Goal: Feedback & Contribution: Submit feedback/report problem

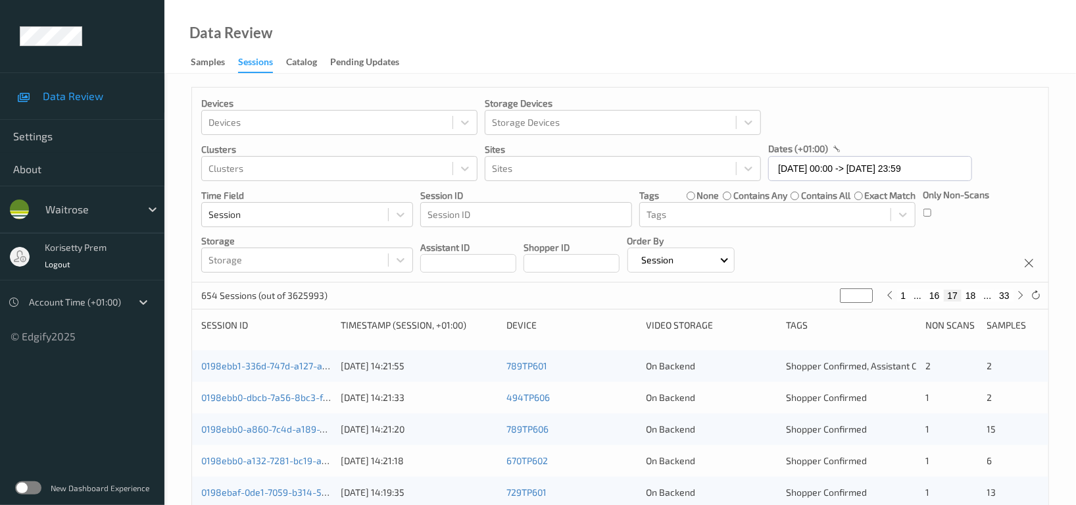
click at [874, 257] on div "Devices Devices Storage Devices Storage Devices Clusters Clusters Sites Sites d…" at bounding box center [620, 185] width 857 height 195
click at [976, 291] on button "18" at bounding box center [971, 295] width 18 height 12
type input "**"
click at [944, 293] on button "18" at bounding box center [953, 295] width 18 height 12
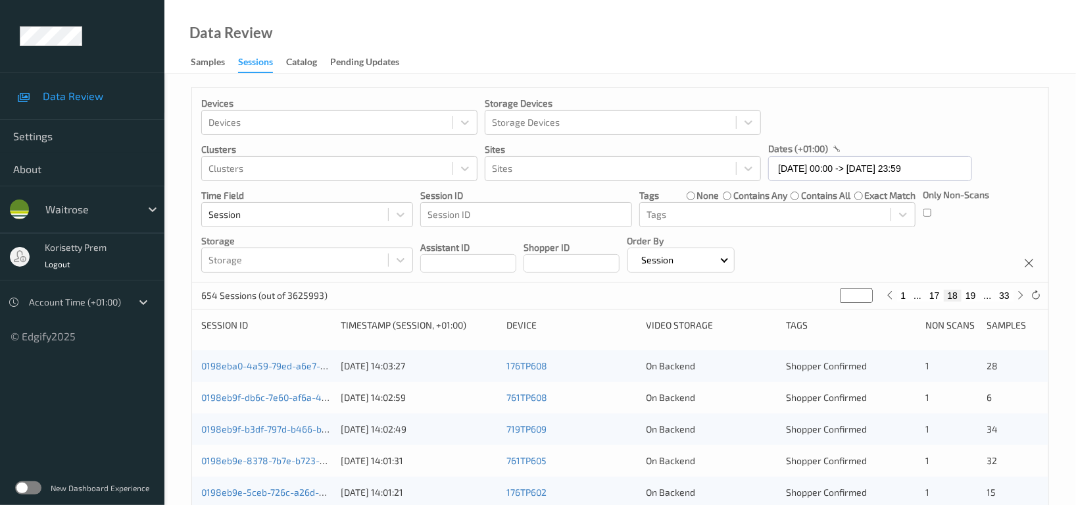
click at [934, 296] on button "17" at bounding box center [935, 295] width 18 height 12
type input "**"
click at [850, 241] on div "Devices Devices Storage Devices Storage Devices Clusters Clusters Sites Sites d…" at bounding box center [620, 185] width 857 height 195
click at [863, 245] on div "Devices Devices Storage Devices Storage Devices Clusters Clusters Sites Sites d…" at bounding box center [620, 185] width 857 height 195
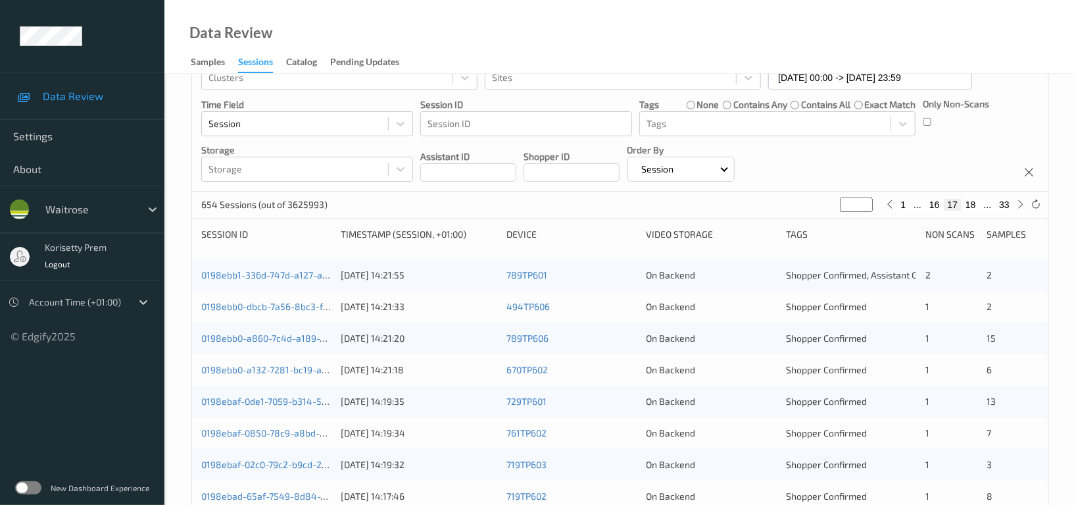
scroll to position [175, 0]
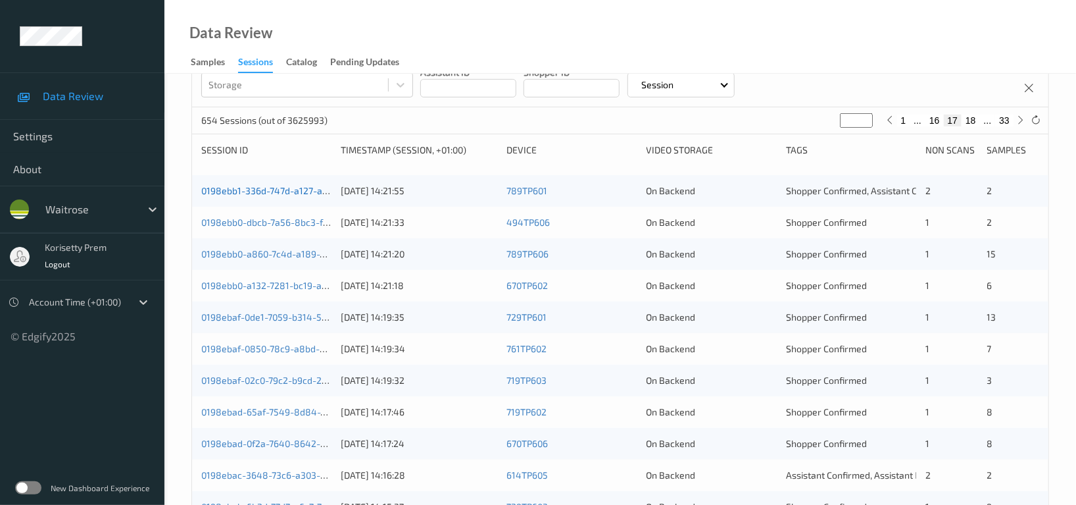
click at [287, 193] on link "0198ebb1-336d-747d-a127-a5a962578d9c" at bounding box center [290, 190] width 178 height 11
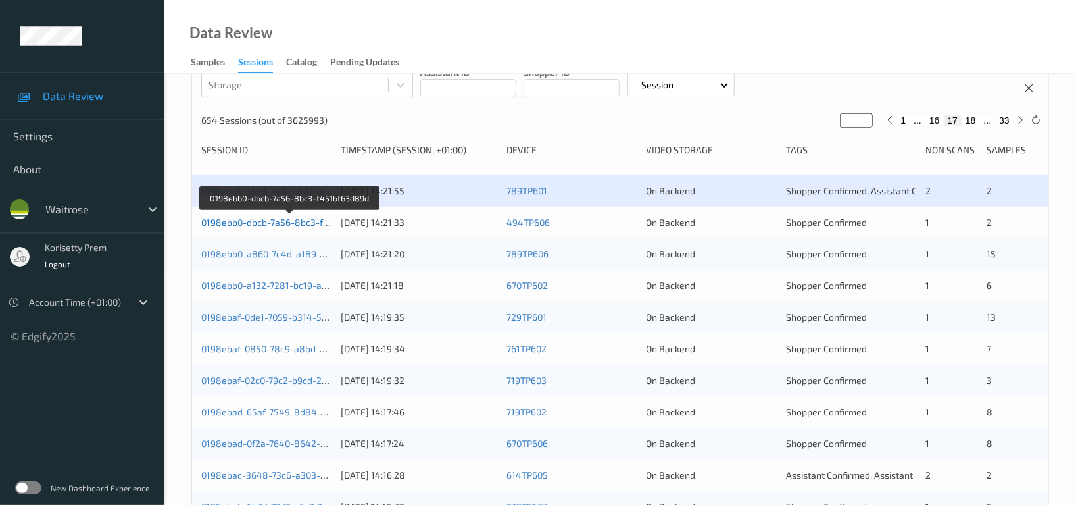
click at [291, 218] on link "0198ebb0-dbcb-7a56-8bc3-f451bf63d89d" at bounding box center [290, 221] width 178 height 11
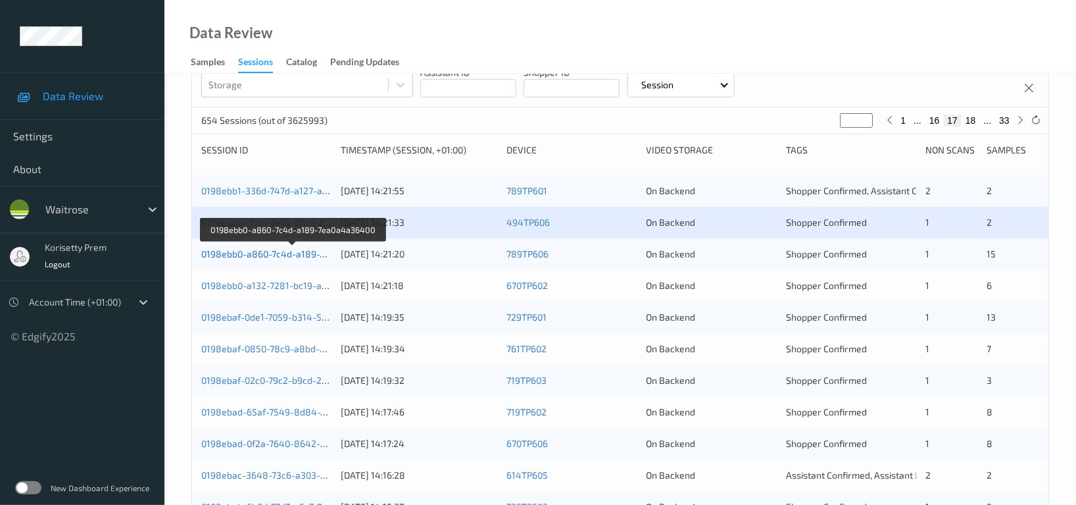
click at [290, 256] on link "0198ebb0-a860-7c4d-a189-7ea0a4a36400" at bounding box center [292, 253] width 182 height 11
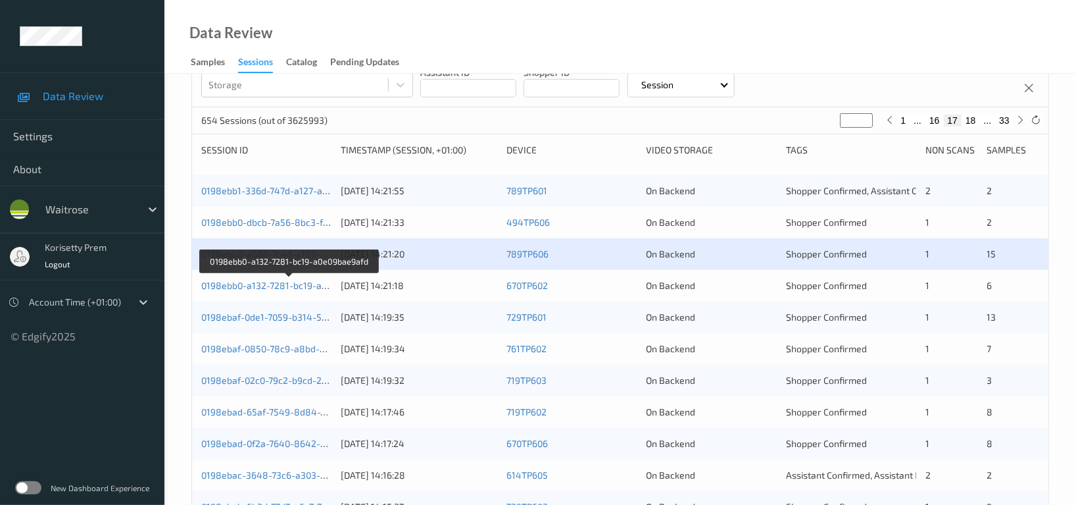
click at [296, 291] on div "0198ebb0-a132-7281-bc19-a0e09bae9afd" at bounding box center [266, 285] width 130 height 13
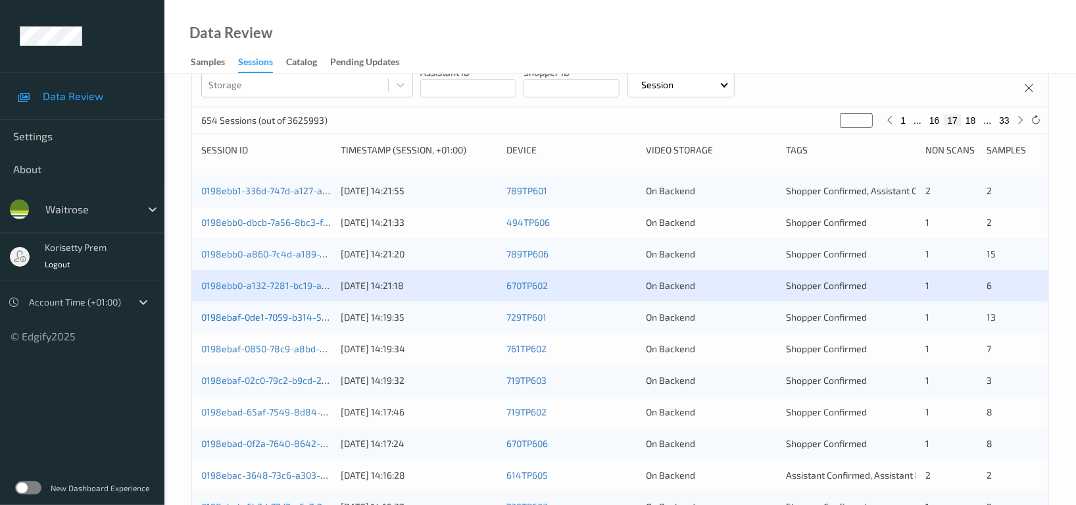
click at [295, 320] on link "0198ebaf-0de1-7059-b314-5f864a1aaa43" at bounding box center [289, 316] width 177 height 11
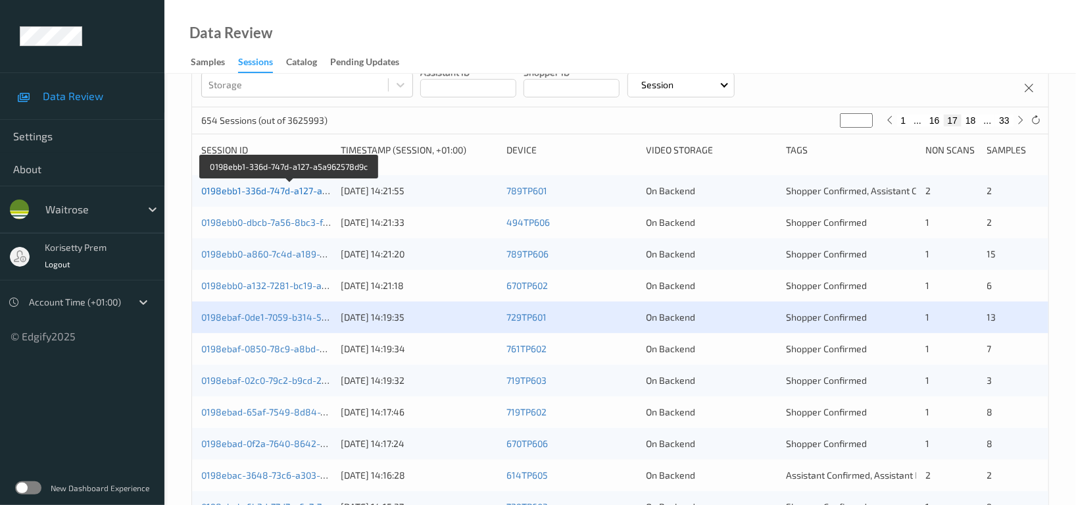
click at [290, 189] on link "0198ebb1-336d-747d-a127-a5a962578d9c" at bounding box center [290, 190] width 178 height 11
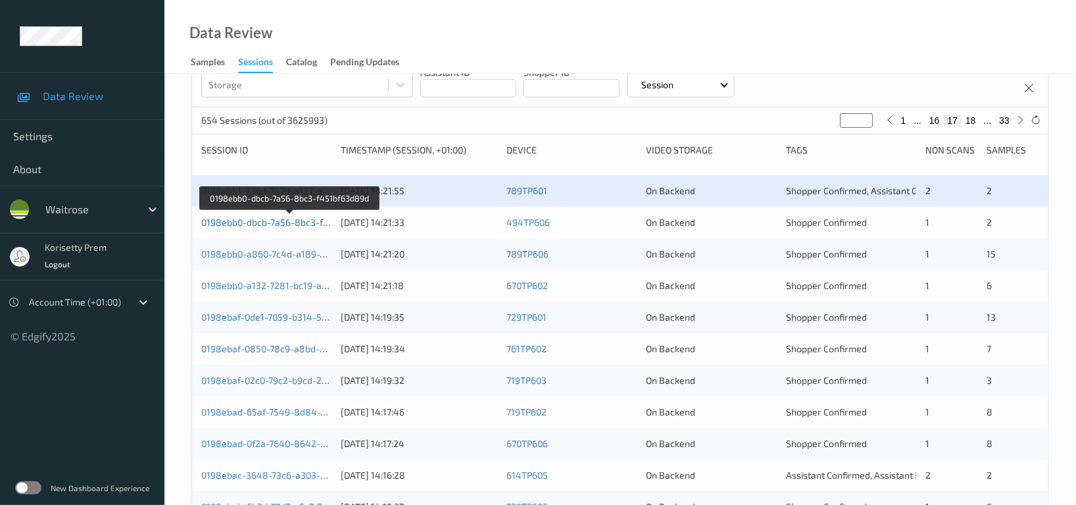
click at [287, 222] on link "0198ebb0-dbcb-7a56-8bc3-f451bf63d89d" at bounding box center [290, 221] width 178 height 11
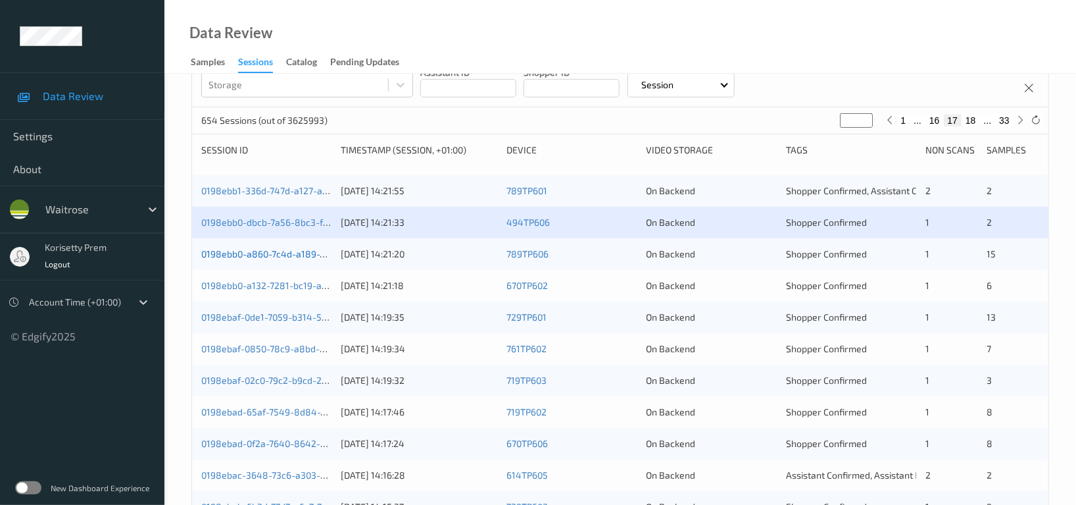
click at [288, 253] on link "0198ebb0-a860-7c4d-a189-7ea0a4a36400" at bounding box center [292, 253] width 182 height 11
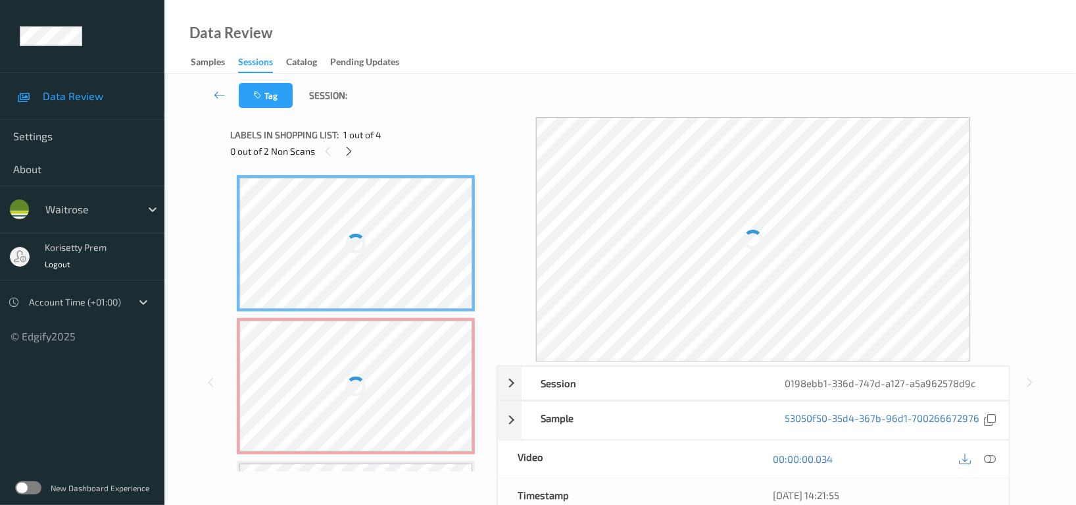
click at [691, 34] on div "Data Review Samples Sessions Catalog Pending Updates" at bounding box center [620, 37] width 912 height 74
click at [622, 97] on div "Tag Session:" at bounding box center [620, 95] width 858 height 43
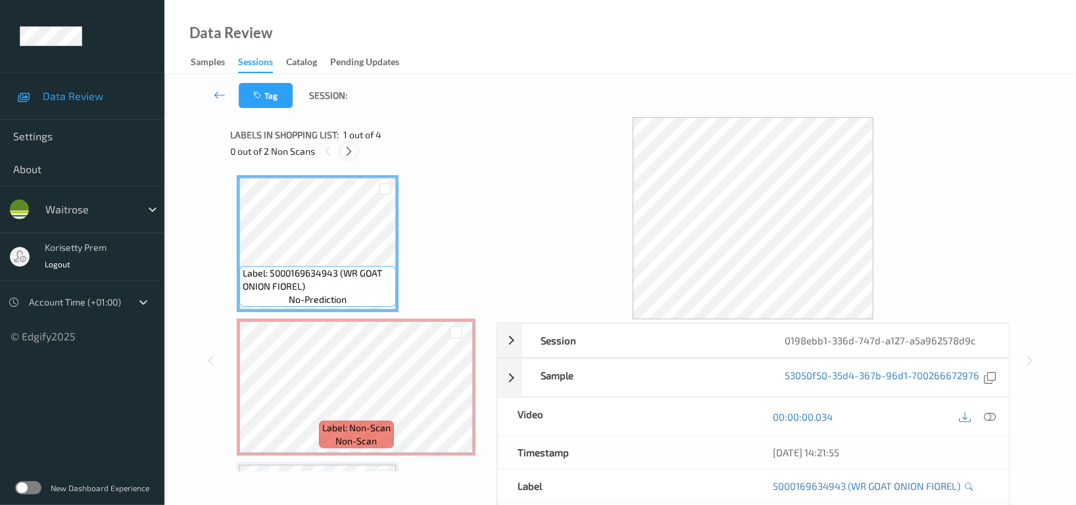
click at [355, 151] on icon at bounding box center [349, 151] width 11 height 12
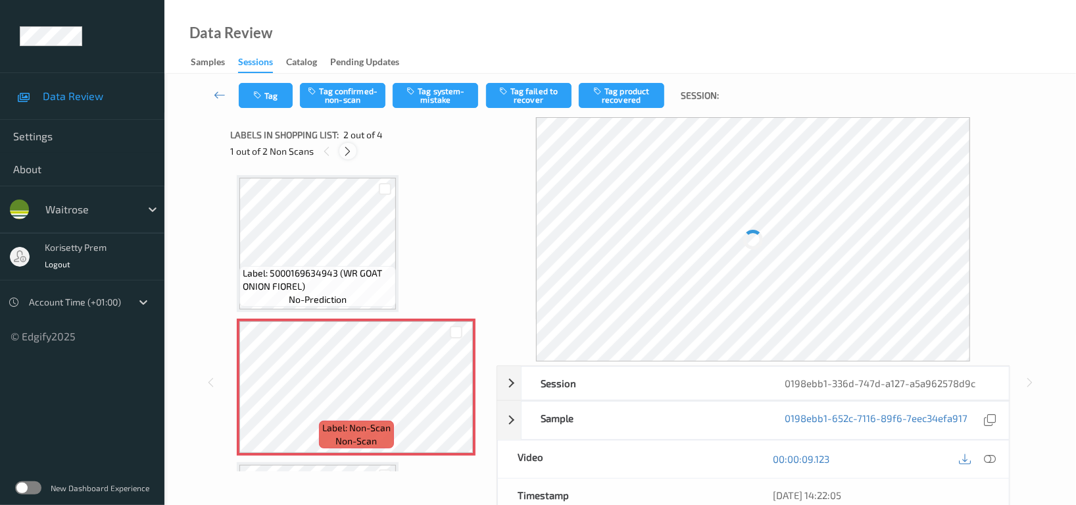
scroll to position [6, 0]
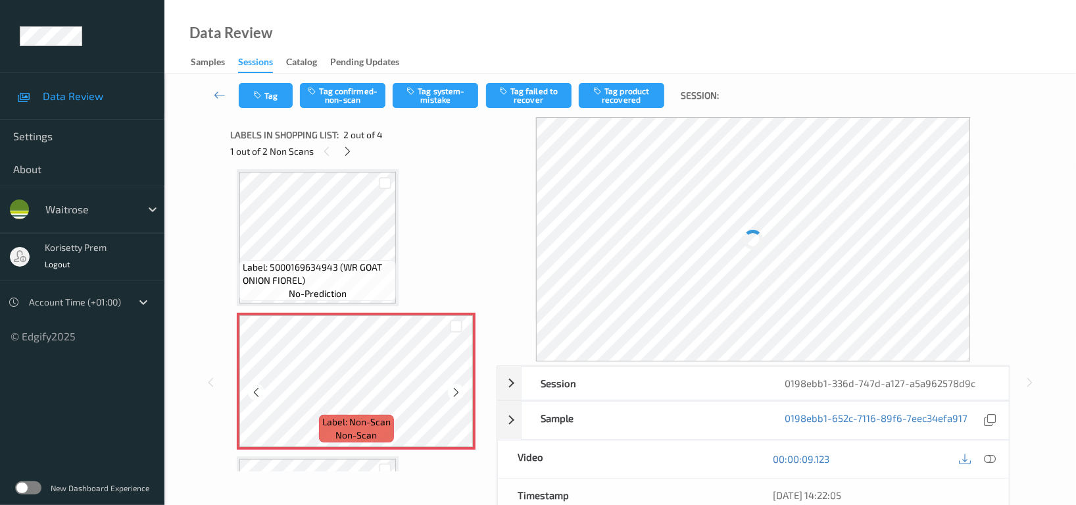
click at [456, 391] on icon at bounding box center [456, 392] width 11 height 12
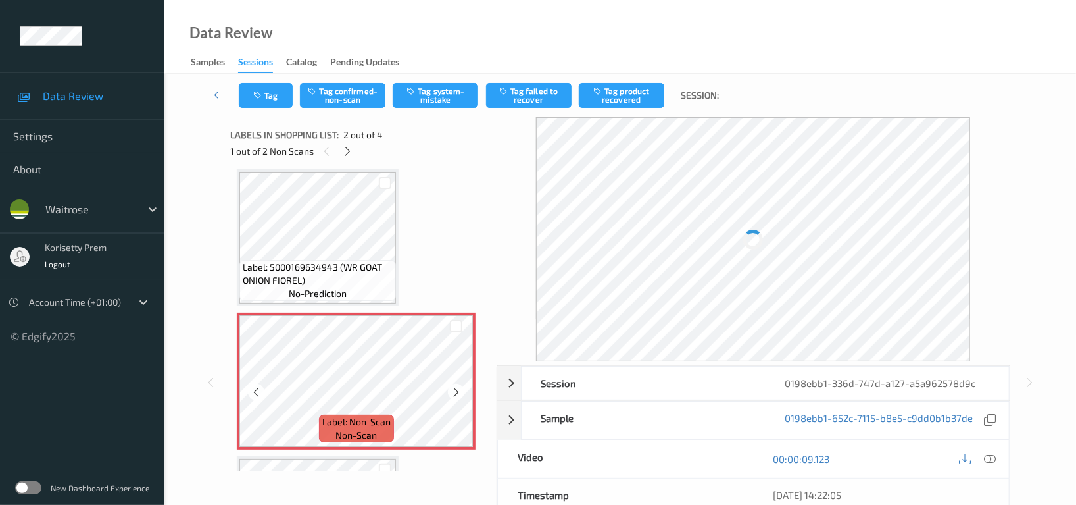
click at [456, 391] on icon at bounding box center [456, 392] width 11 height 12
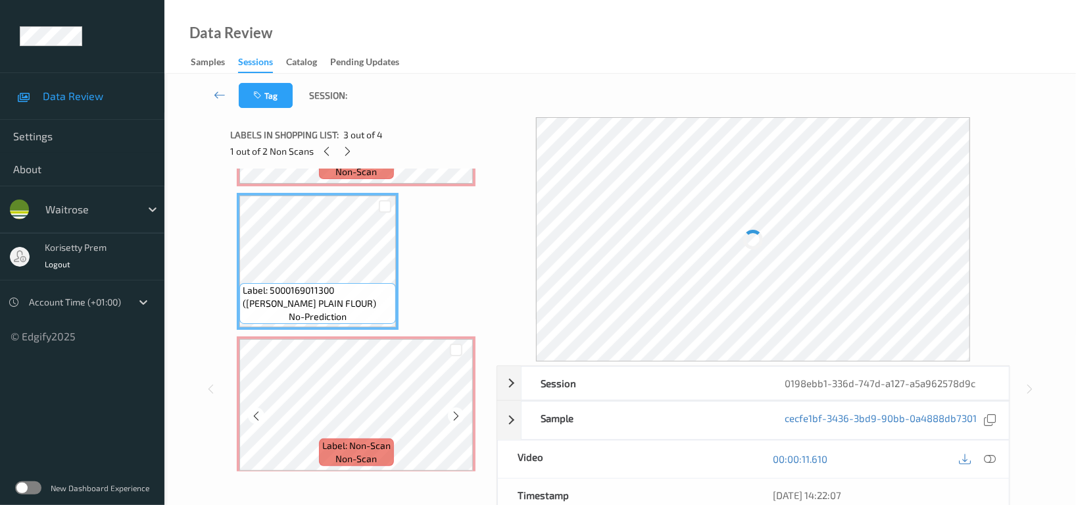
scroll to position [275, 0]
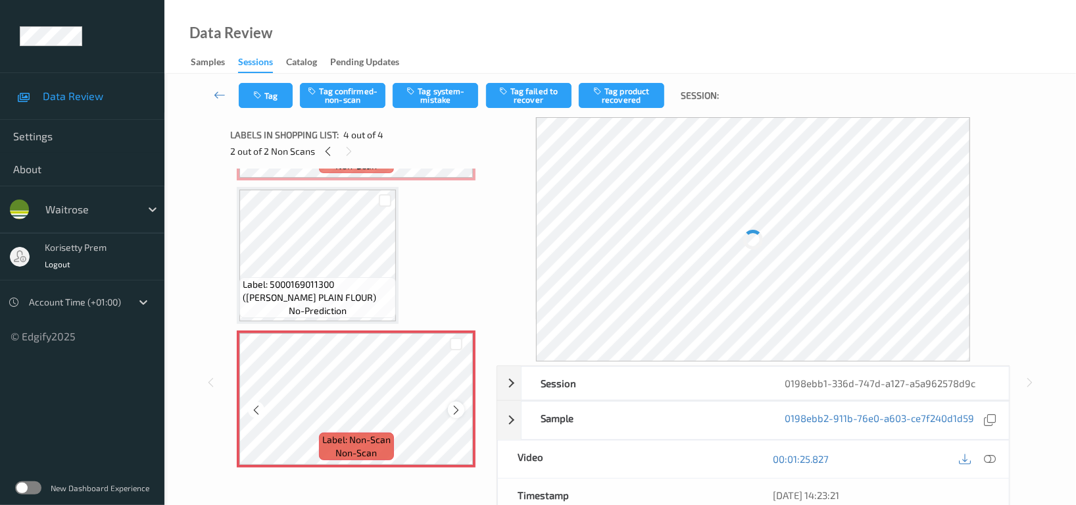
click at [453, 406] on icon at bounding box center [456, 410] width 11 height 12
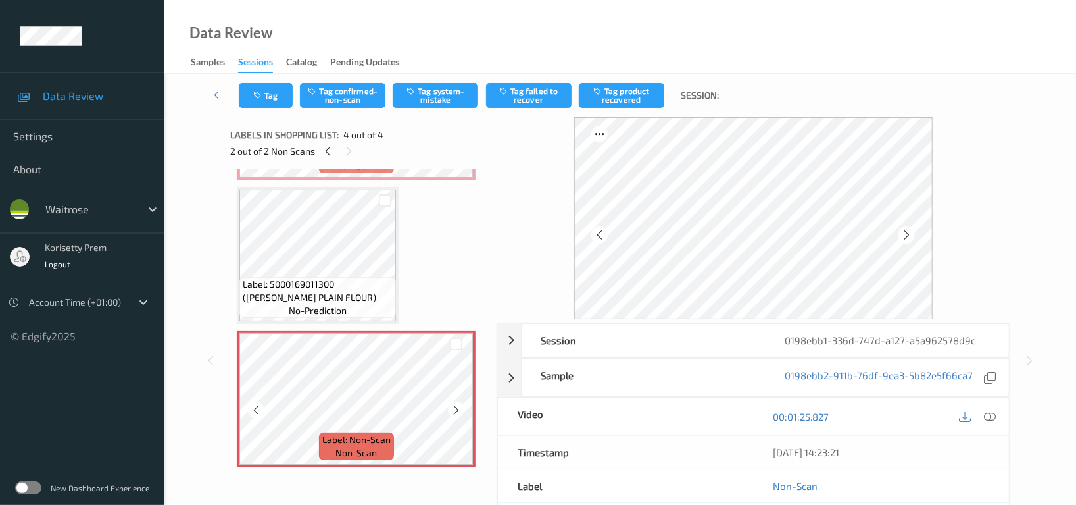
click at [453, 406] on icon at bounding box center [456, 410] width 11 height 12
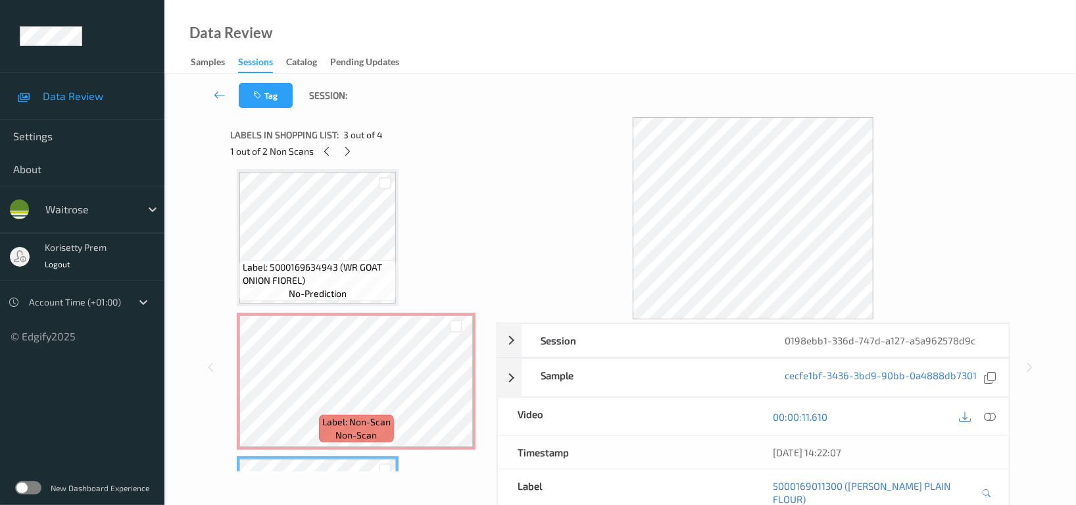
scroll to position [0, 0]
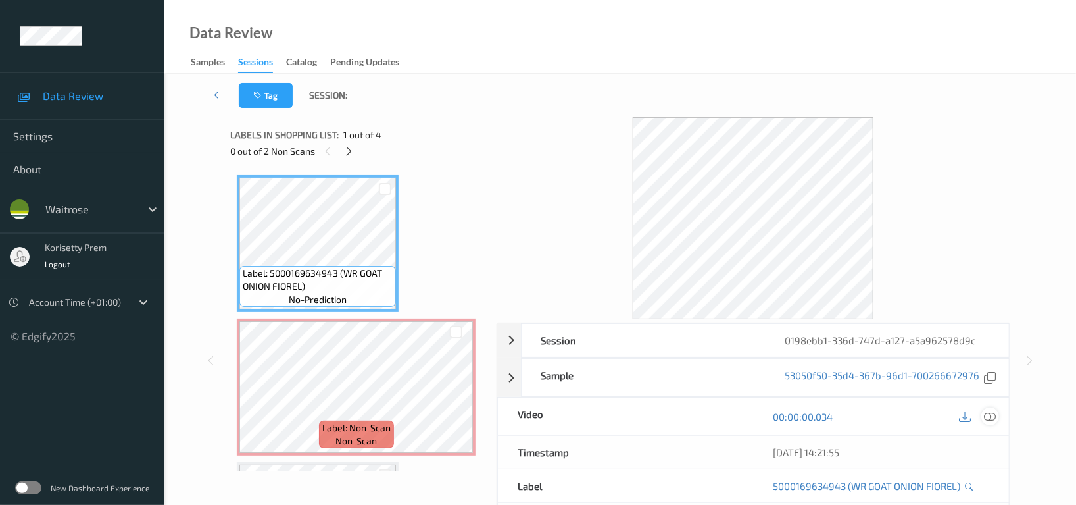
click at [984, 414] on icon at bounding box center [990, 417] width 12 height 12
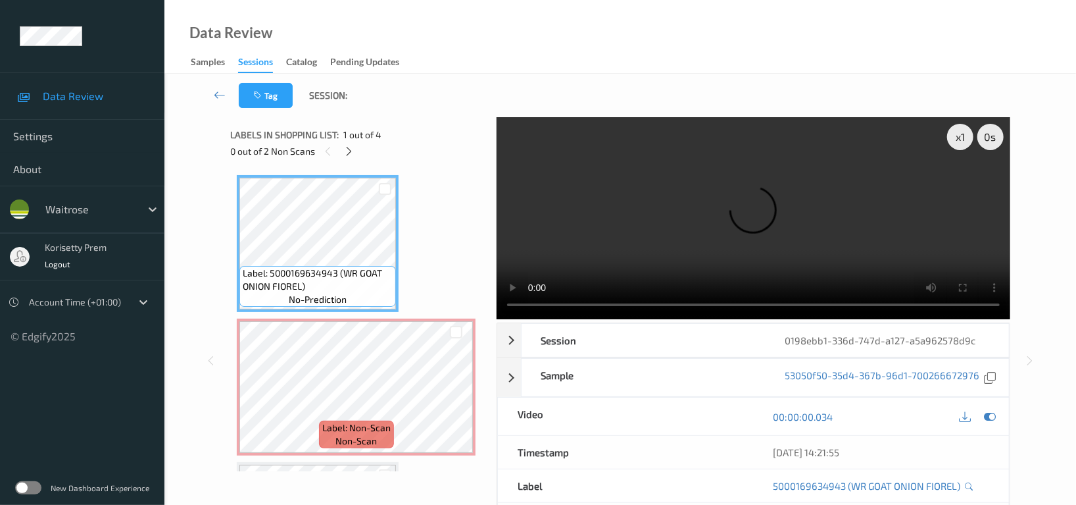
click at [723, 200] on video at bounding box center [754, 218] width 514 height 202
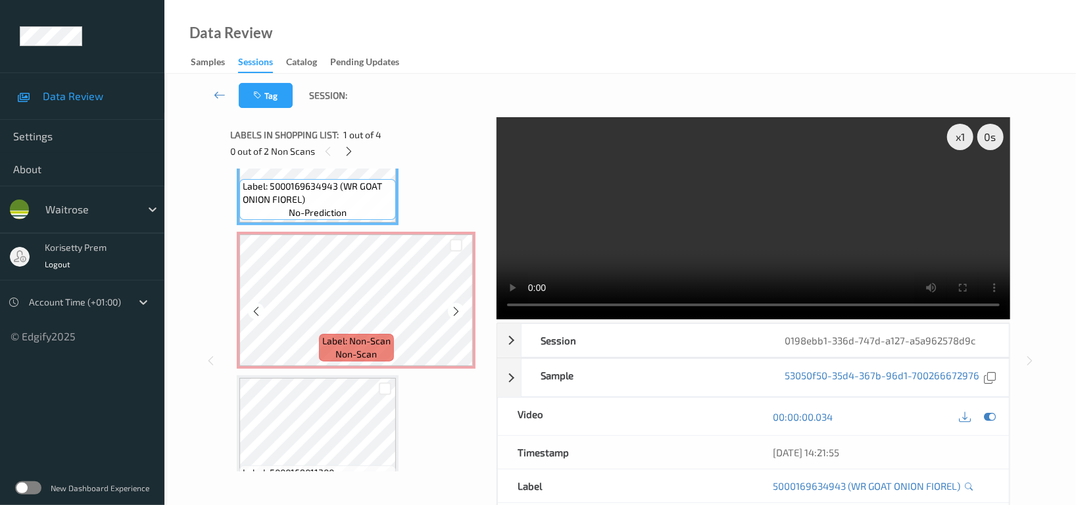
scroll to position [88, 0]
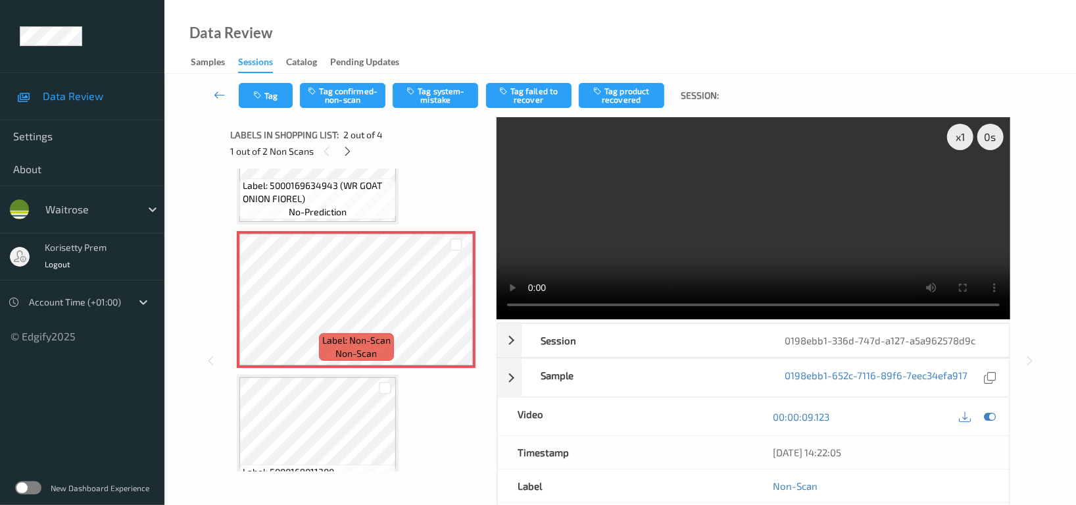
click at [758, 195] on video at bounding box center [754, 218] width 514 height 202
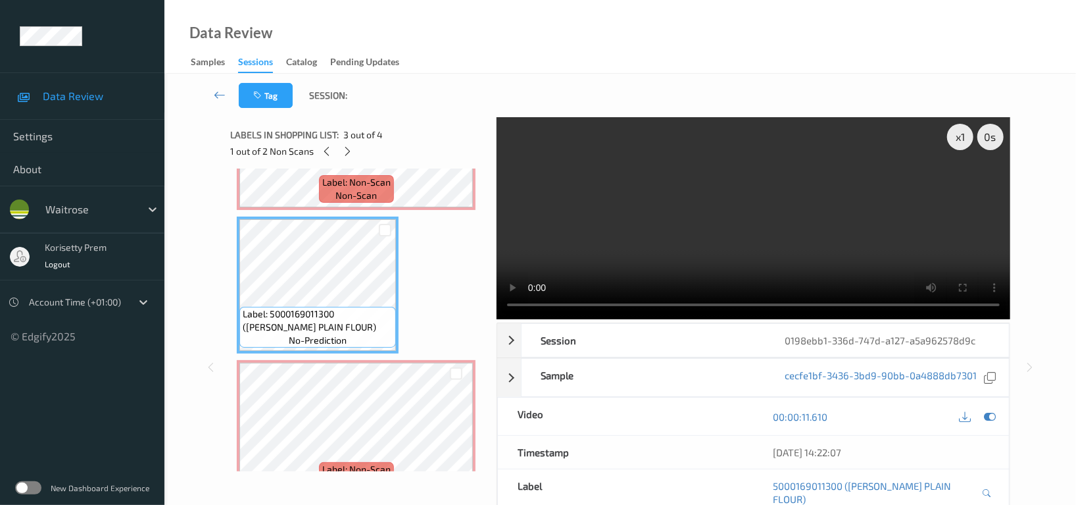
scroll to position [263, 0]
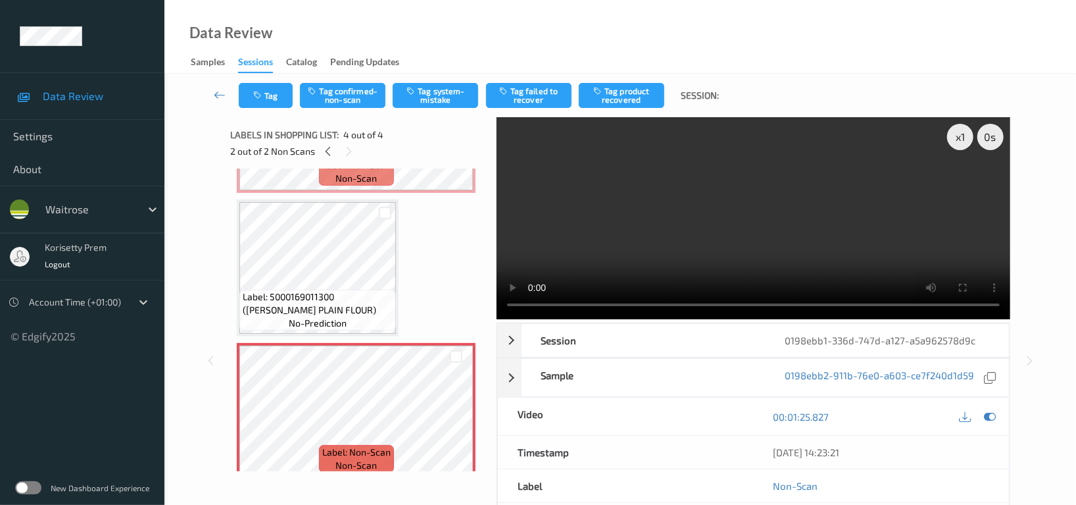
click at [765, 173] on video at bounding box center [754, 218] width 514 height 202
click at [461, 416] on icon at bounding box center [456, 422] width 11 height 12
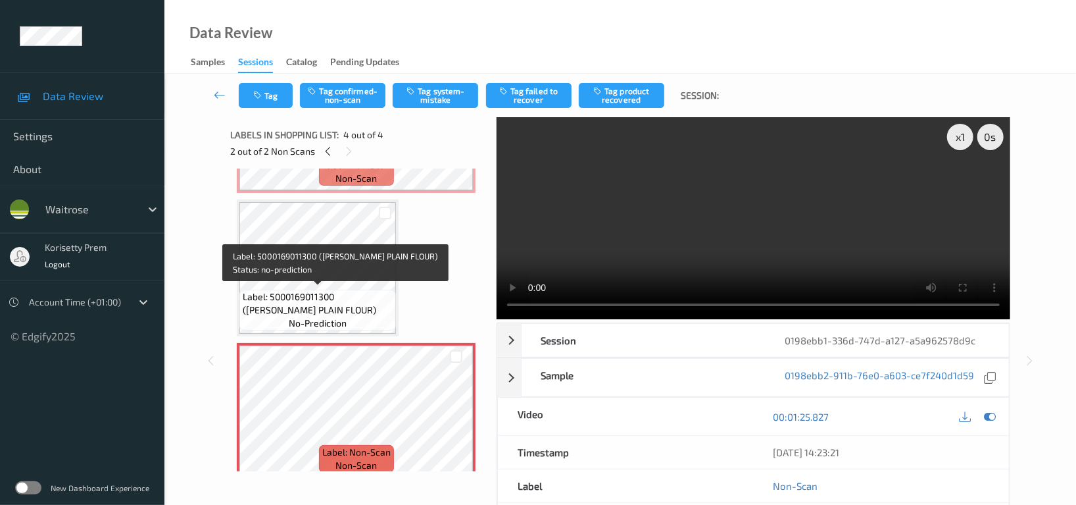
click at [351, 291] on span "Label: 5000169011300 (WR ESS PLAIN FLOUR)" at bounding box center [318, 303] width 150 height 26
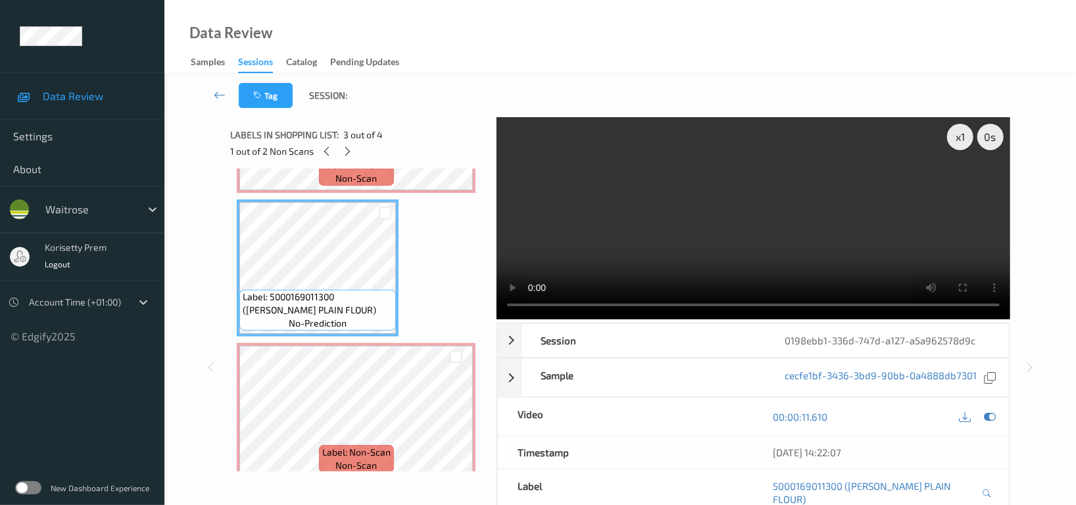
click at [848, 191] on video at bounding box center [754, 218] width 514 height 202
click at [370, 181] on span "non-scan" at bounding box center [356, 178] width 41 height 13
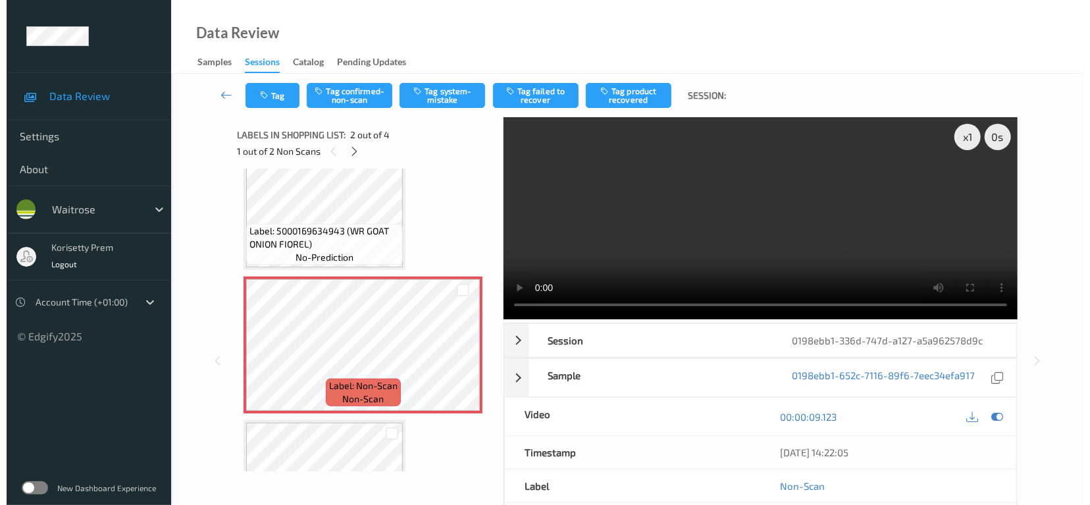
scroll to position [0, 0]
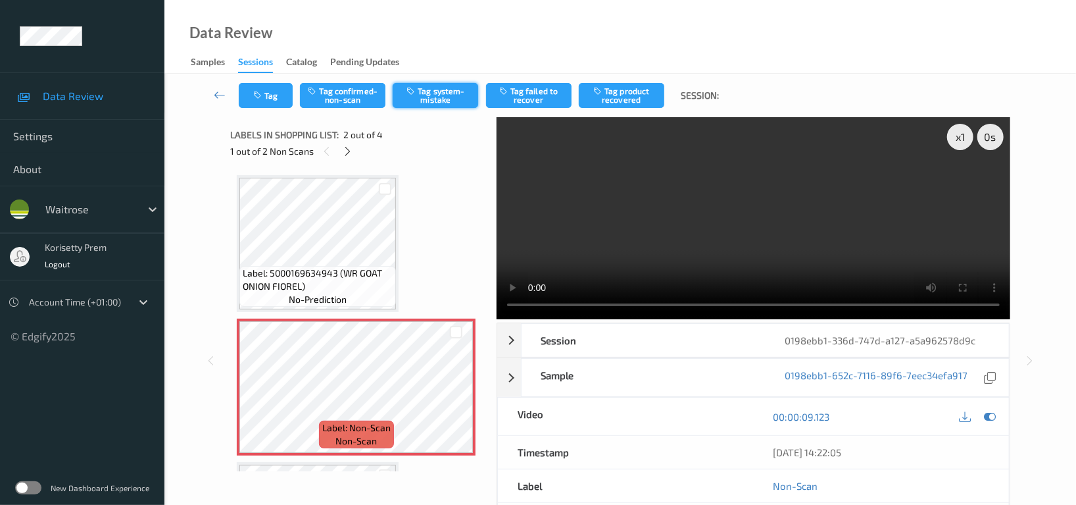
click at [430, 86] on button "Tag system-mistake" at bounding box center [436, 95] width 86 height 25
click at [272, 86] on button "Tag" at bounding box center [266, 95] width 54 height 25
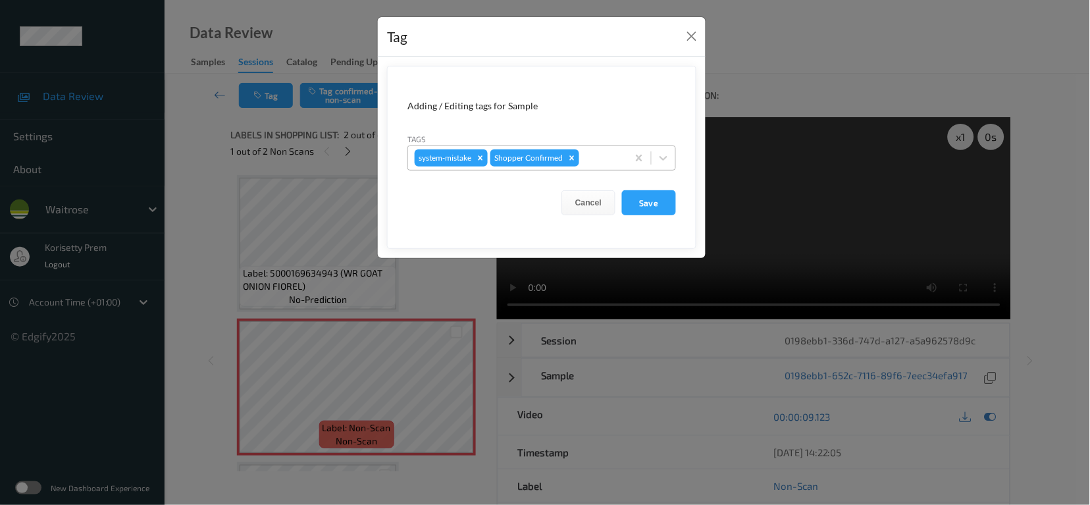
click at [592, 156] on div at bounding box center [601, 158] width 39 height 16
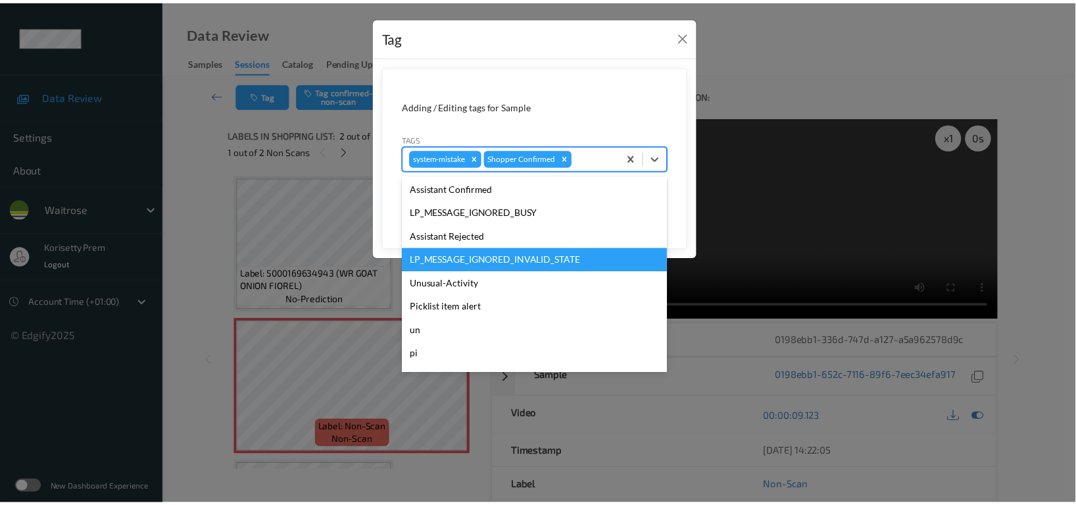
scroll to position [280, 0]
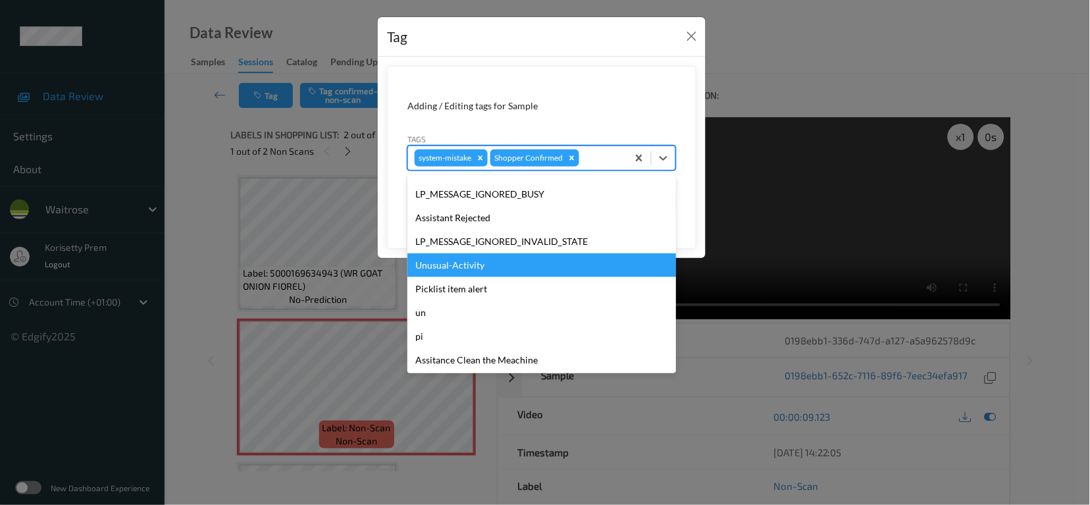
click at [453, 263] on div "Unusual-Activity" at bounding box center [541, 265] width 268 height 24
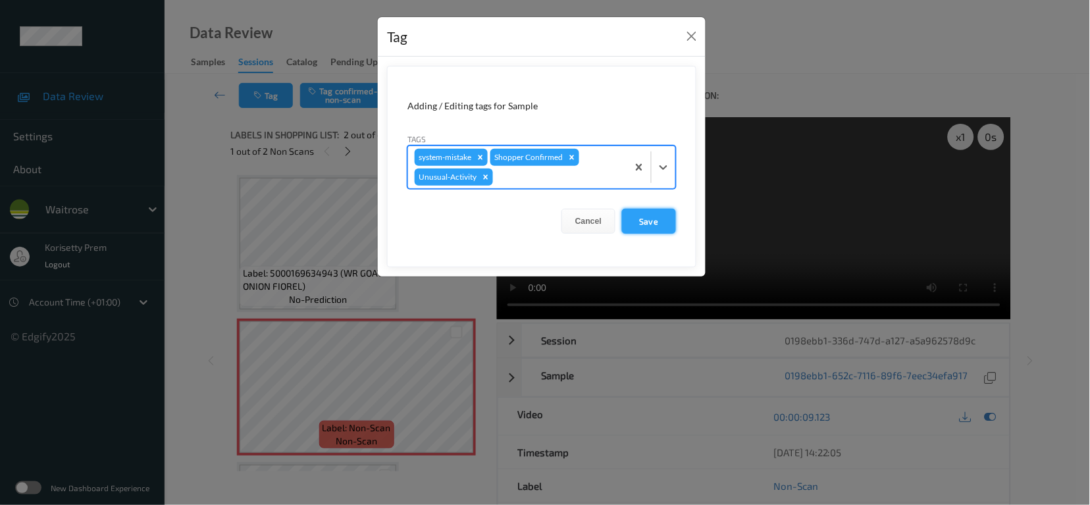
click at [642, 211] on button "Save" at bounding box center [649, 221] width 54 height 25
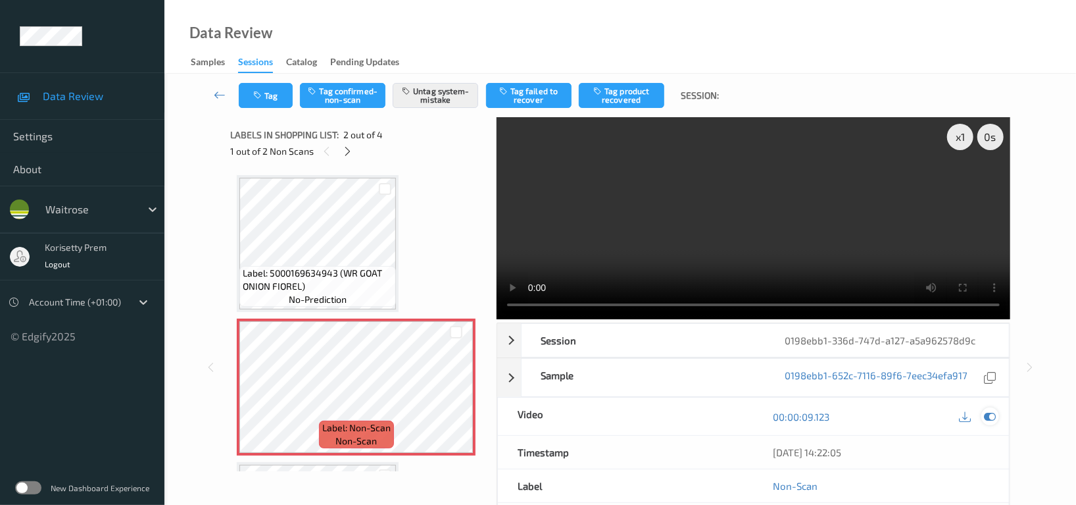
click at [995, 411] on icon at bounding box center [990, 417] width 12 height 12
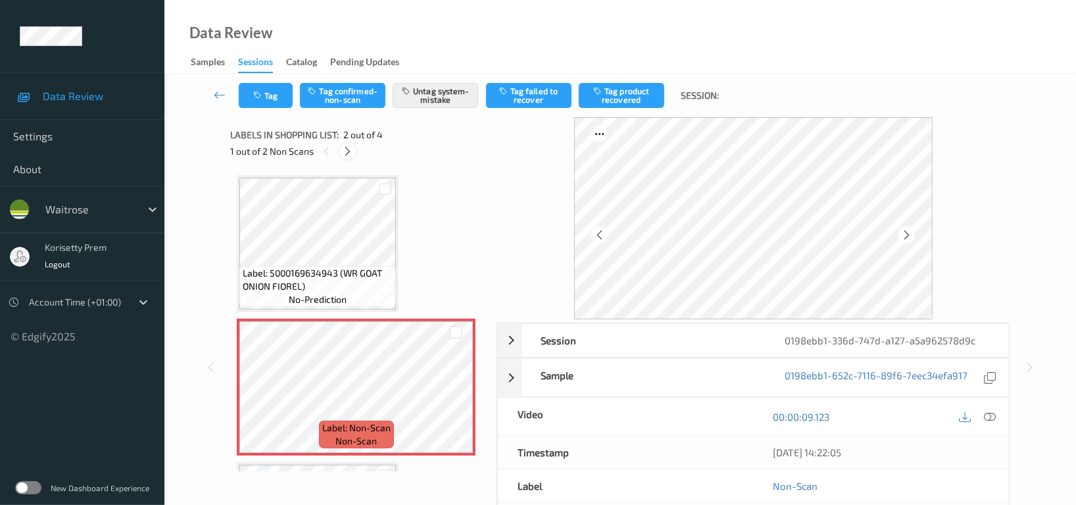
click at [347, 151] on icon at bounding box center [348, 151] width 11 height 12
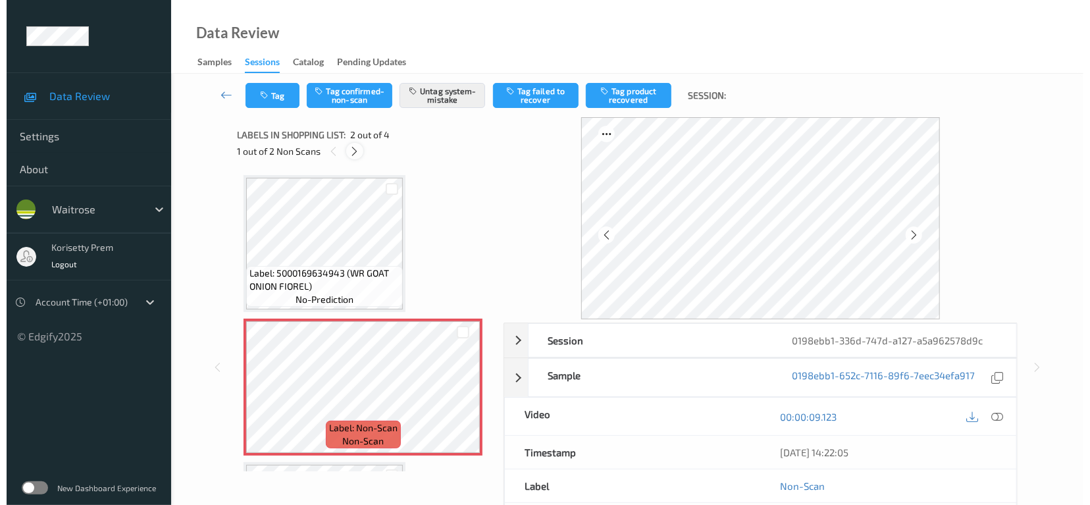
scroll to position [275, 0]
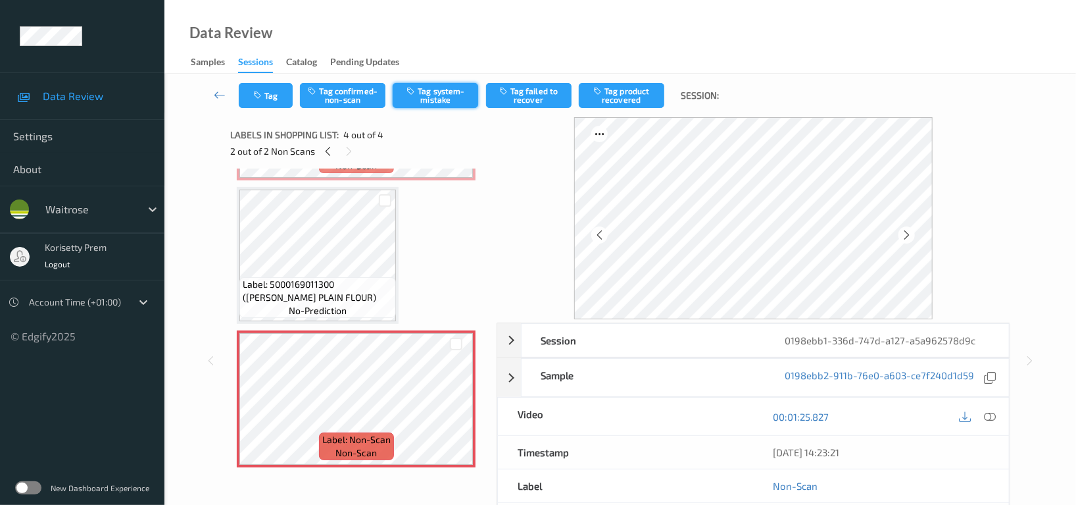
click at [450, 84] on button "Tag system-mistake" at bounding box center [436, 95] width 86 height 25
click at [269, 101] on button "Tag" at bounding box center [266, 95] width 54 height 25
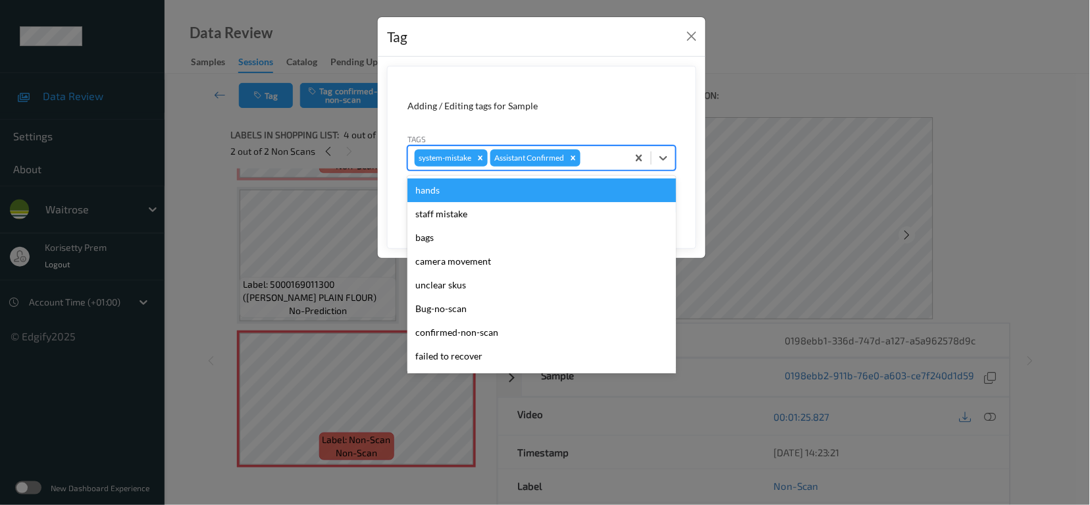
click at [619, 163] on div at bounding box center [602, 158] width 38 height 16
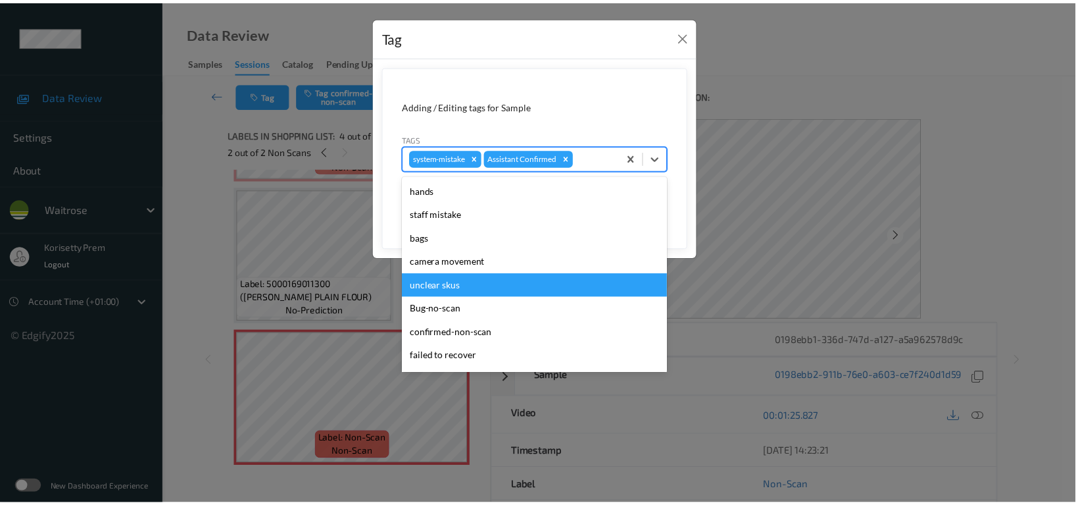
scroll to position [280, 0]
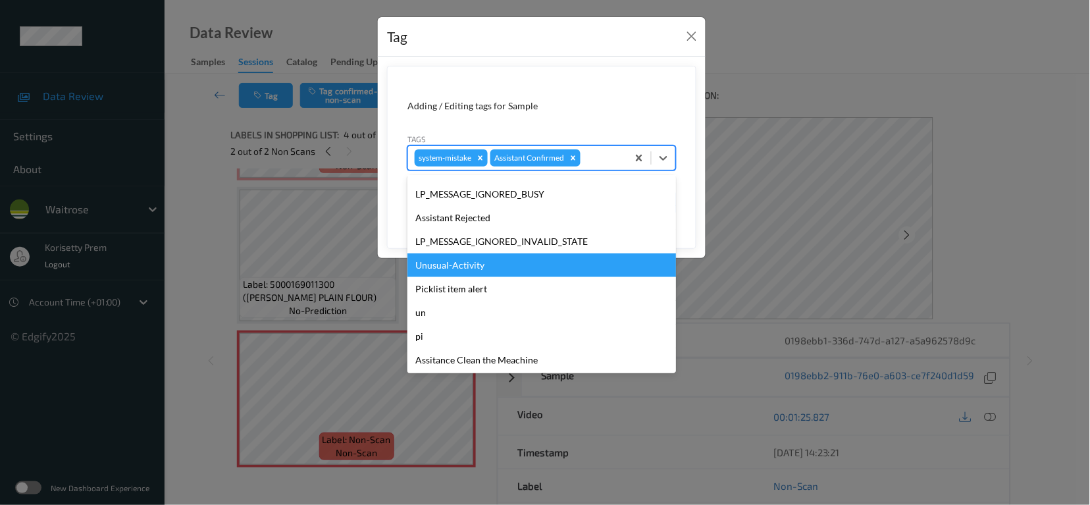
click at [457, 270] on div "Unusual-Activity" at bounding box center [541, 265] width 268 height 24
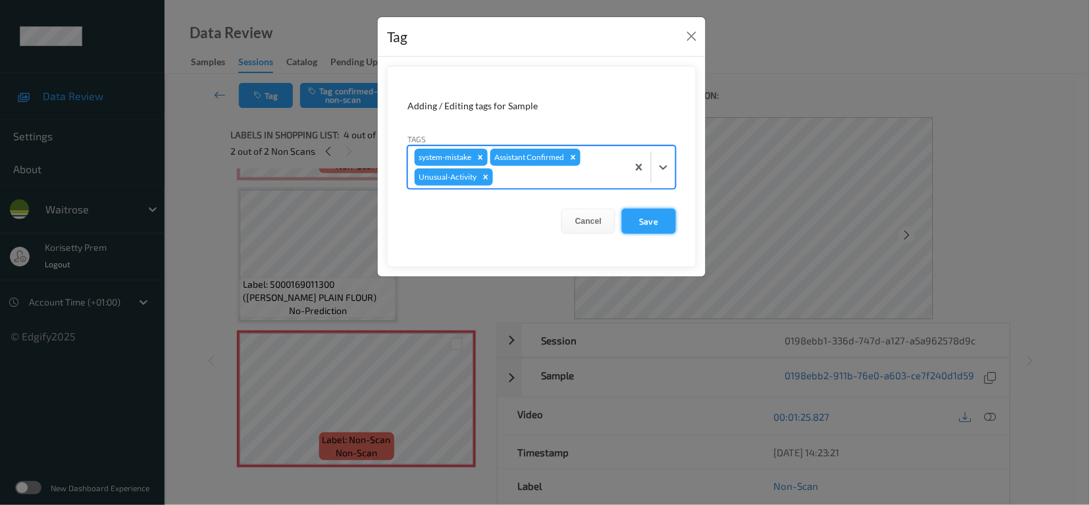
click at [647, 218] on button "Save" at bounding box center [649, 221] width 54 height 25
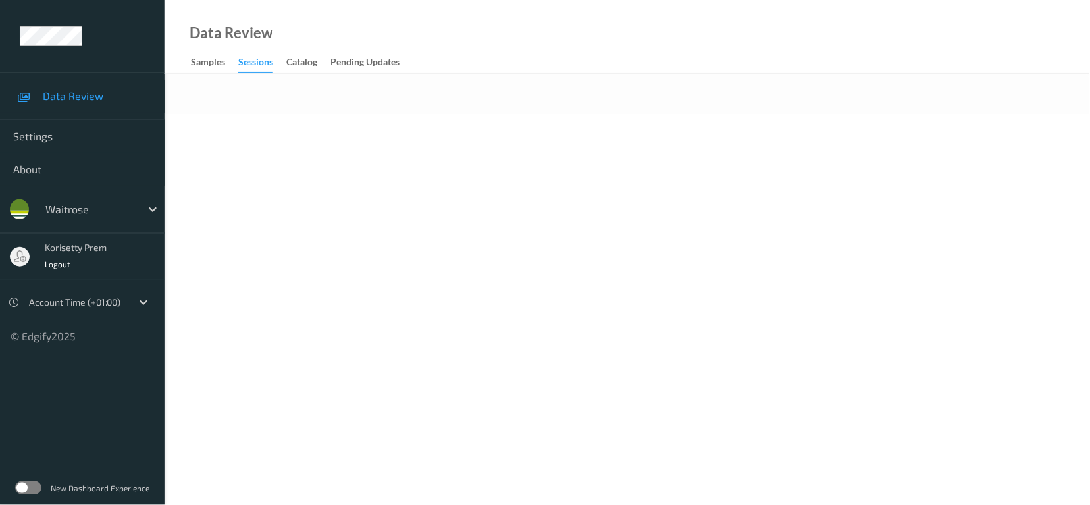
click at [592, 73] on div "Data Review Samples Sessions Catalog Pending Updates" at bounding box center [626, 37] width 925 height 74
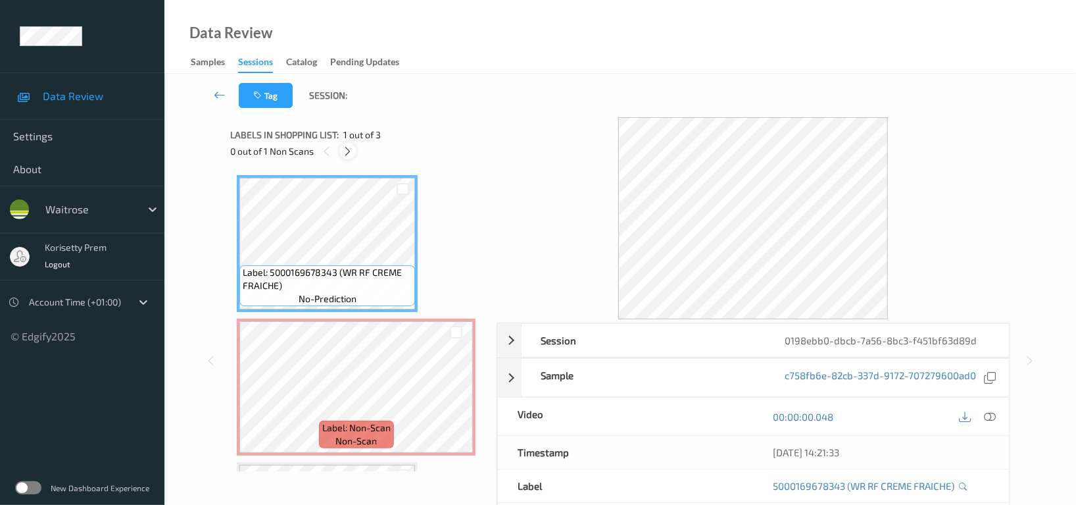
click at [352, 158] on div at bounding box center [347, 151] width 16 height 16
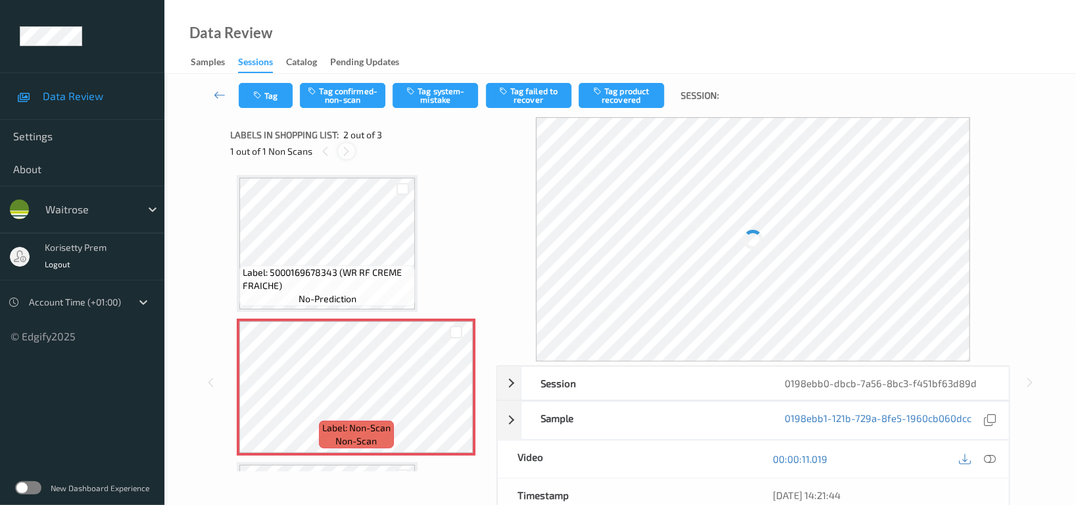
scroll to position [6, 0]
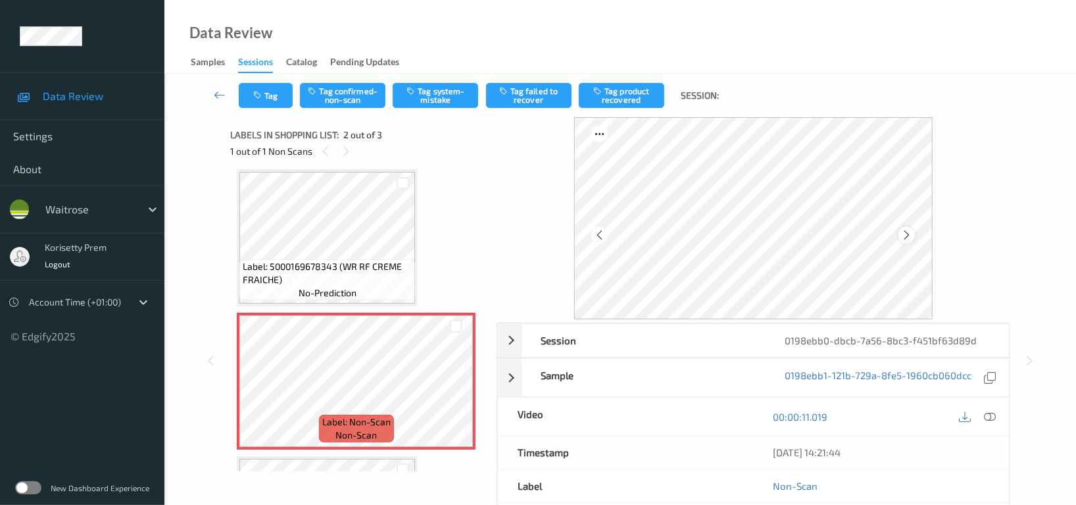
click at [915, 238] on div at bounding box center [907, 234] width 16 height 16
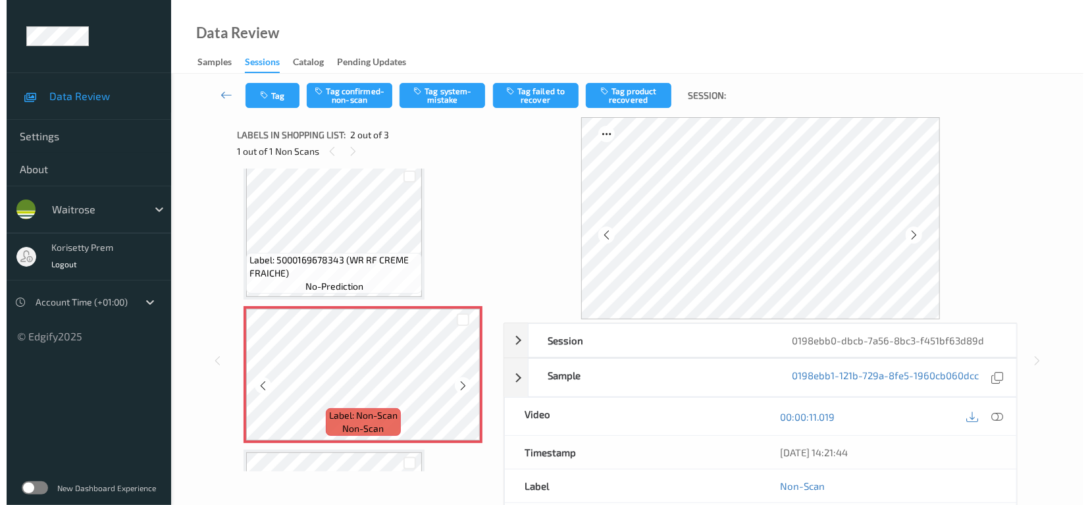
scroll to position [0, 0]
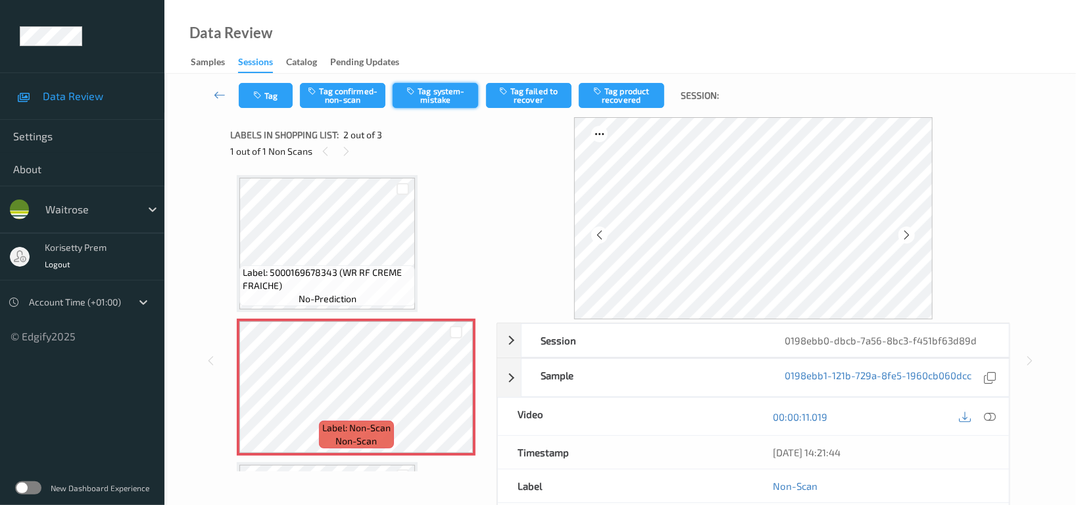
click at [426, 93] on button "Tag system-mistake" at bounding box center [436, 95] width 86 height 25
click at [269, 99] on button "Tag" at bounding box center [266, 95] width 54 height 25
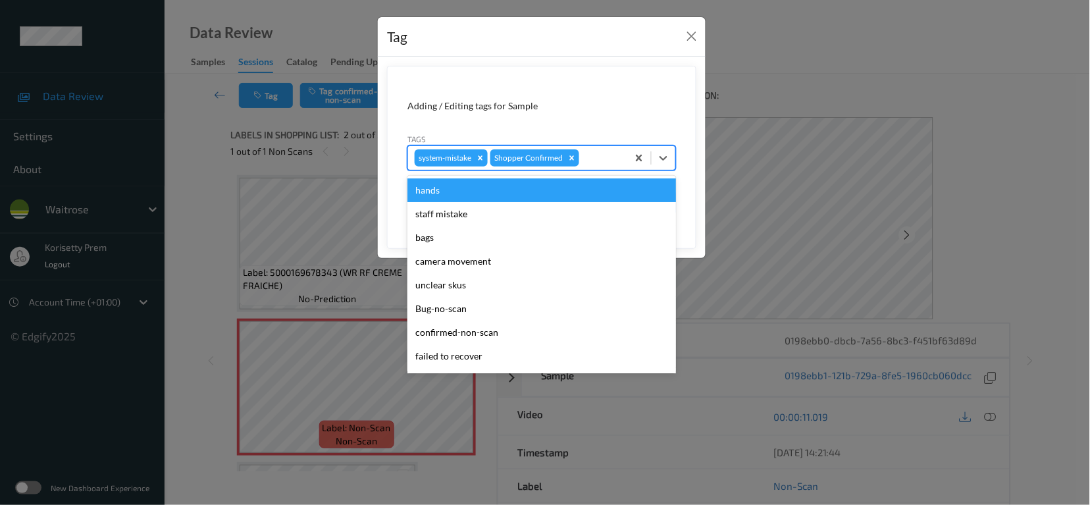
click at [611, 165] on div at bounding box center [601, 158] width 39 height 16
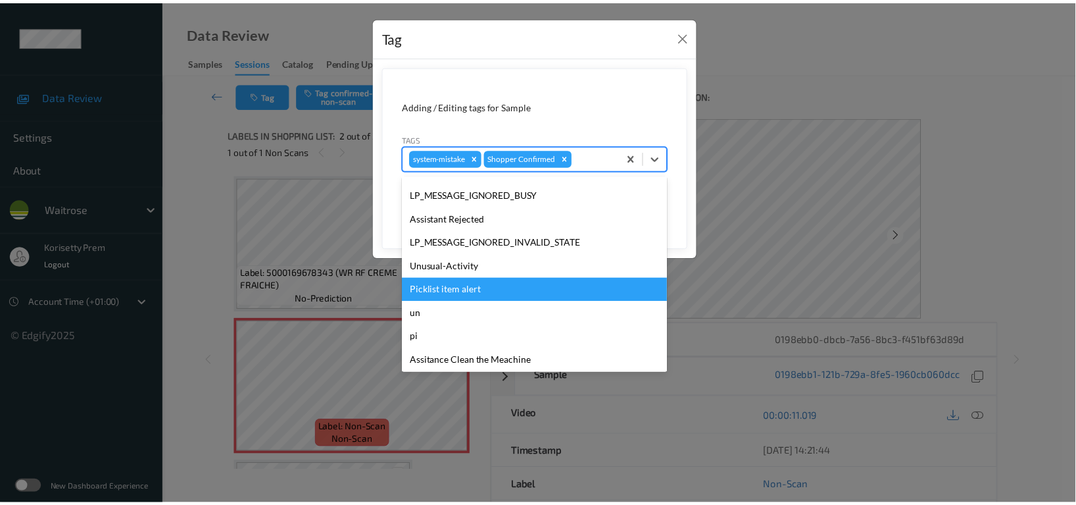
scroll to position [280, 0]
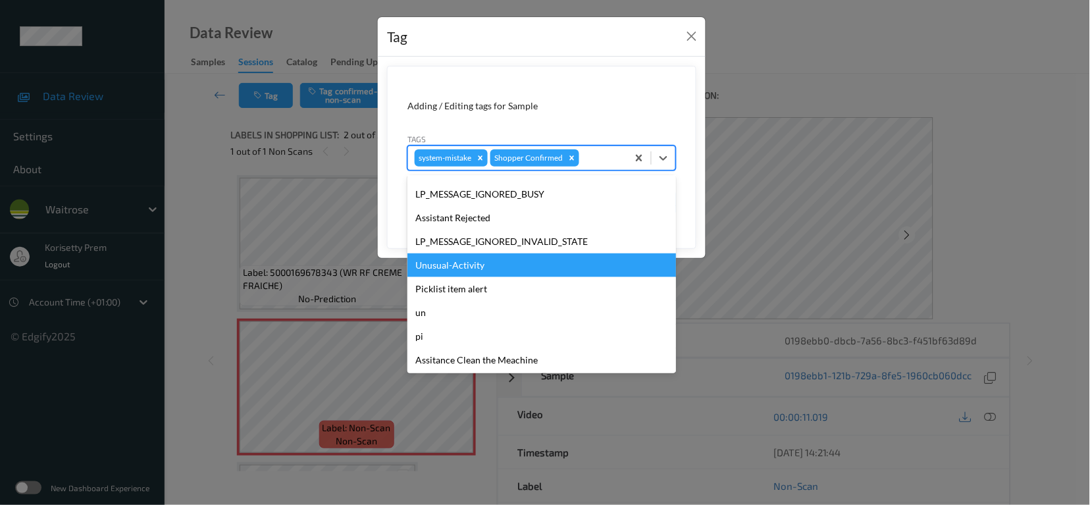
click at [468, 264] on div "Unusual-Activity" at bounding box center [541, 265] width 268 height 24
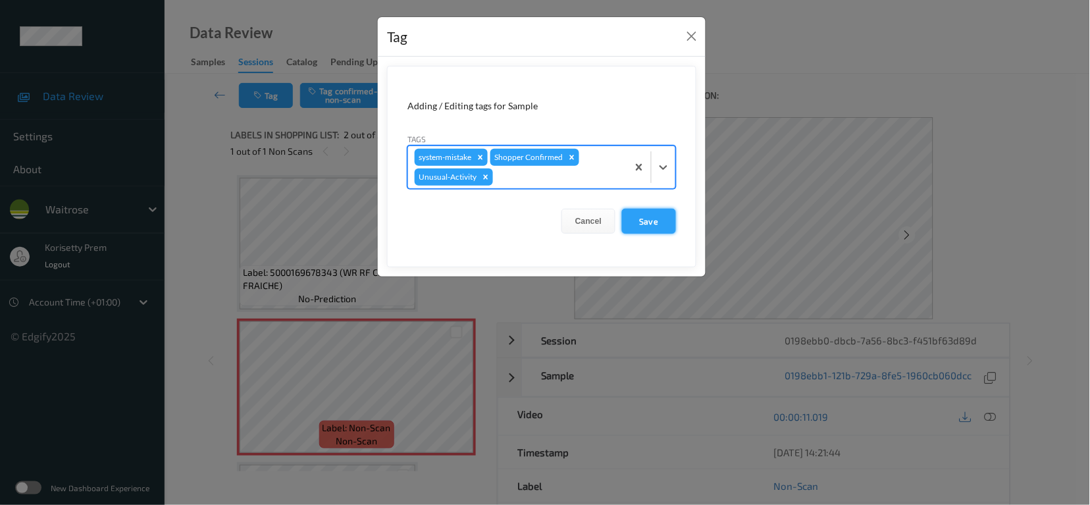
click at [657, 223] on button "Save" at bounding box center [649, 221] width 54 height 25
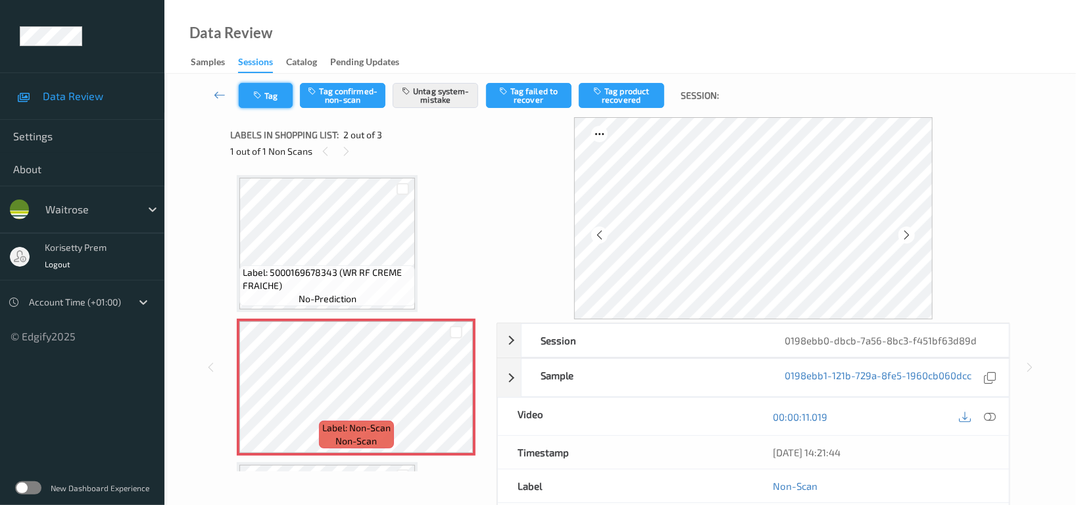
click at [262, 92] on icon "button" at bounding box center [258, 95] width 11 height 9
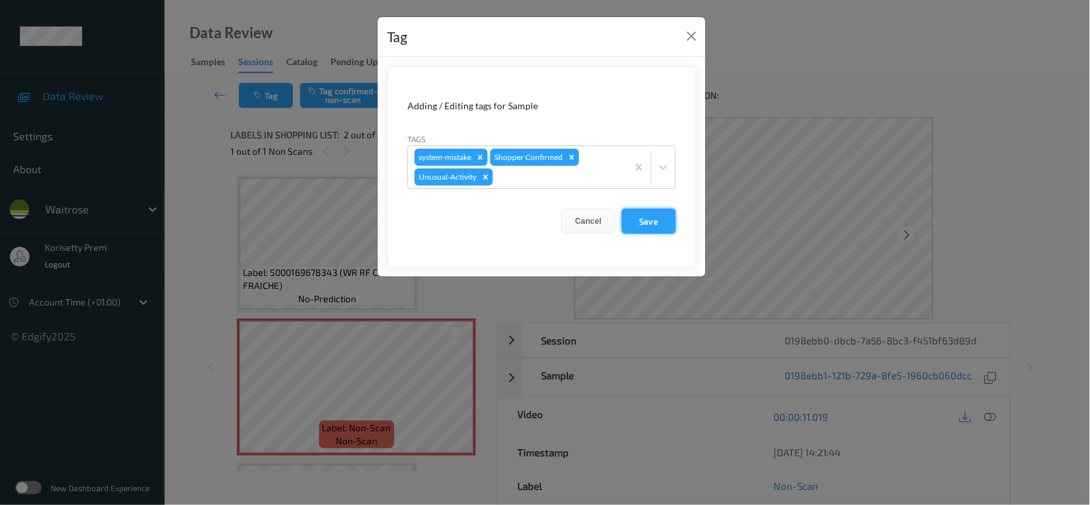
click at [651, 222] on button "Save" at bounding box center [649, 221] width 54 height 25
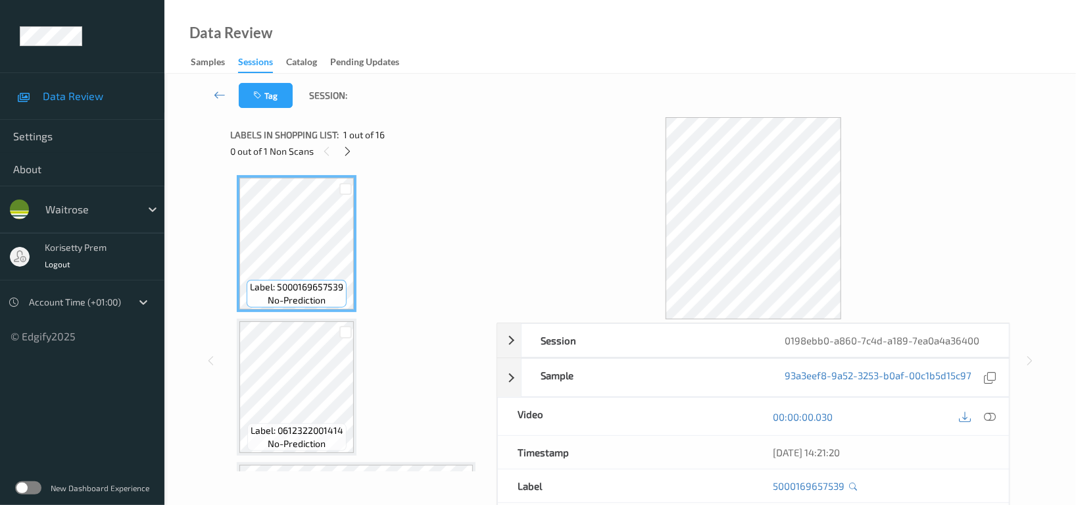
click at [532, 84] on div "Tag Session:" at bounding box center [620, 95] width 858 height 43
click at [351, 153] on icon at bounding box center [348, 151] width 11 height 12
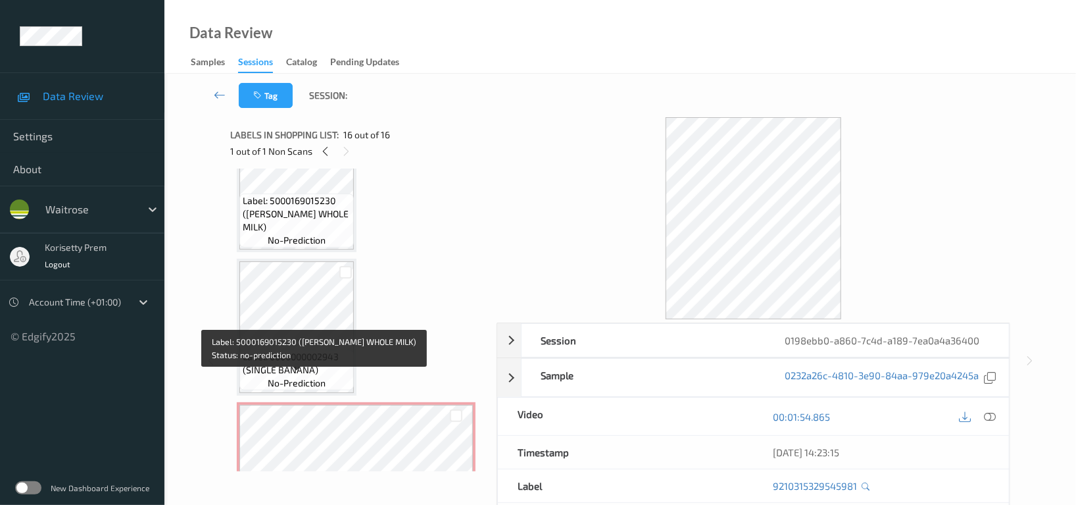
scroll to position [1640, 0]
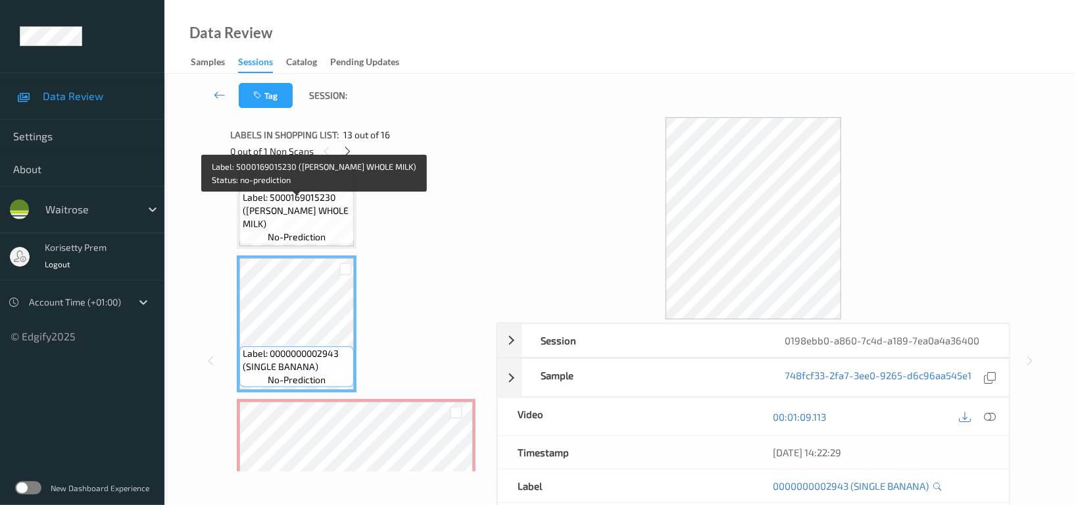
click at [305, 207] on span "Label: 5000169015230 (WR ESS WHOLE MILK)" at bounding box center [297, 210] width 108 height 39
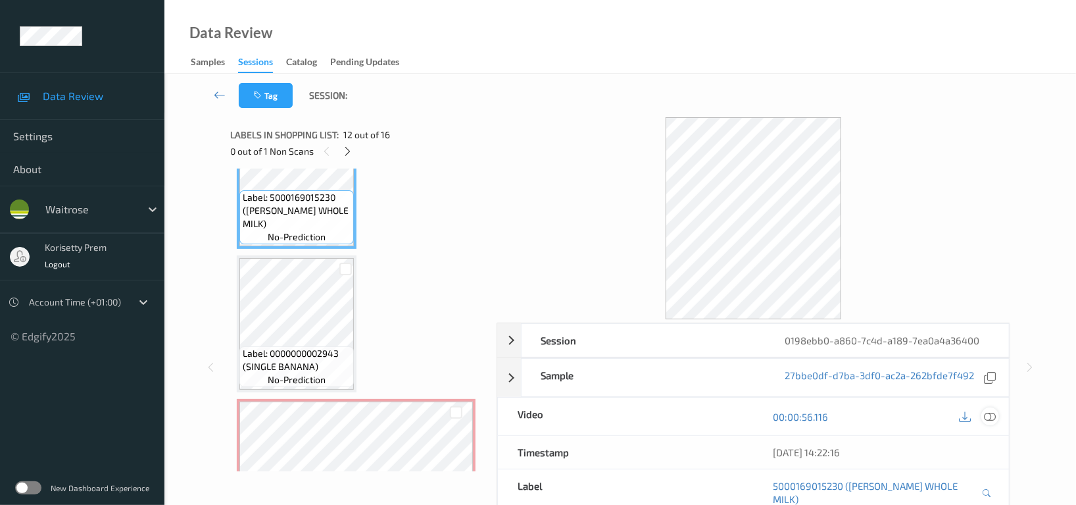
click at [994, 413] on icon at bounding box center [990, 417] width 12 height 12
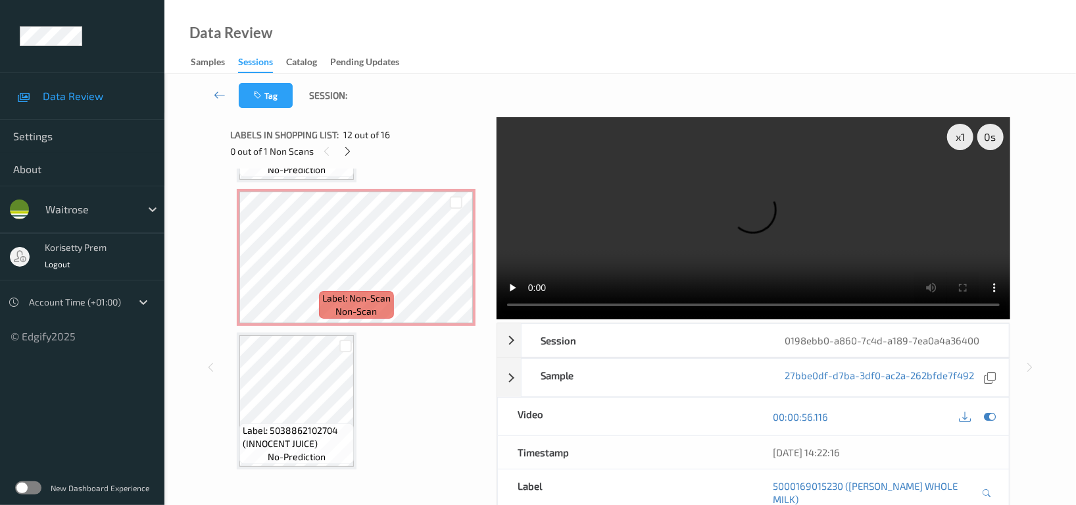
scroll to position [1815, 0]
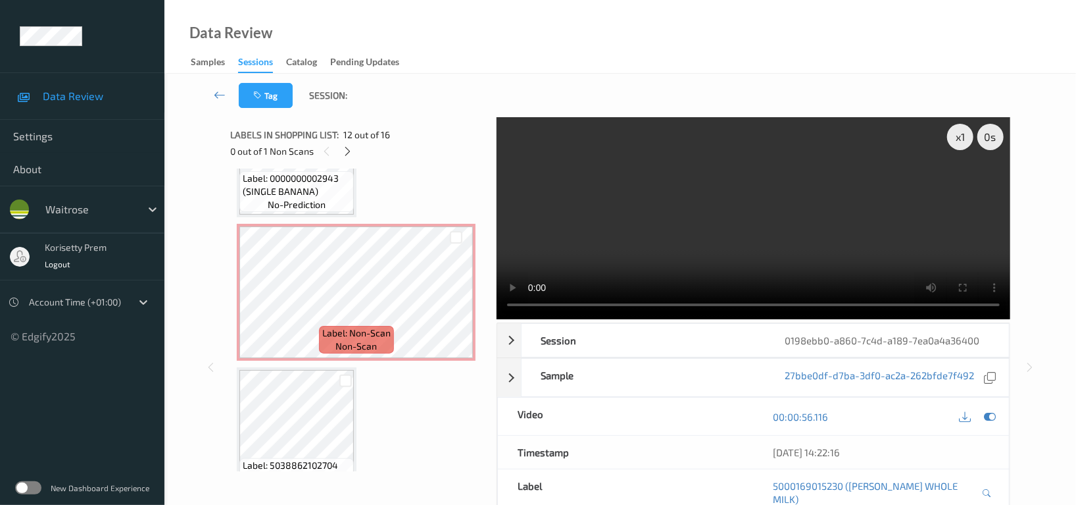
click at [746, 226] on video at bounding box center [754, 218] width 514 height 202
click at [799, 202] on video at bounding box center [754, 218] width 514 height 202
click at [673, 195] on video at bounding box center [754, 218] width 514 height 202
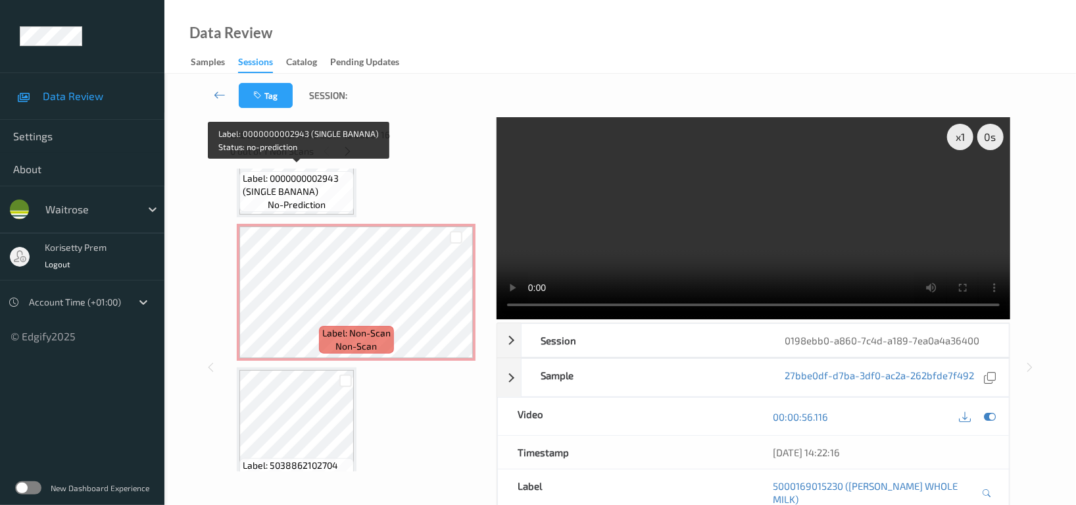
click at [320, 198] on span "no-prediction" at bounding box center [297, 204] width 58 height 13
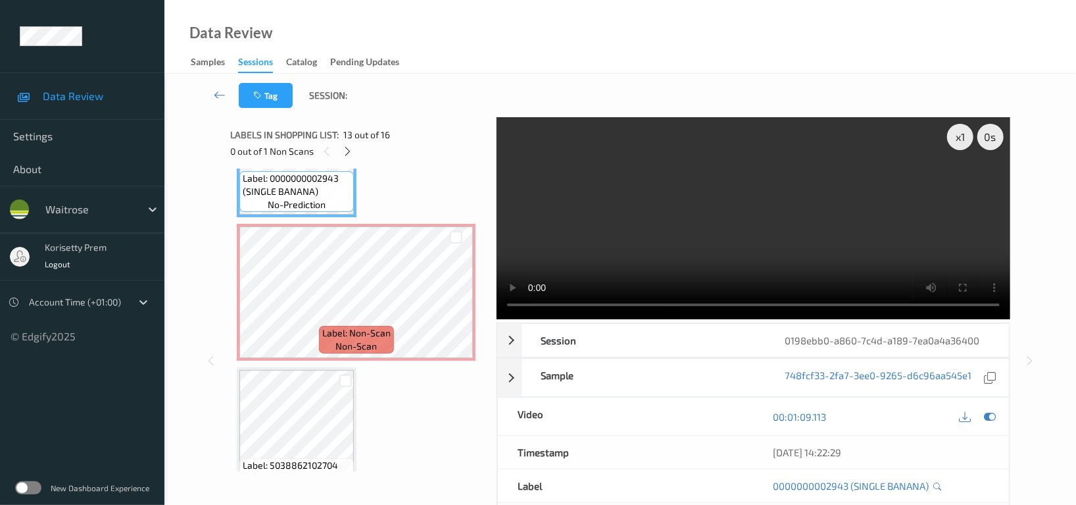
click at [776, 209] on video at bounding box center [754, 218] width 514 height 202
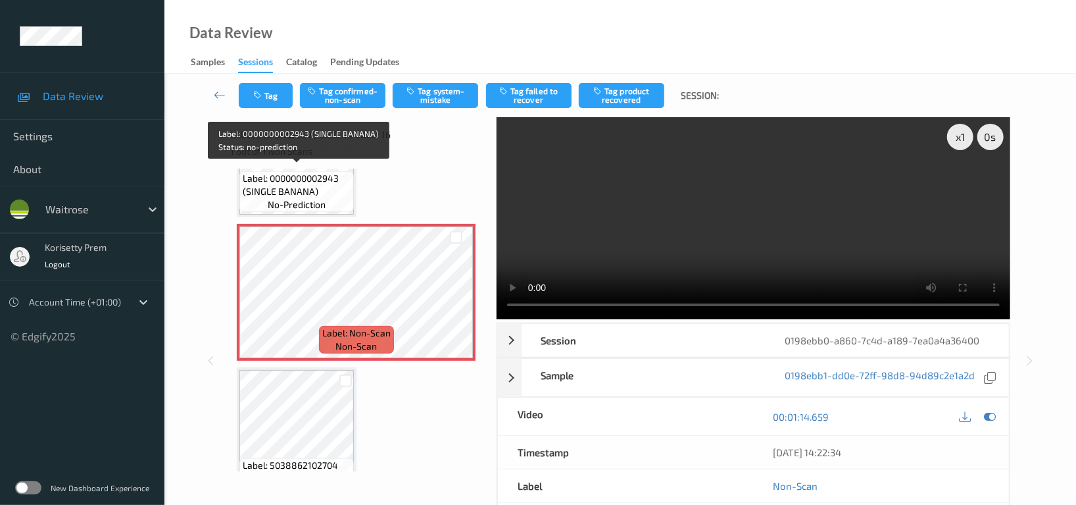
click at [296, 172] on span "Label: 0000000002943 (SINGLE BANANA)" at bounding box center [297, 185] width 108 height 26
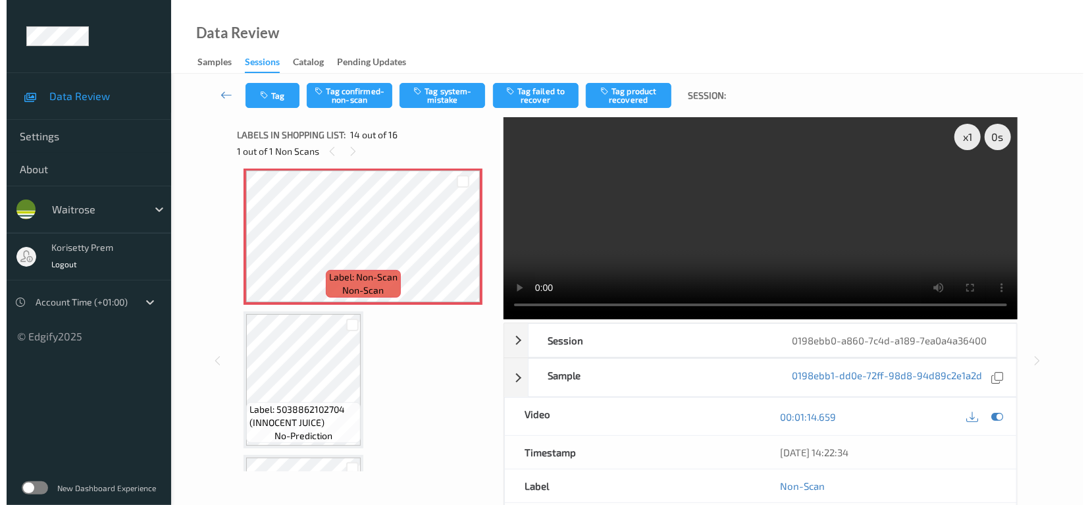
scroll to position [1903, 0]
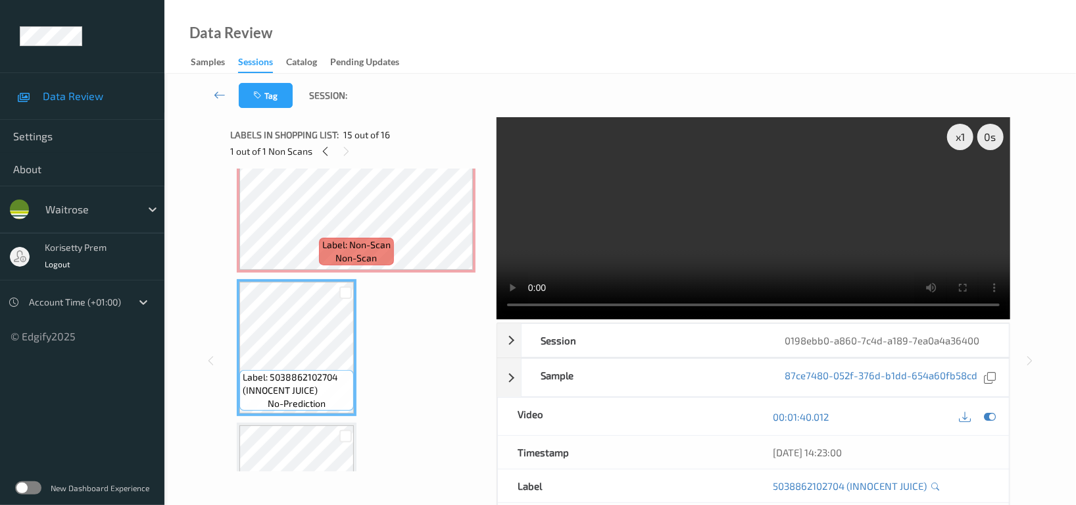
click at [686, 218] on video at bounding box center [754, 218] width 514 height 202
click at [752, 220] on video at bounding box center [754, 218] width 514 height 202
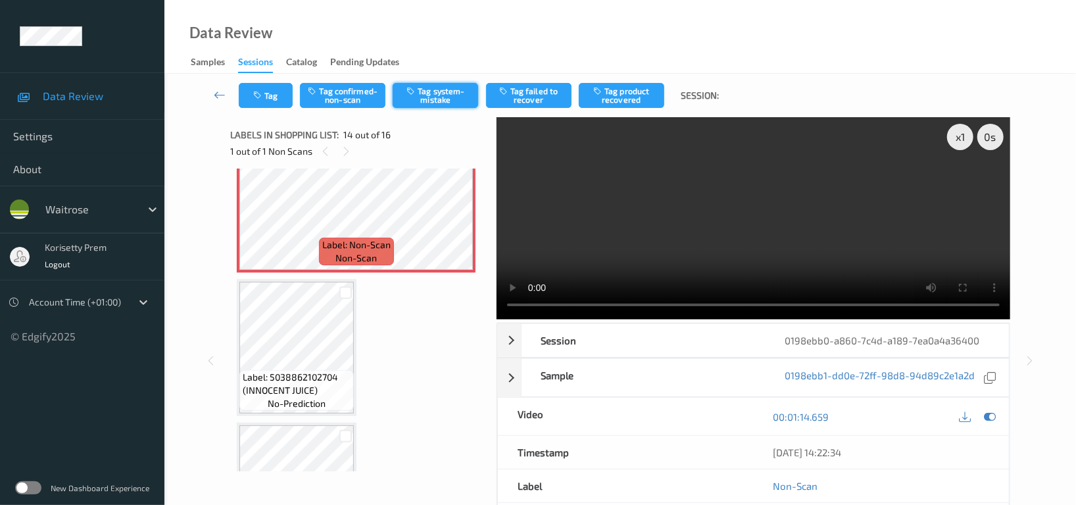
click at [452, 89] on button "Tag system-mistake" at bounding box center [436, 95] width 86 height 25
click at [266, 113] on div "Tag Tag confirmed-non-scan Untag system-mistake Tag failed to recover Tag produ…" at bounding box center [620, 95] width 858 height 43
click at [266, 97] on button "Tag" at bounding box center [266, 95] width 54 height 25
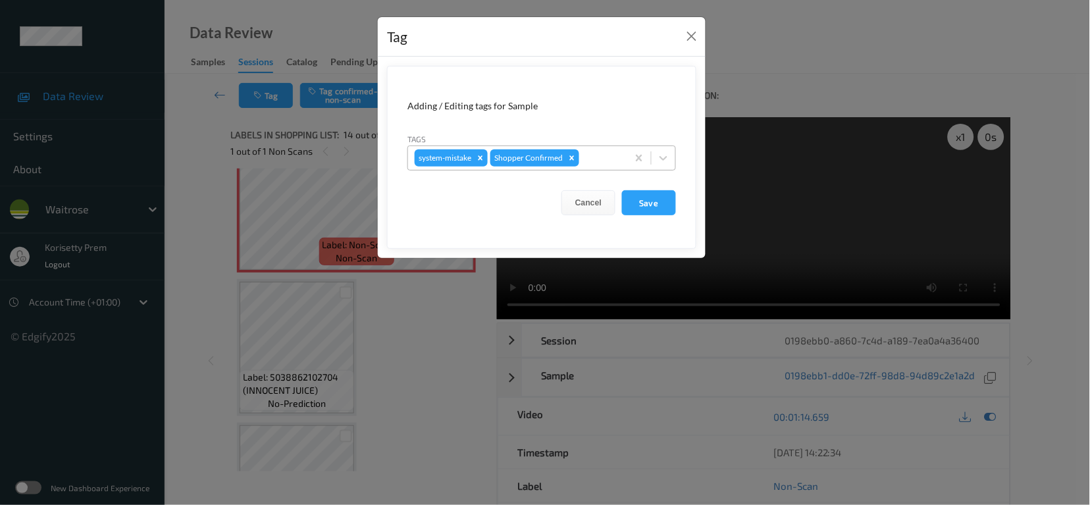
click at [603, 166] on div at bounding box center [601, 158] width 39 height 16
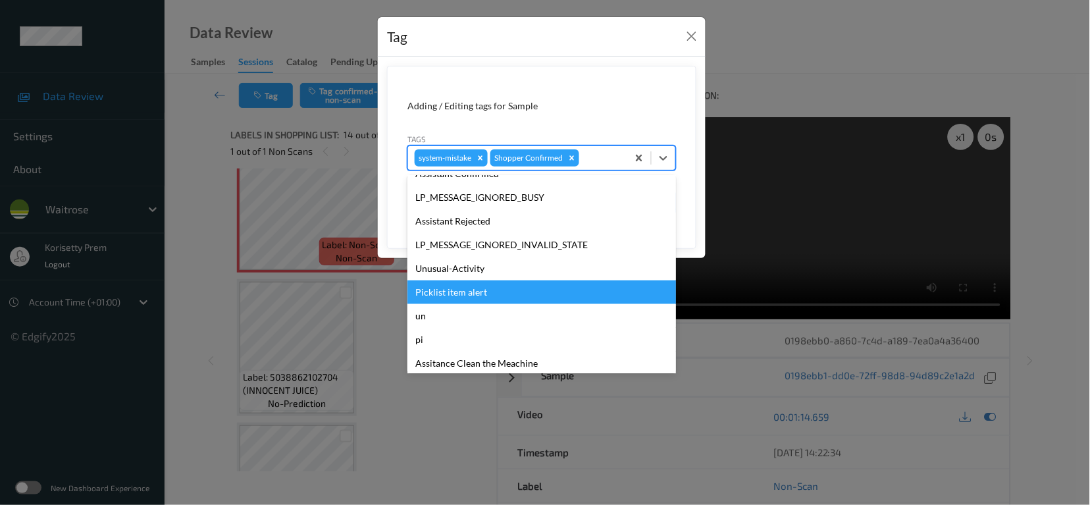
scroll to position [280, 0]
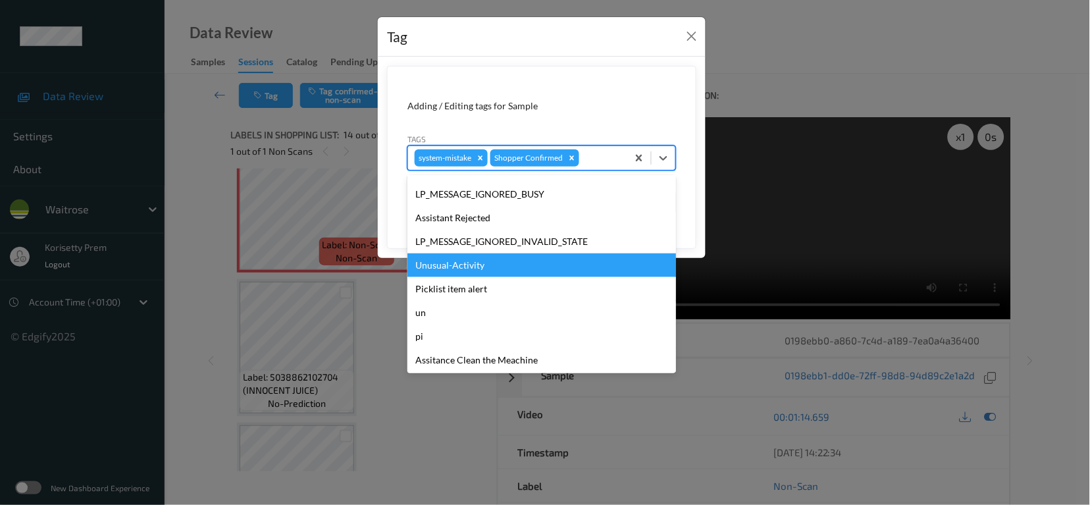
click at [449, 261] on div "Unusual-Activity" at bounding box center [541, 265] width 268 height 24
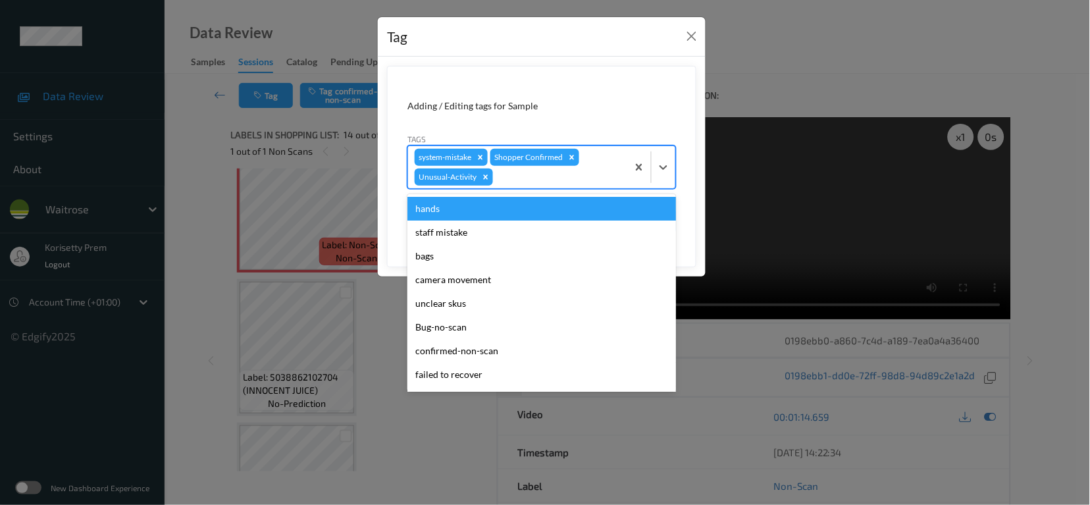
click at [511, 178] on div at bounding box center [557, 177] width 125 height 16
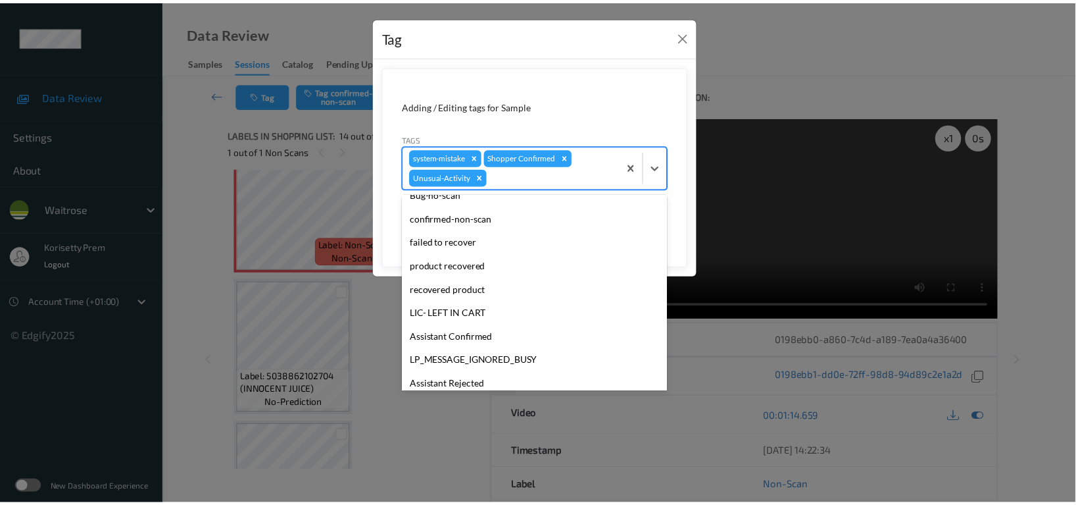
scroll to position [257, 0]
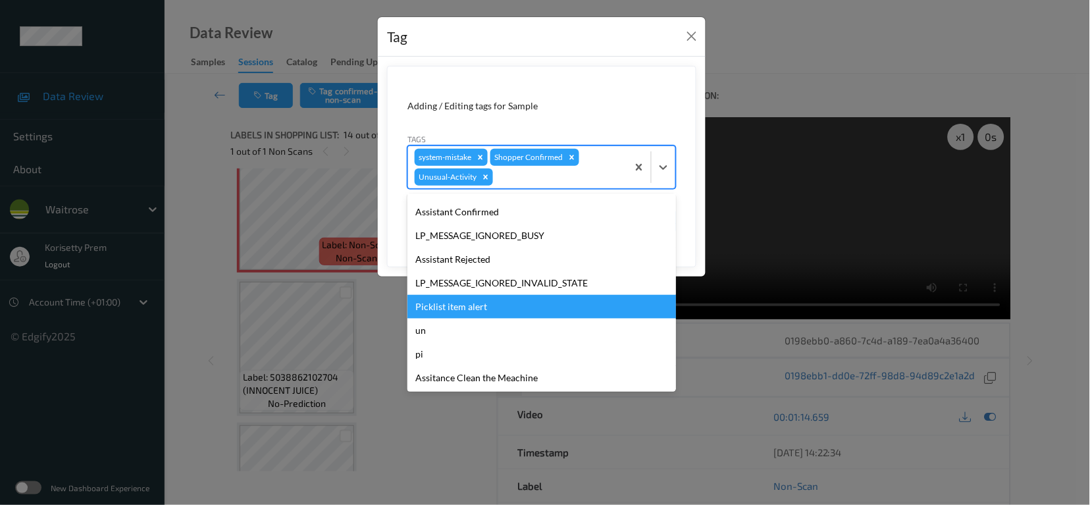
click at [480, 316] on div "Picklist item alert" at bounding box center [541, 307] width 268 height 24
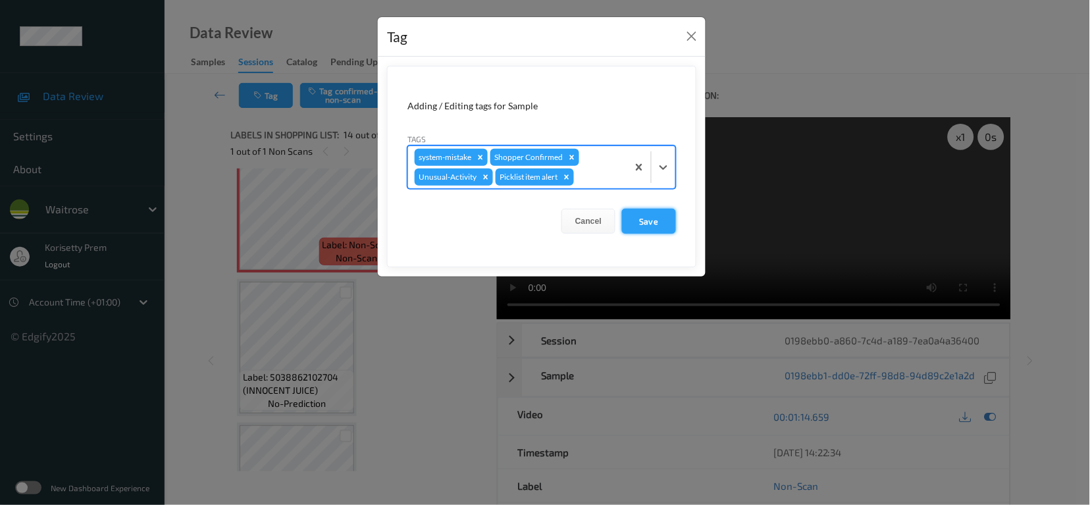
click at [624, 222] on button "Save" at bounding box center [649, 221] width 54 height 25
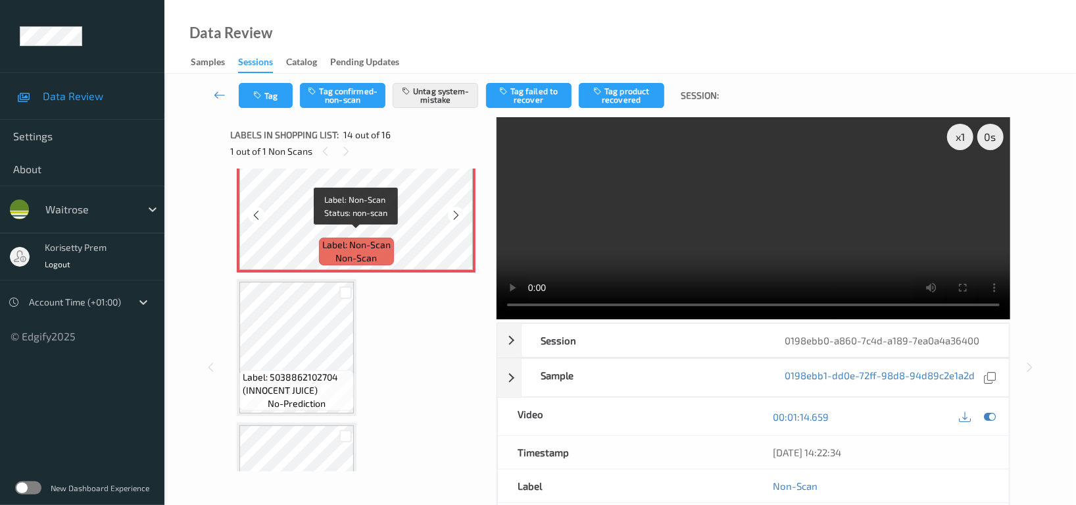
click at [384, 238] on div "Label: Non-Scan non-scan" at bounding box center [356, 252] width 75 height 28
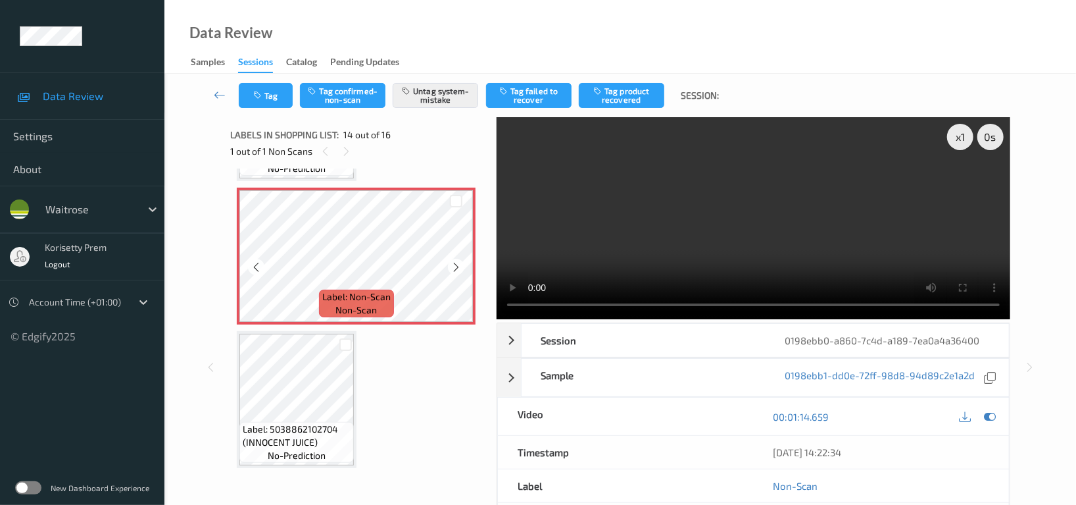
scroll to position [1815, 0]
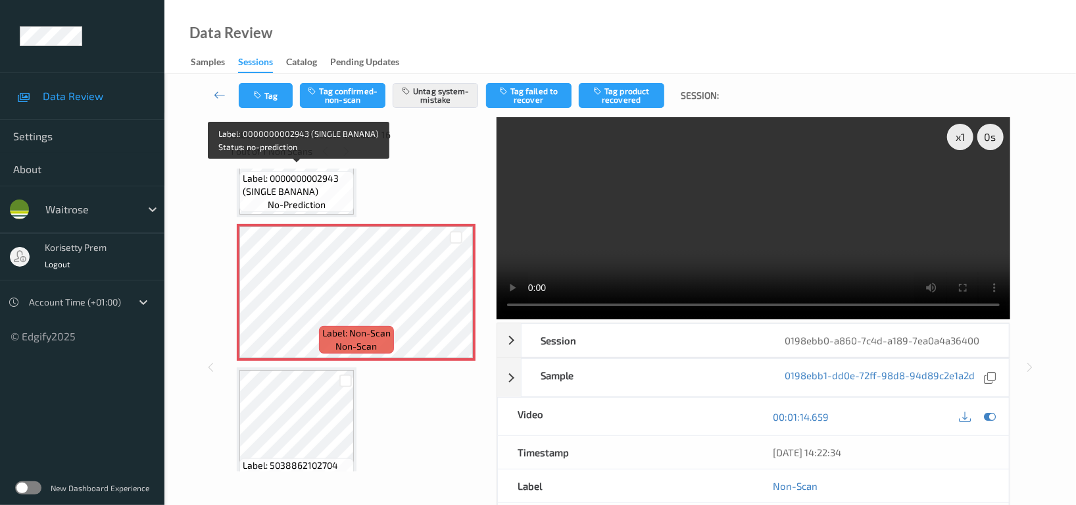
click at [289, 181] on span "Label: 0000000002943 (SINGLE BANANA)" at bounding box center [297, 185] width 108 height 26
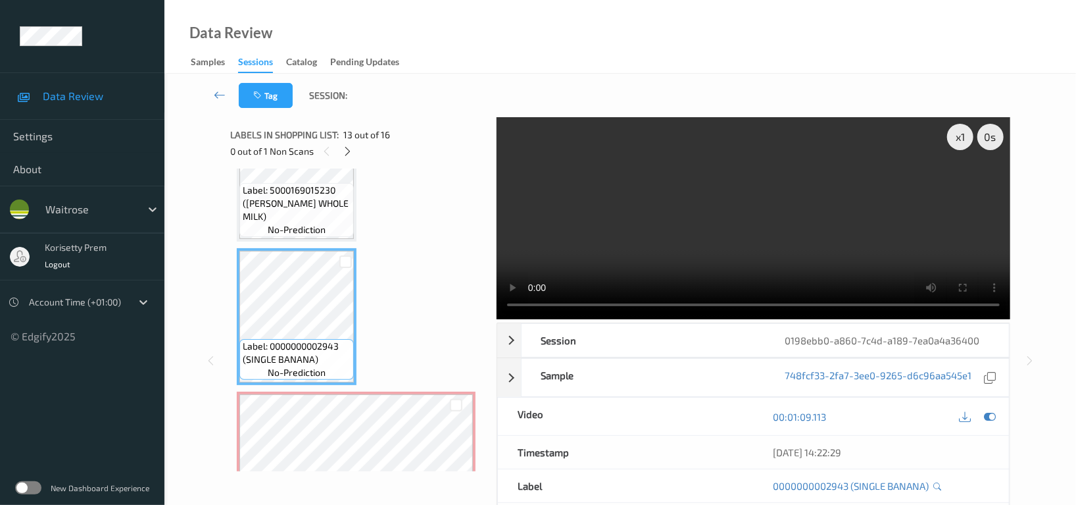
scroll to position [1640, 0]
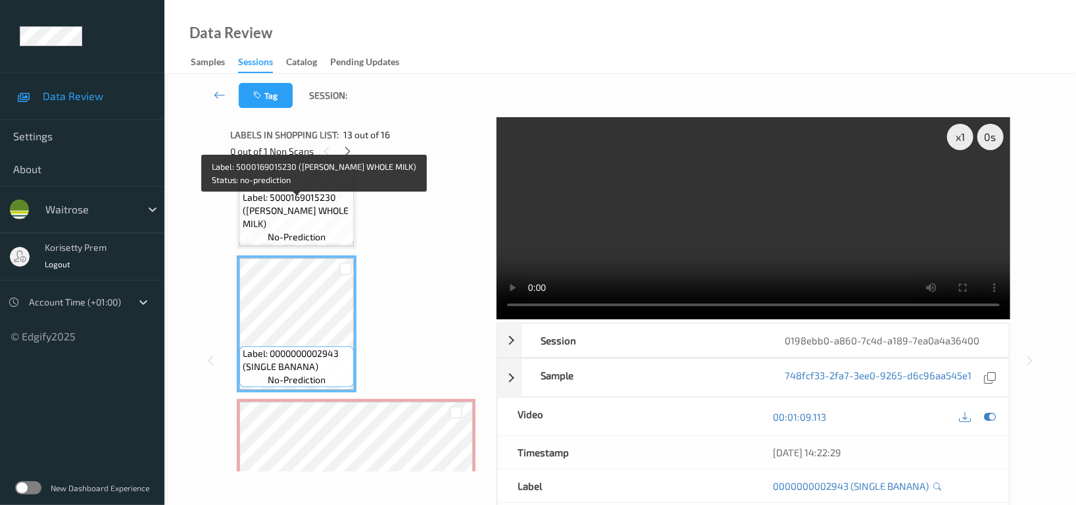
click at [307, 221] on span "Label: 5000169015230 (WR ESS WHOLE MILK)" at bounding box center [297, 210] width 108 height 39
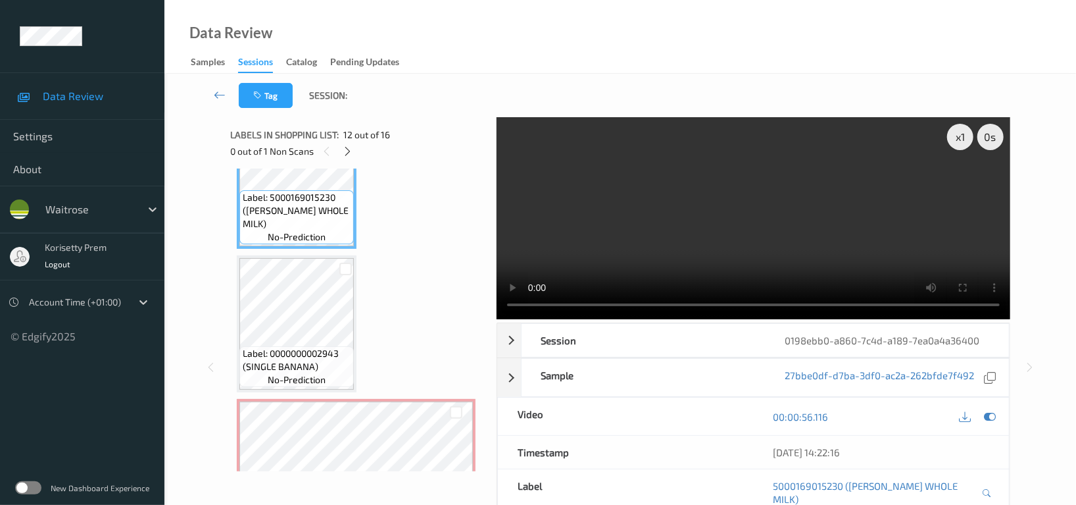
click at [696, 261] on video at bounding box center [754, 218] width 514 height 202
click at [350, 147] on icon at bounding box center [348, 151] width 11 height 12
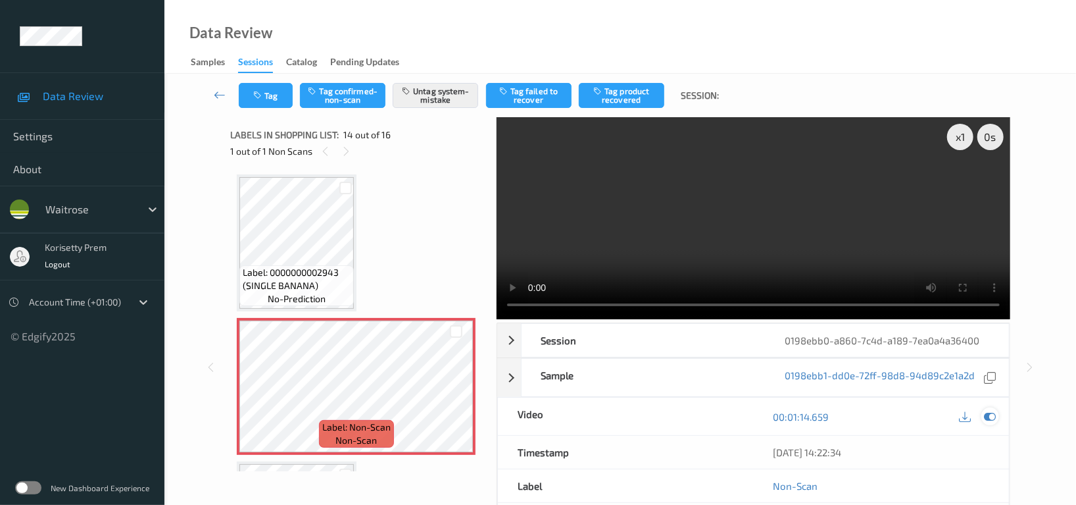
click at [990, 413] on icon at bounding box center [990, 417] width 12 height 12
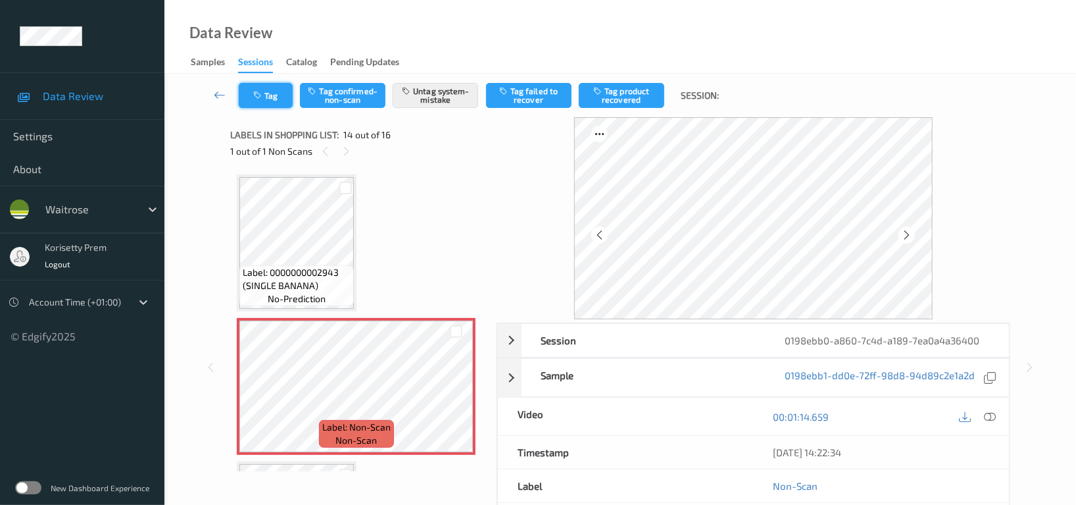
click at [266, 88] on button "Tag" at bounding box center [266, 95] width 54 height 25
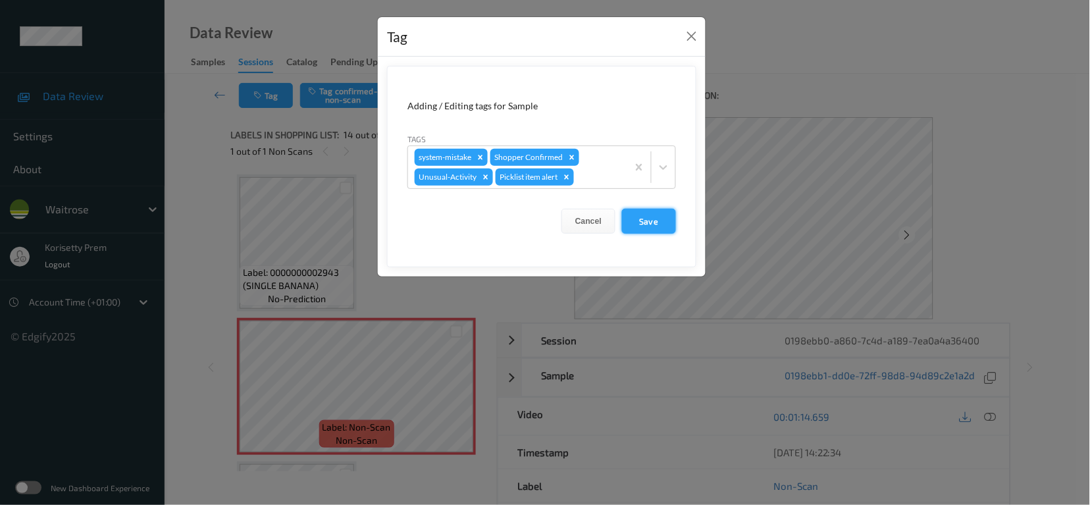
click at [649, 214] on button "Save" at bounding box center [649, 221] width 54 height 25
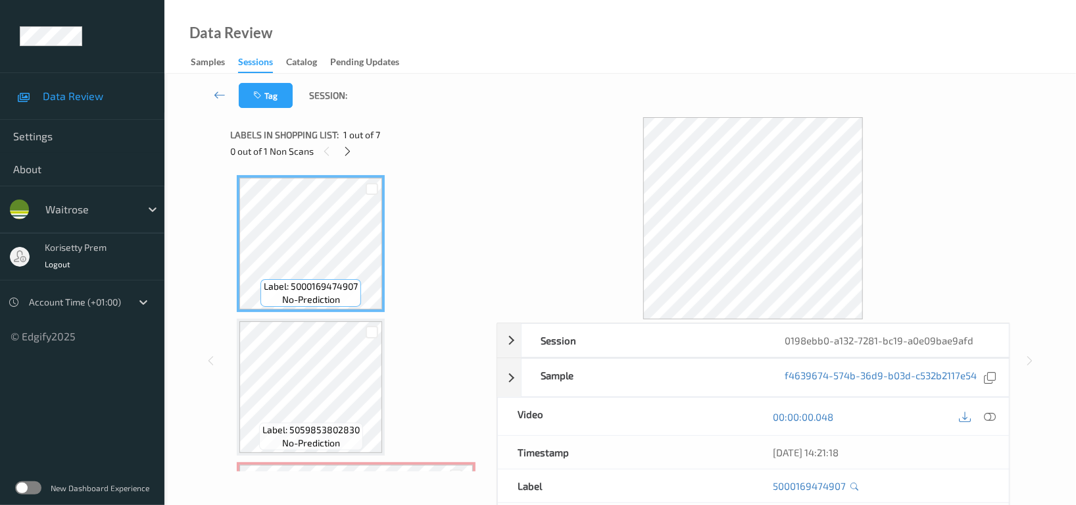
click at [509, 116] on div "Tag Session:" at bounding box center [620, 95] width 858 height 43
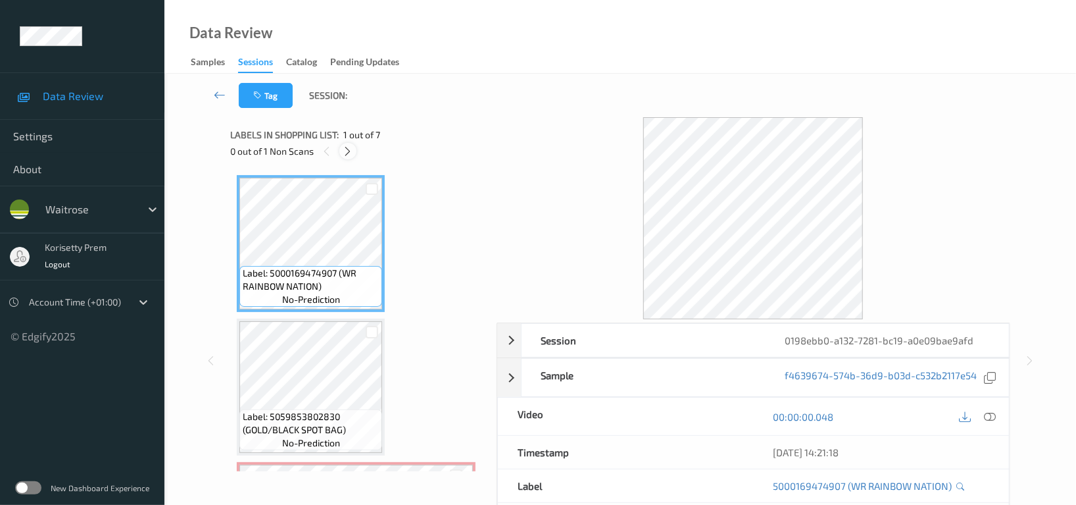
click at [352, 148] on icon at bounding box center [348, 151] width 11 height 12
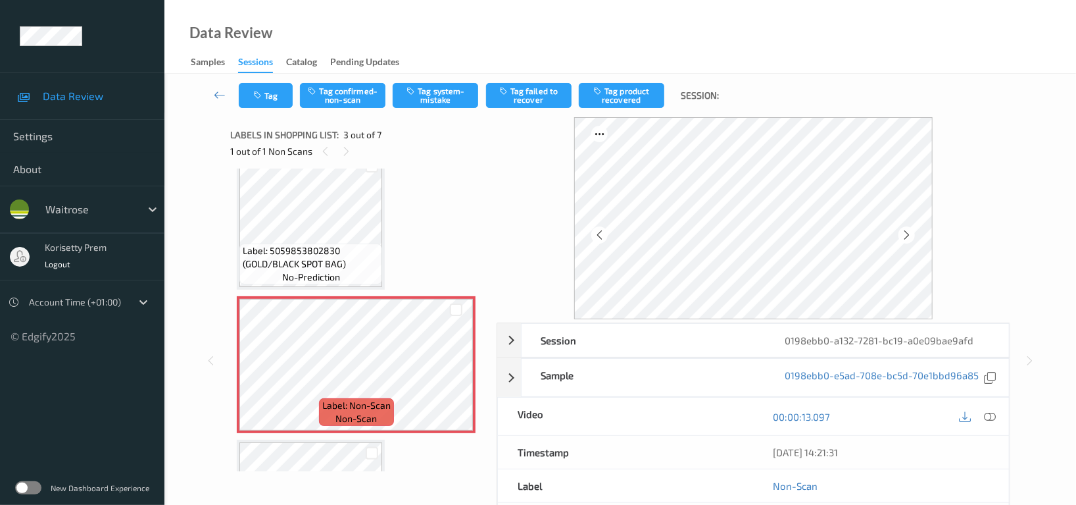
scroll to position [175, 0]
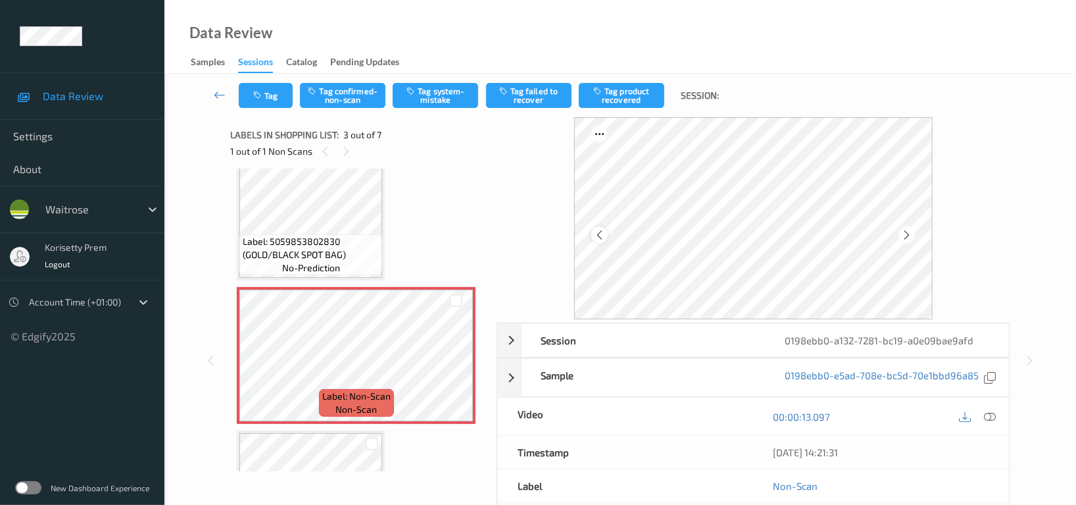
click at [600, 234] on icon at bounding box center [599, 235] width 11 height 12
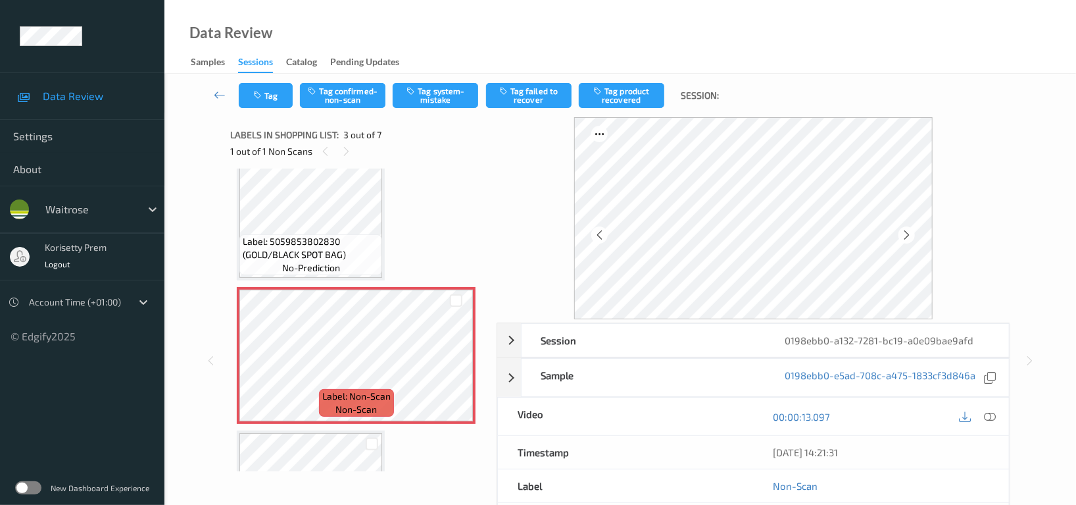
click at [600, 234] on icon at bounding box center [599, 235] width 11 height 12
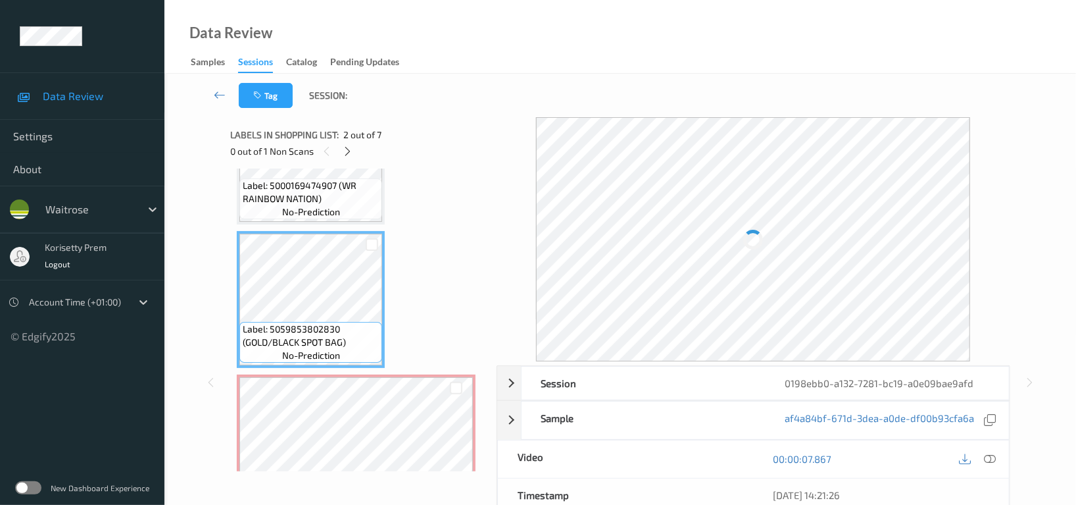
scroll to position [0, 0]
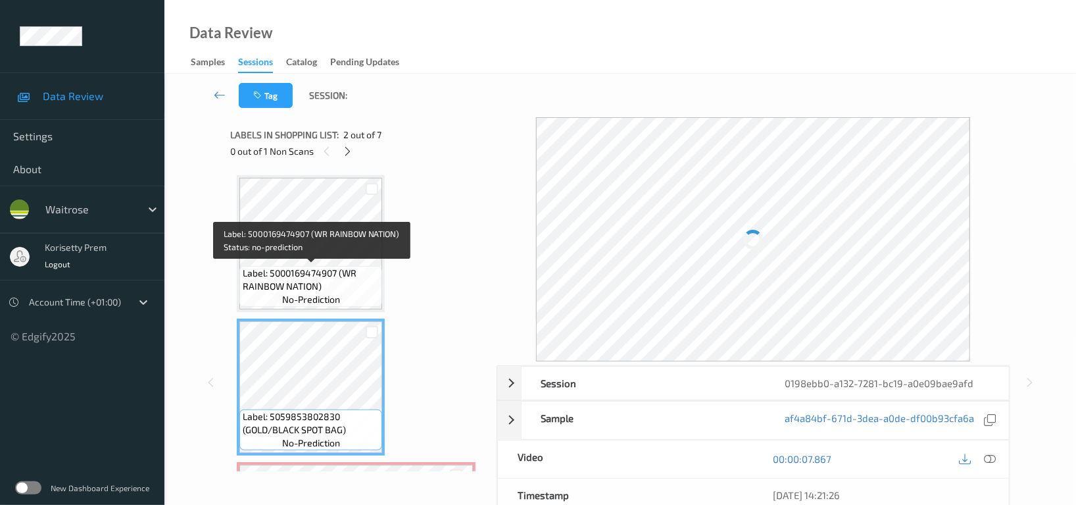
click at [331, 285] on span "Label: 5000169474907 (WR RAINBOW NATION)" at bounding box center [311, 279] width 136 height 26
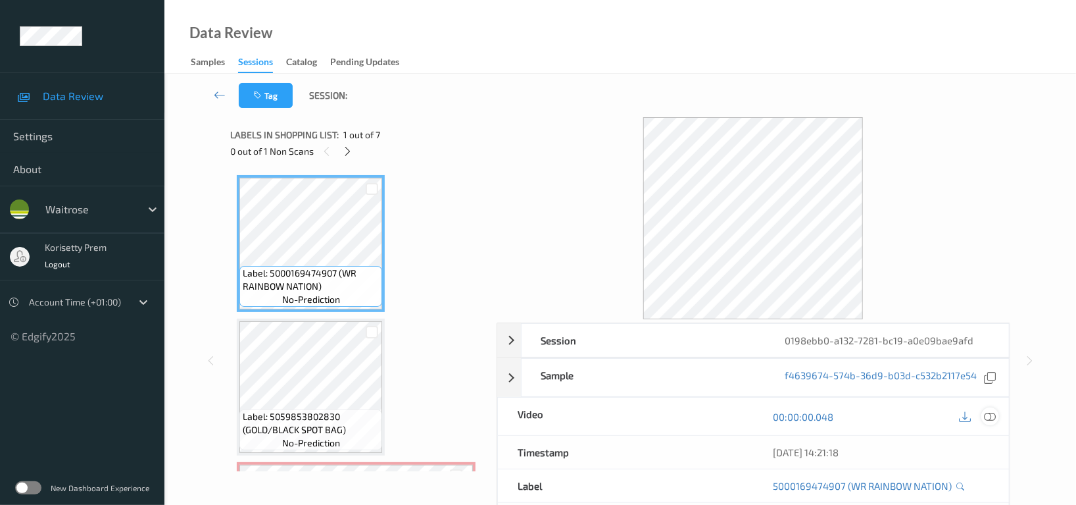
click at [989, 418] on icon at bounding box center [990, 417] width 12 height 12
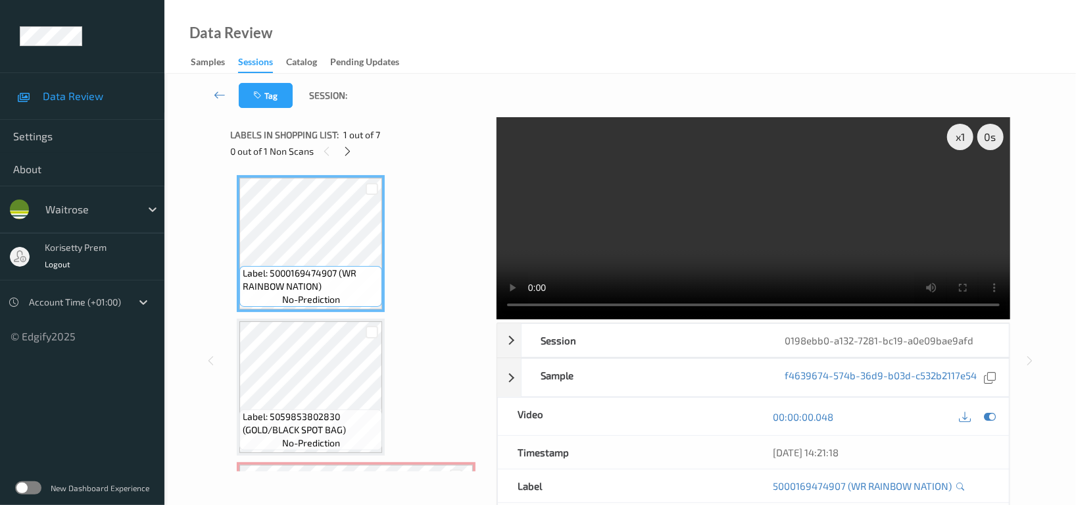
click at [632, 218] on video at bounding box center [754, 218] width 514 height 202
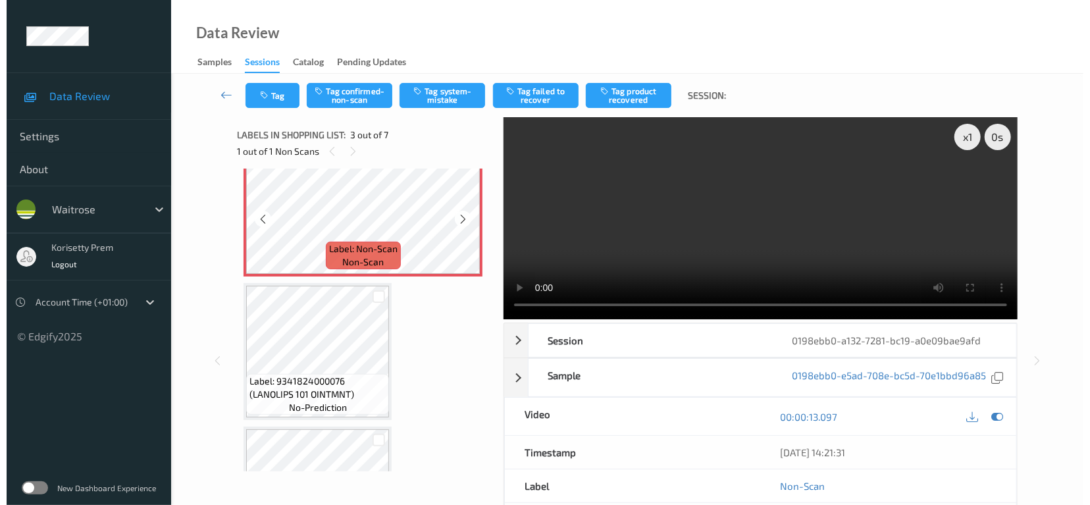
scroll to position [351, 0]
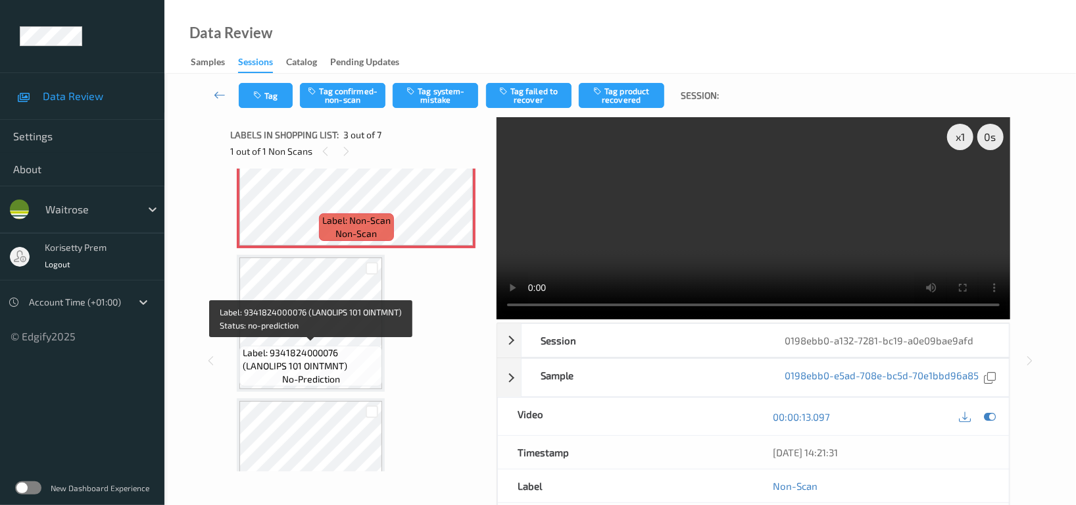
click at [306, 346] on span "Label: 9341824000076 (LANOLIPS 101 OINTMNT)" at bounding box center [311, 359] width 136 height 26
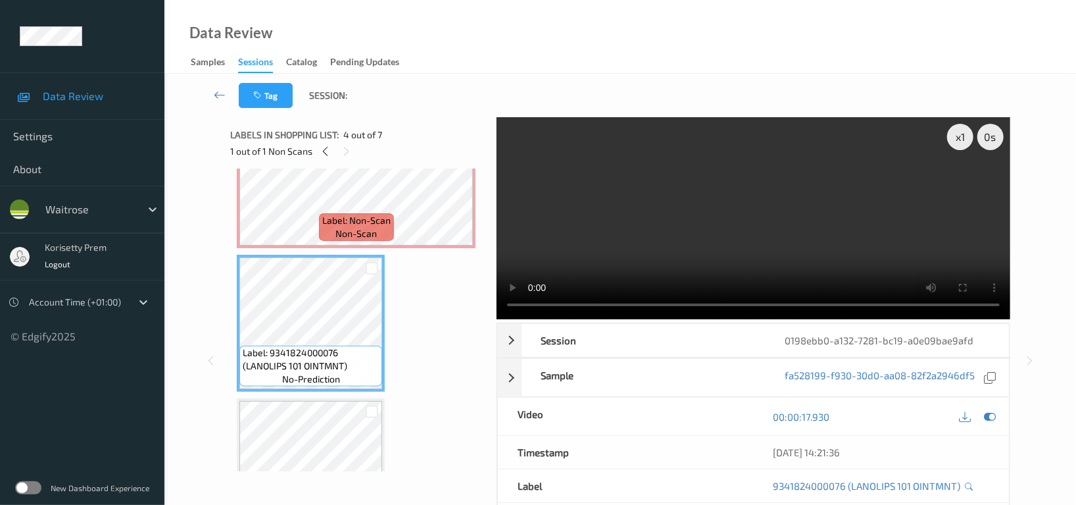
click at [631, 224] on video at bounding box center [754, 218] width 514 height 202
click at [634, 218] on video at bounding box center [754, 218] width 514 height 202
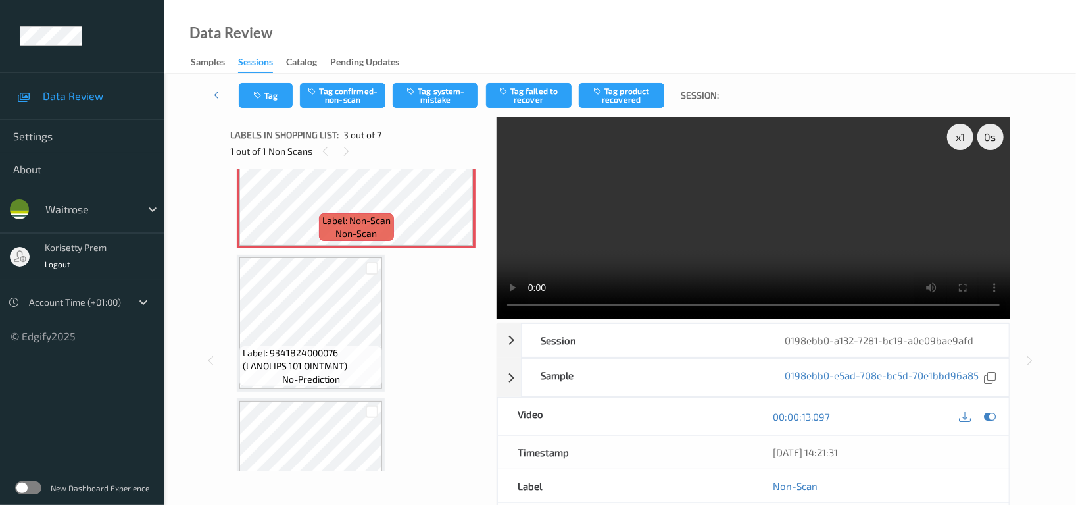
click at [772, 174] on video at bounding box center [754, 218] width 514 height 202
click at [457, 92] on button "Tag system-mistake" at bounding box center [436, 95] width 86 height 25
click at [273, 95] on button "Tag" at bounding box center [266, 95] width 54 height 25
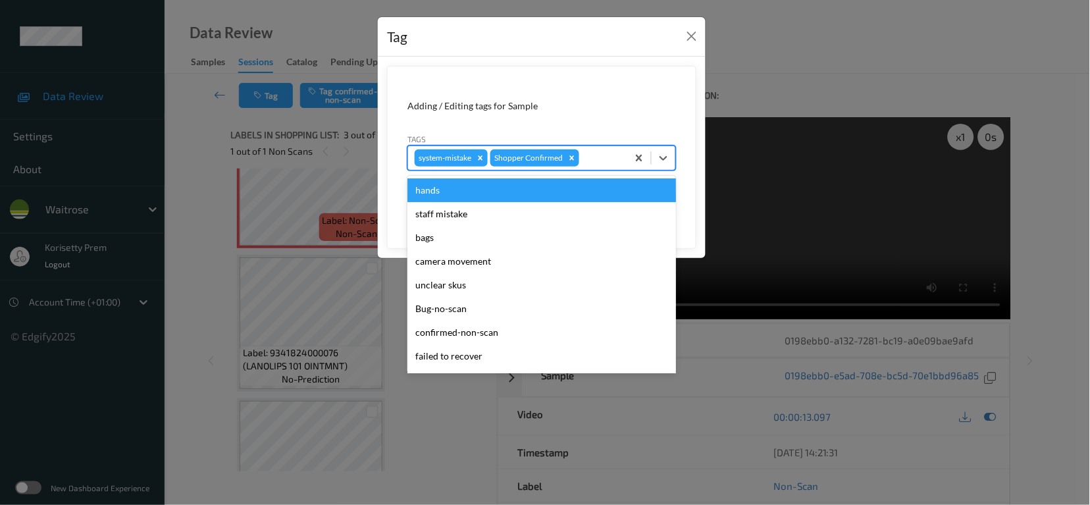
click at [610, 159] on div at bounding box center [601, 158] width 39 height 16
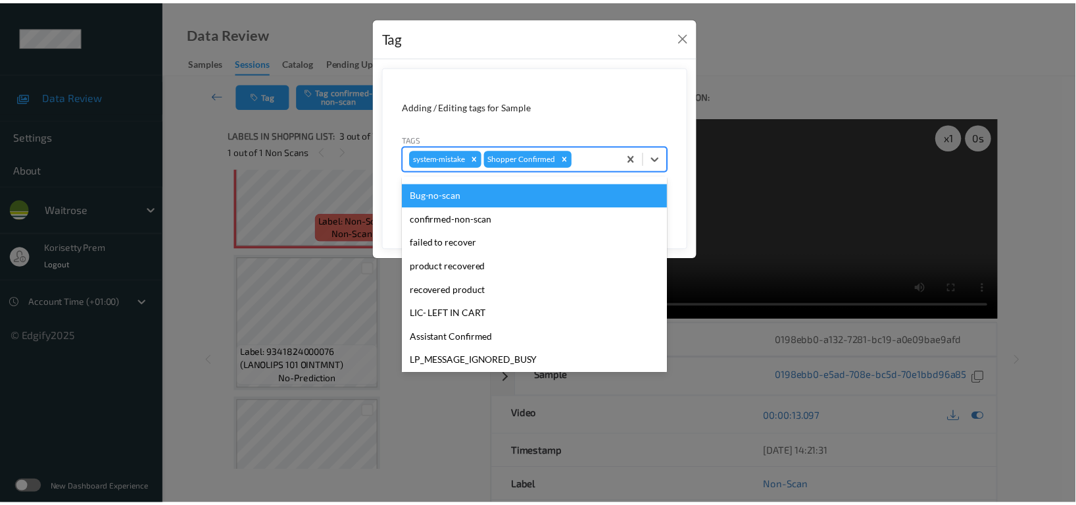
scroll to position [280, 0]
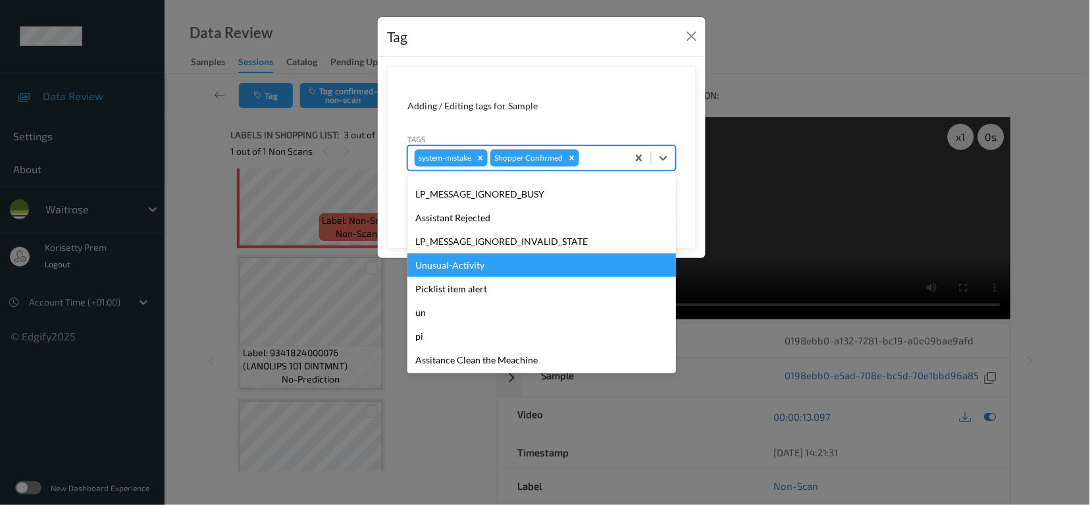
click at [472, 261] on div "Unusual-Activity" at bounding box center [541, 265] width 268 height 24
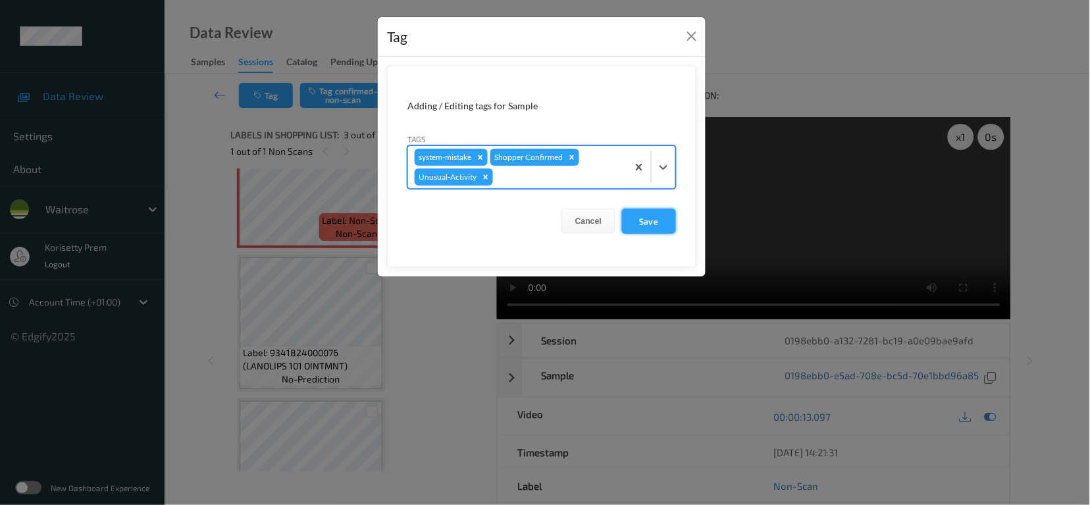
click at [643, 223] on button "Save" at bounding box center [649, 221] width 54 height 25
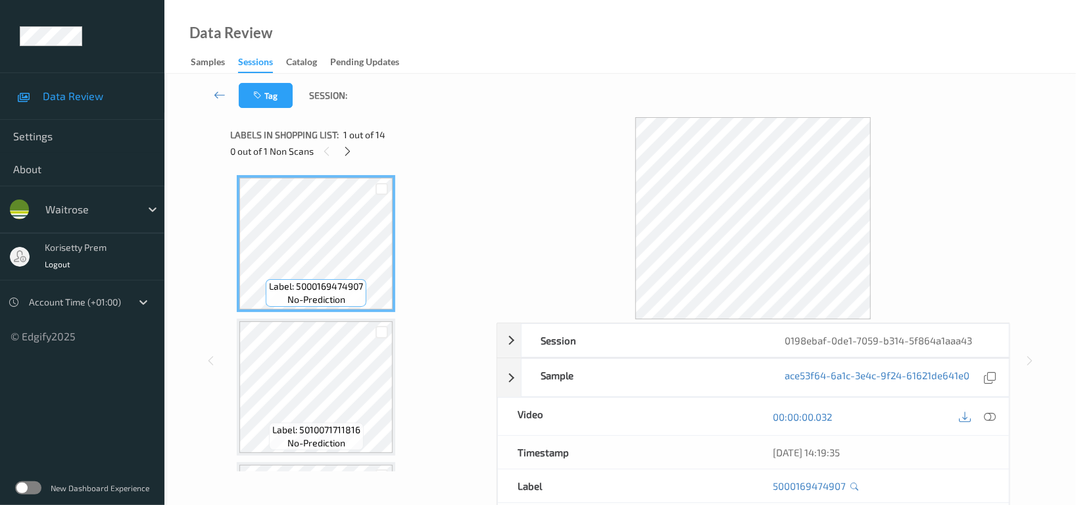
click at [590, 68] on div "Data Review Samples Sessions Catalog Pending Updates" at bounding box center [620, 37] width 912 height 74
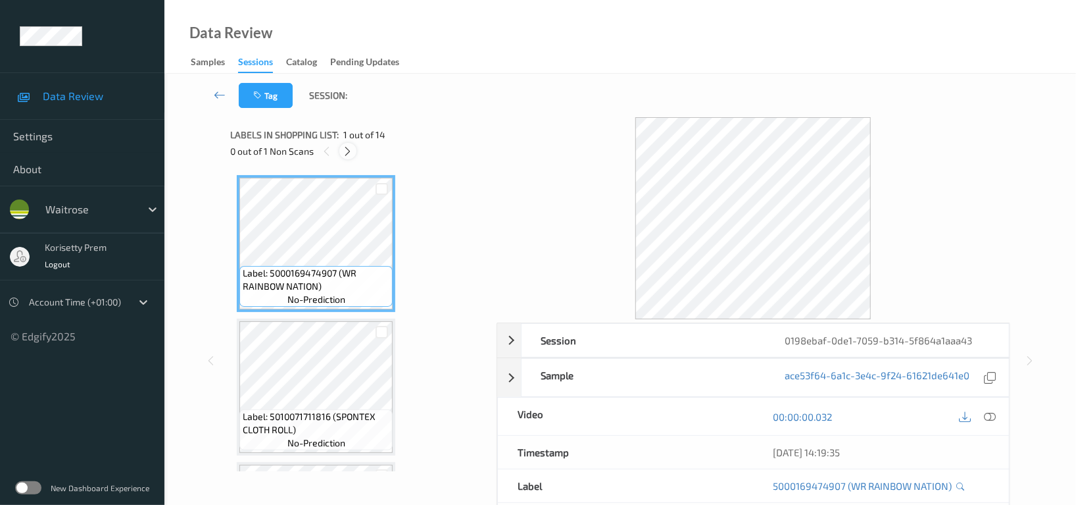
click at [348, 149] on icon at bounding box center [348, 151] width 11 height 12
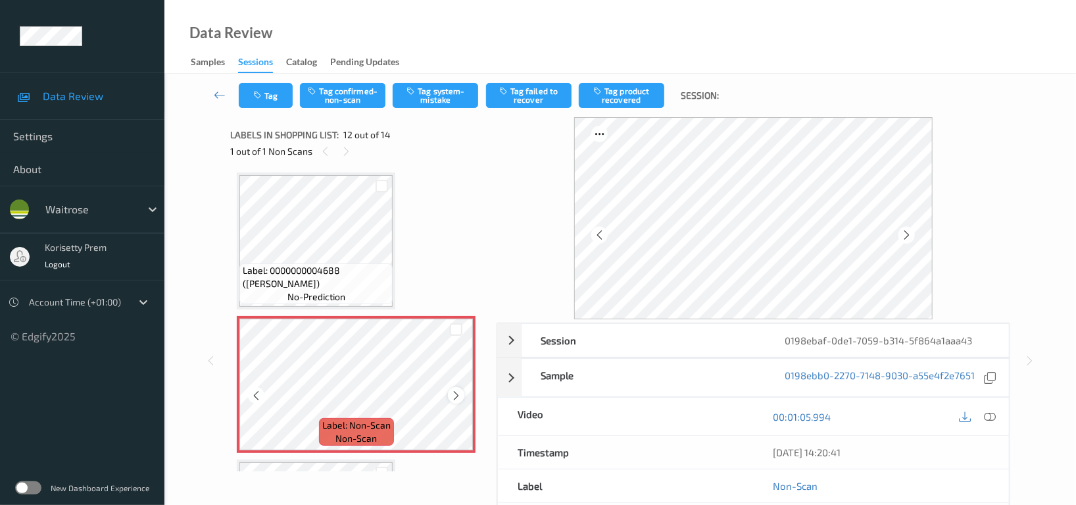
click at [457, 392] on icon at bounding box center [456, 395] width 11 height 12
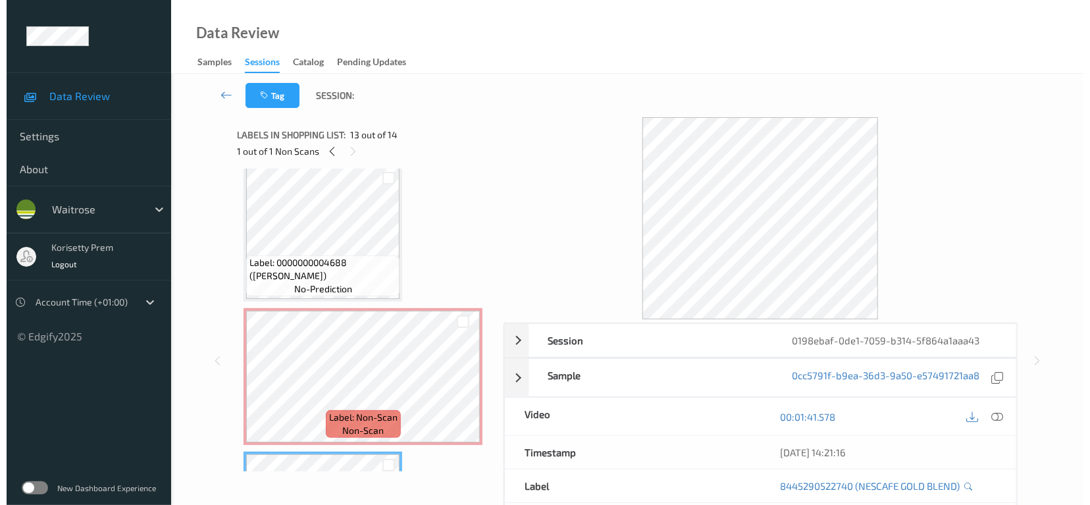
scroll to position [1442, 0]
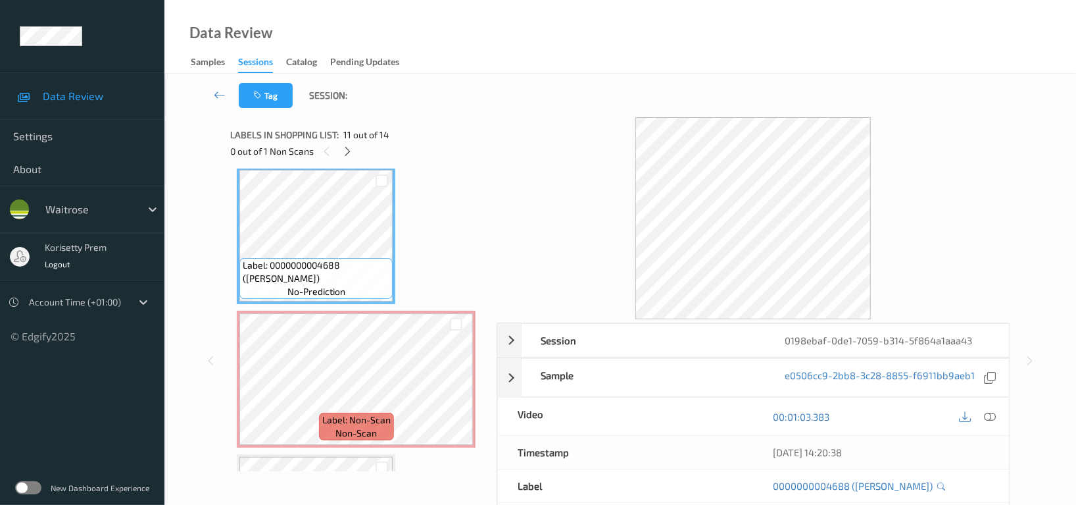
click at [984, 406] on div "00:01:03.383" at bounding box center [880, 416] width 255 height 38
click at [991, 415] on icon at bounding box center [990, 417] width 12 height 12
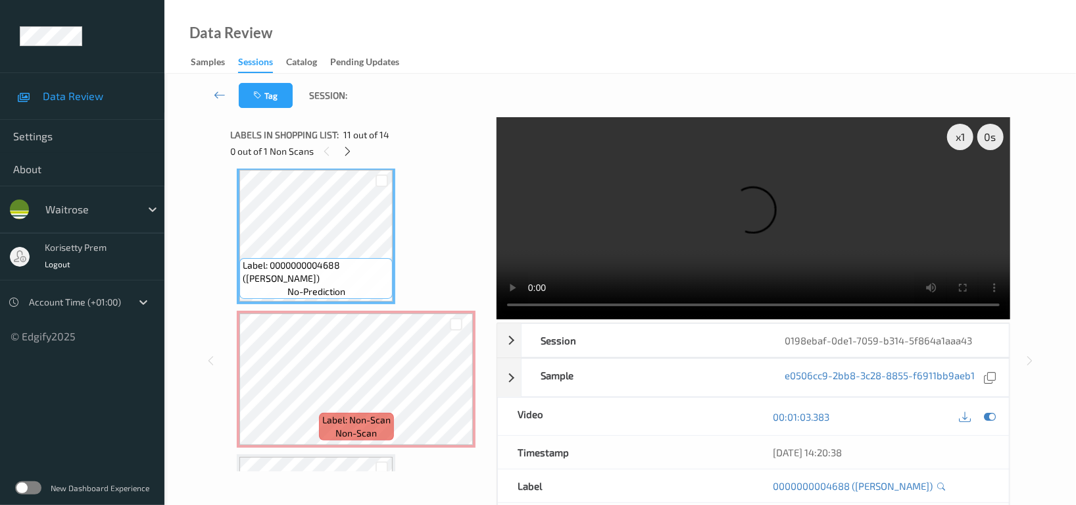
click at [826, 218] on video at bounding box center [754, 218] width 514 height 202
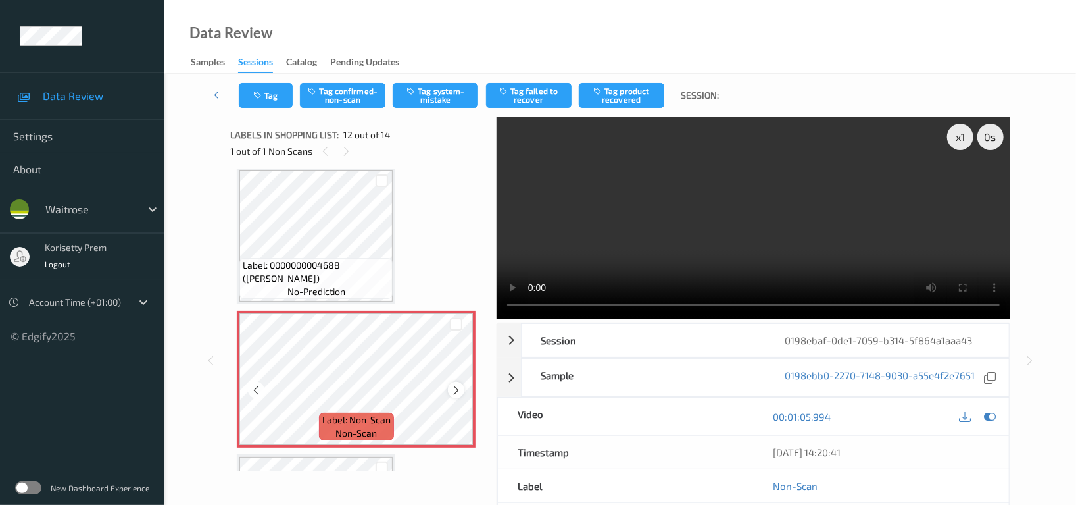
click at [461, 388] on icon at bounding box center [456, 390] width 11 height 12
click at [743, 230] on video at bounding box center [754, 218] width 514 height 202
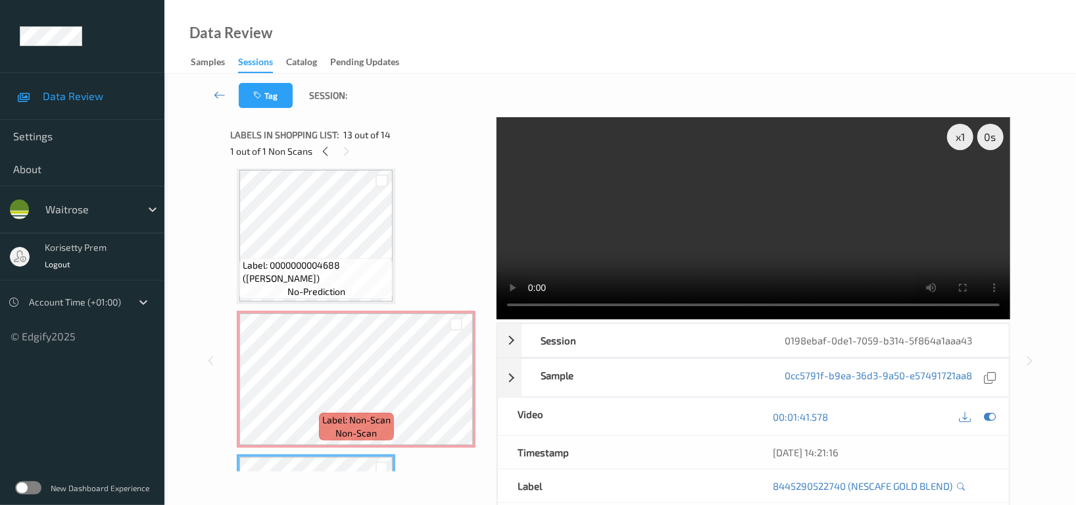
click at [780, 256] on video at bounding box center [754, 218] width 514 height 202
click at [830, 224] on video at bounding box center [754, 218] width 514 height 202
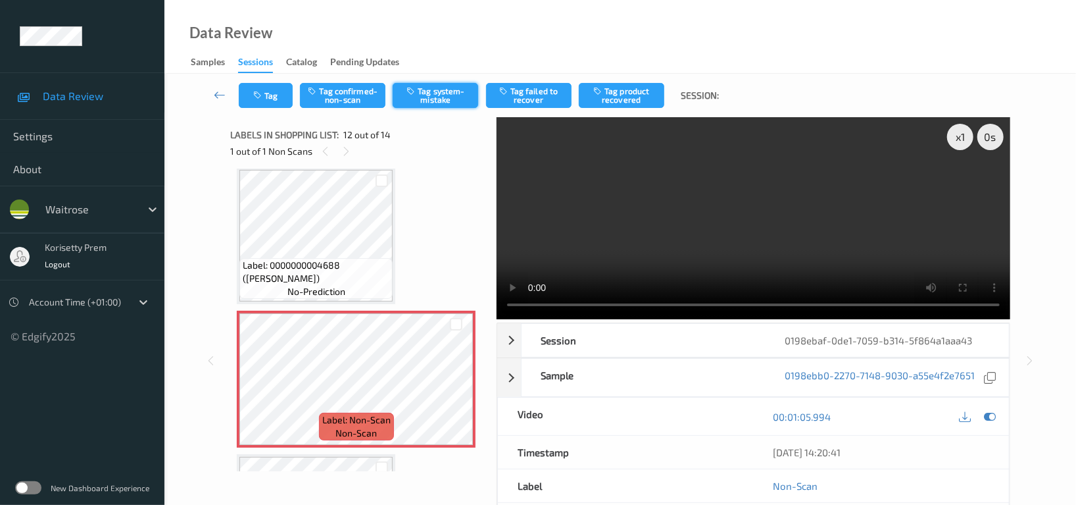
click at [447, 95] on button "Tag system-mistake" at bounding box center [436, 95] width 86 height 25
click at [274, 95] on button "Tag" at bounding box center [266, 95] width 54 height 25
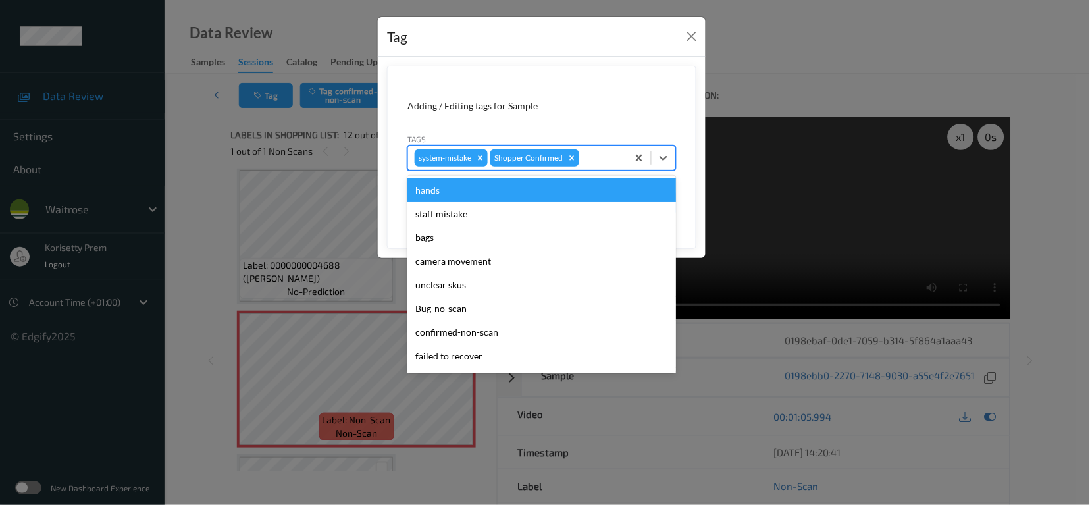
click at [596, 153] on div at bounding box center [601, 158] width 39 height 16
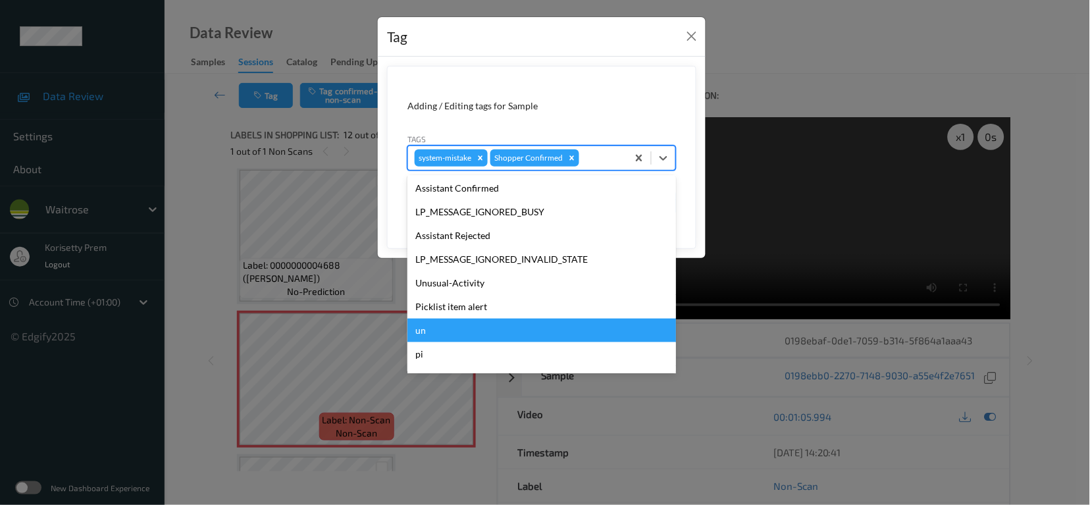
scroll to position [280, 0]
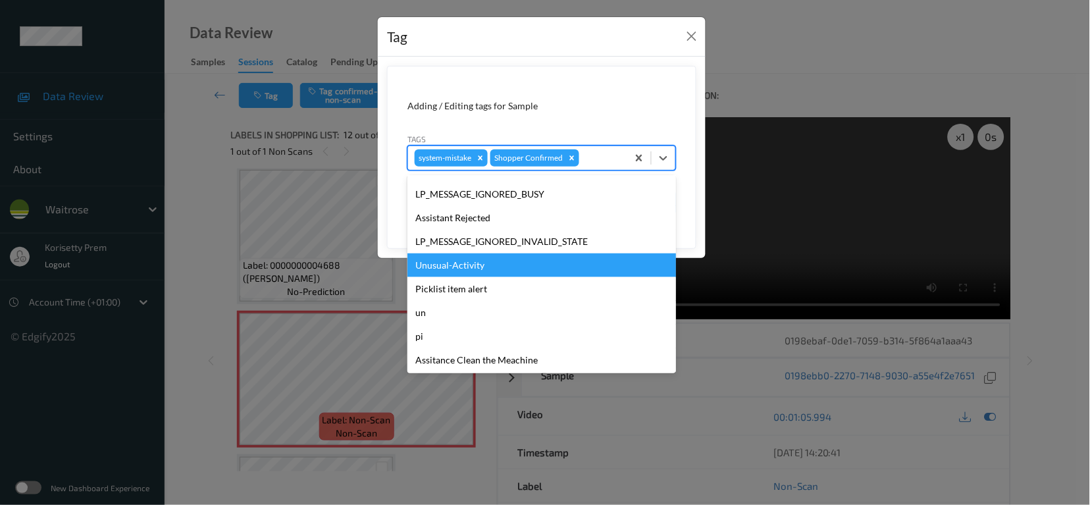
click at [445, 263] on div "Unusual-Activity" at bounding box center [541, 265] width 268 height 24
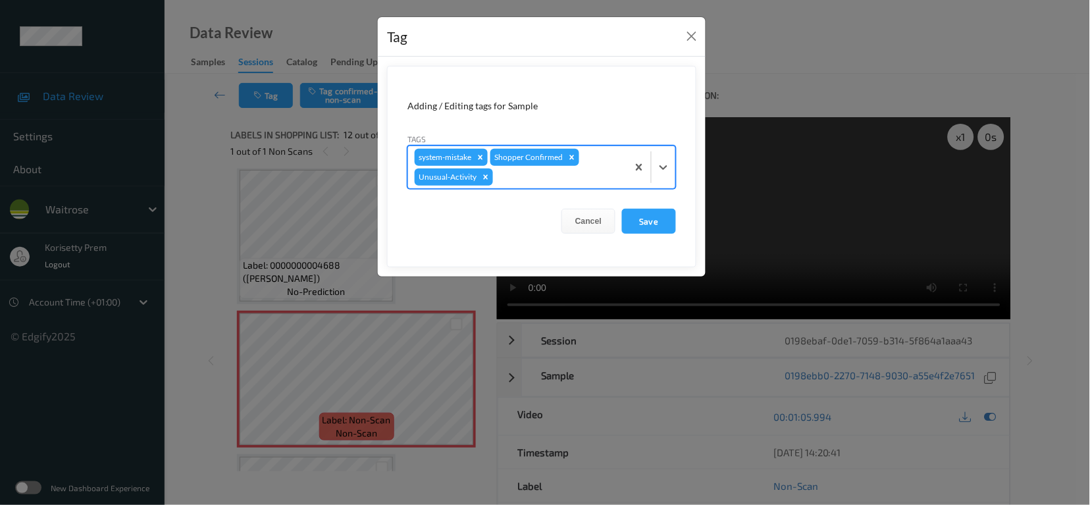
click at [543, 182] on div at bounding box center [557, 177] width 125 height 16
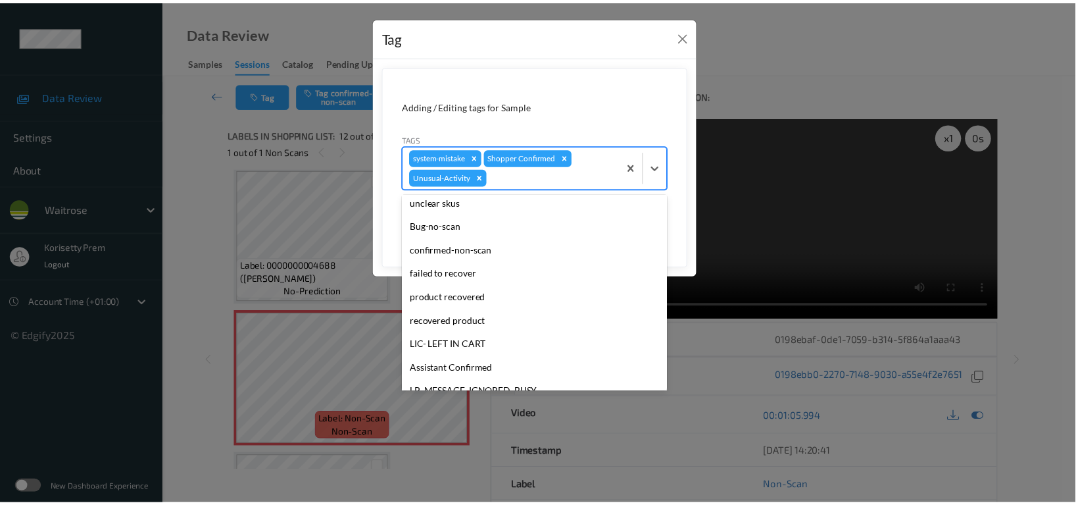
scroll to position [257, 0]
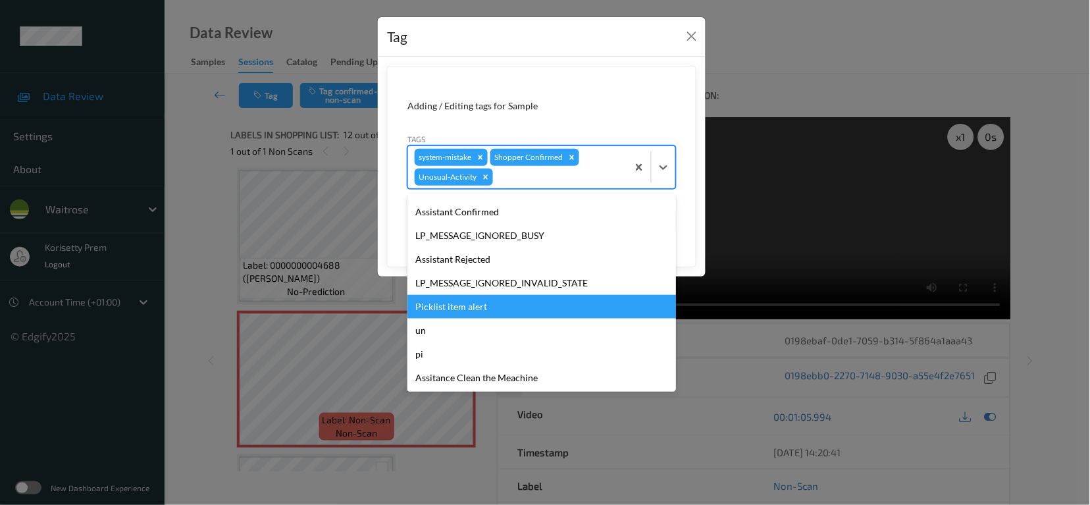
click at [494, 306] on div "Picklist item alert" at bounding box center [541, 307] width 268 height 24
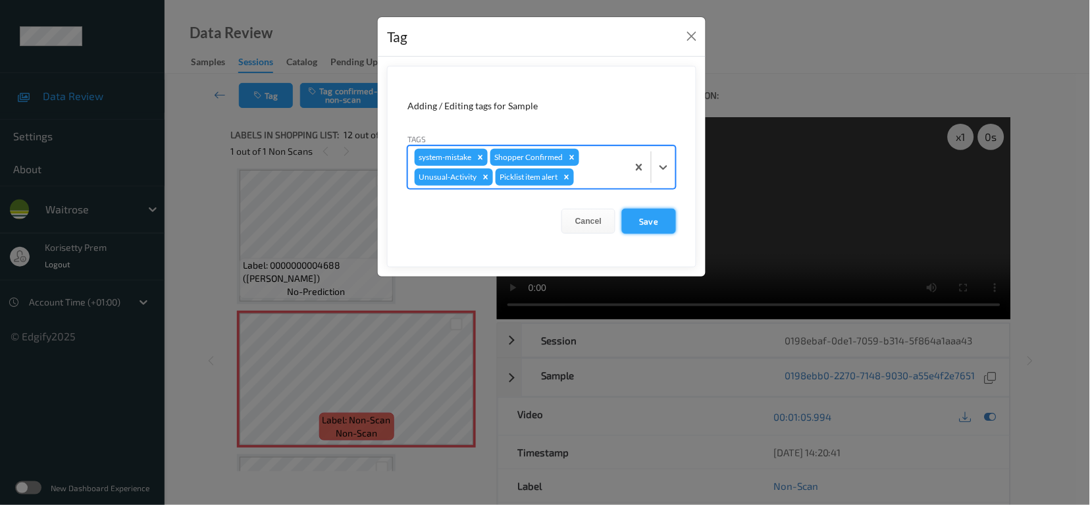
click at [640, 223] on button "Save" at bounding box center [649, 221] width 54 height 25
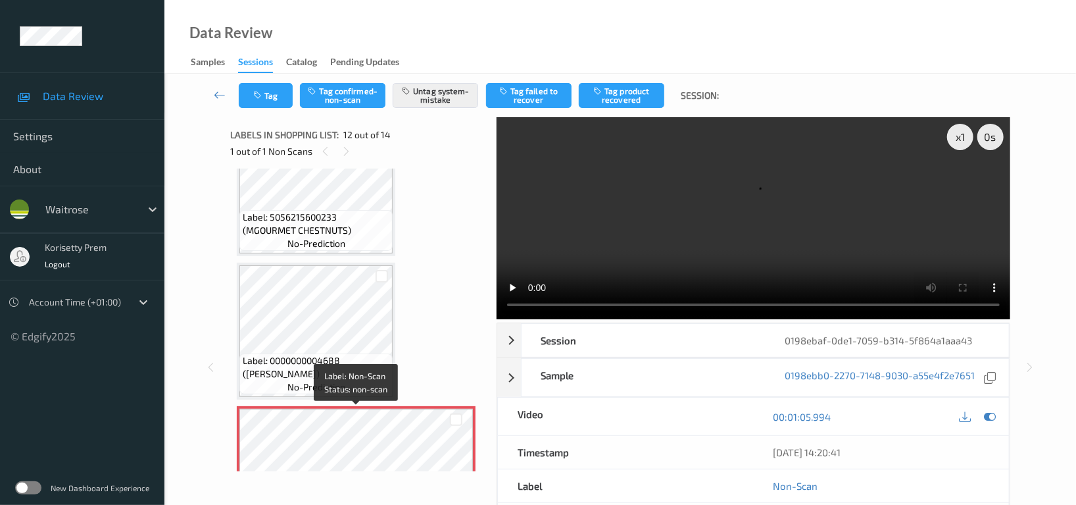
scroll to position [1266, 0]
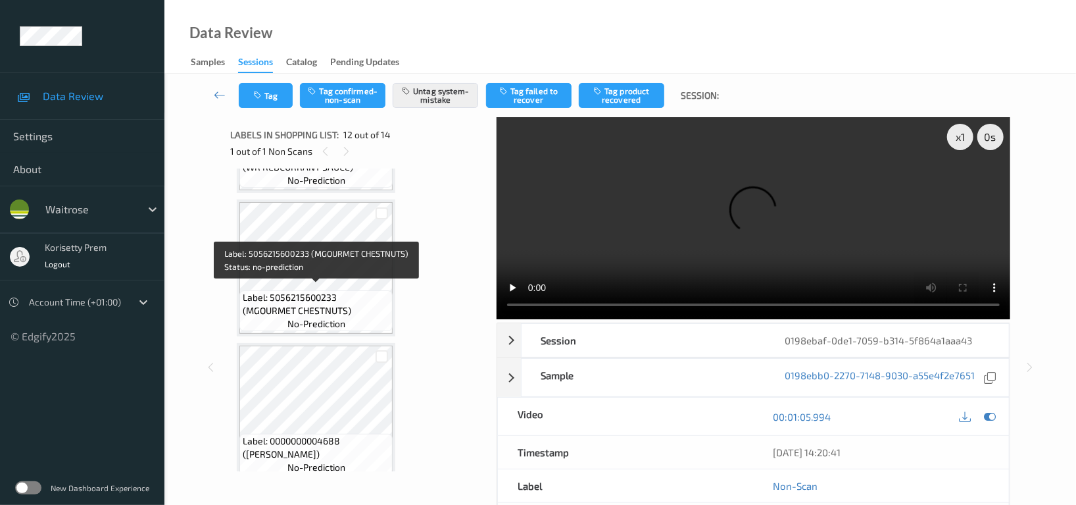
click at [330, 307] on span "Label: 5056215600233 (MGOURMET CHESTNUTS)" at bounding box center [316, 304] width 147 height 26
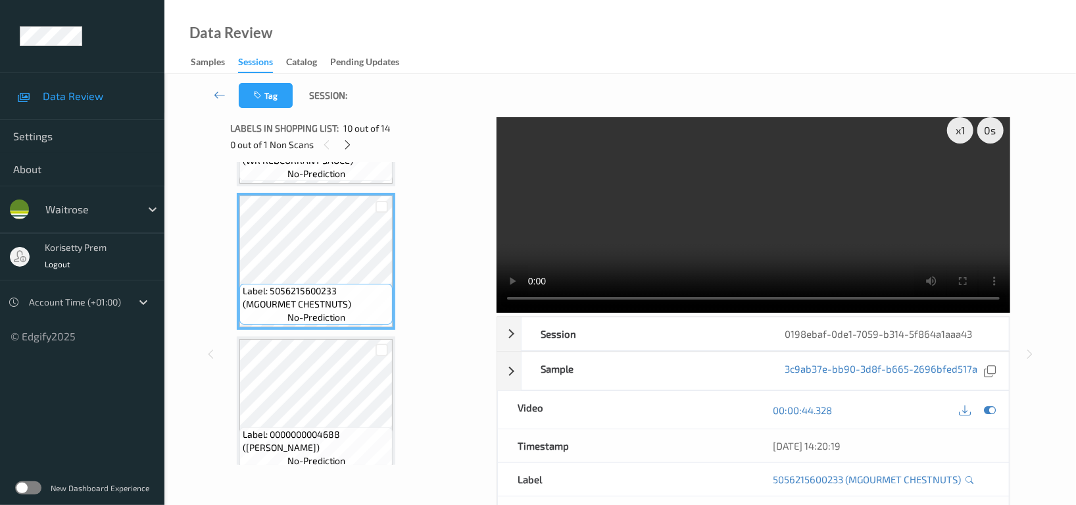
scroll to position [0, 0]
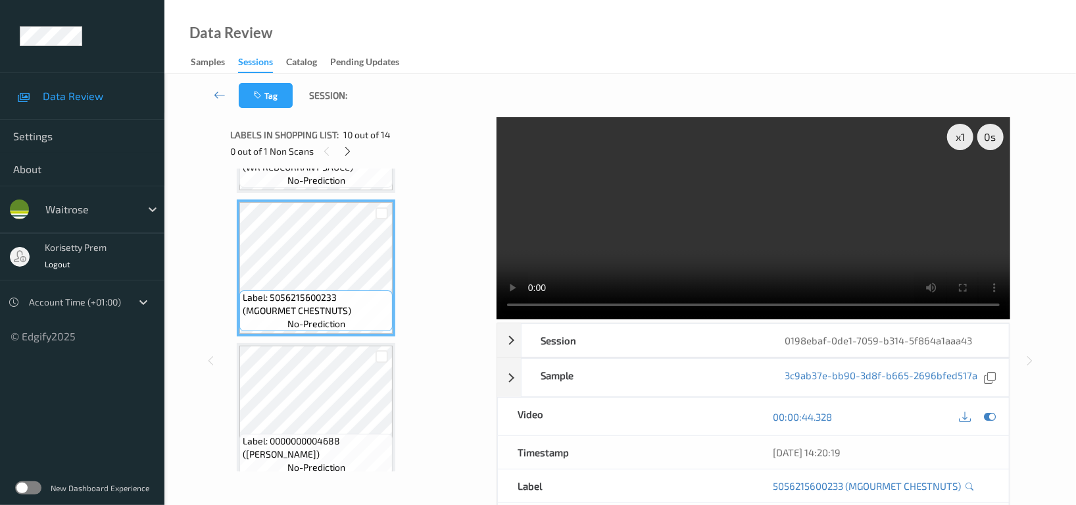
click at [703, 203] on video at bounding box center [754, 218] width 514 height 202
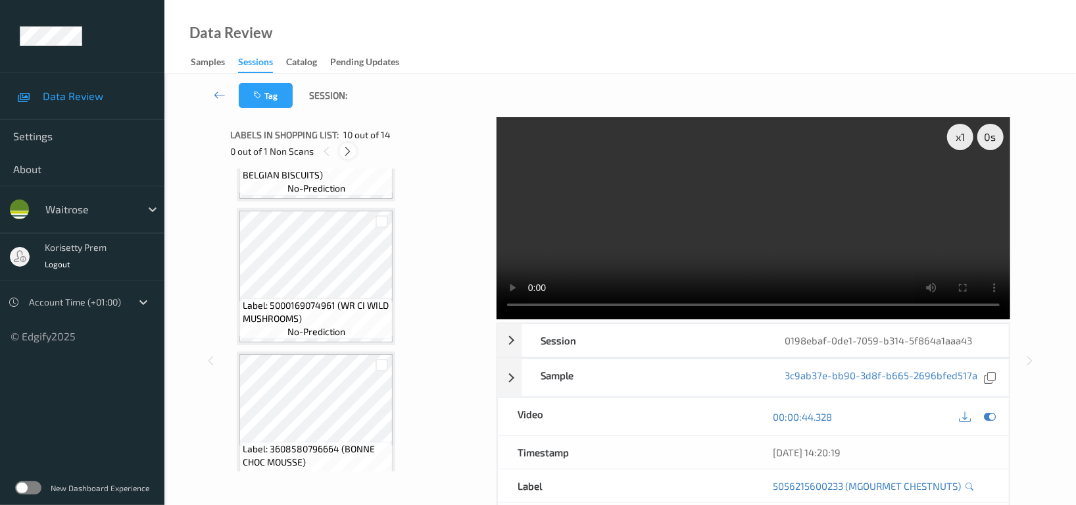
click at [350, 147] on icon at bounding box center [348, 151] width 11 height 12
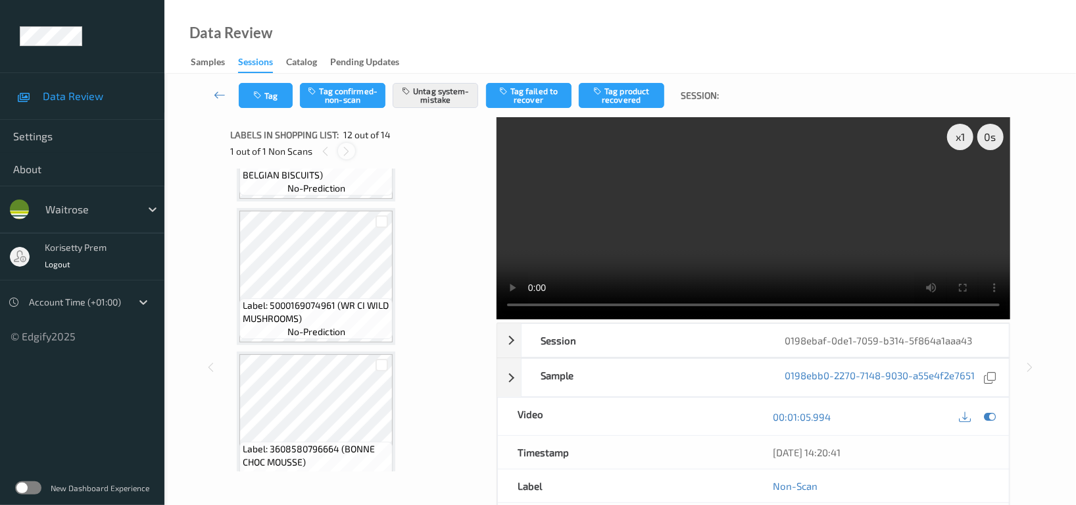
scroll to position [1436, 0]
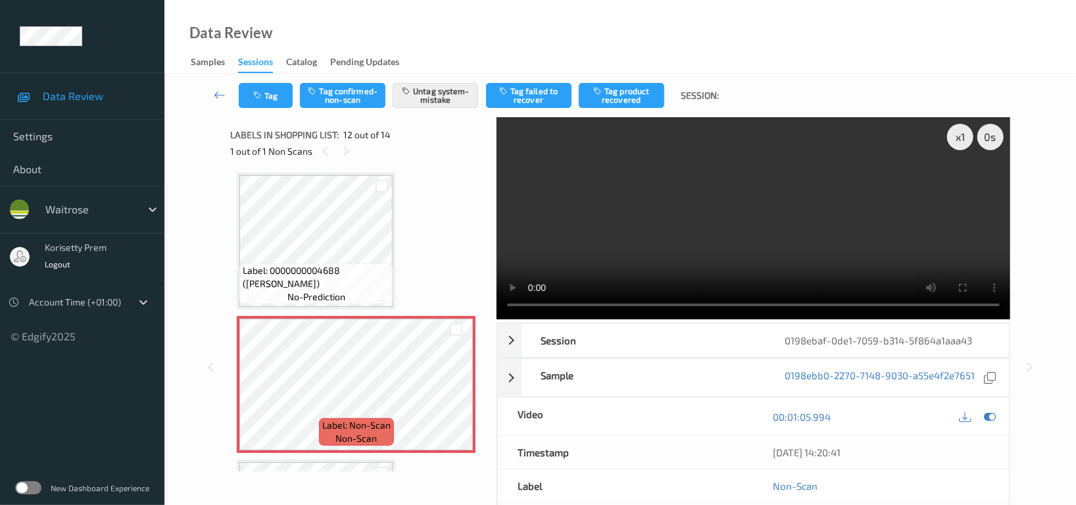
click at [264, 113] on div "Tag Tag confirmed-non-scan Untag system-mistake Tag failed to recover Tag produ…" at bounding box center [620, 95] width 858 height 43
click at [268, 98] on button "Tag" at bounding box center [266, 95] width 54 height 25
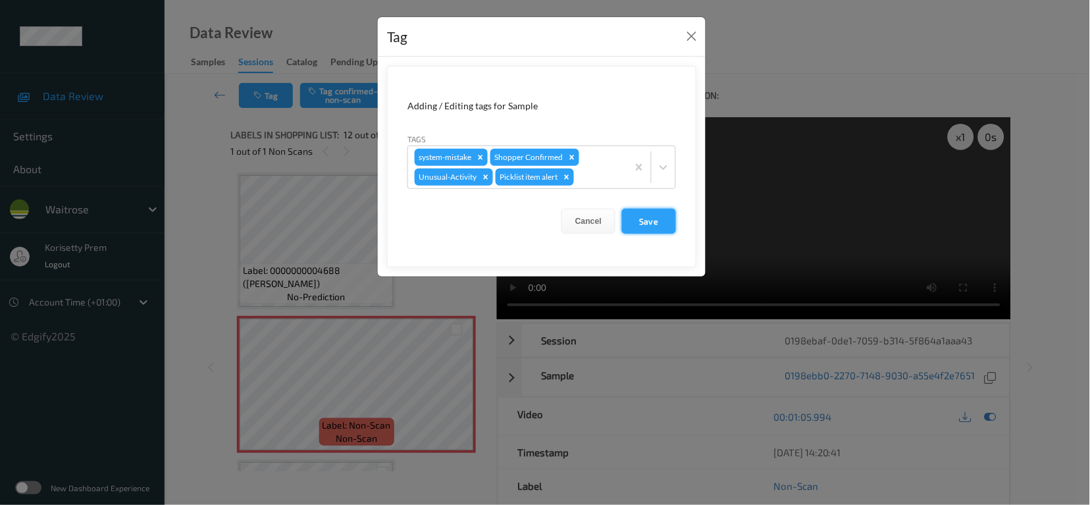
click at [673, 224] on button "Save" at bounding box center [649, 221] width 54 height 25
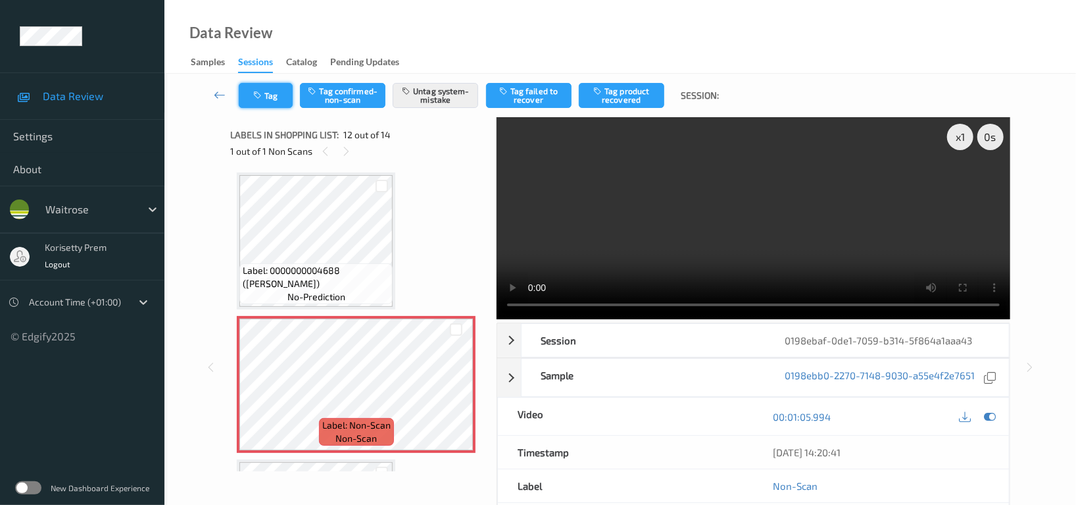
click at [272, 95] on button "Tag" at bounding box center [266, 95] width 54 height 25
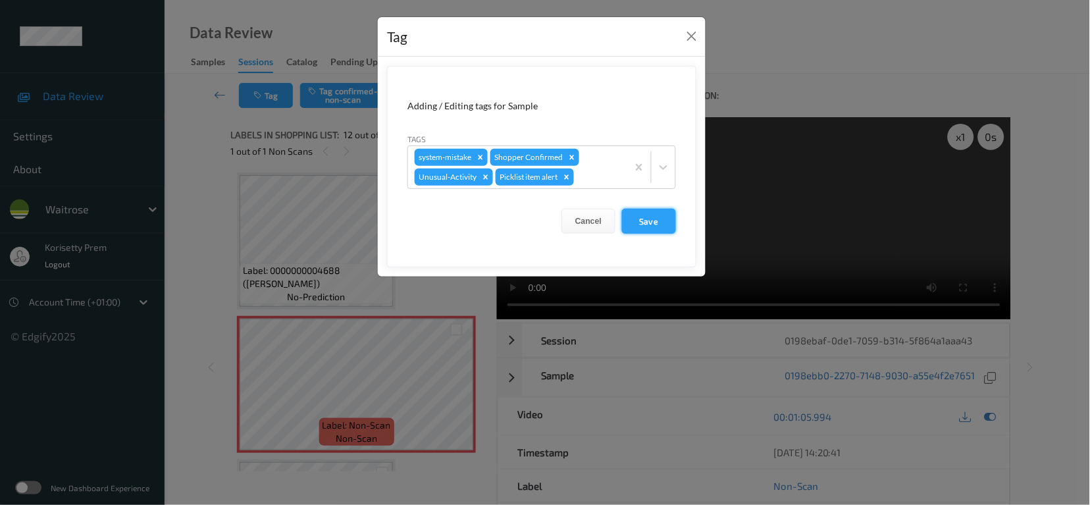
click at [651, 222] on button "Save" at bounding box center [649, 221] width 54 height 25
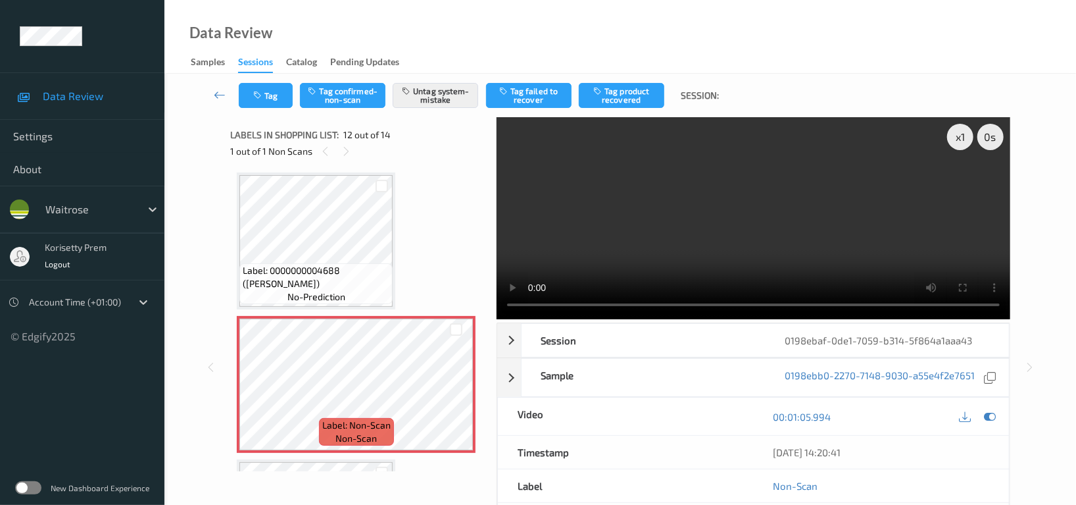
click at [274, 110] on div "Tag Tag confirmed-non-scan Untag system-mistake Tag failed to recover Tag produ…" at bounding box center [620, 95] width 858 height 43
click at [276, 86] on button "Tag" at bounding box center [266, 95] width 54 height 25
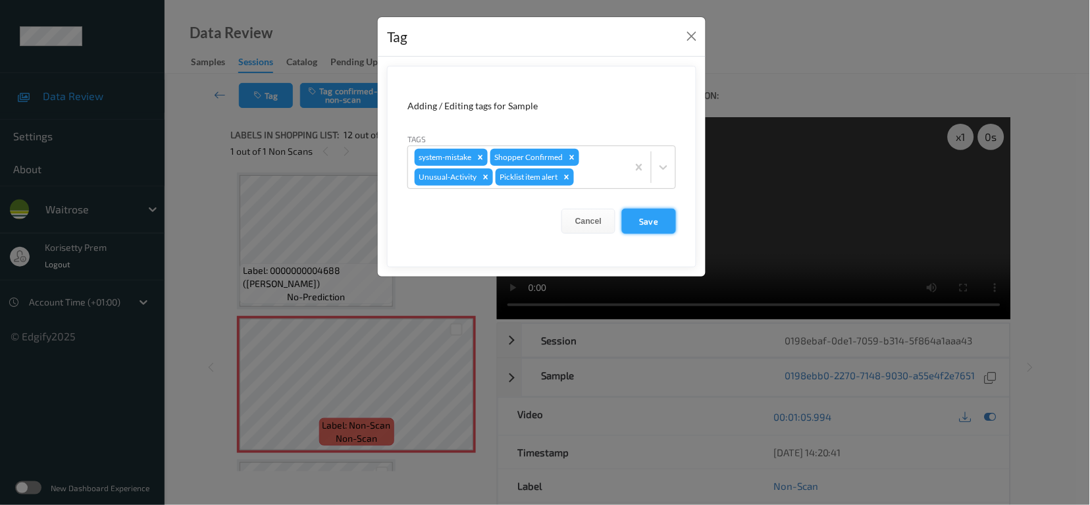
click at [655, 215] on button "Save" at bounding box center [649, 221] width 54 height 25
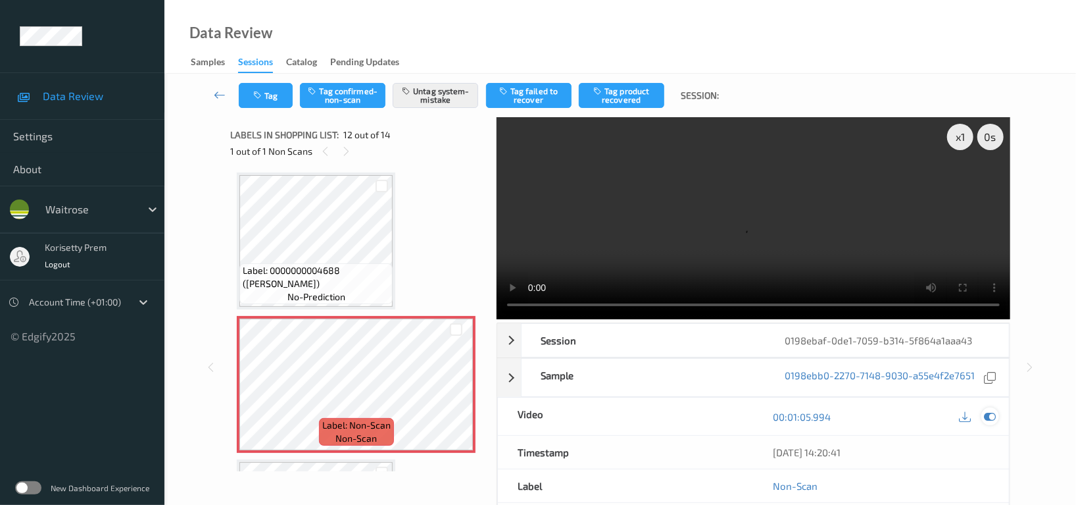
click at [989, 418] on icon at bounding box center [990, 417] width 12 height 12
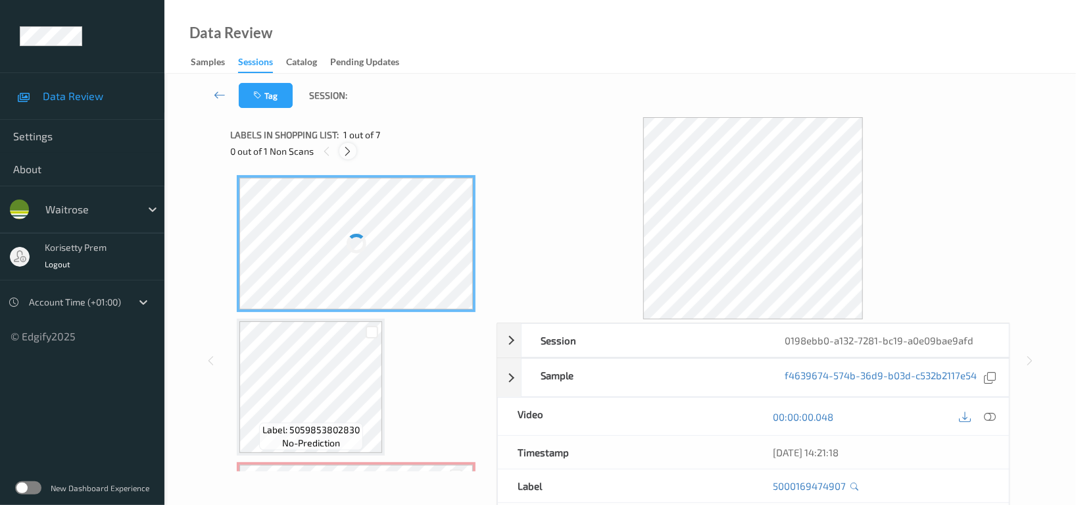
click at [345, 151] on icon at bounding box center [348, 151] width 11 height 12
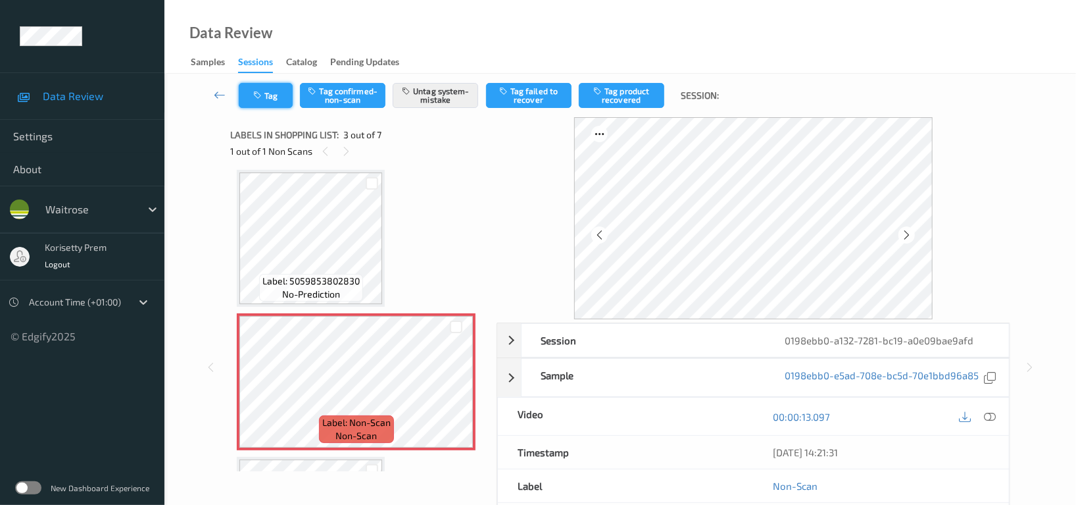
click at [276, 97] on button "Tag" at bounding box center [266, 95] width 54 height 25
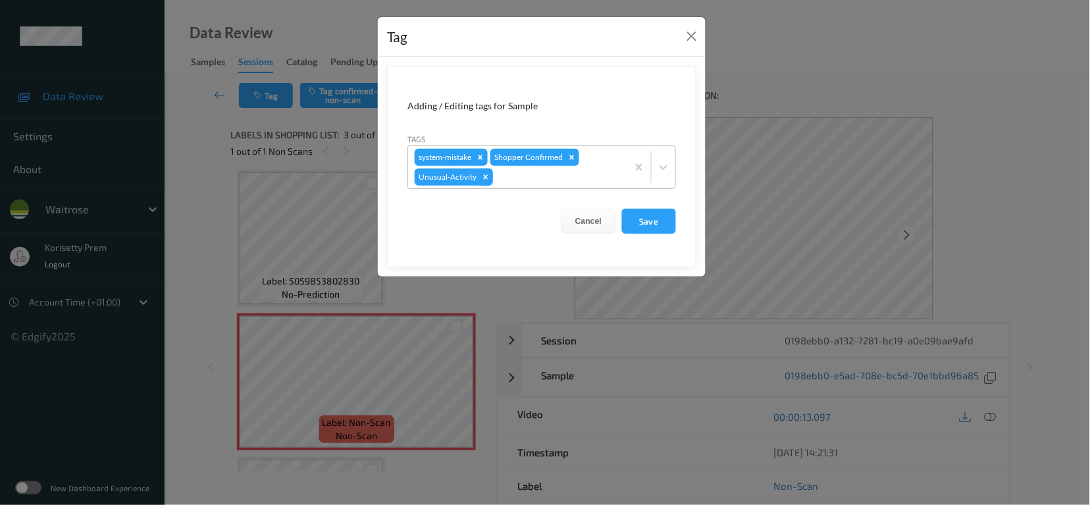
click at [487, 177] on icon "Remove Unusual-Activity" at bounding box center [485, 176] width 9 height 9
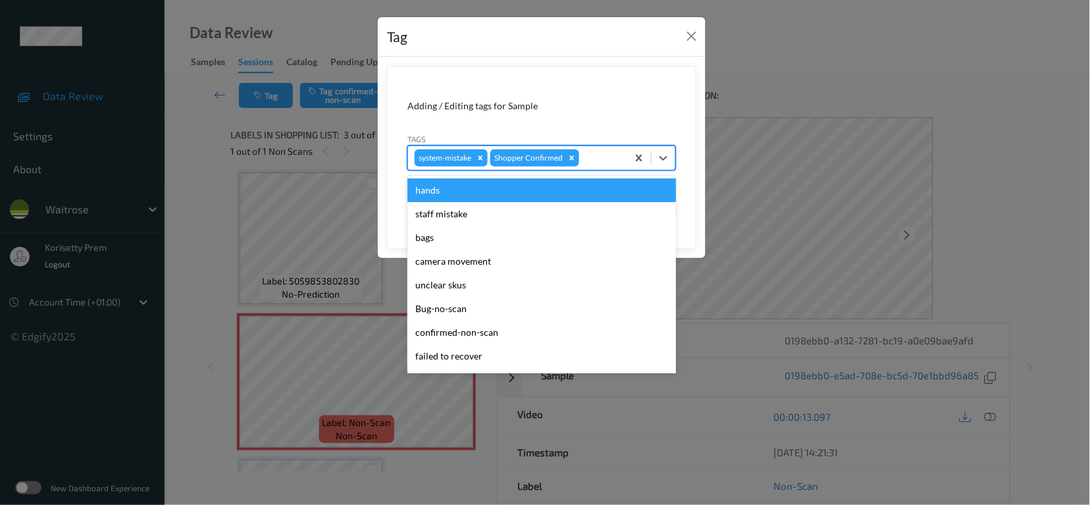
click at [605, 158] on div at bounding box center [601, 158] width 39 height 16
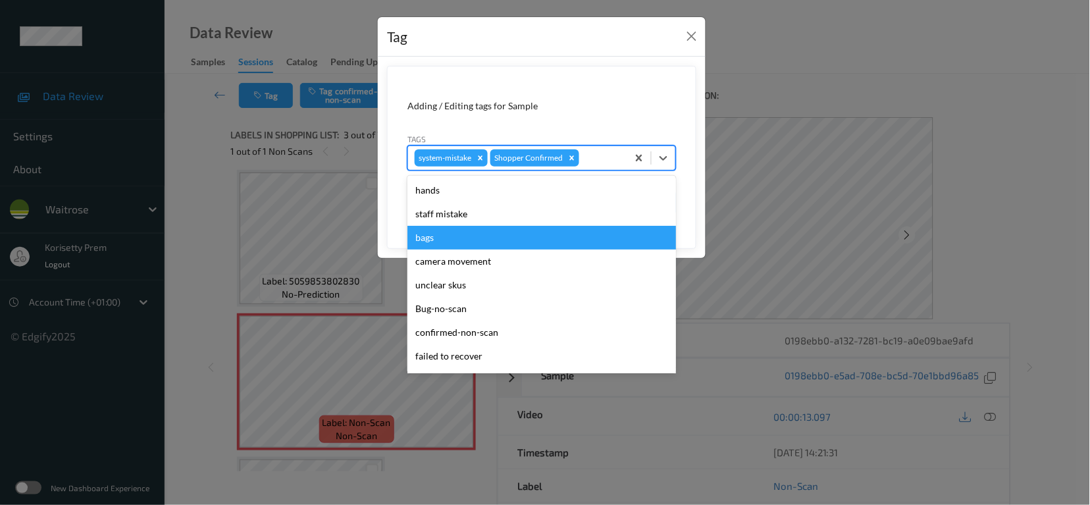
click at [461, 238] on div "bags" at bounding box center [541, 238] width 268 height 24
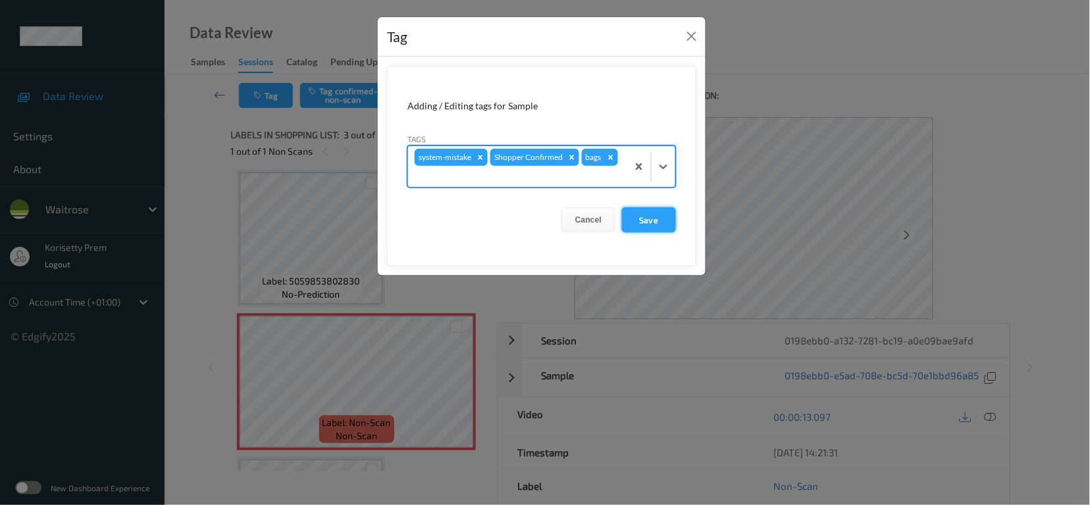
click at [655, 219] on button "Save" at bounding box center [649, 219] width 54 height 25
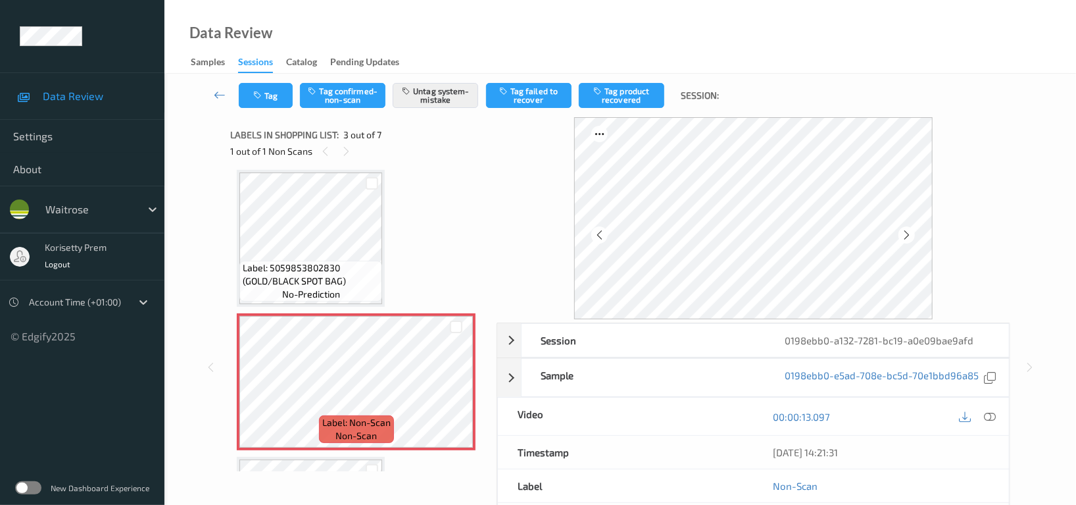
click at [290, 151] on div "1 out of 1 Non Scans" at bounding box center [358, 151] width 257 height 16
click at [254, 88] on button "Tag" at bounding box center [266, 95] width 54 height 25
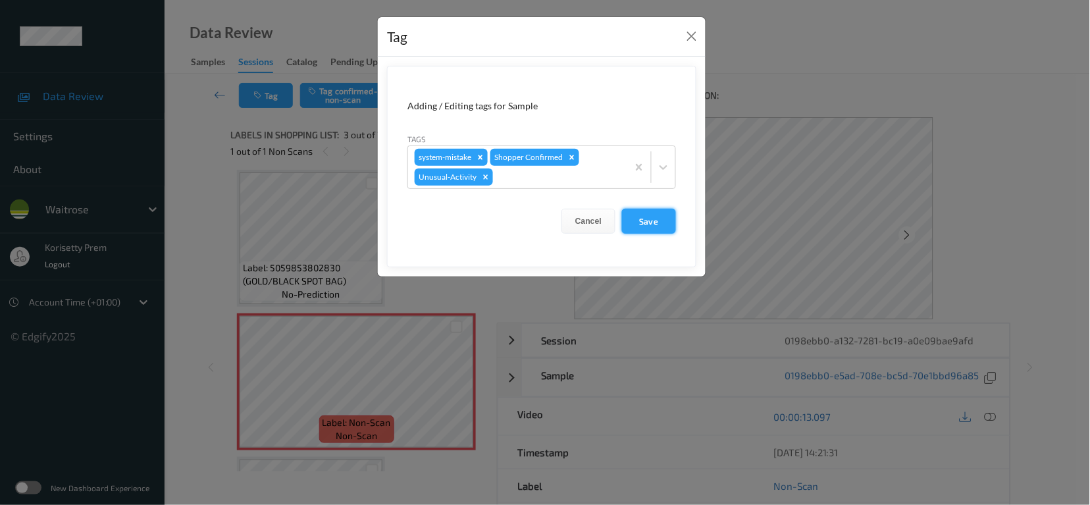
click at [653, 230] on button "Save" at bounding box center [649, 221] width 54 height 25
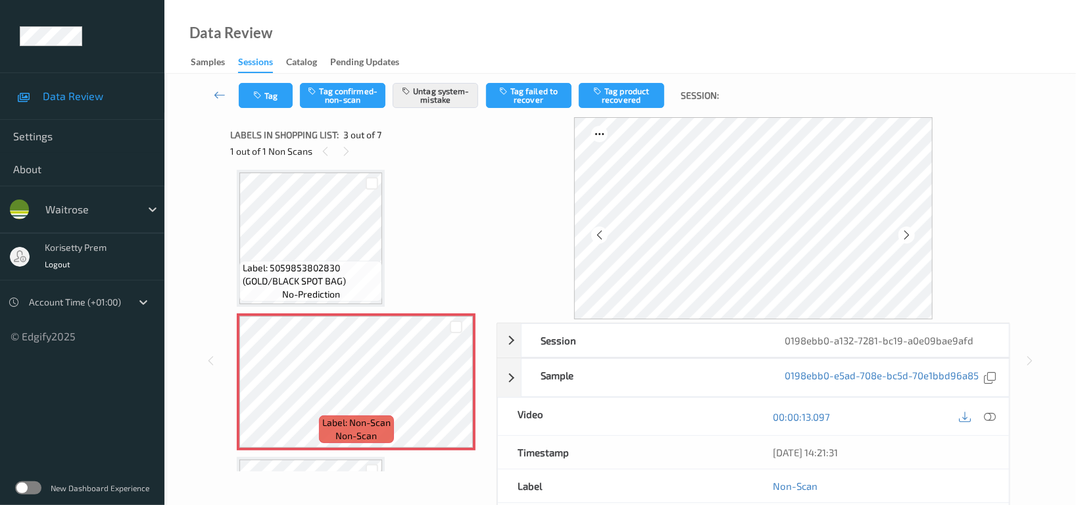
click at [278, 80] on div "Tag Tag confirmed-non-scan Untag system-mistake Tag failed to recover Tag produ…" at bounding box center [620, 95] width 858 height 43
click at [276, 87] on button "Tag" at bounding box center [266, 95] width 54 height 25
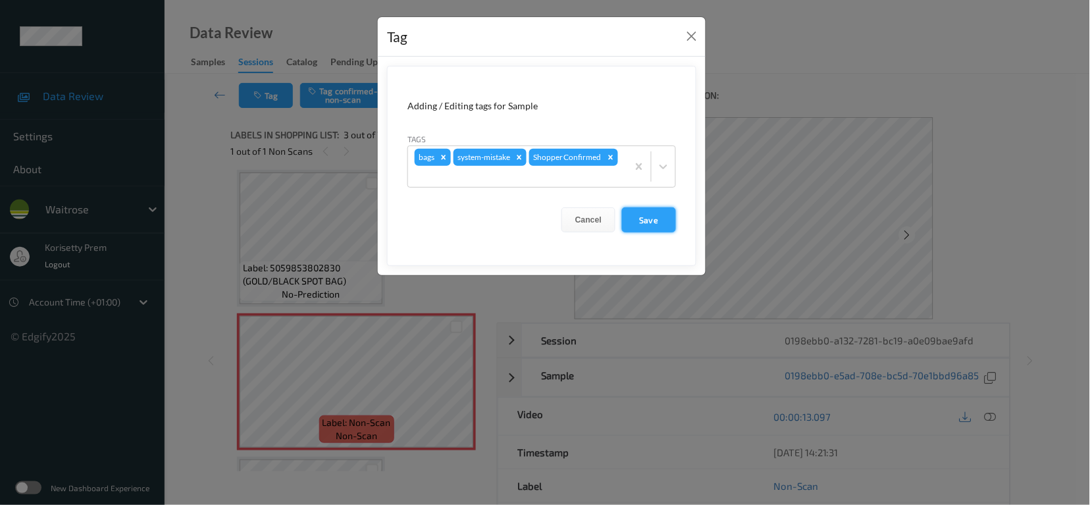
click at [652, 223] on button "Save" at bounding box center [649, 219] width 54 height 25
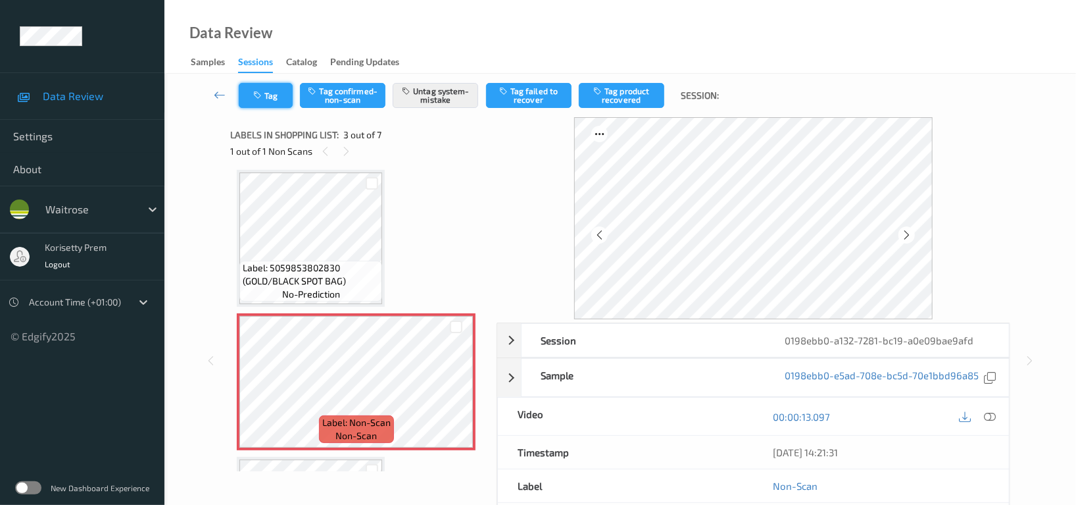
click at [253, 88] on button "Tag" at bounding box center [266, 95] width 54 height 25
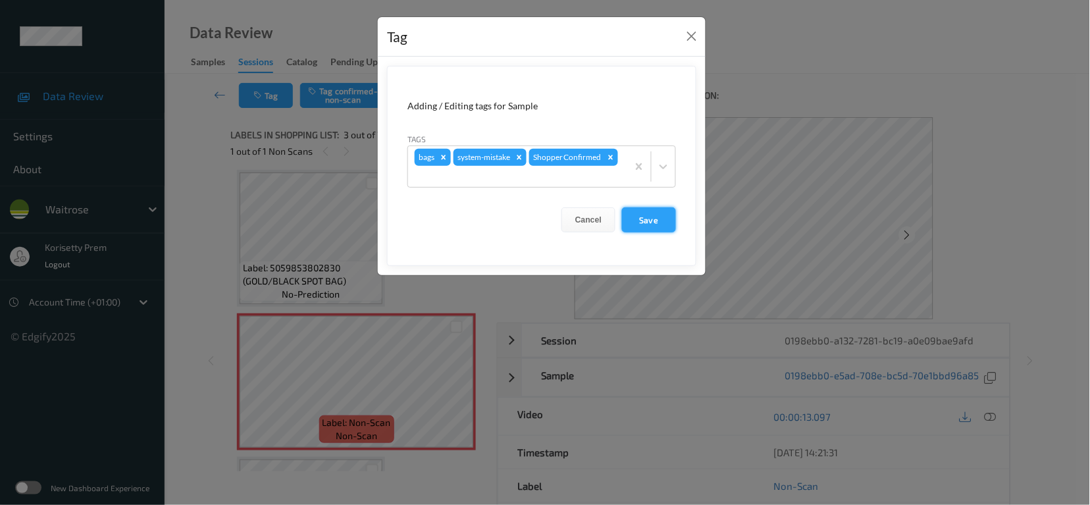
click at [649, 225] on button "Save" at bounding box center [649, 219] width 54 height 25
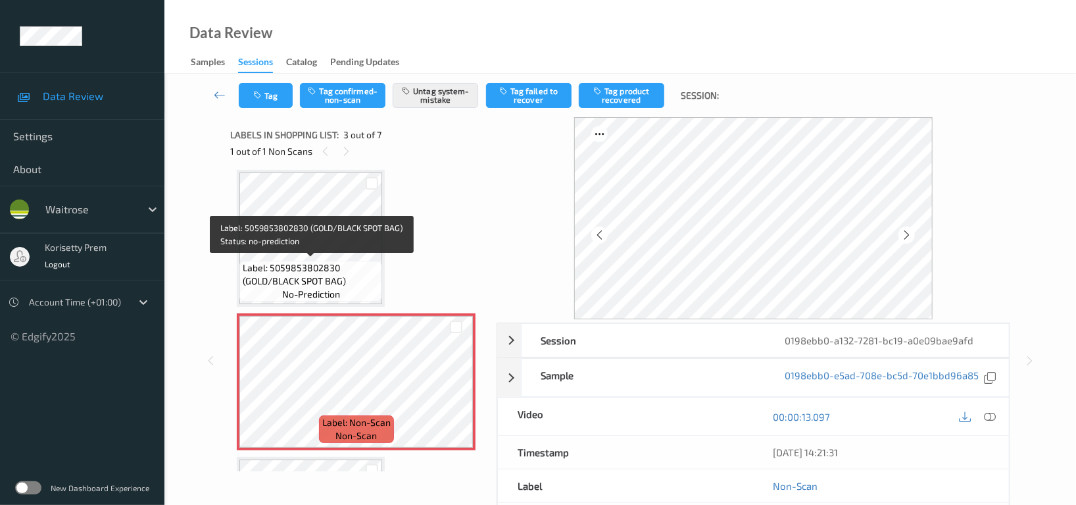
click at [300, 276] on span "Label: 5059853802830 (GOLD/BLACK SPOT BAG)" at bounding box center [311, 274] width 136 height 26
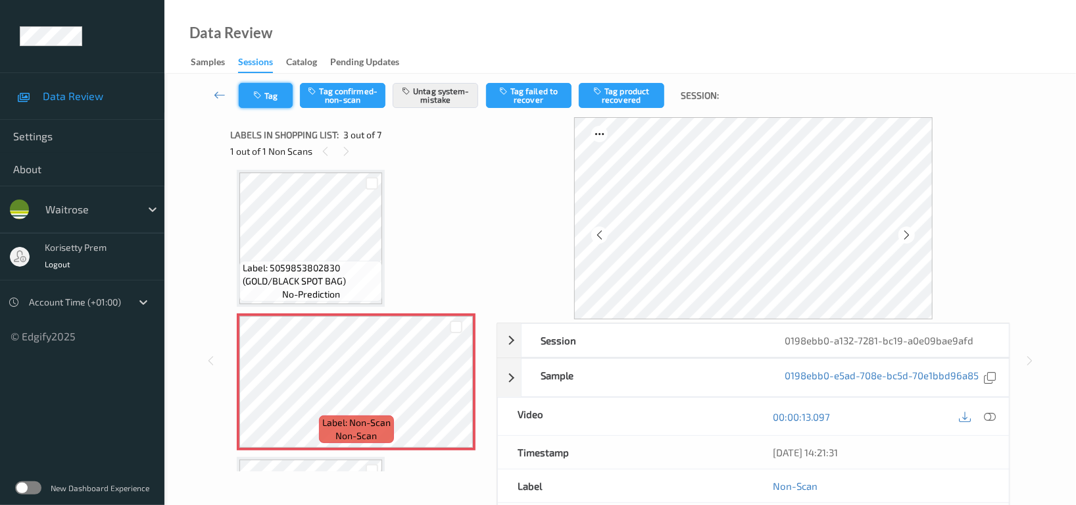
click at [272, 92] on button "Tag" at bounding box center [266, 95] width 54 height 25
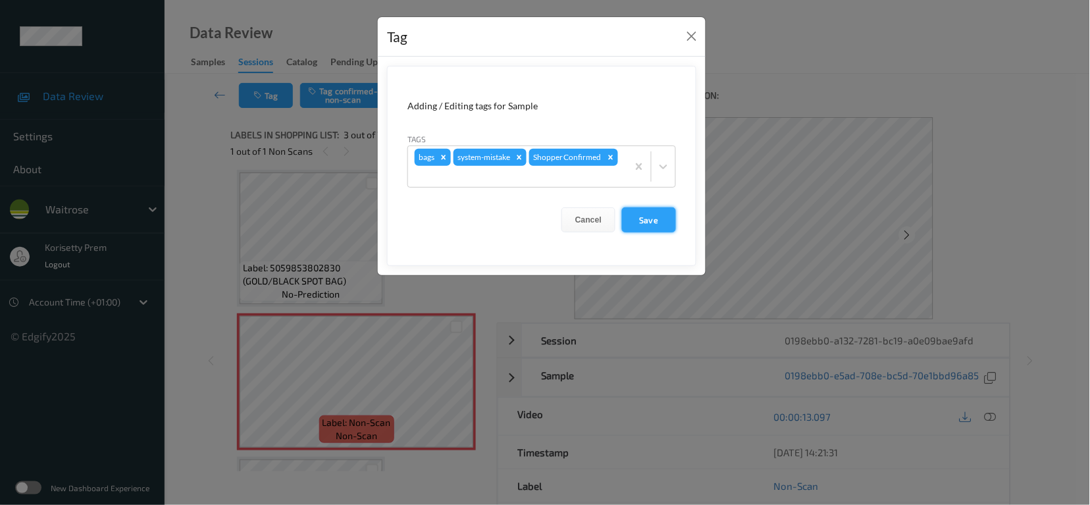
click at [652, 218] on button "Save" at bounding box center [649, 219] width 54 height 25
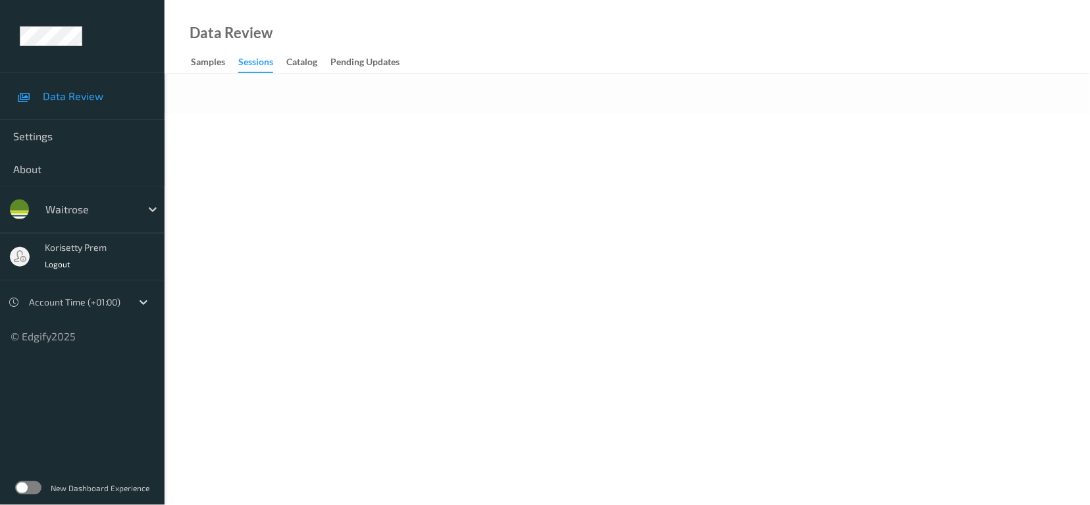
click at [580, 15] on div "Data Review Samples Sessions Catalog Pending Updates" at bounding box center [626, 37] width 925 height 74
click at [512, 73] on div "Data Review Samples Sessions Catalog Pending Updates" at bounding box center [626, 37] width 925 height 74
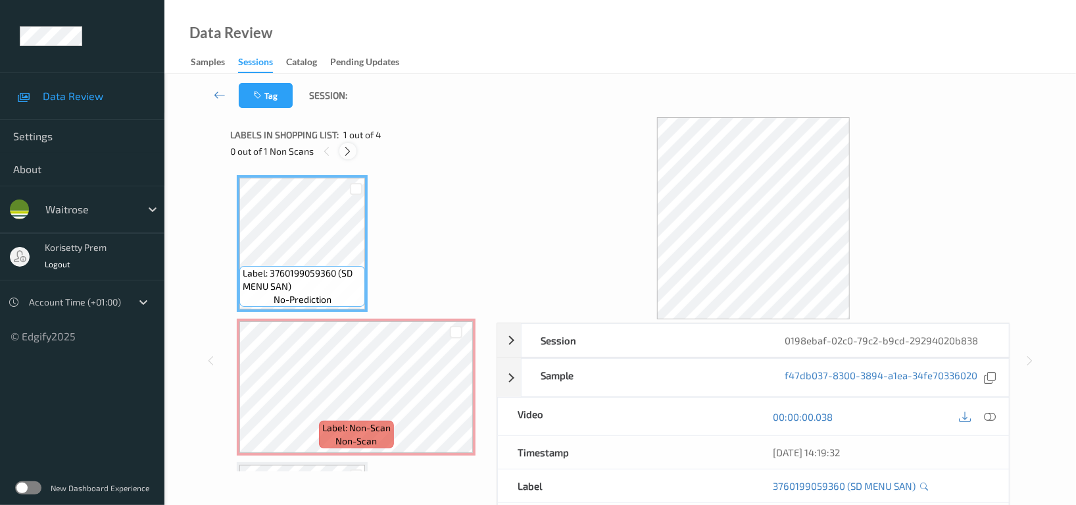
click at [349, 151] on icon at bounding box center [348, 151] width 11 height 12
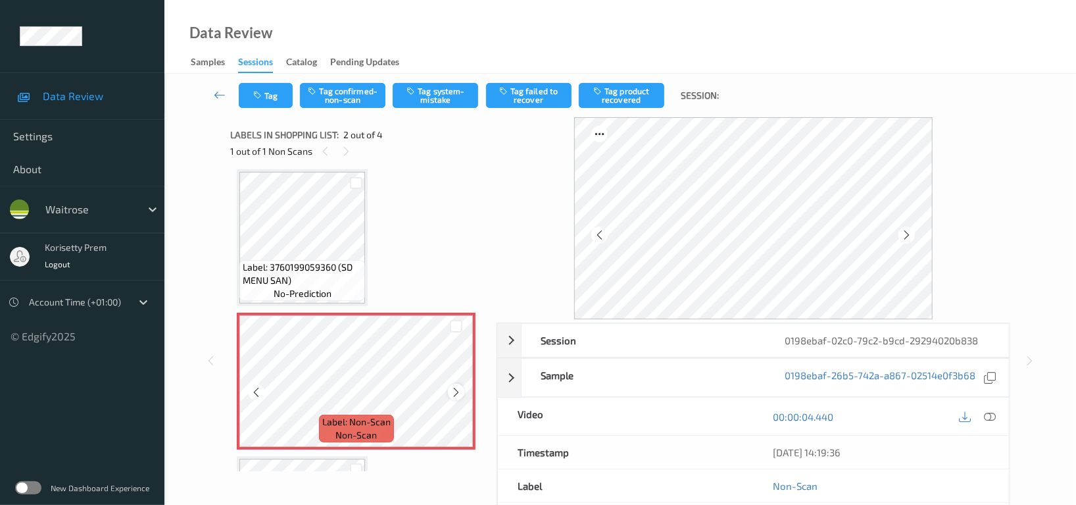
click at [458, 391] on icon at bounding box center [456, 392] width 11 height 12
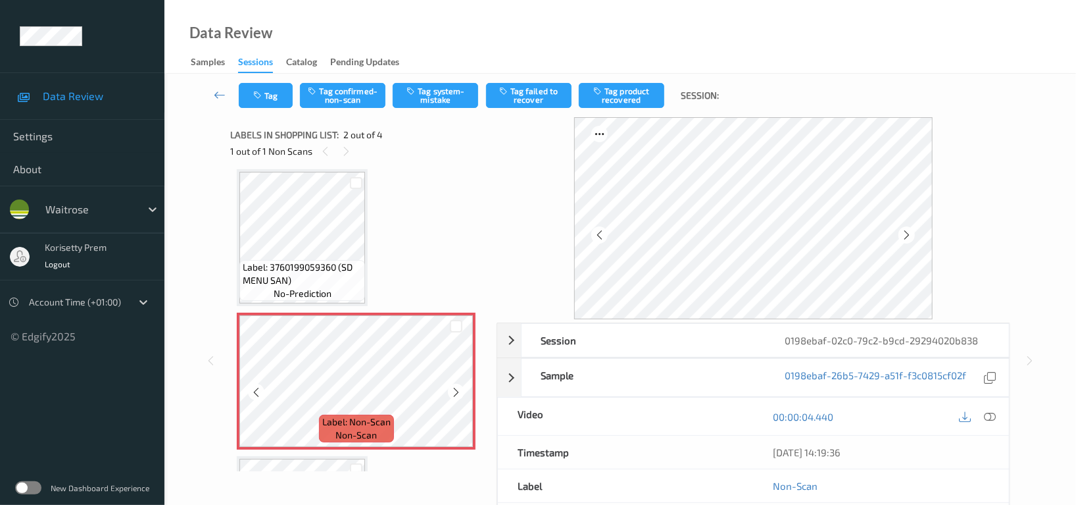
click at [458, 391] on icon at bounding box center [456, 392] width 11 height 12
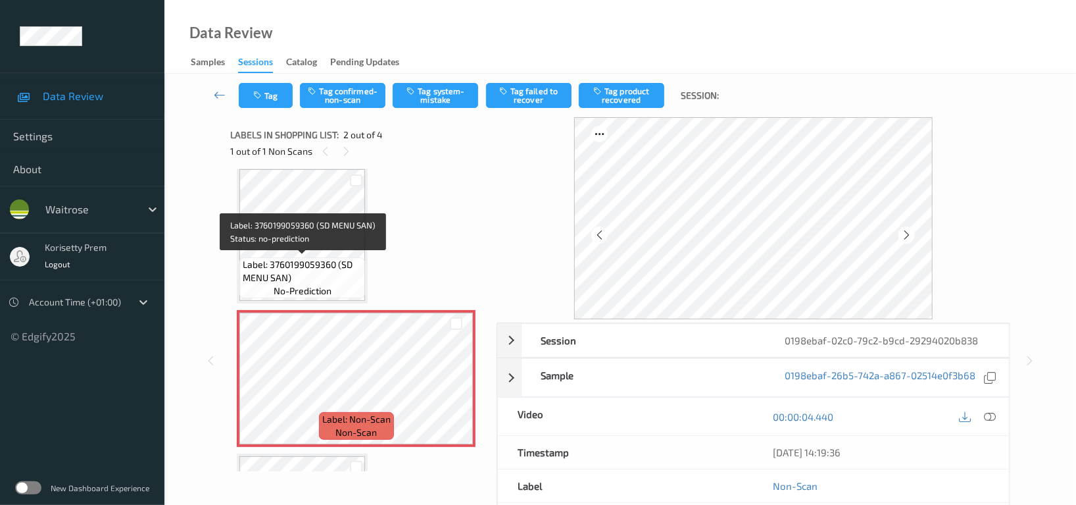
scroll to position [0, 0]
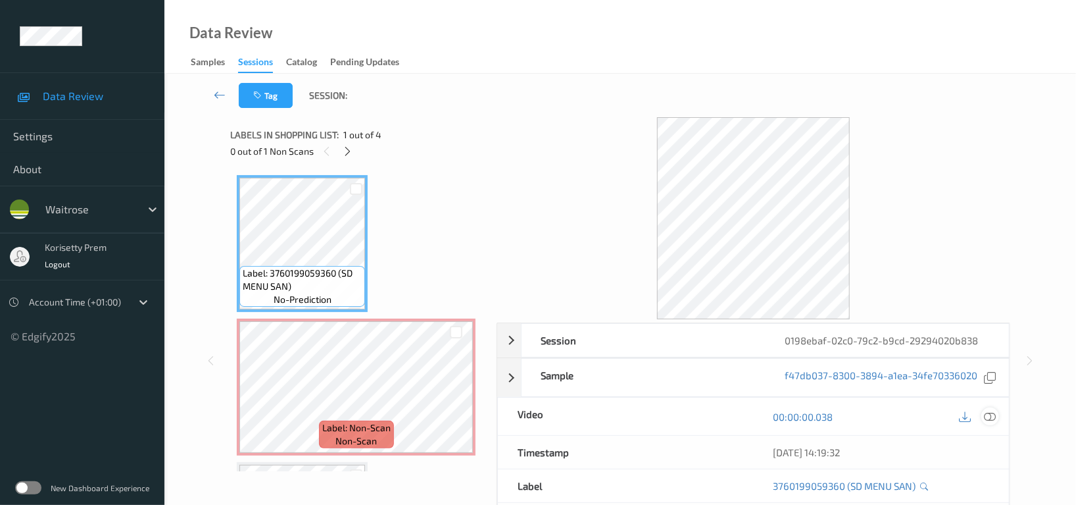
click at [988, 414] on icon at bounding box center [990, 417] width 12 height 12
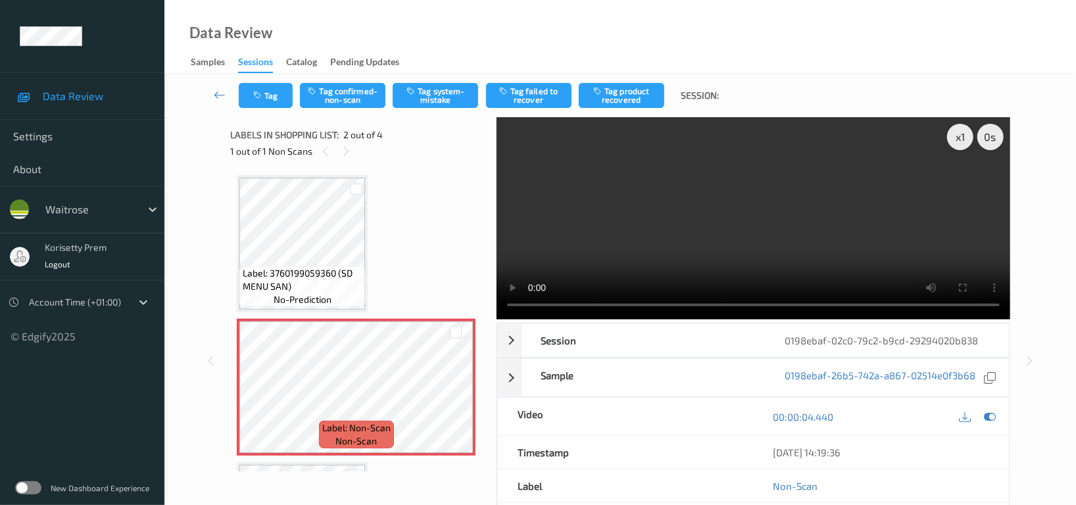
click at [636, 242] on video at bounding box center [754, 218] width 514 height 202
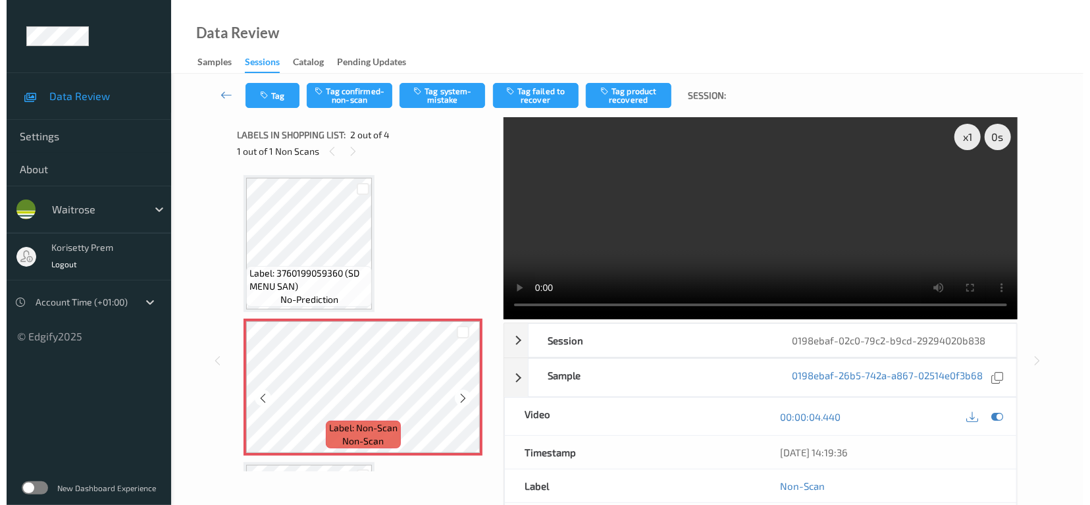
scroll to position [88, 0]
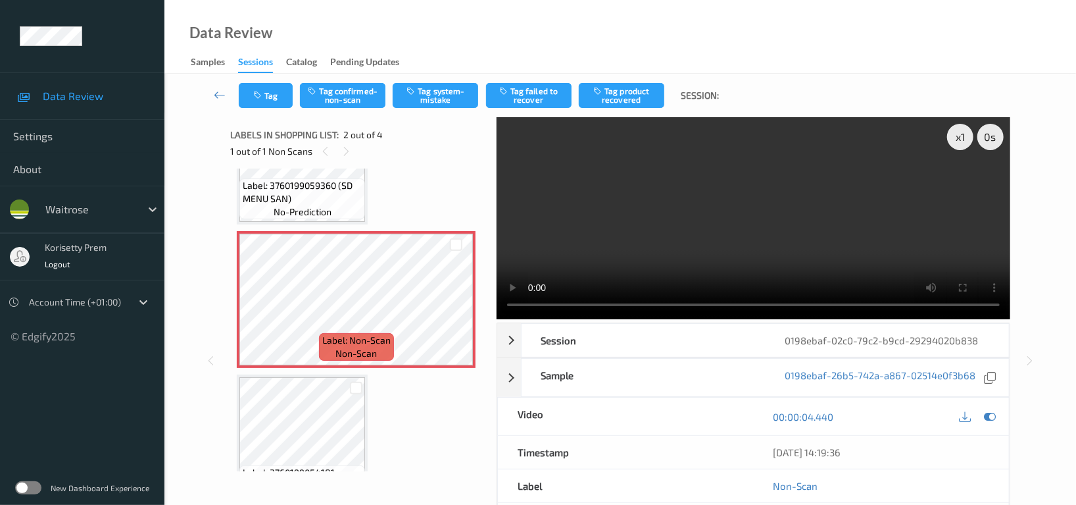
click at [764, 193] on video at bounding box center [754, 218] width 514 height 202
click at [989, 413] on icon at bounding box center [990, 417] width 12 height 12
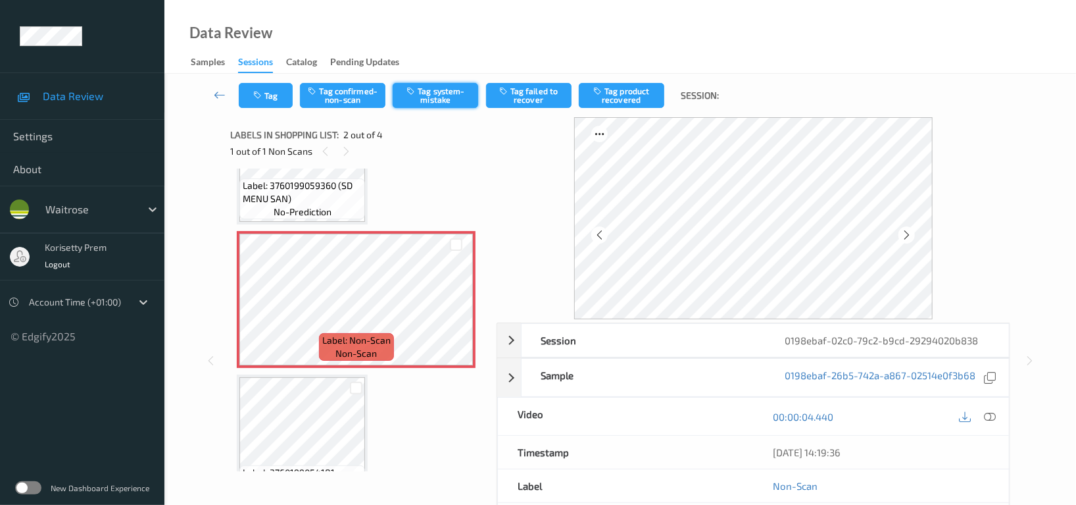
click at [445, 88] on button "Tag system-mistake" at bounding box center [436, 95] width 86 height 25
click at [265, 103] on button "Tag" at bounding box center [266, 95] width 54 height 25
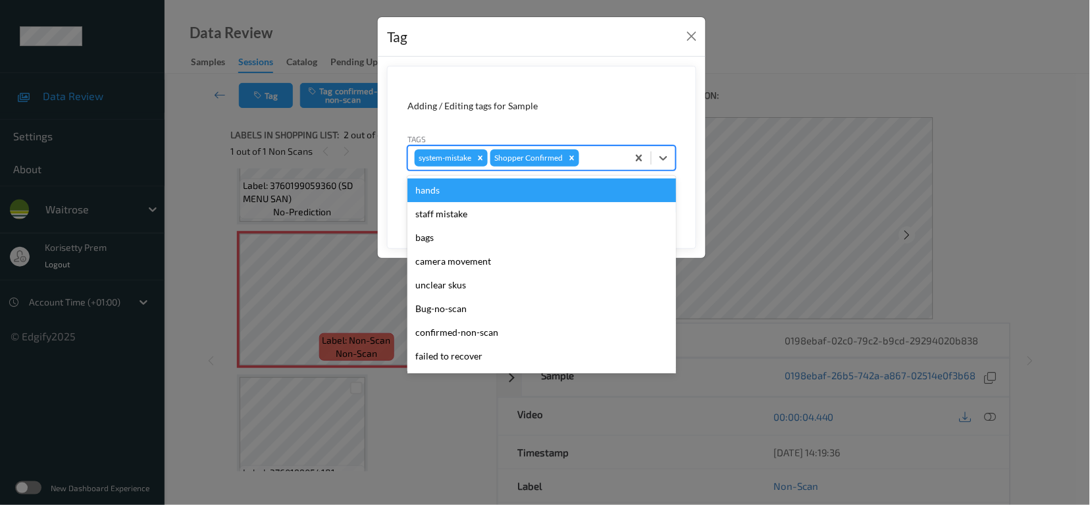
click at [613, 152] on div at bounding box center [601, 158] width 39 height 16
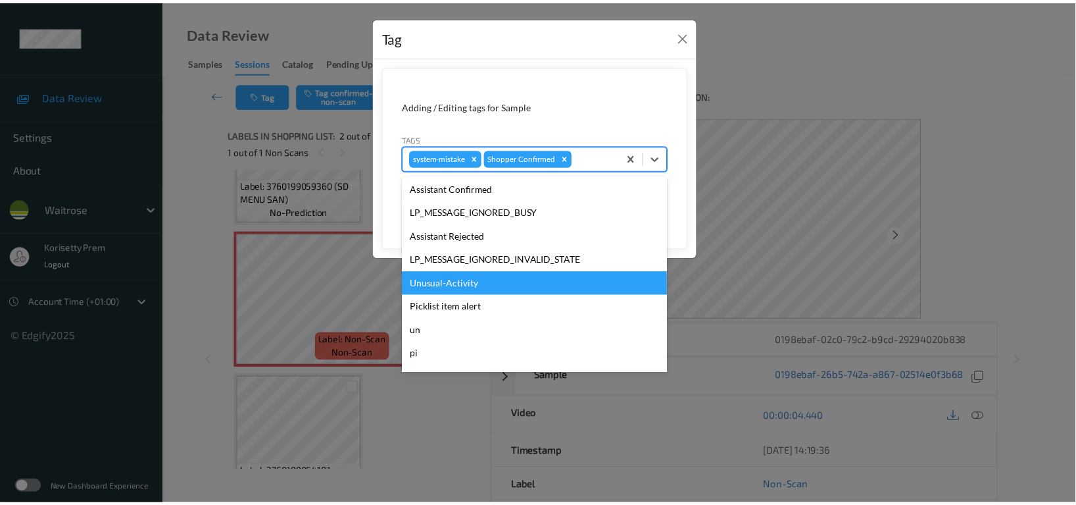
scroll to position [280, 0]
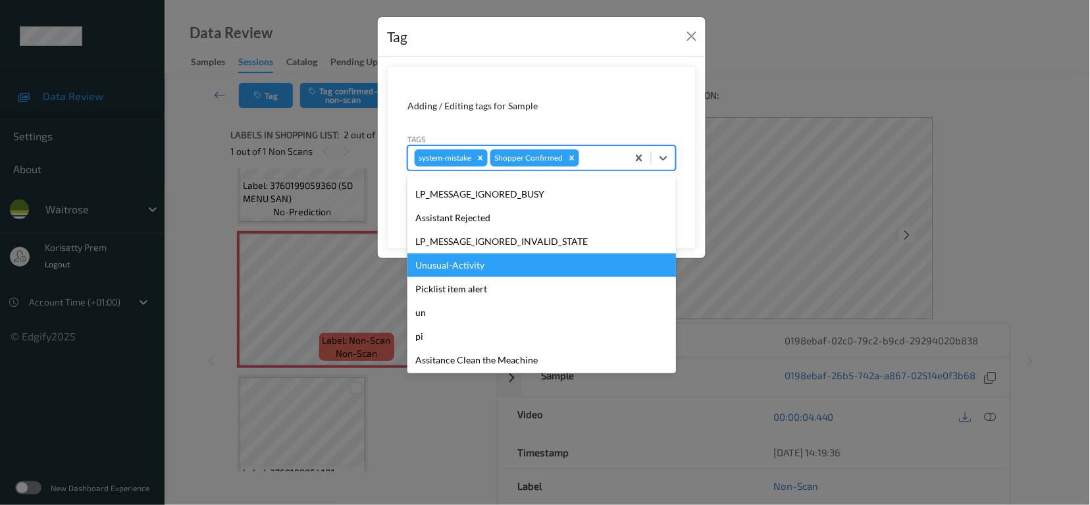
click at [463, 263] on div "Unusual-Activity" at bounding box center [541, 265] width 268 height 24
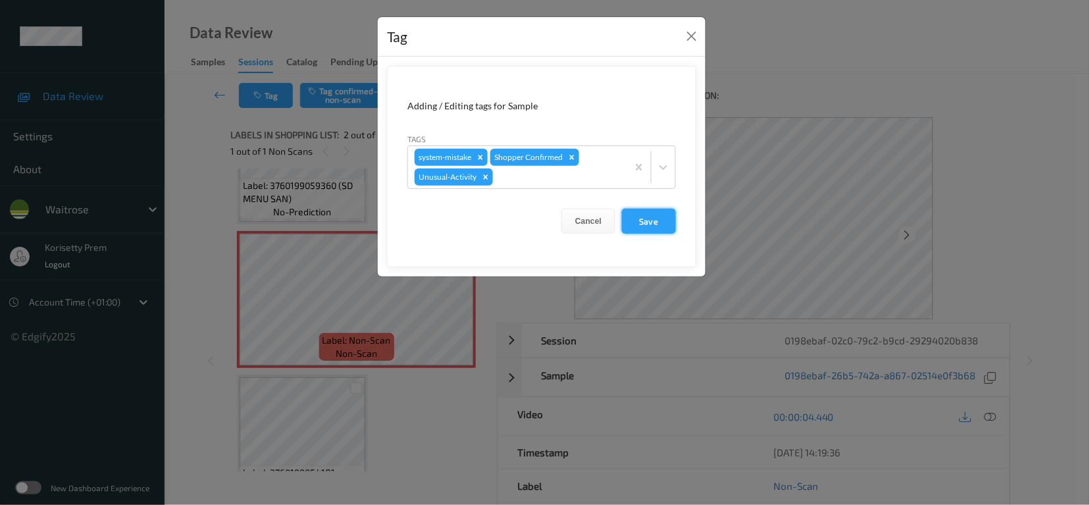
click at [657, 219] on button "Save" at bounding box center [649, 221] width 54 height 25
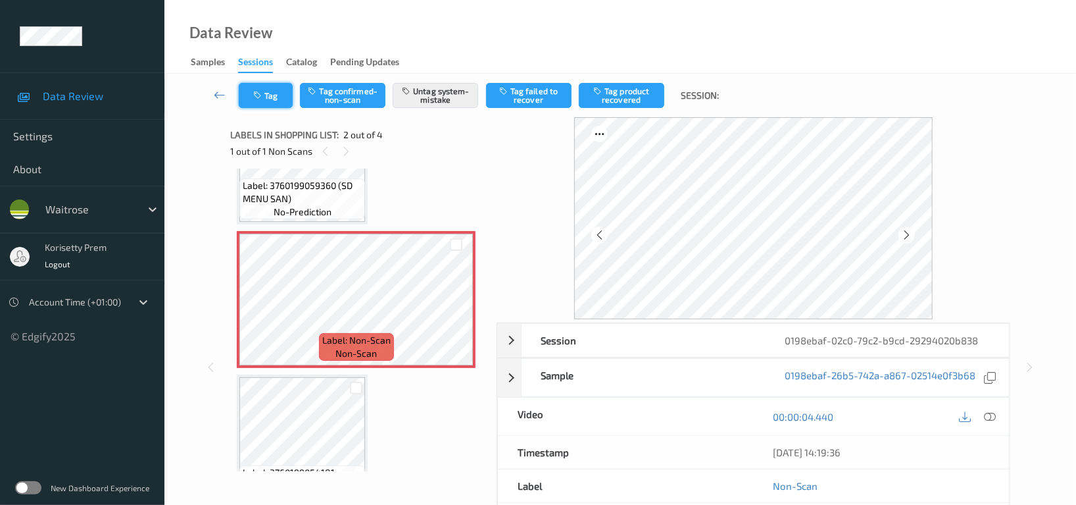
click at [270, 99] on button "Tag" at bounding box center [266, 95] width 54 height 25
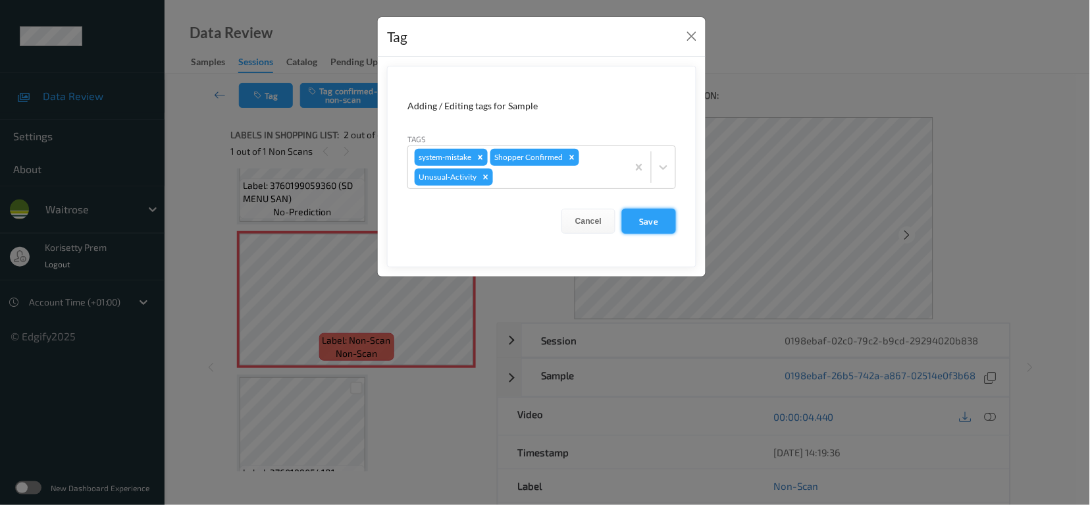
click at [666, 222] on button "Save" at bounding box center [649, 221] width 54 height 25
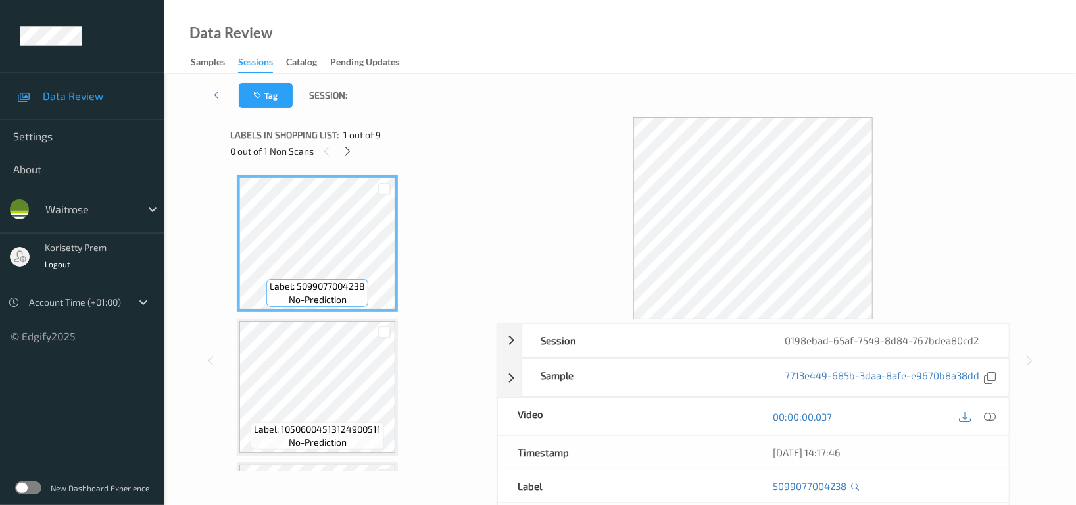
click at [516, 72] on div "Data Review Samples Sessions Catalog Pending Updates" at bounding box center [620, 37] width 912 height 74
click at [603, 41] on div "Data Review Samples Sessions Catalog Pending Updates" at bounding box center [620, 37] width 912 height 74
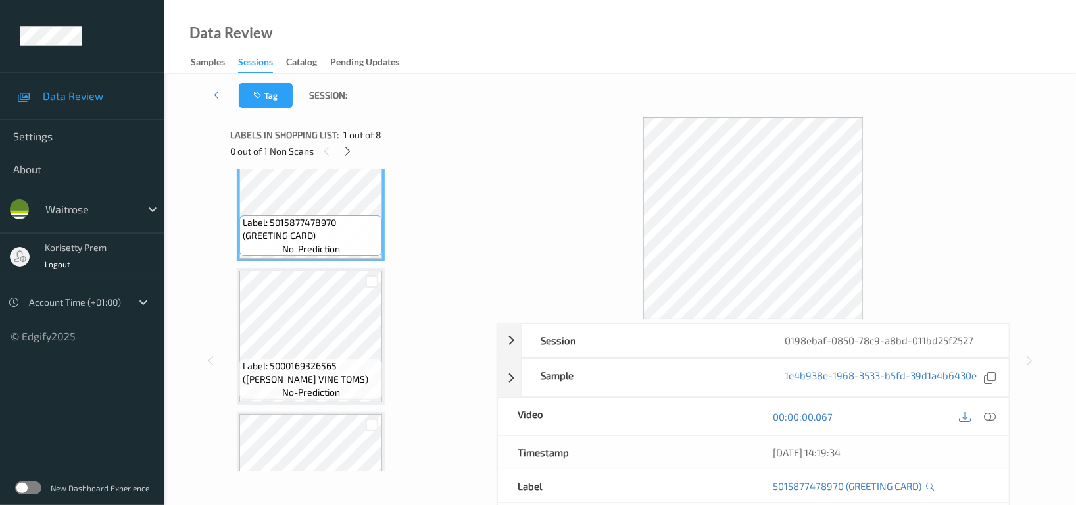
scroll to position [88, 0]
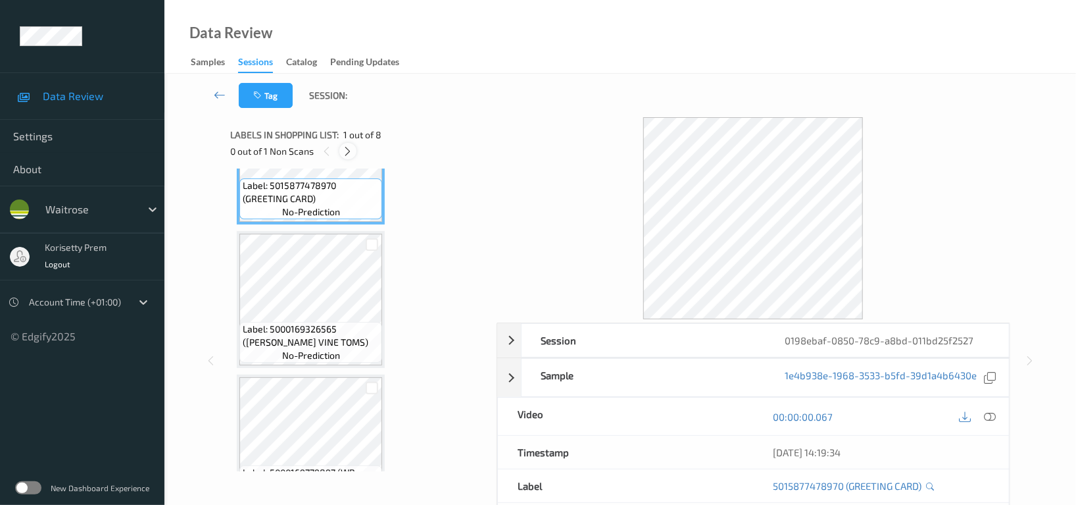
click at [351, 149] on icon at bounding box center [348, 151] width 11 height 12
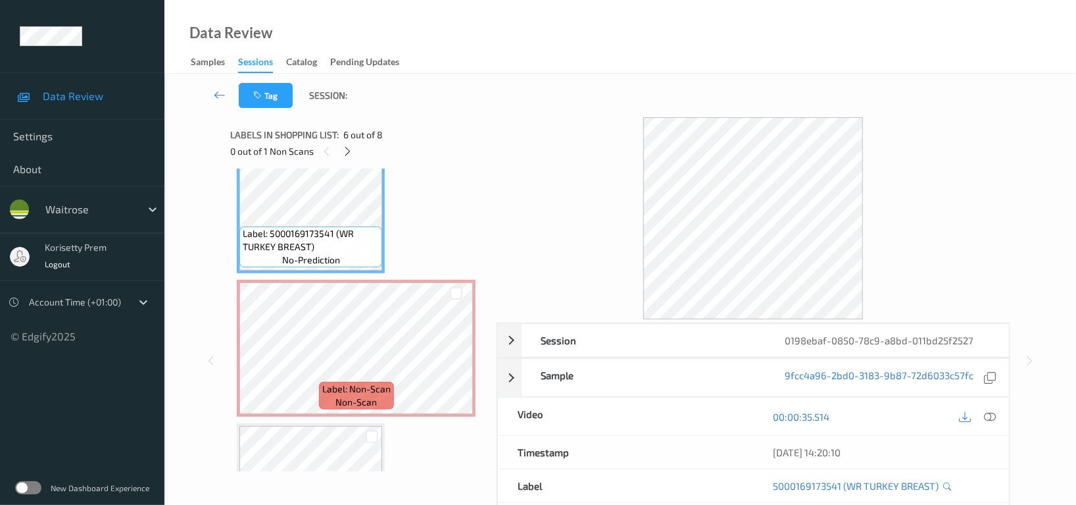
scroll to position [759, 0]
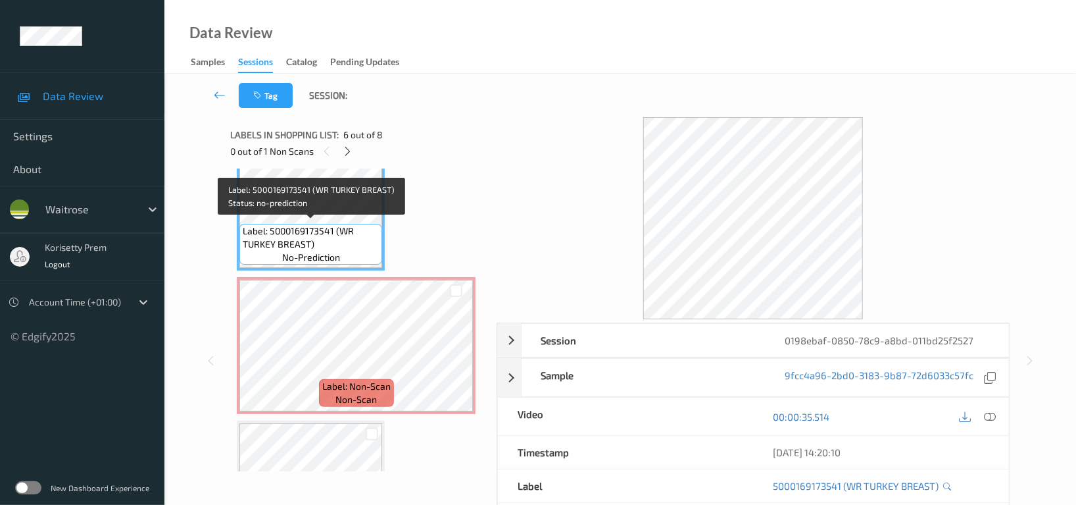
click at [309, 224] on div "Label: 5000169173541 (WR TURKEY BREAST) no-prediction" at bounding box center [310, 244] width 143 height 41
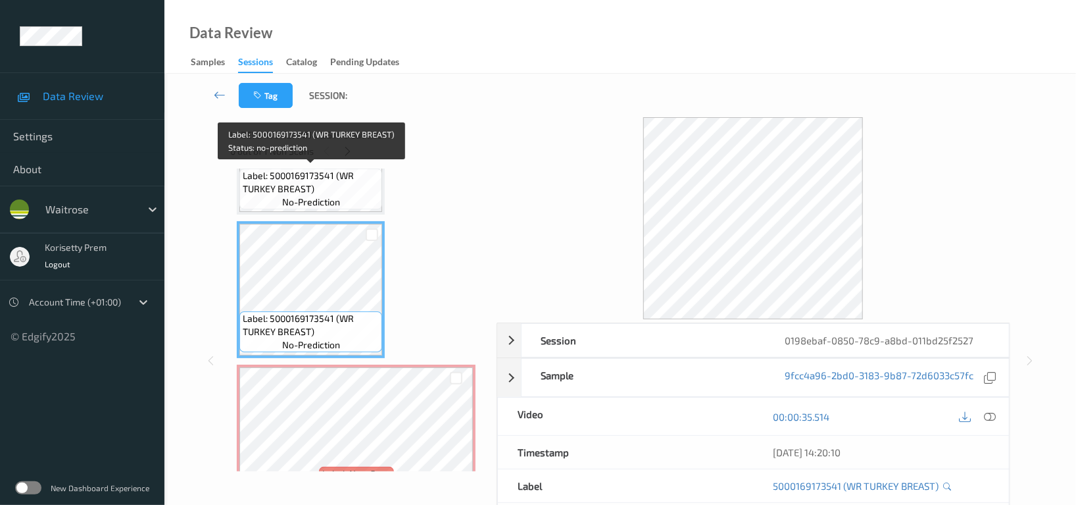
click at [302, 186] on span "Label: 5000169173541 (WR TURKEY BREAST)" at bounding box center [311, 182] width 136 height 26
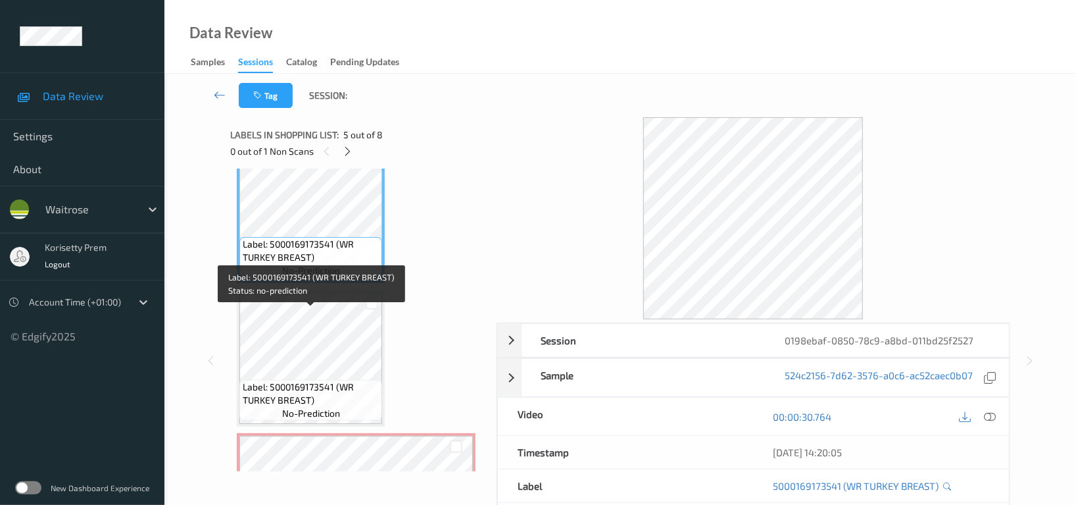
scroll to position [495, 0]
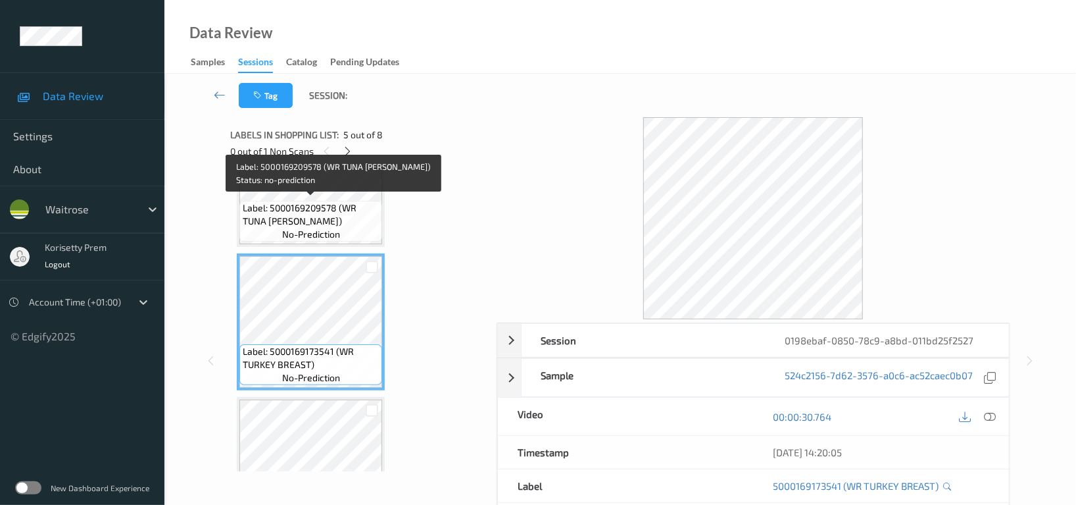
click at [313, 205] on span "Label: 5000169209578 (WR TUNA PATE)" at bounding box center [311, 214] width 136 height 26
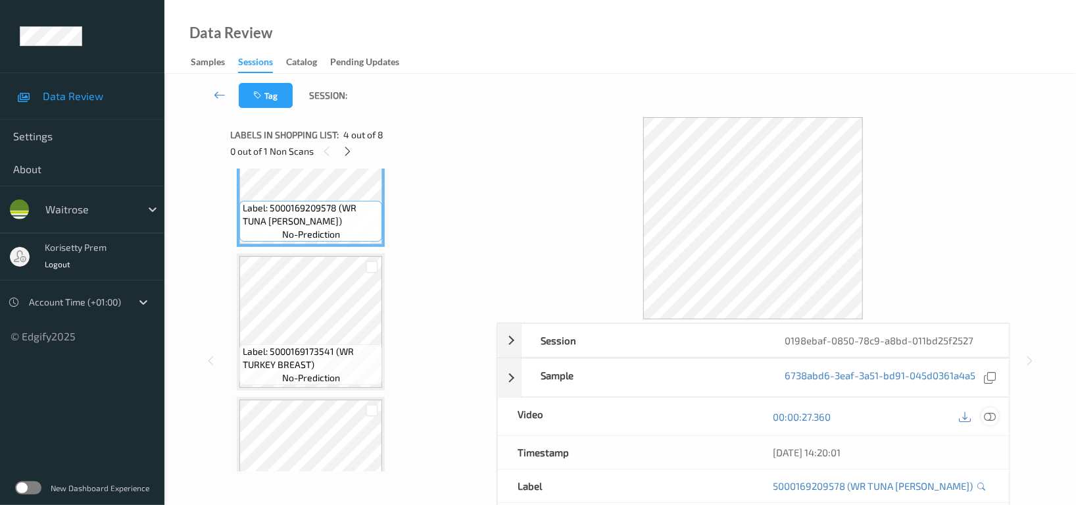
click at [991, 422] on icon at bounding box center [990, 417] width 12 height 12
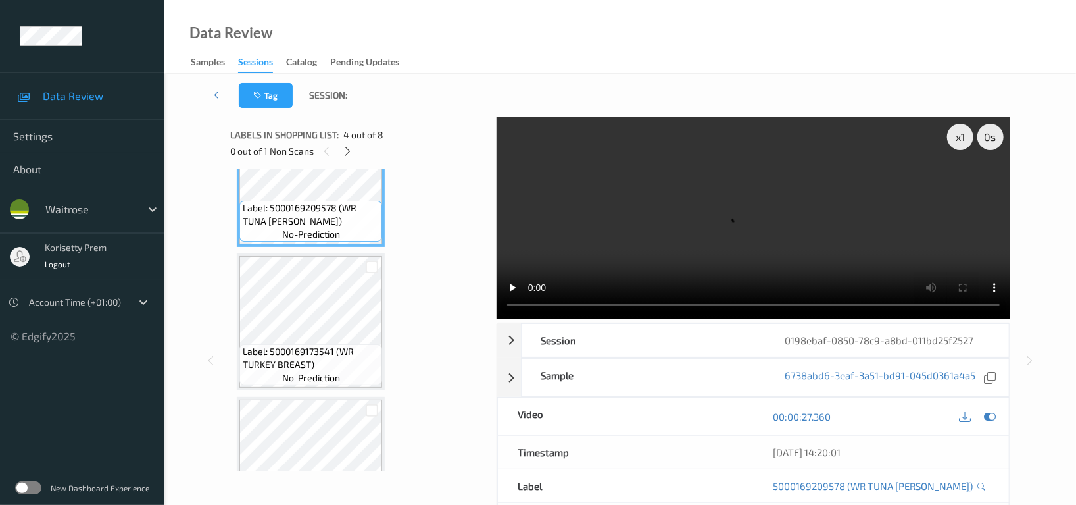
click at [637, 201] on video at bounding box center [754, 218] width 514 height 202
click at [335, 347] on span "Label: 5000169173541 (WR TURKEY BREAST)" at bounding box center [311, 358] width 136 height 26
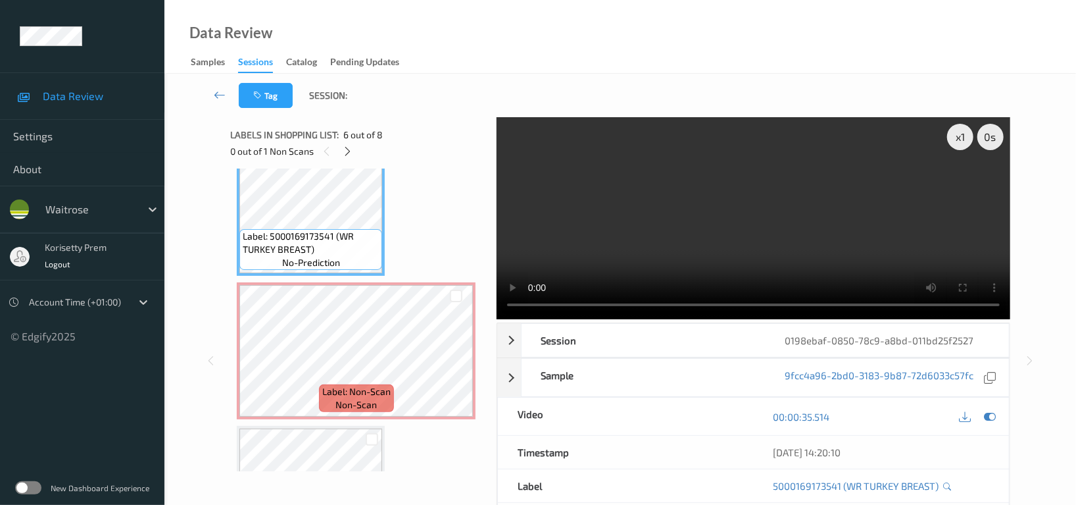
scroll to position [759, 0]
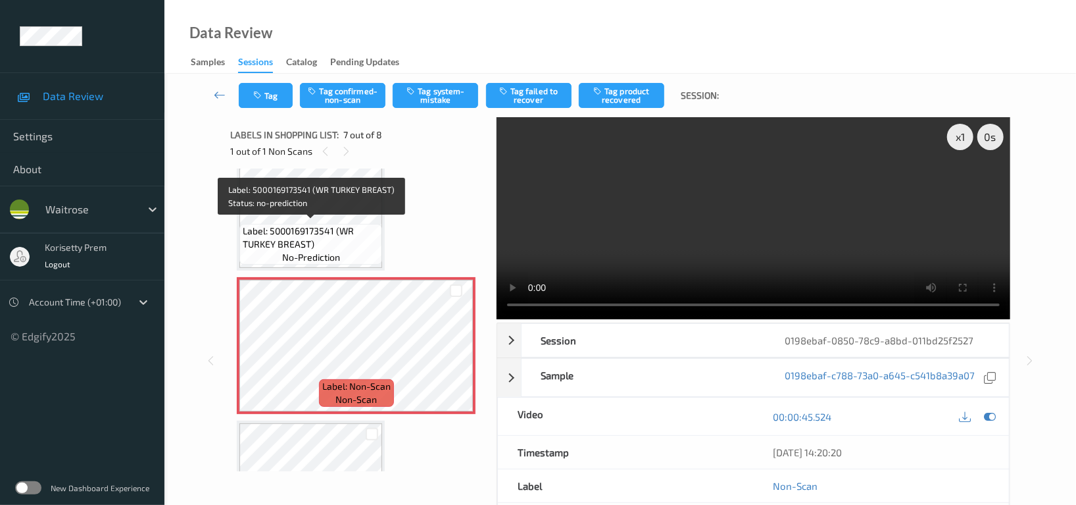
click at [324, 242] on span "Label: 5000169173541 (WR TURKEY BREAST)" at bounding box center [311, 237] width 136 height 26
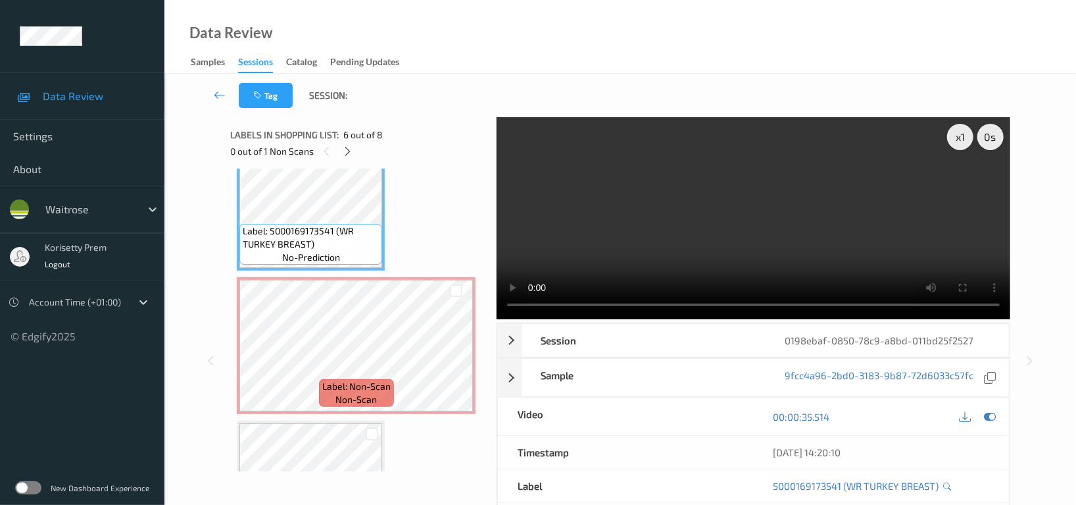
click at [709, 192] on video at bounding box center [754, 218] width 514 height 202
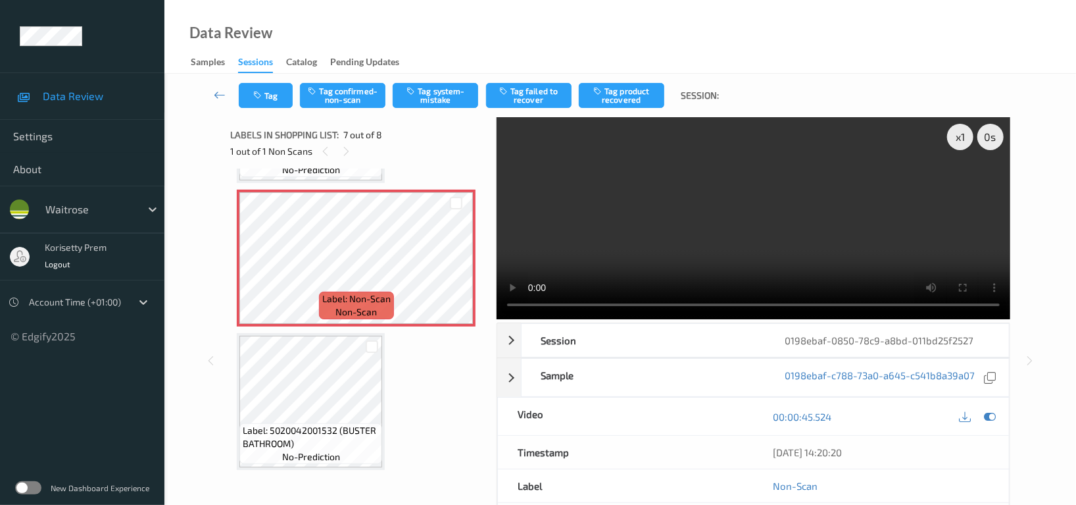
scroll to position [847, 0]
click at [630, 234] on video at bounding box center [754, 218] width 514 height 202
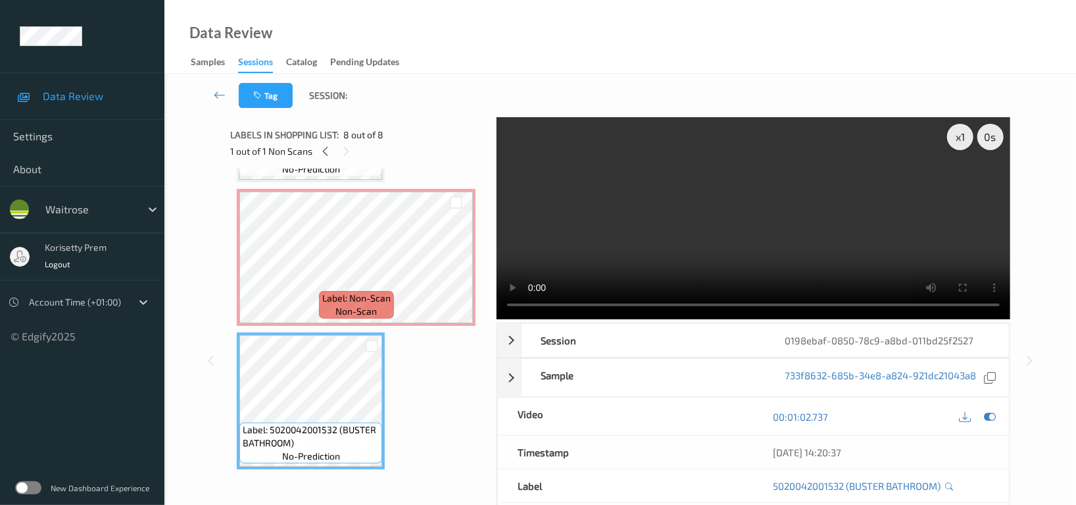
click at [716, 218] on video at bounding box center [754, 218] width 514 height 202
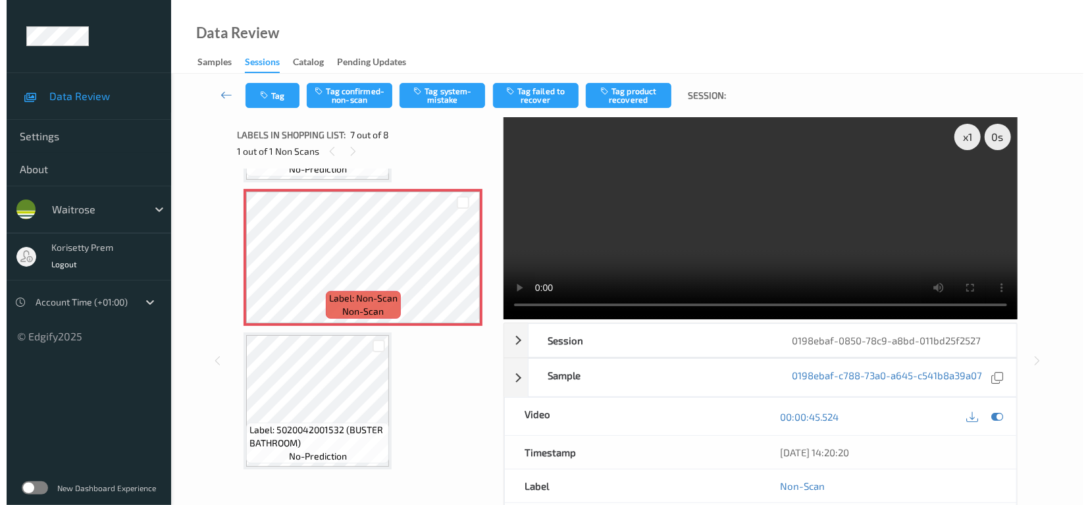
scroll to position [759, 0]
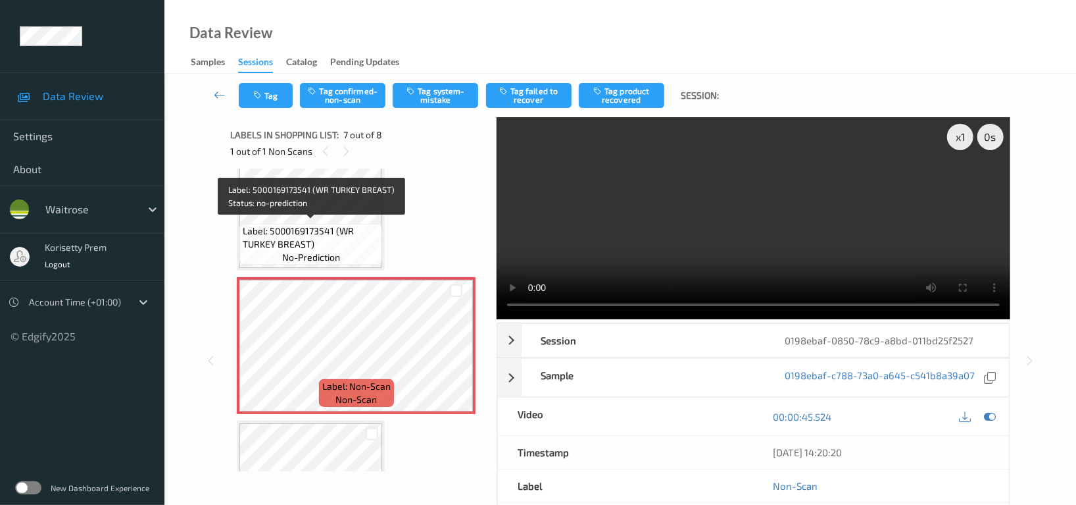
click at [347, 224] on span "Label: 5000169173541 (WR TURKEY BREAST)" at bounding box center [311, 237] width 136 height 26
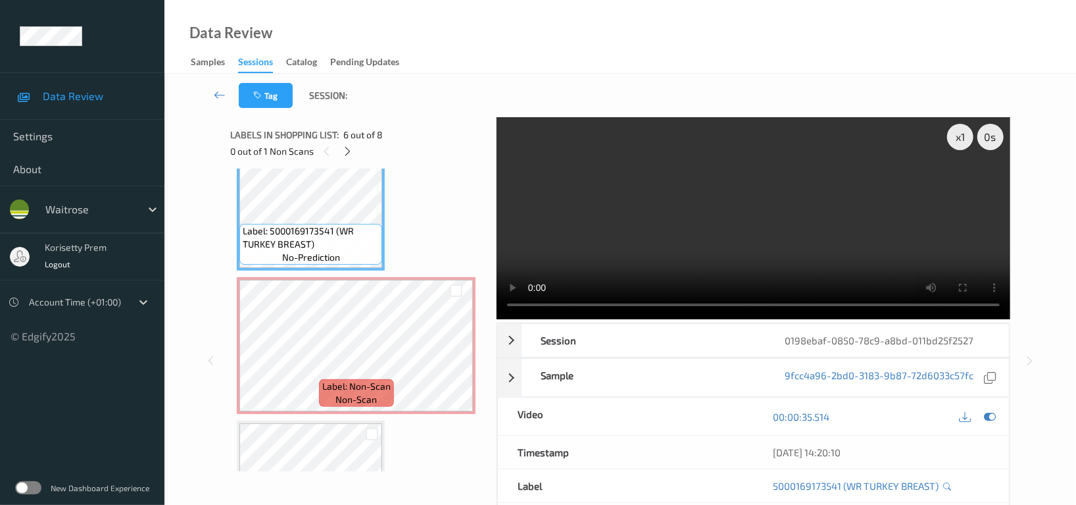
click at [656, 250] on video at bounding box center [754, 218] width 514 height 202
click at [539, 240] on video at bounding box center [754, 218] width 514 height 202
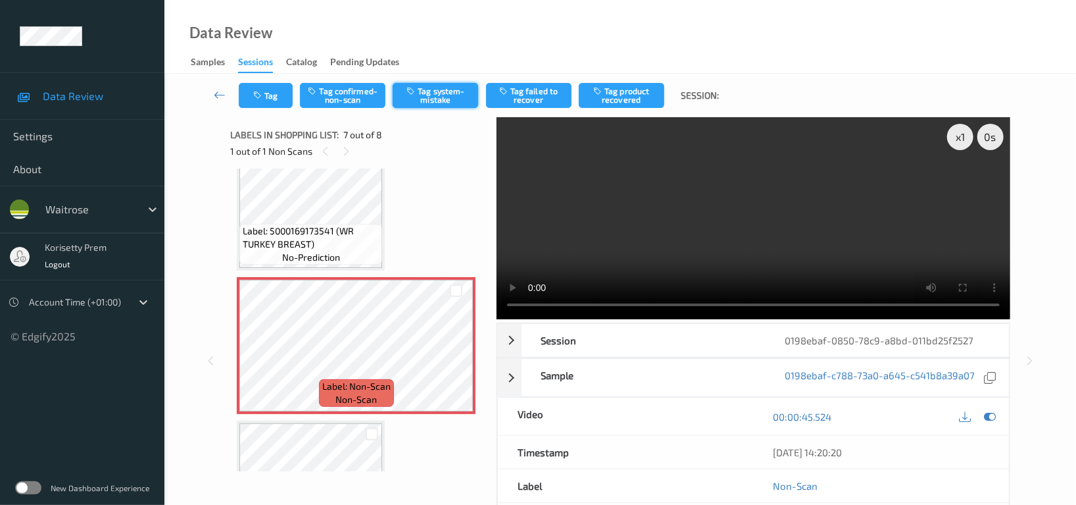
click at [436, 94] on button "Tag system-mistake" at bounding box center [436, 95] width 86 height 25
click at [266, 112] on div "Tag Tag confirmed-non-scan Untag system-mistake Tag failed to recover Tag produ…" at bounding box center [620, 95] width 858 height 43
click at [263, 99] on button "Tag" at bounding box center [266, 95] width 54 height 25
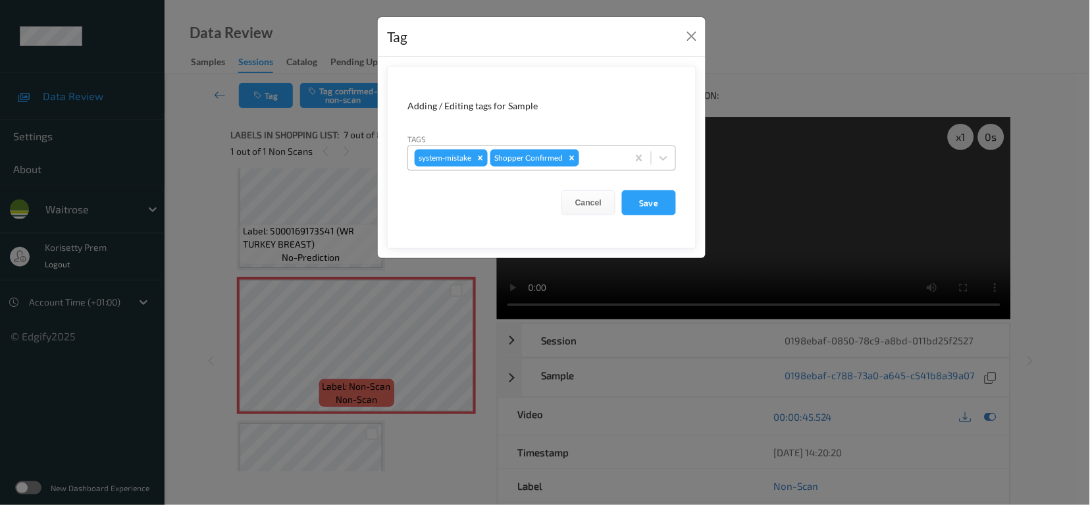
click at [623, 157] on div "system-mistake Shopper Confirmed" at bounding box center [517, 158] width 219 height 22
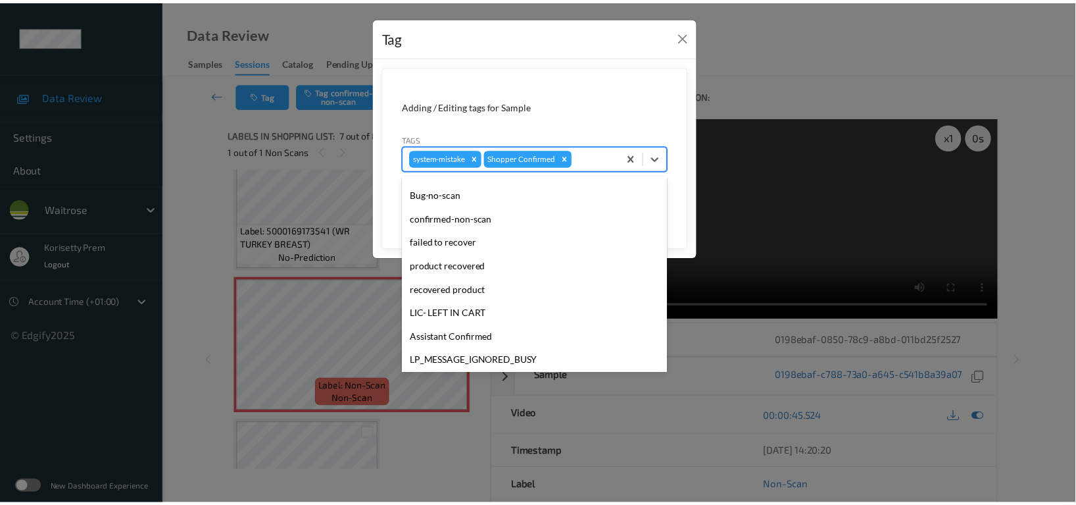
scroll to position [280, 0]
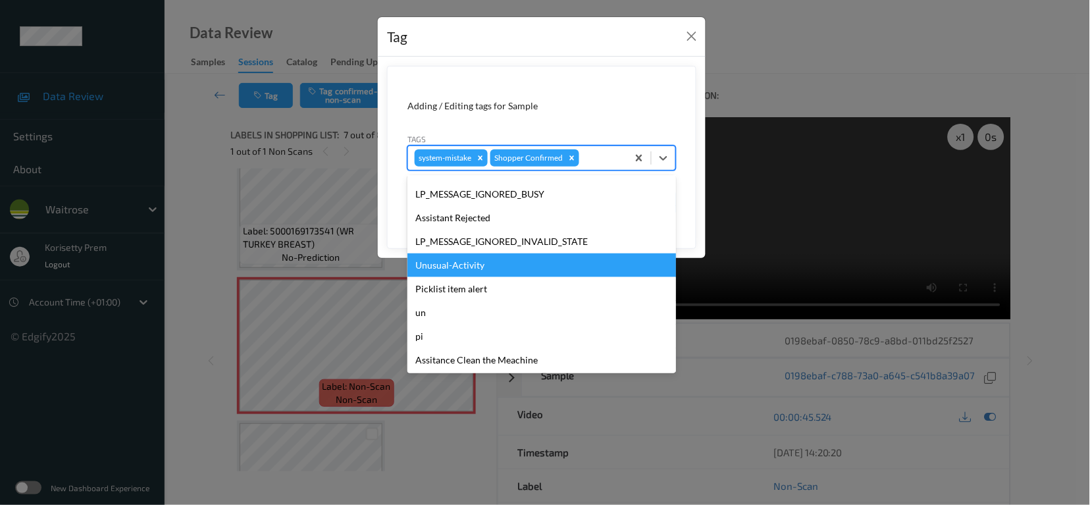
click at [499, 270] on div "Unusual-Activity" at bounding box center [541, 265] width 268 height 24
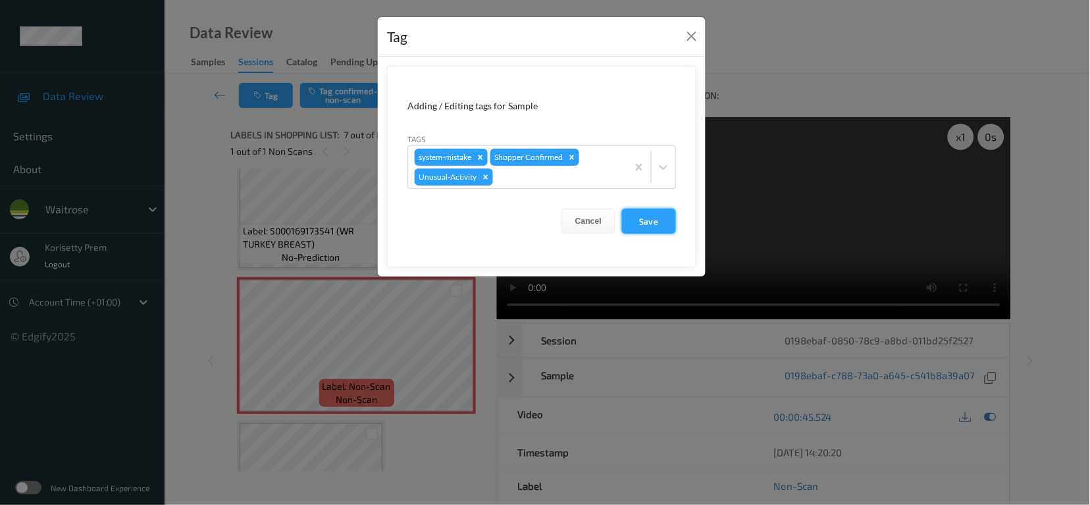
click at [645, 228] on button "Save" at bounding box center [649, 221] width 54 height 25
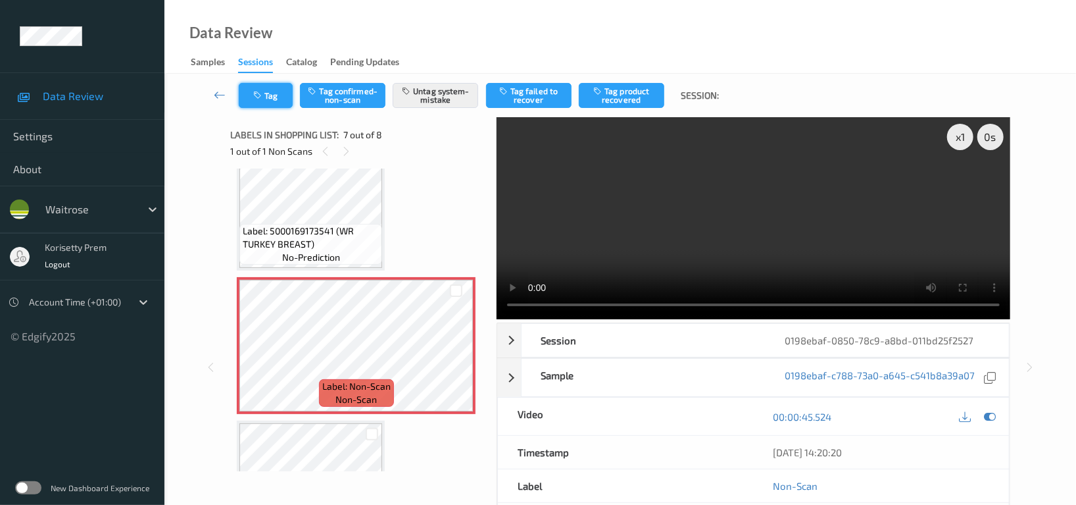
click at [269, 99] on button "Tag" at bounding box center [266, 95] width 54 height 25
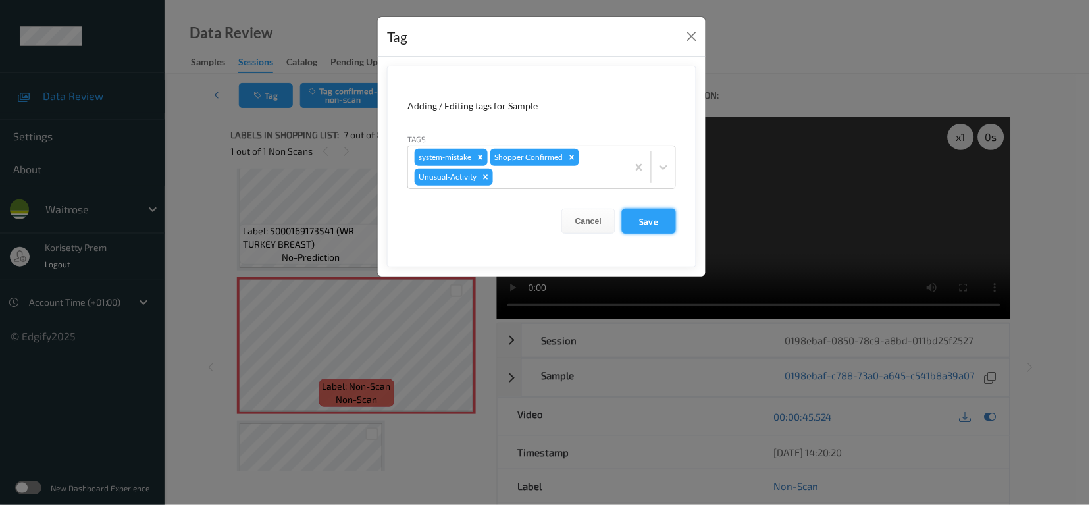
click at [642, 222] on button "Save" at bounding box center [649, 221] width 54 height 25
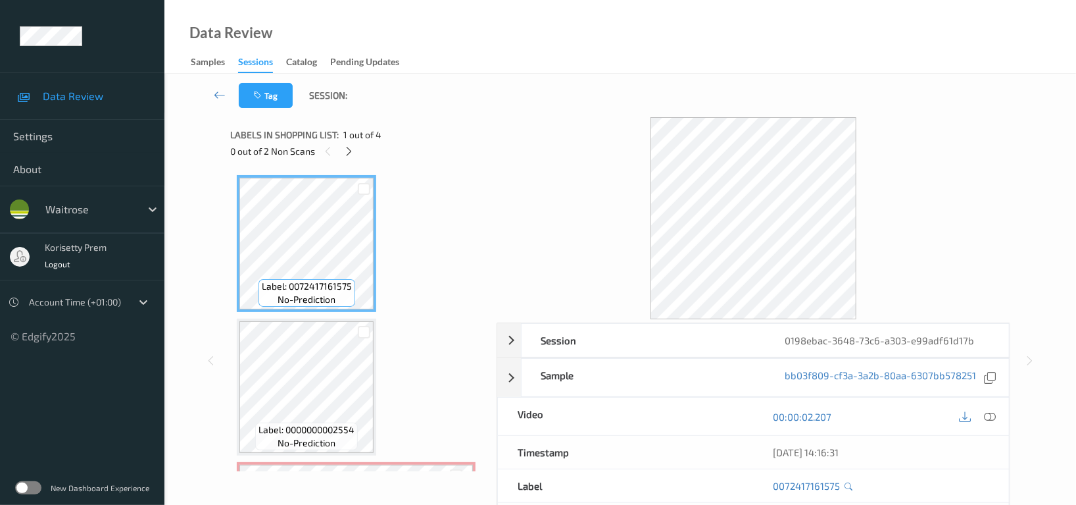
click at [550, 114] on div "Tag Session:" at bounding box center [620, 95] width 858 height 43
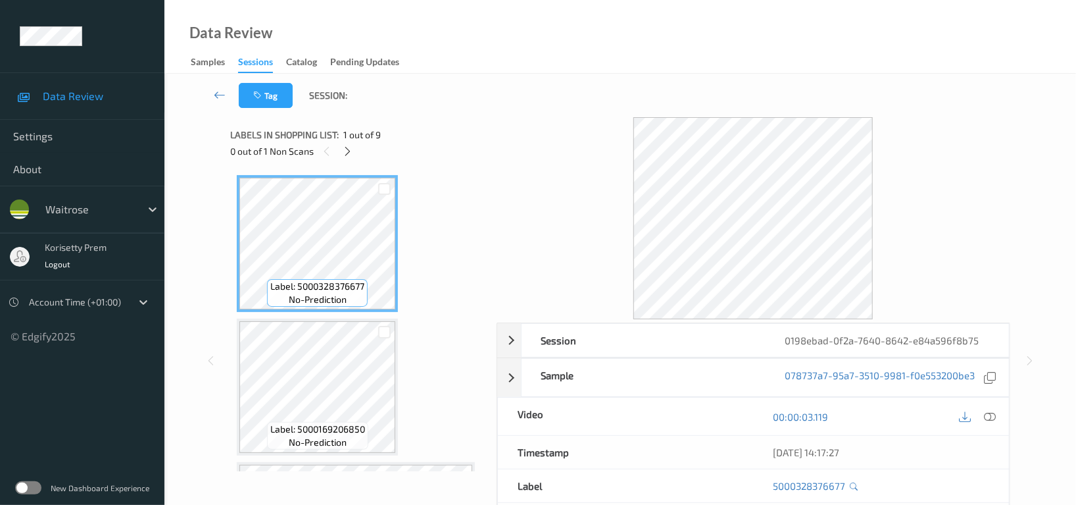
click at [440, 113] on div "Tag Session:" at bounding box center [620, 95] width 858 height 43
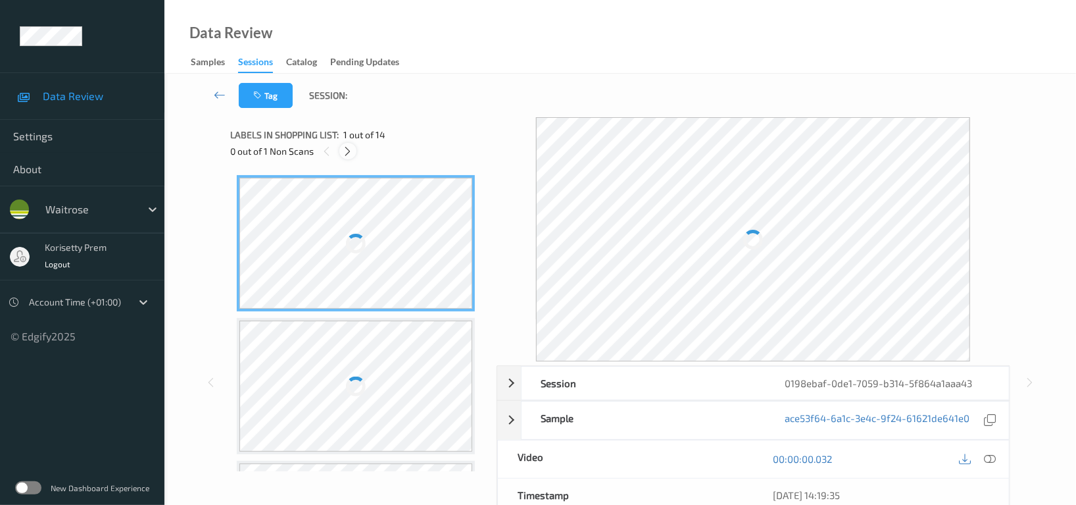
click at [348, 147] on icon at bounding box center [348, 151] width 11 height 12
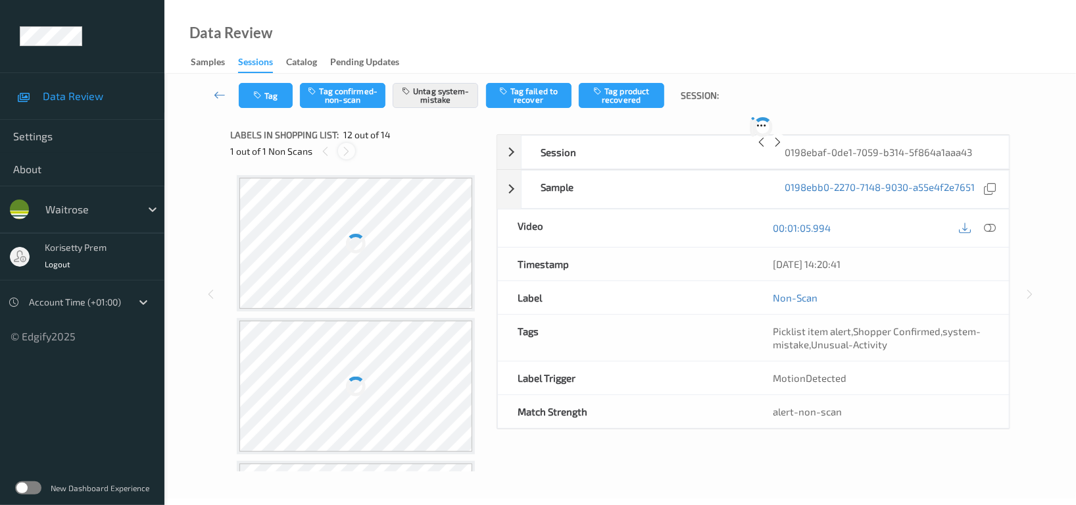
scroll to position [1429, 0]
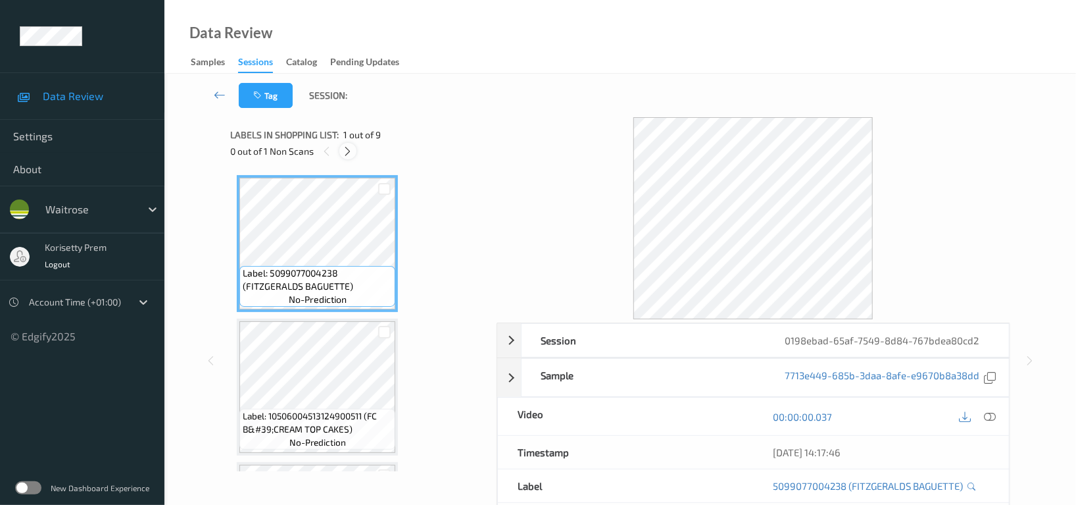
click at [352, 149] on icon at bounding box center [348, 151] width 11 height 12
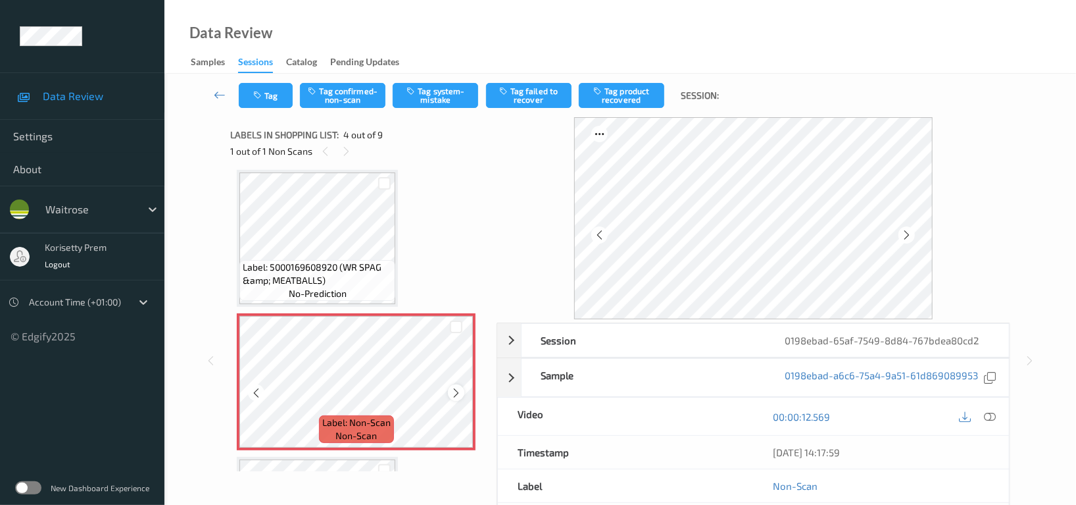
click at [454, 390] on icon at bounding box center [456, 393] width 11 height 12
click at [456, 390] on icon at bounding box center [456, 393] width 11 height 12
click at [457, 390] on icon at bounding box center [456, 393] width 11 height 12
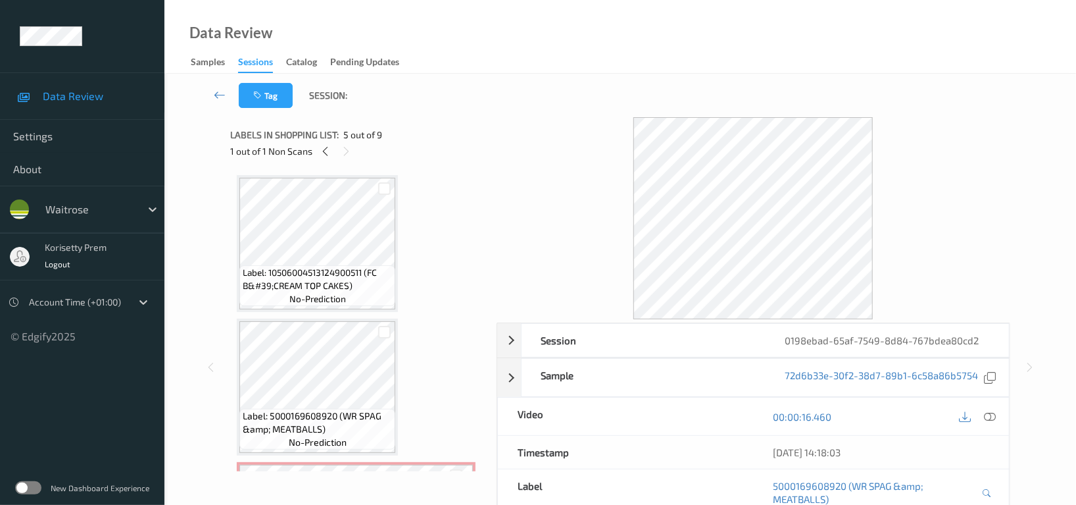
scroll to position [117, 0]
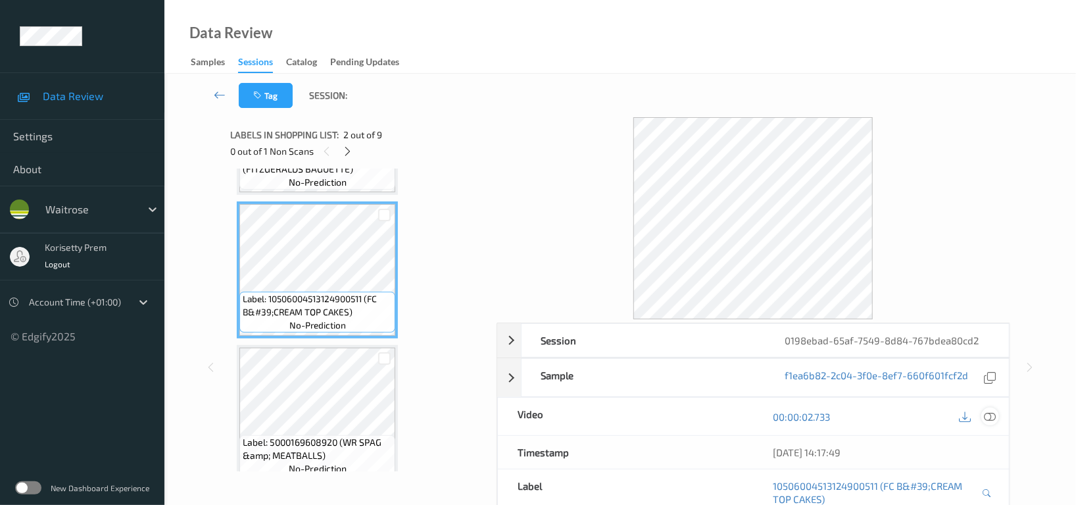
click at [983, 416] on div at bounding box center [991, 416] width 18 height 18
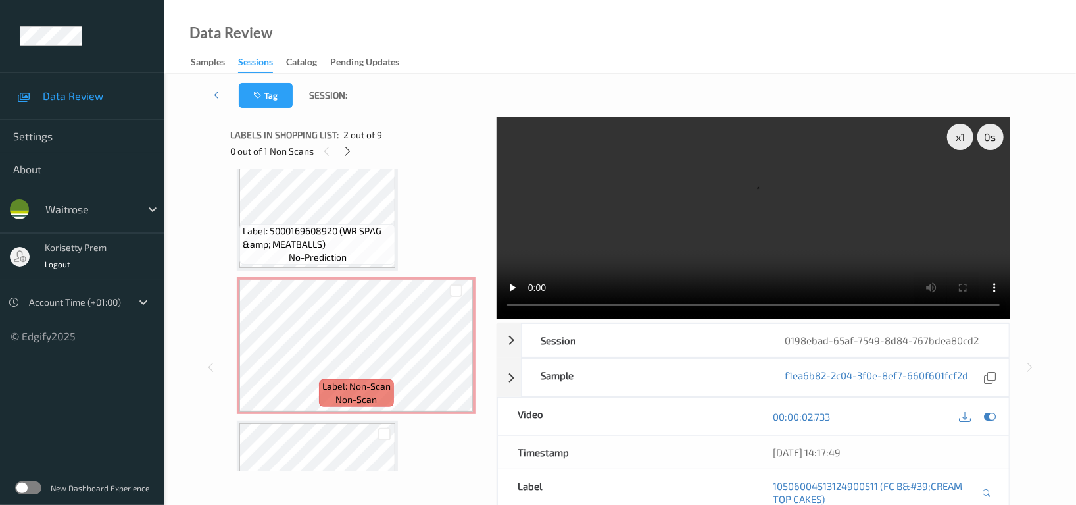
scroll to position [292, 0]
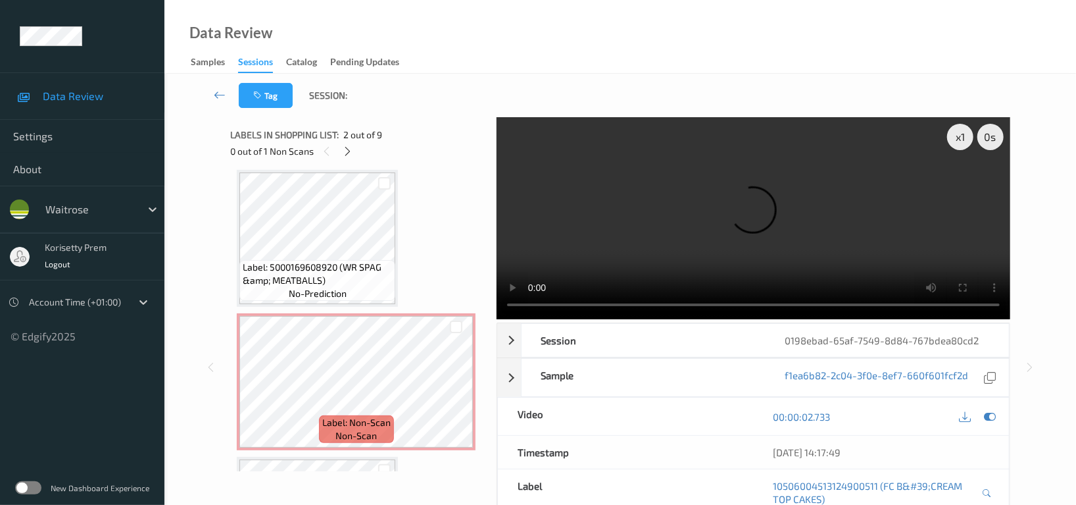
click at [708, 188] on video at bounding box center [754, 218] width 514 height 202
click at [747, 223] on video at bounding box center [754, 218] width 514 height 202
click at [457, 391] on icon at bounding box center [456, 393] width 11 height 12
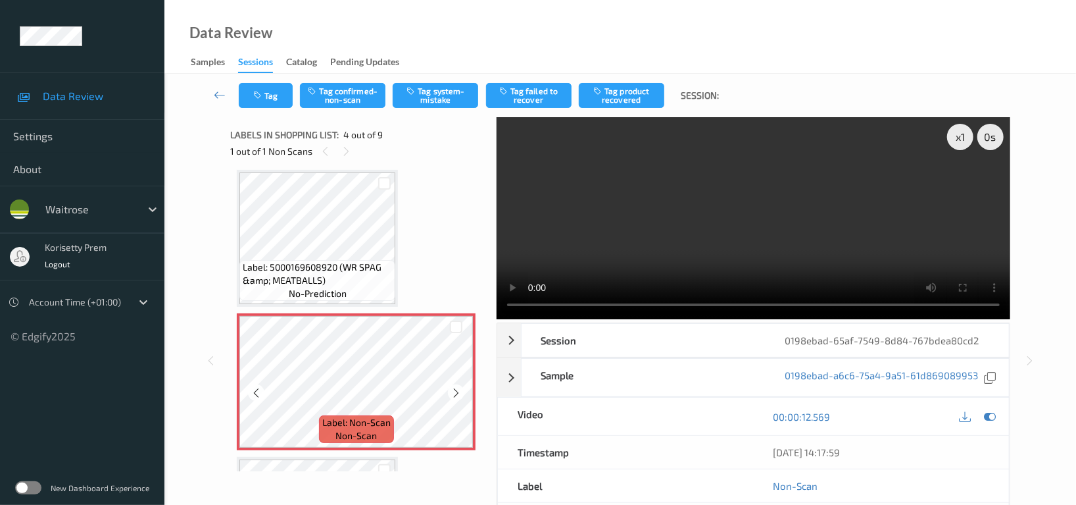
click at [457, 391] on icon at bounding box center [456, 393] width 11 height 12
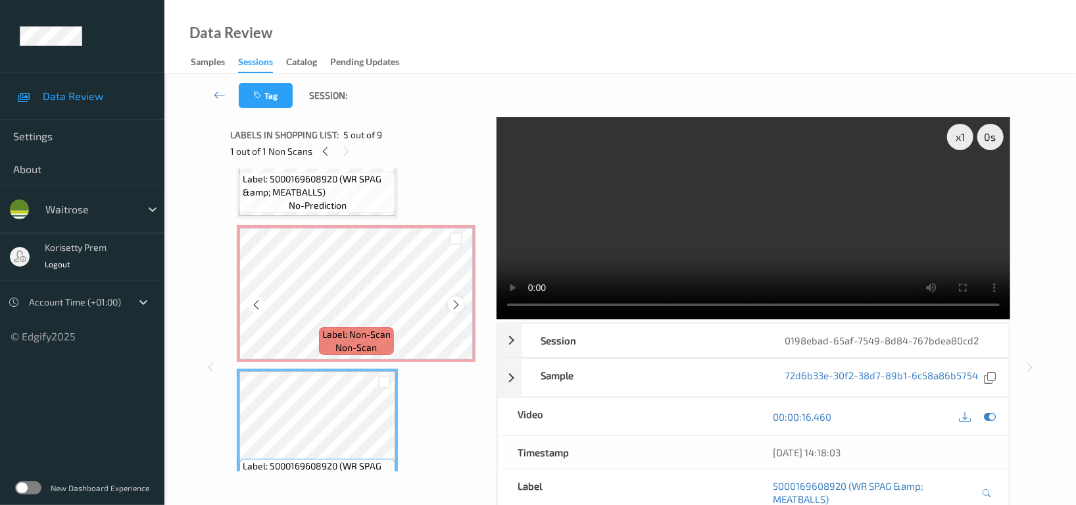
click at [457, 296] on div at bounding box center [456, 304] width 16 height 16
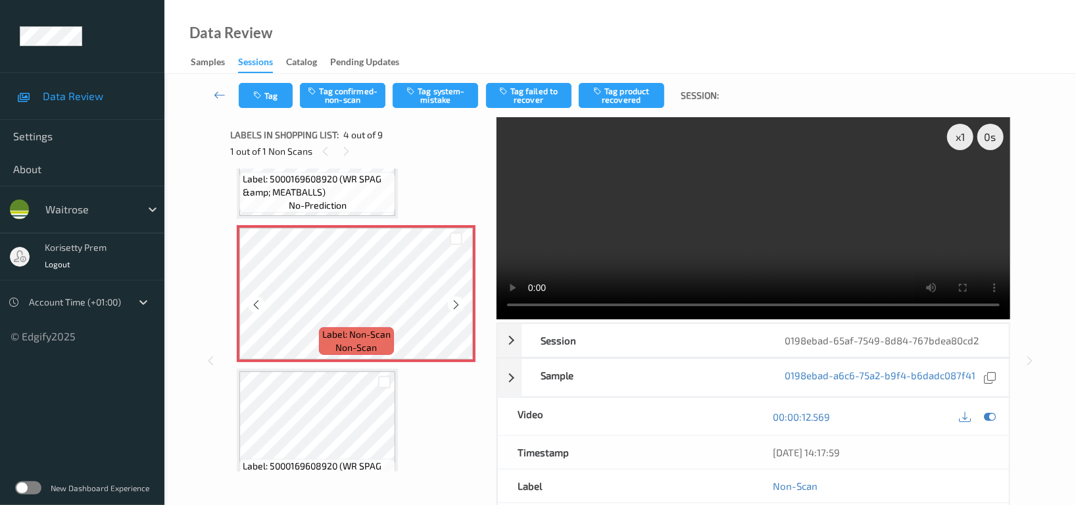
click at [457, 296] on div at bounding box center [456, 304] width 16 height 16
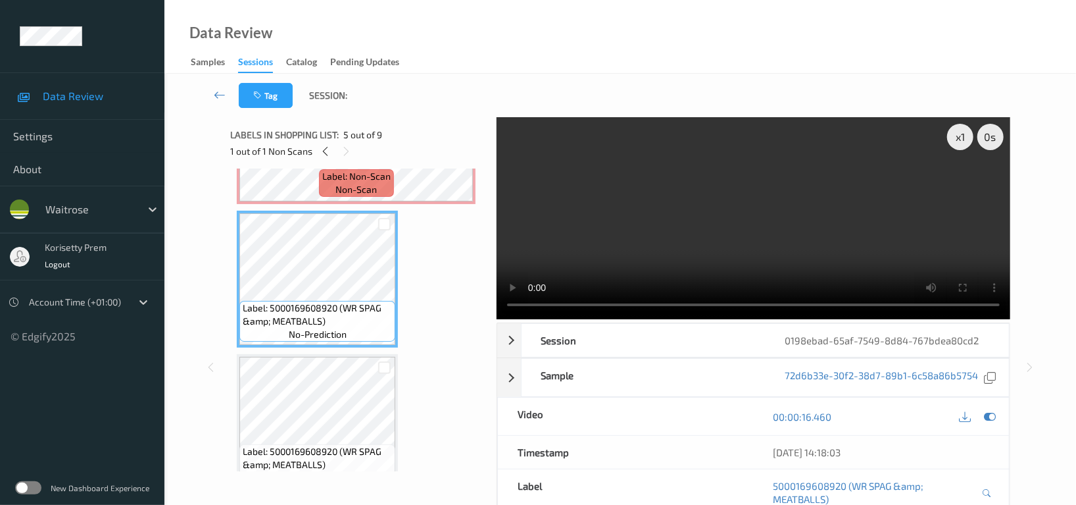
scroll to position [555, 0]
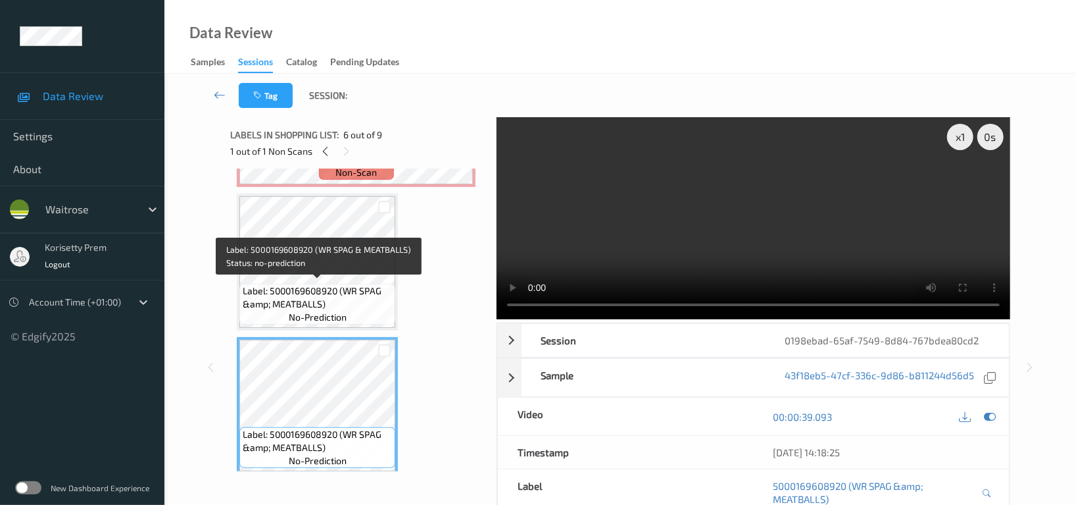
click at [332, 289] on span "Label: 5000169608920 (WR SPAG &amp; MEATBALLS)" at bounding box center [317, 297] width 149 height 26
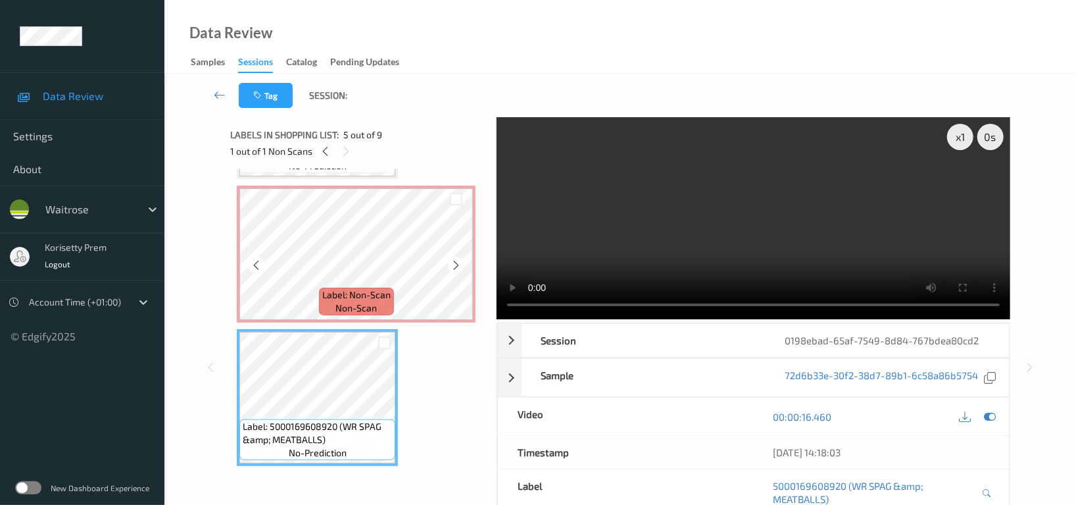
scroll to position [380, 0]
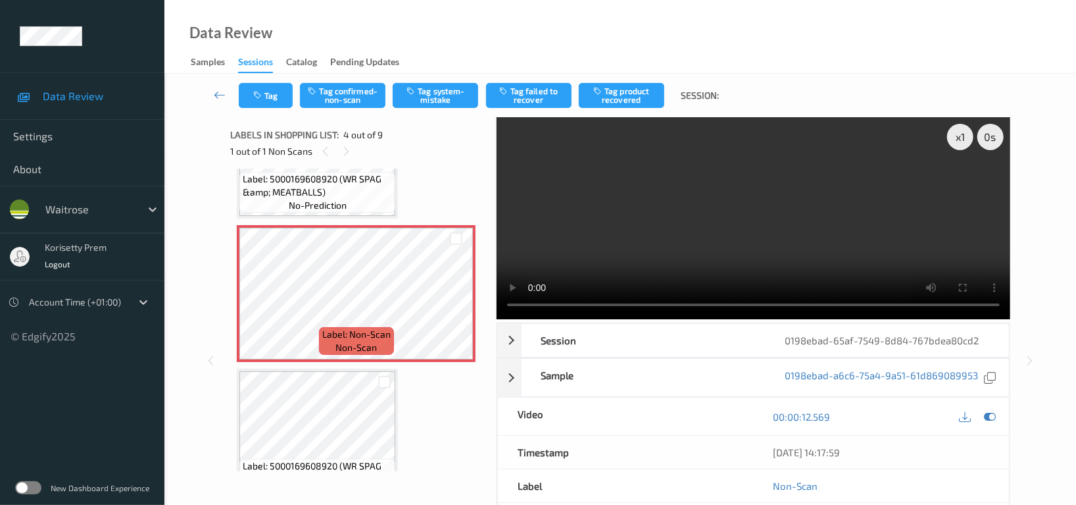
click at [743, 242] on video at bounding box center [754, 218] width 514 height 202
click at [820, 229] on video at bounding box center [754, 218] width 514 height 202
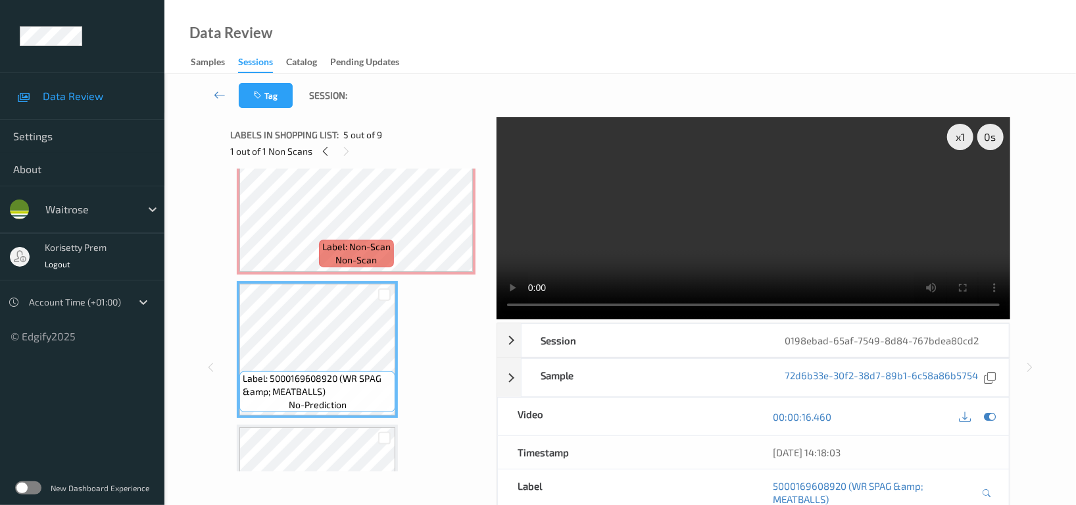
scroll to position [555, 0]
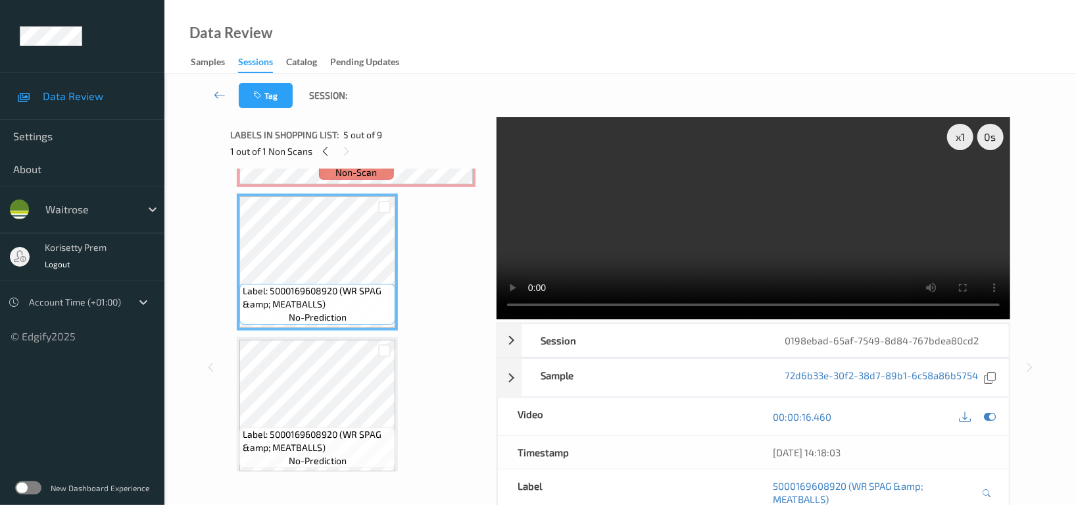
click at [775, 207] on video at bounding box center [754, 218] width 514 height 202
click at [701, 218] on video at bounding box center [754, 218] width 514 height 202
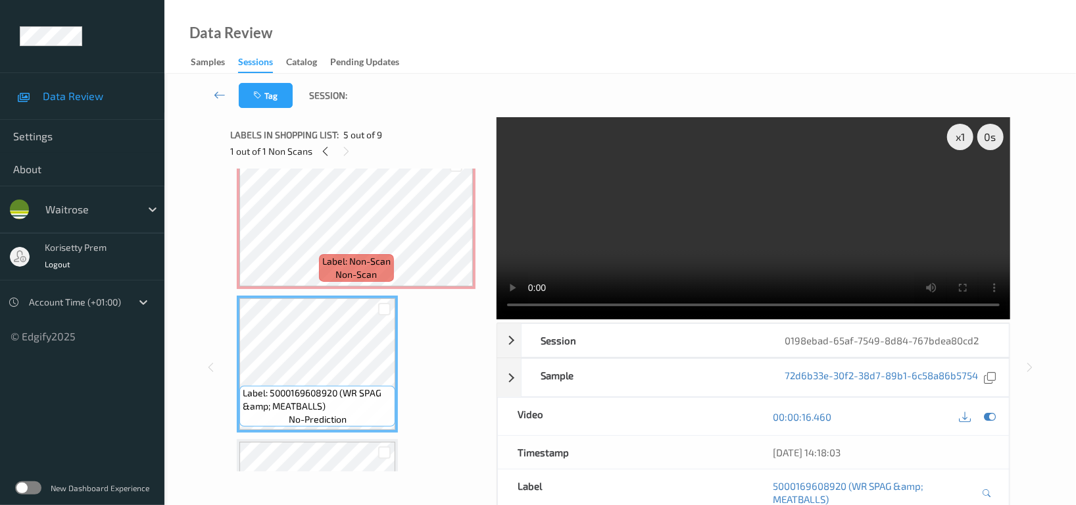
scroll to position [380, 0]
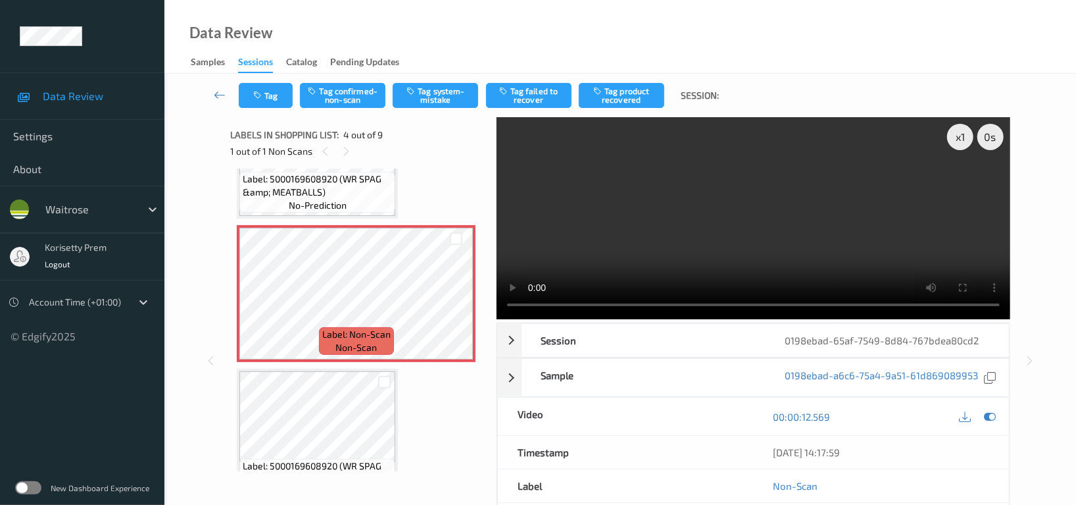
click at [810, 197] on video at bounding box center [754, 218] width 514 height 202
click at [643, 227] on video at bounding box center [754, 218] width 514 height 202
click at [995, 415] on icon at bounding box center [990, 417] width 12 height 12
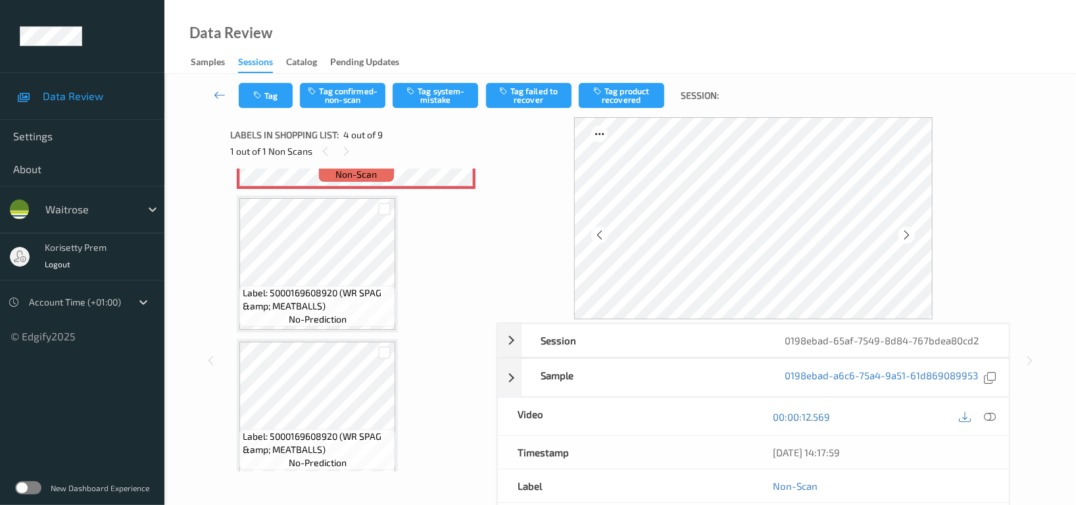
scroll to position [555, 0]
click at [989, 411] on icon at bounding box center [990, 417] width 12 height 12
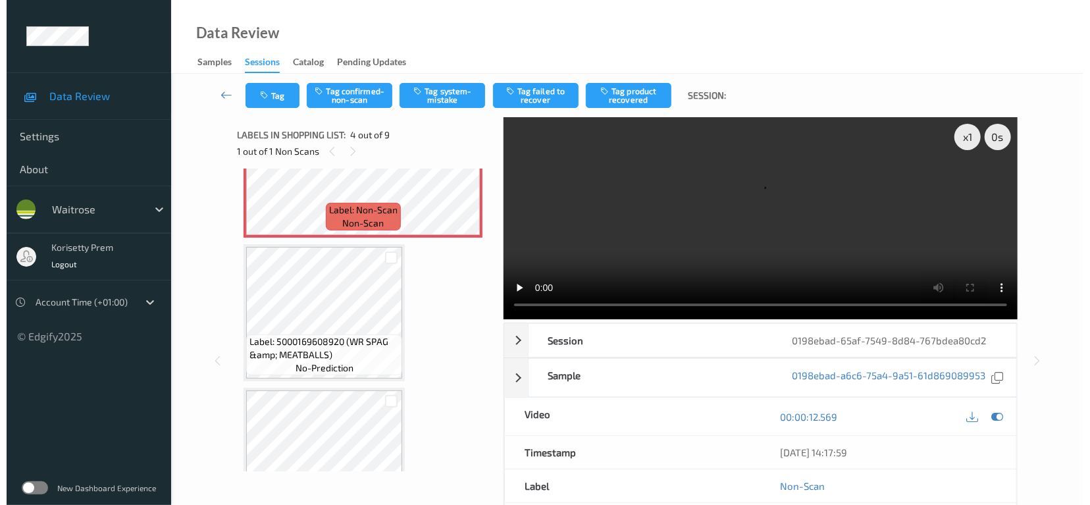
scroll to position [468, 0]
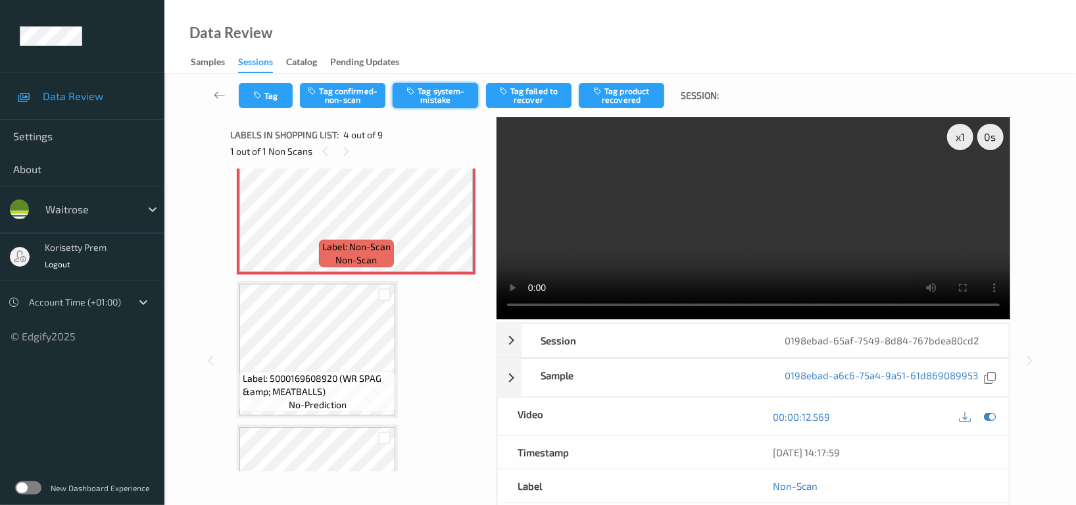
click at [435, 99] on button "Tag system-mistake" at bounding box center [436, 95] width 86 height 25
click at [266, 93] on button "Tag" at bounding box center [266, 95] width 54 height 25
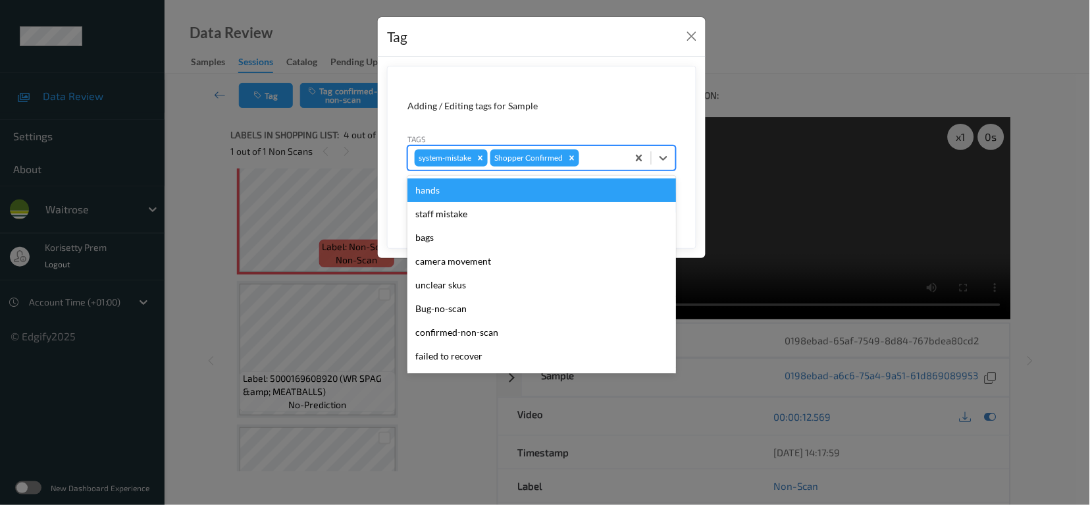
click at [595, 163] on div at bounding box center [601, 158] width 39 height 16
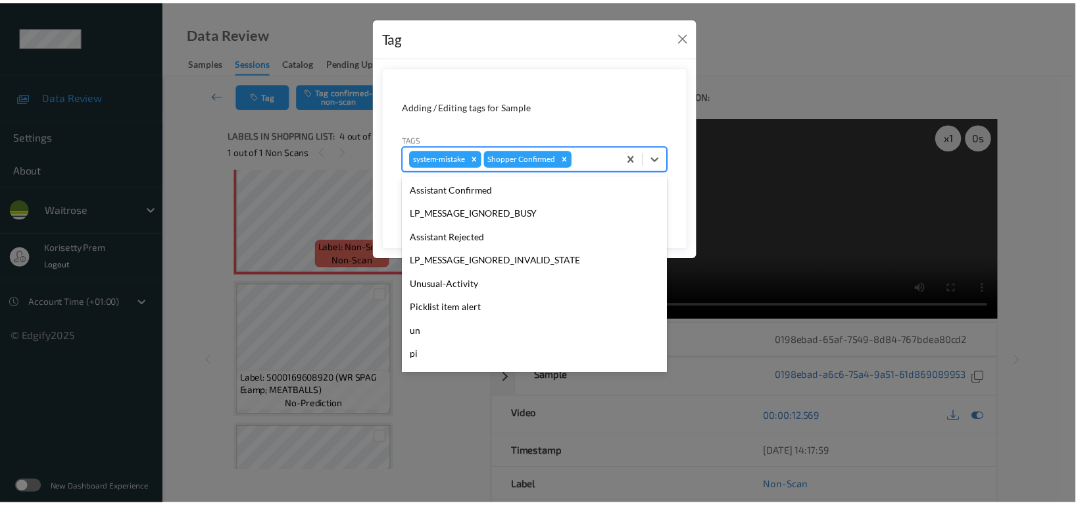
scroll to position [263, 0]
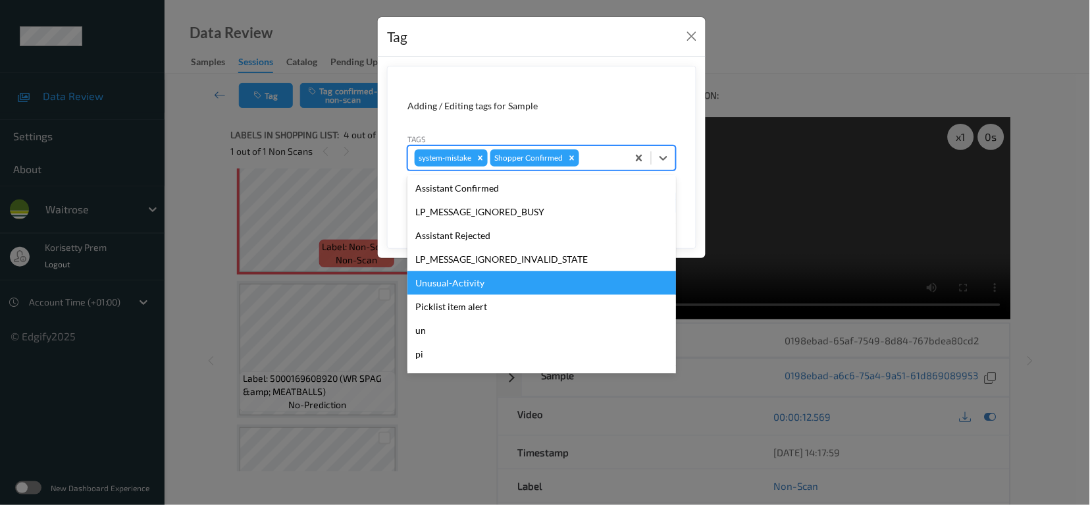
click at [461, 285] on div "Unusual-Activity" at bounding box center [541, 283] width 268 height 24
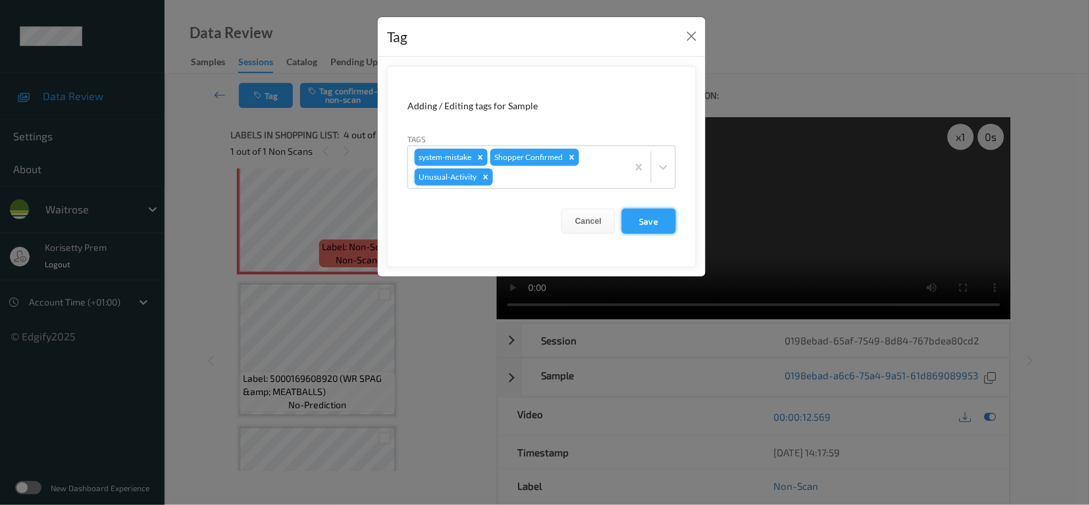
click at [651, 228] on button "Save" at bounding box center [649, 221] width 54 height 25
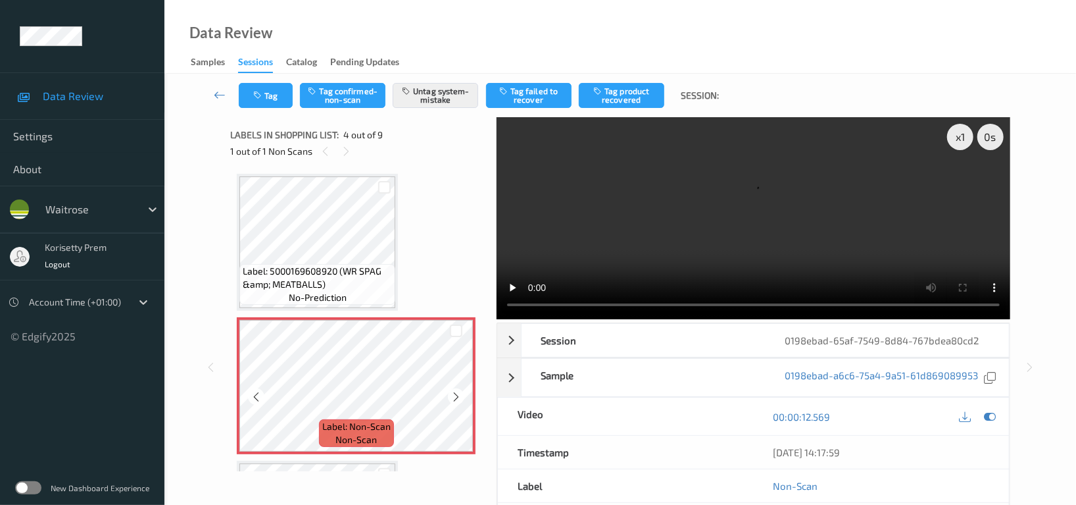
scroll to position [205, 0]
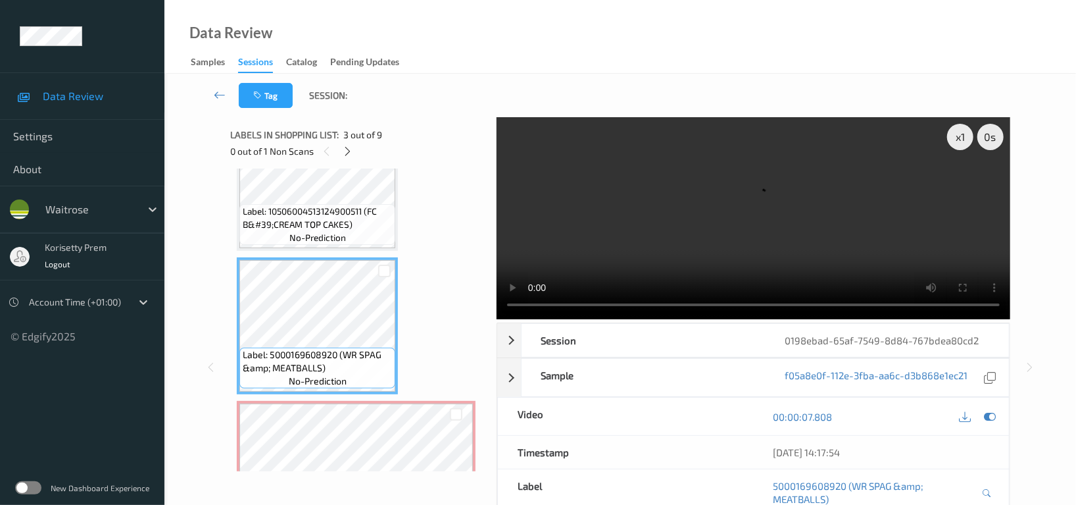
click at [995, 409] on div at bounding box center [978, 416] width 43 height 18
click at [991, 416] on icon at bounding box center [990, 417] width 12 height 12
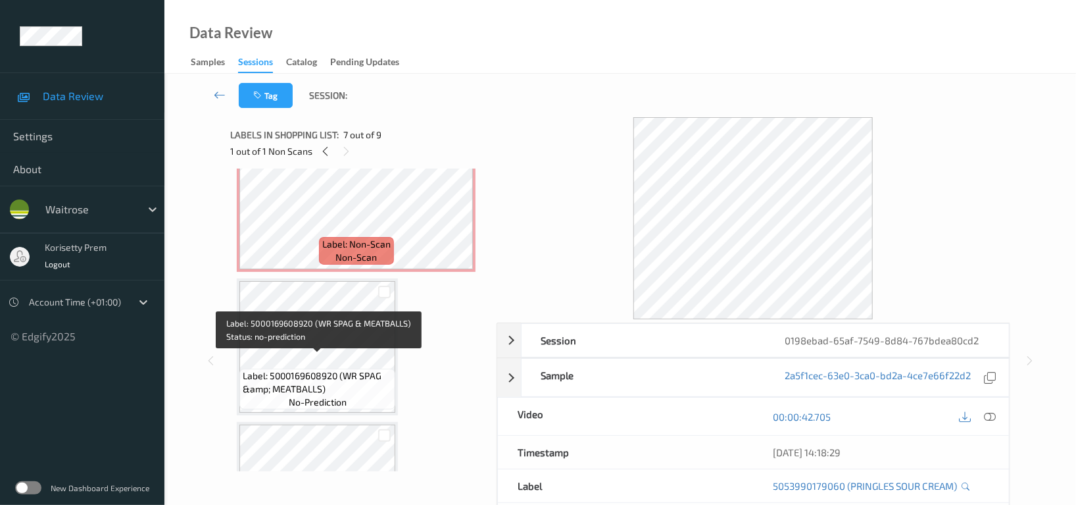
scroll to position [468, 0]
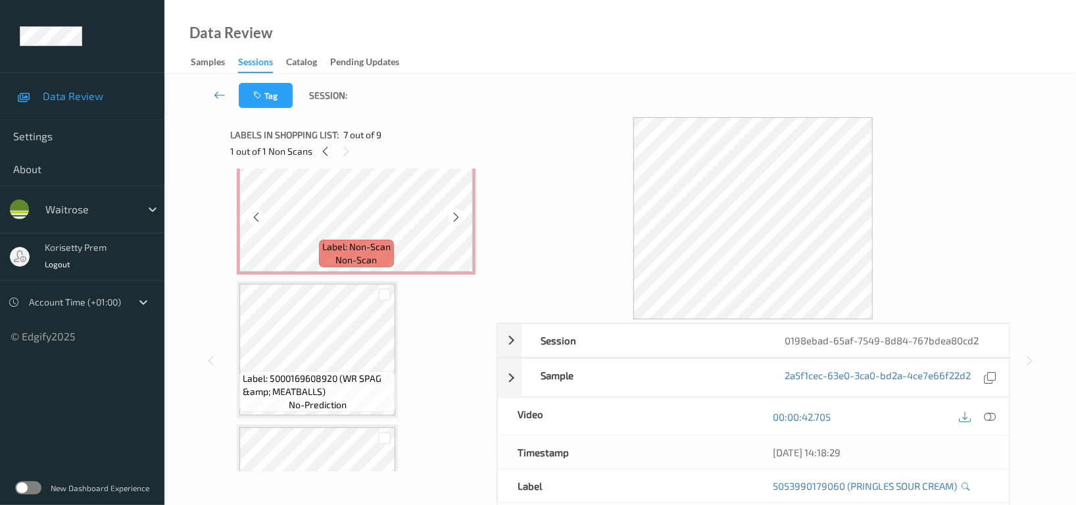
click at [355, 240] on span "Label: Non-Scan" at bounding box center [356, 246] width 68 height 13
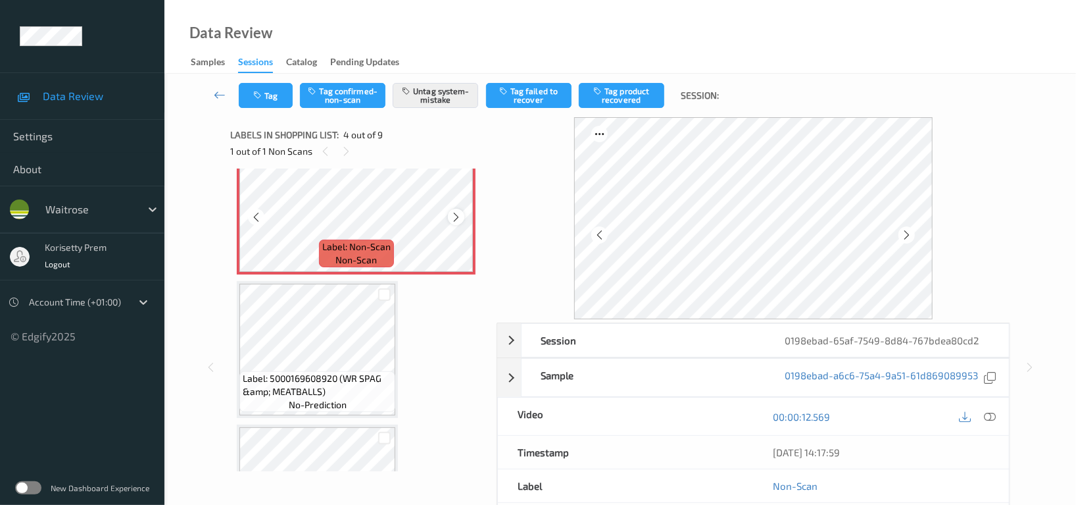
click at [454, 215] on icon at bounding box center [456, 217] width 11 height 12
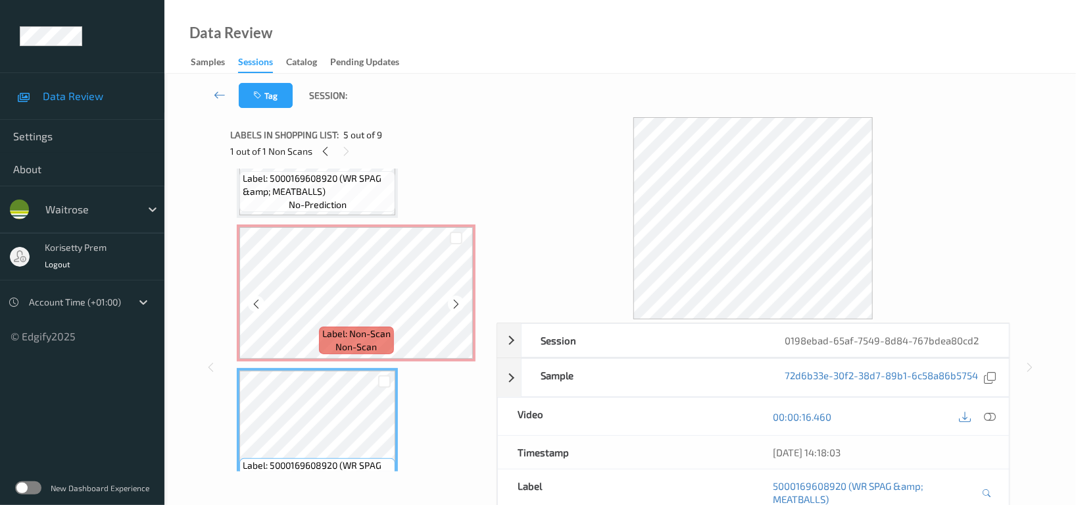
scroll to position [380, 0]
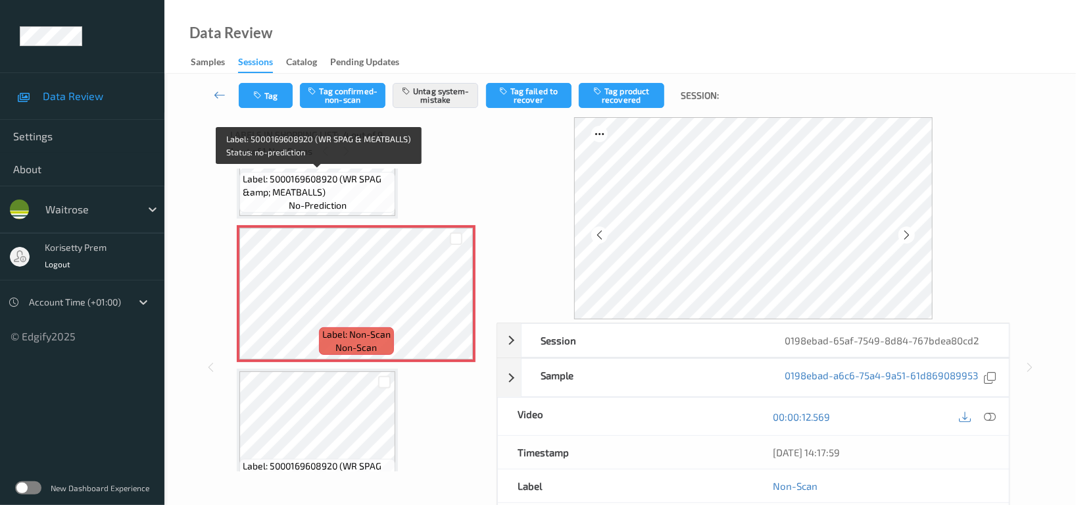
click at [329, 189] on span "Label: 5000169608920 (WR SPAG &amp; MEATBALLS)" at bounding box center [317, 185] width 149 height 26
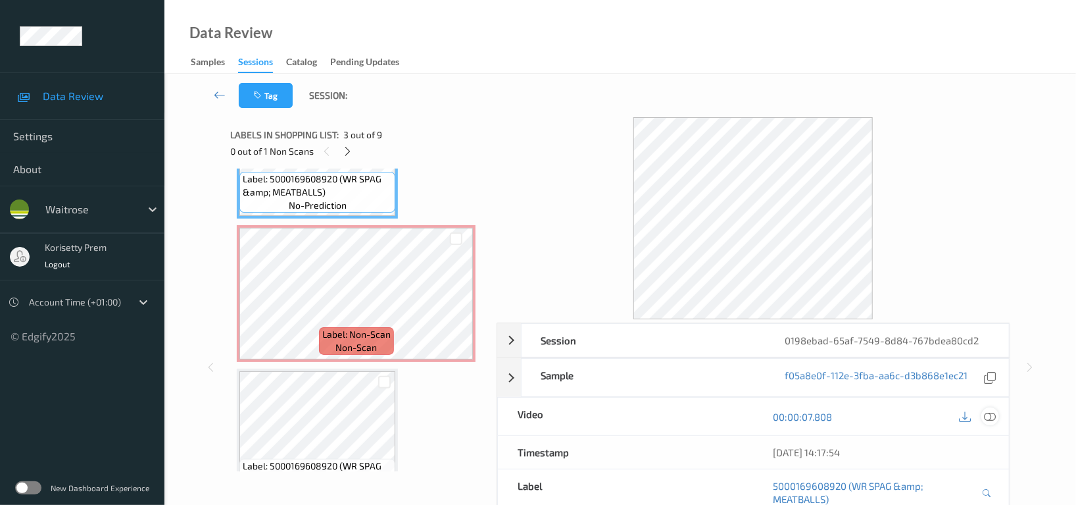
click at [993, 416] on icon at bounding box center [990, 417] width 12 height 12
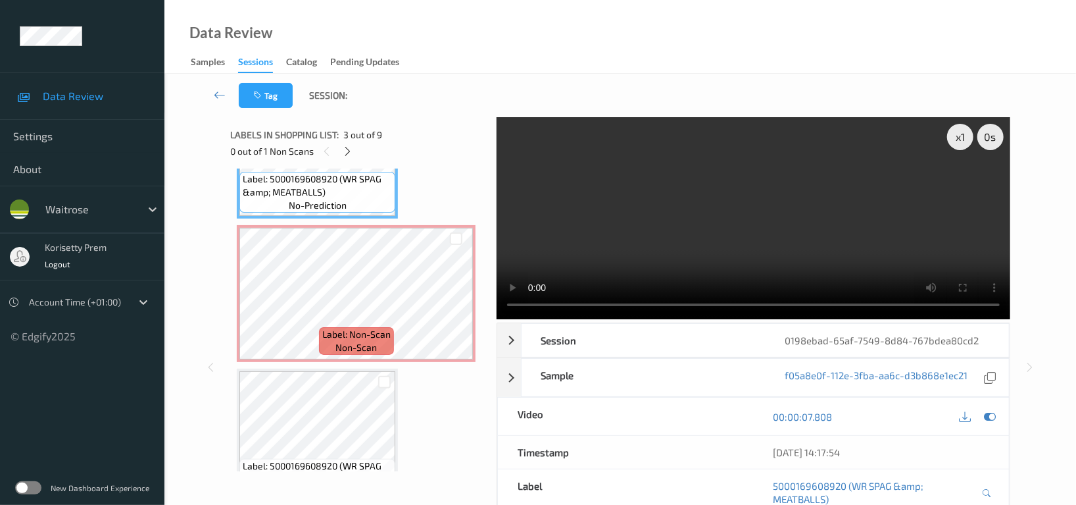
click at [705, 252] on video at bounding box center [754, 218] width 514 height 202
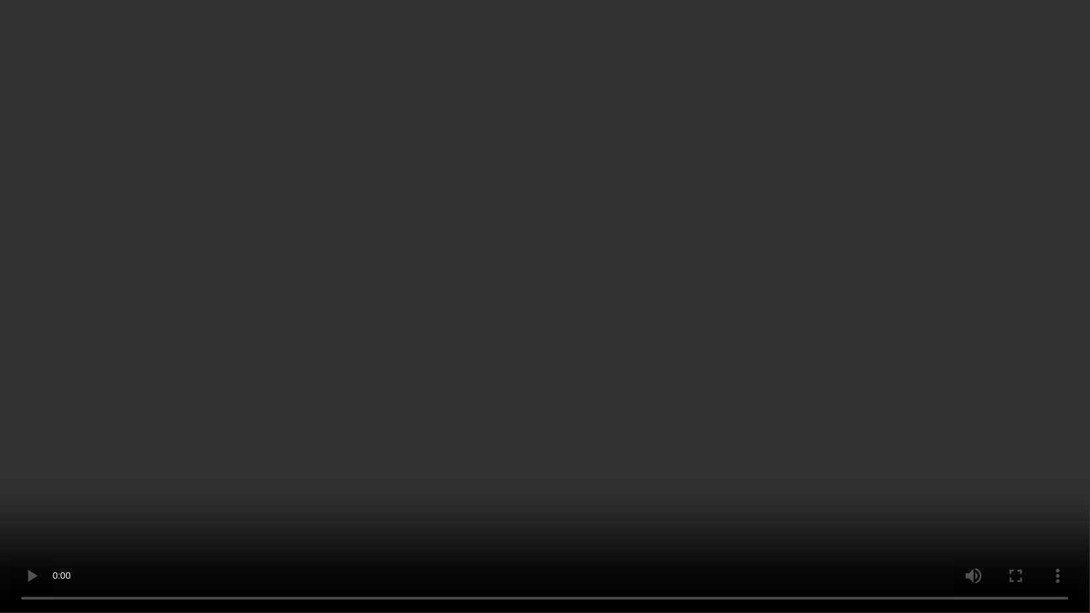
click at [761, 249] on video at bounding box center [545, 306] width 1090 height 613
click at [586, 367] on video at bounding box center [545, 306] width 1090 height 613
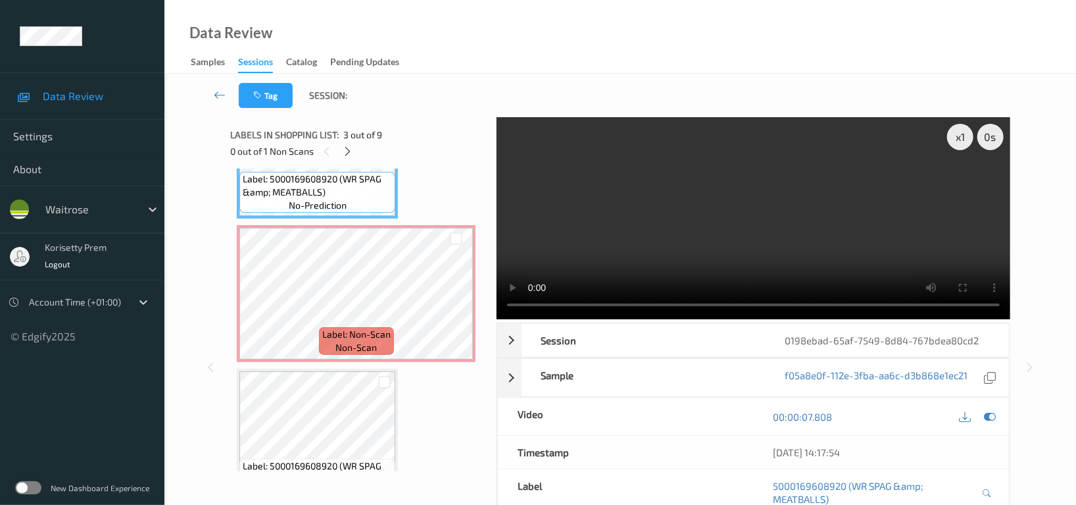
click at [693, 220] on video at bounding box center [754, 218] width 514 height 202
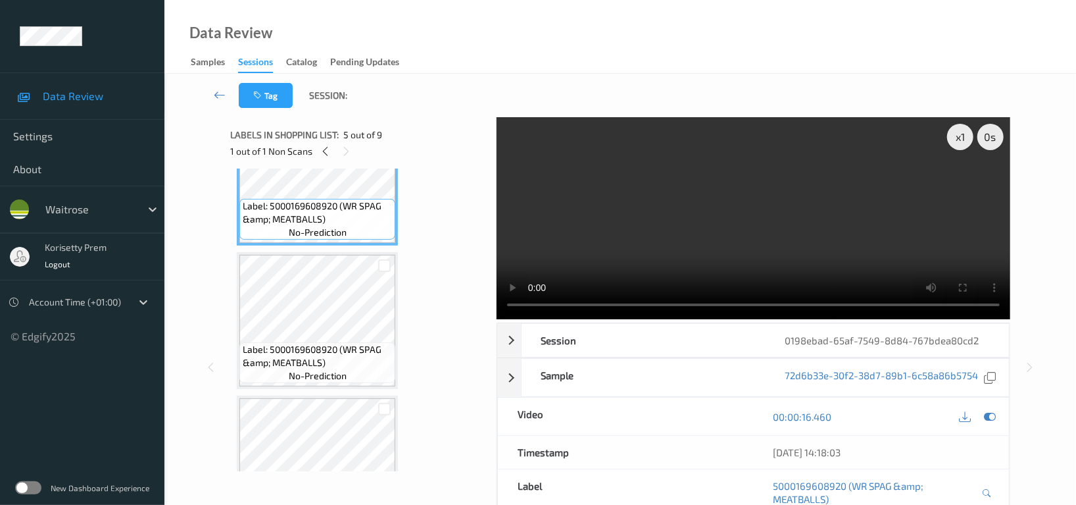
scroll to position [643, 0]
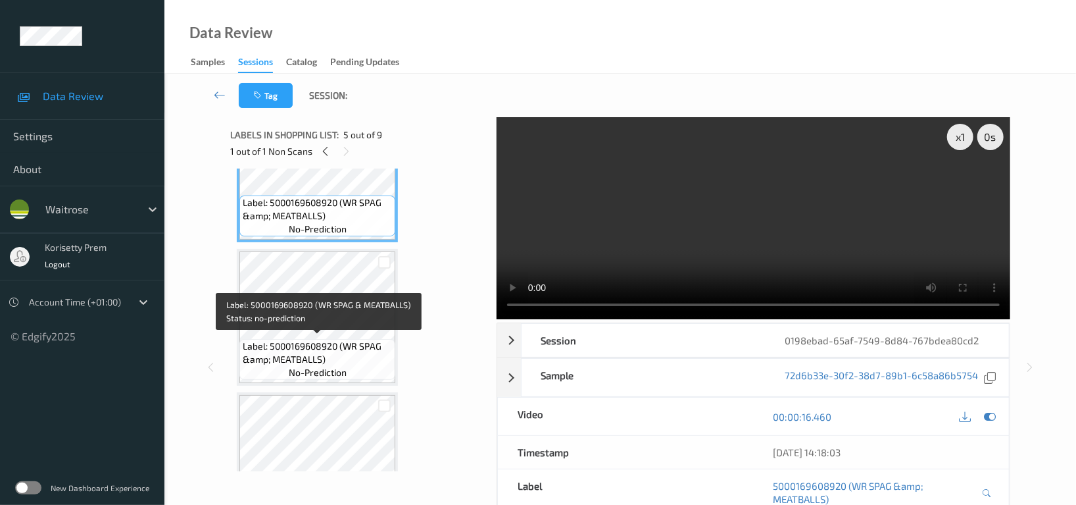
click at [316, 339] on div "Label: 5000169608920 (WR SPAG &amp; MEATBALLS) no-prediction" at bounding box center [317, 359] width 156 height 41
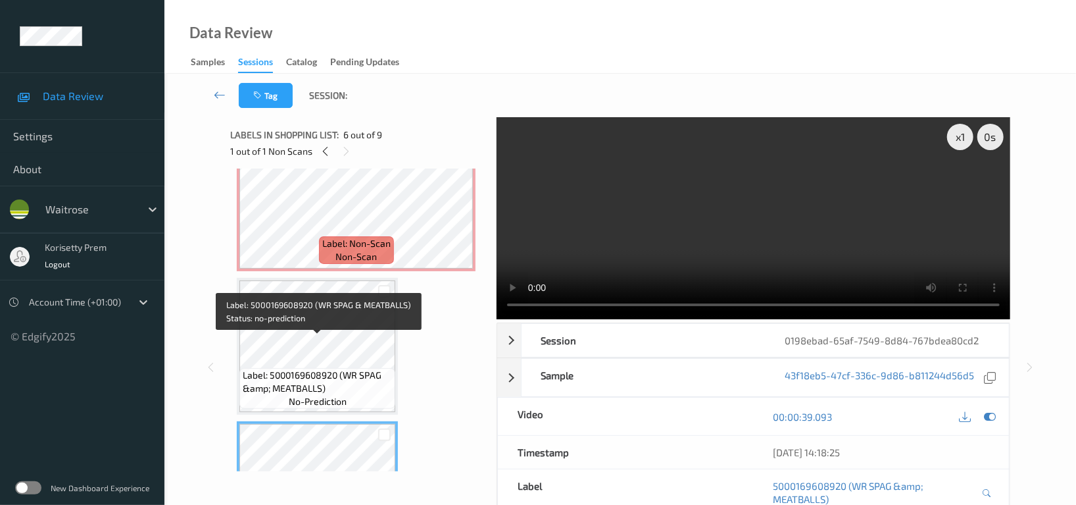
scroll to position [468, 0]
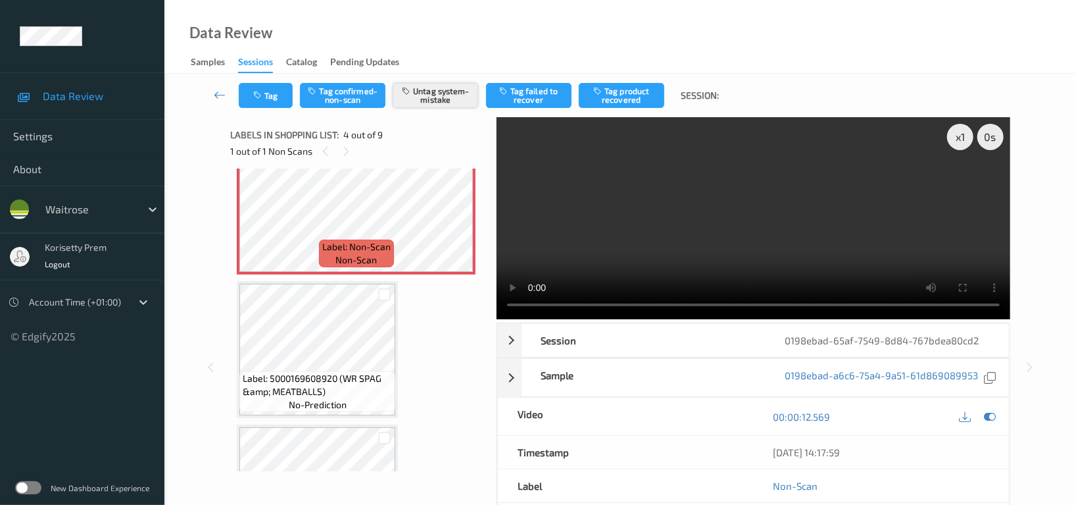
click at [430, 93] on button "Untag system-mistake" at bounding box center [436, 95] width 86 height 25
click at [355, 98] on button "Tag confirmed-non-scan" at bounding box center [343, 95] width 86 height 25
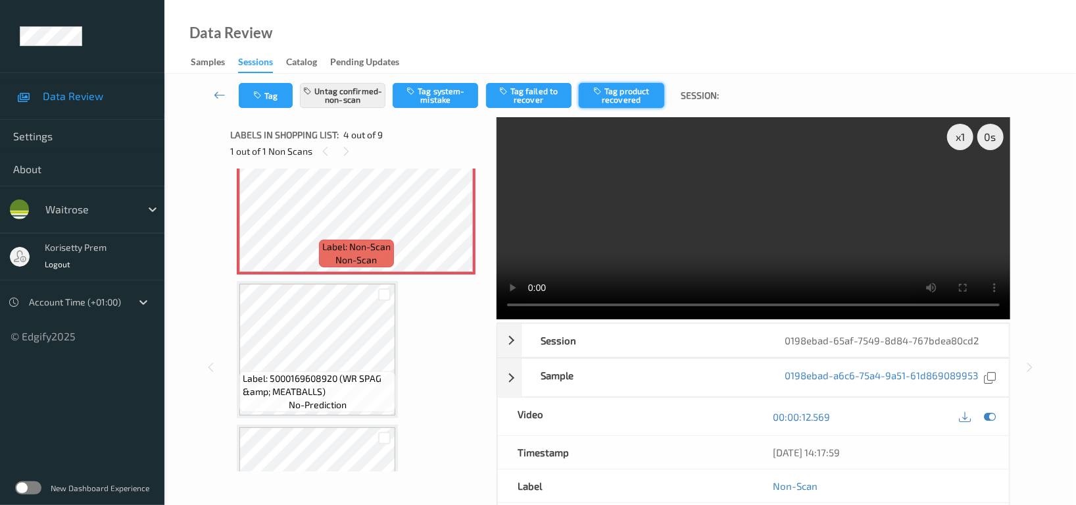
click at [625, 94] on button "Tag product recovered" at bounding box center [622, 95] width 86 height 25
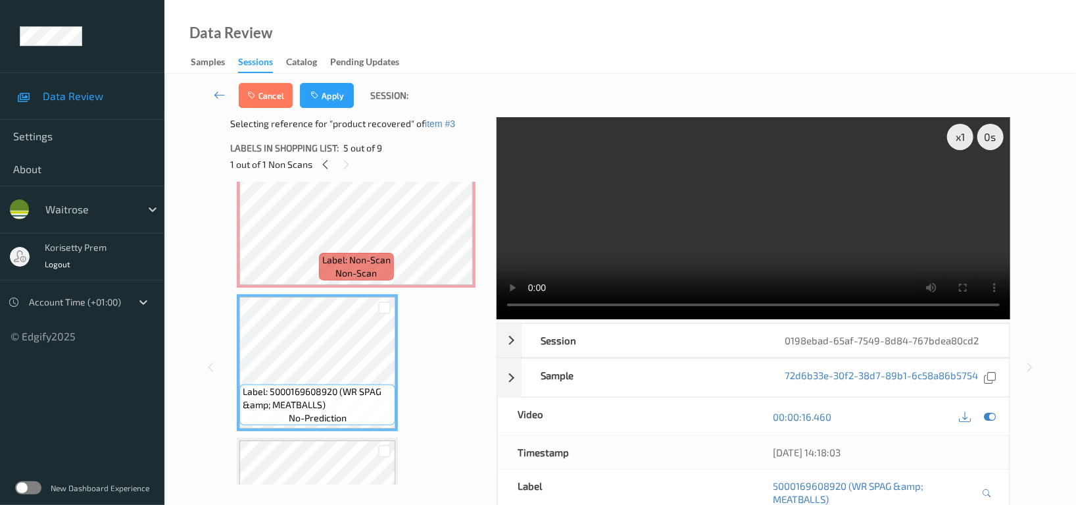
scroll to position [555, 0]
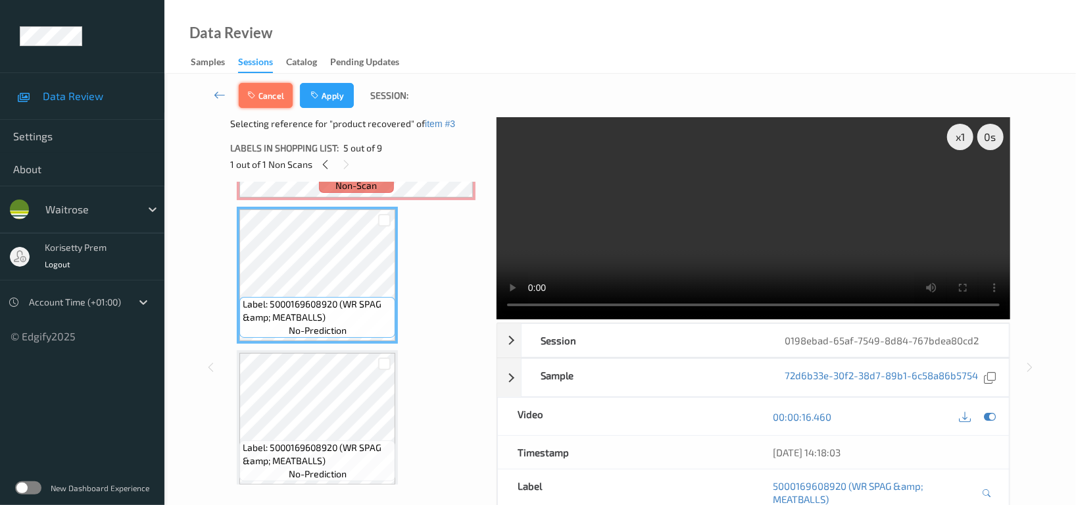
click at [270, 90] on button "Cancel" at bounding box center [266, 95] width 54 height 25
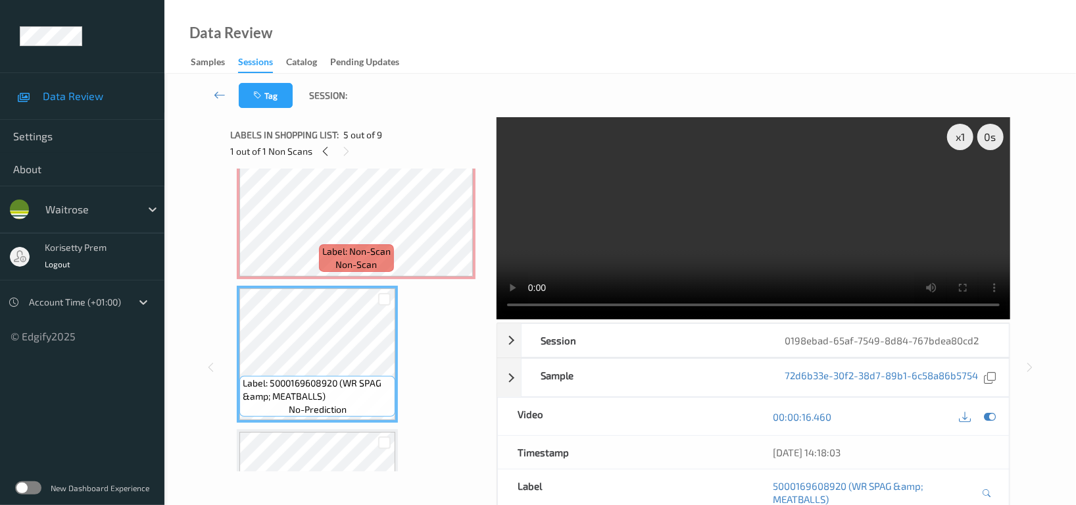
scroll to position [380, 0]
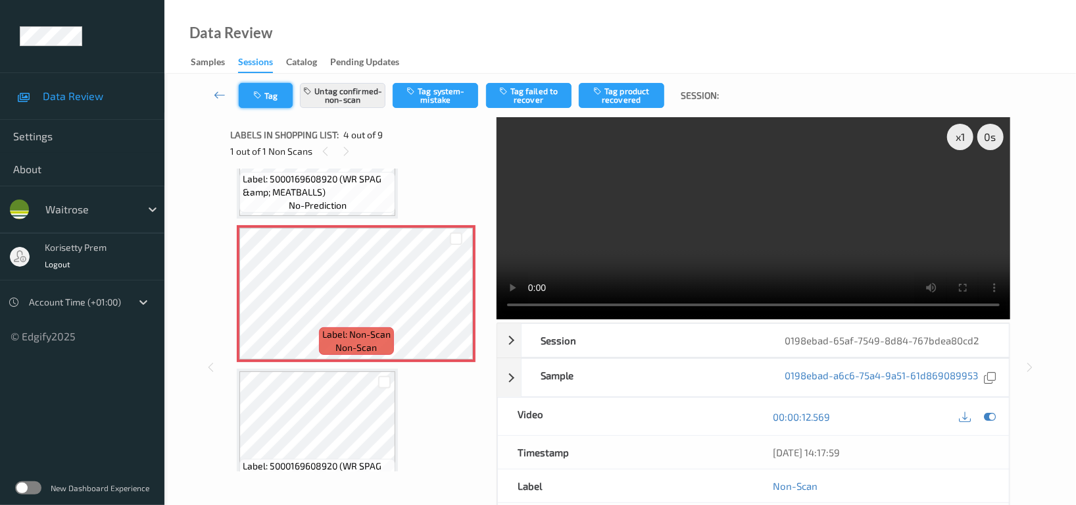
click at [280, 86] on button "Tag" at bounding box center [266, 95] width 54 height 25
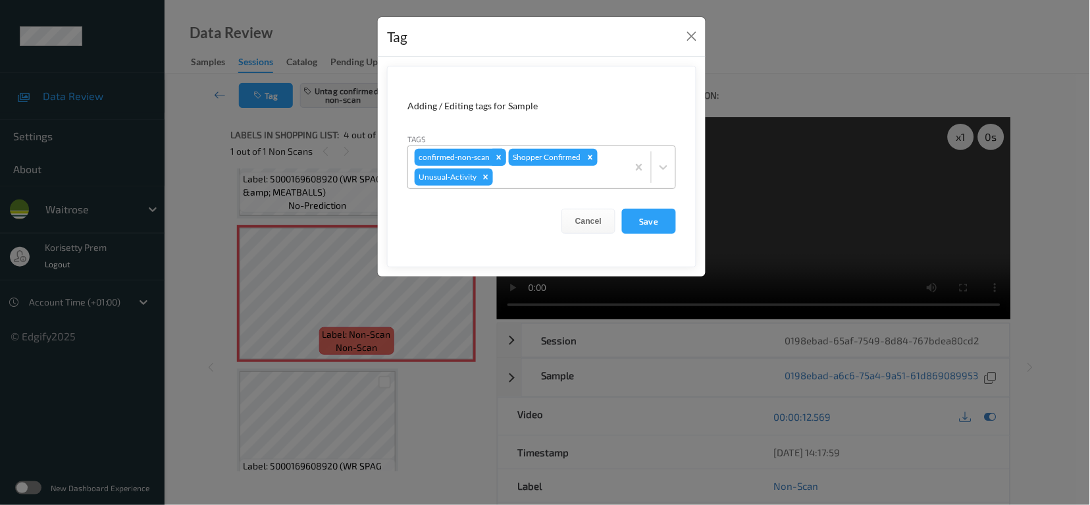
click at [498, 158] on icon "Remove confirmed-non-scan" at bounding box center [498, 157] width 9 height 9
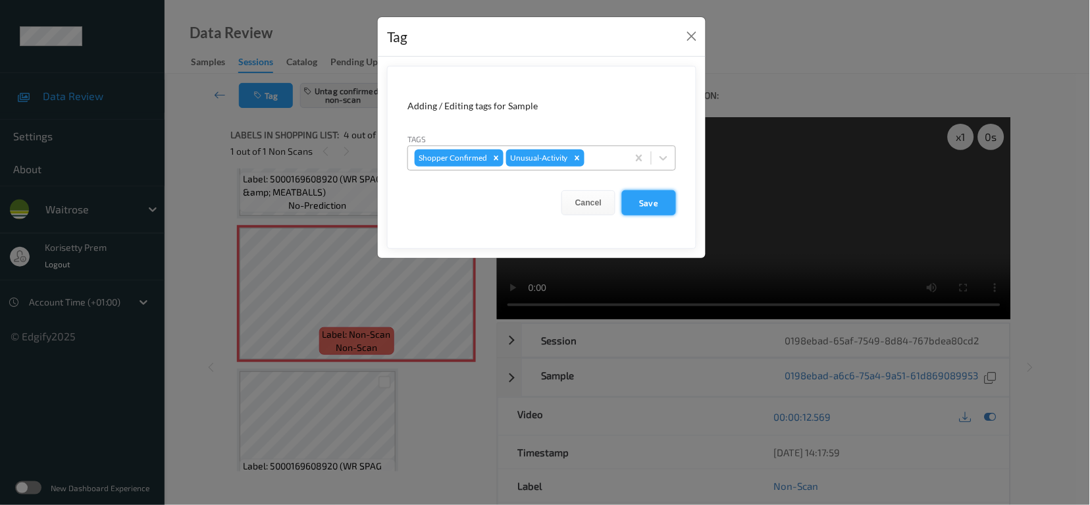
click at [651, 199] on button "Save" at bounding box center [649, 202] width 54 height 25
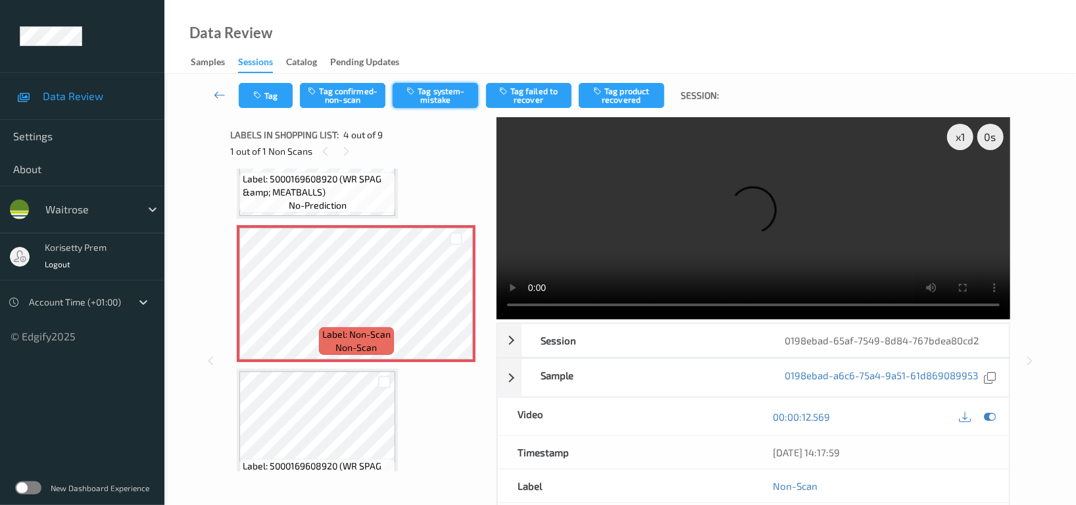
click at [438, 99] on button "Tag system-mistake" at bounding box center [436, 95] width 86 height 25
click at [269, 95] on button "Tag" at bounding box center [266, 95] width 54 height 25
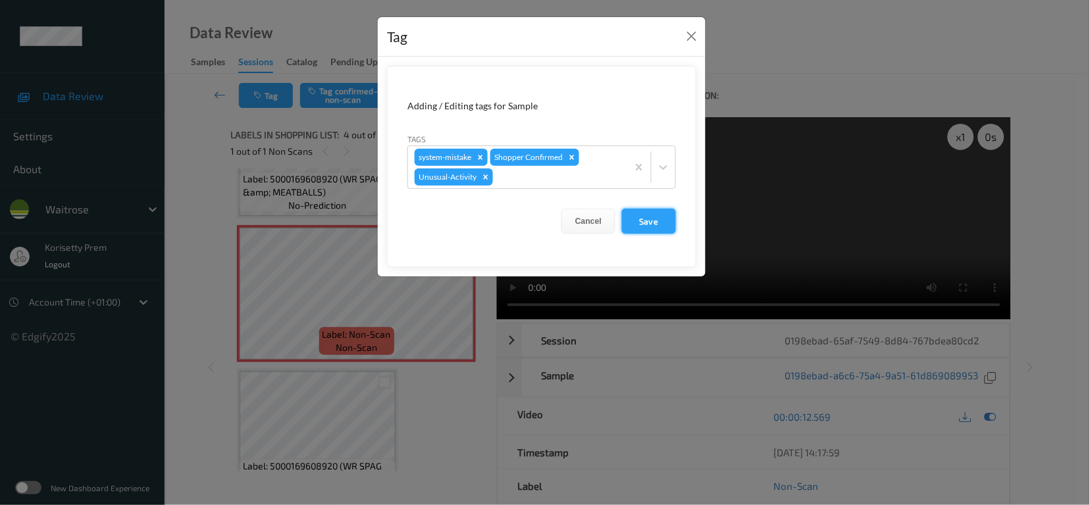
click at [655, 223] on button "Save" at bounding box center [649, 221] width 54 height 25
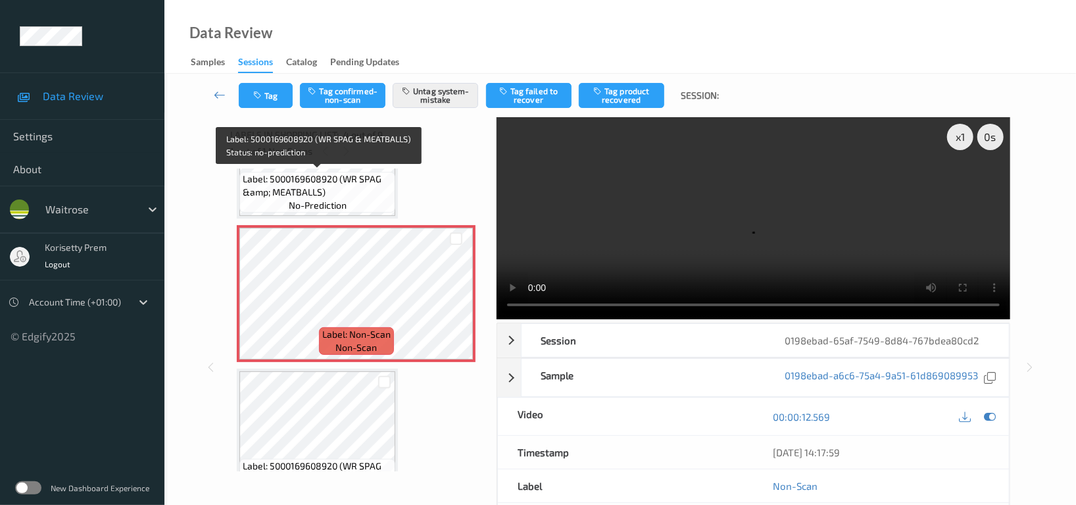
click at [346, 203] on span "no-prediction" at bounding box center [318, 205] width 58 height 13
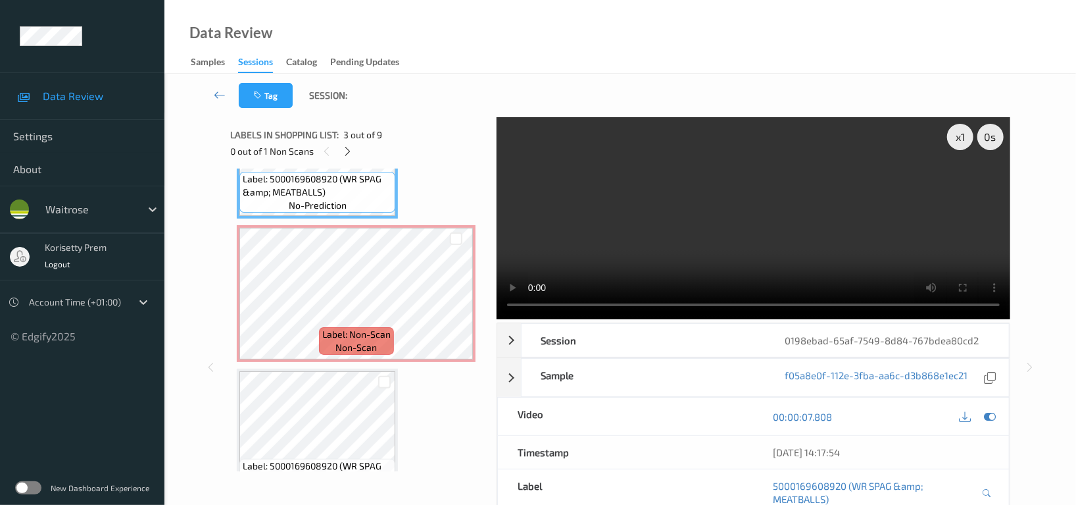
click at [703, 210] on video at bounding box center [754, 218] width 514 height 202
click at [755, 224] on video at bounding box center [754, 218] width 514 height 202
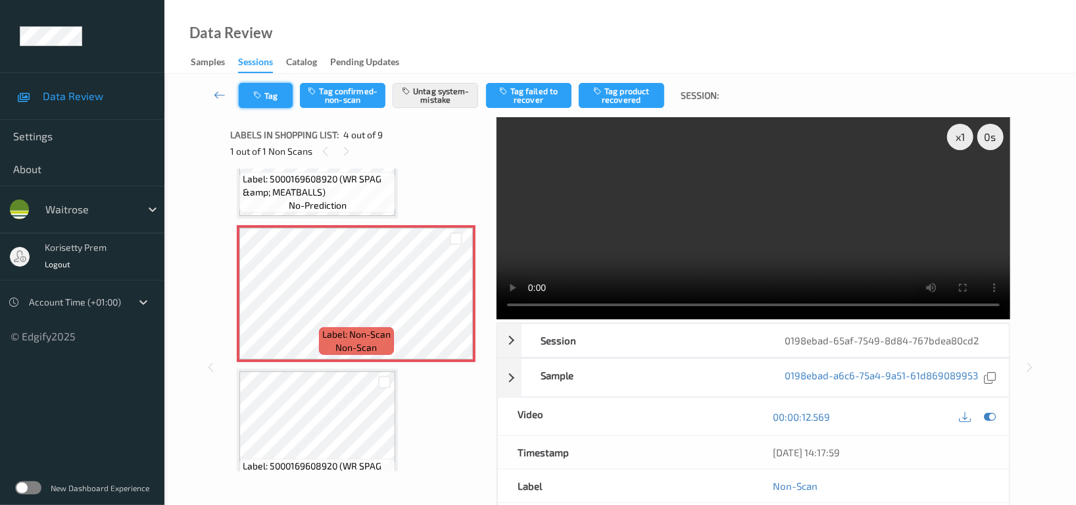
click at [263, 97] on icon "button" at bounding box center [258, 95] width 11 height 9
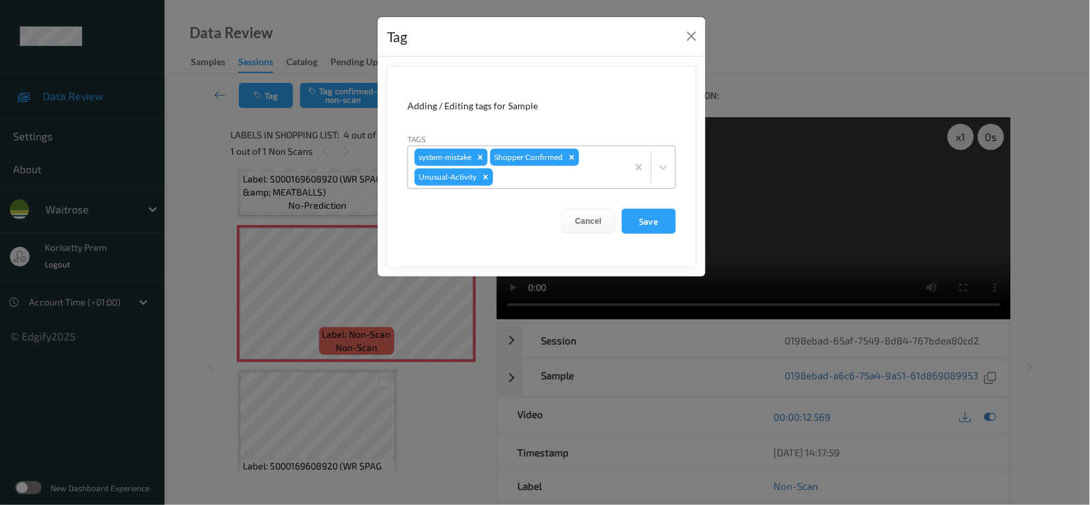
click at [487, 176] on icon "Remove Unusual-Activity" at bounding box center [486, 176] width 5 height 5
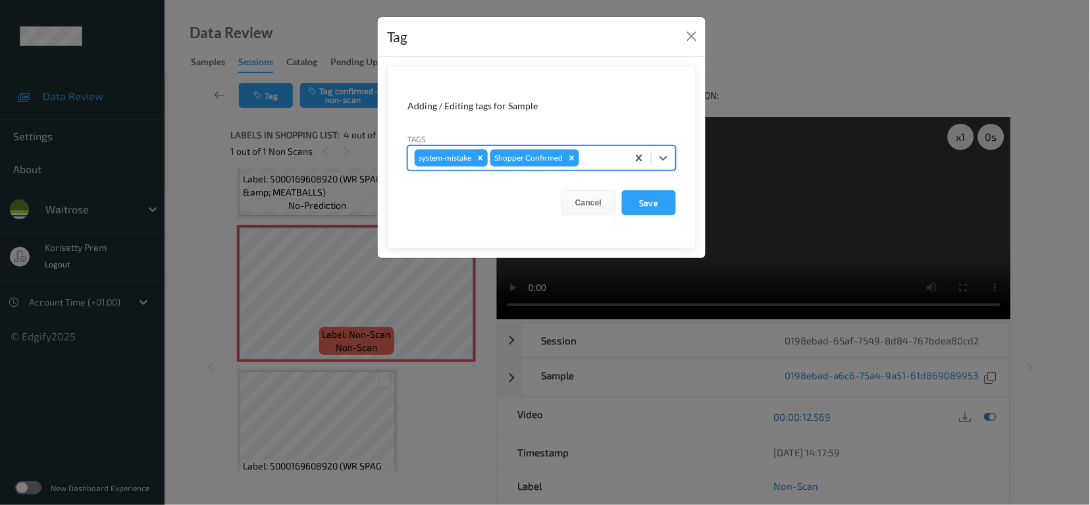
click at [482, 159] on icon "Remove system-mistake" at bounding box center [480, 157] width 5 height 5
click at [534, 158] on div at bounding box center [563, 158] width 114 height 16
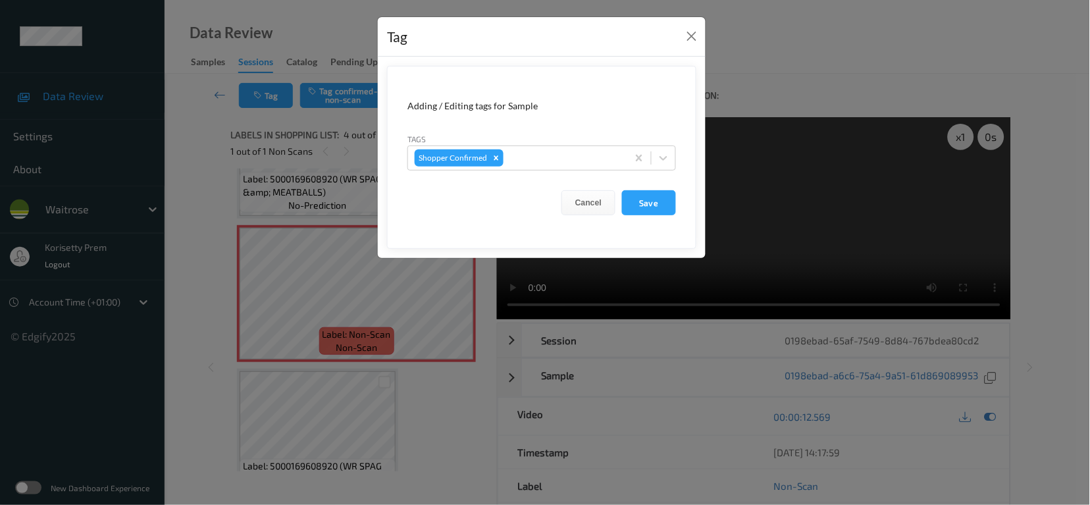
click at [562, 76] on form "Adding / Editing tags for Sample Tags Shopper Confirmed Cancel Save" at bounding box center [541, 157] width 309 height 183
click at [645, 204] on button "Save" at bounding box center [649, 202] width 54 height 25
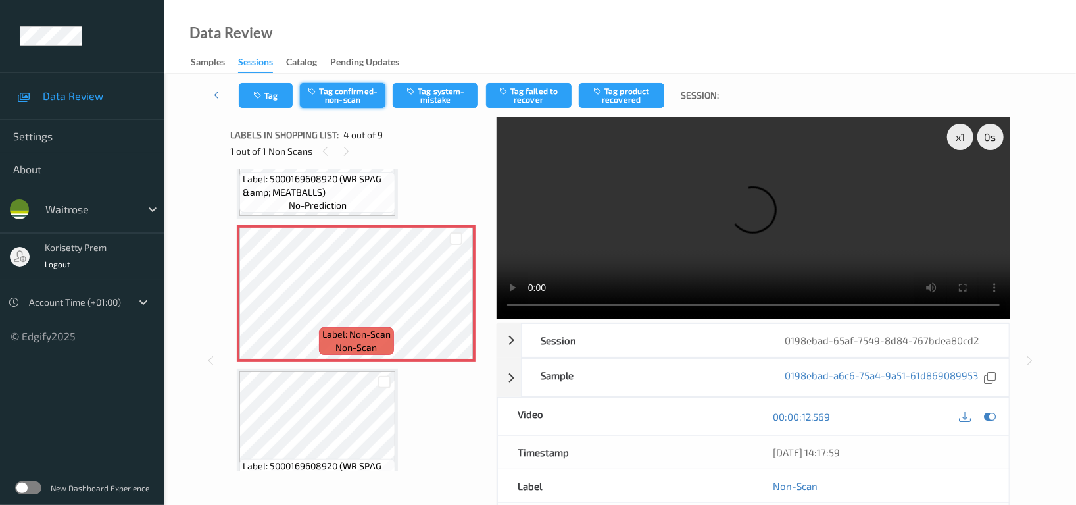
click at [339, 97] on button "Tag confirmed-non-scan" at bounding box center [343, 95] width 86 height 25
click at [621, 93] on button "Tag product recovered" at bounding box center [622, 95] width 86 height 25
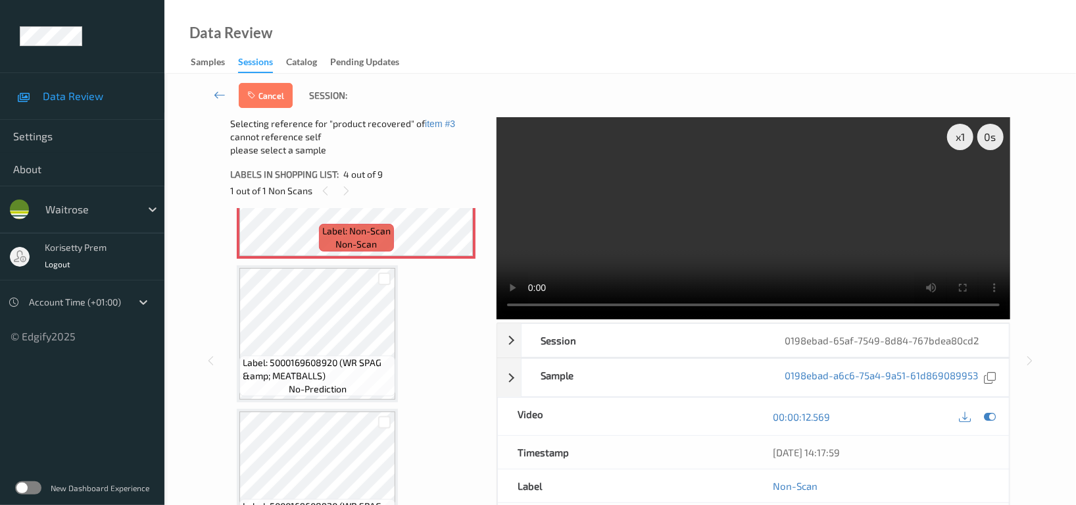
scroll to position [555, 0]
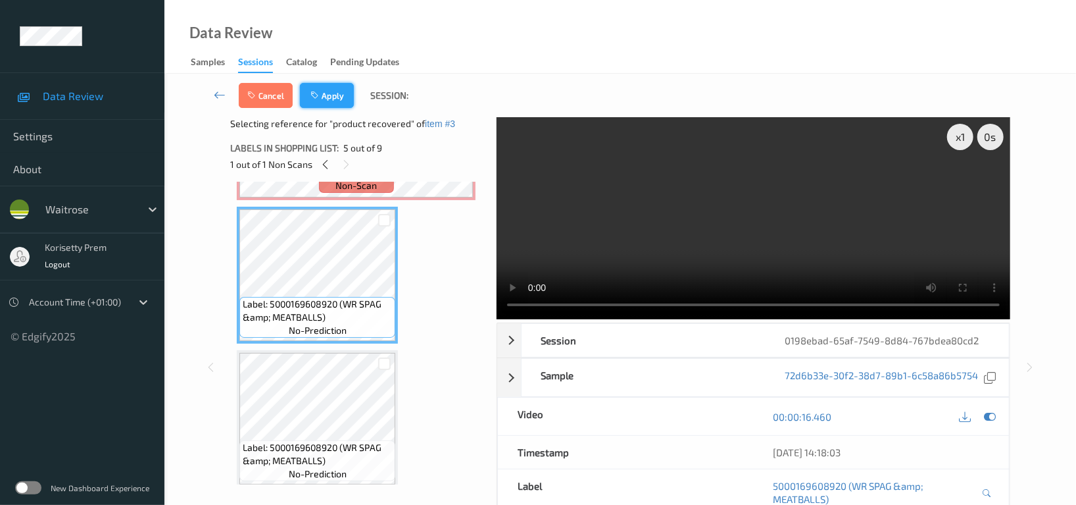
click at [324, 99] on button "Apply" at bounding box center [327, 95] width 54 height 25
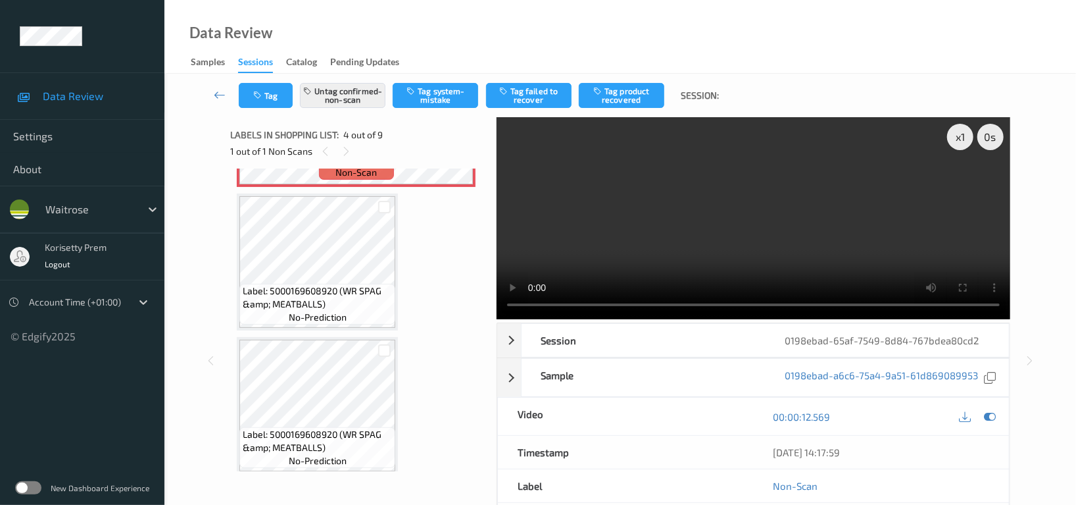
scroll to position [292, 0]
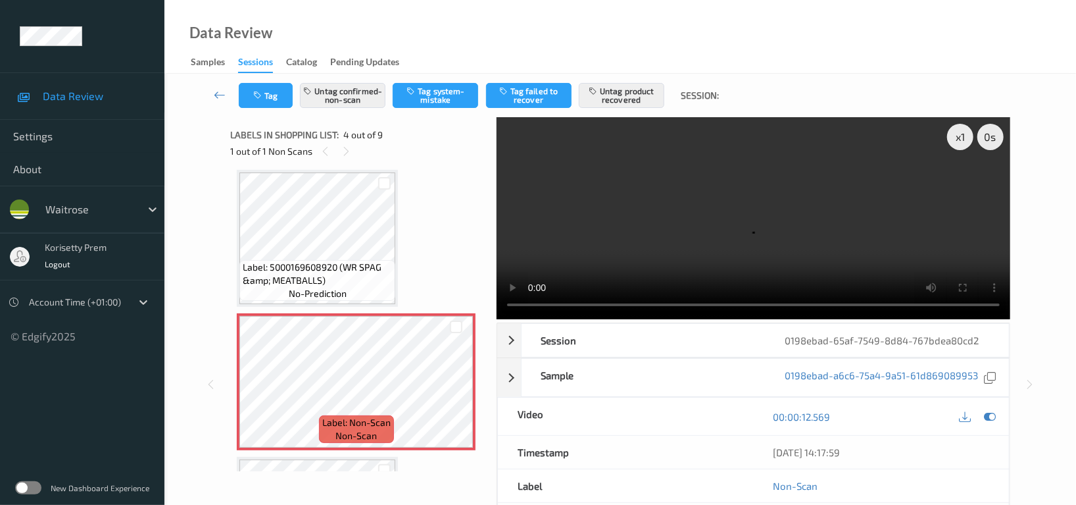
click at [459, 22] on div "Data Review Samples Sessions Catalog Pending Updates" at bounding box center [620, 37] width 912 height 74
click at [267, 93] on button "Tag" at bounding box center [266, 95] width 54 height 25
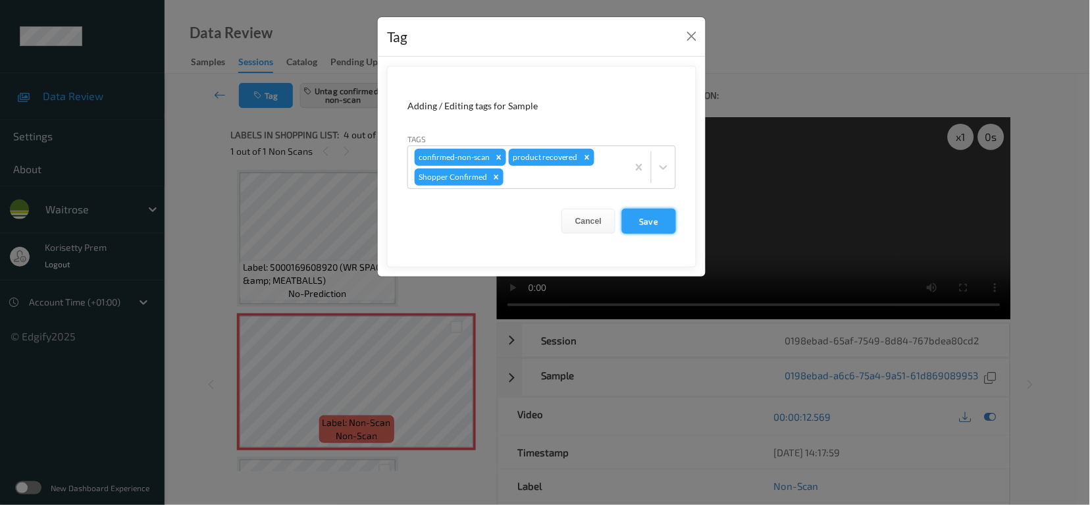
click at [657, 220] on button "Save" at bounding box center [649, 221] width 54 height 25
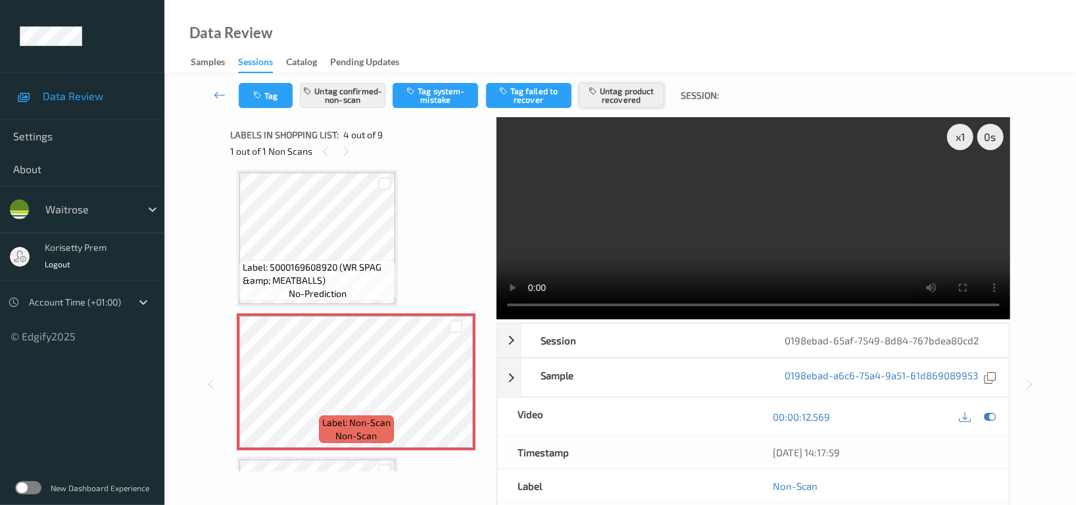
click at [618, 92] on button "Untag product recovered" at bounding box center [622, 95] width 86 height 25
click at [625, 97] on button "Tag product recovered" at bounding box center [622, 95] width 86 height 25
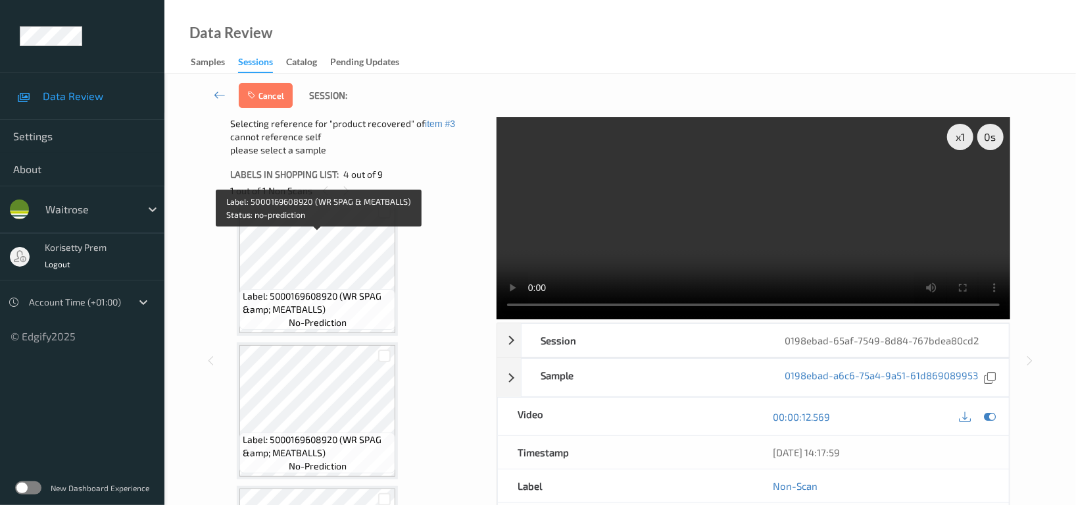
scroll to position [555, 0]
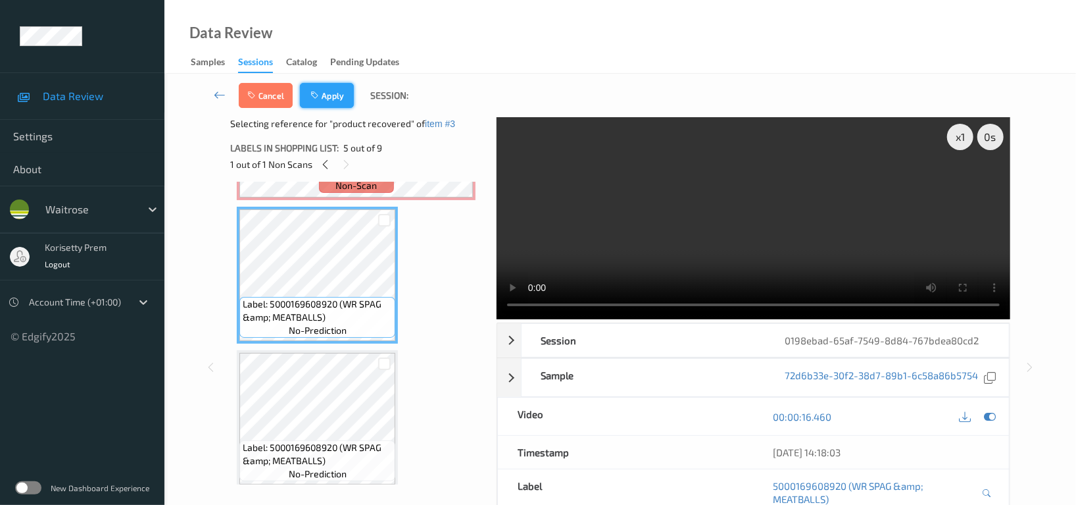
click at [333, 103] on button "Apply" at bounding box center [327, 95] width 54 height 25
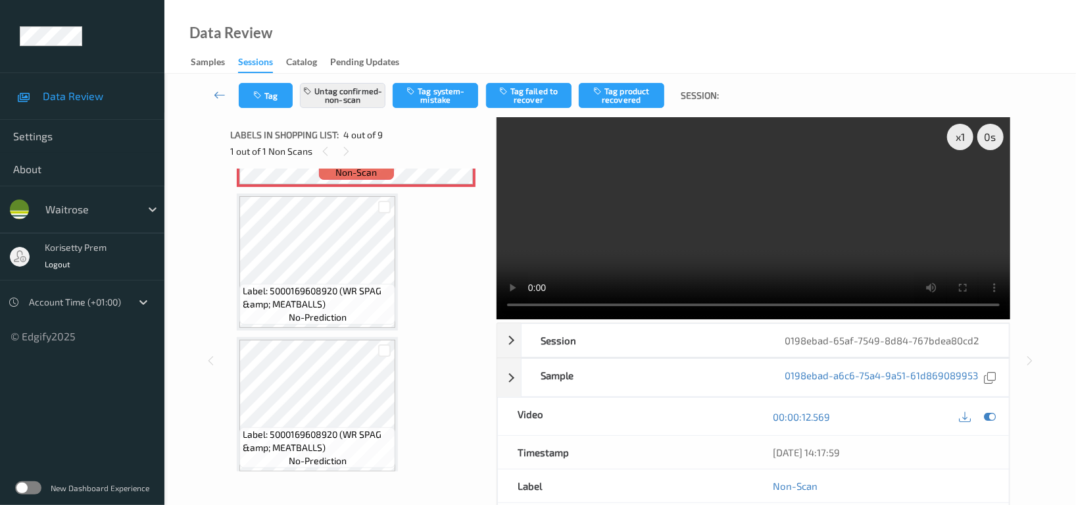
scroll to position [292, 0]
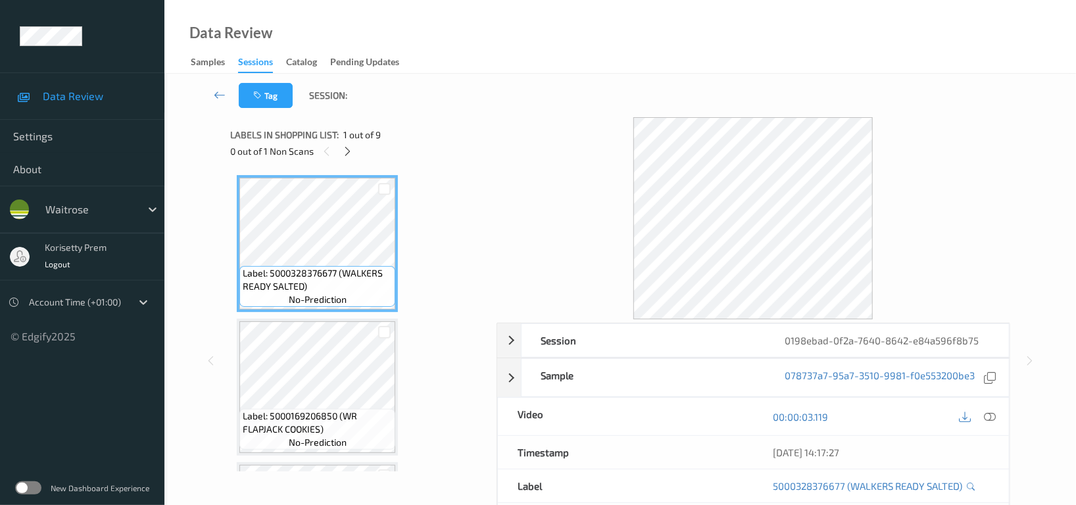
click at [351, 153] on icon at bounding box center [348, 151] width 11 height 12
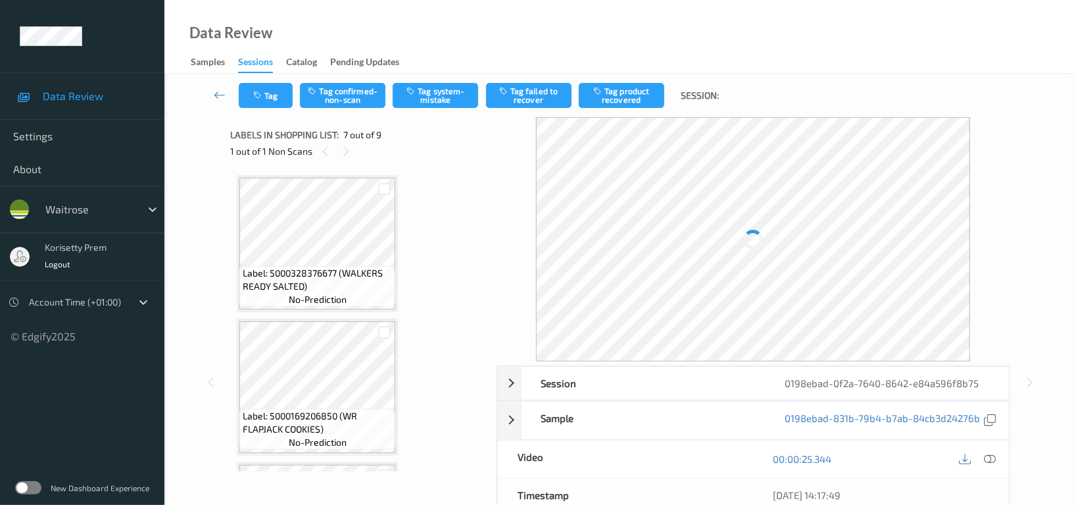
scroll to position [720, 0]
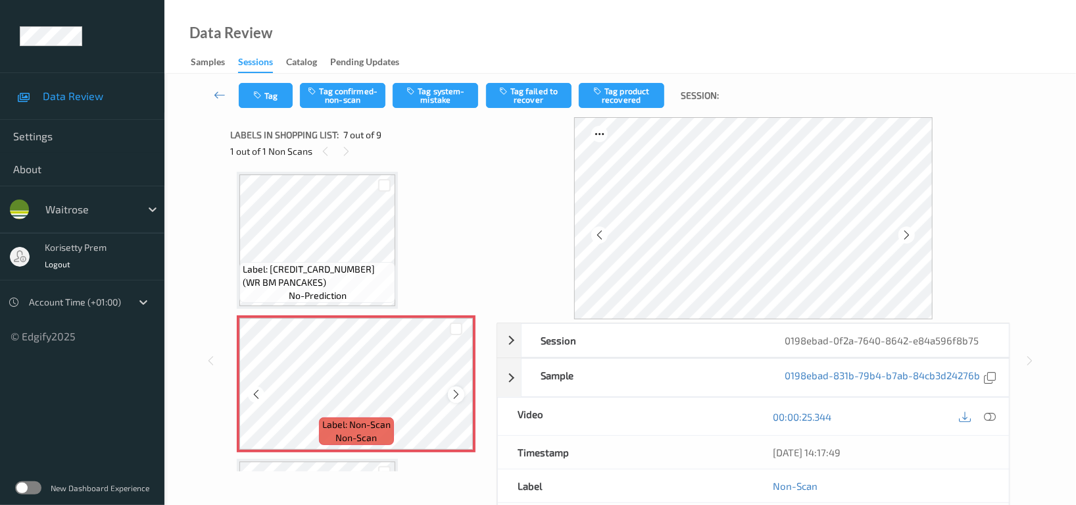
click at [453, 388] on icon at bounding box center [456, 394] width 11 height 12
click at [452, 388] on icon at bounding box center [456, 394] width 11 height 12
click at [453, 388] on icon at bounding box center [456, 394] width 11 height 12
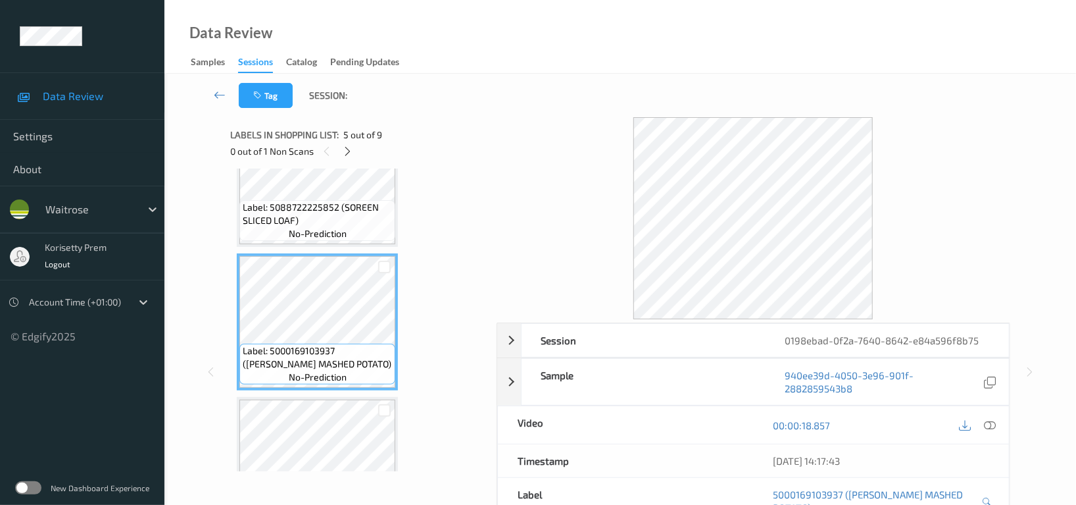
scroll to position [457, 0]
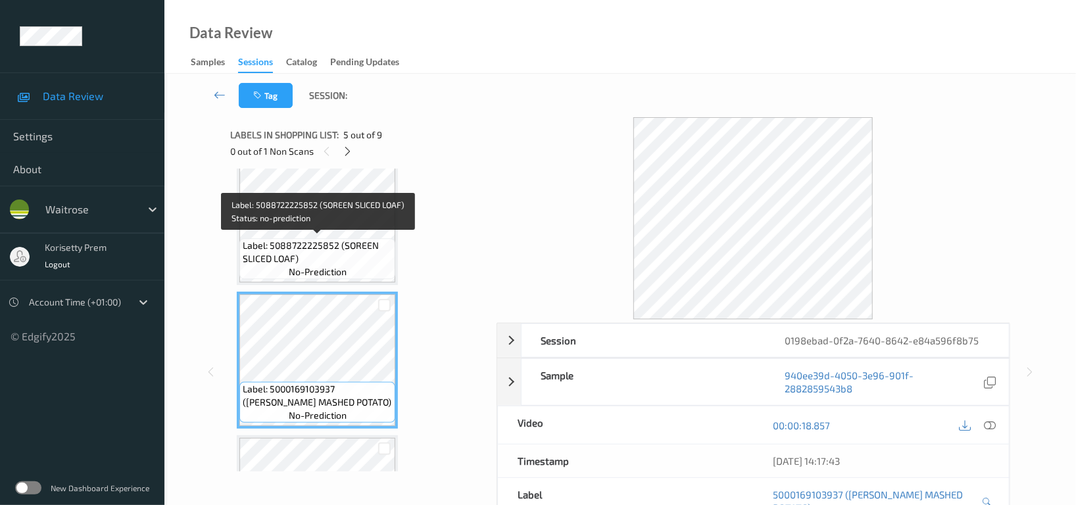
click at [299, 259] on span "Label: 5088722225852 (SOREEN SLICED LOAF)" at bounding box center [317, 252] width 149 height 26
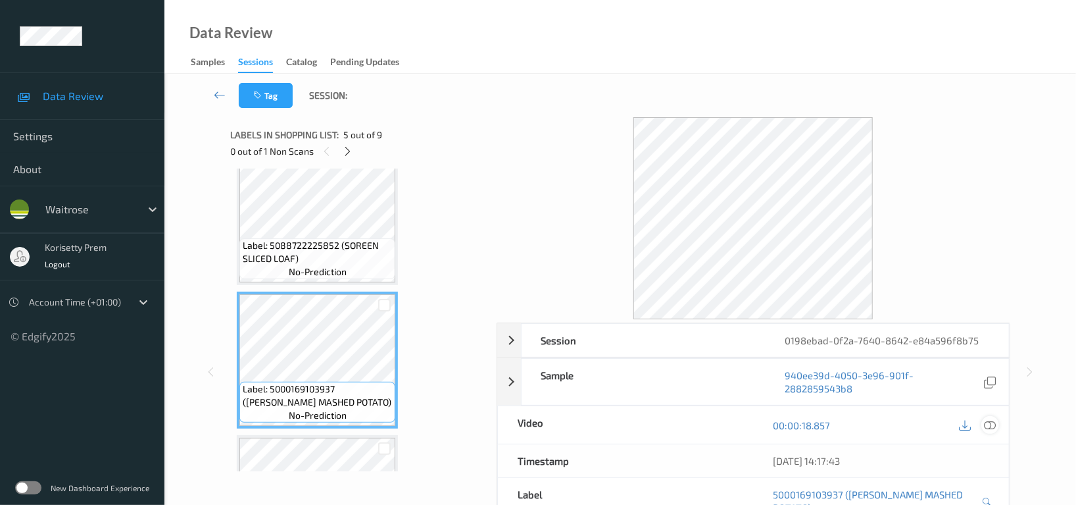
click at [991, 419] on icon at bounding box center [990, 425] width 12 height 12
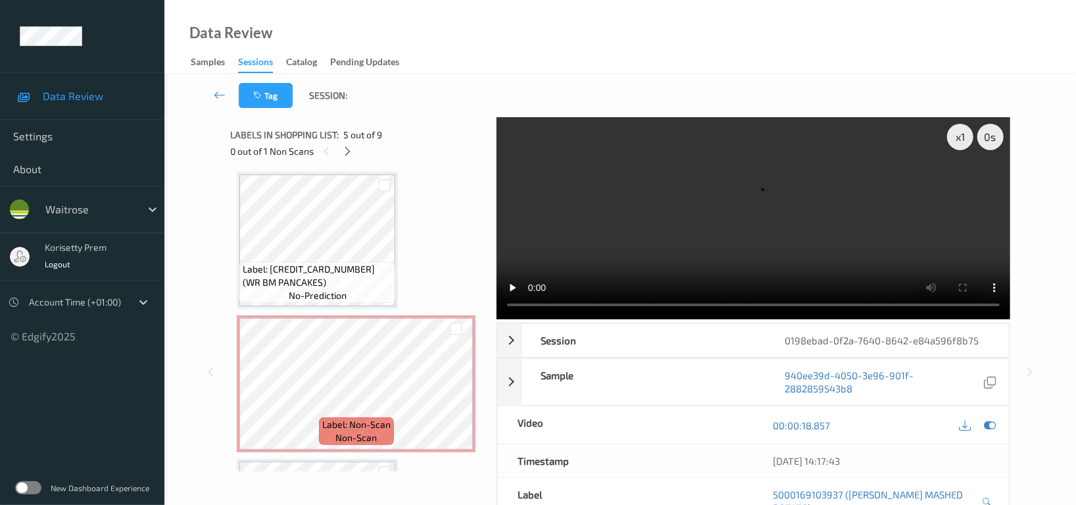
scroll to position [633, 0]
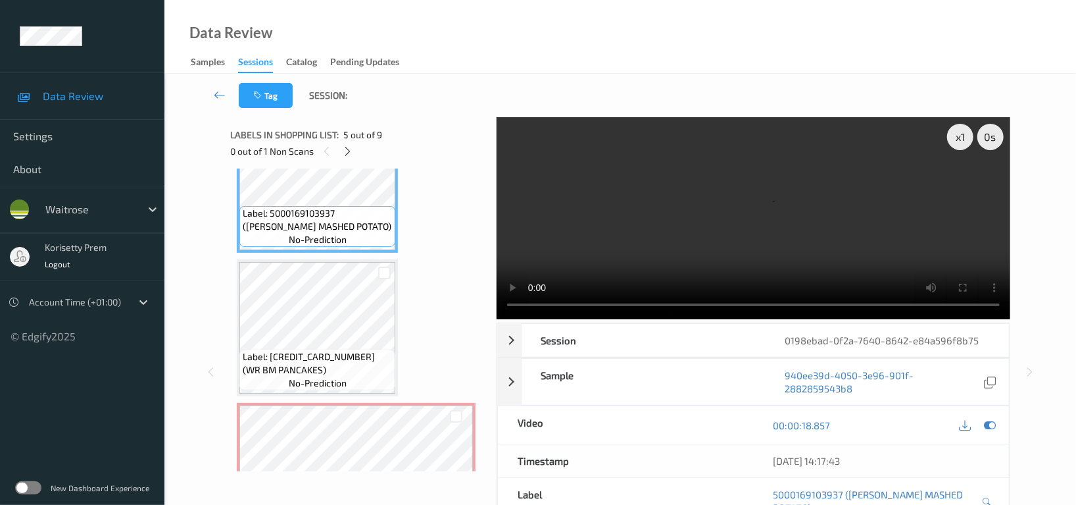
click at [742, 217] on video at bounding box center [754, 218] width 514 height 202
click at [745, 232] on video at bounding box center [754, 218] width 514 height 202
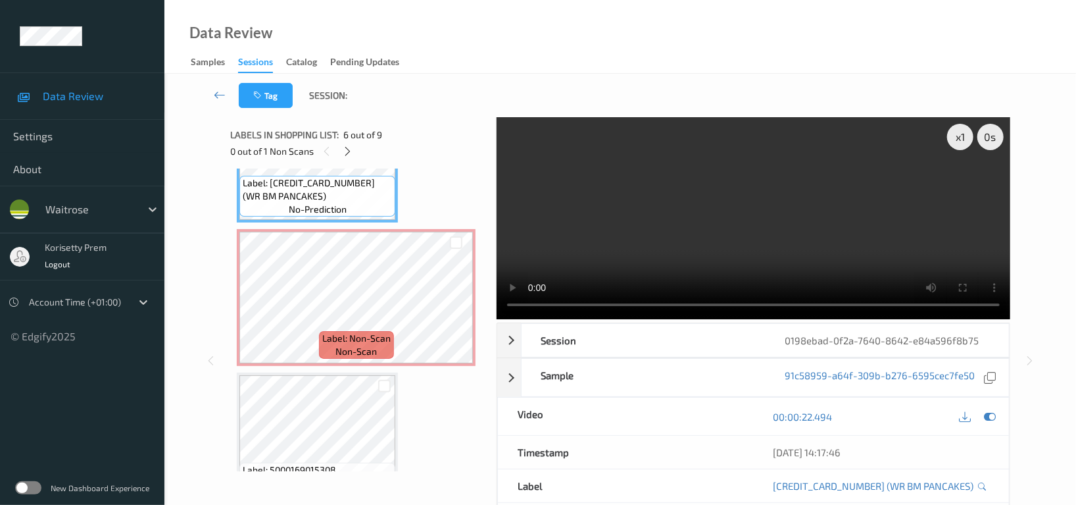
scroll to position [809, 0]
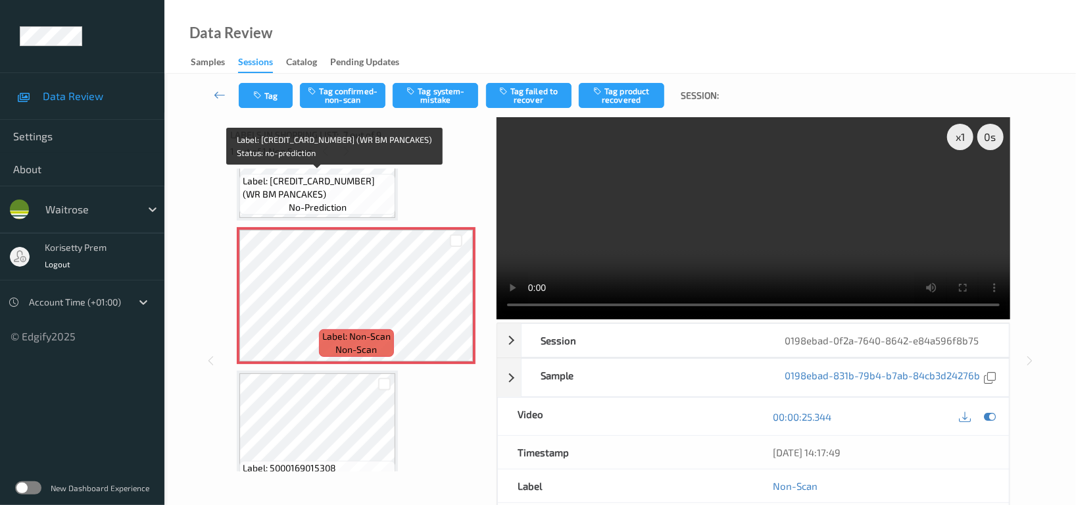
click at [311, 182] on span "Label: 5063210002450 (WR BM PANCAKES)" at bounding box center [317, 187] width 149 height 26
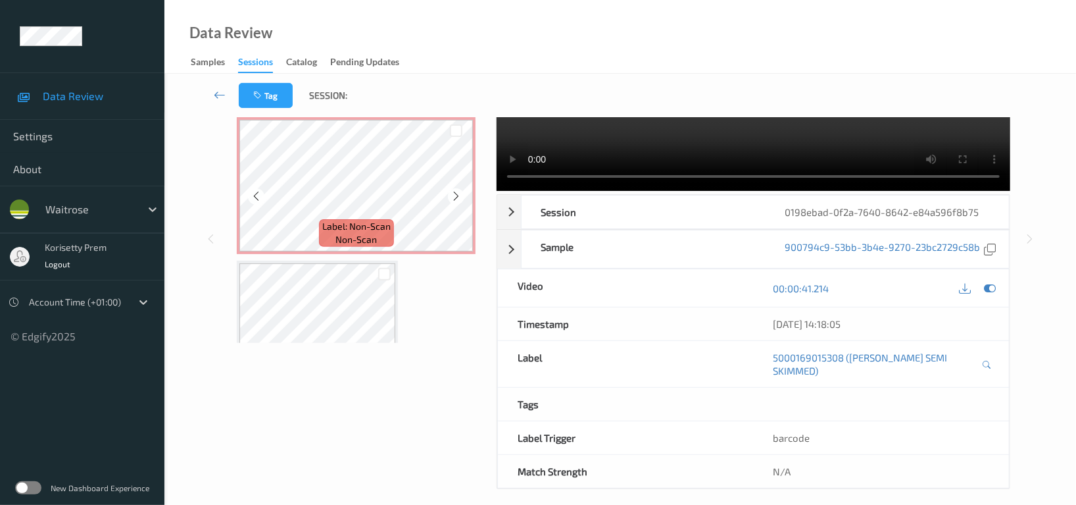
scroll to position [727, 0]
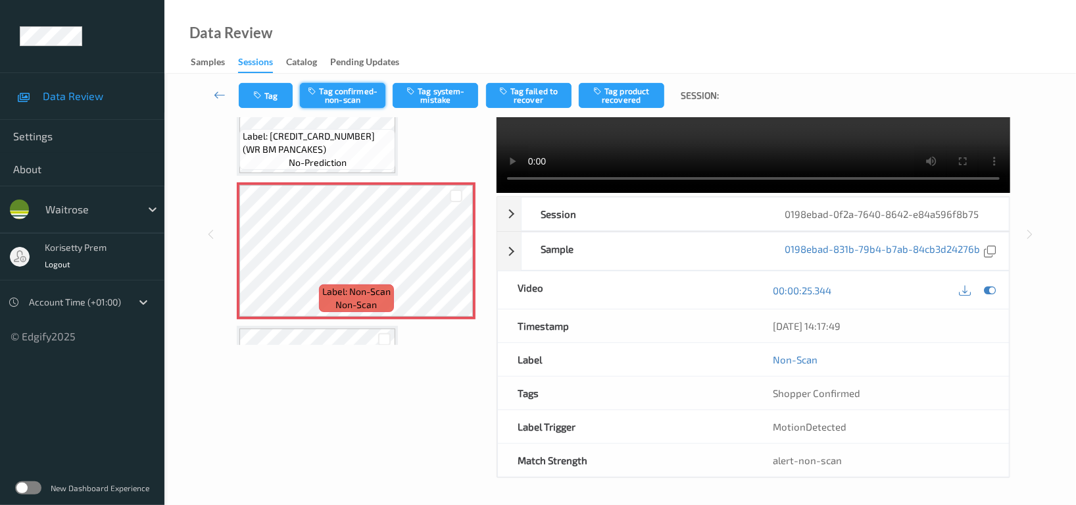
click at [346, 95] on button "Tag confirmed-non-scan" at bounding box center [343, 95] width 86 height 25
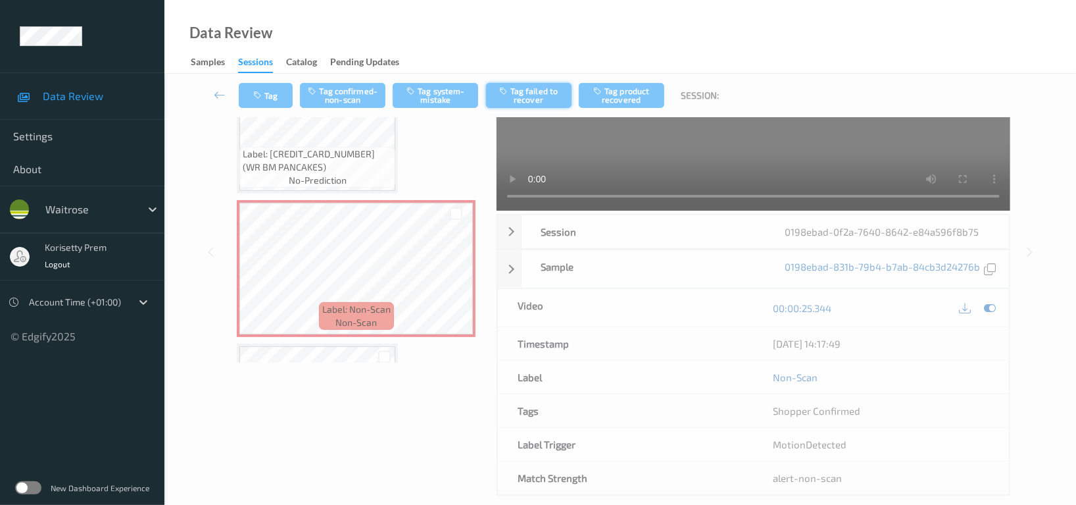
scroll to position [25, 0]
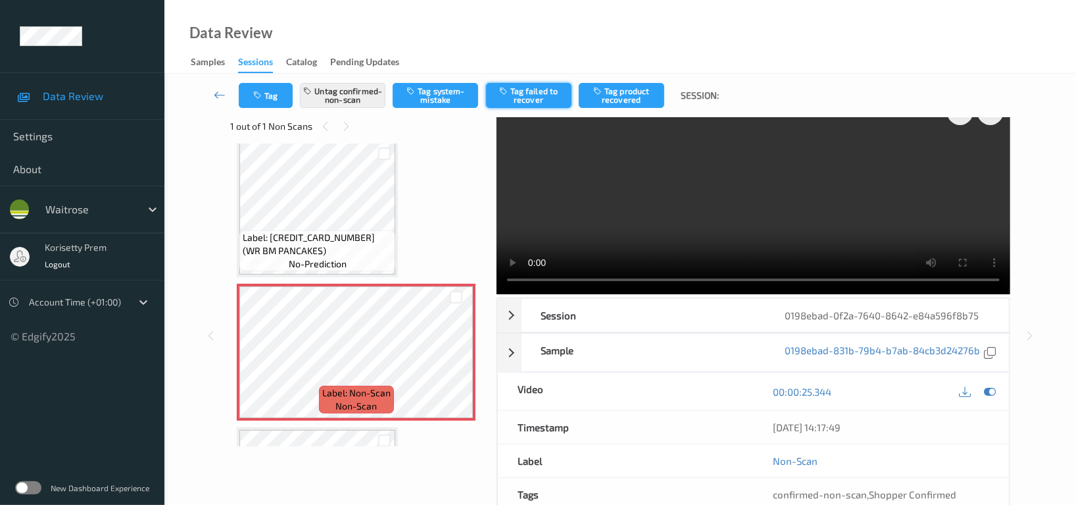
click at [530, 94] on button "Tag failed to recover" at bounding box center [529, 95] width 86 height 25
click at [280, 109] on div "Tag Untag confirmed-non-scan Tag system-mistake Untag failed to recover Tag pro…" at bounding box center [620, 95] width 858 height 43
click at [276, 95] on button "Tag" at bounding box center [266, 95] width 54 height 25
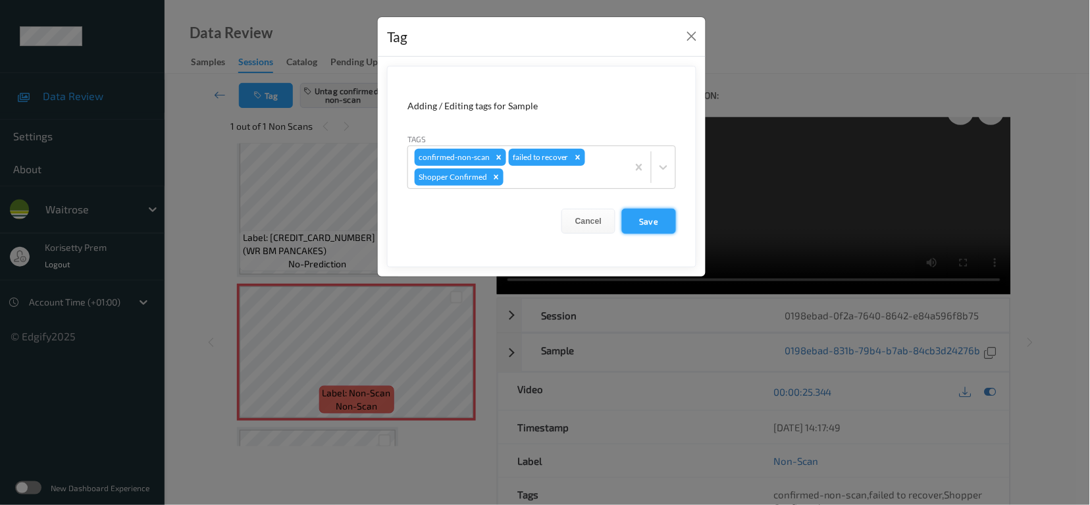
click at [643, 227] on button "Save" at bounding box center [649, 221] width 54 height 25
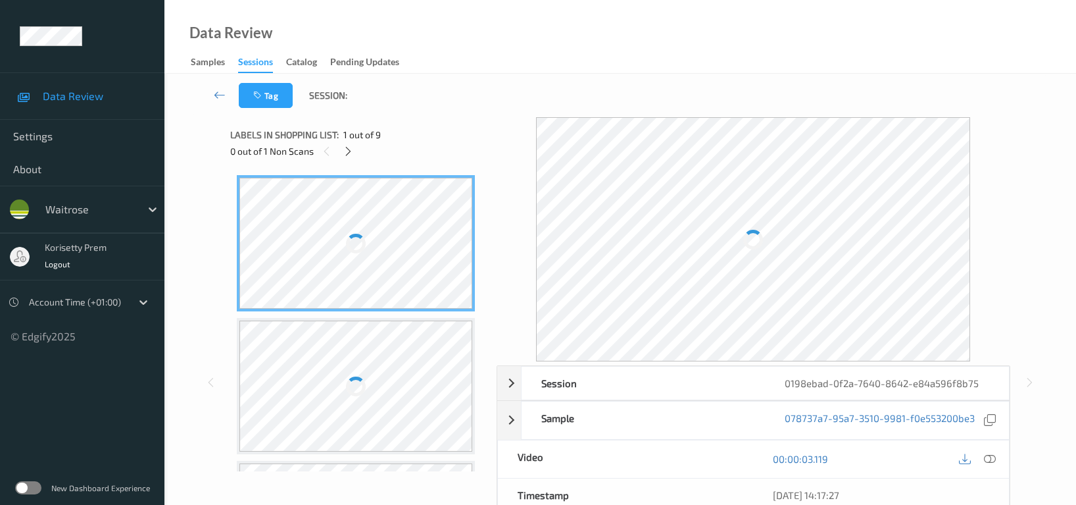
scroll to position [25, 0]
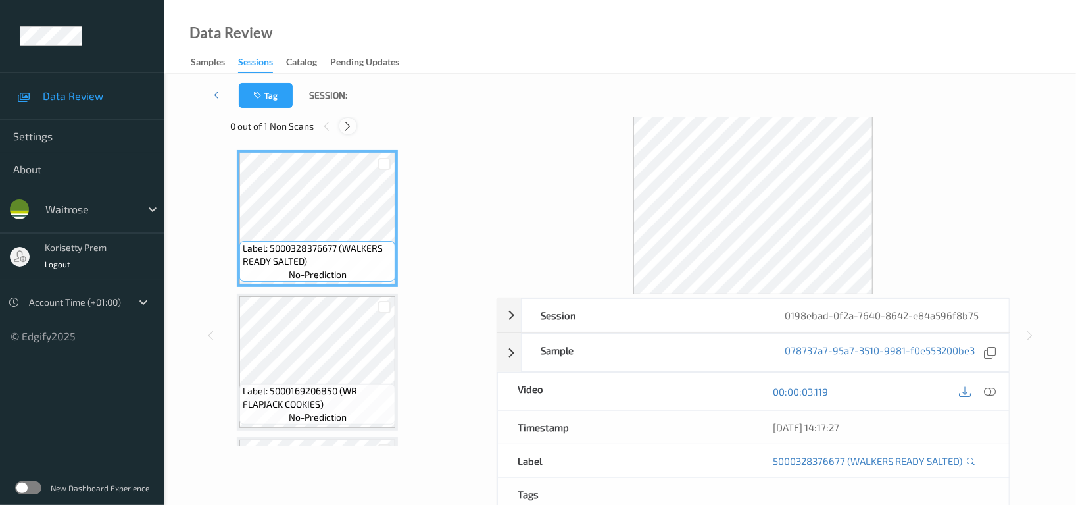
click at [351, 127] on icon at bounding box center [348, 126] width 11 height 12
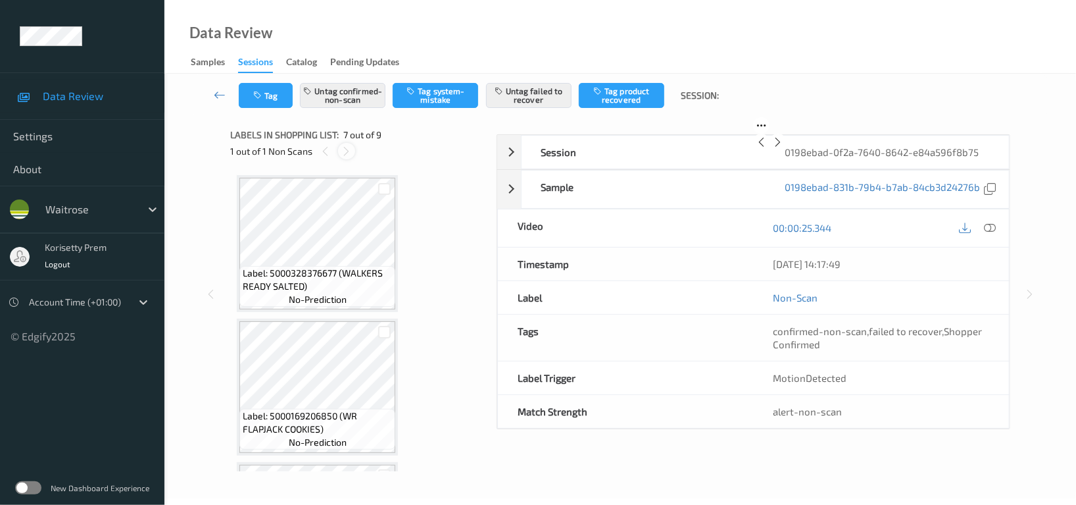
scroll to position [720, 0]
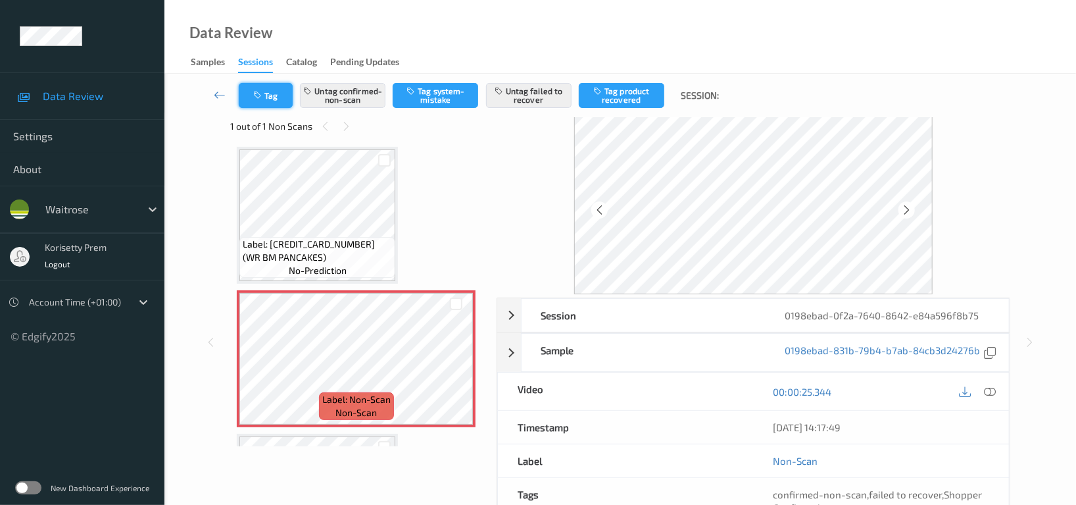
click at [270, 90] on button "Tag" at bounding box center [266, 95] width 54 height 25
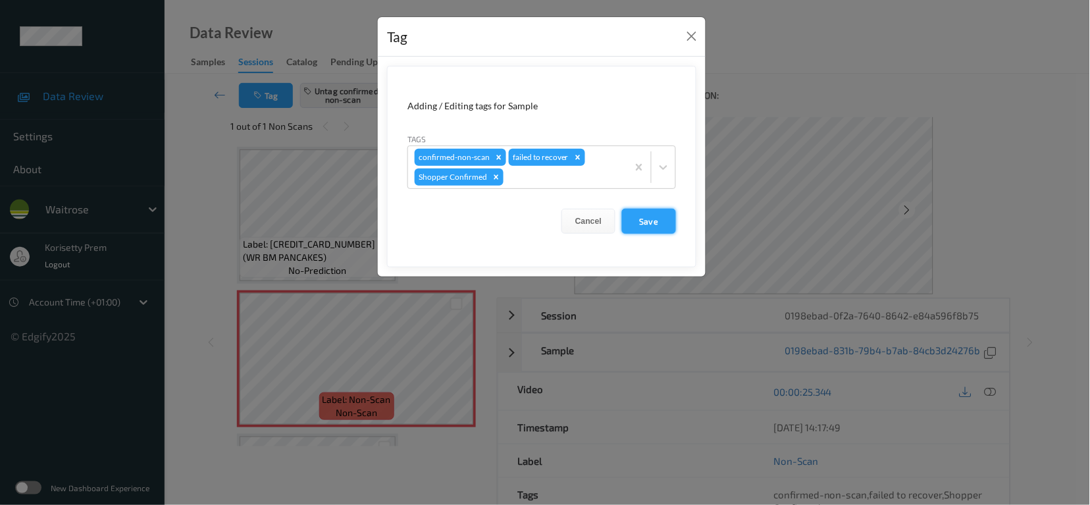
click at [642, 221] on button "Save" at bounding box center [649, 221] width 54 height 25
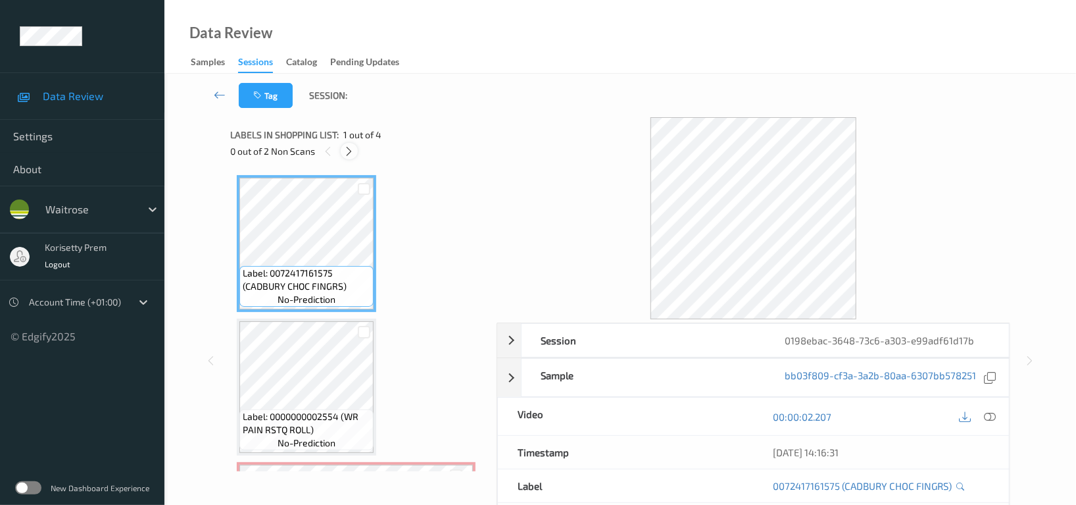
click at [355, 147] on div at bounding box center [349, 151] width 16 height 16
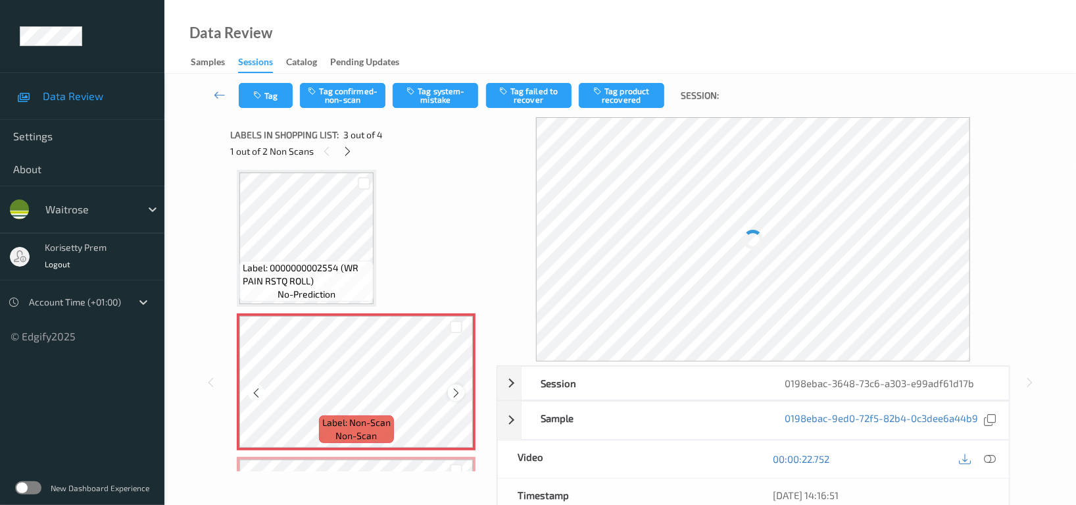
click at [457, 389] on icon at bounding box center [456, 393] width 11 height 12
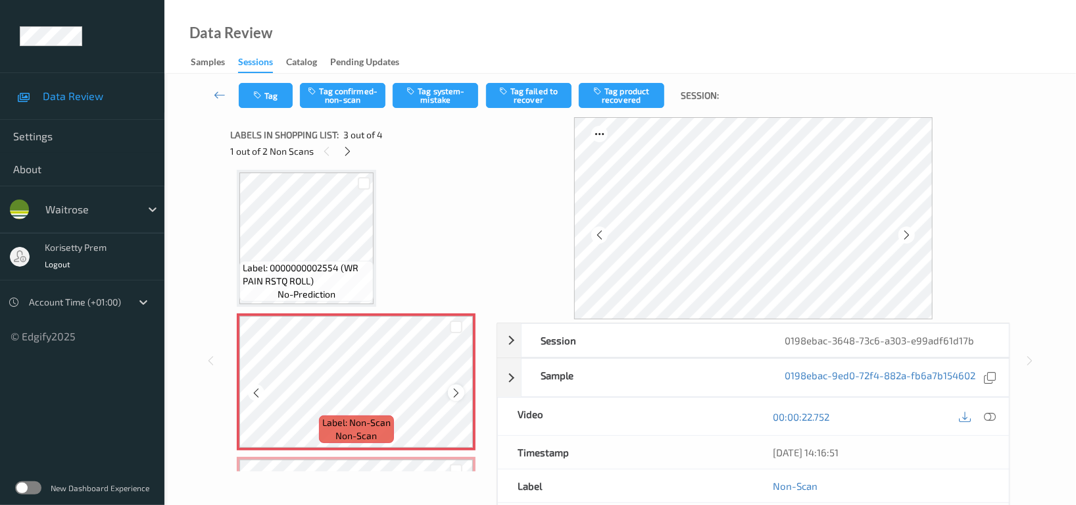
click at [457, 389] on icon at bounding box center [456, 393] width 11 height 12
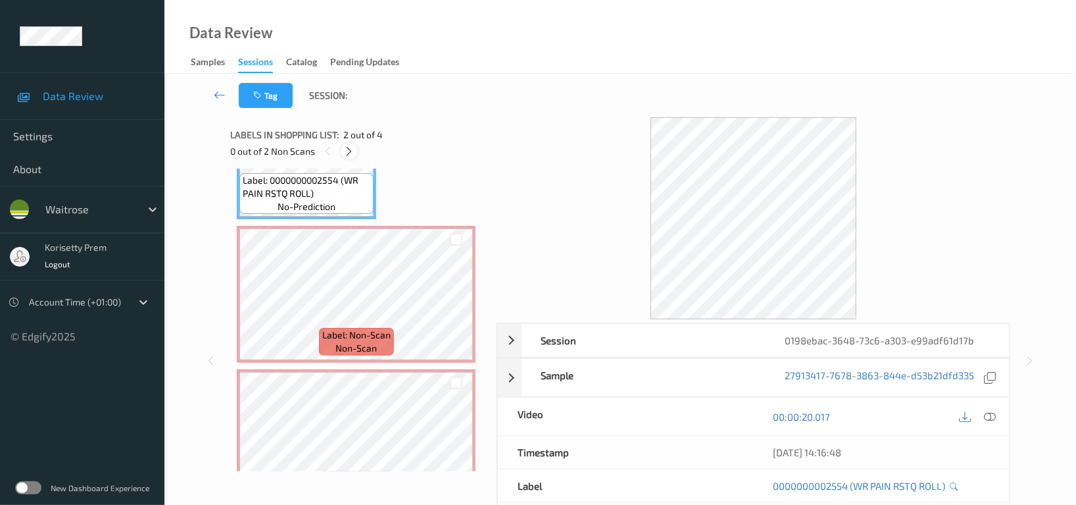
click at [346, 155] on icon at bounding box center [349, 151] width 11 height 12
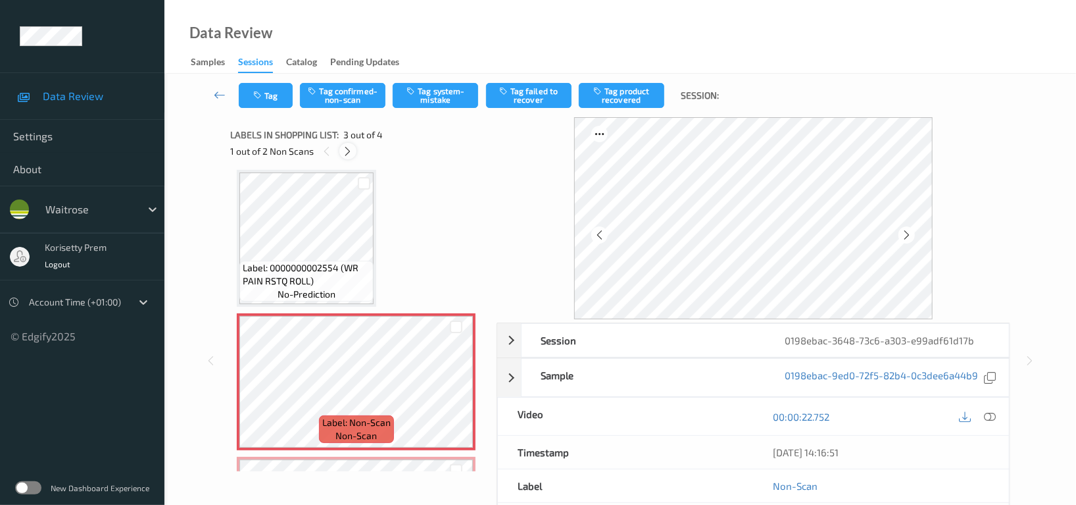
click at [345, 151] on icon at bounding box center [348, 151] width 11 height 12
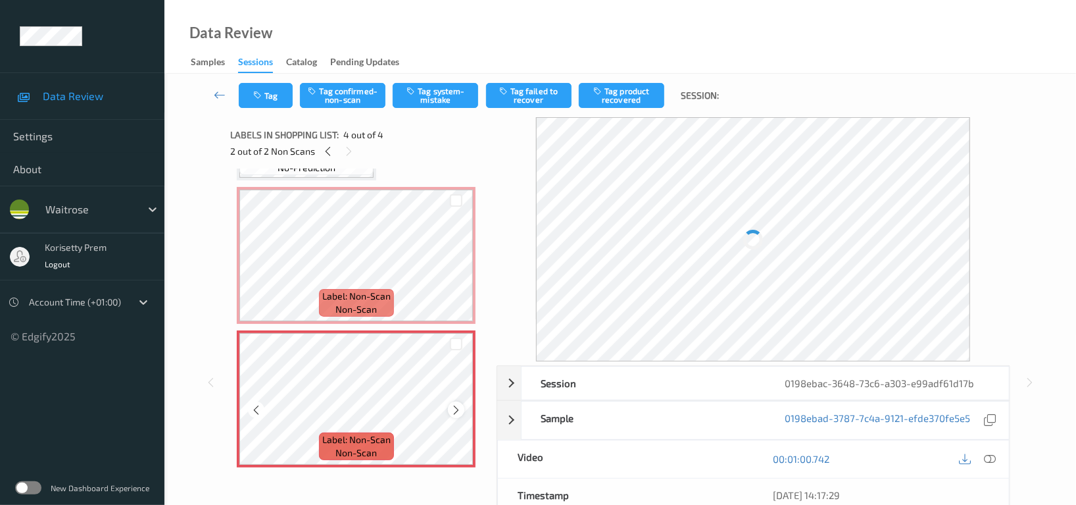
click at [457, 407] on icon at bounding box center [456, 410] width 11 height 12
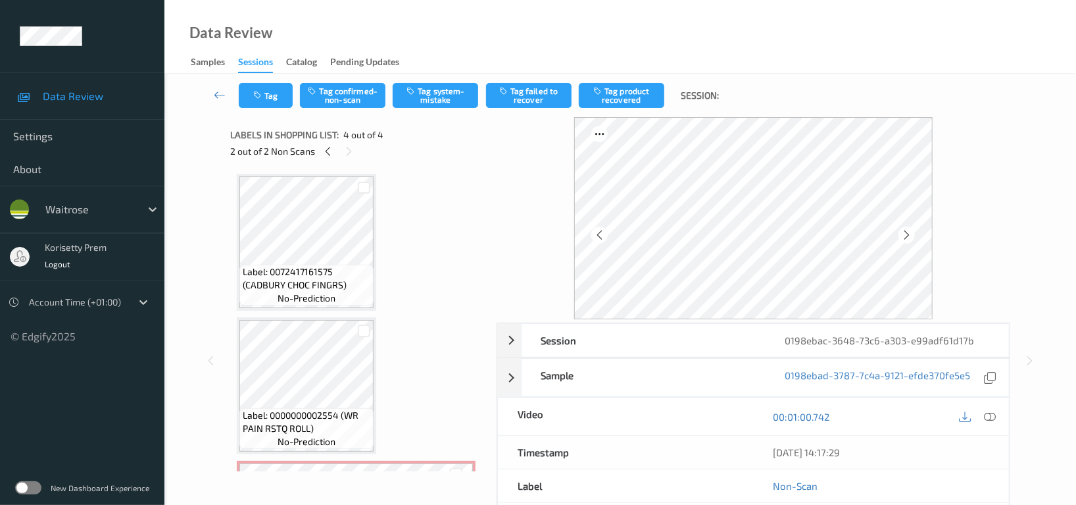
scroll to position [0, 0]
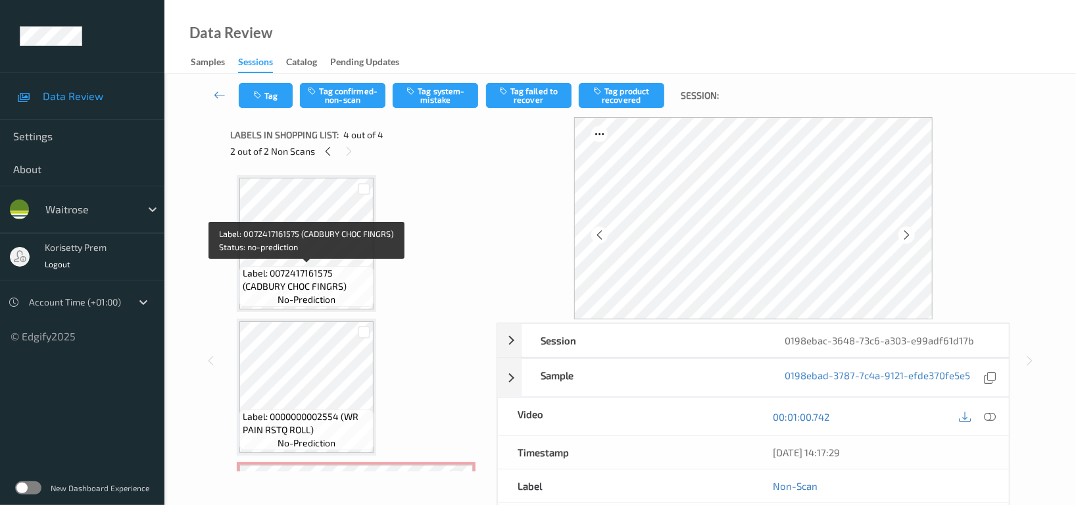
click at [321, 282] on span "Label: 0072417161575 (CADBURY CHOC FINGRS)" at bounding box center [307, 279] width 128 height 26
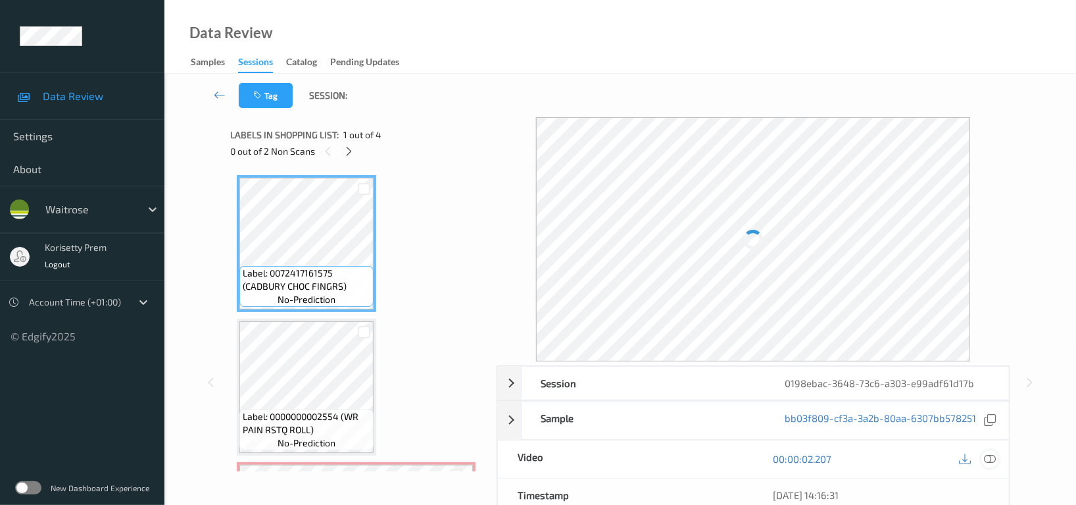
click at [990, 455] on icon at bounding box center [990, 459] width 12 height 12
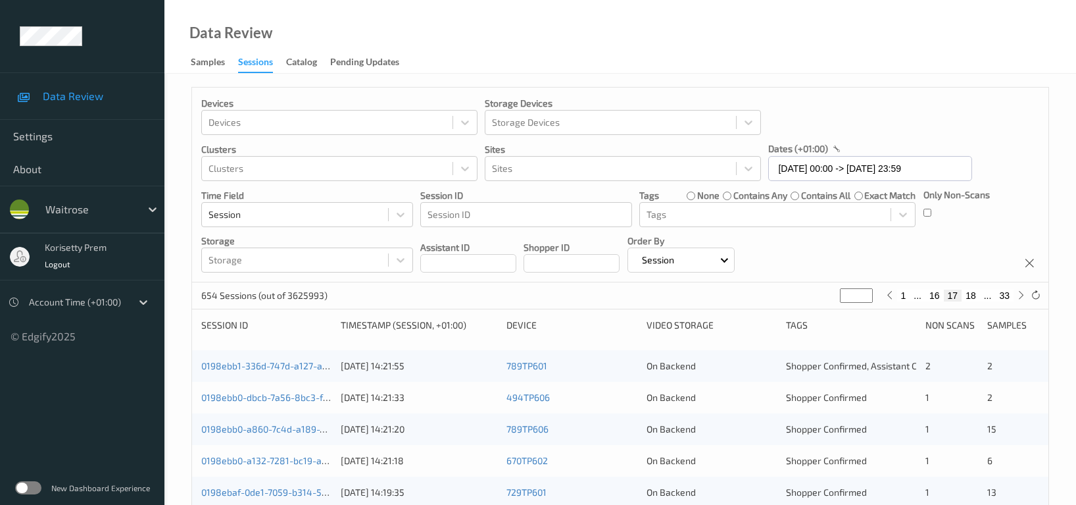
scroll to position [531, 0]
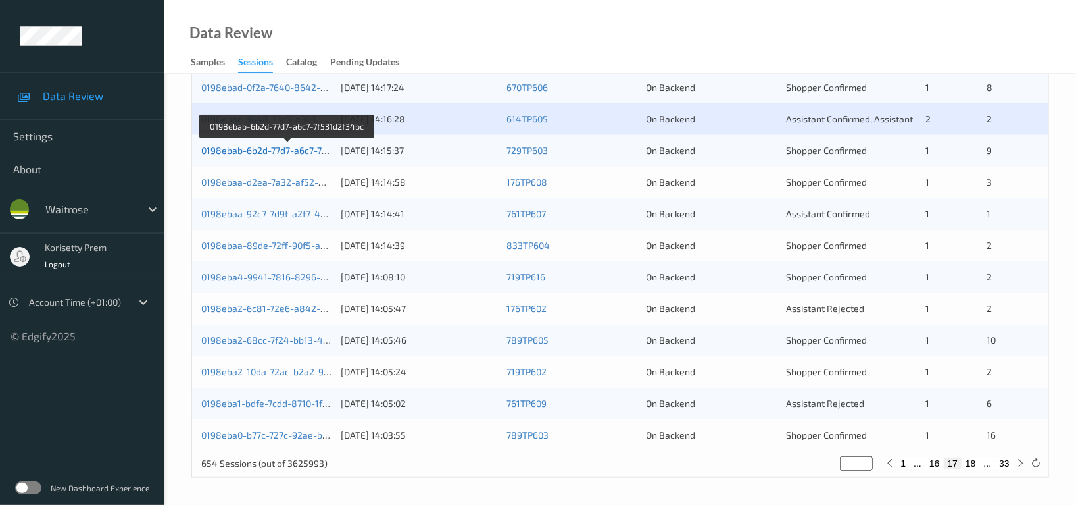
click at [303, 151] on link "0198ebab-6b2d-77d7-a6c7-7f531d2f34bc" at bounding box center [287, 150] width 173 height 11
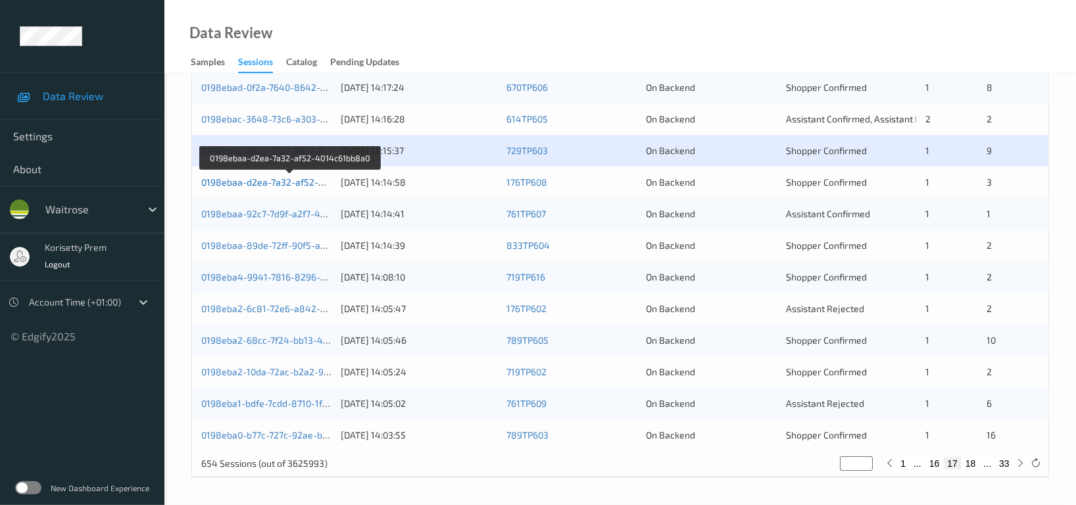
click at [301, 180] on link "0198ebaa-d2ea-7a32-af52-4014c61bb8a0" at bounding box center [290, 181] width 179 height 11
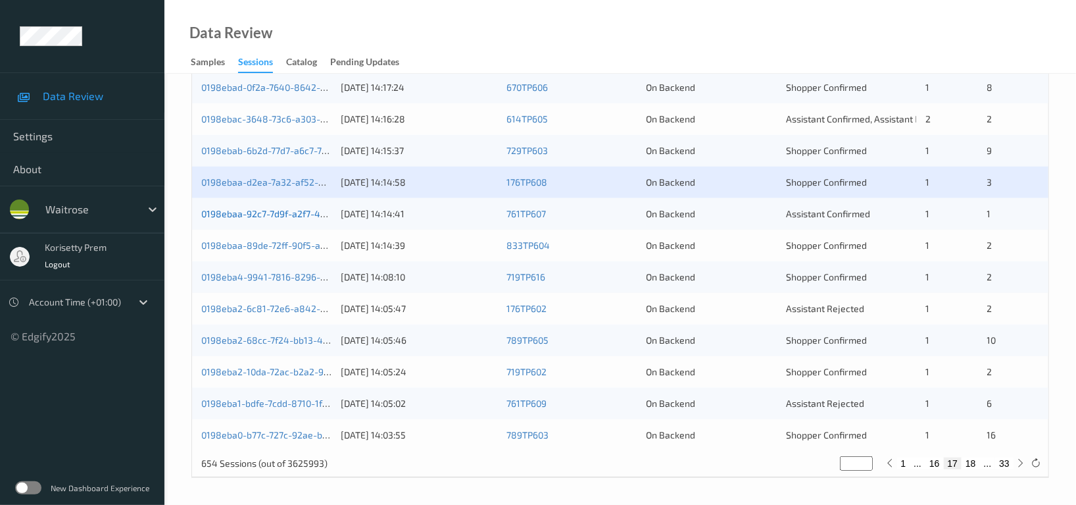
click at [292, 211] on link "0198ebaa-92c7-7d9f-a2f7-4a2dfaa4405d" at bounding box center [289, 213] width 176 height 11
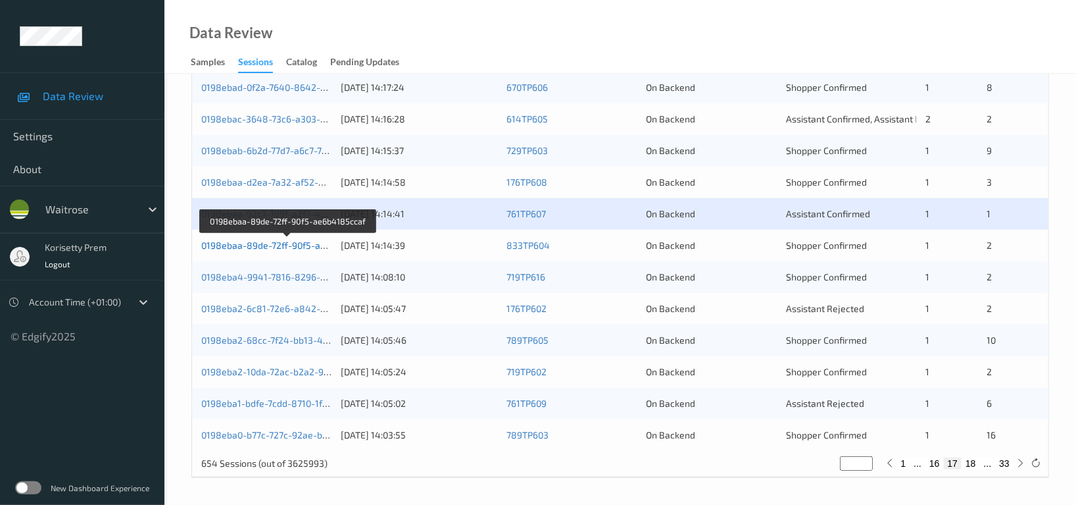
click at [296, 248] on link "0198ebaa-89de-72ff-90f5-ae6b4185ccaf" at bounding box center [288, 244] width 174 height 11
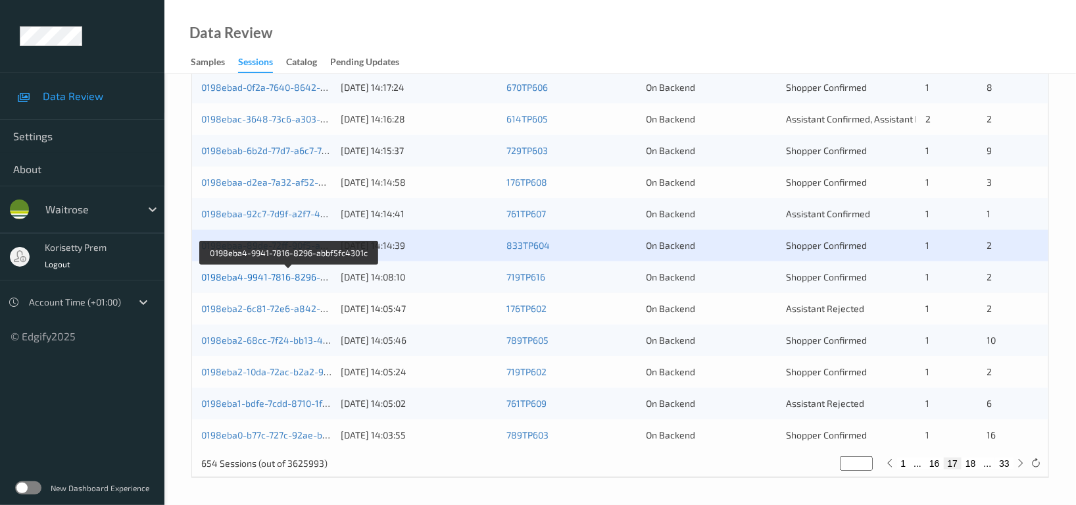
click at [303, 279] on link "0198eba4-9941-7816-8296-abbf5fc4301c" at bounding box center [289, 276] width 176 height 11
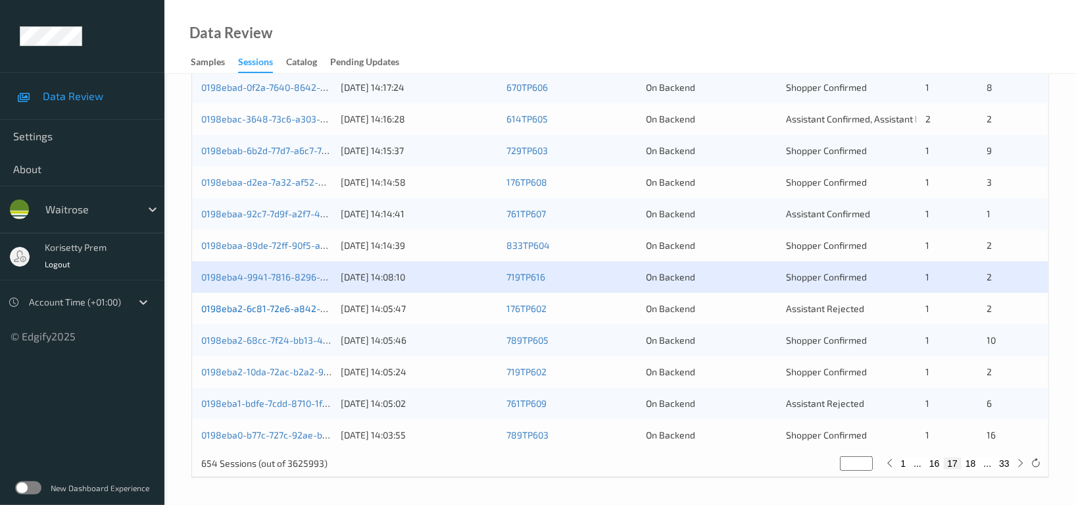
click at [296, 312] on link "0198eba2-6c81-72e6-a842-0aec8866bdc8" at bounding box center [292, 308] width 183 height 11
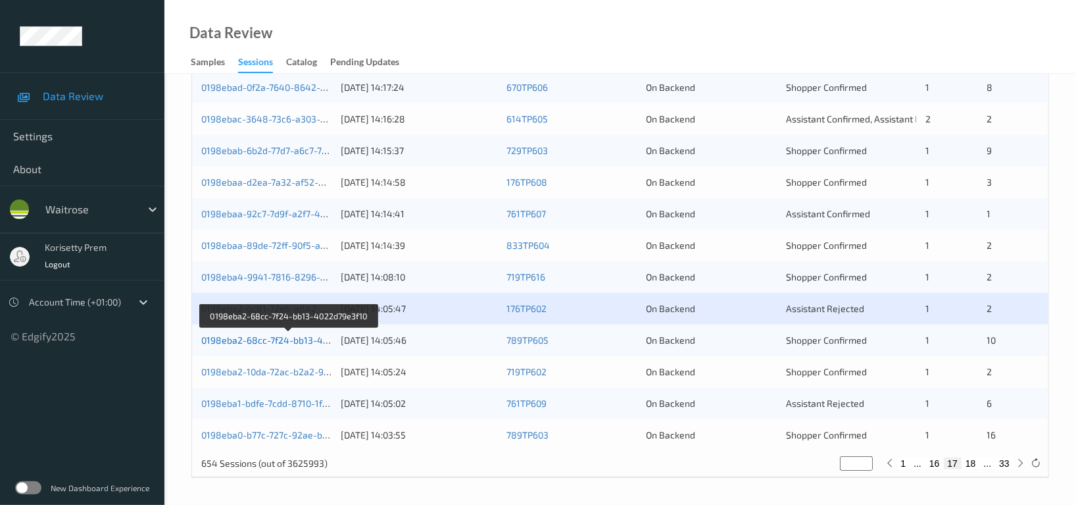
click at [305, 342] on link "0198eba2-68cc-7f24-bb13-4022d79e3f10" at bounding box center [289, 339] width 176 height 11
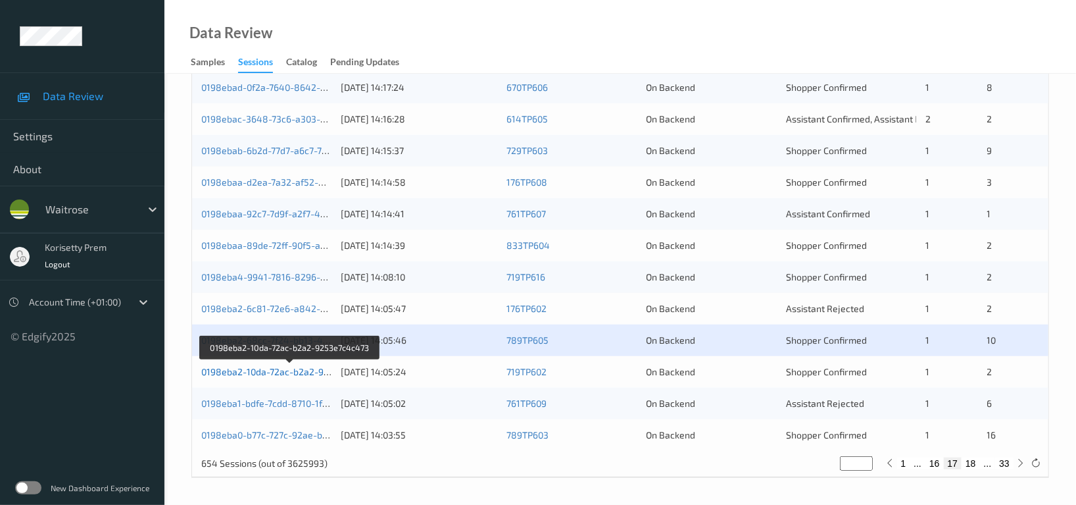
click at [315, 372] on link "0198eba2-10da-72ac-b2a2-9253e7c4c473" at bounding box center [290, 371] width 179 height 11
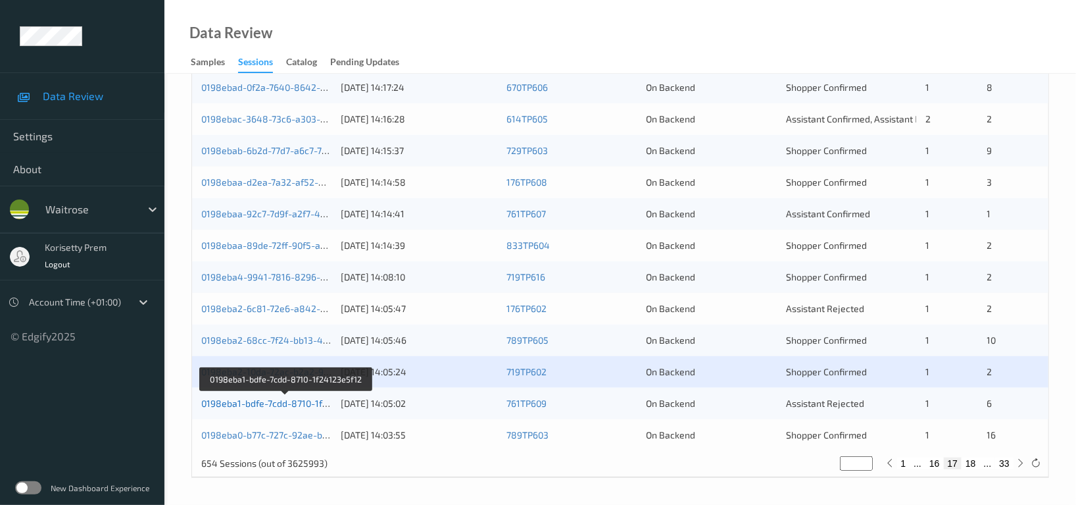
click at [310, 406] on link "0198eba1-bdfe-7cdd-8710-1f24123e5f12" at bounding box center [286, 402] width 170 height 11
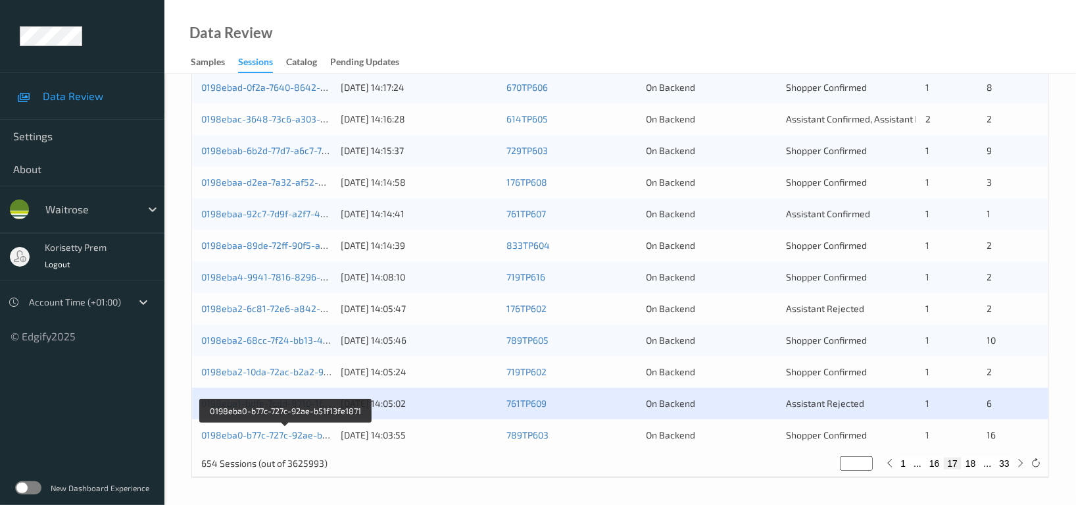
click at [311, 440] on div "0198eba0-b77c-727c-92ae-b51f13fe1871" at bounding box center [266, 434] width 130 height 13
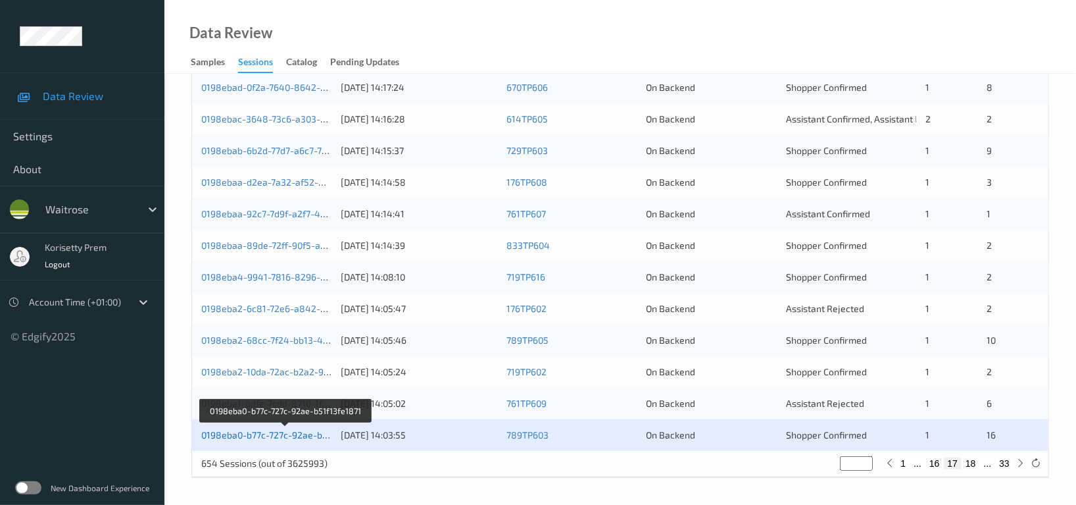
click at [288, 439] on link "0198eba0-b77c-727c-92ae-b51f13fe1871" at bounding box center [286, 434] width 170 height 11
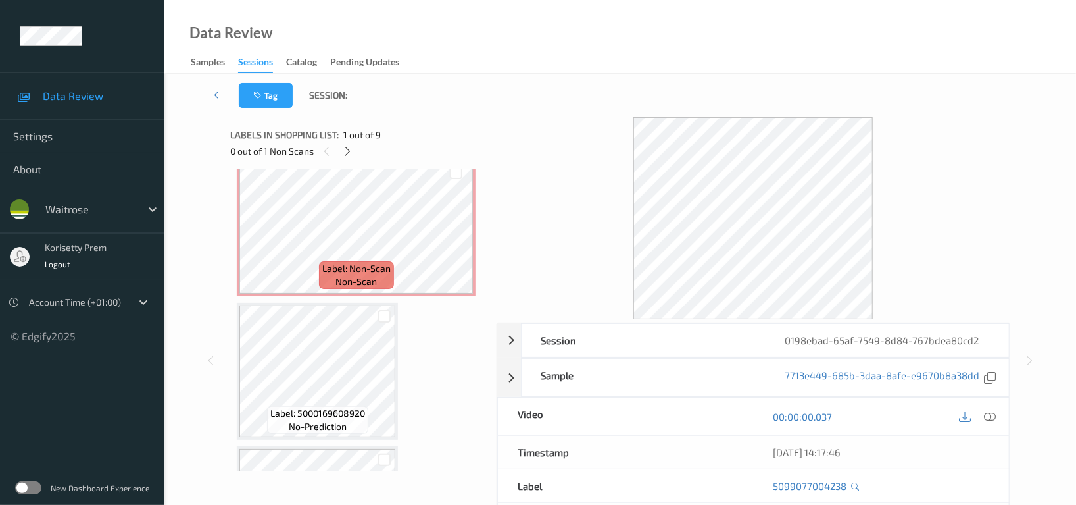
scroll to position [438, 0]
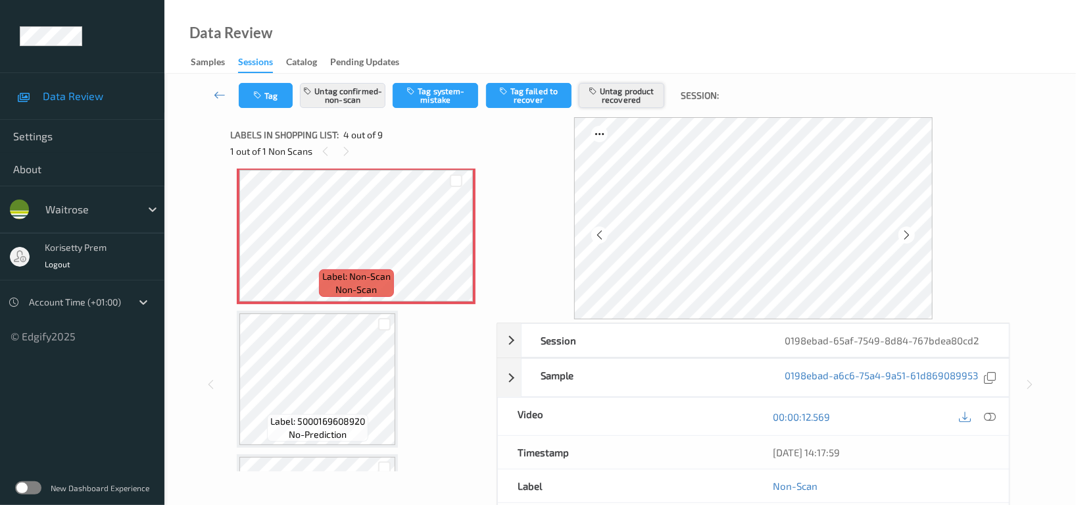
click at [641, 91] on button "Untag product recovered" at bounding box center [622, 95] width 86 height 25
click at [272, 97] on button "Tag" at bounding box center [266, 95] width 54 height 25
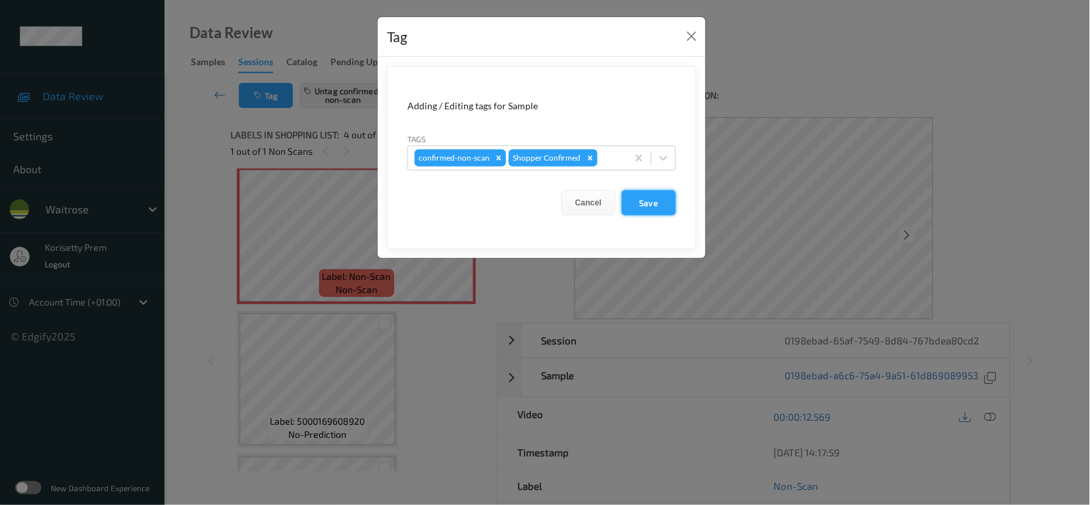
click at [656, 207] on button "Save" at bounding box center [649, 202] width 54 height 25
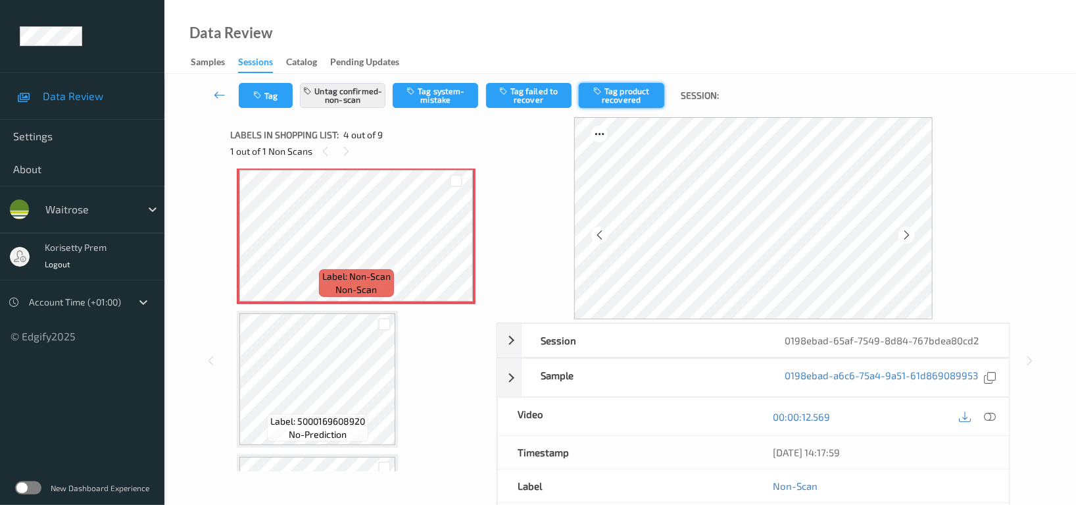
click at [634, 99] on button "Tag product recovered" at bounding box center [622, 95] width 86 height 25
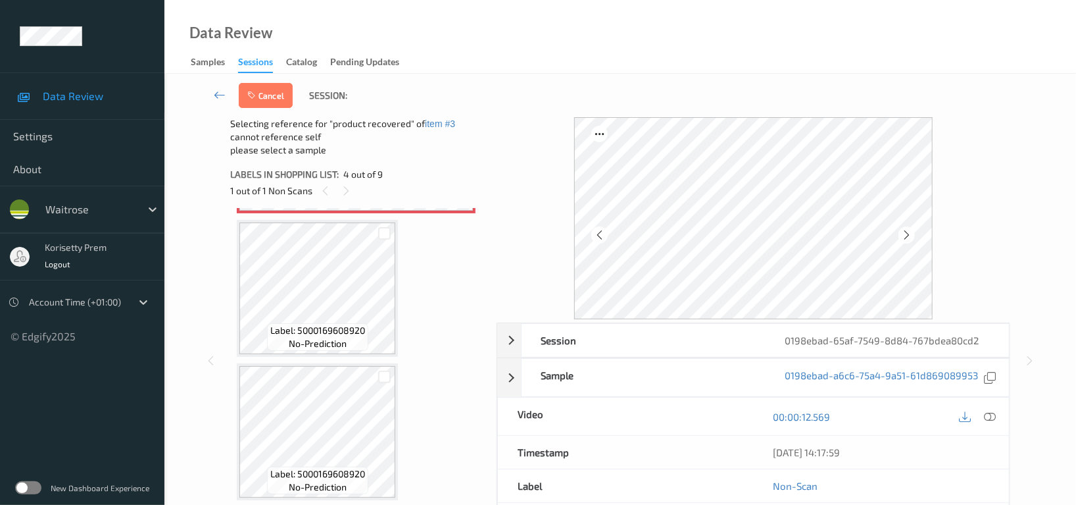
scroll to position [614, 0]
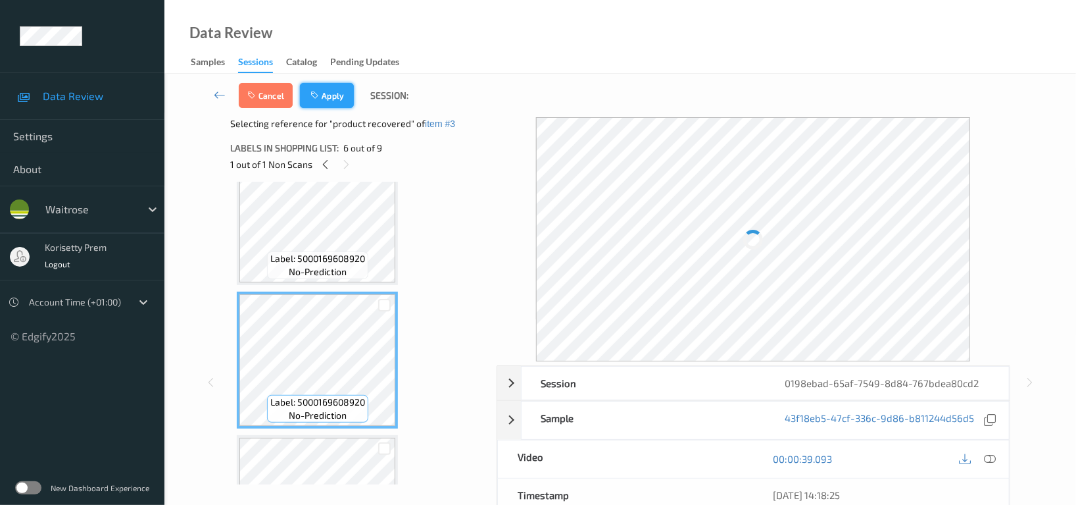
click at [344, 105] on button "Apply" at bounding box center [327, 95] width 54 height 25
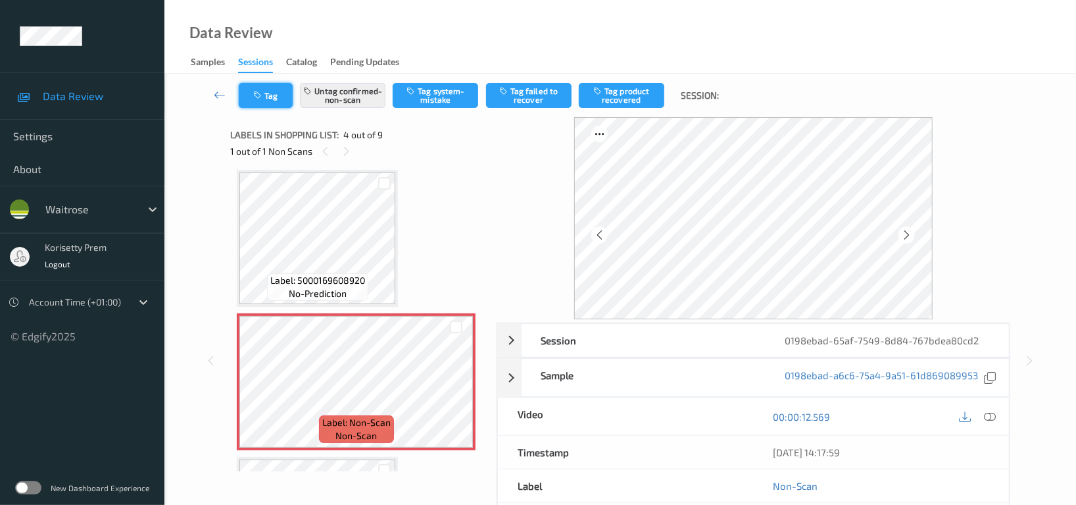
click at [260, 93] on icon "button" at bounding box center [258, 95] width 11 height 9
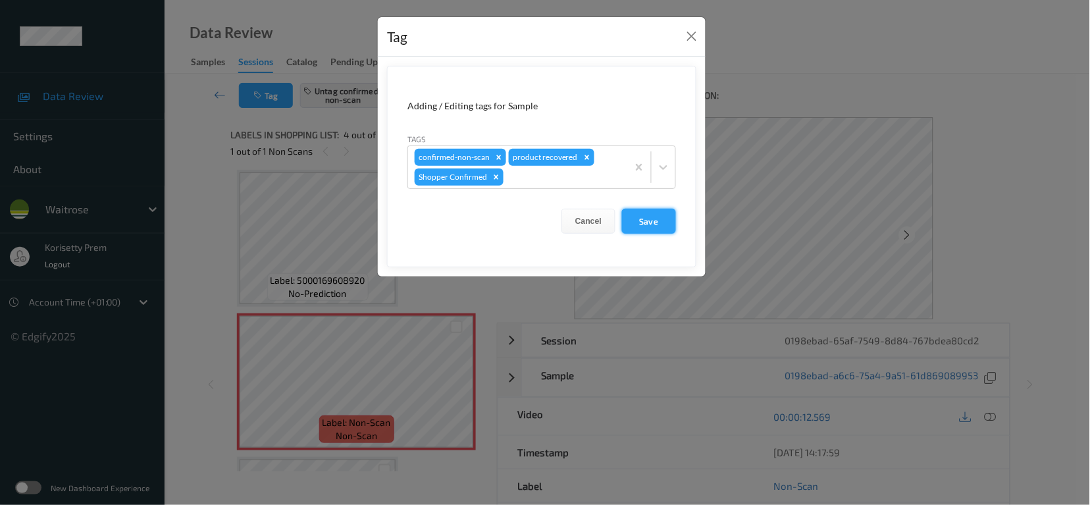
click at [642, 218] on button "Save" at bounding box center [649, 221] width 54 height 25
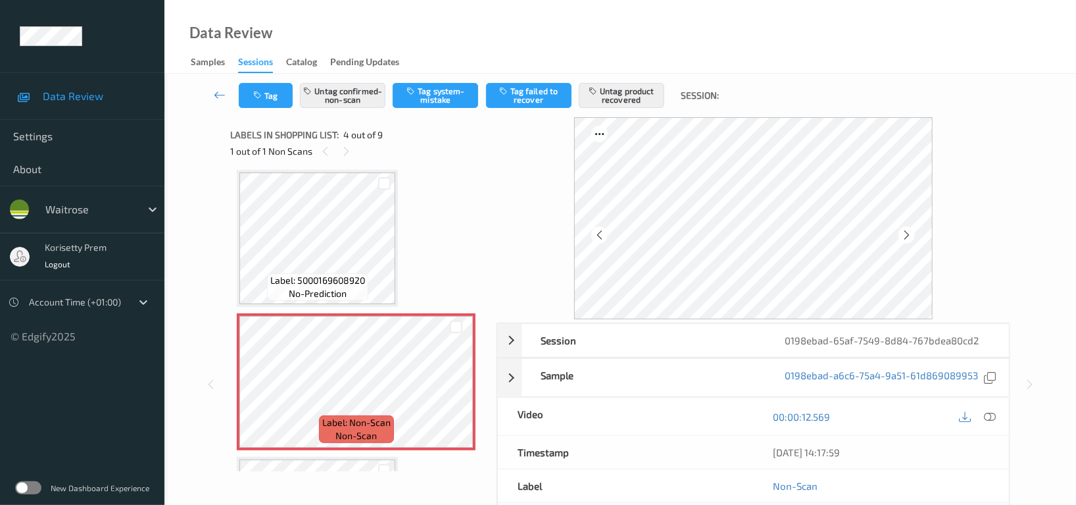
click at [509, 180] on div at bounding box center [754, 218] width 514 height 202
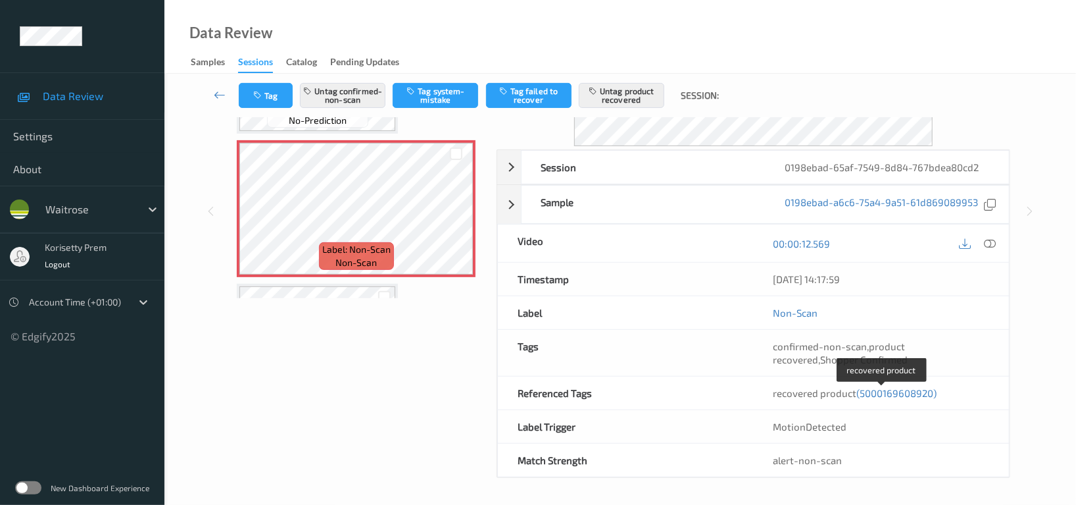
click at [890, 394] on span "(5000169608920)" at bounding box center [897, 393] width 80 height 12
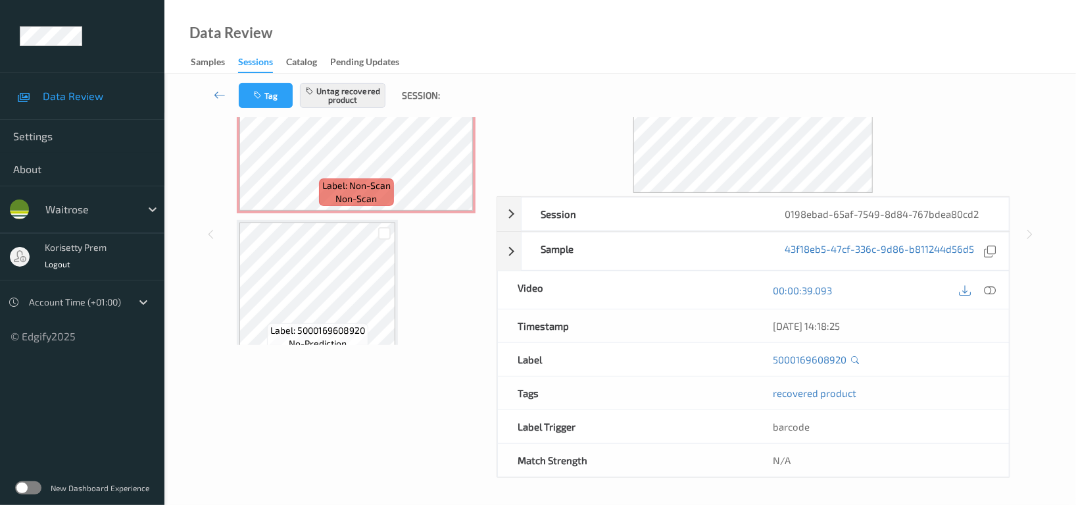
scroll to position [490, 0]
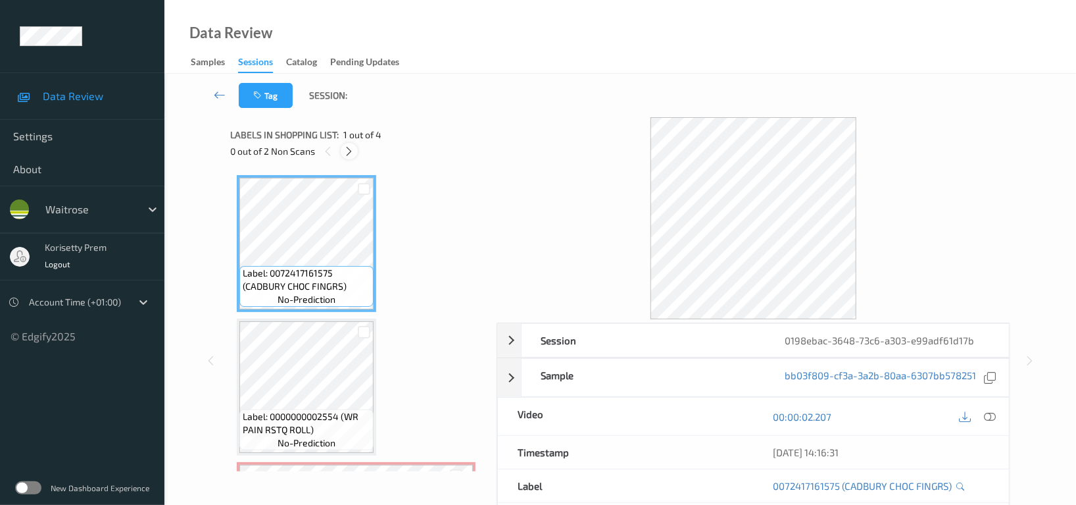
click at [354, 151] on icon at bounding box center [349, 151] width 11 height 12
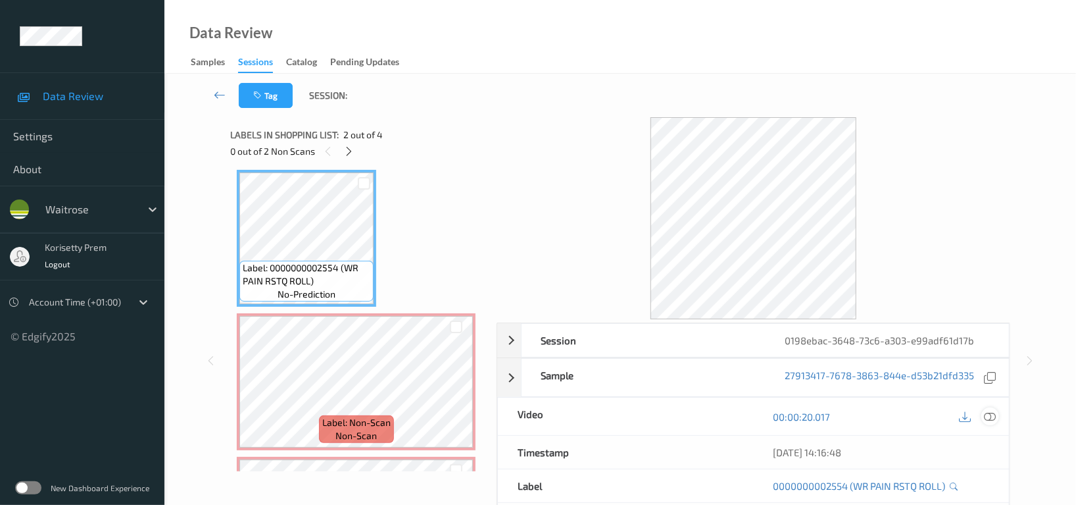
click at [998, 418] on div at bounding box center [991, 416] width 18 height 18
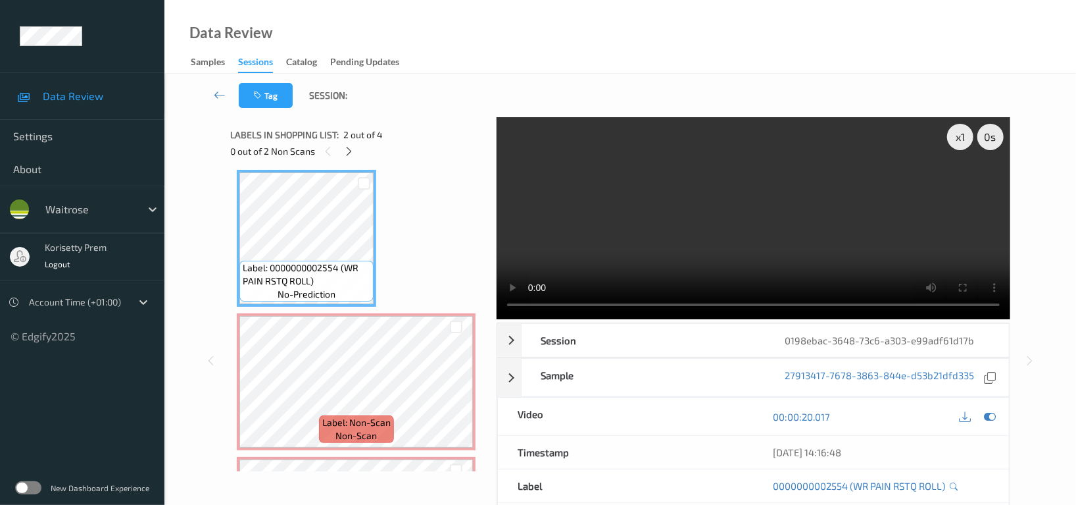
click at [611, 238] on video at bounding box center [754, 218] width 514 height 202
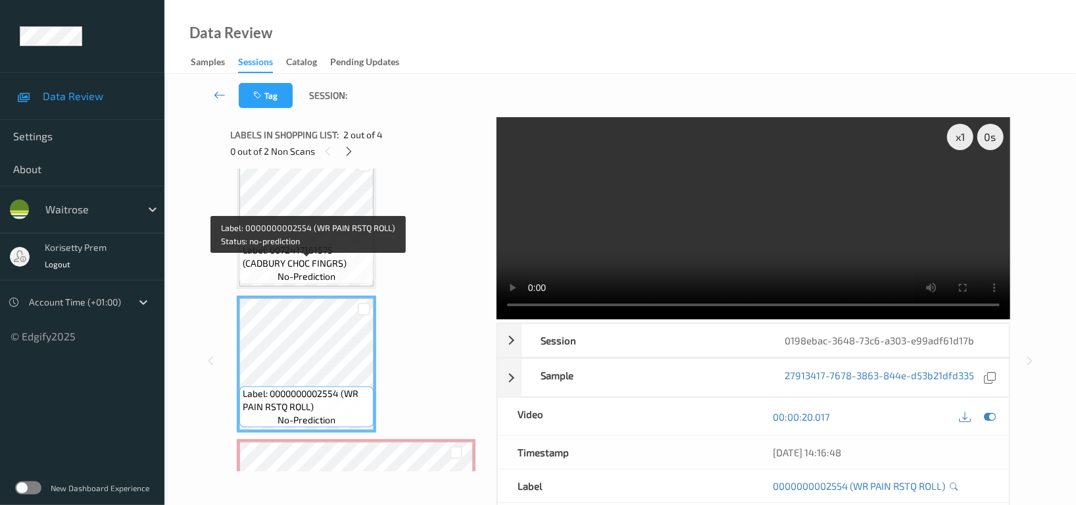
scroll to position [0, 0]
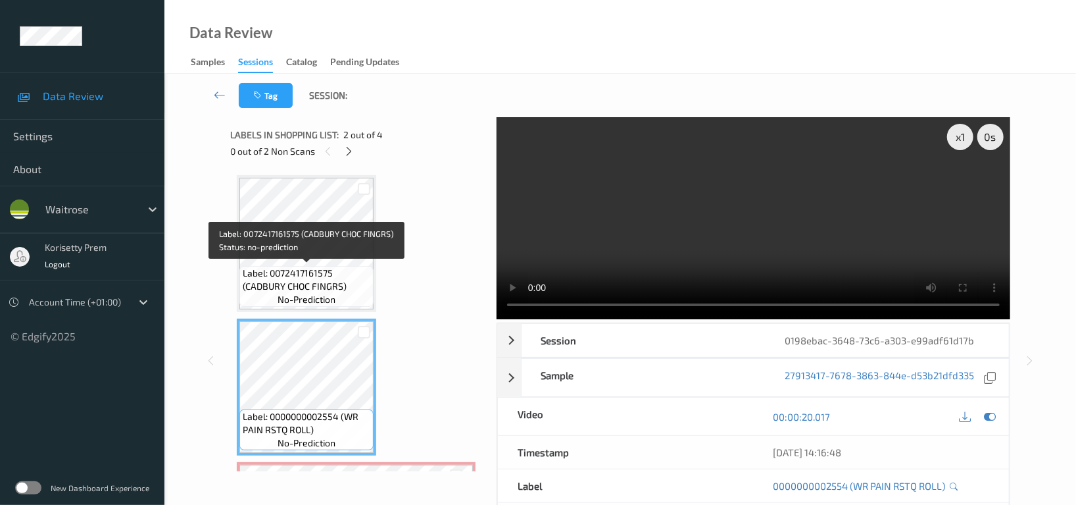
click at [295, 272] on span "Label: 0072417161575 (CADBURY CHOC FINGRS)" at bounding box center [307, 279] width 128 height 26
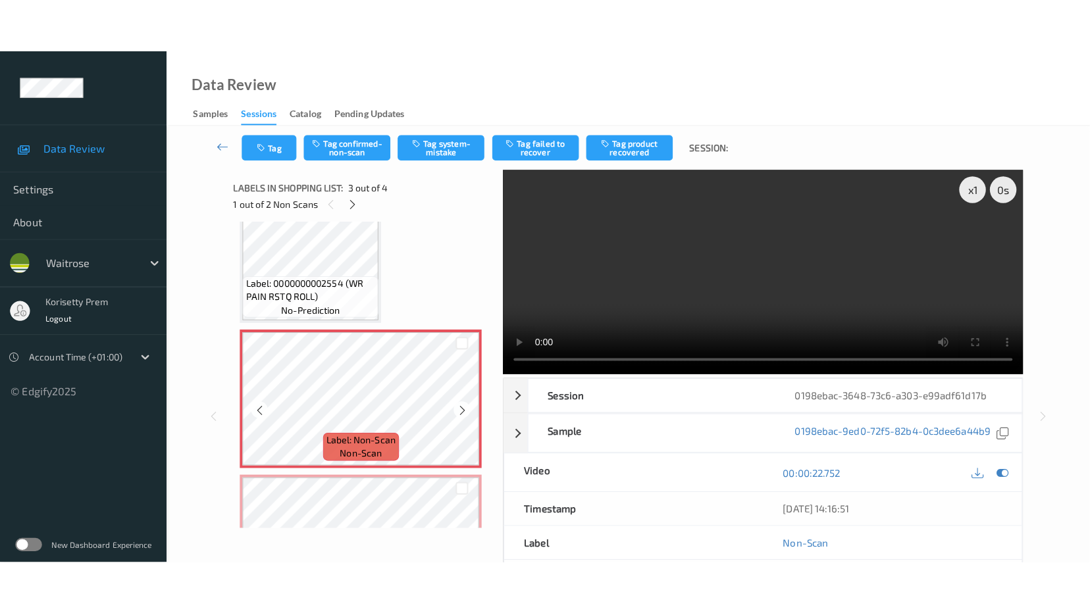
scroll to position [275, 0]
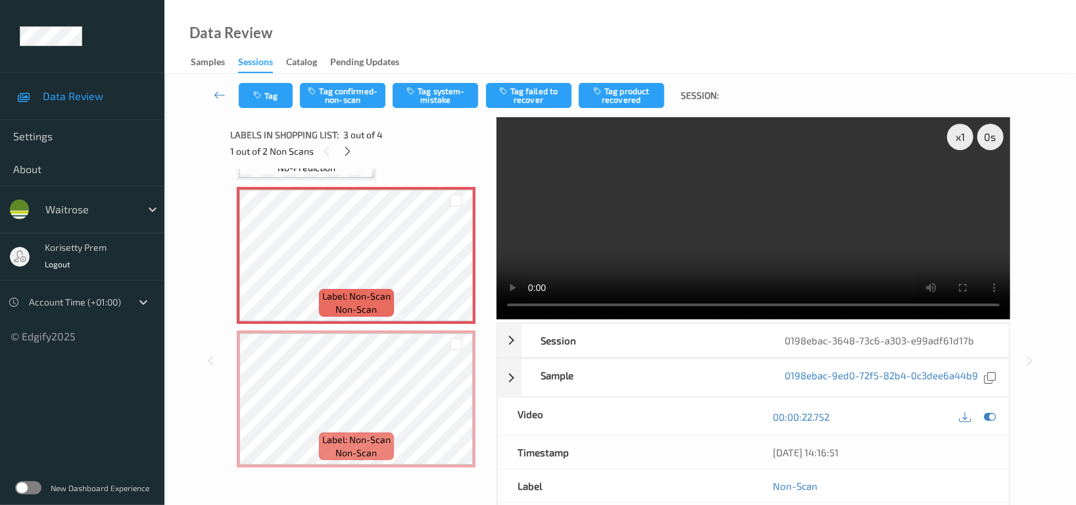
click at [734, 224] on video at bounding box center [754, 218] width 514 height 202
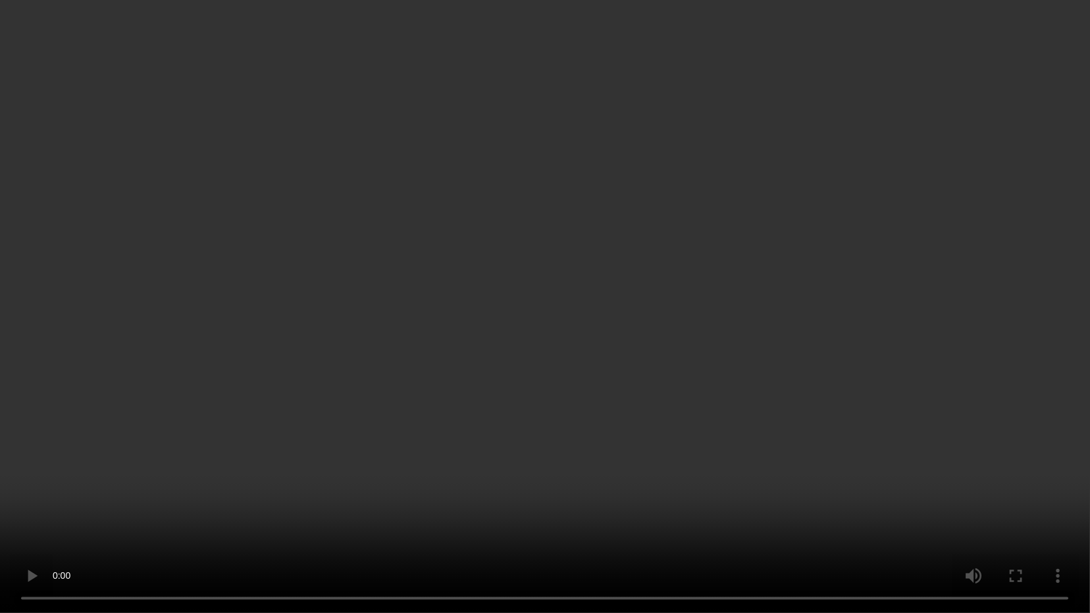
click at [814, 326] on video at bounding box center [545, 306] width 1090 height 613
click at [849, 269] on video at bounding box center [545, 306] width 1090 height 613
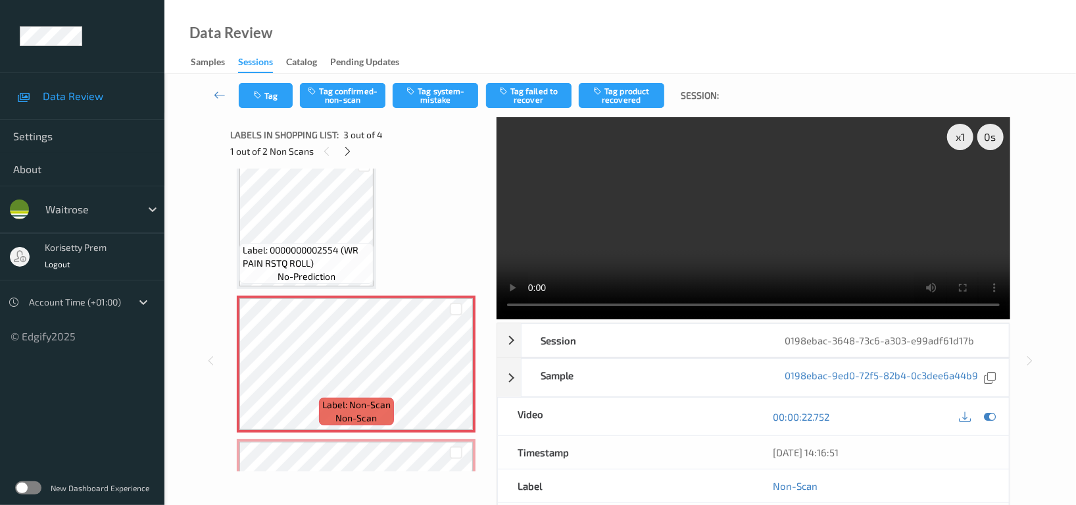
click at [847, 211] on video at bounding box center [754, 218] width 514 height 202
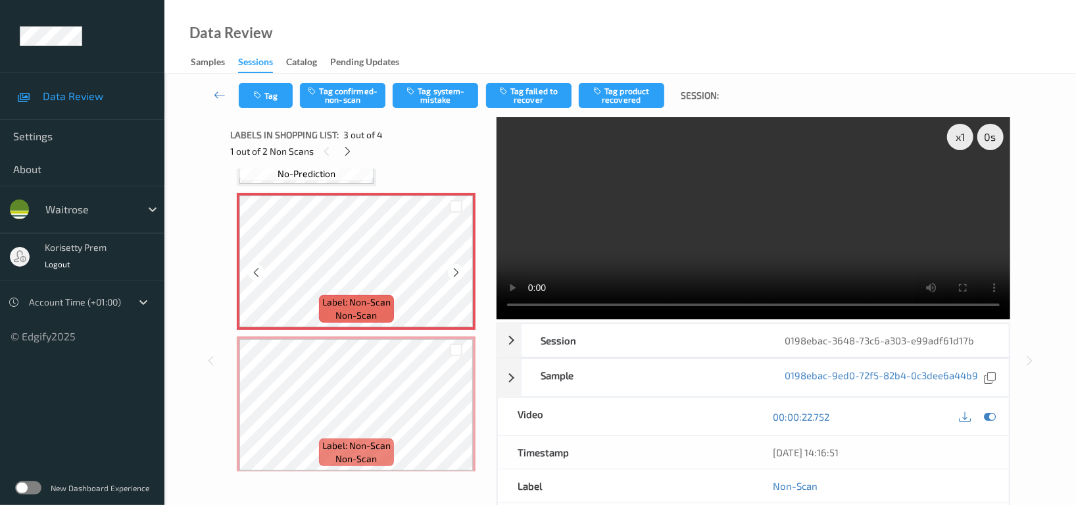
scroll to position [275, 0]
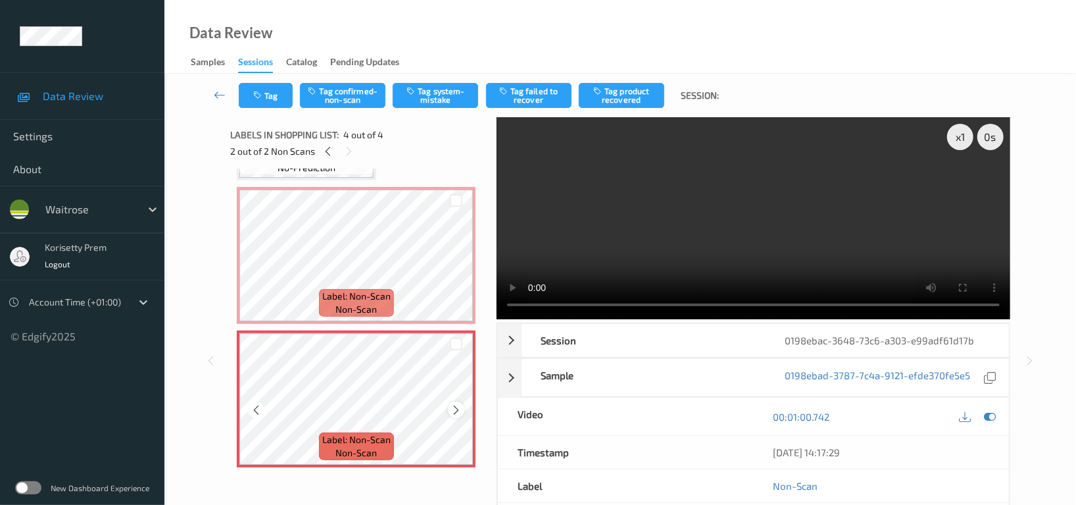
click at [455, 406] on icon at bounding box center [456, 410] width 11 height 12
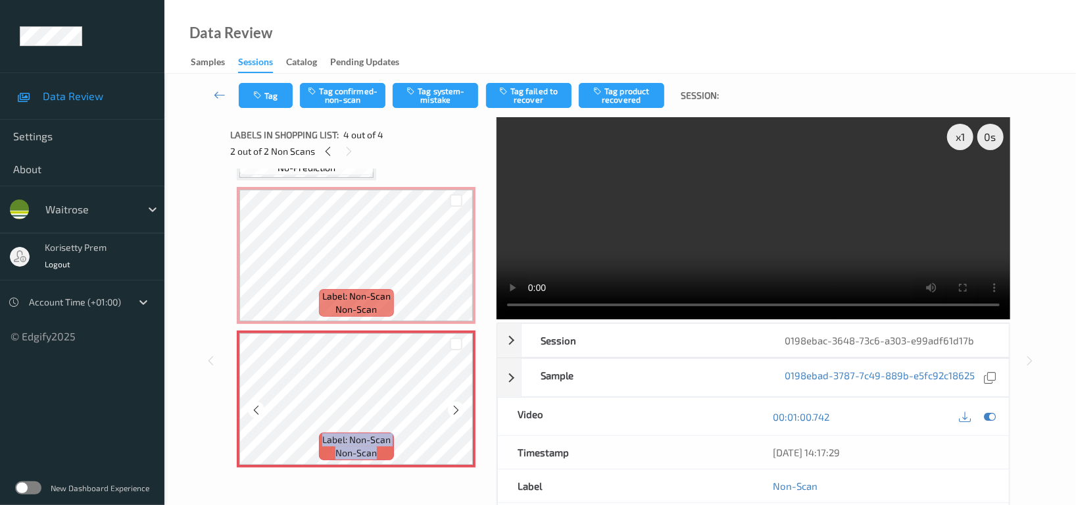
click at [455, 406] on icon at bounding box center [456, 410] width 11 height 12
click at [828, 234] on video at bounding box center [754, 218] width 514 height 202
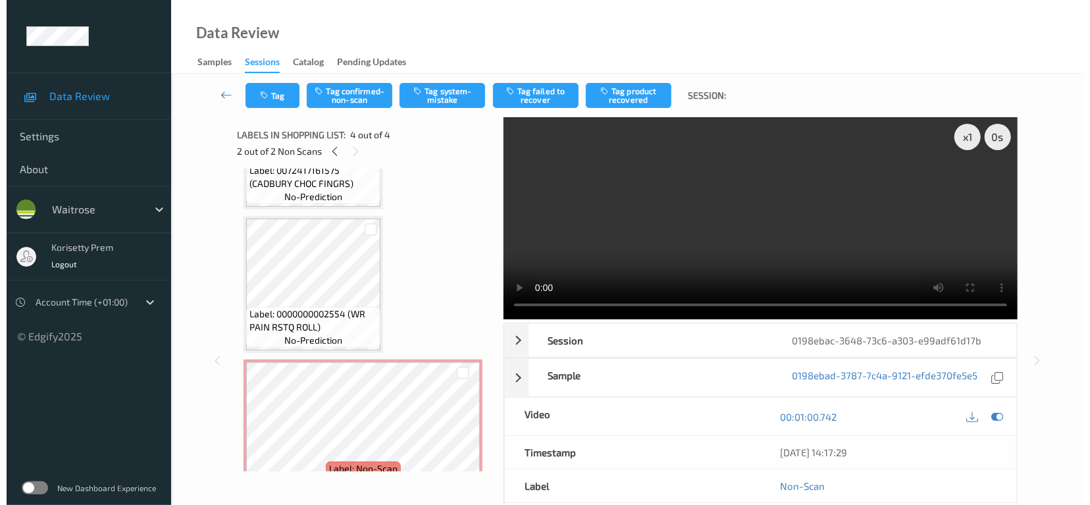
scroll to position [99, 0]
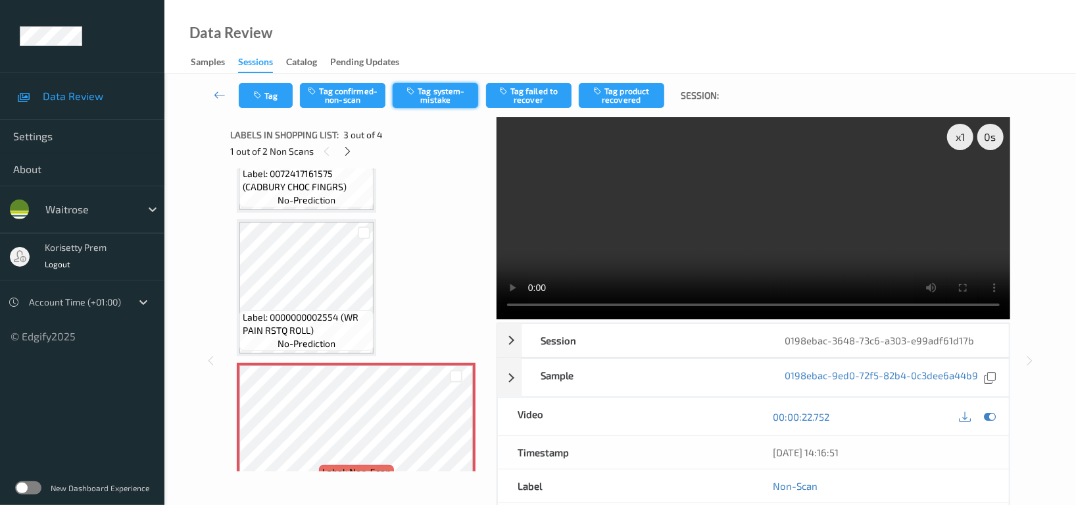
click at [448, 97] on button "Tag system-mistake" at bounding box center [436, 95] width 86 height 25
click at [270, 97] on button "Tag" at bounding box center [266, 95] width 54 height 25
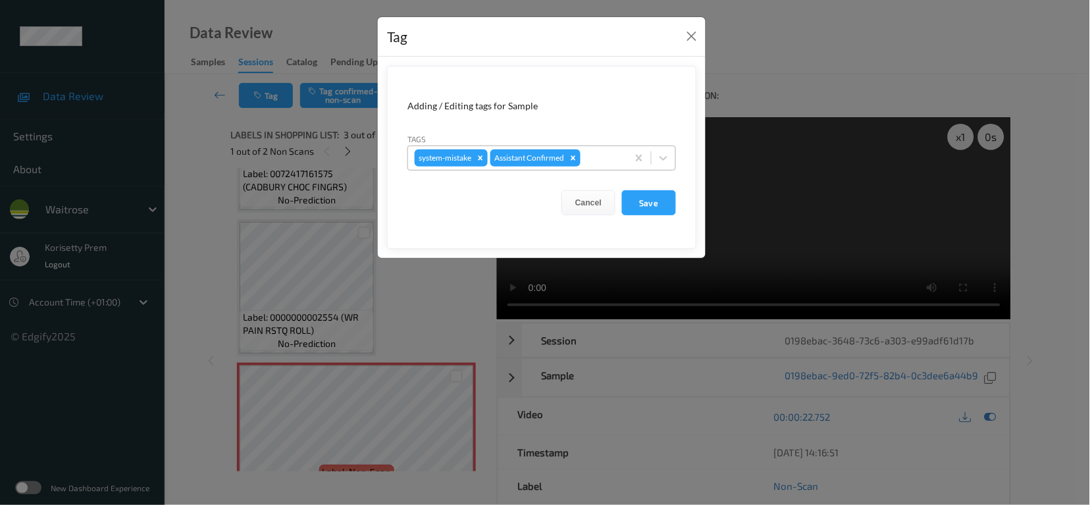
click at [599, 159] on div at bounding box center [602, 158] width 38 height 16
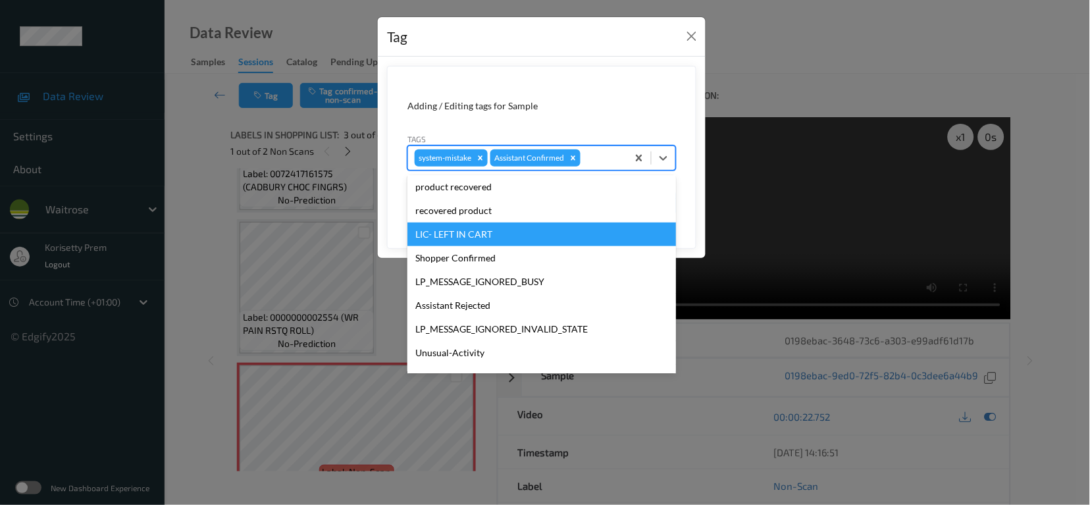
scroll to position [280, 0]
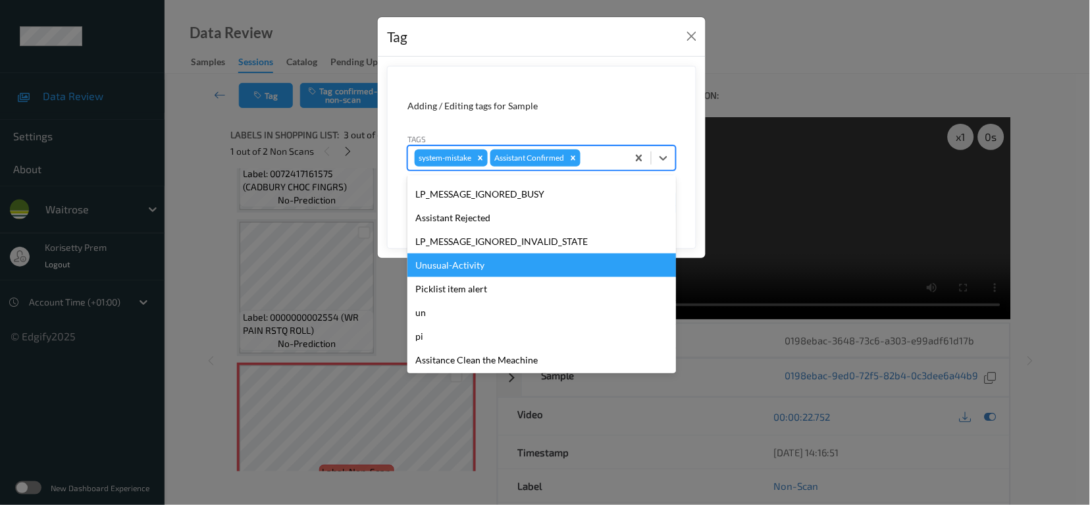
click at [450, 268] on div "Unusual-Activity" at bounding box center [541, 265] width 268 height 24
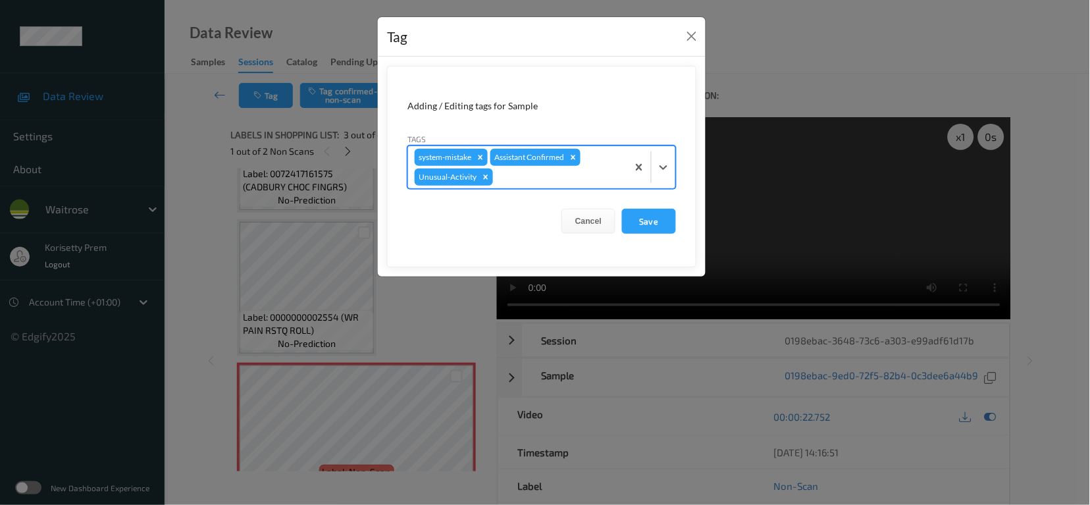
click at [547, 173] on div at bounding box center [557, 177] width 125 height 16
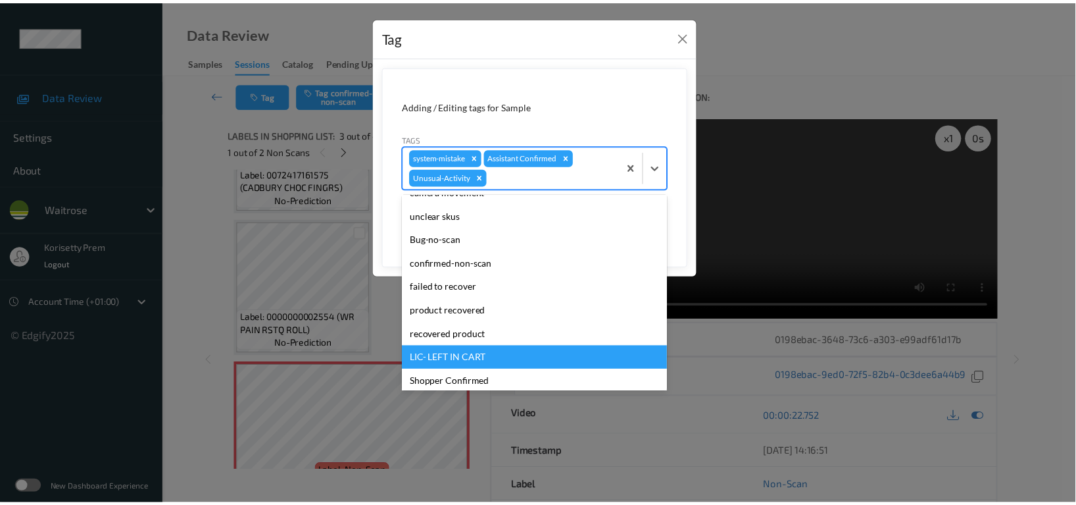
scroll to position [257, 0]
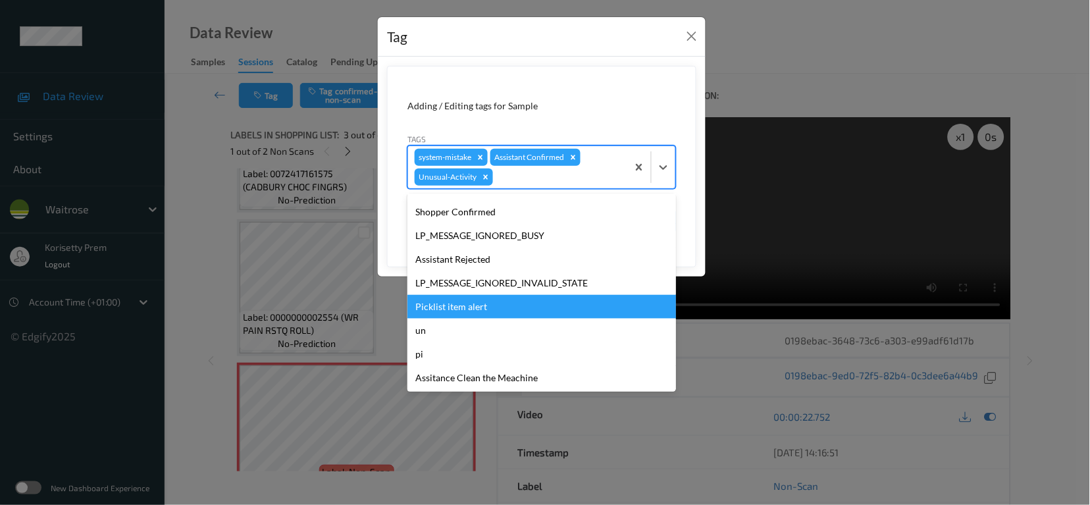
click at [459, 309] on div "Picklist item alert" at bounding box center [541, 307] width 268 height 24
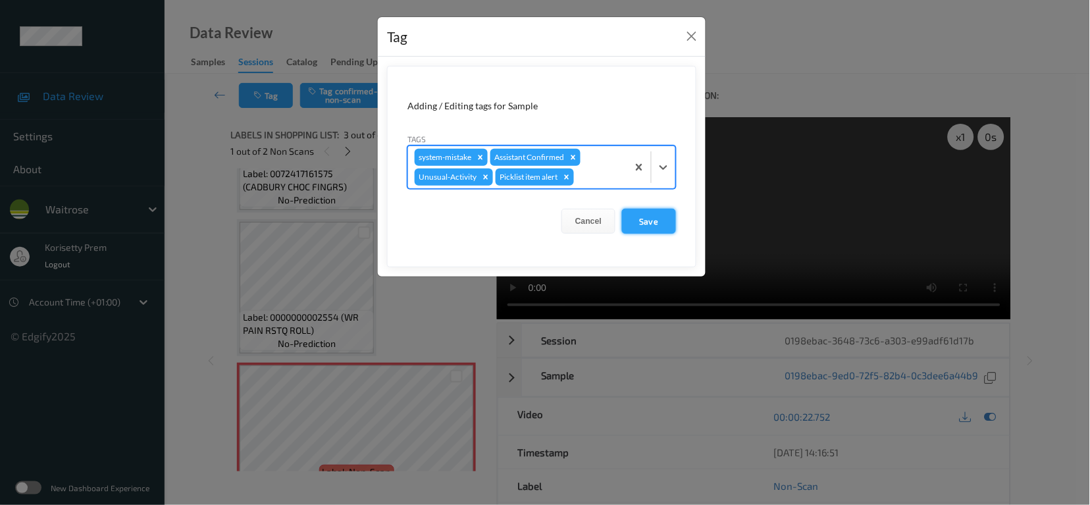
click at [645, 215] on button "Save" at bounding box center [649, 221] width 54 height 25
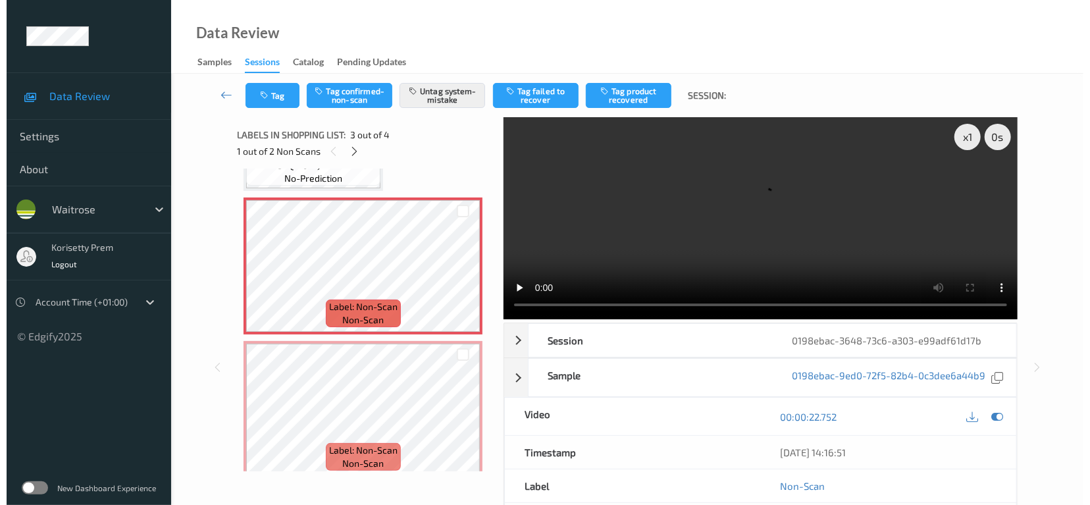
scroll to position [275, 0]
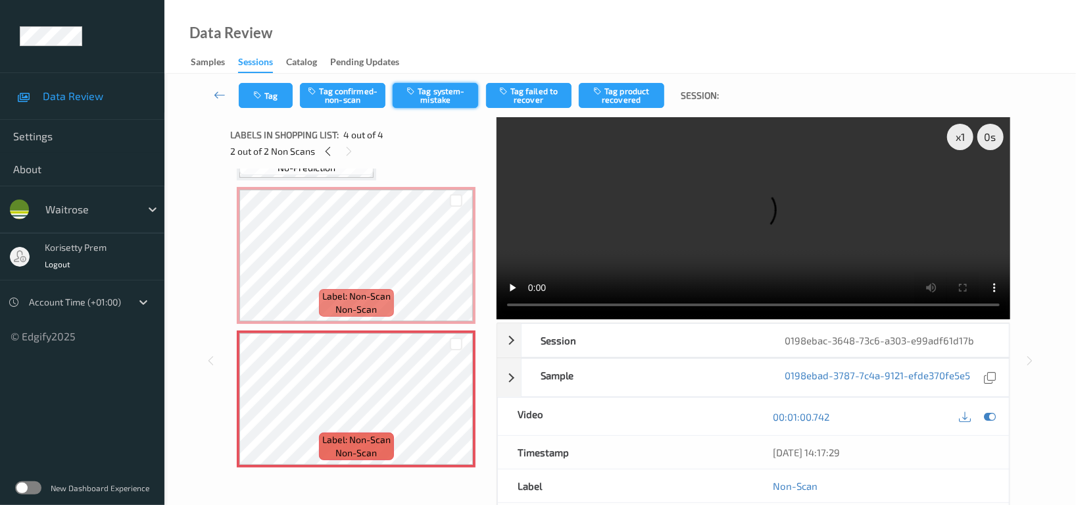
click at [441, 101] on button "Tag system-mistake" at bounding box center [436, 95] width 86 height 25
click at [257, 95] on icon "button" at bounding box center [258, 95] width 11 height 9
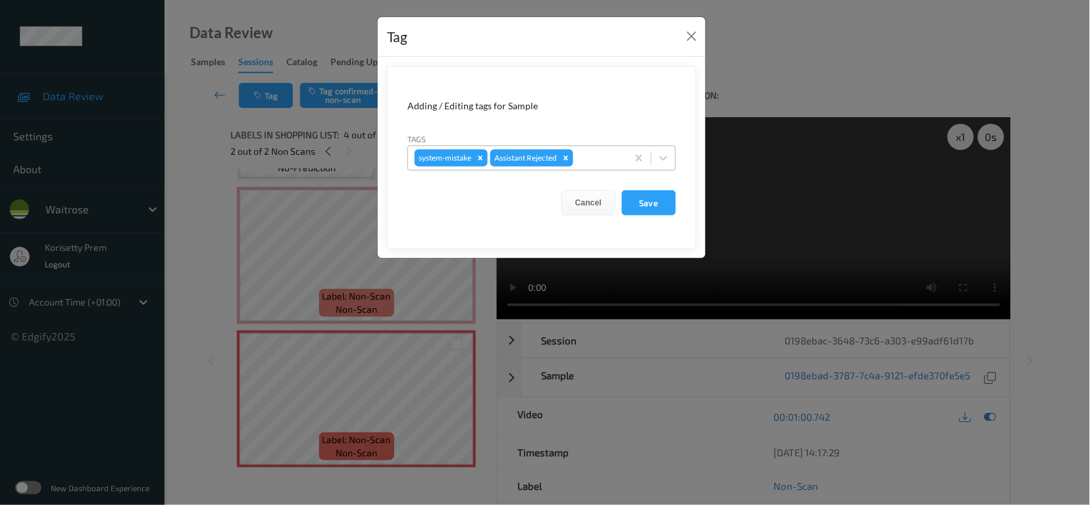
click at [593, 163] on div at bounding box center [598, 158] width 45 height 16
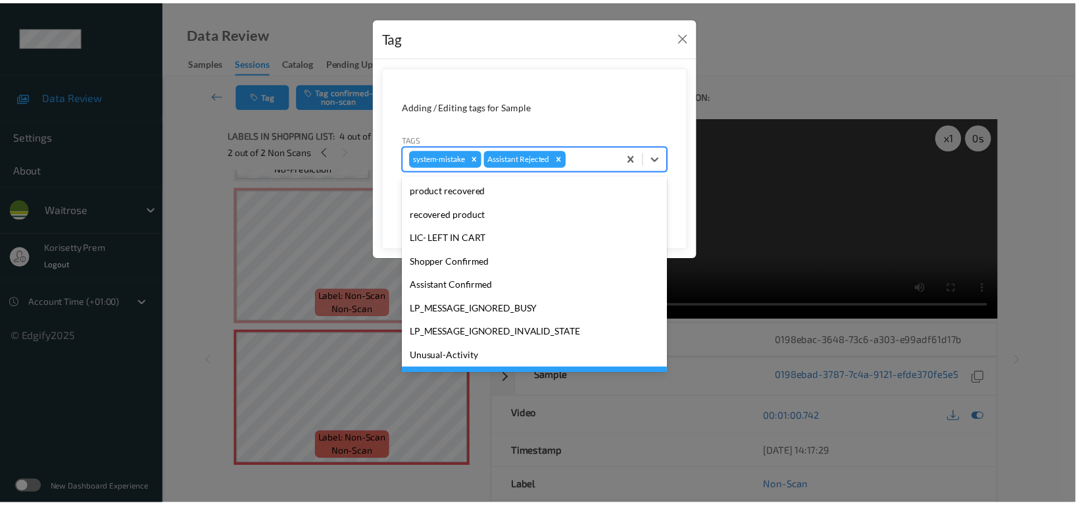
scroll to position [280, 0]
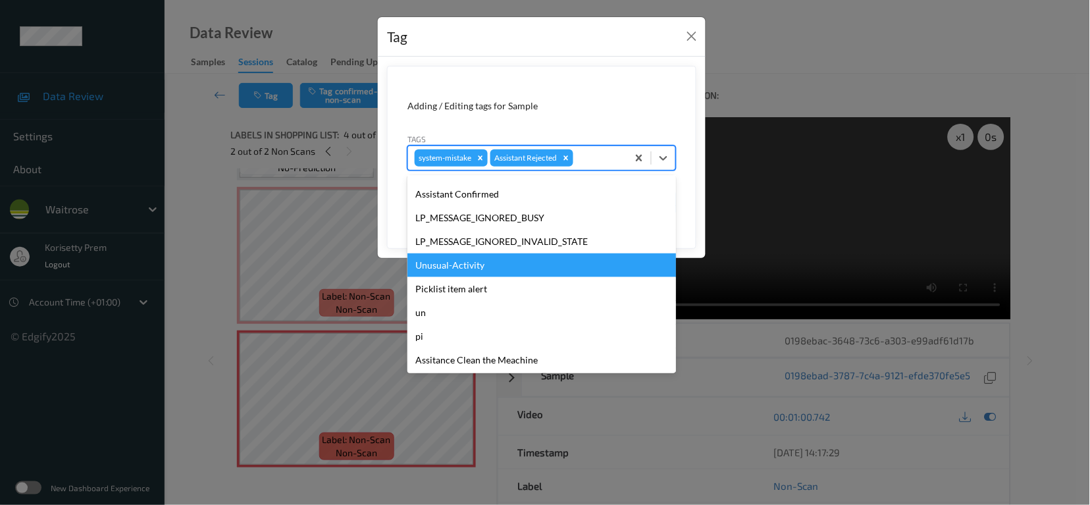
click at [463, 264] on div "Unusual-Activity" at bounding box center [541, 265] width 268 height 24
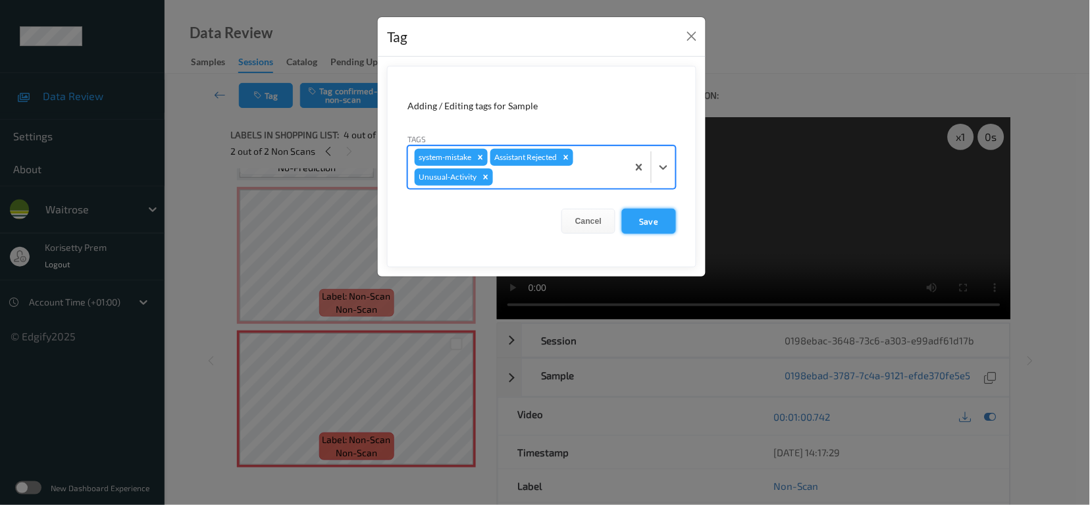
click at [655, 227] on button "Save" at bounding box center [649, 221] width 54 height 25
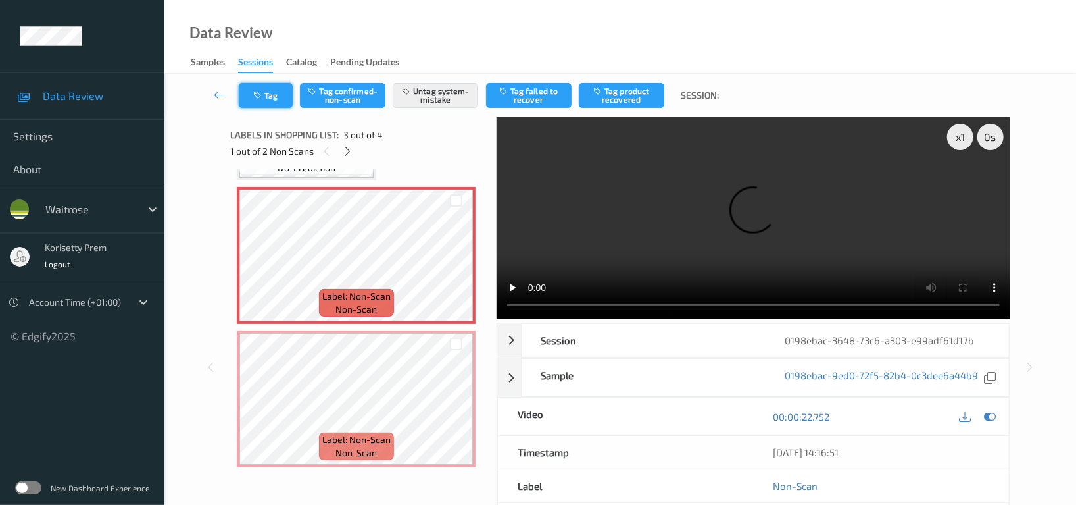
click at [280, 92] on button "Tag" at bounding box center [266, 95] width 54 height 25
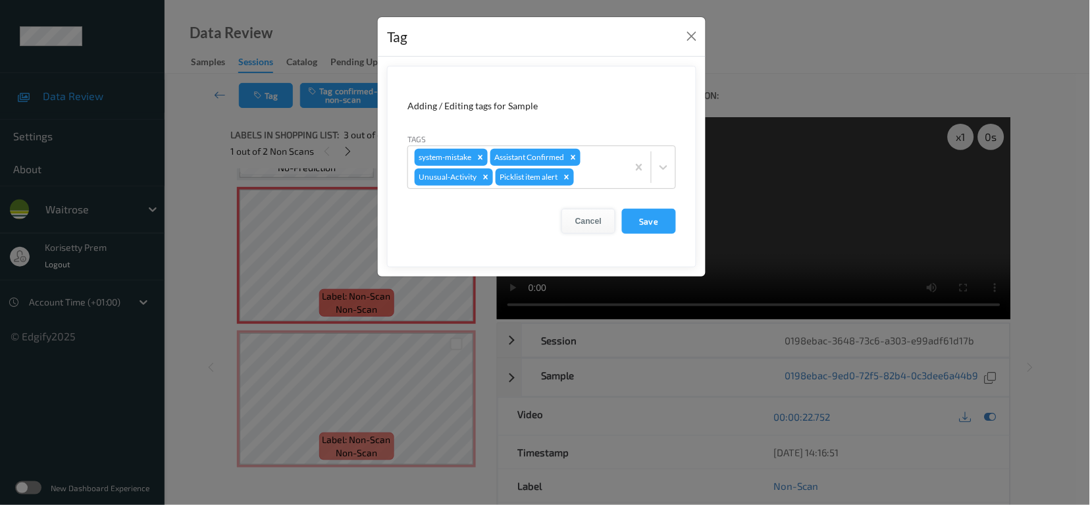
click at [588, 224] on button "Cancel" at bounding box center [588, 221] width 54 height 25
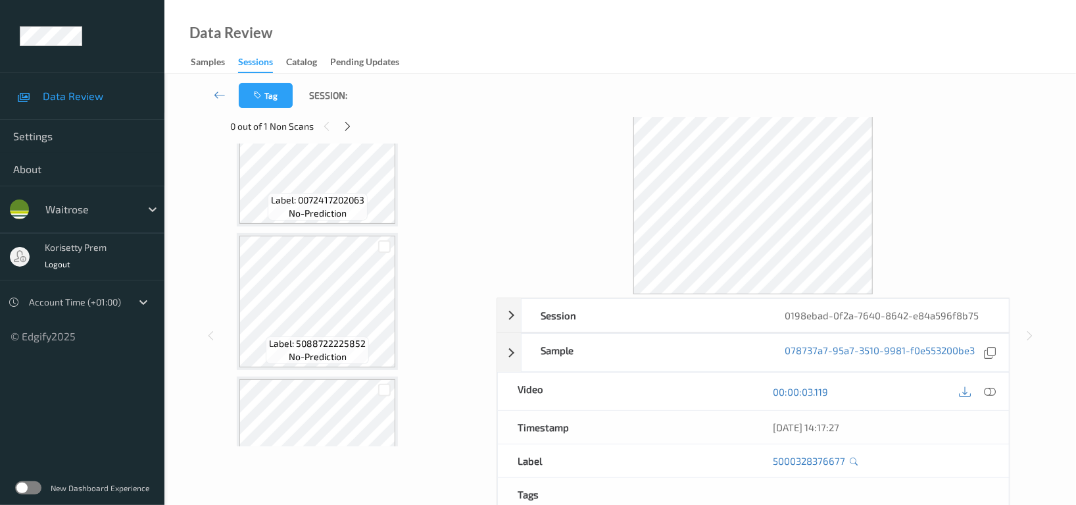
scroll to position [351, 0]
click at [345, 116] on div "Tag Session:" at bounding box center [620, 95] width 858 height 43
click at [347, 129] on icon at bounding box center [348, 126] width 11 height 12
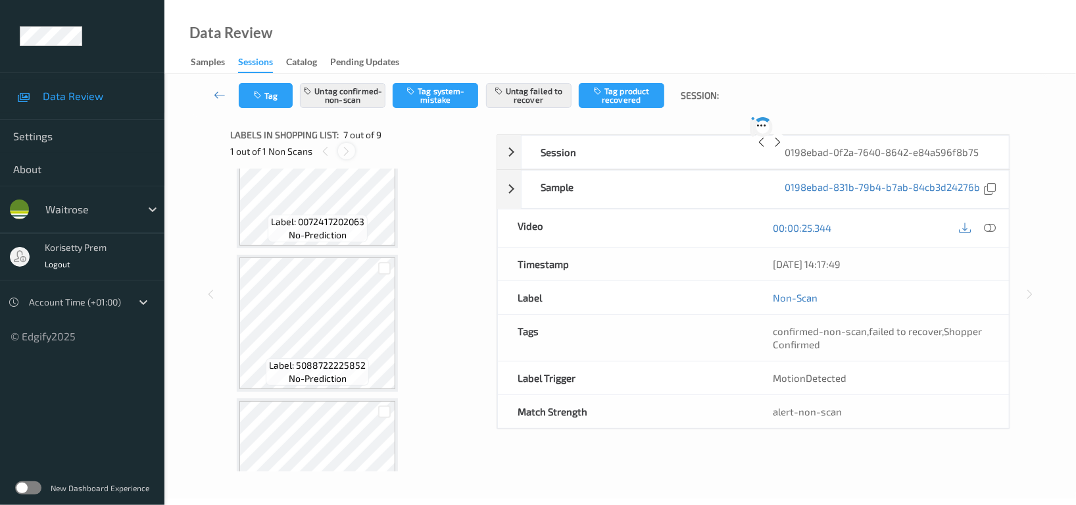
scroll to position [720, 0]
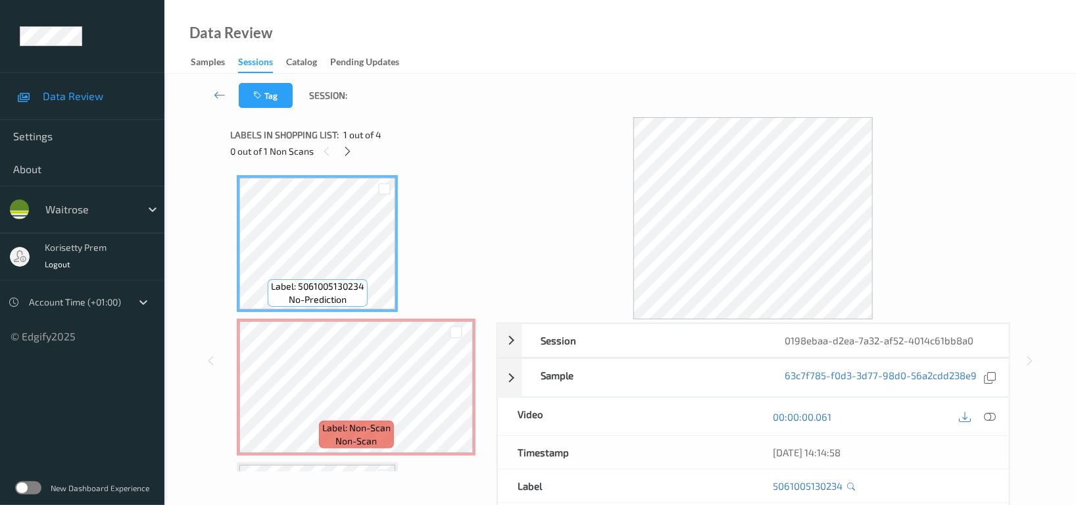
click at [598, 30] on div "Data Review Samples Sessions Catalog Pending Updates" at bounding box center [620, 37] width 912 height 74
click at [584, 89] on div "Tag Session:" at bounding box center [620, 95] width 858 height 43
click at [347, 158] on div at bounding box center [347, 151] width 16 height 16
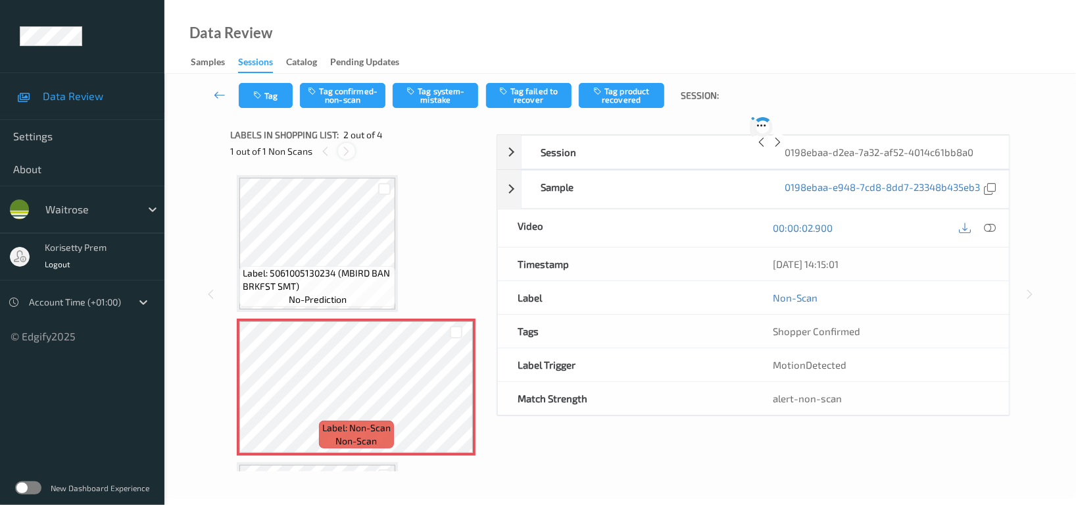
scroll to position [6, 0]
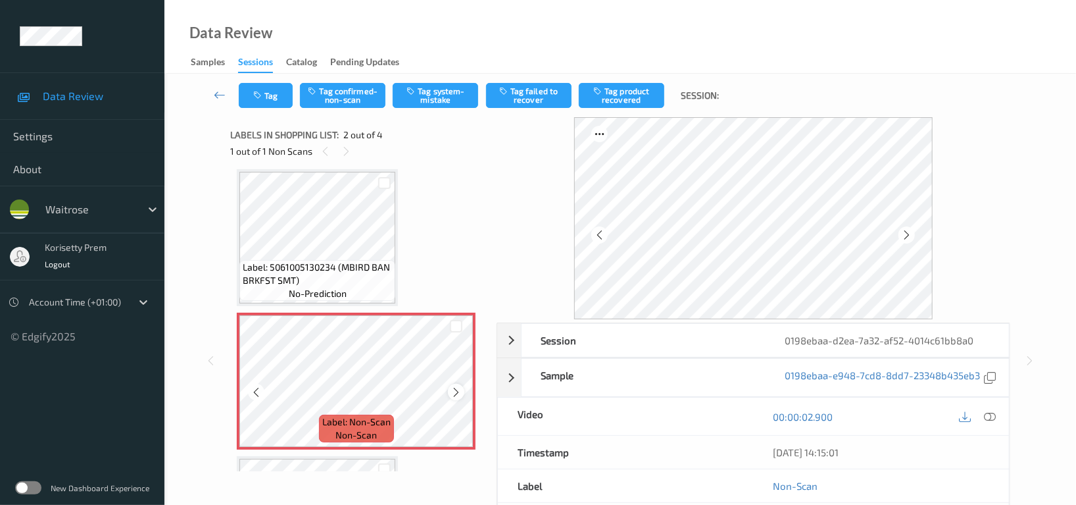
click at [458, 395] on icon at bounding box center [456, 392] width 11 height 12
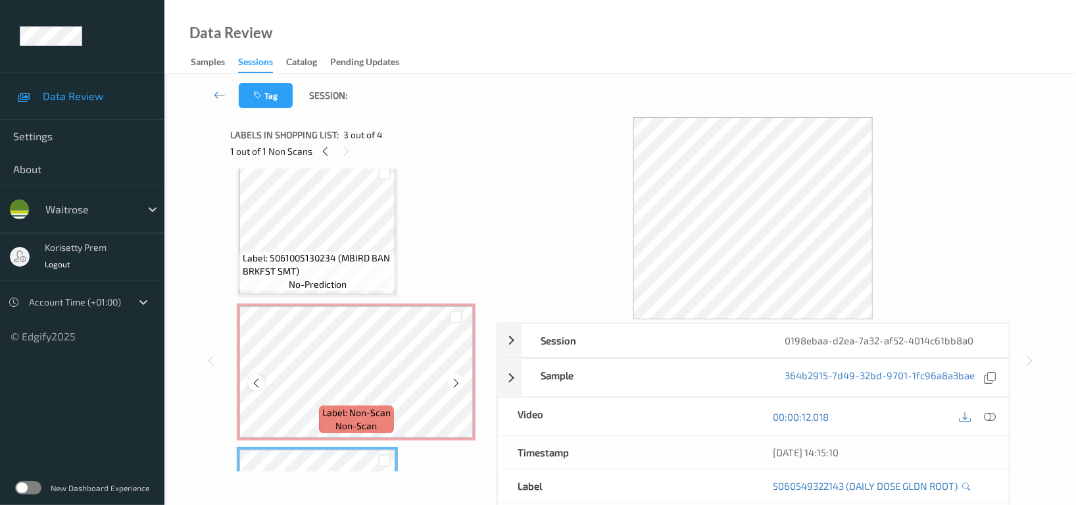
scroll to position [0, 0]
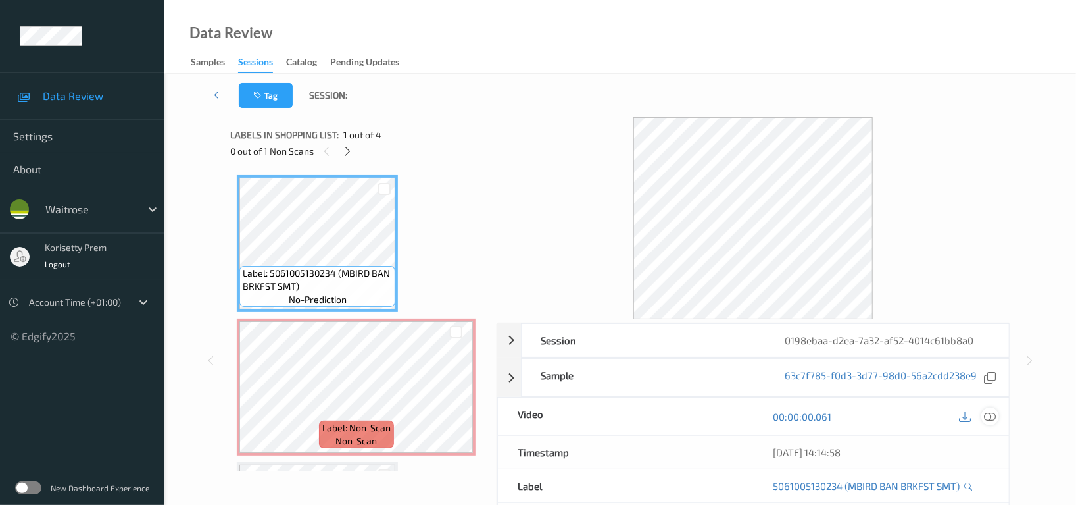
click at [991, 418] on icon at bounding box center [990, 417] width 12 height 12
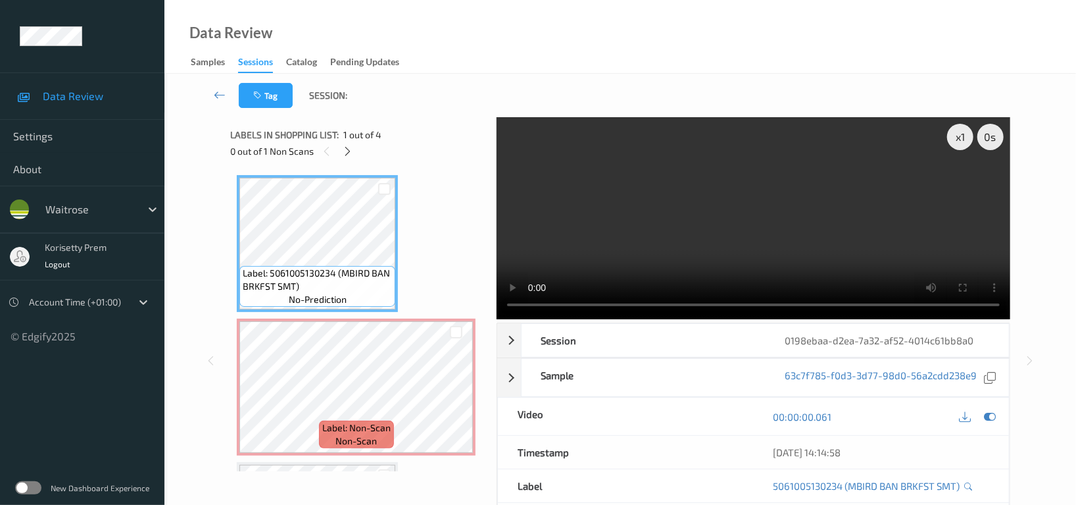
click at [572, 193] on video at bounding box center [754, 218] width 514 height 202
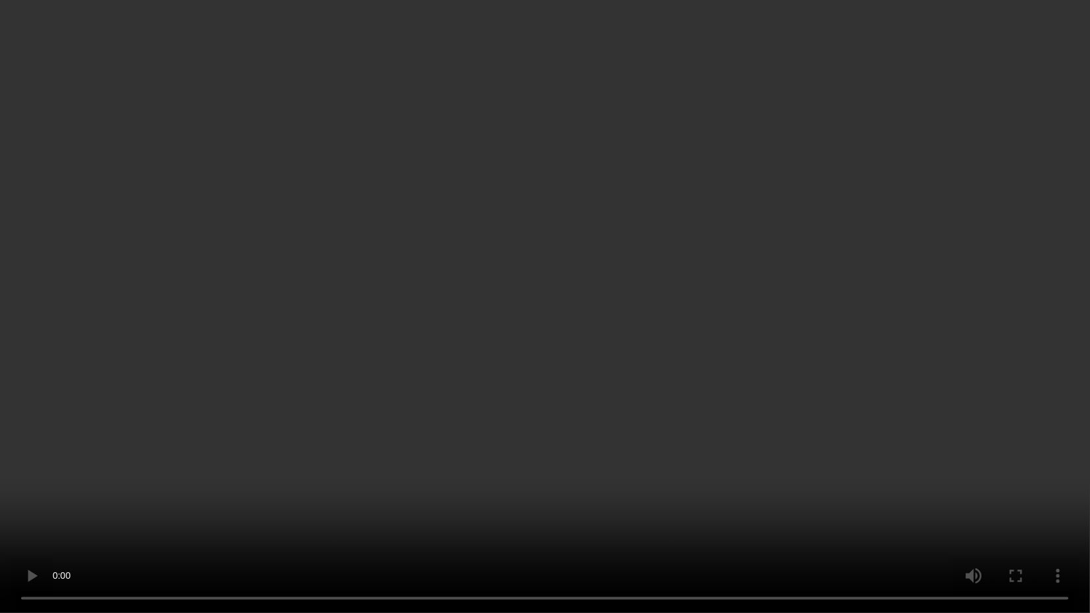
click at [790, 346] on video at bounding box center [545, 306] width 1090 height 613
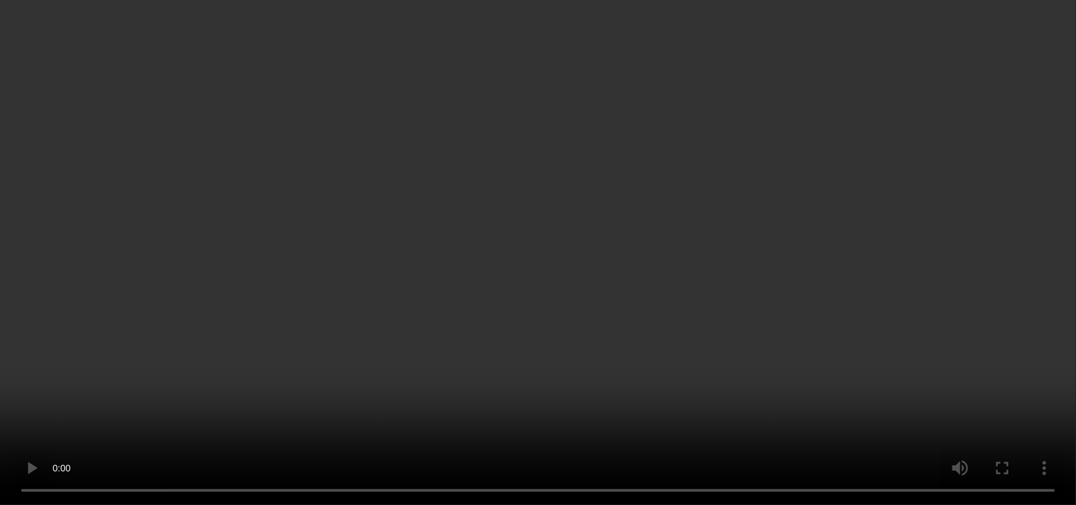
scroll to position [99, 0]
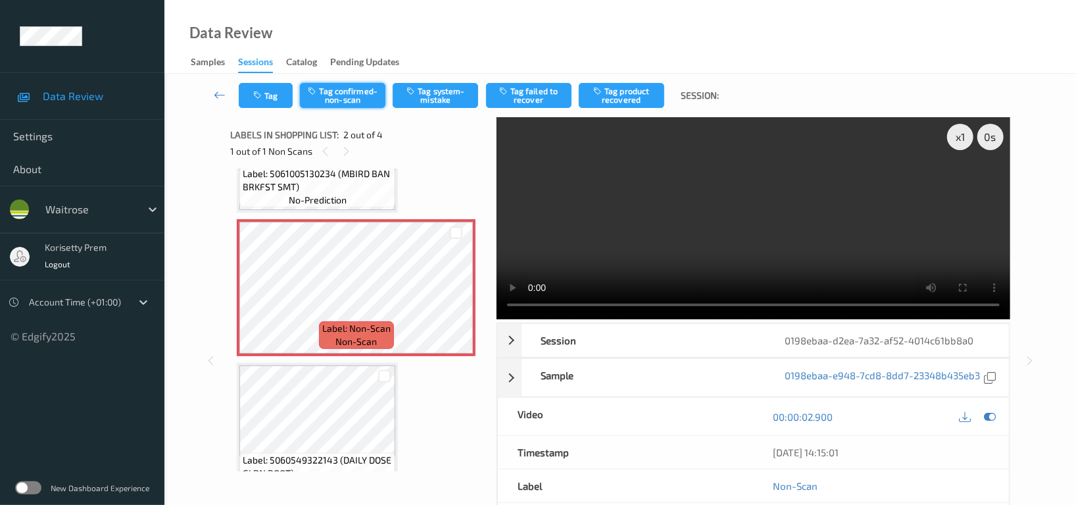
click at [319, 91] on icon "button" at bounding box center [313, 90] width 11 height 9
click at [625, 91] on button "Tag product recovered" at bounding box center [622, 95] width 86 height 25
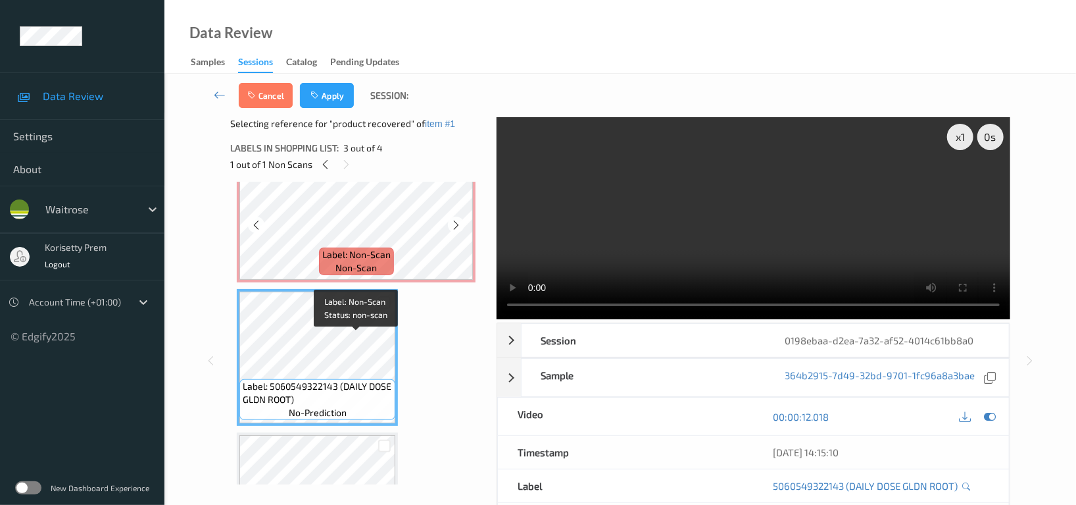
scroll to position [187, 0]
click at [328, 101] on button "Apply" at bounding box center [327, 95] width 54 height 25
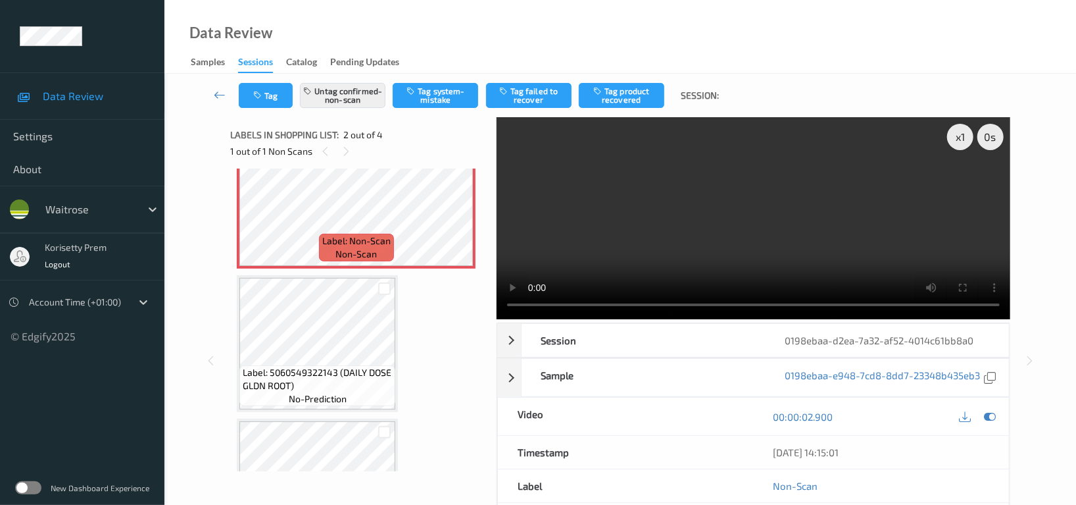
scroll to position [6, 0]
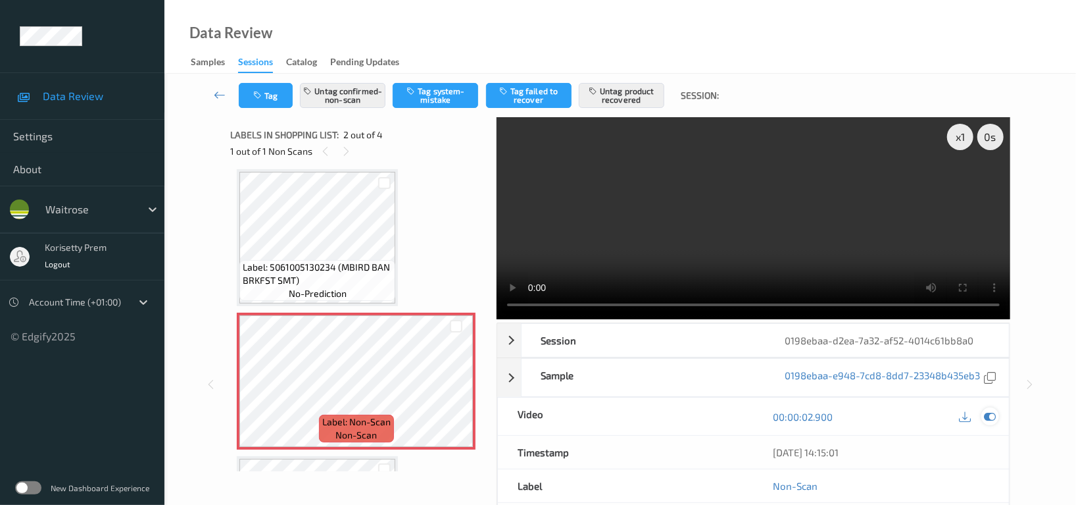
click at [993, 411] on icon at bounding box center [990, 417] width 12 height 12
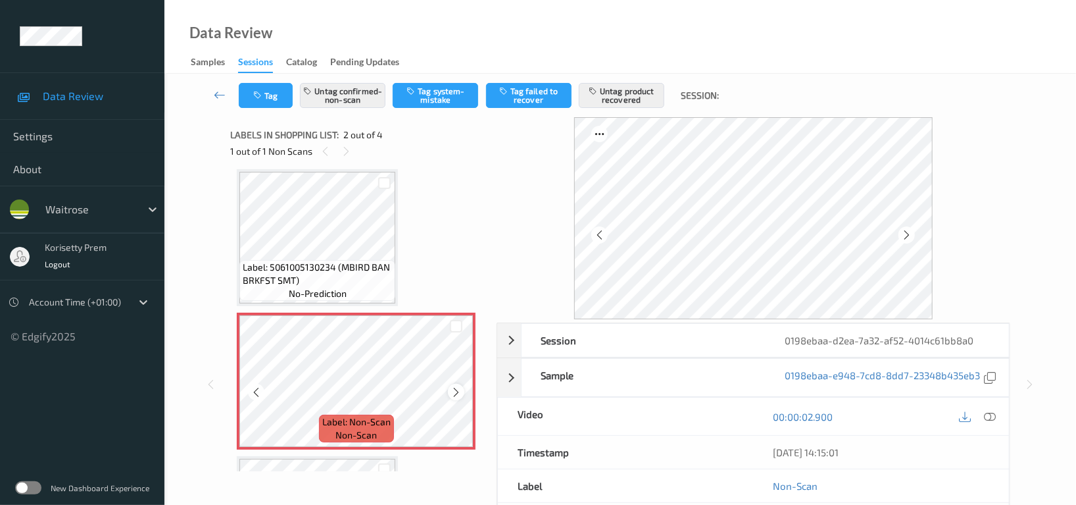
click at [453, 389] on icon at bounding box center [456, 392] width 11 height 12
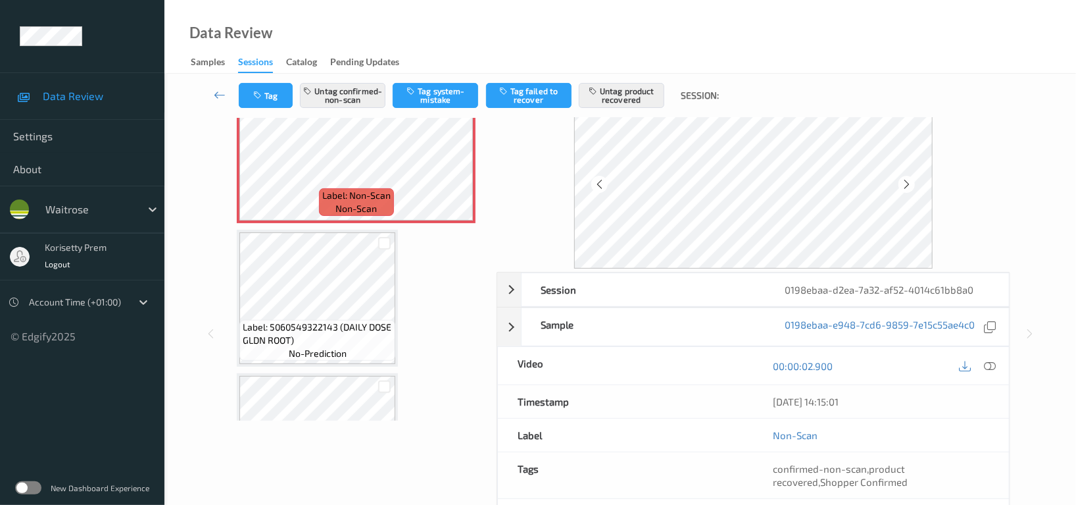
scroll to position [88, 0]
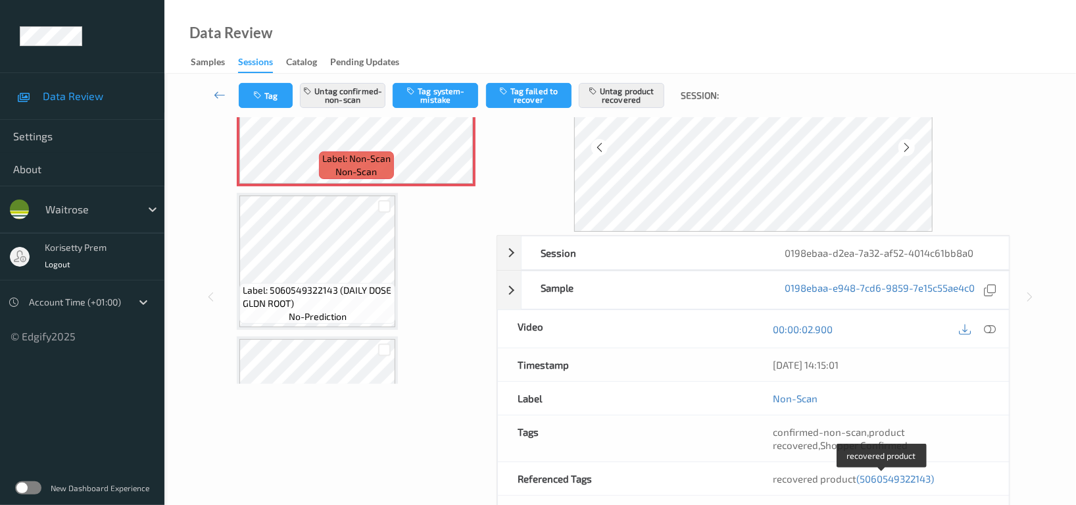
click at [905, 477] on span "(5060549322143)" at bounding box center [896, 478] width 78 height 12
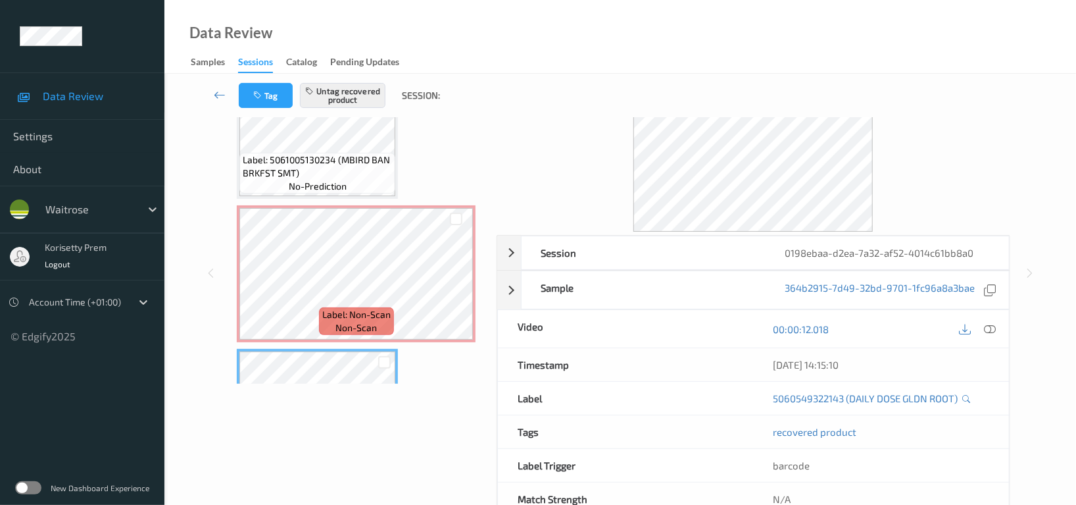
scroll to position [0, 0]
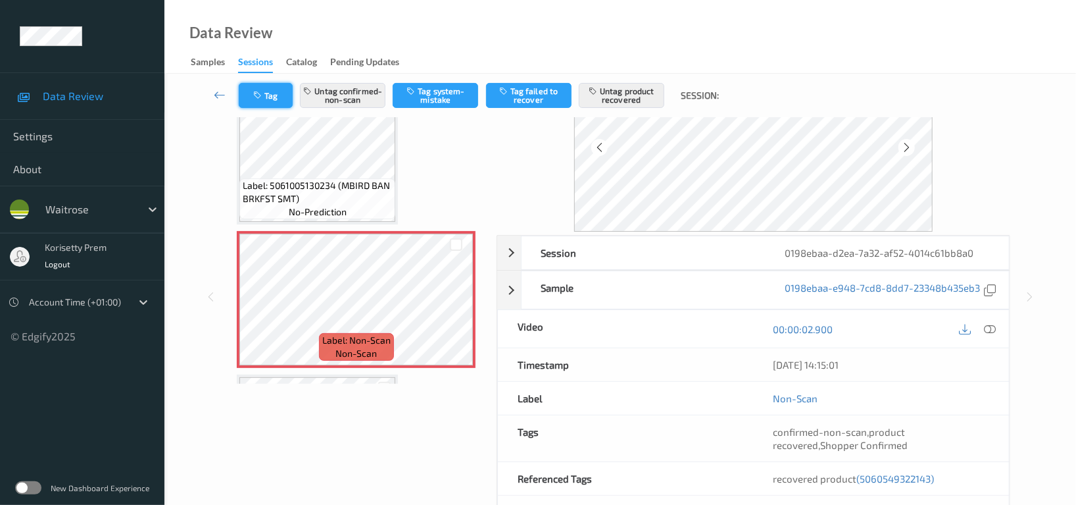
click at [275, 84] on button "Tag" at bounding box center [266, 95] width 54 height 25
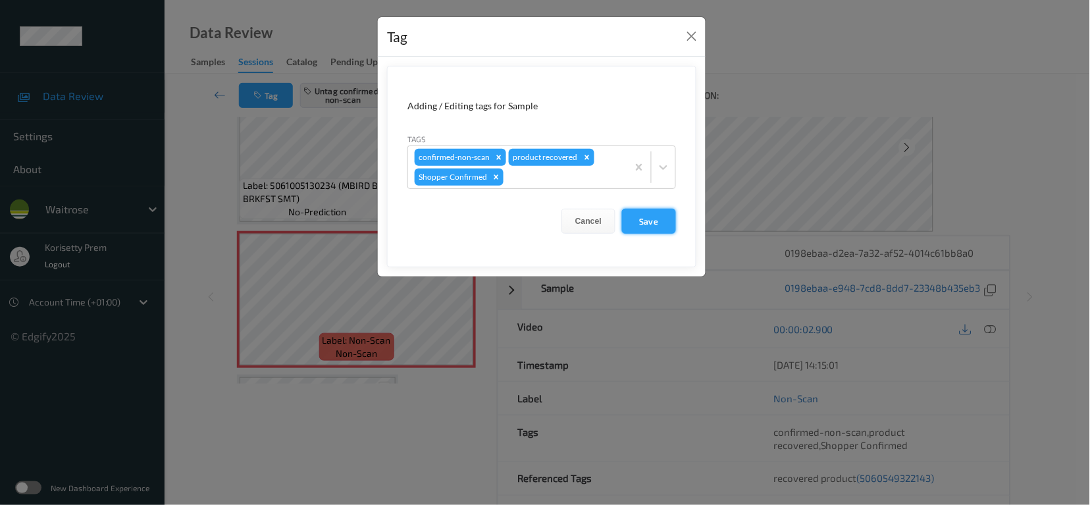
click at [655, 223] on button "Save" at bounding box center [649, 221] width 54 height 25
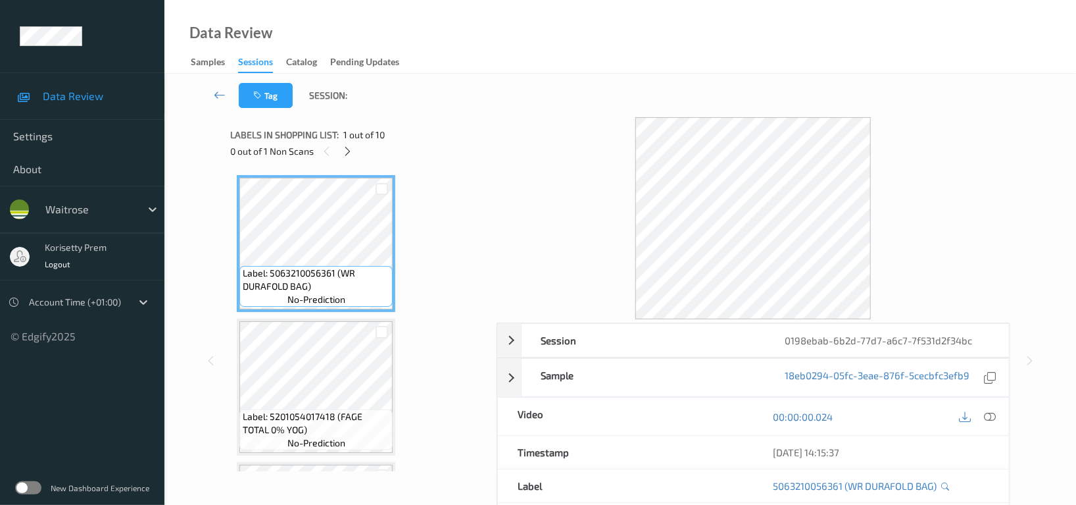
click at [555, 39] on div "Data Review Samples Sessions Catalog Pending Updates" at bounding box center [620, 37] width 912 height 74
click at [346, 153] on icon at bounding box center [348, 151] width 11 height 12
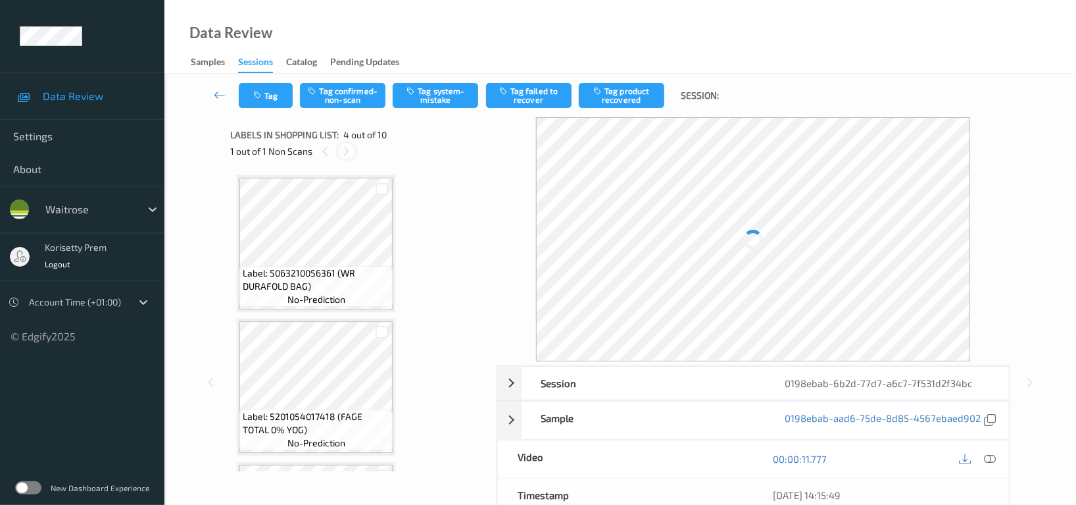
scroll to position [292, 0]
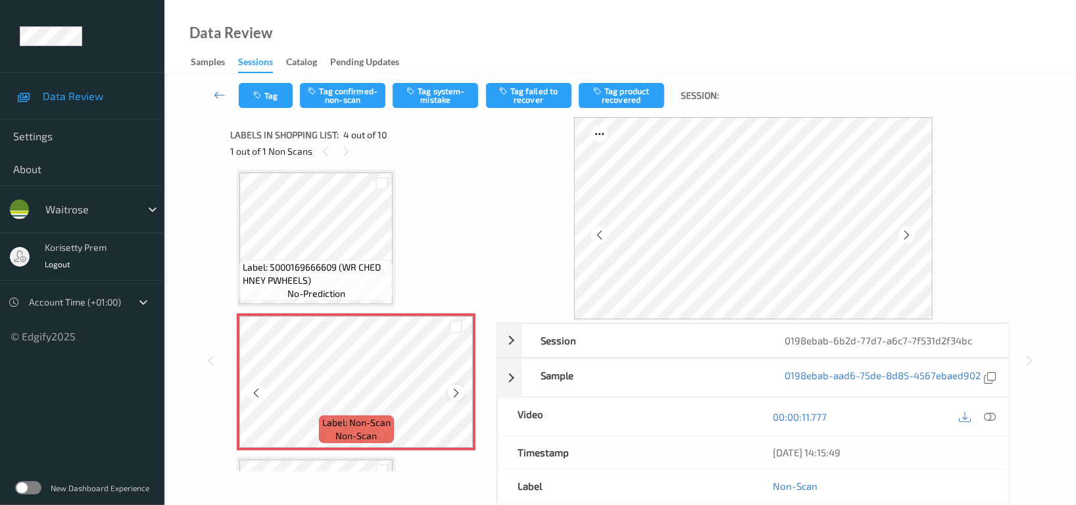
click at [459, 391] on icon at bounding box center [456, 393] width 11 height 12
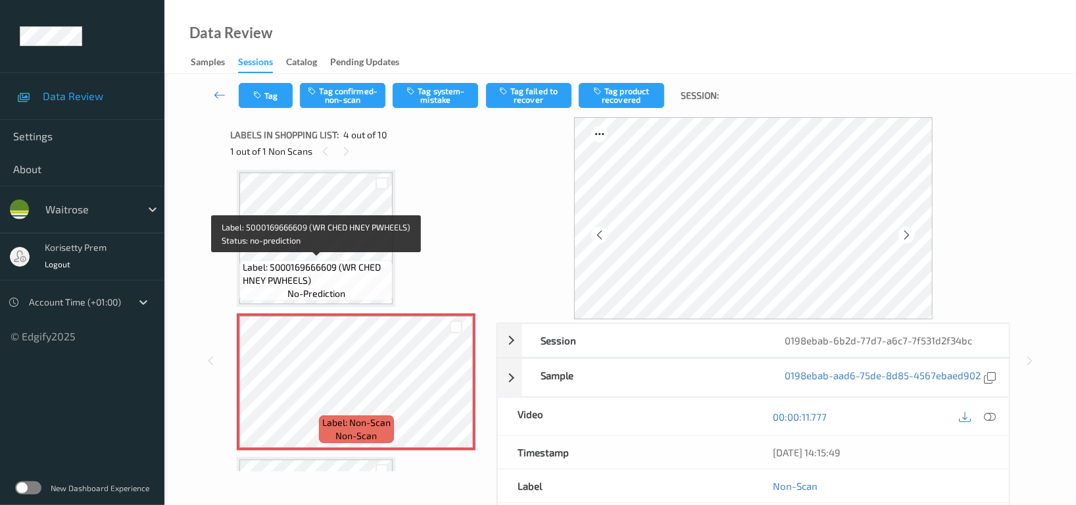
click at [326, 261] on span "Label: 5000169666609 (WR CHED HNEY PWHEELS)" at bounding box center [316, 274] width 147 height 26
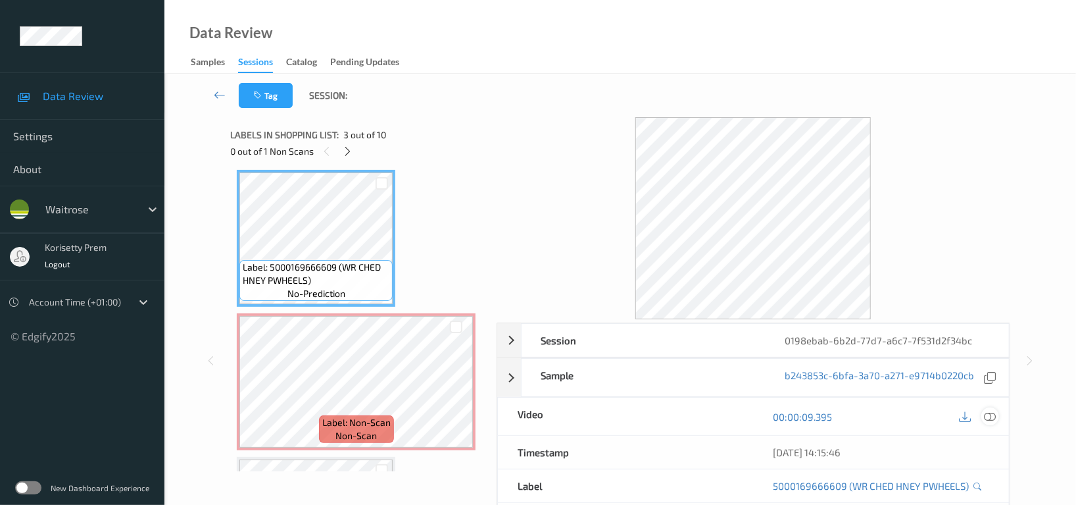
click at [988, 414] on icon at bounding box center [990, 417] width 12 height 12
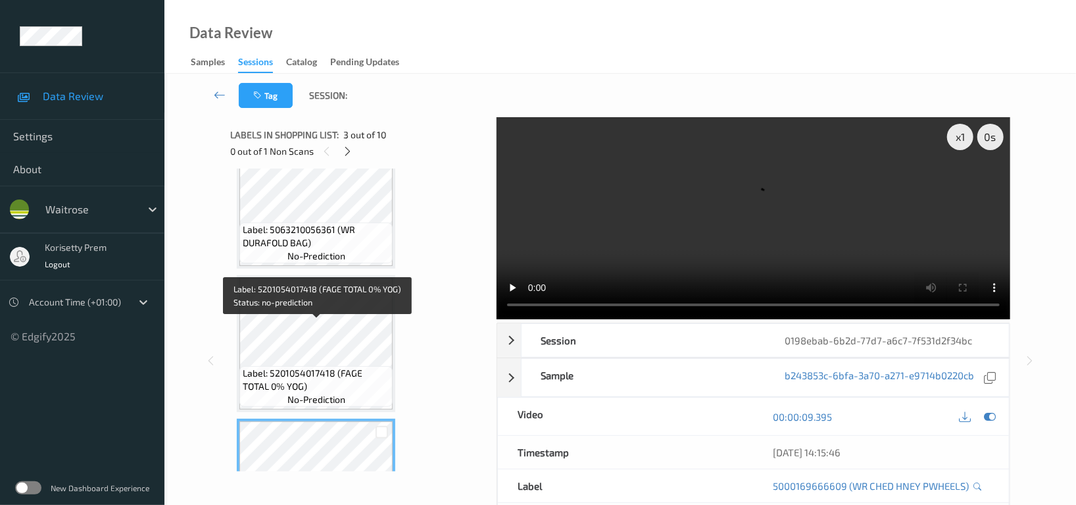
scroll to position [0, 0]
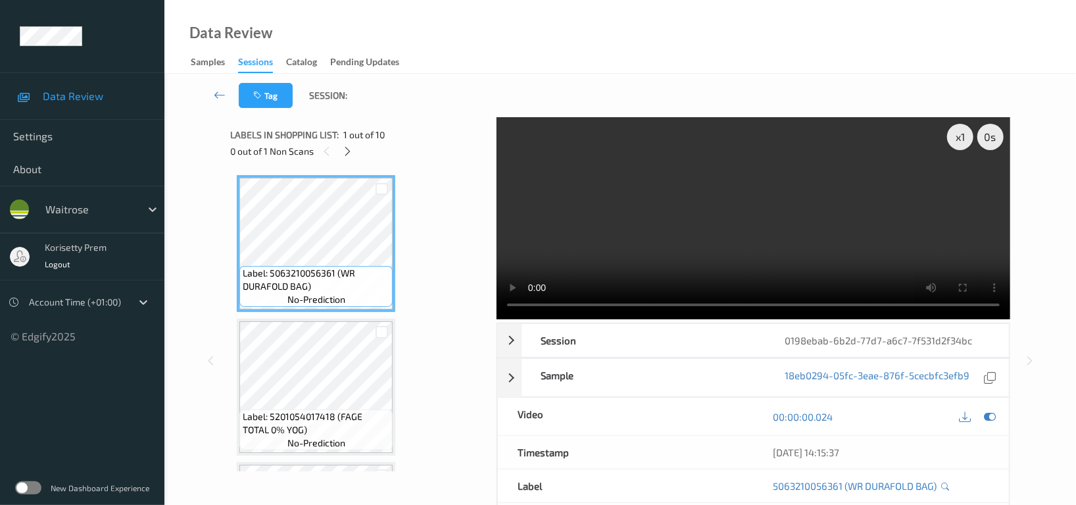
click at [734, 224] on video at bounding box center [754, 218] width 514 height 202
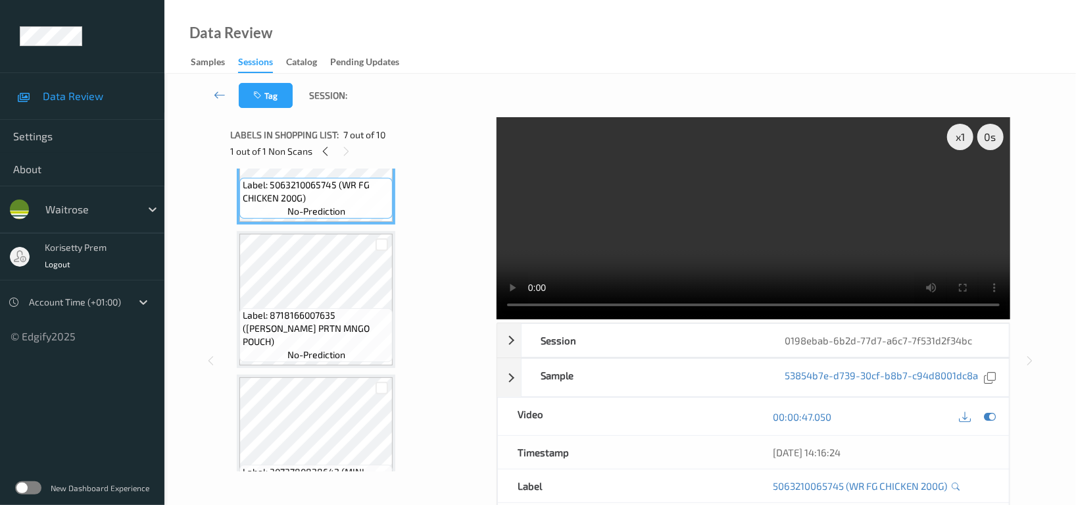
scroll to position [965, 0]
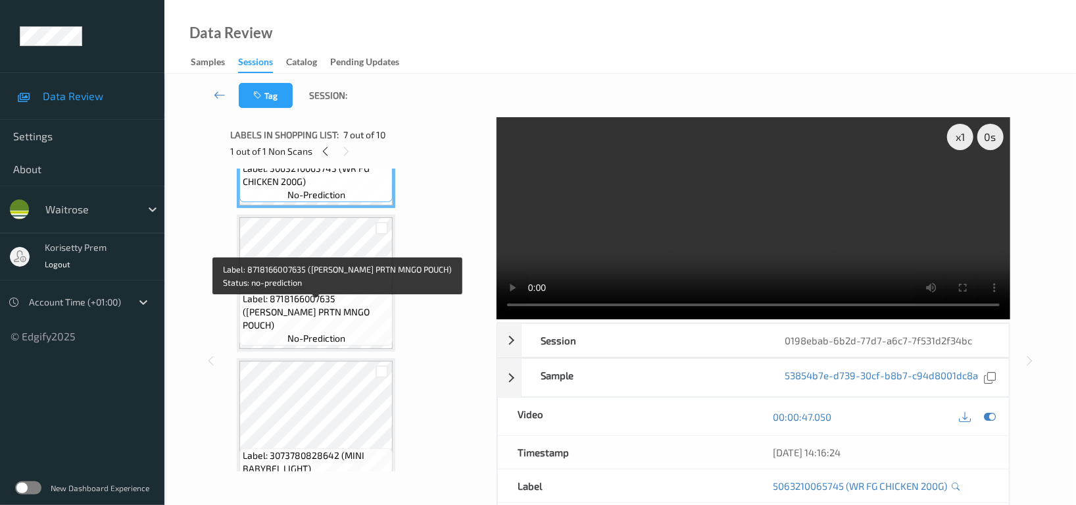
click at [309, 305] on span "Label: 8718166007635 ([PERSON_NAME] PRTN MNGO POUCH)" at bounding box center [316, 311] width 147 height 39
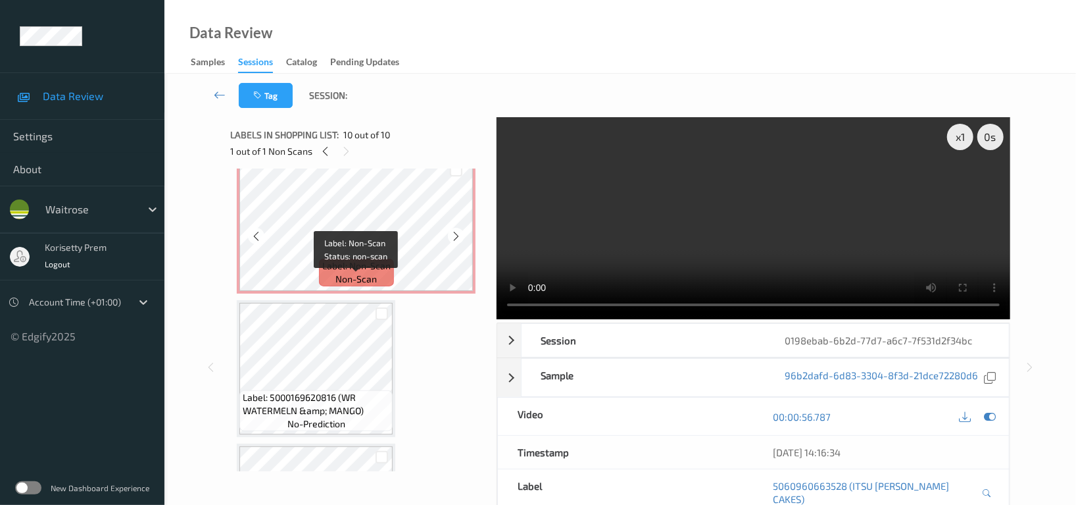
scroll to position [431, 0]
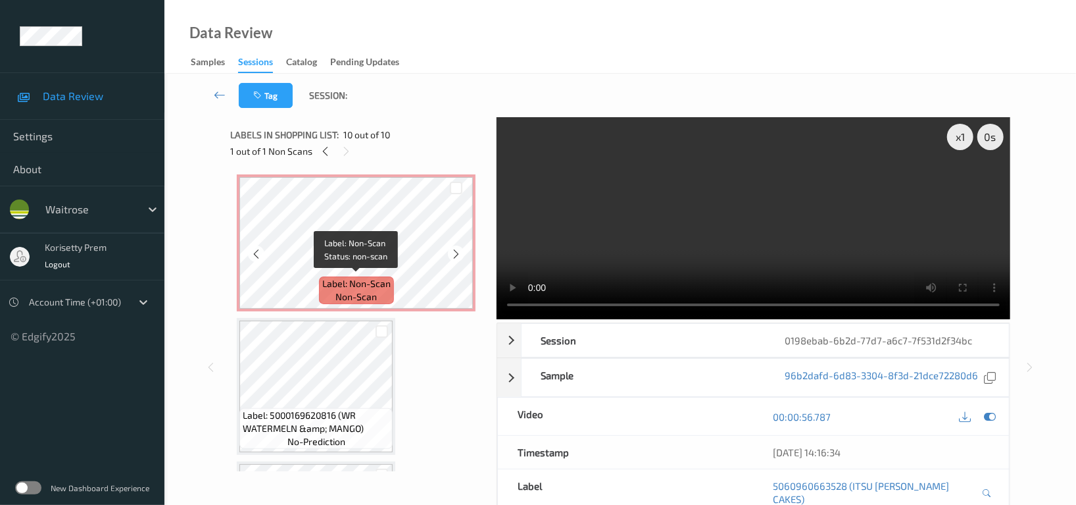
click at [322, 286] on span "Label: Non-Scan" at bounding box center [356, 283] width 68 height 13
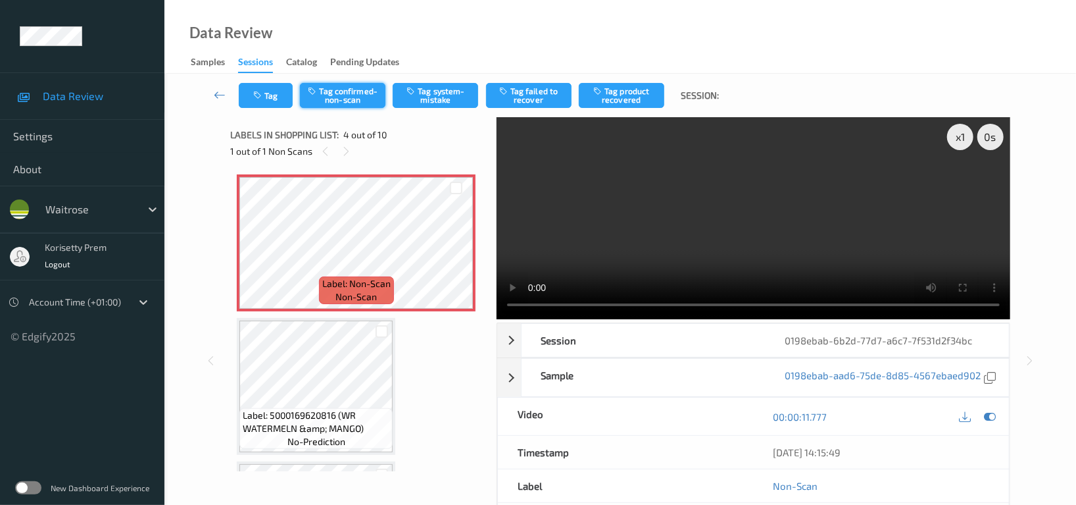
click at [350, 99] on button "Tag confirmed-non-scan" at bounding box center [343, 95] width 86 height 25
click at [525, 97] on button "Tag failed to recover" at bounding box center [529, 95] width 86 height 25
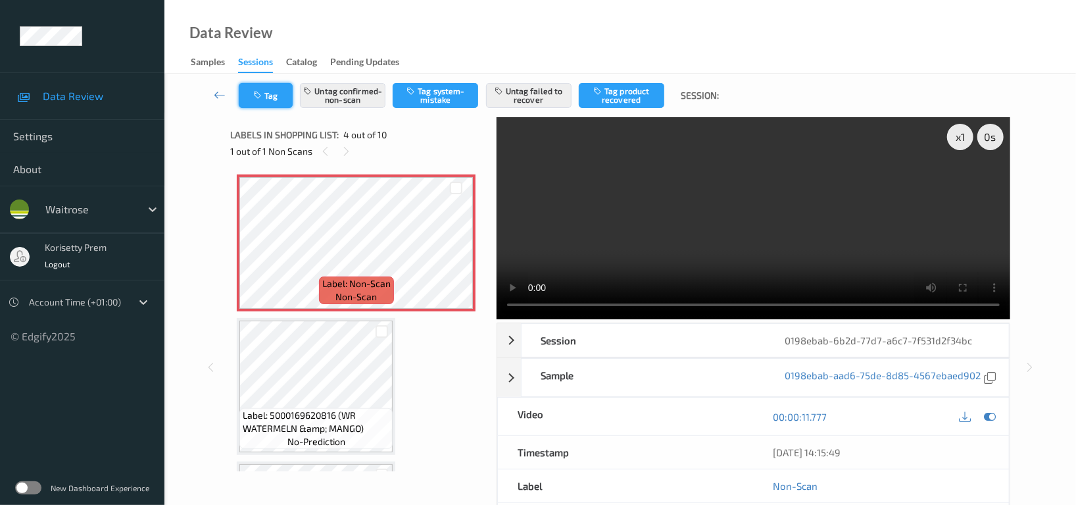
click at [267, 95] on button "Tag" at bounding box center [266, 95] width 54 height 25
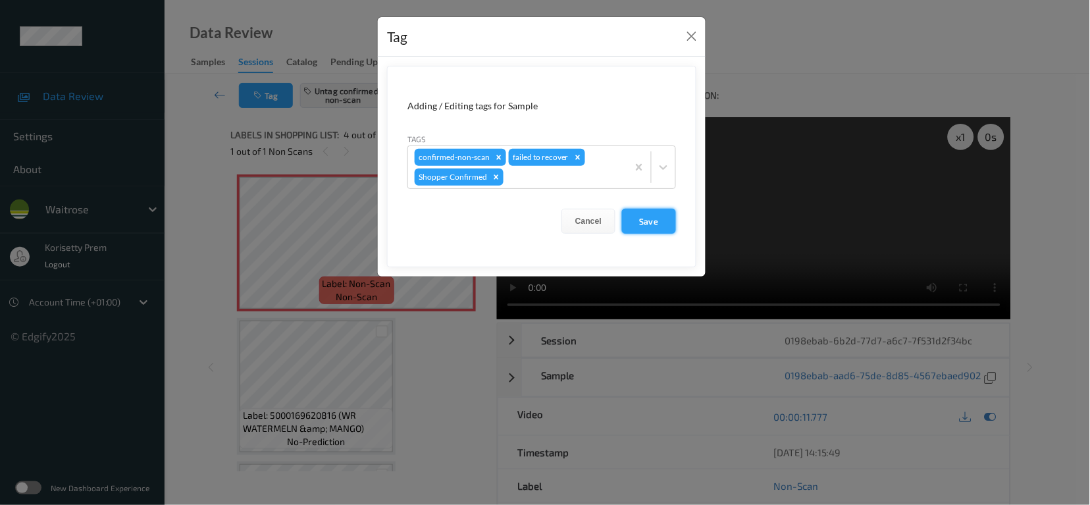
click at [641, 220] on button "Save" at bounding box center [649, 221] width 54 height 25
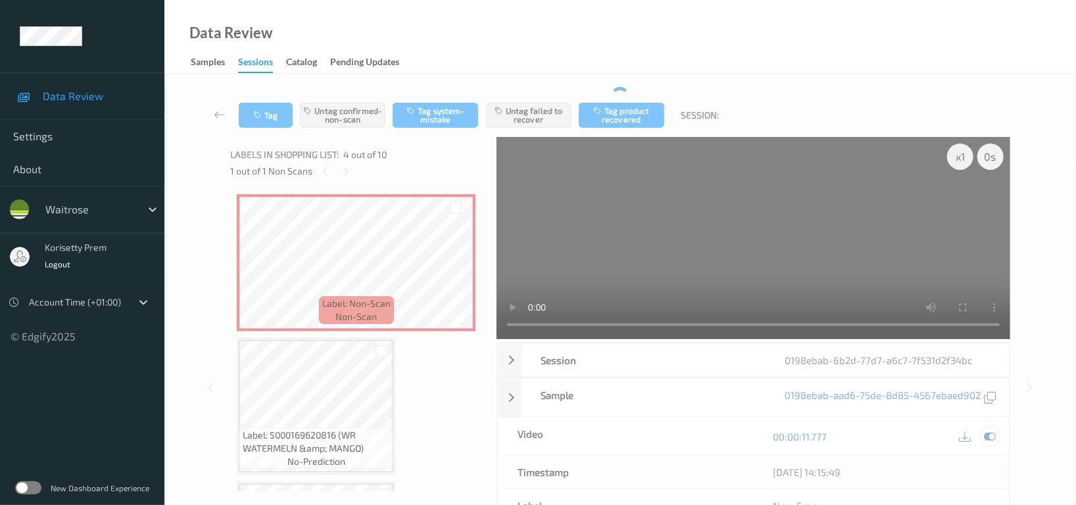
click at [990, 430] on icon at bounding box center [990, 436] width 12 height 12
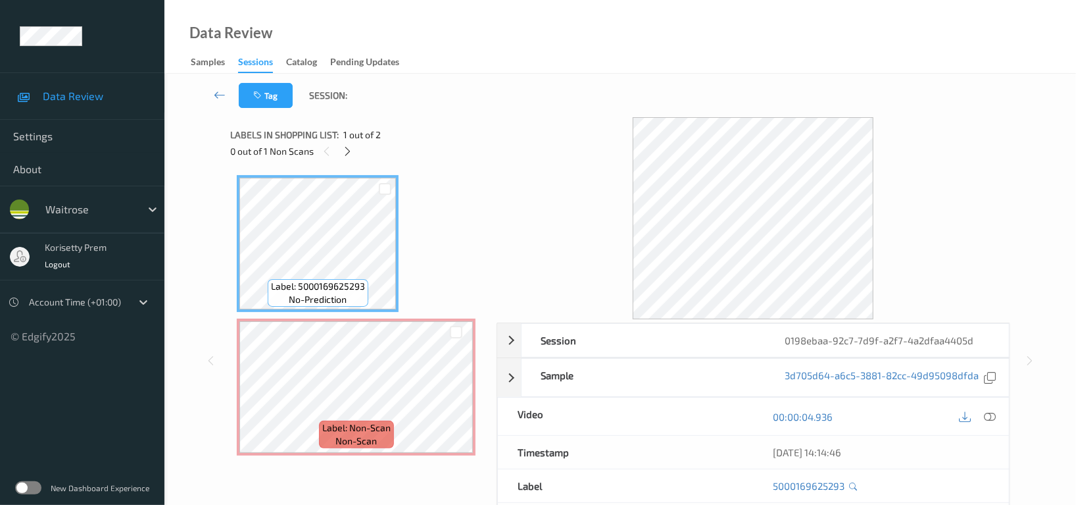
click at [510, 128] on div at bounding box center [754, 218] width 514 height 202
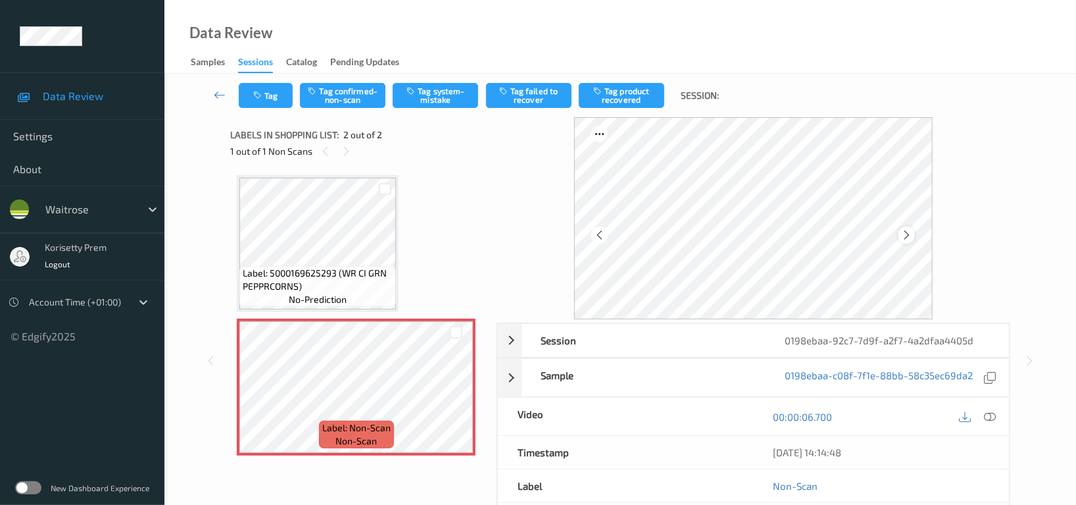
click at [905, 232] on icon at bounding box center [906, 235] width 11 height 12
click at [426, 98] on button "Tag system-mistake" at bounding box center [436, 95] width 86 height 25
click at [270, 95] on button "Tag" at bounding box center [266, 95] width 54 height 25
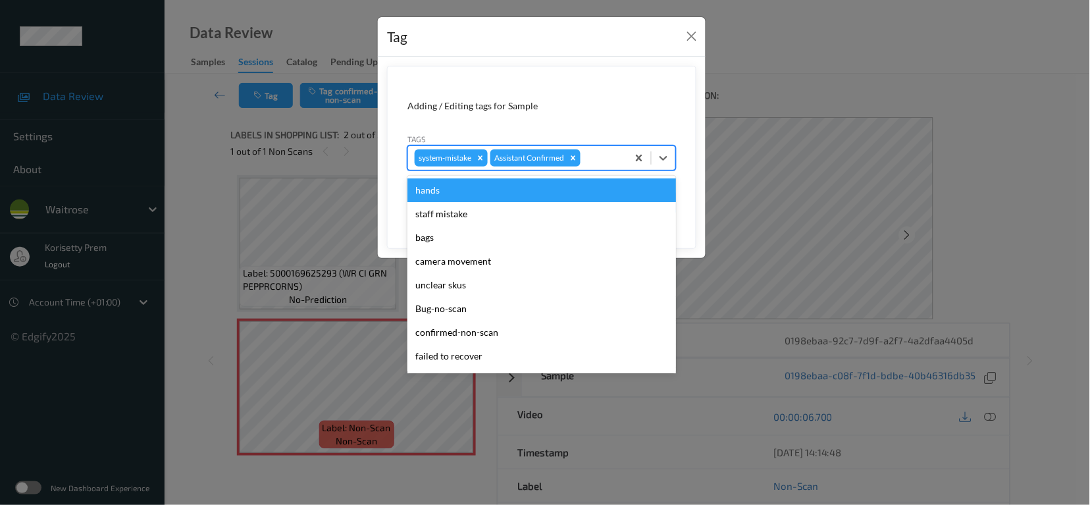
click at [602, 163] on div at bounding box center [602, 158] width 38 height 16
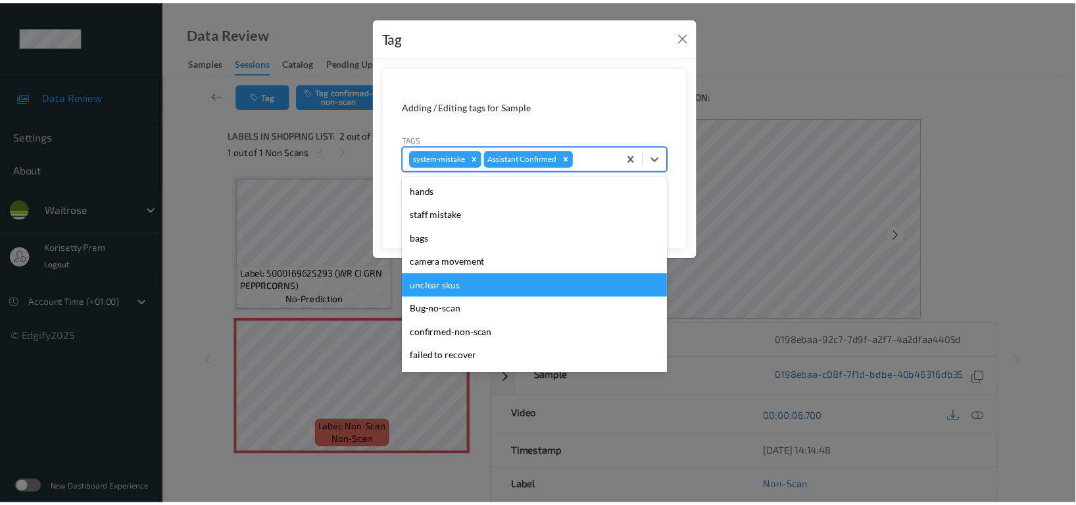
scroll to position [280, 0]
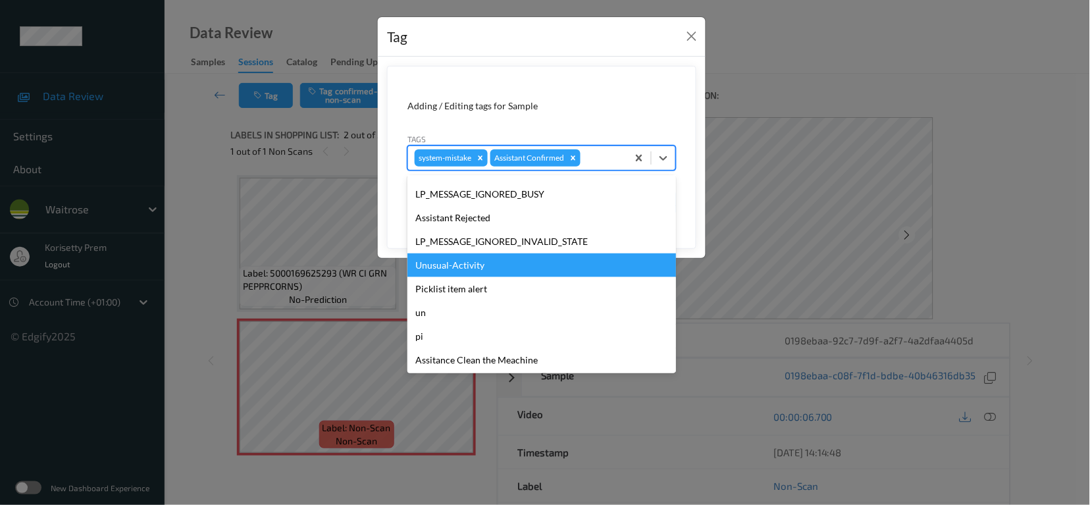
click at [480, 266] on div "Unusual-Activity" at bounding box center [541, 265] width 268 height 24
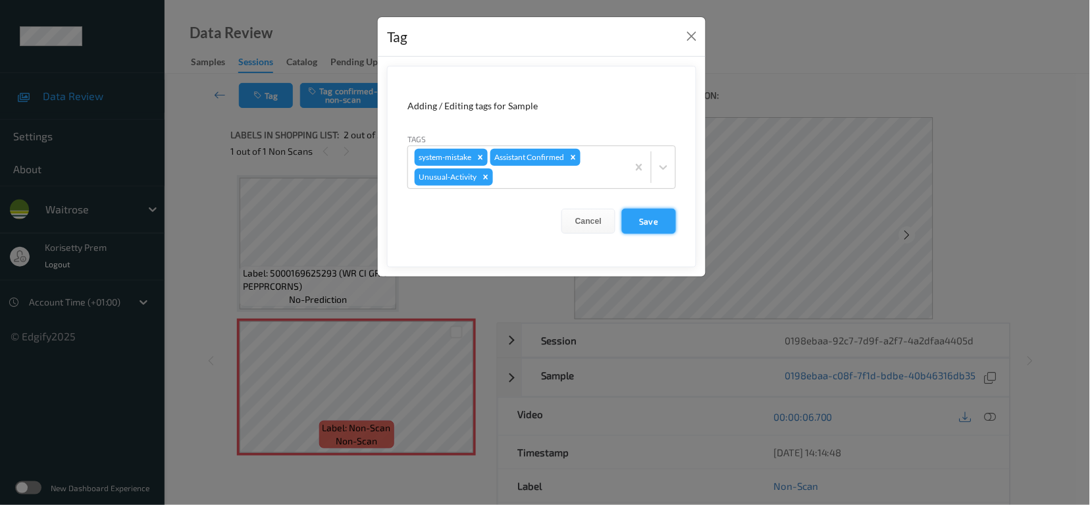
click at [647, 218] on button "Save" at bounding box center [649, 221] width 54 height 25
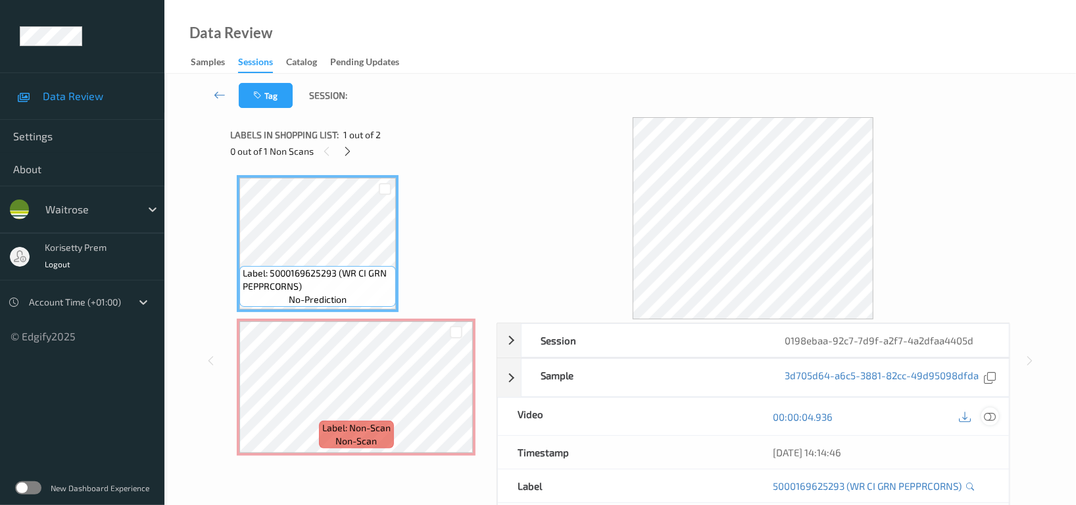
click at [989, 420] on icon at bounding box center [990, 417] width 12 height 12
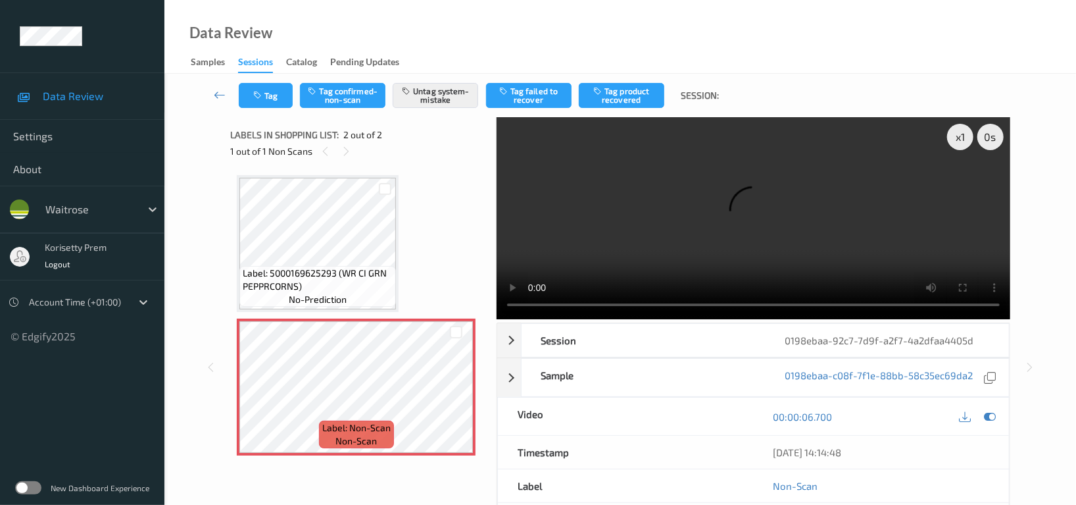
click at [693, 200] on video at bounding box center [754, 218] width 514 height 202
click at [742, 197] on video at bounding box center [754, 218] width 514 height 202
click at [268, 87] on button "Tag" at bounding box center [266, 95] width 54 height 25
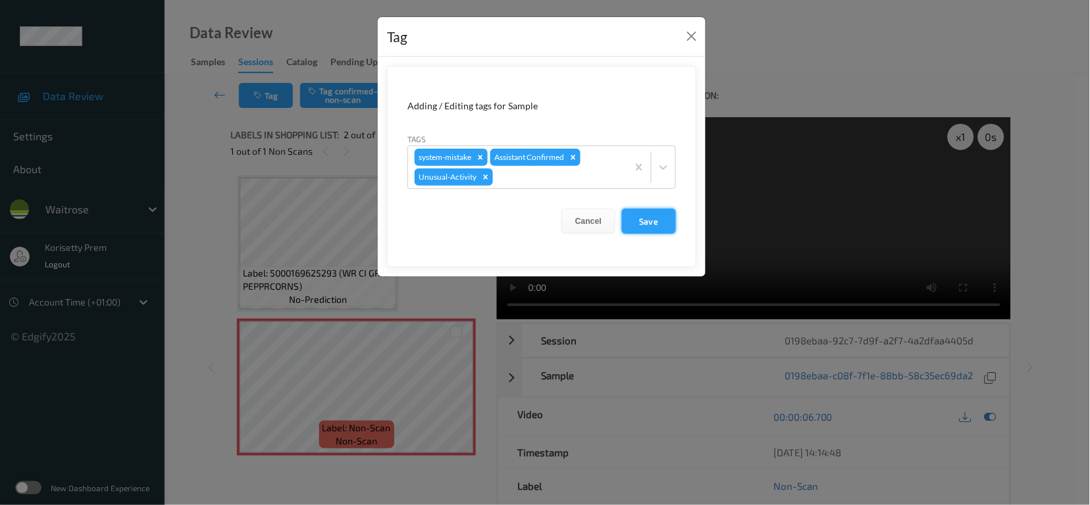
click at [657, 223] on button "Save" at bounding box center [649, 221] width 54 height 25
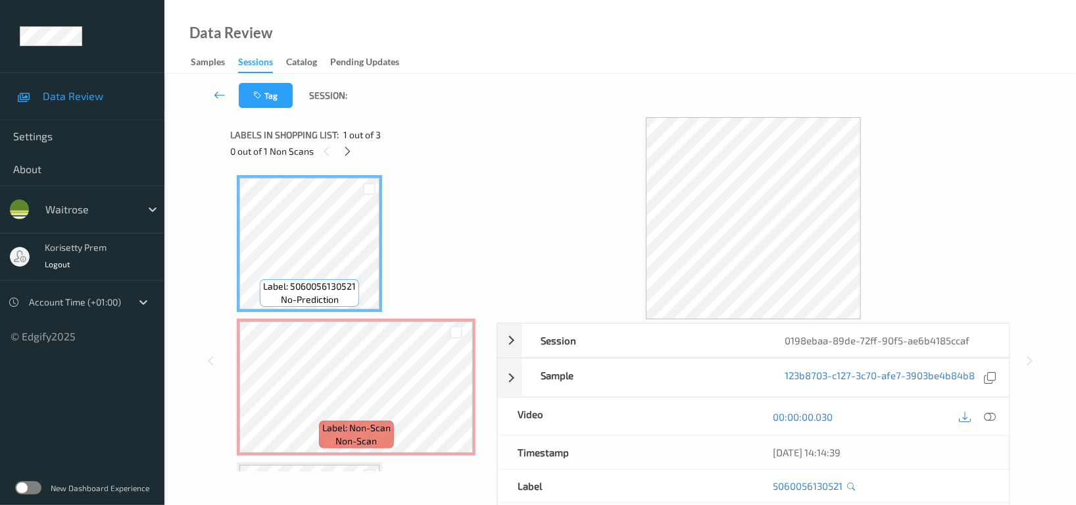
click at [550, 91] on div "Tag Session:" at bounding box center [620, 95] width 858 height 43
click at [351, 146] on icon at bounding box center [348, 151] width 11 height 12
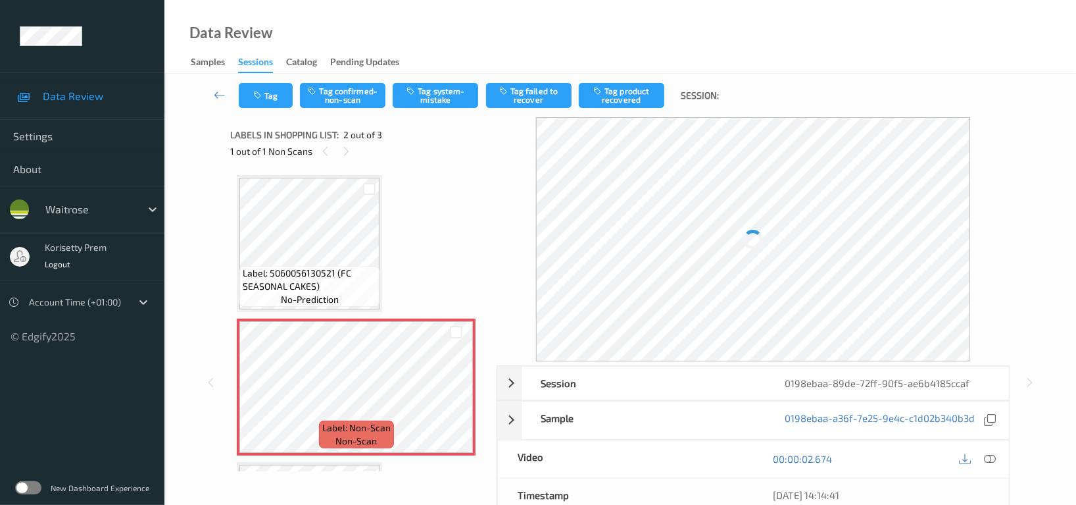
scroll to position [6, 0]
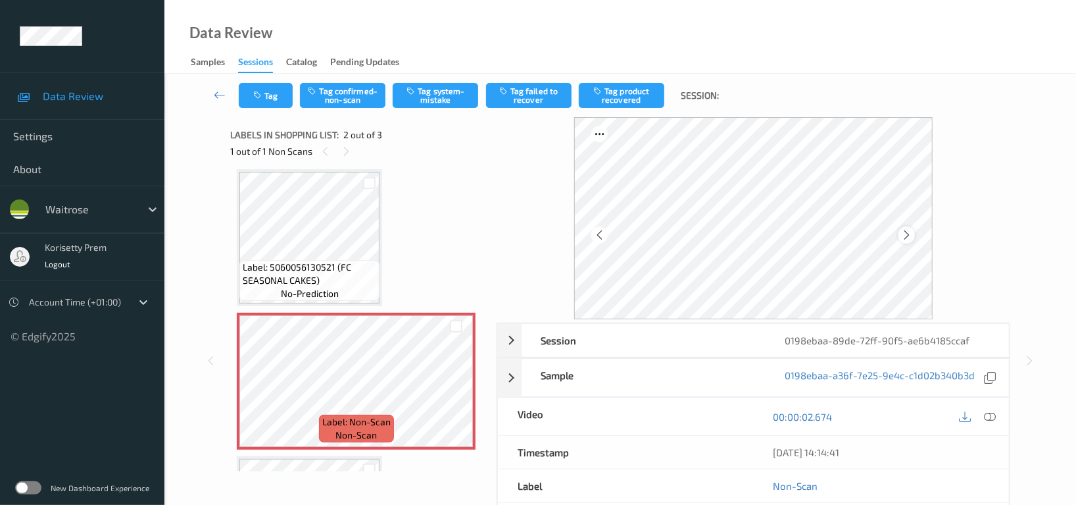
click at [903, 234] on icon at bounding box center [906, 235] width 11 height 12
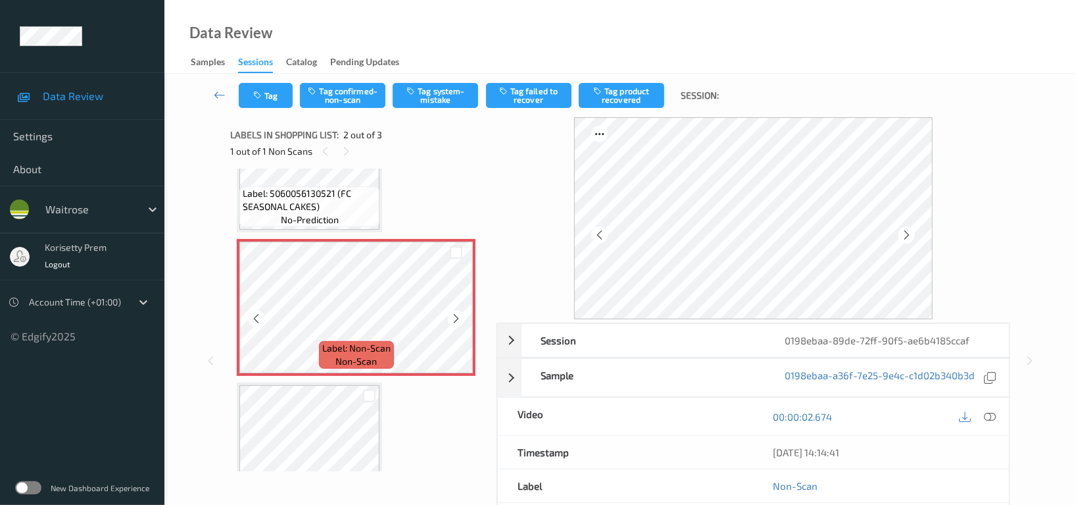
scroll to position [44, 0]
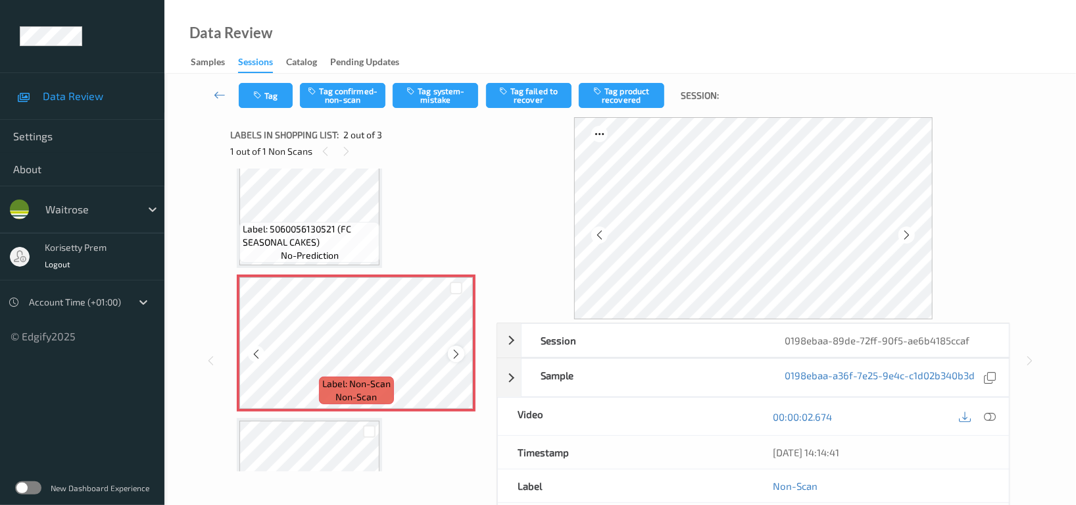
click at [460, 348] on icon at bounding box center [456, 354] width 11 height 12
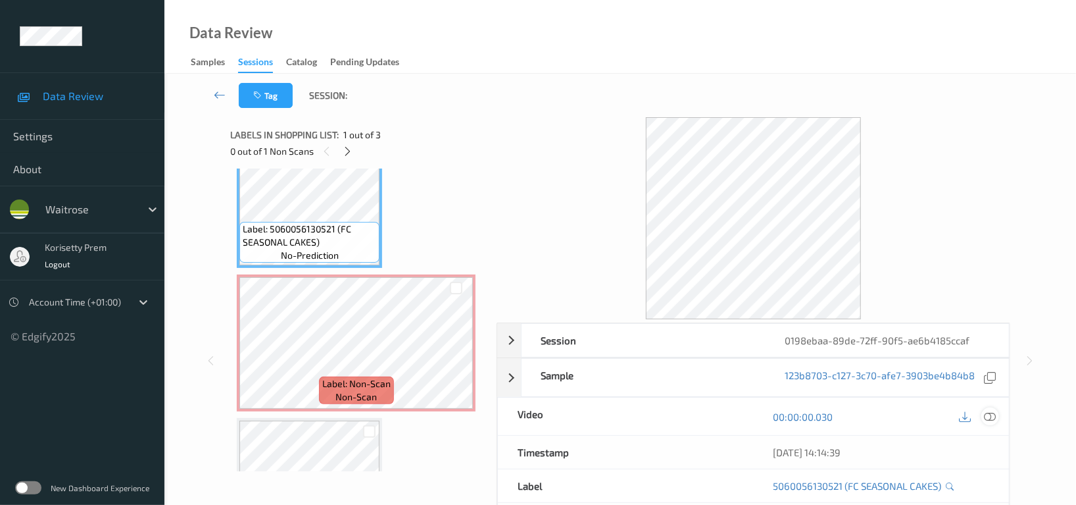
click at [989, 417] on icon at bounding box center [990, 417] width 12 height 12
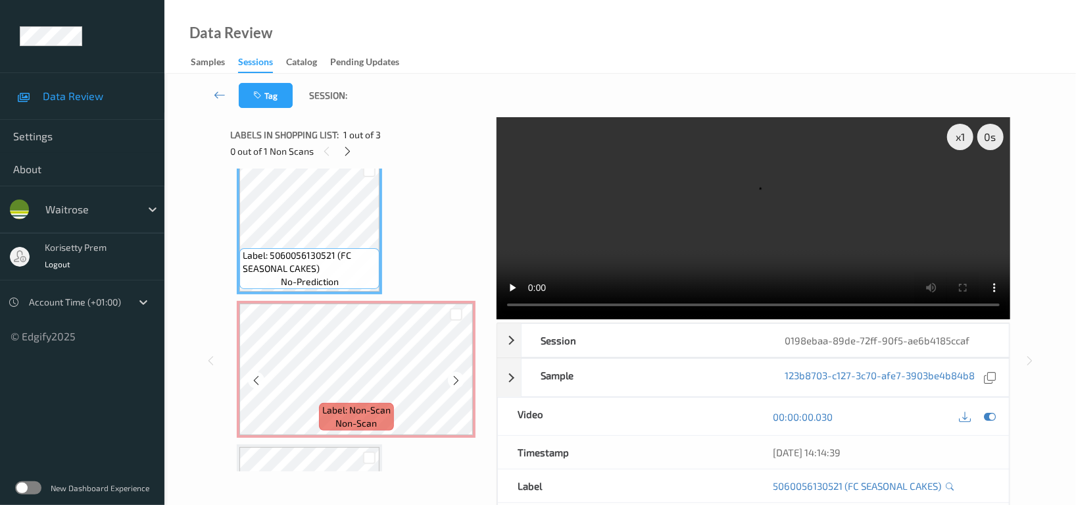
scroll to position [0, 0]
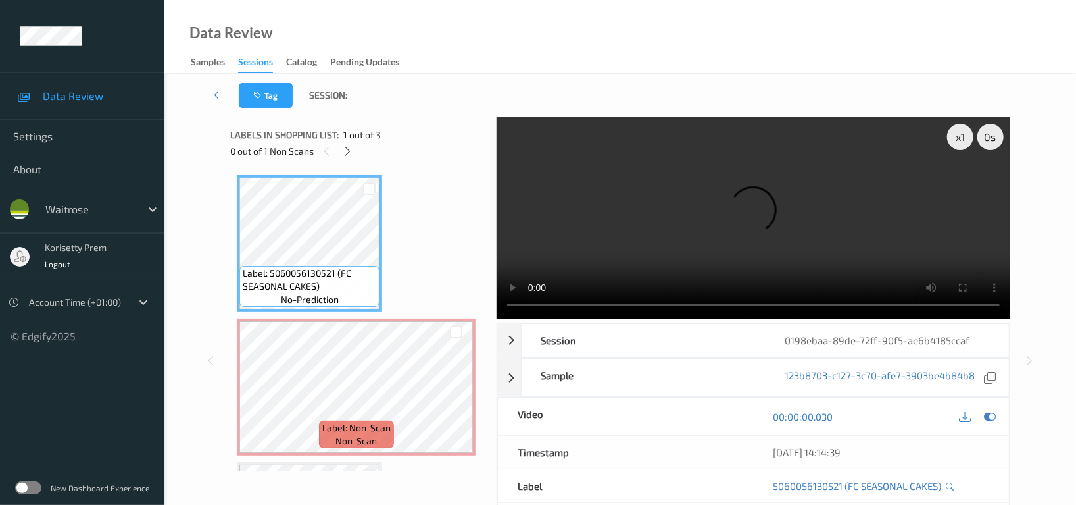
click at [803, 193] on video at bounding box center [754, 218] width 514 height 202
click at [888, 231] on video at bounding box center [754, 218] width 514 height 202
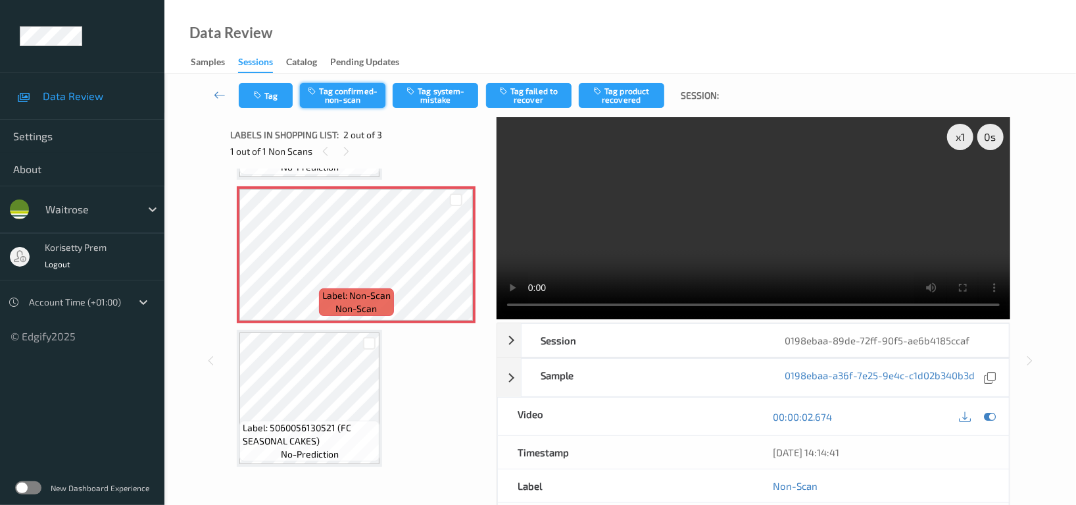
click at [351, 92] on button "Tag confirmed-non-scan" at bounding box center [343, 95] width 86 height 25
click at [634, 88] on button "Tag product recovered" at bounding box center [622, 95] width 86 height 25
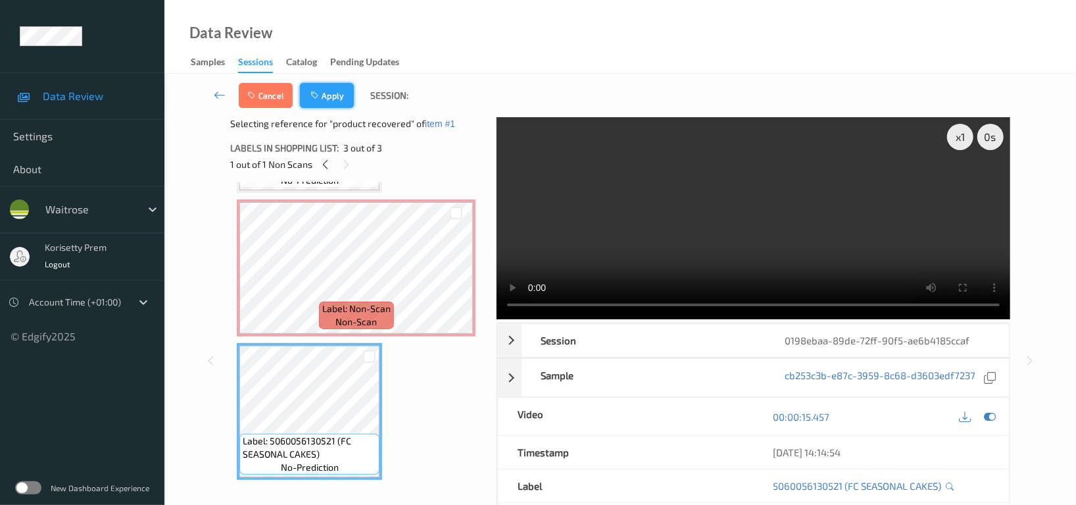
click at [331, 88] on button "Apply" at bounding box center [327, 95] width 54 height 25
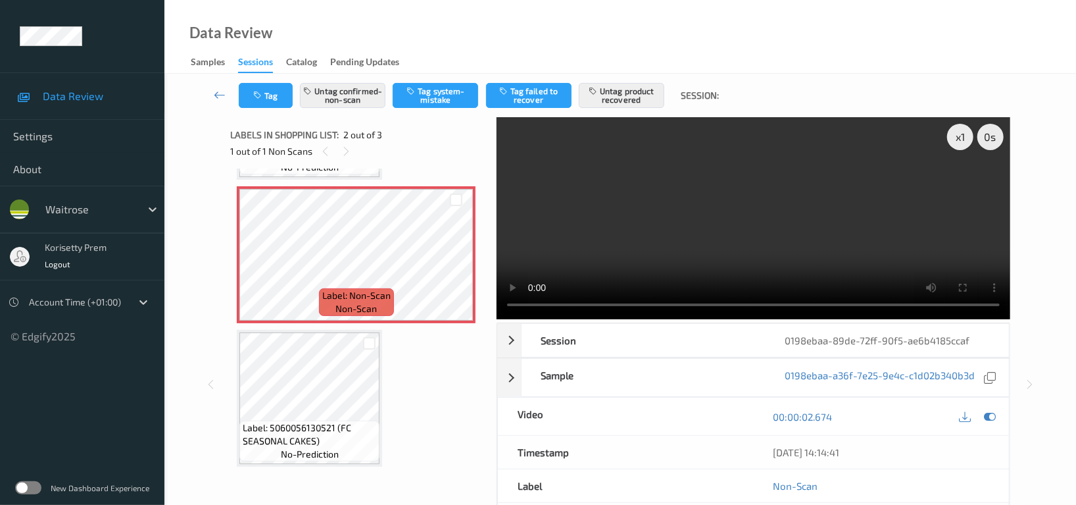
click at [647, 160] on video at bounding box center [754, 218] width 514 height 202
click at [651, 173] on video at bounding box center [754, 218] width 514 height 202
click at [757, 192] on video at bounding box center [754, 218] width 514 height 202
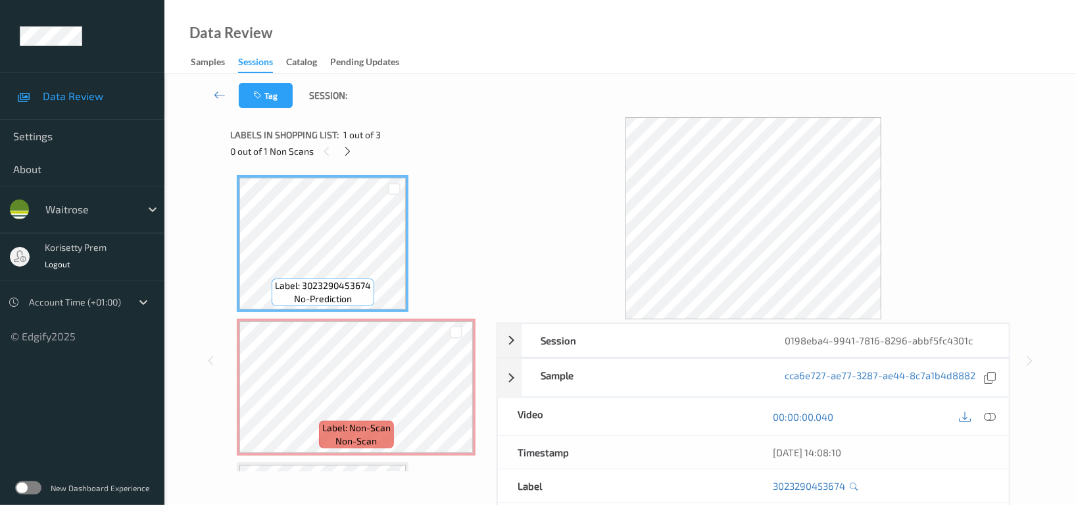
click at [629, 33] on div "Data Review Samples Sessions Catalog Pending Updates" at bounding box center [620, 37] width 912 height 74
click at [1009, 67] on div "Data Review Samples Sessions Catalog Pending Updates" at bounding box center [620, 37] width 912 height 74
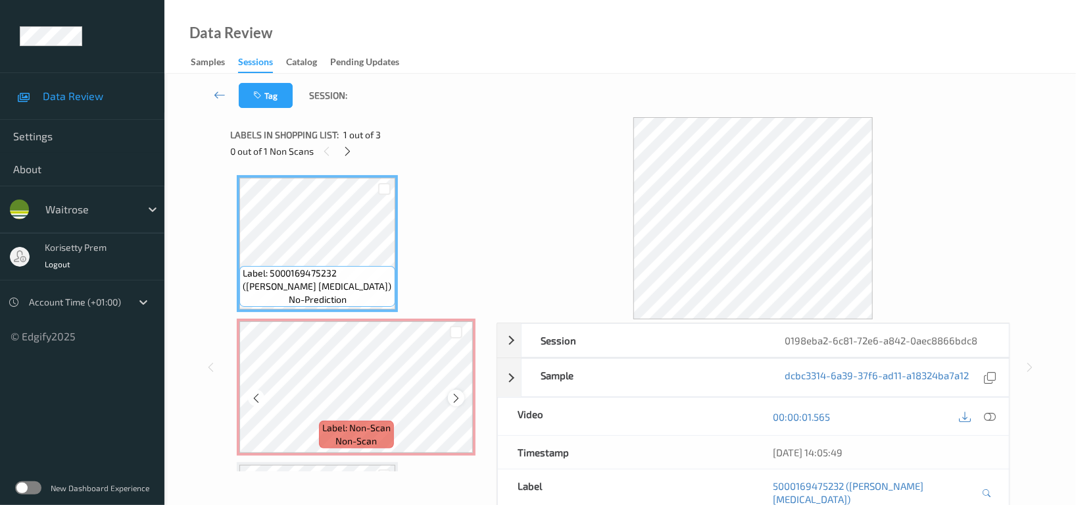
click at [461, 395] on icon at bounding box center [456, 398] width 11 height 12
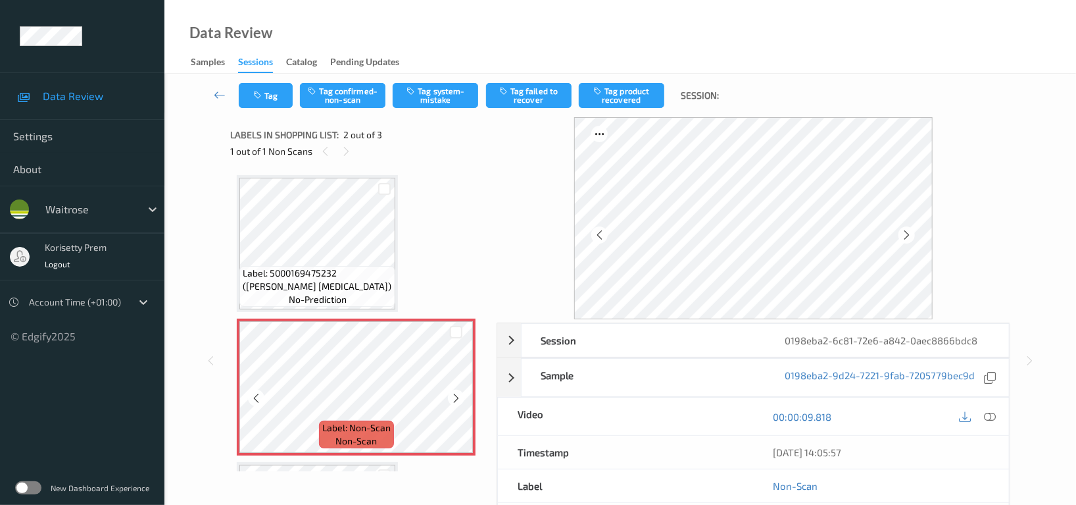
click at [461, 395] on icon at bounding box center [456, 398] width 11 height 12
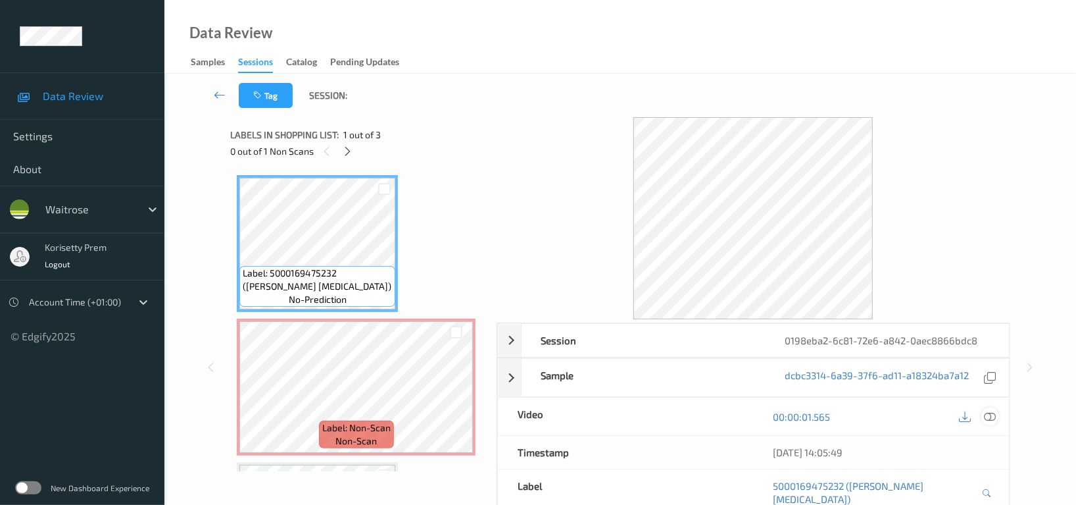
click at [984, 414] on icon at bounding box center [990, 417] width 12 height 12
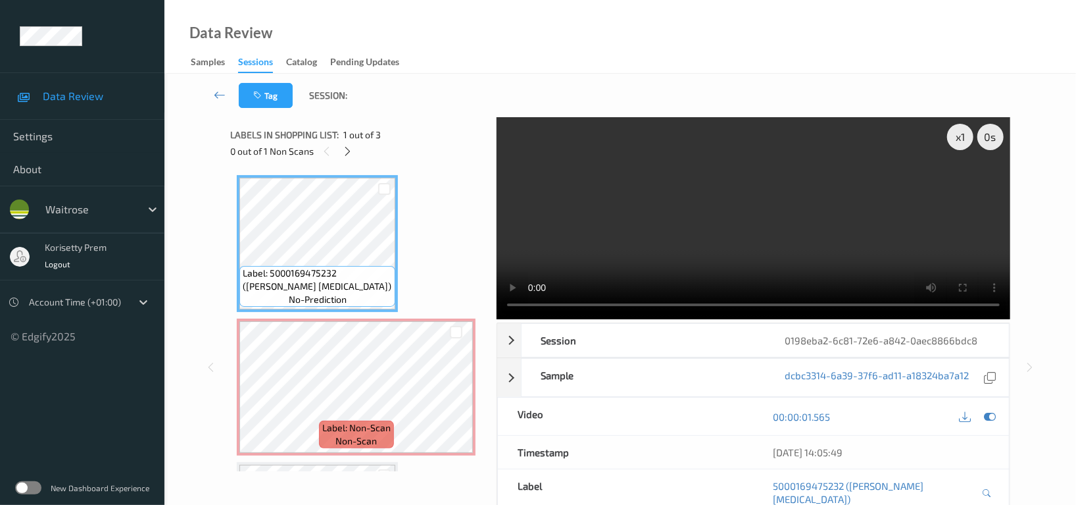
click at [671, 238] on video at bounding box center [754, 218] width 514 height 202
click at [717, 203] on video at bounding box center [754, 218] width 514 height 202
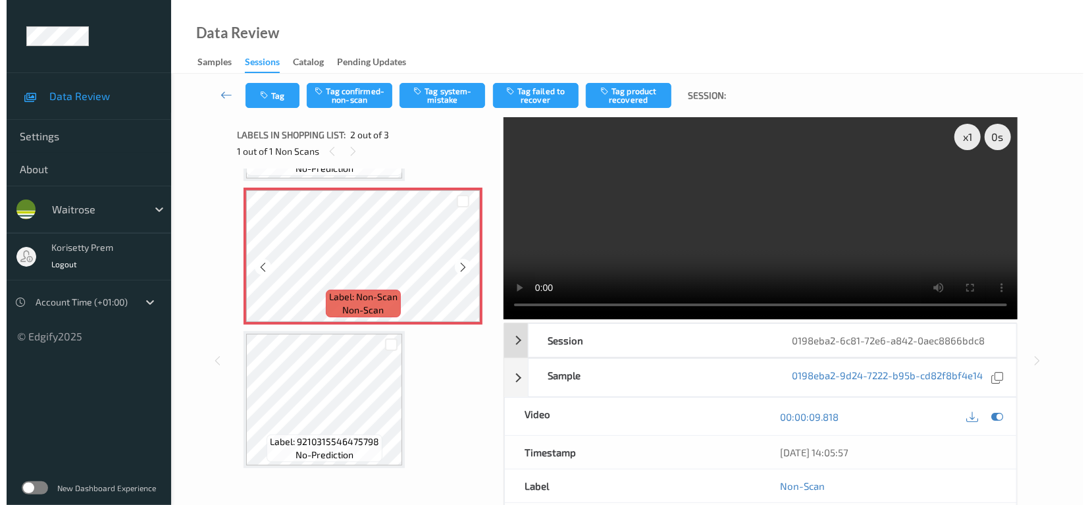
scroll to position [132, 0]
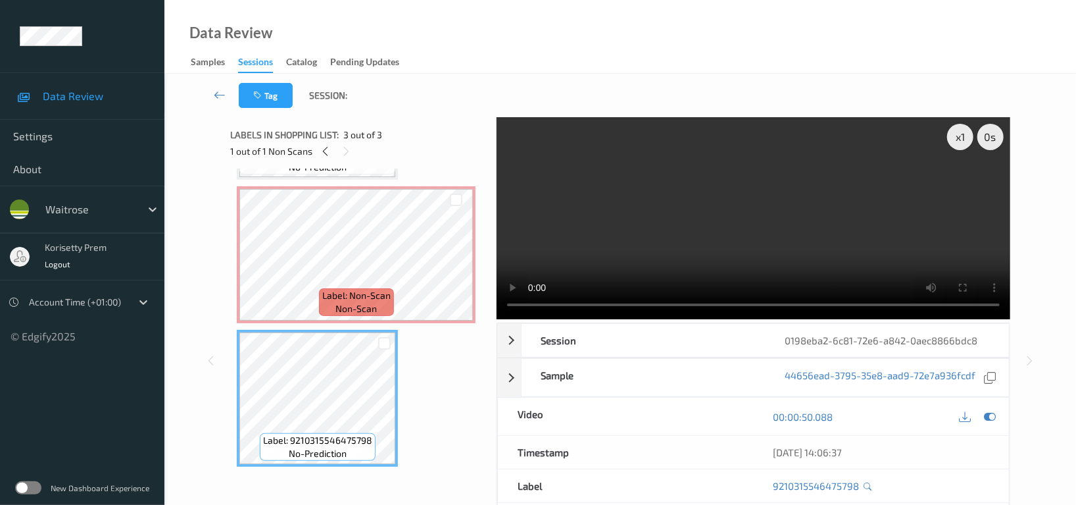
click at [730, 160] on video at bounding box center [754, 218] width 514 height 202
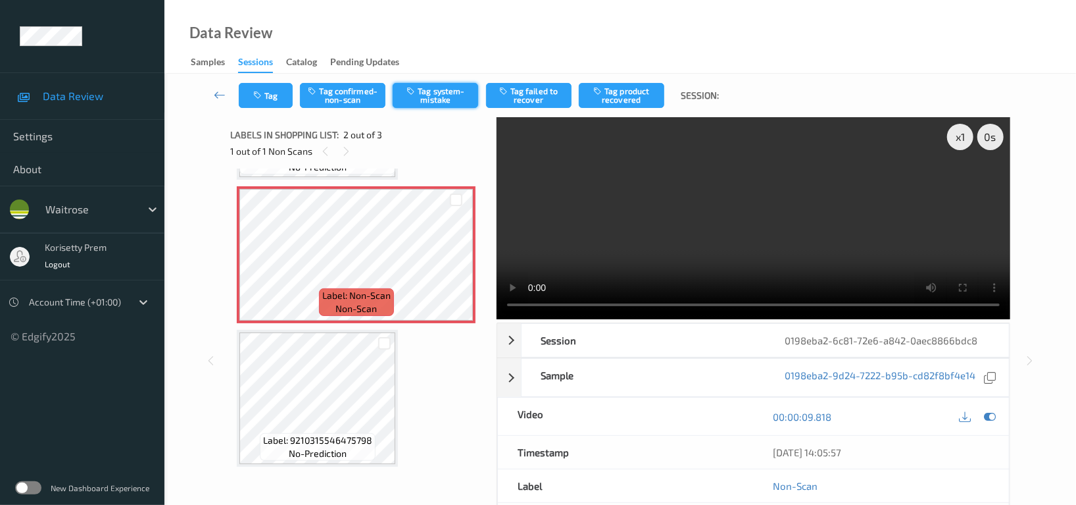
click at [450, 95] on button "Tag system-mistake" at bounding box center [436, 95] width 86 height 25
click at [272, 93] on button "Tag" at bounding box center [266, 95] width 54 height 25
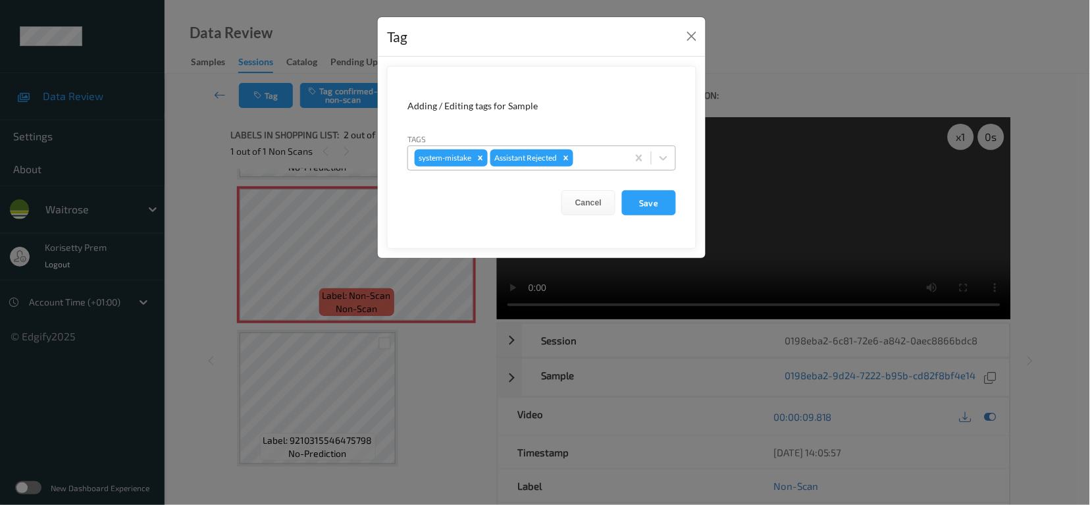
click at [596, 156] on div at bounding box center [598, 158] width 45 height 16
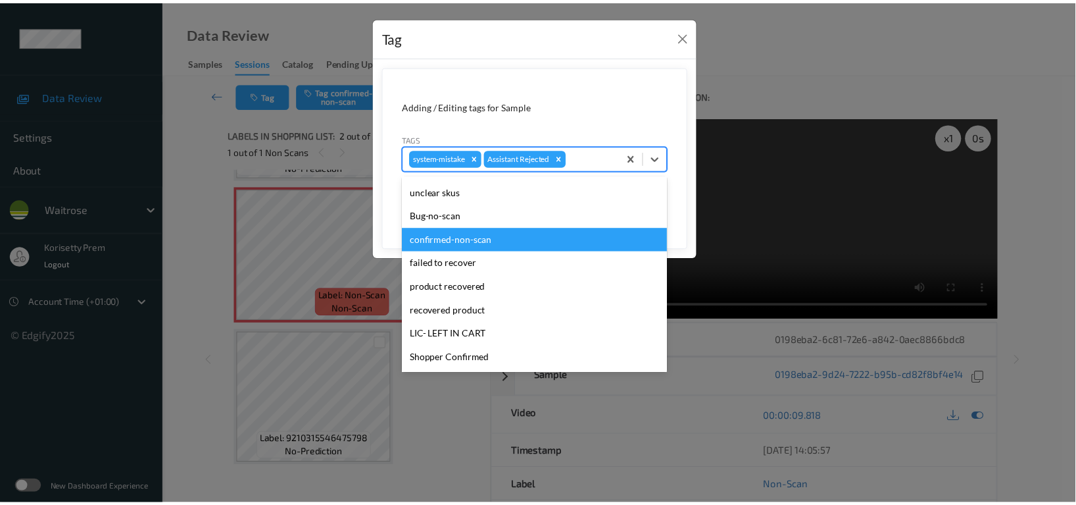
scroll to position [280, 0]
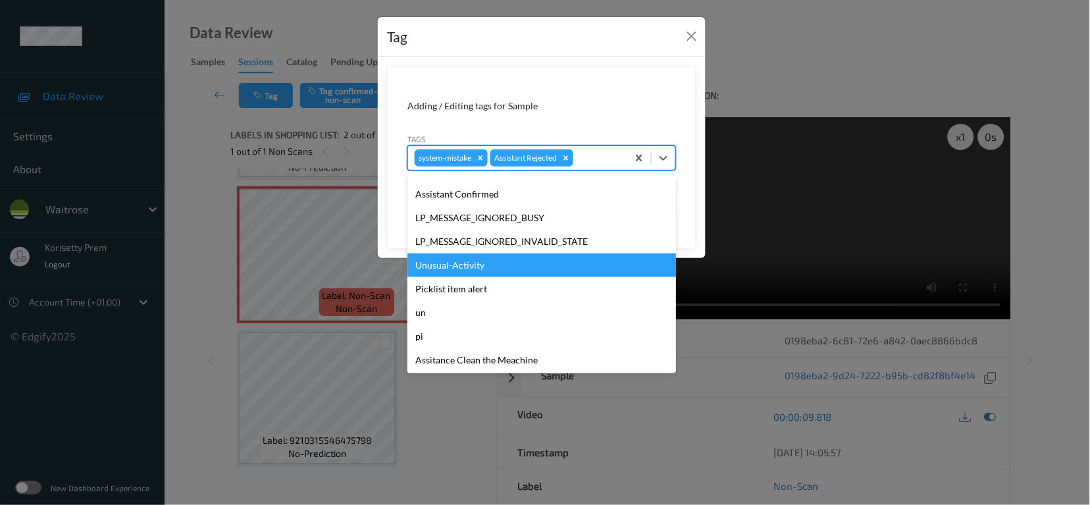
click at [457, 268] on div "Unusual-Activity" at bounding box center [541, 265] width 268 height 24
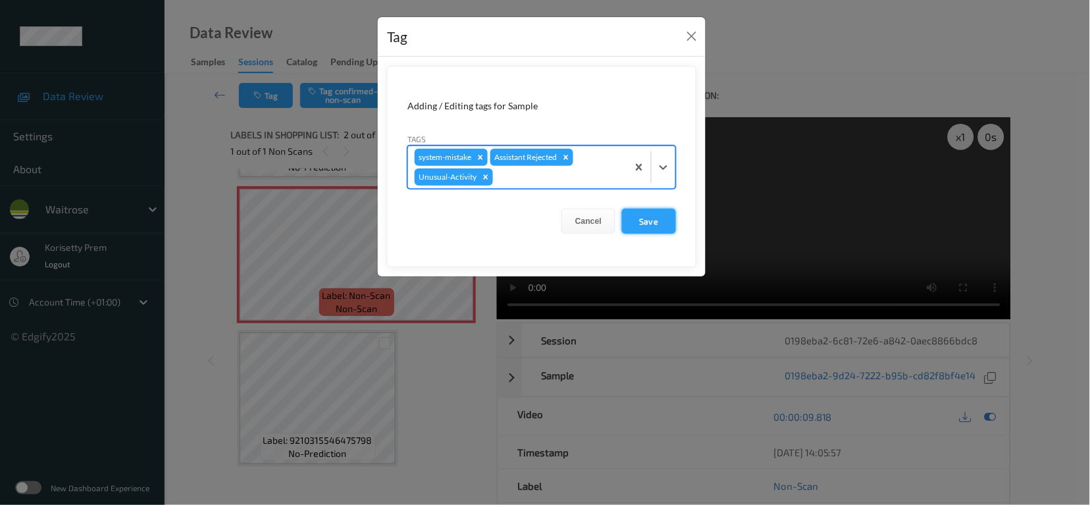
click at [630, 225] on button "Save" at bounding box center [649, 221] width 54 height 25
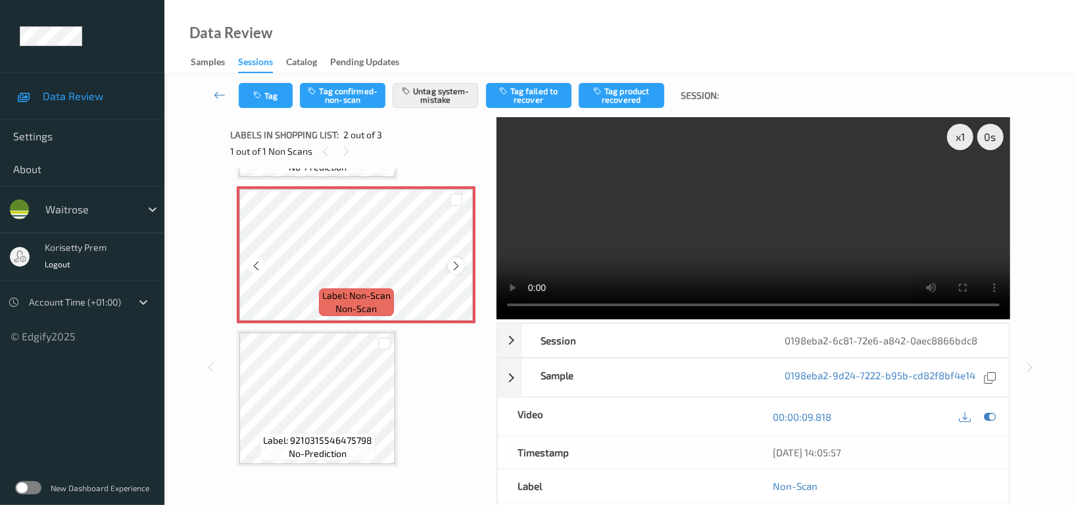
click at [463, 266] on div at bounding box center [456, 265] width 16 height 16
click at [671, 209] on video at bounding box center [754, 218] width 514 height 202
click at [687, 234] on video at bounding box center [754, 218] width 514 height 202
click at [687, 238] on video at bounding box center [754, 218] width 514 height 202
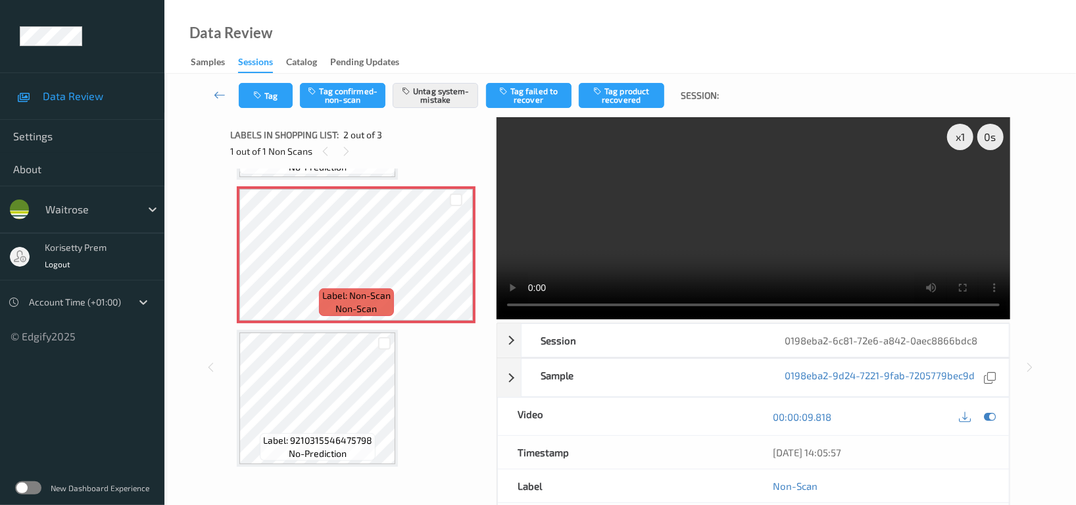
click at [682, 218] on video at bounding box center [754, 218] width 514 height 202
click at [272, 76] on div "Tag Tag confirmed-non-scan Untag system-mistake Tag failed to recover Tag produ…" at bounding box center [620, 95] width 858 height 43
click at [272, 93] on button "Tag" at bounding box center [266, 95] width 54 height 25
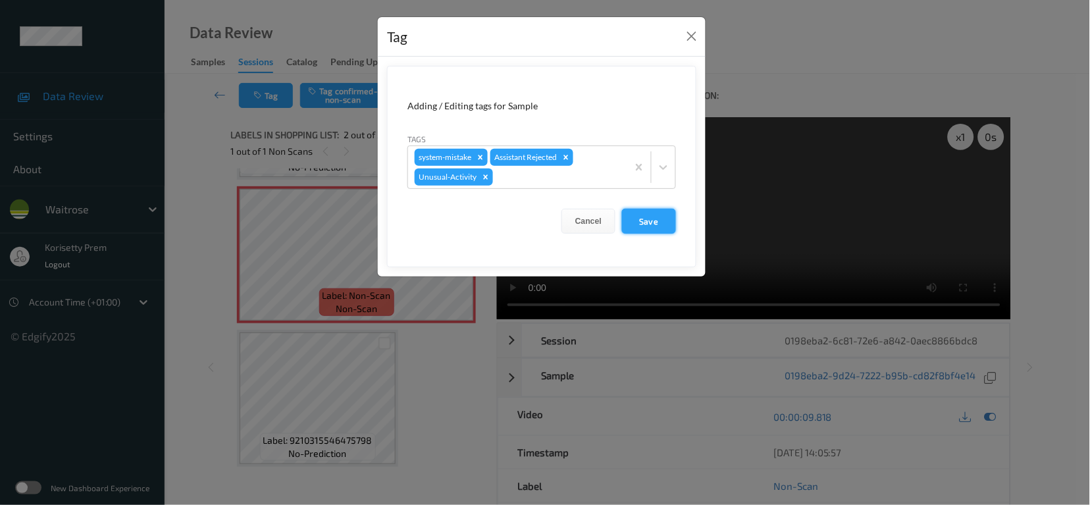
click at [653, 225] on button "Save" at bounding box center [649, 221] width 54 height 25
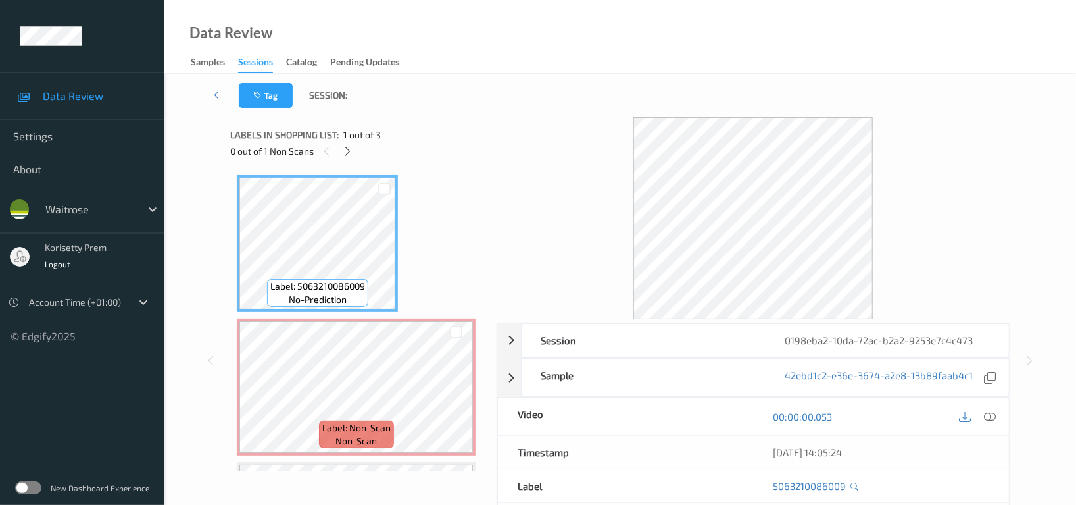
click at [643, 80] on div "Tag Session:" at bounding box center [620, 95] width 858 height 43
click at [458, 402] on icon at bounding box center [456, 398] width 11 height 12
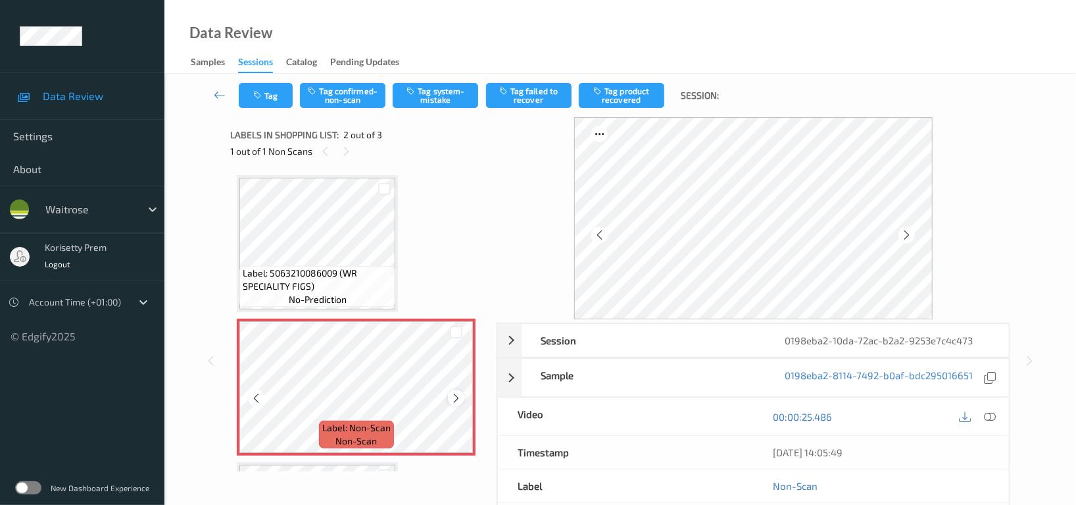
click at [452, 394] on icon at bounding box center [456, 398] width 11 height 12
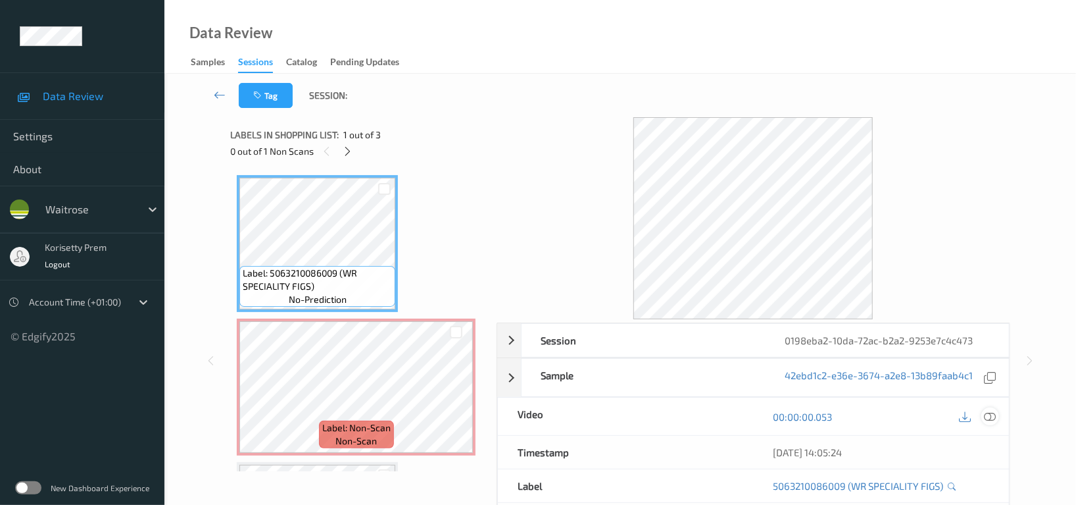
click at [995, 414] on icon at bounding box center [990, 417] width 12 height 12
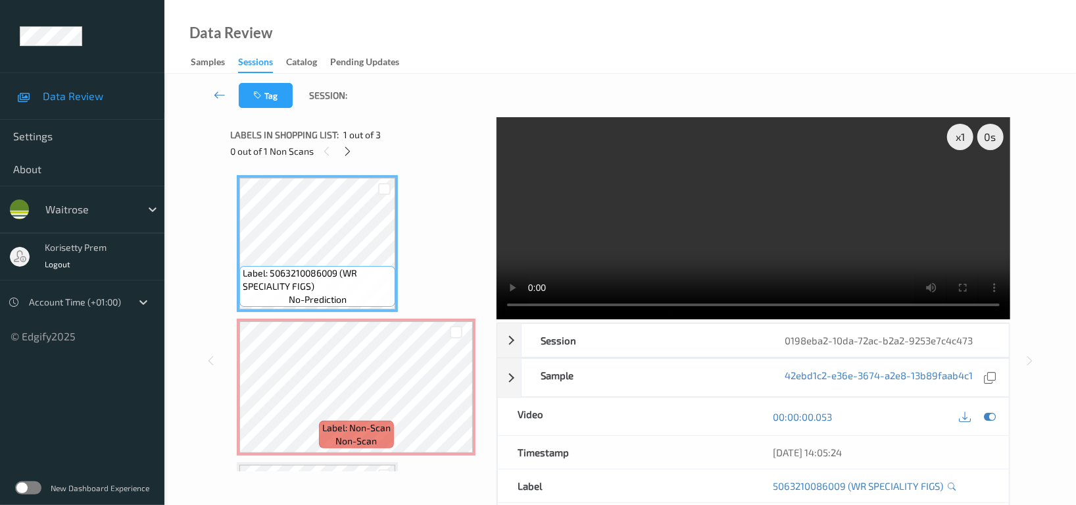
click at [630, 149] on video at bounding box center [754, 218] width 514 height 202
click at [741, 241] on video at bounding box center [754, 218] width 514 height 202
click at [642, 215] on video at bounding box center [754, 218] width 514 height 202
click at [796, 234] on video at bounding box center [754, 218] width 514 height 202
click at [682, 230] on video at bounding box center [754, 218] width 514 height 202
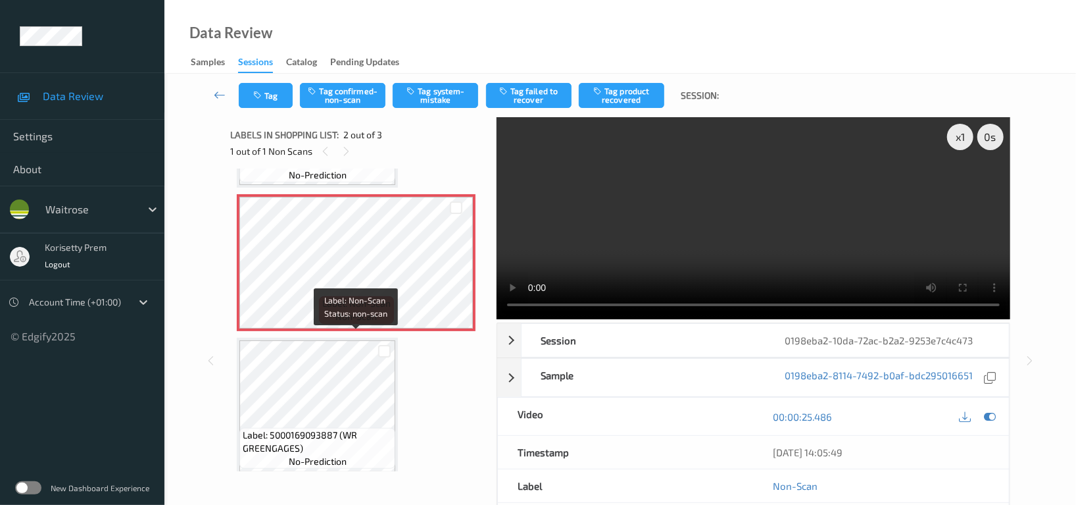
scroll to position [132, 0]
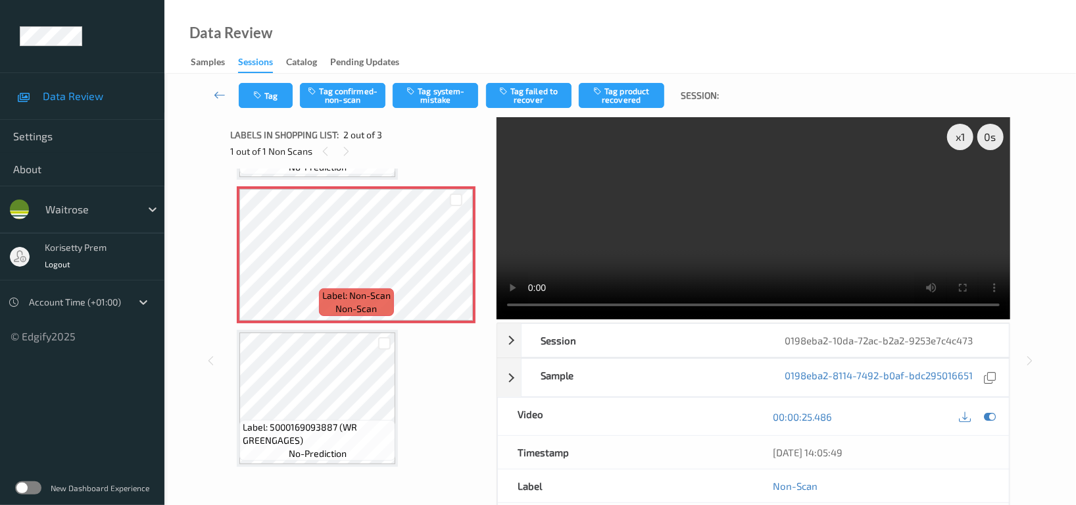
click at [832, 239] on video at bounding box center [754, 218] width 514 height 202
click at [444, 91] on button "Tag system-mistake" at bounding box center [436, 95] width 86 height 25
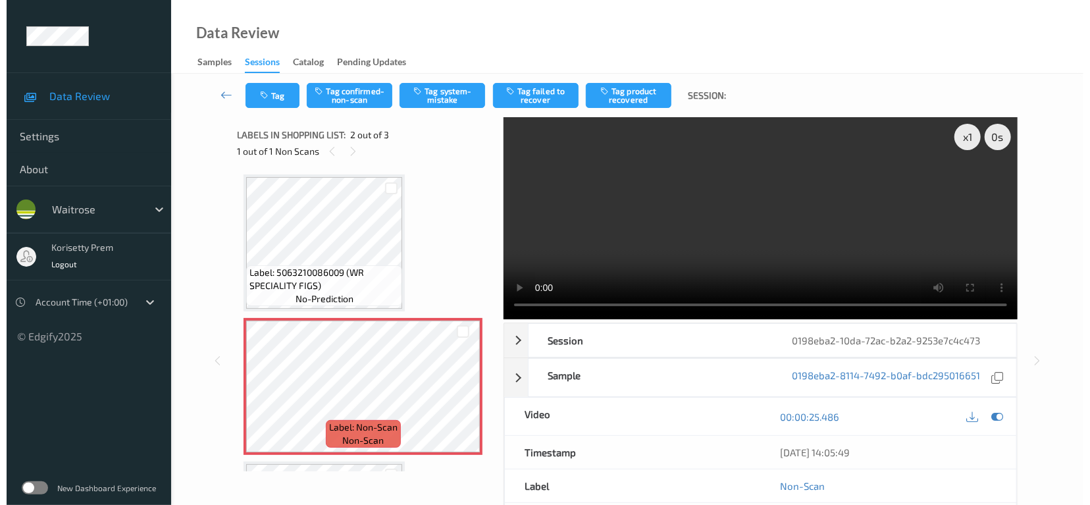
scroll to position [0, 0]
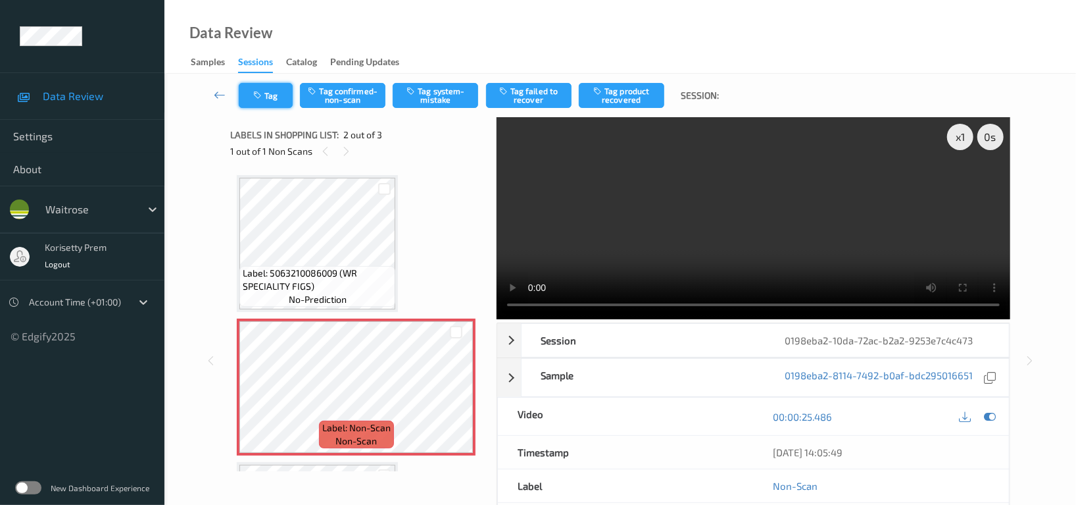
click at [272, 99] on button "Tag" at bounding box center [266, 95] width 54 height 25
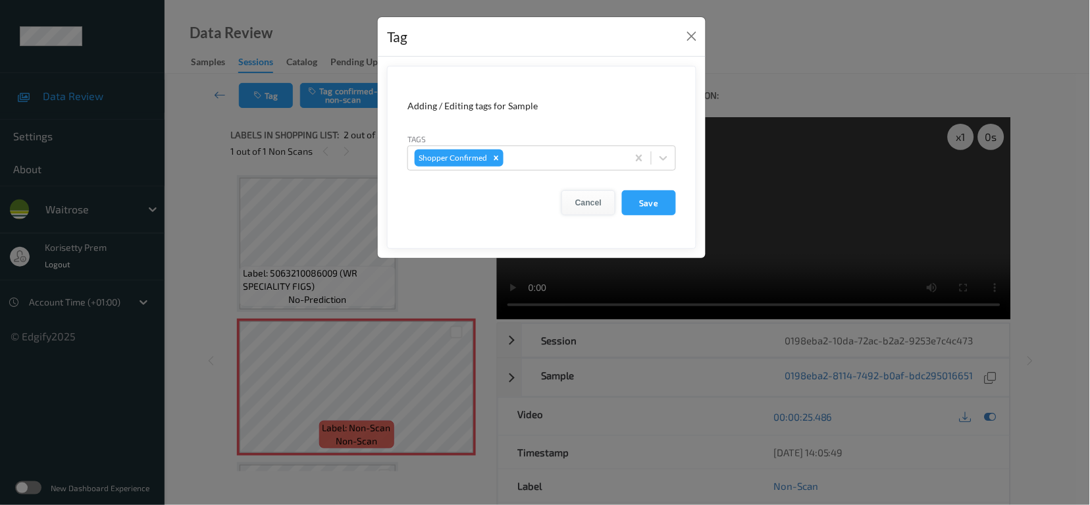
click at [588, 210] on button "Cancel" at bounding box center [588, 202] width 54 height 25
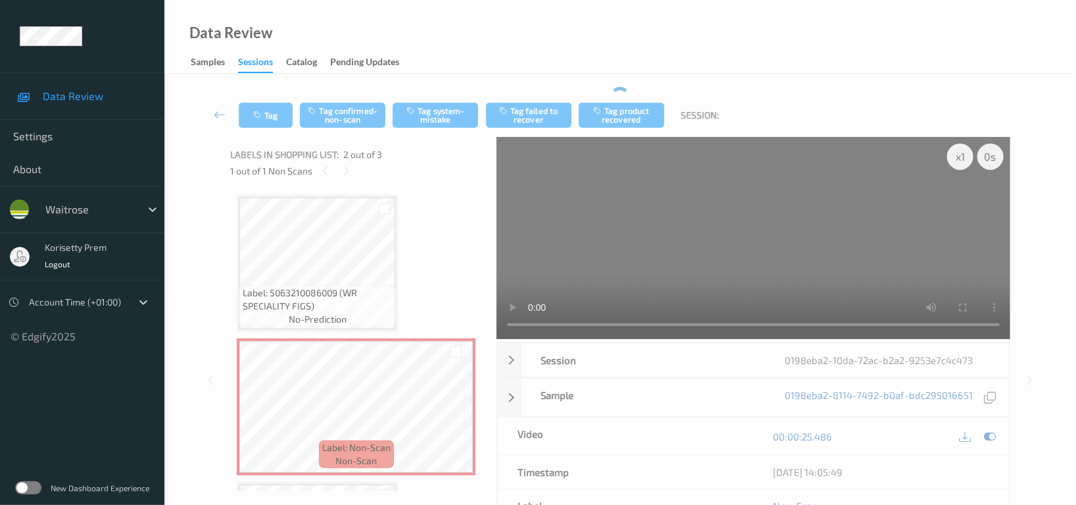
click at [453, 93] on div "Tag Tag confirmed-non-scan Tag system-mistake Tag failed to recover Tag product…" at bounding box center [620, 114] width 858 height 43
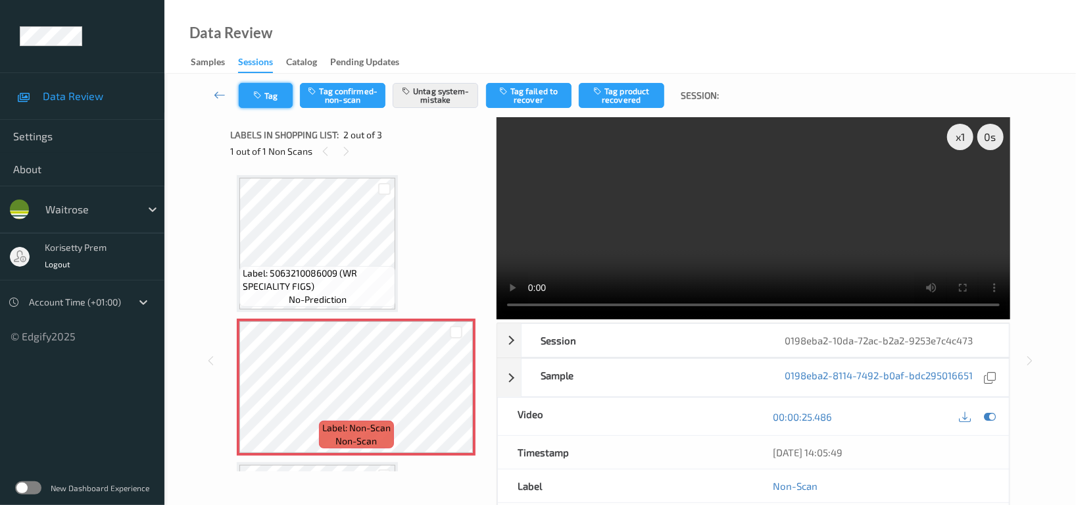
click at [278, 97] on button "Tag" at bounding box center [266, 95] width 54 height 25
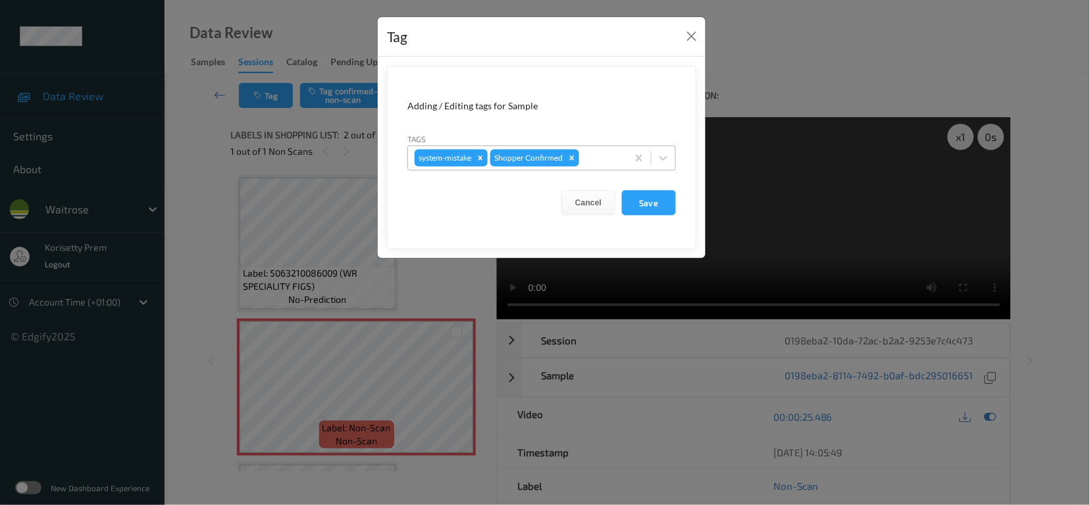
click at [590, 166] on div "system-mistake Shopper Confirmed" at bounding box center [517, 158] width 219 height 22
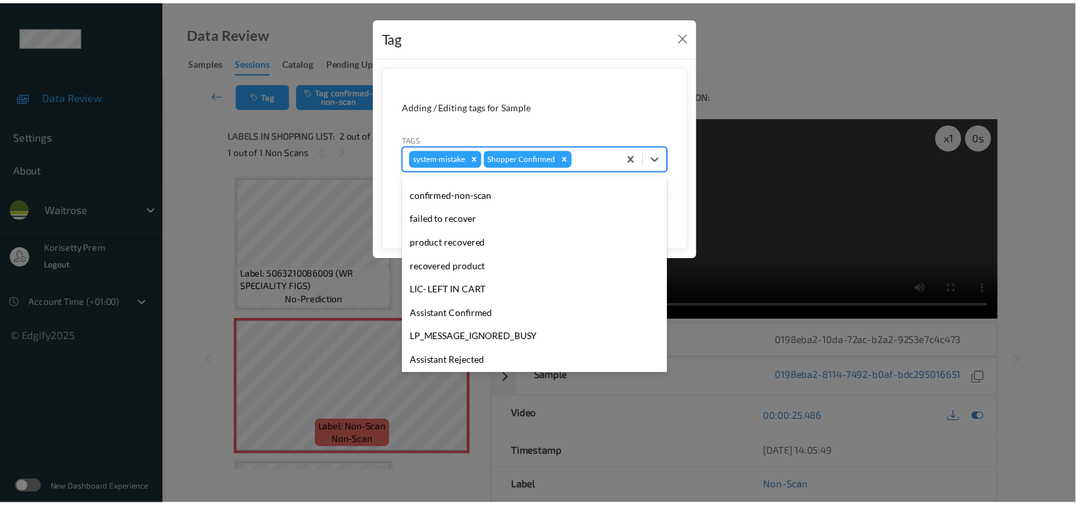
scroll to position [280, 0]
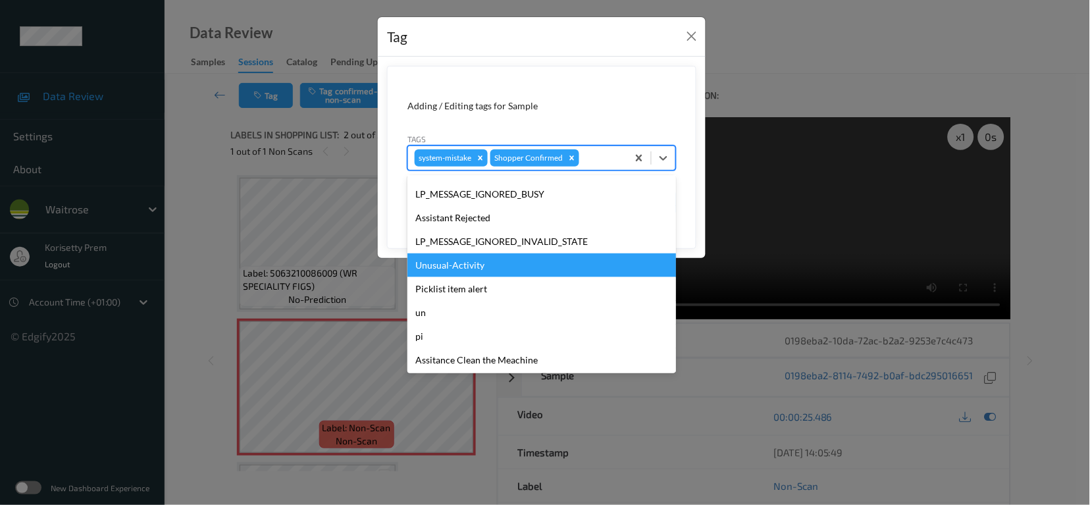
click at [447, 264] on div "Unusual-Activity" at bounding box center [541, 265] width 268 height 24
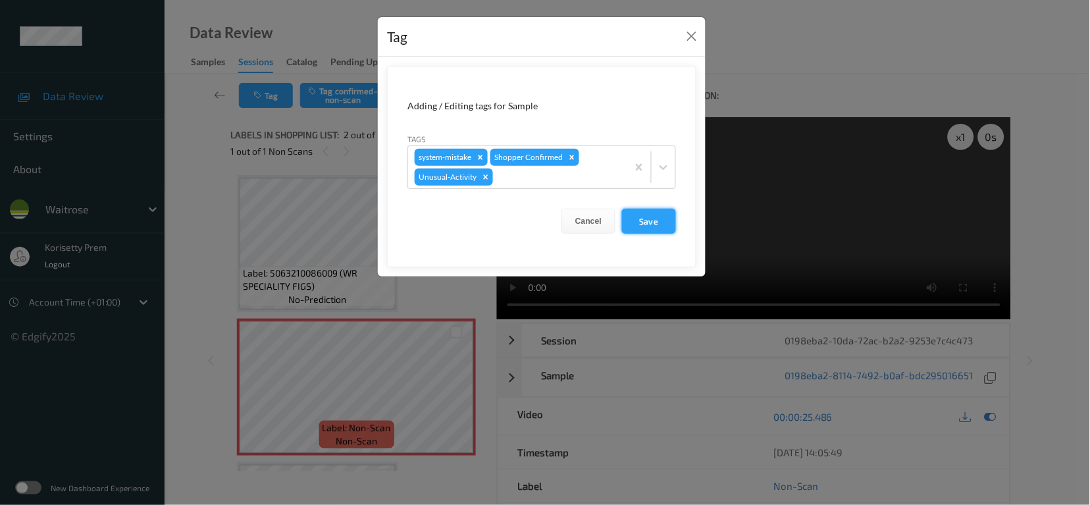
click at [645, 226] on button "Save" at bounding box center [649, 221] width 54 height 25
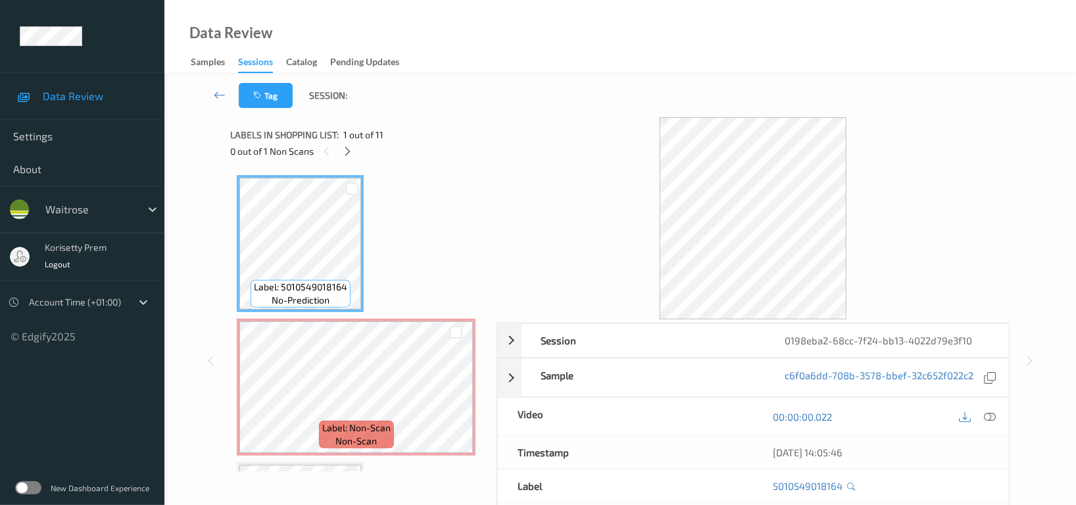
click at [563, 57] on div "Data Review Samples Sessions Catalog Pending Updates" at bounding box center [620, 37] width 912 height 74
click at [584, 113] on div "Tag Session:" at bounding box center [620, 95] width 858 height 43
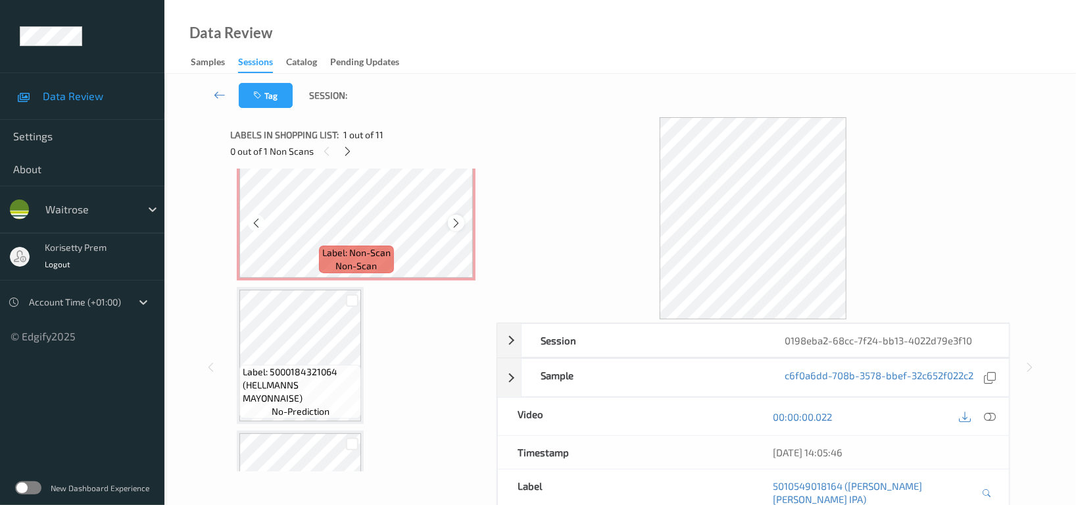
click at [451, 222] on icon at bounding box center [456, 223] width 11 height 12
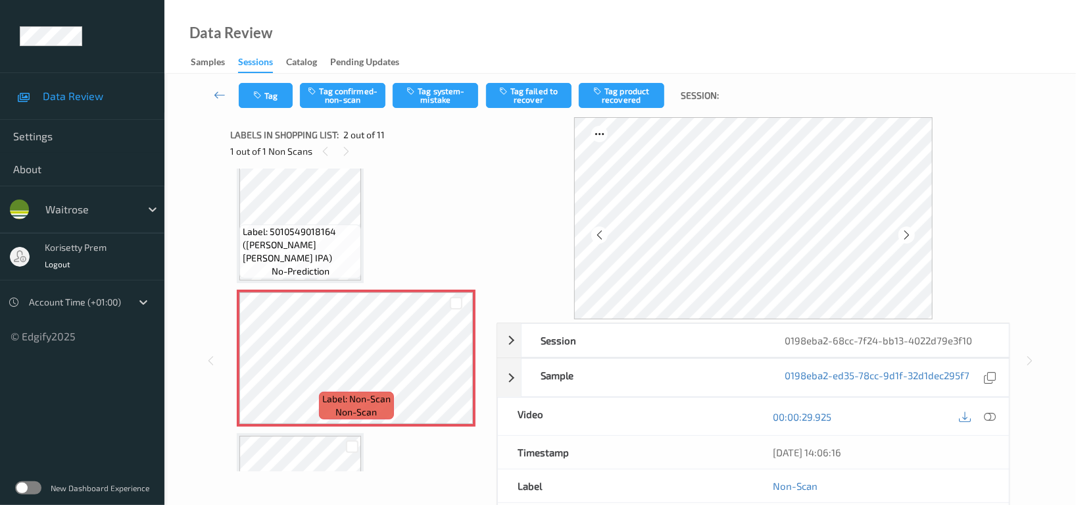
scroll to position [0, 0]
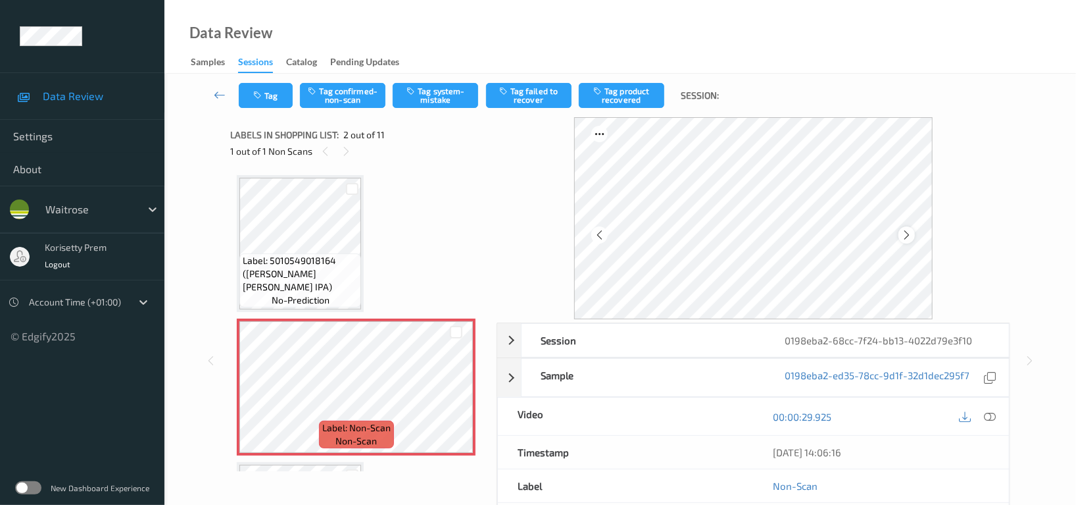
click at [900, 234] on div at bounding box center [907, 234] width 16 height 16
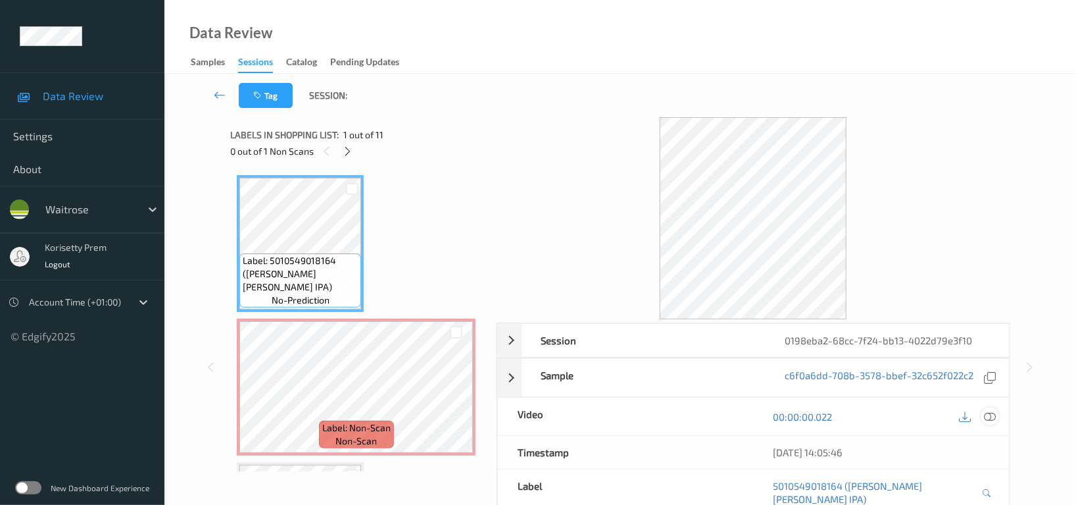
click at [989, 420] on icon at bounding box center [990, 417] width 12 height 12
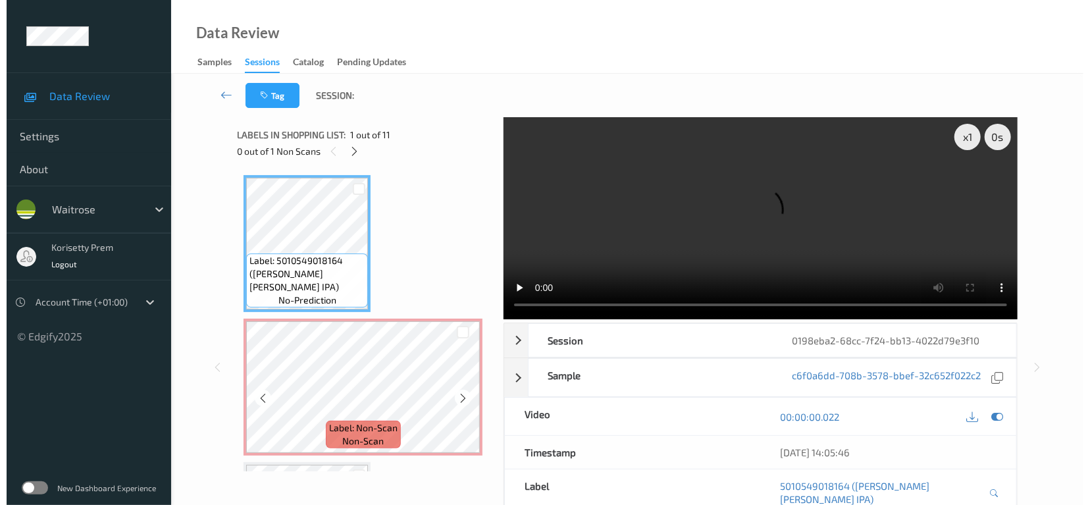
scroll to position [175, 0]
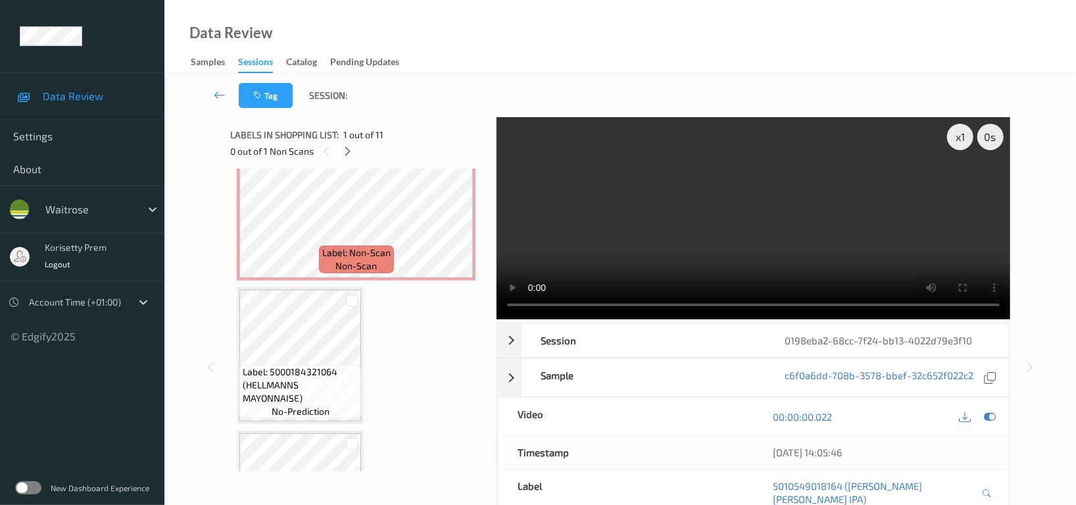
click at [726, 199] on video at bounding box center [754, 218] width 514 height 202
click at [453, 221] on icon at bounding box center [456, 223] width 11 height 12
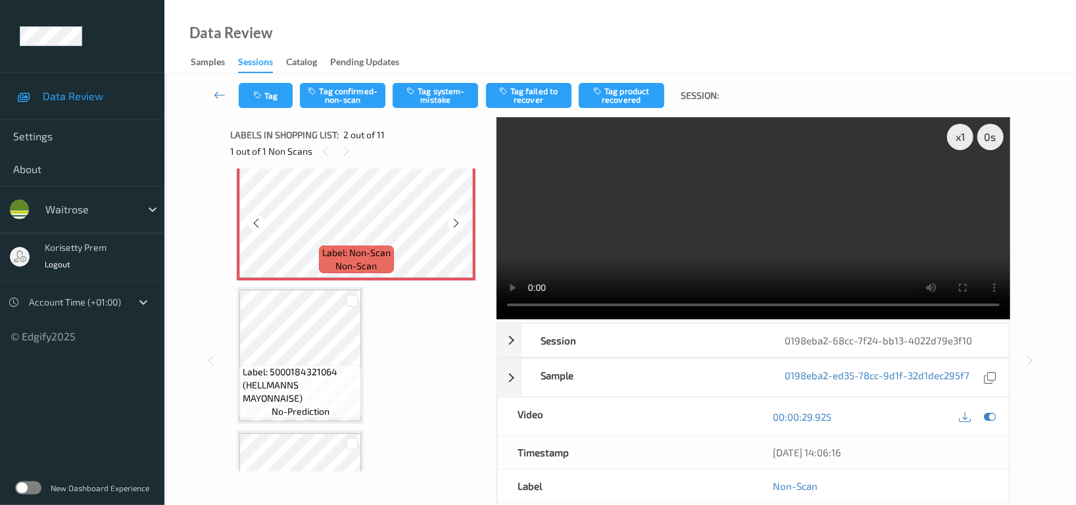
click at [453, 221] on icon at bounding box center [456, 223] width 11 height 12
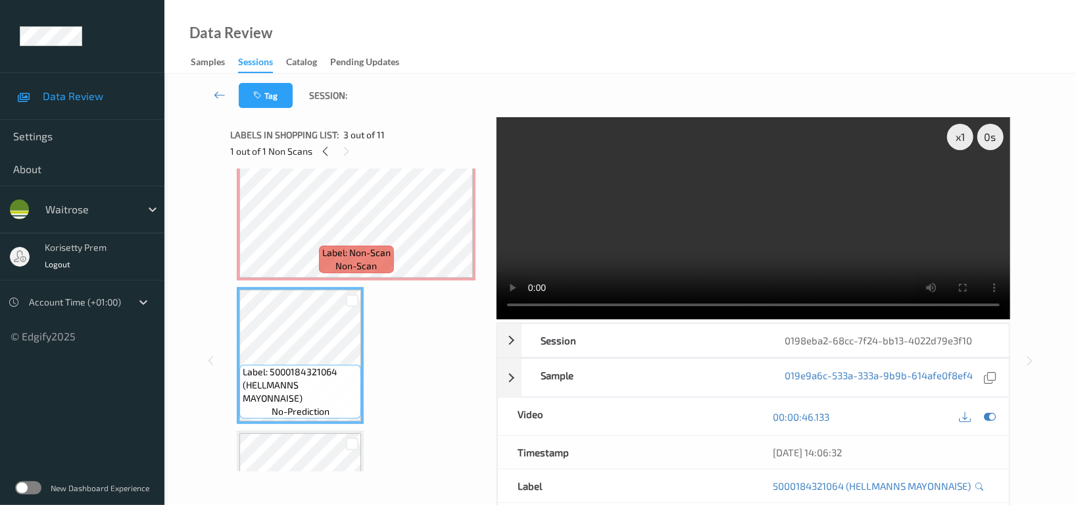
click at [684, 231] on video at bounding box center [754, 218] width 514 height 202
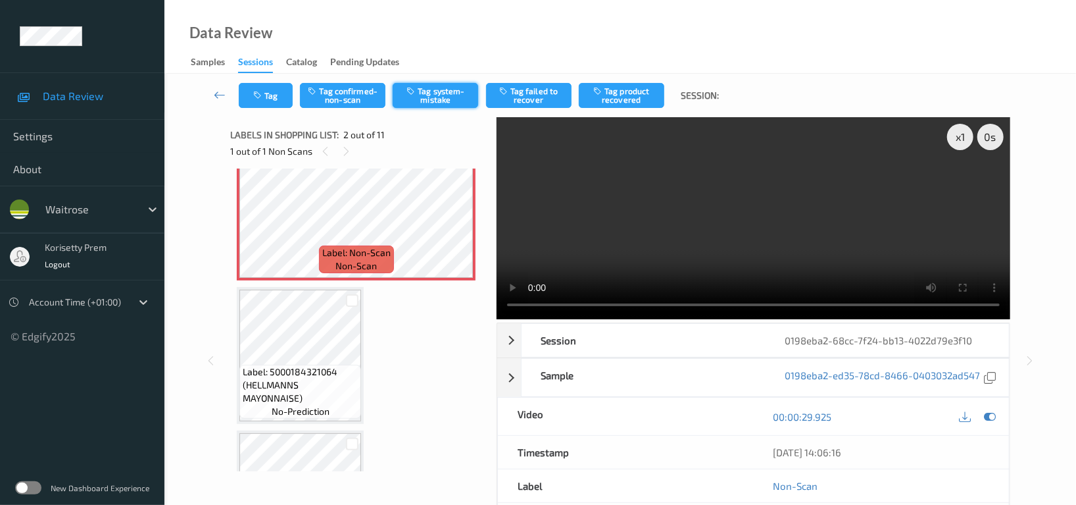
click at [435, 88] on button "Tag system-mistake" at bounding box center [436, 95] width 86 height 25
click at [272, 105] on button "Tag" at bounding box center [266, 95] width 54 height 25
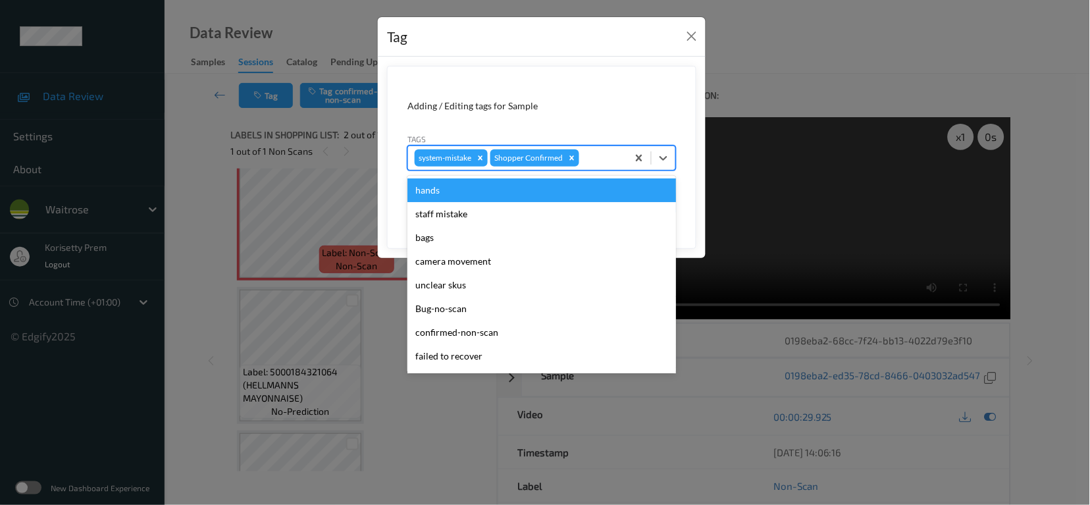
click at [599, 163] on div at bounding box center [601, 158] width 39 height 16
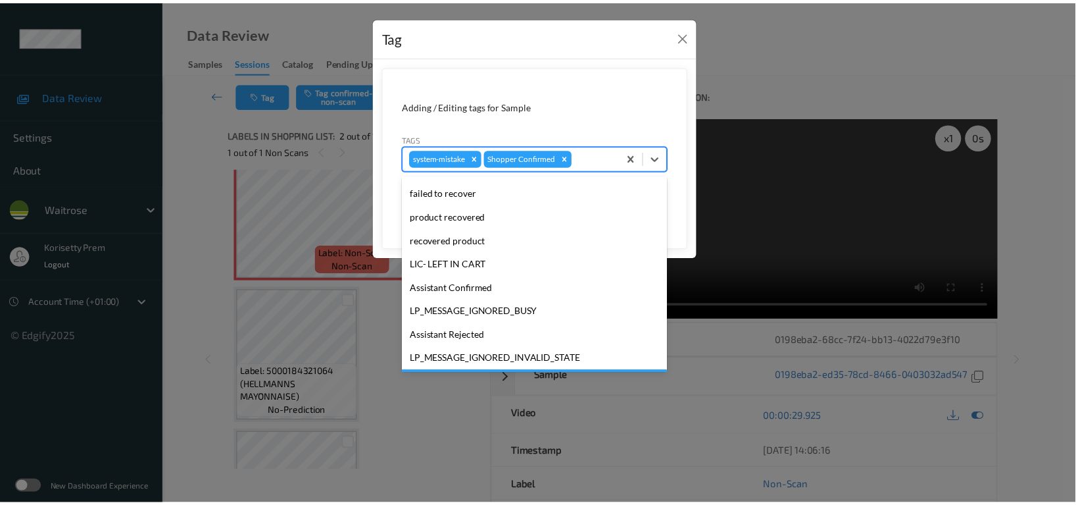
scroll to position [280, 0]
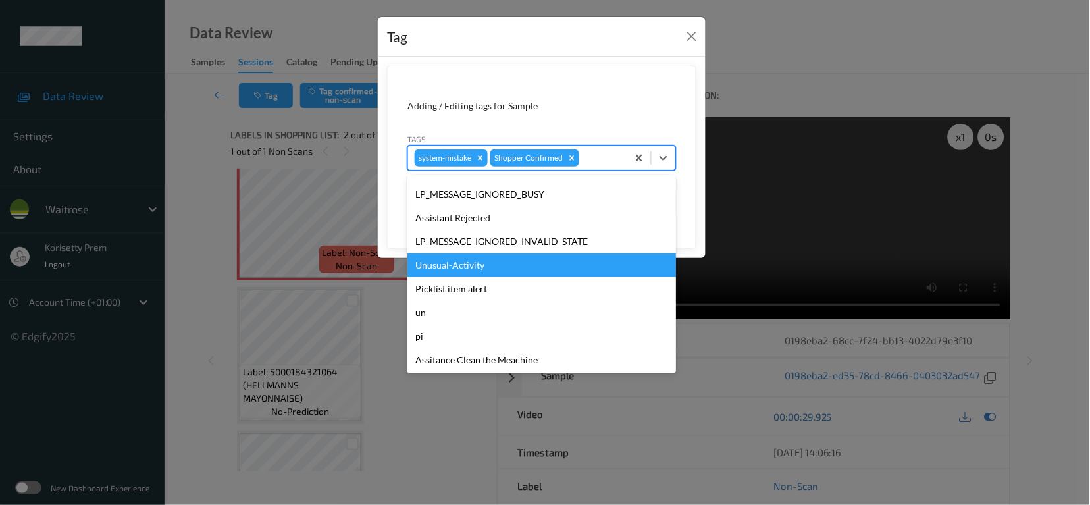
click at [461, 267] on div "Unusual-Activity" at bounding box center [541, 265] width 268 height 24
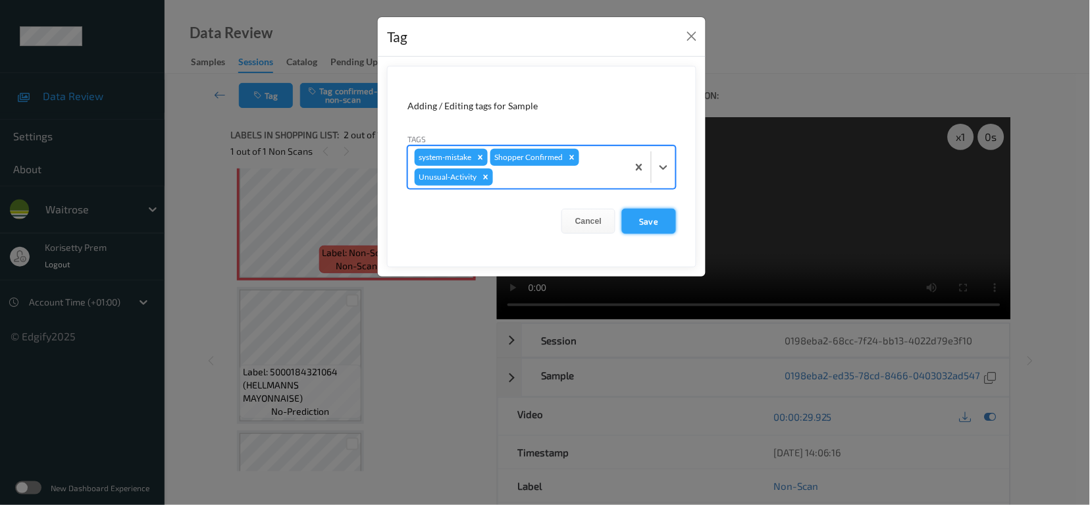
click at [647, 221] on button "Save" at bounding box center [649, 221] width 54 height 25
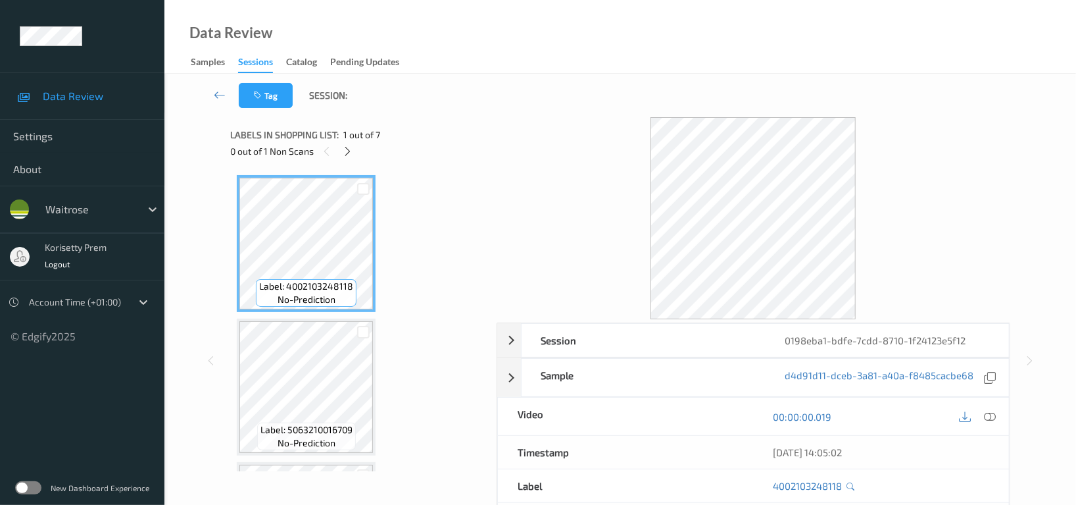
click at [553, 98] on div "Tag Session:" at bounding box center [620, 95] width 858 height 43
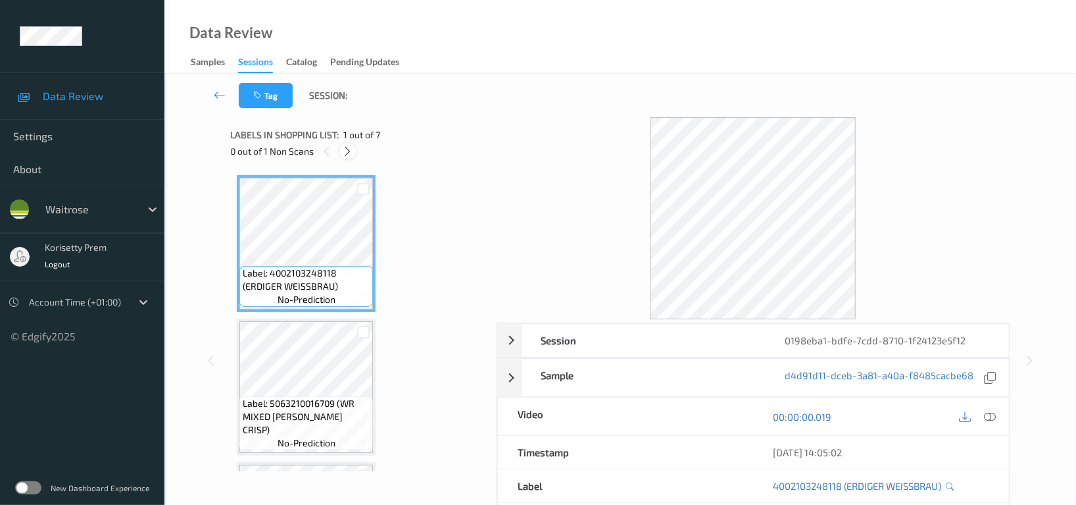
click at [352, 155] on icon at bounding box center [348, 151] width 11 height 12
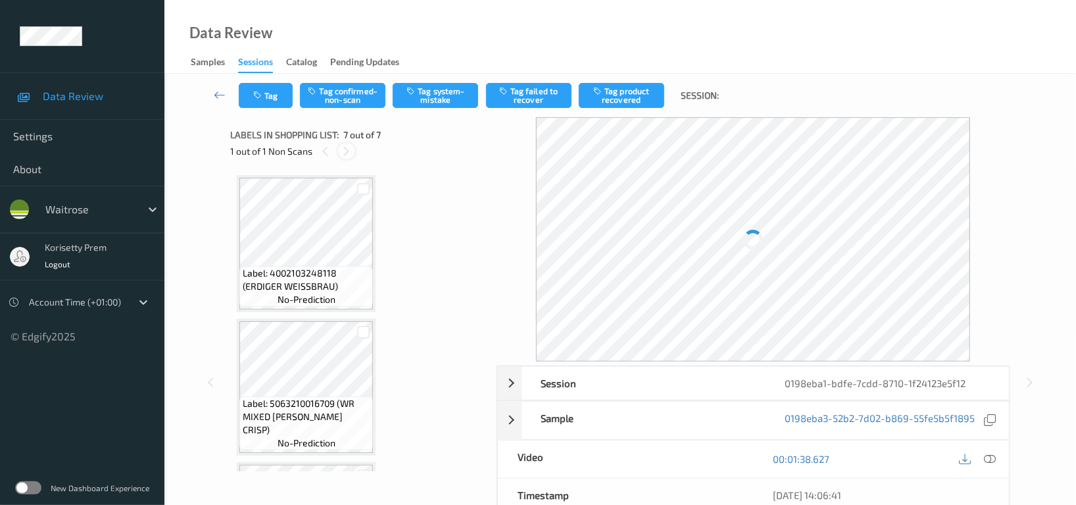
scroll to position [704, 0]
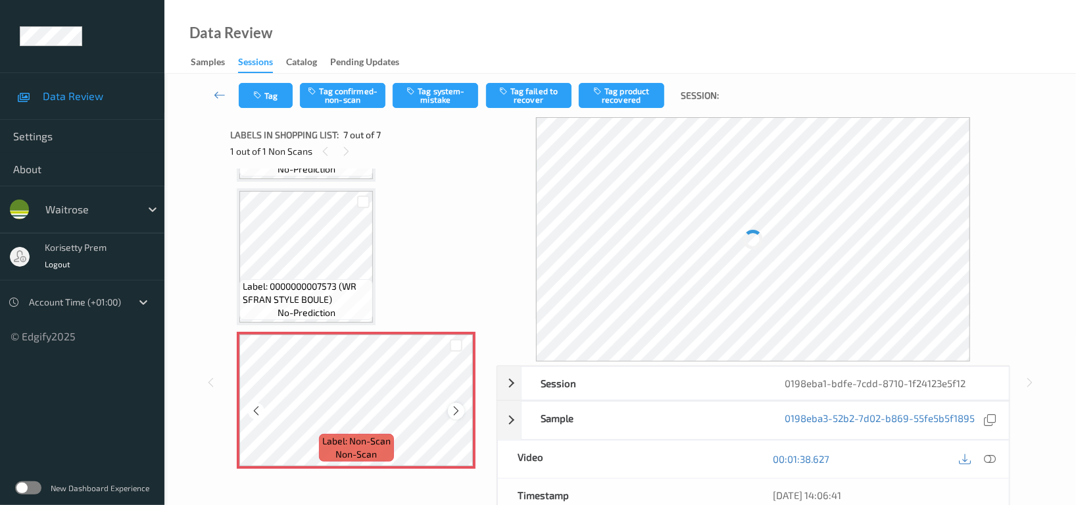
click at [454, 407] on icon at bounding box center [456, 411] width 11 height 12
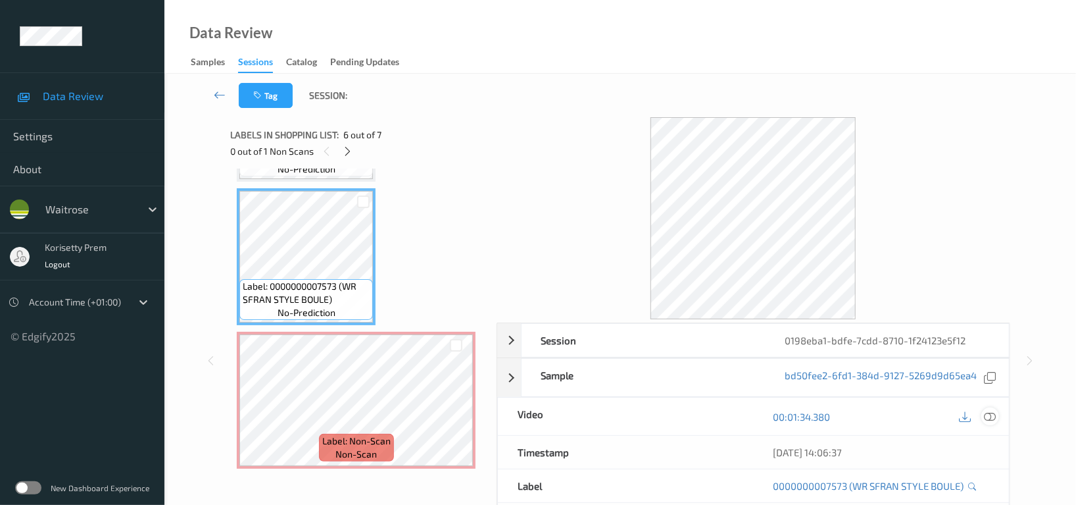
click at [991, 416] on icon at bounding box center [990, 417] width 12 height 12
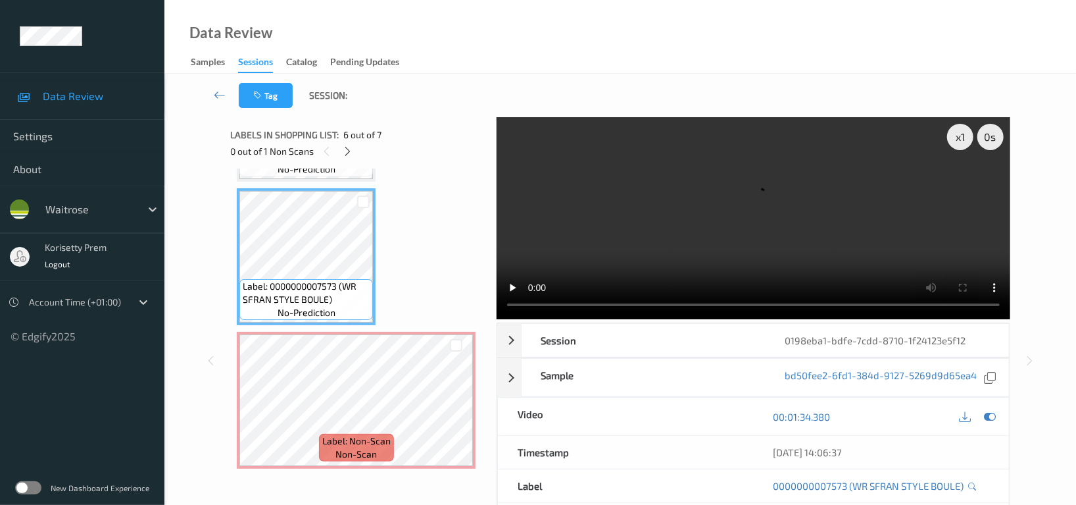
scroll to position [616, 0]
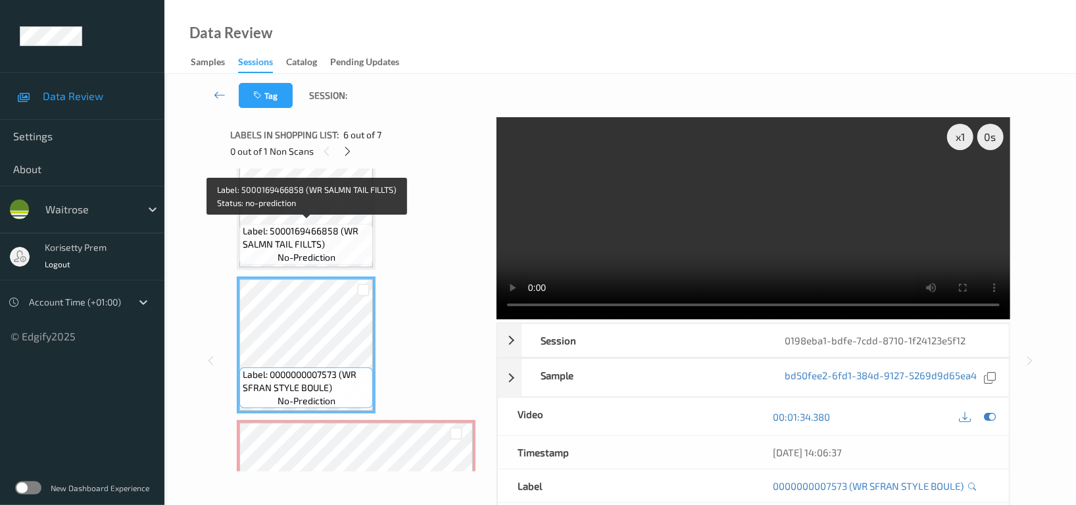
click at [320, 224] on span "Label: 5000169466858 (WR SALMN TAIL FILLTS)" at bounding box center [306, 237] width 127 height 26
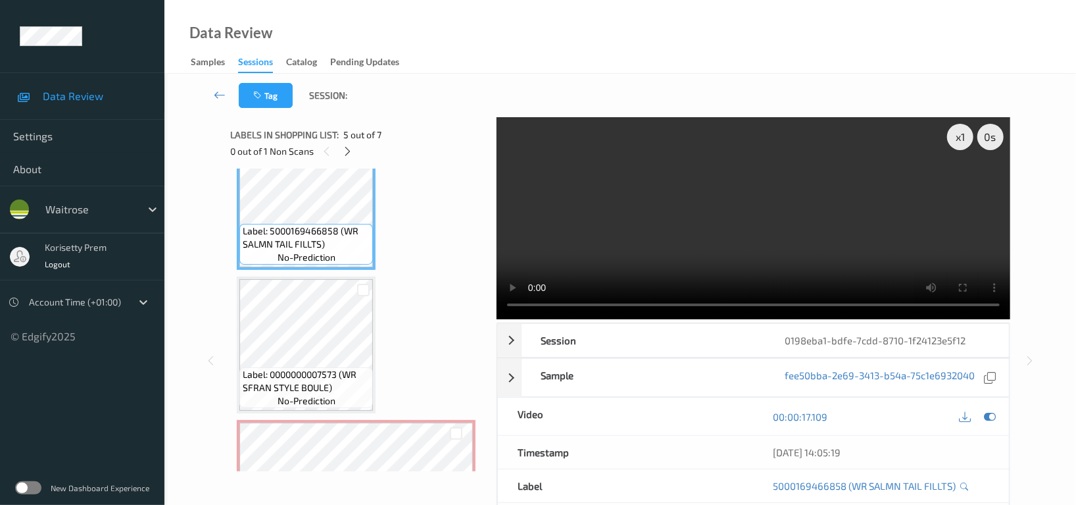
click at [738, 222] on video at bounding box center [754, 218] width 514 height 202
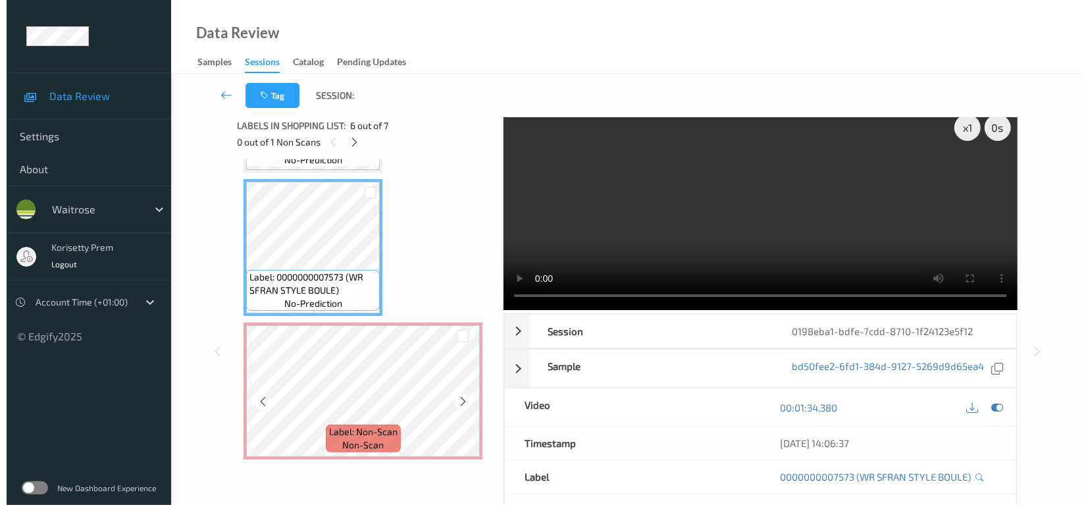
scroll to position [0, 0]
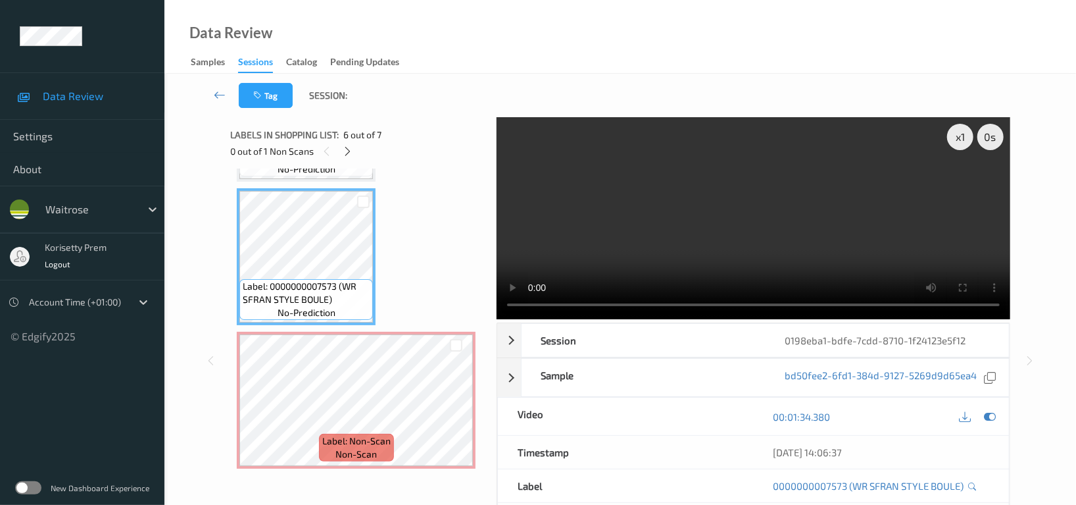
click at [859, 203] on video at bounding box center [754, 218] width 514 height 202
click at [655, 239] on video at bounding box center [754, 218] width 514 height 202
click at [738, 203] on video at bounding box center [754, 218] width 514 height 202
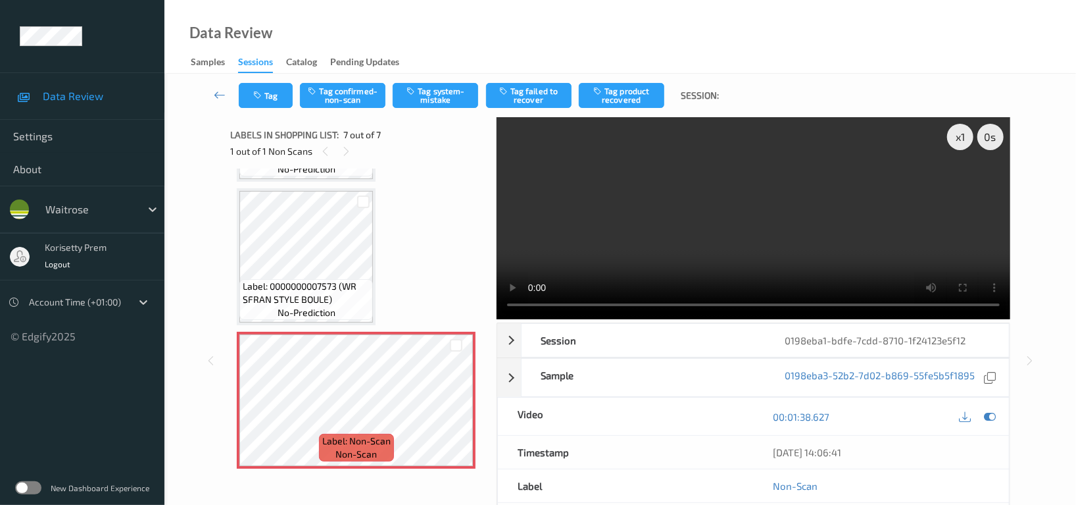
click at [736, 240] on video at bounding box center [754, 218] width 514 height 202
click at [745, 229] on video at bounding box center [754, 218] width 514 height 202
click at [434, 88] on button "Tag system-mistake" at bounding box center [436, 95] width 86 height 25
click at [268, 98] on button "Tag" at bounding box center [266, 95] width 54 height 25
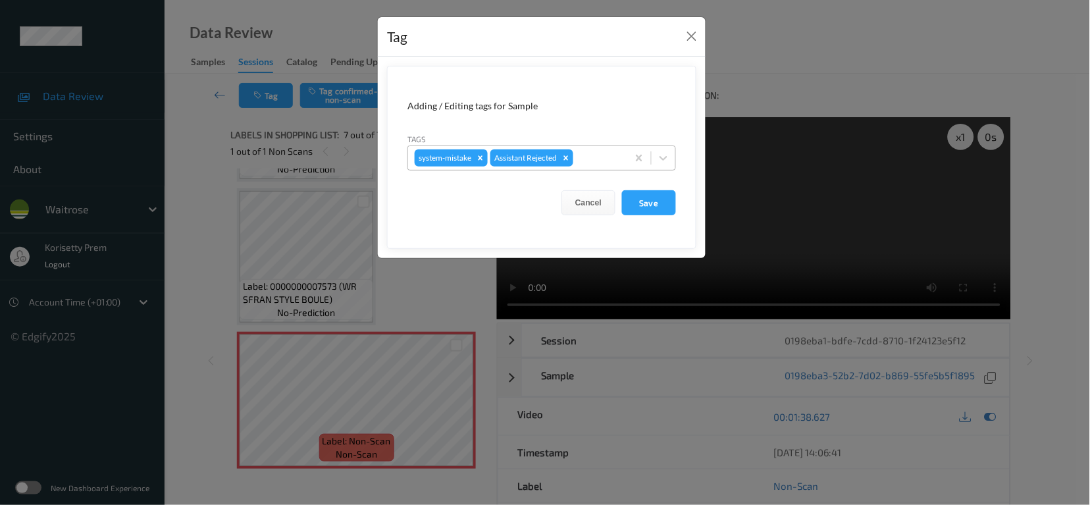
click at [598, 165] on div at bounding box center [598, 158] width 45 height 16
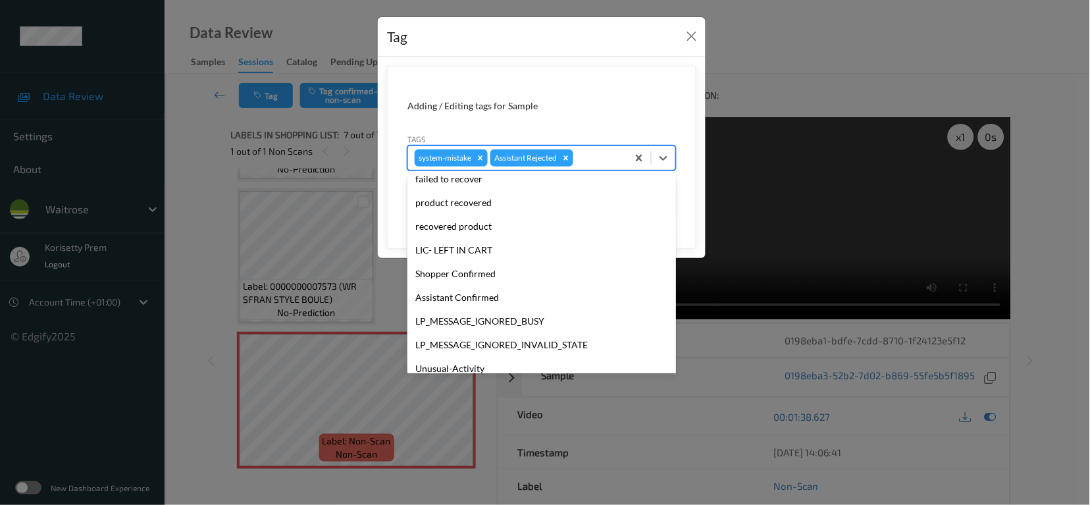
scroll to position [263, 0]
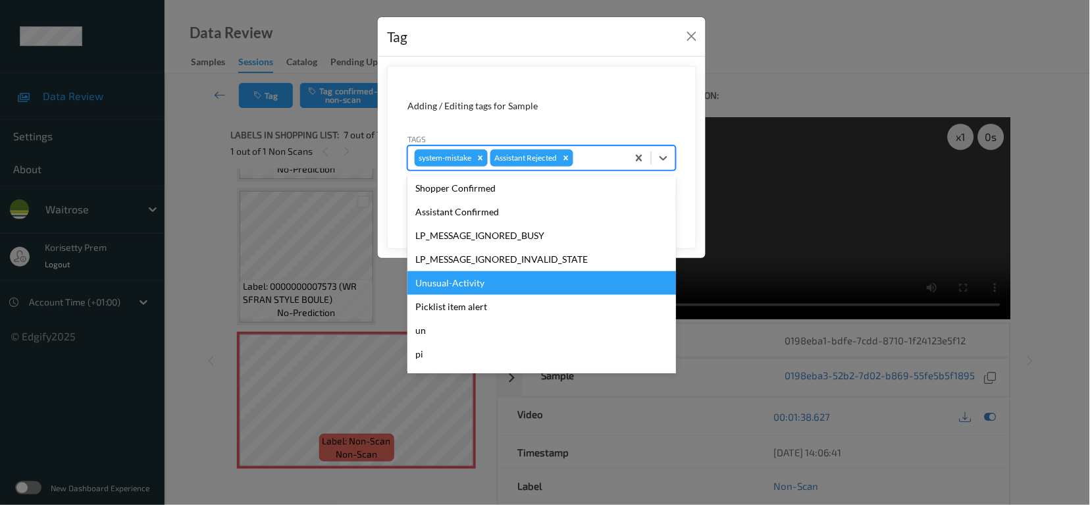
click at [461, 274] on div "Unusual-Activity" at bounding box center [541, 283] width 268 height 24
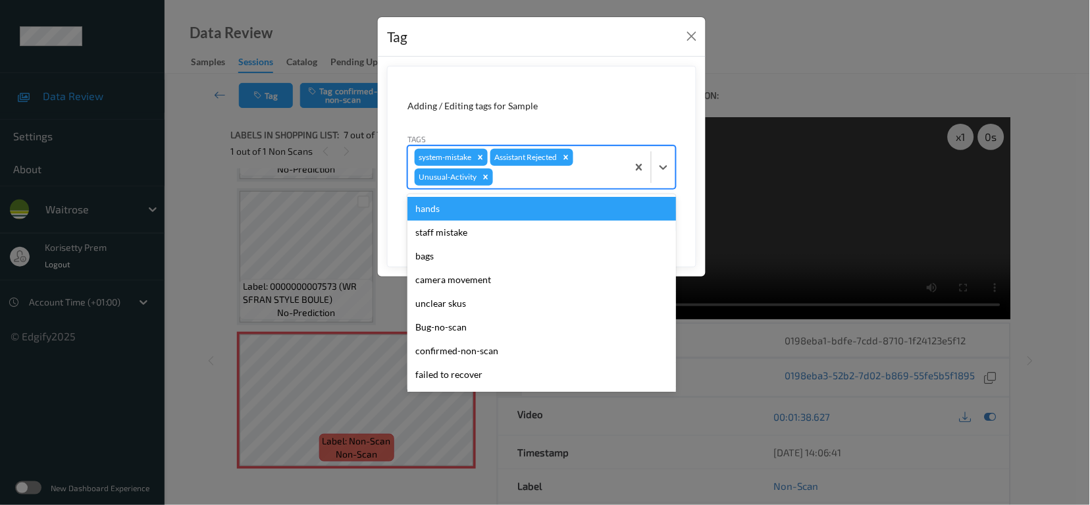
click at [538, 180] on div at bounding box center [557, 177] width 125 height 16
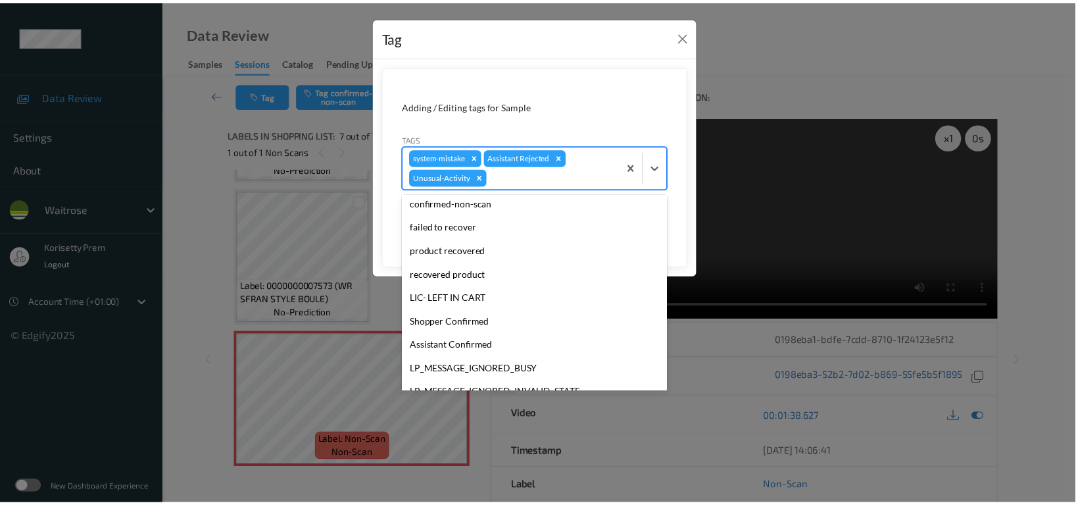
scroll to position [257, 0]
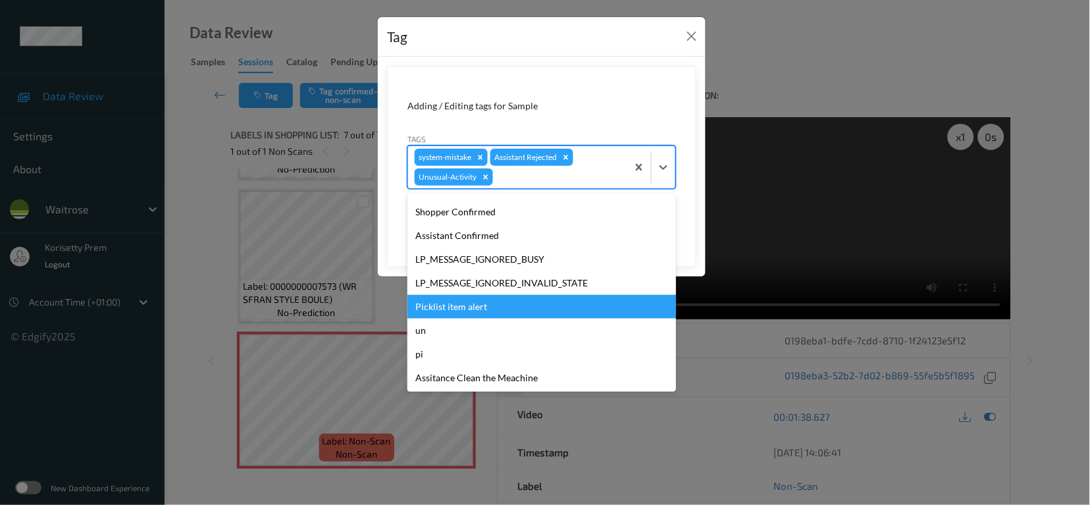
click at [449, 313] on div "Picklist item alert" at bounding box center [541, 307] width 268 height 24
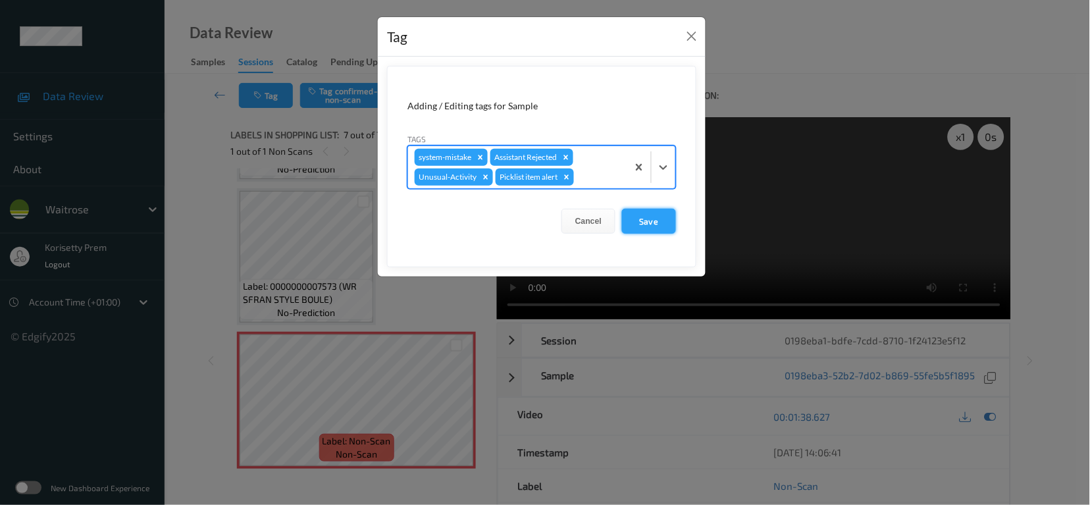
click at [659, 226] on button "Save" at bounding box center [649, 221] width 54 height 25
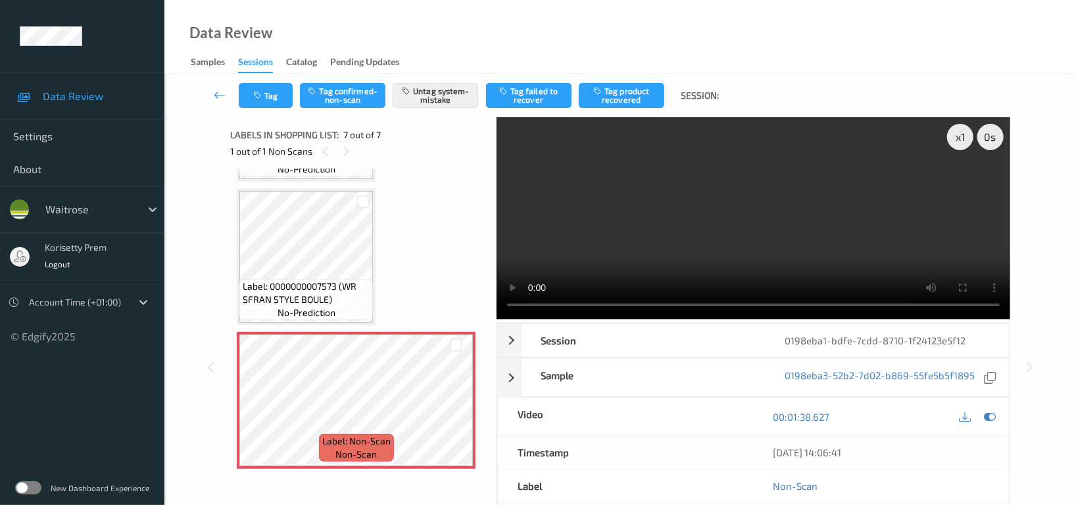
click at [720, 215] on video at bounding box center [754, 218] width 514 height 202
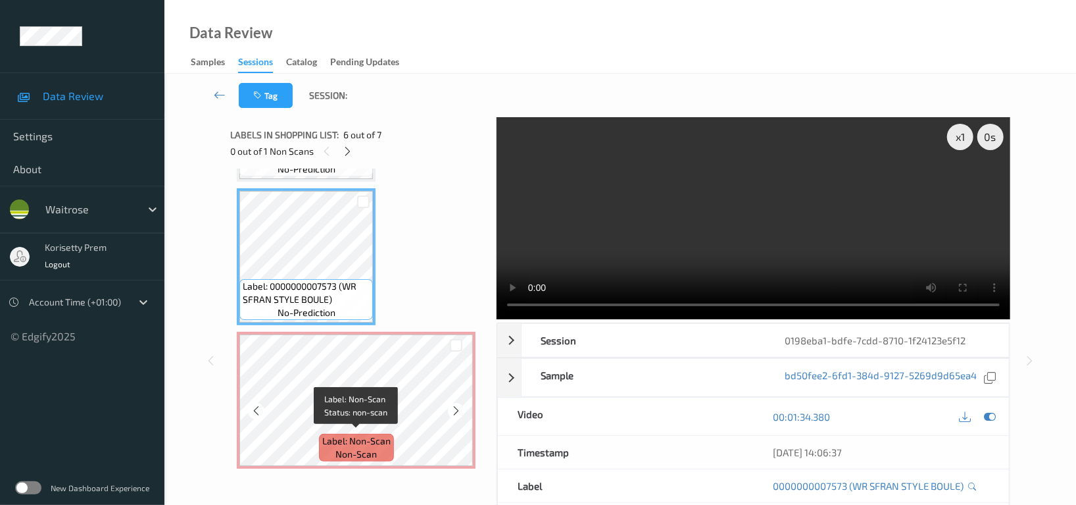
click at [353, 443] on span "Label: Non-Scan" at bounding box center [356, 440] width 68 height 13
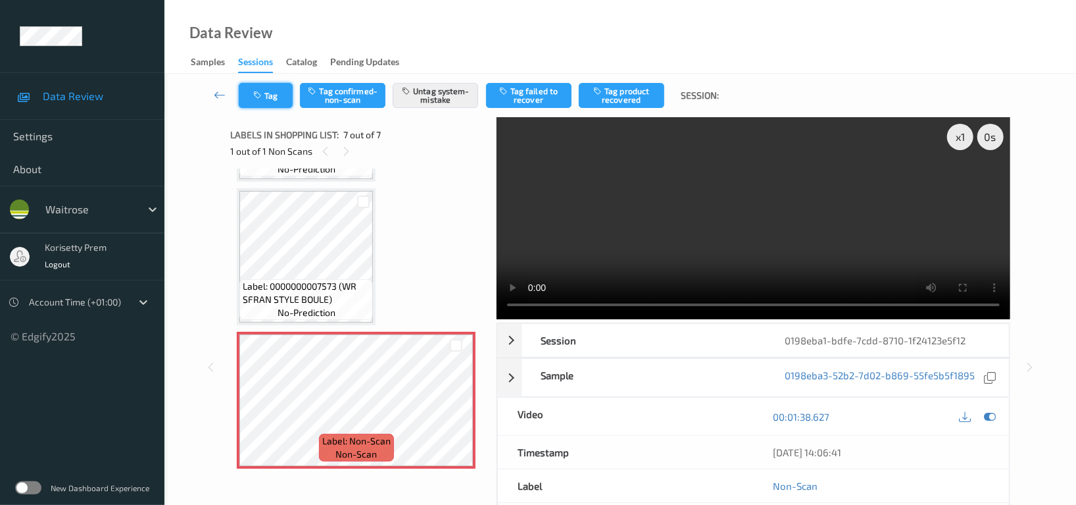
click at [247, 94] on button "Tag" at bounding box center [266, 95] width 54 height 25
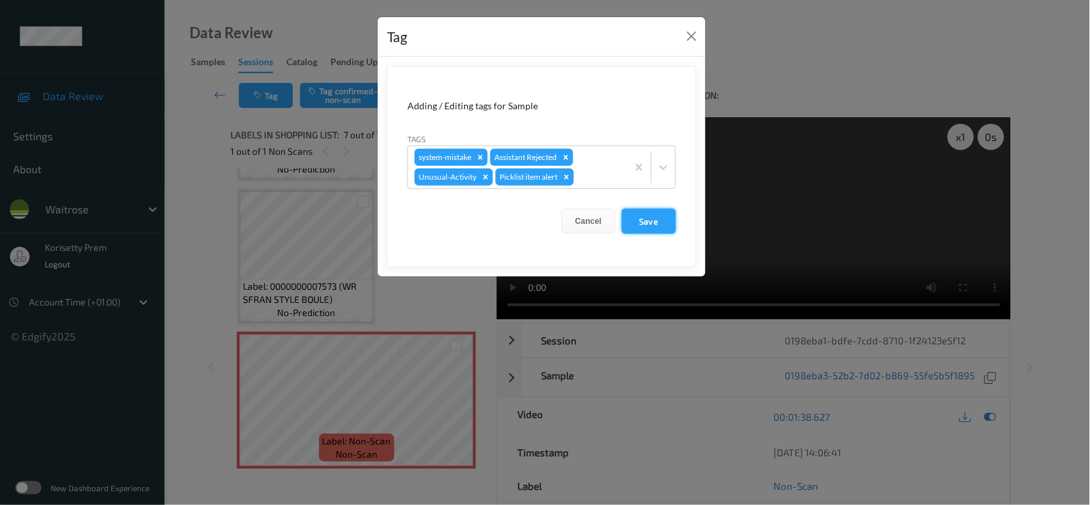
click at [638, 222] on button "Save" at bounding box center [649, 221] width 54 height 25
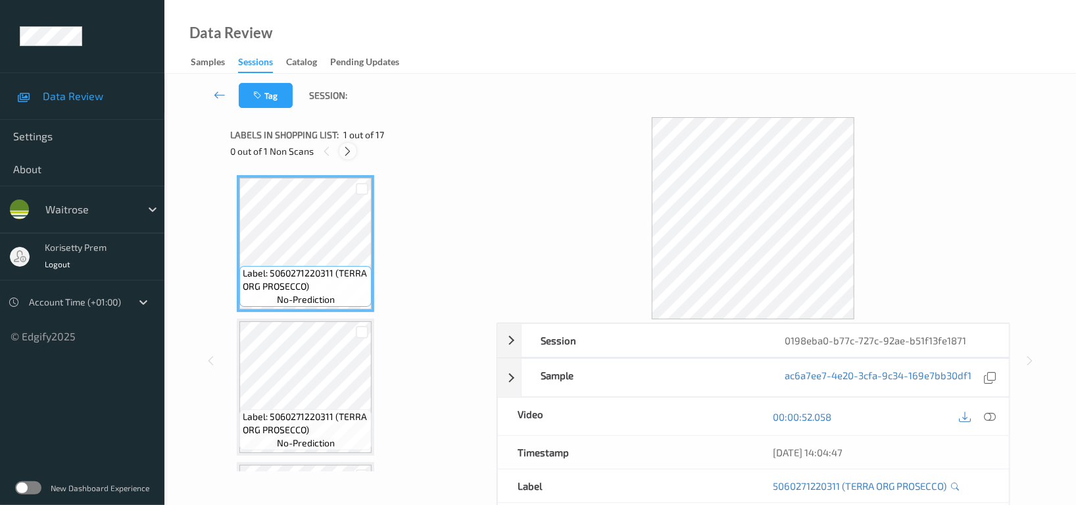
click at [348, 152] on icon at bounding box center [348, 151] width 11 height 12
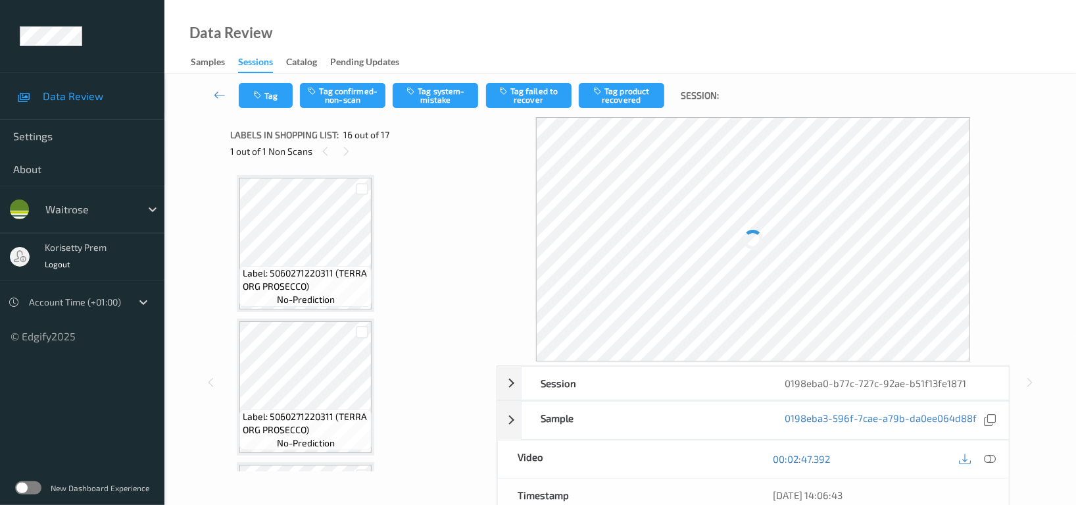
scroll to position [2008, 0]
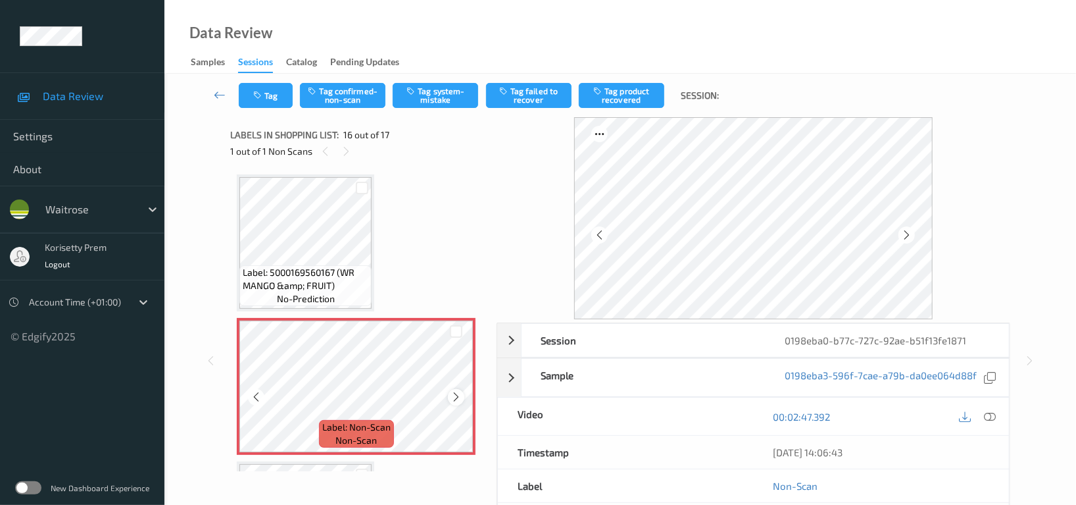
click at [463, 389] on div at bounding box center [456, 397] width 16 height 16
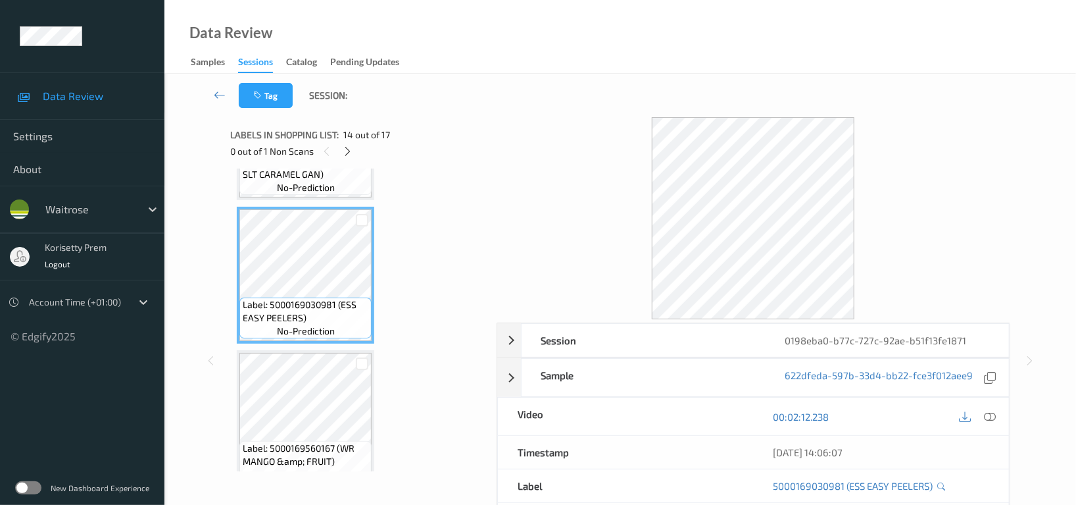
scroll to position [1783, 0]
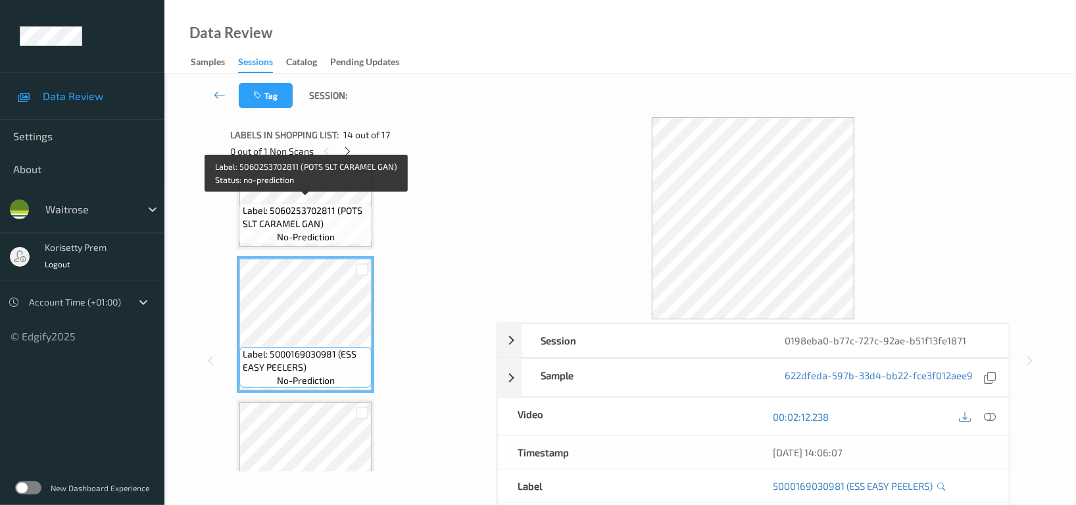
click at [307, 230] on span "no-prediction" at bounding box center [306, 236] width 58 height 13
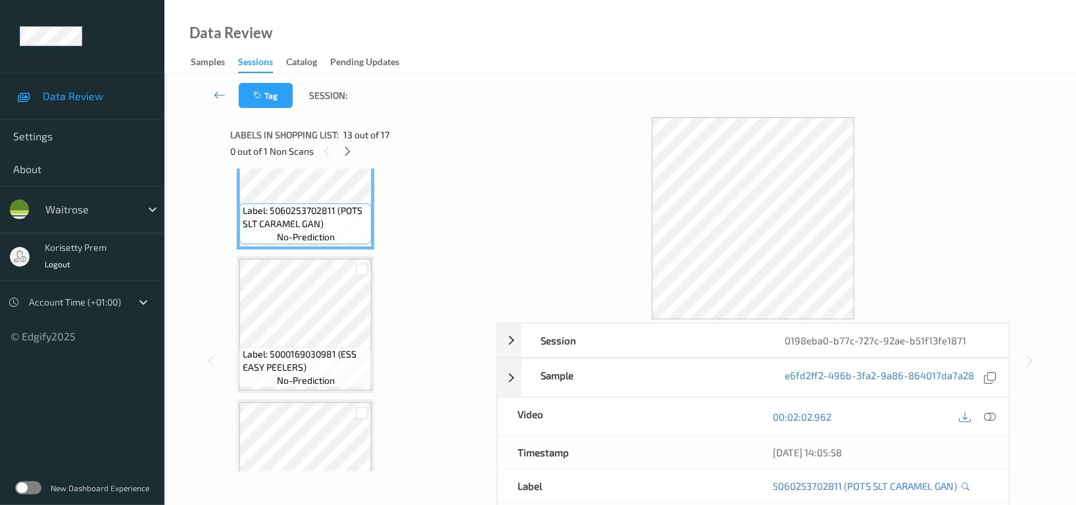
click at [999, 417] on div "00:02:02.962" at bounding box center [880, 416] width 255 height 38
click at [997, 418] on div at bounding box center [991, 416] width 18 height 18
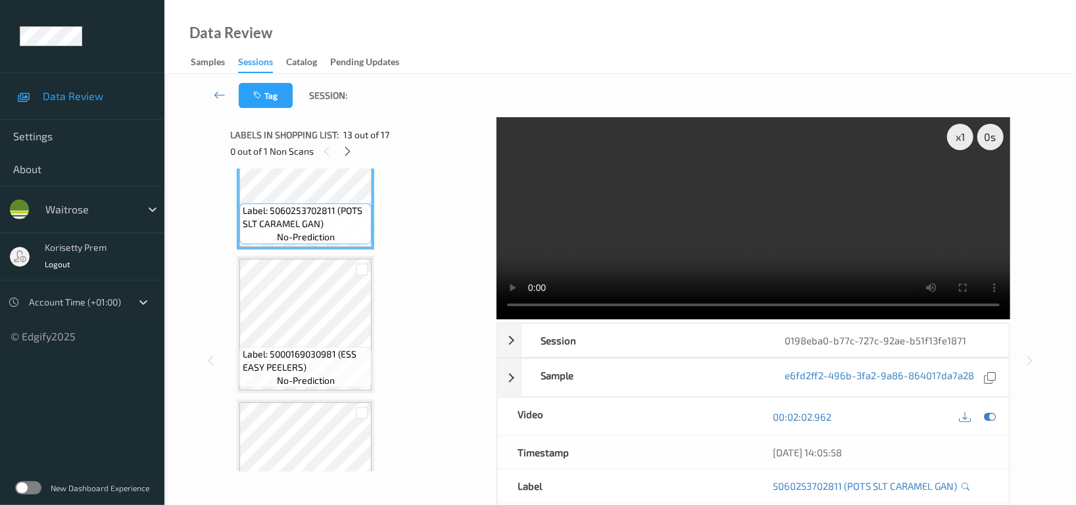
click at [701, 222] on video at bounding box center [754, 218] width 514 height 202
click at [854, 214] on video at bounding box center [754, 218] width 514 height 202
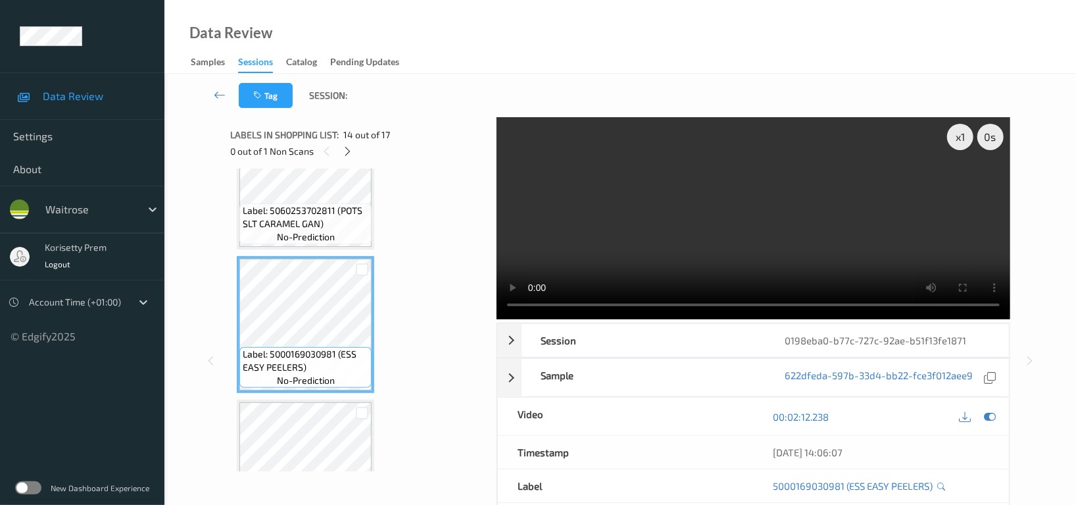
click at [753, 204] on video at bounding box center [754, 218] width 514 height 202
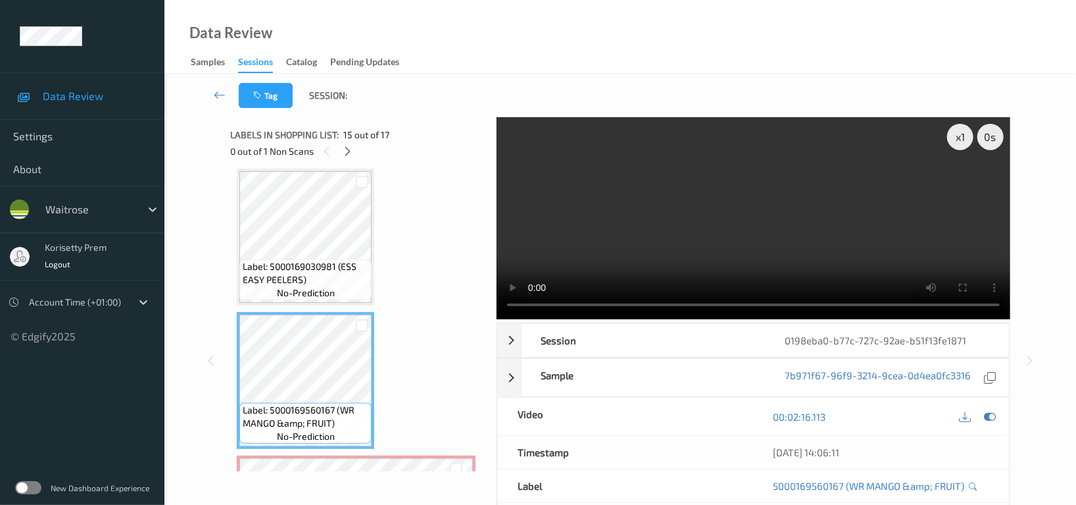
click at [795, 253] on video at bounding box center [754, 218] width 514 height 202
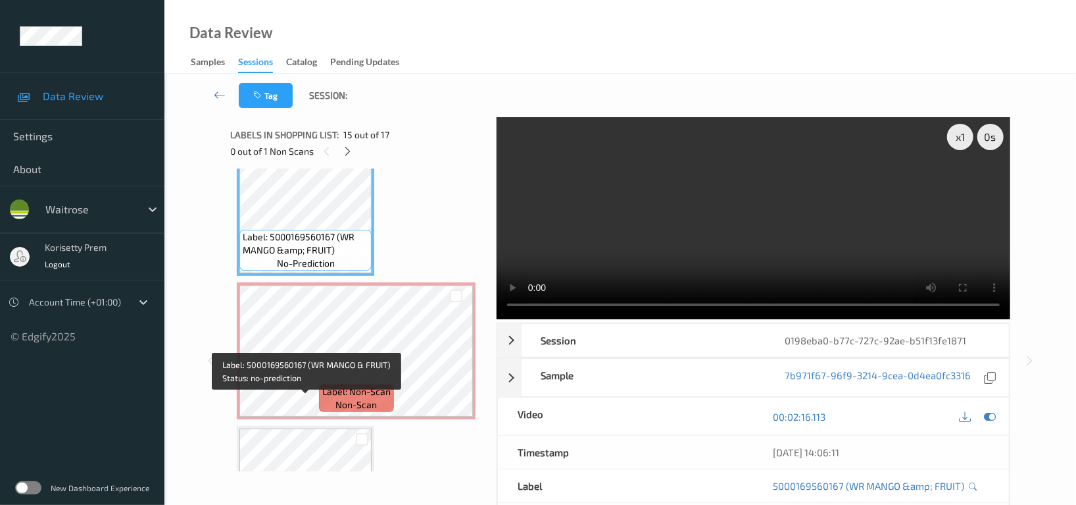
scroll to position [2046, 0]
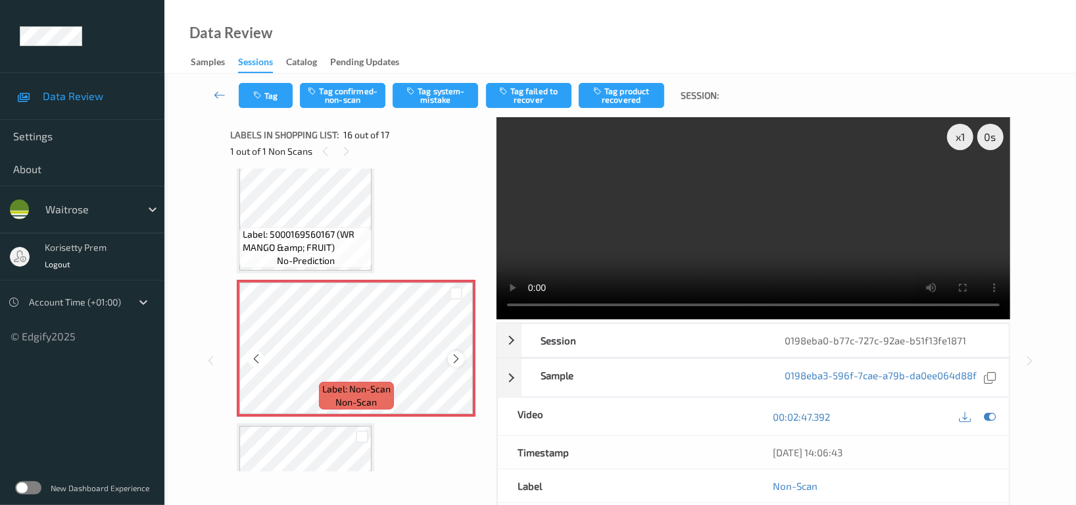
click at [455, 353] on icon at bounding box center [456, 359] width 11 height 12
click at [990, 414] on icon at bounding box center [990, 417] width 12 height 12
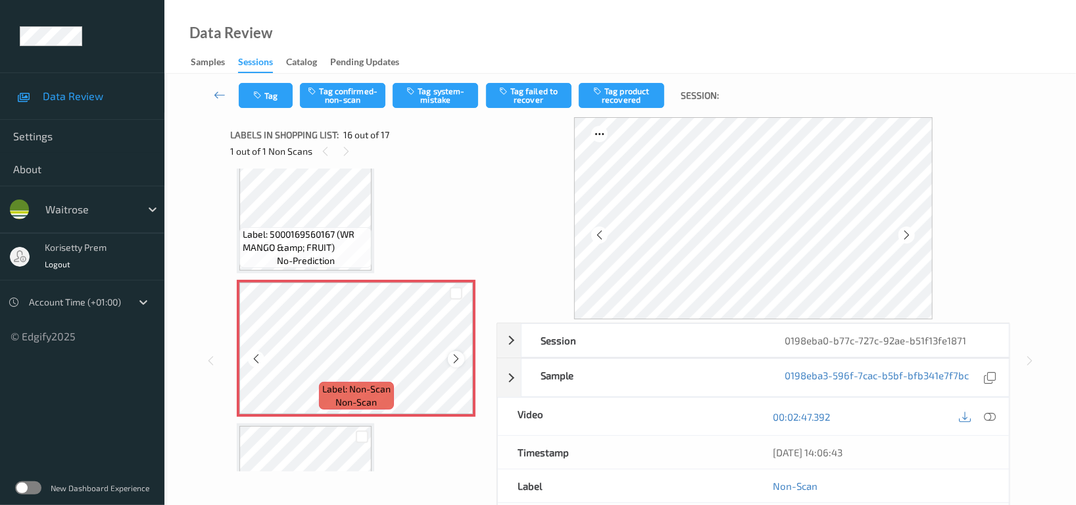
click at [454, 357] on icon at bounding box center [456, 359] width 11 height 12
click at [453, 357] on icon at bounding box center [456, 359] width 11 height 12
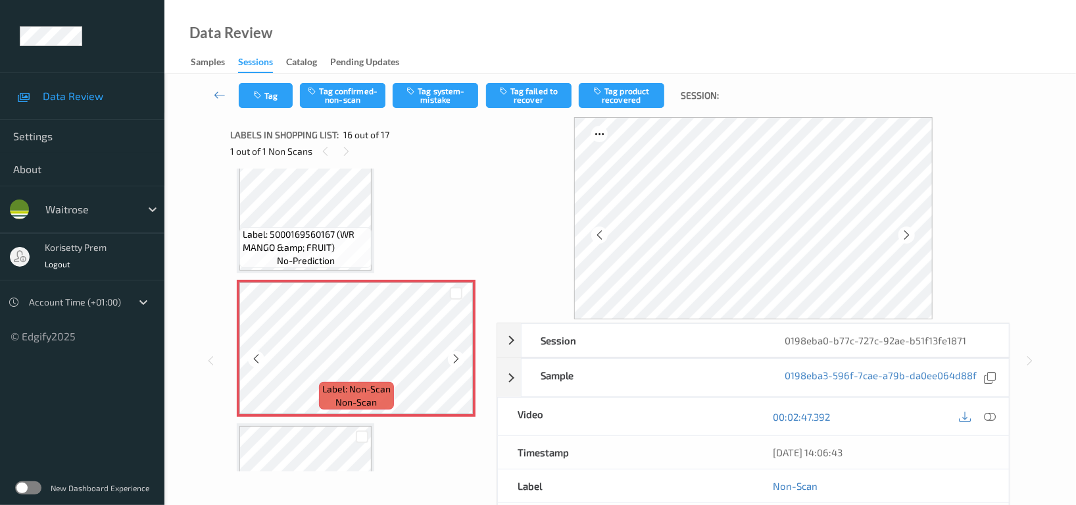
click at [453, 357] on icon at bounding box center [456, 359] width 11 height 12
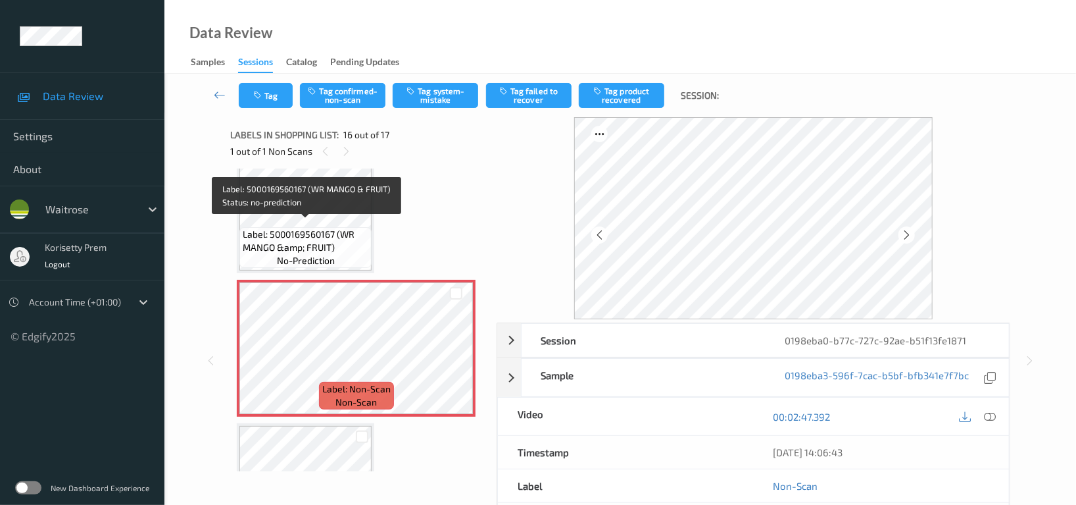
click at [316, 236] on span "Label: 5000169560167 (WR MANGO &amp; FRUIT)" at bounding box center [306, 241] width 126 height 26
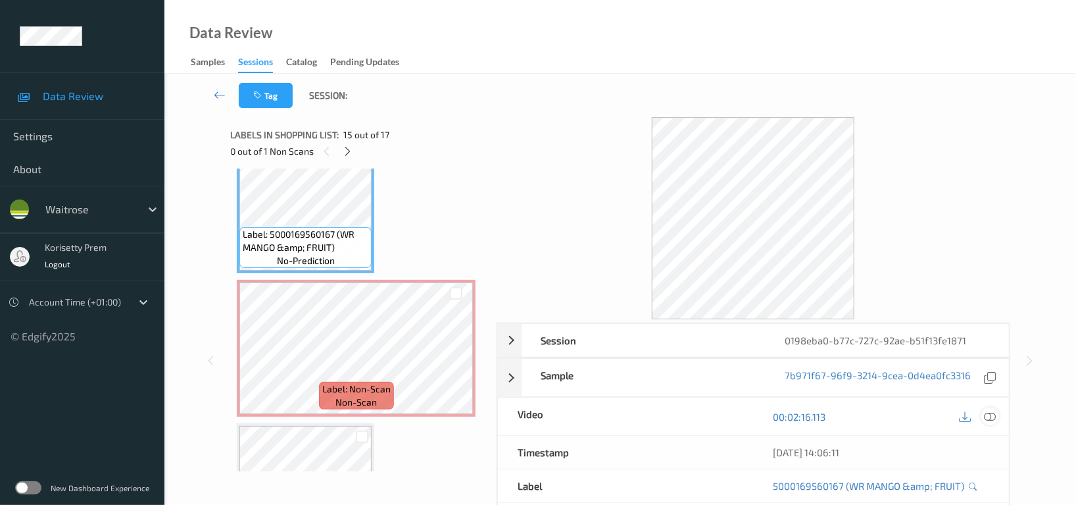
click at [995, 416] on icon at bounding box center [990, 417] width 12 height 12
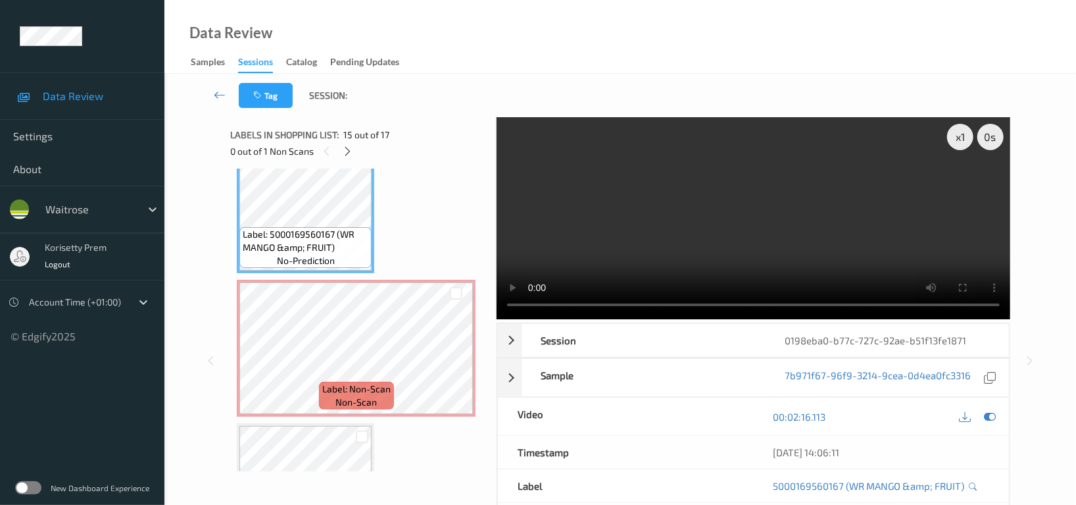
click at [740, 193] on video at bounding box center [754, 218] width 514 height 202
click at [706, 205] on video at bounding box center [754, 218] width 514 height 202
click at [838, 226] on video at bounding box center [754, 218] width 514 height 202
click at [686, 251] on video at bounding box center [754, 218] width 514 height 202
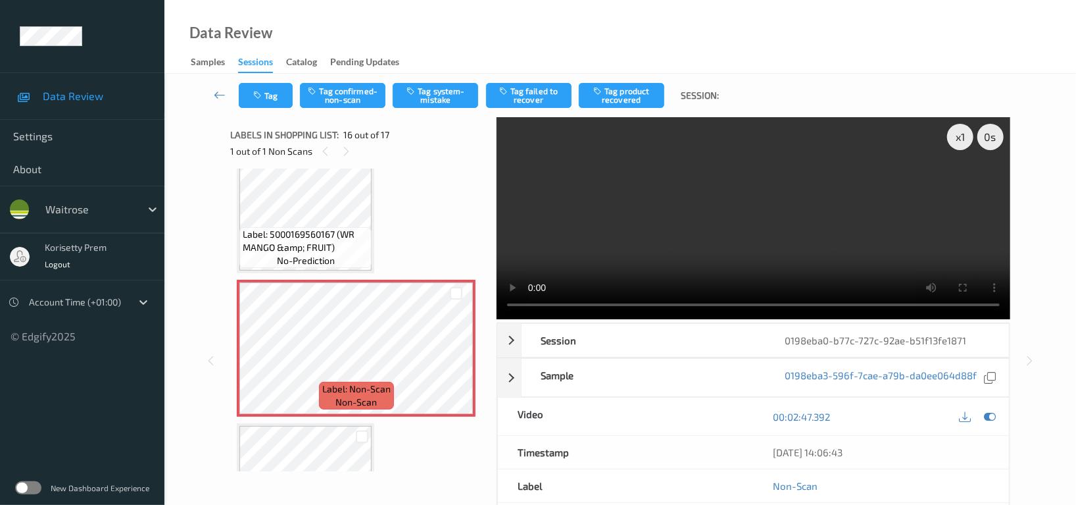
click at [739, 178] on video at bounding box center [754, 218] width 514 height 202
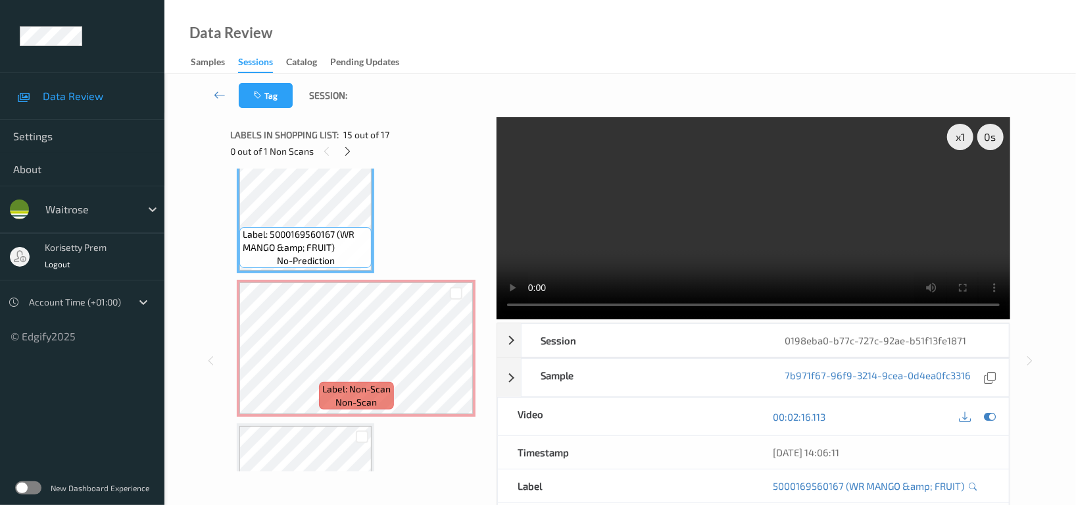
click at [715, 193] on video at bounding box center [754, 218] width 514 height 202
click at [715, 195] on video at bounding box center [754, 218] width 514 height 202
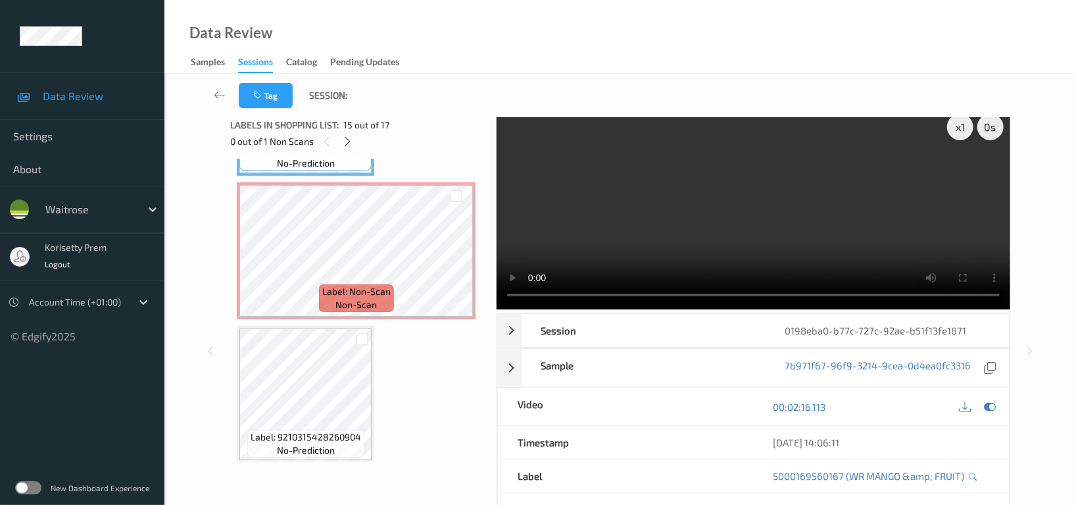
scroll to position [0, 0]
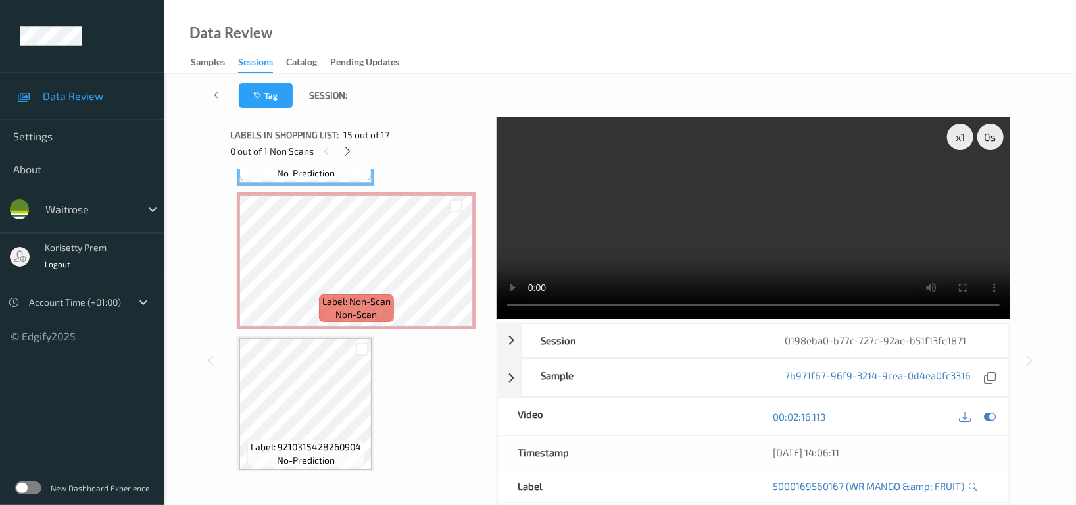
click at [743, 173] on video at bounding box center [754, 218] width 514 height 202
click at [735, 229] on video at bounding box center [754, 218] width 514 height 202
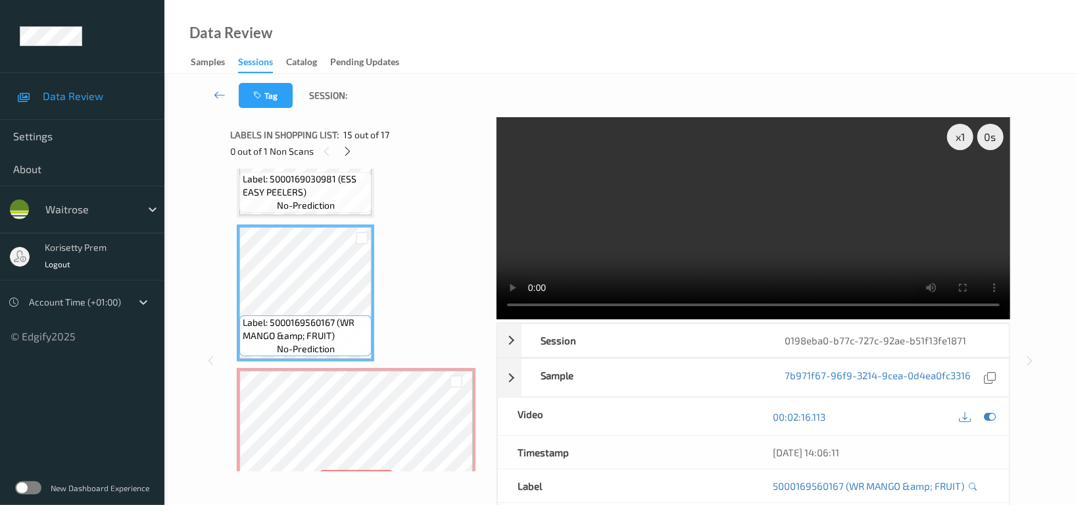
scroll to position [1870, 0]
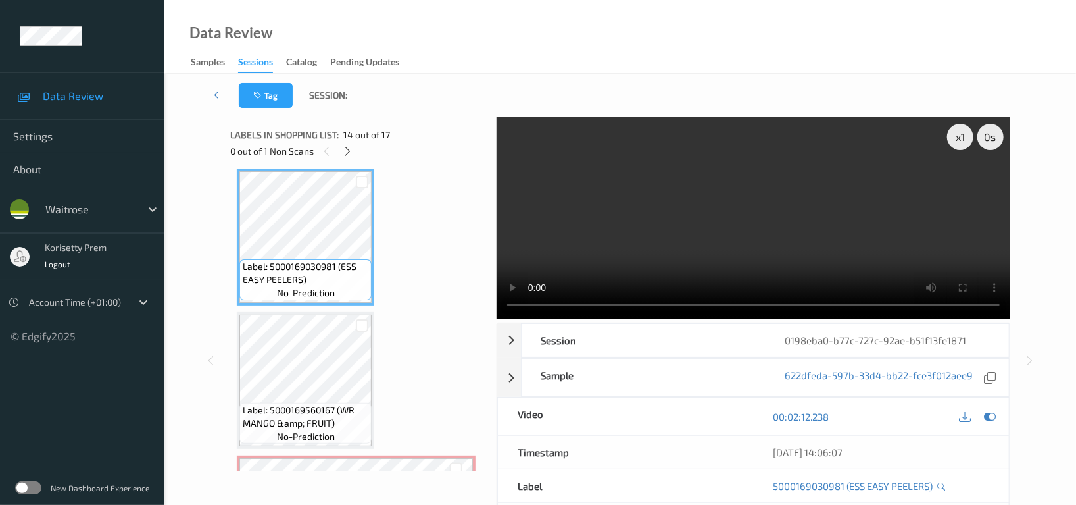
click at [746, 256] on video at bounding box center [754, 218] width 514 height 202
click at [757, 259] on video at bounding box center [754, 218] width 514 height 202
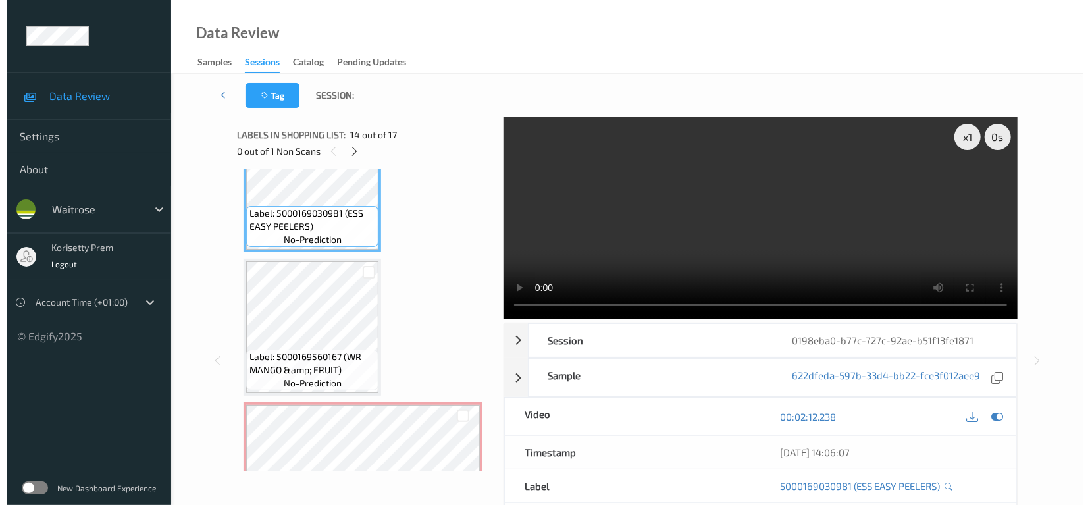
scroll to position [1958, 0]
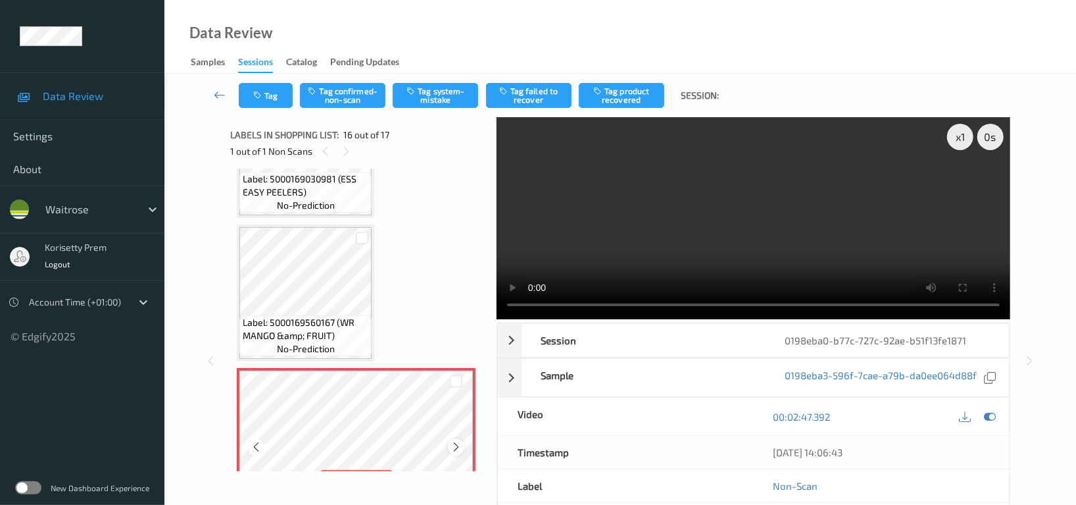
click at [459, 441] on icon at bounding box center [456, 447] width 11 height 12
click at [460, 441] on icon at bounding box center [456, 447] width 11 height 12
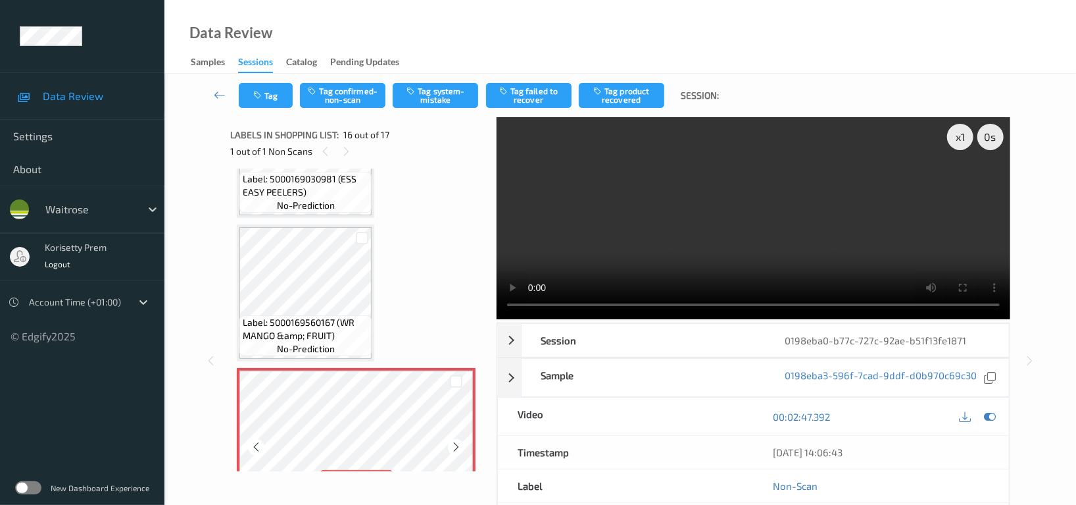
click at [460, 441] on icon at bounding box center [456, 447] width 11 height 12
click at [444, 97] on button "Tag system-mistake" at bounding box center [436, 95] width 86 height 25
click at [259, 91] on icon "button" at bounding box center [258, 95] width 11 height 9
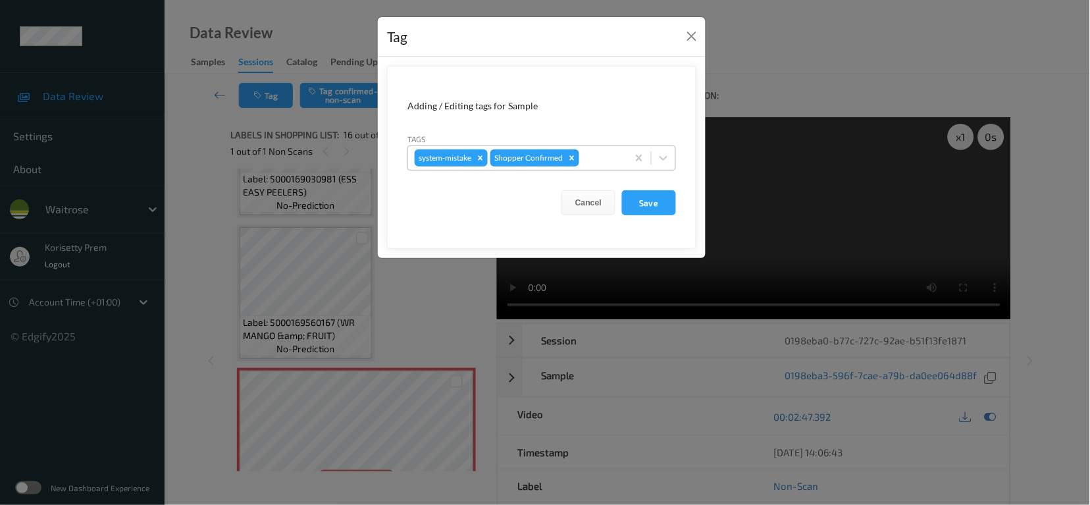
click at [592, 154] on div at bounding box center [601, 158] width 39 height 16
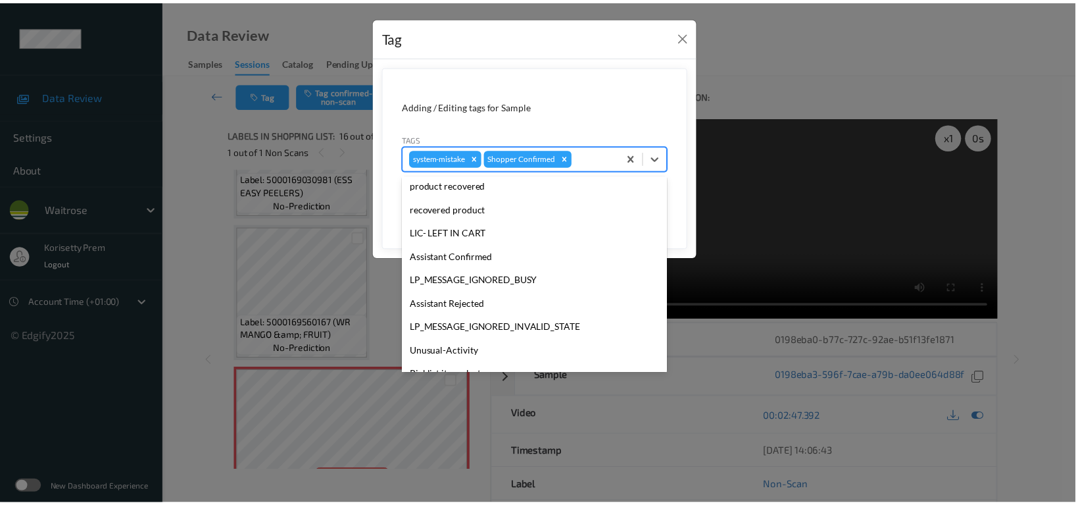
scroll to position [280, 0]
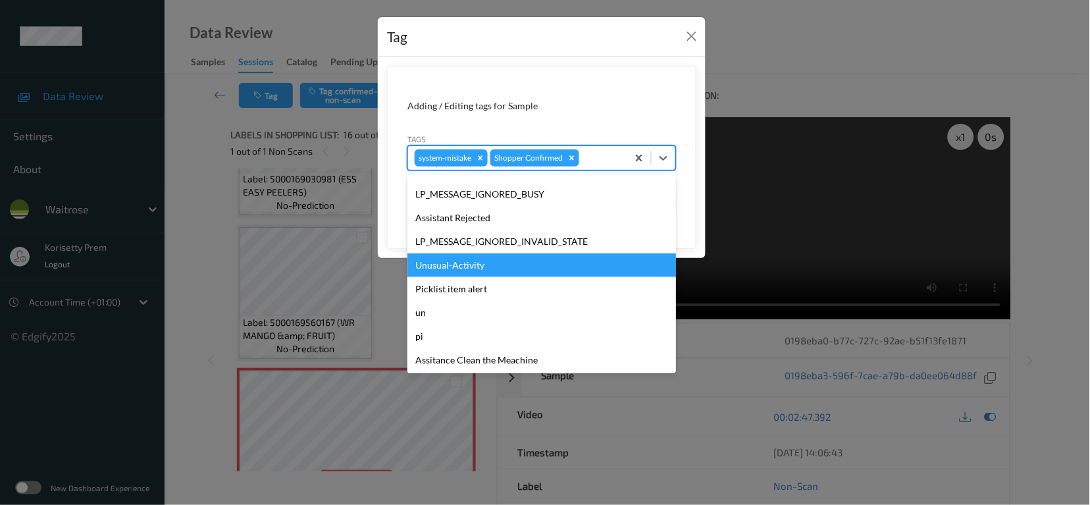
click at [471, 268] on div "Unusual-Activity" at bounding box center [541, 265] width 268 height 24
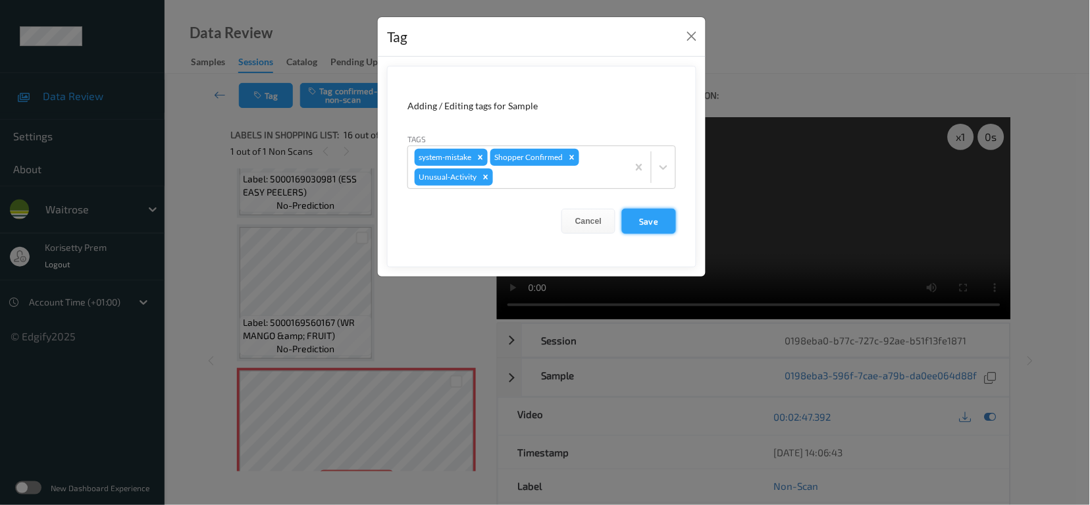
click at [668, 222] on button "Save" at bounding box center [649, 221] width 54 height 25
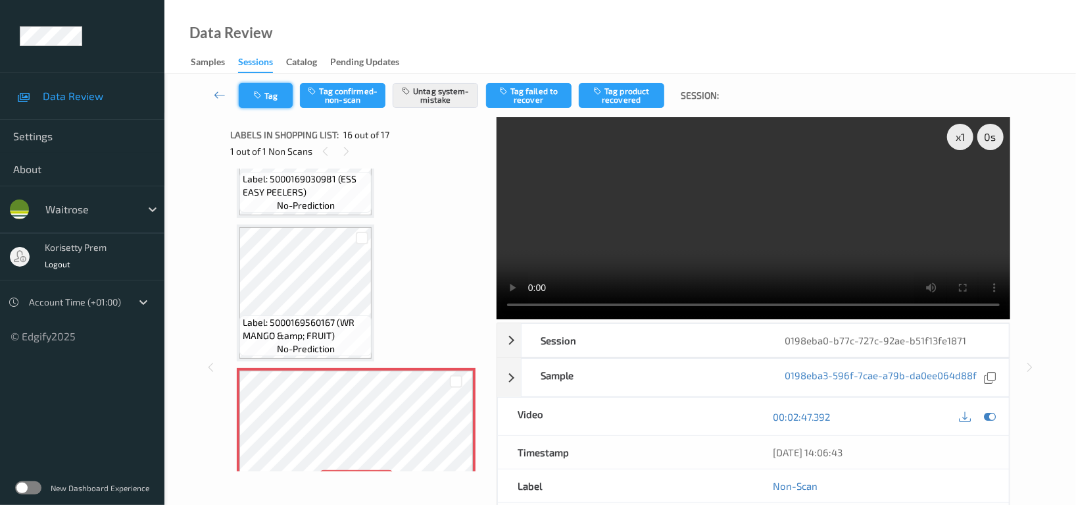
click at [270, 95] on button "Tag" at bounding box center [266, 95] width 54 height 25
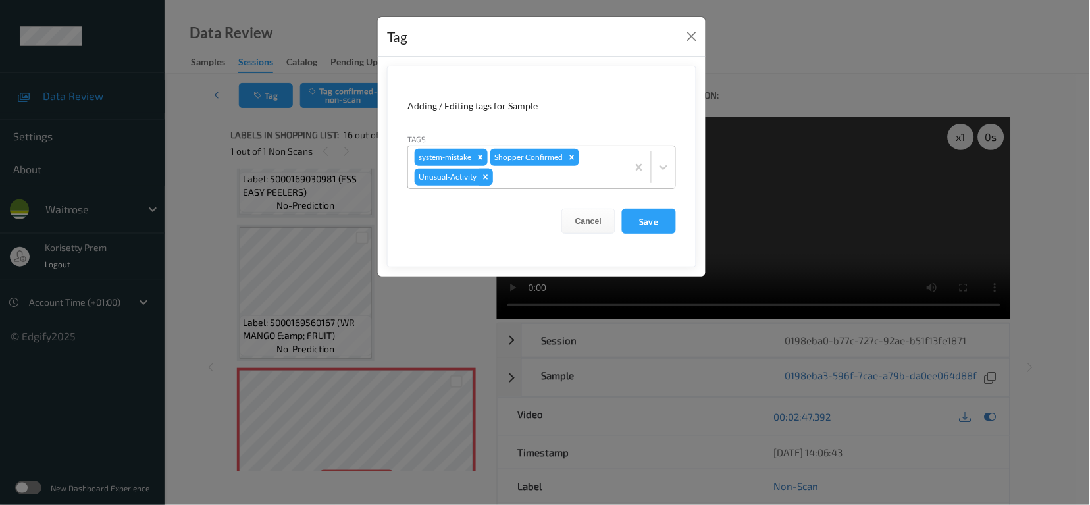
click at [484, 177] on icon "Remove Unusual-Activity" at bounding box center [485, 176] width 9 height 9
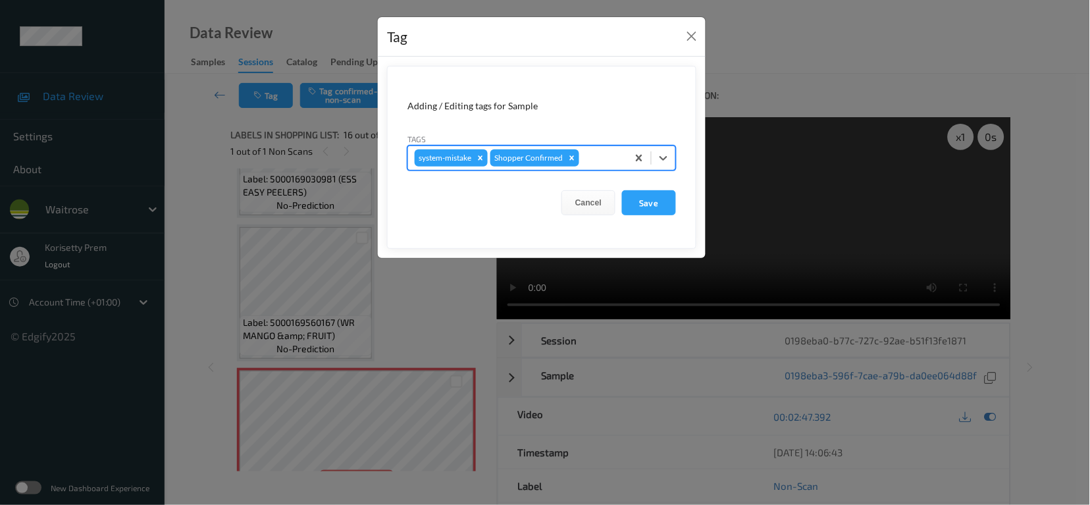
click at [597, 160] on div at bounding box center [601, 158] width 39 height 16
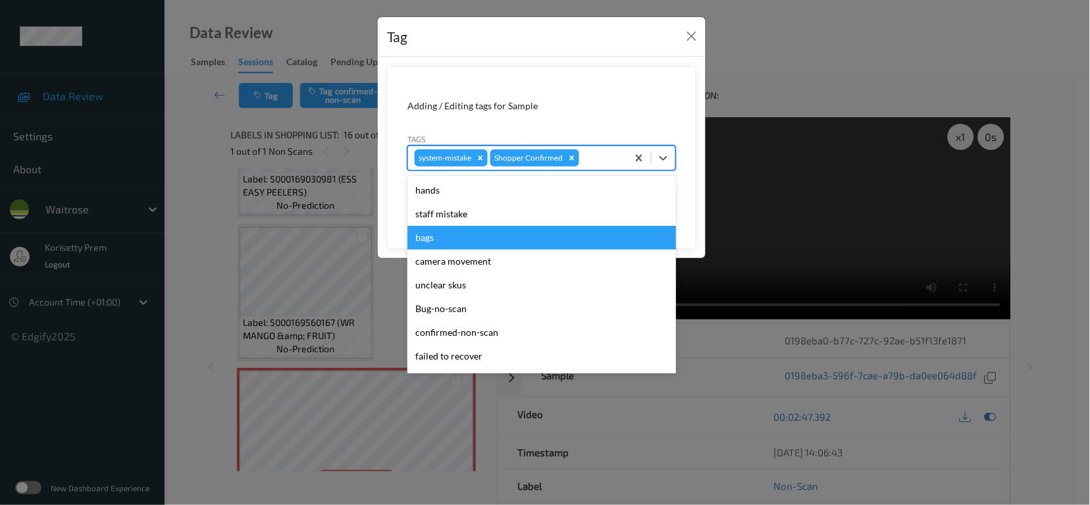
click at [430, 235] on div "bags" at bounding box center [541, 238] width 268 height 24
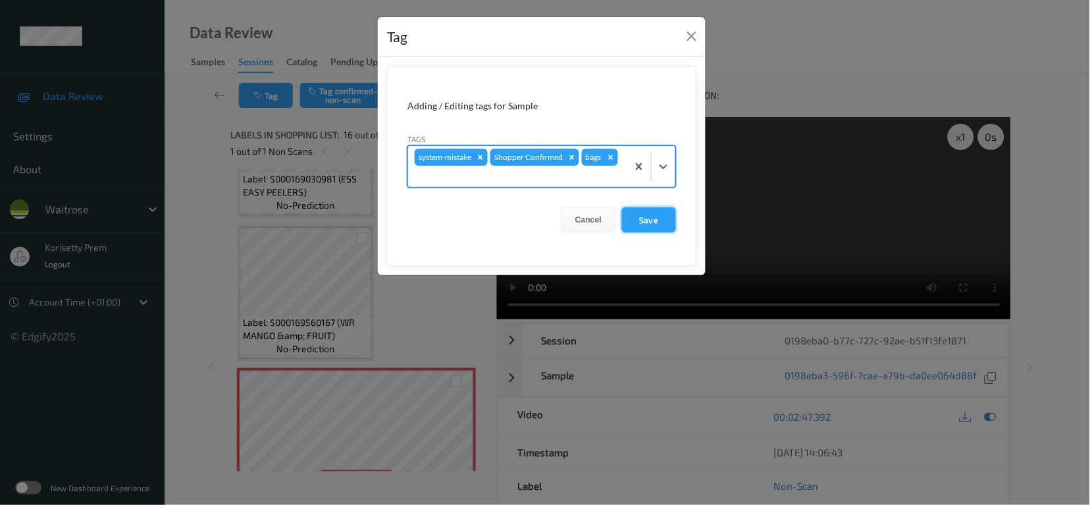
click at [641, 224] on button "Save" at bounding box center [649, 219] width 54 height 25
click at [661, 216] on button "Save" at bounding box center [649, 219] width 54 height 25
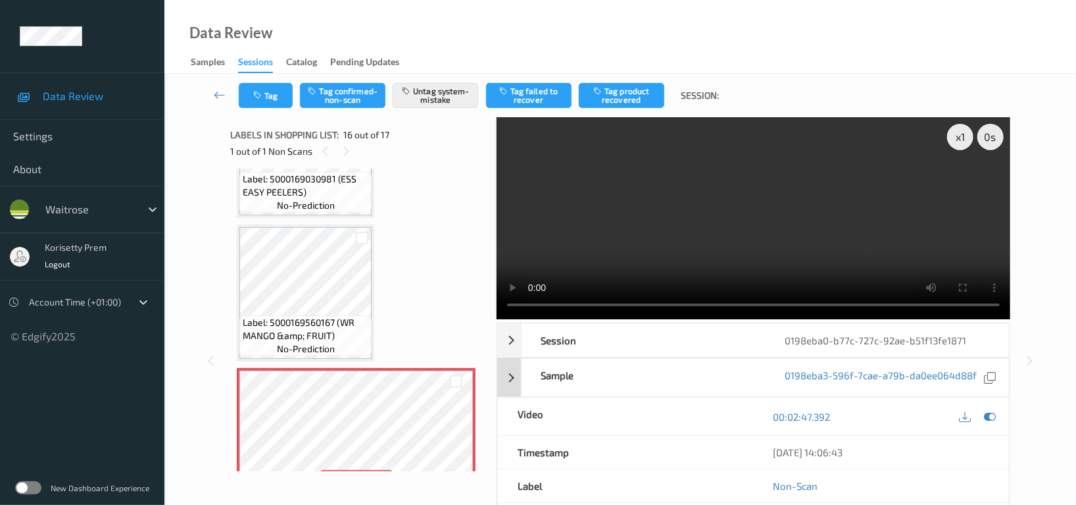
click at [655, 369] on div "Sample" at bounding box center [644, 378] width 244 height 38
click at [653, 370] on div "Sample" at bounding box center [644, 378] width 244 height 38
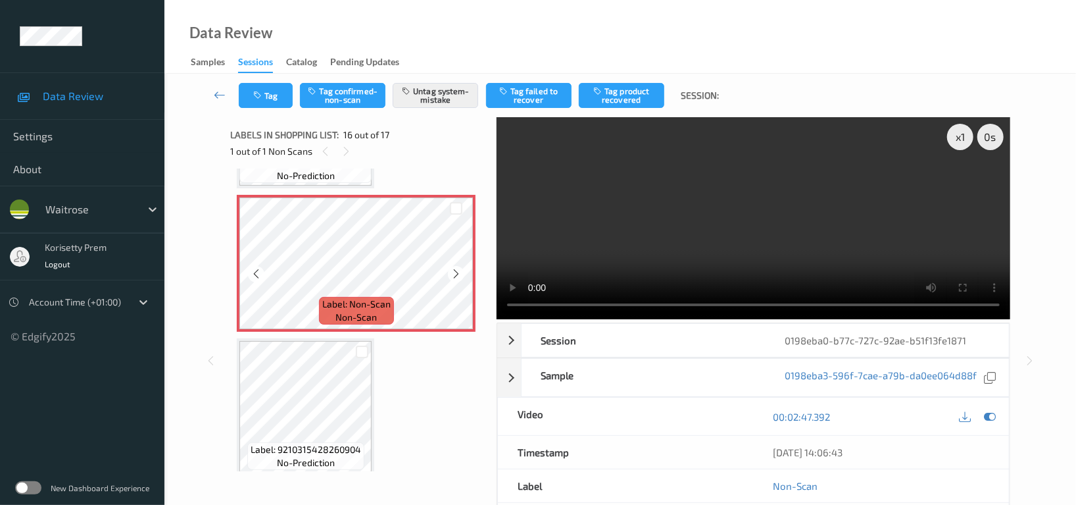
scroll to position [2134, 0]
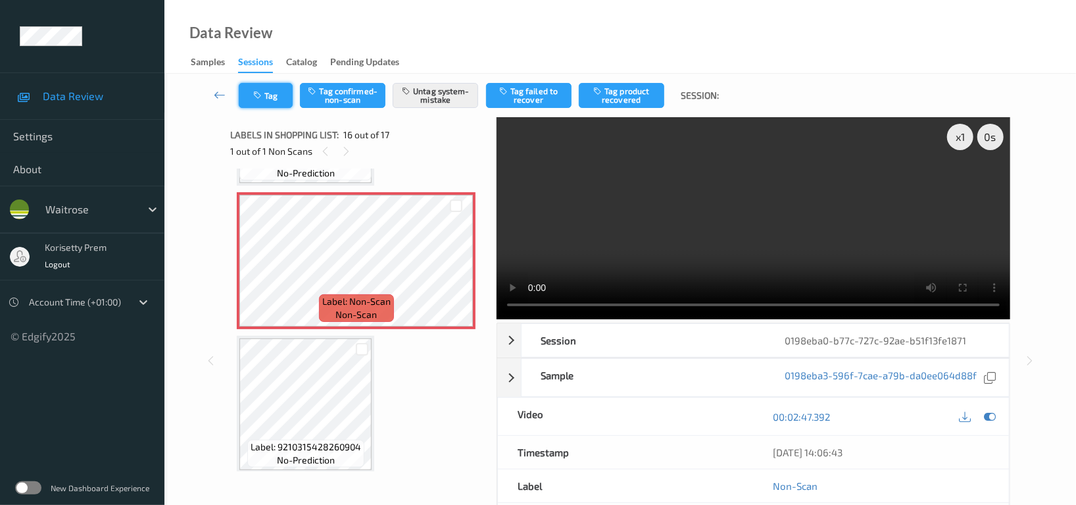
click at [265, 91] on button "Tag" at bounding box center [266, 95] width 54 height 25
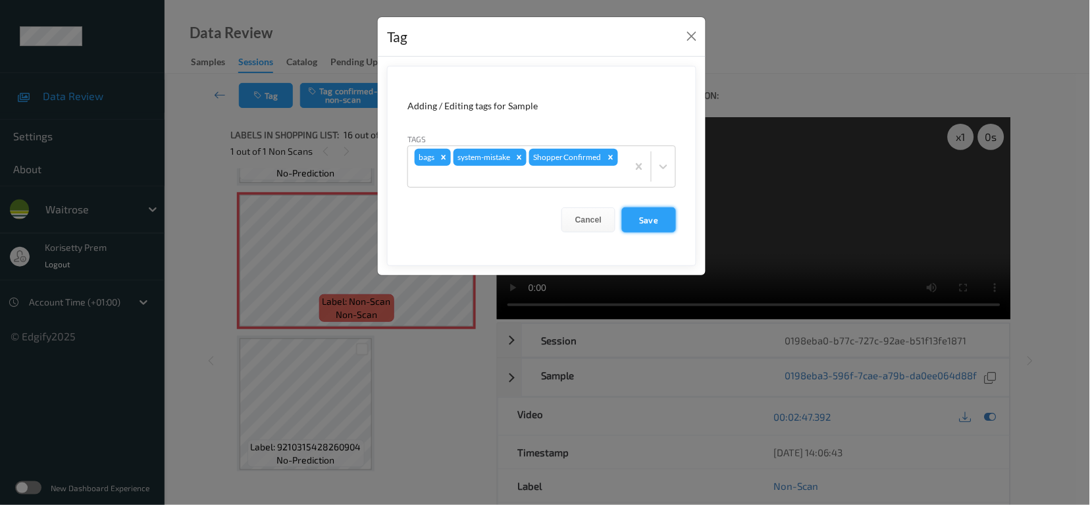
click at [659, 224] on button "Save" at bounding box center [649, 219] width 54 height 25
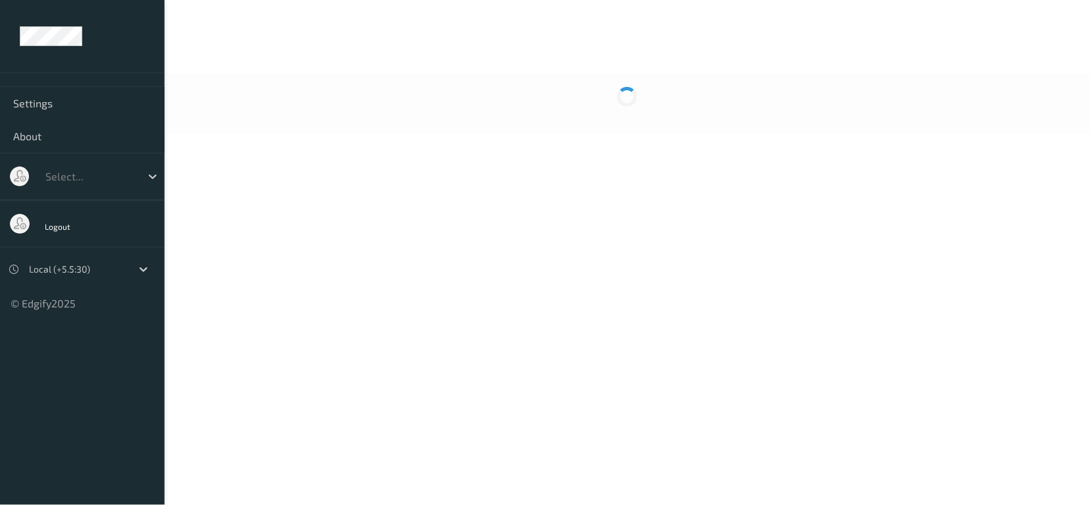
click at [651, 48] on div at bounding box center [626, 30] width 925 height 60
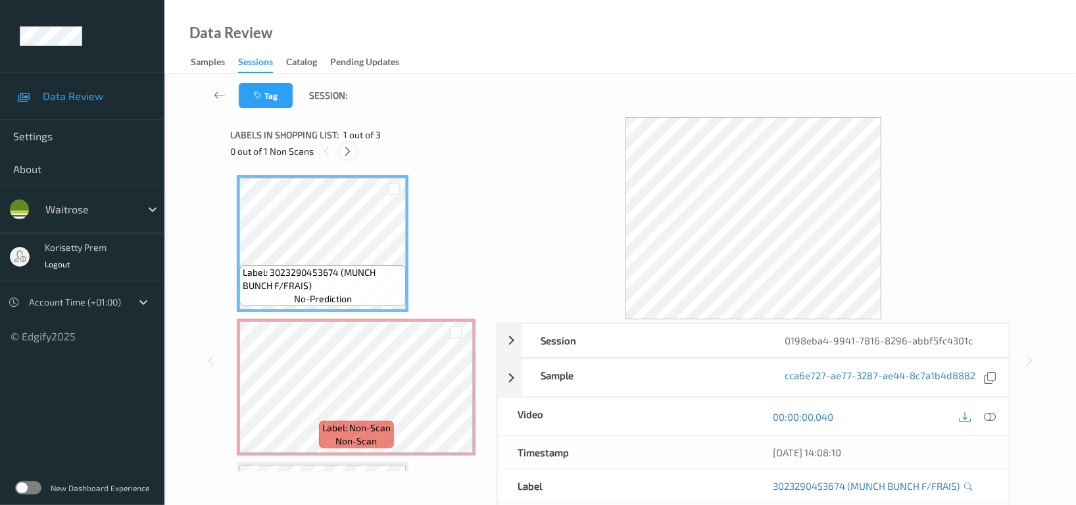
click at [351, 151] on icon at bounding box center [348, 151] width 11 height 12
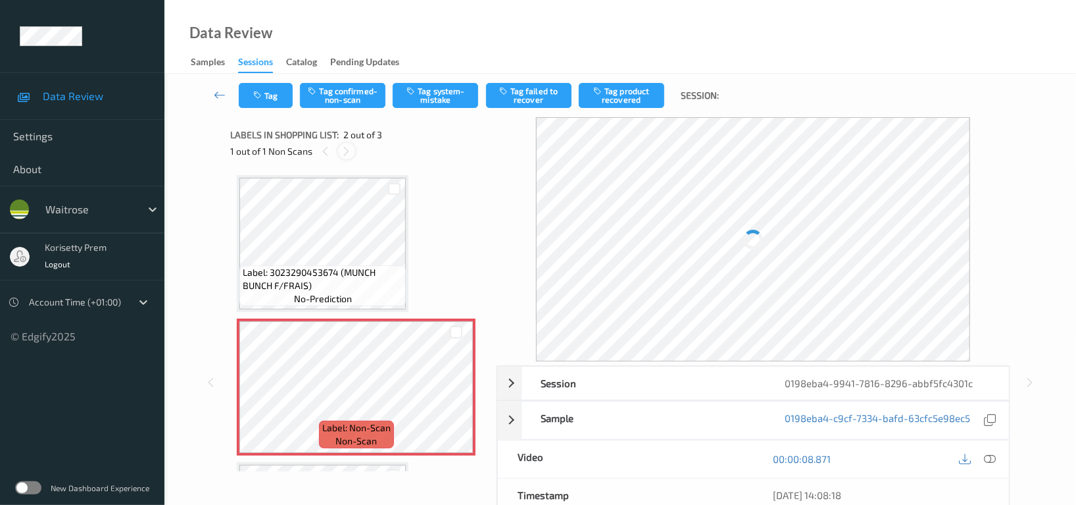
scroll to position [6, 0]
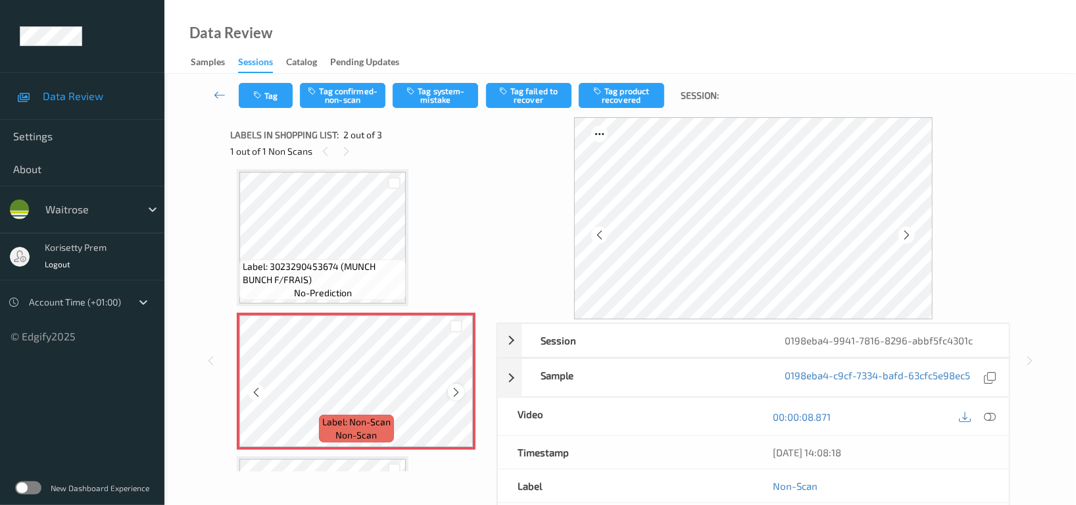
click at [456, 392] on icon at bounding box center [456, 392] width 11 height 12
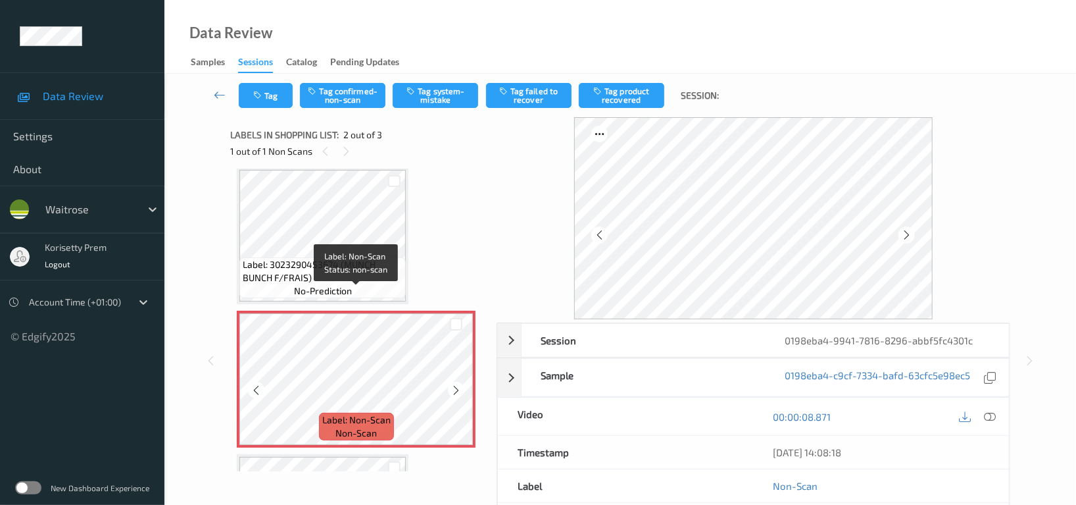
scroll to position [0, 0]
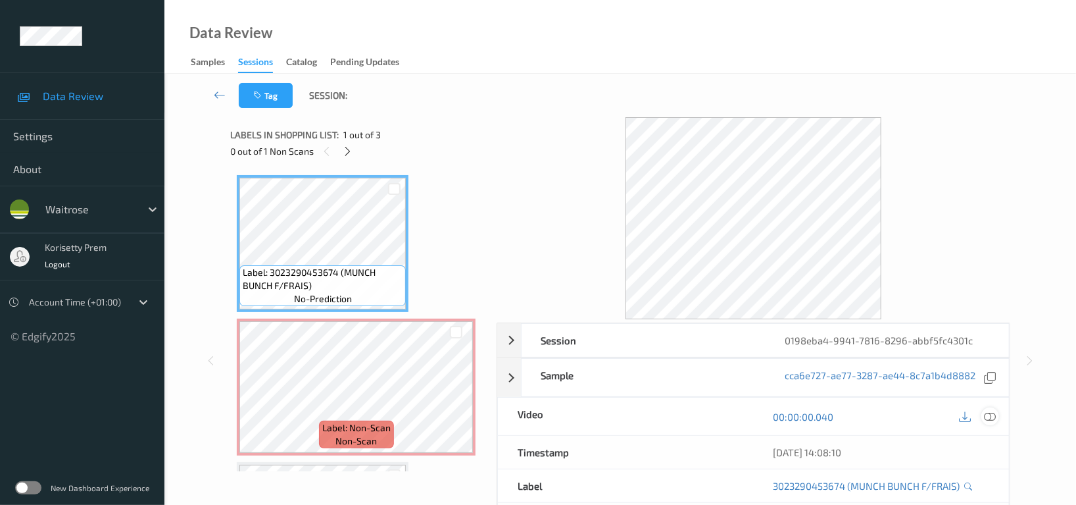
click at [994, 414] on icon at bounding box center [990, 417] width 12 height 12
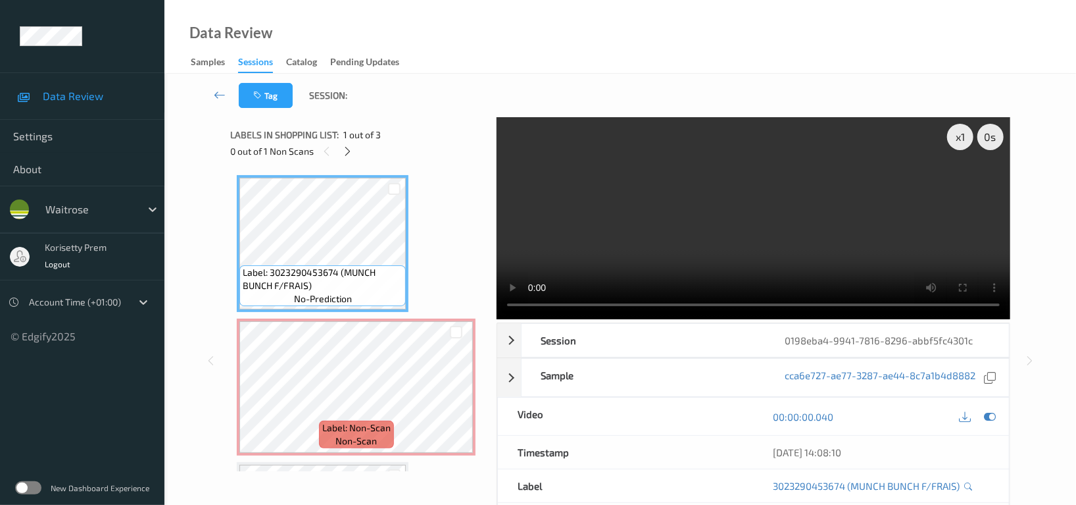
click at [832, 218] on video at bounding box center [754, 218] width 514 height 202
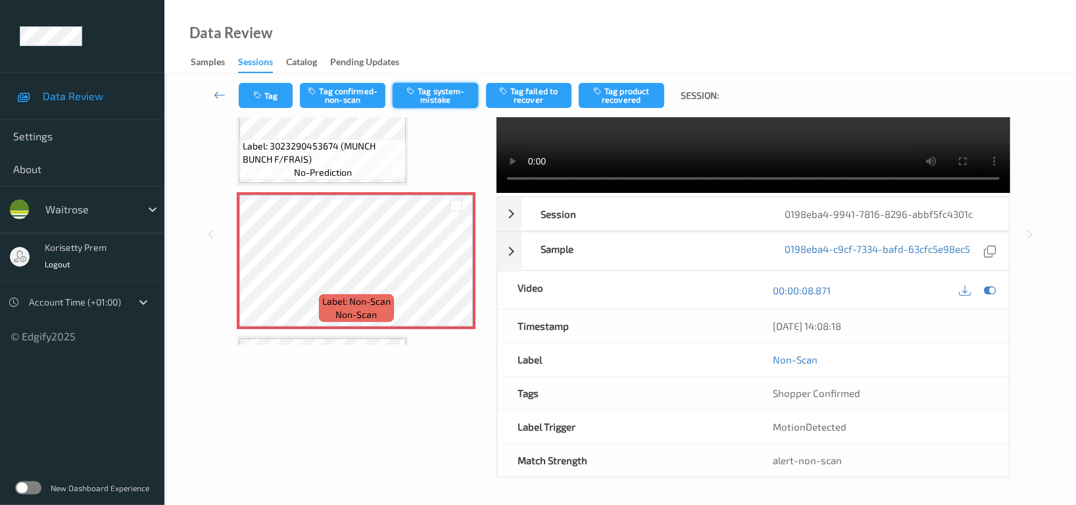
click at [434, 91] on button "Tag system-mistake" at bounding box center [436, 95] width 86 height 25
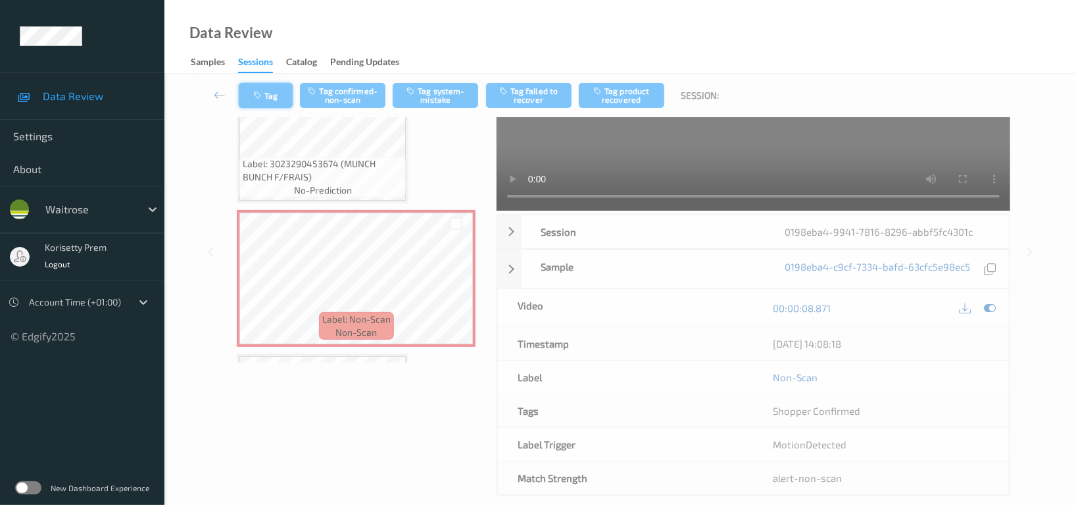
click at [253, 91] on button "Tag" at bounding box center [266, 95] width 54 height 25
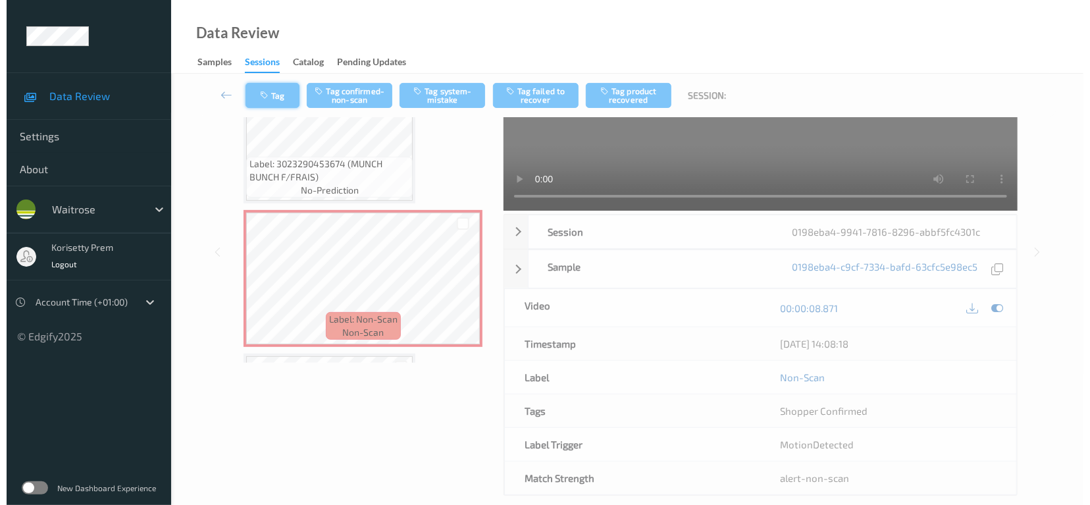
scroll to position [25, 0]
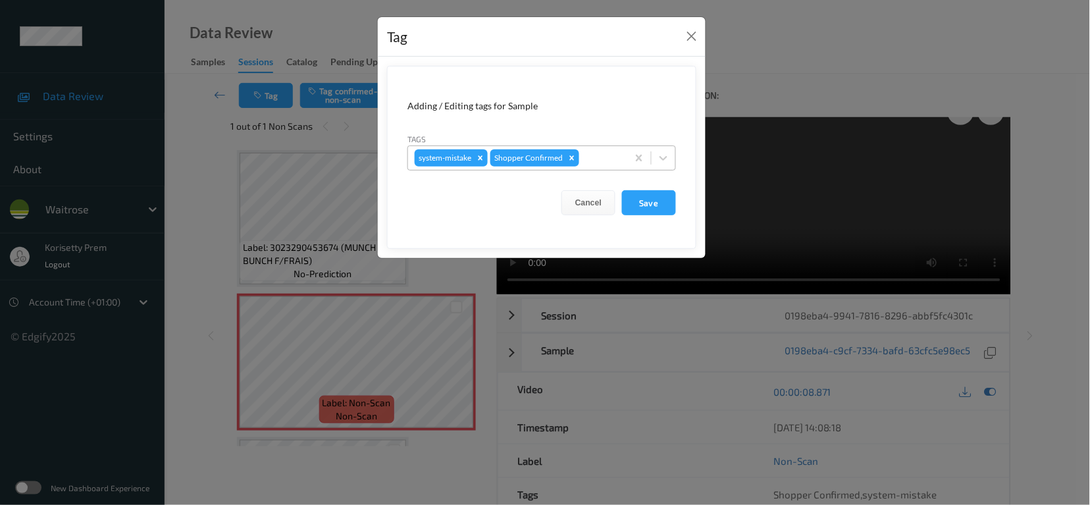
click at [599, 159] on div at bounding box center [601, 158] width 39 height 16
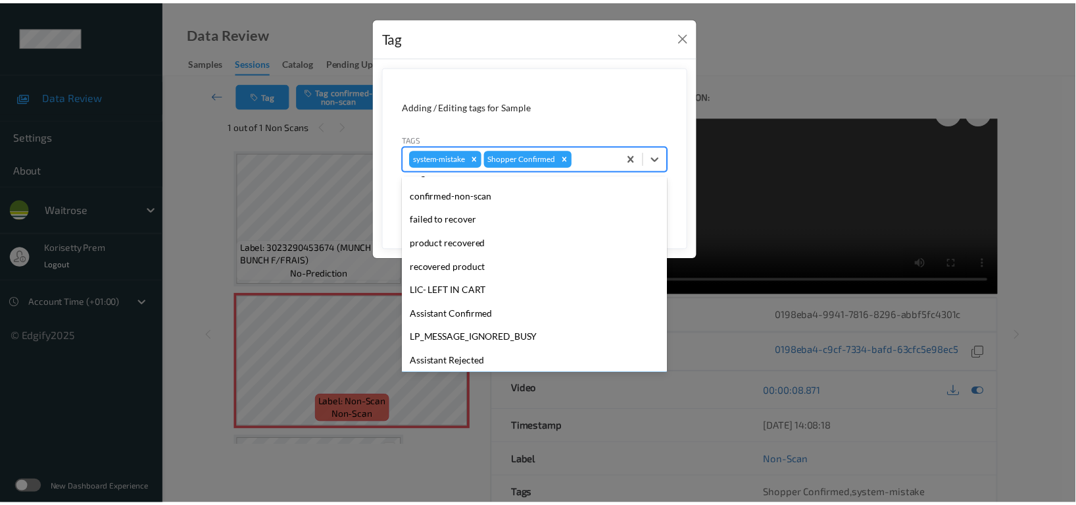
scroll to position [280, 0]
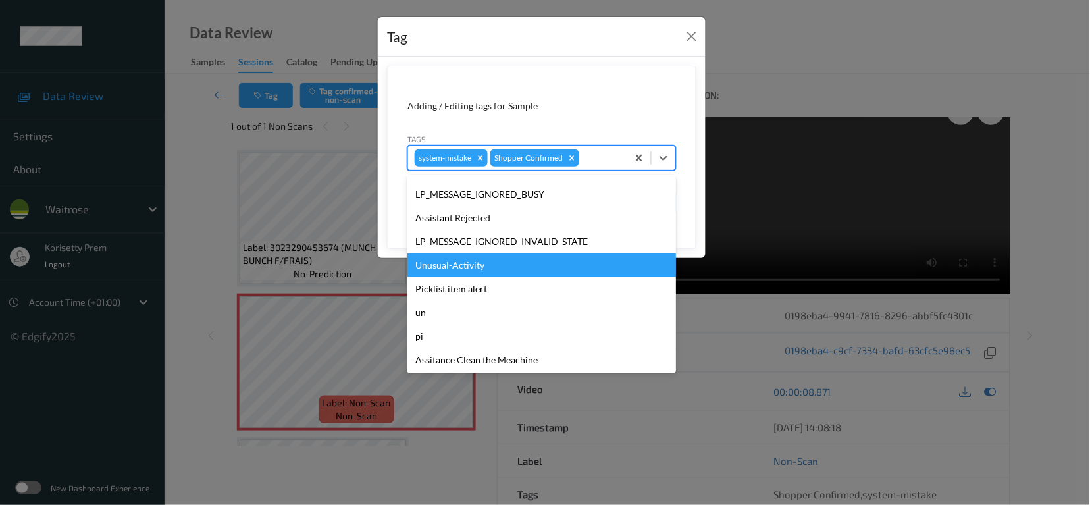
click at [451, 261] on div "Unusual-Activity" at bounding box center [541, 265] width 268 height 24
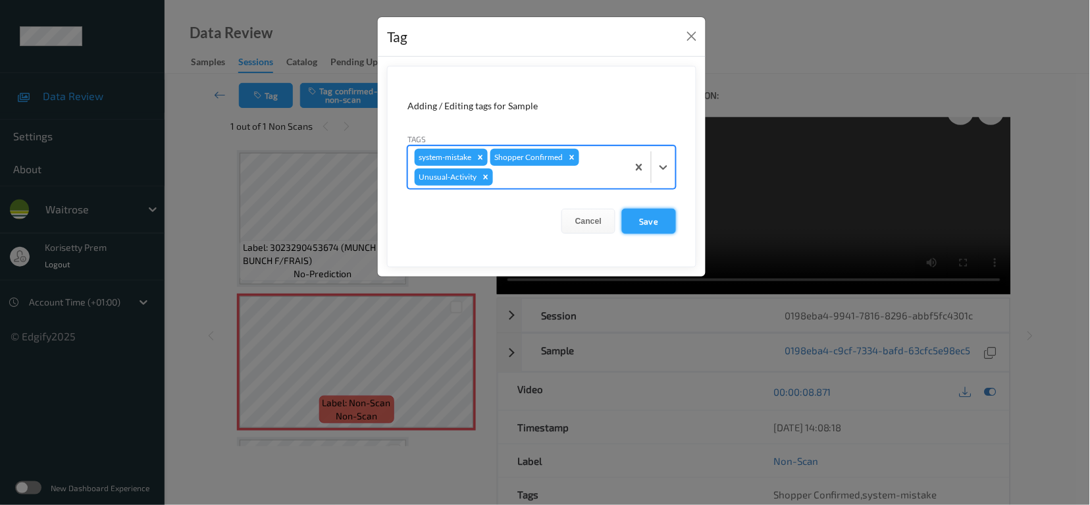
click at [626, 213] on button "Save" at bounding box center [649, 221] width 54 height 25
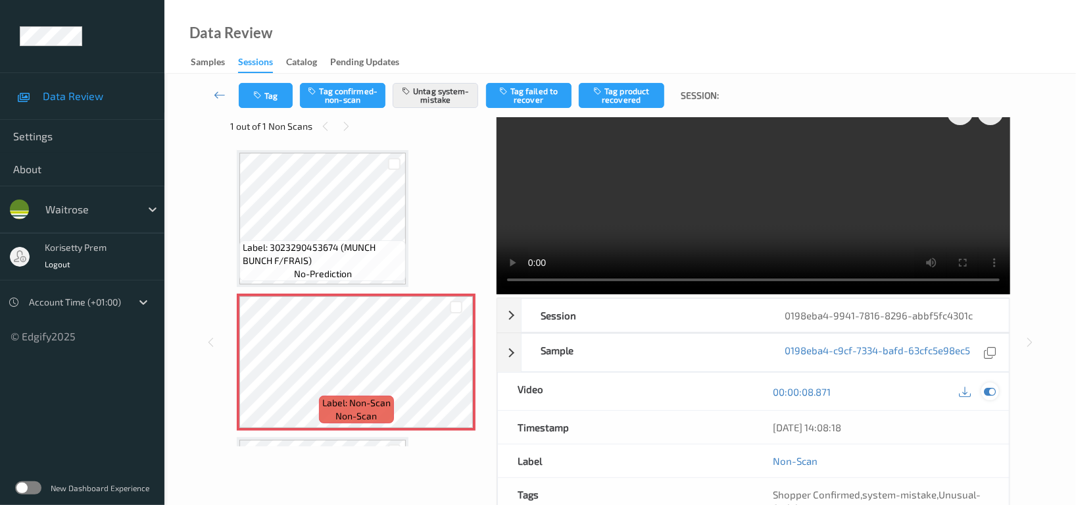
click at [986, 386] on icon at bounding box center [990, 392] width 12 height 12
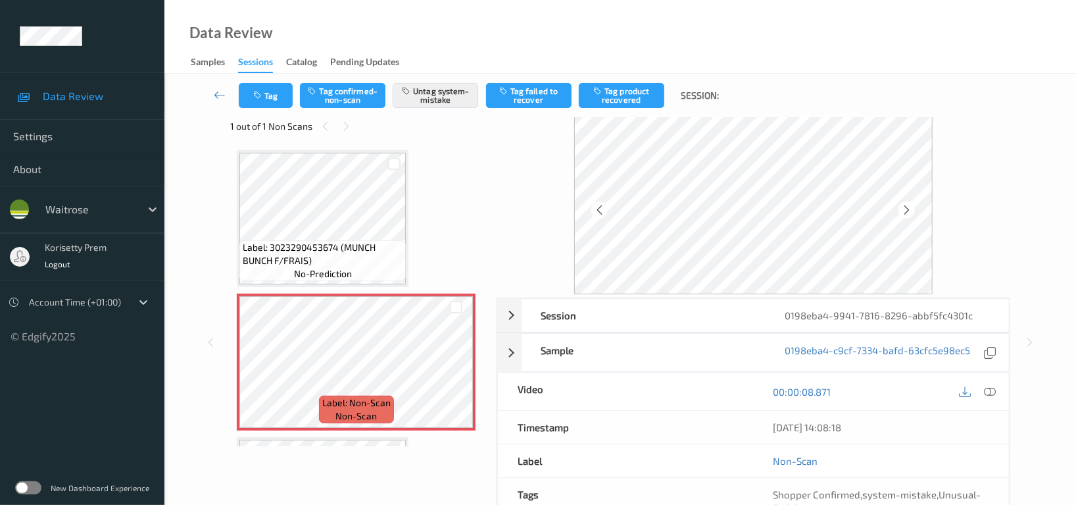
scroll to position [0, 0]
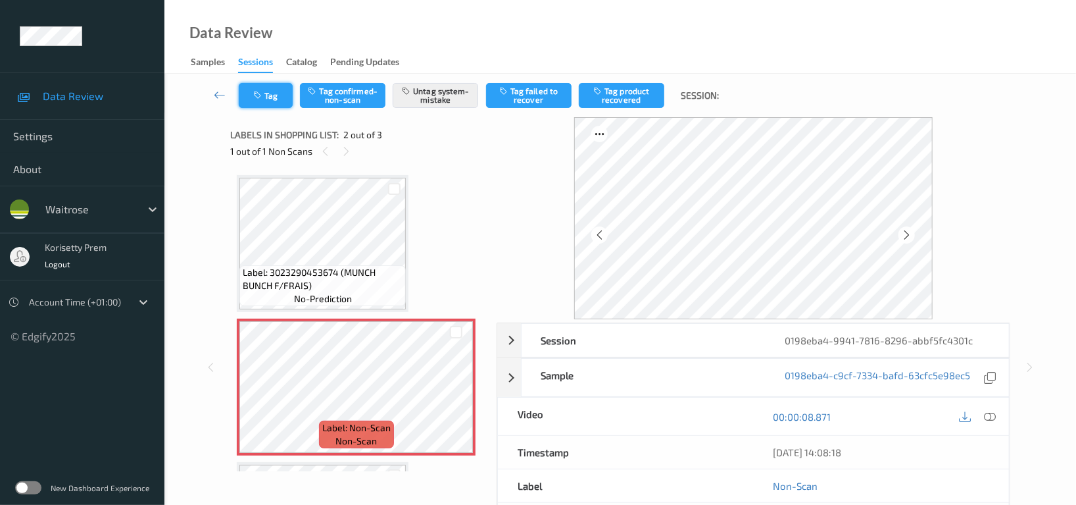
click at [264, 95] on icon "button" at bounding box center [258, 95] width 11 height 9
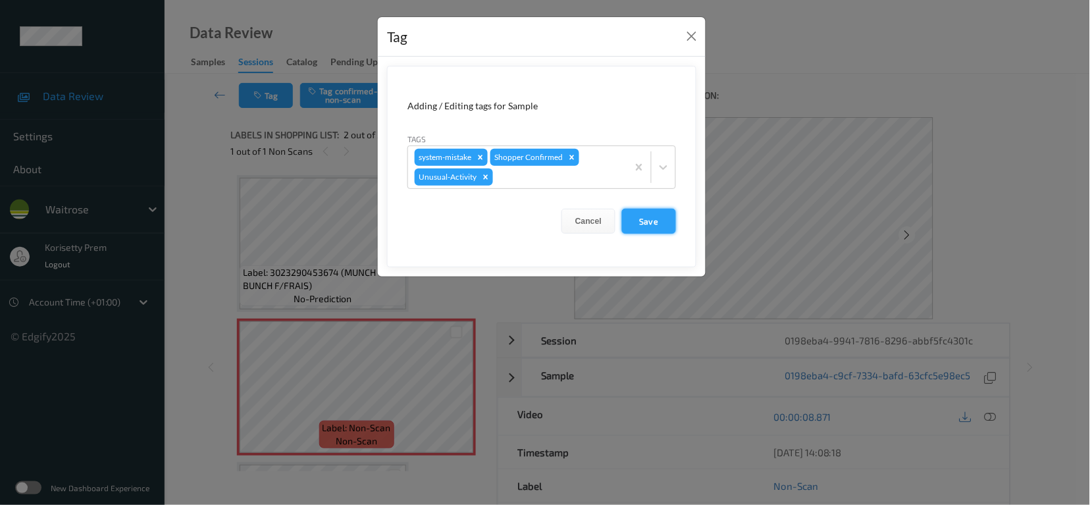
click at [647, 214] on button "Save" at bounding box center [649, 221] width 54 height 25
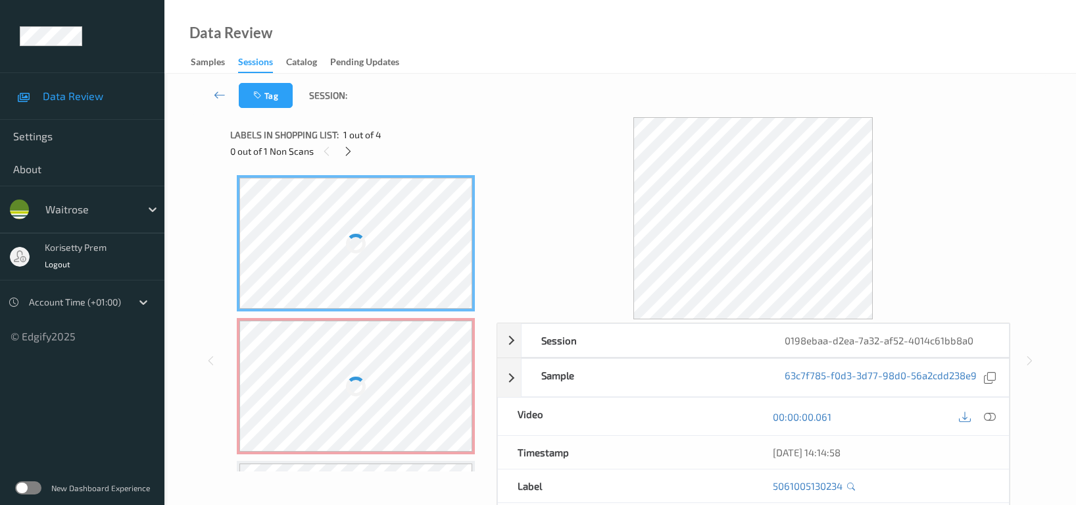
scroll to position [88, 0]
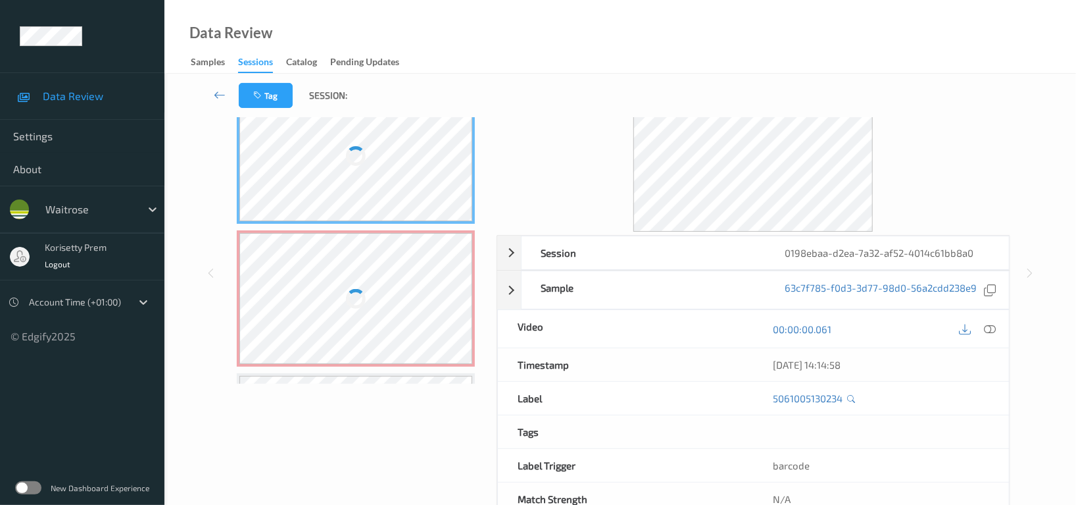
click at [414, 305] on div at bounding box center [355, 298] width 233 height 131
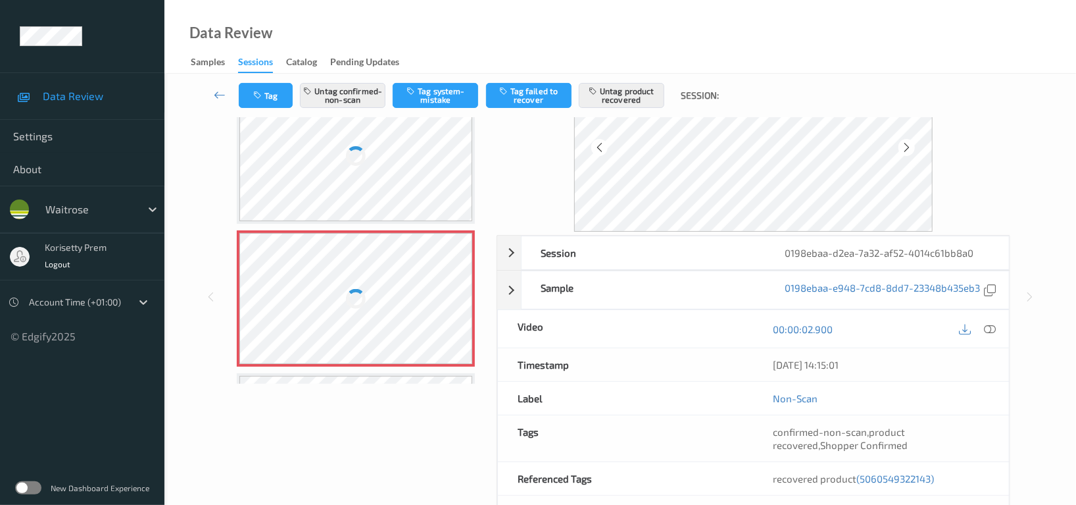
click at [365, 192] on div at bounding box center [355, 155] width 233 height 131
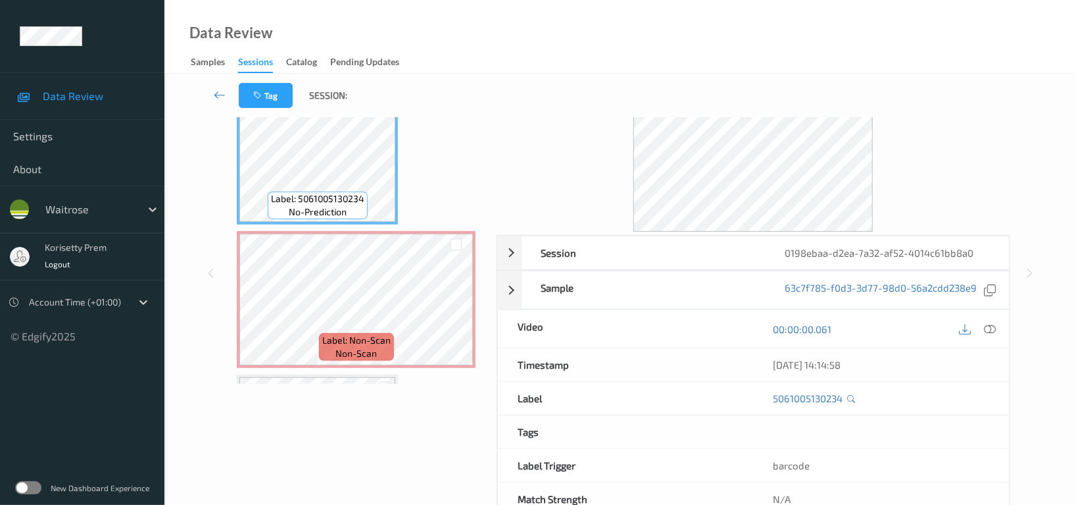
click at [989, 334] on icon at bounding box center [990, 329] width 12 height 12
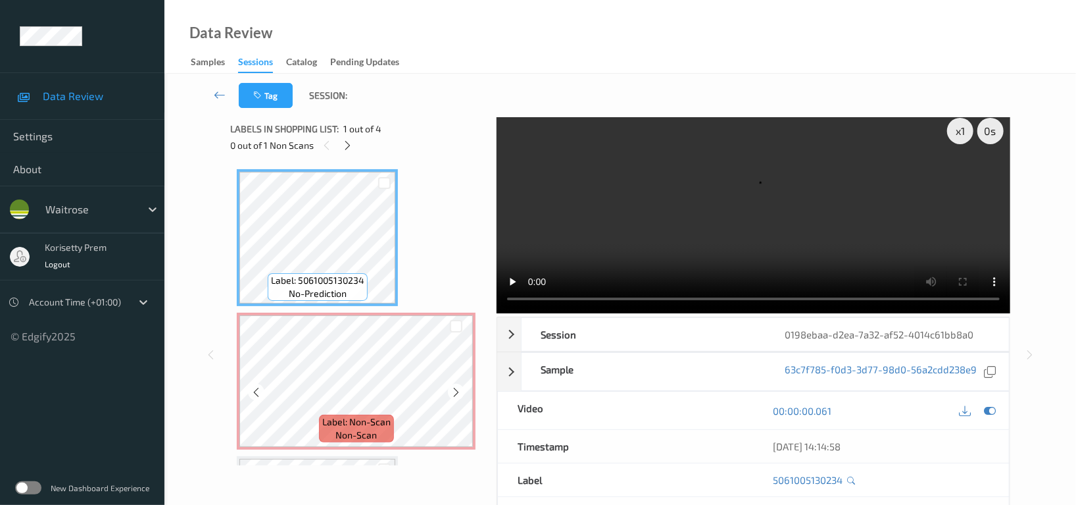
scroll to position [0, 0]
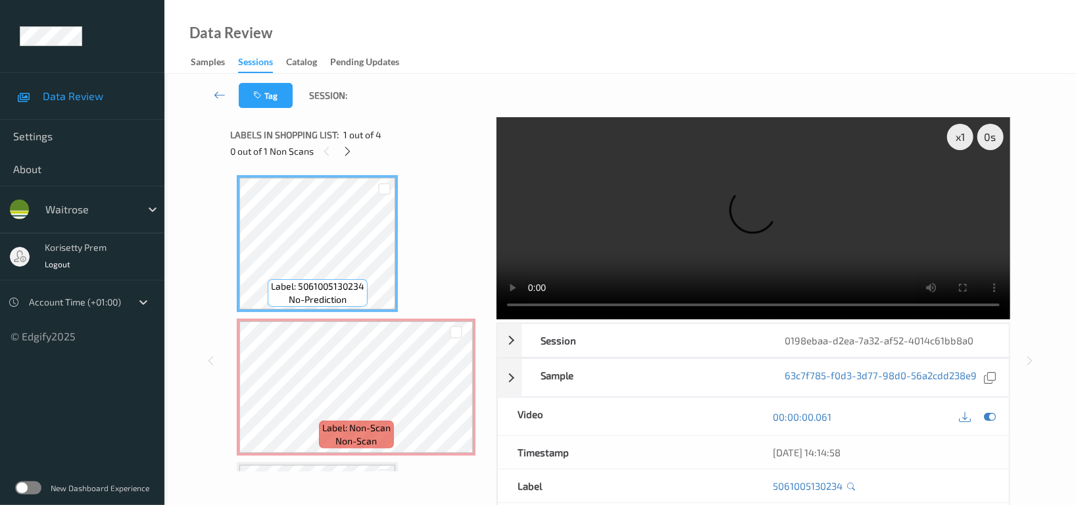
click at [677, 230] on video at bounding box center [754, 218] width 514 height 202
click at [753, 211] on video at bounding box center [754, 218] width 514 height 202
click at [214, 384] on div "x 1 0 s Session 0198ebaa-d2ea-7a32-af52-4014c61bb8a0 Session ID 0198ebaa-d2ea-7…" at bounding box center [620, 360] width 858 height 487
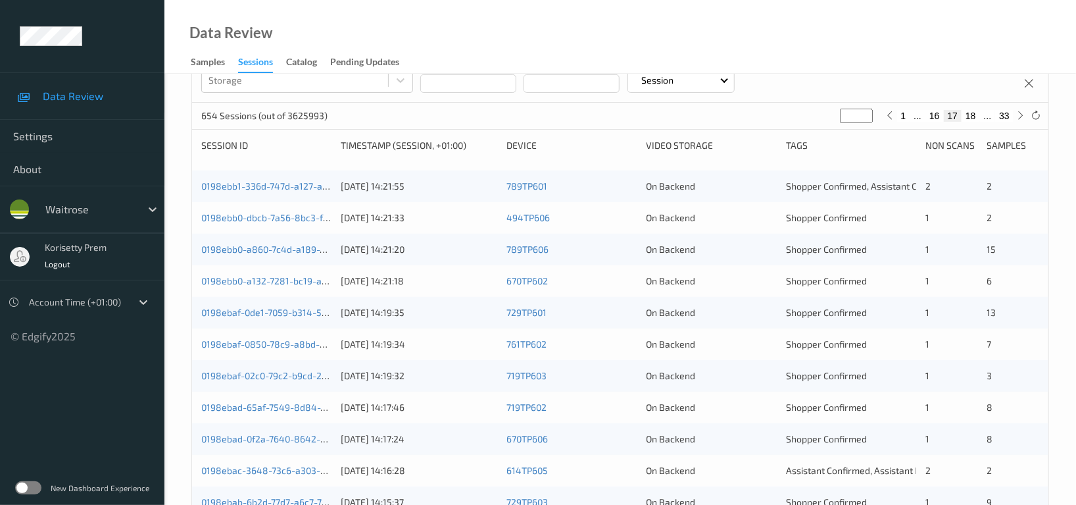
scroll to position [92, 0]
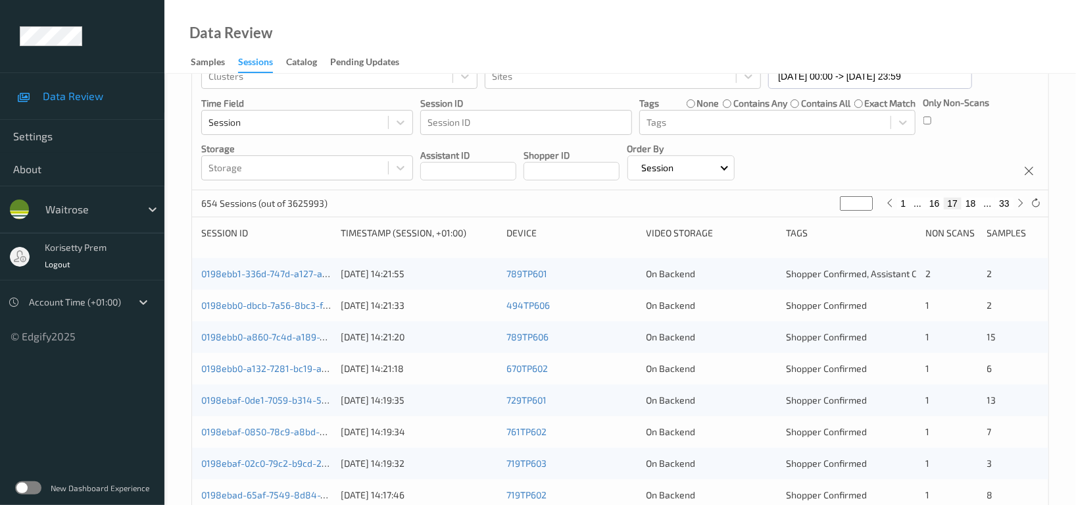
click at [1005, 202] on button "33" at bounding box center [1004, 203] width 18 height 12
type input "**"
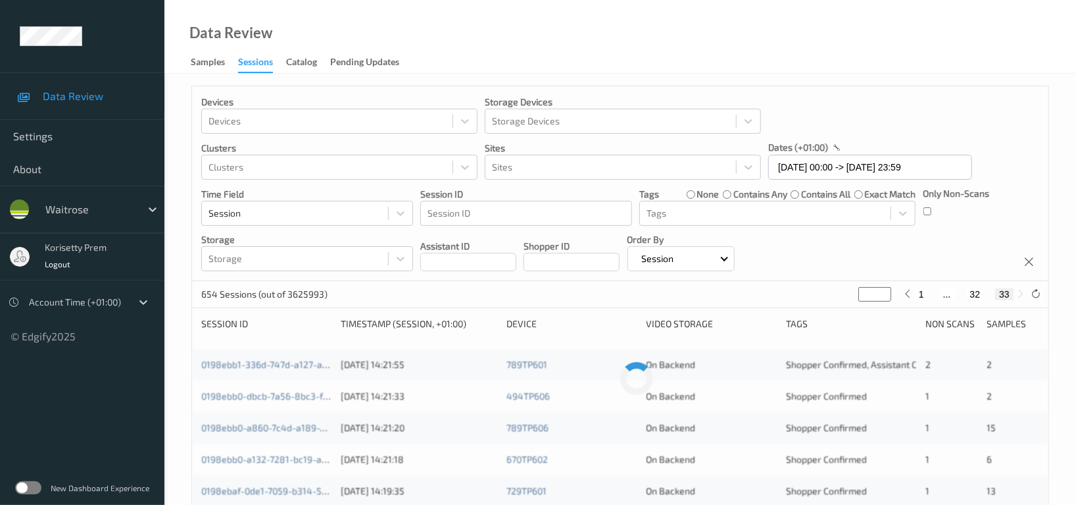
scroll to position [0, 0]
click at [973, 302] on div "1 ... 32 33" at bounding box center [965, 295] width 128 height 14
click at [980, 303] on div "654 Sessions (out of 3625993) ** 1 ... 32 33" at bounding box center [620, 295] width 857 height 26
click at [980, 297] on button "32" at bounding box center [975, 295] width 18 height 12
type input "**"
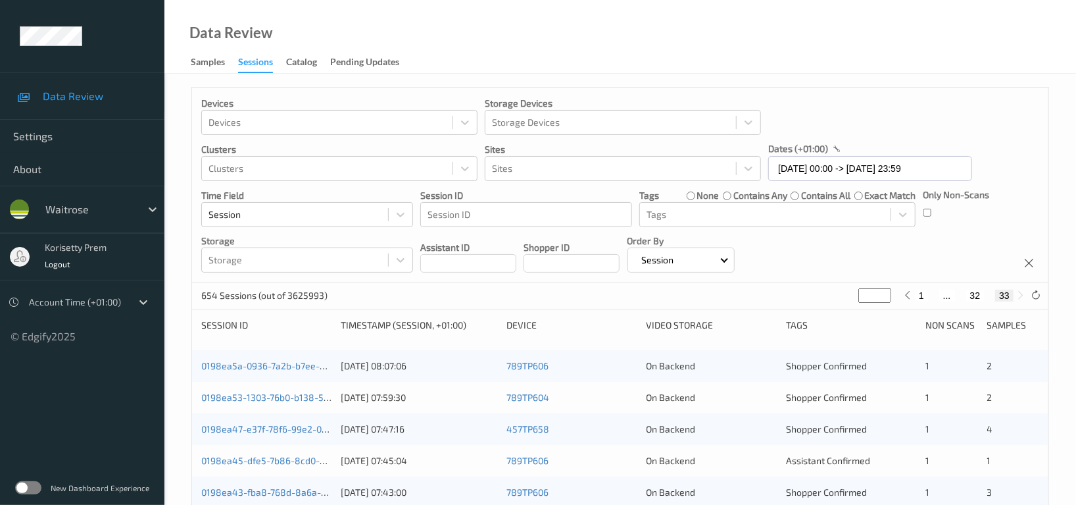
type input "**"
click at [961, 298] on button "31" at bounding box center [960, 295] width 18 height 12
type input "**"
click at [953, 297] on button "30" at bounding box center [950, 295] width 18 height 12
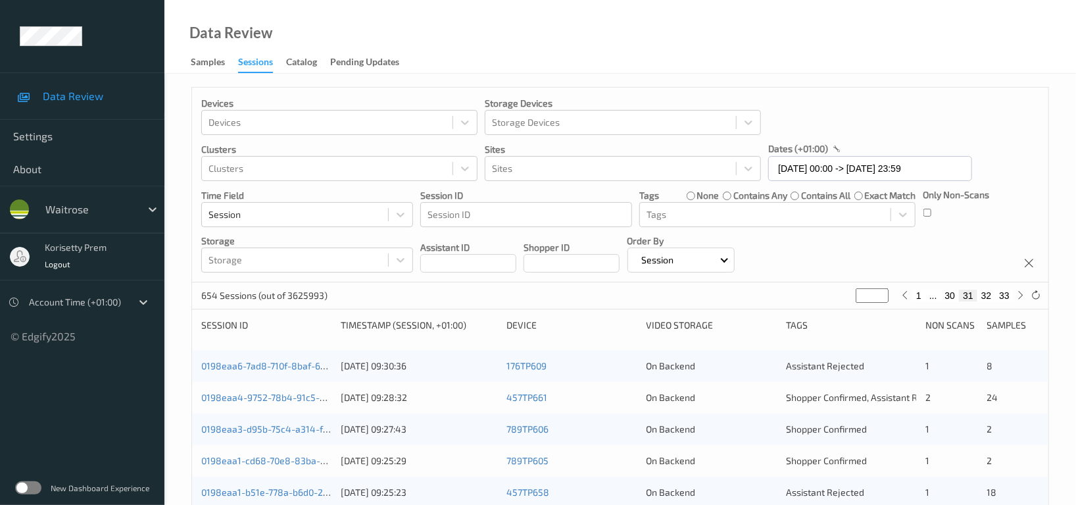
type input "**"
click at [934, 297] on button "29" at bounding box center [935, 295] width 18 height 12
type input "**"
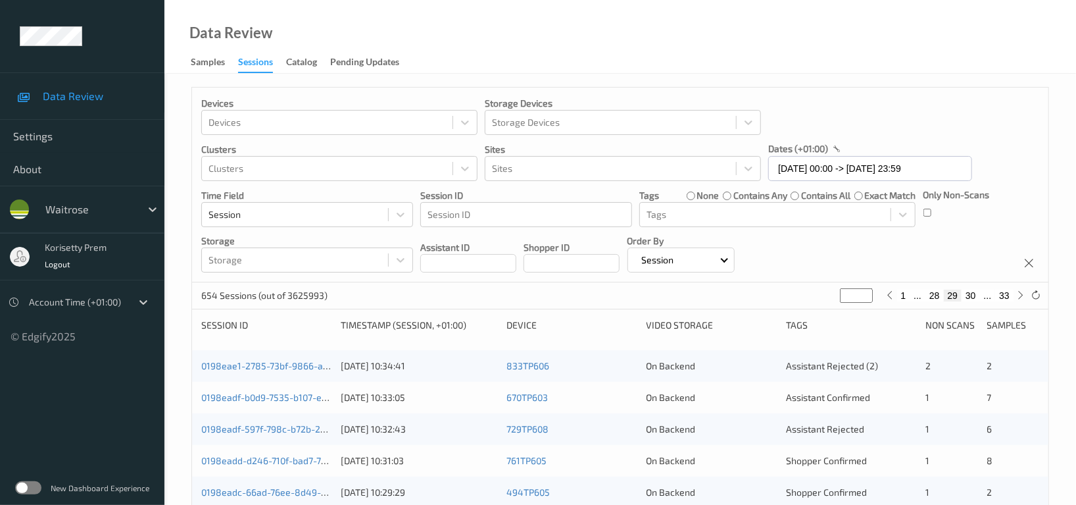
click at [832, 242] on div "Devices Devices Storage Devices Storage Devices Clusters Clusters Sites Sites d…" at bounding box center [620, 185] width 857 height 195
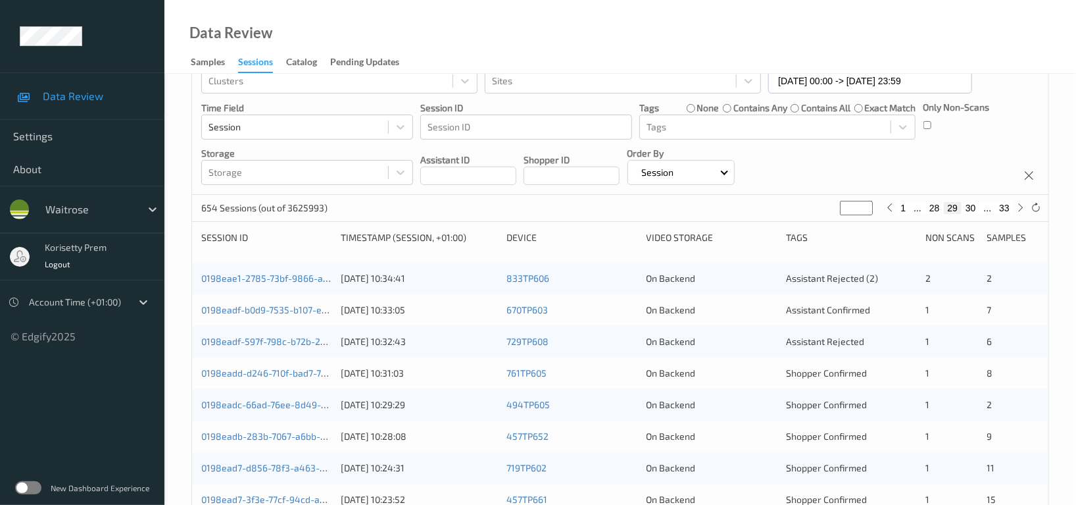
click at [903, 159] on div "Devices Devices Storage Devices Storage Devices Clusters Clusters Sites Sites d…" at bounding box center [620, 97] width 857 height 195
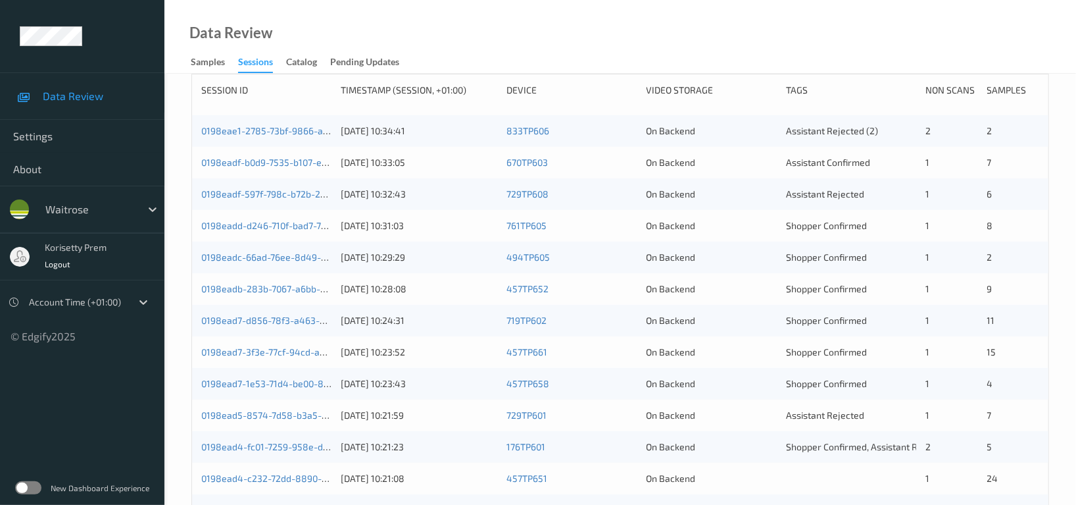
scroll to position [175, 0]
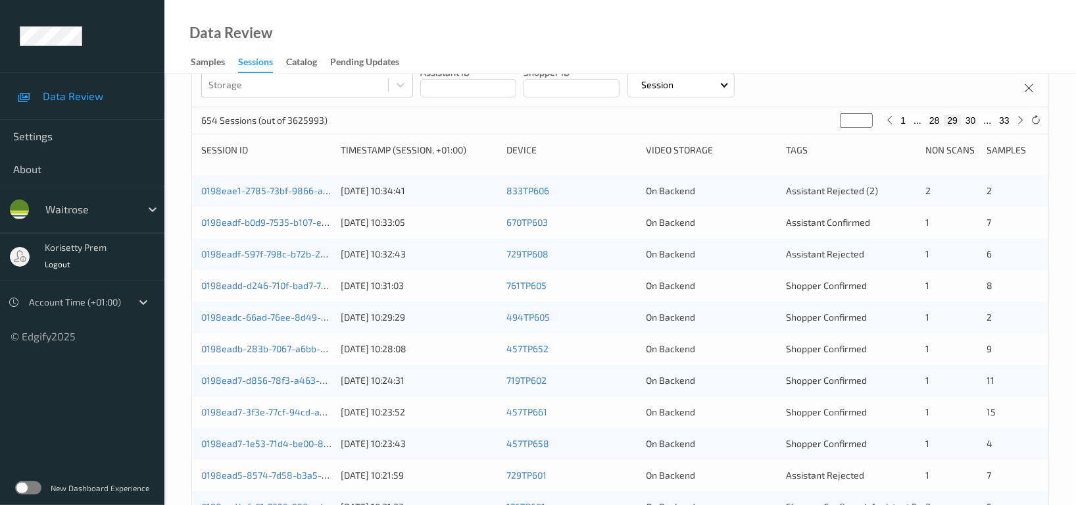
click at [937, 118] on button "28" at bounding box center [935, 120] width 18 height 12
type input "**"
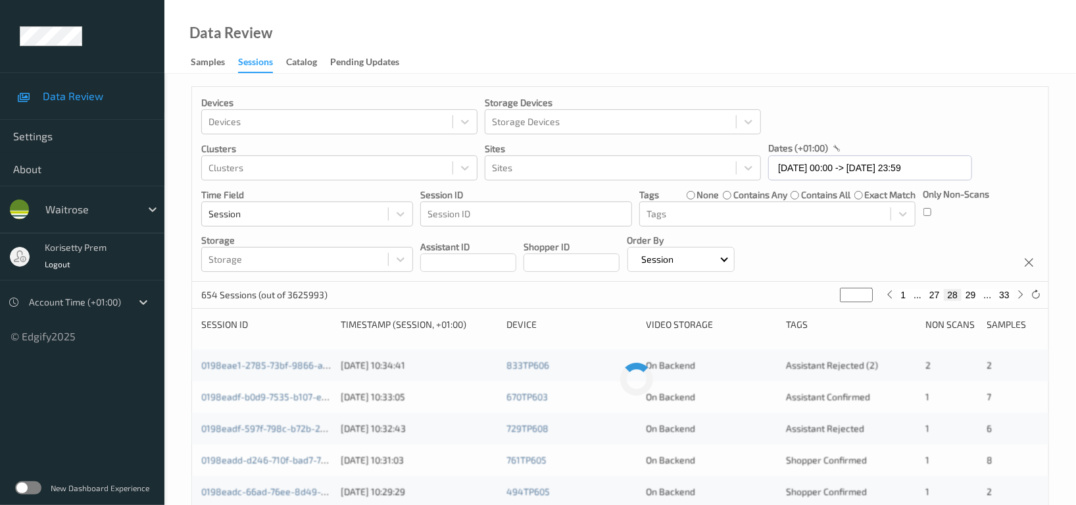
scroll to position [0, 0]
click at [973, 295] on button "29" at bounding box center [971, 295] width 18 height 12
type input "**"
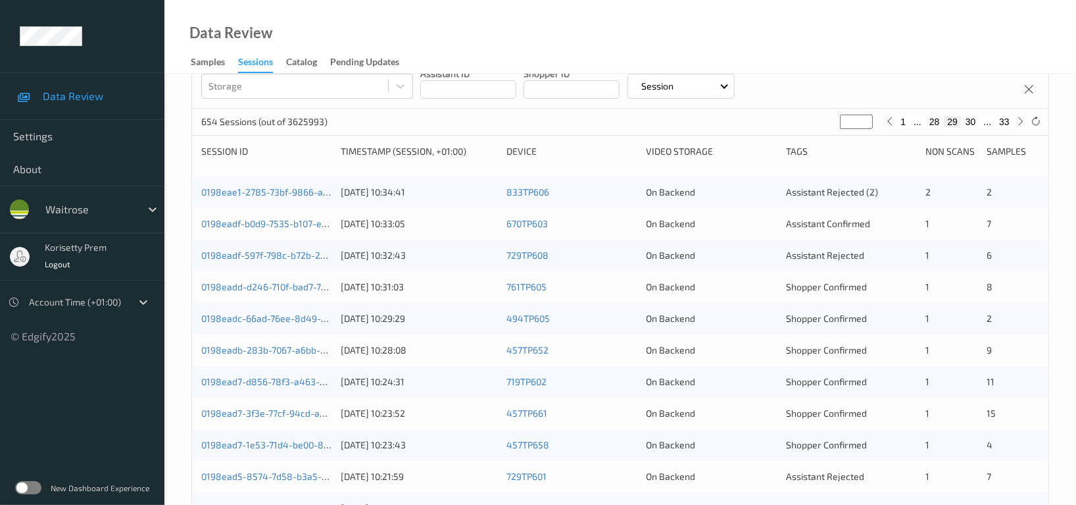
scroll to position [175, 0]
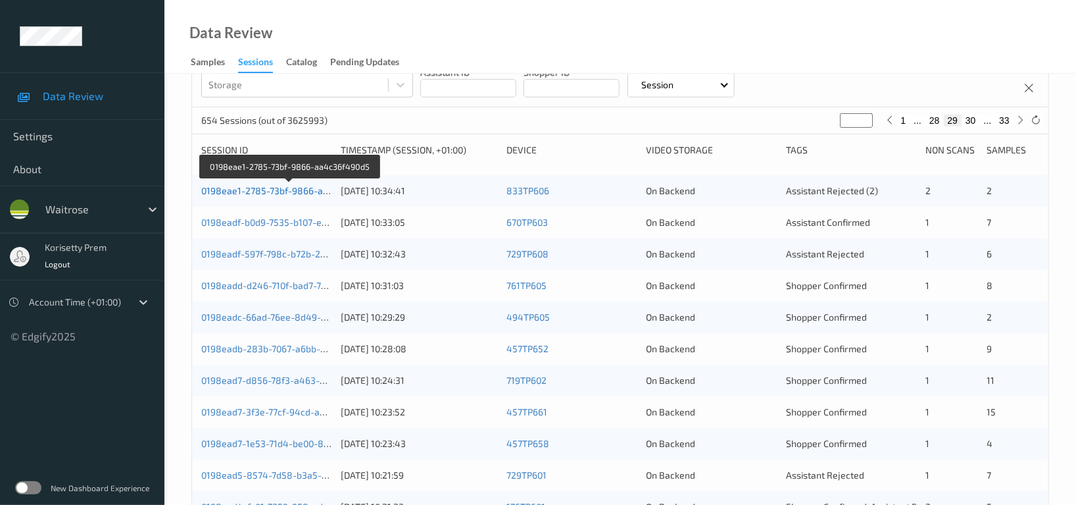
click at [313, 191] on link "0198eae1-2785-73bf-9866-aa4c36f490d5" at bounding box center [290, 190] width 178 height 11
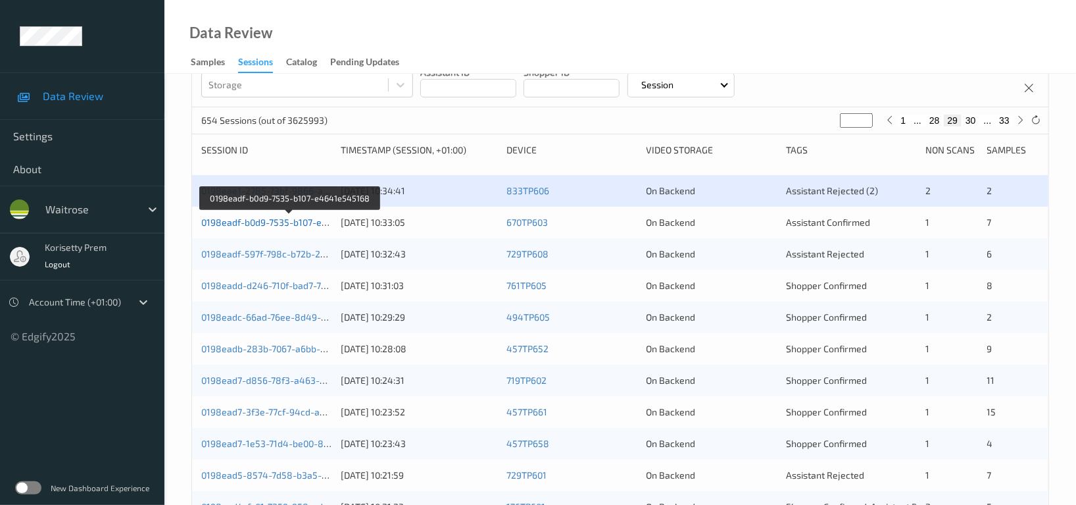
click at [305, 222] on link "0198eadf-b0d9-7535-b107-e4641e545168" at bounding box center [290, 221] width 178 height 11
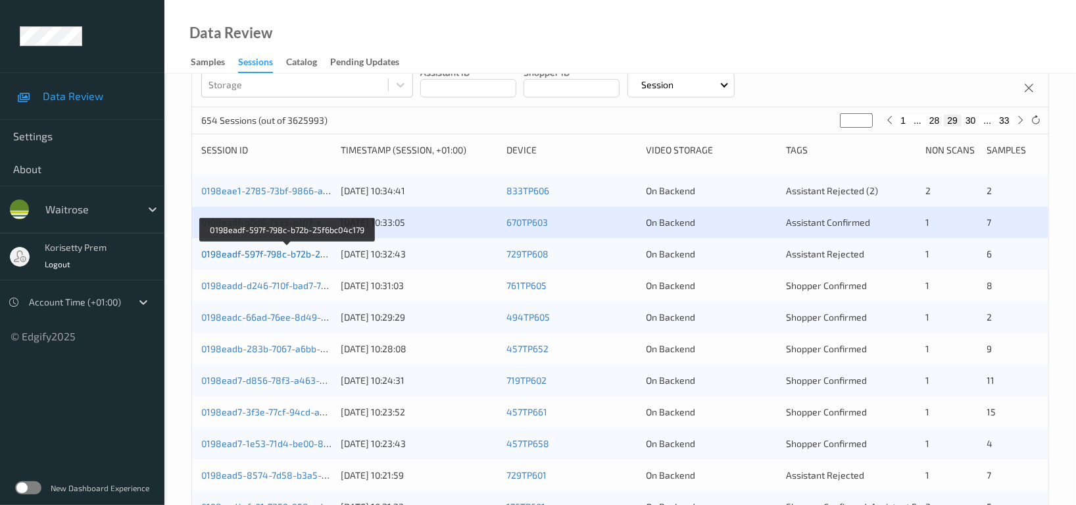
click at [295, 255] on link "0198eadf-597f-798c-b72b-25f6bc04c179" at bounding box center [287, 253] width 172 height 11
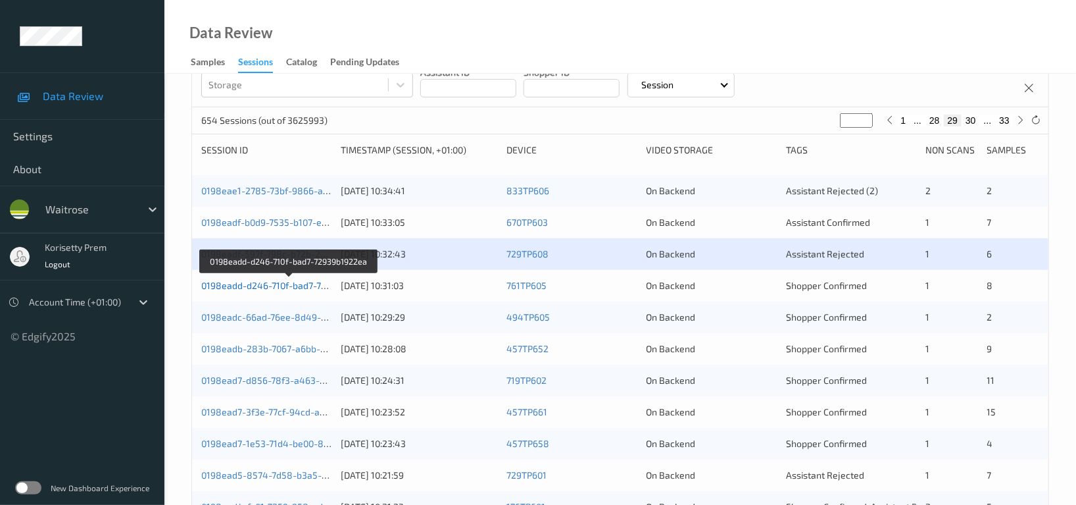
click at [295, 290] on link "0198eadd-d246-710f-bad7-72939b1922ea" at bounding box center [289, 285] width 176 height 11
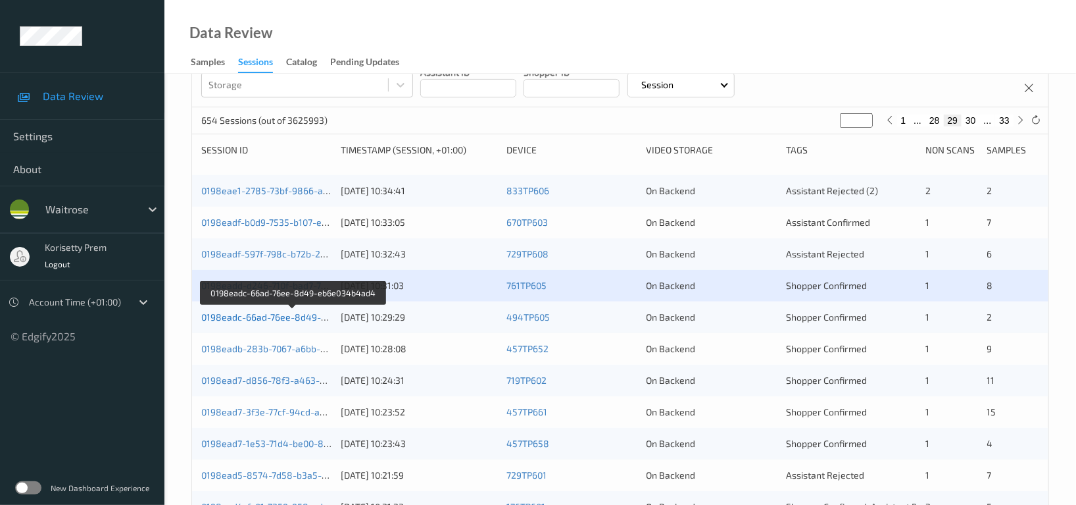
click at [291, 319] on link "0198eadc-66ad-76ee-8d49-eb6e034b4ad4" at bounding box center [293, 316] width 185 height 11
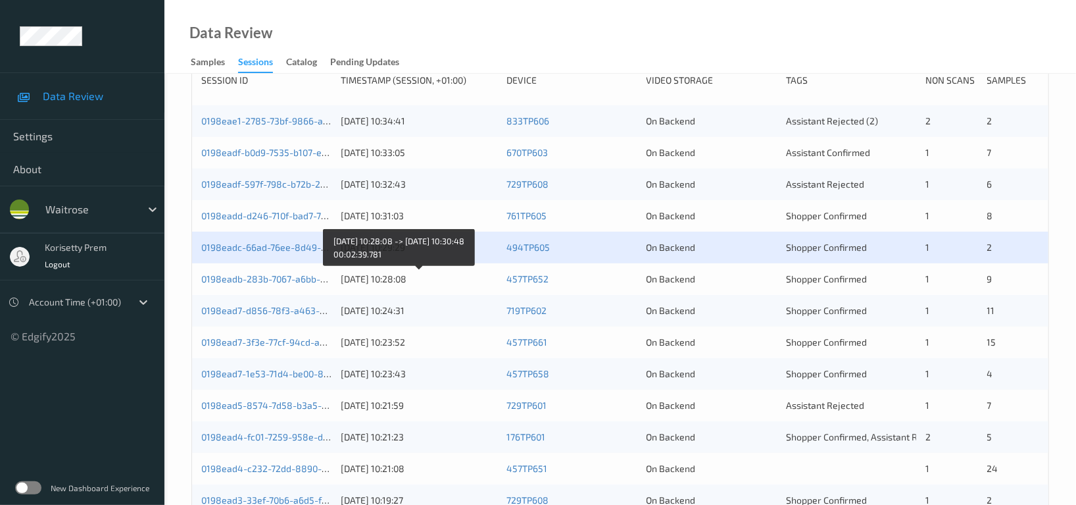
scroll to position [351, 0]
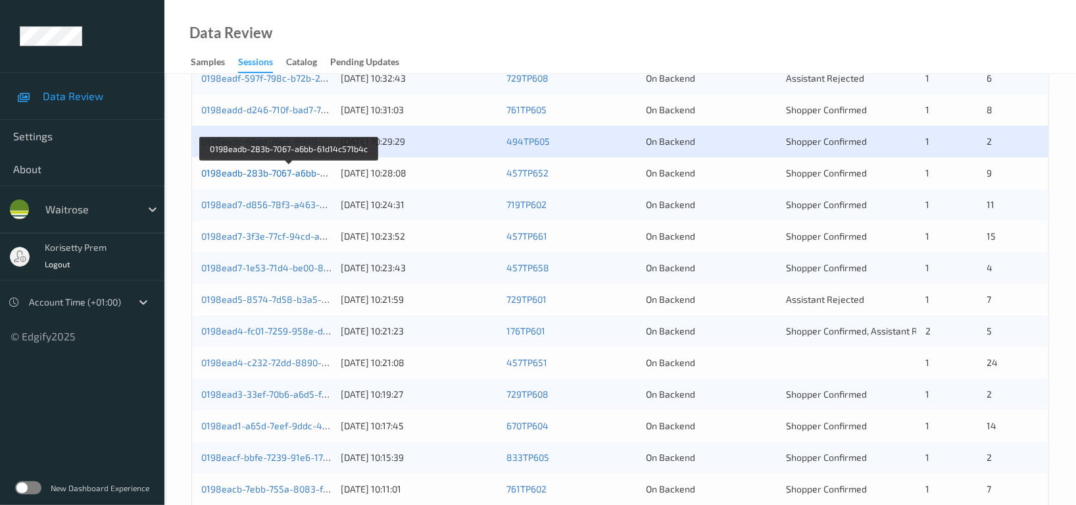
click at [295, 173] on link "0198eadb-283b-7067-a6bb-61d14c571b4c" at bounding box center [290, 172] width 178 height 11
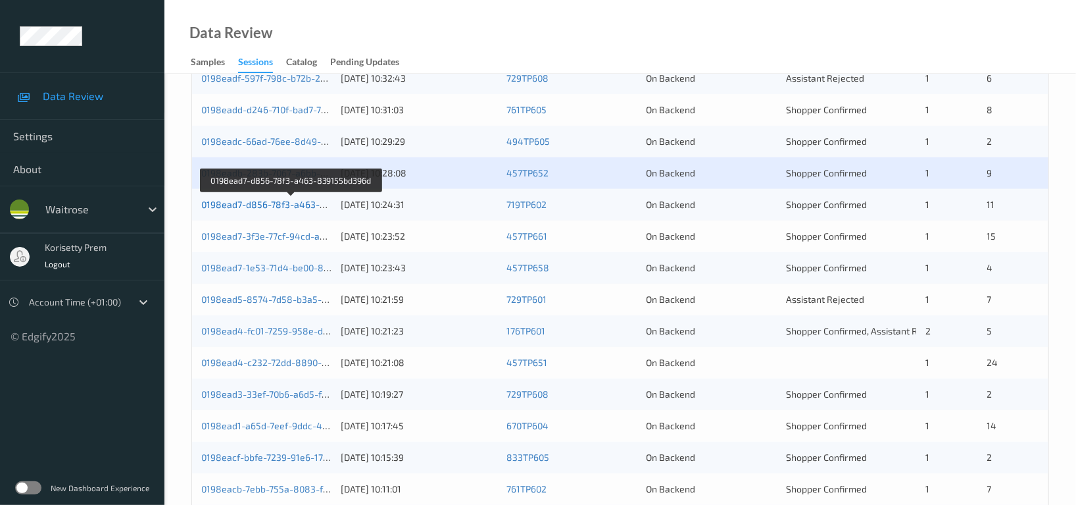
click at [291, 203] on link "0198ead7-d856-78f3-a463-839155bd396d" at bounding box center [291, 204] width 181 height 11
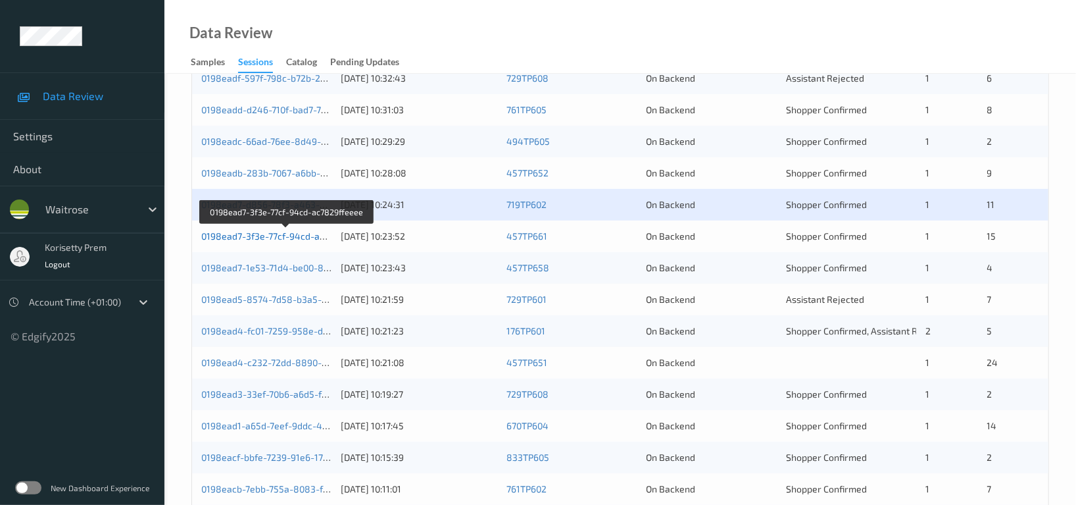
click at [291, 236] on link "0198ead7-3f3e-77cf-94cd-ac7829ffeeee" at bounding box center [287, 235] width 172 height 11
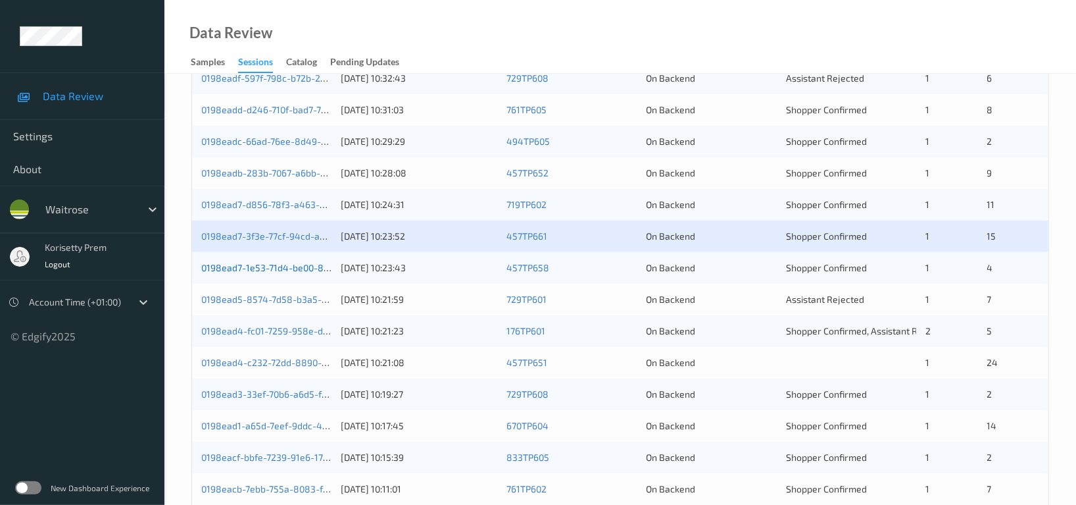
click at [293, 266] on link "0198ead7-1e53-71d4-be00-85159ec1ae49" at bounding box center [290, 267] width 178 height 11
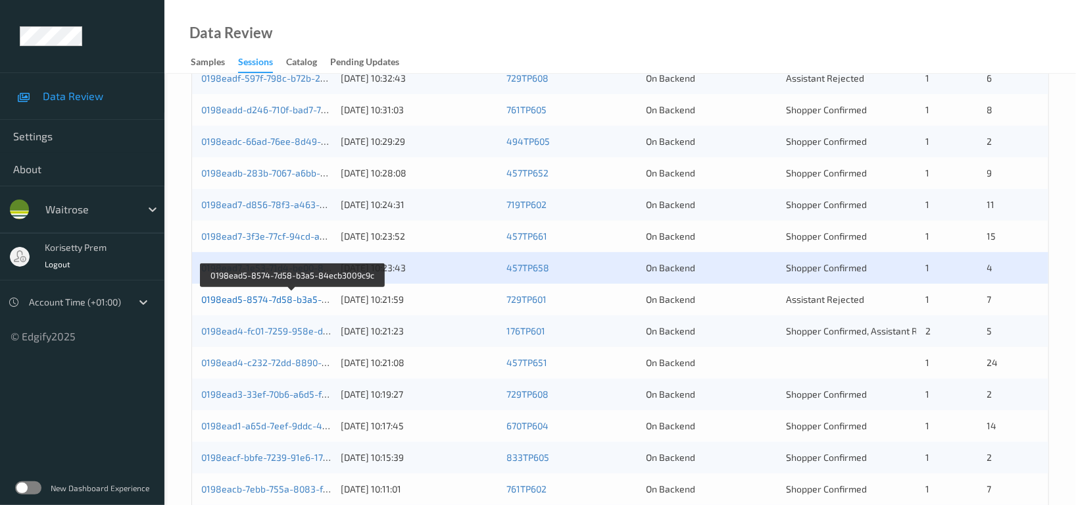
click at [294, 297] on link "0198ead5-8574-7d58-b3a5-84ecb3009c9c" at bounding box center [292, 298] width 183 height 11
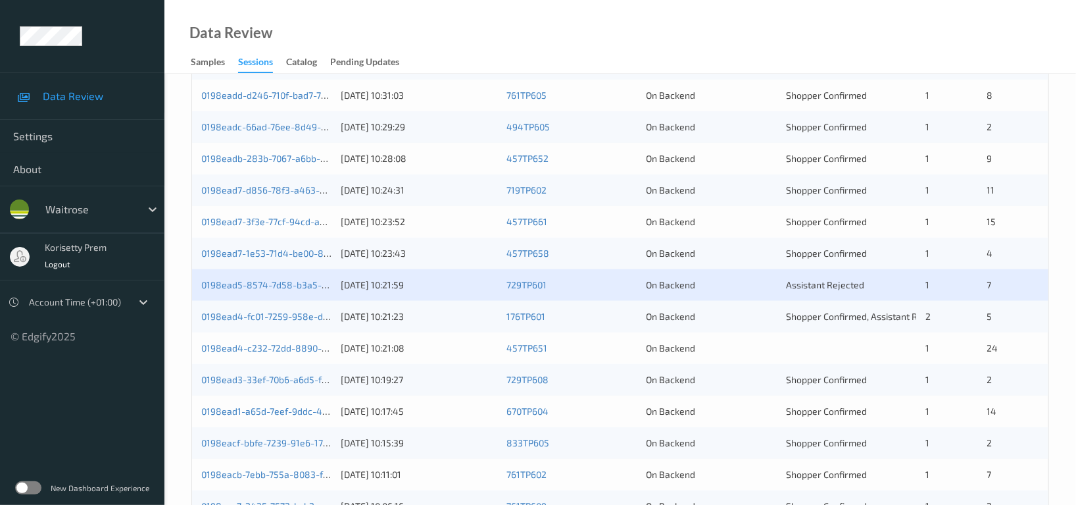
scroll to position [531, 0]
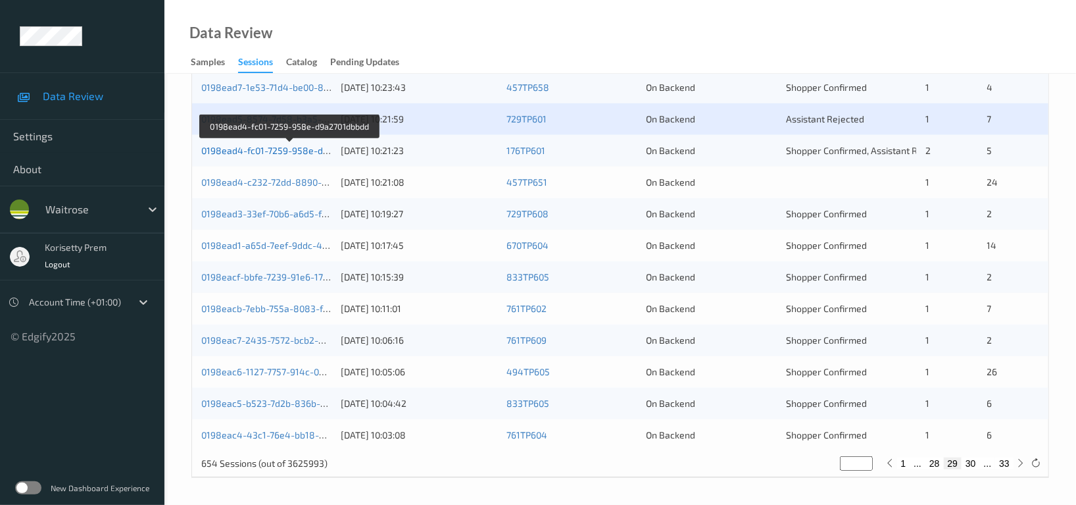
click at [295, 151] on link "0198ead4-fc01-7259-958e-d9a2701dbbdd" at bounding box center [290, 150] width 178 height 11
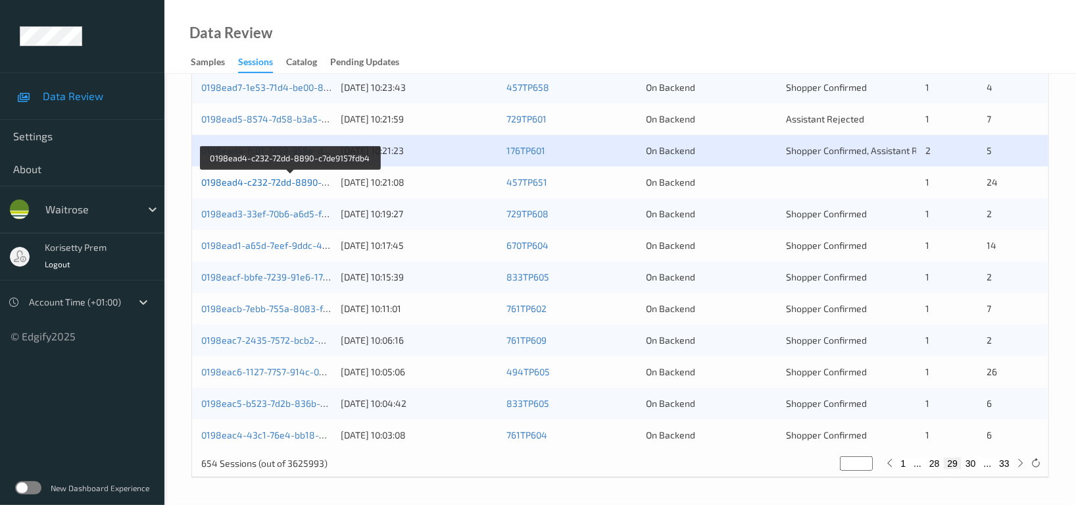
click at [297, 177] on link "0198ead4-c232-72dd-8890-c7de9157fdb4" at bounding box center [290, 181] width 179 height 11
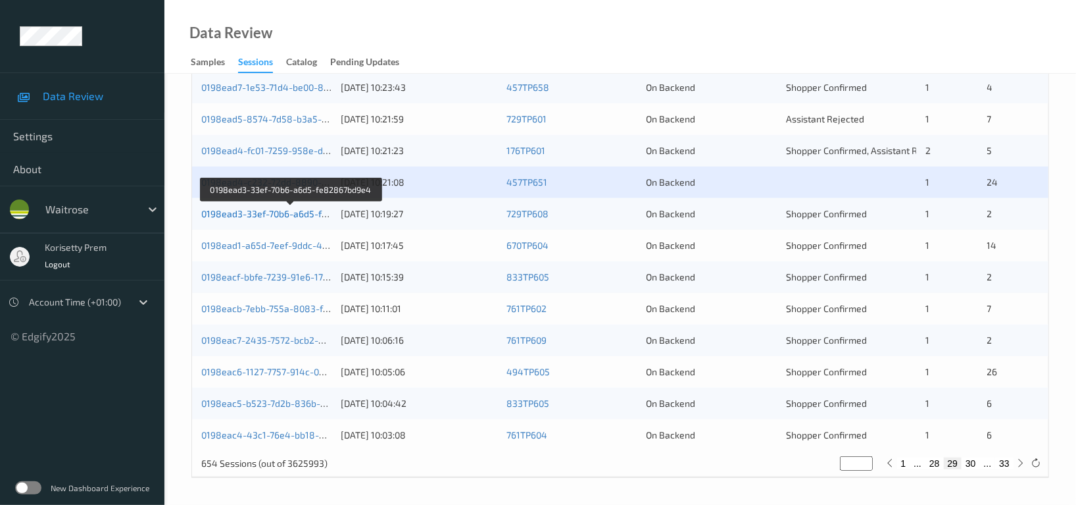
click at [291, 212] on link "0198ead3-33ef-70b6-a6d5-fe82867bd9e4" at bounding box center [291, 213] width 180 height 11
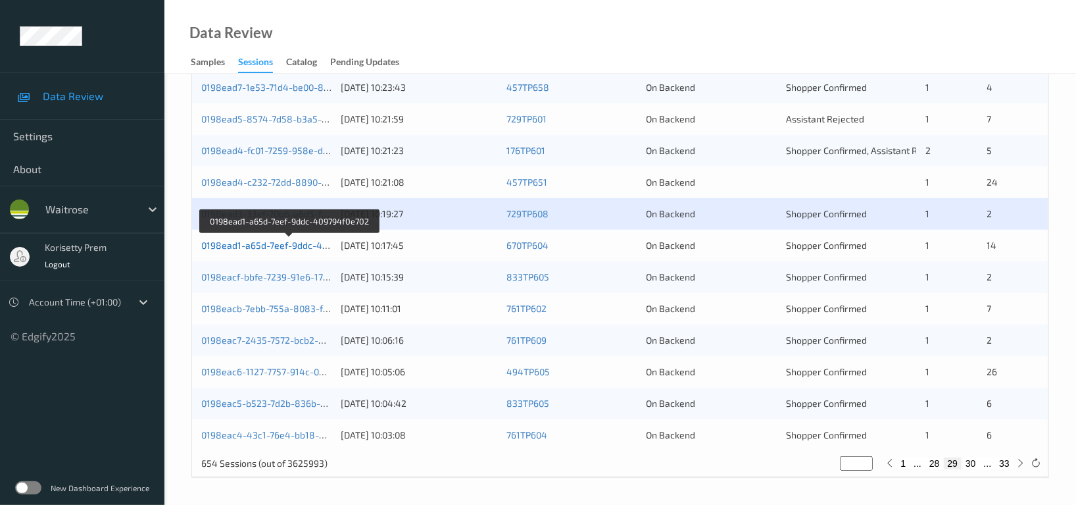
click at [298, 241] on link "0198ead1-a65d-7eef-9ddc-409794f0e702" at bounding box center [289, 244] width 176 height 11
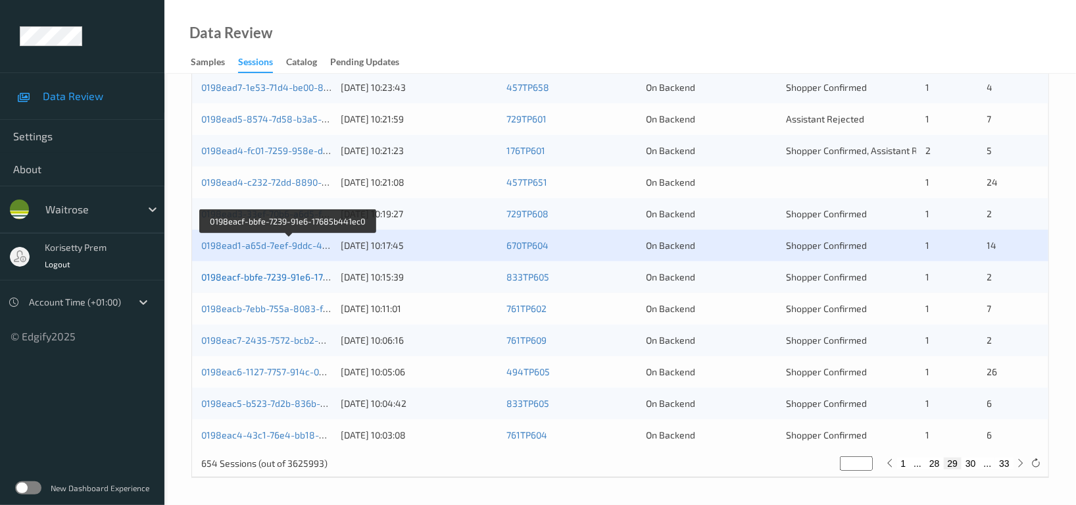
click at [295, 275] on link "0198eacf-bbfe-7239-91e6-17685b441ec0" at bounding box center [288, 276] width 174 height 11
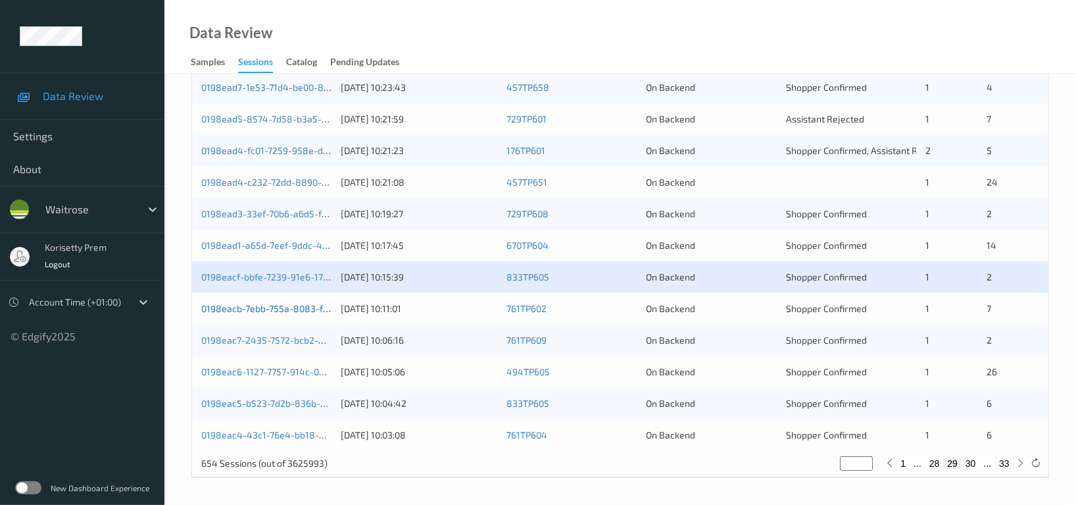
drag, startPoint x: 256, startPoint y: 308, endPoint x: 262, endPoint y: 311, distance: 6.8
click at [257, 308] on link "0198eacb-7ebb-755a-8083-f4d5adc988d9" at bounding box center [291, 308] width 181 height 11
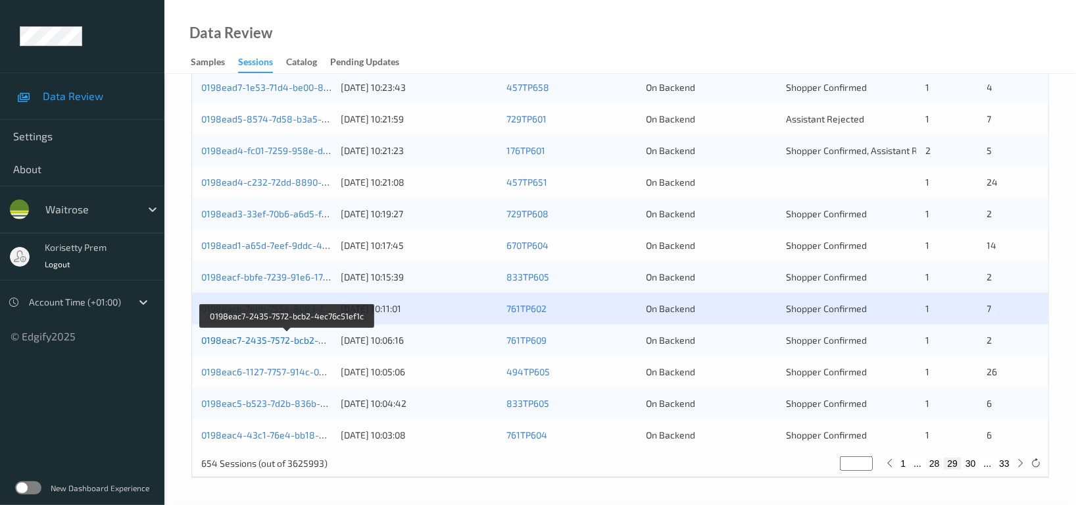
click at [283, 341] on link "0198eac7-2435-7572-bcb2-4ec76c51ef1c" at bounding box center [288, 339] width 174 height 11
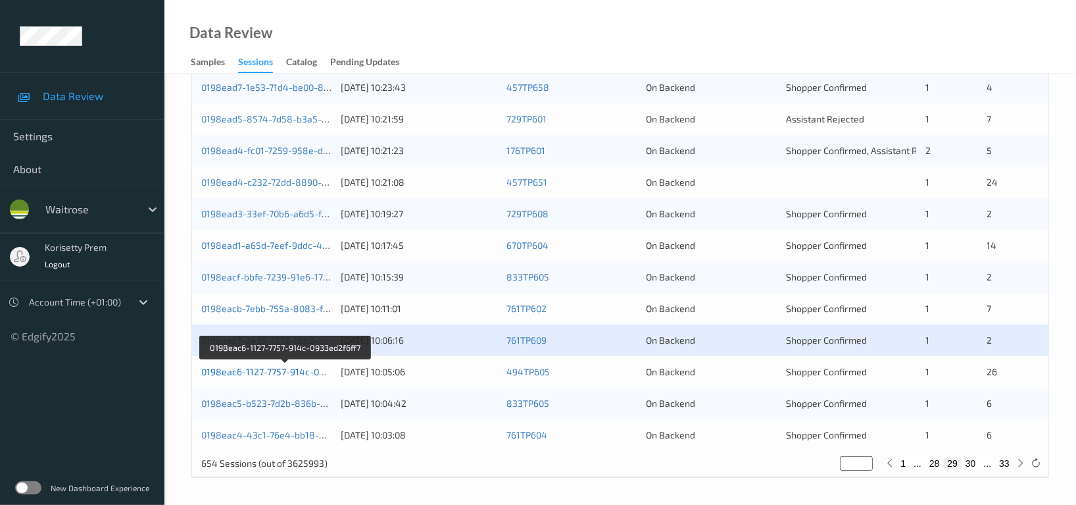
click at [303, 370] on link "0198eac6-1127-7757-914c-0933ed2f6ff7" at bounding box center [285, 371] width 169 height 11
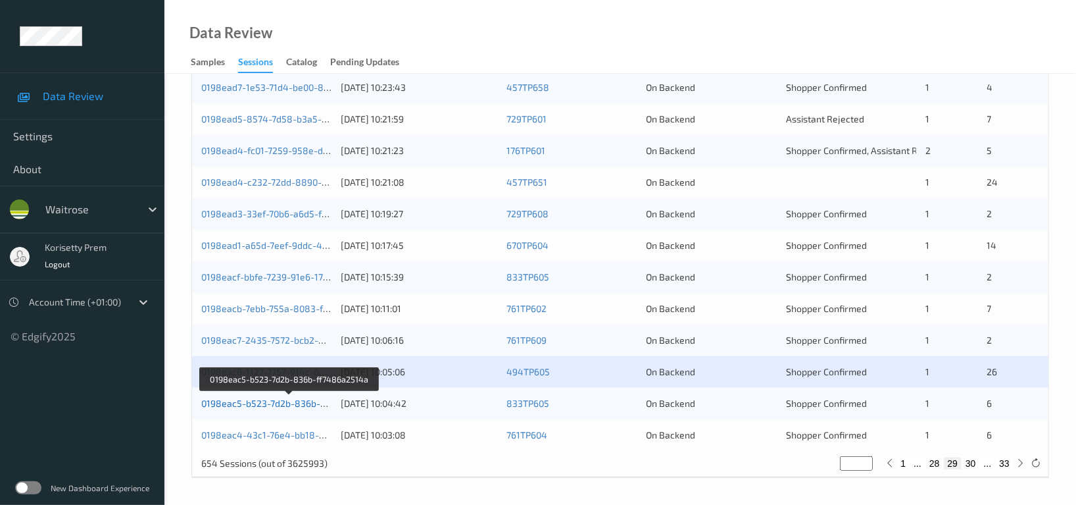
click at [294, 403] on link "0198eac5-b523-7d2b-836b-ff7486a2514a" at bounding box center [290, 402] width 178 height 11
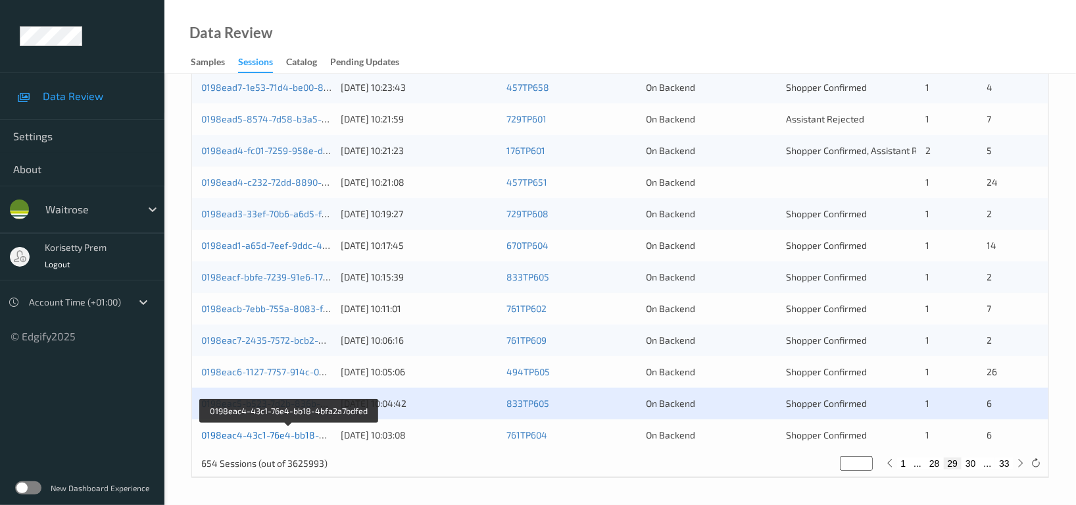
click at [303, 434] on link "0198eac4-43c1-76e4-bb18-4bfa2a7bdfed" at bounding box center [289, 434] width 177 height 11
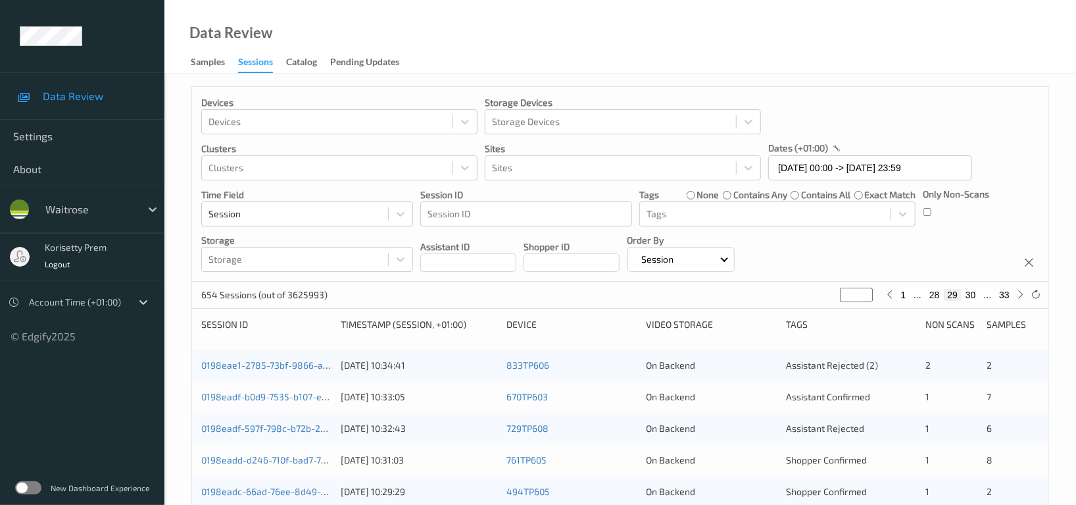
scroll to position [0, 0]
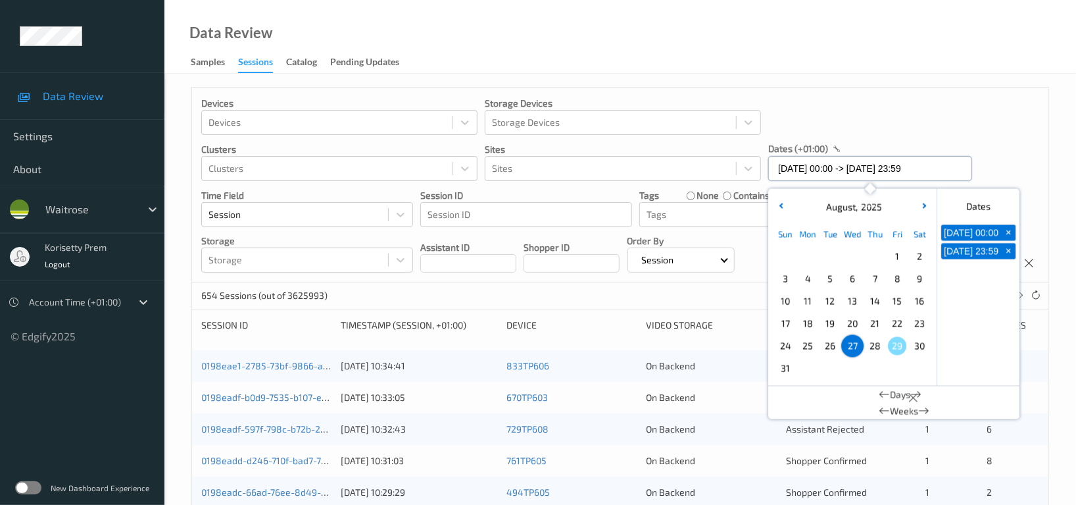
click at [851, 170] on input "27/08/2025 00:00 -> 27/08/2025 23:59" at bounding box center [870, 168] width 204 height 25
click at [870, 349] on span "28" at bounding box center [875, 346] width 18 height 18
type input "28/08/2025 00:00"
type input "*"
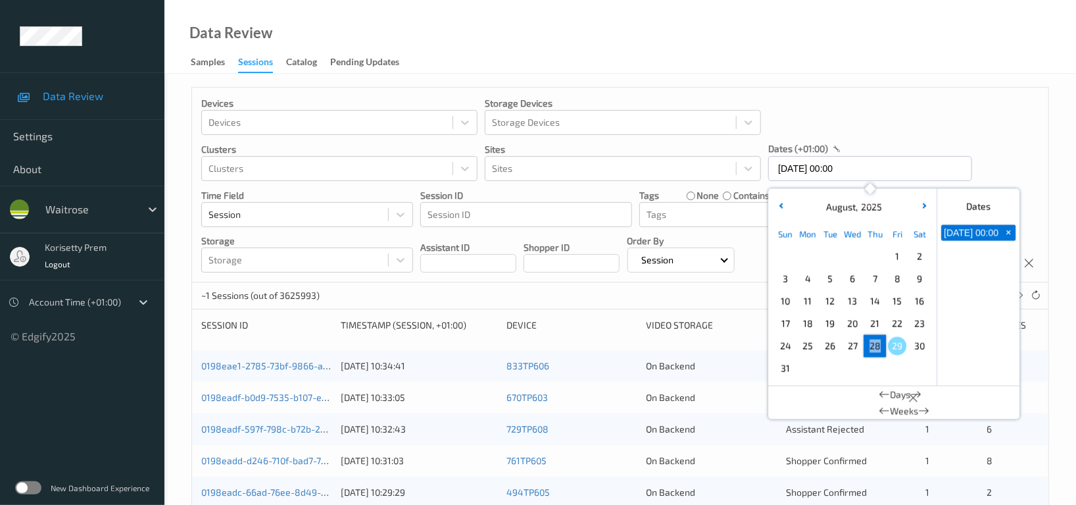
click at [870, 349] on span "28" at bounding box center [875, 346] width 18 height 18
type input "28/08/2025 00:00 -> 28/08/2025 23:59"
click at [1005, 124] on div "Devices Devices Storage Devices Storage Devices Clusters Clusters Sites Sites d…" at bounding box center [620, 185] width 857 height 195
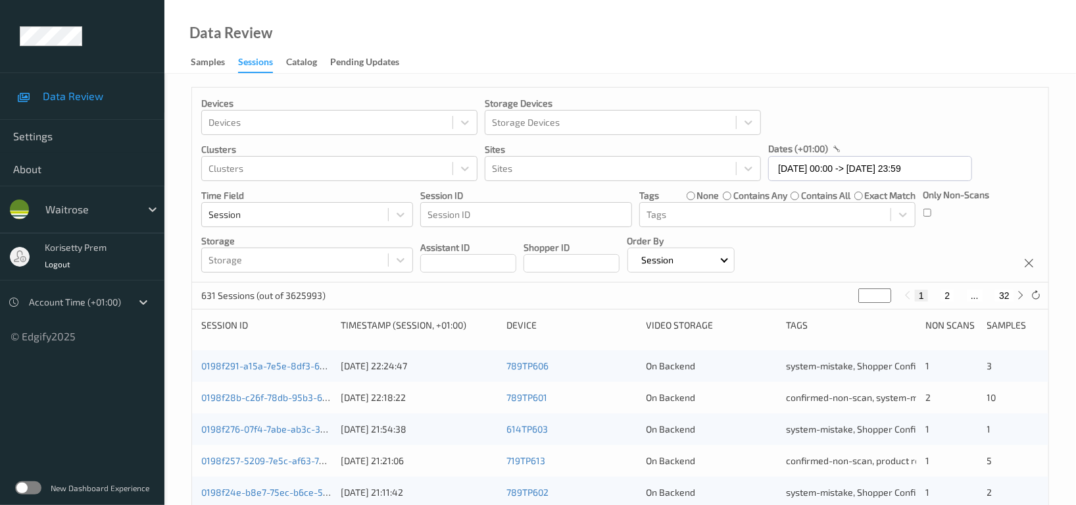
click at [874, 297] on input "*" at bounding box center [875, 295] width 33 height 14
type input "**"
type input "*"
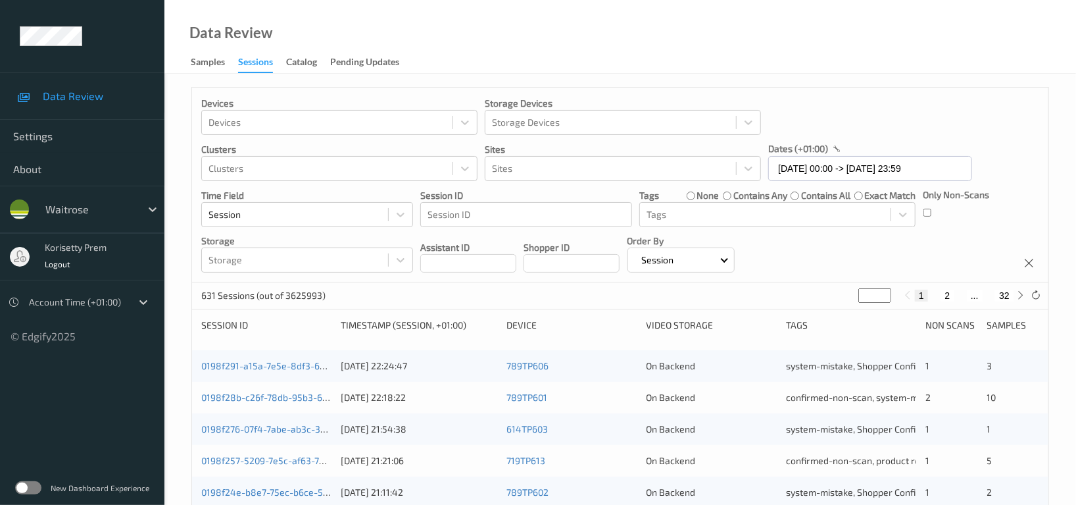
type input "**"
click at [937, 299] on button "9" at bounding box center [937, 295] width 13 height 12
type input "*"
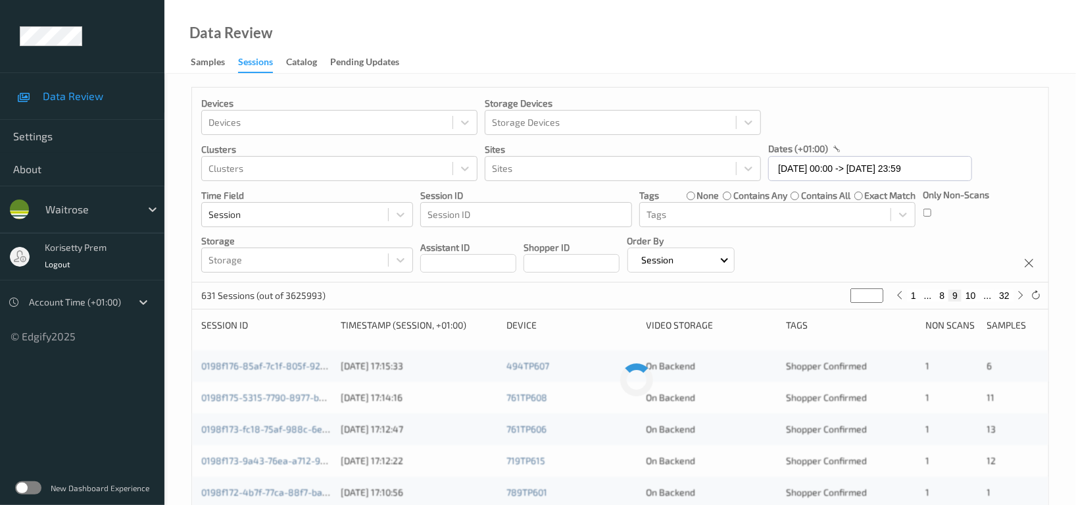
click at [938, 298] on button "8" at bounding box center [942, 295] width 13 height 12
type input "*"
click at [949, 261] on div "Devices Devices Storage Devices Storage Devices Clusters Clusters Sites Sites d…" at bounding box center [620, 185] width 857 height 195
click at [818, 47] on div "Data Review Samples Sessions Catalog Pending Updates" at bounding box center [620, 37] width 912 height 74
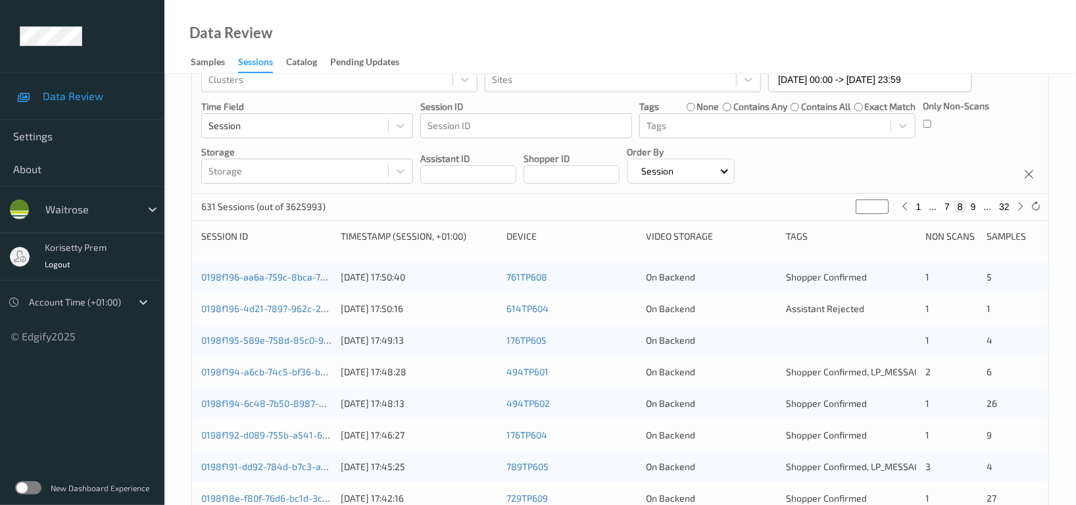
scroll to position [88, 0]
click at [262, 278] on link "0198f196-aa6a-759c-8bca-787895be64e6" at bounding box center [290, 277] width 178 height 11
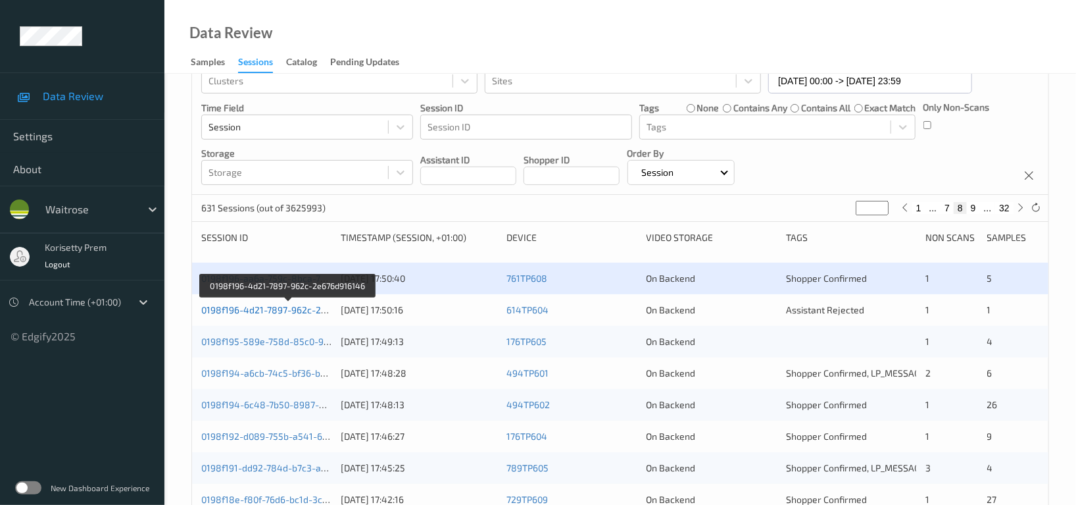
click at [296, 311] on link "0198f196-4d21-7897-962c-2e676d916146" at bounding box center [288, 309] width 175 height 11
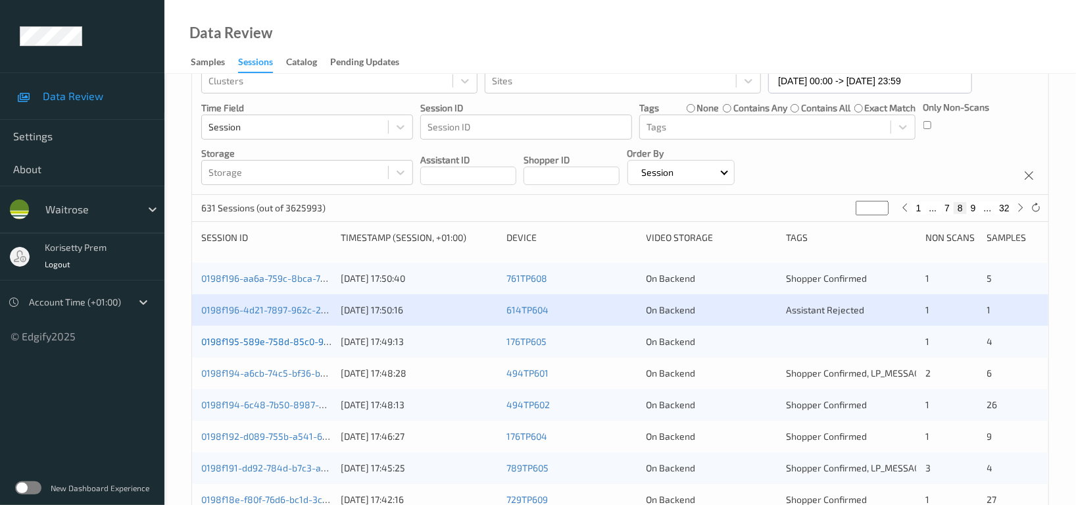
click at [295, 343] on link "0198f195-589e-758d-85c0-9313f5ac4c93" at bounding box center [289, 341] width 176 height 11
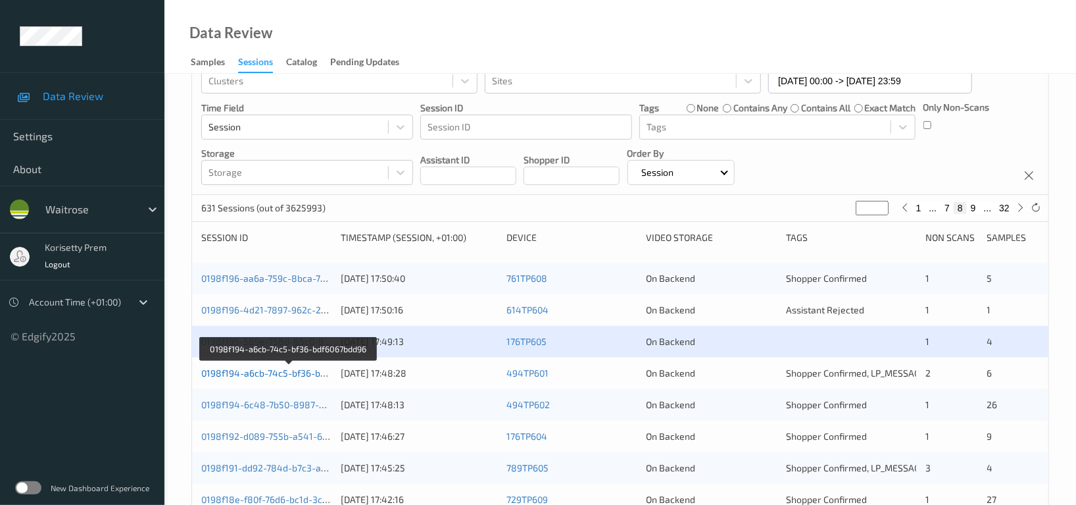
click at [296, 372] on link "0198f194-a6cb-74c5-bf36-bdf6067bdd96" at bounding box center [288, 372] width 174 height 11
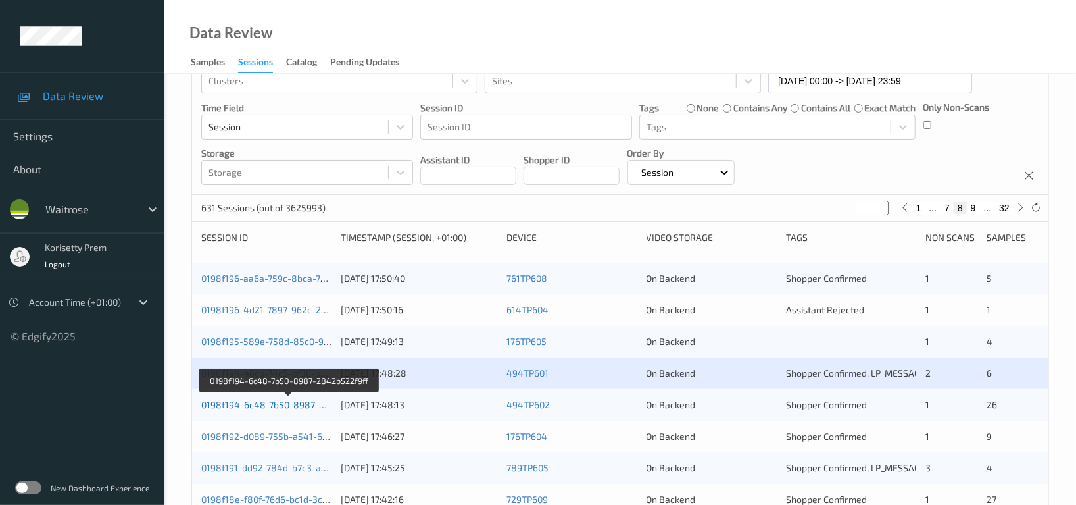
click at [294, 404] on link "0198f194-6c48-7b50-8987-2842b522f9ff" at bounding box center [289, 404] width 176 height 11
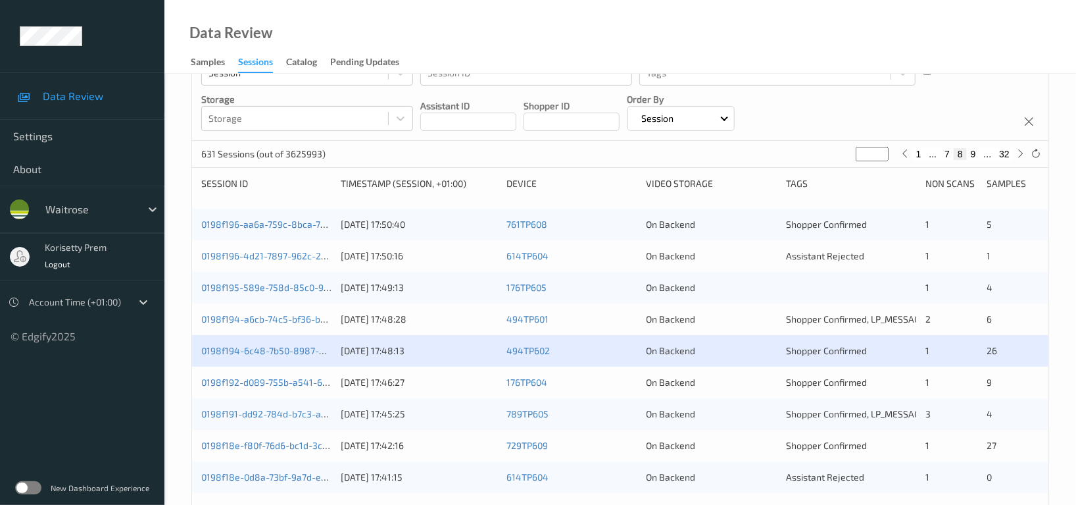
scroll to position [263, 0]
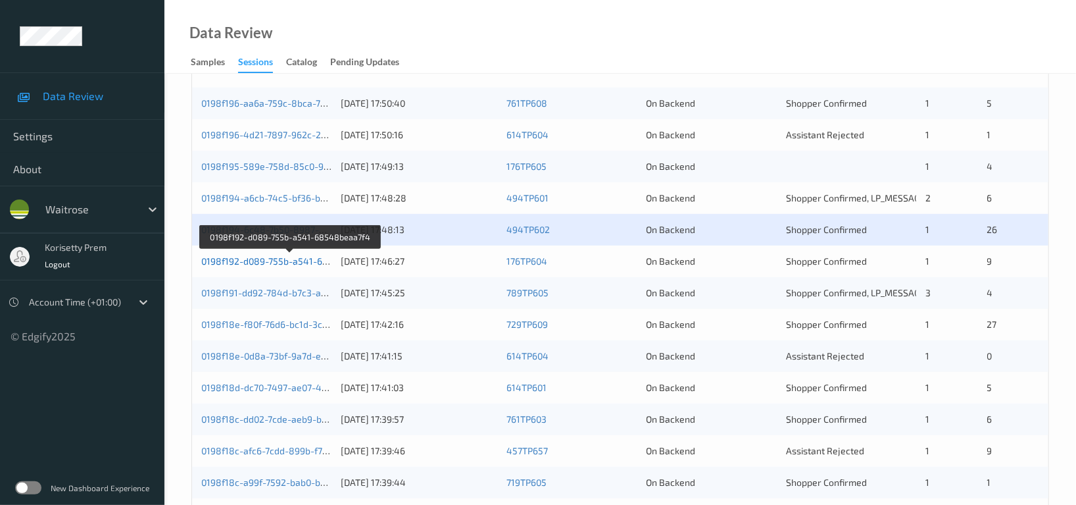
click at [303, 260] on link "0198f192-d089-755b-a541-68548beaa7f4" at bounding box center [290, 260] width 179 height 11
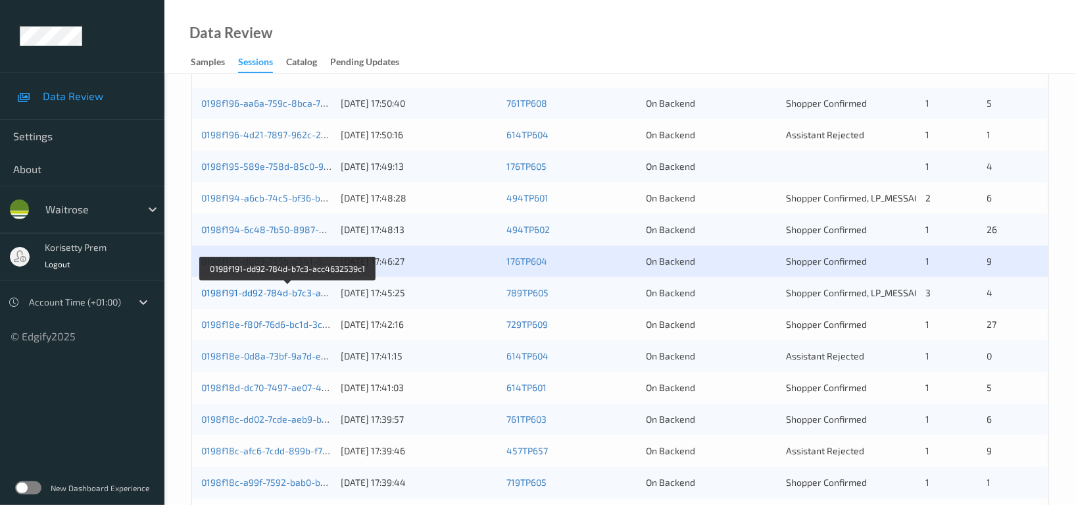
click at [284, 294] on link "0198f191-dd92-784d-b7c3-acc4632539c1" at bounding box center [288, 292] width 175 height 11
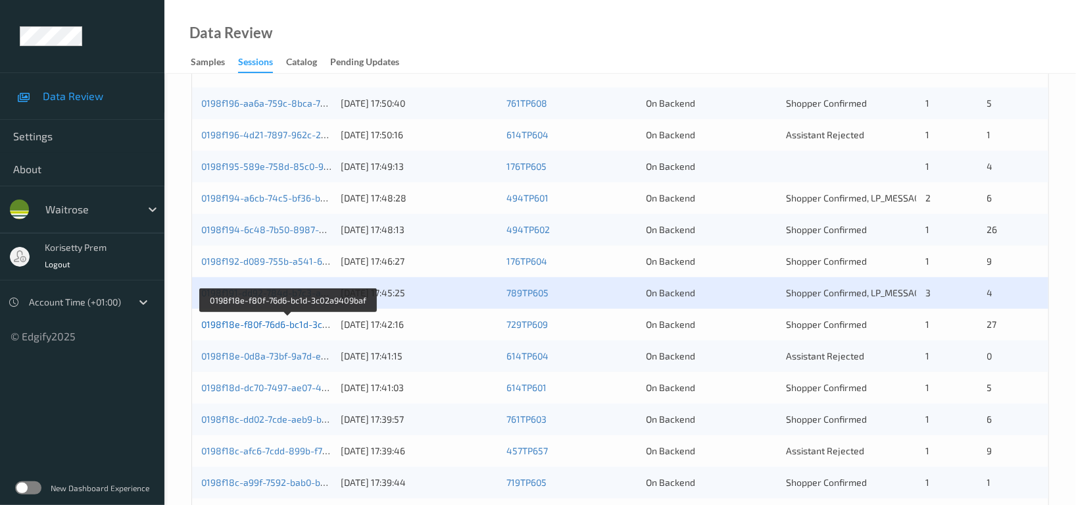
click at [295, 324] on link "0198f18e-f80f-76d6-bc1d-3c02a9409baf" at bounding box center [287, 323] width 172 height 11
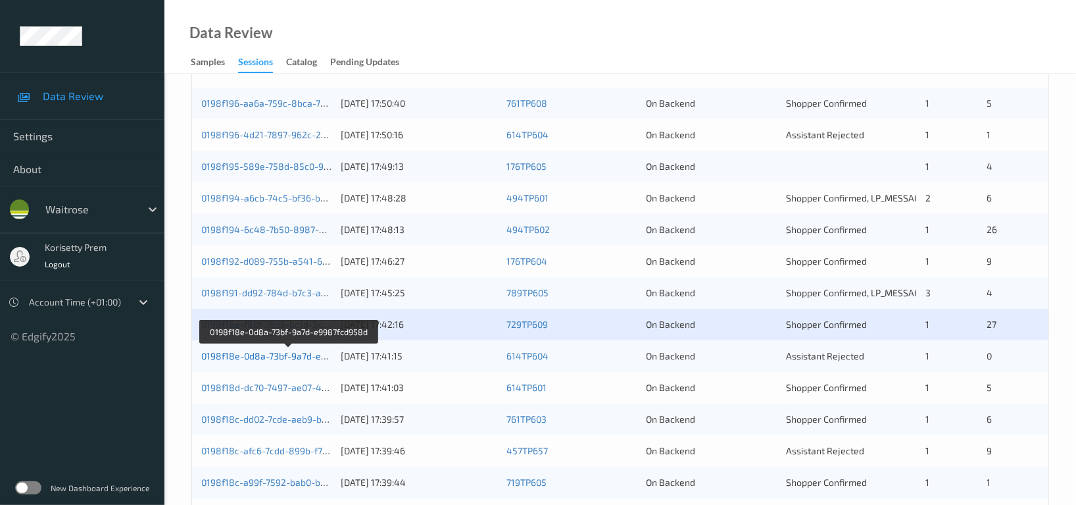
click at [300, 357] on link "0198f18e-0d8a-73bf-9a7d-e9987fcd958d" at bounding box center [289, 355] width 176 height 11
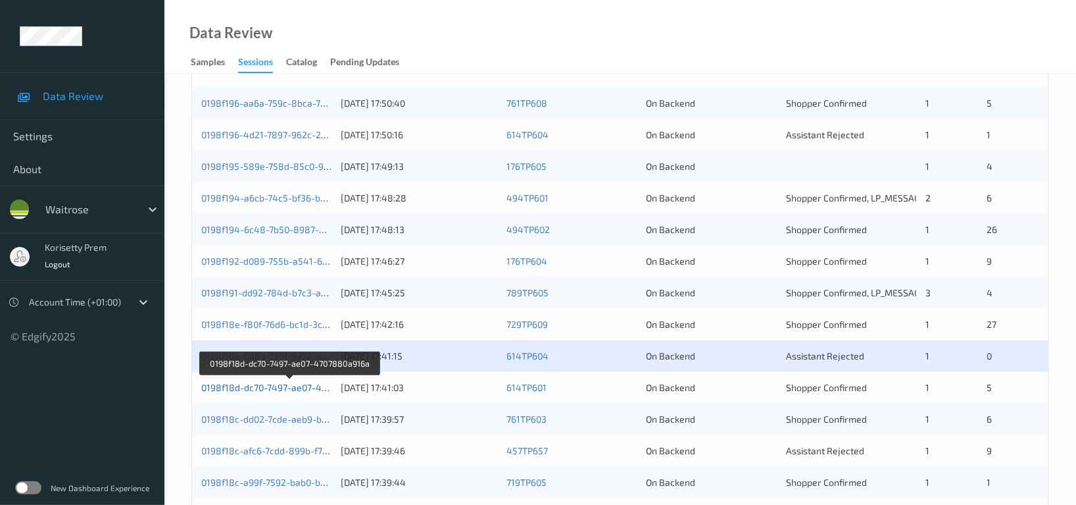
click at [296, 386] on link "0198f18d-dc70-7497-ae07-4707880a916a" at bounding box center [289, 387] width 177 height 11
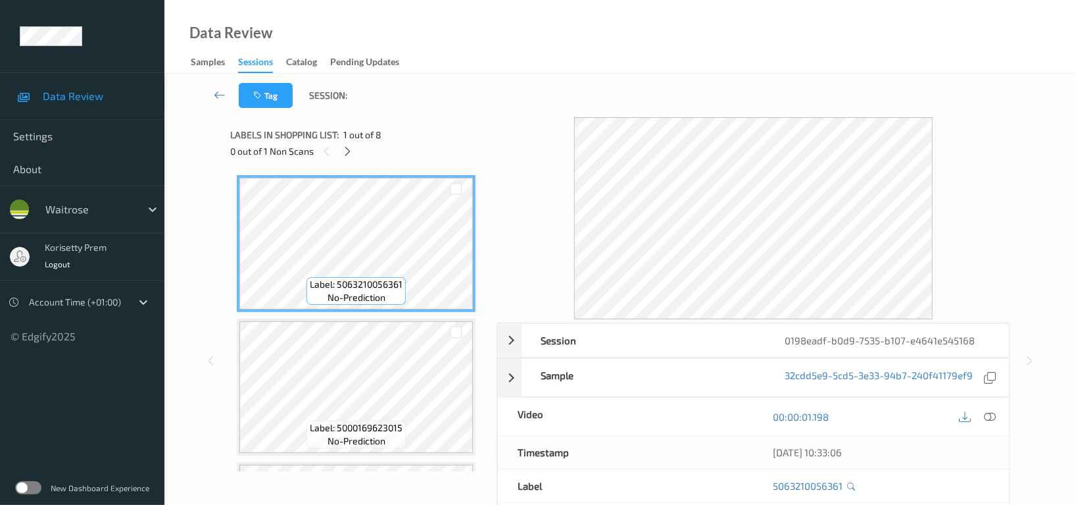
click at [562, 47] on div "Data Review Samples Sessions Catalog Pending Updates" at bounding box center [620, 37] width 912 height 74
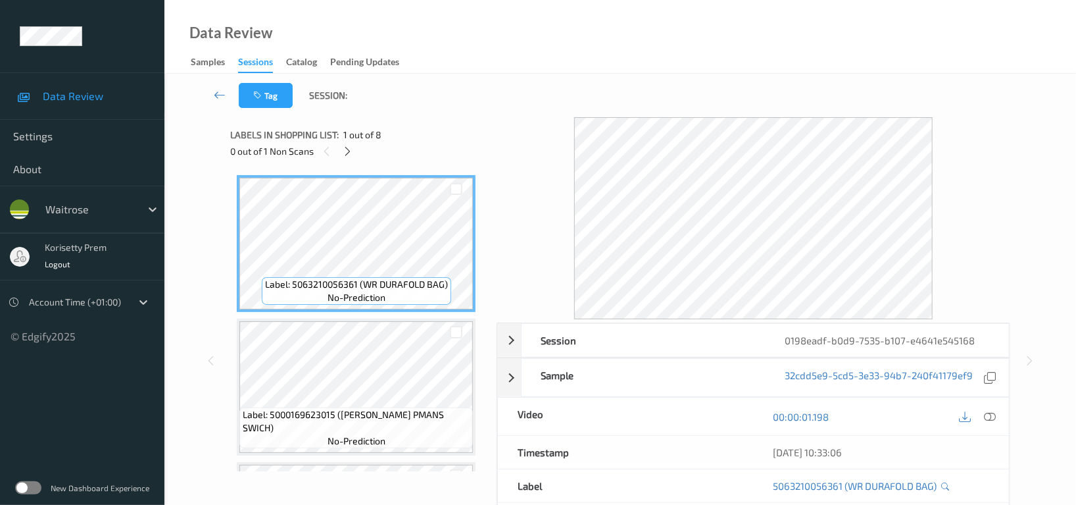
click at [634, 105] on div "Tag Session:" at bounding box center [620, 95] width 858 height 43
click at [355, 150] on div at bounding box center [347, 151] width 16 height 16
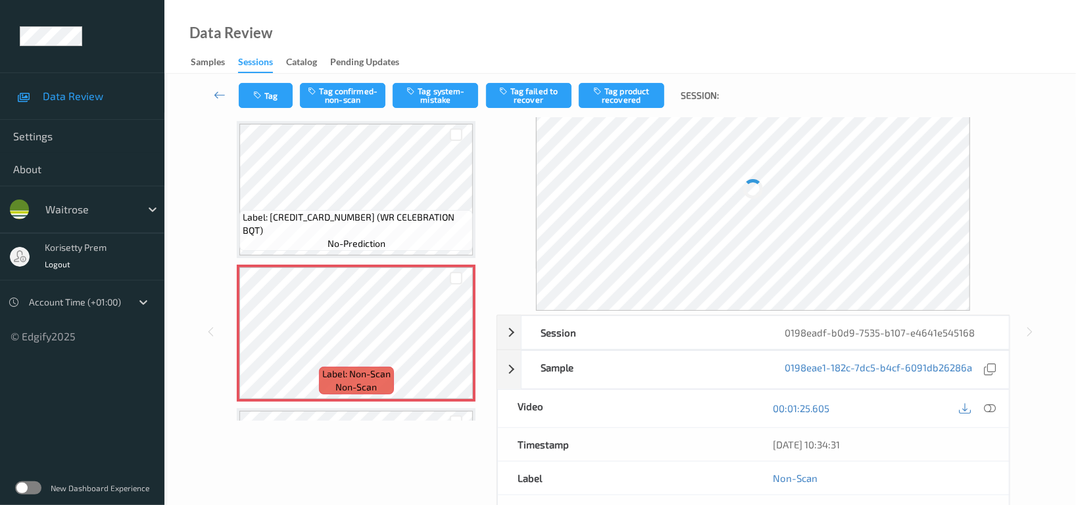
scroll to position [88, 0]
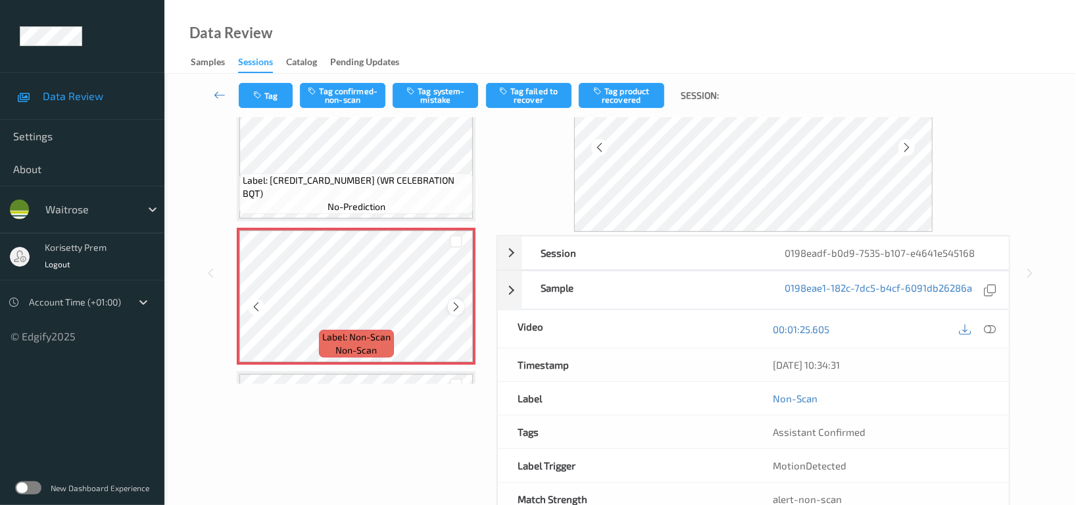
click at [453, 301] on icon at bounding box center [456, 307] width 11 height 12
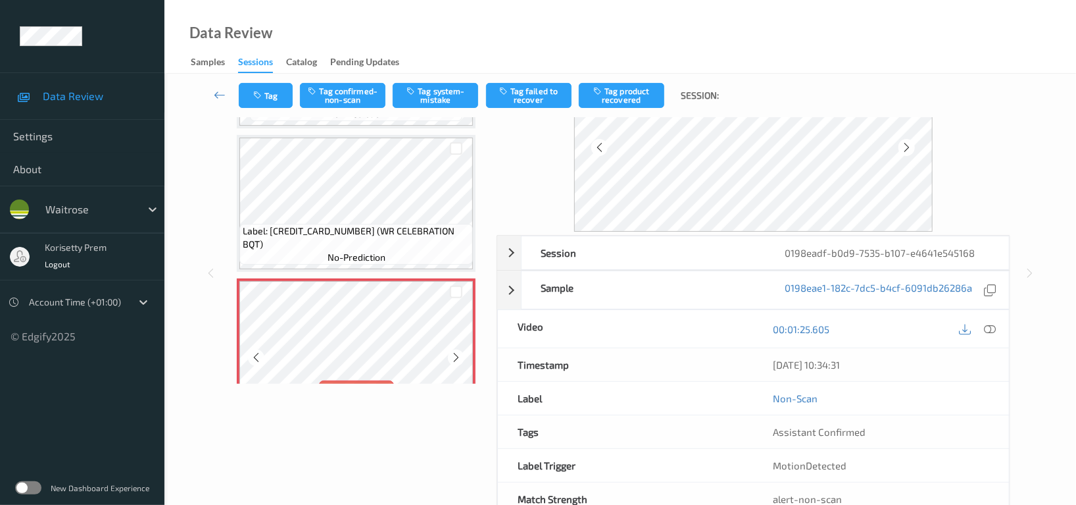
scroll to position [633, 0]
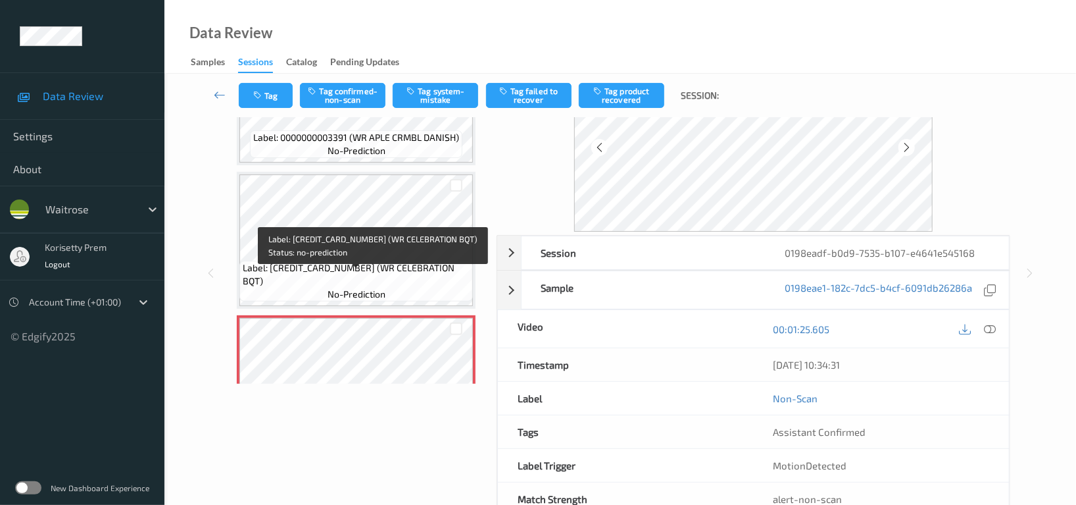
click at [393, 279] on span "Label: [CREDIT_CARD_NUMBER] (WR CELEBRATION BQT)" at bounding box center [356, 274] width 227 height 26
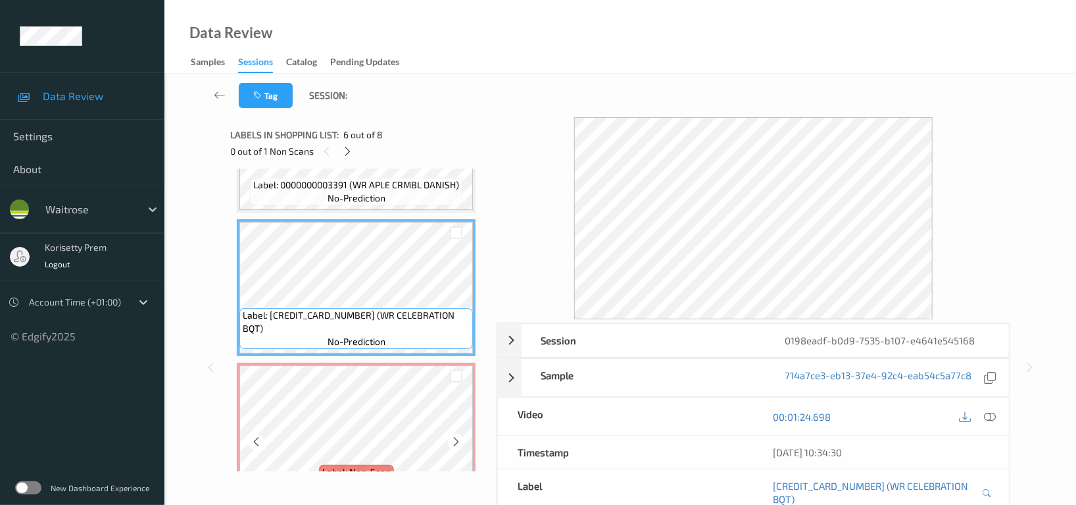
scroll to position [671, 0]
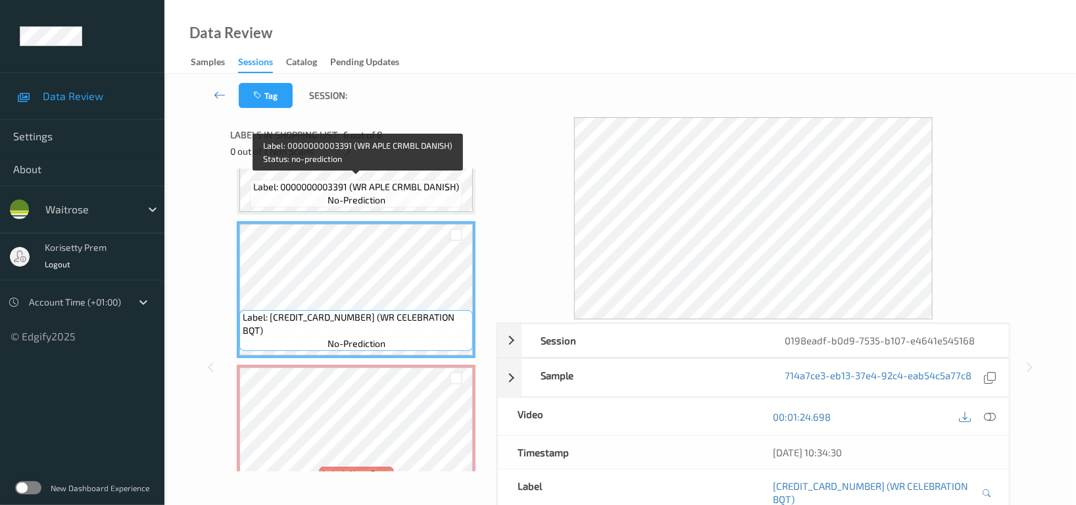
click at [388, 201] on div "Label: 0000000003391 (WR APLE CRMBL DANISH) no-prediction" at bounding box center [356, 194] width 213 height 28
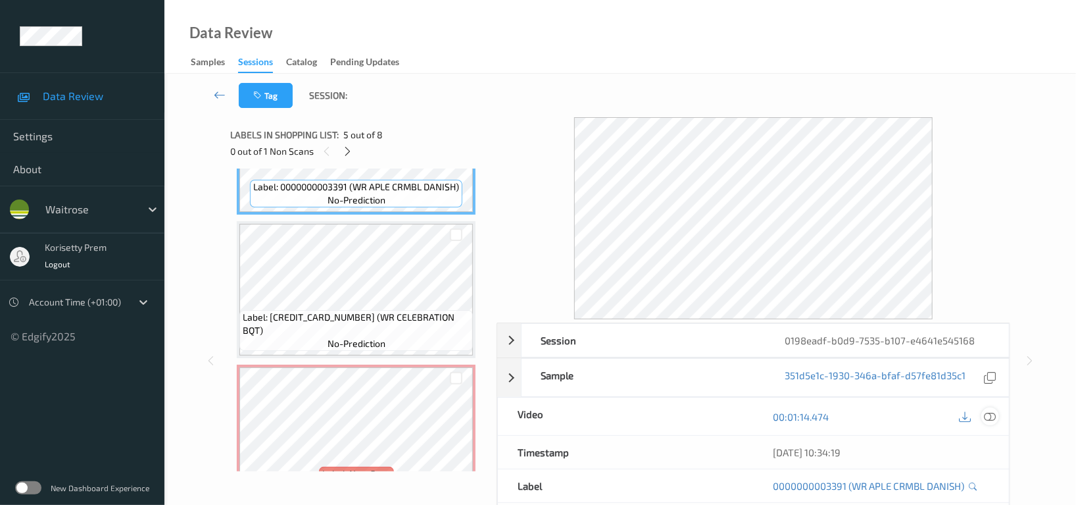
click at [989, 409] on div at bounding box center [991, 416] width 18 height 18
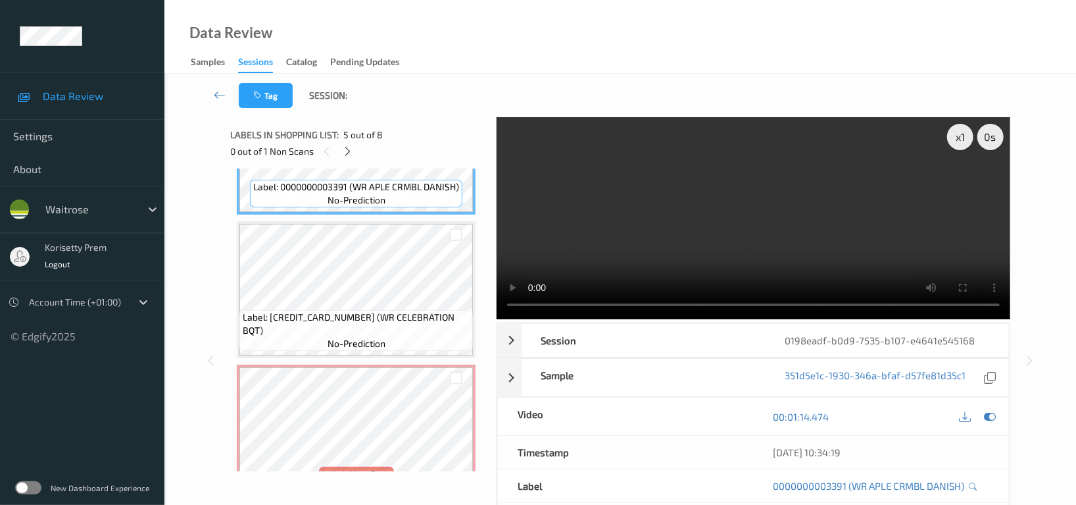
click at [647, 230] on video at bounding box center [754, 218] width 514 height 202
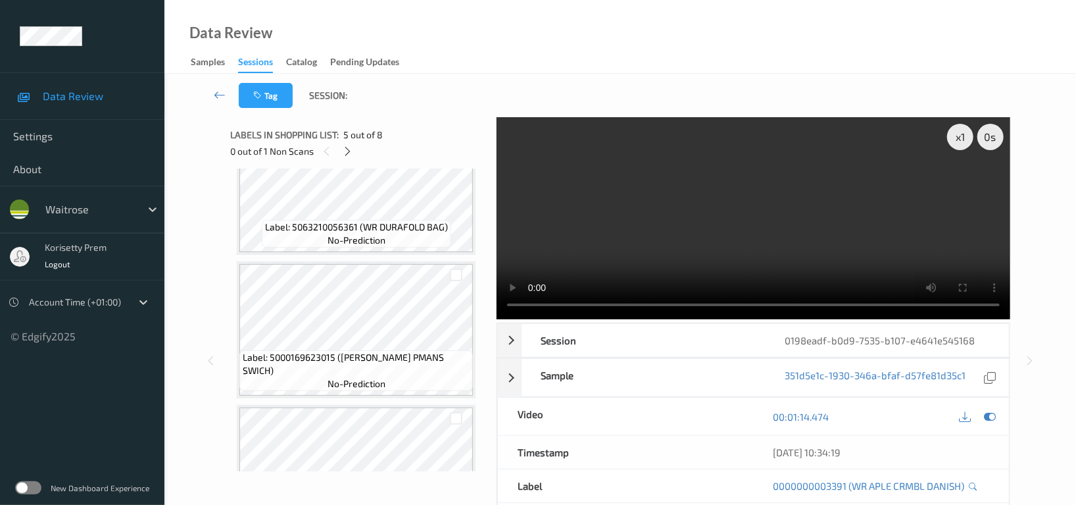
scroll to position [0, 0]
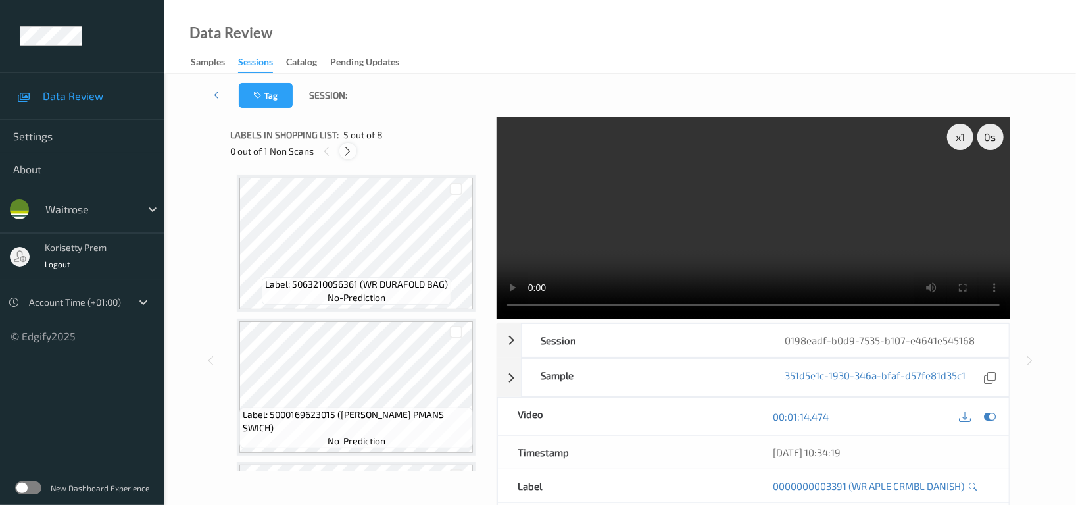
click at [350, 150] on icon at bounding box center [348, 151] width 11 height 12
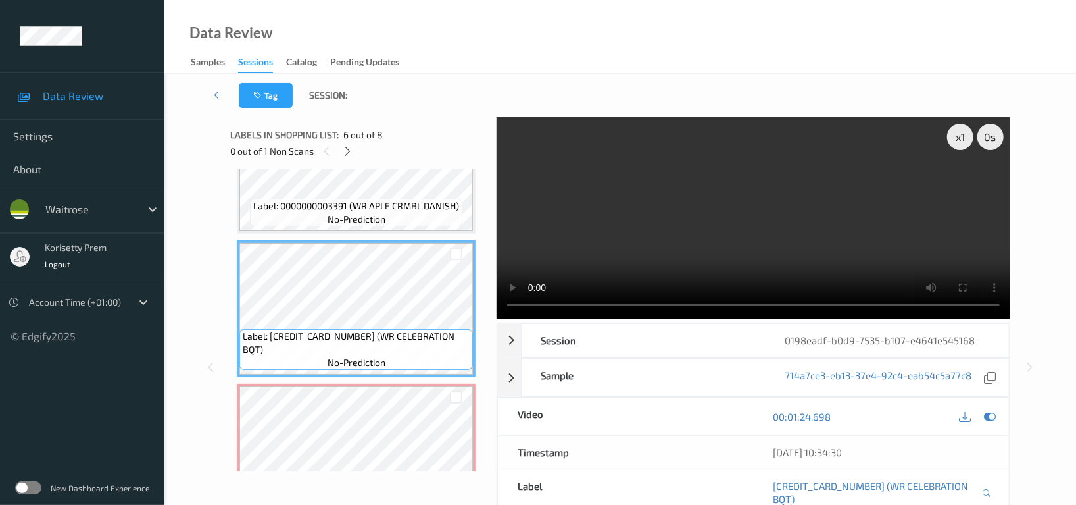
scroll to position [545, 0]
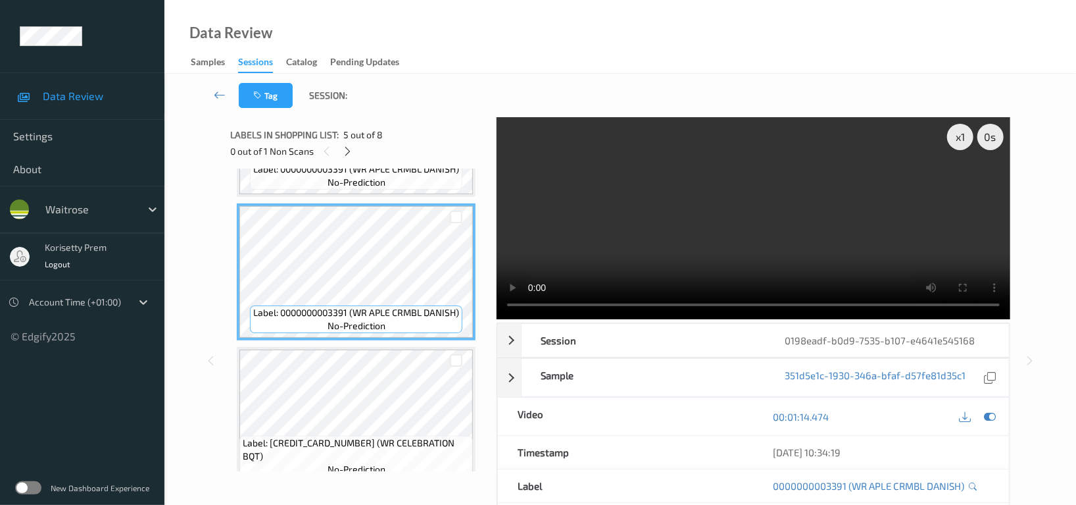
click at [840, 207] on video at bounding box center [754, 218] width 514 height 202
click at [682, 245] on video at bounding box center [754, 218] width 514 height 202
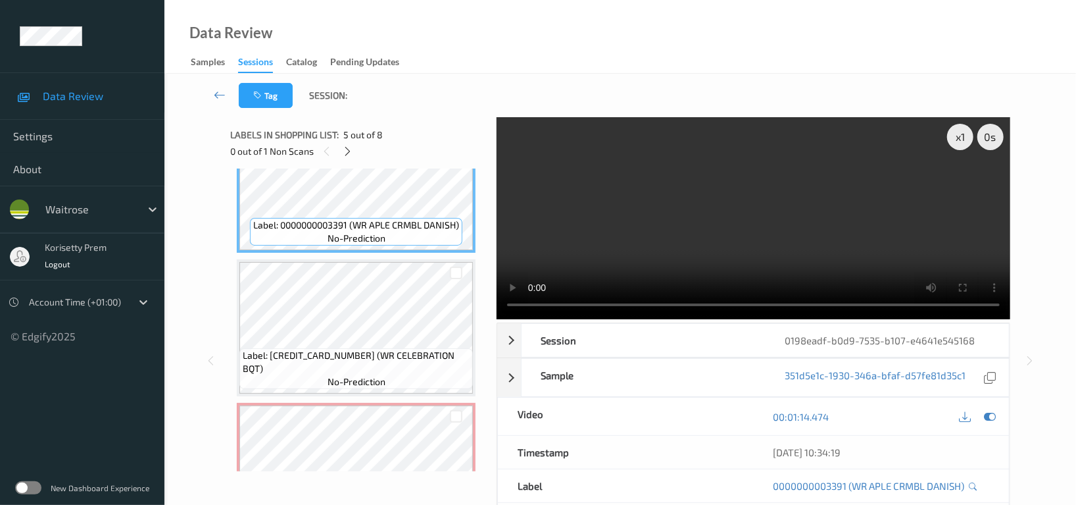
scroll to position [809, 0]
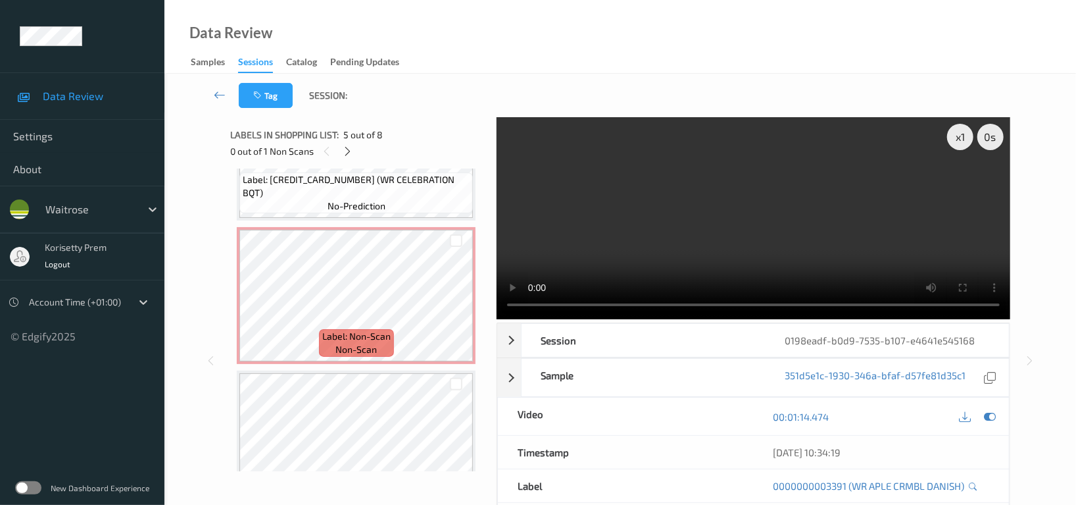
click at [745, 206] on video at bounding box center [754, 218] width 514 height 202
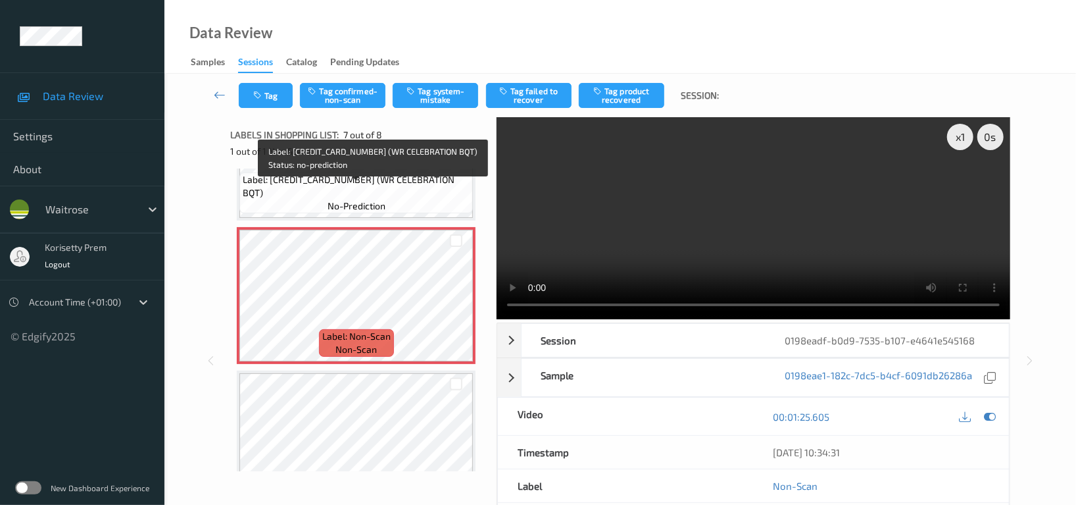
click at [411, 189] on span "Label: 5000169520918 (WR CELEBRATION BQT)" at bounding box center [356, 186] width 227 height 26
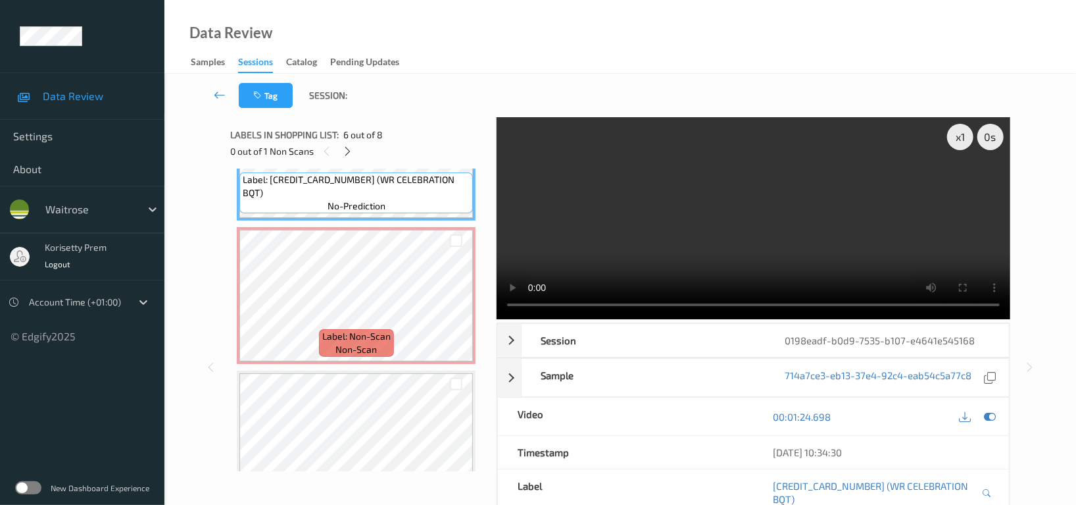
click at [894, 197] on video at bounding box center [754, 218] width 514 height 202
click at [773, 195] on video at bounding box center [754, 218] width 514 height 202
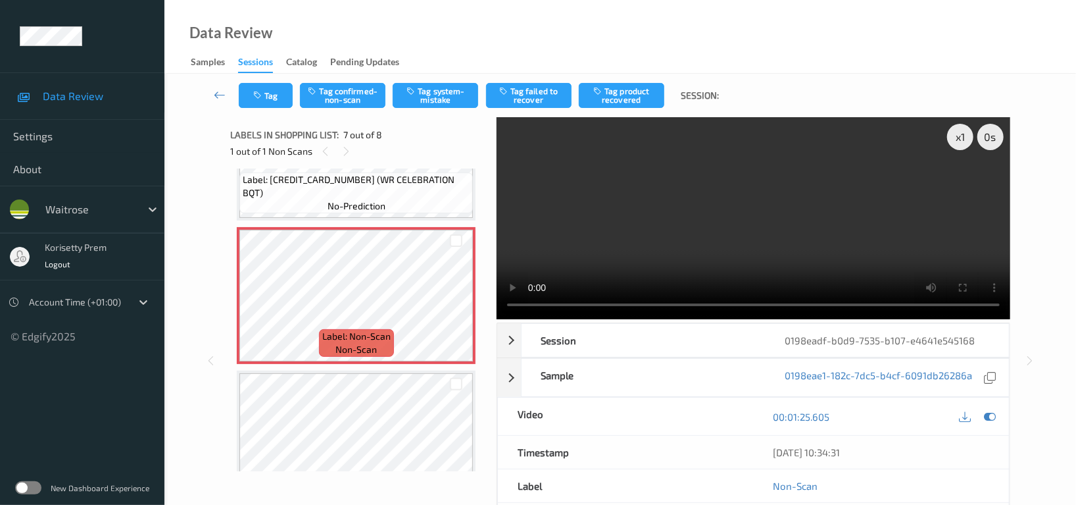
click at [764, 221] on video at bounding box center [754, 218] width 514 height 202
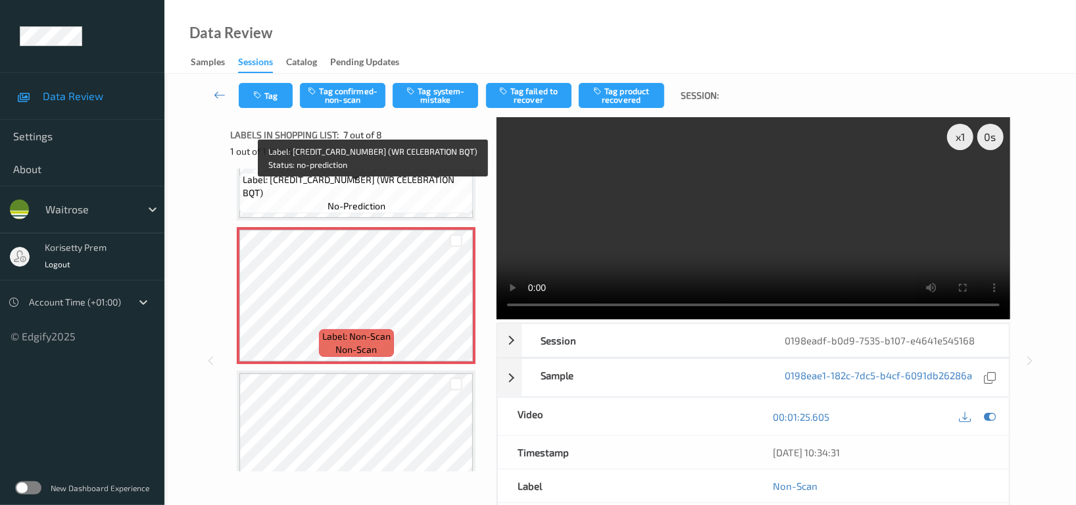
click at [397, 195] on span "Label: 5000169520918 (WR CELEBRATION BQT)" at bounding box center [356, 186] width 227 height 26
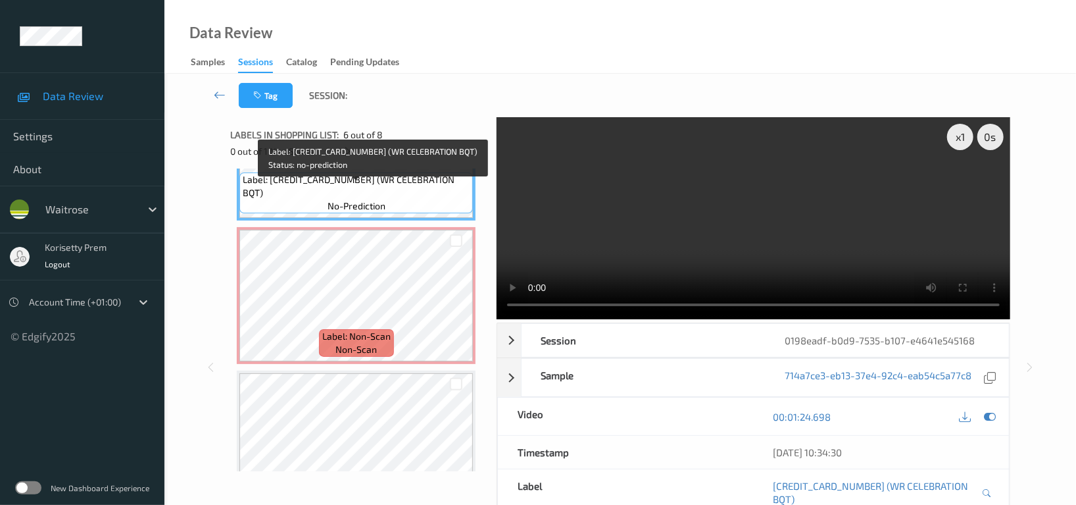
click at [339, 195] on span "Label: 5000169520918 (WR CELEBRATION BQT)" at bounding box center [356, 186] width 227 height 26
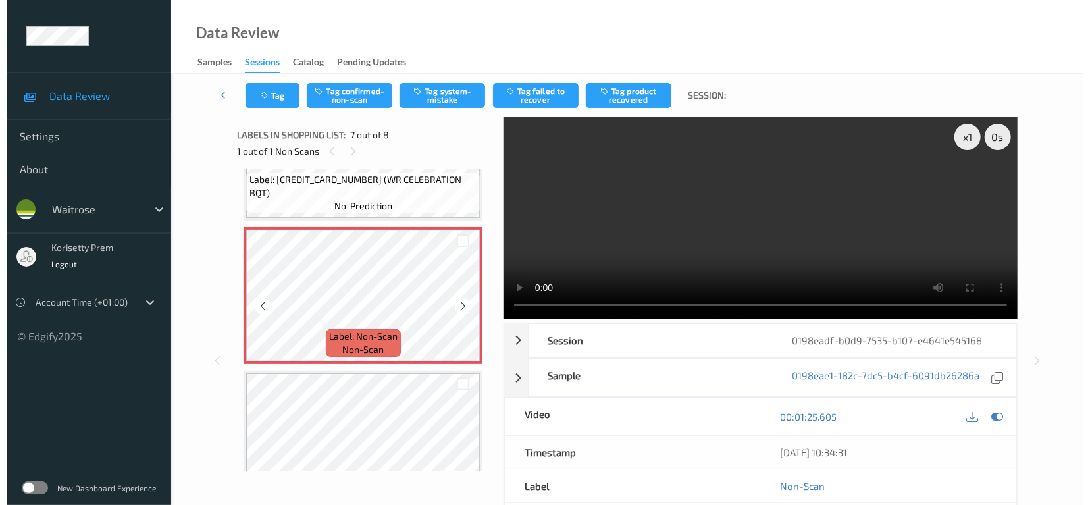
scroll to position [720, 0]
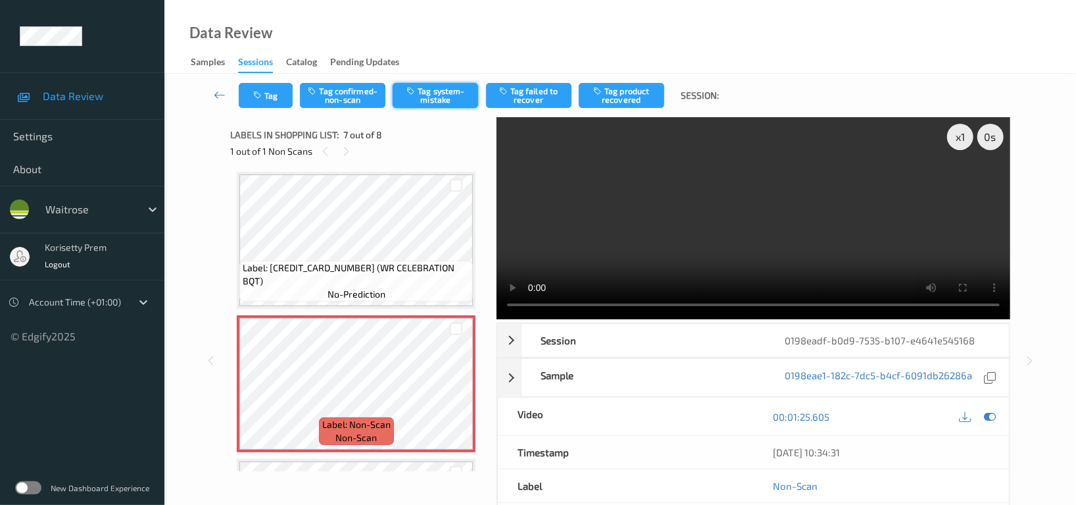
click at [427, 95] on button "Tag system-mistake" at bounding box center [436, 95] width 86 height 25
click at [267, 95] on button "Tag" at bounding box center [266, 95] width 54 height 25
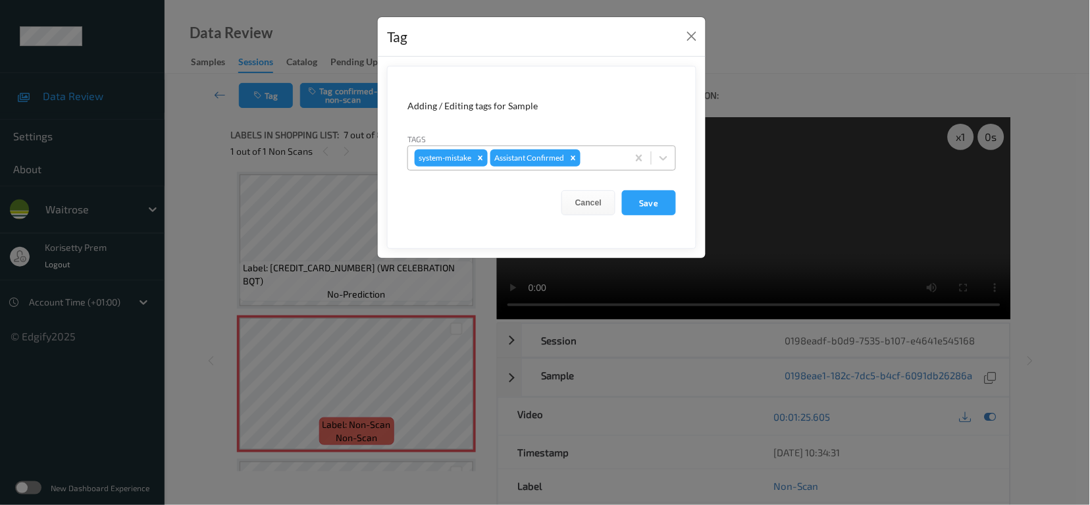
click at [614, 162] on div at bounding box center [602, 158] width 38 height 16
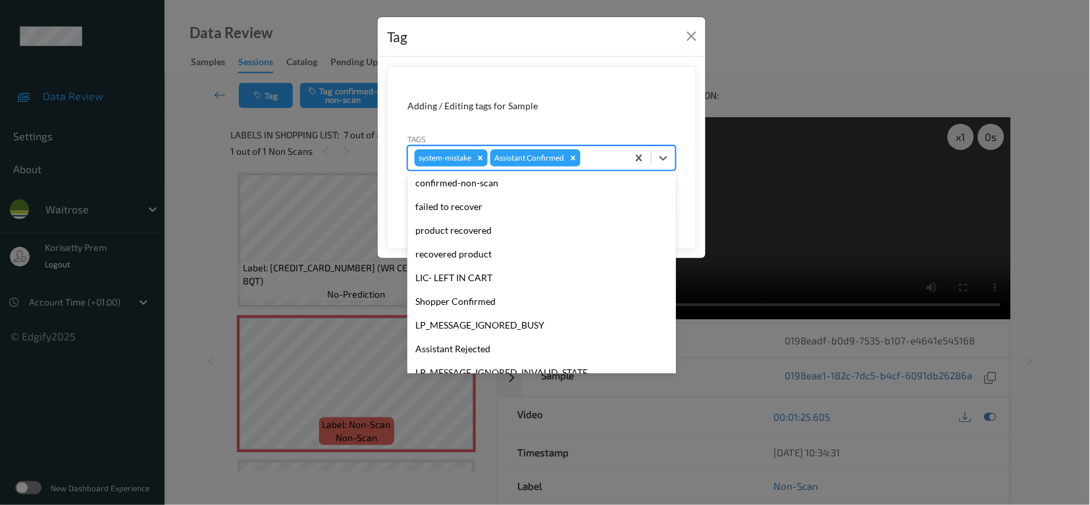
scroll to position [280, 0]
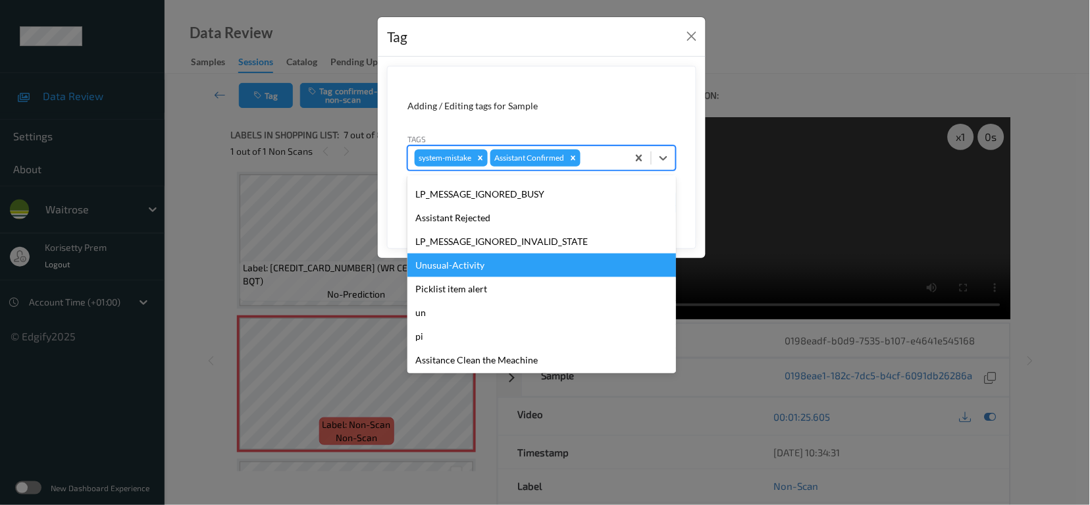
click at [464, 270] on div "Unusual-Activity" at bounding box center [541, 265] width 268 height 24
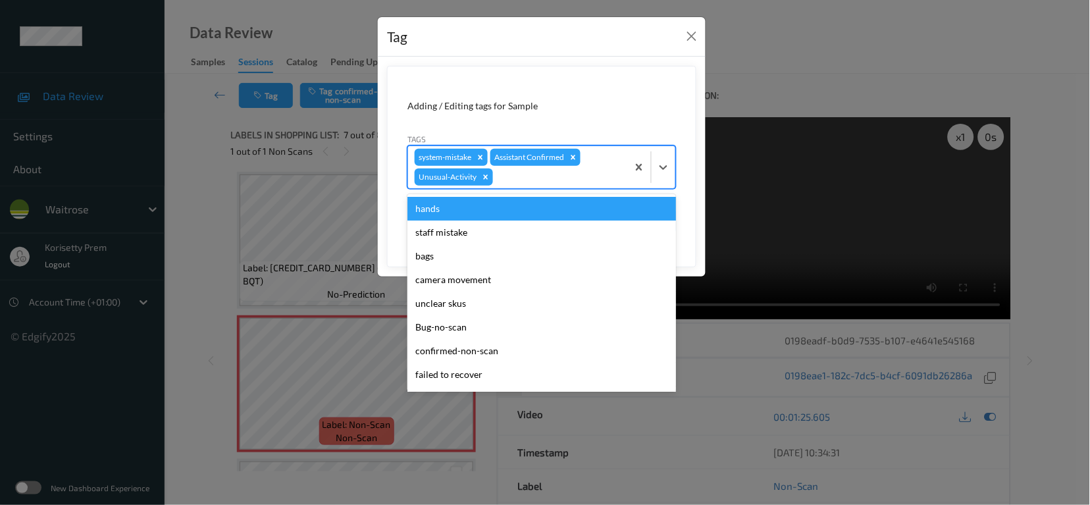
click at [544, 174] on div at bounding box center [557, 177] width 125 height 16
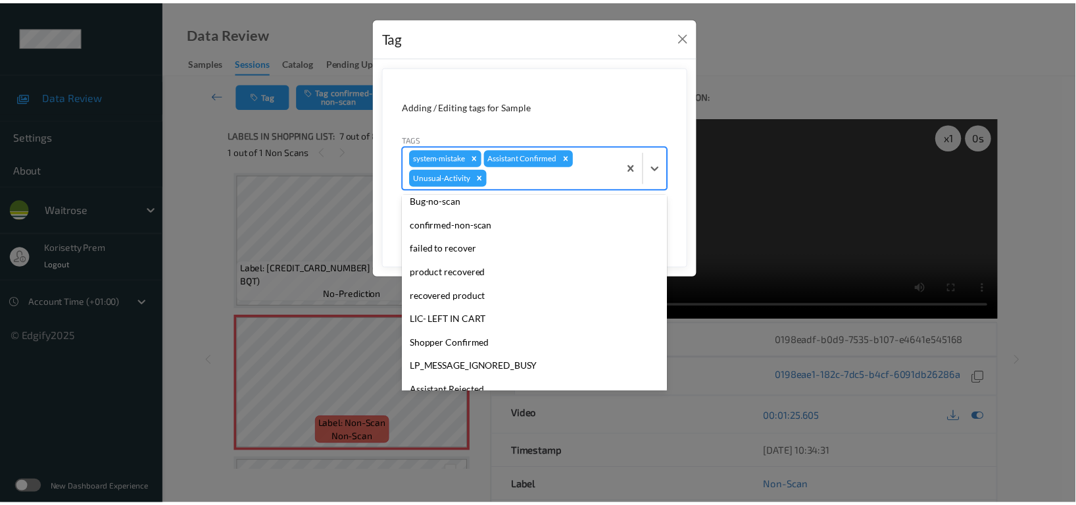
scroll to position [257, 0]
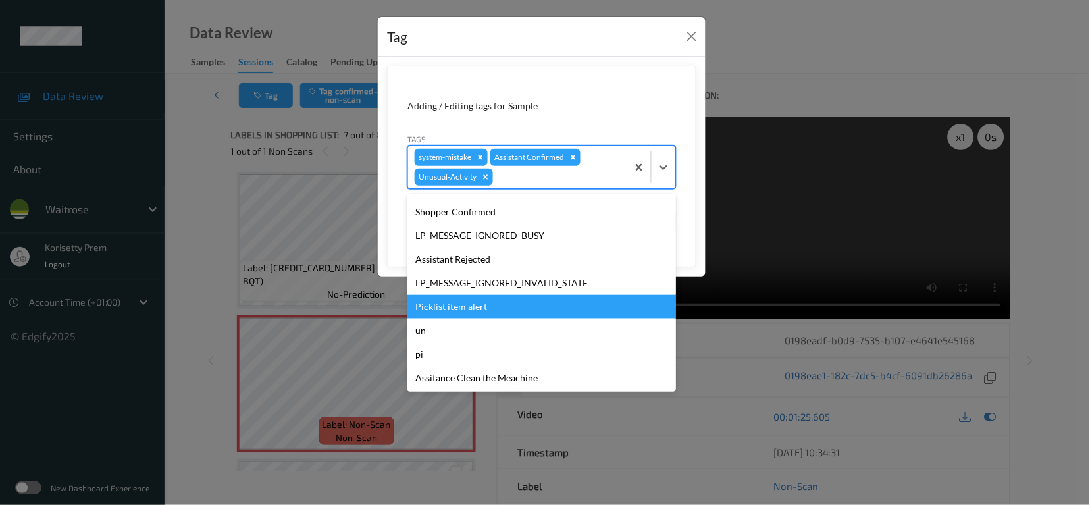
click at [452, 310] on div "Picklist item alert" at bounding box center [541, 307] width 268 height 24
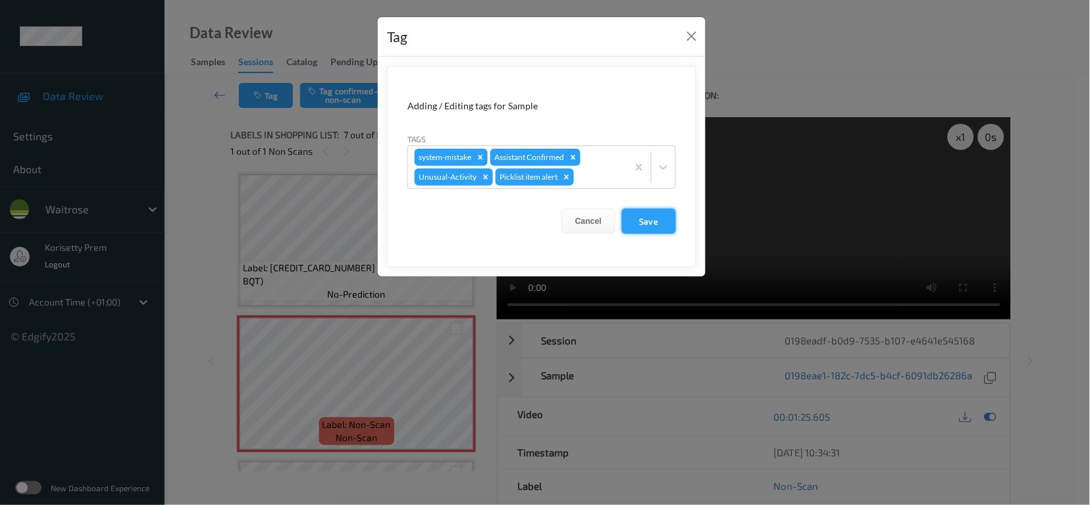
click at [657, 220] on button "Save" at bounding box center [649, 221] width 54 height 25
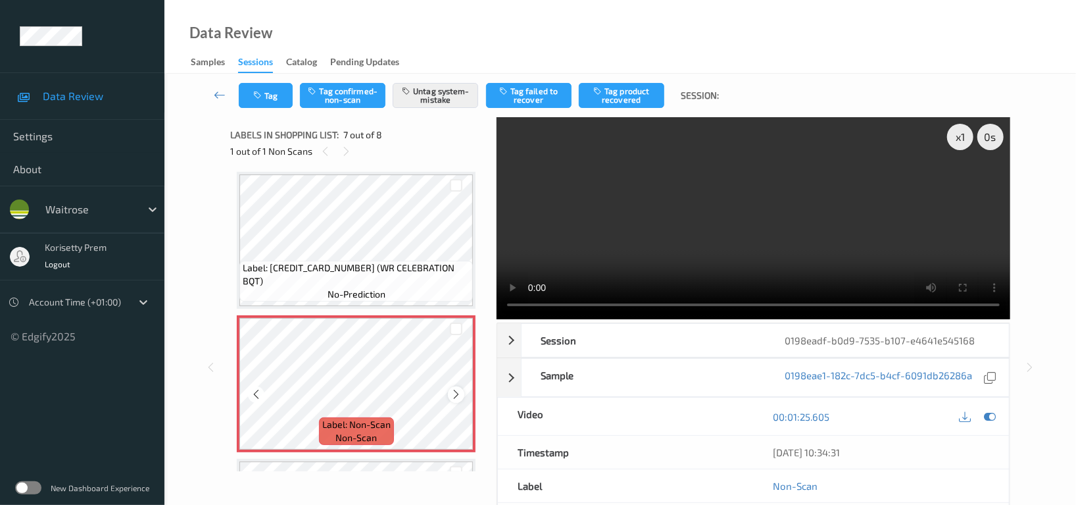
click at [453, 394] on icon at bounding box center [456, 394] width 11 height 12
click at [454, 394] on icon at bounding box center [456, 394] width 11 height 12
click at [455, 394] on icon at bounding box center [456, 394] width 11 height 12
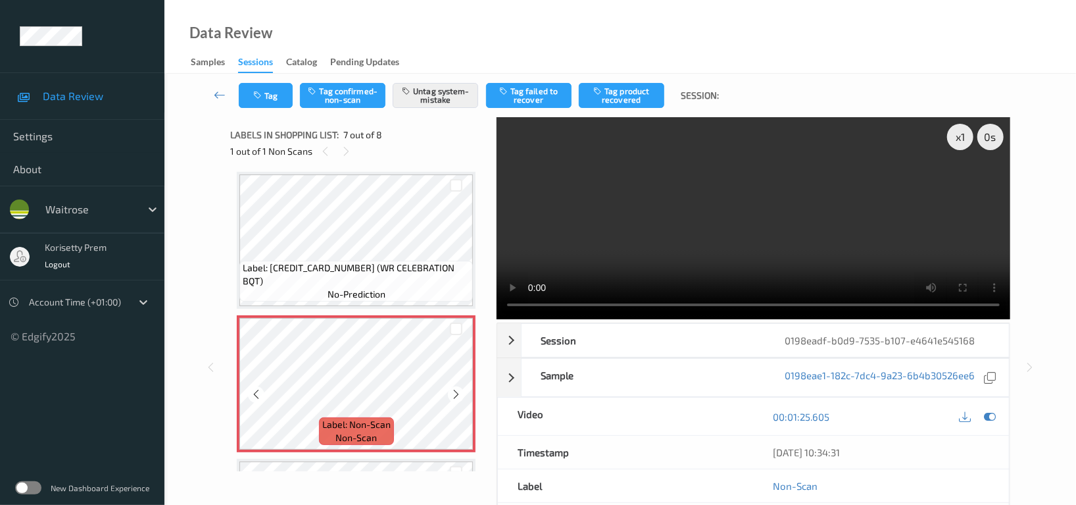
click at [455, 394] on icon at bounding box center [456, 394] width 11 height 12
click at [987, 422] on icon at bounding box center [990, 417] width 12 height 12
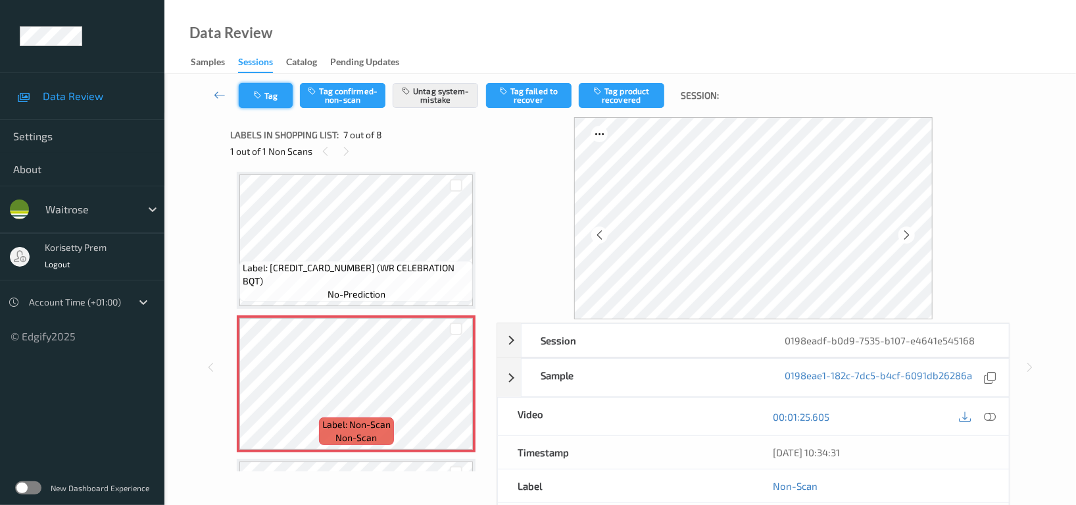
click at [281, 88] on button "Tag" at bounding box center [266, 95] width 54 height 25
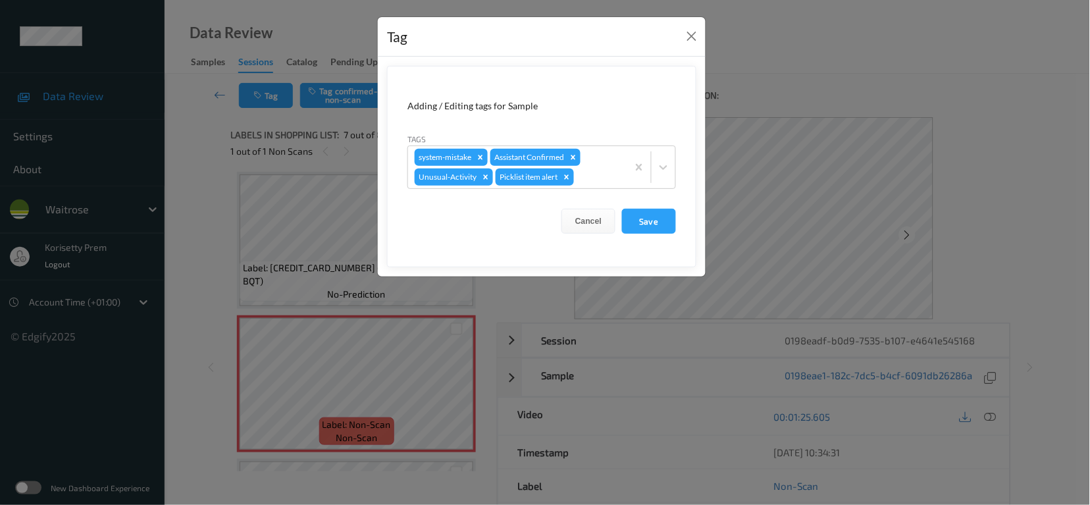
click at [661, 223] on button "Save" at bounding box center [649, 221] width 54 height 25
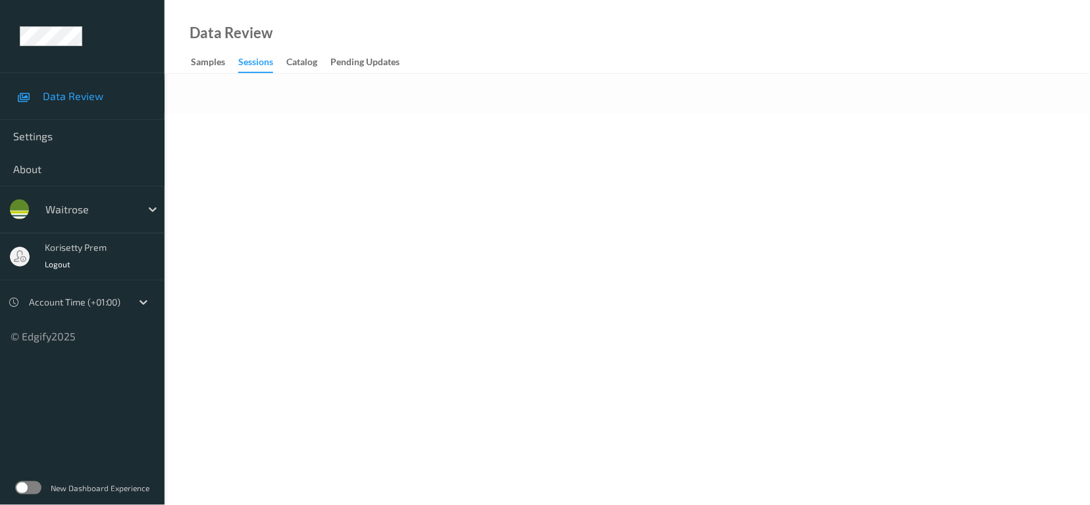
click at [548, 160] on body "Data Review Settings About waitrose korisetty prem Logout Account Time (+01:00)…" at bounding box center [545, 252] width 1090 height 505
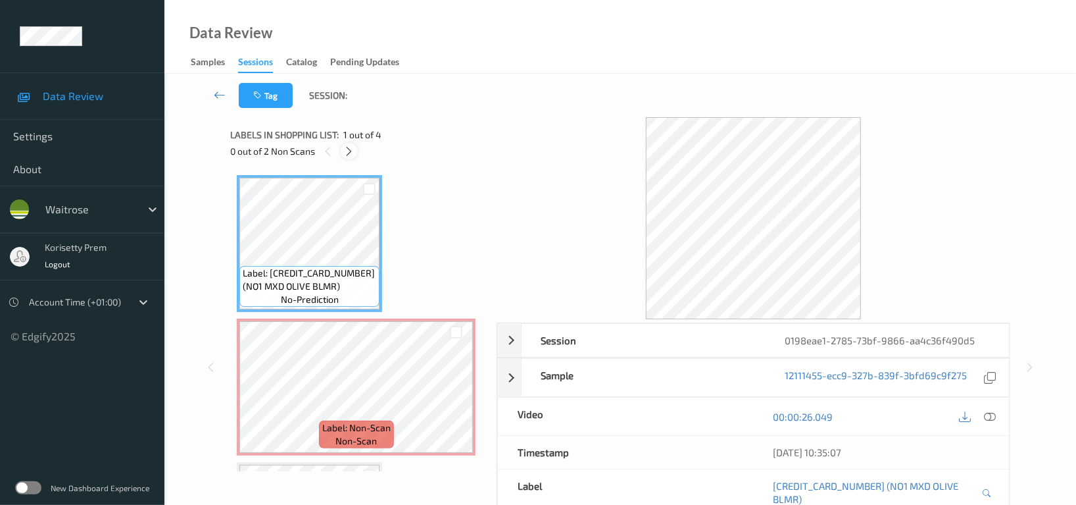
click at [350, 151] on icon at bounding box center [349, 151] width 11 height 12
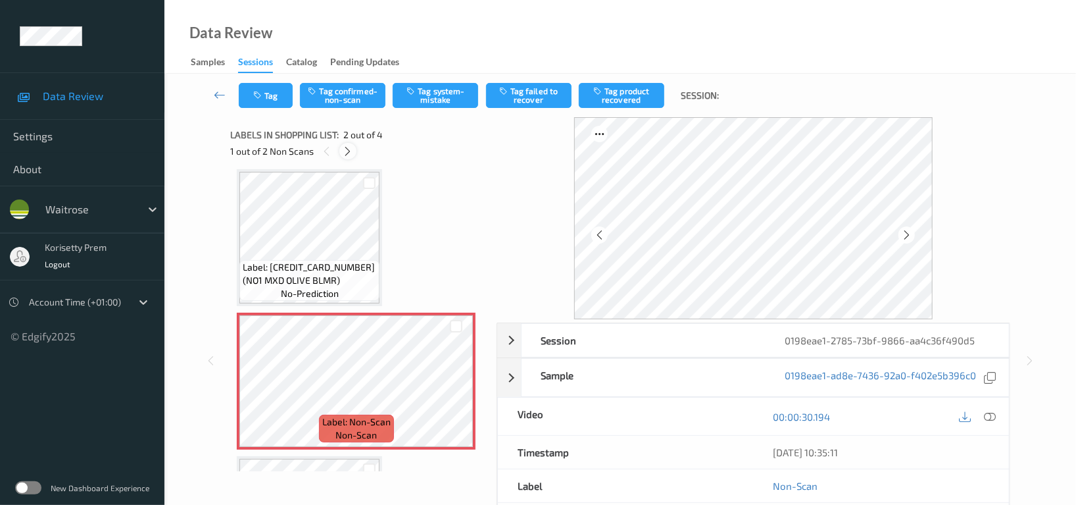
click at [351, 151] on icon at bounding box center [348, 151] width 11 height 12
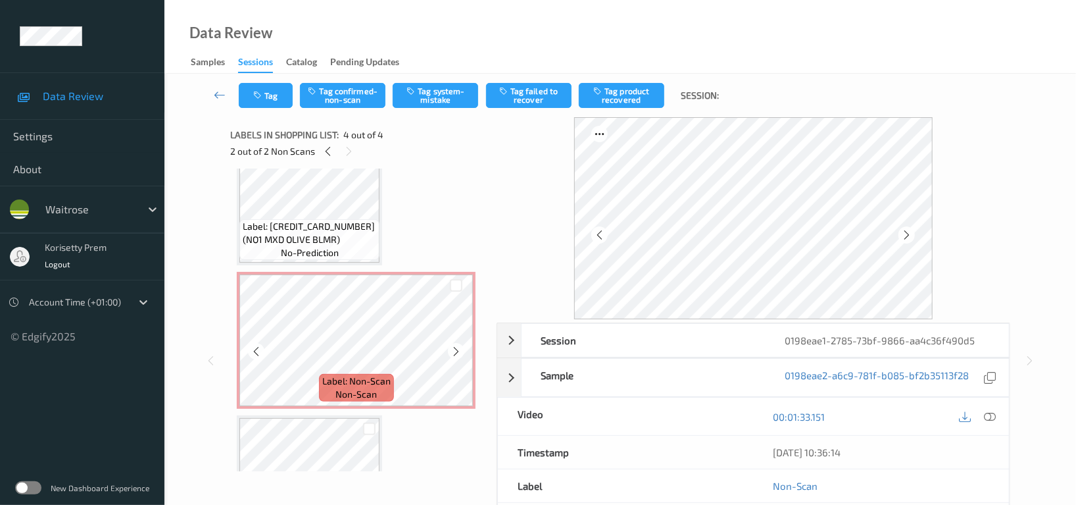
scroll to position [12, 0]
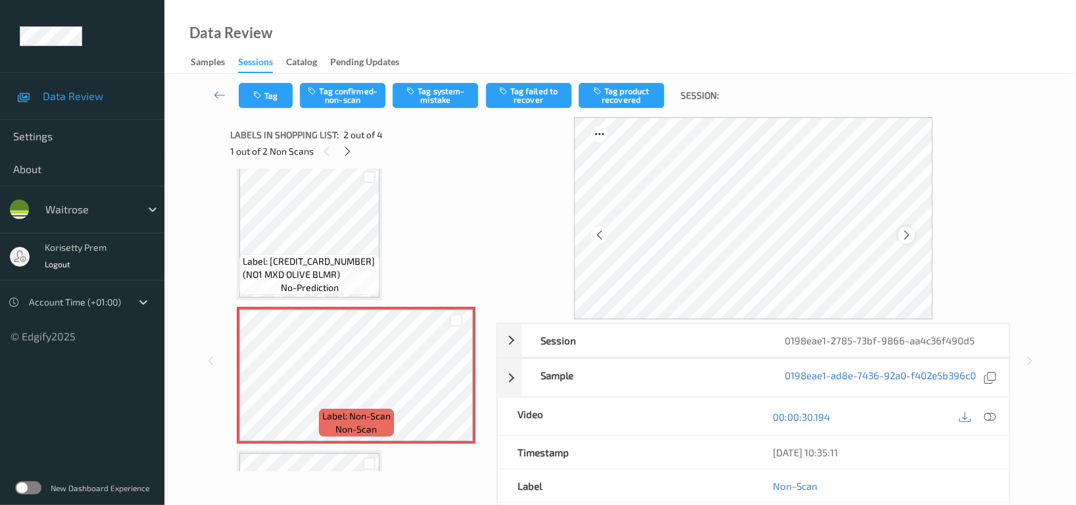
click at [905, 232] on icon at bounding box center [906, 235] width 11 height 12
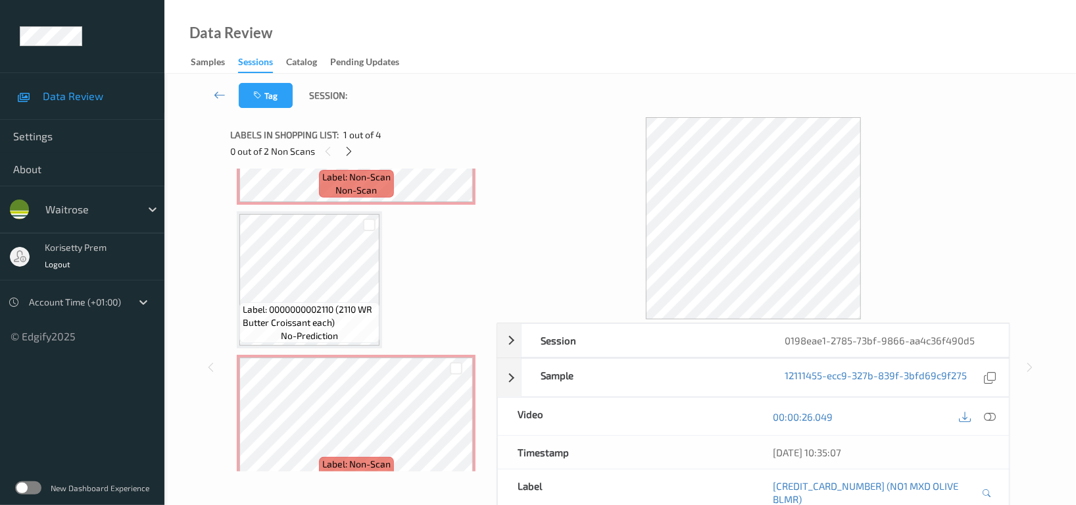
scroll to position [275, 0]
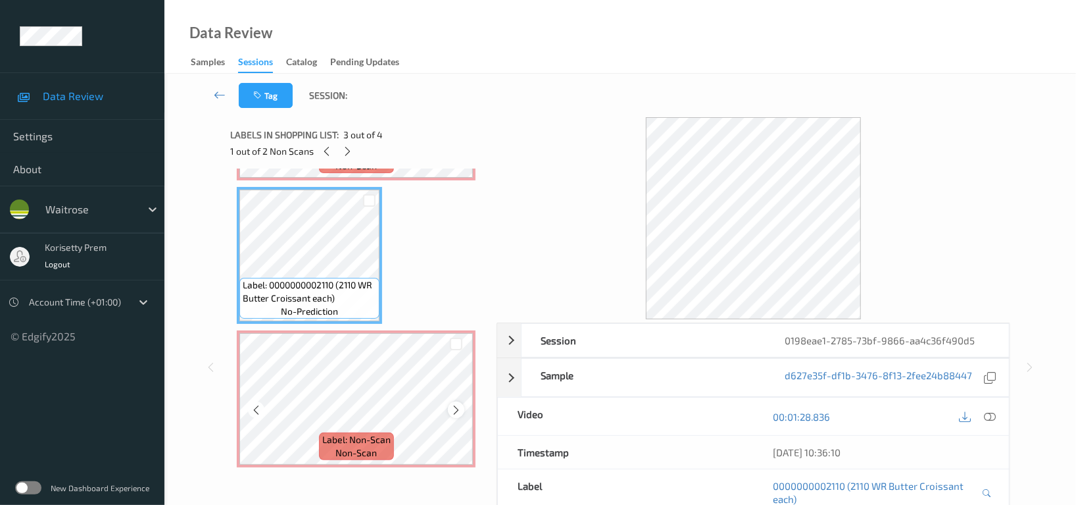
click at [457, 407] on icon at bounding box center [456, 410] width 11 height 12
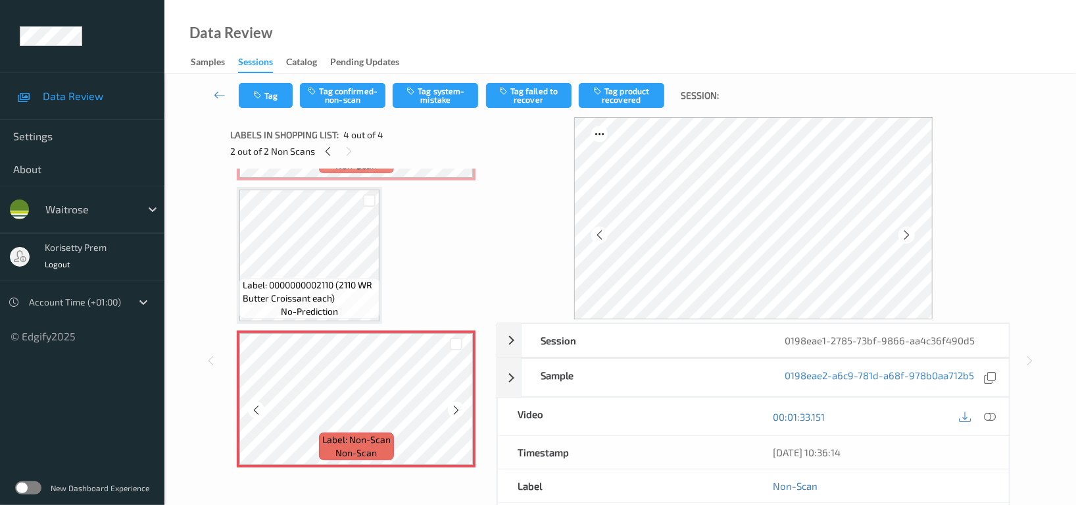
click at [457, 407] on icon at bounding box center [456, 410] width 11 height 12
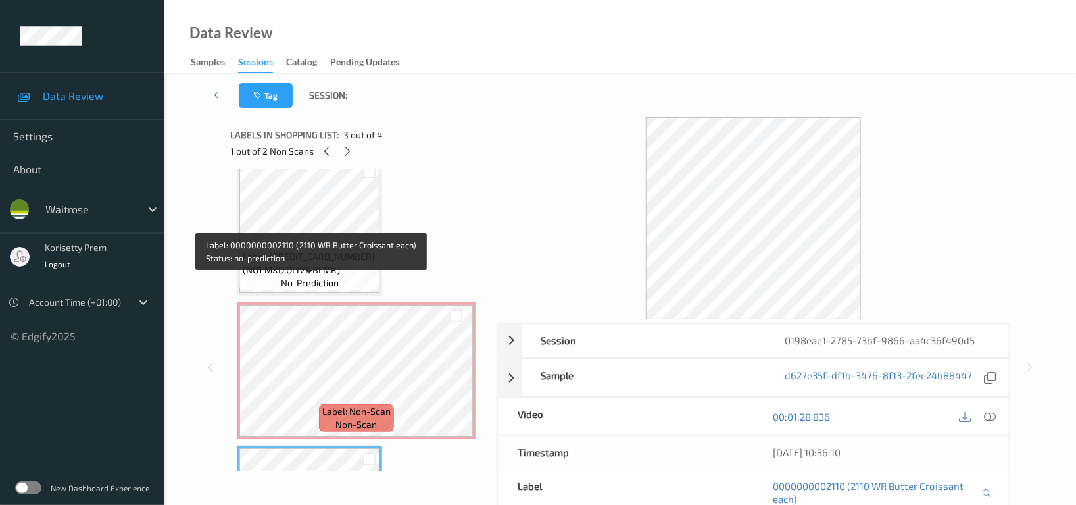
scroll to position [0, 0]
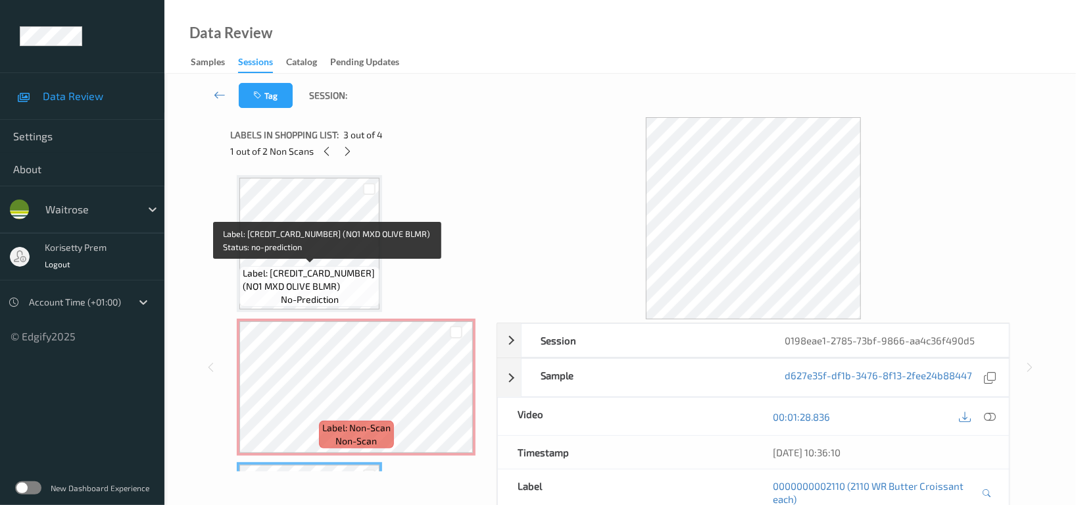
click at [318, 276] on span "Label: [CREDIT_CARD_NUMBER] (NO1 MXD OLIVE BLMR)" at bounding box center [310, 279] width 134 height 26
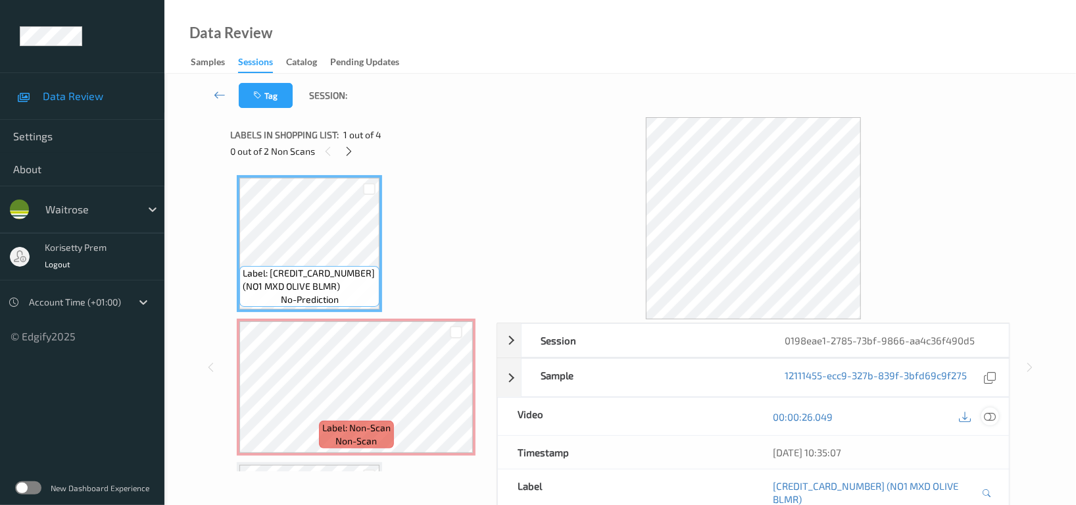
click at [995, 413] on icon at bounding box center [990, 417] width 12 height 12
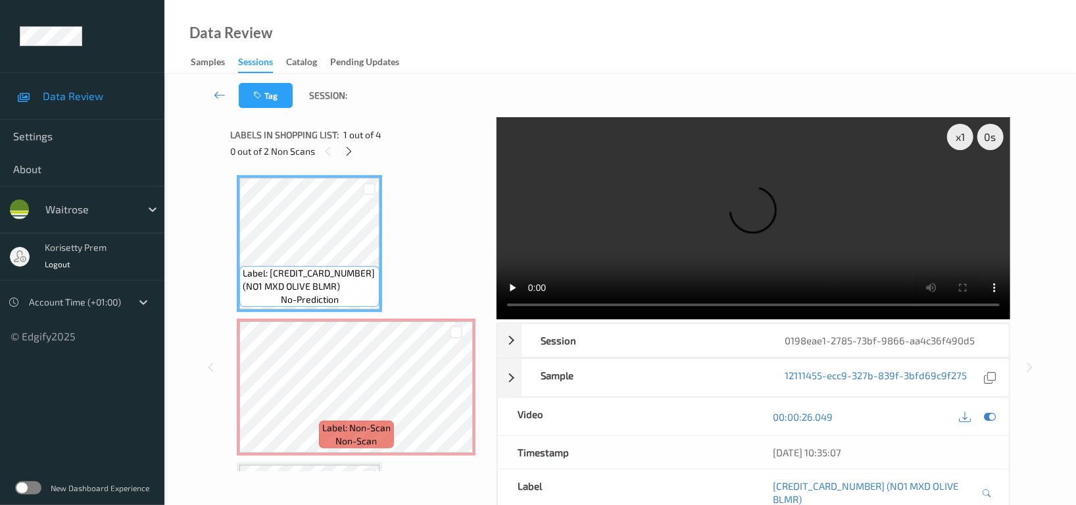
click at [622, 257] on video at bounding box center [754, 218] width 514 height 202
click at [799, 176] on video at bounding box center [754, 218] width 514 height 202
click at [562, 260] on video at bounding box center [754, 218] width 514 height 202
click at [678, 231] on video at bounding box center [754, 218] width 514 height 202
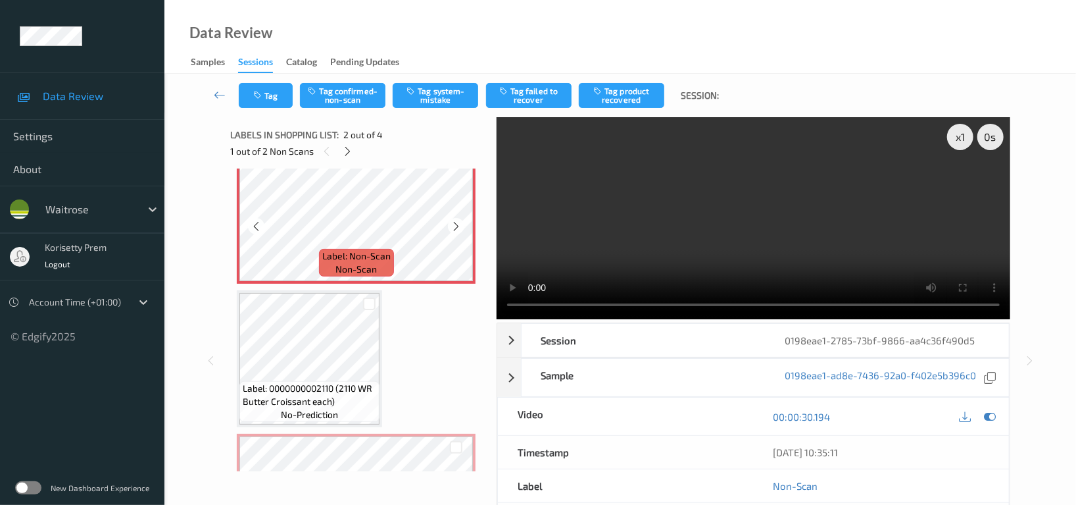
scroll to position [175, 0]
click at [618, 237] on video at bounding box center [754, 218] width 514 height 202
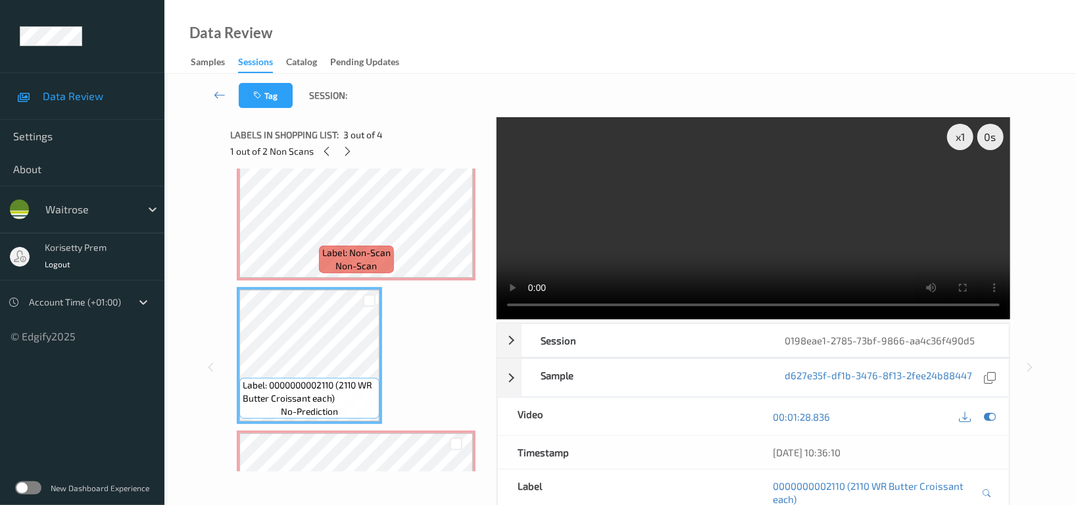
click at [721, 219] on video at bounding box center [754, 218] width 514 height 202
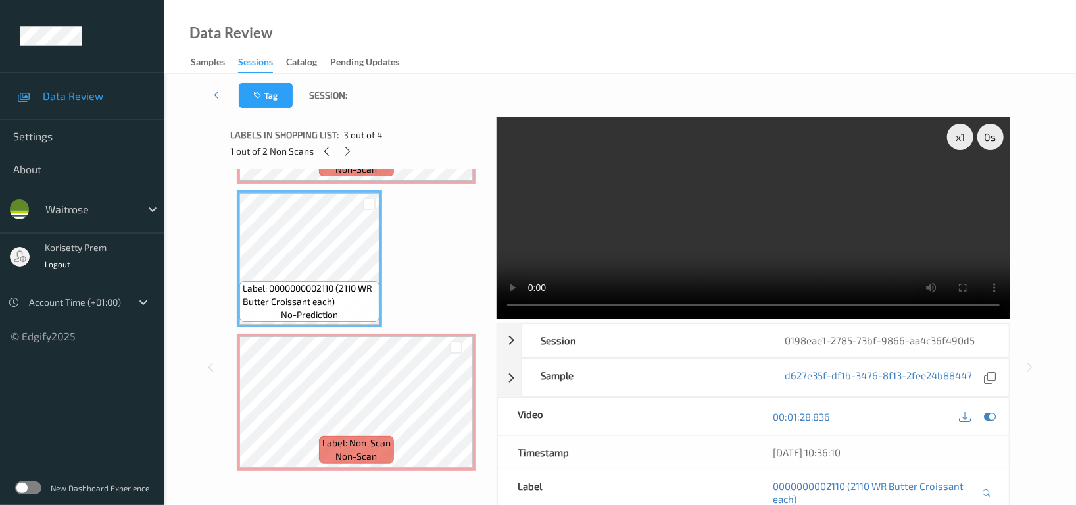
scroll to position [275, 0]
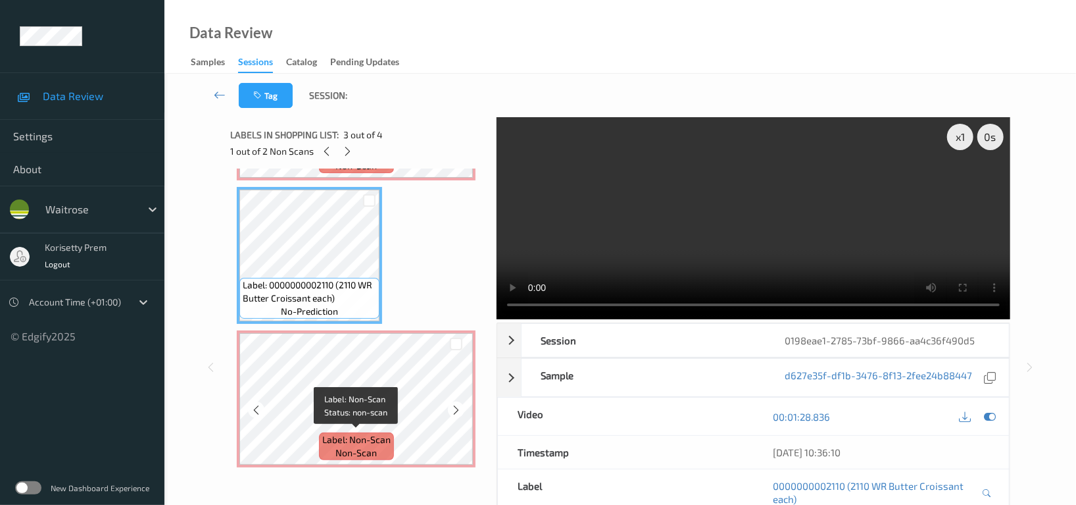
click at [325, 441] on span "Label: Non-Scan" at bounding box center [356, 439] width 68 height 13
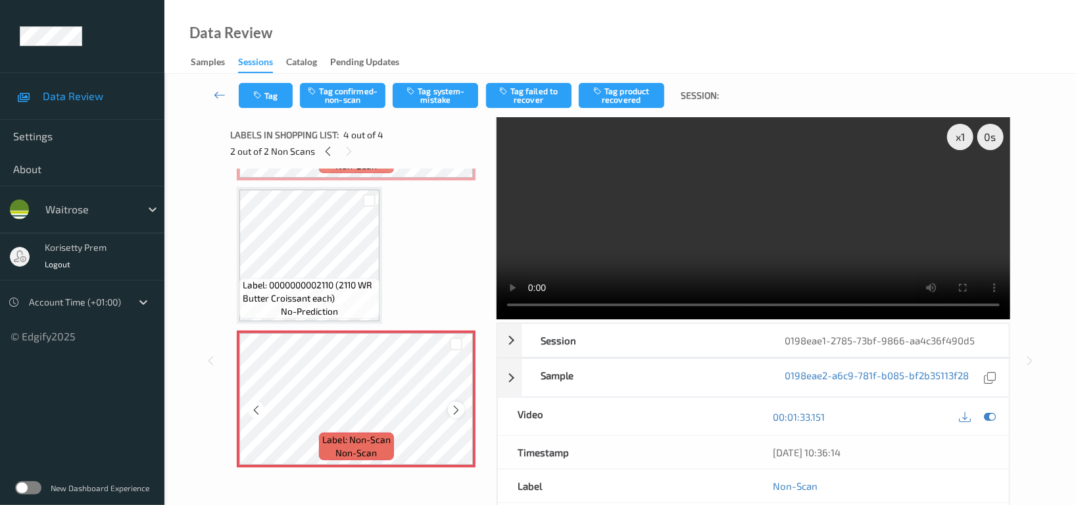
click at [459, 411] on icon at bounding box center [456, 410] width 11 height 12
click at [868, 176] on video at bounding box center [754, 218] width 514 height 202
click at [461, 409] on icon at bounding box center [456, 410] width 11 height 12
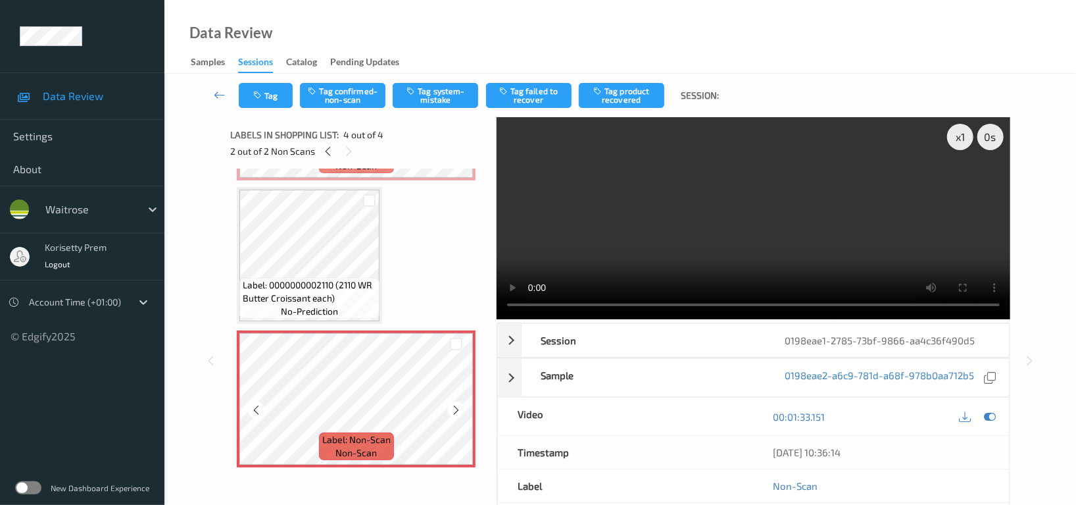
click at [461, 409] on icon at bounding box center [456, 410] width 11 height 12
click at [657, 203] on video at bounding box center [754, 218] width 514 height 202
click at [767, 245] on video at bounding box center [754, 218] width 514 height 202
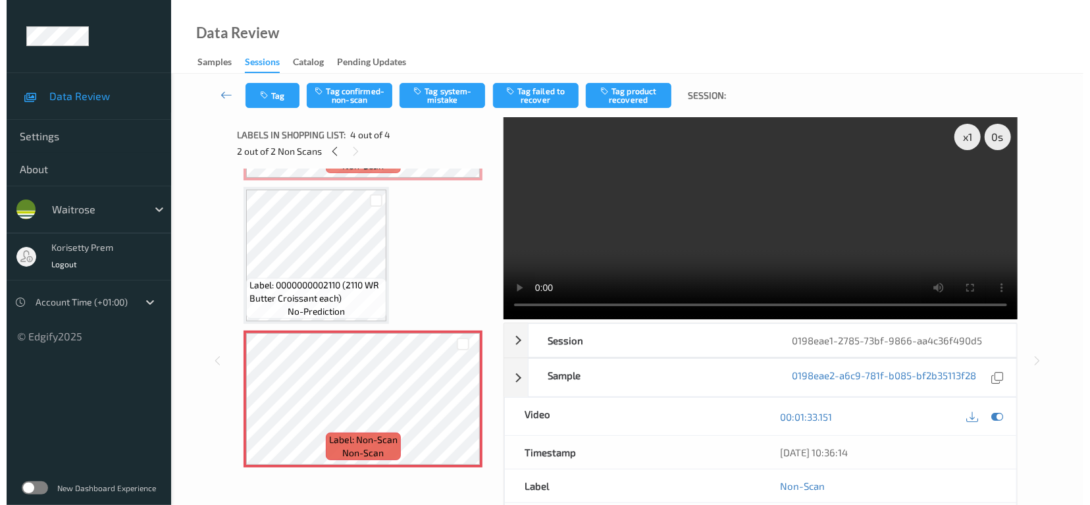
scroll to position [0, 0]
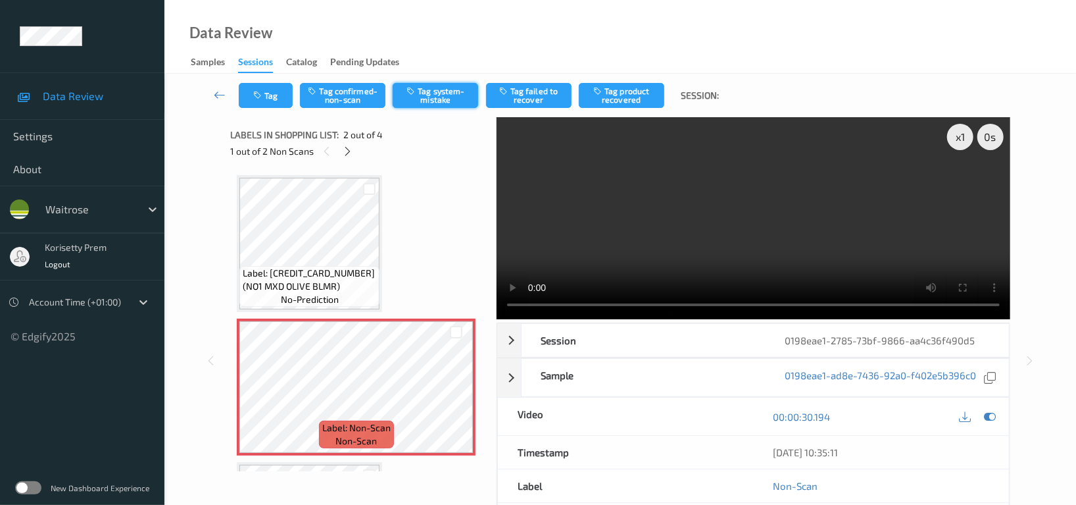
click at [447, 91] on button "Tag system-mistake" at bounding box center [436, 95] width 86 height 25
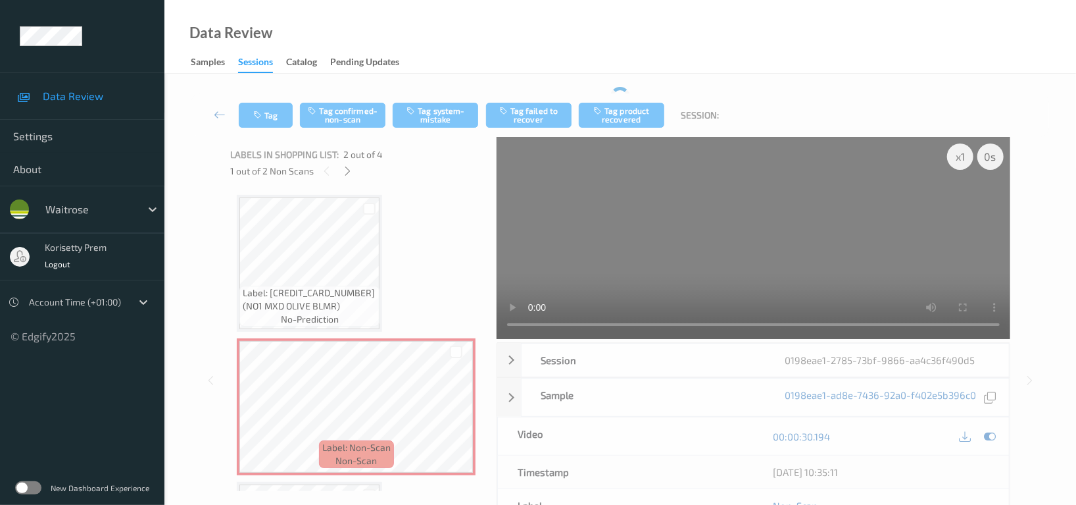
click at [455, 99] on div "Tag Tag confirmed-non-scan Tag system-mistake Tag failed to recover Tag product…" at bounding box center [620, 114] width 858 height 43
click at [272, 117] on button "Tag" at bounding box center [266, 115] width 54 height 25
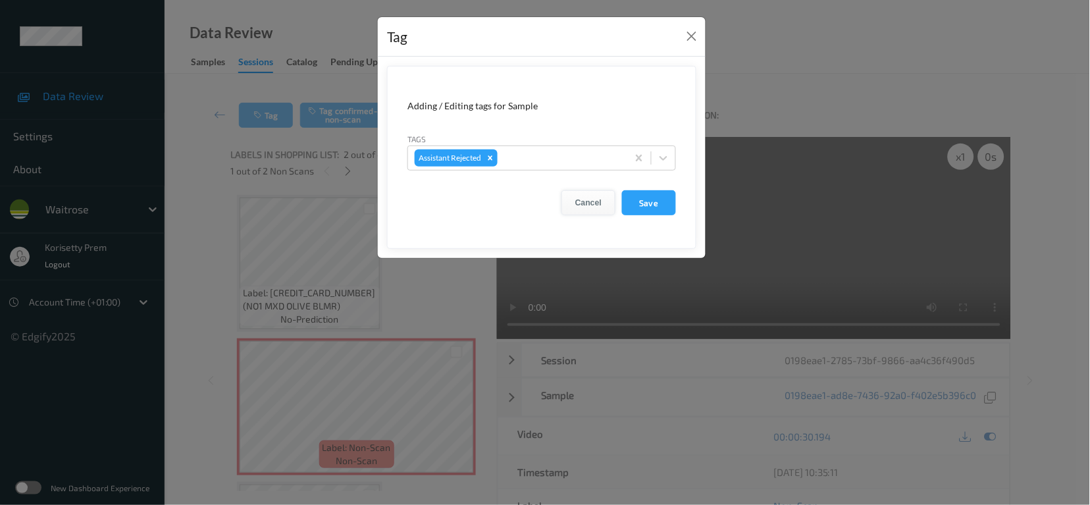
click at [602, 203] on button "Cancel" at bounding box center [588, 202] width 54 height 25
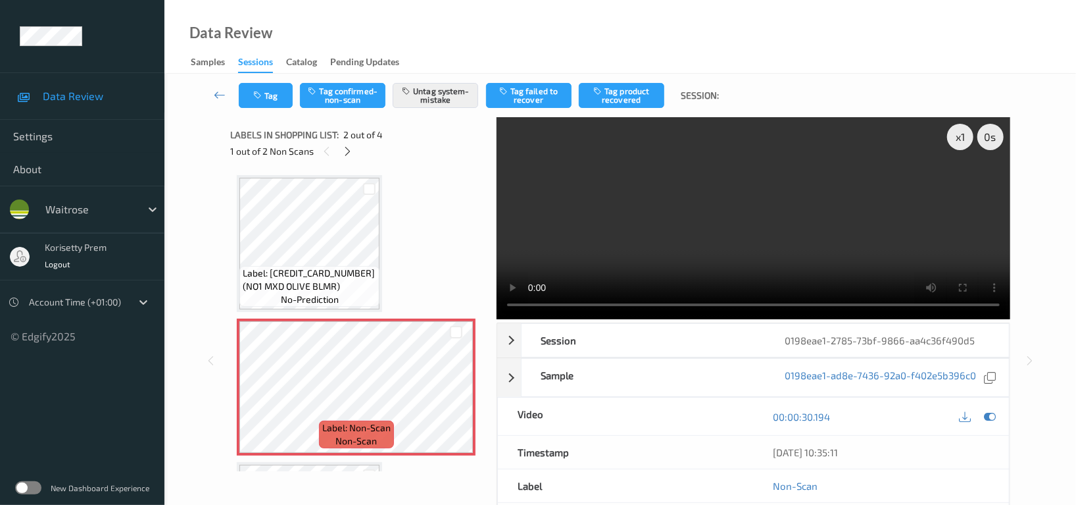
click at [592, 162] on video at bounding box center [754, 218] width 514 height 202
click at [263, 78] on div "Tag Tag confirmed-non-scan Untag system-mistake Tag failed to recover Tag produ…" at bounding box center [620, 95] width 858 height 43
click at [267, 93] on button "Tag" at bounding box center [266, 95] width 54 height 25
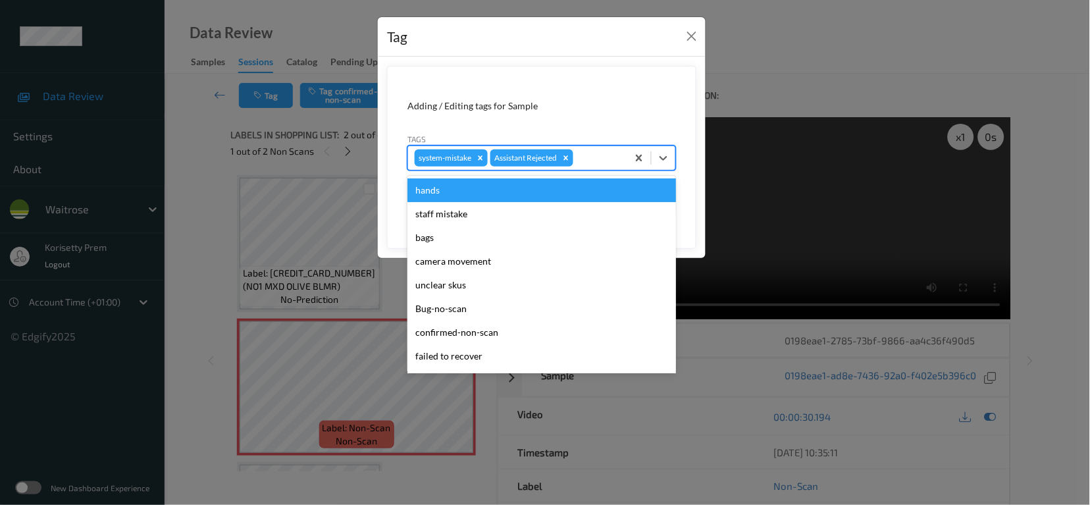
click at [597, 161] on div at bounding box center [598, 158] width 45 height 16
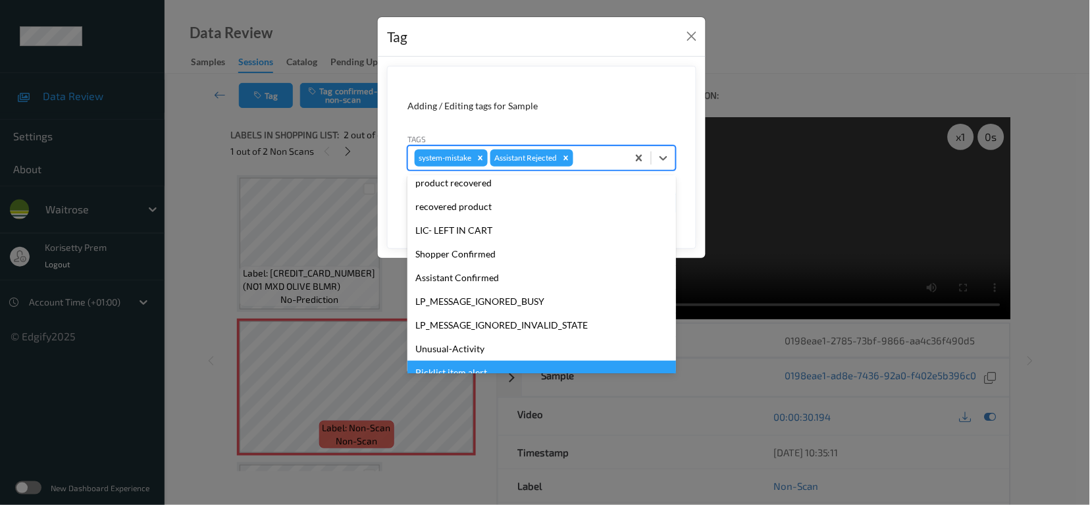
scroll to position [280, 0]
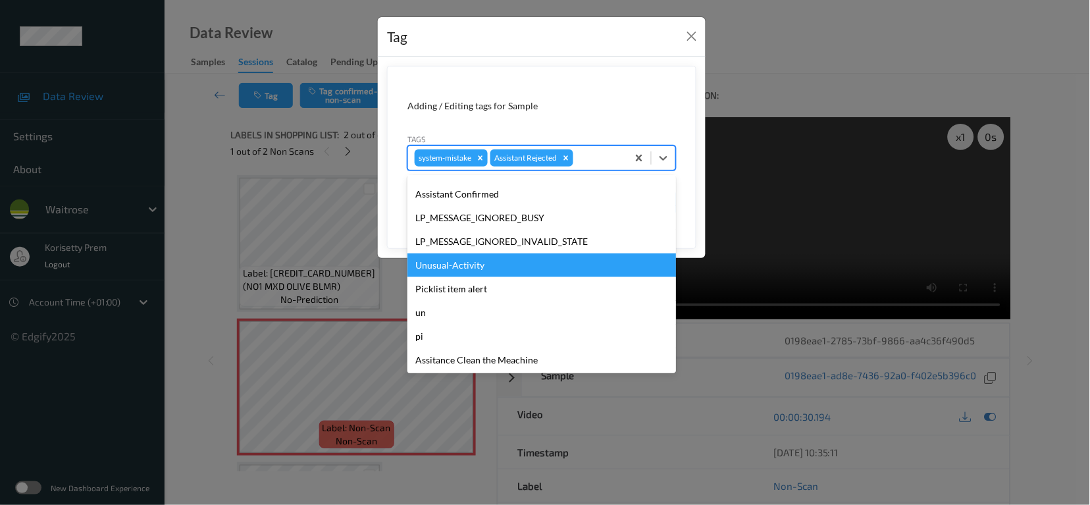
click at [419, 266] on div "Unusual-Activity" at bounding box center [541, 265] width 268 height 24
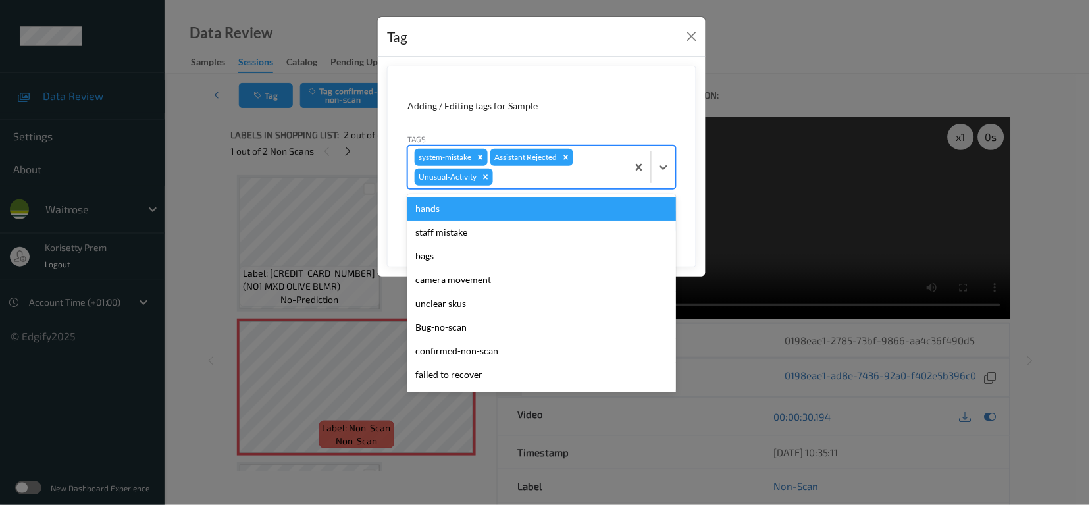
click at [536, 181] on div at bounding box center [557, 177] width 125 height 16
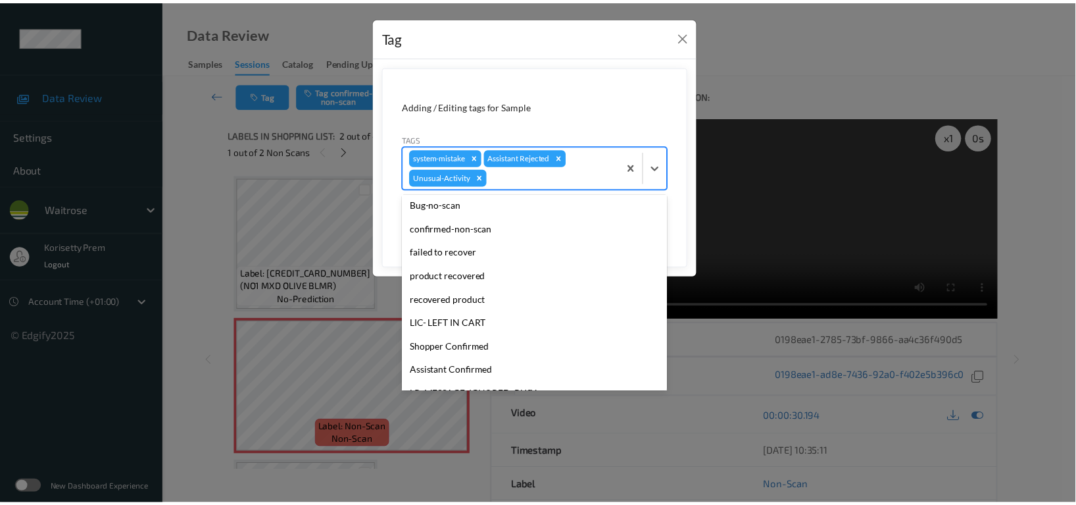
scroll to position [257, 0]
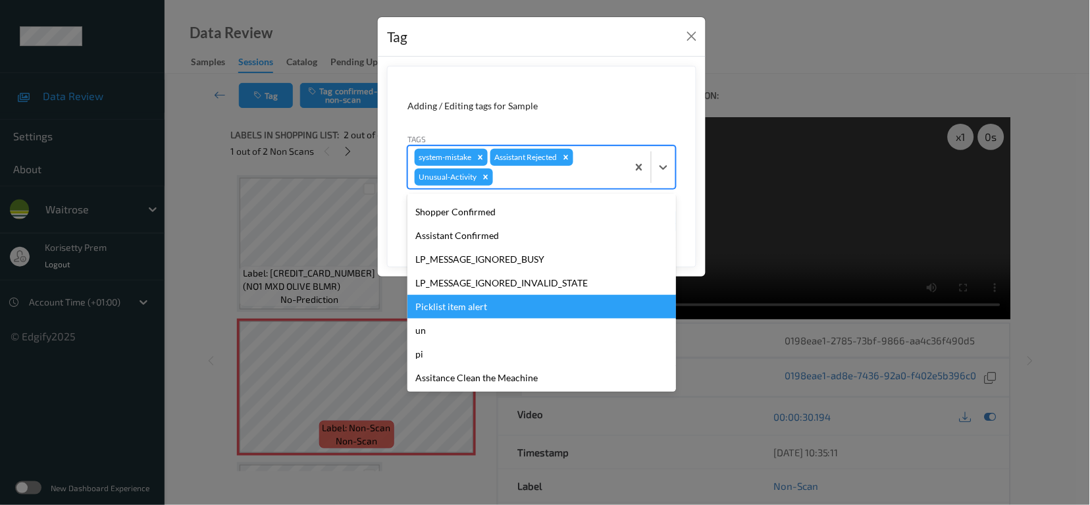
click at [468, 306] on div "Picklist item alert" at bounding box center [541, 307] width 268 height 24
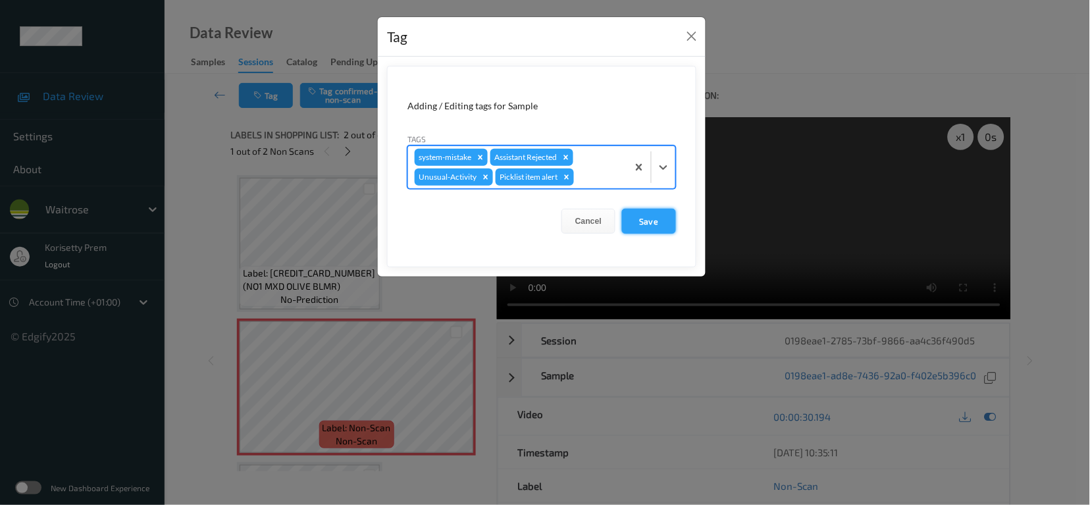
click at [645, 210] on button "Save" at bounding box center [649, 221] width 54 height 25
click at [645, 217] on button "Save" at bounding box center [649, 221] width 54 height 25
click at [647, 226] on button "Save" at bounding box center [649, 221] width 54 height 25
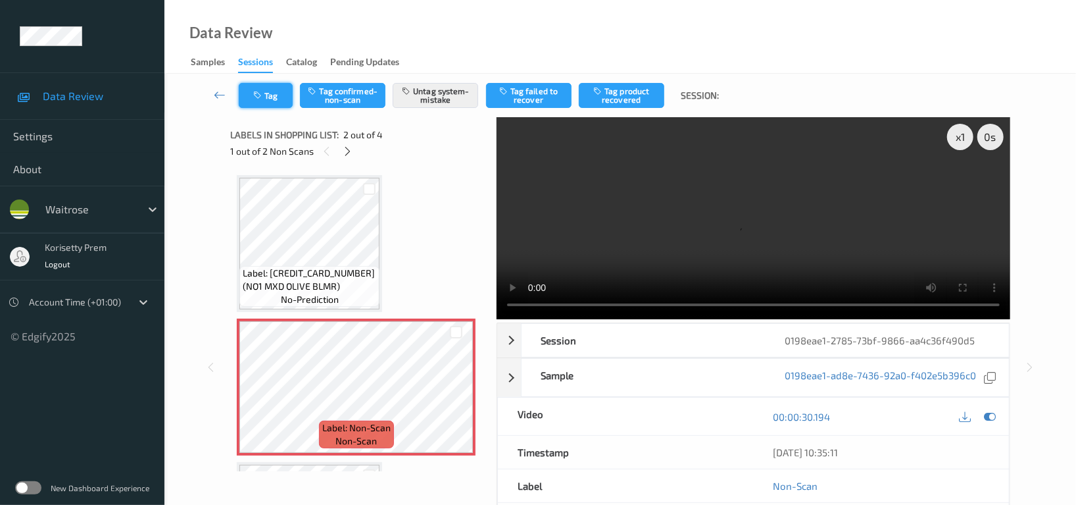
click at [275, 86] on button "Tag" at bounding box center [266, 95] width 54 height 25
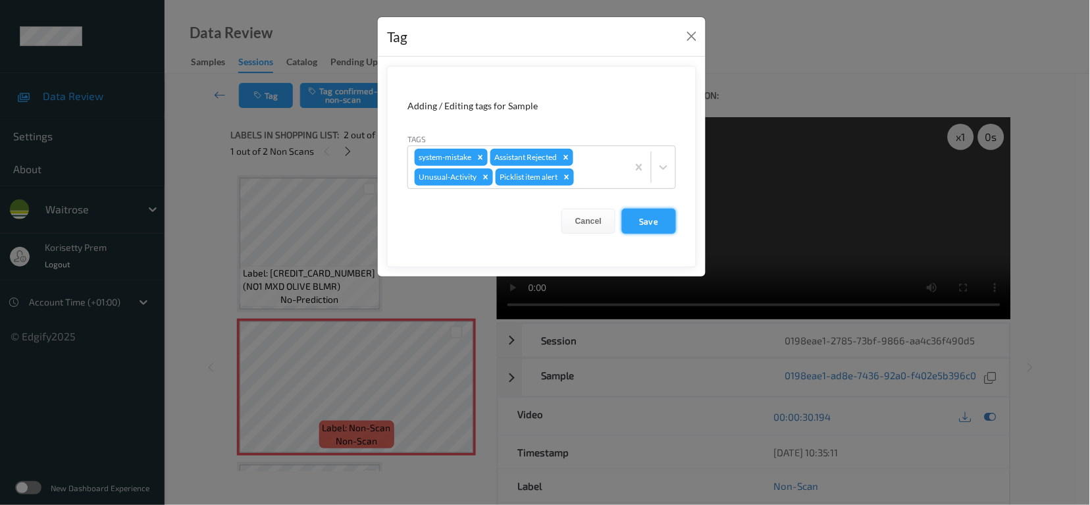
click at [667, 226] on button "Save" at bounding box center [649, 221] width 54 height 25
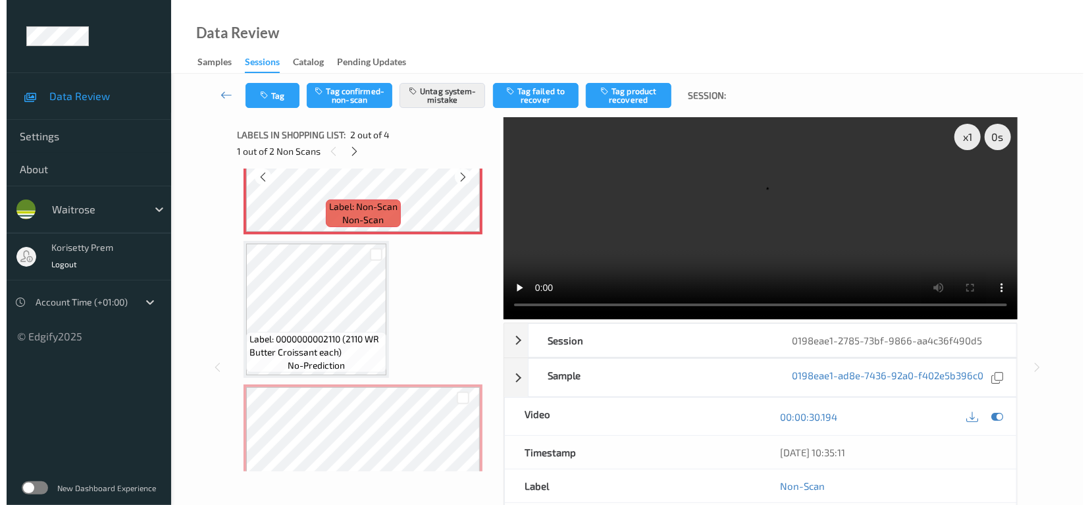
scroll to position [275, 0]
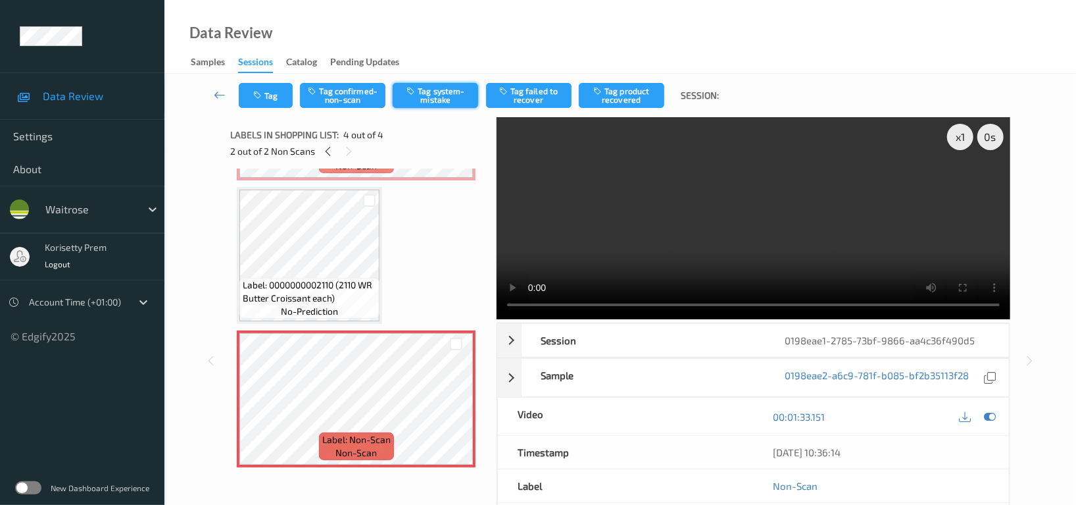
click at [427, 88] on button "Tag system-mistake" at bounding box center [436, 95] width 86 height 25
click at [269, 93] on button "Tag" at bounding box center [266, 95] width 54 height 25
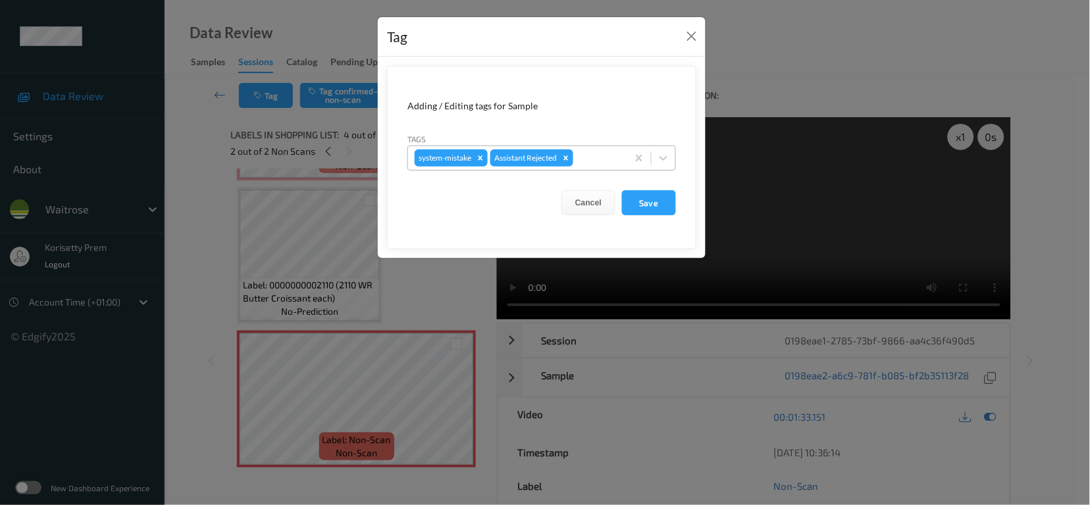
click at [591, 145] on div "system-mistake Assistant Rejected" at bounding box center [541, 157] width 268 height 25
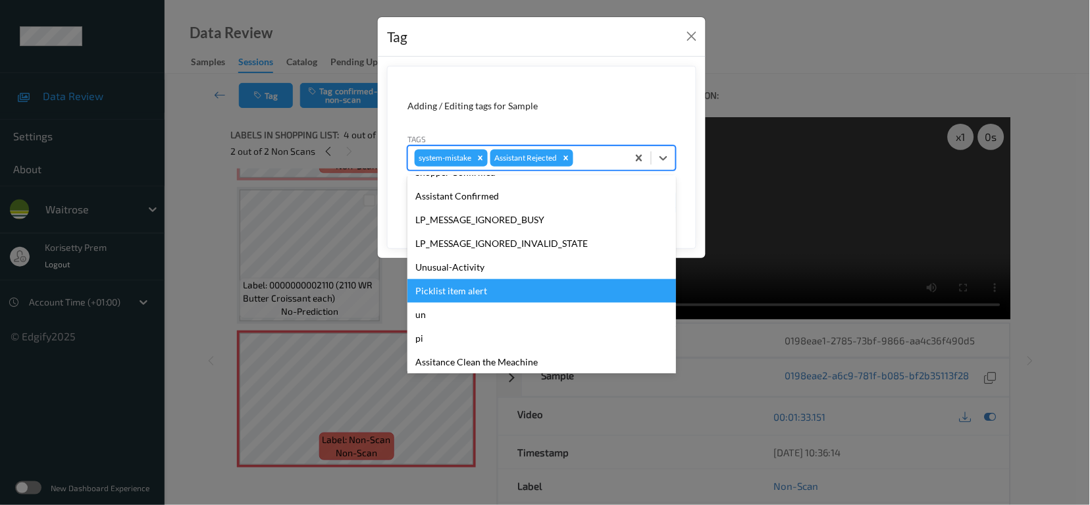
scroll to position [280, 0]
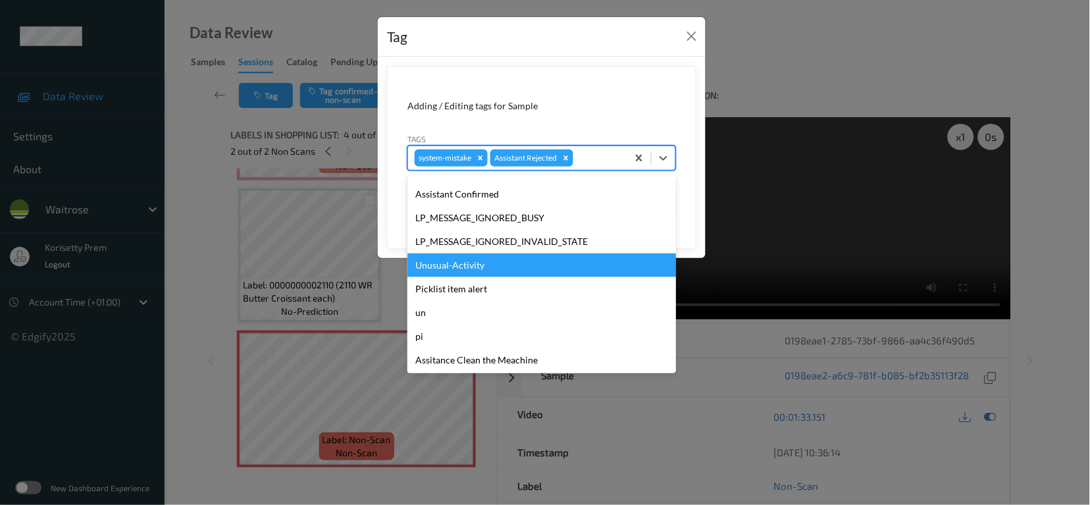
click at [468, 271] on div "Unusual-Activity" at bounding box center [541, 265] width 268 height 24
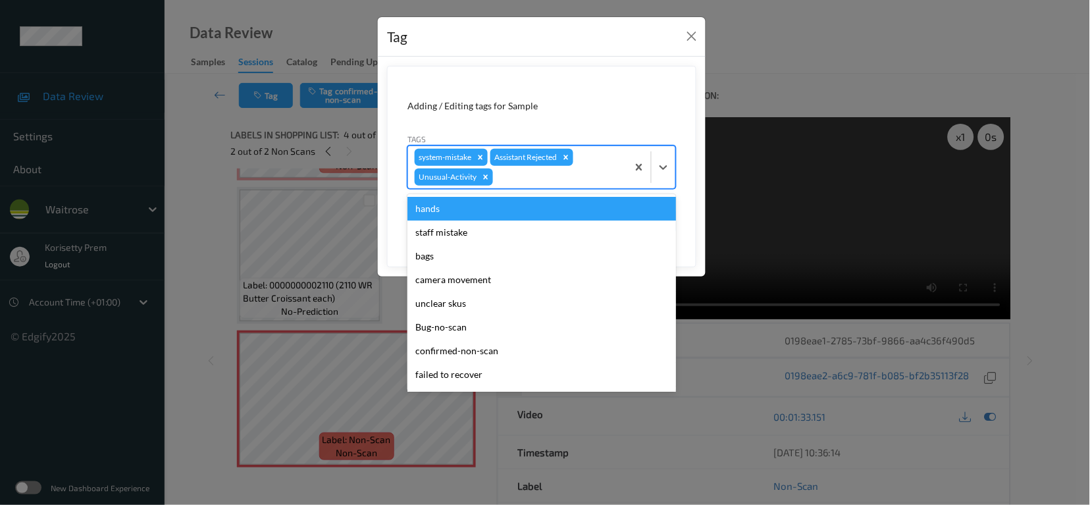
click at [532, 178] on div at bounding box center [557, 177] width 125 height 16
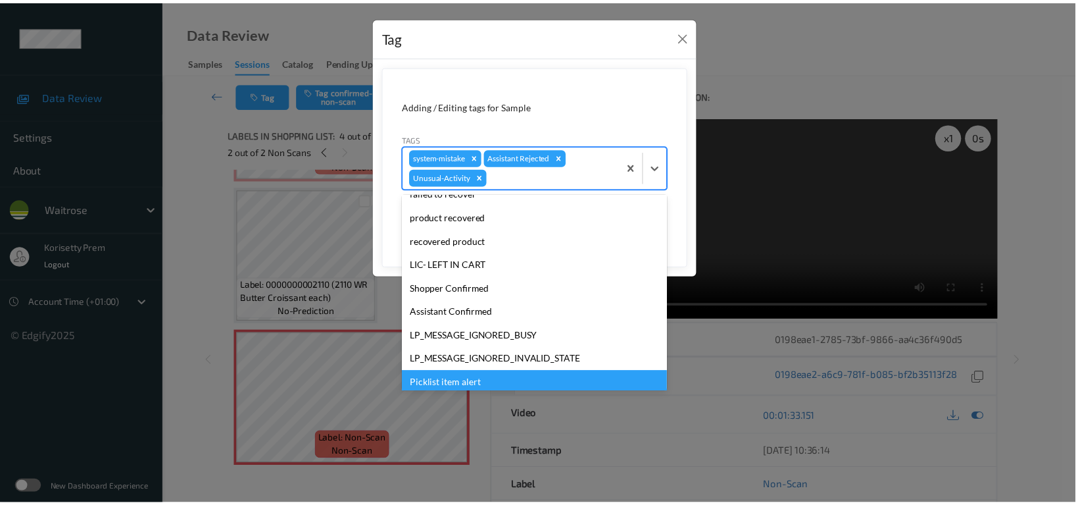
scroll to position [257, 0]
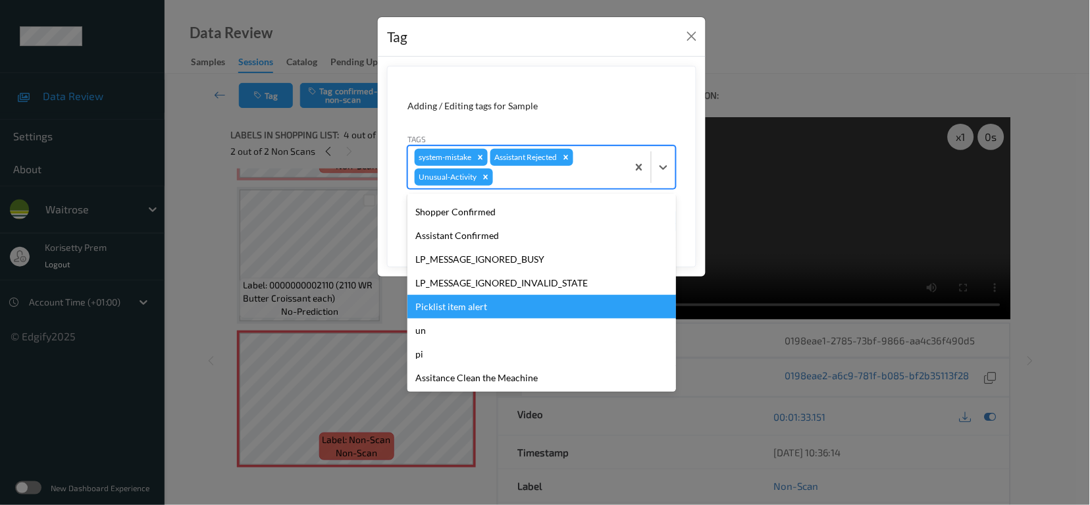
click at [468, 312] on div "Picklist item alert" at bounding box center [541, 307] width 268 height 24
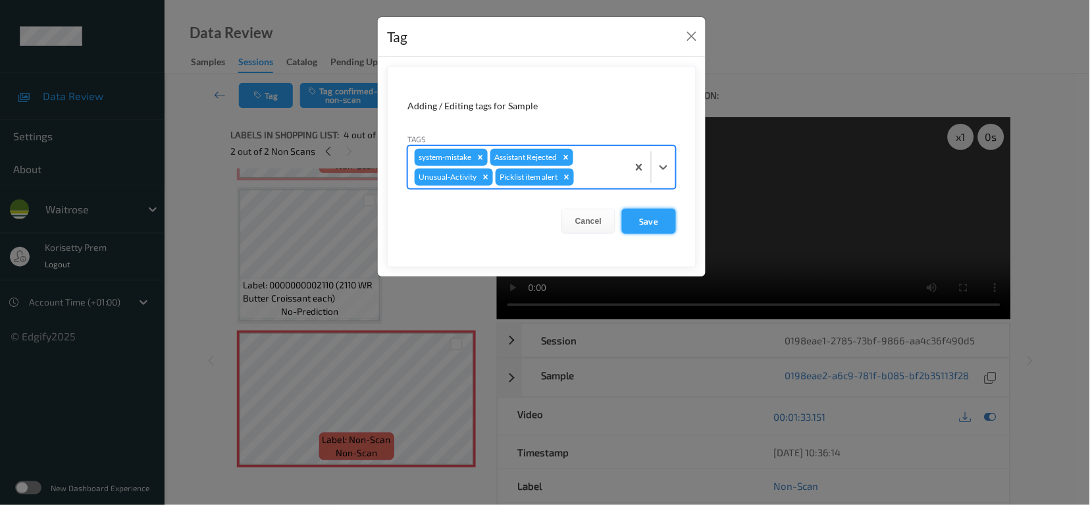
click at [647, 217] on button "Save" at bounding box center [649, 221] width 54 height 25
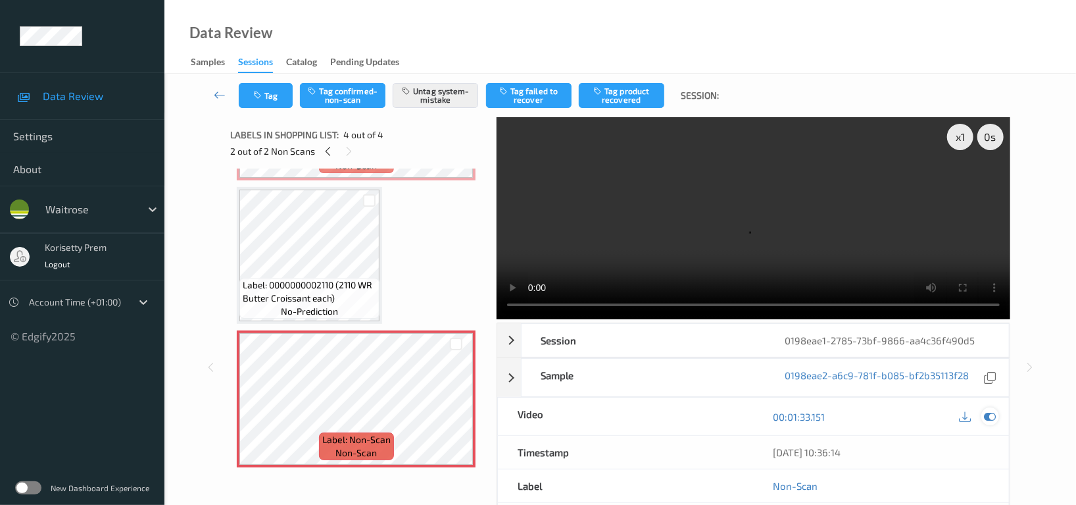
click at [982, 407] on div at bounding box center [991, 416] width 18 height 18
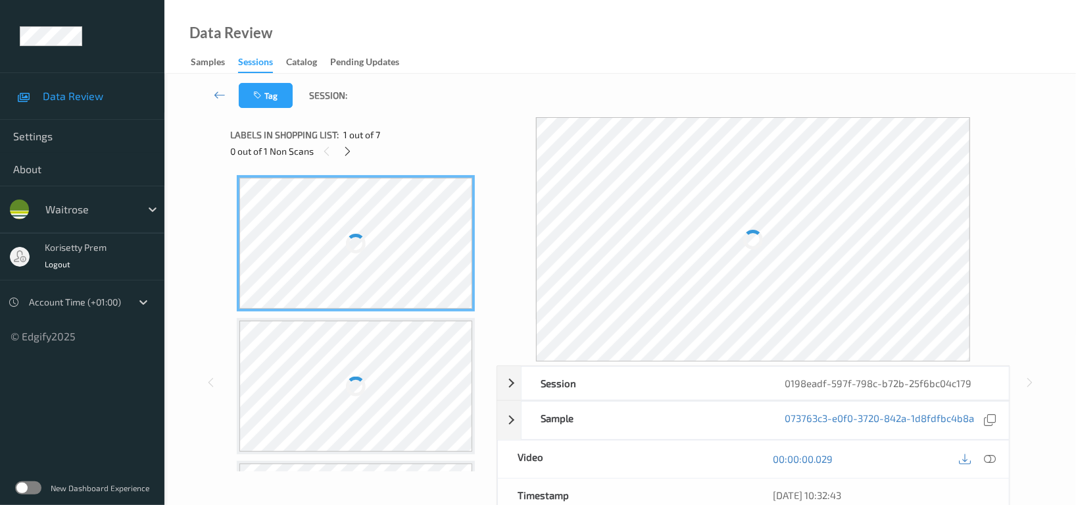
click at [551, 94] on div "Tag Session:" at bounding box center [620, 95] width 858 height 43
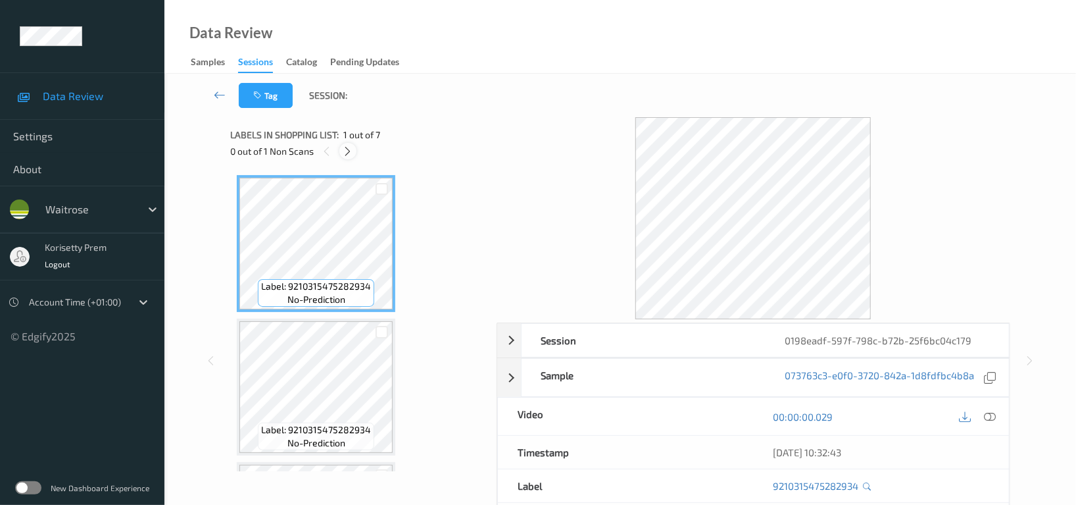
click at [345, 152] on icon at bounding box center [348, 151] width 11 height 12
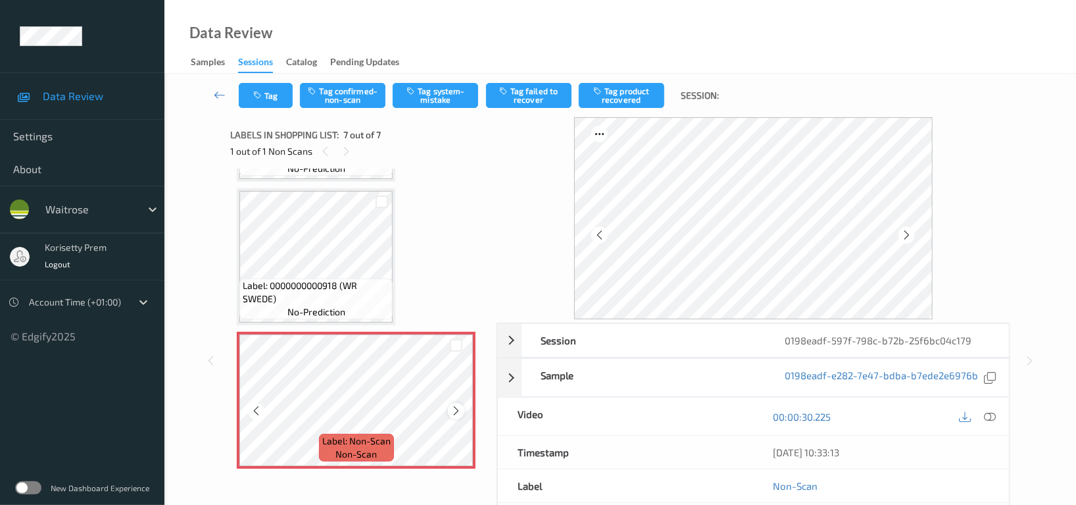
click at [451, 413] on icon at bounding box center [456, 411] width 11 height 12
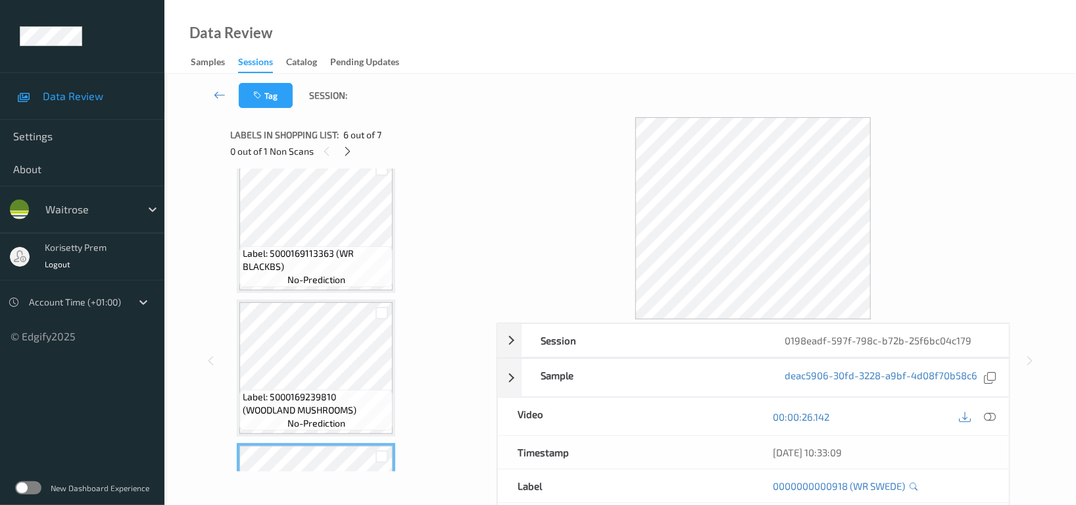
scroll to position [441, 0]
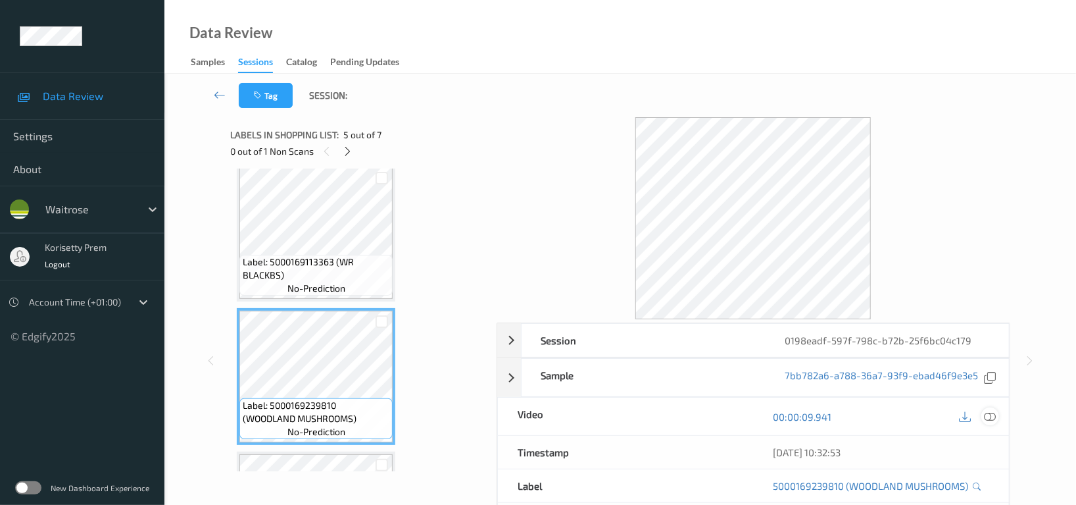
click at [991, 416] on icon at bounding box center [990, 417] width 12 height 12
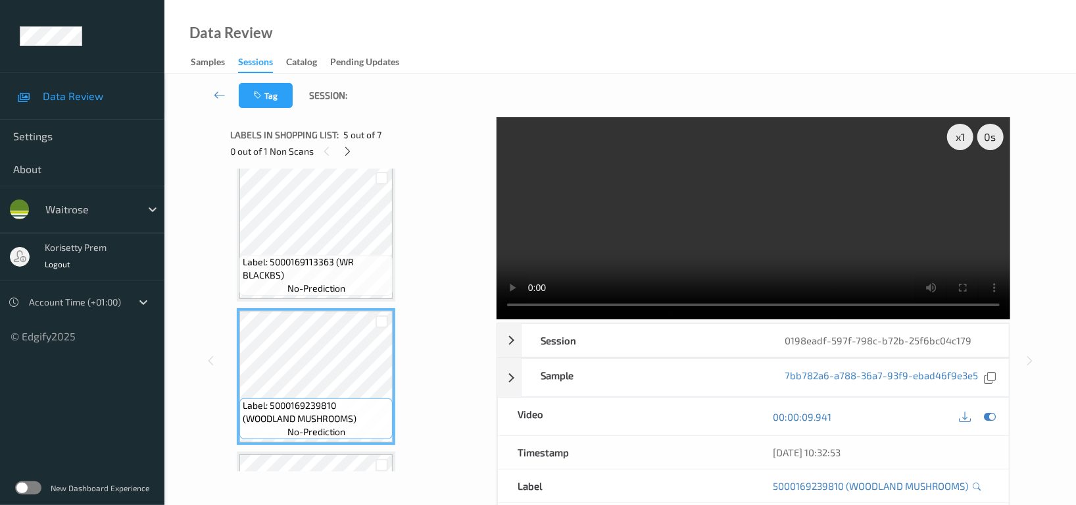
click at [655, 230] on video at bounding box center [754, 218] width 514 height 202
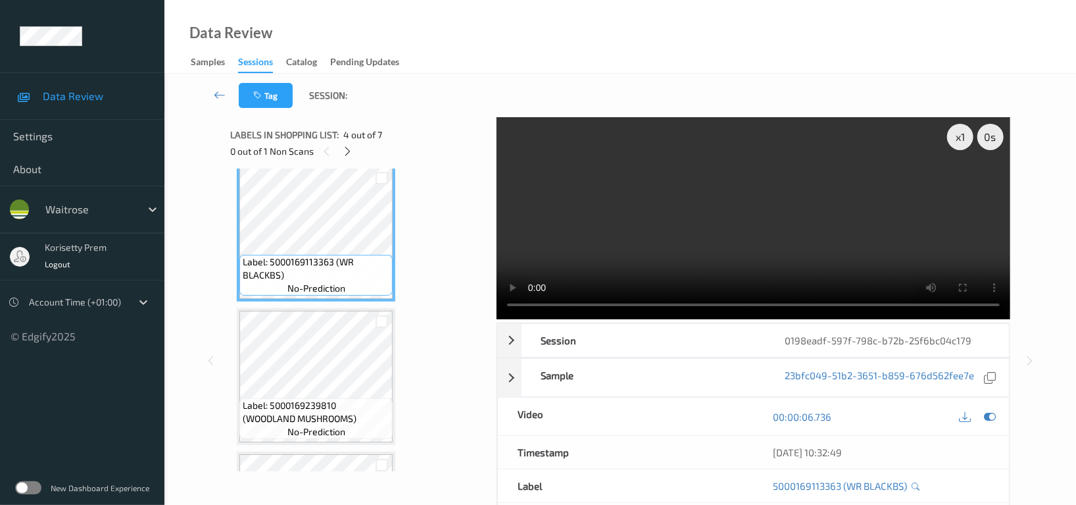
click at [632, 241] on video at bounding box center [754, 218] width 514 height 202
click at [791, 229] on video at bounding box center [754, 218] width 514 height 202
click at [595, 214] on video at bounding box center [754, 218] width 514 height 202
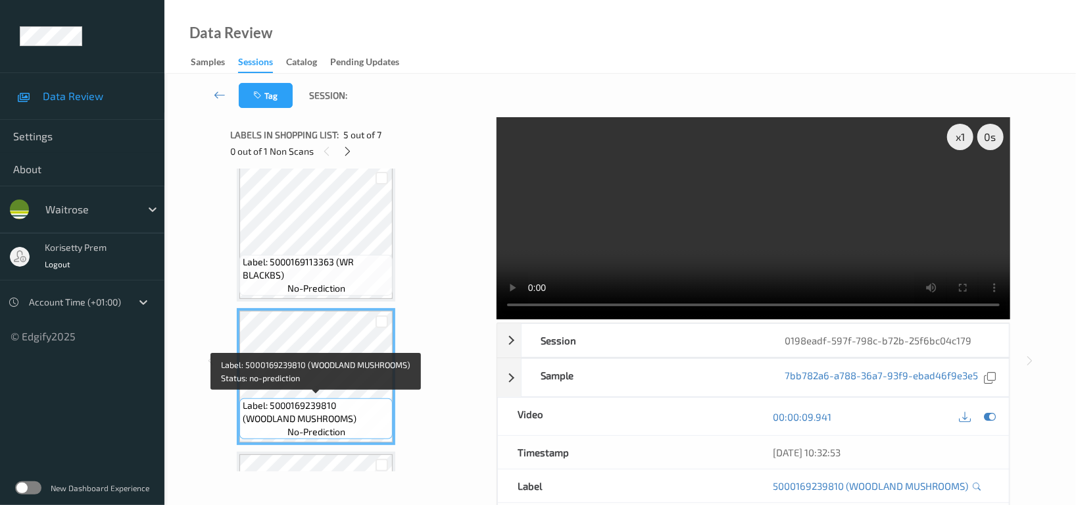
scroll to position [616, 0]
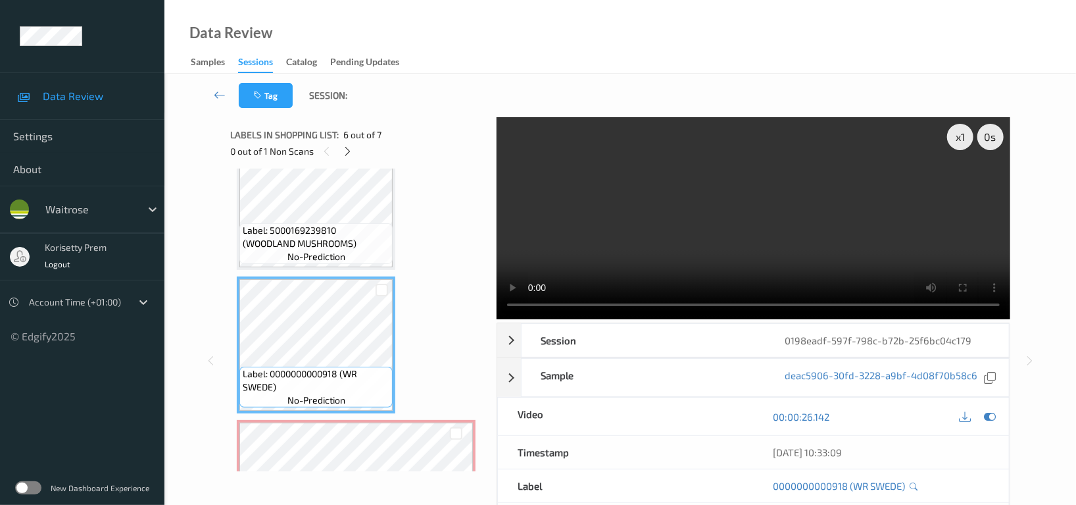
click at [242, 249] on div "Label: 5000169239810 (WOODLAND MUSHROOMS) no-prediction" at bounding box center [315, 243] width 153 height 41
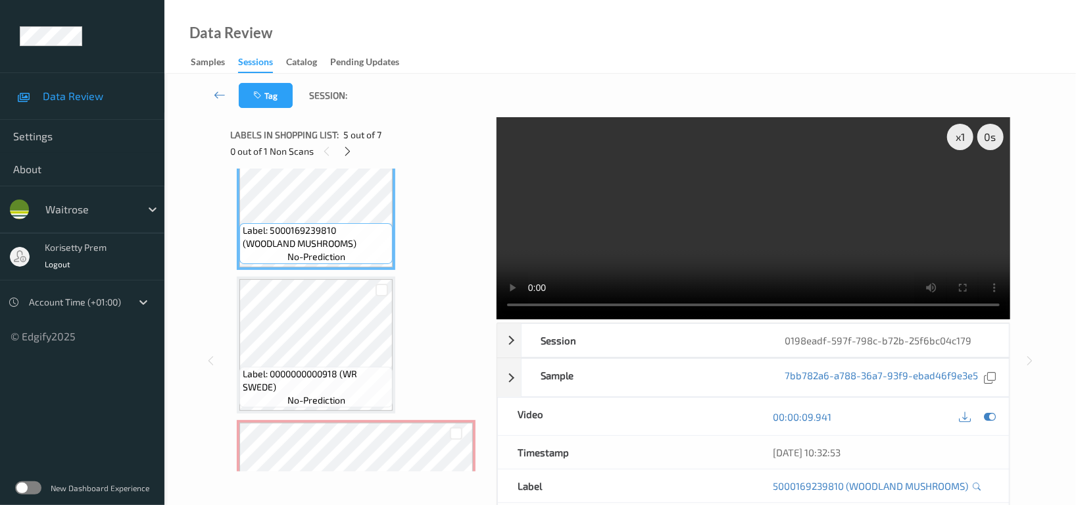
click at [765, 211] on video at bounding box center [754, 218] width 514 height 202
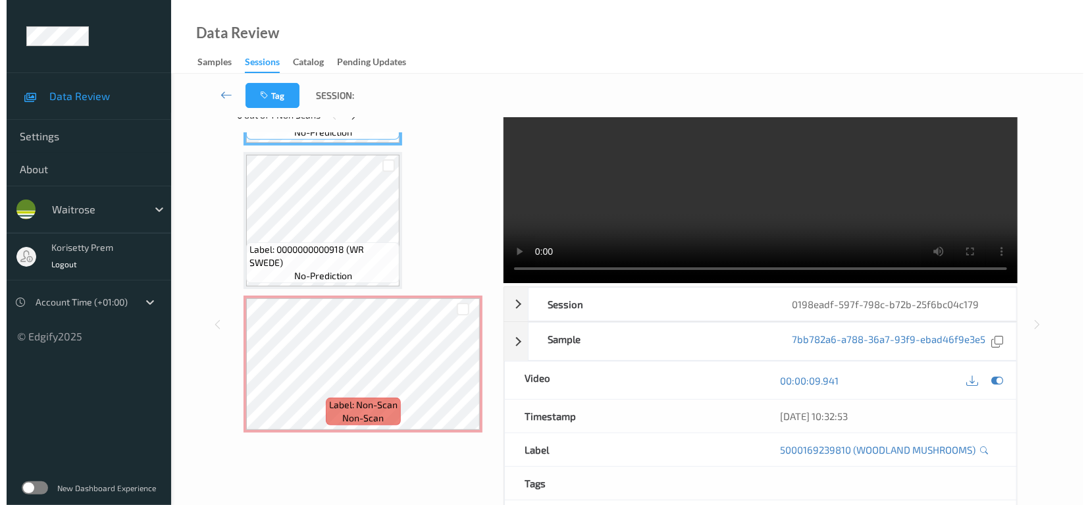
scroll to position [0, 0]
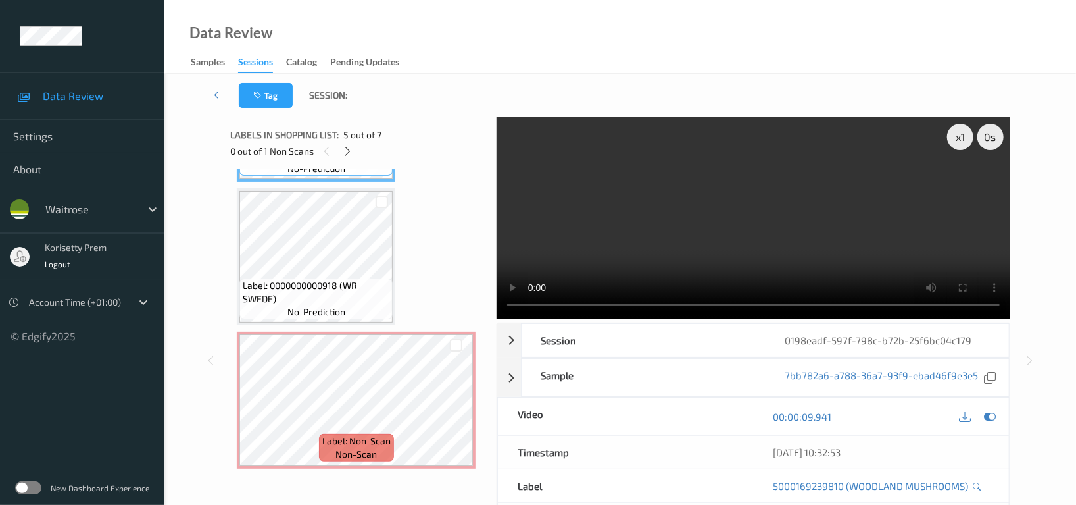
click at [691, 211] on video at bounding box center [754, 218] width 514 height 202
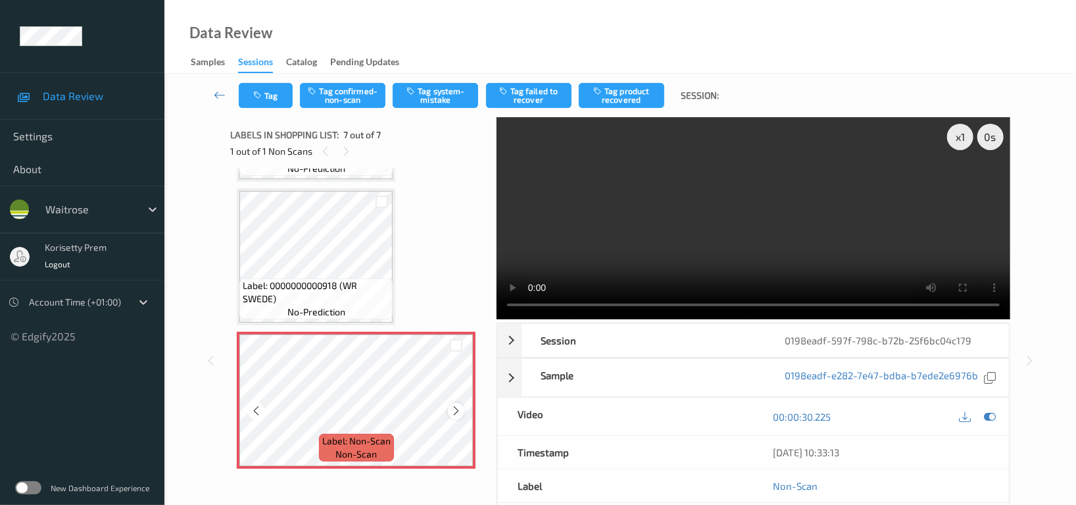
click at [453, 410] on icon at bounding box center [456, 411] width 11 height 12
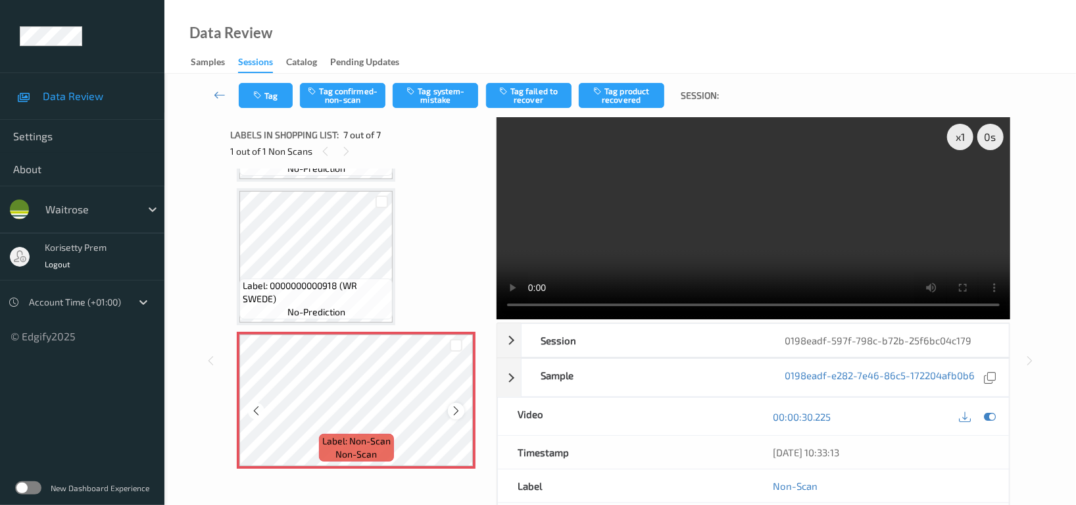
click at [451, 410] on icon at bounding box center [456, 411] width 11 height 12
click at [446, 105] on button "Tag system-mistake" at bounding box center [436, 95] width 86 height 25
click at [276, 95] on button "Tag" at bounding box center [266, 95] width 54 height 25
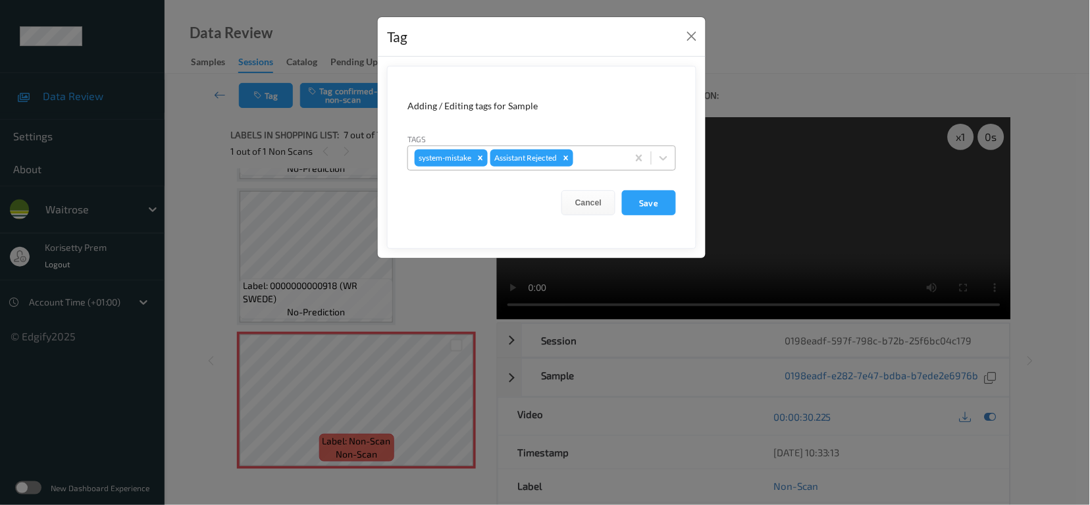
click at [580, 159] on div at bounding box center [598, 158] width 45 height 16
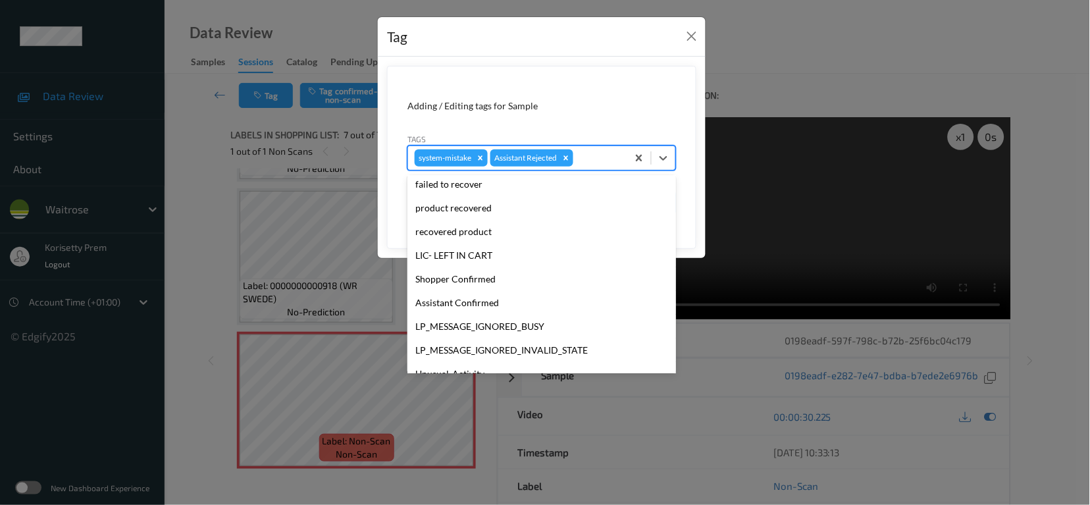
scroll to position [280, 0]
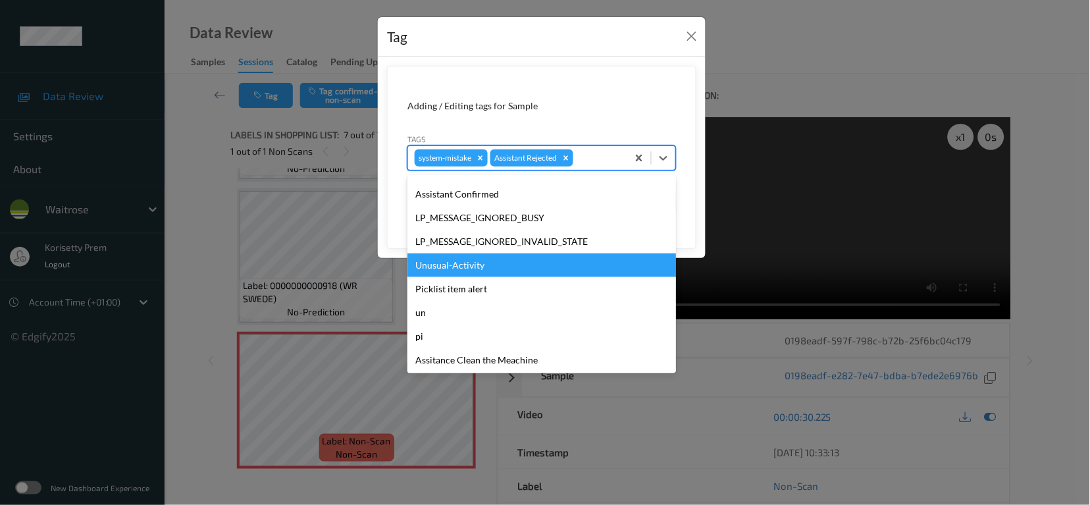
click at [489, 272] on div "Unusual-Activity" at bounding box center [541, 265] width 268 height 24
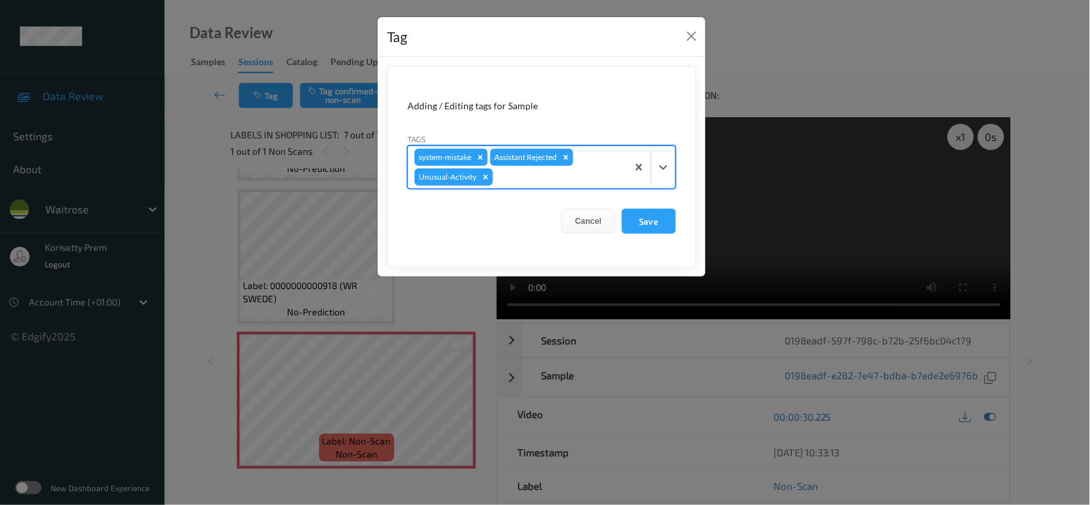
click at [524, 180] on div at bounding box center [557, 177] width 125 height 16
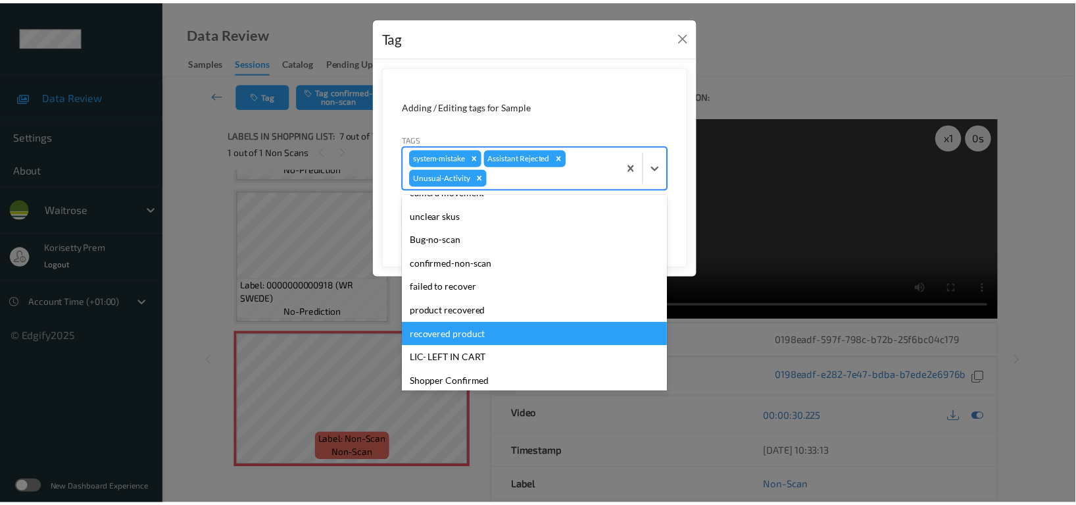
scroll to position [257, 0]
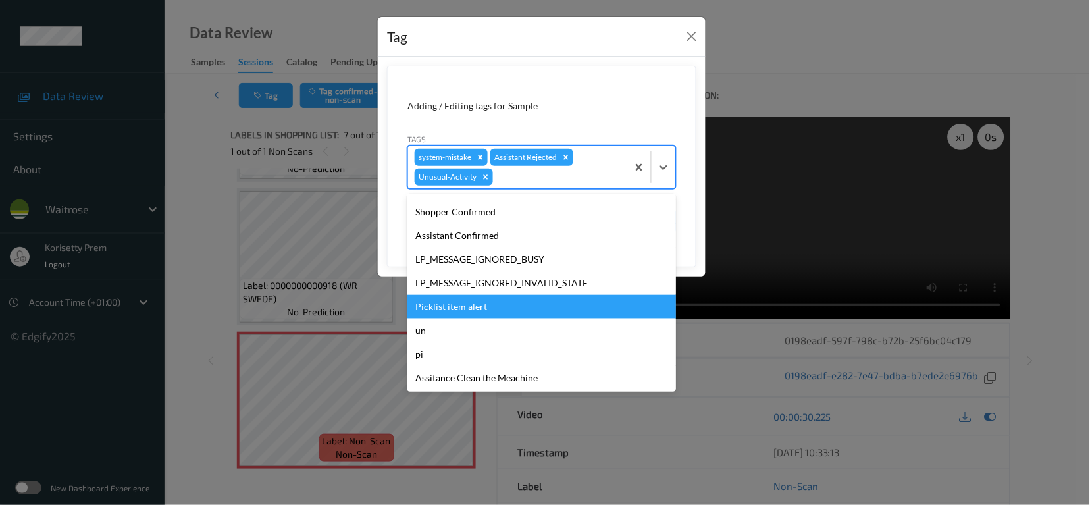
click at [472, 305] on div "Picklist item alert" at bounding box center [541, 307] width 268 height 24
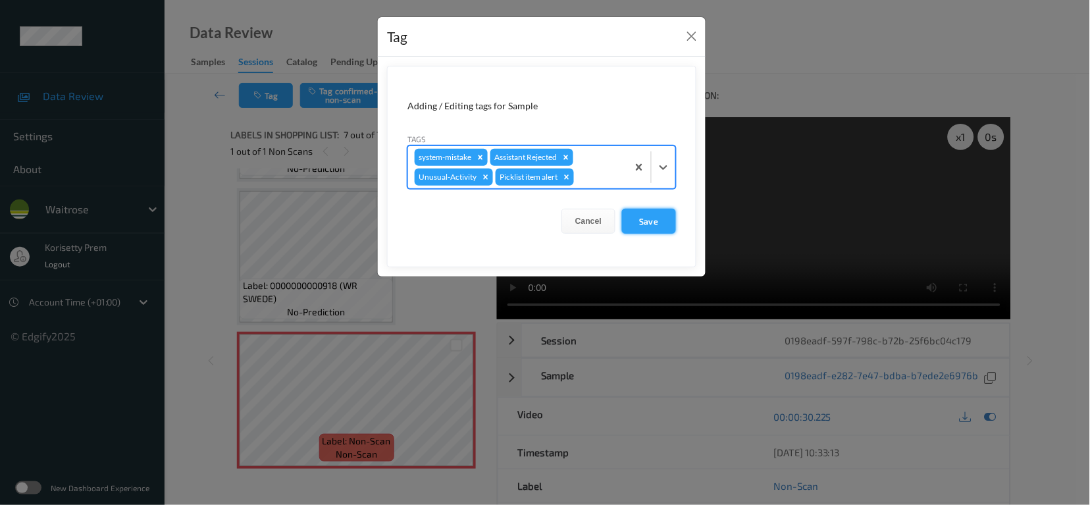
click at [641, 228] on button "Save" at bounding box center [649, 221] width 54 height 25
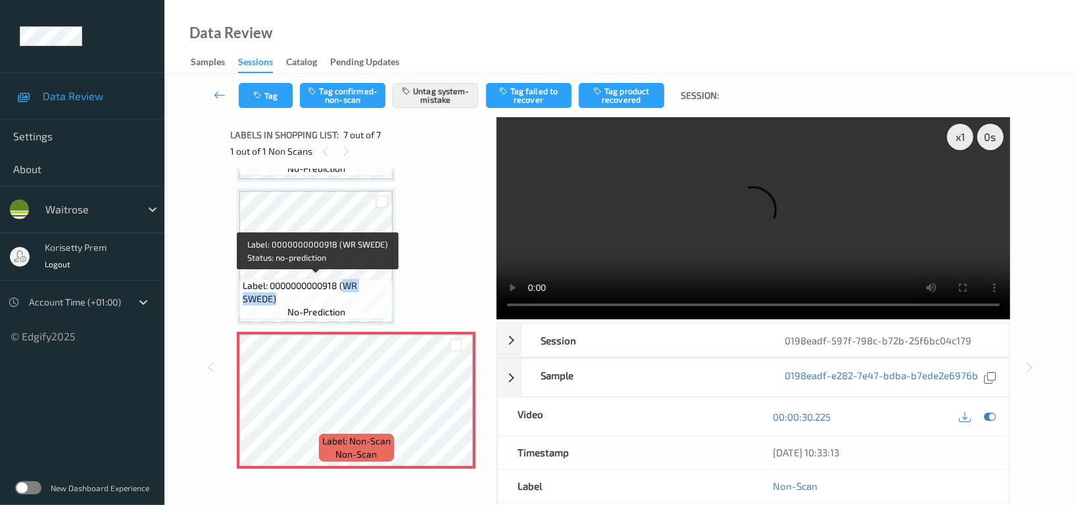
drag, startPoint x: 344, startPoint y: 281, endPoint x: 339, endPoint y: 301, distance: 20.4
click at [339, 301] on span "Label: 0000000000918 (WR SWEDE)" at bounding box center [316, 292] width 147 height 26
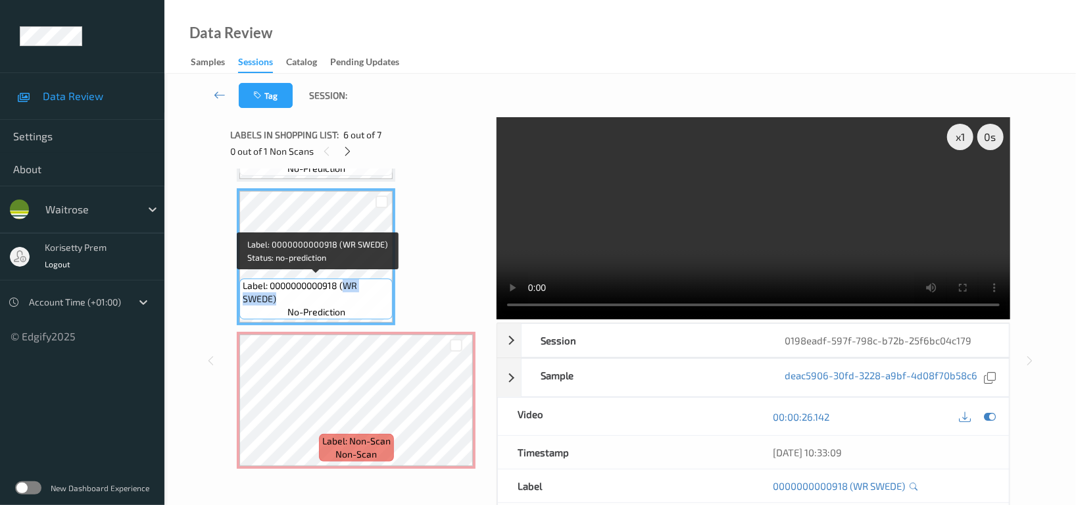
copy span "WR SWEDE)"
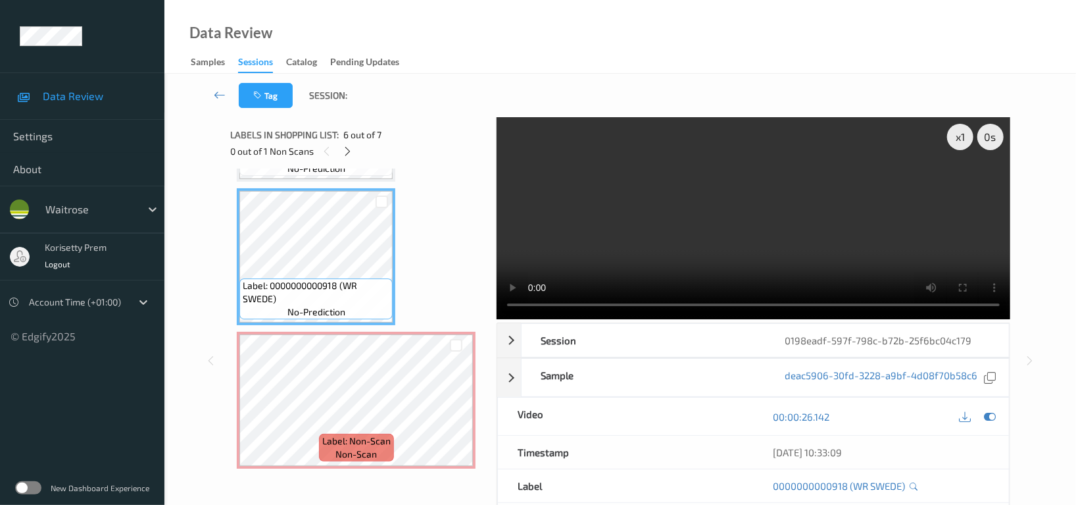
click at [336, 279] on span "Label: 0000000000918 (WR SWEDE)" at bounding box center [316, 292] width 147 height 26
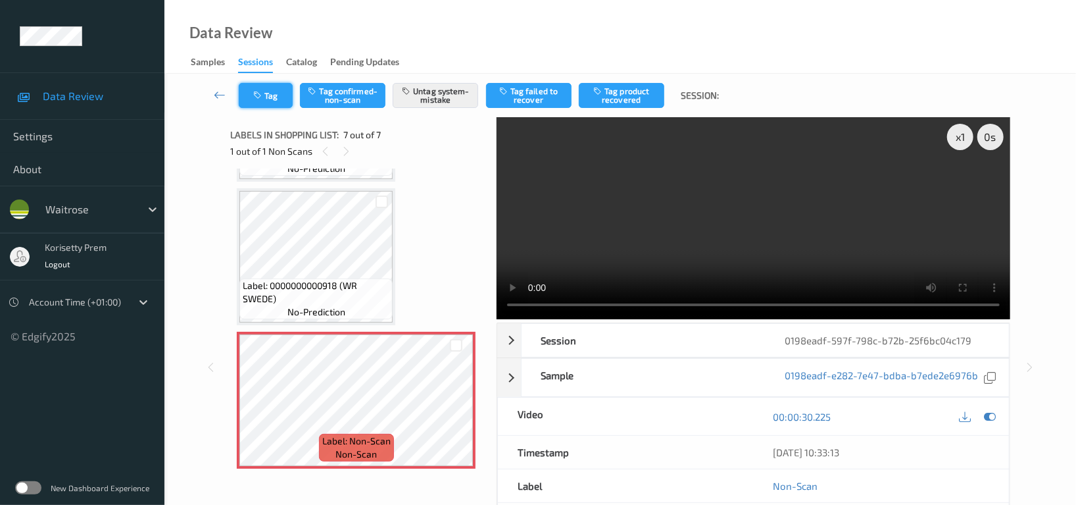
click at [272, 95] on button "Tag" at bounding box center [266, 95] width 54 height 25
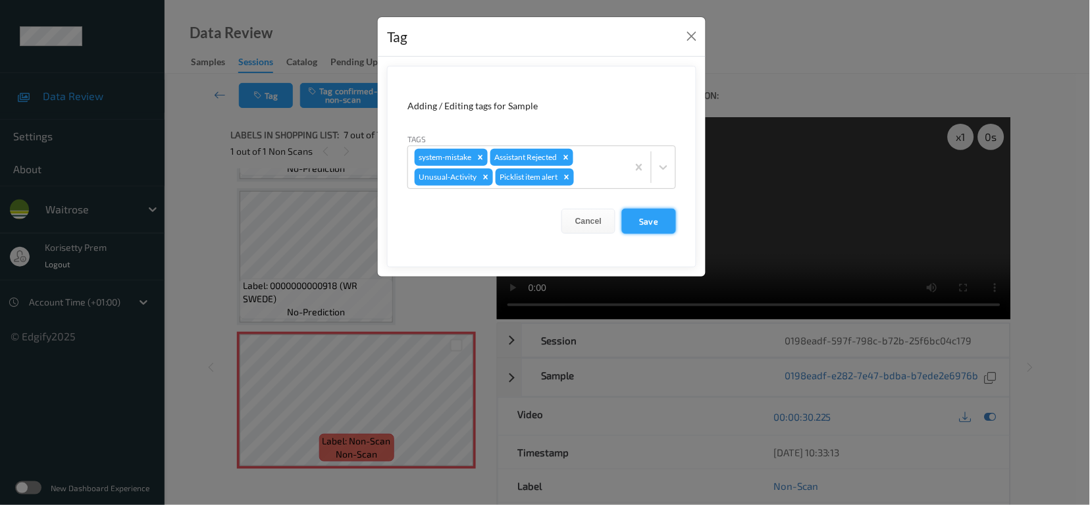
click at [653, 230] on button "Save" at bounding box center [649, 221] width 54 height 25
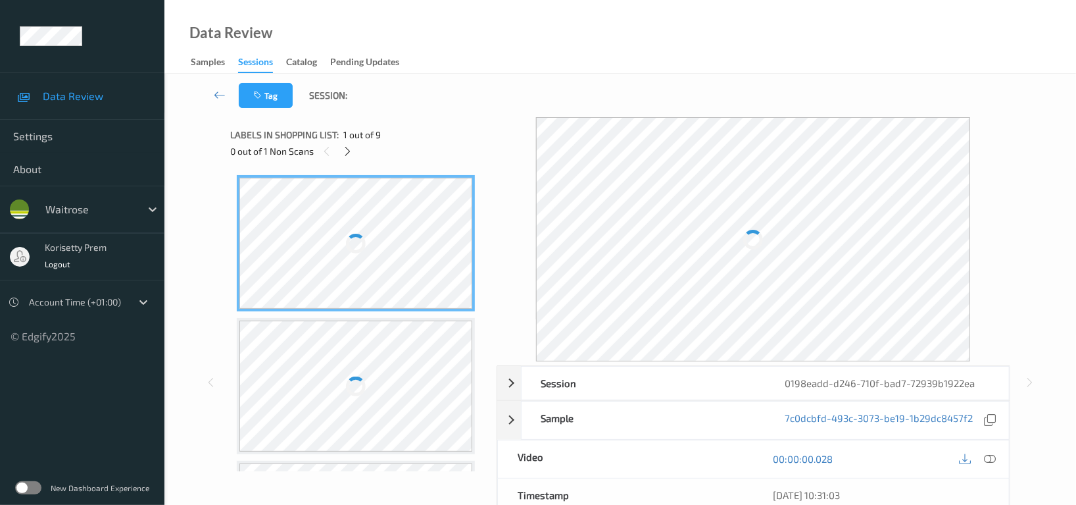
click at [682, 49] on div "Data Review Samples Sessions Catalog Pending Updates" at bounding box center [620, 37] width 912 height 74
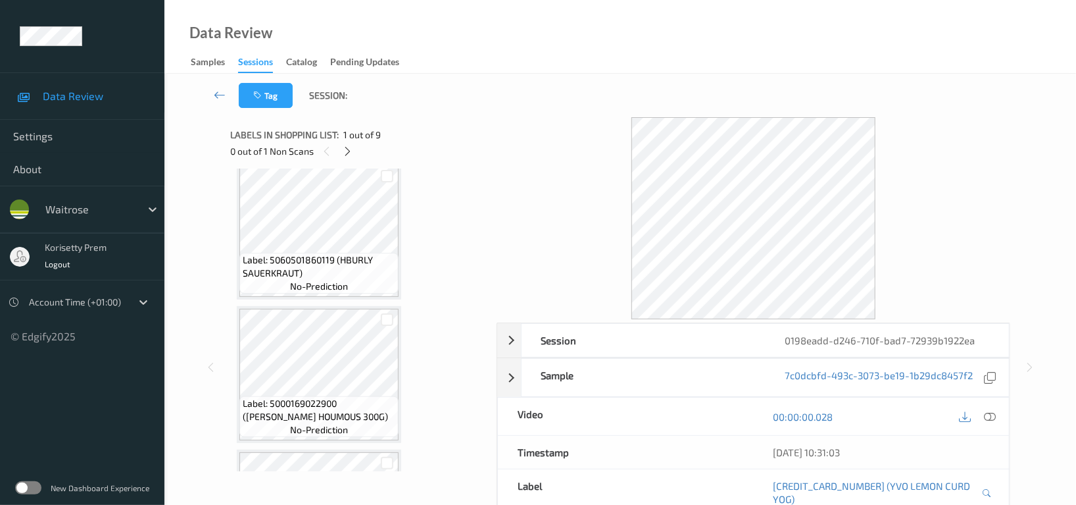
scroll to position [526, 0]
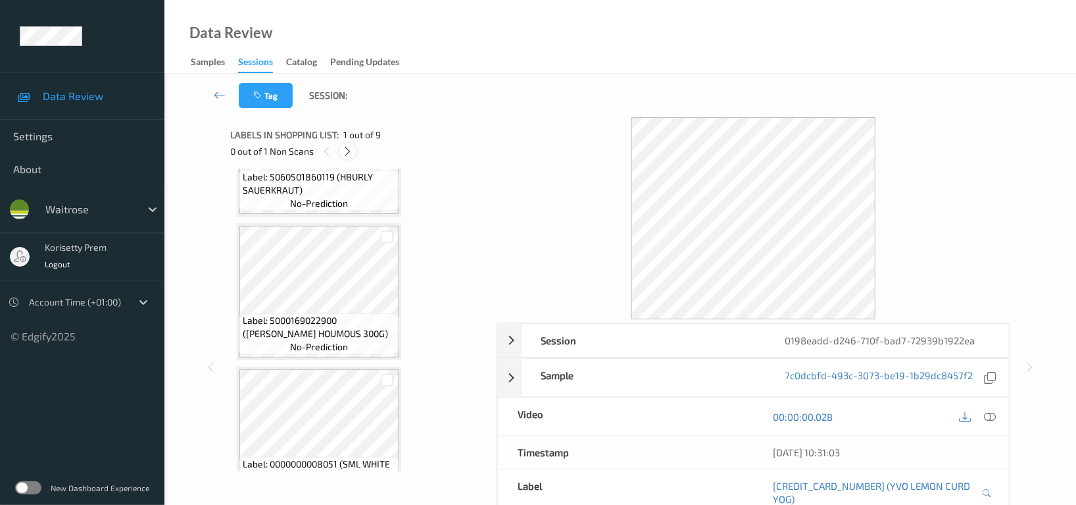
click at [347, 151] on icon at bounding box center [348, 151] width 11 height 12
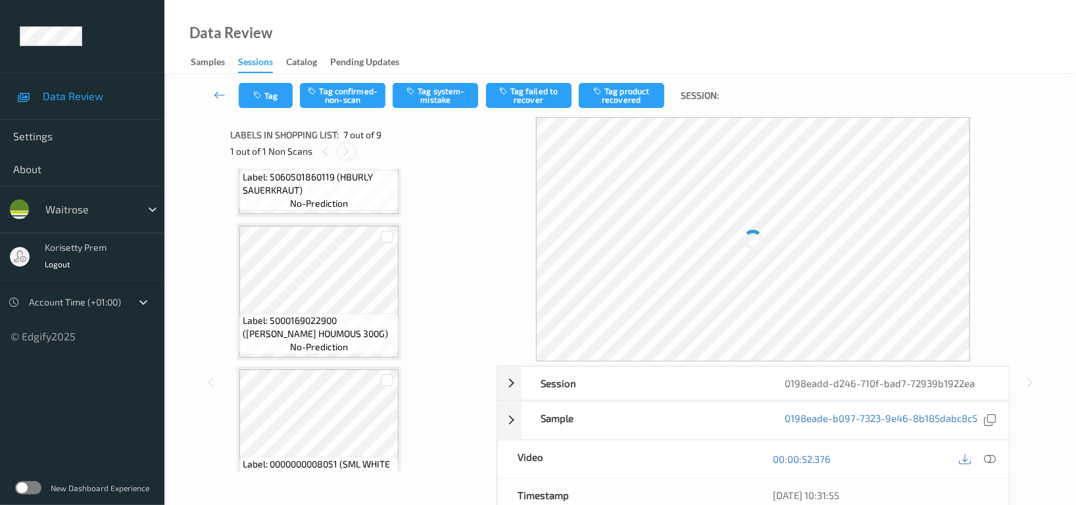
scroll to position [720, 0]
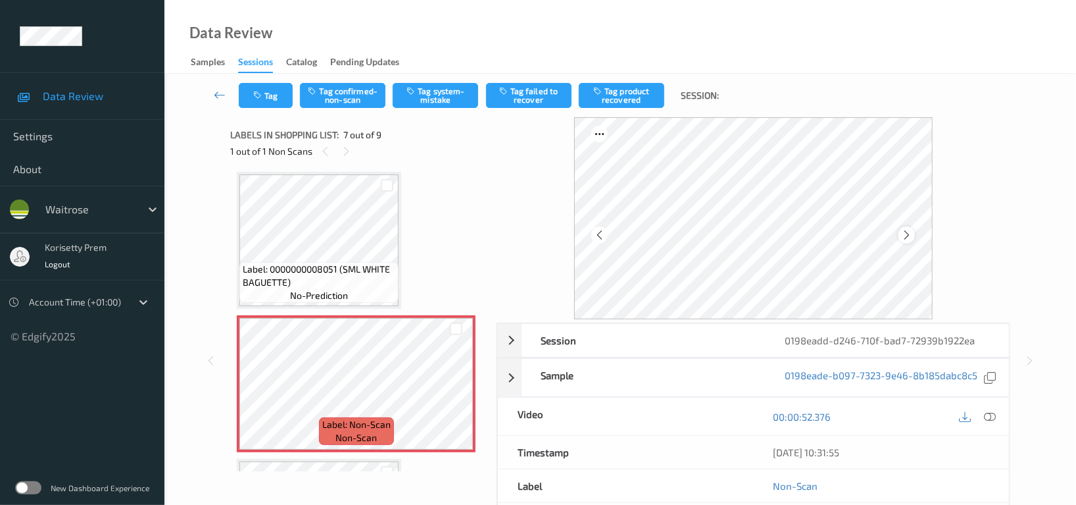
click at [905, 238] on icon at bounding box center [906, 235] width 11 height 12
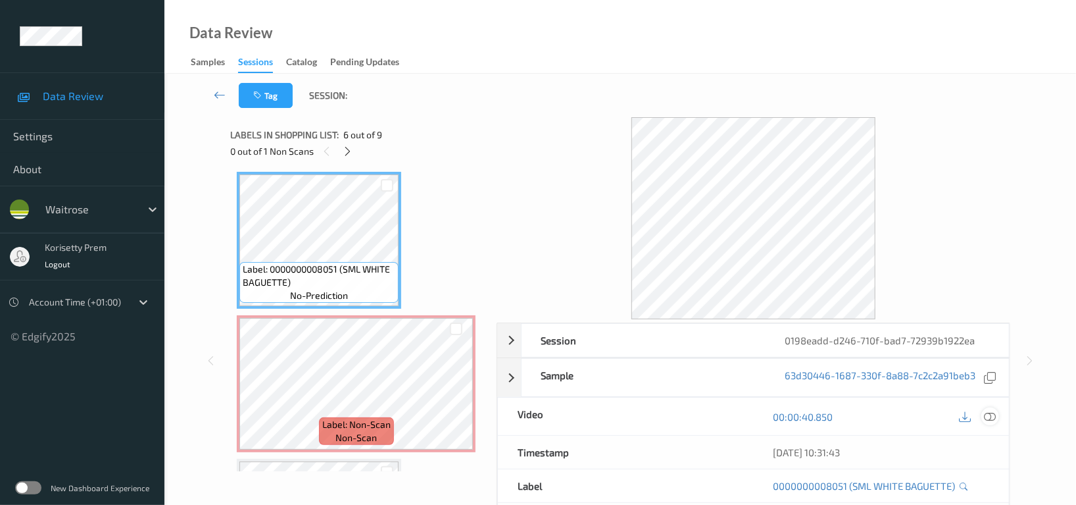
click at [995, 416] on icon at bounding box center [990, 417] width 12 height 12
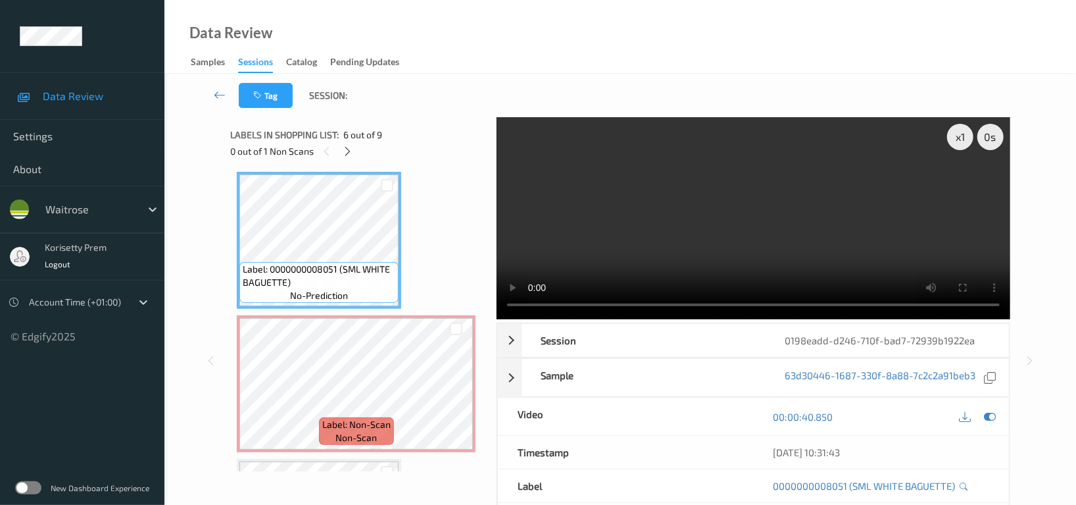
click at [636, 204] on video at bounding box center [754, 218] width 514 height 202
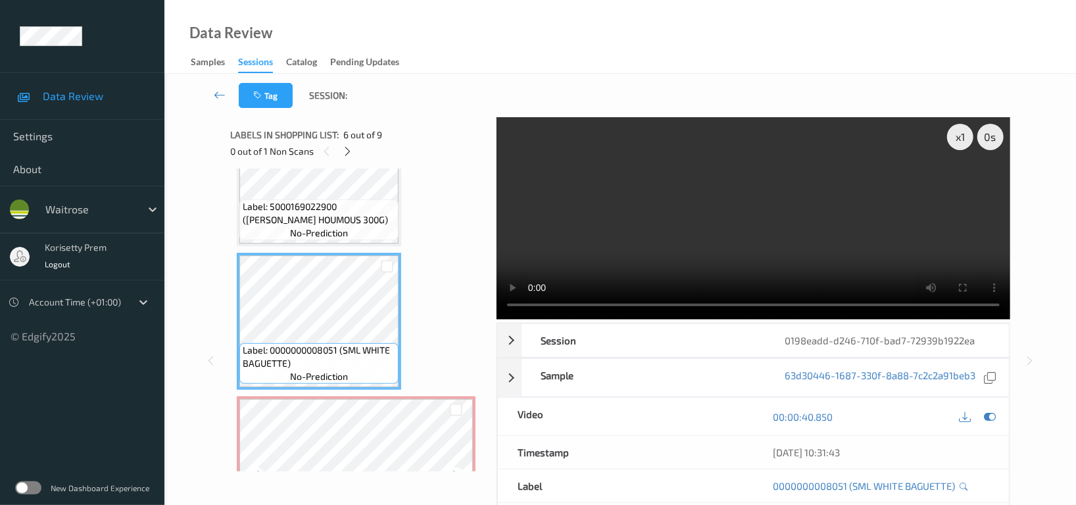
scroll to position [727, 0]
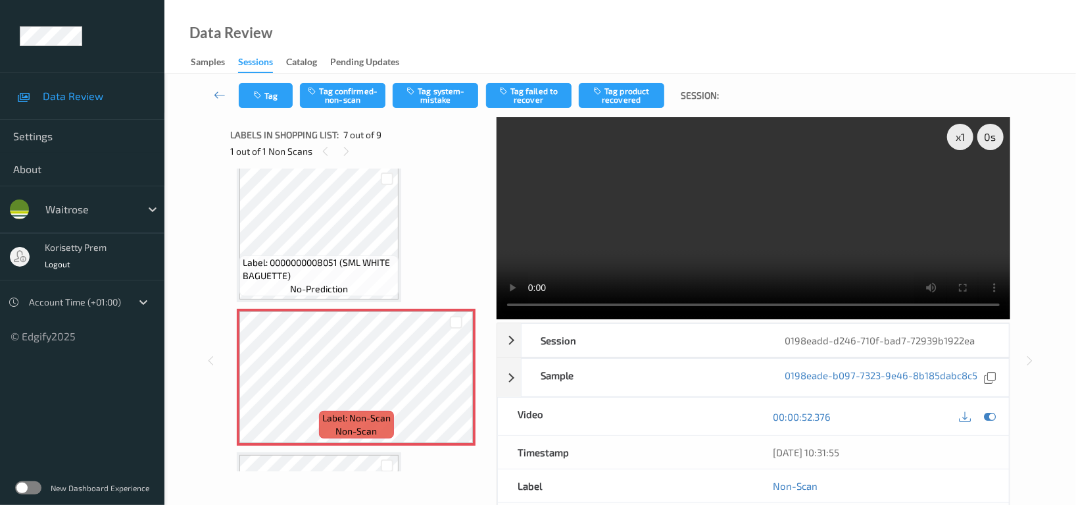
click at [775, 220] on video at bounding box center [754, 218] width 514 height 202
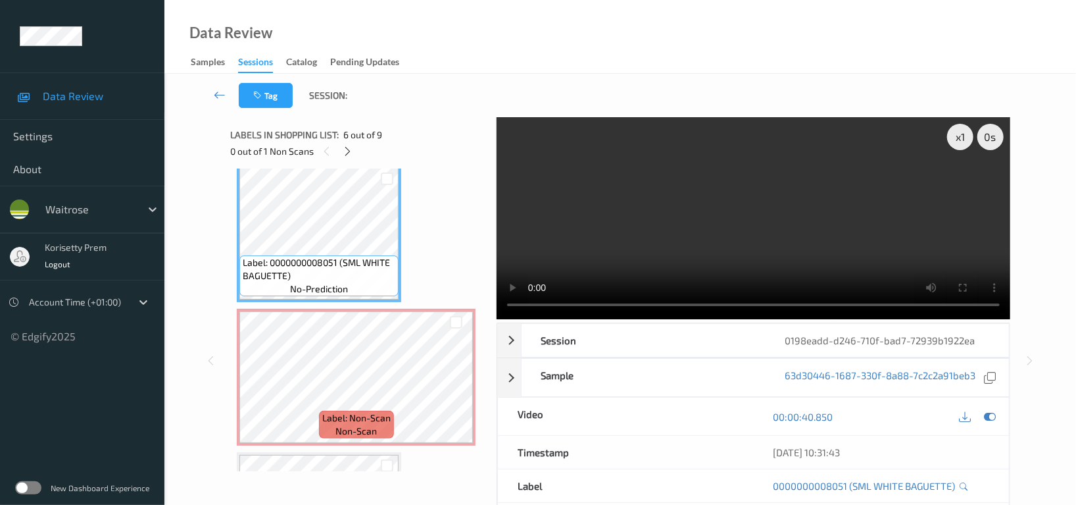
click at [799, 246] on video at bounding box center [754, 218] width 514 height 202
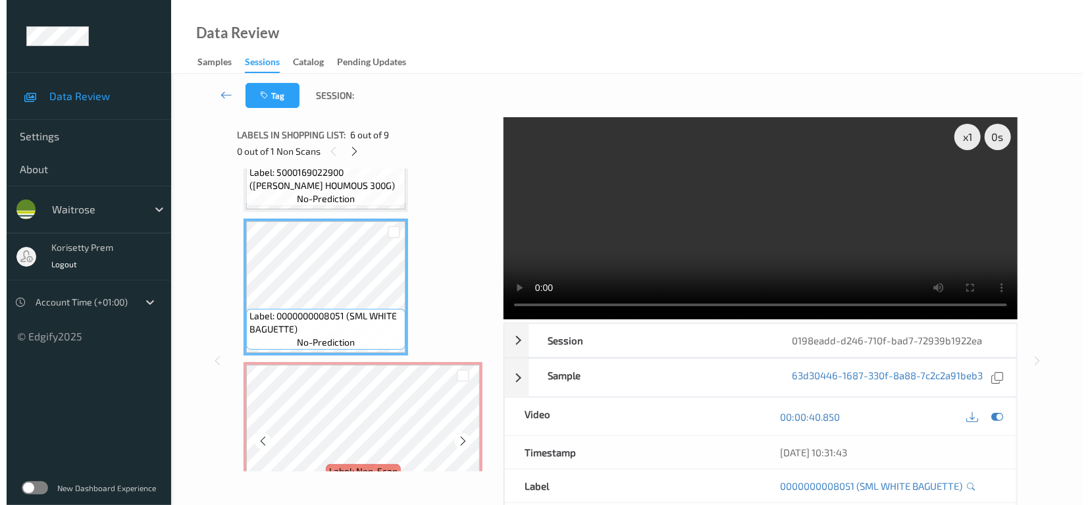
scroll to position [640, 0]
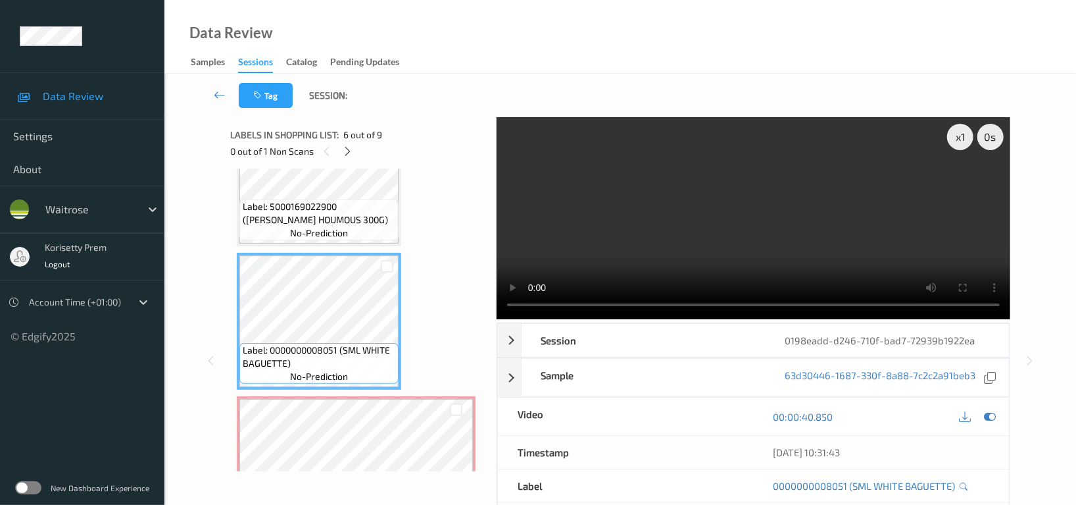
click at [345, 495] on div "Labels in shopping list: 6 out of 9 0 out of 1 Non Scans Label: [CREDIT_CARD_NU…" at bounding box center [358, 360] width 257 height 487
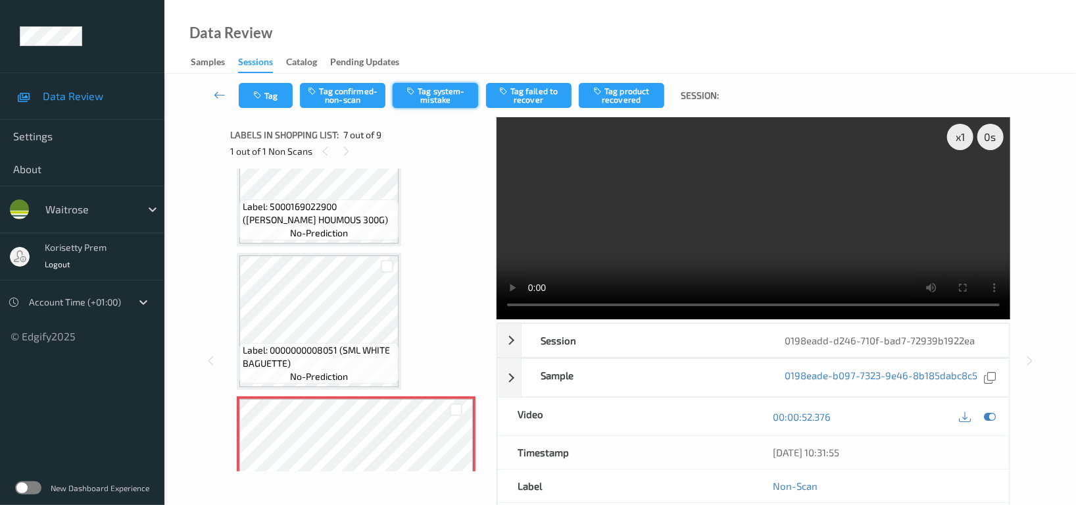
click at [457, 95] on button "Tag system-mistake" at bounding box center [436, 95] width 86 height 25
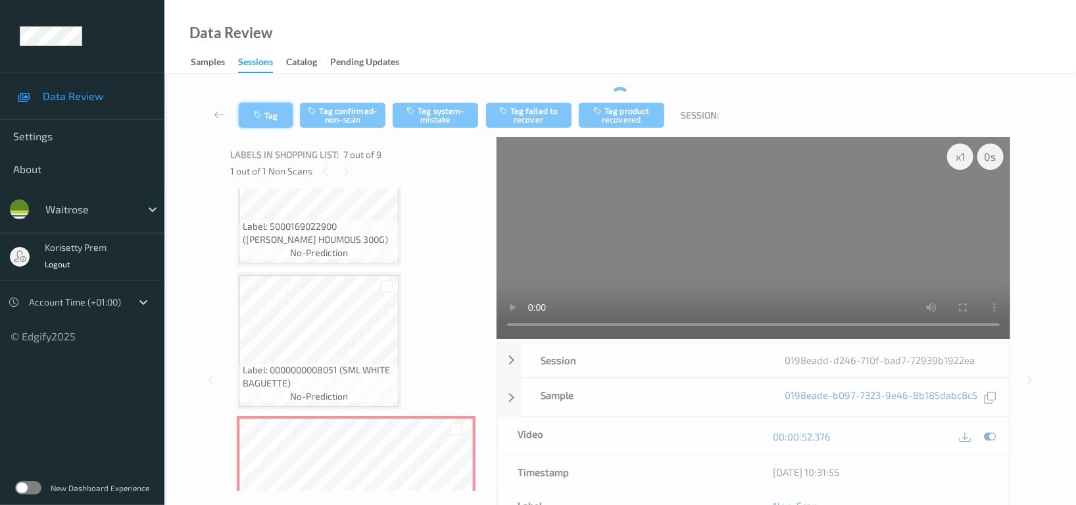
click at [268, 109] on div "Tag Tag confirmed-non-scan Tag system-mistake Tag failed to recover Tag product…" at bounding box center [620, 114] width 858 height 43
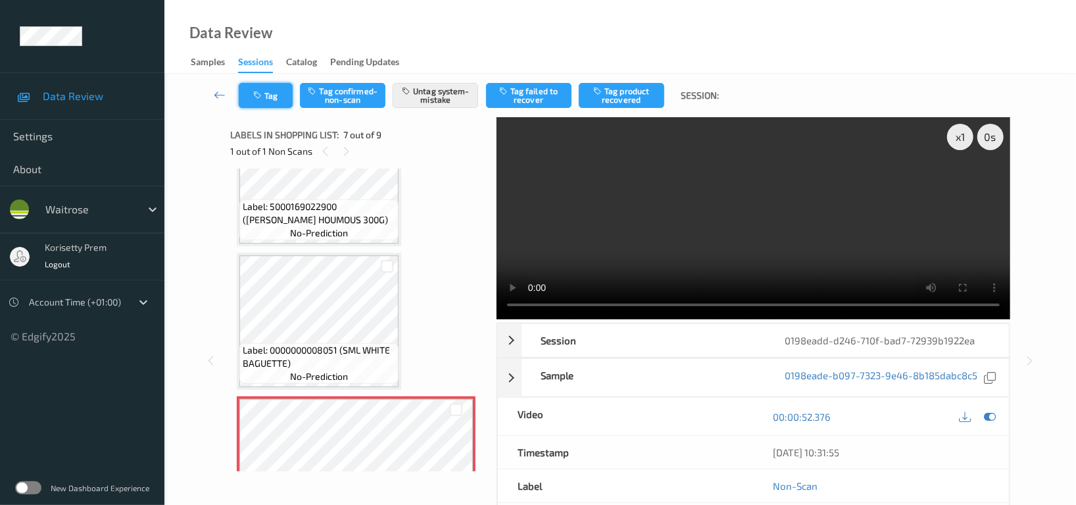
click at [270, 92] on button "Tag" at bounding box center [266, 95] width 54 height 25
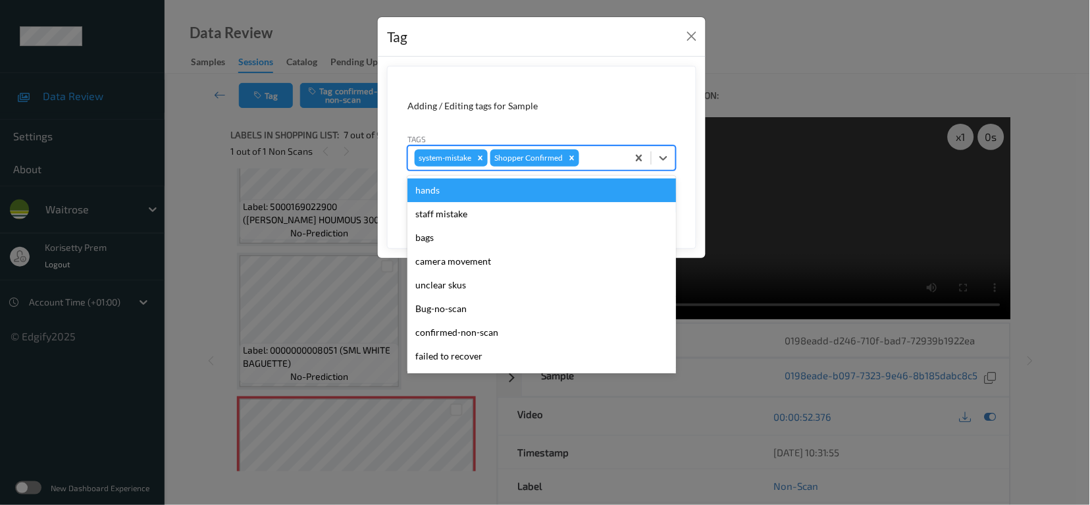
click at [599, 161] on div at bounding box center [601, 158] width 39 height 16
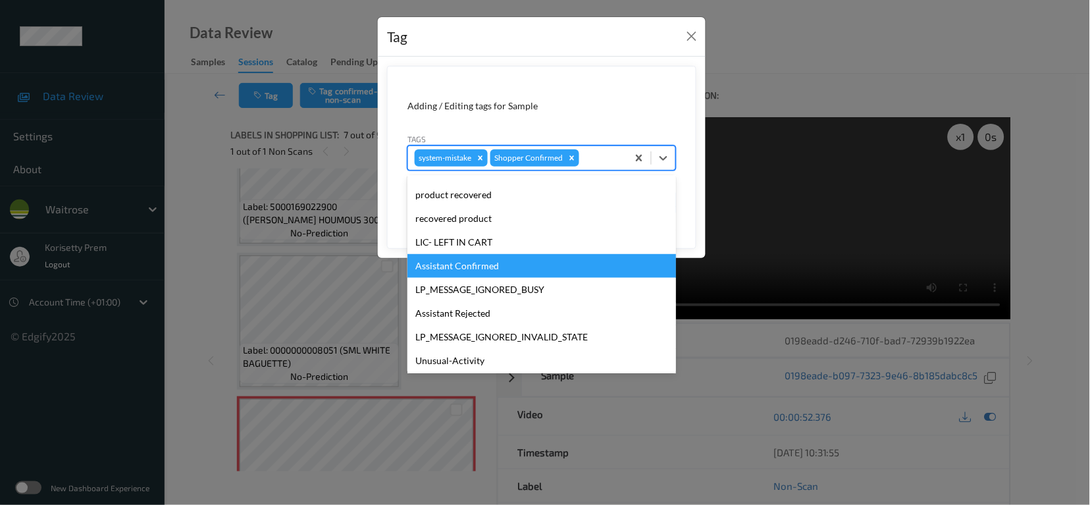
scroll to position [280, 0]
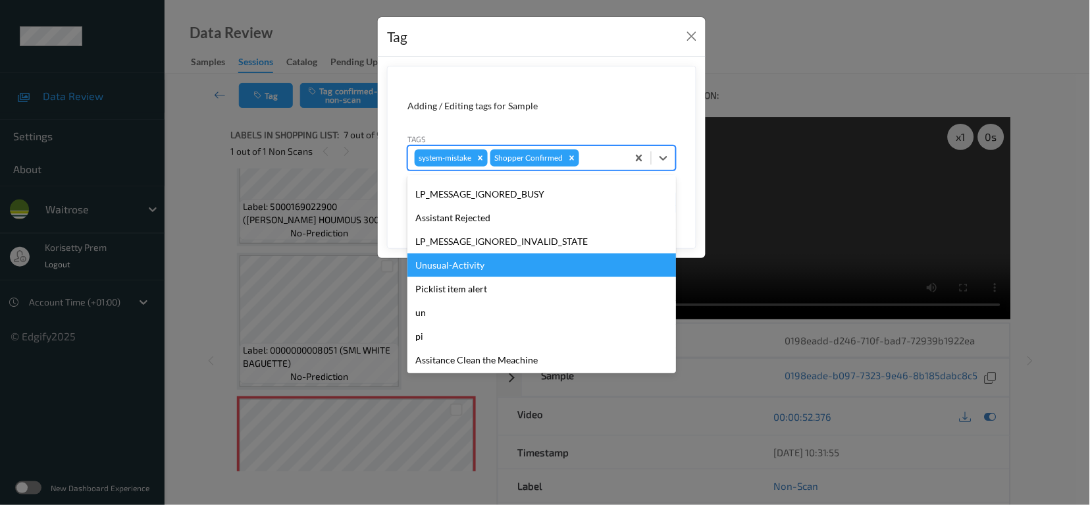
click at [455, 264] on div "Unusual-Activity" at bounding box center [541, 265] width 268 height 24
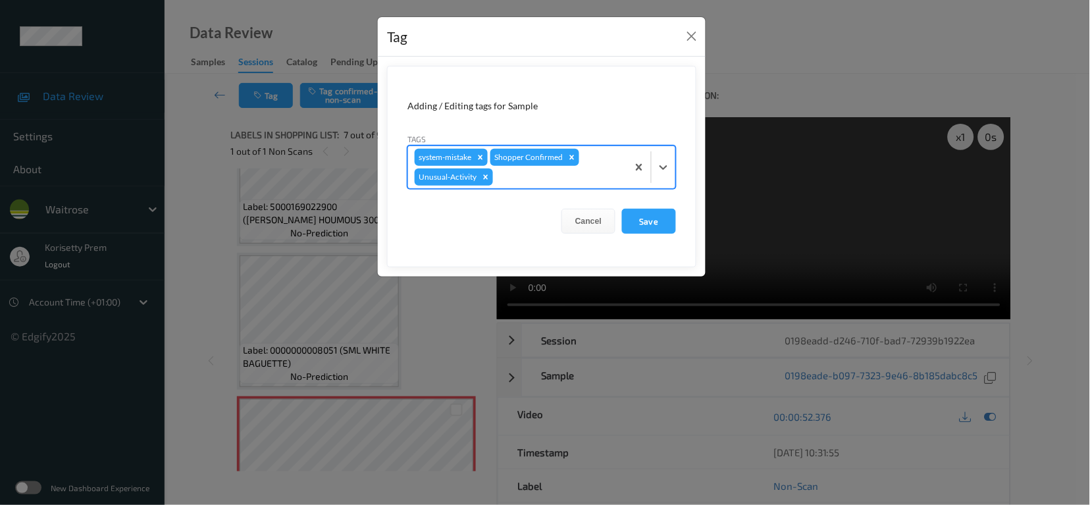
click at [544, 176] on div at bounding box center [557, 177] width 125 height 16
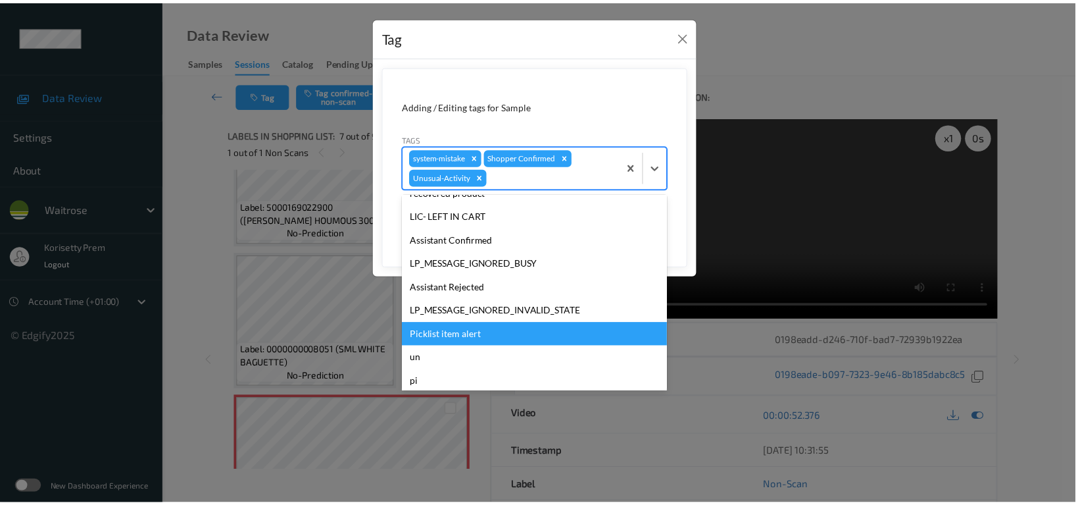
scroll to position [257, 0]
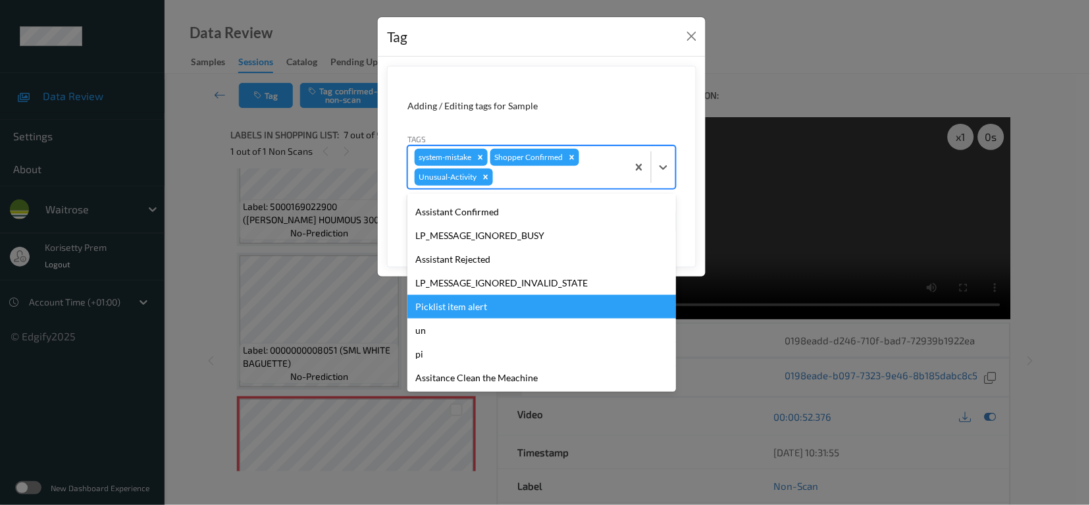
click at [452, 312] on div "Picklist item alert" at bounding box center [541, 307] width 268 height 24
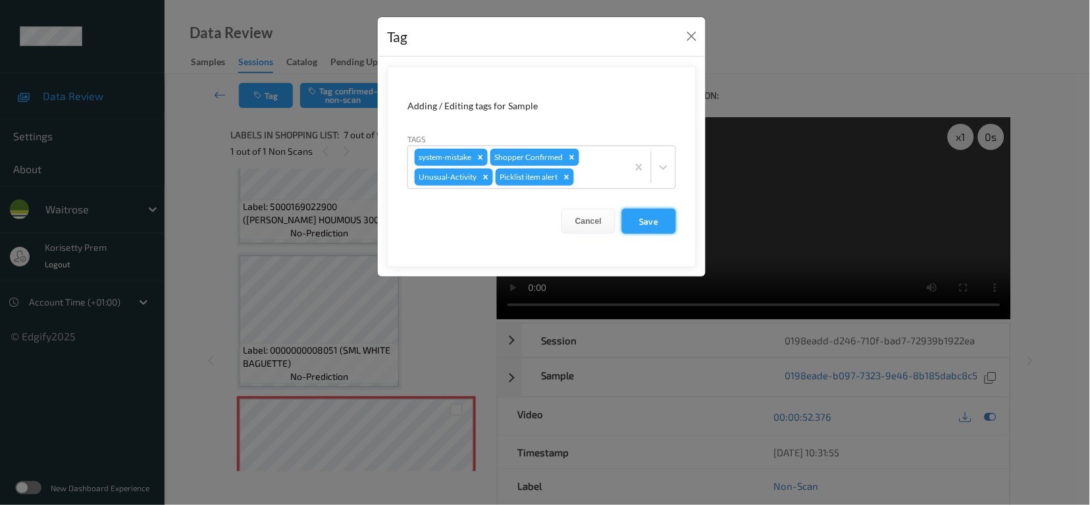
click at [659, 221] on button "Save" at bounding box center [649, 221] width 54 height 25
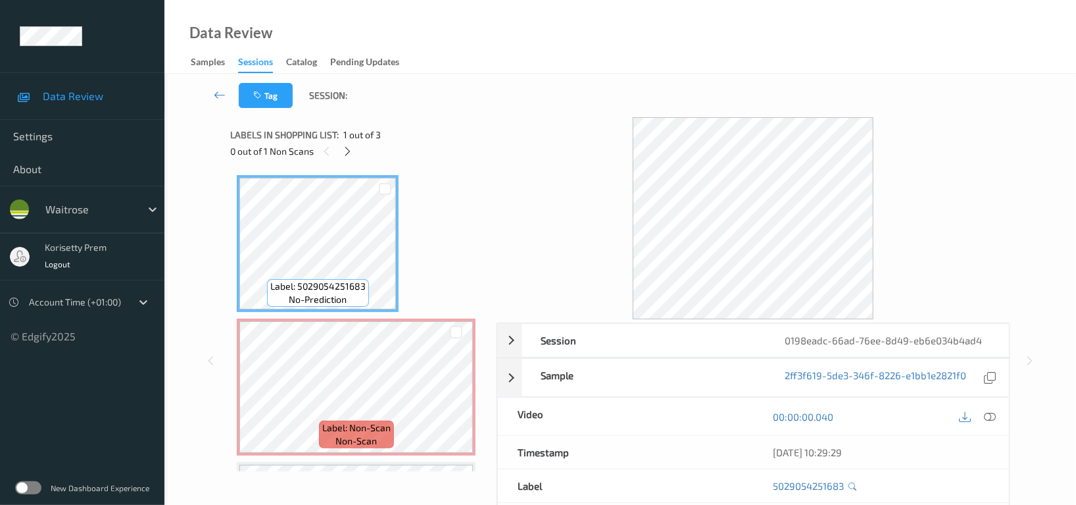
click at [566, 117] on div at bounding box center [754, 218] width 514 height 202
click at [347, 149] on icon at bounding box center [348, 151] width 11 height 12
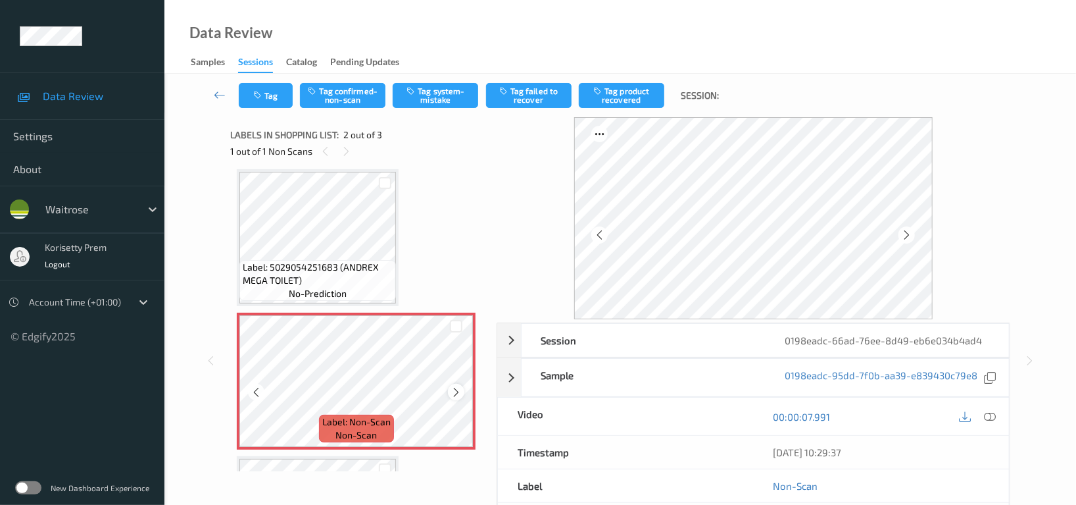
click at [455, 393] on icon at bounding box center [456, 392] width 11 height 12
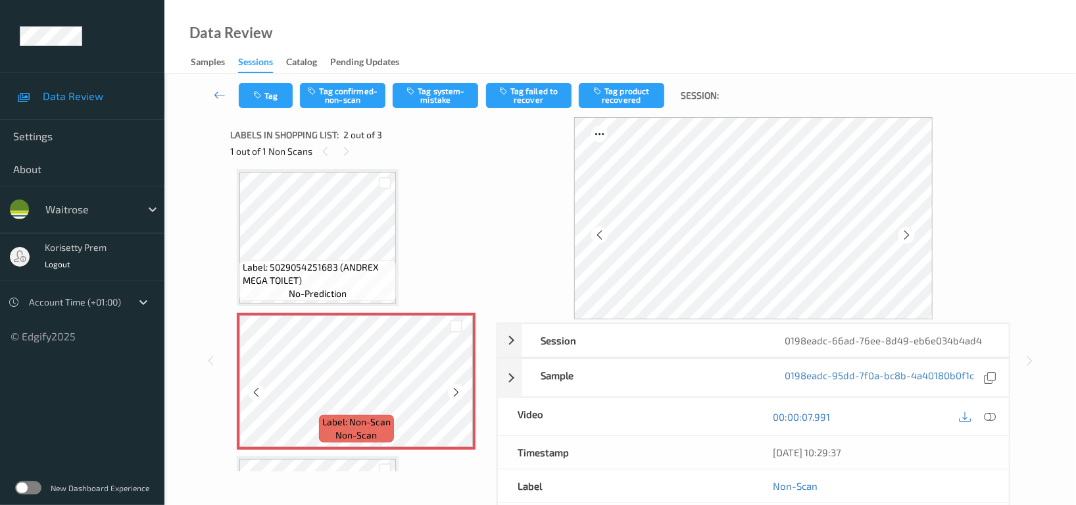
click at [455, 393] on icon at bounding box center [456, 392] width 11 height 12
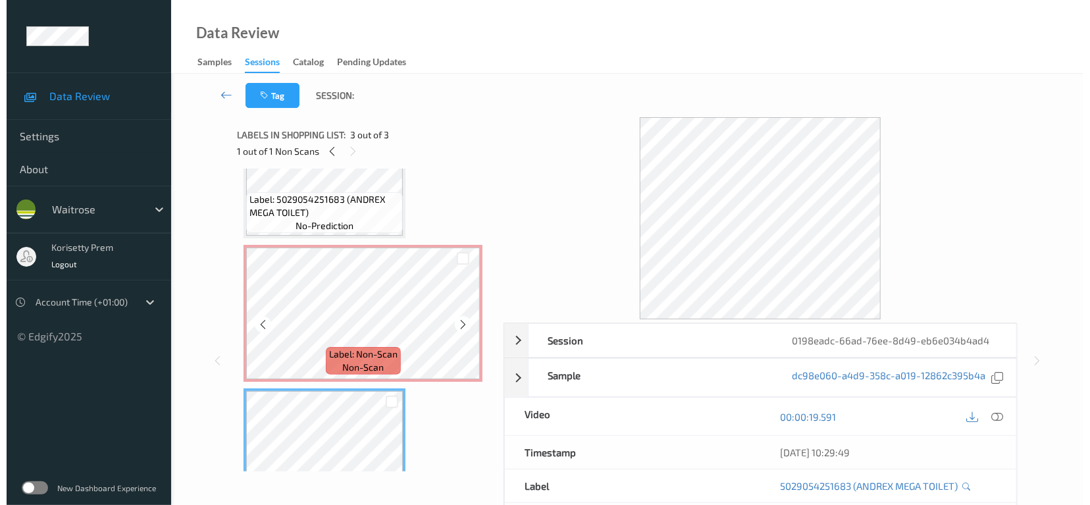
scroll to position [0, 0]
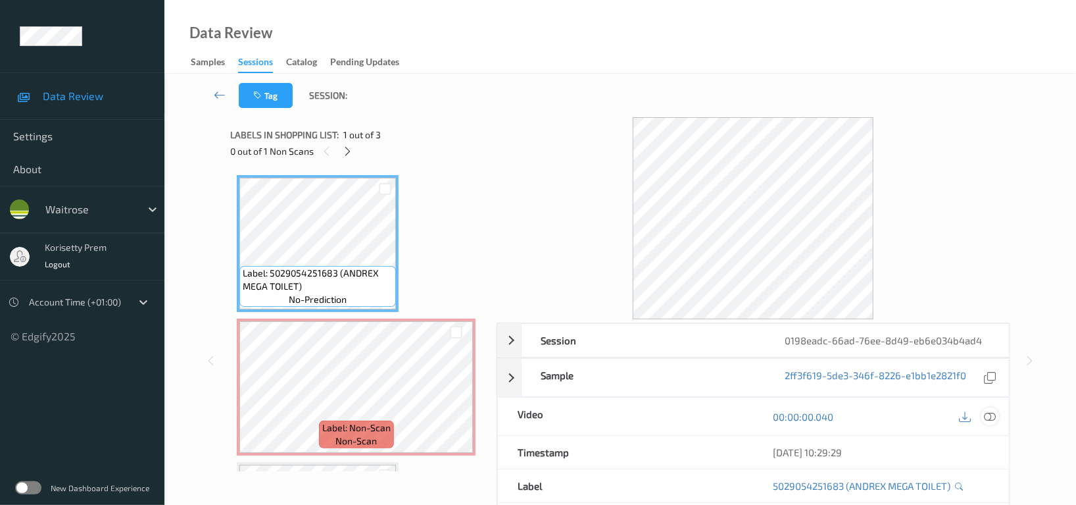
click at [988, 414] on icon at bounding box center [990, 417] width 12 height 12
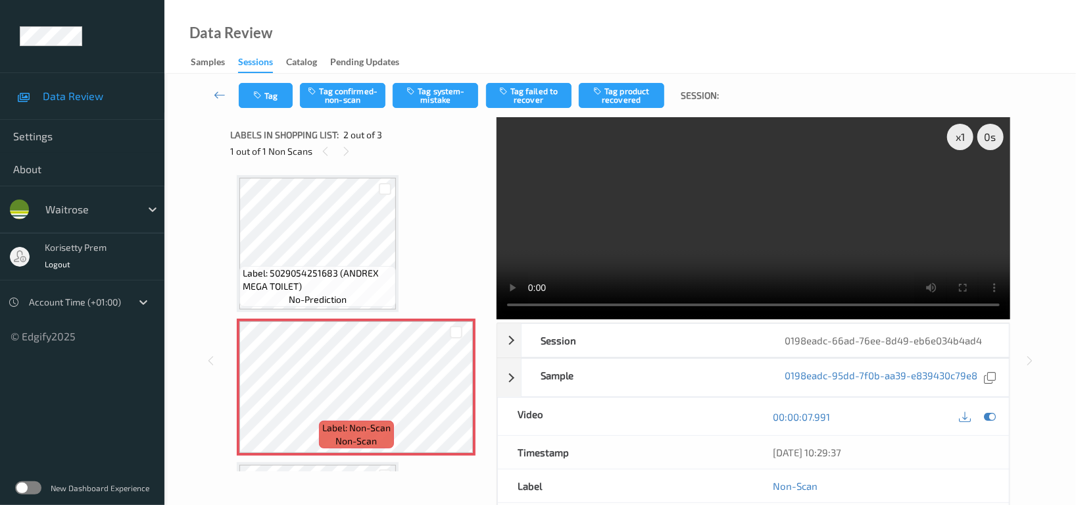
click at [726, 171] on video at bounding box center [754, 218] width 514 height 202
click at [657, 218] on video at bounding box center [754, 218] width 514 height 202
click at [740, 214] on video at bounding box center [754, 218] width 514 height 202
click at [416, 97] on button "Tag system-mistake" at bounding box center [436, 95] width 86 height 25
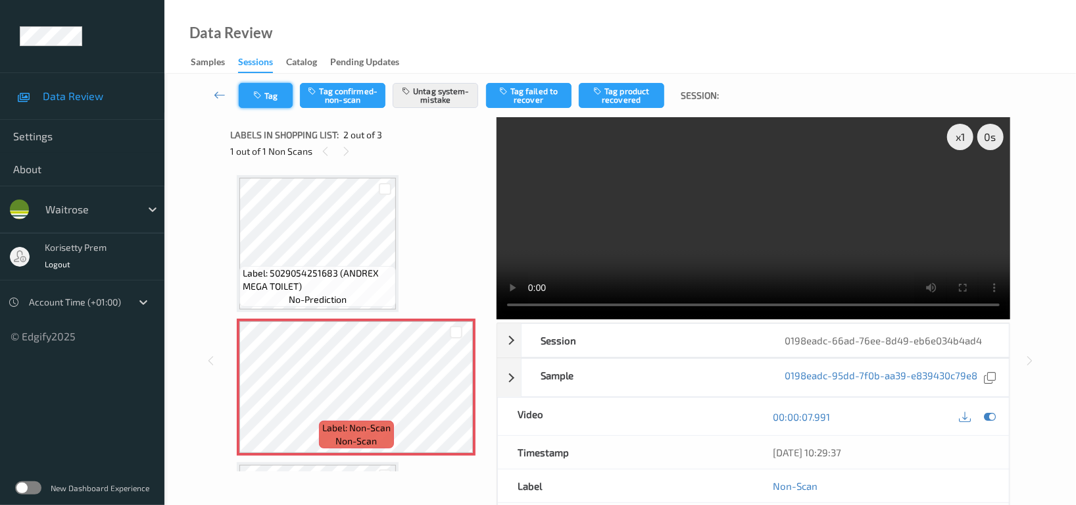
click at [261, 97] on icon "button" at bounding box center [258, 95] width 11 height 9
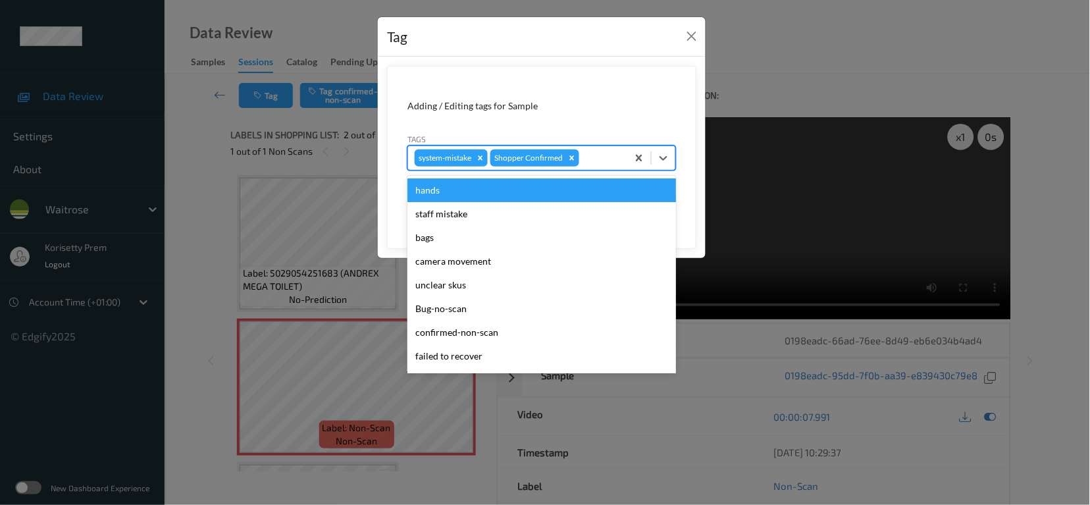
click at [611, 160] on div at bounding box center [601, 158] width 39 height 16
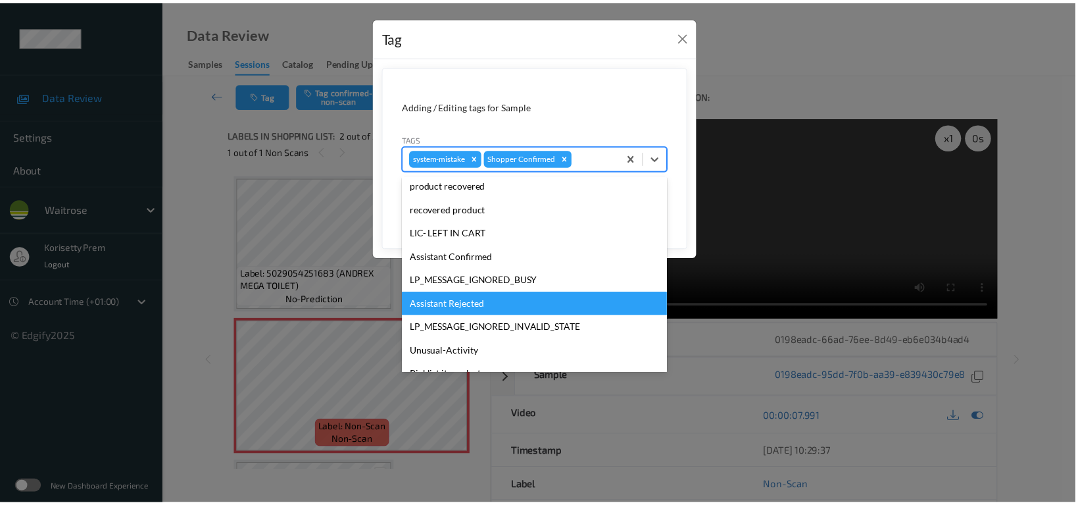
scroll to position [280, 0]
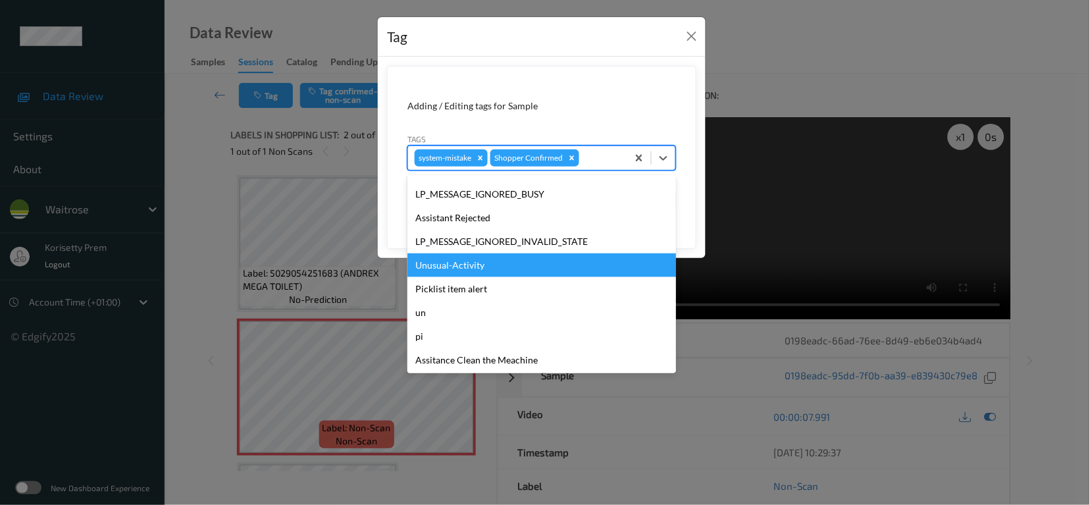
click at [452, 257] on div "Unusual-Activity" at bounding box center [541, 265] width 268 height 24
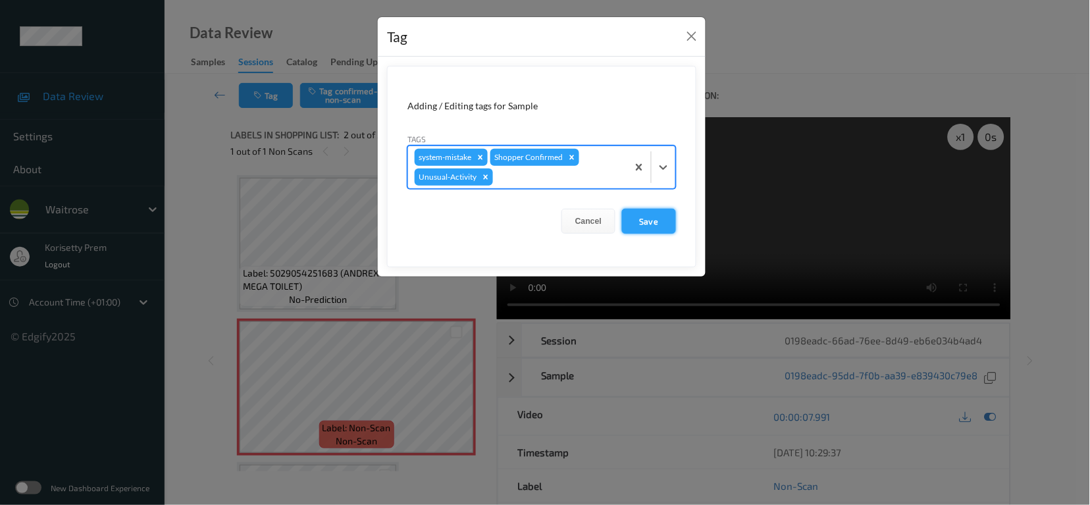
click at [630, 225] on button "Save" at bounding box center [649, 221] width 54 height 25
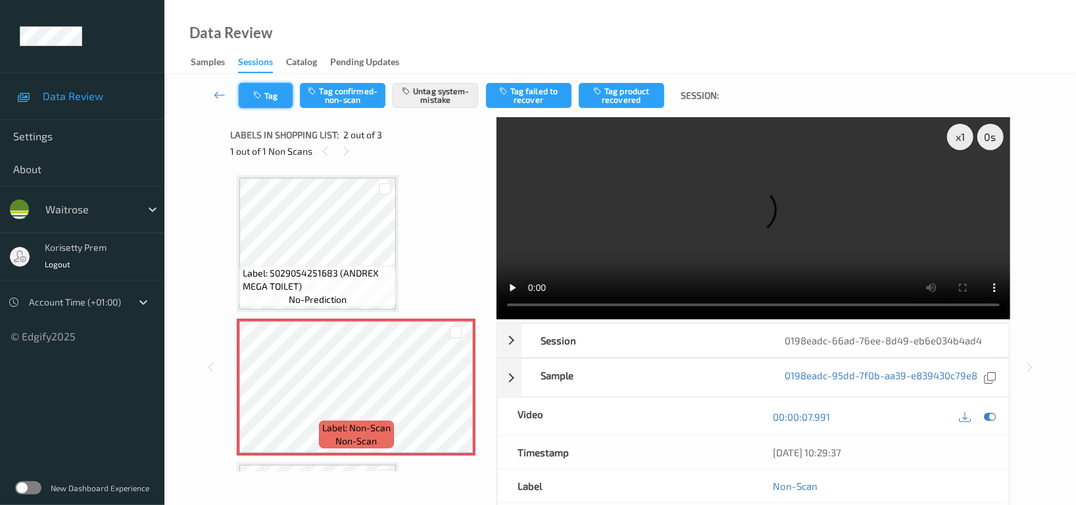
click at [268, 87] on button "Tag" at bounding box center [266, 95] width 54 height 25
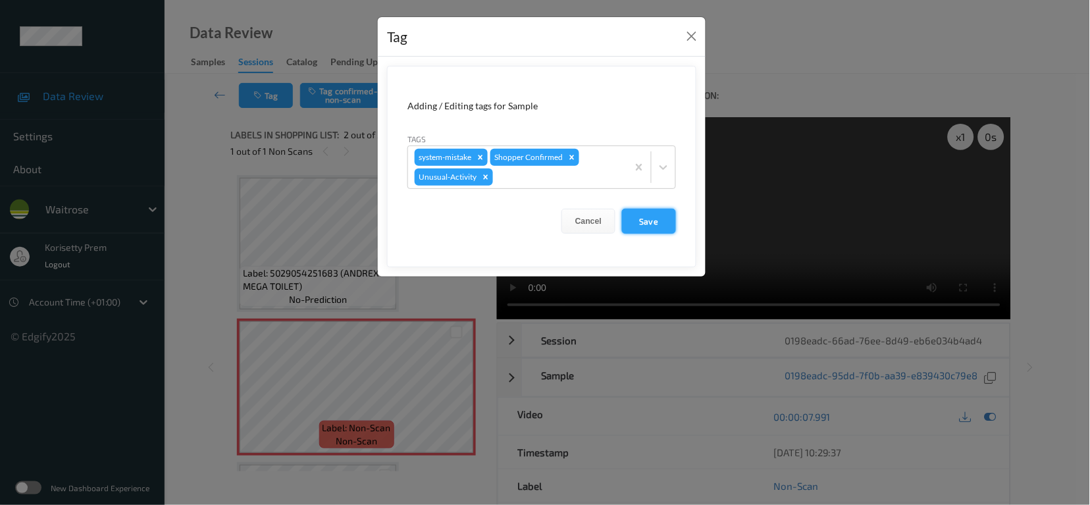
click at [649, 228] on button "Save" at bounding box center [649, 221] width 54 height 25
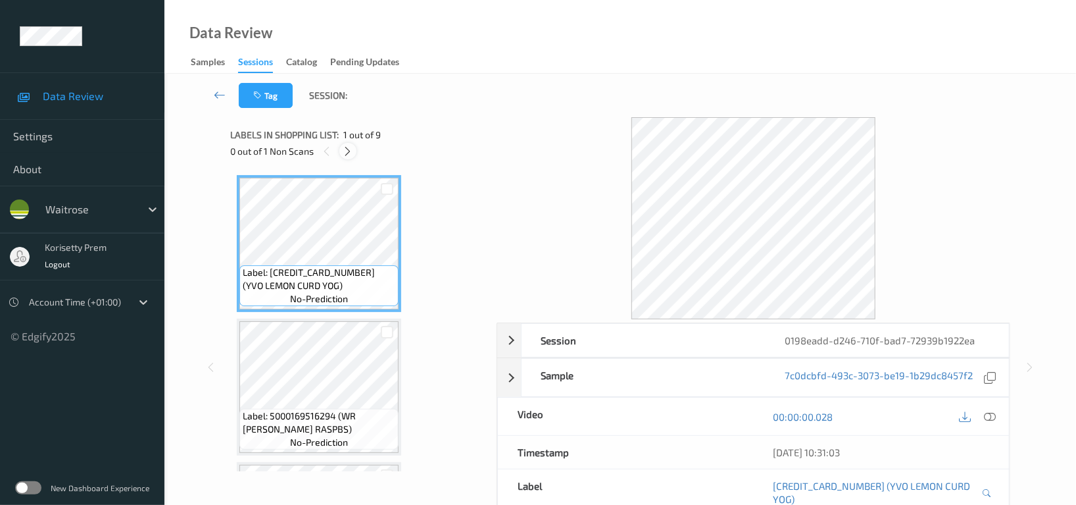
click at [341, 155] on div at bounding box center [347, 151] width 16 height 16
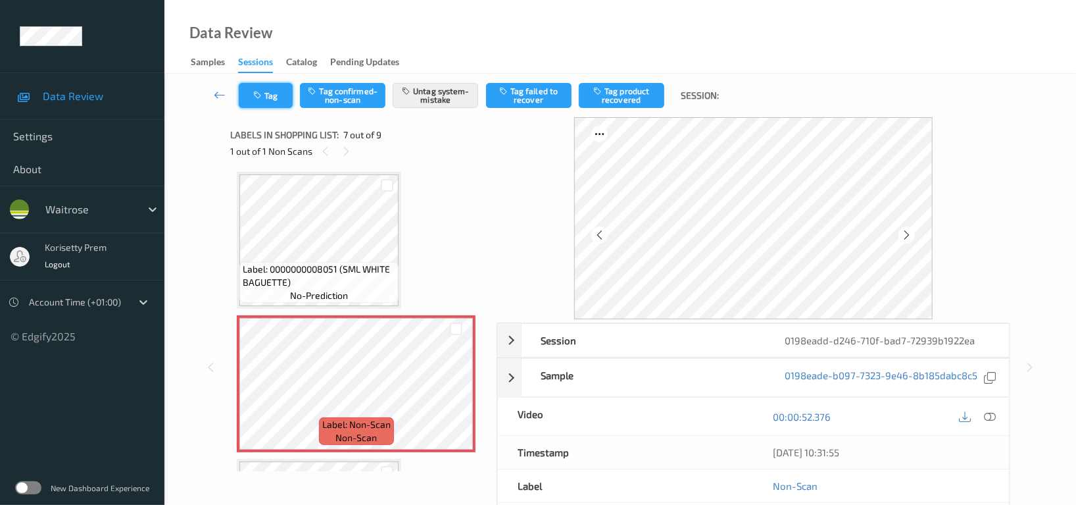
click at [268, 102] on button "Tag" at bounding box center [266, 95] width 54 height 25
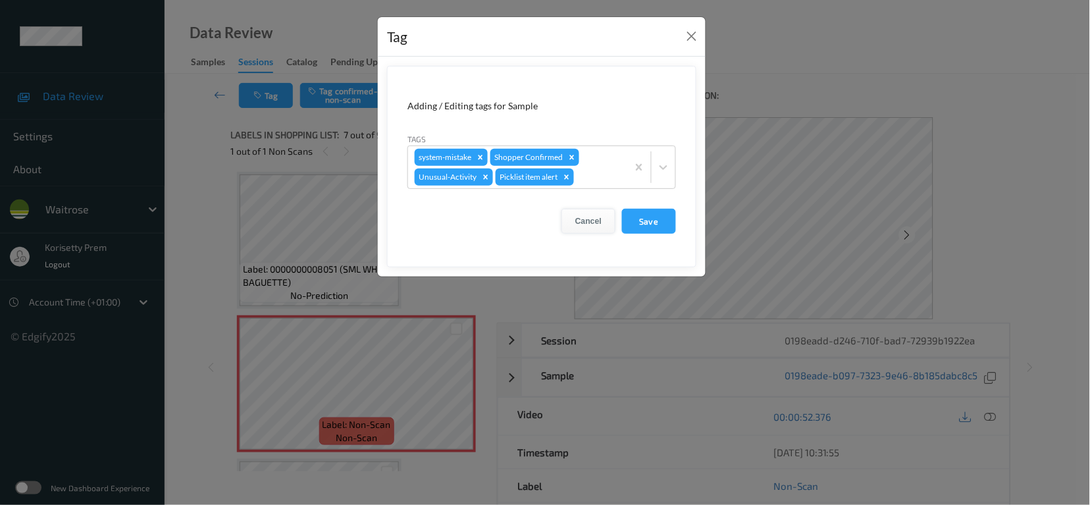
click at [593, 218] on button "Cancel" at bounding box center [588, 221] width 54 height 25
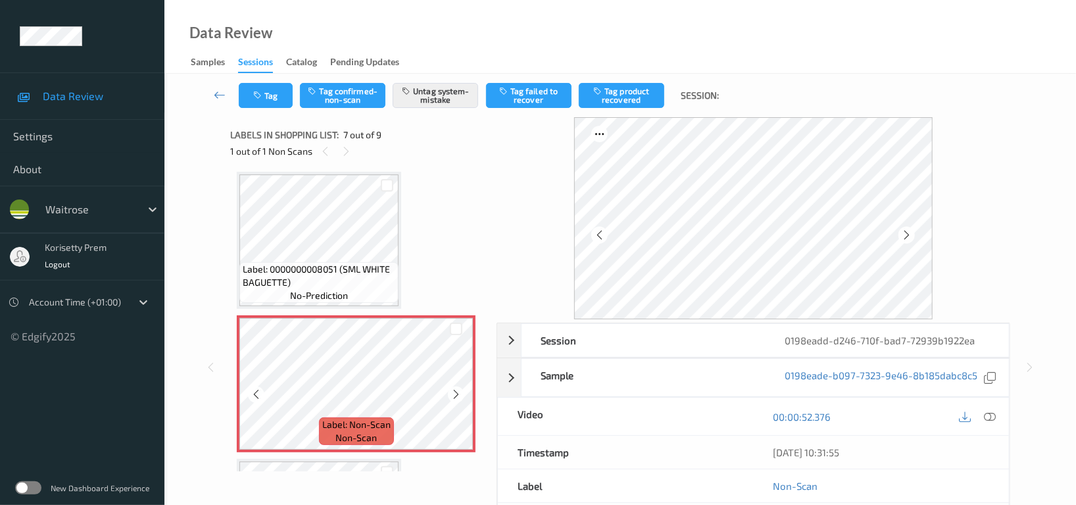
scroll to position [633, 0]
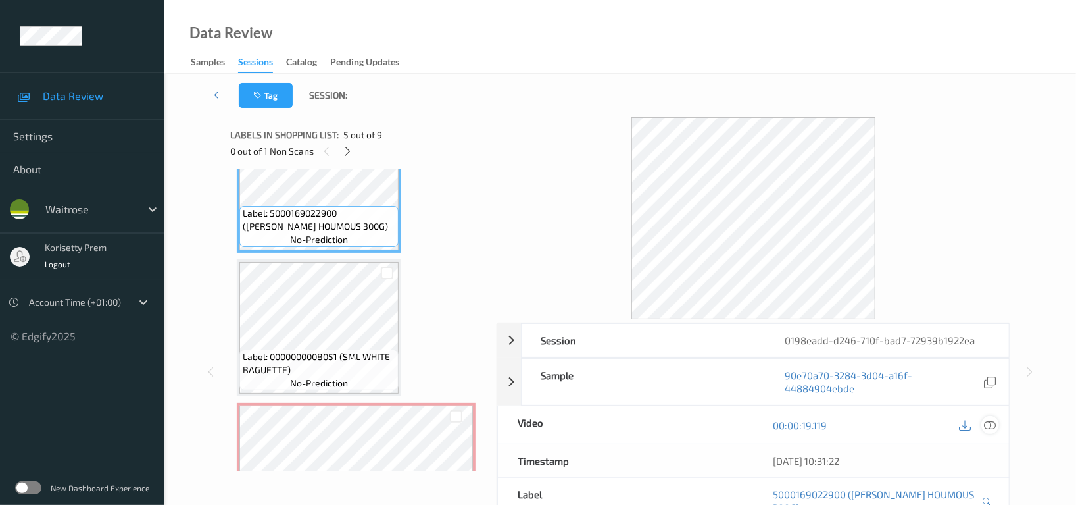
click at [986, 426] on icon at bounding box center [990, 425] width 12 height 12
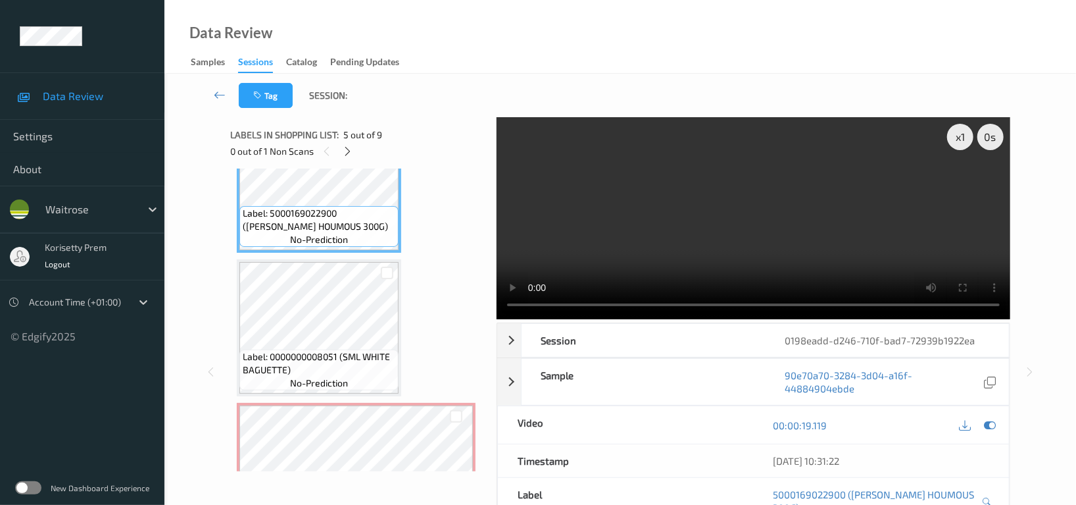
click at [728, 207] on video at bounding box center [754, 218] width 514 height 202
click at [734, 226] on video at bounding box center [754, 218] width 514 height 202
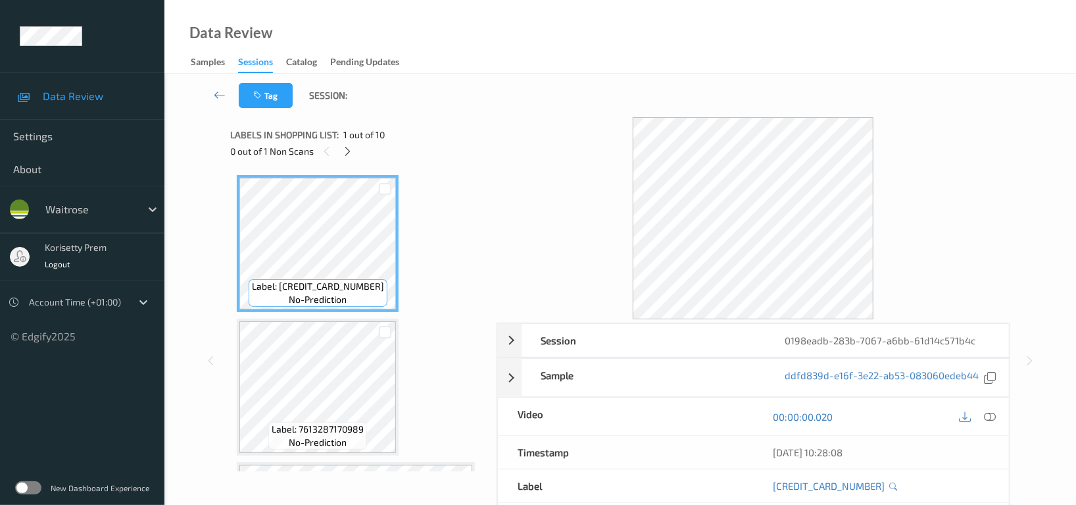
click at [601, 39] on div "Data Review Samples Sessions Catalog Pending Updates" at bounding box center [620, 37] width 912 height 74
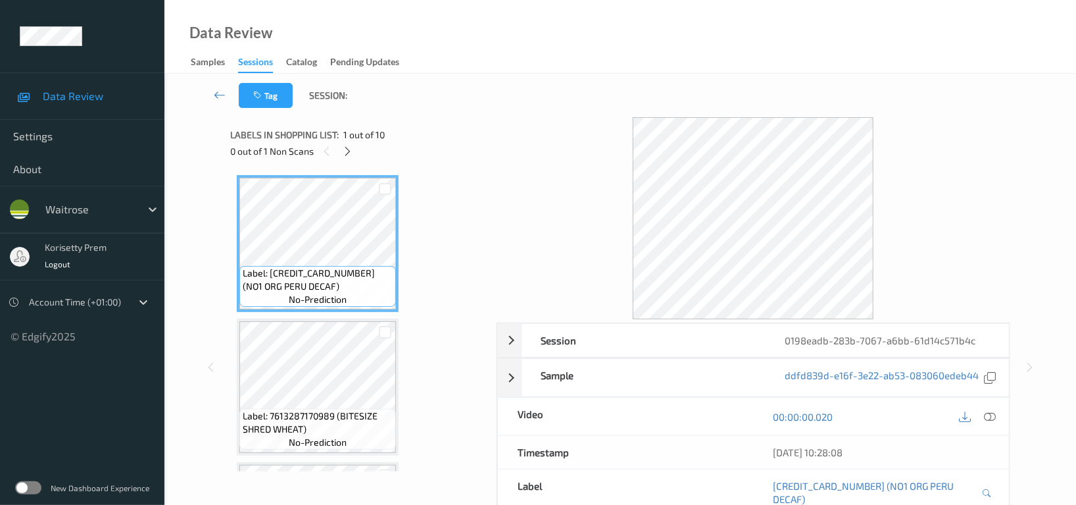
click at [336, 139] on span "Labels in shopping list:" at bounding box center [284, 134] width 109 height 13
click at [345, 145] on icon at bounding box center [348, 151] width 11 height 12
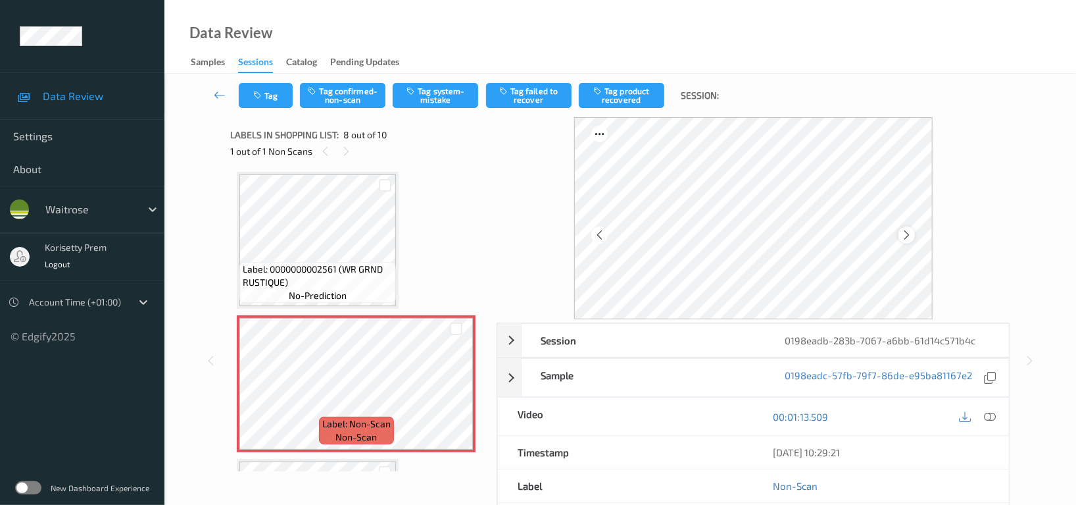
click at [903, 238] on icon at bounding box center [906, 235] width 11 height 12
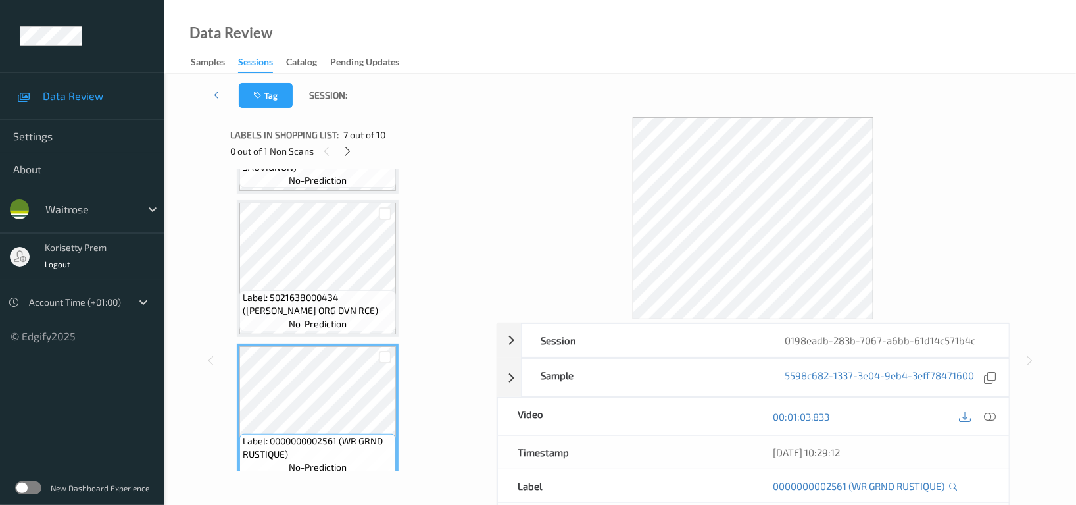
scroll to position [689, 0]
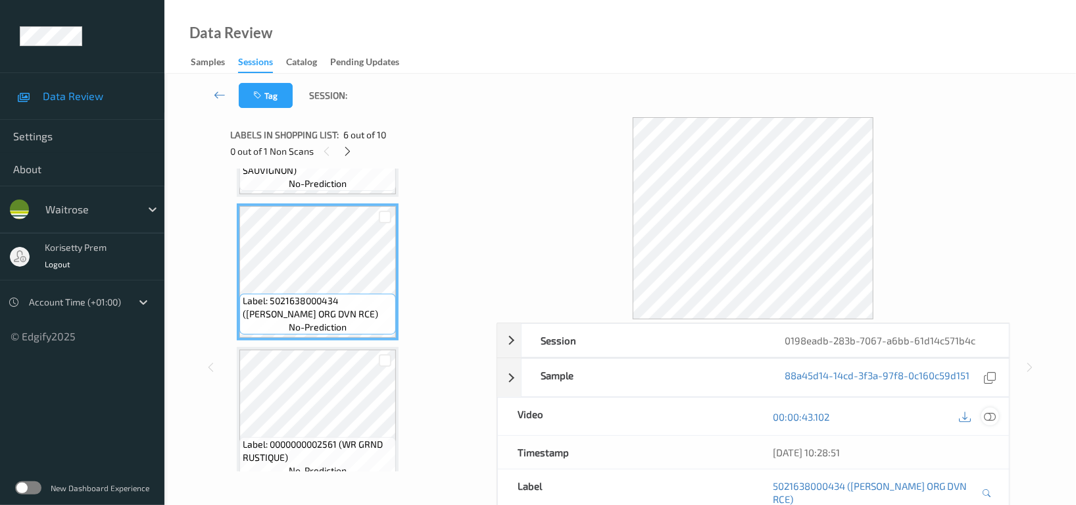
click at [991, 413] on icon at bounding box center [990, 417] width 12 height 12
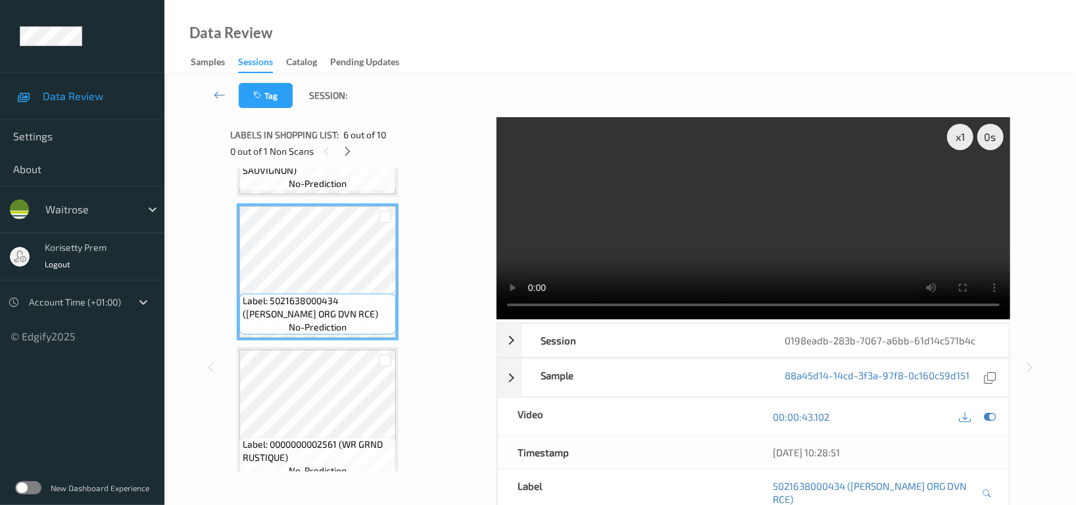
click at [641, 172] on video at bounding box center [754, 218] width 514 height 202
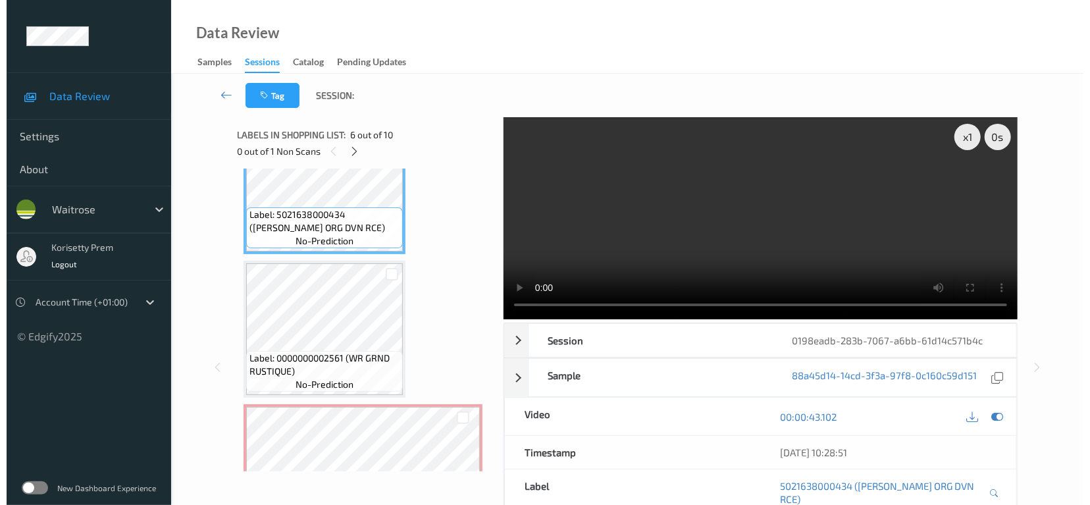
scroll to position [776, 0]
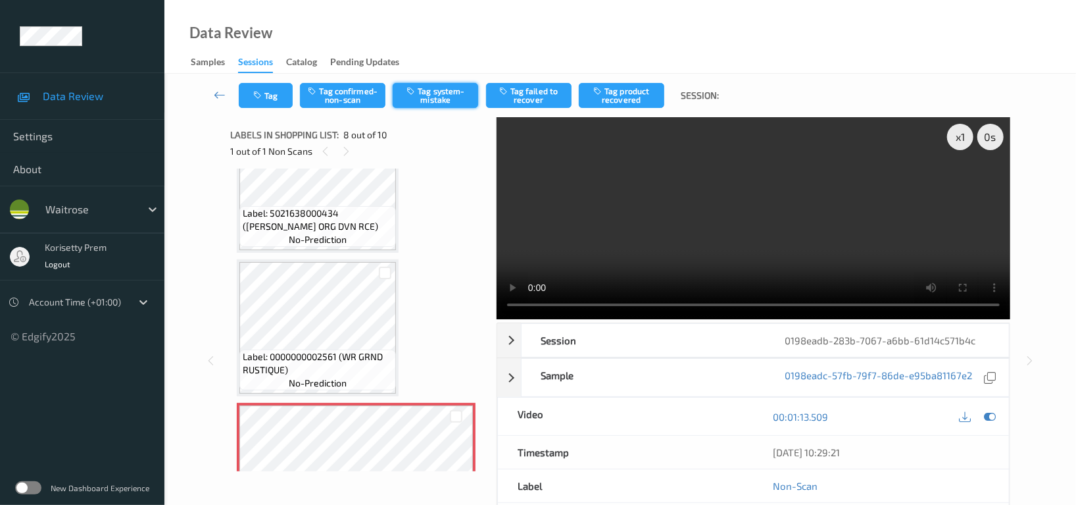
click at [449, 89] on button "Tag system-mistake" at bounding box center [436, 95] width 86 height 25
click at [272, 94] on button "Tag" at bounding box center [266, 95] width 54 height 25
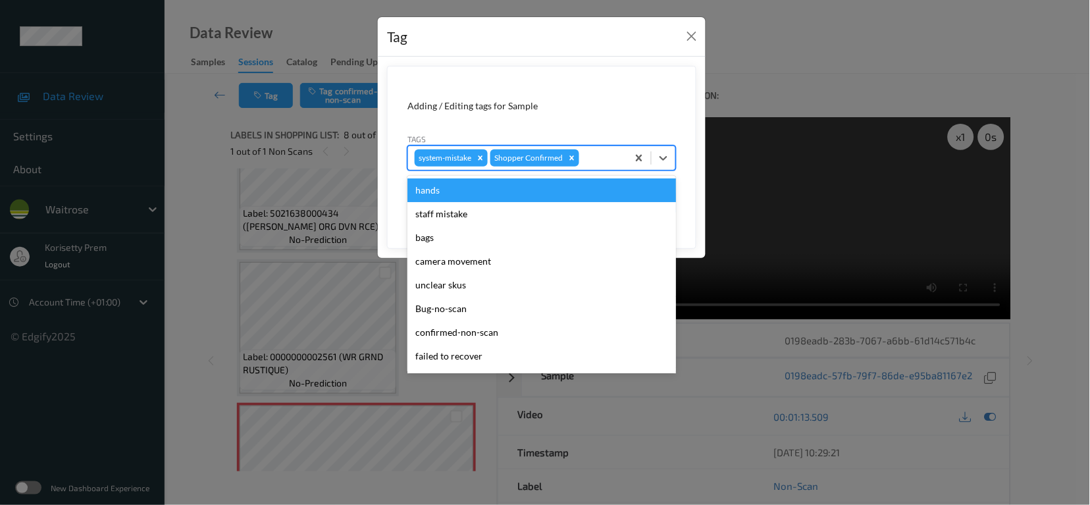
click at [612, 159] on div at bounding box center [601, 158] width 39 height 16
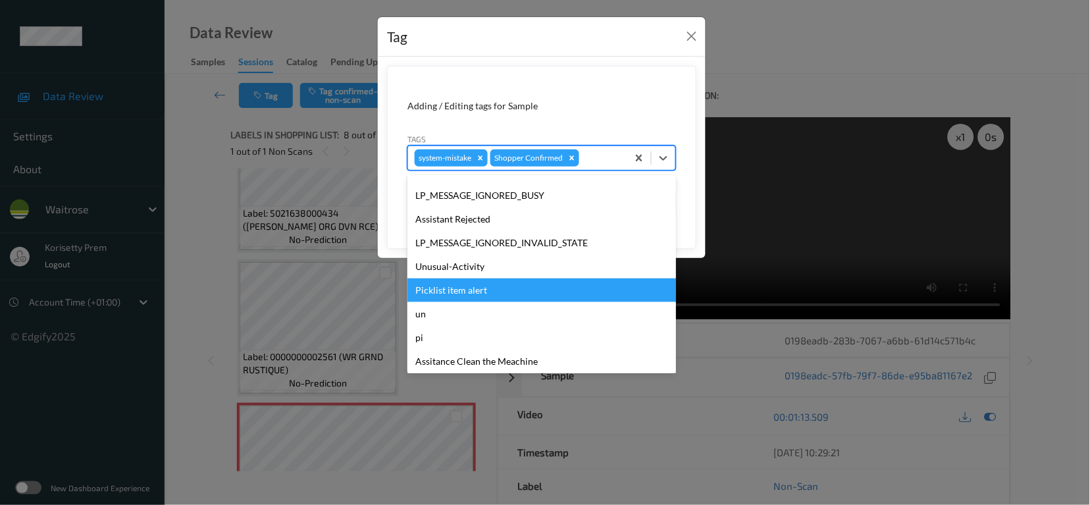
scroll to position [280, 0]
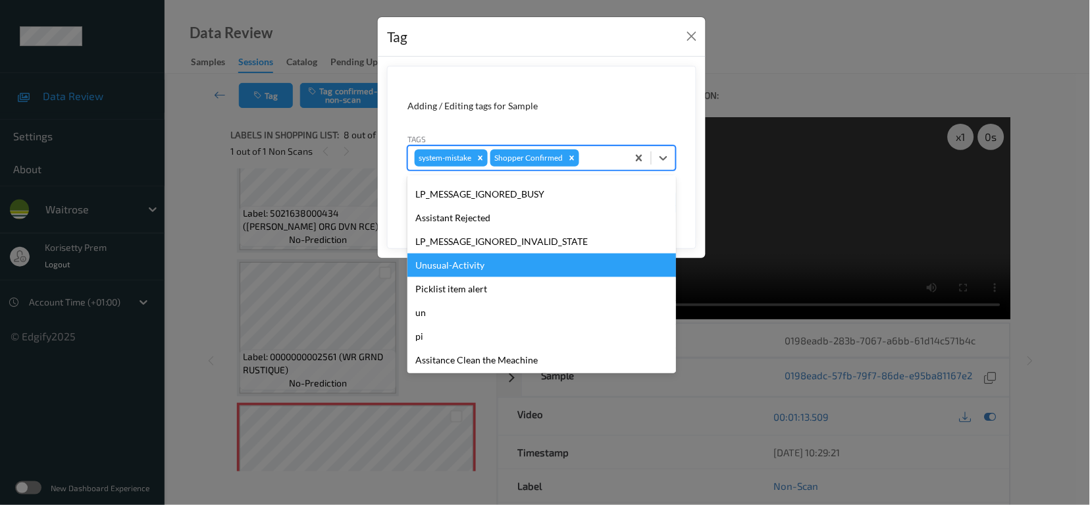
click at [463, 264] on div "Unusual-Activity" at bounding box center [541, 265] width 268 height 24
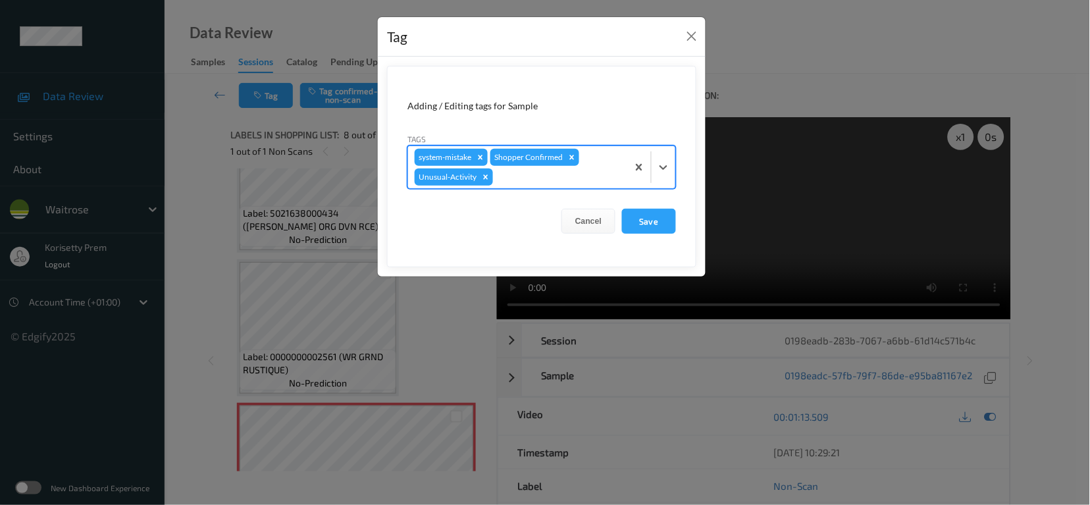
click at [547, 182] on div at bounding box center [557, 177] width 125 height 16
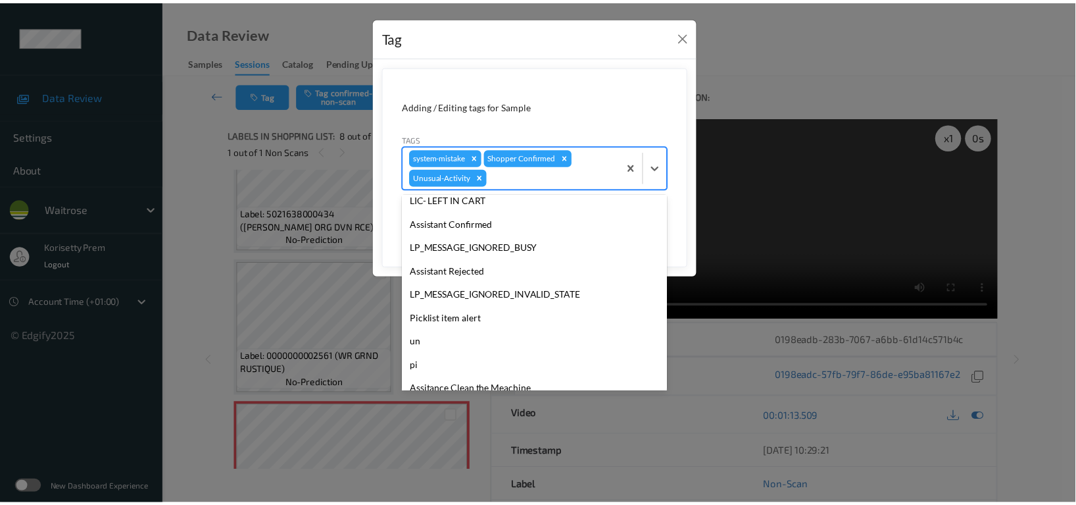
scroll to position [257, 0]
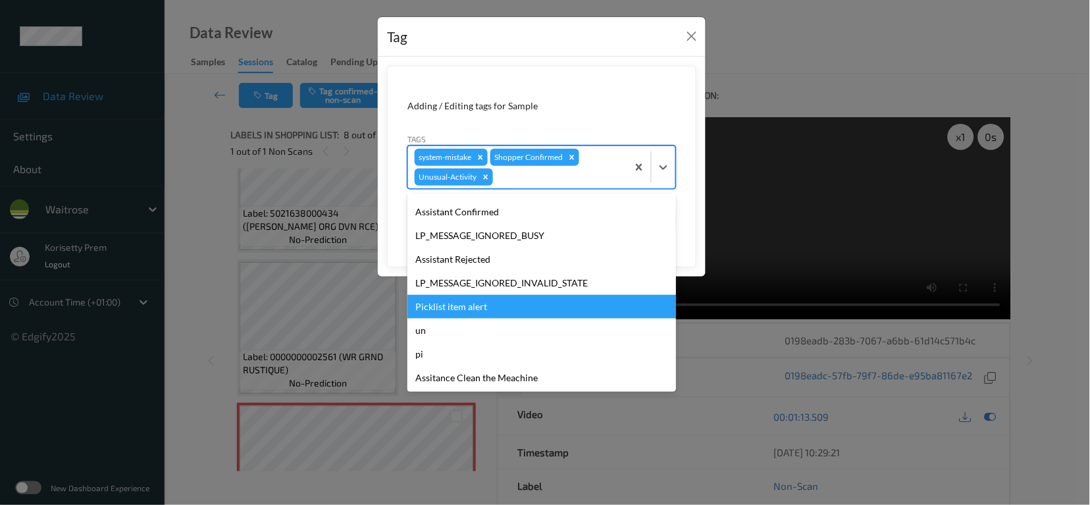
click at [464, 306] on div "Picklist item alert" at bounding box center [541, 307] width 268 height 24
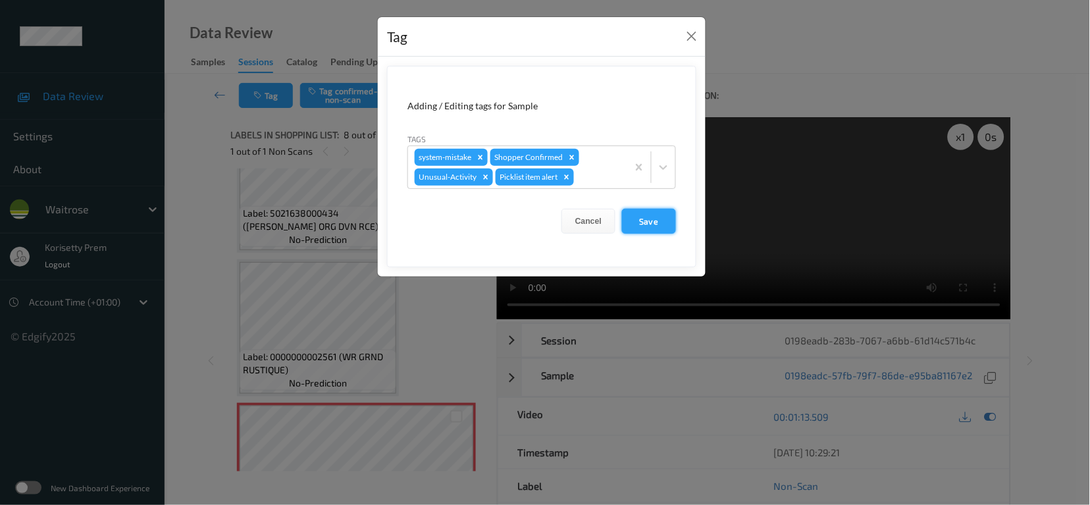
click at [641, 222] on button "Save" at bounding box center [649, 221] width 54 height 25
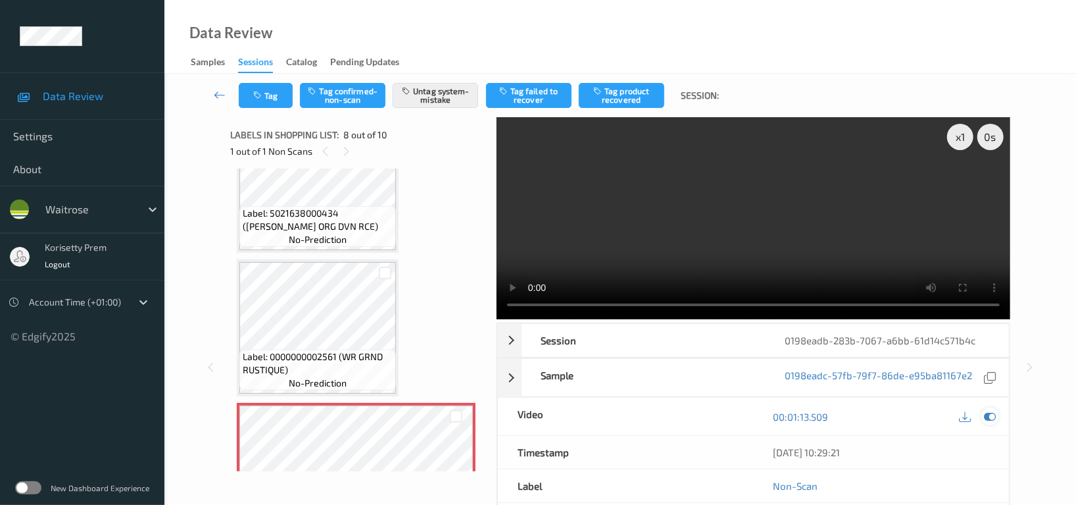
click at [990, 407] on div at bounding box center [991, 416] width 18 height 18
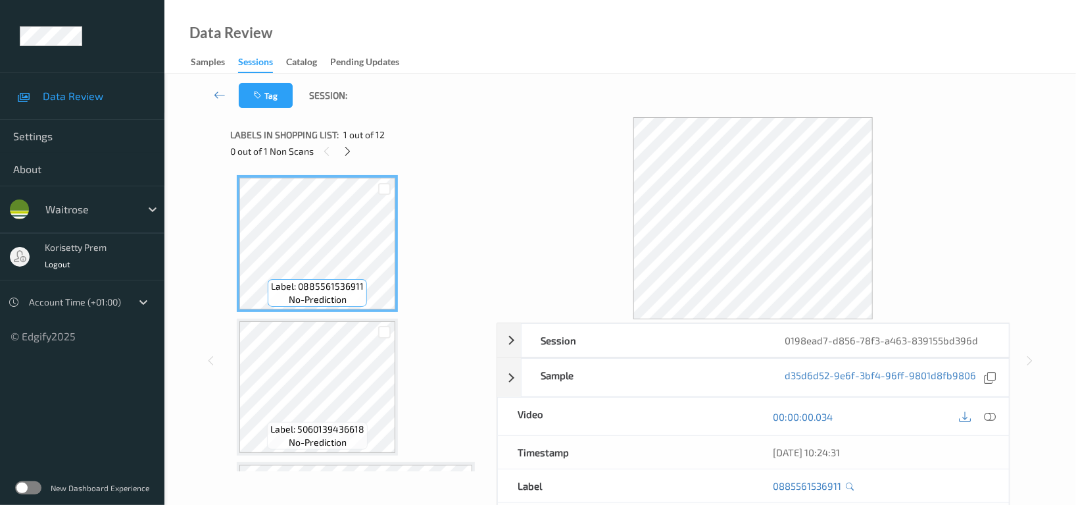
click at [588, 48] on div "Data Review Samples Sessions Catalog Pending Updates" at bounding box center [620, 37] width 912 height 74
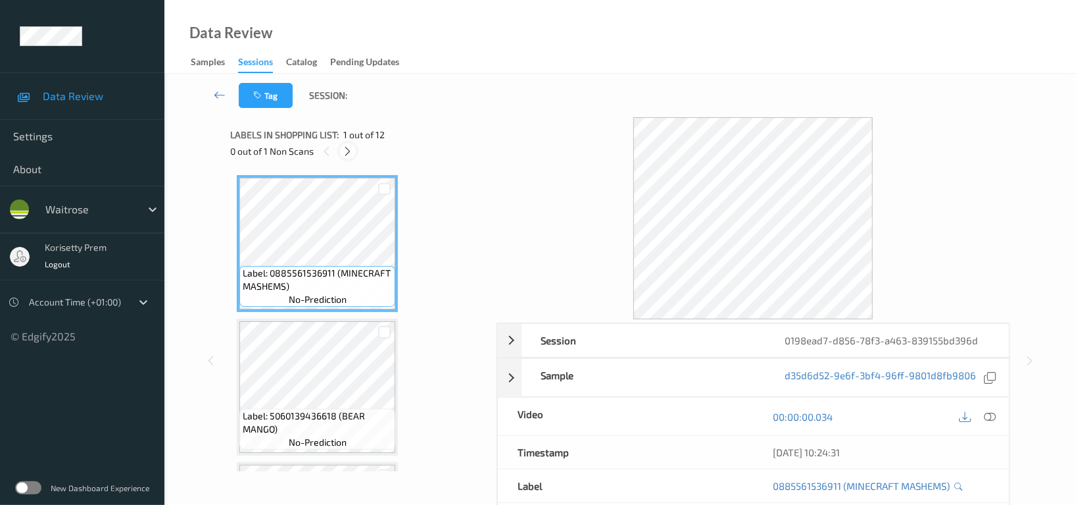
click at [352, 151] on icon at bounding box center [348, 151] width 11 height 12
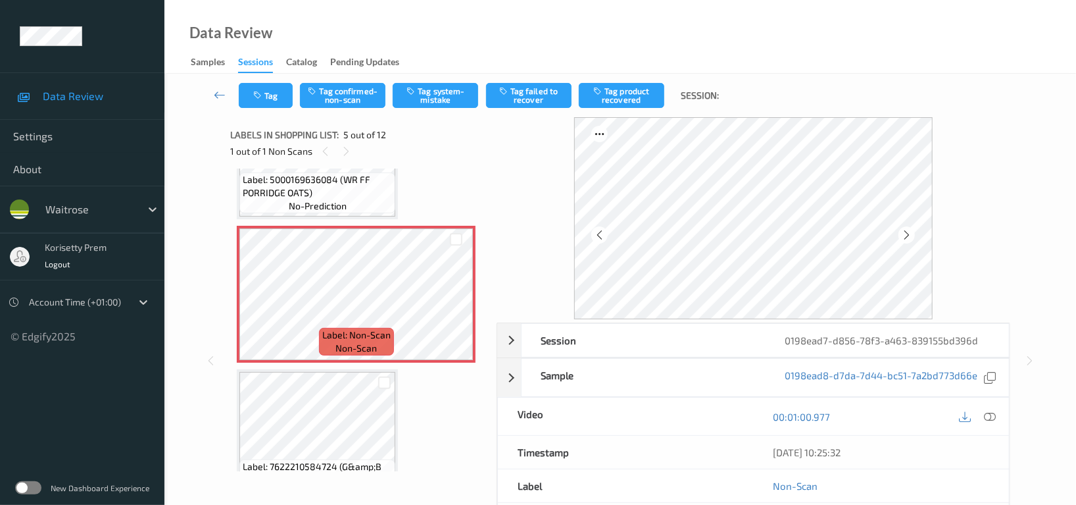
scroll to position [435, 0]
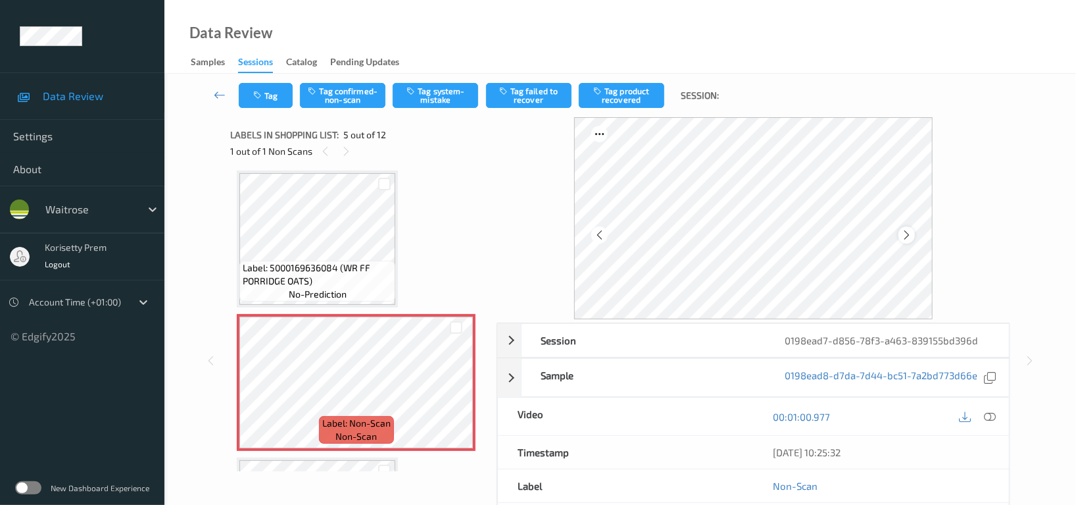
click at [910, 232] on icon at bounding box center [906, 235] width 11 height 12
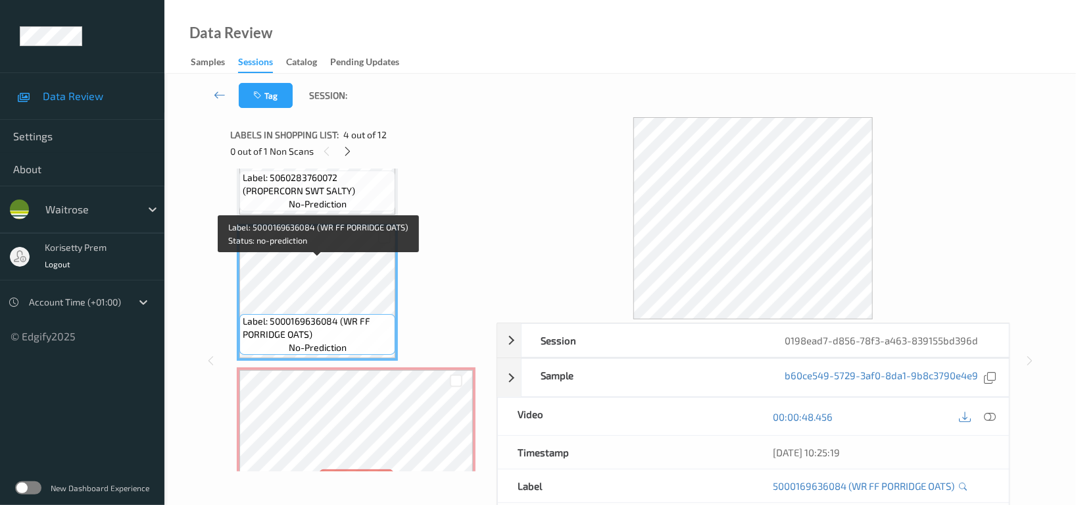
scroll to position [347, 0]
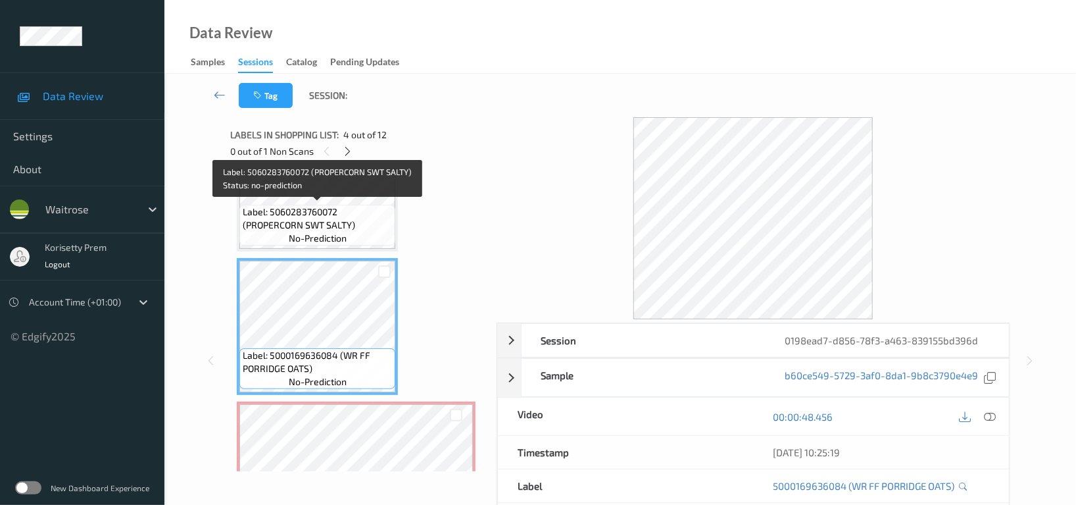
click at [328, 205] on span "Label: 5060283760072 (PROPERCORN SWT SALTY)" at bounding box center [317, 218] width 149 height 26
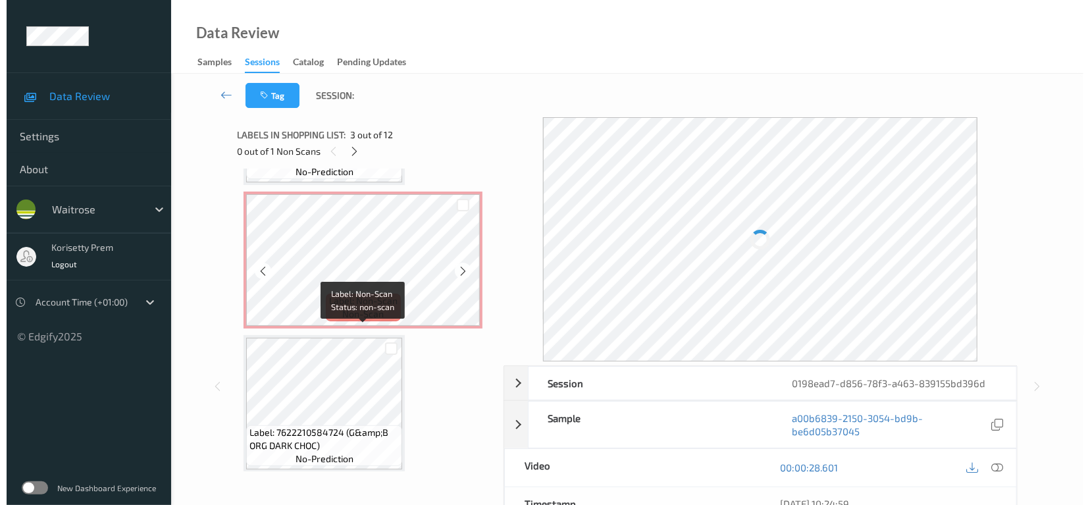
scroll to position [523, 0]
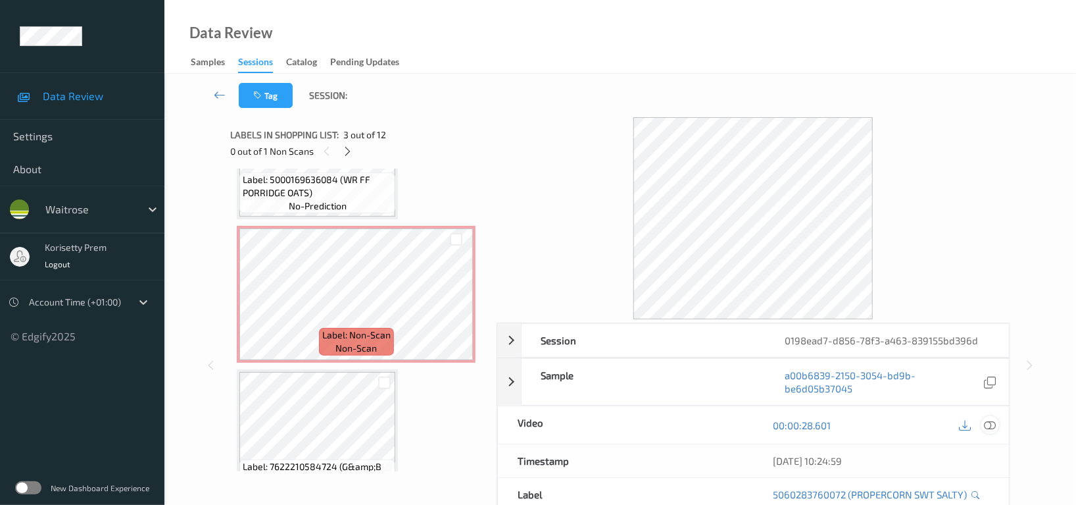
click at [984, 424] on icon at bounding box center [990, 425] width 12 height 12
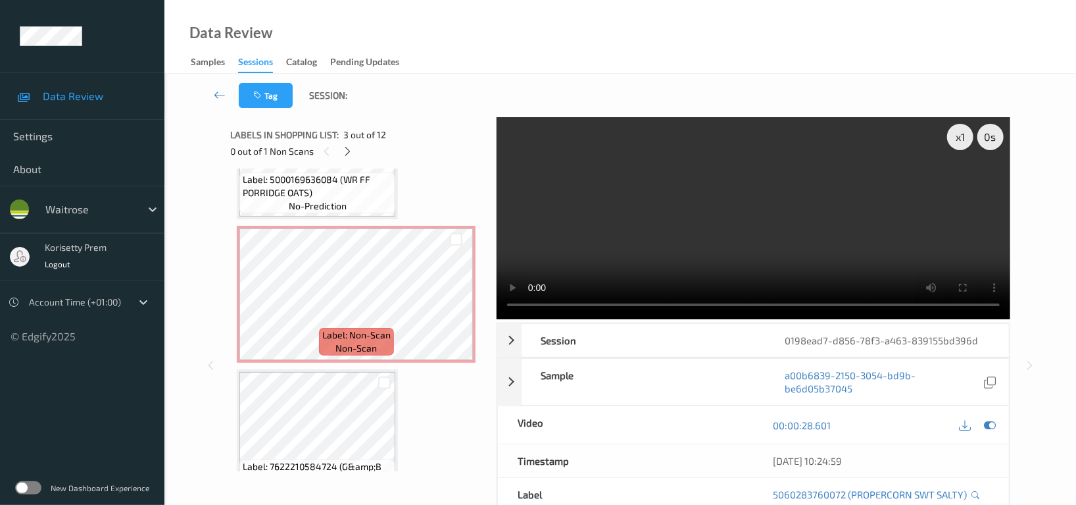
click at [716, 186] on video at bounding box center [754, 218] width 514 height 202
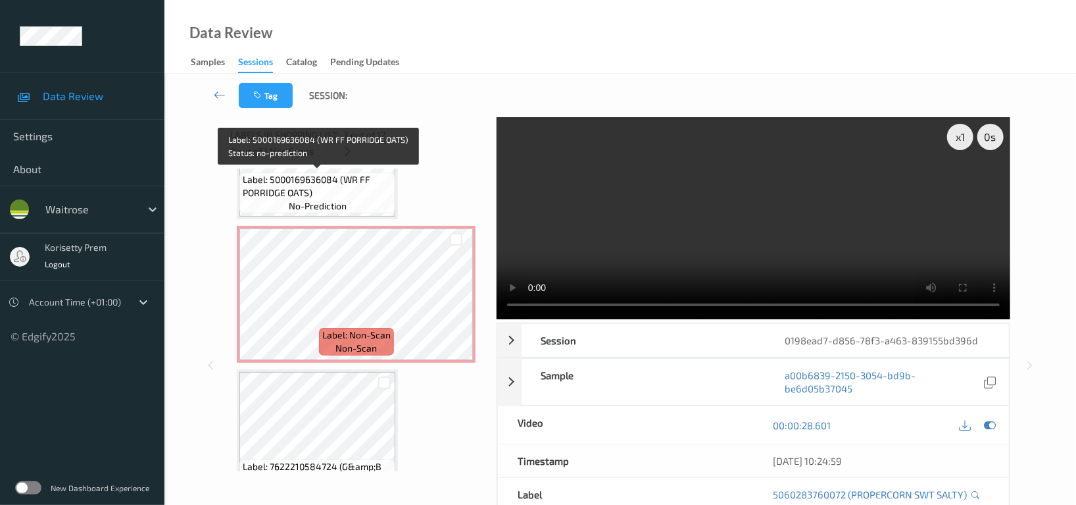
click at [336, 181] on span "Label: 5000169636084 (WR FF PORRIDGE OATS)" at bounding box center [317, 186] width 149 height 26
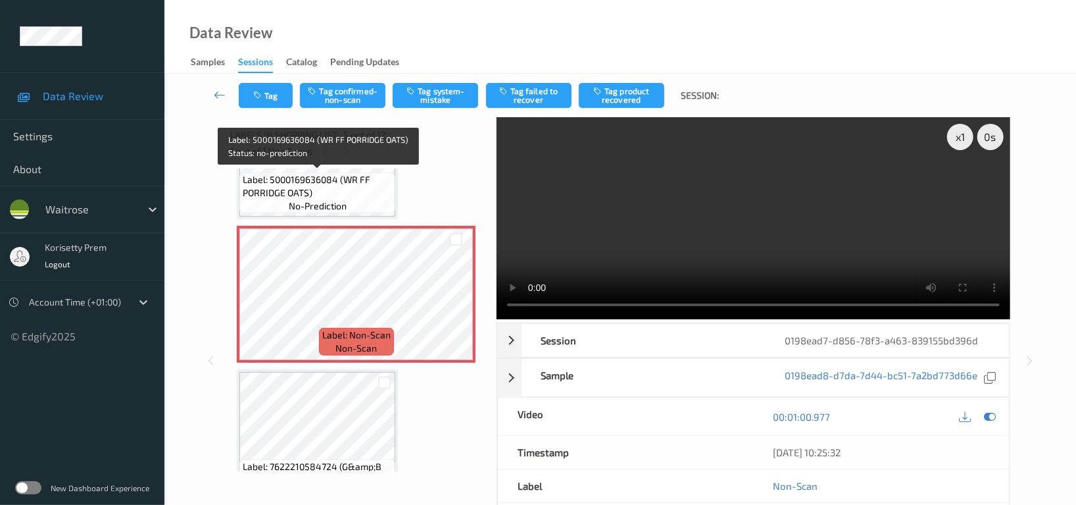
click at [307, 196] on span "Label: 5000169636084 (WR FF PORRIDGE OATS)" at bounding box center [317, 186] width 149 height 26
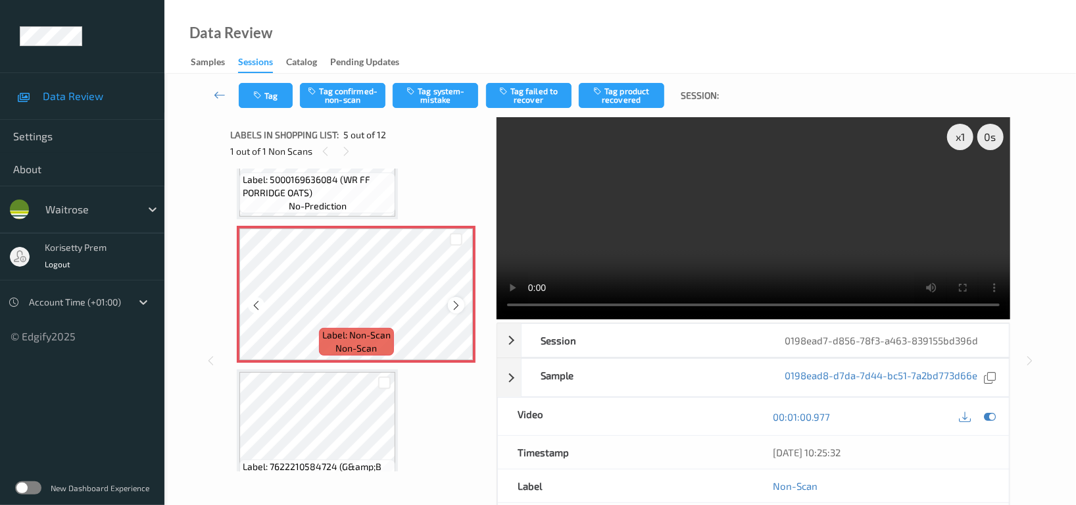
click at [456, 304] on icon at bounding box center [456, 305] width 11 height 12
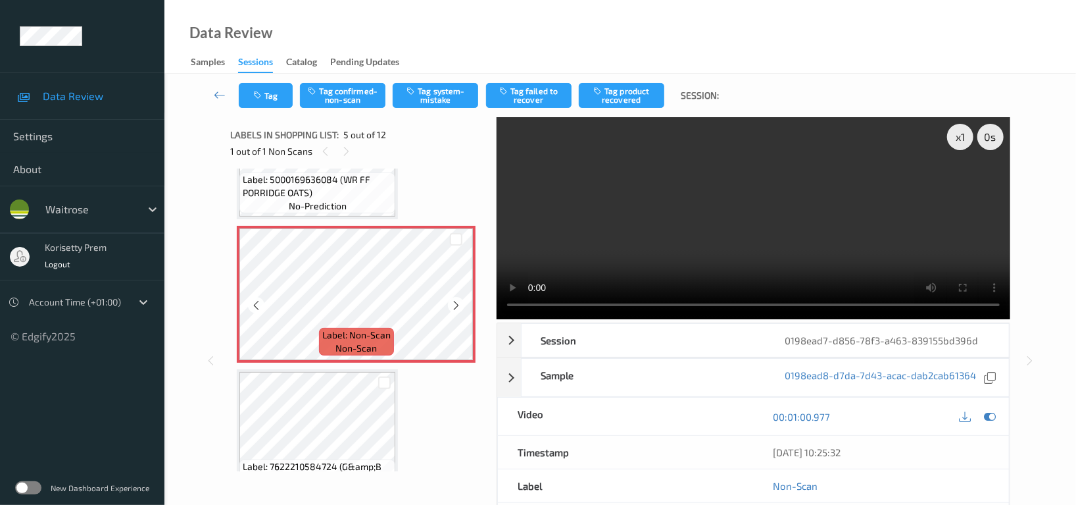
click at [456, 304] on icon at bounding box center [456, 305] width 11 height 12
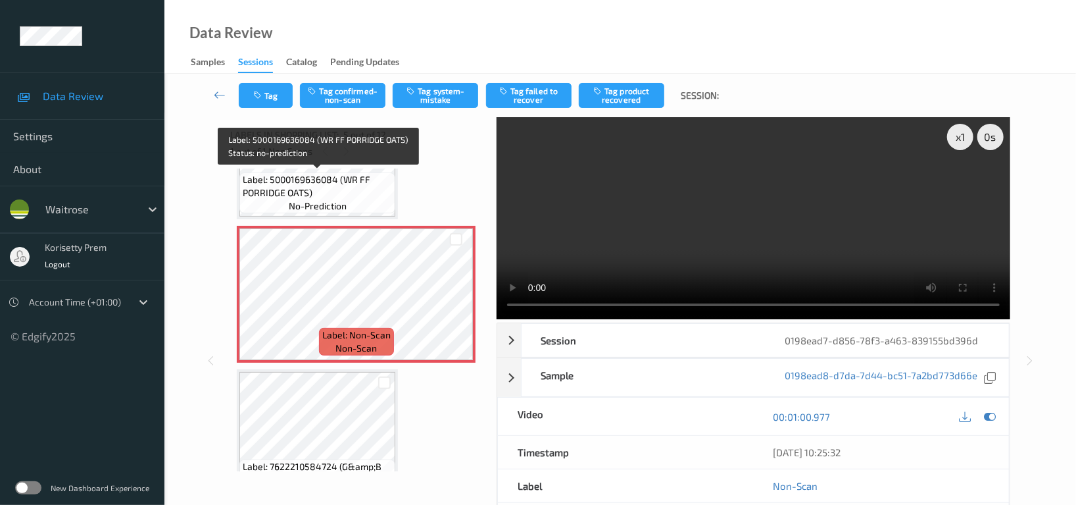
click at [274, 186] on span "Label: 5000169636084 (WR FF PORRIDGE OATS)" at bounding box center [317, 186] width 149 height 26
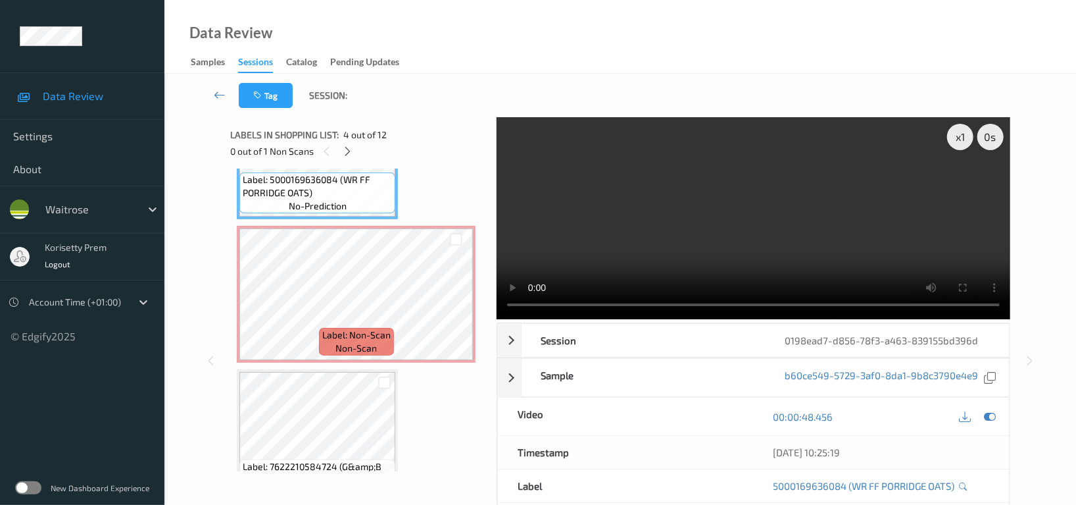
click at [696, 176] on video at bounding box center [754, 218] width 514 height 202
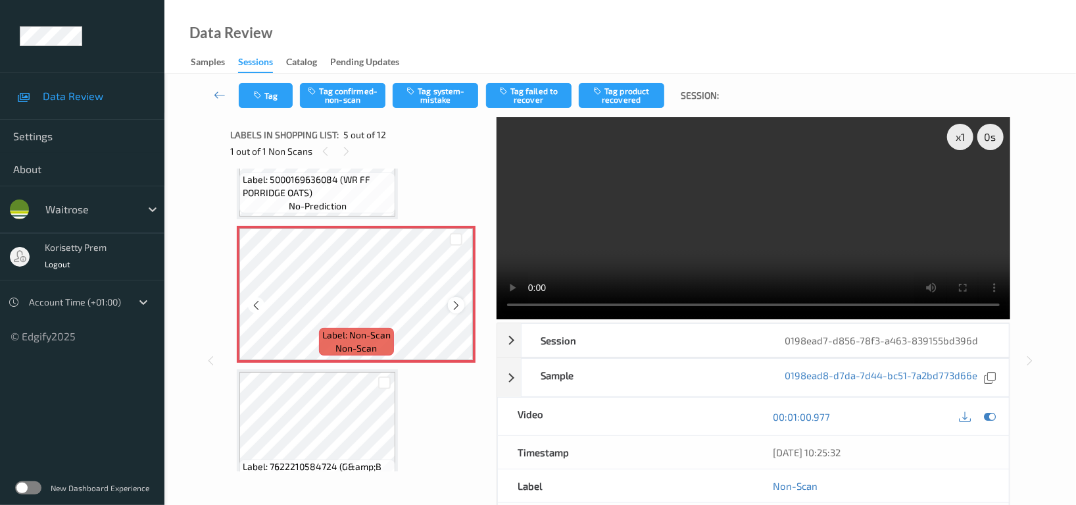
click at [453, 299] on icon at bounding box center [456, 305] width 11 height 12
click at [430, 84] on button "Tag system-mistake" at bounding box center [436, 95] width 86 height 25
click at [267, 98] on button "Tag" at bounding box center [266, 95] width 54 height 25
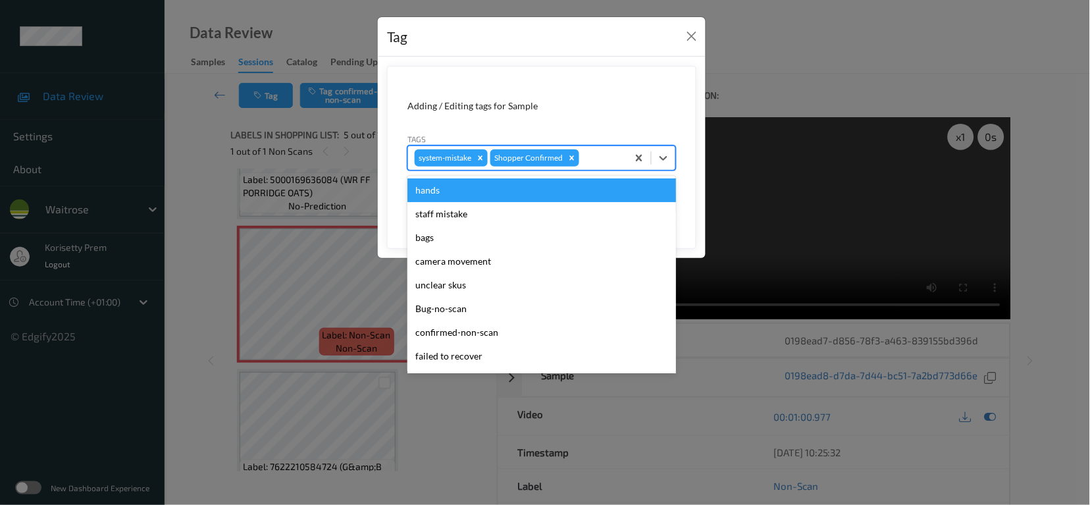
click at [595, 163] on div at bounding box center [601, 158] width 39 height 16
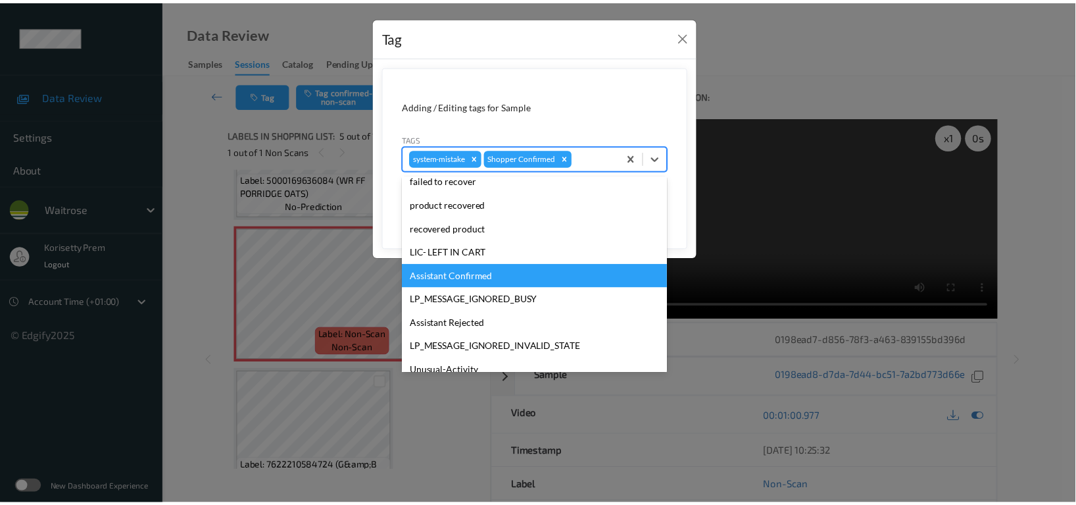
scroll to position [280, 0]
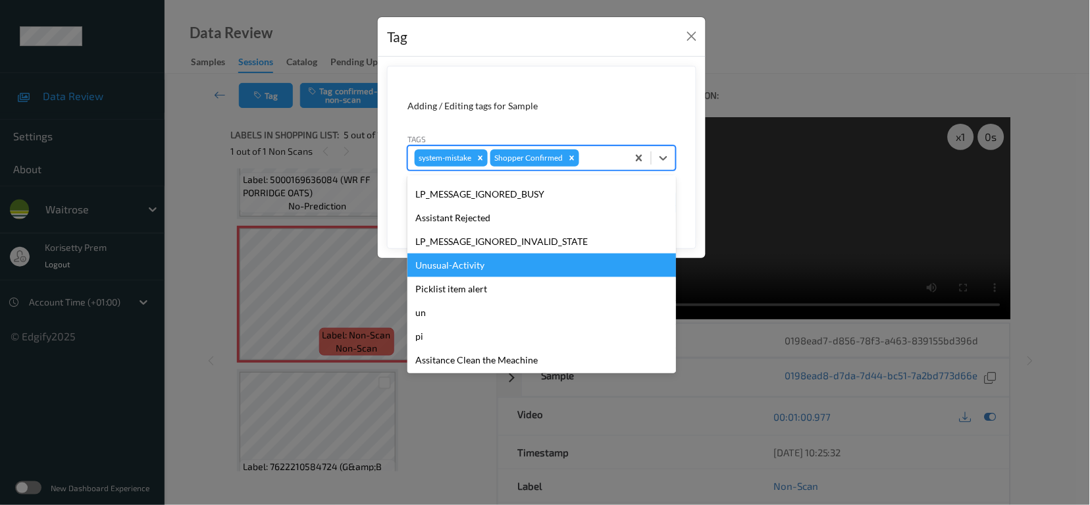
click at [476, 270] on div "Unusual-Activity" at bounding box center [541, 265] width 268 height 24
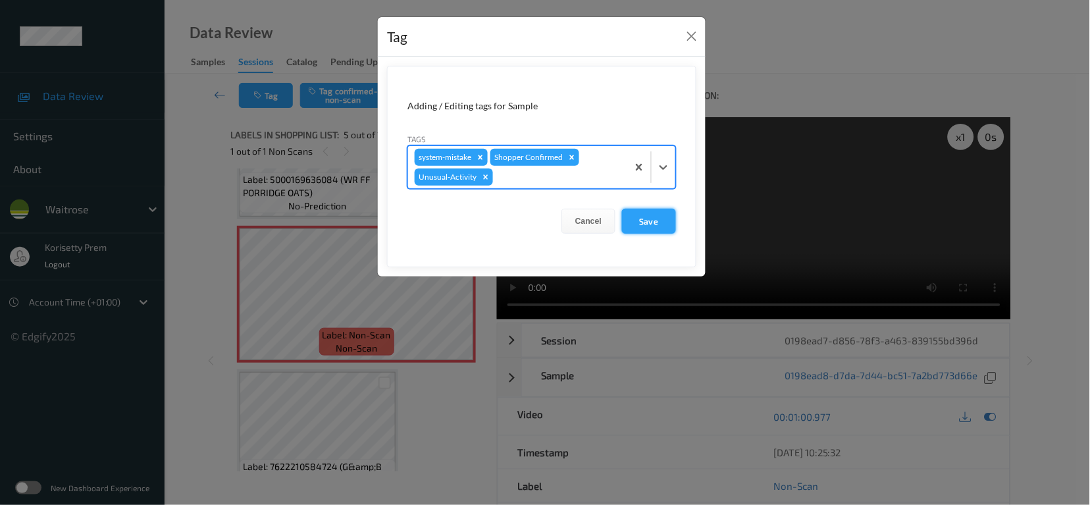
click at [662, 223] on button "Save" at bounding box center [649, 221] width 54 height 25
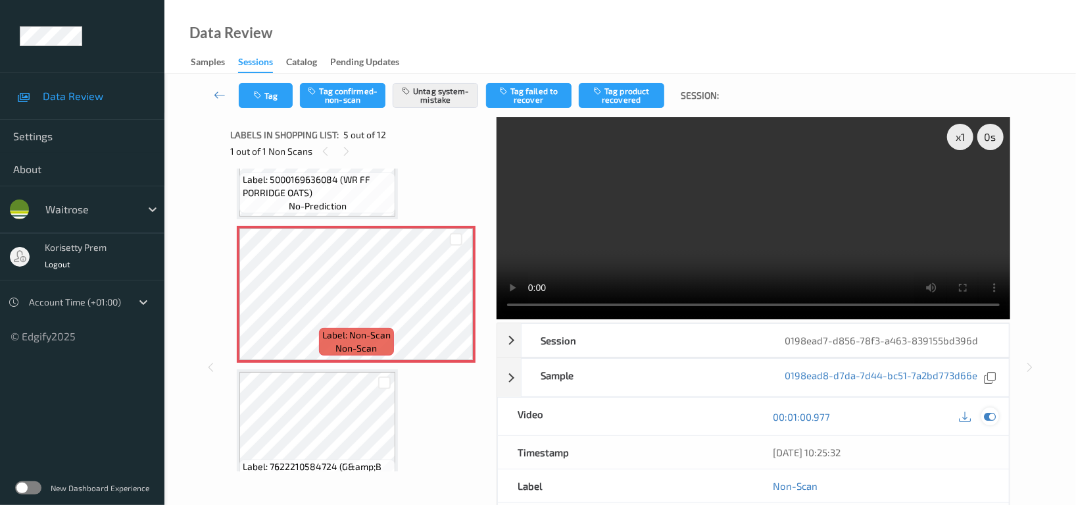
click at [983, 407] on div at bounding box center [991, 416] width 18 height 18
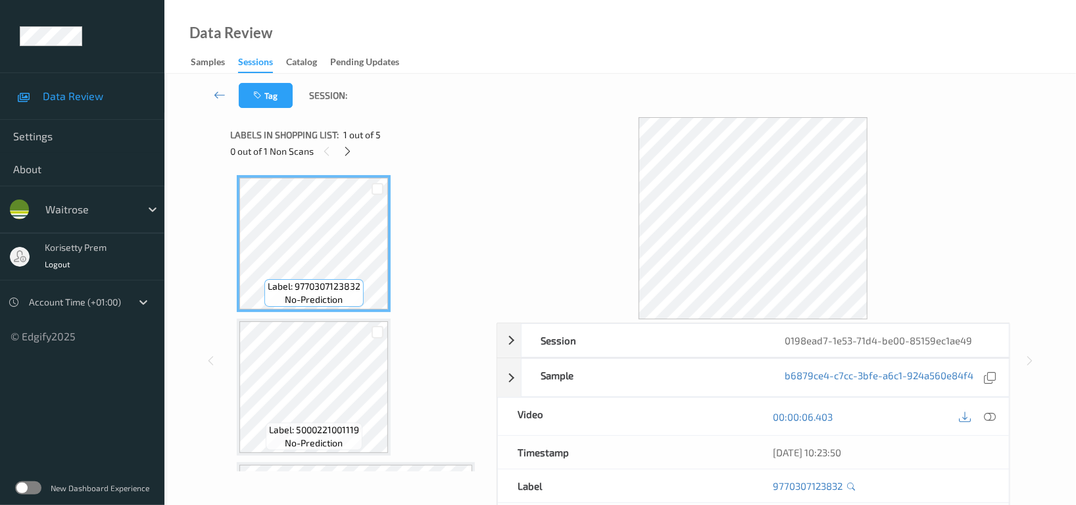
click at [555, 91] on div "Tag Session:" at bounding box center [620, 95] width 858 height 43
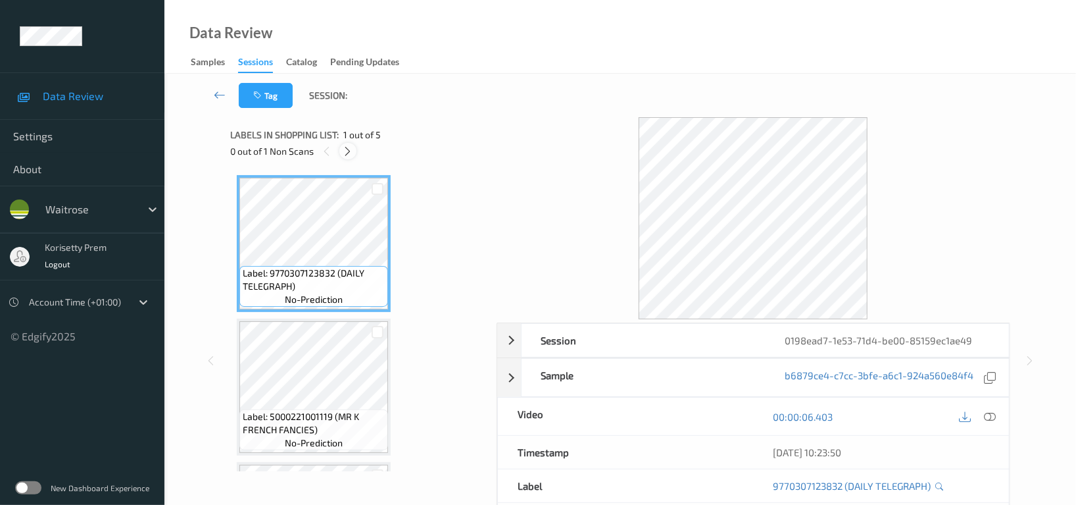
click at [351, 151] on icon at bounding box center [348, 151] width 11 height 12
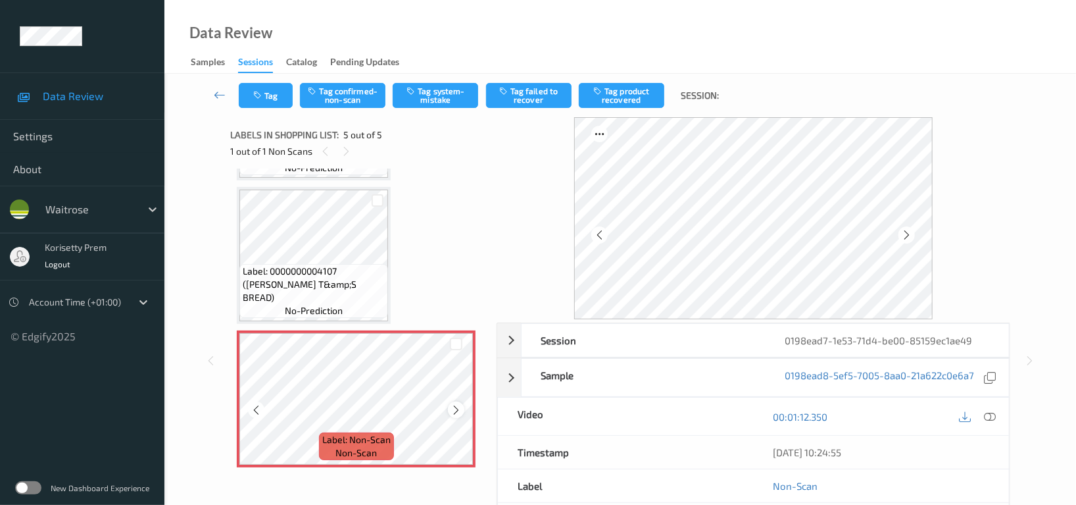
click at [455, 404] on icon at bounding box center [456, 410] width 11 height 12
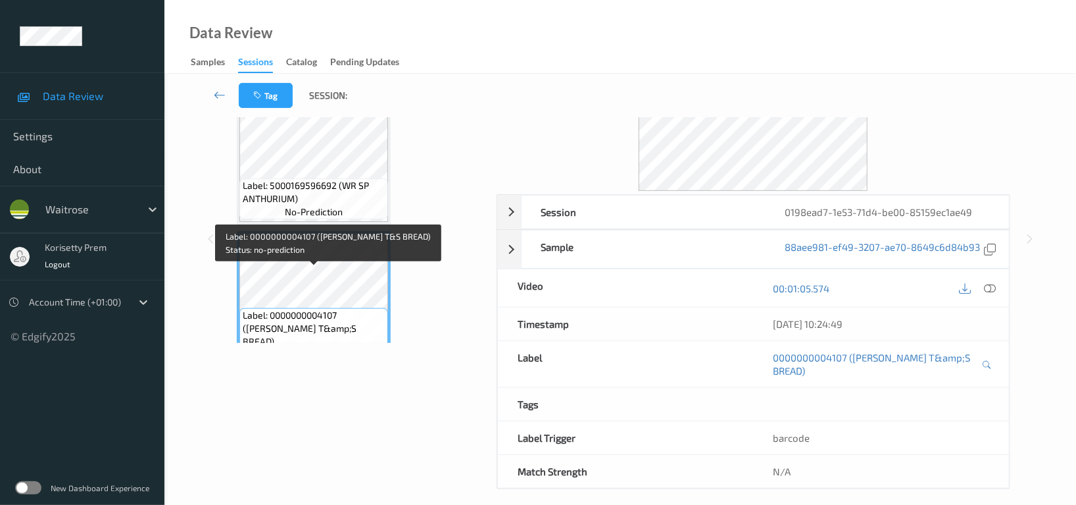
scroll to position [243, 0]
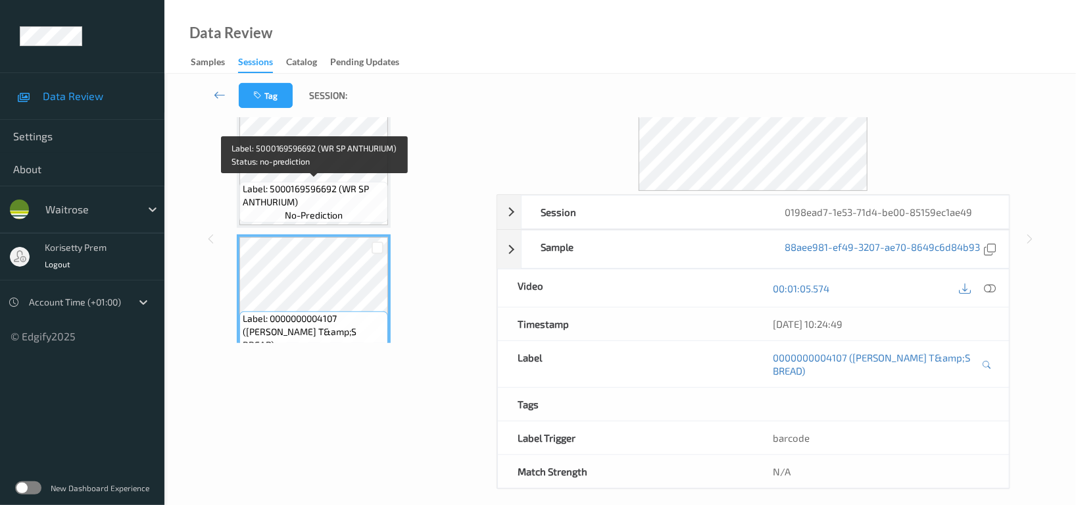
click at [355, 182] on span "Label: 5000169596692 (WR SP ANTHURIUM)" at bounding box center [314, 195] width 142 height 26
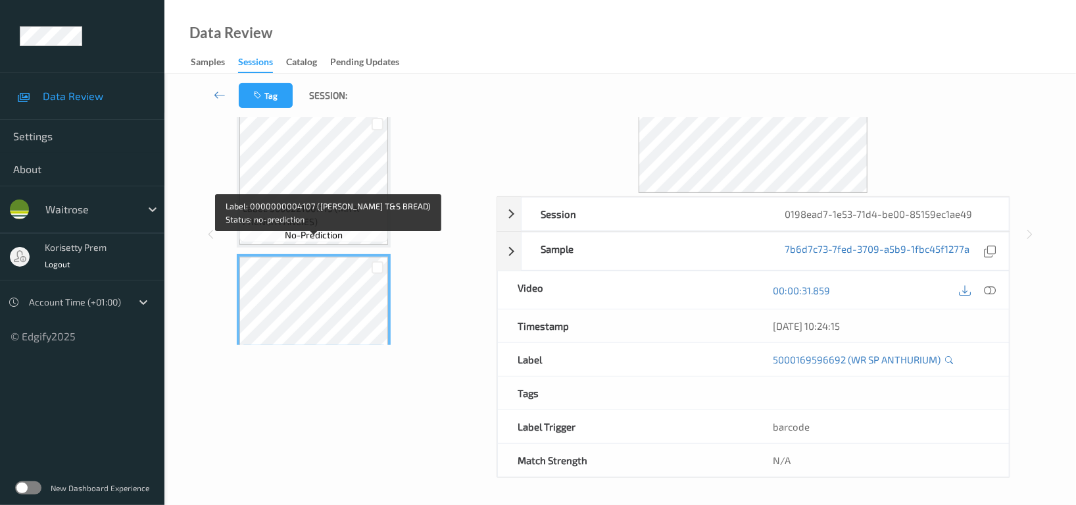
scroll to position [68, 0]
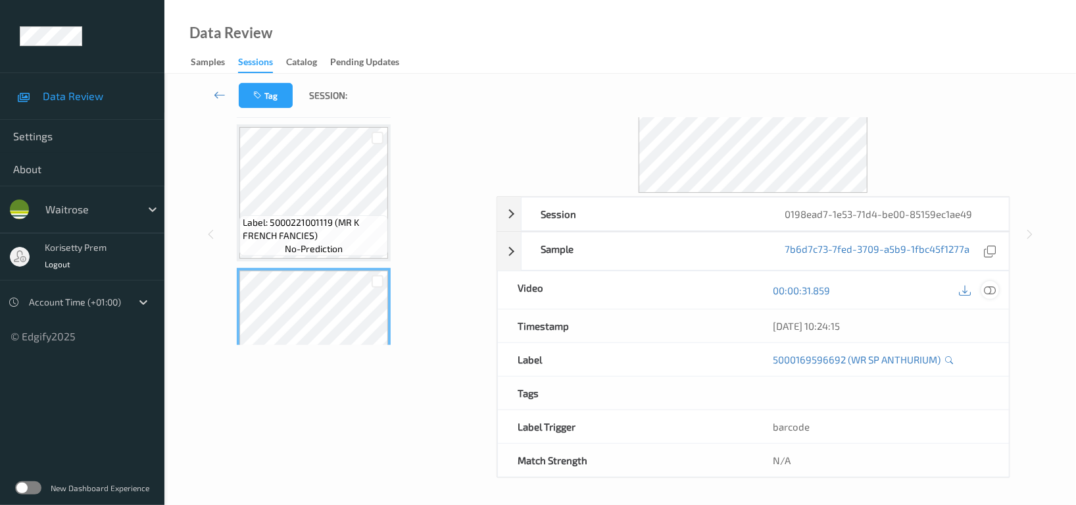
click at [989, 292] on icon at bounding box center [990, 290] width 12 height 12
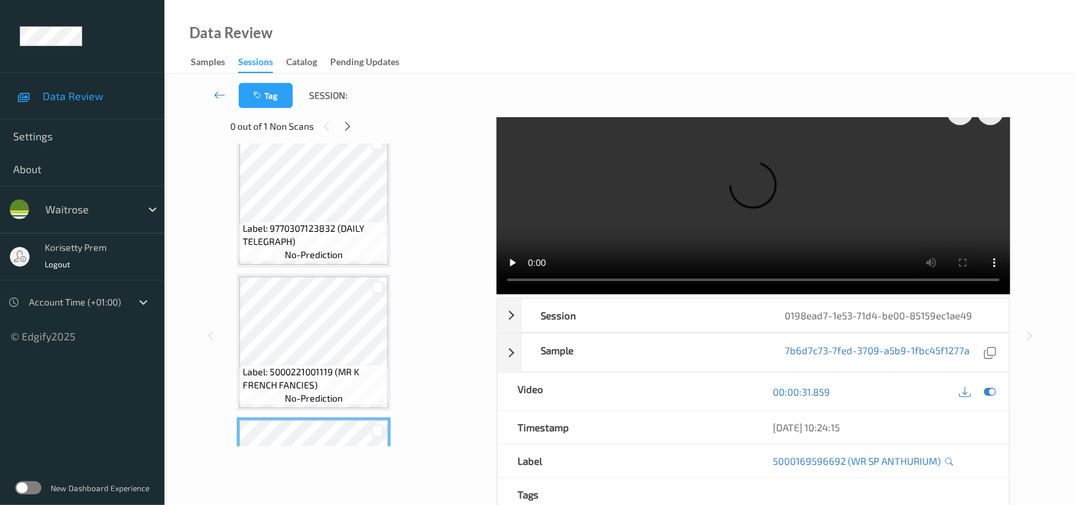
scroll to position [0, 0]
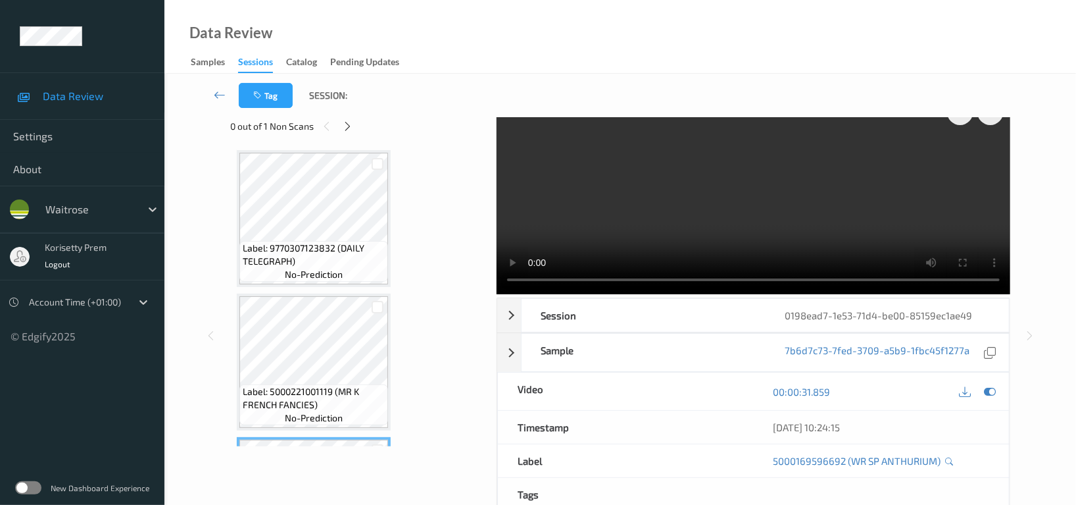
click at [720, 206] on video at bounding box center [754, 193] width 514 height 202
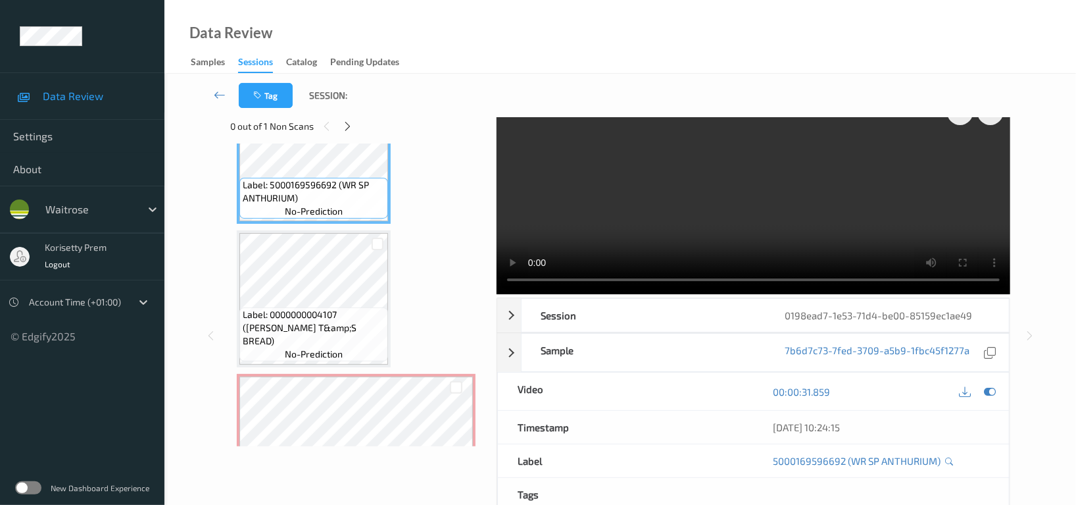
scroll to position [351, 0]
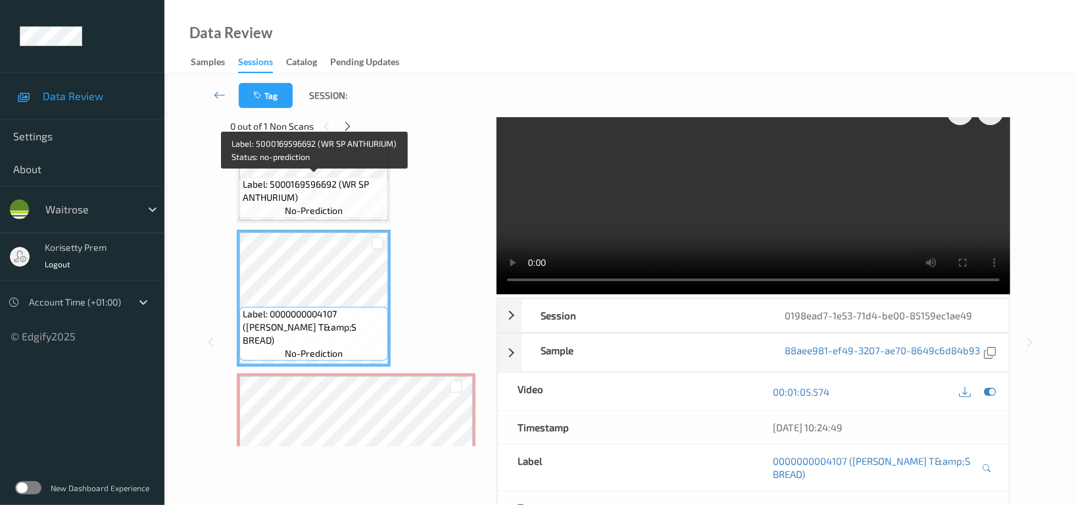
click at [321, 189] on span "Label: 5000169596692 (WR SP ANTHURIUM)" at bounding box center [314, 191] width 142 height 26
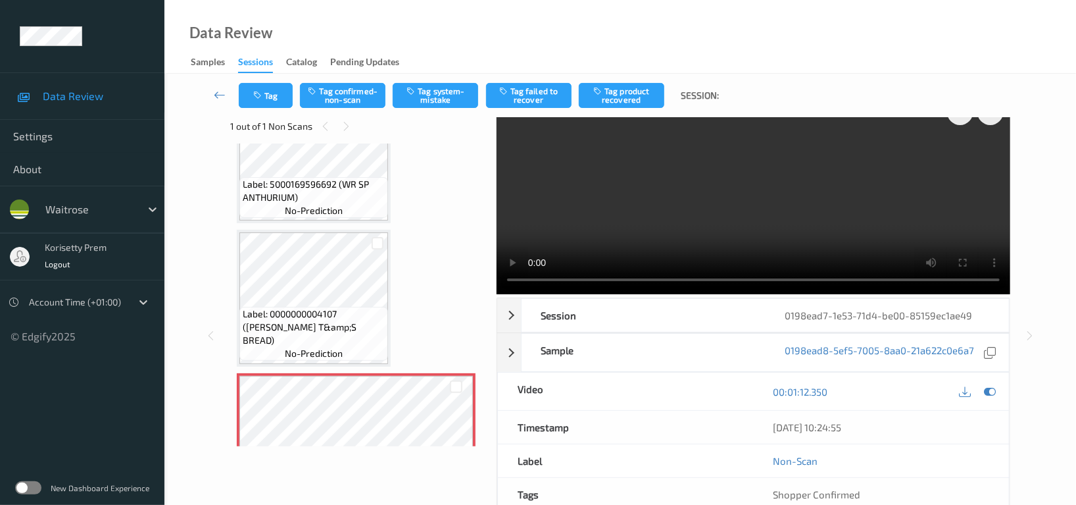
click at [651, 223] on video at bounding box center [754, 193] width 514 height 202
click at [828, 201] on video at bounding box center [754, 193] width 514 height 202
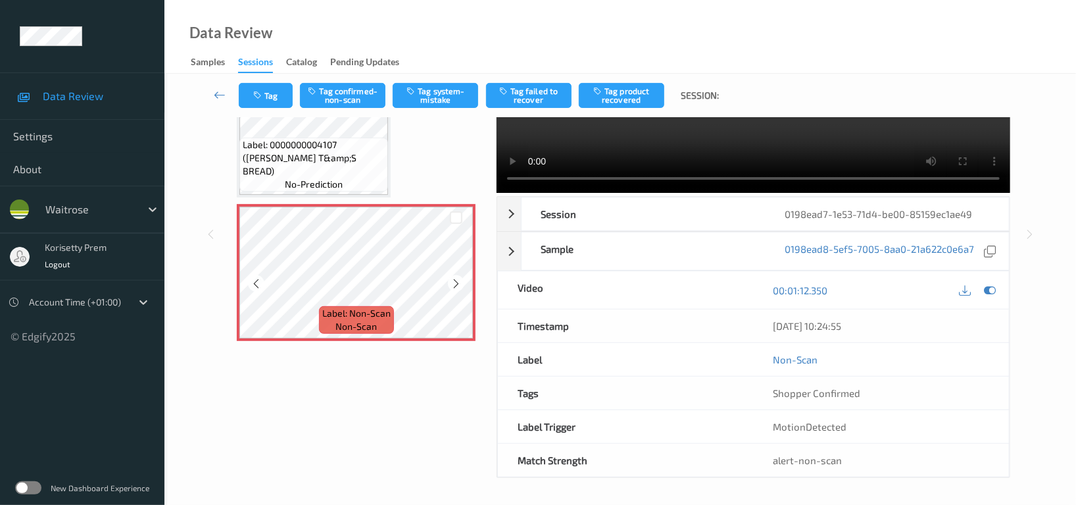
scroll to position [128, 0]
click at [446, 93] on button "Tag system-mistake" at bounding box center [436, 95] width 86 height 25
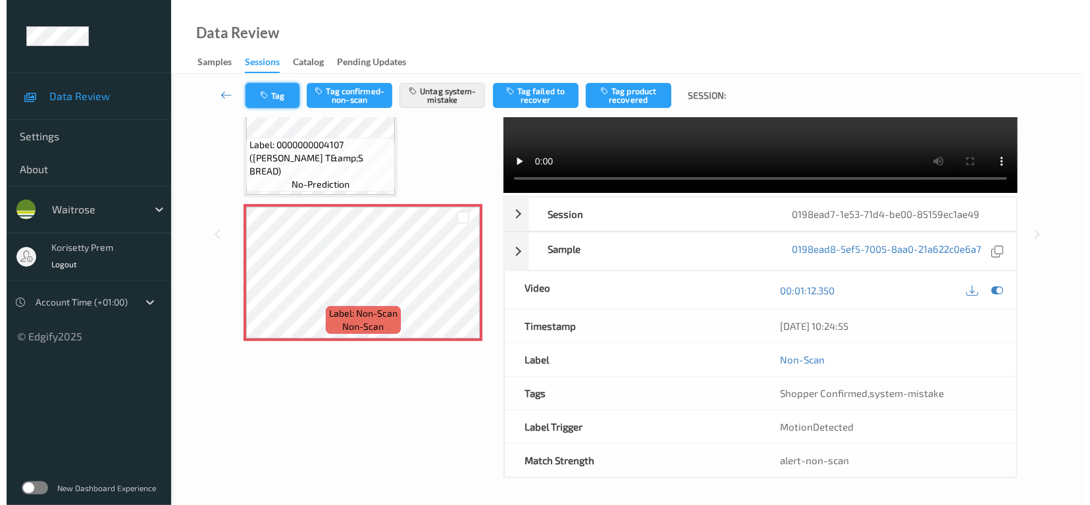
scroll to position [25, 0]
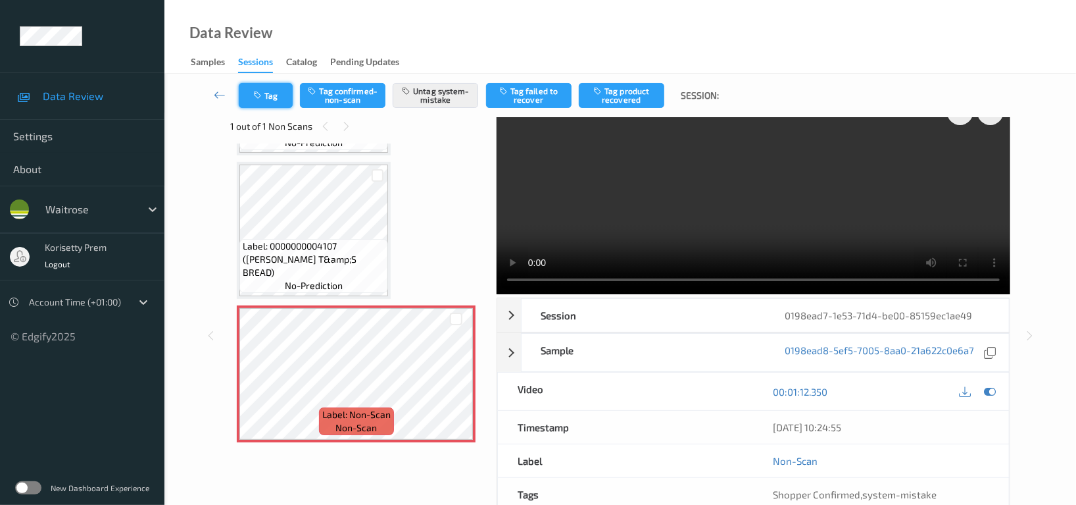
click at [268, 90] on button "Tag" at bounding box center [266, 95] width 54 height 25
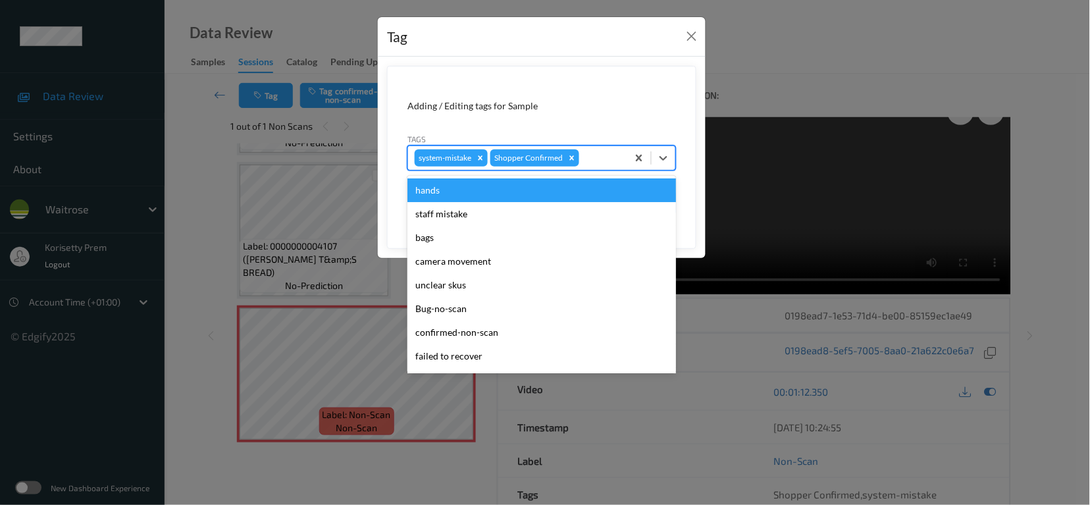
click at [599, 155] on div at bounding box center [601, 158] width 39 height 16
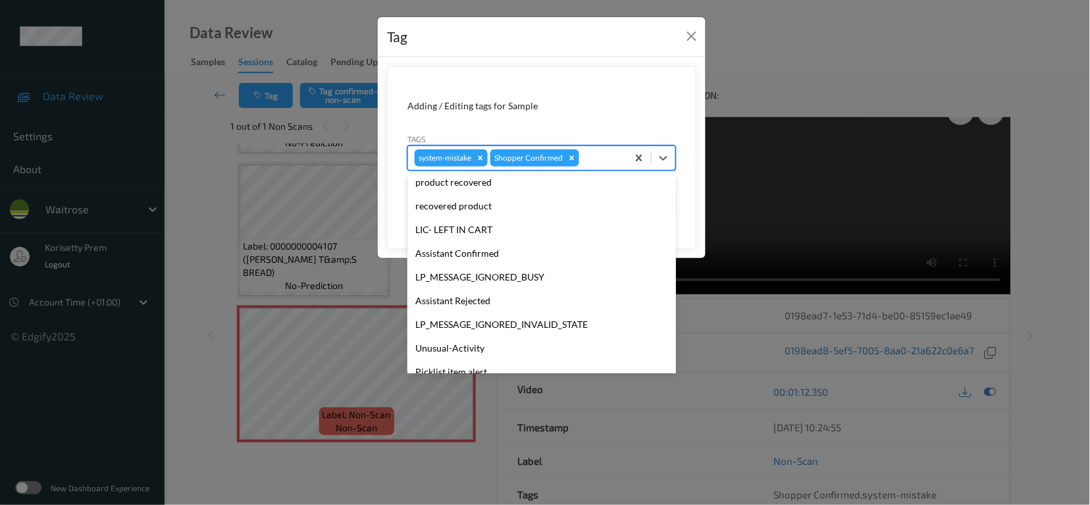
scroll to position [280, 0]
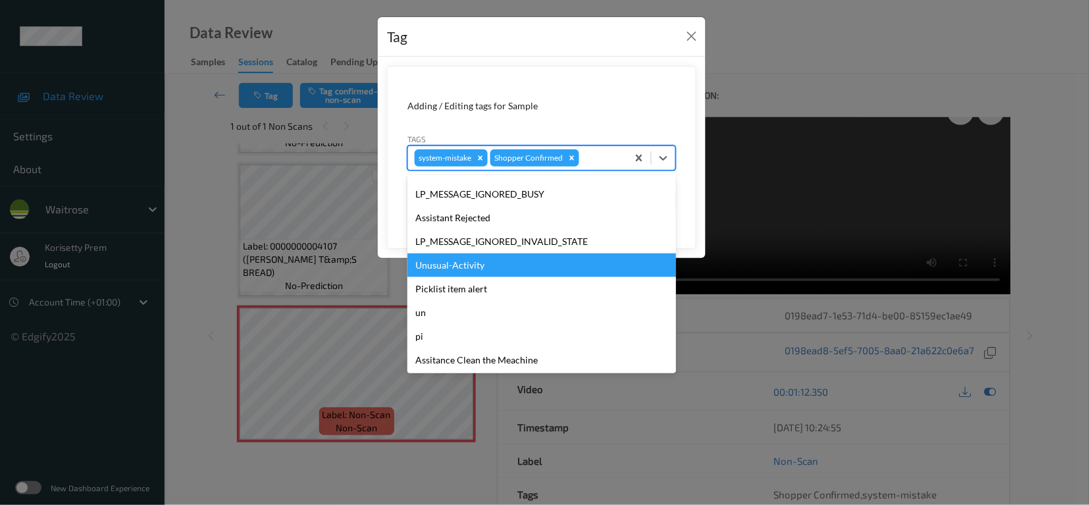
click at [491, 264] on div "Unusual-Activity" at bounding box center [541, 265] width 268 height 24
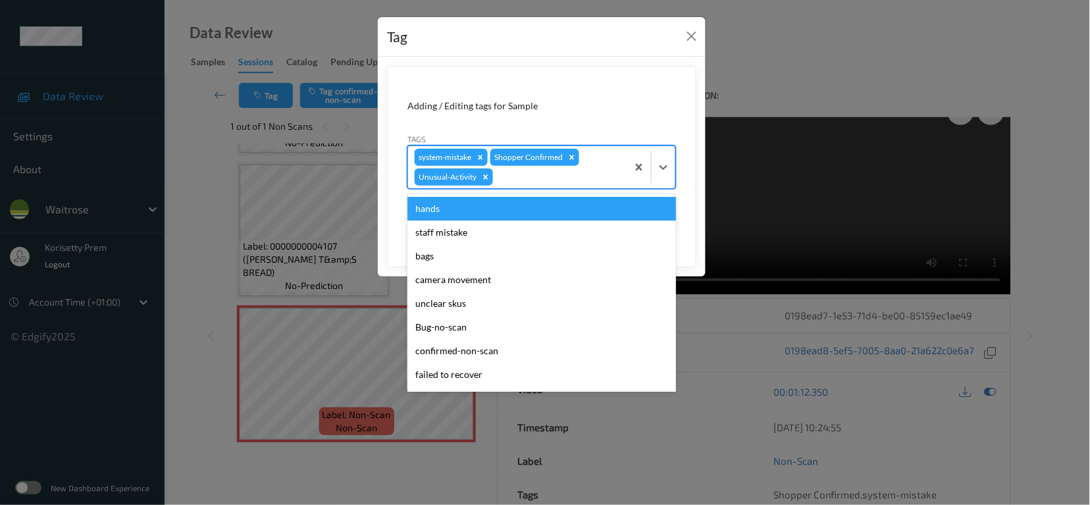
click at [516, 182] on div at bounding box center [557, 177] width 125 height 16
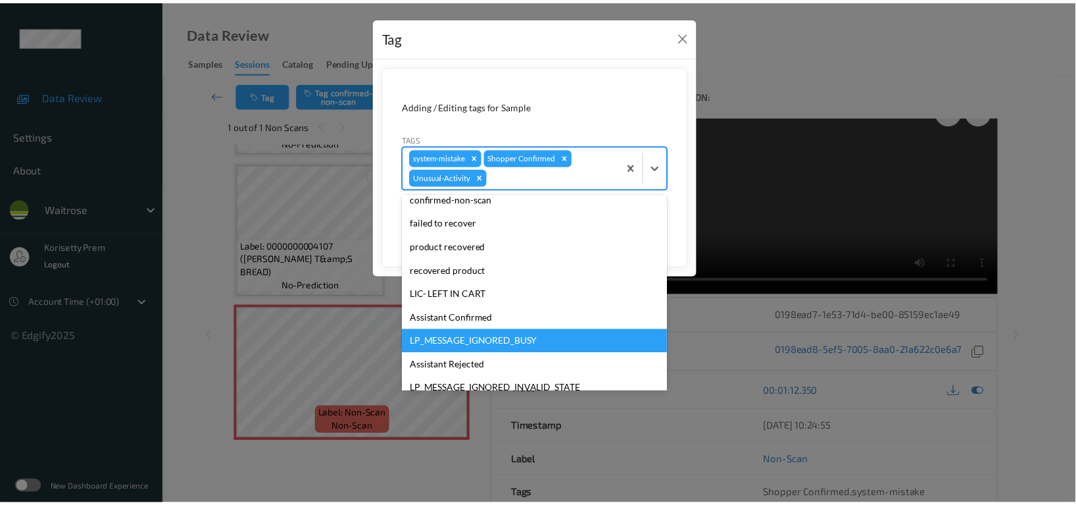
scroll to position [257, 0]
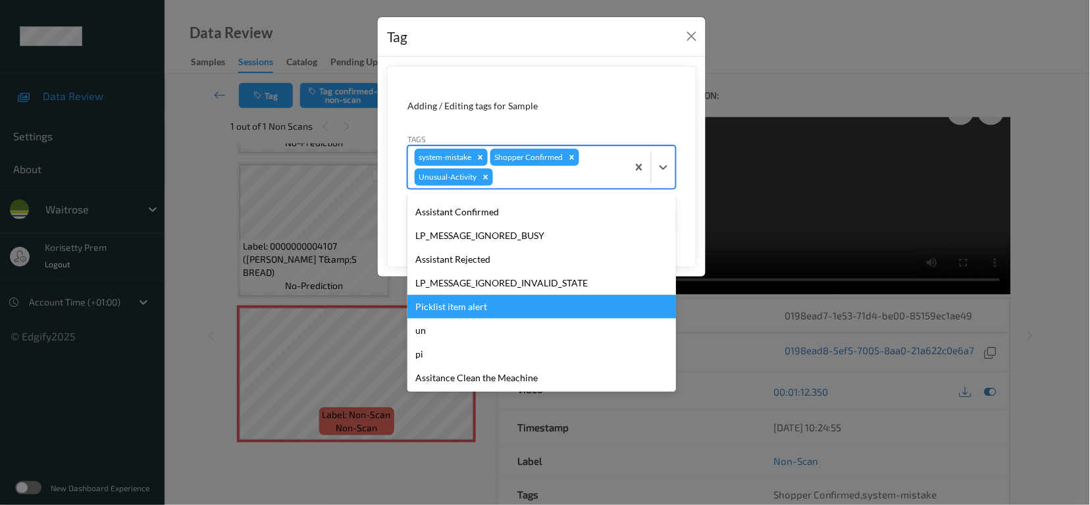
click at [471, 305] on div "Picklist item alert" at bounding box center [541, 307] width 268 height 24
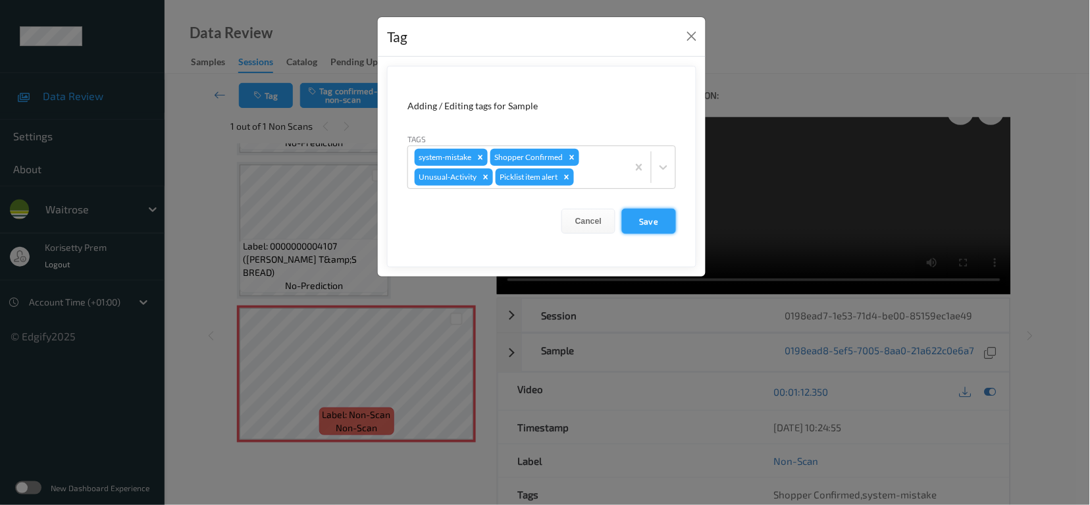
click at [647, 222] on button "Save" at bounding box center [649, 221] width 54 height 25
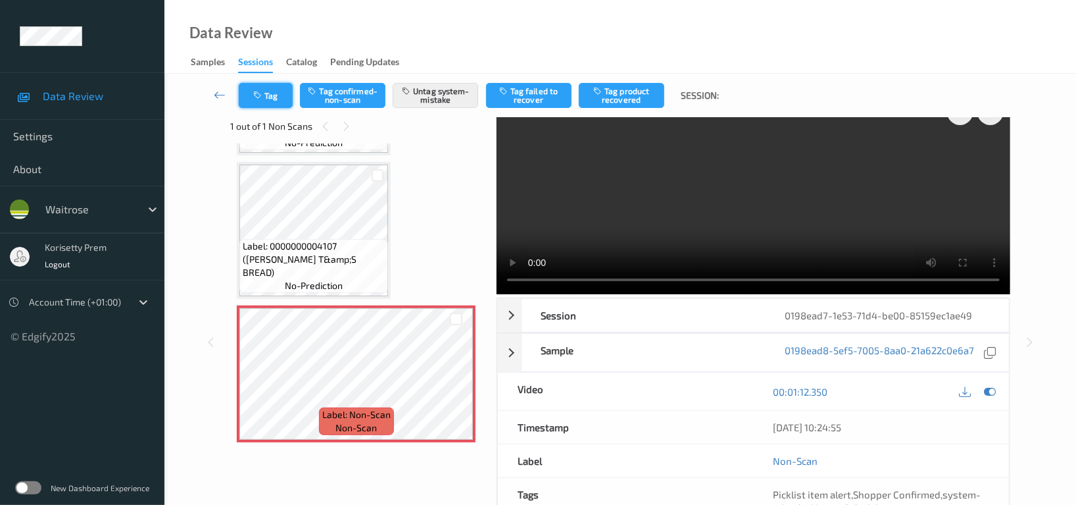
click at [276, 97] on button "Tag" at bounding box center [266, 95] width 54 height 25
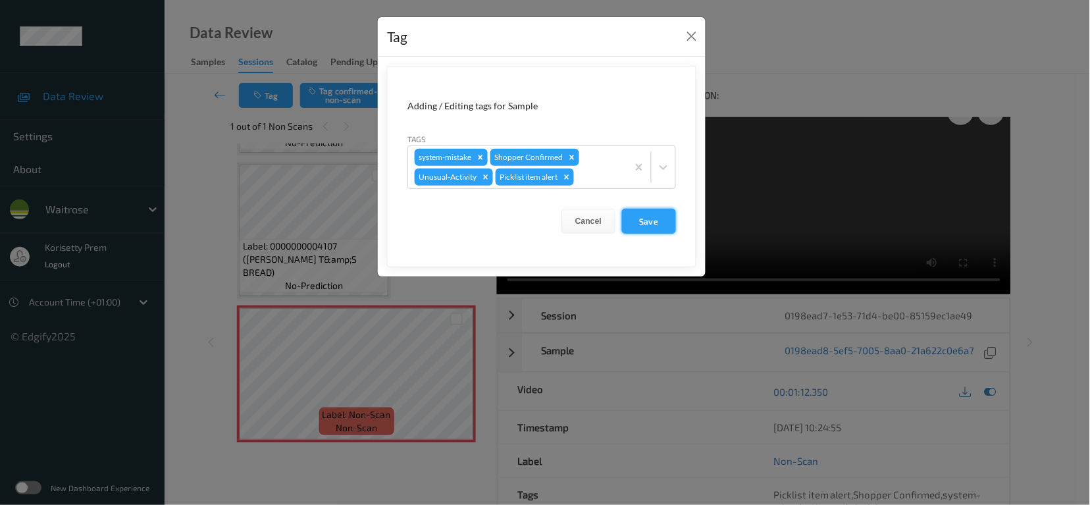
click at [637, 225] on button "Save" at bounding box center [649, 221] width 54 height 25
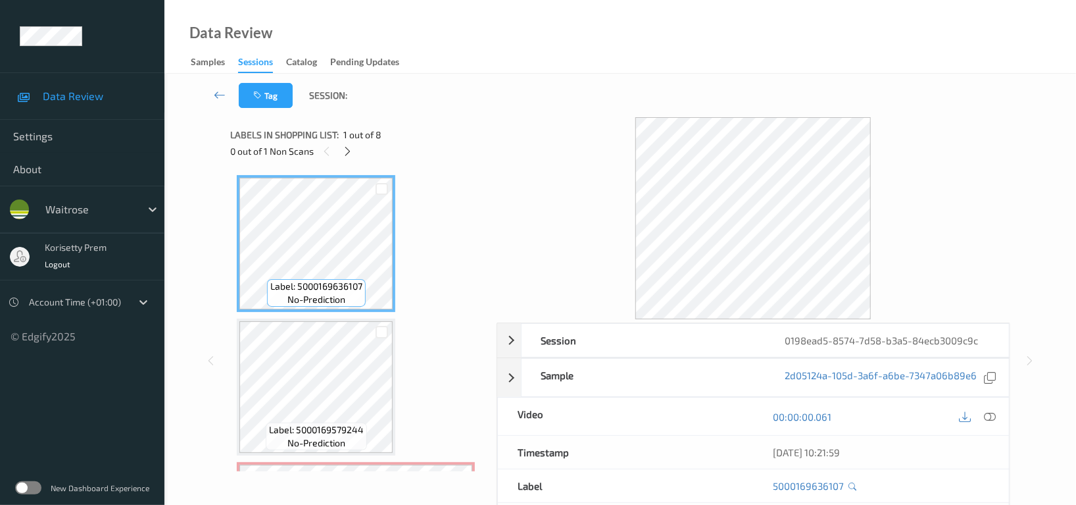
click at [476, 135] on div "Labels in shopping list: 1 out of 8" at bounding box center [358, 134] width 257 height 16
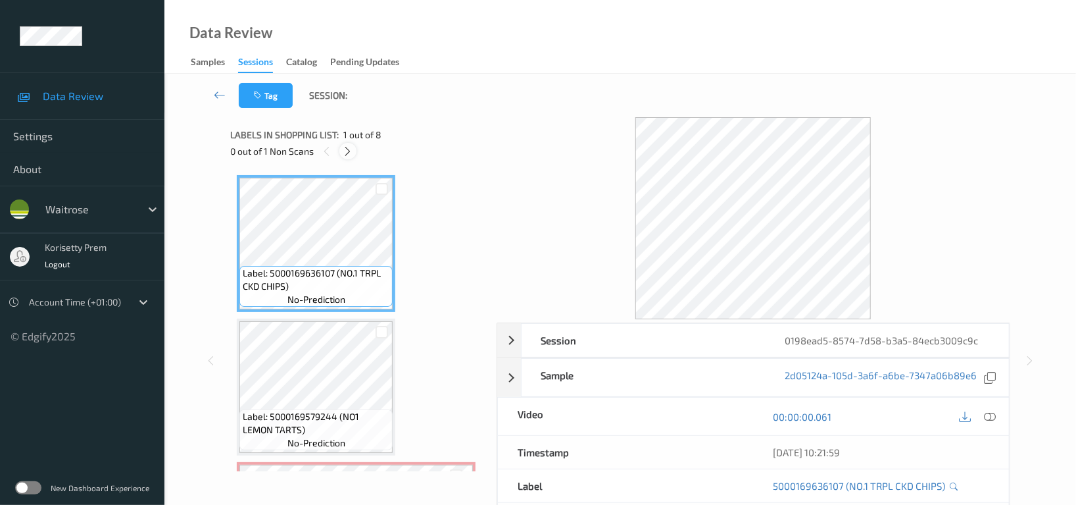
click at [345, 151] on icon at bounding box center [348, 151] width 11 height 12
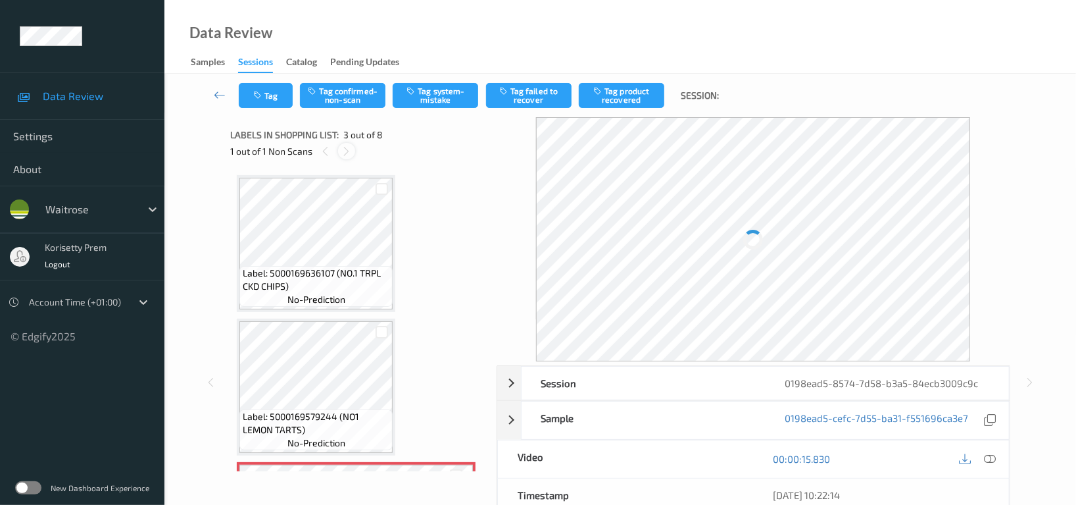
scroll to position [149, 0]
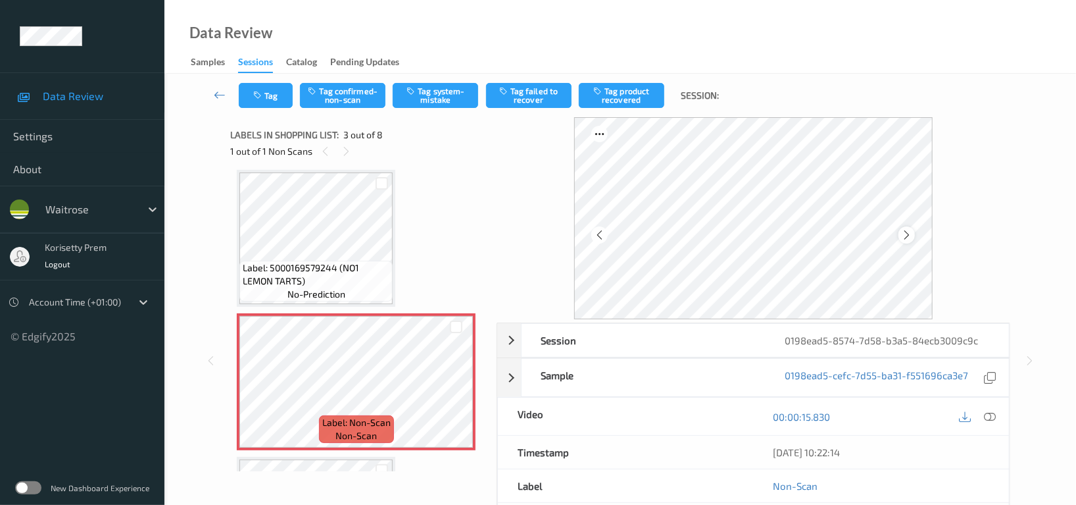
click at [903, 238] on icon at bounding box center [906, 235] width 11 height 12
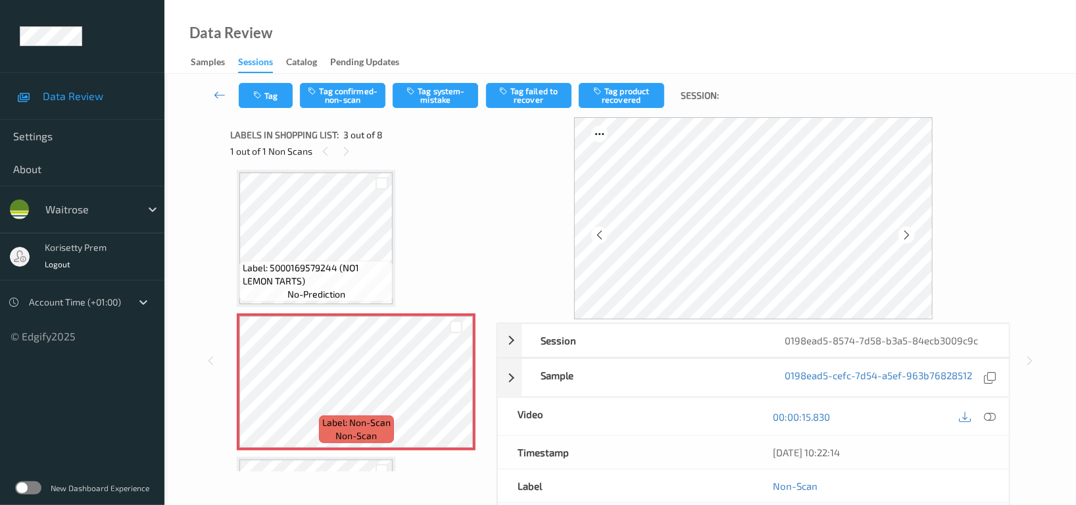
click at [903, 238] on icon at bounding box center [906, 235] width 11 height 12
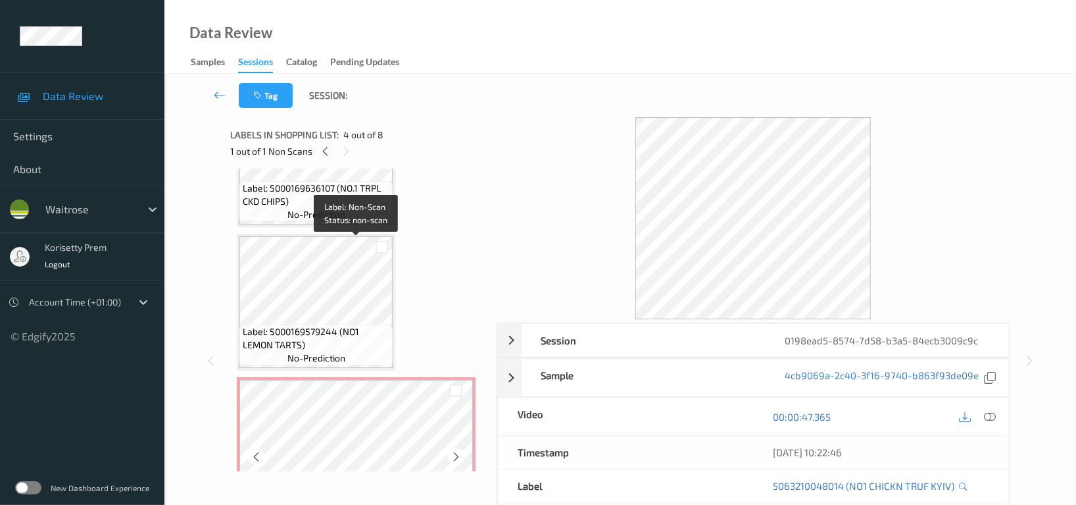
scroll to position [61, 0]
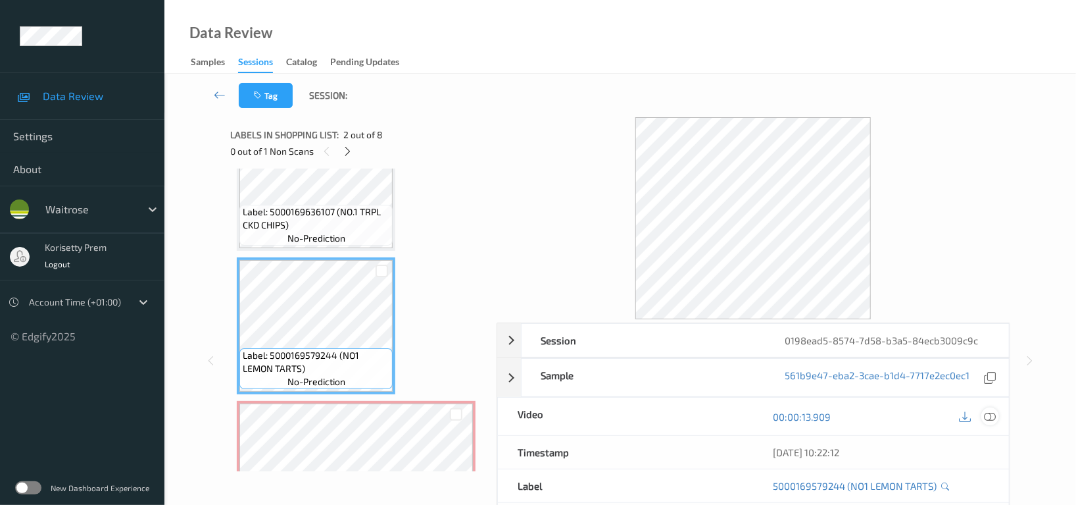
click at [991, 414] on icon at bounding box center [990, 417] width 12 height 12
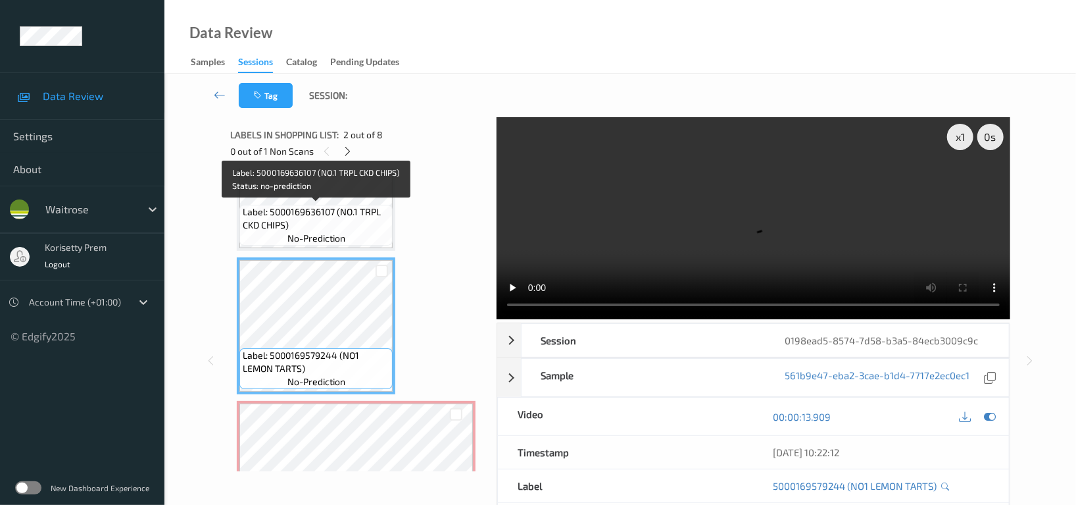
click at [318, 208] on span "Label: 5000169636107 (NO.1 TRPL CKD CHIPS)" at bounding box center [316, 218] width 147 height 26
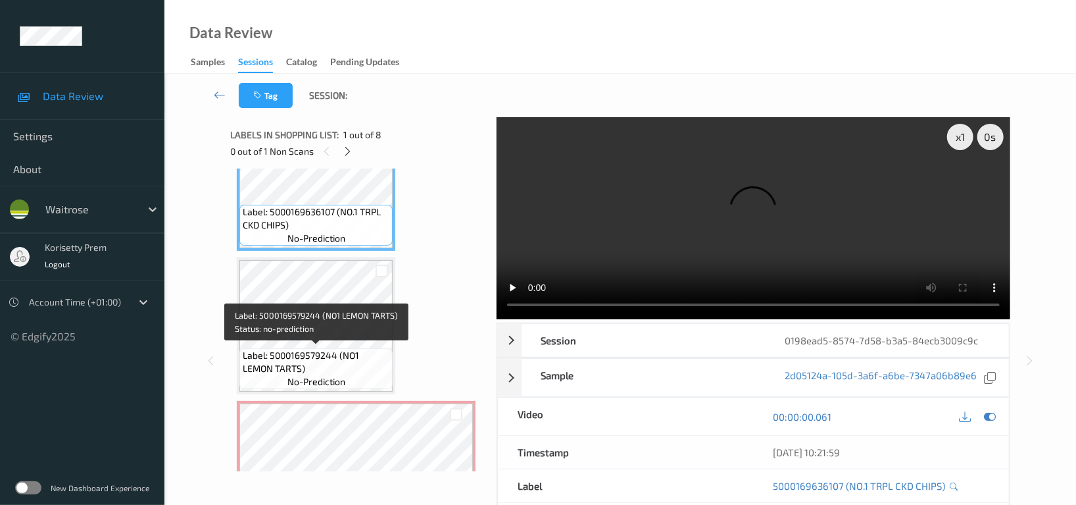
scroll to position [0, 0]
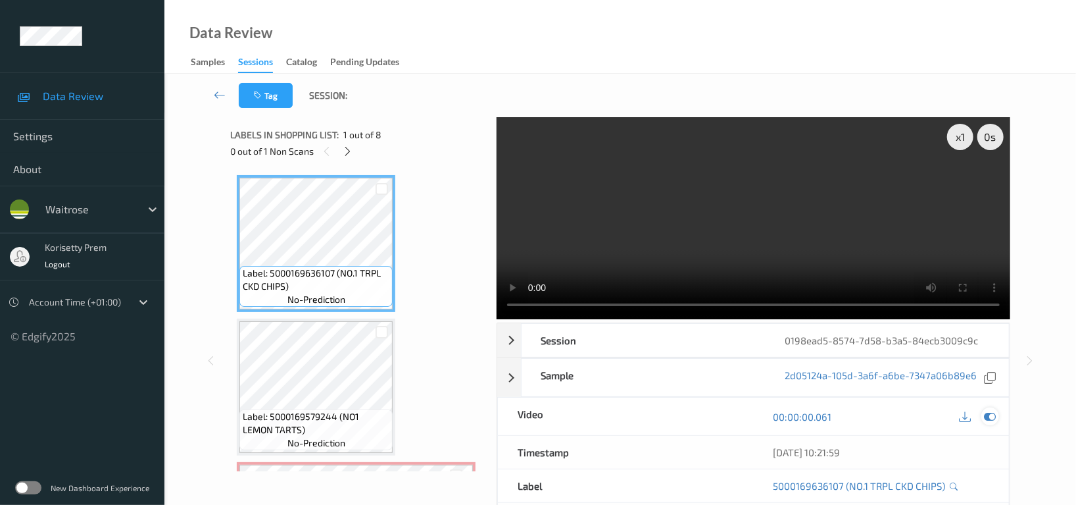
click at [993, 411] on icon at bounding box center [990, 417] width 12 height 12
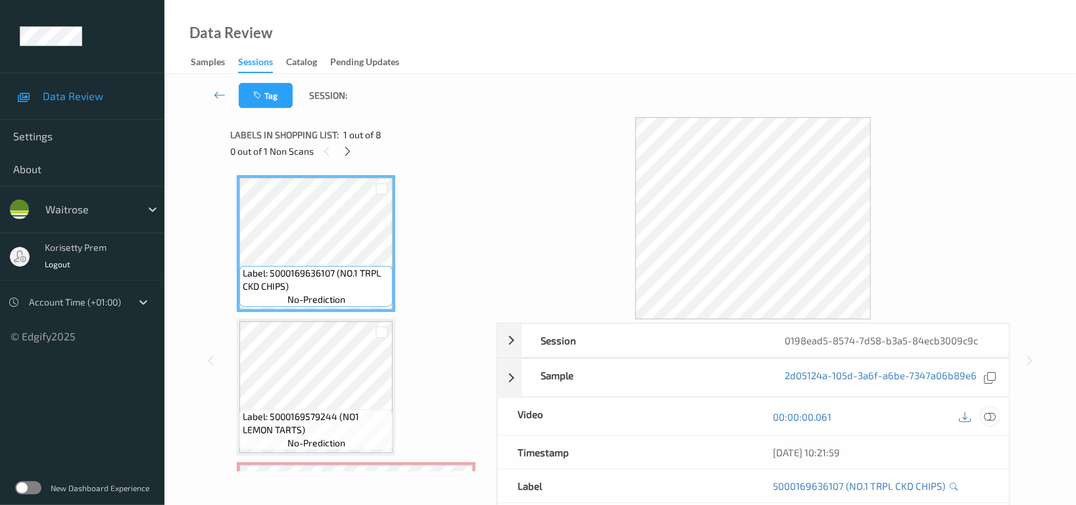
click at [991, 421] on icon at bounding box center [990, 417] width 12 height 12
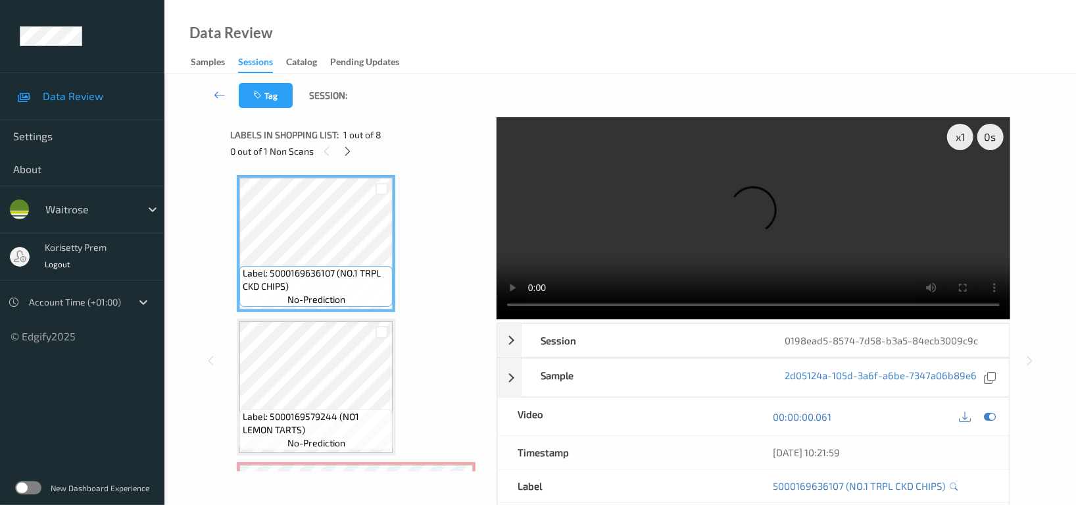
click at [558, 204] on video at bounding box center [754, 218] width 514 height 202
click at [682, 202] on video at bounding box center [754, 218] width 514 height 202
click at [753, 184] on video at bounding box center [754, 218] width 514 height 202
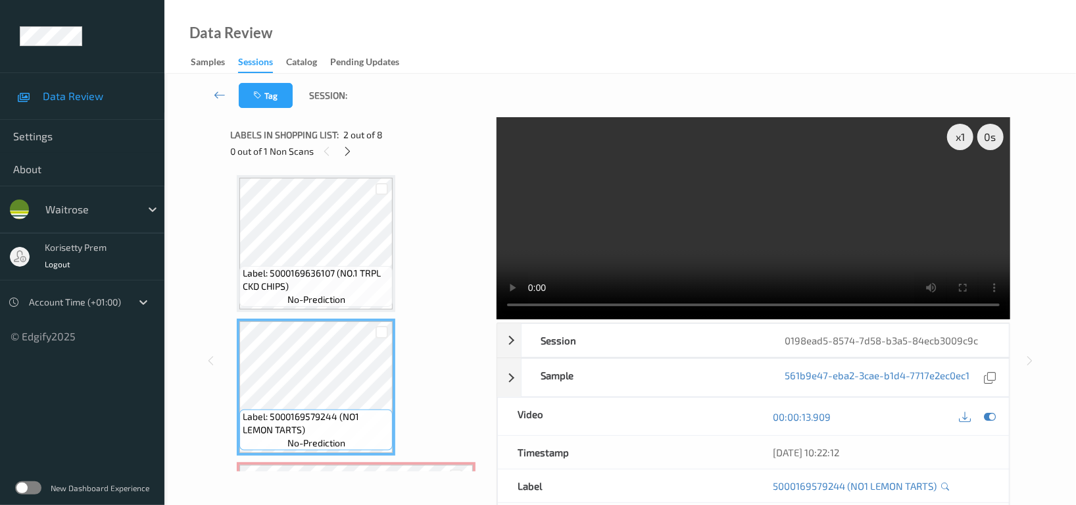
scroll to position [88, 0]
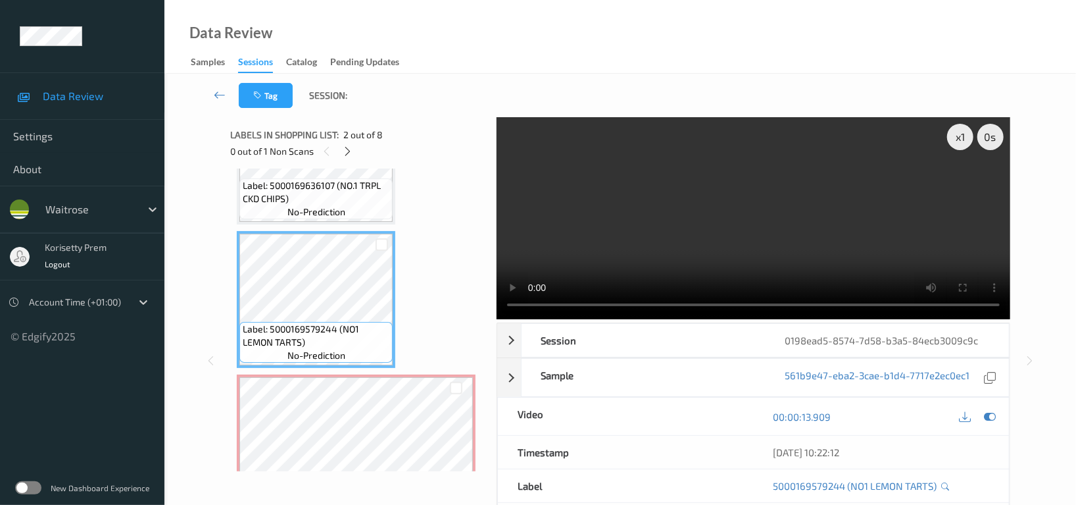
click at [738, 253] on video at bounding box center [754, 218] width 514 height 202
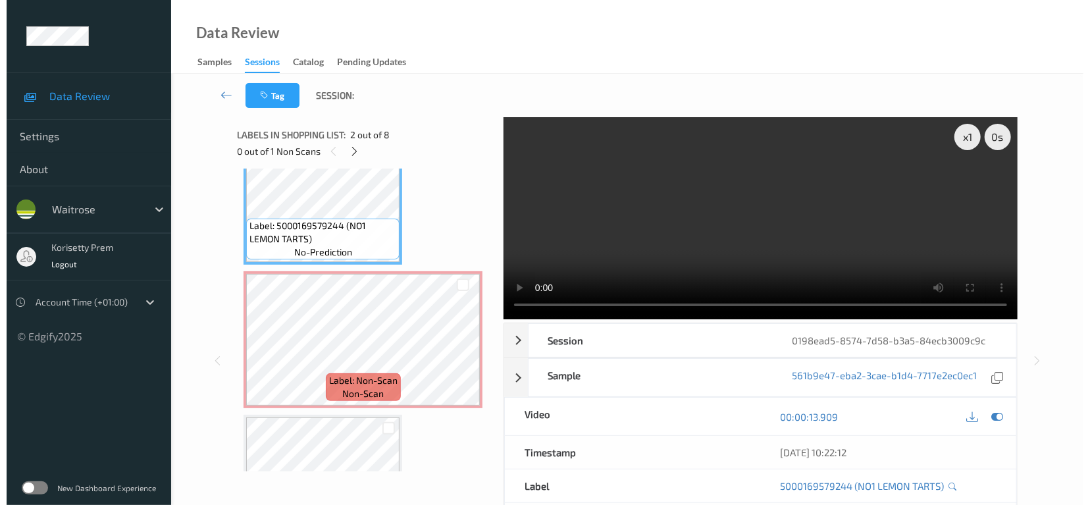
scroll to position [175, 0]
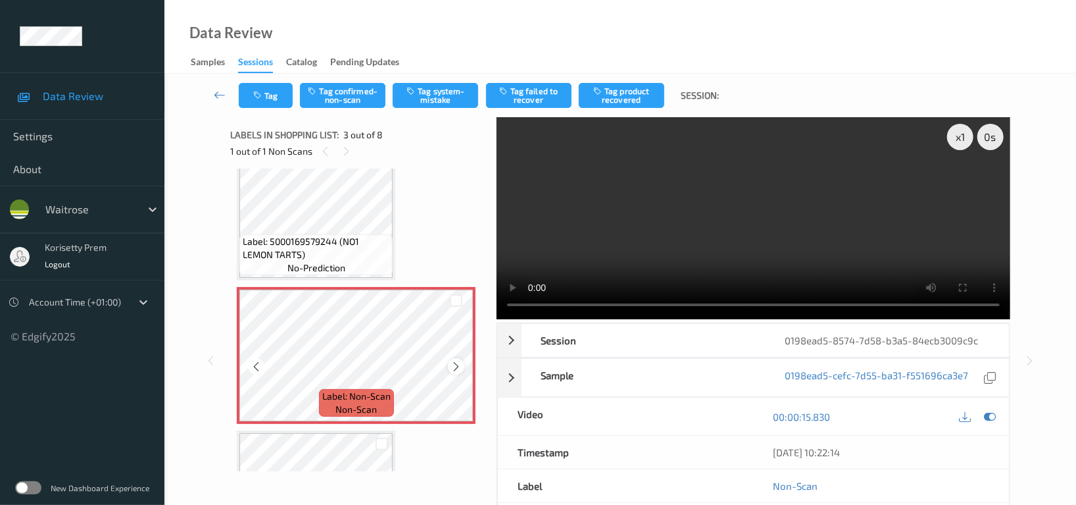
click at [455, 361] on icon at bounding box center [456, 367] width 11 height 12
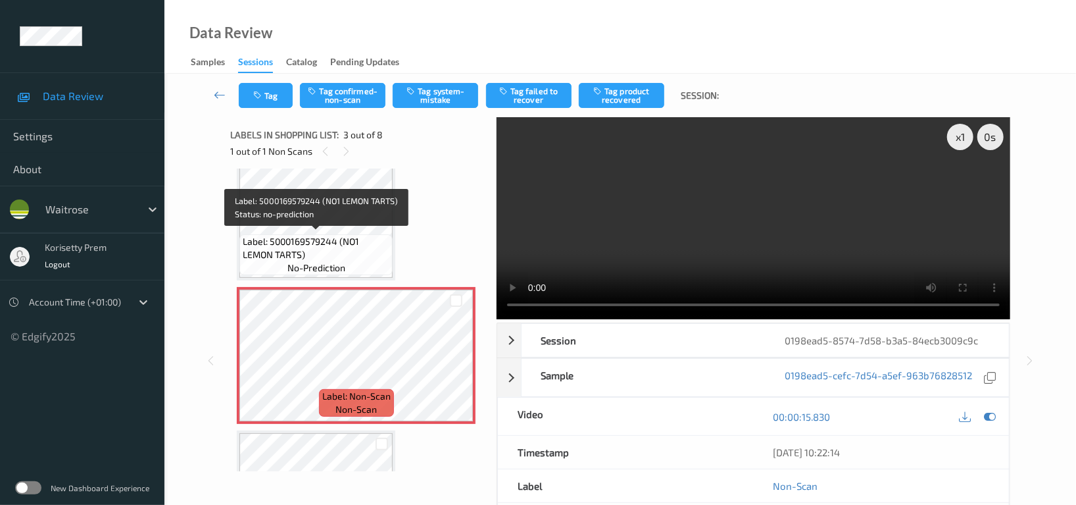
click at [339, 238] on span "Label: 5000169579244 (NO1 LEMON TARTS)" at bounding box center [316, 248] width 147 height 26
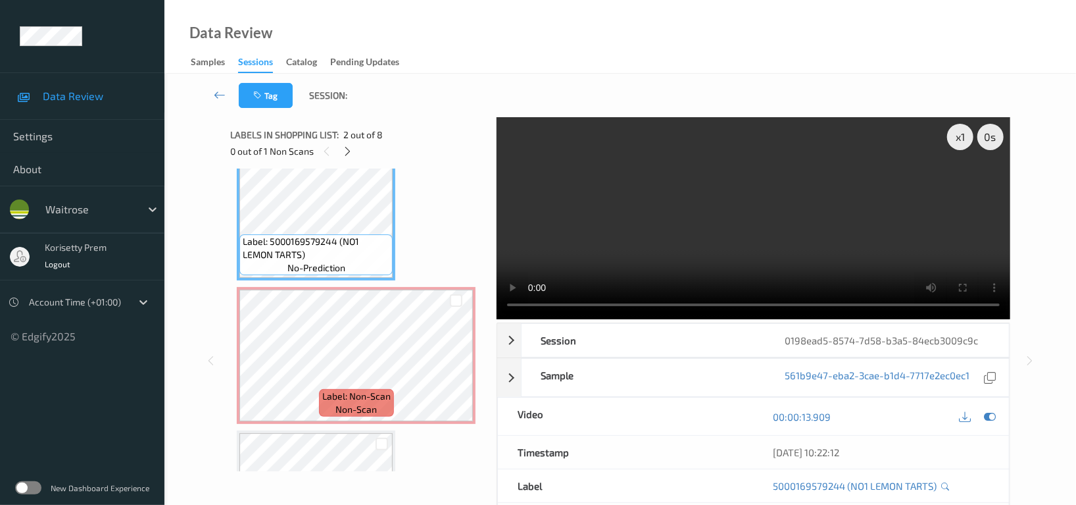
click at [657, 205] on video at bounding box center [754, 218] width 514 height 202
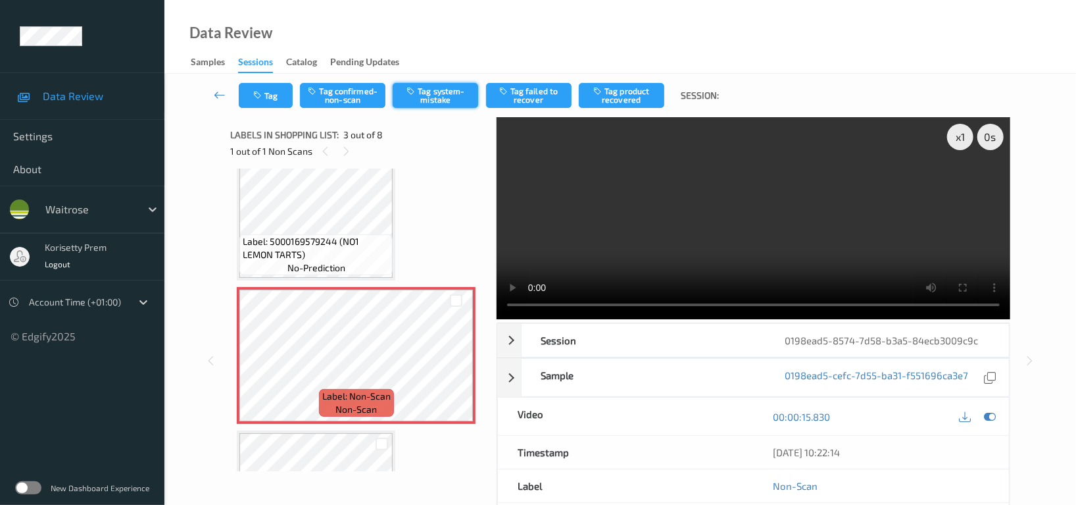
click at [457, 91] on button "Tag system-mistake" at bounding box center [436, 95] width 86 height 25
click at [273, 101] on button "Tag" at bounding box center [266, 95] width 54 height 25
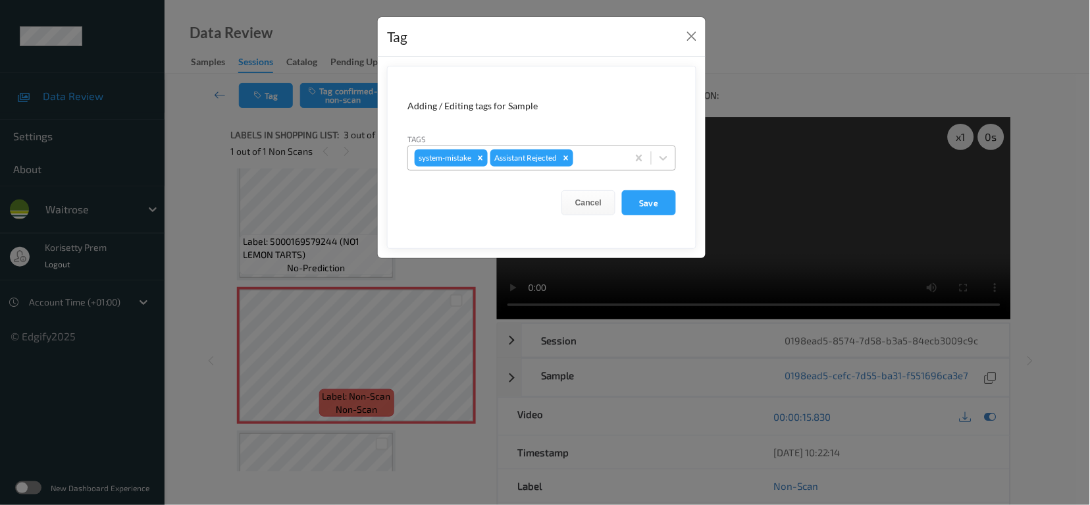
click at [616, 158] on div at bounding box center [598, 158] width 45 height 16
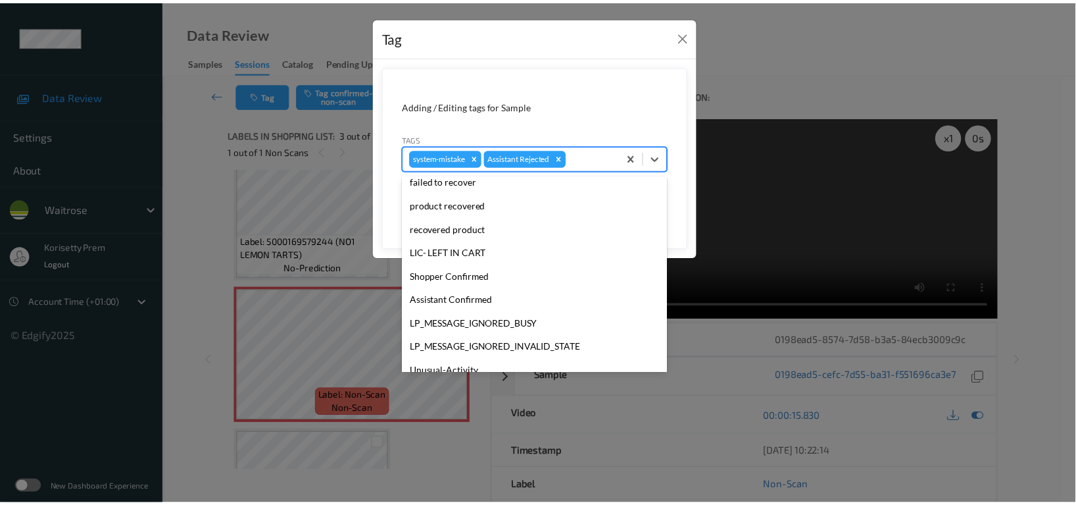
scroll to position [280, 0]
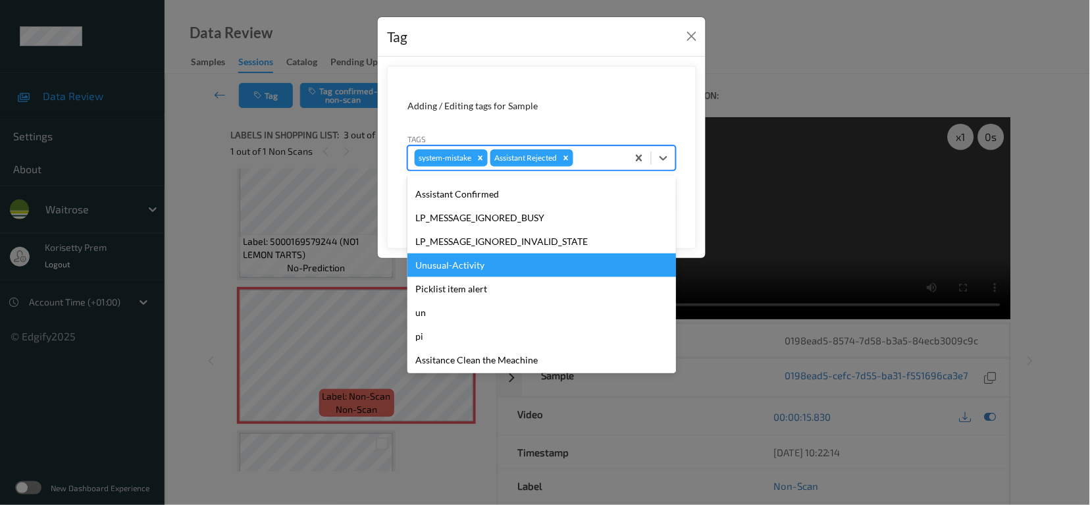
click at [464, 268] on div "Unusual-Activity" at bounding box center [541, 265] width 268 height 24
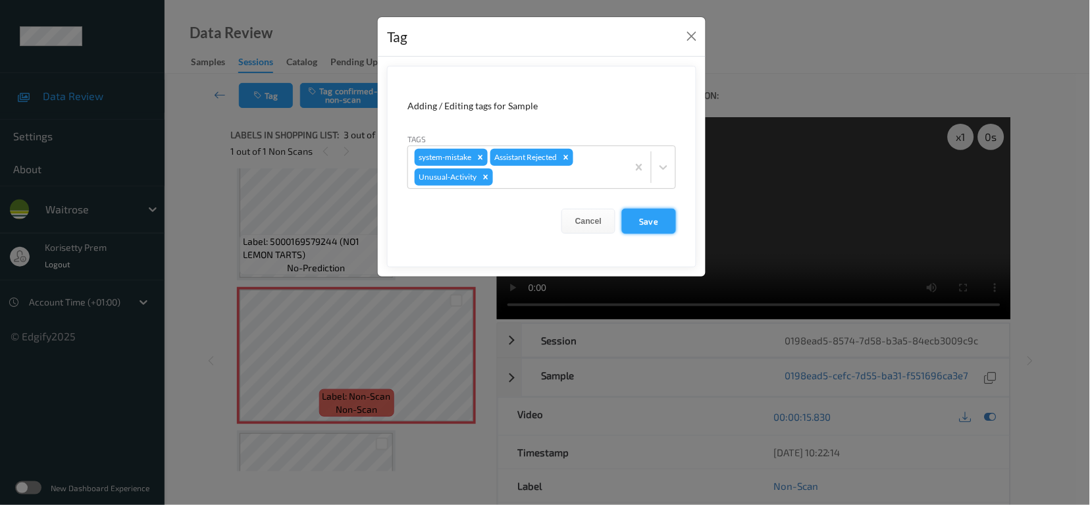
click at [666, 214] on button "Save" at bounding box center [649, 221] width 54 height 25
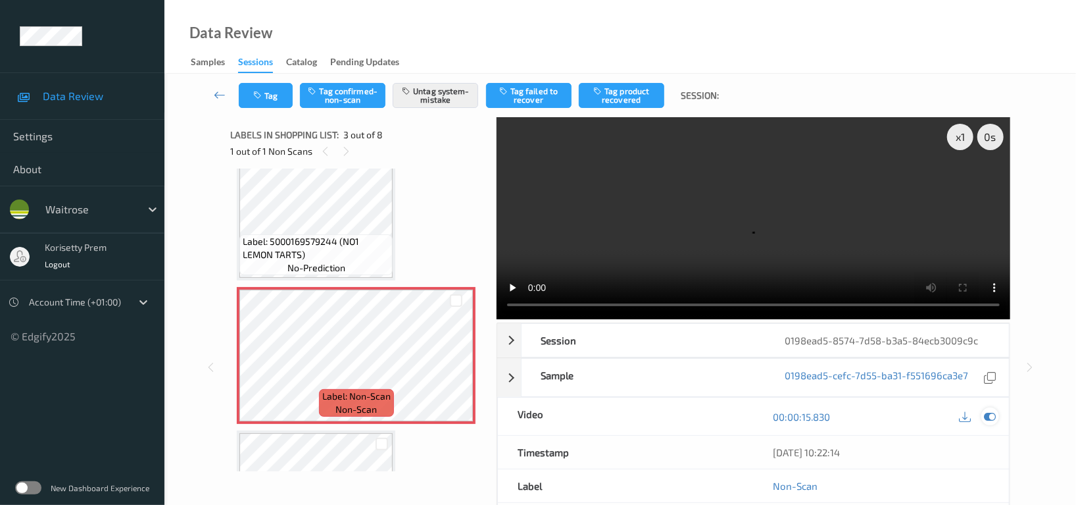
click at [993, 411] on icon at bounding box center [990, 417] width 12 height 12
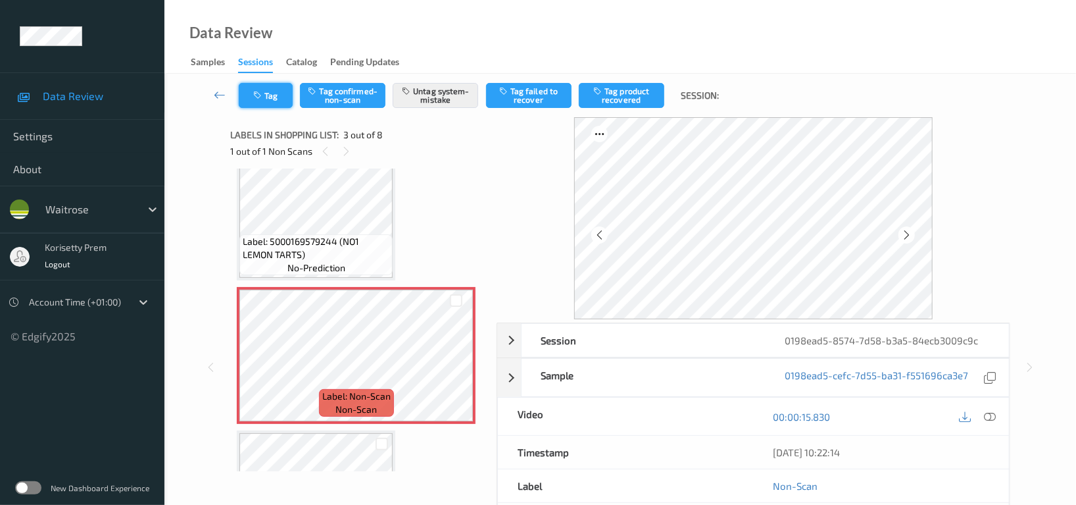
click at [283, 90] on button "Tag" at bounding box center [266, 95] width 54 height 25
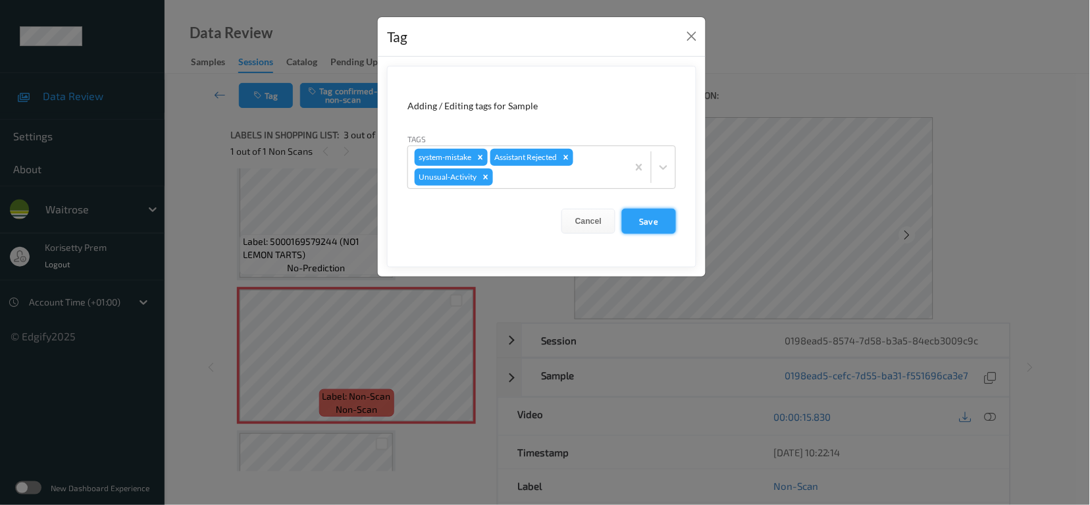
click at [645, 215] on button "Save" at bounding box center [649, 221] width 54 height 25
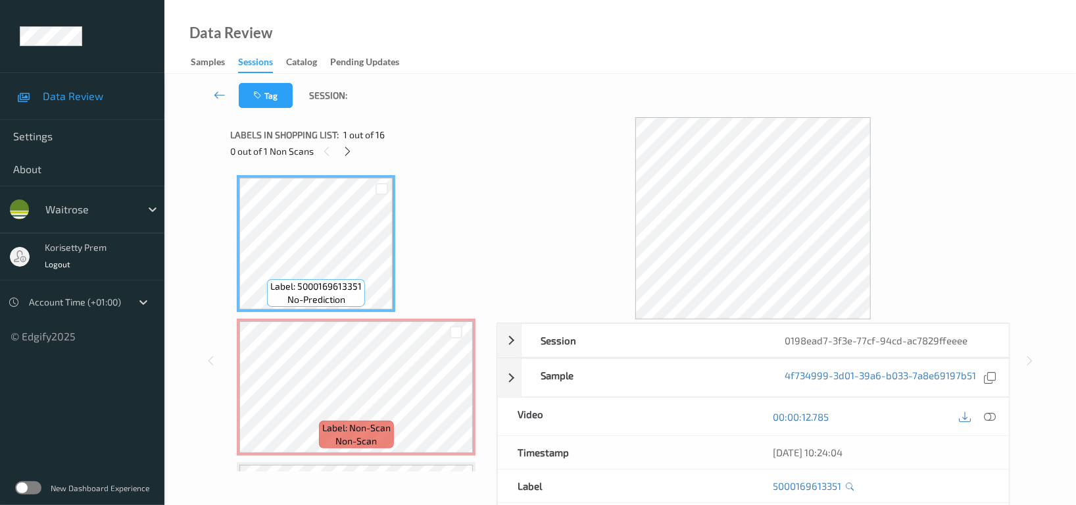
click at [634, 67] on div "Data Review Samples Sessions Catalog Pending Updates" at bounding box center [620, 37] width 912 height 74
click at [347, 147] on icon at bounding box center [348, 151] width 11 height 12
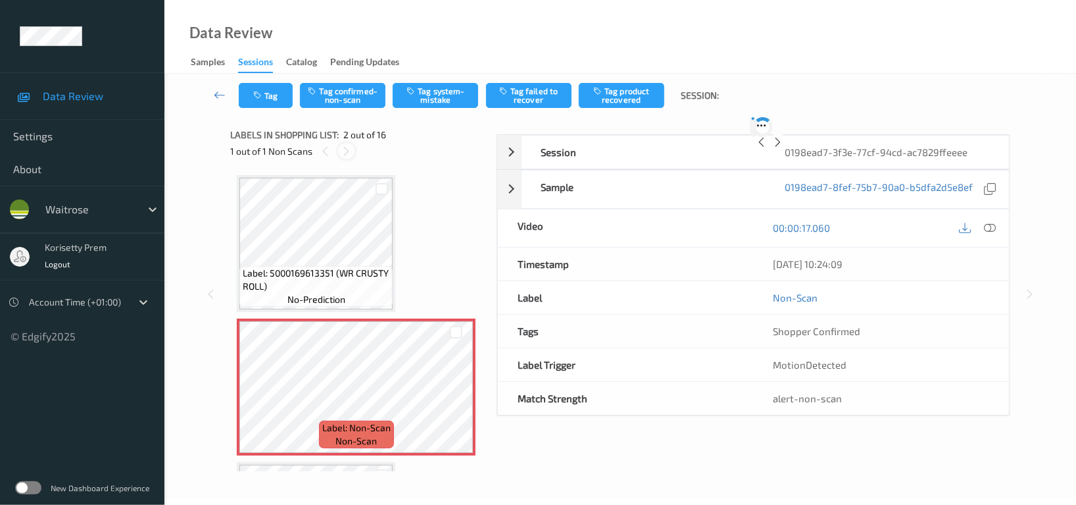
scroll to position [6, 0]
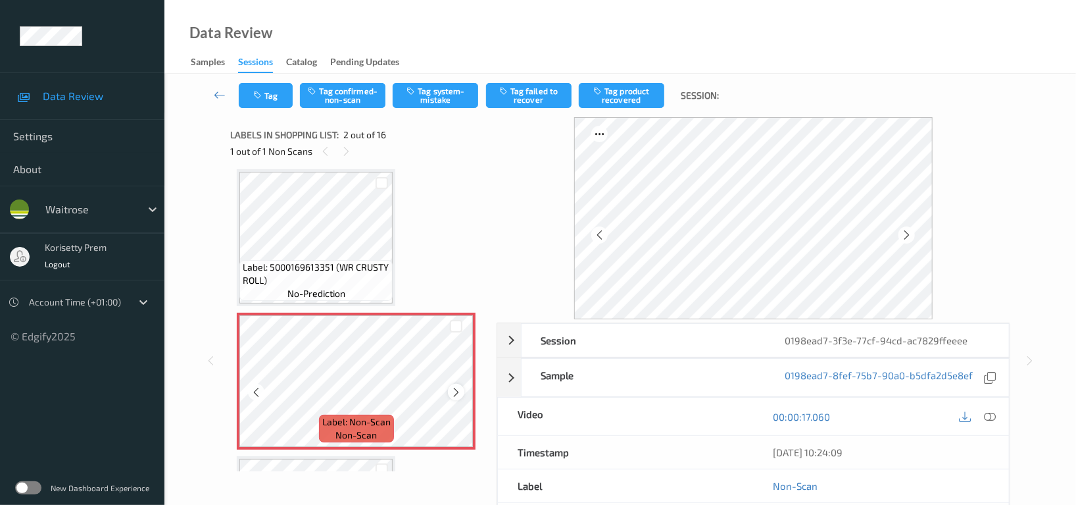
click at [460, 393] on icon at bounding box center [456, 392] width 11 height 12
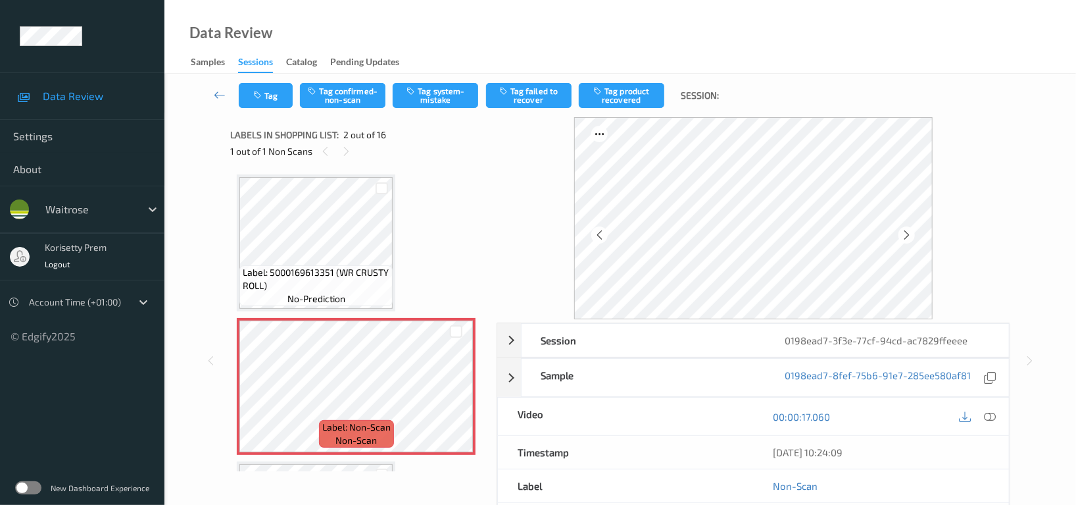
scroll to position [0, 0]
click at [911, 237] on icon at bounding box center [906, 235] width 11 height 12
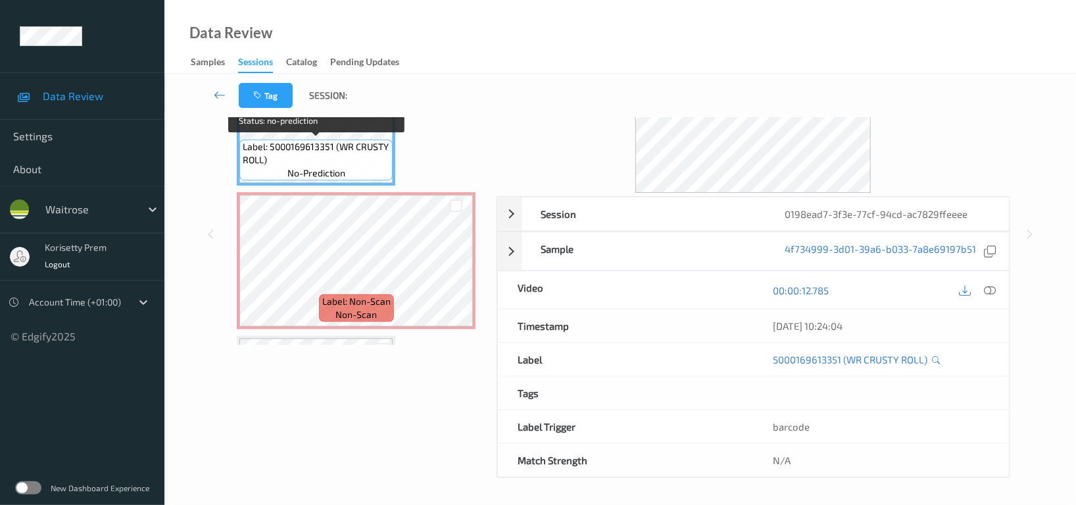
click at [329, 154] on span "Label: 5000169613351 (WR CRUSTY ROLL)" at bounding box center [316, 153] width 147 height 26
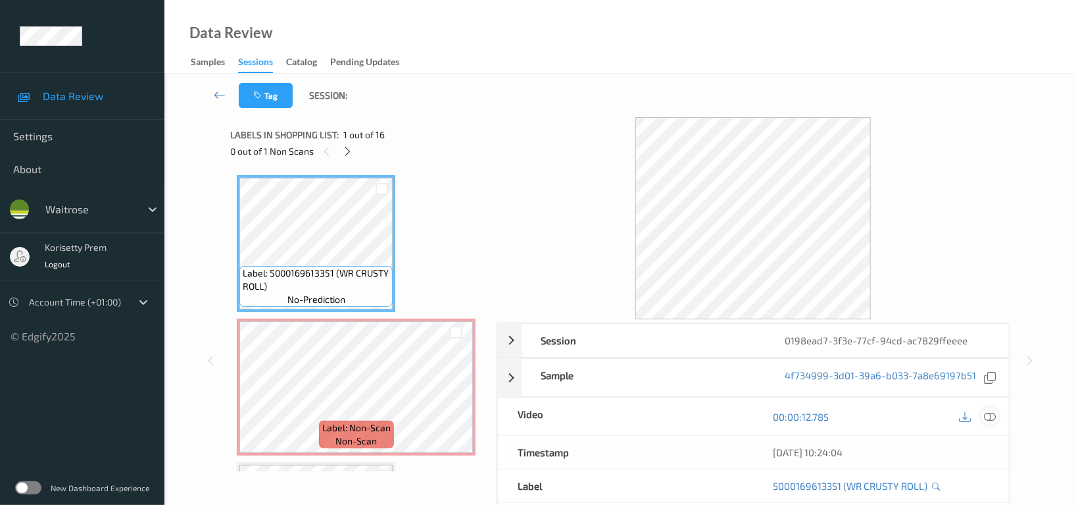
click at [991, 417] on icon at bounding box center [990, 417] width 12 height 12
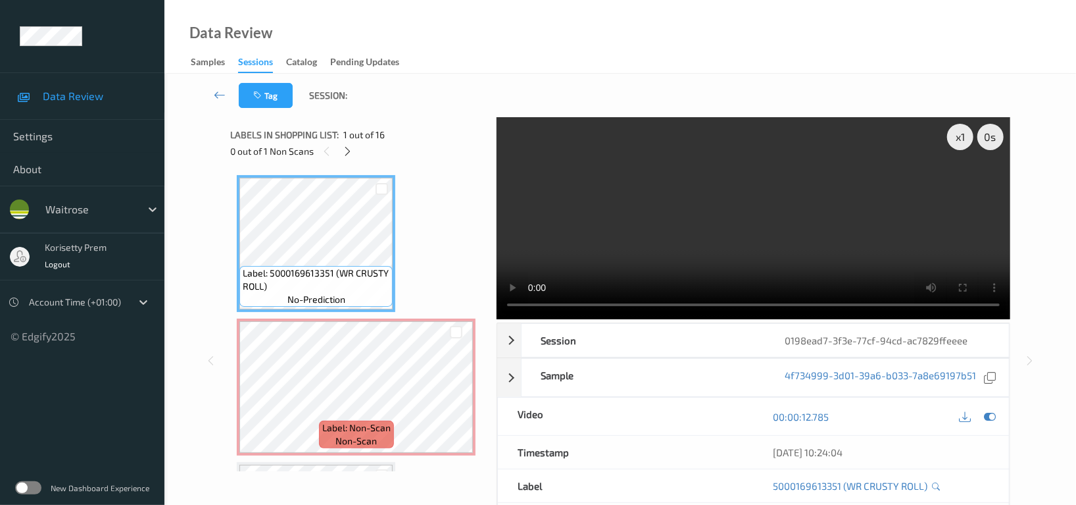
click at [677, 217] on video at bounding box center [754, 218] width 514 height 202
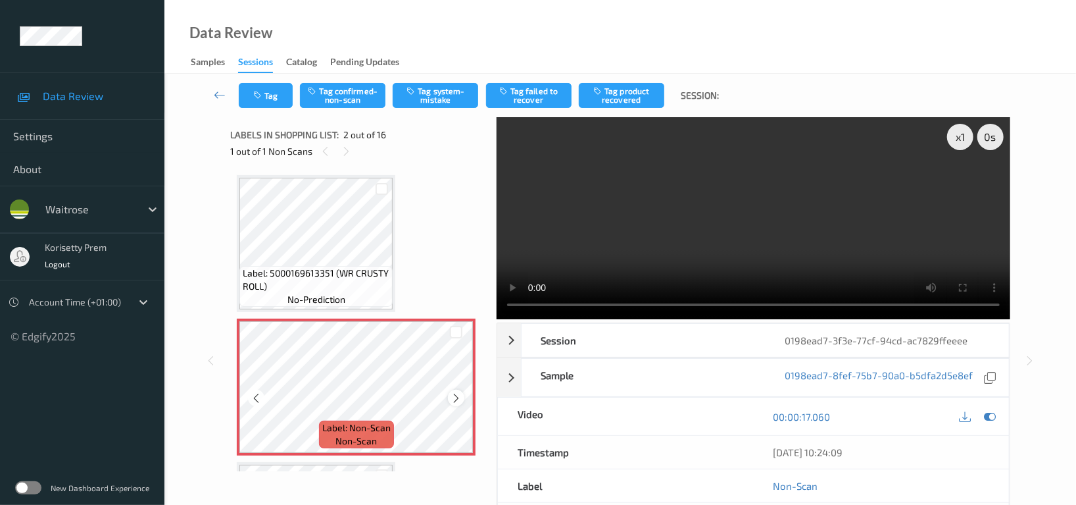
click at [456, 399] on icon at bounding box center [456, 398] width 11 height 12
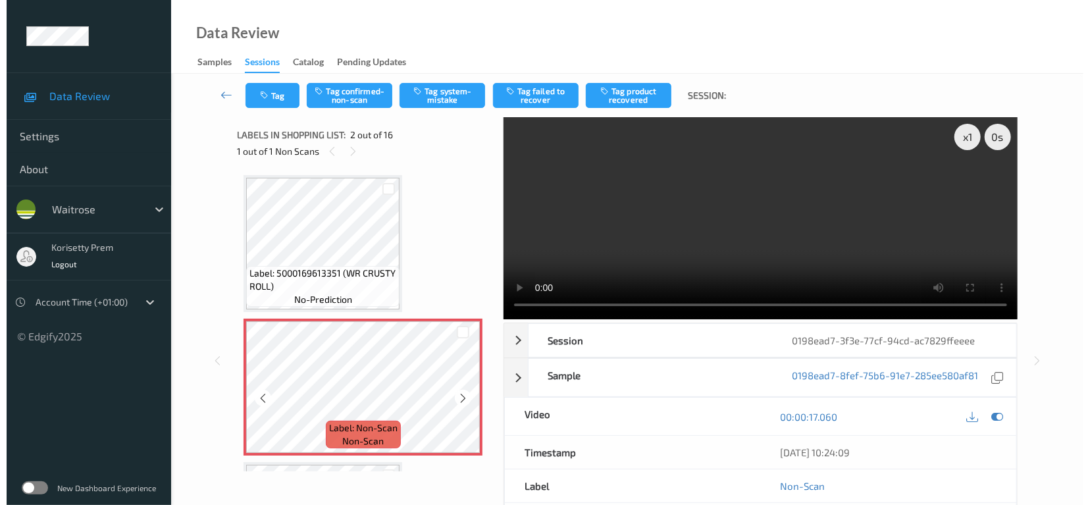
scroll to position [175, 0]
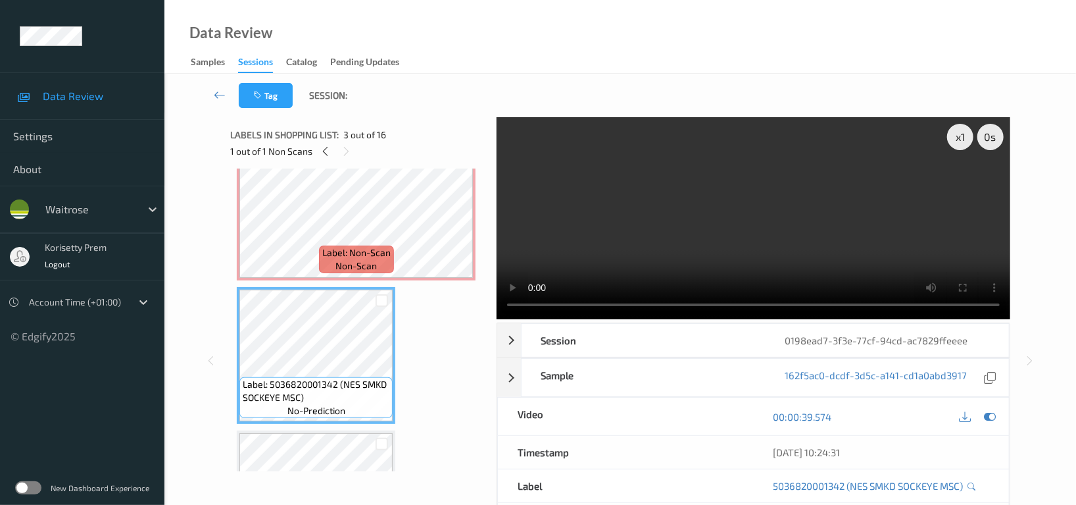
click at [697, 226] on video at bounding box center [754, 218] width 514 height 202
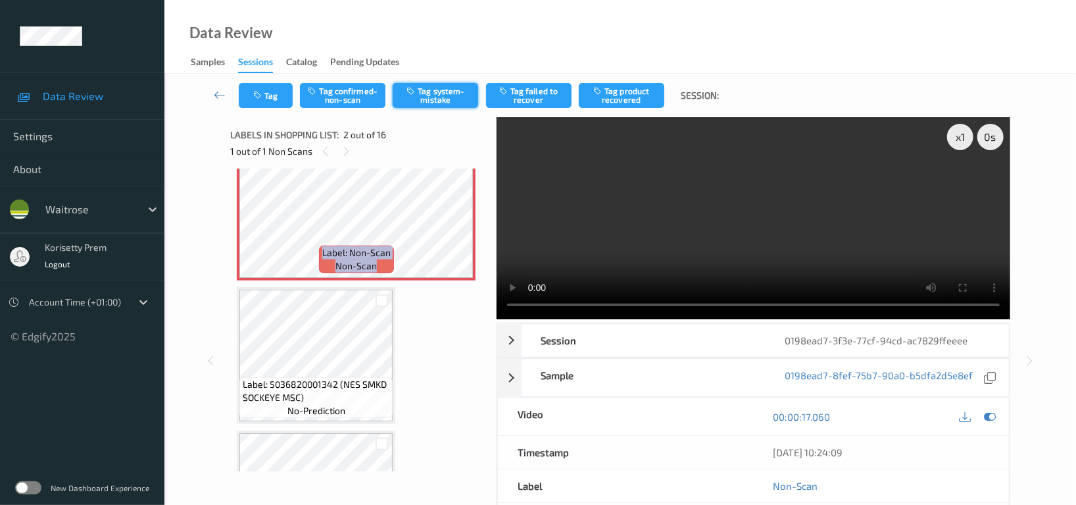
click at [442, 86] on button "Tag system-mistake" at bounding box center [436, 95] width 86 height 25
click at [262, 97] on icon "button" at bounding box center [258, 95] width 11 height 9
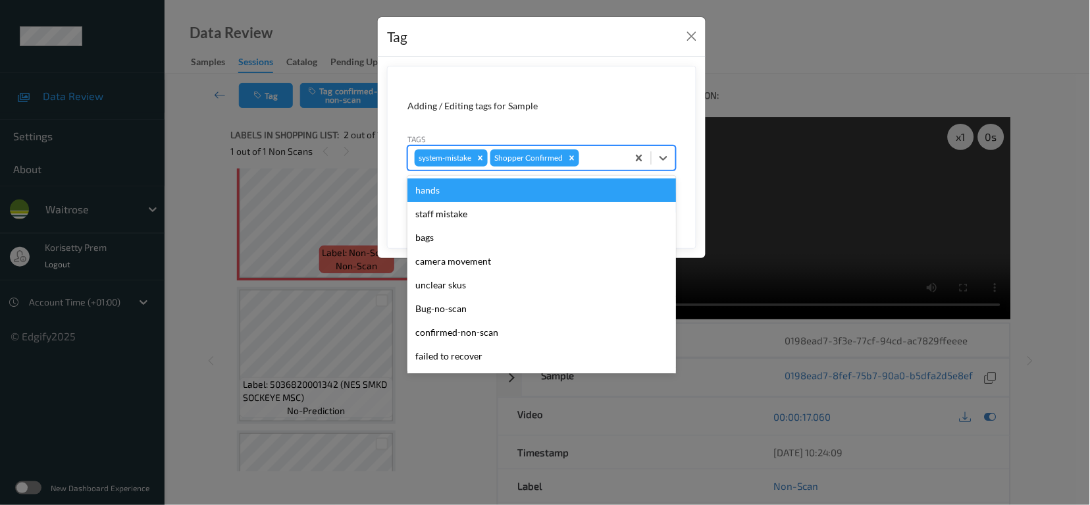
click at [601, 150] on div at bounding box center [601, 158] width 39 height 16
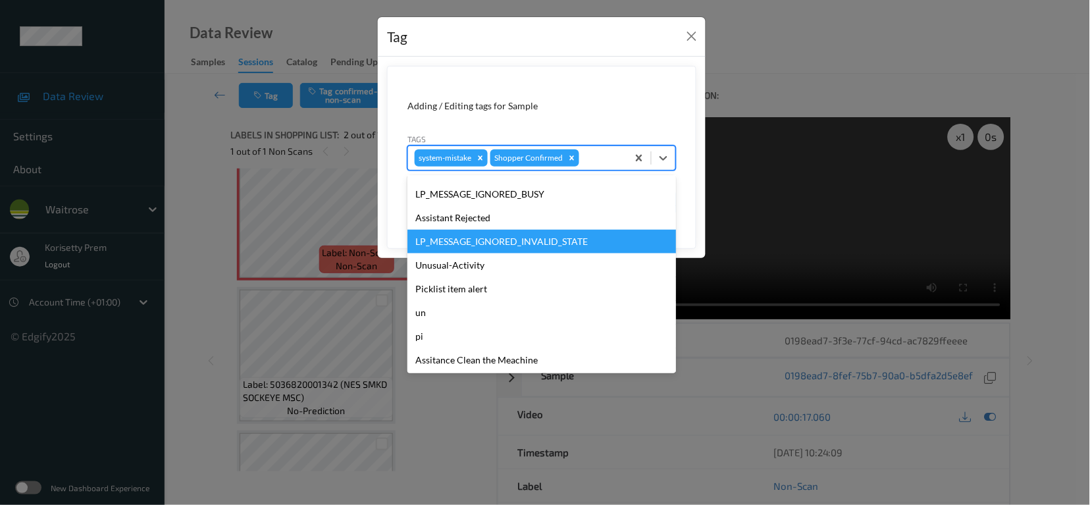
scroll to position [280, 0]
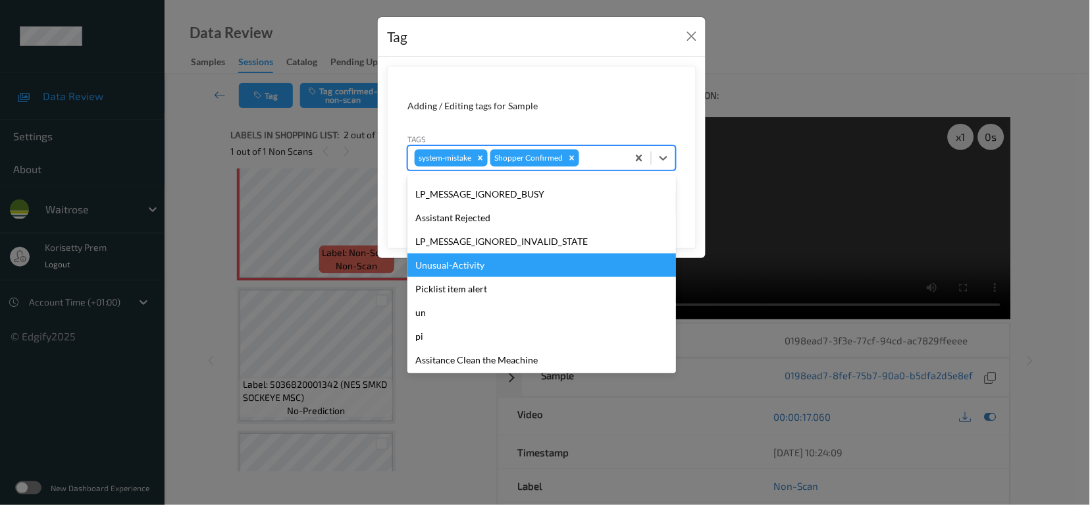
click at [488, 270] on div "Unusual-Activity" at bounding box center [541, 265] width 268 height 24
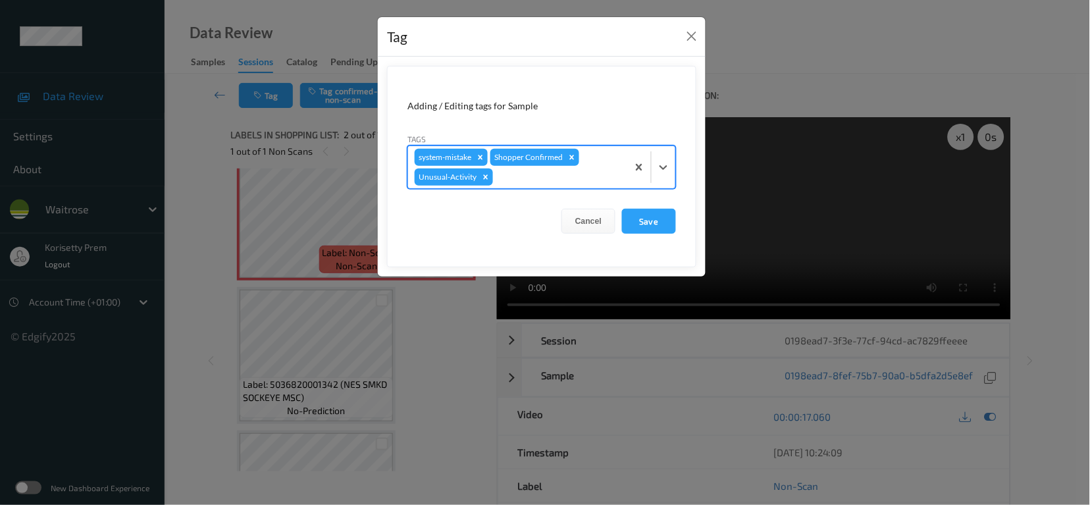
click at [536, 176] on div at bounding box center [557, 177] width 125 height 16
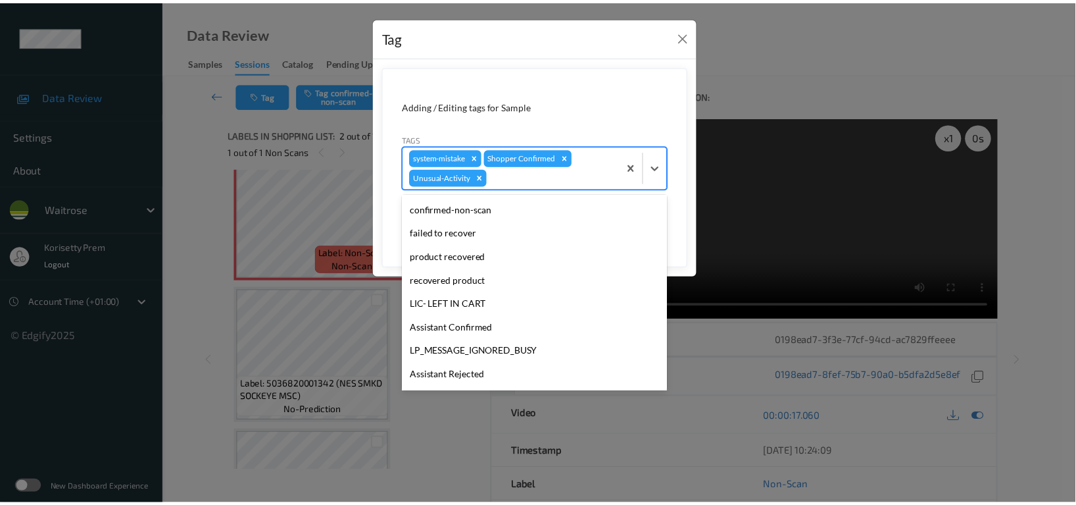
scroll to position [257, 0]
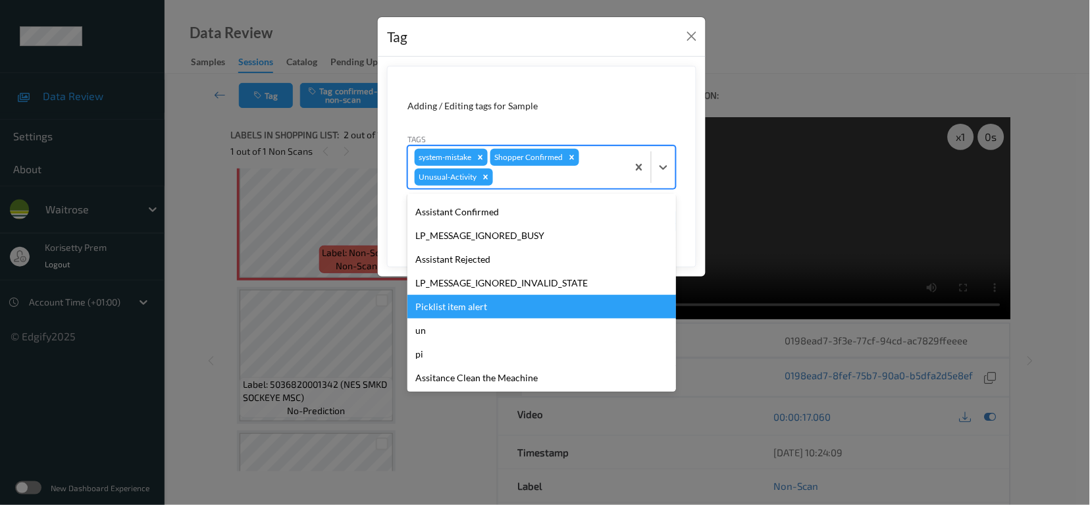
click at [489, 305] on div "Picklist item alert" at bounding box center [541, 307] width 268 height 24
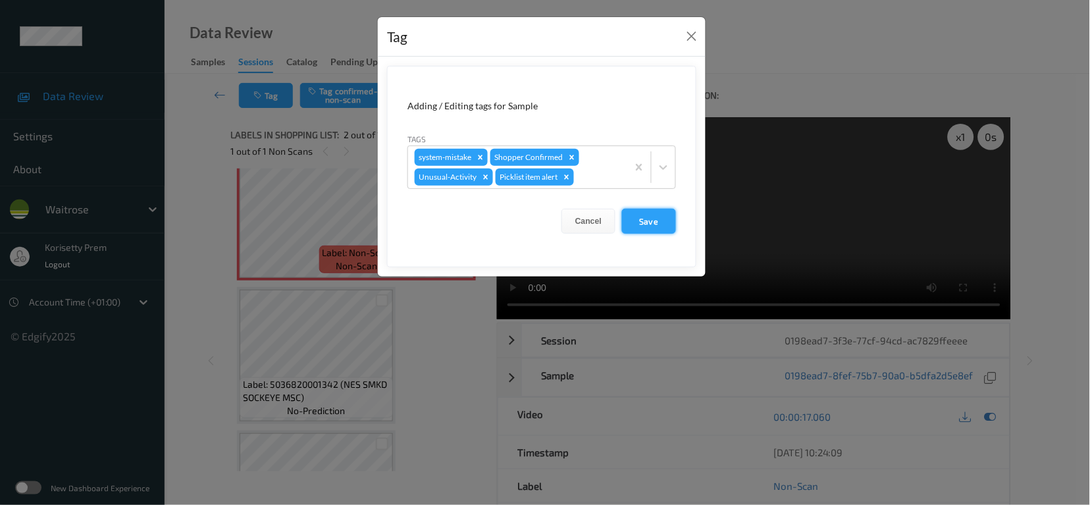
click at [651, 222] on button "Save" at bounding box center [649, 221] width 54 height 25
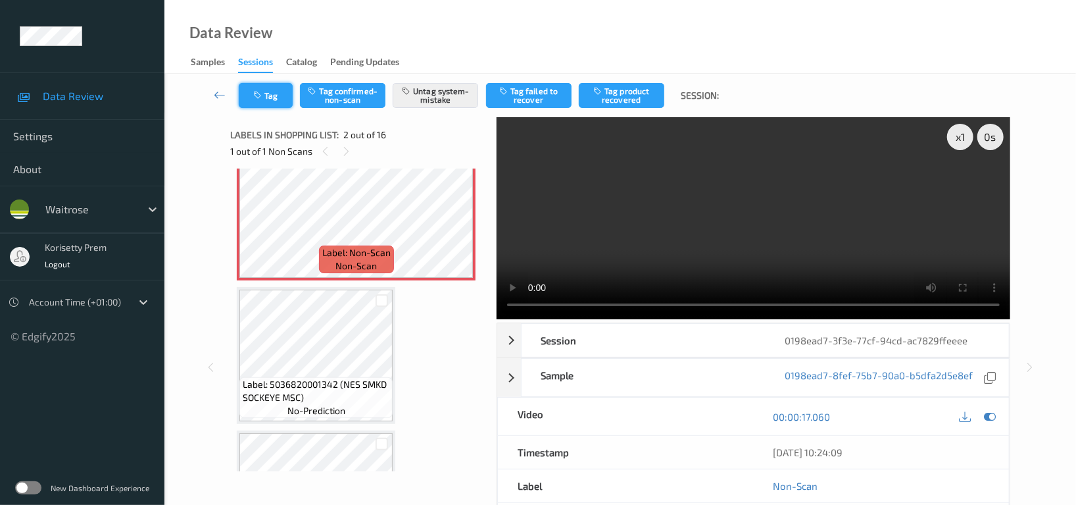
click at [274, 101] on button "Tag" at bounding box center [266, 95] width 54 height 25
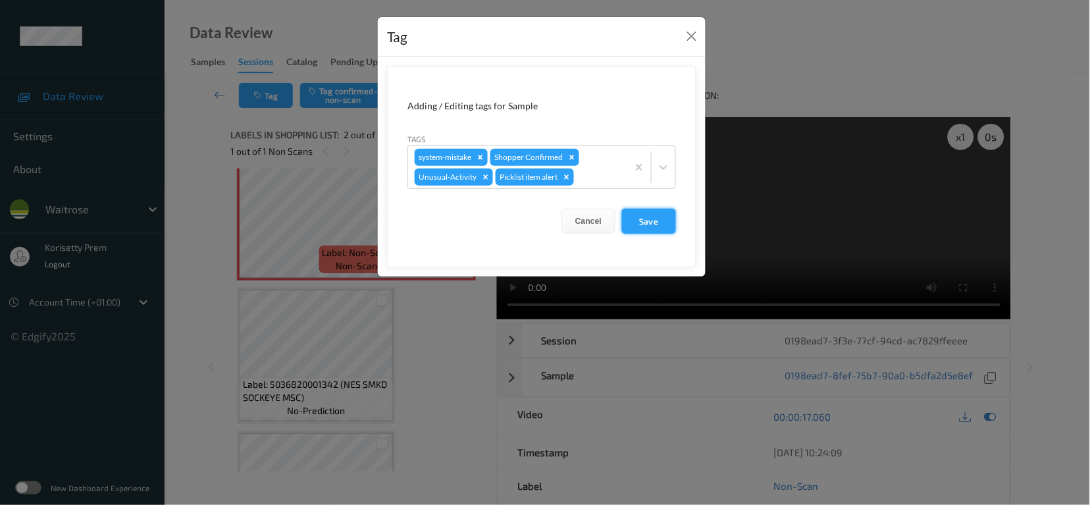
click at [651, 219] on button "Save" at bounding box center [649, 221] width 54 height 25
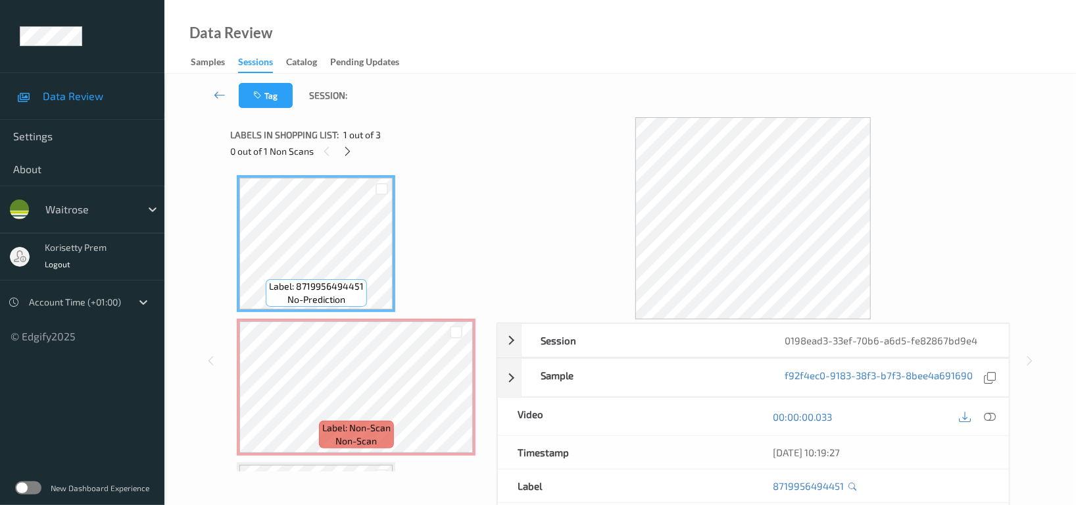
click at [608, 79] on div "Tag Session:" at bounding box center [620, 95] width 858 height 43
click at [346, 149] on icon at bounding box center [348, 151] width 11 height 12
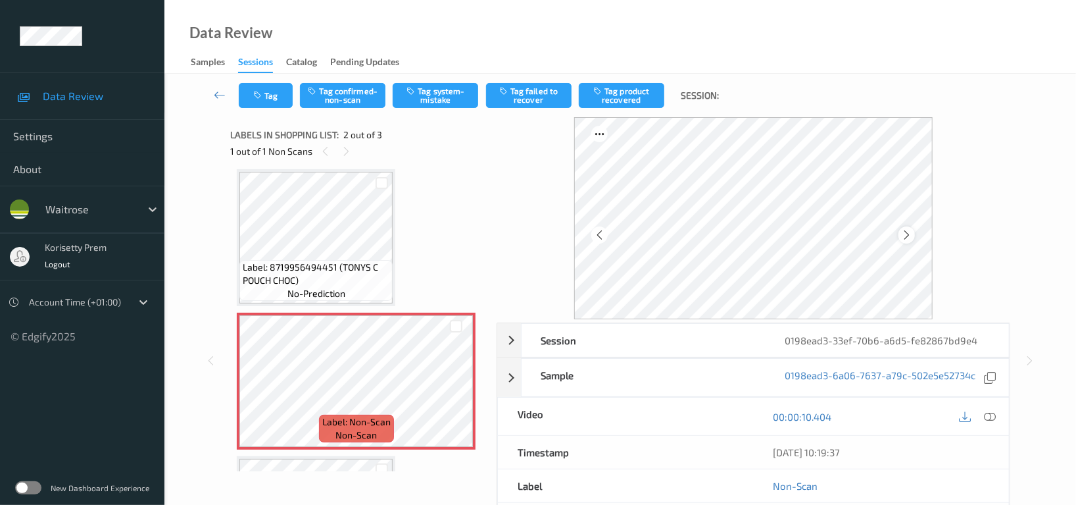
click at [900, 237] on div at bounding box center [907, 234] width 16 height 16
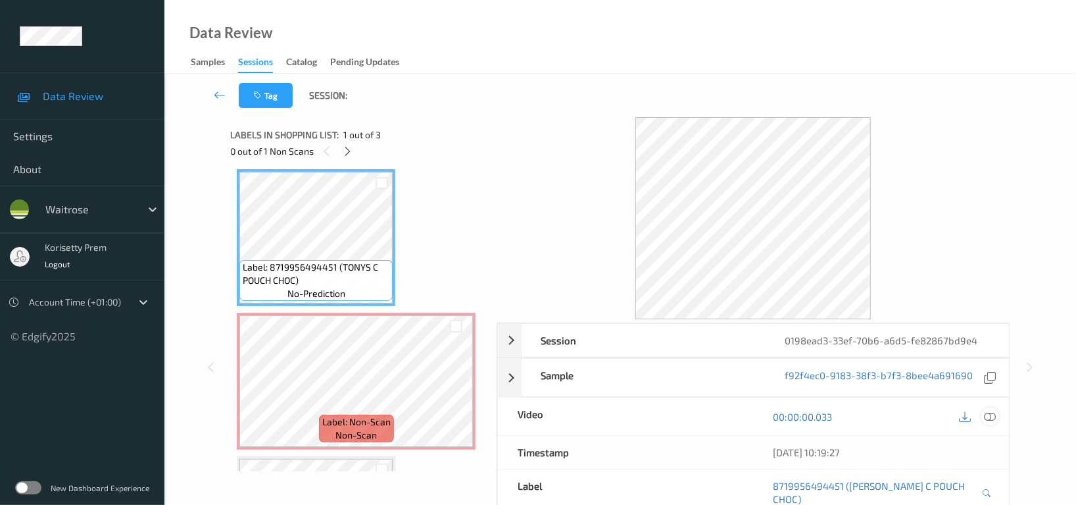
click at [990, 419] on icon at bounding box center [990, 417] width 12 height 12
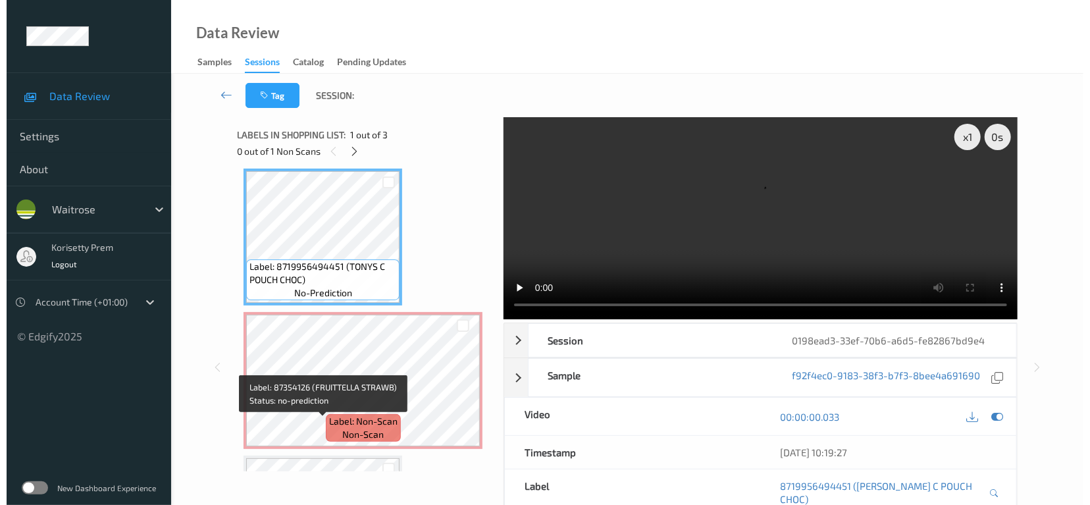
scroll to position [0, 0]
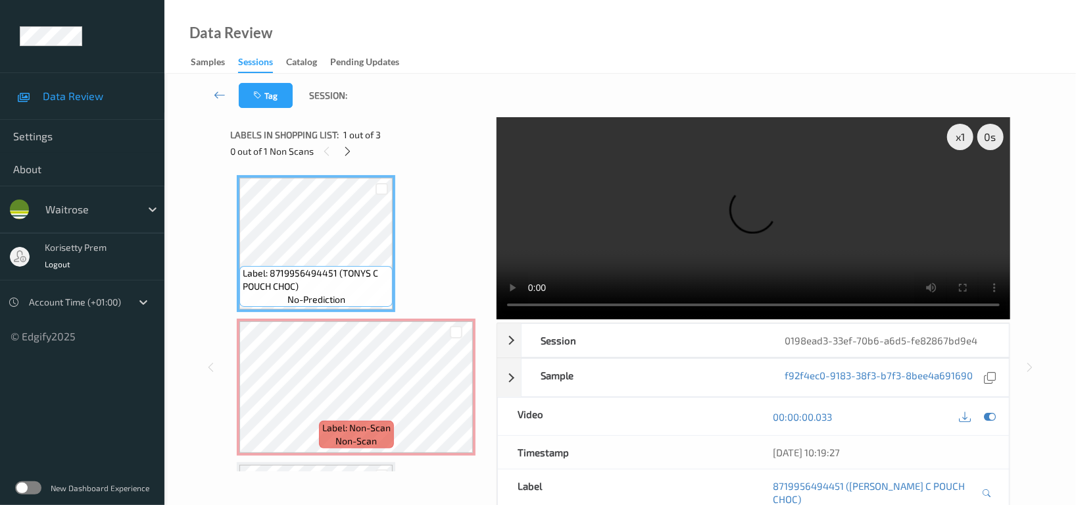
click at [671, 234] on video at bounding box center [754, 218] width 514 height 202
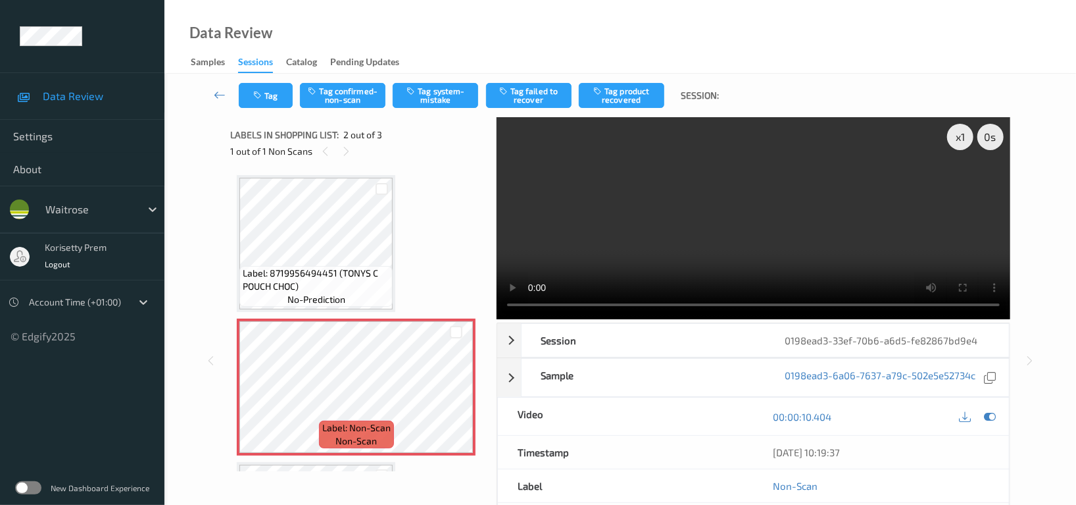
click at [787, 191] on video at bounding box center [754, 218] width 514 height 202
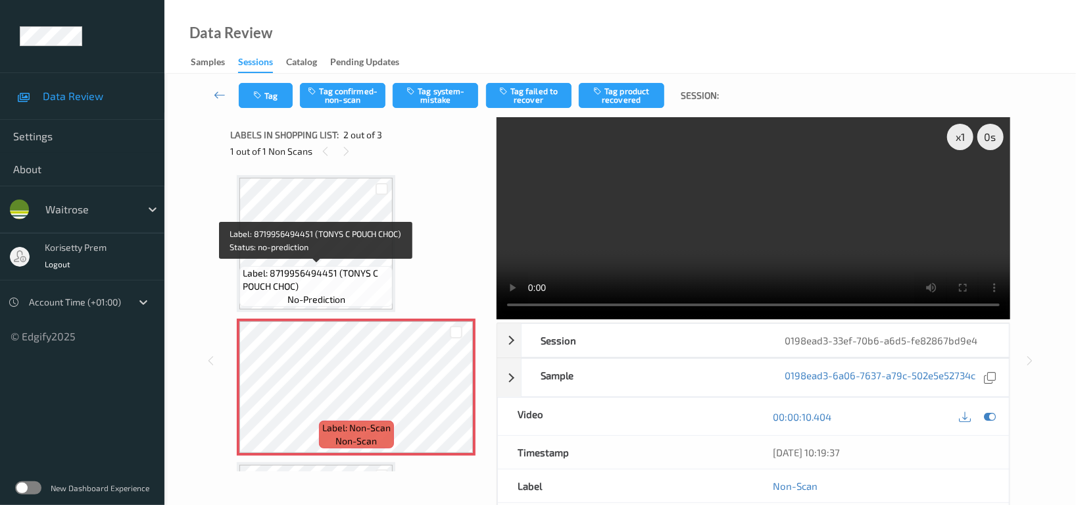
click at [264, 278] on span "Label: 8719956494451 (TONYS C POUCH CHOC)" at bounding box center [316, 279] width 147 height 26
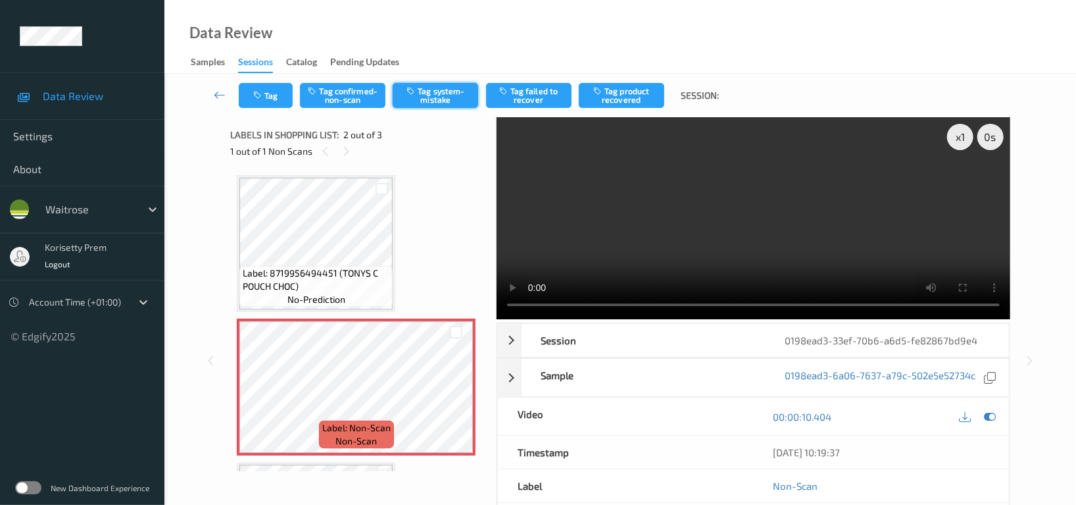
click at [460, 89] on button "Tag system-mistake" at bounding box center [436, 95] width 86 height 25
click at [275, 92] on button "Tag" at bounding box center [266, 95] width 54 height 25
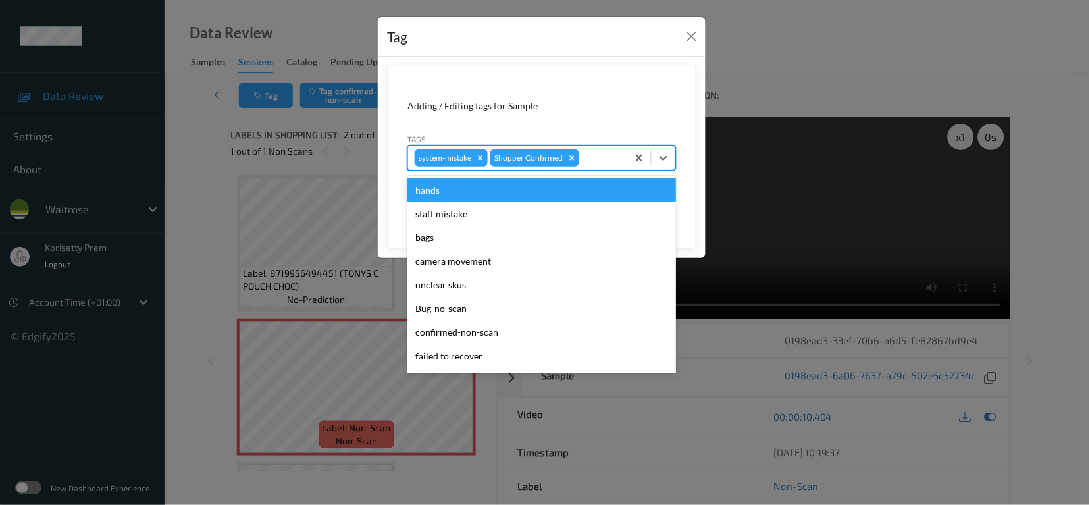
click at [591, 151] on div at bounding box center [601, 158] width 39 height 16
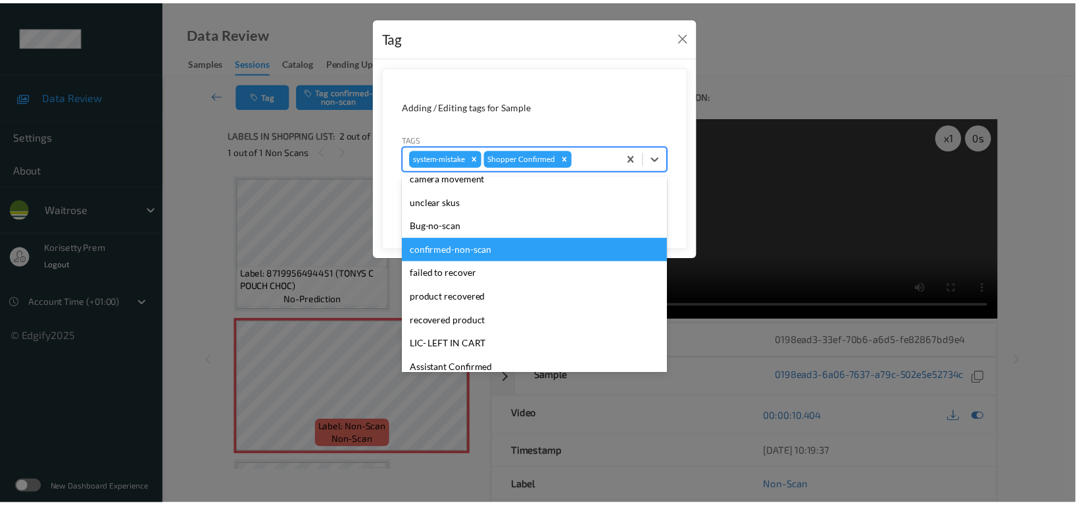
scroll to position [263, 0]
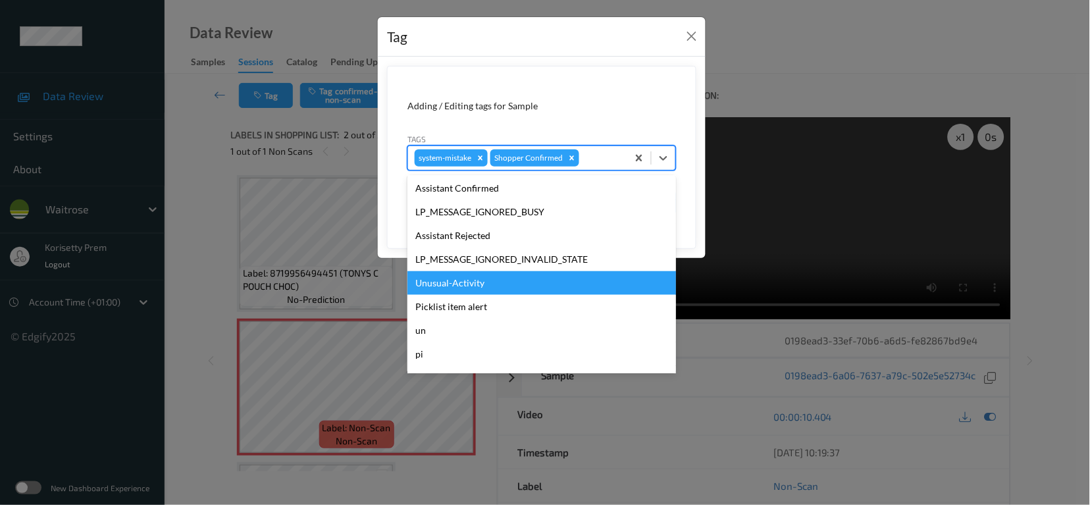
click at [465, 280] on div "Unusual-Activity" at bounding box center [541, 283] width 268 height 24
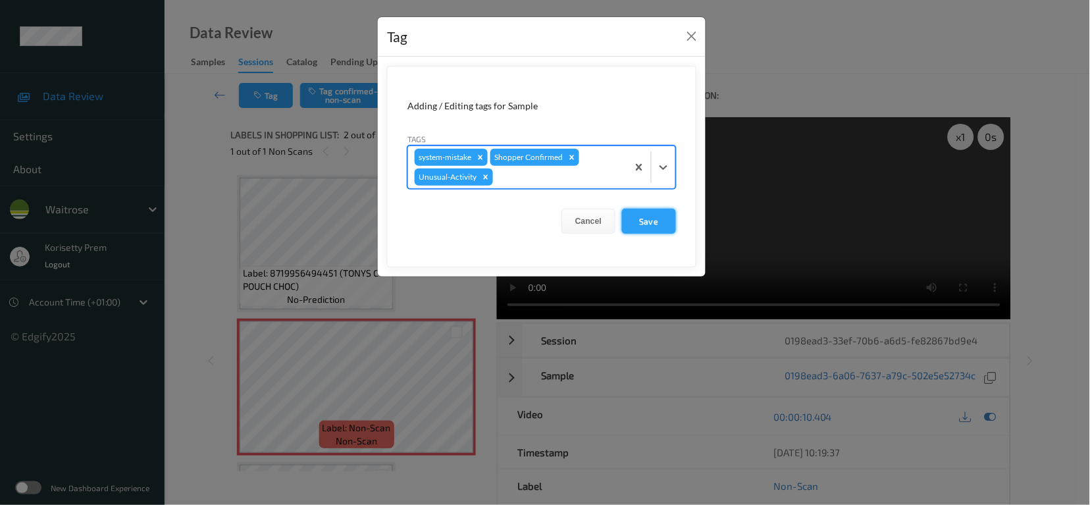
click at [643, 218] on button "Save" at bounding box center [649, 221] width 54 height 25
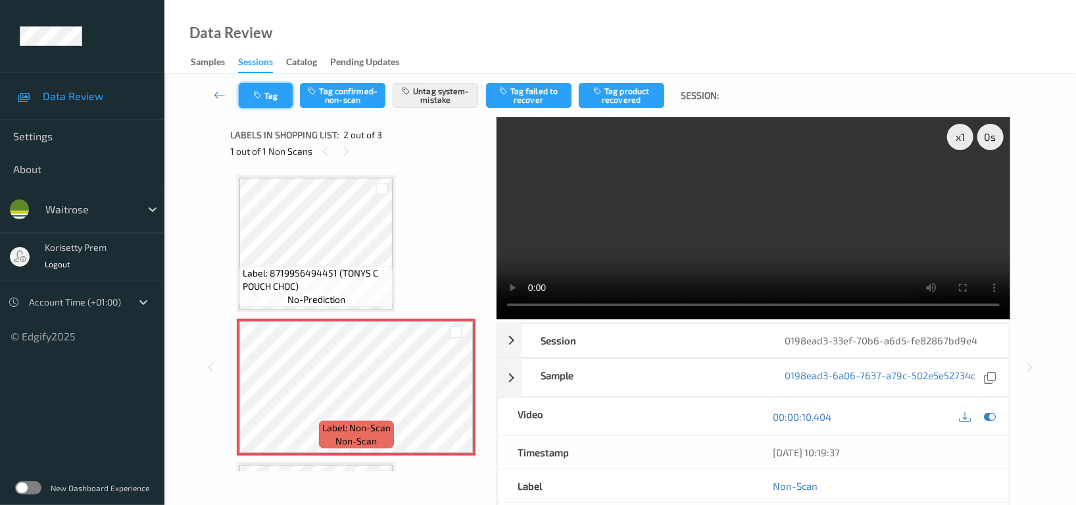
click at [250, 97] on button "Tag" at bounding box center [266, 95] width 54 height 25
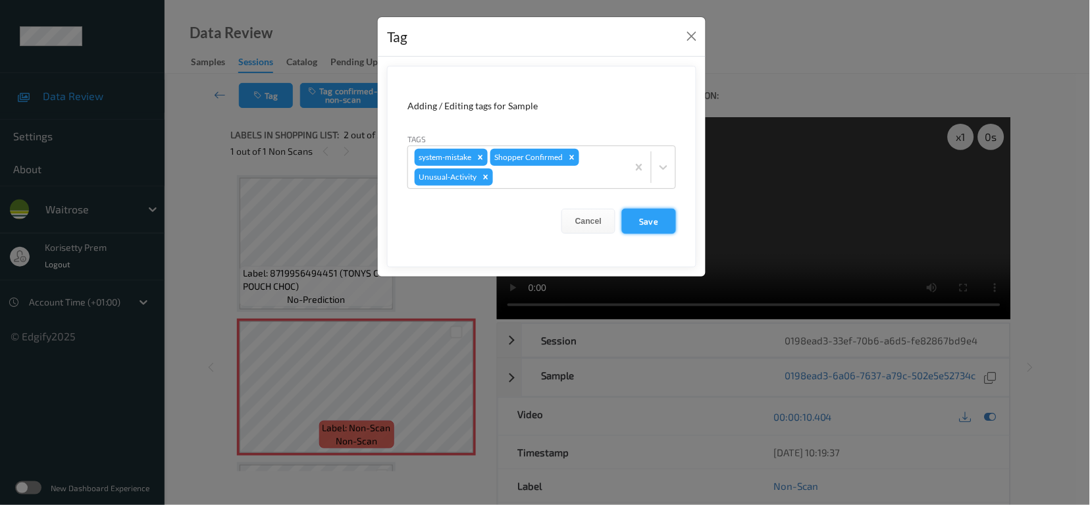
click at [647, 220] on button "Save" at bounding box center [649, 221] width 54 height 25
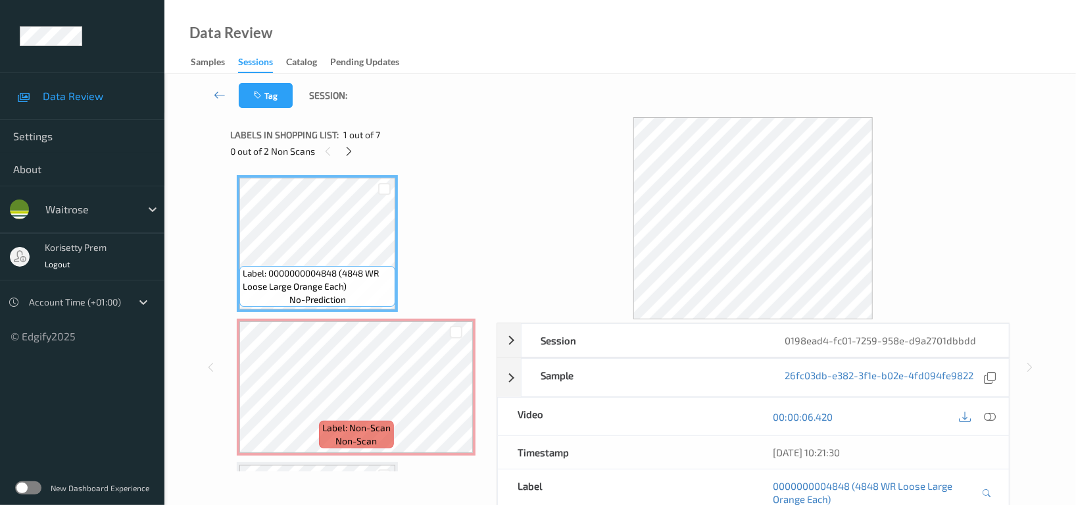
click at [626, 31] on div "Data Review Samples Sessions Catalog Pending Updates" at bounding box center [620, 37] width 912 height 74
click at [355, 147] on div at bounding box center [349, 151] width 16 height 16
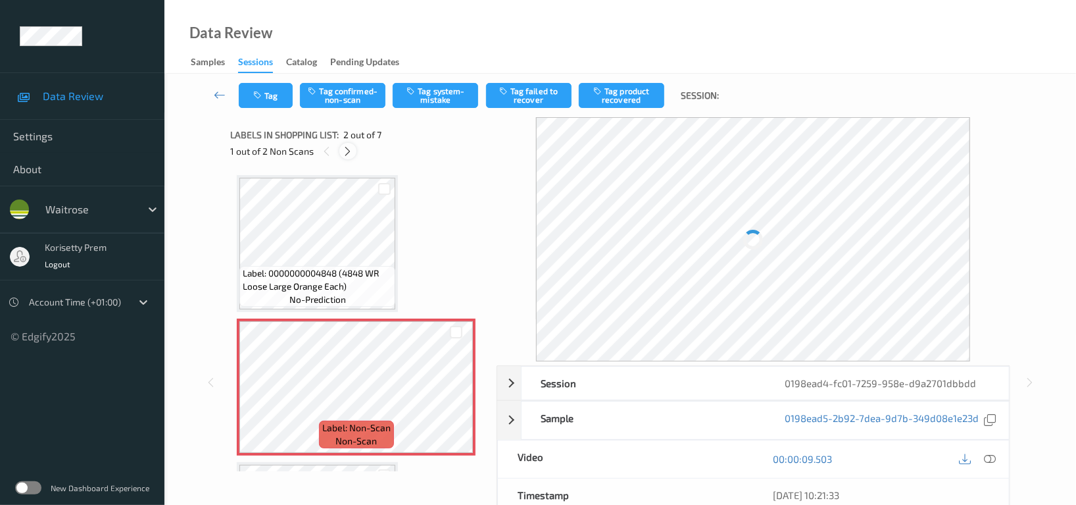
scroll to position [6, 0]
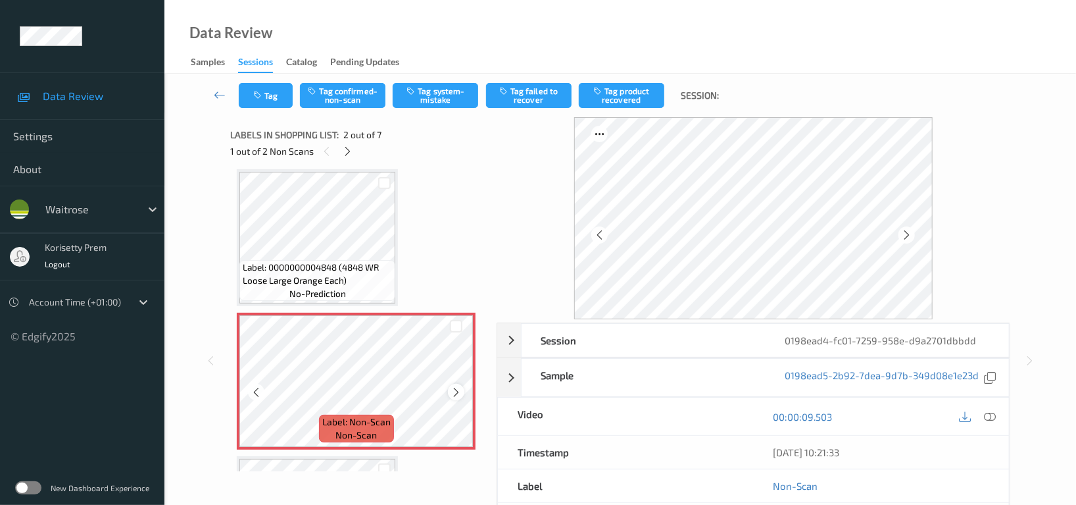
click at [452, 386] on icon at bounding box center [456, 392] width 11 height 12
click at [451, 388] on icon at bounding box center [456, 392] width 11 height 12
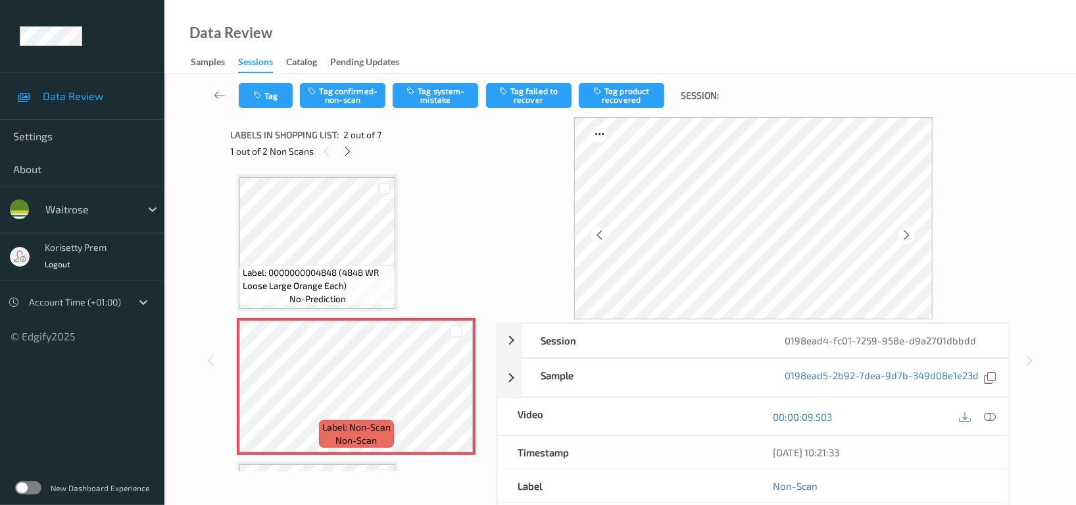
scroll to position [0, 0]
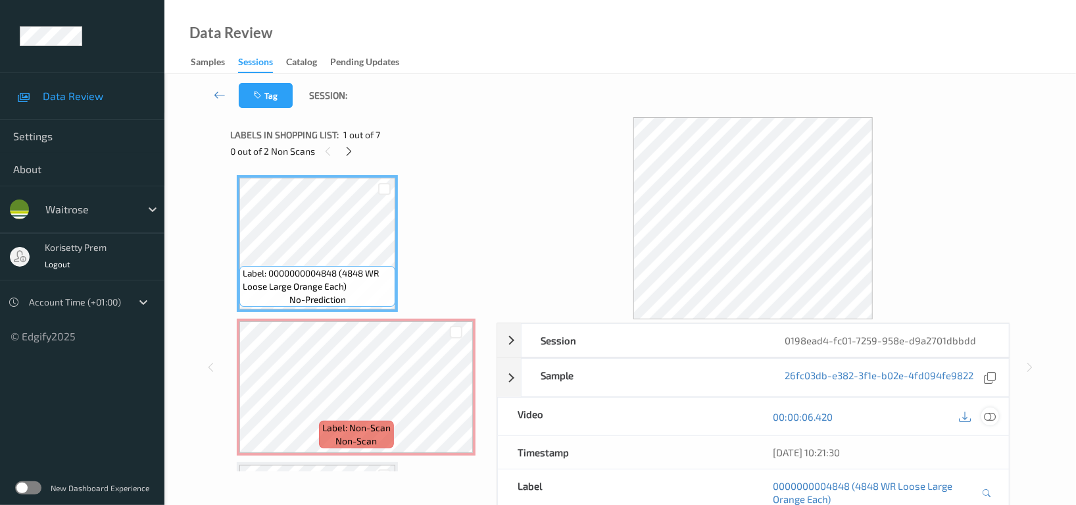
click at [991, 418] on icon at bounding box center [990, 417] width 12 height 12
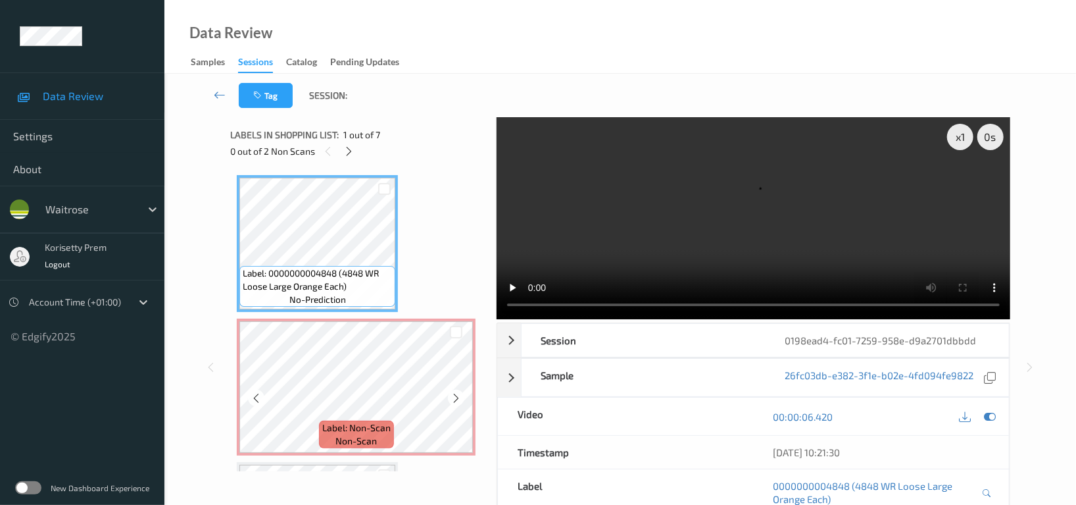
scroll to position [175, 0]
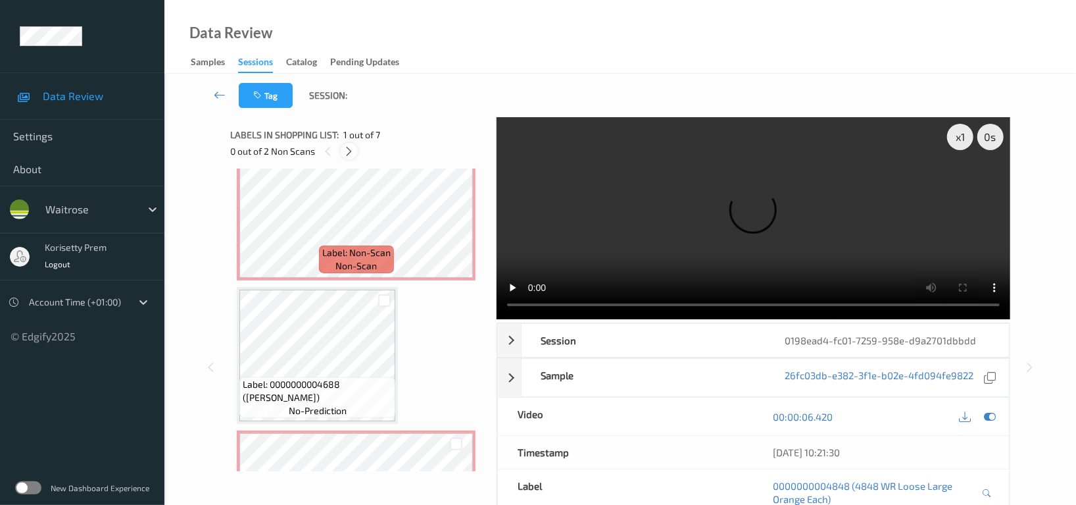
click at [350, 153] on icon at bounding box center [349, 151] width 11 height 12
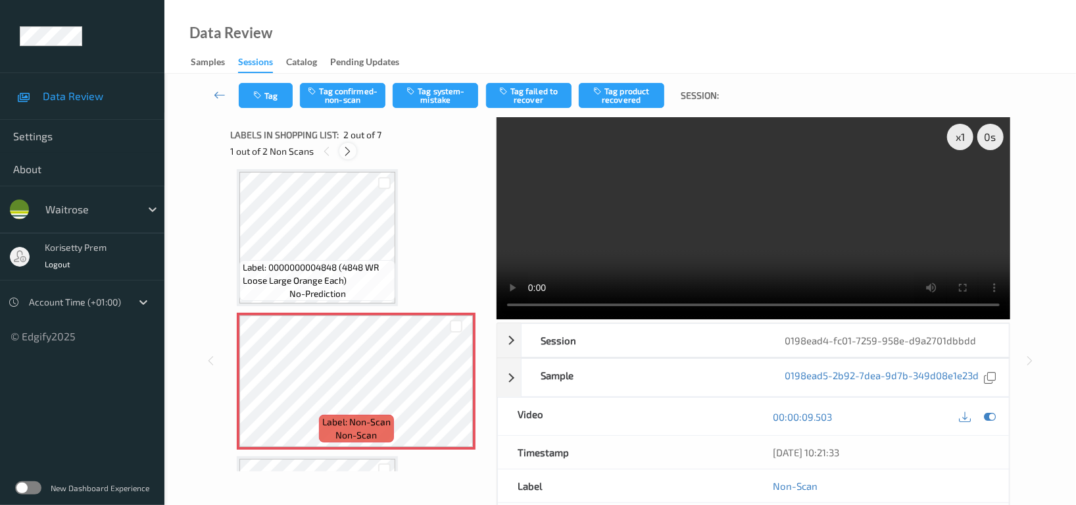
click at [350, 153] on icon at bounding box center [348, 151] width 11 height 12
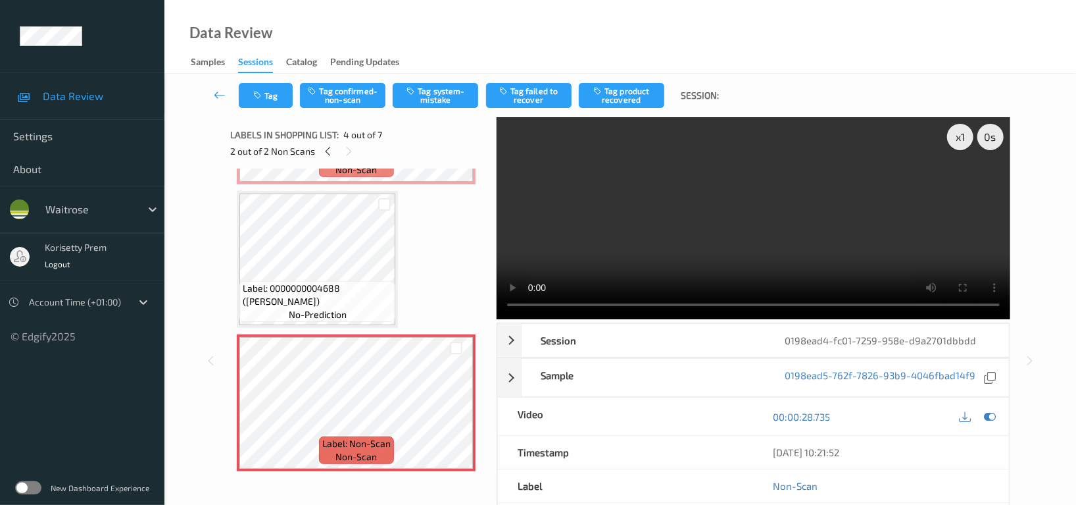
scroll to position [292, 0]
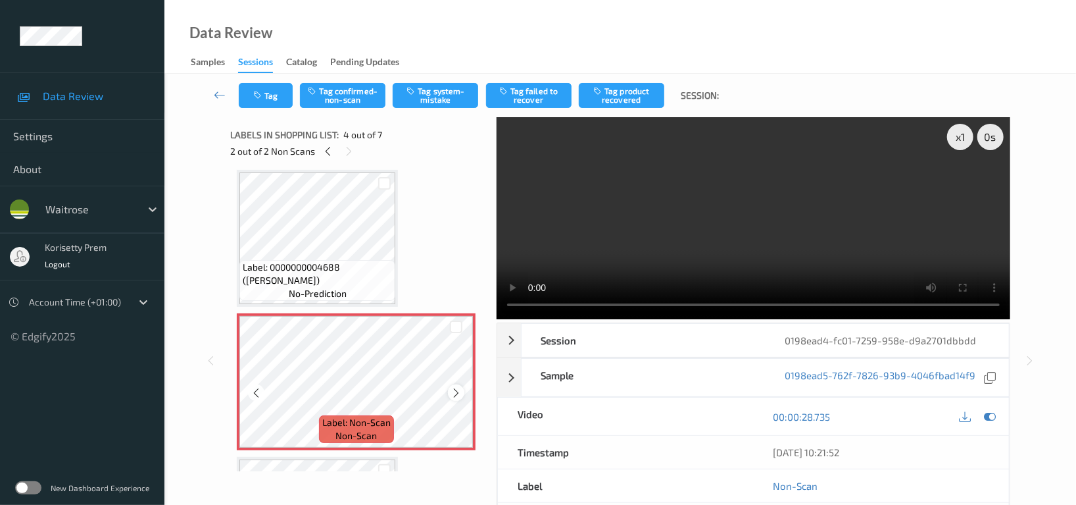
click at [455, 394] on icon at bounding box center [456, 393] width 11 height 12
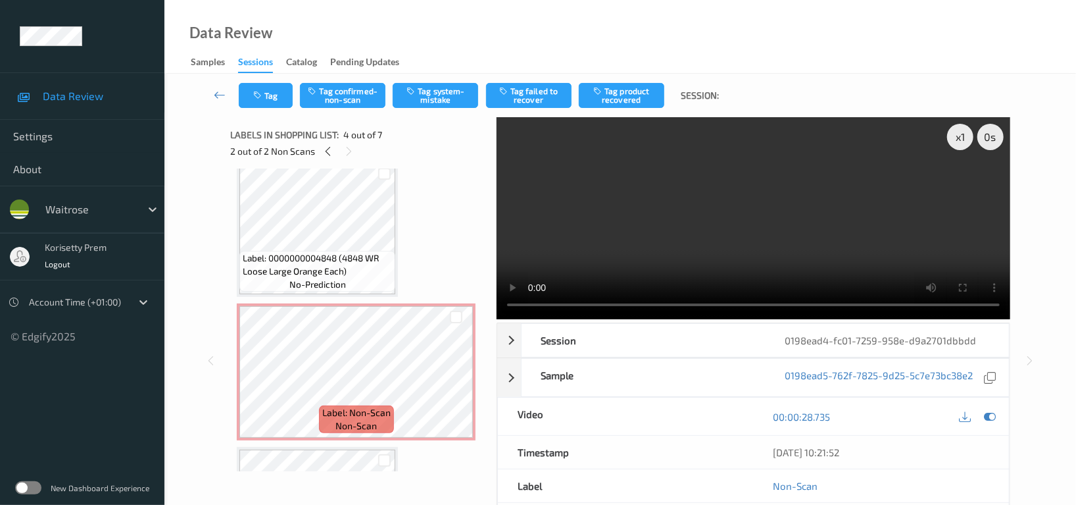
scroll to position [0, 0]
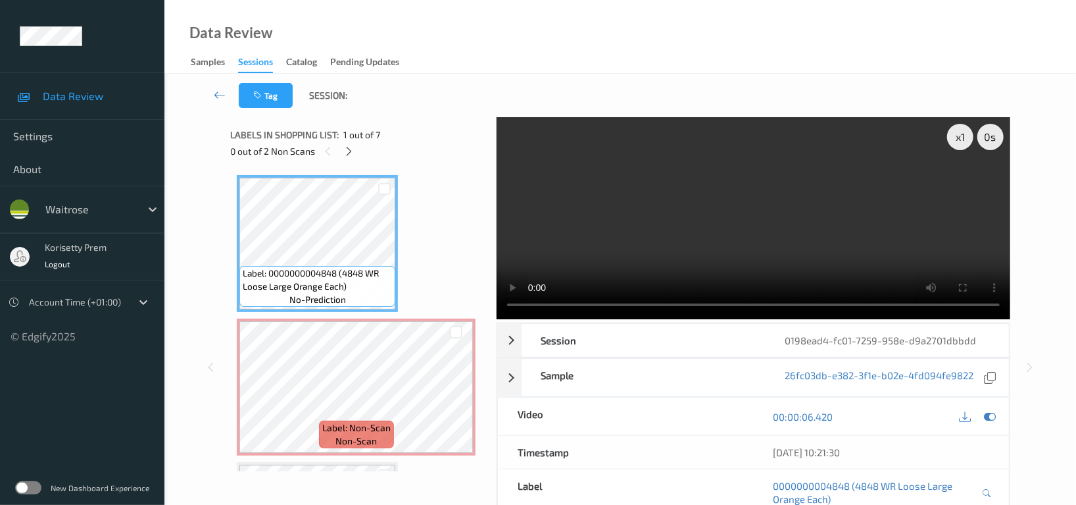
click at [712, 230] on video at bounding box center [754, 218] width 514 height 202
click at [796, 204] on video at bounding box center [754, 218] width 514 height 202
click at [458, 399] on icon at bounding box center [456, 398] width 11 height 12
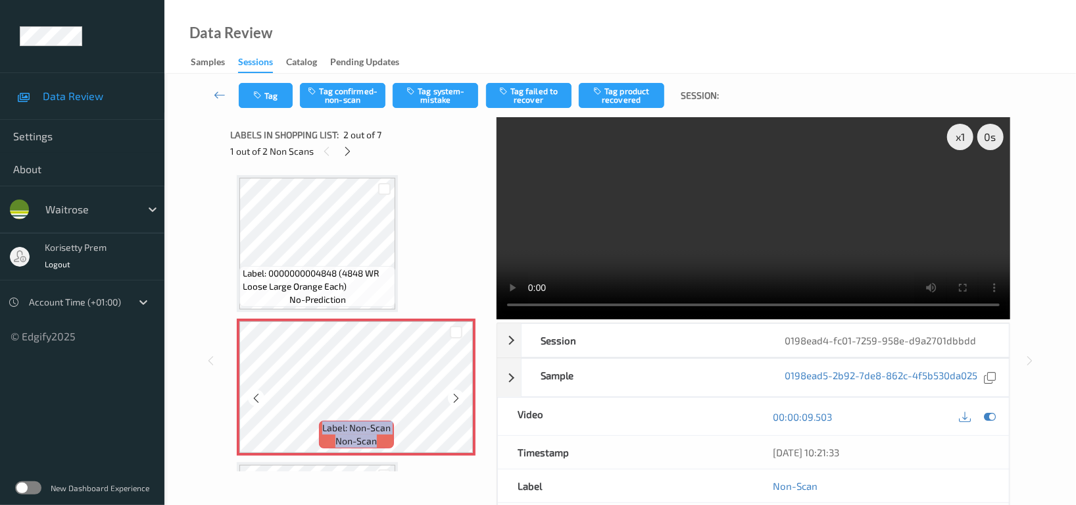
click at [458, 399] on icon at bounding box center [456, 398] width 11 height 12
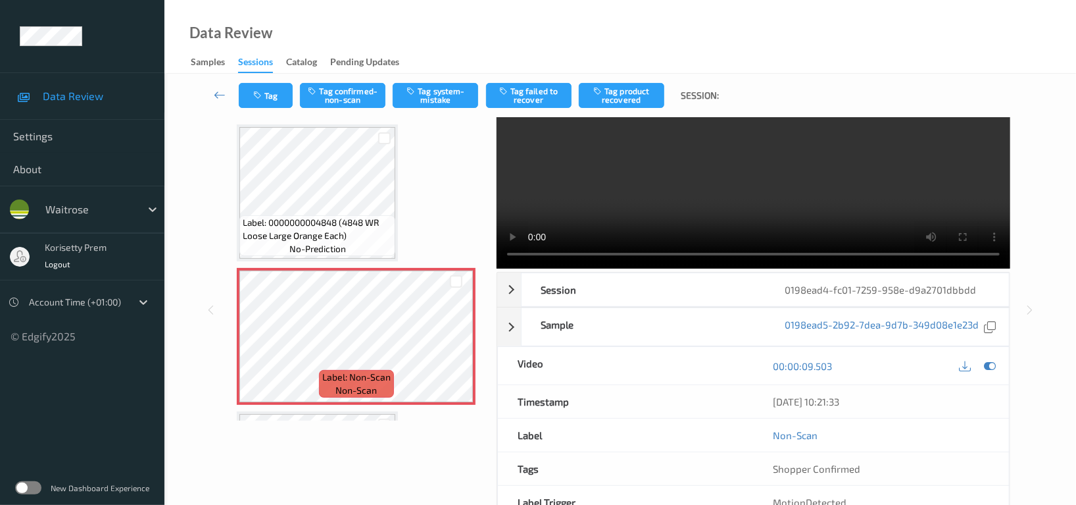
scroll to position [88, 0]
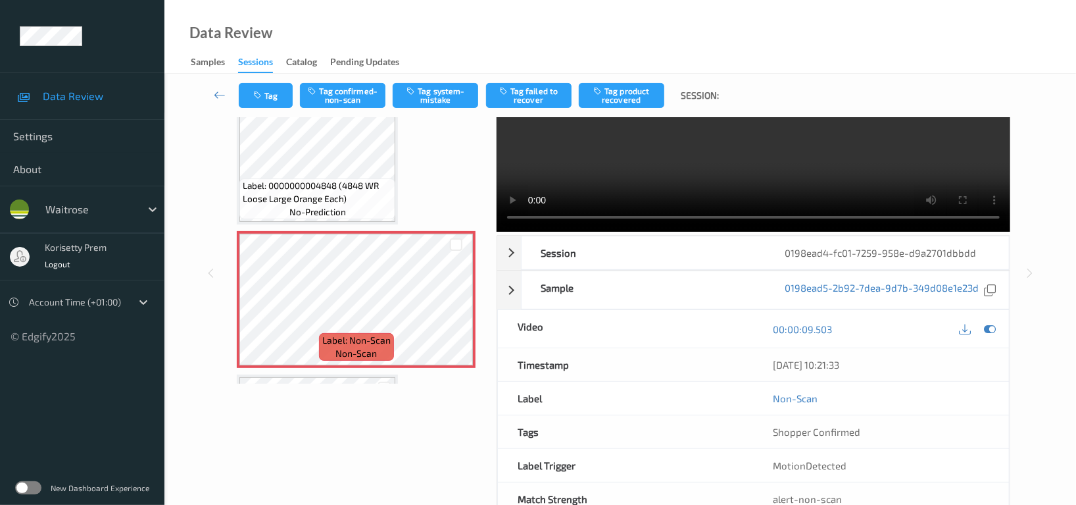
click at [670, 178] on video at bounding box center [754, 131] width 514 height 202
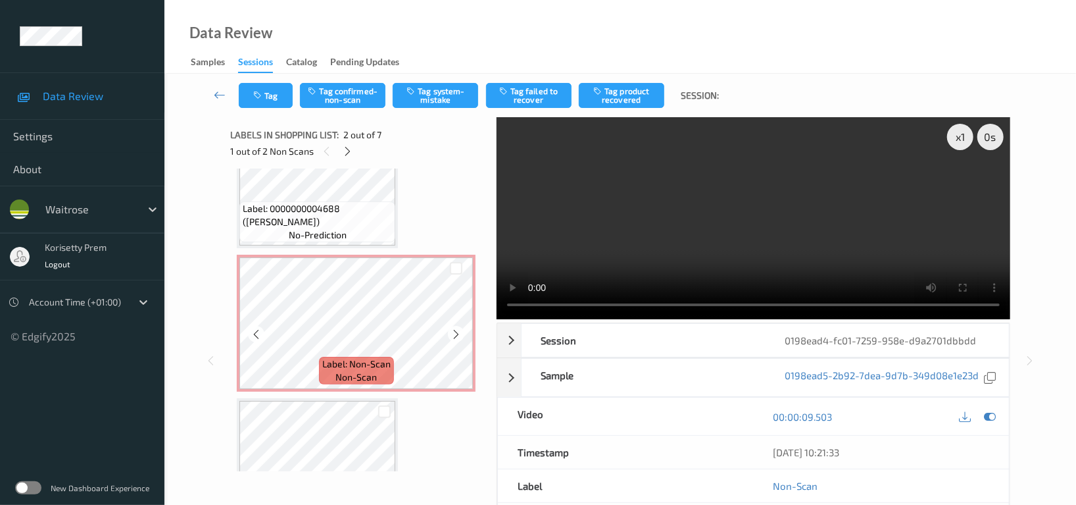
scroll to position [438, 0]
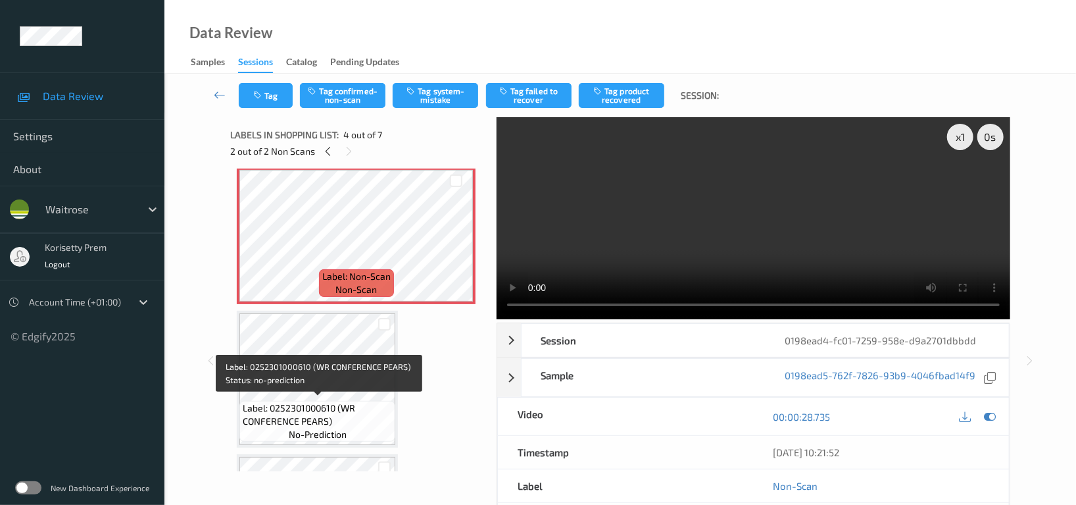
click at [271, 410] on span "Label: 0252301000610 (WR CONFERENCE PEARS)" at bounding box center [317, 414] width 149 height 26
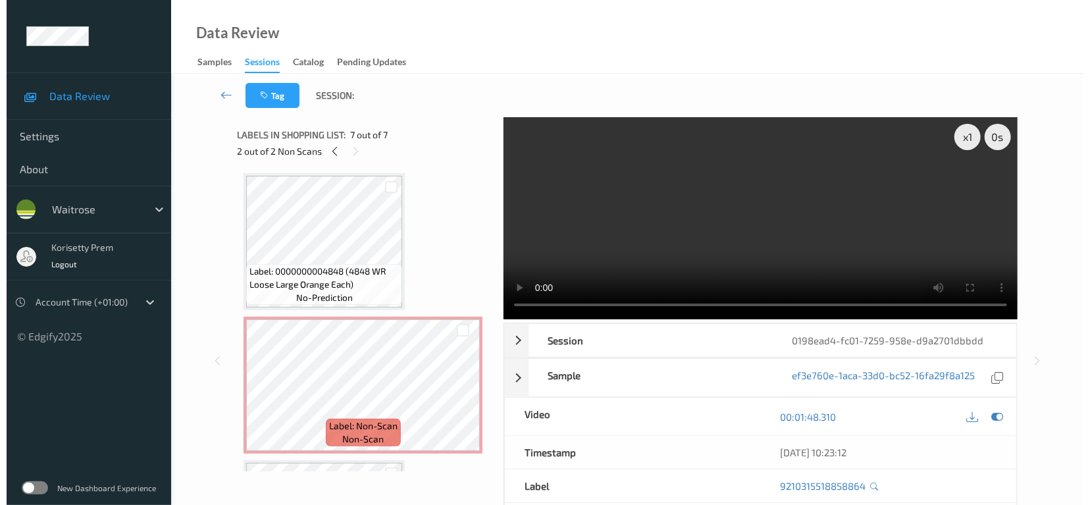
scroll to position [0, 0]
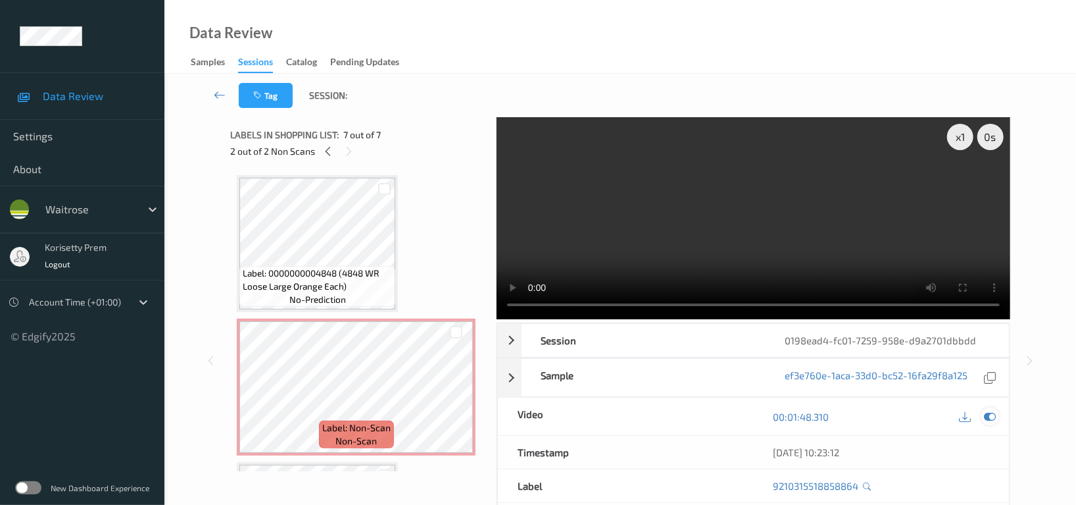
click at [988, 418] on icon at bounding box center [990, 417] width 12 height 12
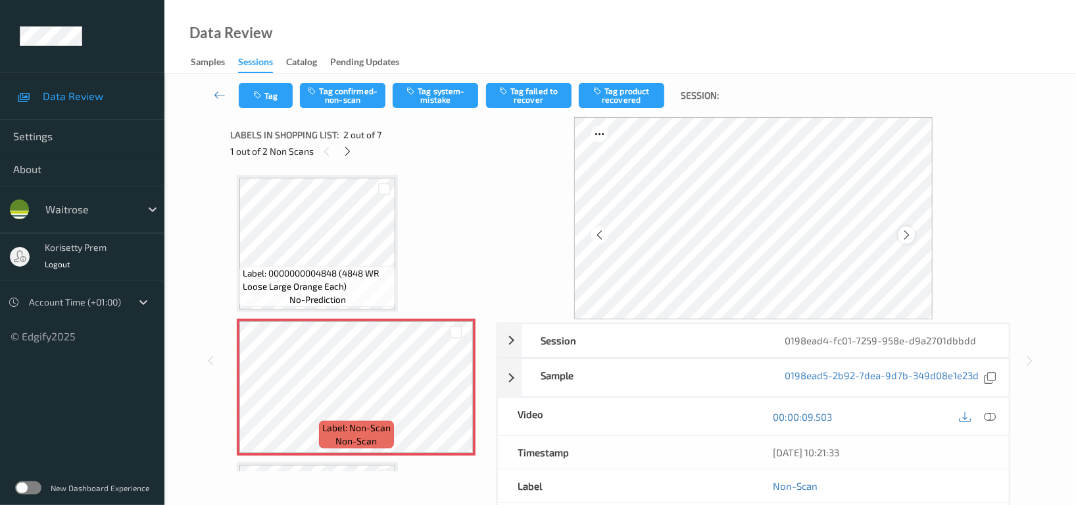
click at [905, 239] on icon at bounding box center [906, 235] width 11 height 12
click at [908, 234] on icon at bounding box center [906, 235] width 11 height 12
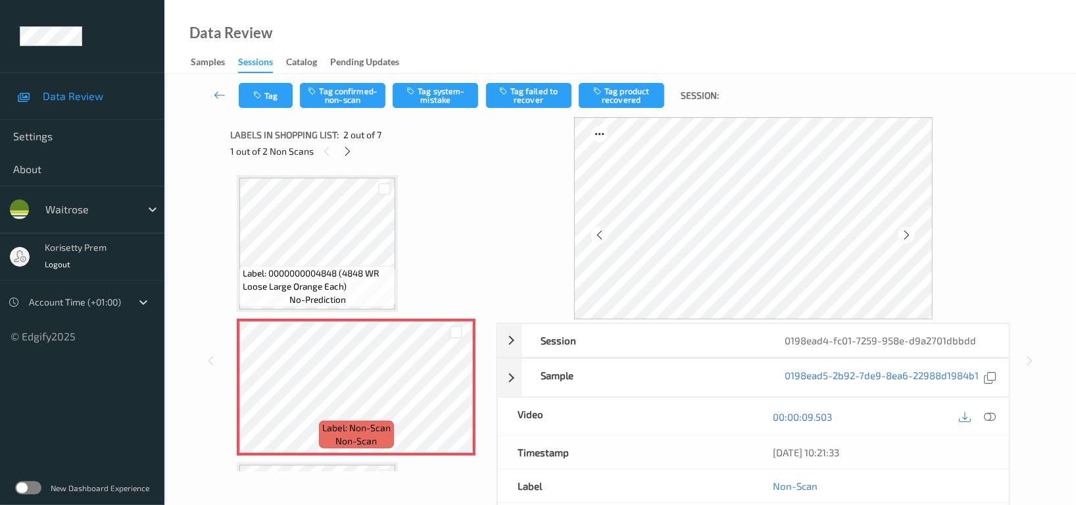
click at [436, 99] on button "Tag system-mistake" at bounding box center [436, 95] width 86 height 25
click at [270, 101] on button "Tag" at bounding box center [266, 95] width 54 height 25
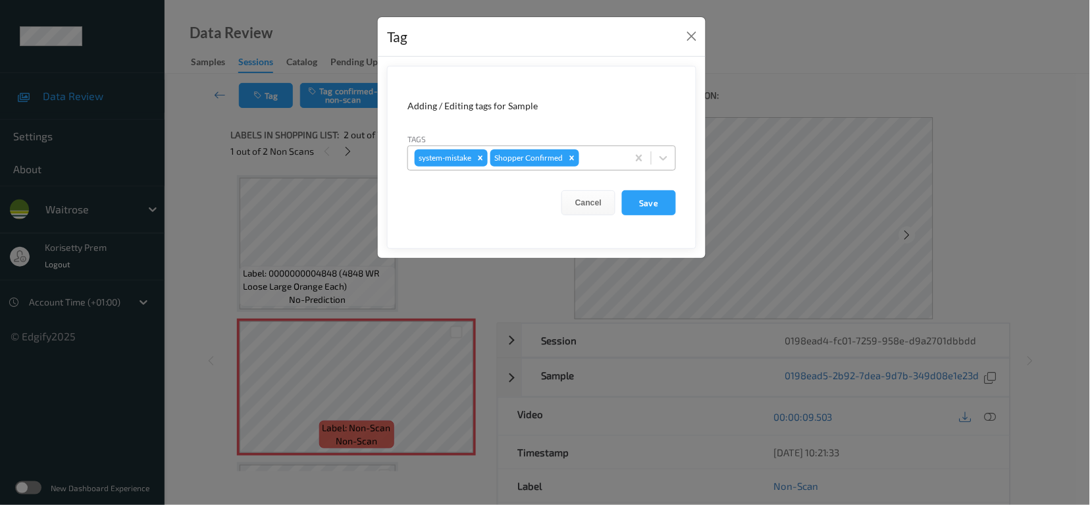
click at [613, 158] on div at bounding box center [601, 158] width 39 height 16
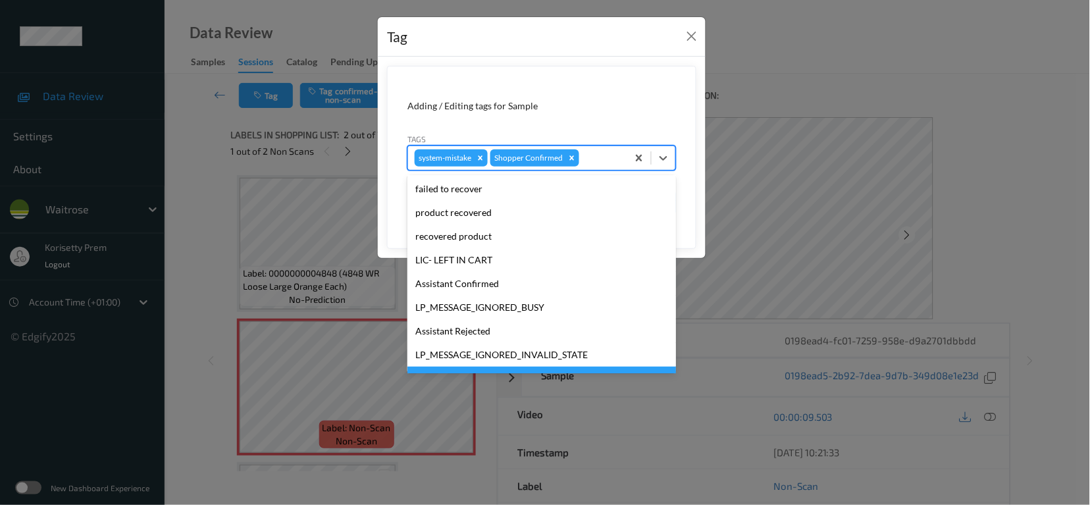
scroll to position [280, 0]
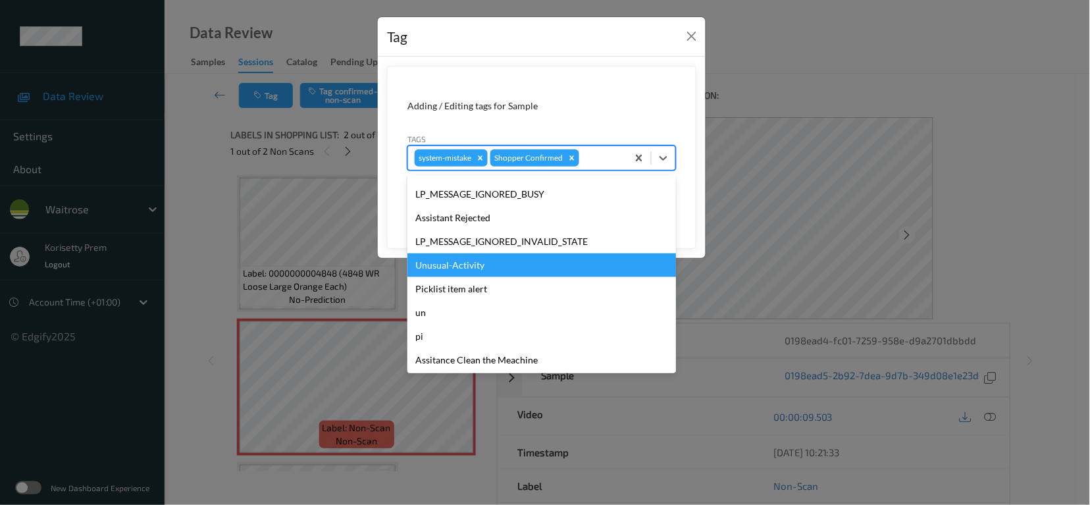
click at [489, 266] on div "Unusual-Activity" at bounding box center [541, 265] width 268 height 24
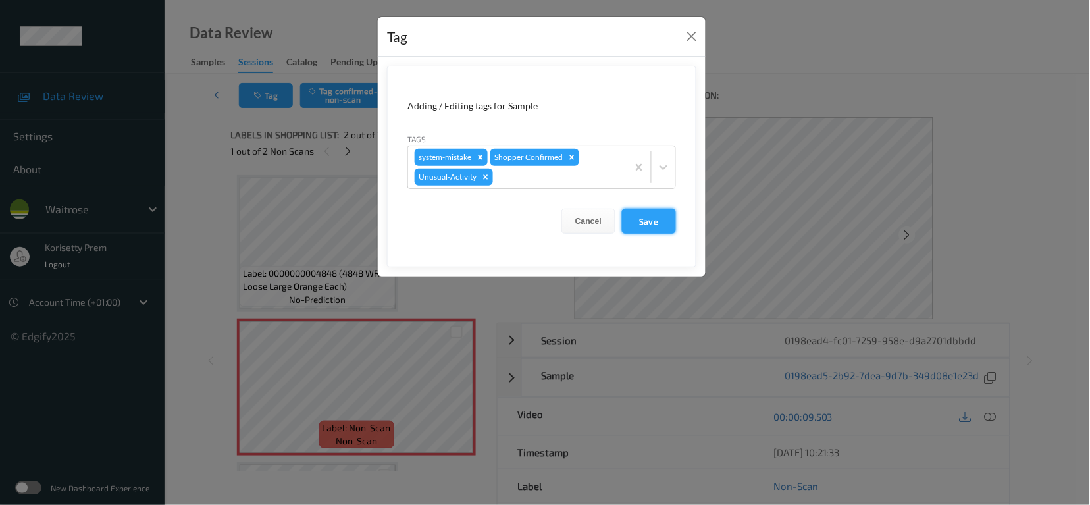
click at [649, 222] on button "Save" at bounding box center [649, 221] width 54 height 25
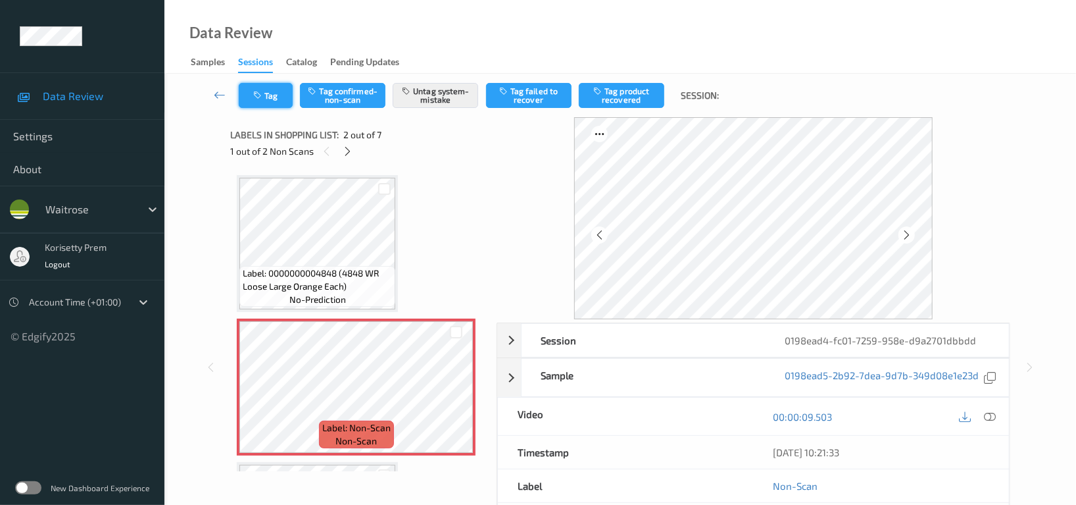
click at [287, 93] on button "Tag" at bounding box center [266, 95] width 54 height 25
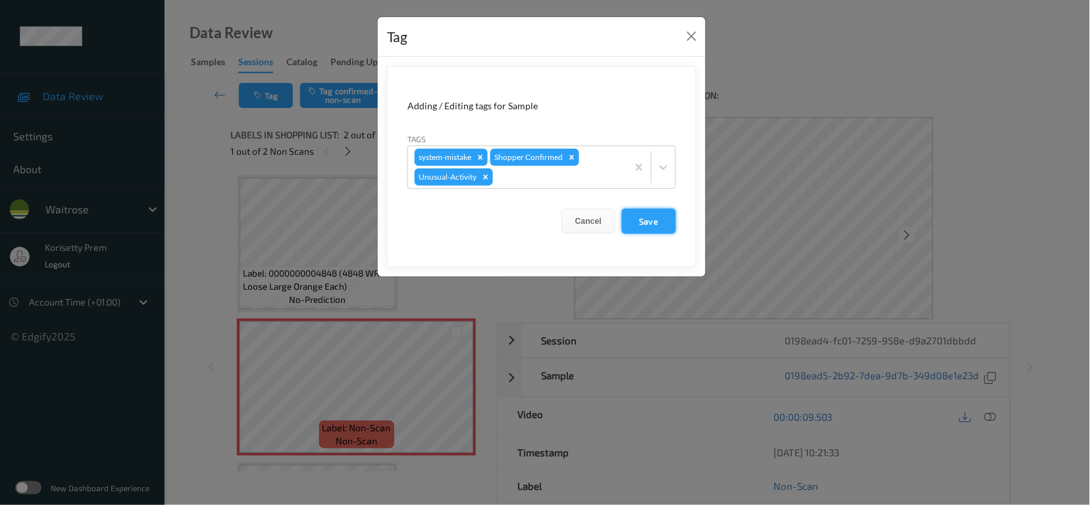
click at [644, 220] on button "Save" at bounding box center [649, 221] width 54 height 25
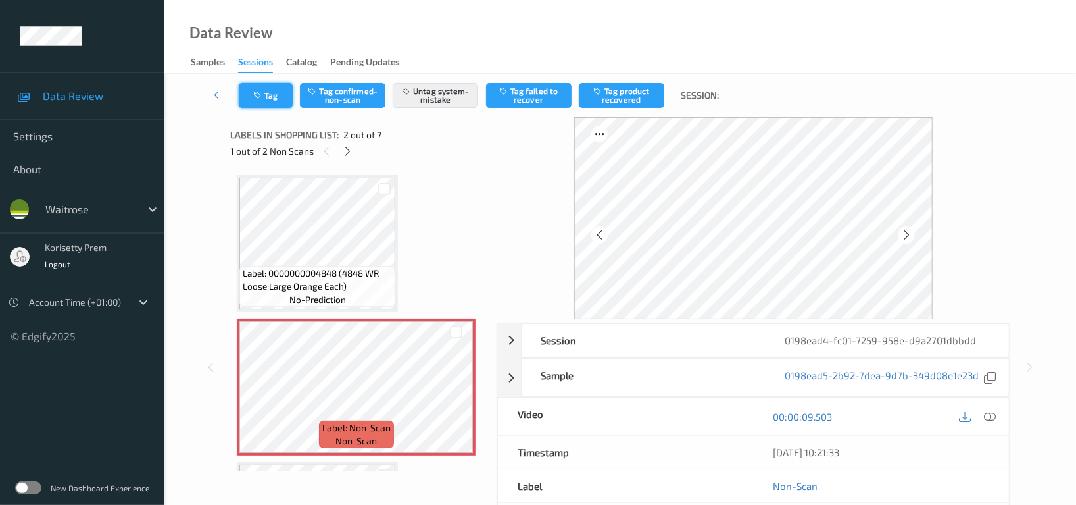
click at [265, 101] on button "Tag" at bounding box center [266, 95] width 54 height 25
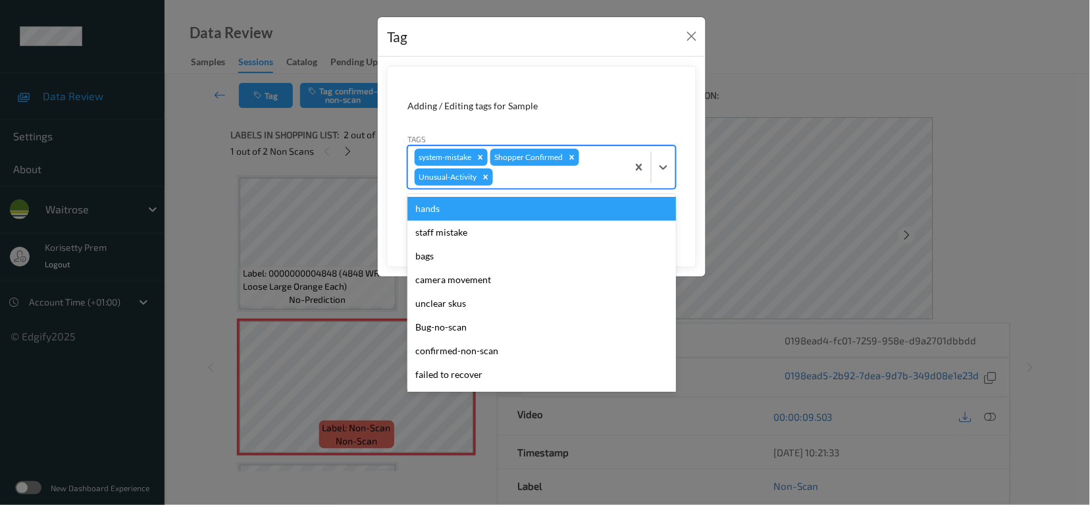
click at [532, 178] on div at bounding box center [557, 177] width 125 height 16
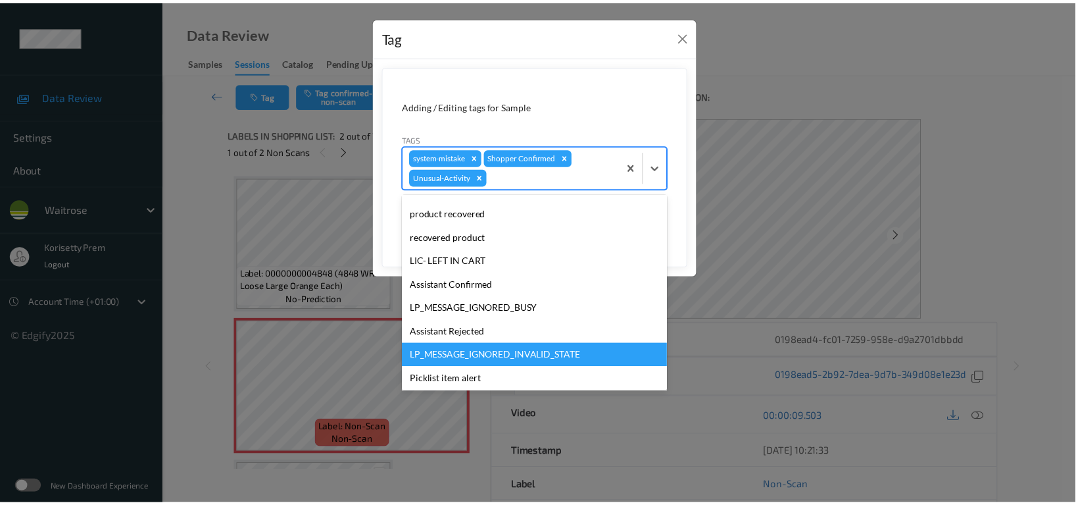
scroll to position [257, 0]
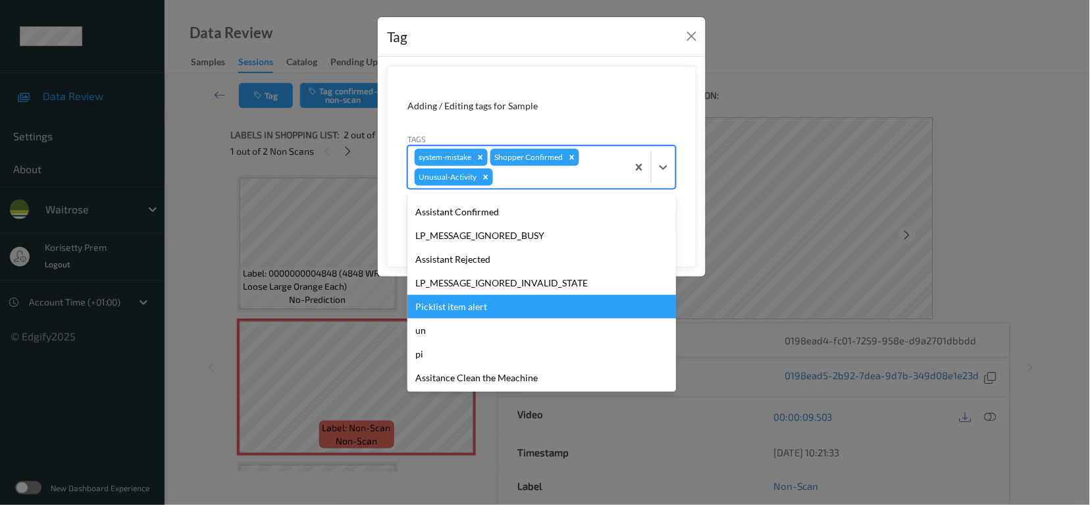
click at [458, 316] on div "Picklist item alert" at bounding box center [541, 307] width 268 height 24
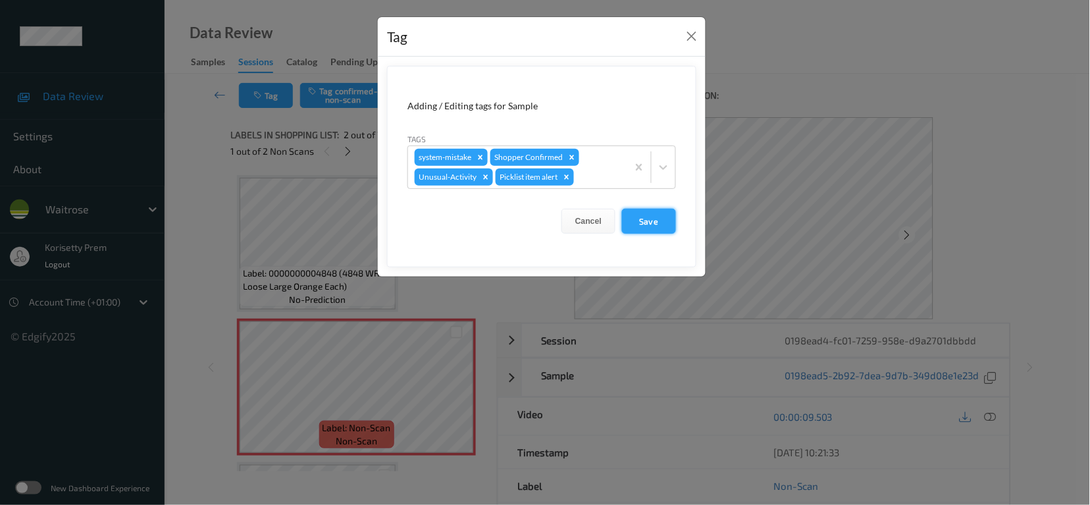
click at [649, 230] on button "Save" at bounding box center [649, 221] width 54 height 25
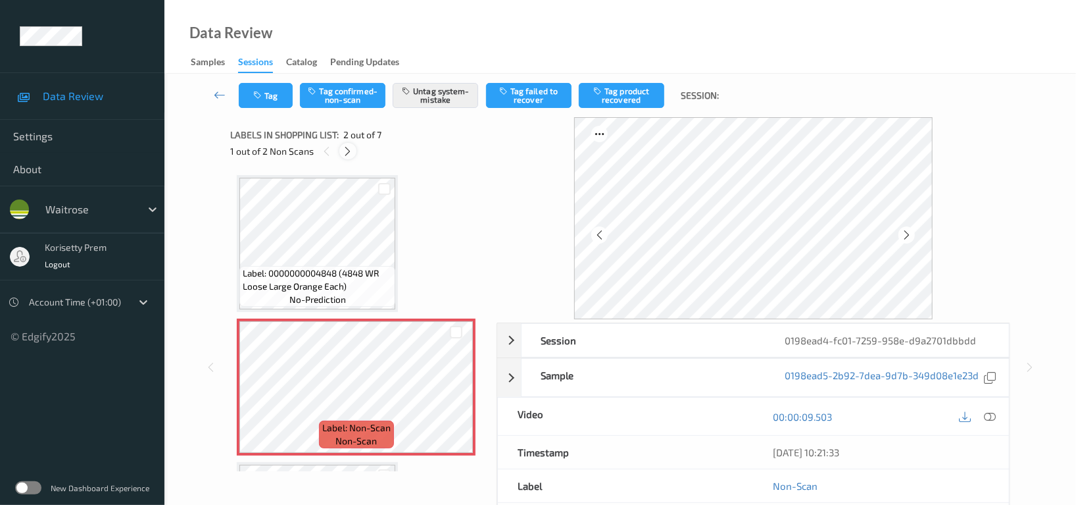
click at [350, 151] on icon at bounding box center [348, 151] width 11 height 12
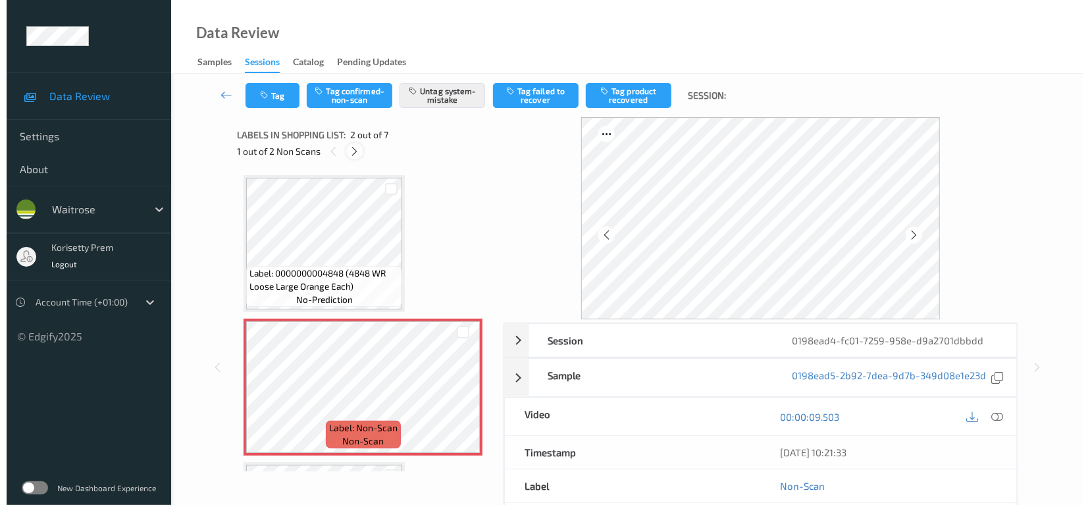
scroll to position [292, 0]
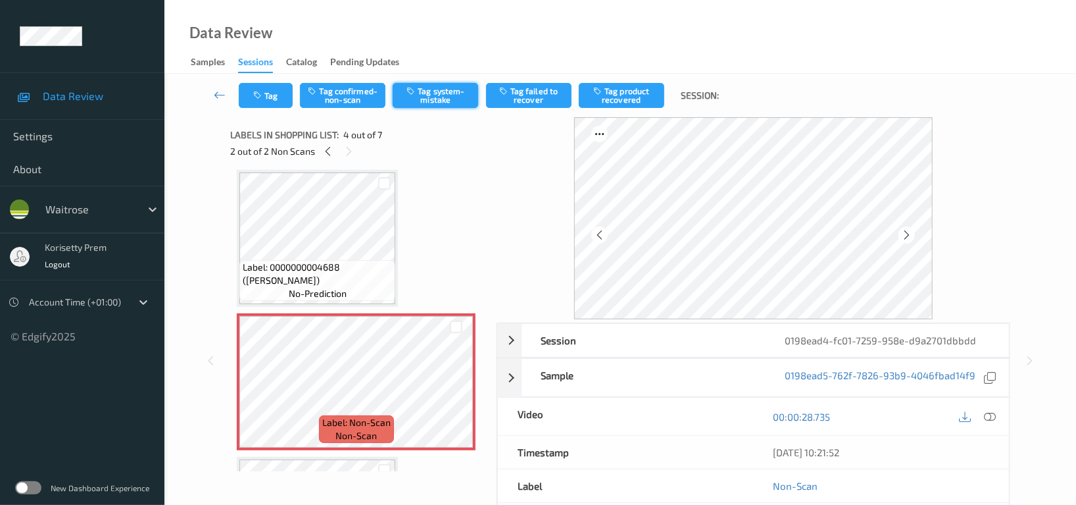
click at [440, 101] on button "Tag system-mistake" at bounding box center [436, 95] width 86 height 25
click at [268, 93] on button "Tag" at bounding box center [266, 95] width 54 height 25
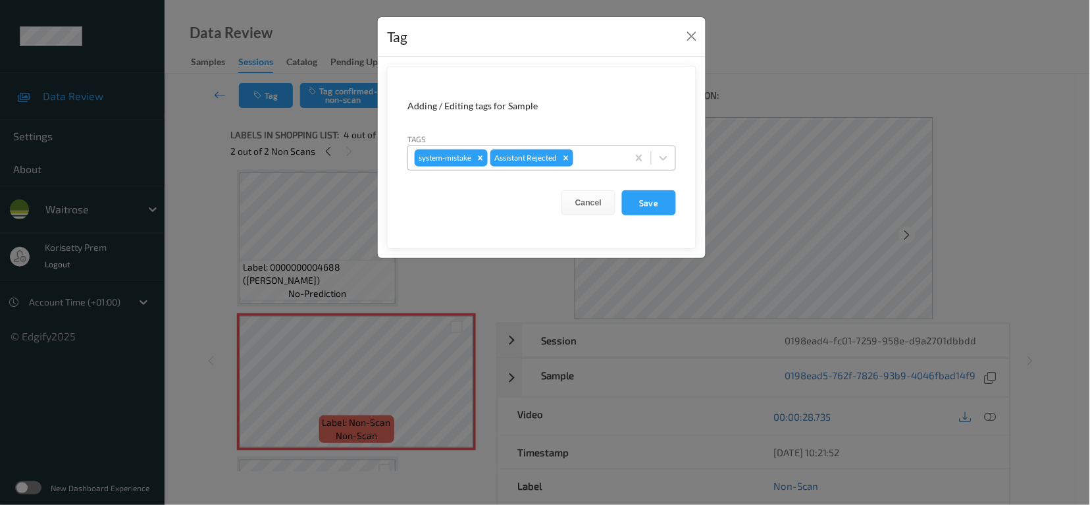
click at [597, 159] on div at bounding box center [598, 158] width 45 height 16
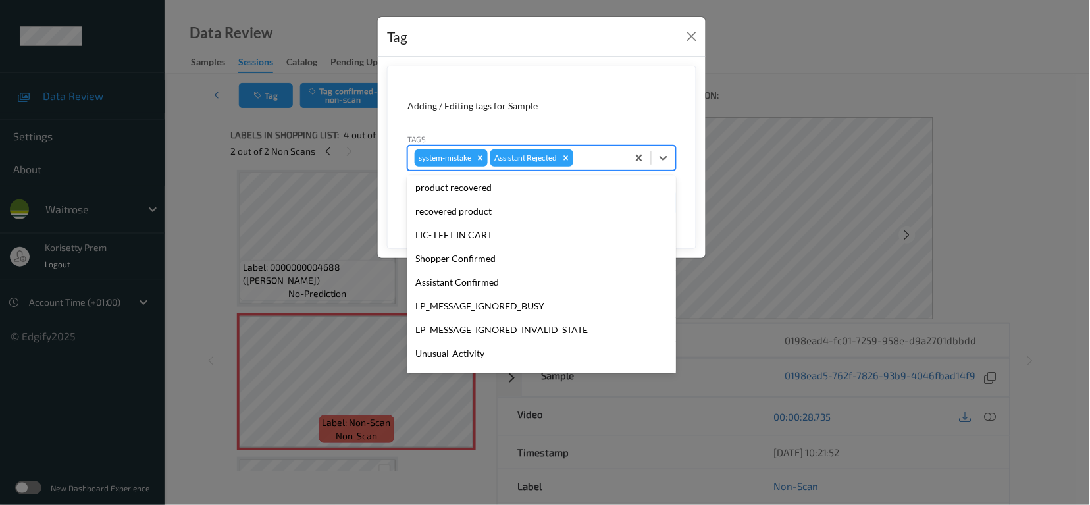
scroll to position [280, 0]
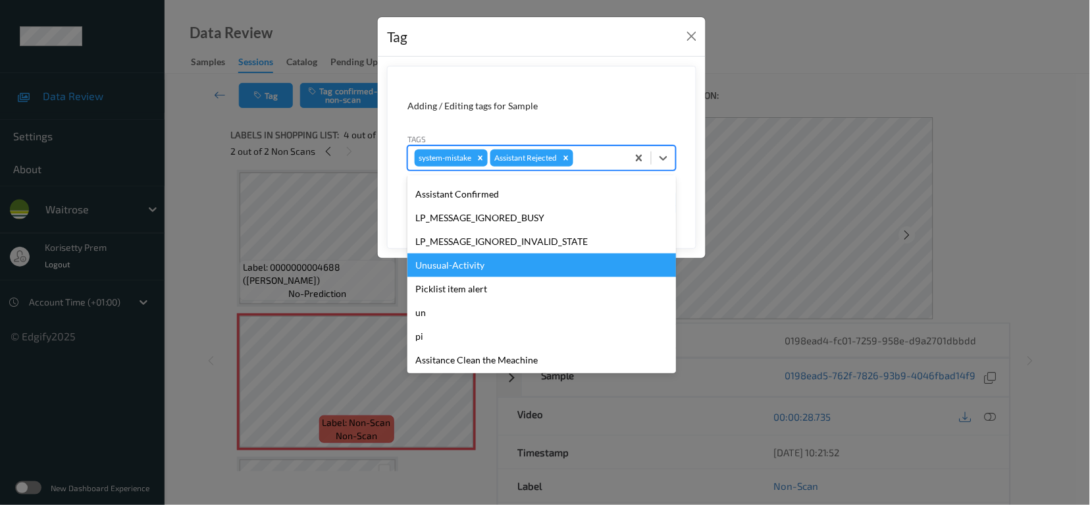
click at [436, 257] on div "Unusual-Activity" at bounding box center [541, 265] width 268 height 24
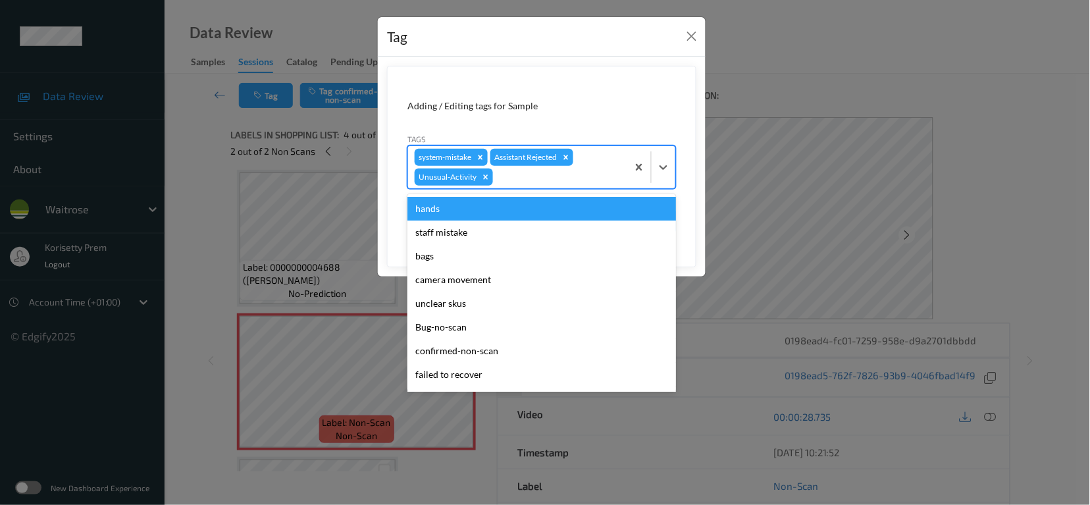
click at [534, 184] on div at bounding box center [557, 177] width 125 height 16
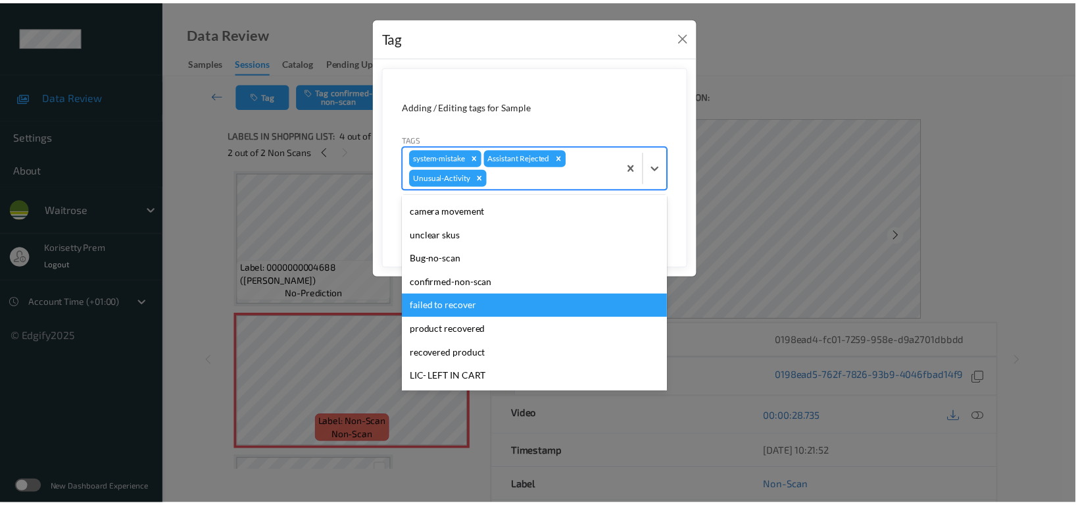
scroll to position [251, 0]
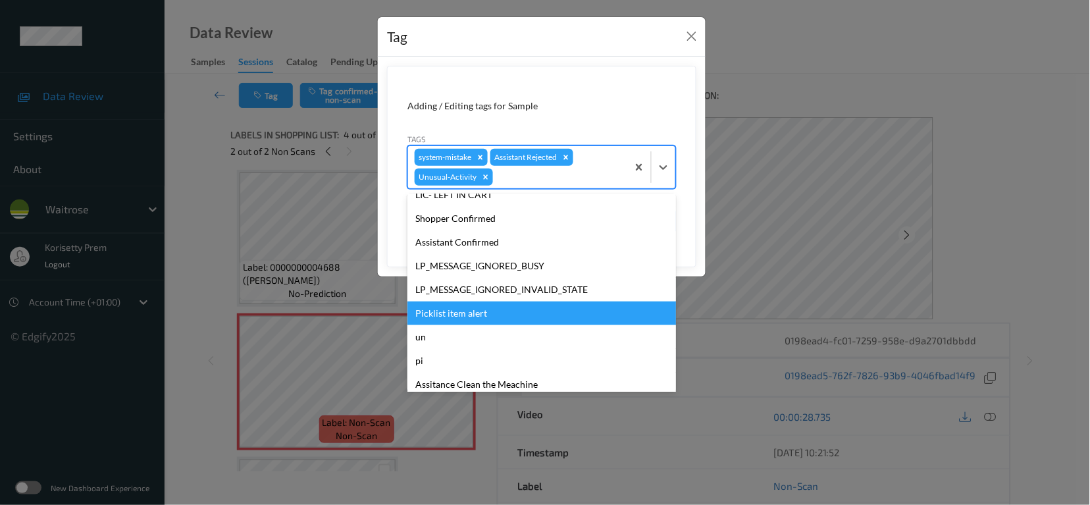
click at [461, 312] on div "Picklist item alert" at bounding box center [541, 313] width 268 height 24
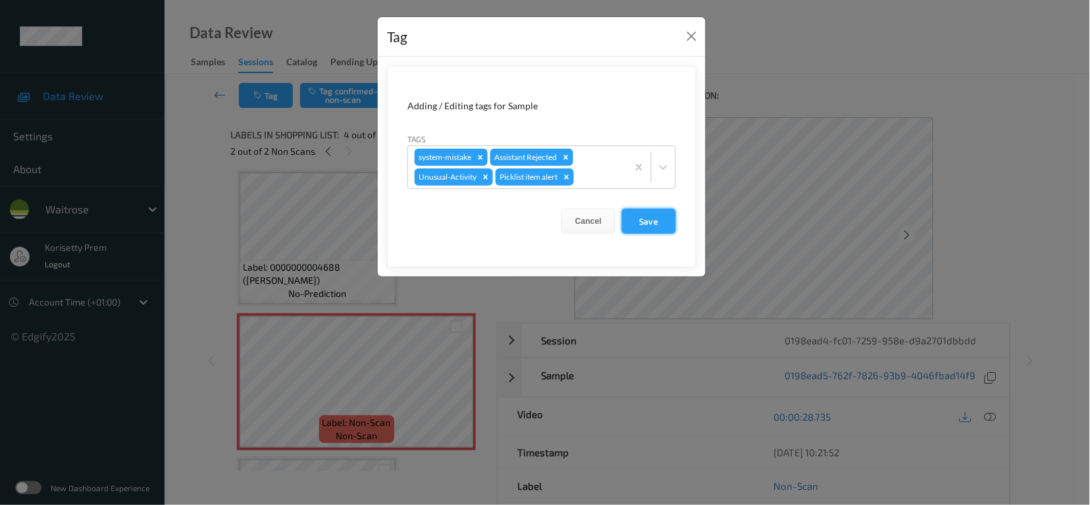
click at [627, 213] on button "Save" at bounding box center [649, 221] width 54 height 25
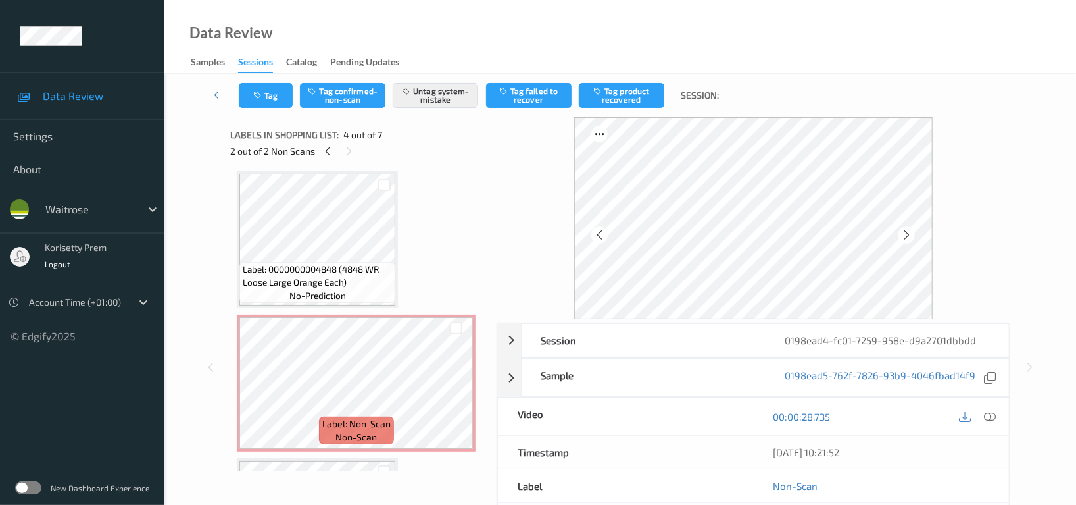
scroll to position [0, 0]
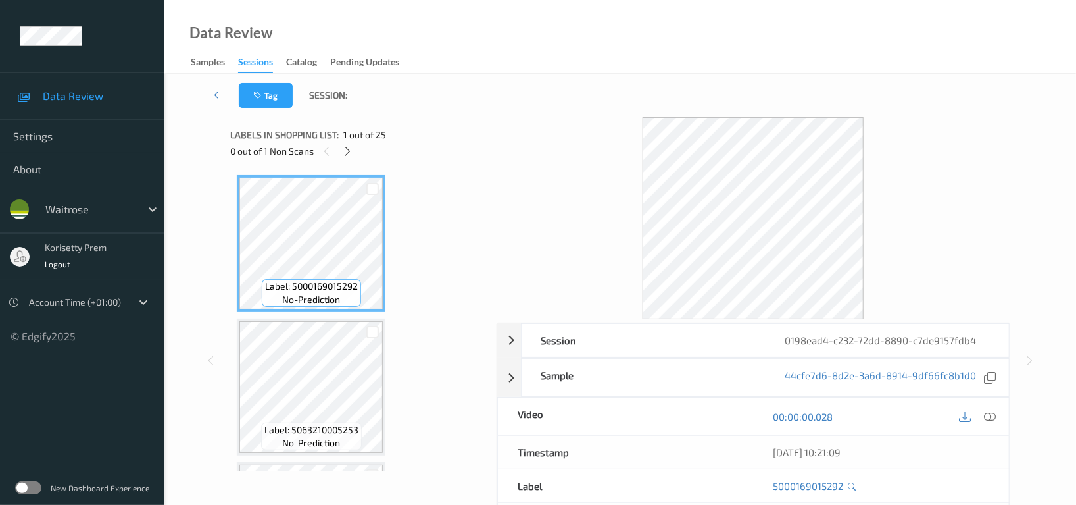
click at [569, 46] on div "Data Review Samples Sessions Catalog Pending Updates" at bounding box center [620, 37] width 912 height 74
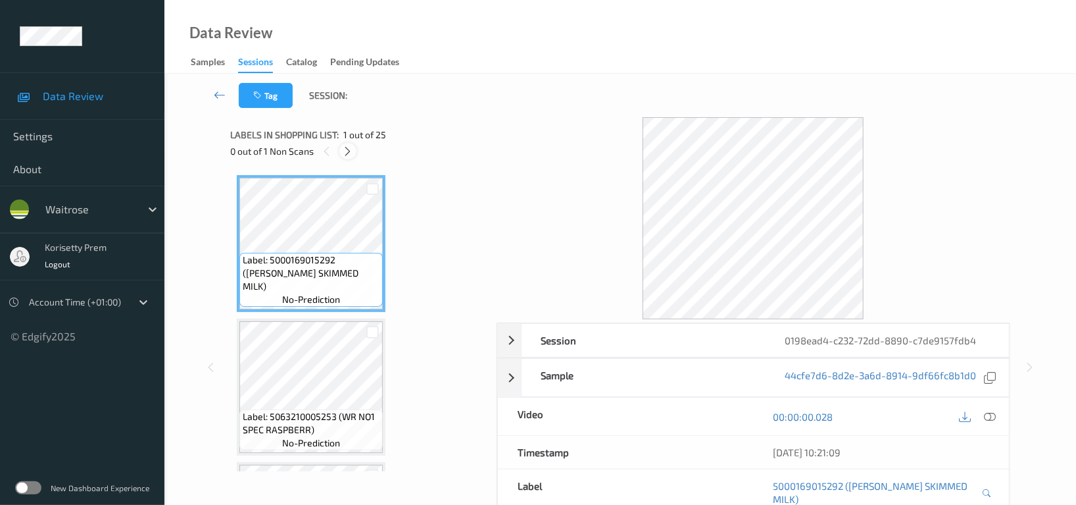
click at [355, 147] on div at bounding box center [347, 151] width 16 height 16
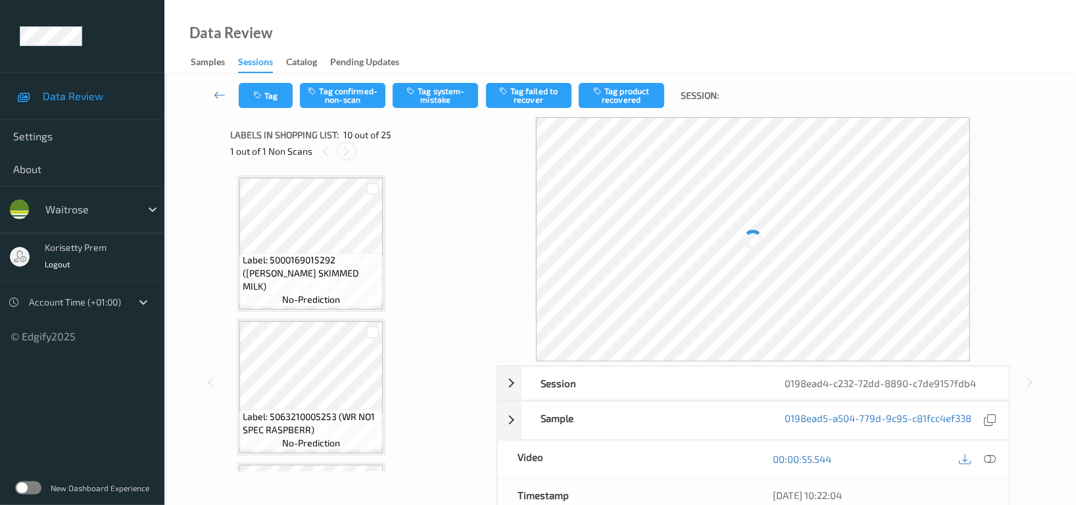
scroll to position [1149, 0]
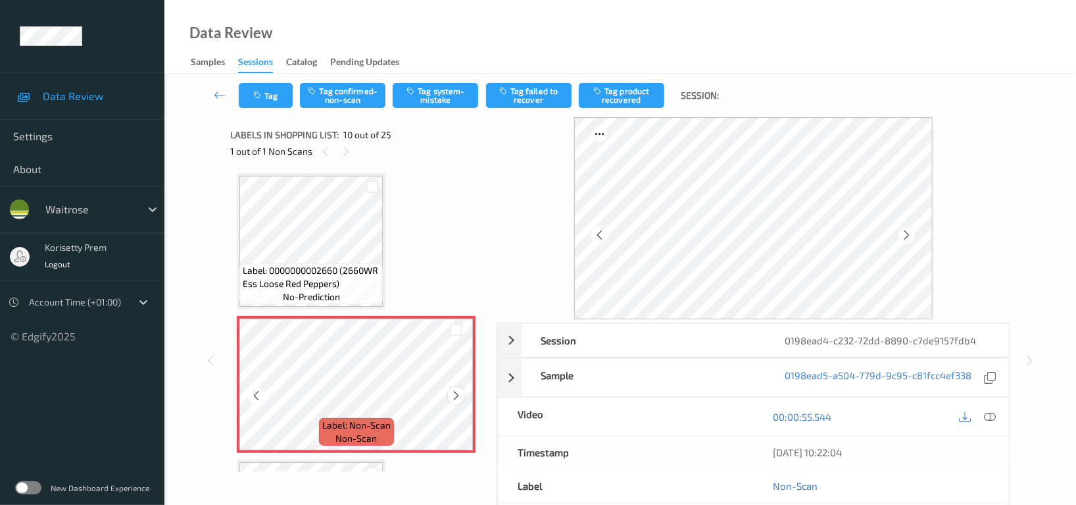
click at [459, 389] on icon at bounding box center [456, 395] width 11 height 12
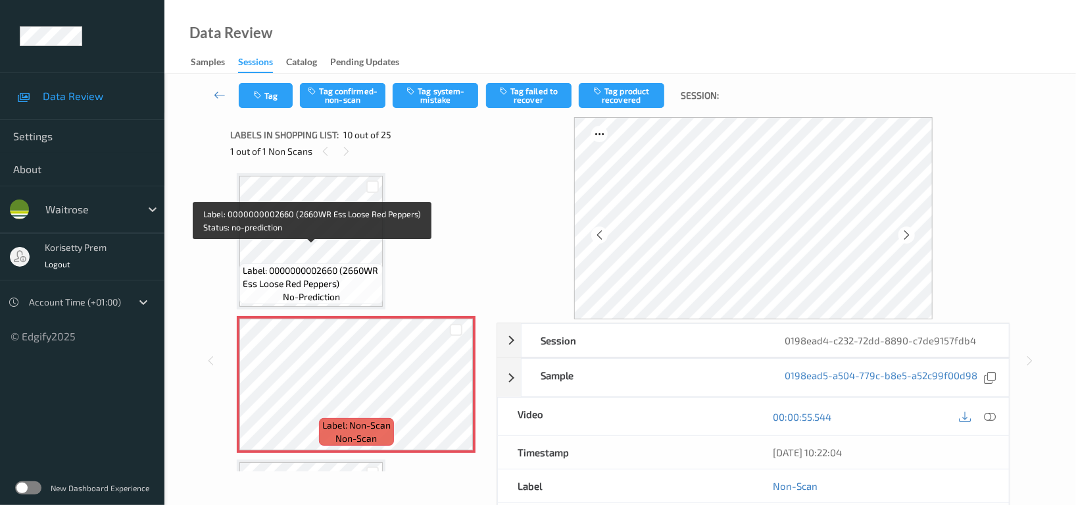
click at [289, 264] on span "Label: 0000000002660 (2660WR Ess Loose Red Peppers)" at bounding box center [311, 277] width 137 height 26
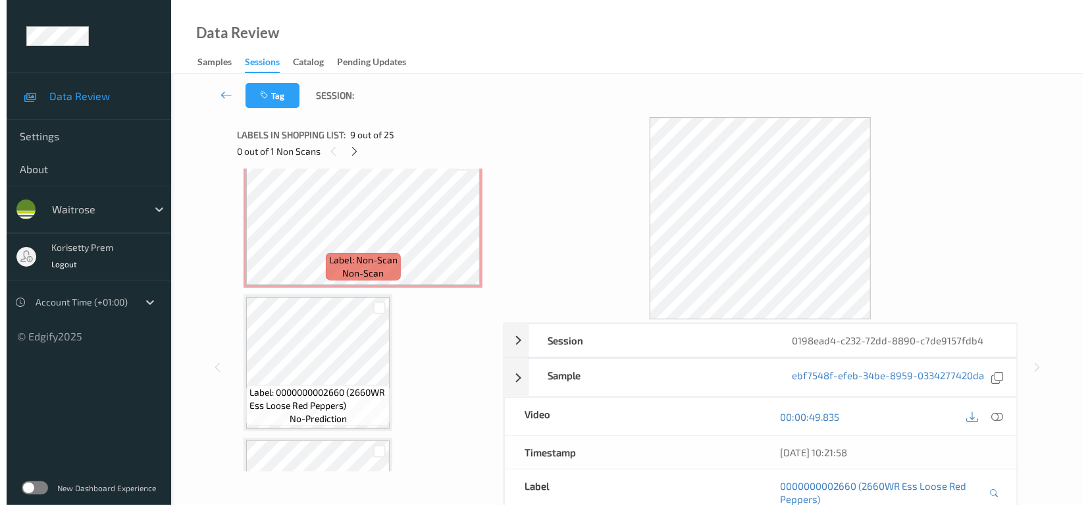
scroll to position [1325, 0]
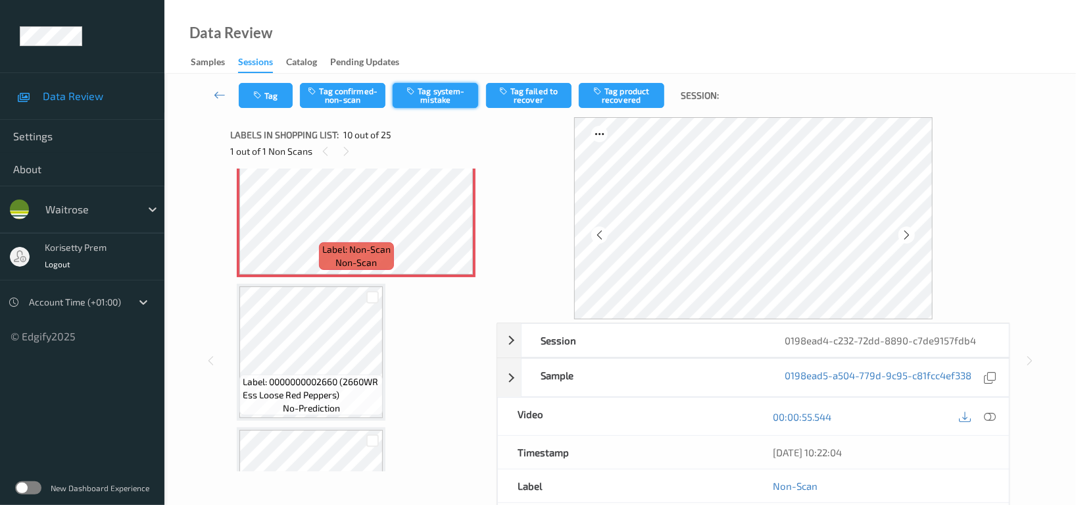
click at [440, 95] on button "Tag system-mistake" at bounding box center [436, 95] width 86 height 25
click at [266, 86] on button "Tag" at bounding box center [266, 95] width 54 height 25
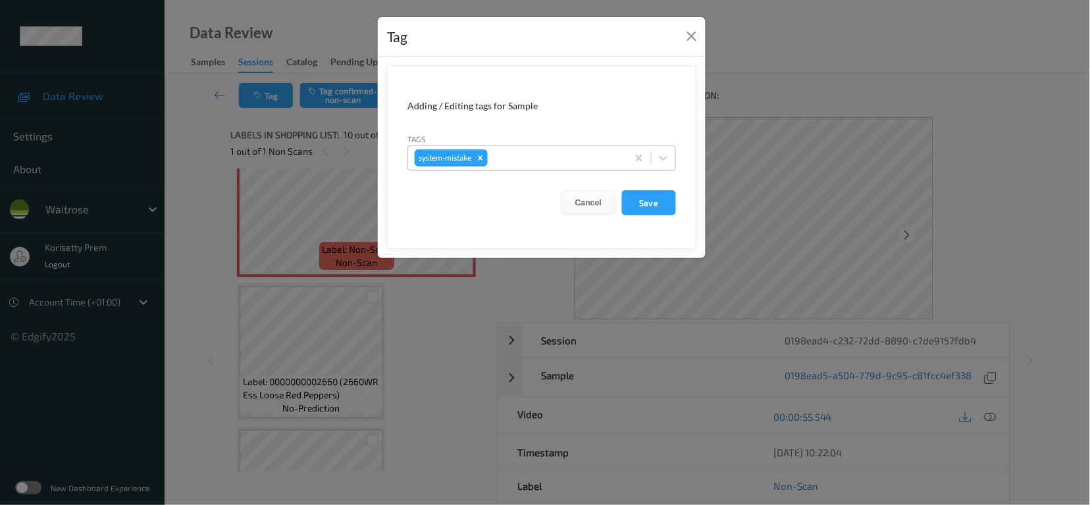
click at [531, 158] on div at bounding box center [555, 158] width 130 height 16
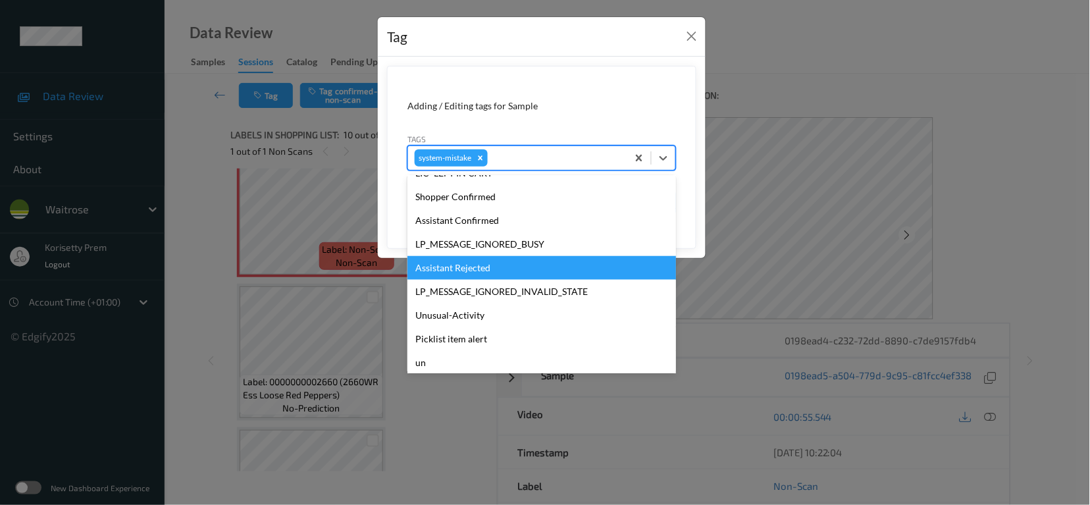
scroll to position [263, 0]
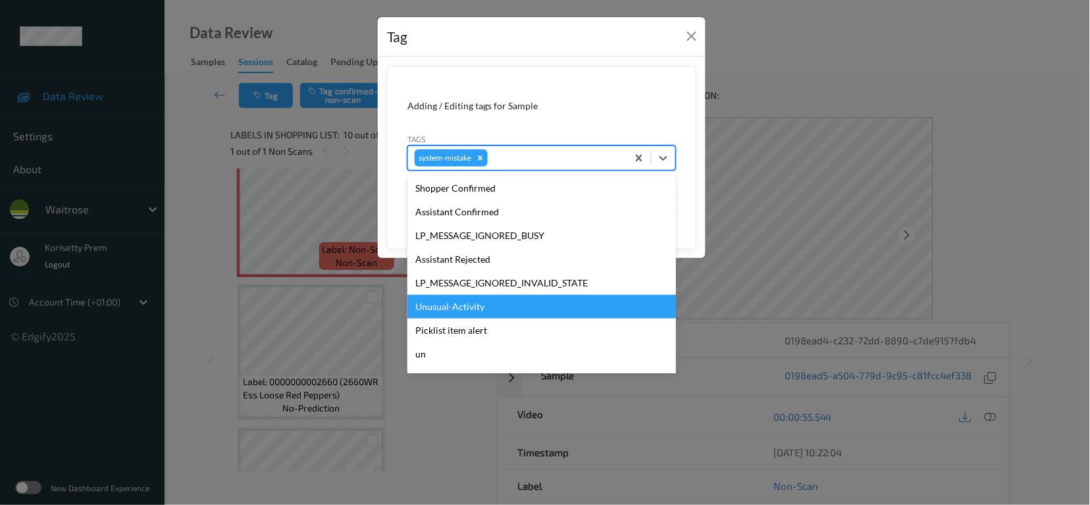
click at [475, 305] on div "Unusual-Activity" at bounding box center [541, 307] width 268 height 24
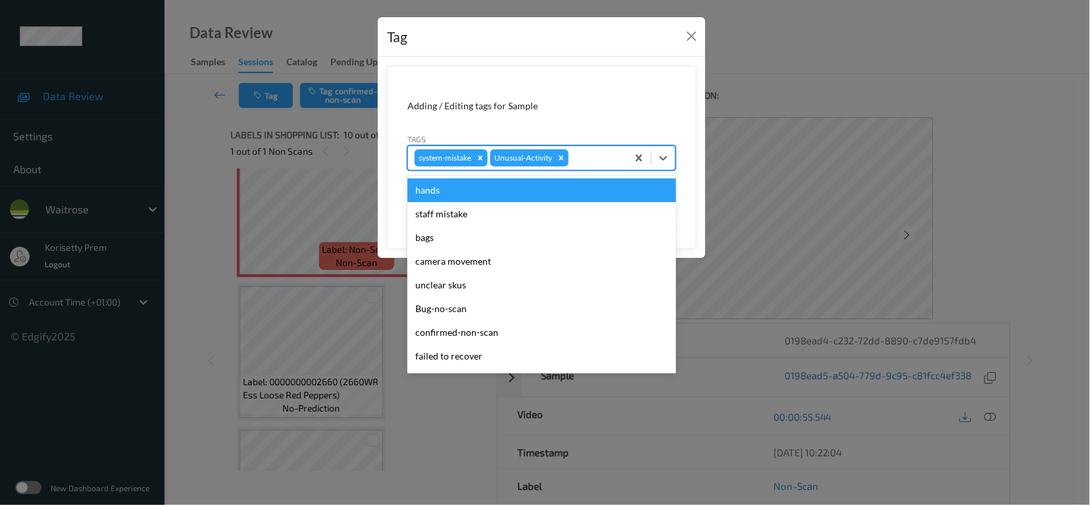
click at [593, 154] on div at bounding box center [595, 158] width 49 height 16
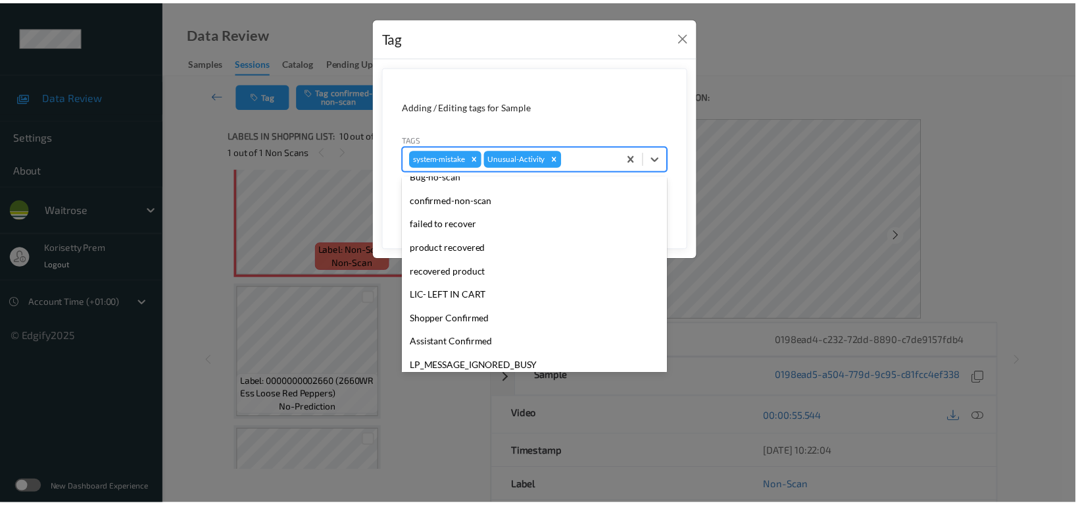
scroll to position [280, 0]
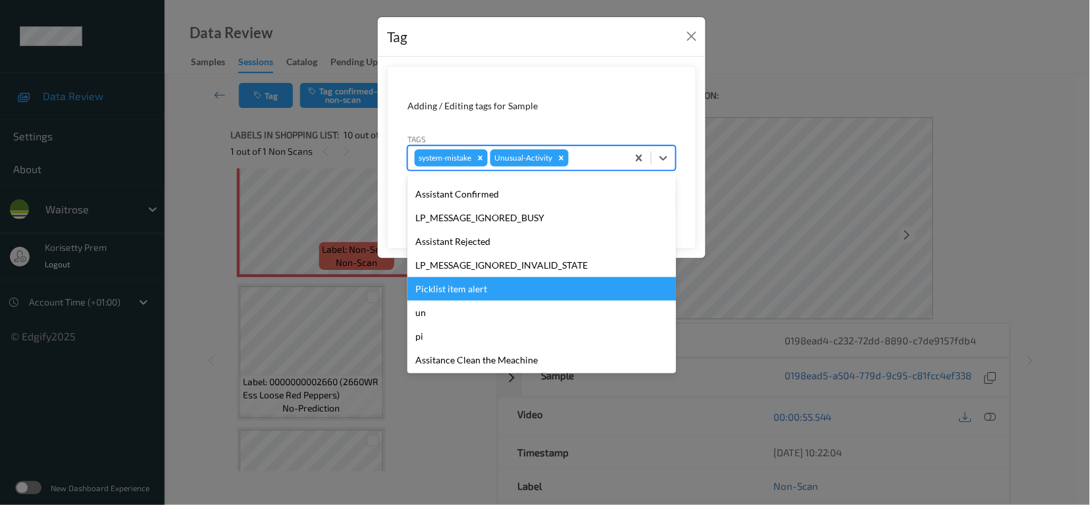
click at [463, 288] on div "Picklist item alert" at bounding box center [541, 289] width 268 height 24
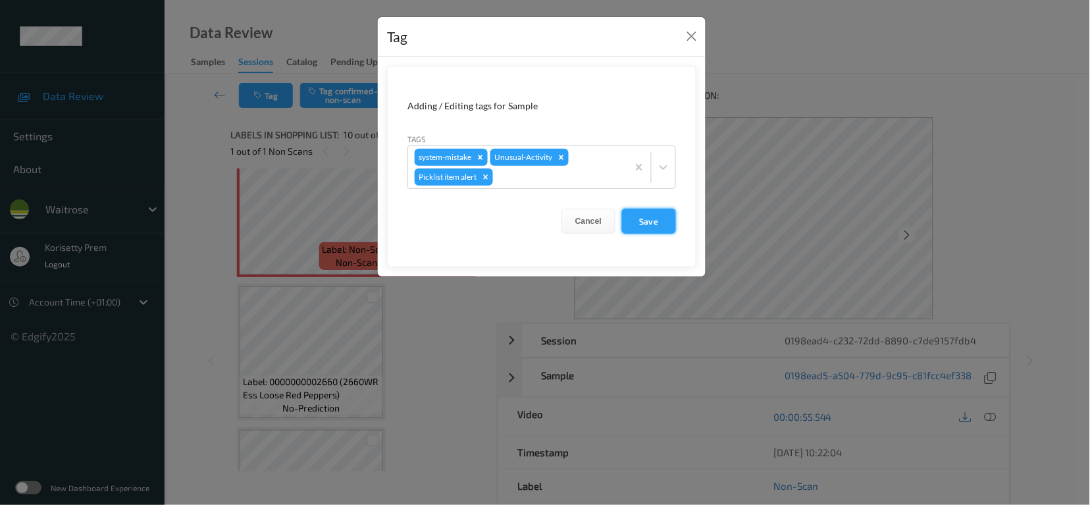
click at [645, 220] on button "Save" at bounding box center [649, 221] width 54 height 25
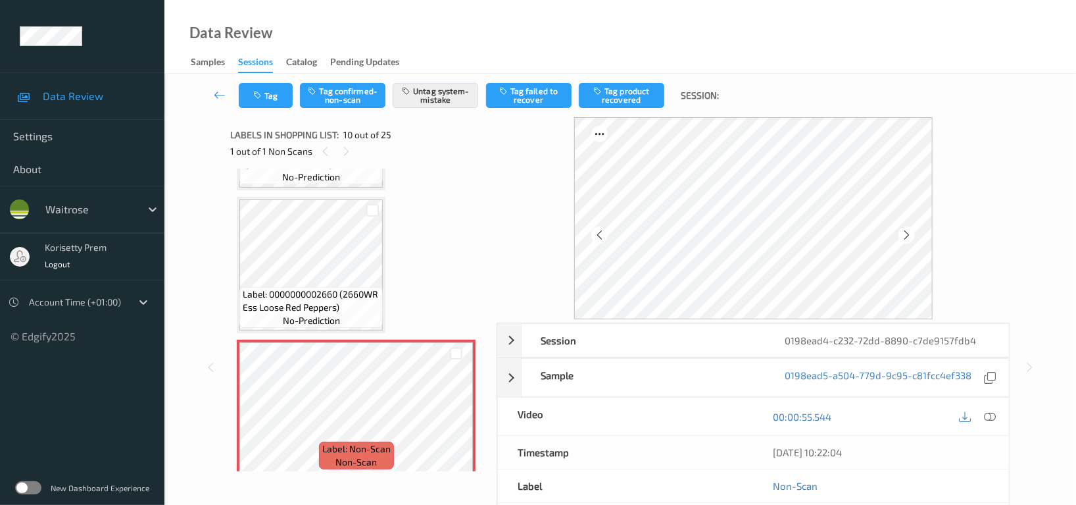
scroll to position [1062, 0]
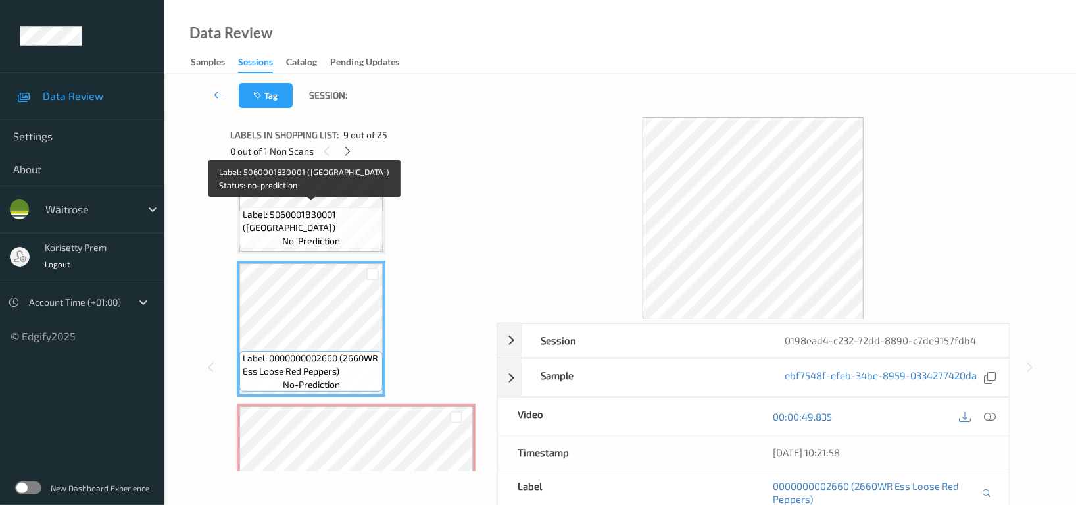
click at [329, 218] on span "Label: 5060001830001 (TAN CASTELL WLSHCKES)" at bounding box center [311, 221] width 137 height 26
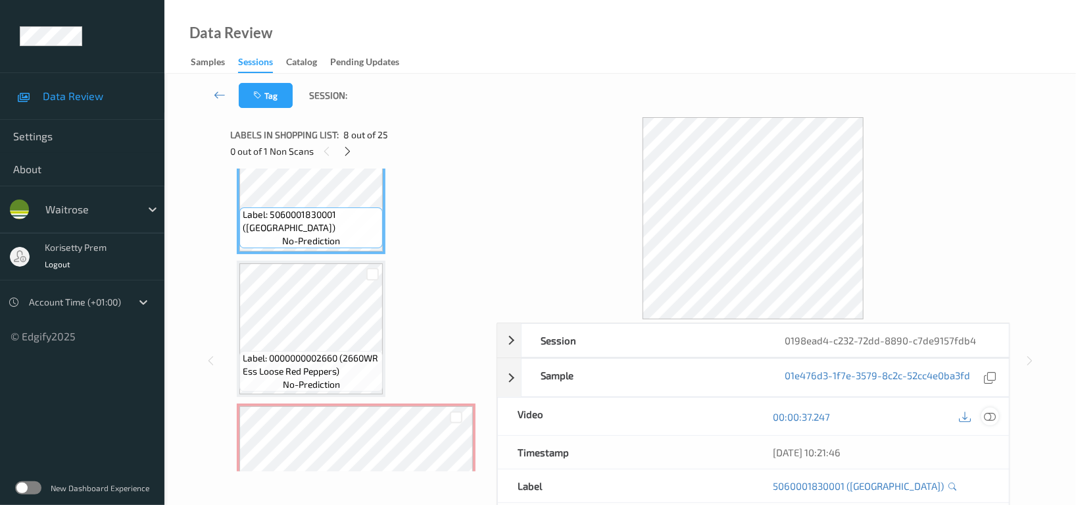
click at [995, 410] on div at bounding box center [991, 416] width 18 height 18
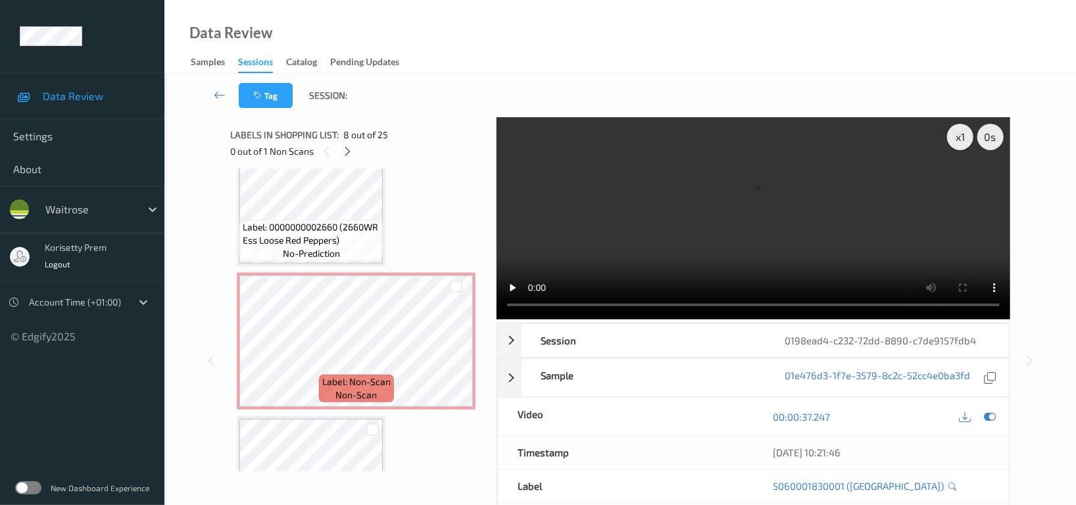
scroll to position [1149, 0]
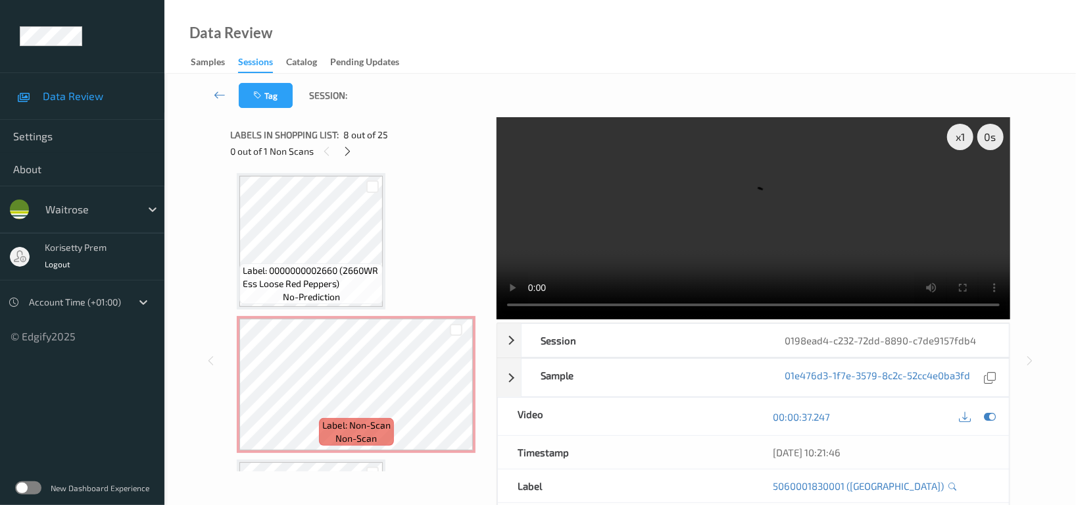
click at [786, 230] on video at bounding box center [754, 218] width 514 height 202
click at [457, 391] on icon at bounding box center [456, 395] width 11 height 12
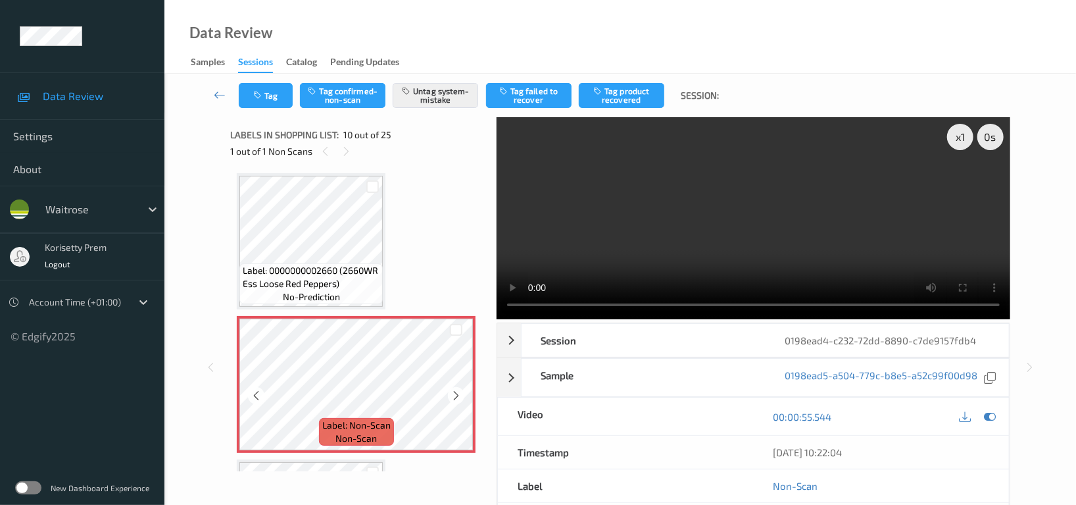
click at [457, 391] on icon at bounding box center [456, 395] width 11 height 12
click at [848, 213] on video at bounding box center [754, 218] width 514 height 202
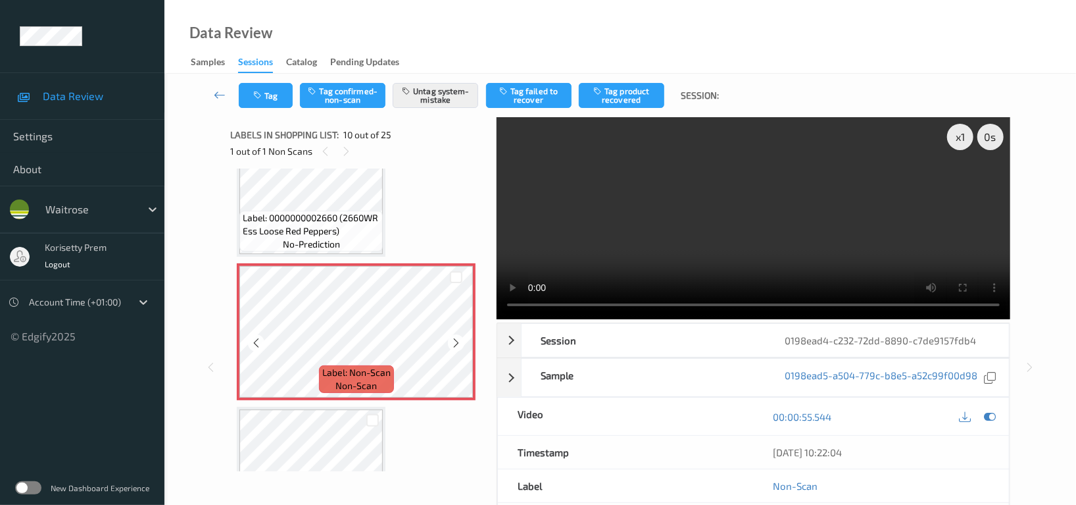
scroll to position [1238, 0]
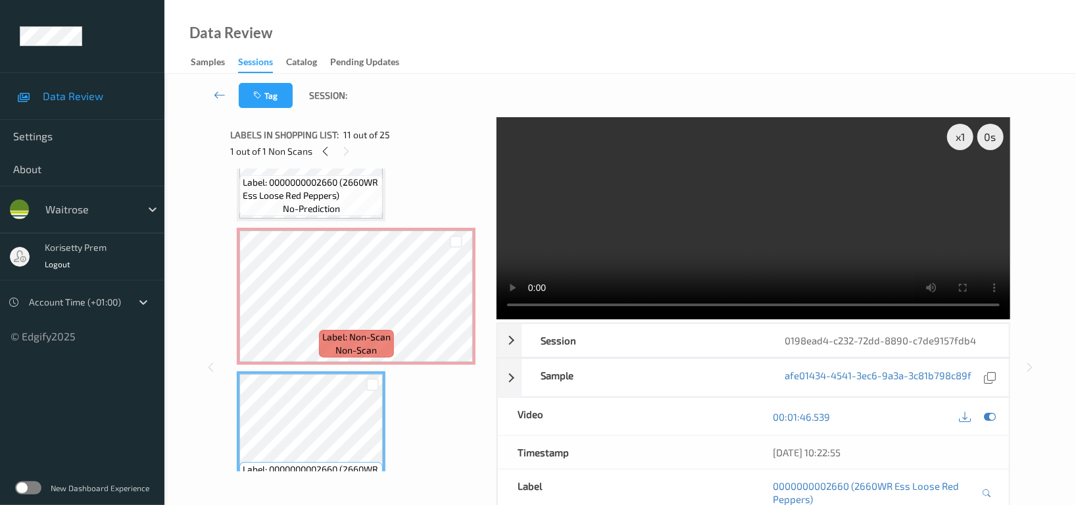
click at [697, 207] on video at bounding box center [754, 218] width 514 height 202
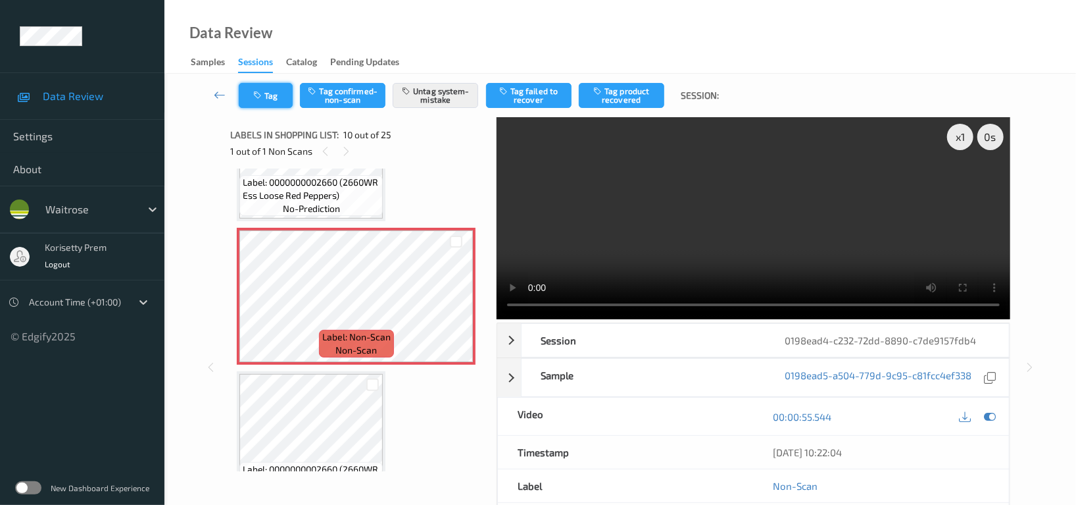
click at [269, 89] on button "Tag" at bounding box center [266, 95] width 54 height 25
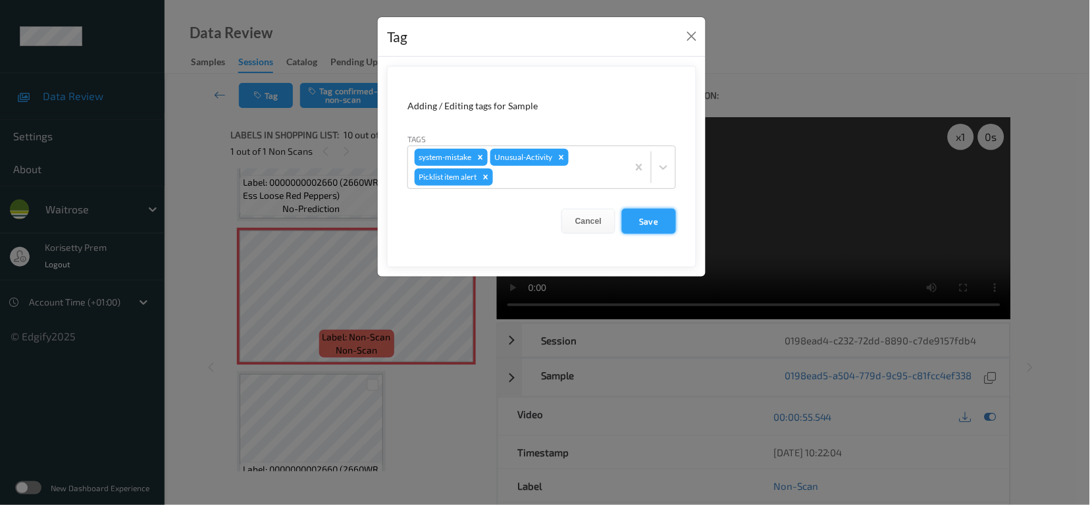
click at [647, 212] on button "Save" at bounding box center [649, 221] width 54 height 25
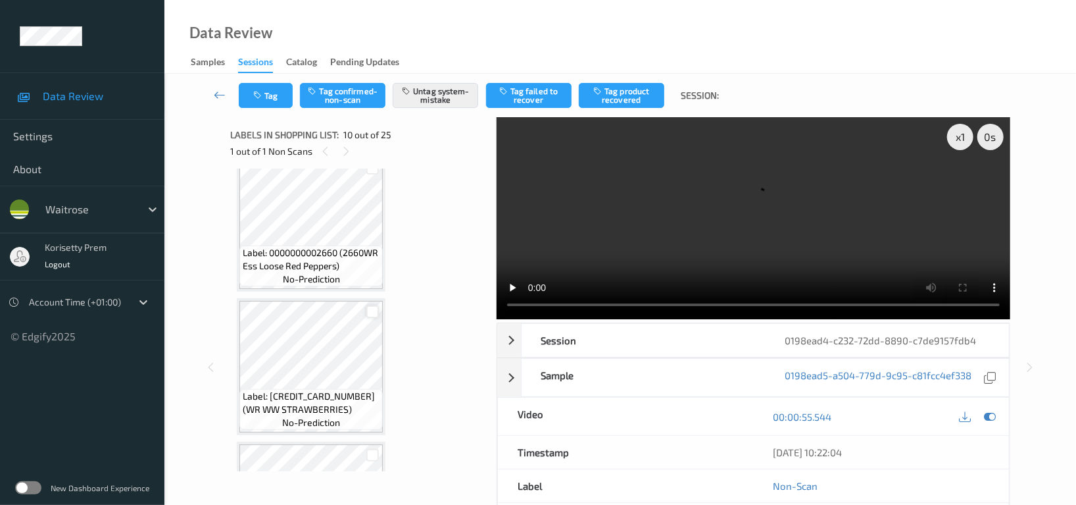
scroll to position [1501, 0]
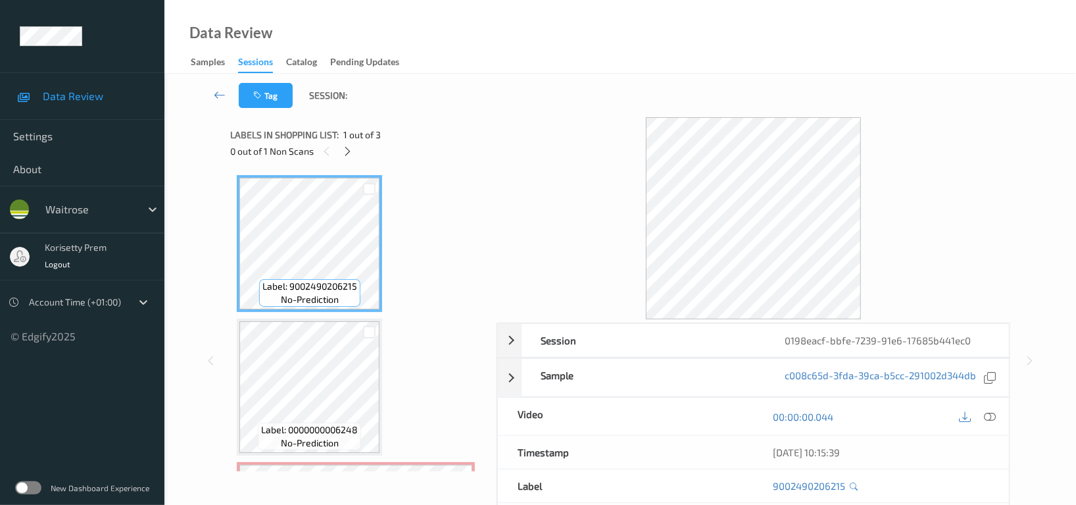
click at [580, 95] on div "Tag Session:" at bounding box center [620, 95] width 858 height 43
click at [644, 19] on div "Data Review Samples Sessions Catalog Pending Updates" at bounding box center [620, 37] width 912 height 74
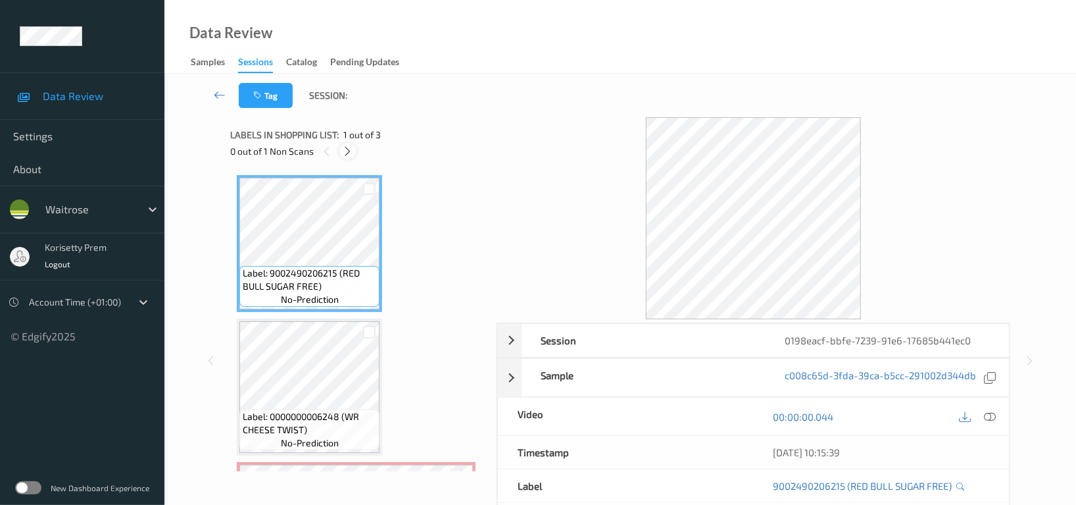
click at [351, 151] on icon at bounding box center [348, 151] width 11 height 12
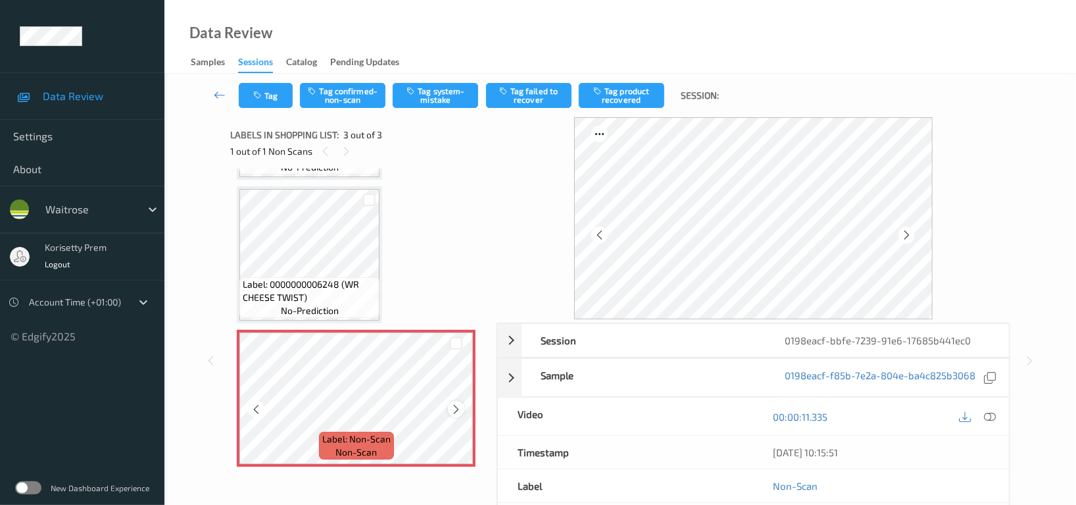
click at [459, 403] on icon at bounding box center [456, 409] width 11 height 12
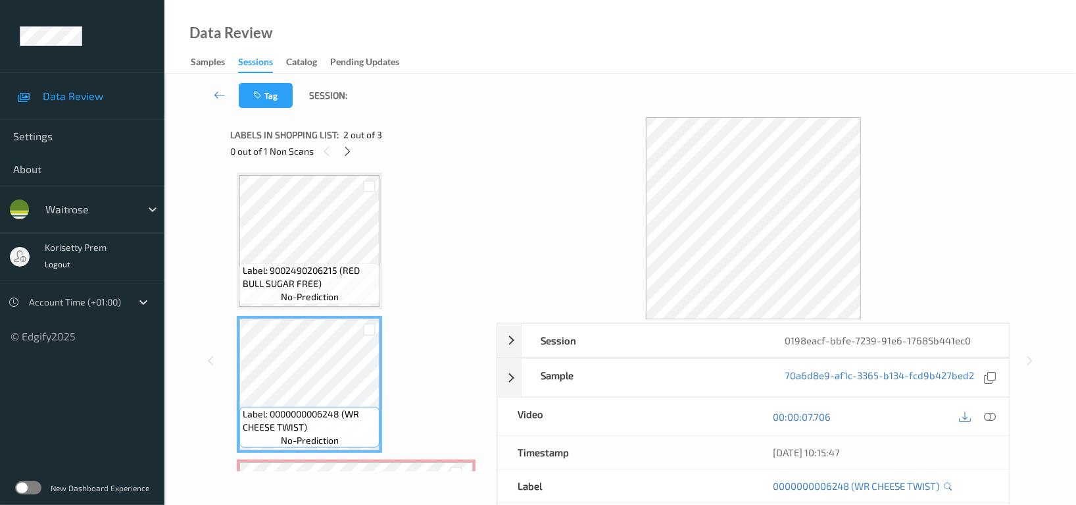
scroll to position [0, 0]
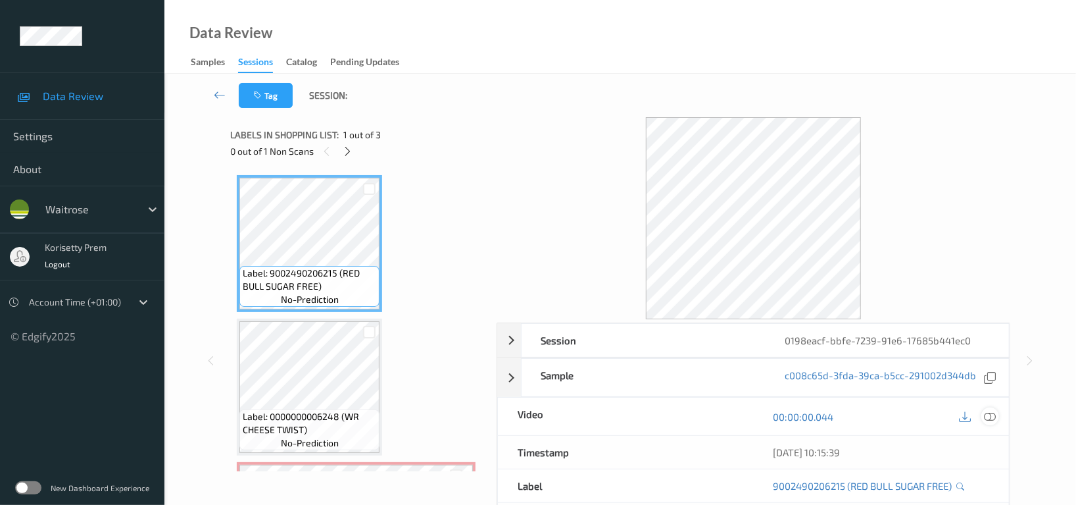
click at [991, 415] on icon at bounding box center [990, 417] width 12 height 12
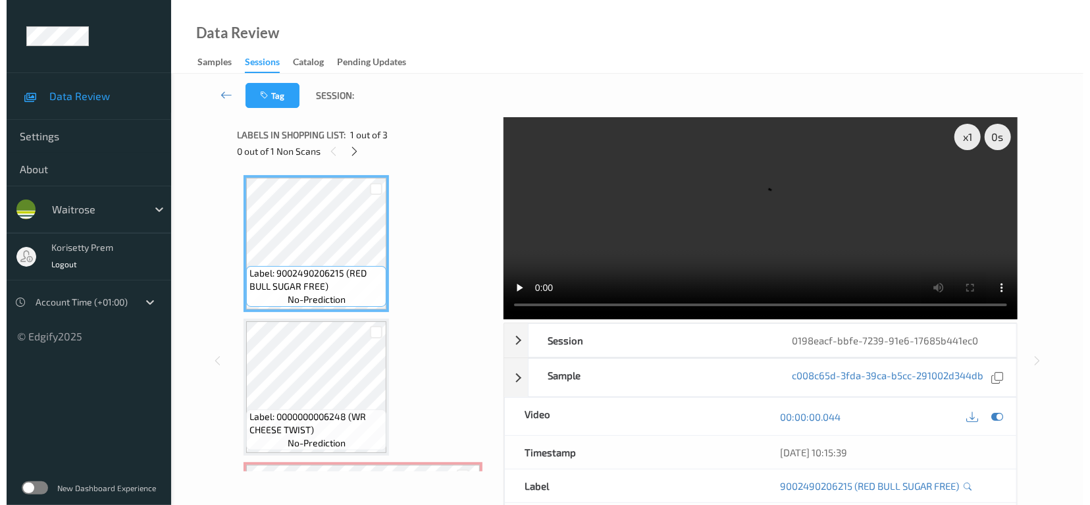
scroll to position [132, 0]
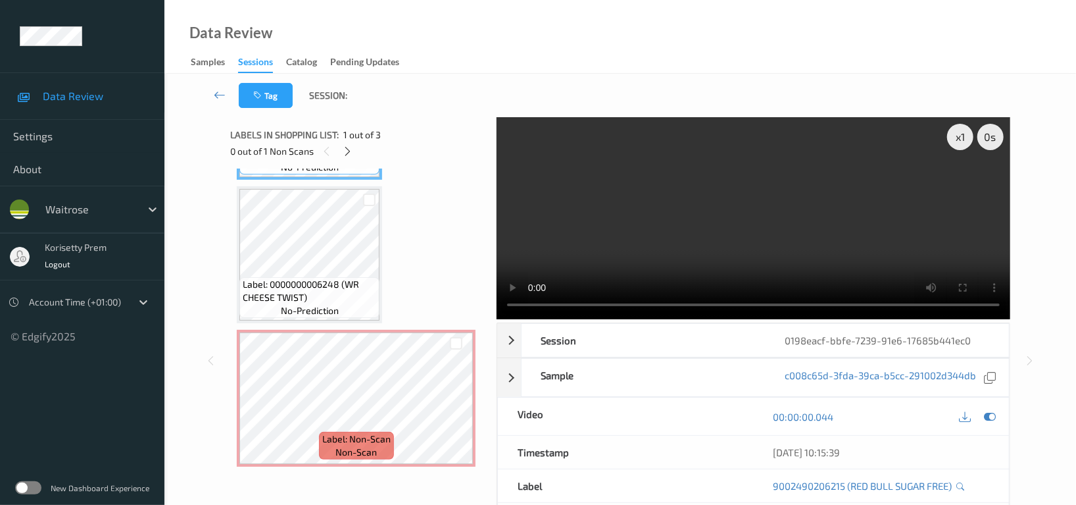
click at [771, 189] on video at bounding box center [754, 218] width 514 height 202
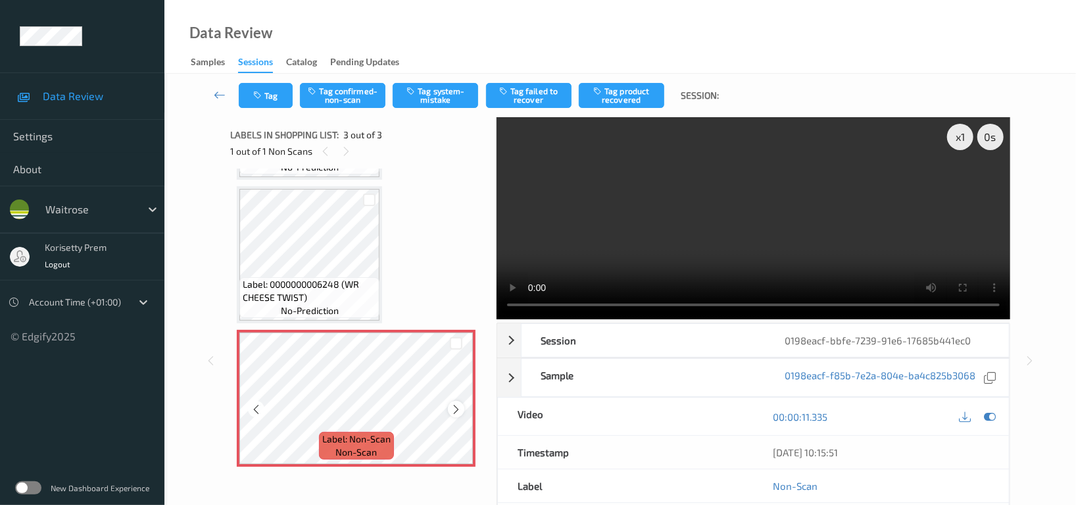
click at [457, 408] on icon at bounding box center [456, 409] width 11 height 12
click at [625, 260] on video at bounding box center [754, 218] width 514 height 202
click at [436, 92] on button "Tag system-mistake" at bounding box center [436, 95] width 86 height 25
click at [258, 99] on icon "button" at bounding box center [258, 95] width 11 height 9
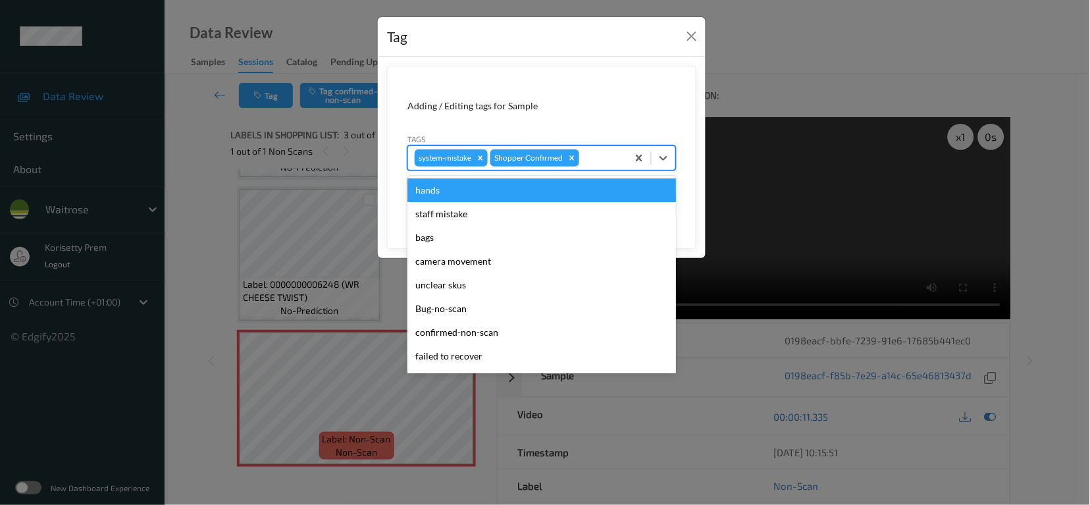
click at [601, 159] on div at bounding box center [601, 158] width 39 height 16
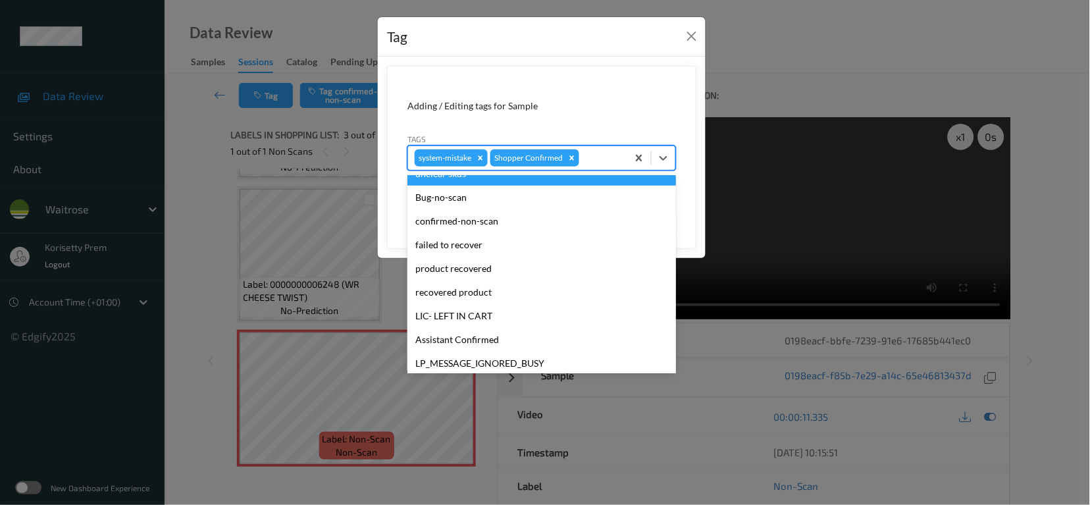
scroll to position [280, 0]
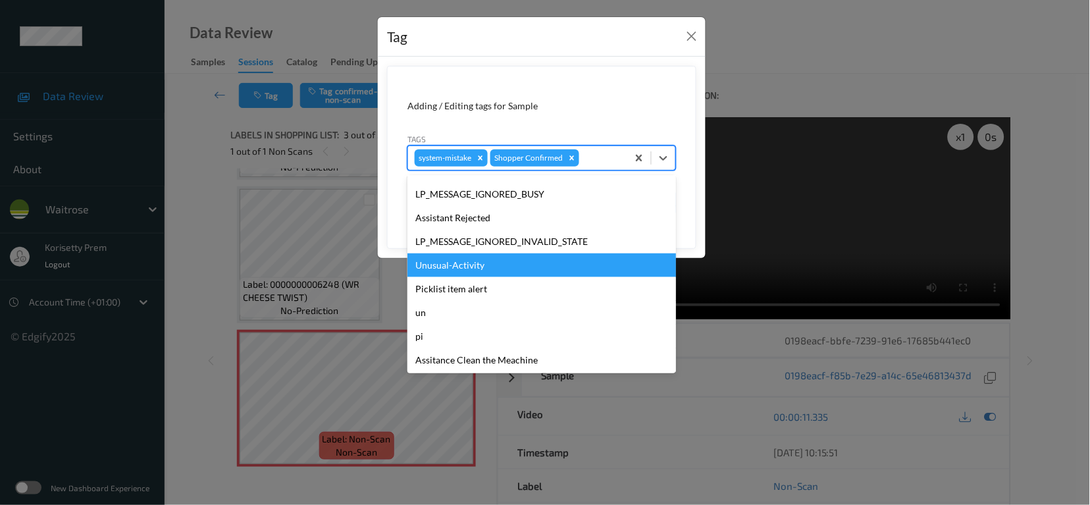
click at [495, 266] on div "Unusual-Activity" at bounding box center [541, 265] width 268 height 24
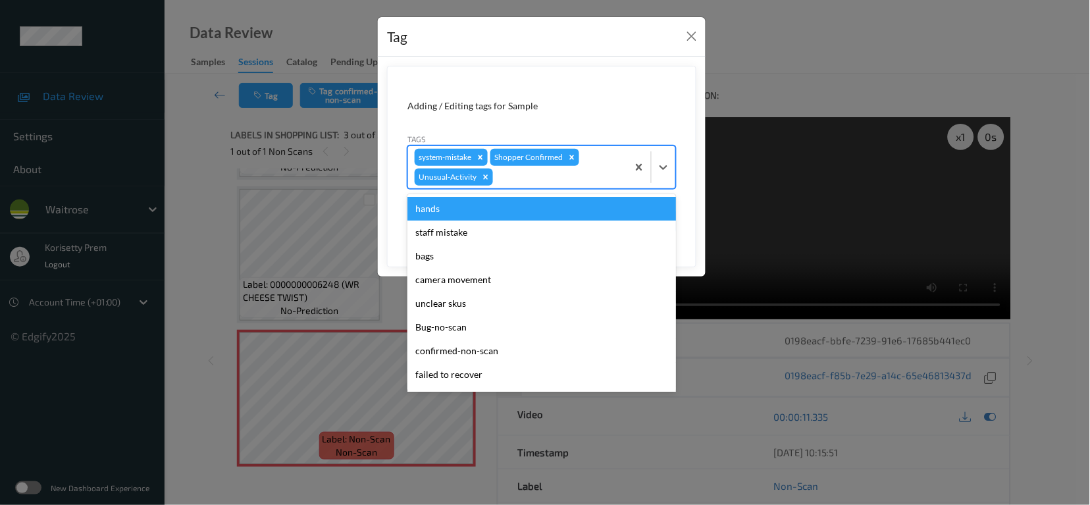
click at [528, 180] on div at bounding box center [557, 177] width 125 height 16
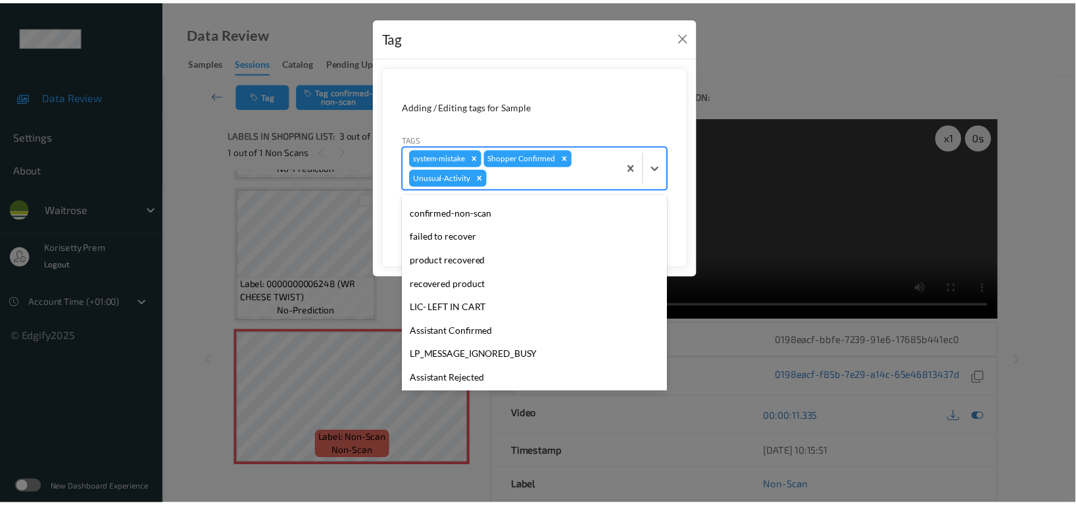
scroll to position [257, 0]
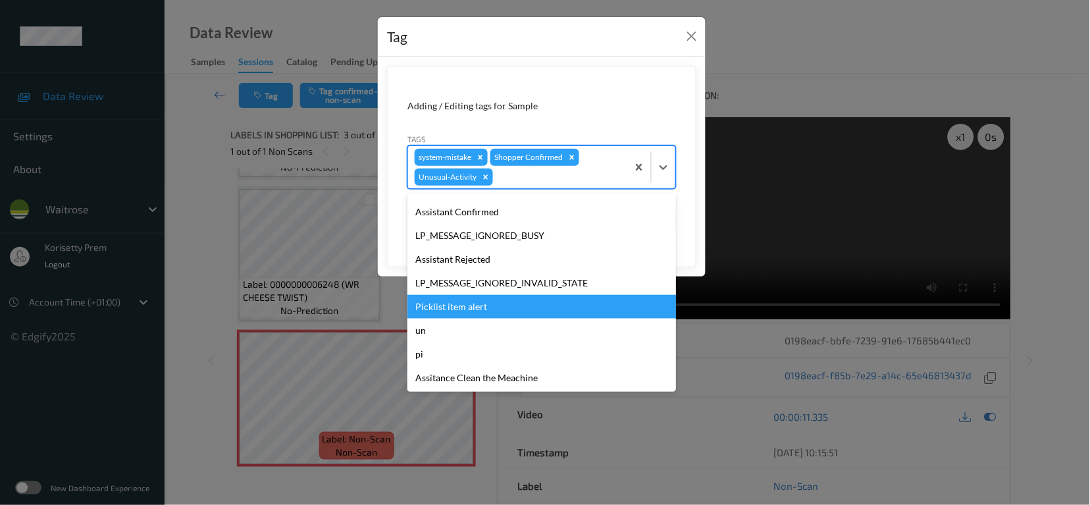
click at [456, 313] on div "Picklist item alert" at bounding box center [541, 307] width 268 height 24
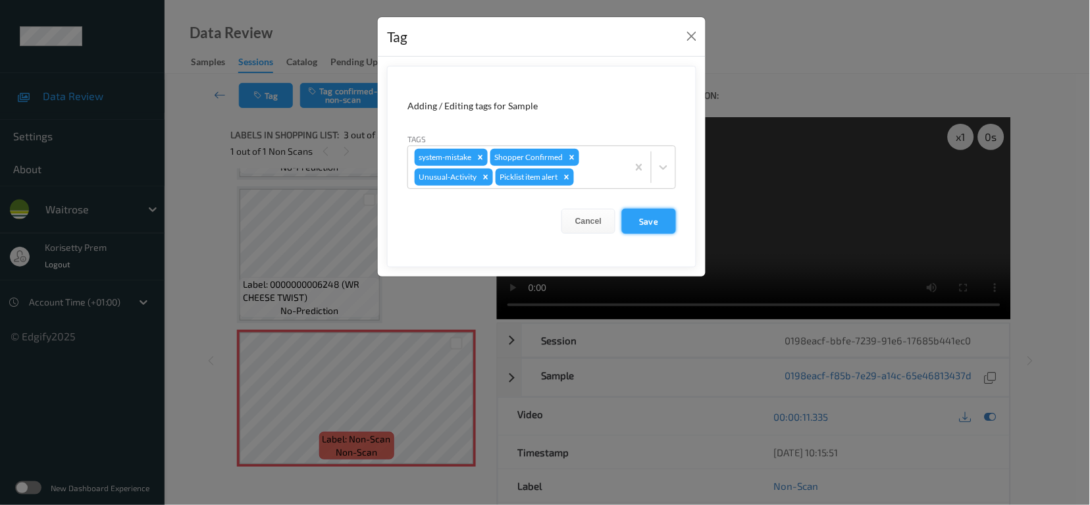
click at [651, 224] on button "Save" at bounding box center [649, 221] width 54 height 25
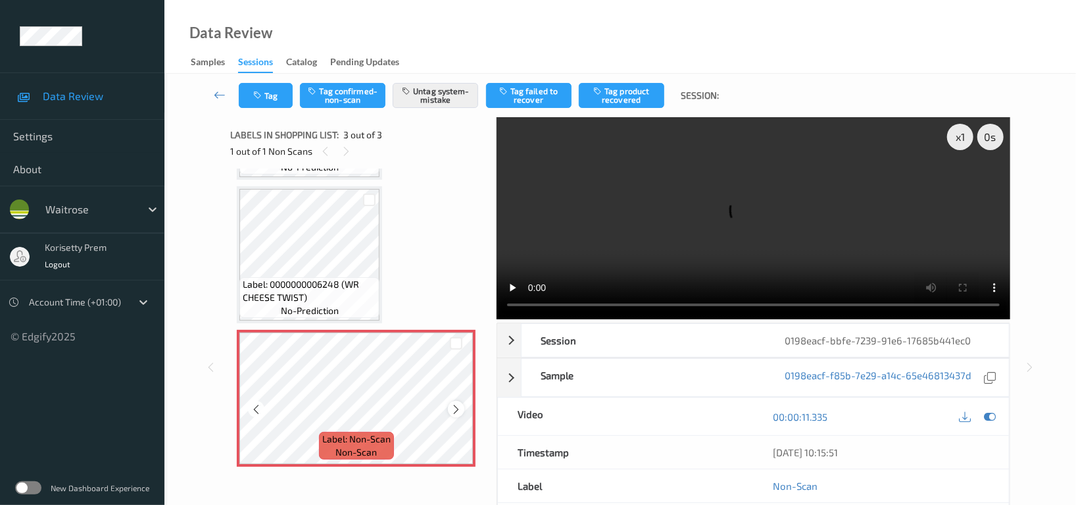
click at [460, 407] on icon at bounding box center [456, 409] width 11 height 12
click at [991, 411] on icon at bounding box center [990, 417] width 12 height 12
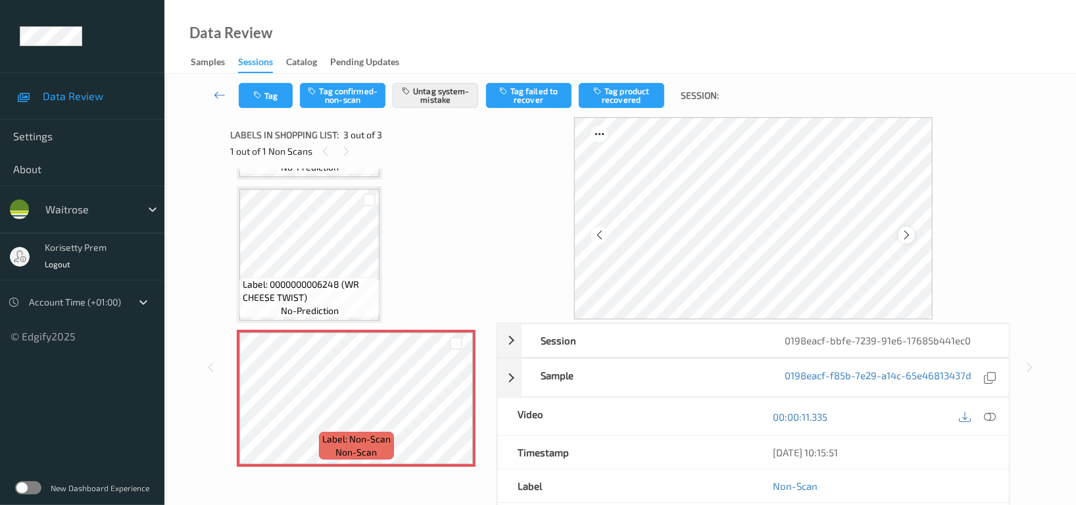
click at [911, 238] on icon at bounding box center [906, 235] width 11 height 12
click at [262, 101] on button "Tag" at bounding box center [266, 95] width 54 height 25
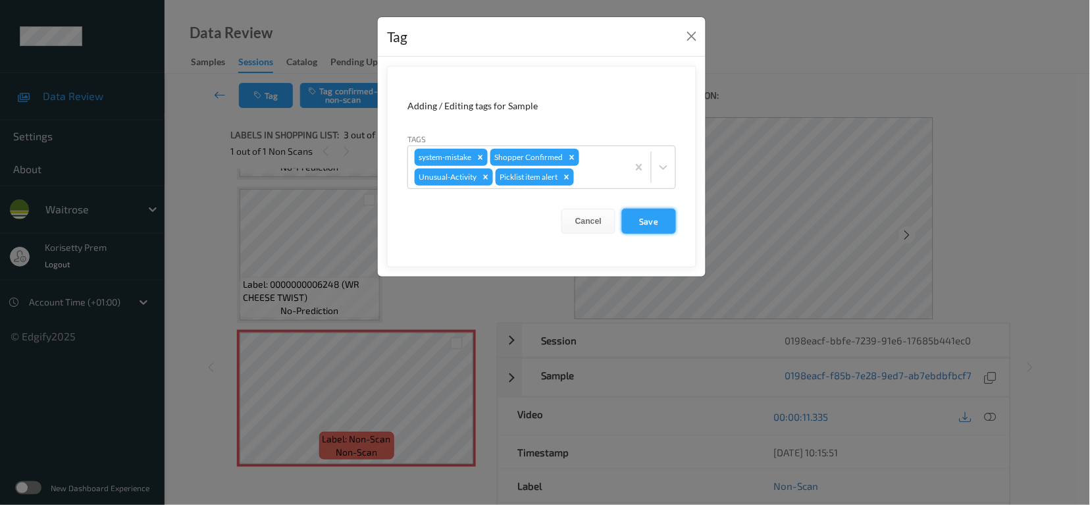
click at [649, 218] on button "Save" at bounding box center [649, 221] width 54 height 25
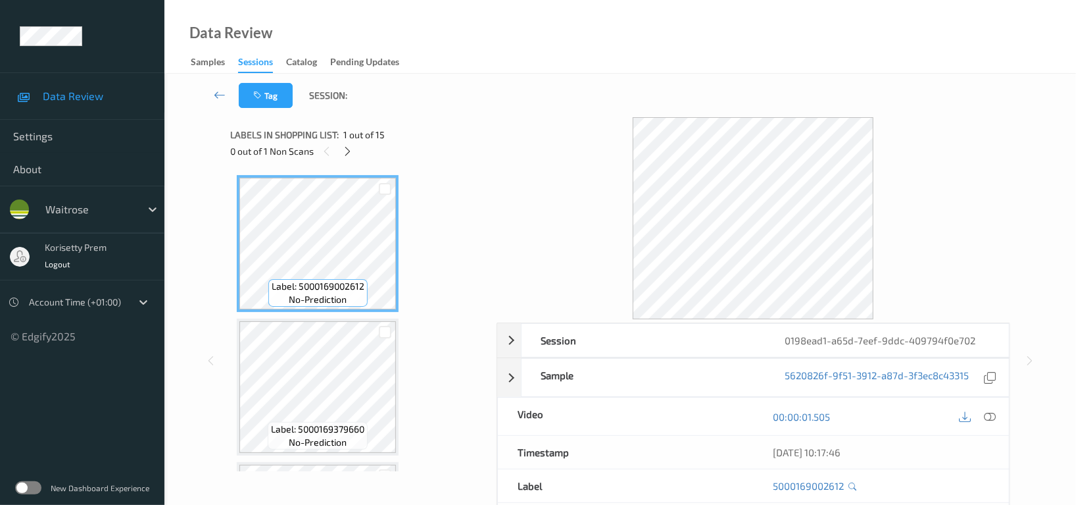
click at [676, 11] on div "Data Review Samples Sessions Catalog Pending Updates" at bounding box center [620, 37] width 912 height 74
click at [350, 150] on icon at bounding box center [348, 151] width 11 height 12
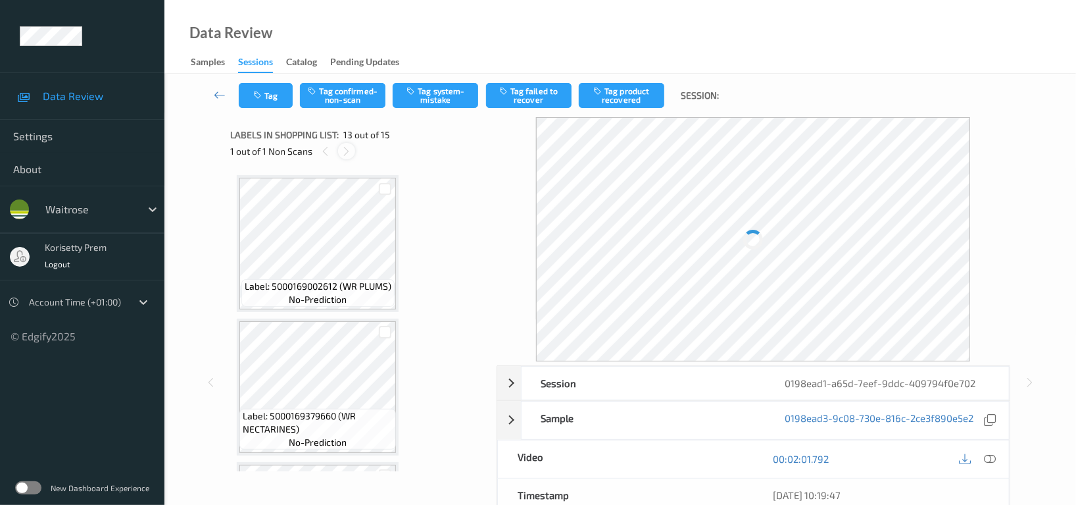
scroll to position [1578, 0]
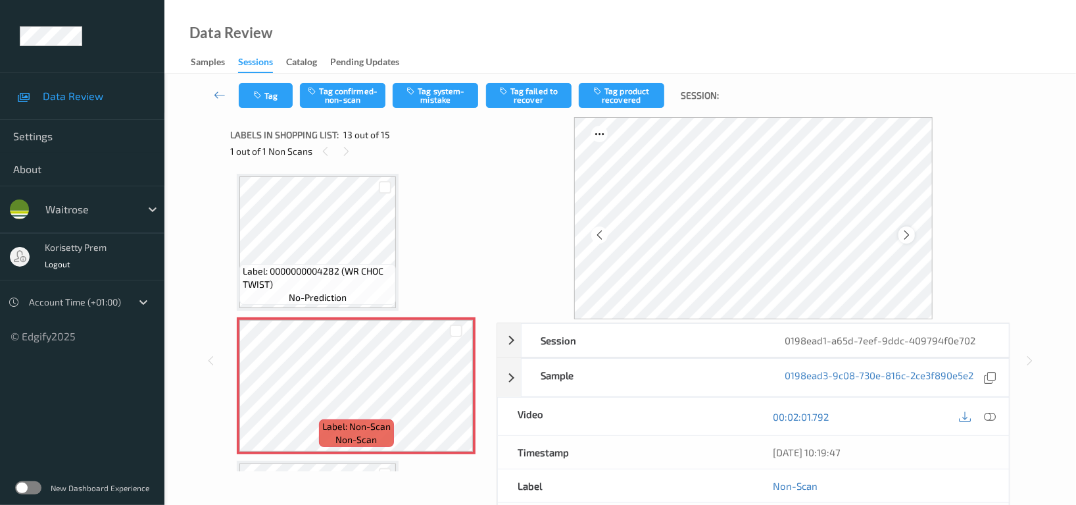
click at [900, 239] on div at bounding box center [907, 234] width 16 height 16
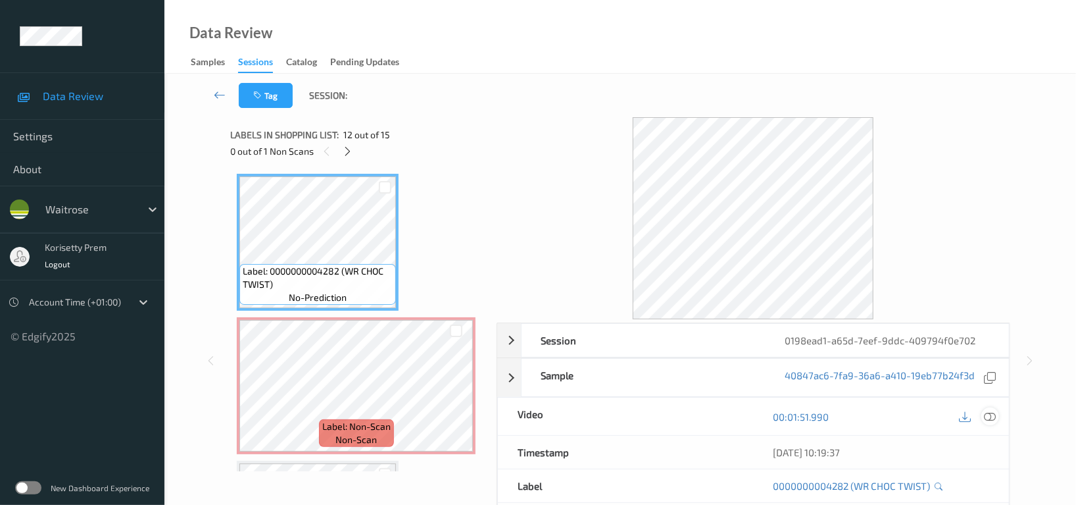
click at [997, 419] on div at bounding box center [991, 416] width 18 height 18
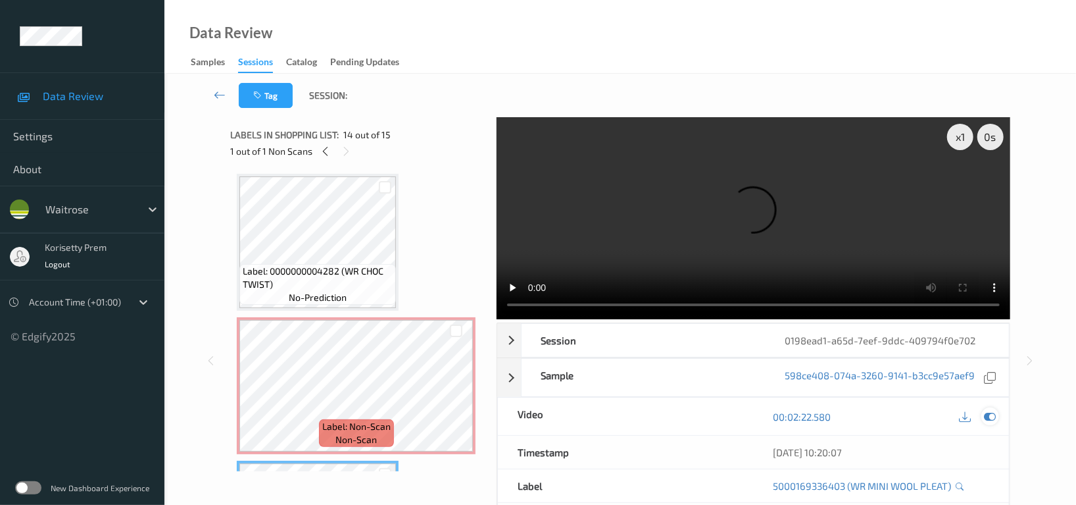
click at [993, 411] on icon at bounding box center [990, 417] width 12 height 12
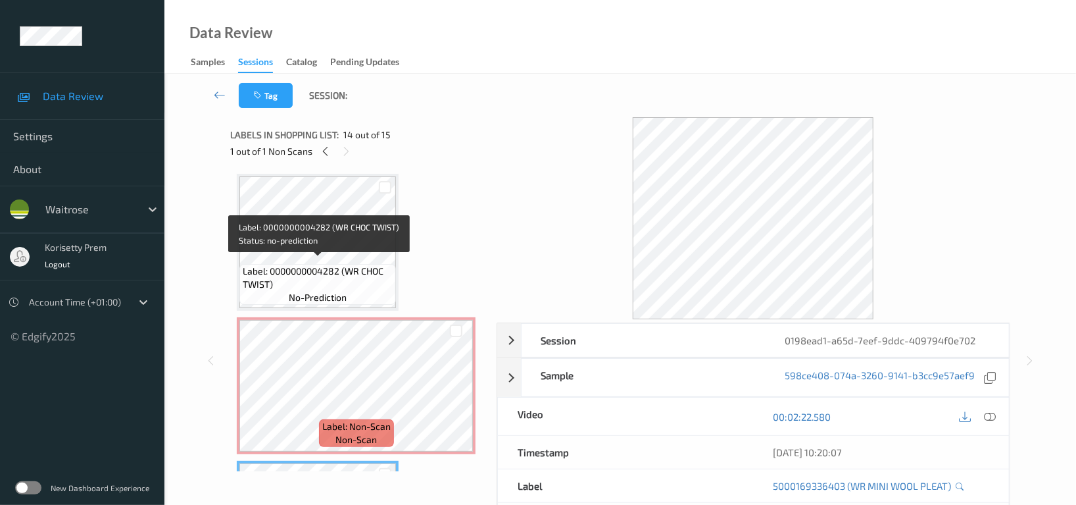
click at [320, 264] on span "Label: 0000000004282 (WR CHOC TWIST)" at bounding box center [318, 277] width 150 height 26
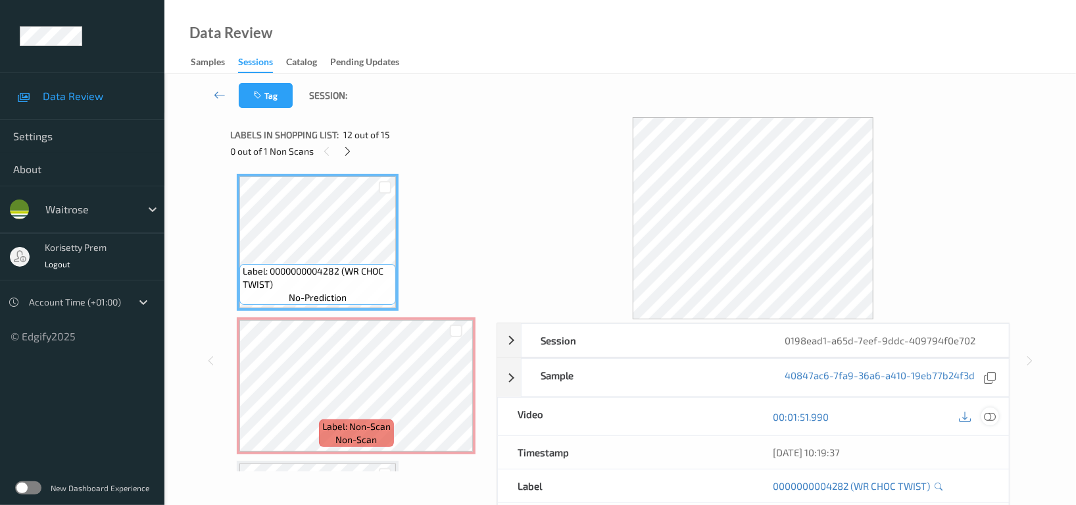
click at [997, 418] on div at bounding box center [991, 416] width 18 height 18
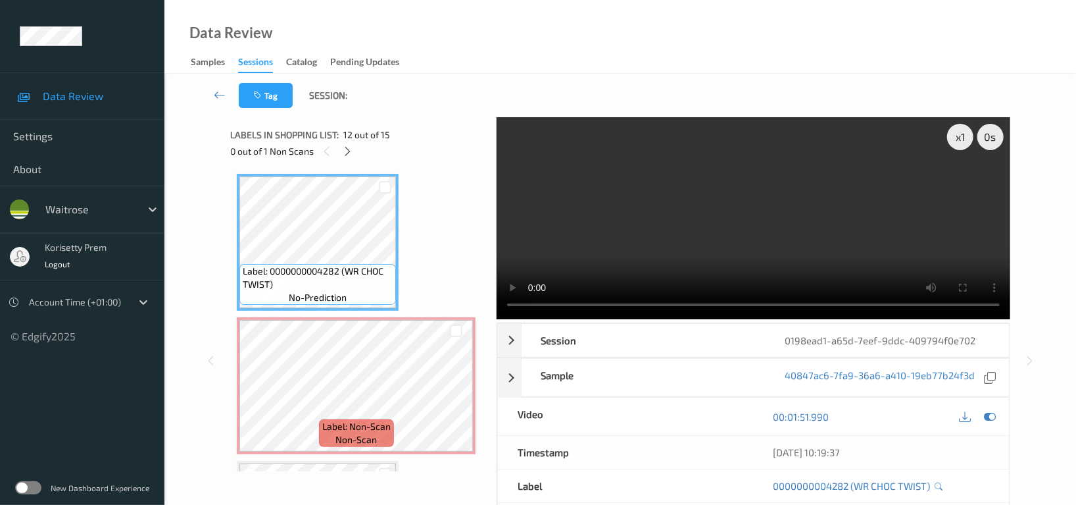
click at [687, 226] on video at bounding box center [754, 218] width 514 height 202
click at [713, 222] on video at bounding box center [754, 218] width 514 height 202
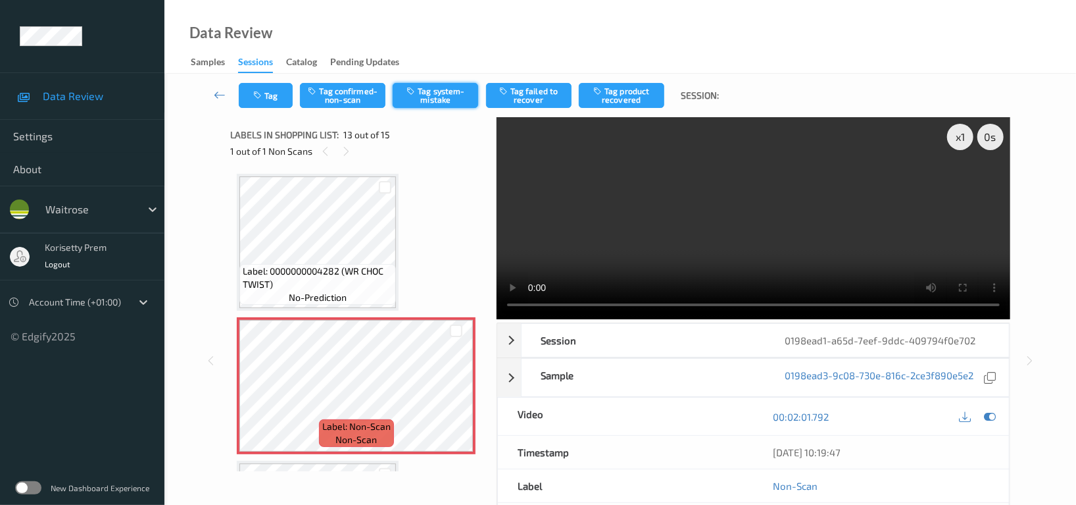
click at [455, 90] on button "Tag system-mistake" at bounding box center [436, 95] width 86 height 25
click at [271, 92] on button "Tag" at bounding box center [266, 95] width 54 height 25
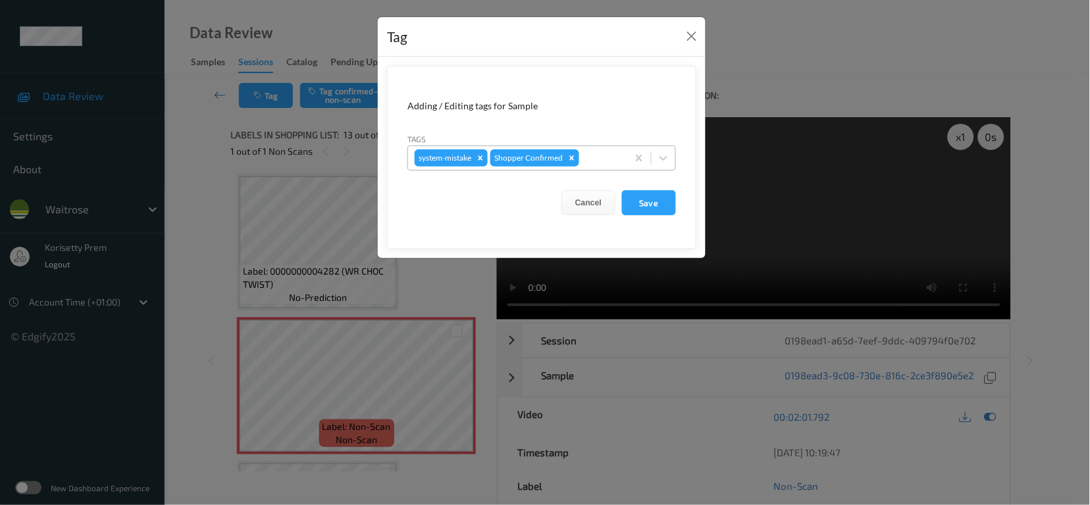
click at [604, 160] on div at bounding box center [601, 158] width 39 height 16
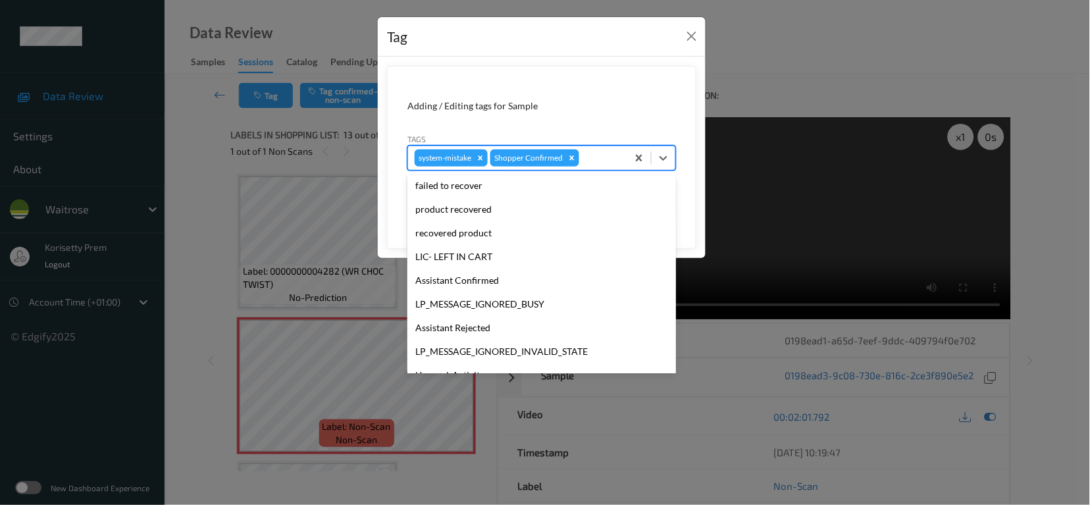
scroll to position [280, 0]
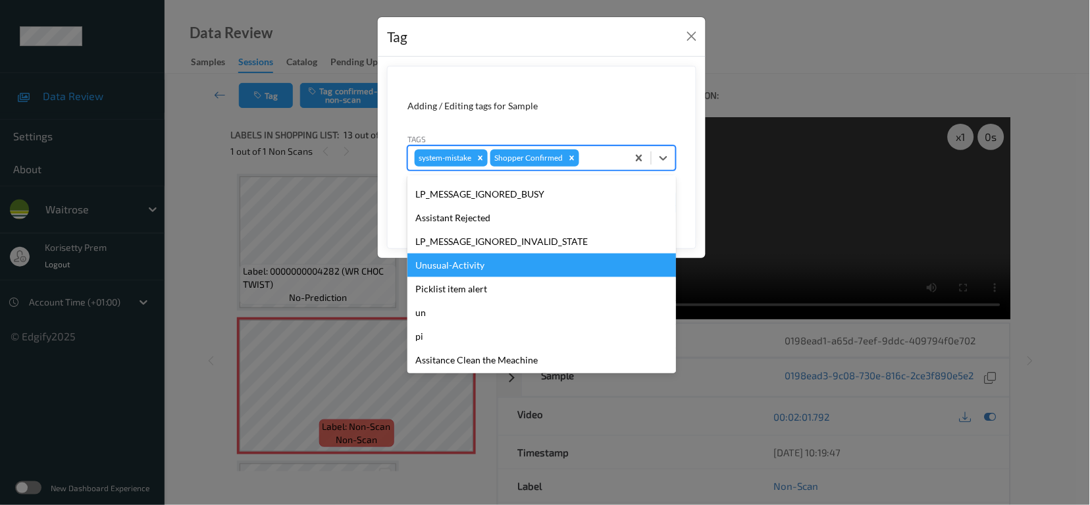
click at [457, 266] on div "Unusual-Activity" at bounding box center [541, 265] width 268 height 24
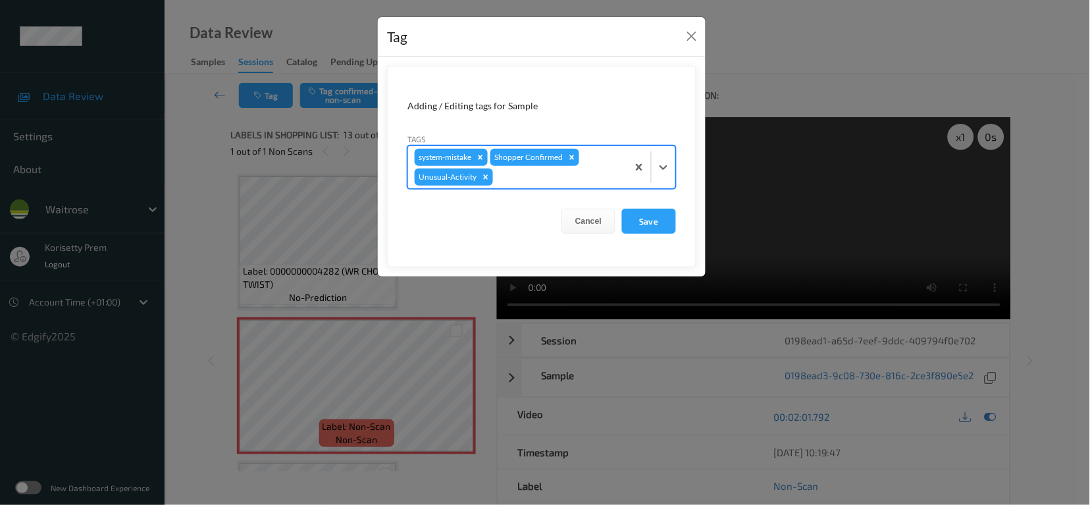
click at [532, 180] on div at bounding box center [557, 177] width 125 height 16
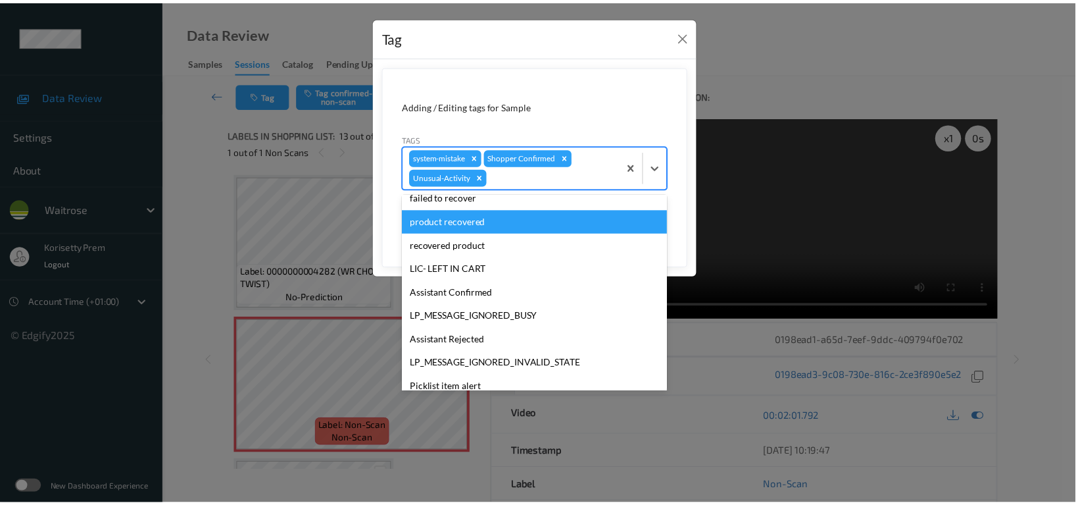
scroll to position [257, 0]
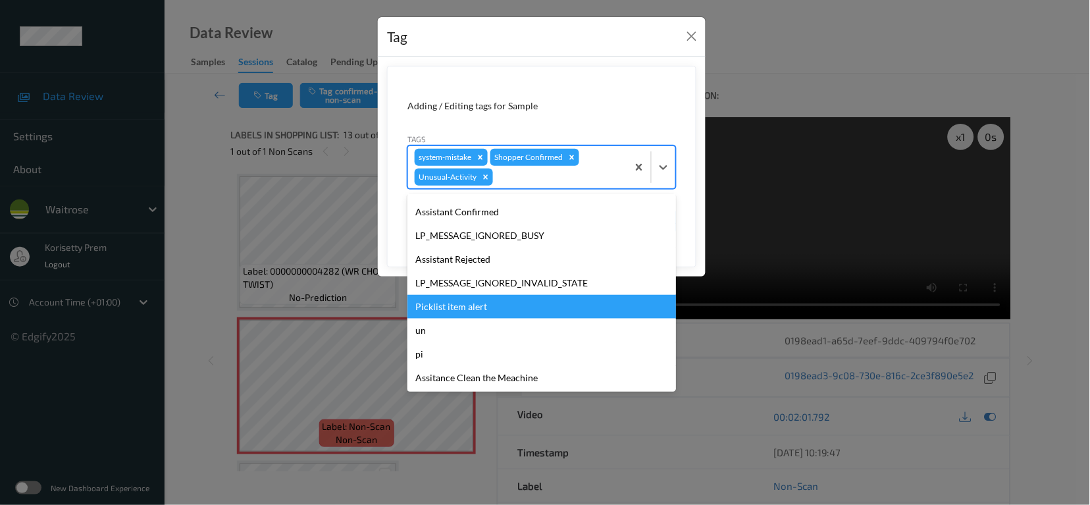
click at [425, 301] on div "Picklist item alert" at bounding box center [541, 307] width 268 height 24
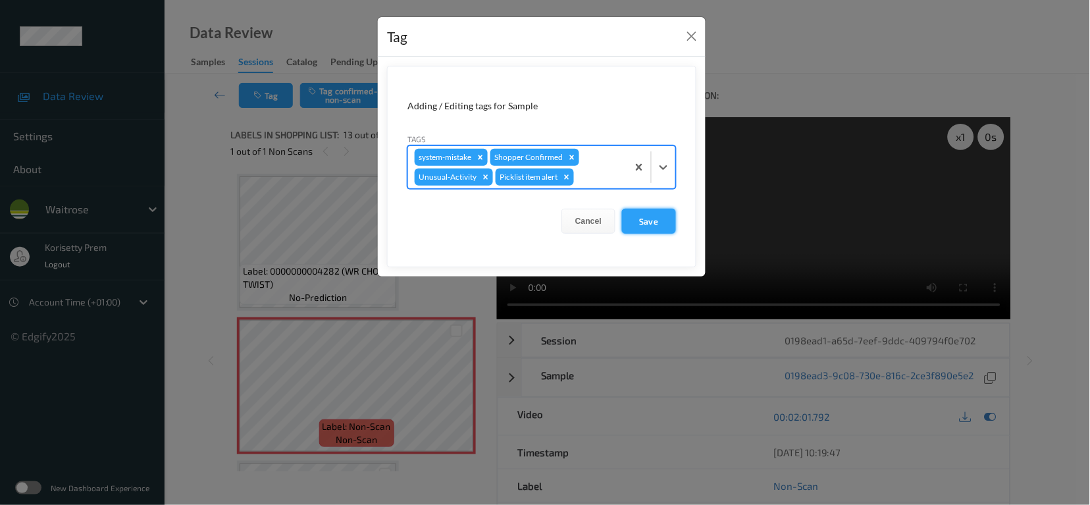
click at [643, 222] on button "Save" at bounding box center [649, 221] width 54 height 25
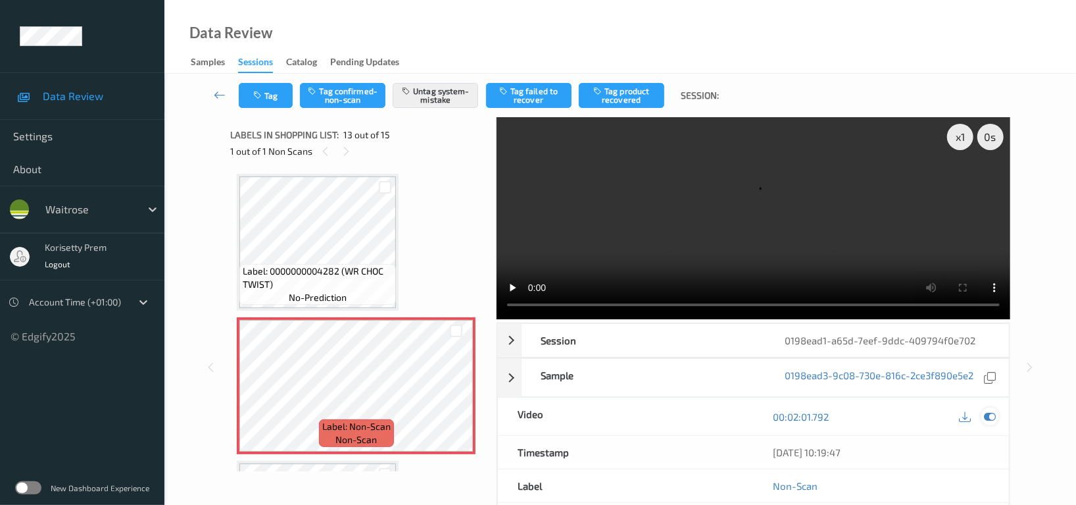
click at [988, 407] on div at bounding box center [991, 416] width 18 height 18
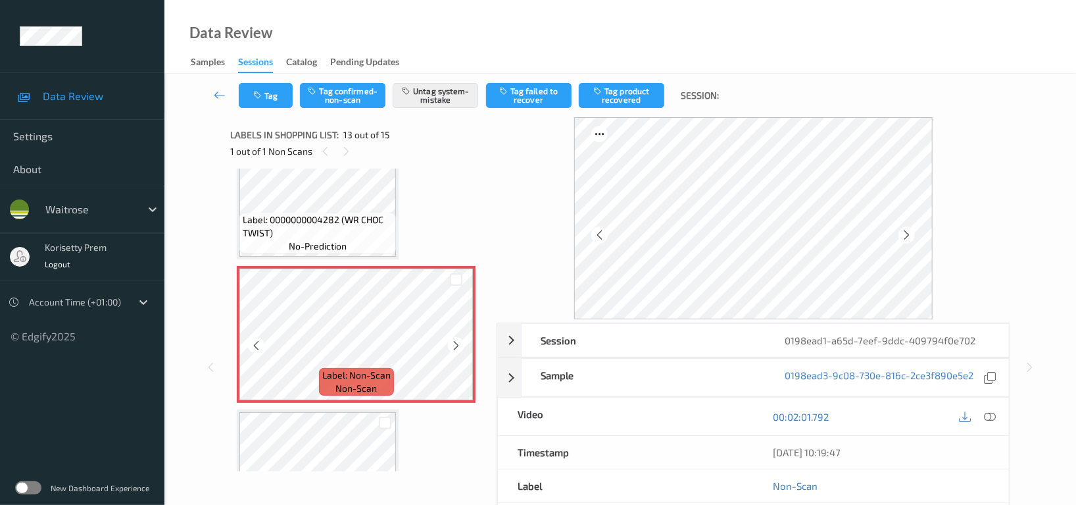
scroll to position [1667, 0]
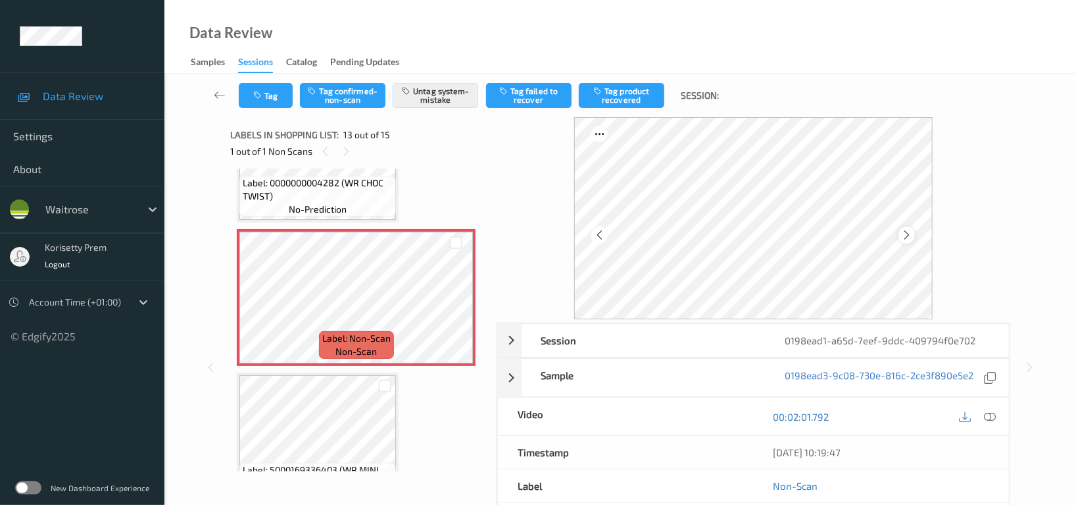
click at [899, 236] on div at bounding box center [907, 234] width 16 height 16
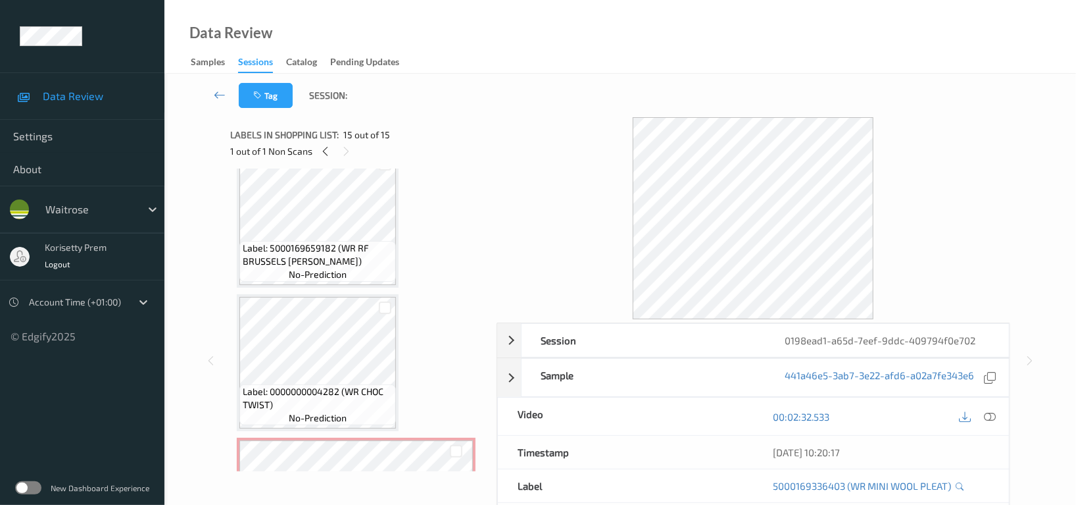
scroll to position [1672, 0]
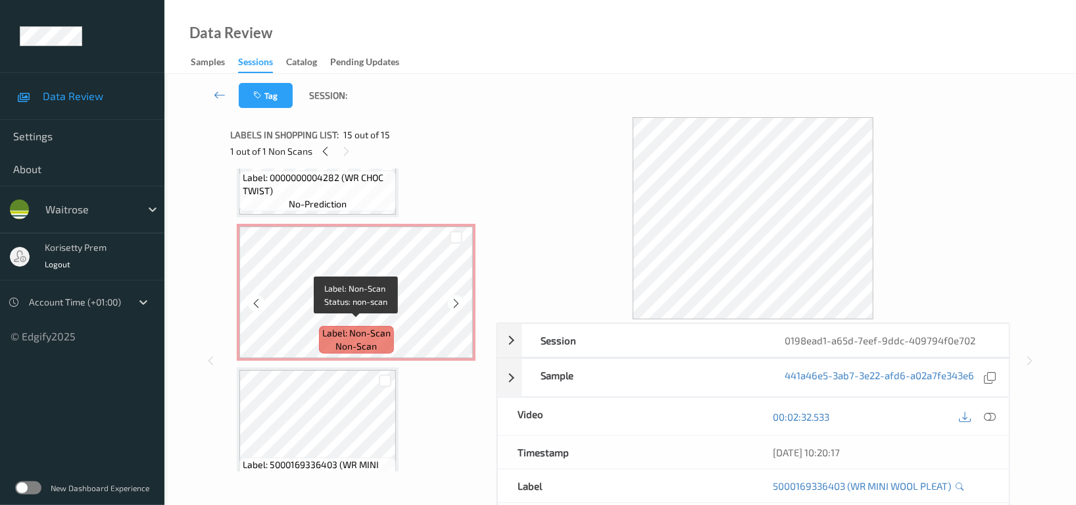
click at [332, 326] on span "Label: Non-Scan" at bounding box center [356, 332] width 68 height 13
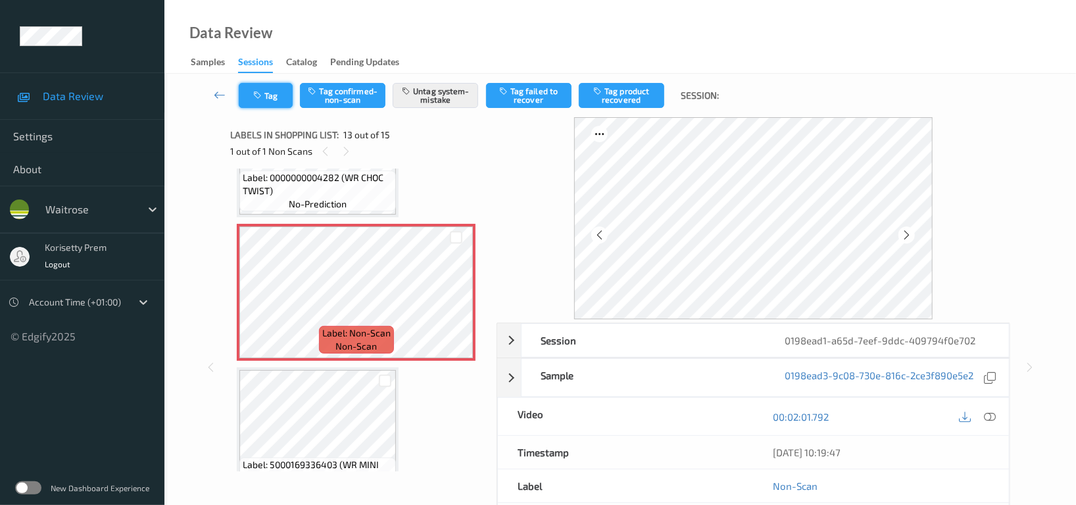
click at [256, 89] on button "Tag" at bounding box center [266, 95] width 54 height 25
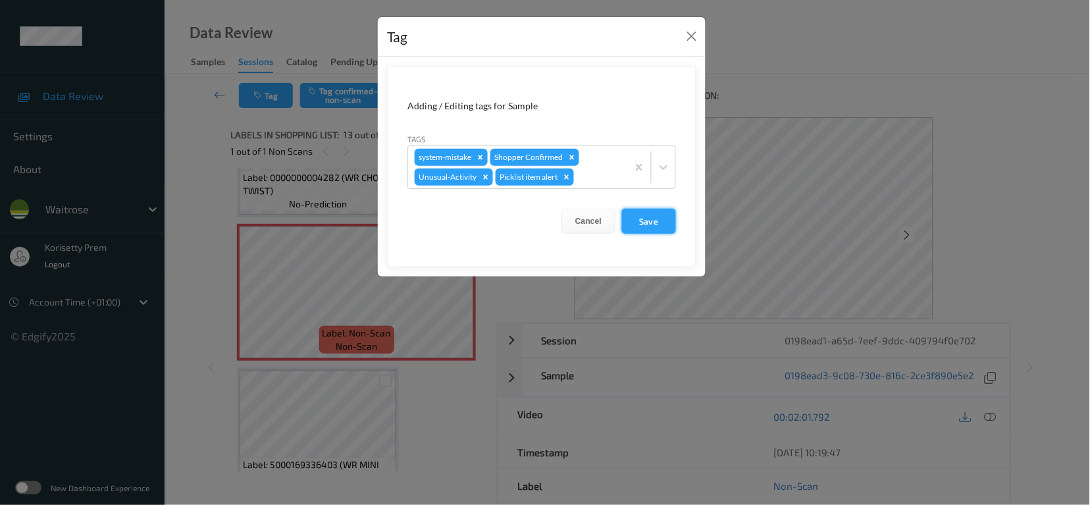
click at [640, 226] on button "Save" at bounding box center [649, 221] width 54 height 25
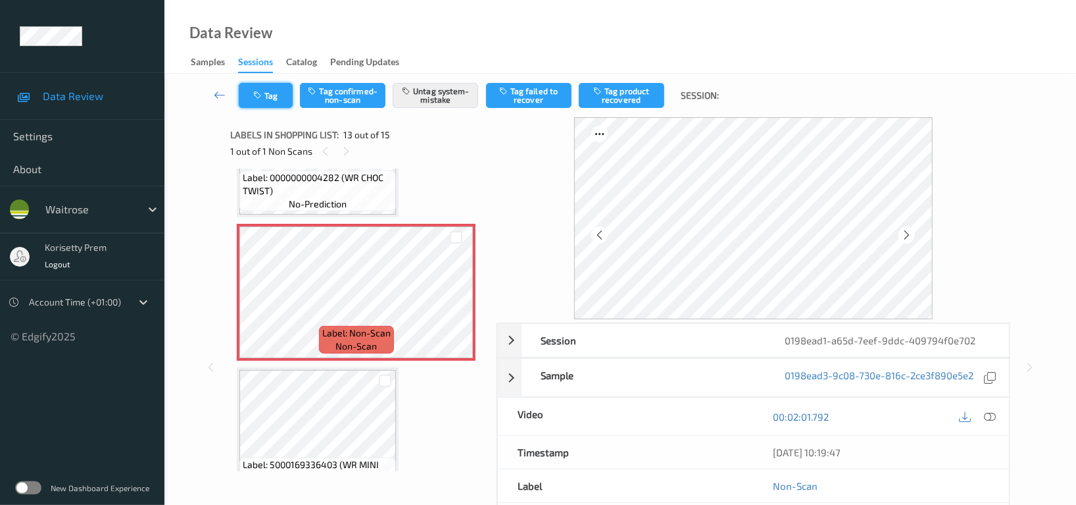
click at [270, 94] on button "Tag" at bounding box center [266, 95] width 54 height 25
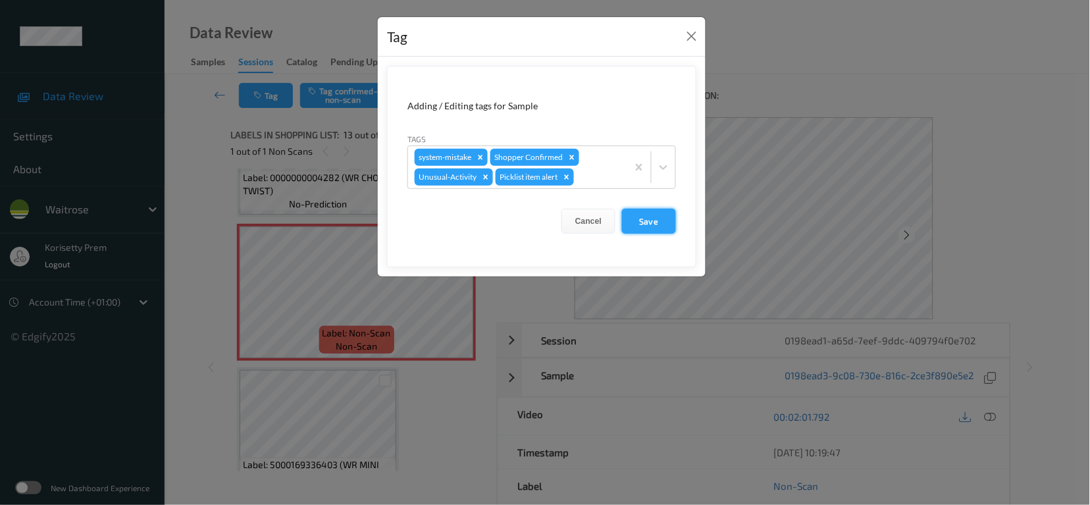
click at [641, 221] on button "Save" at bounding box center [649, 221] width 54 height 25
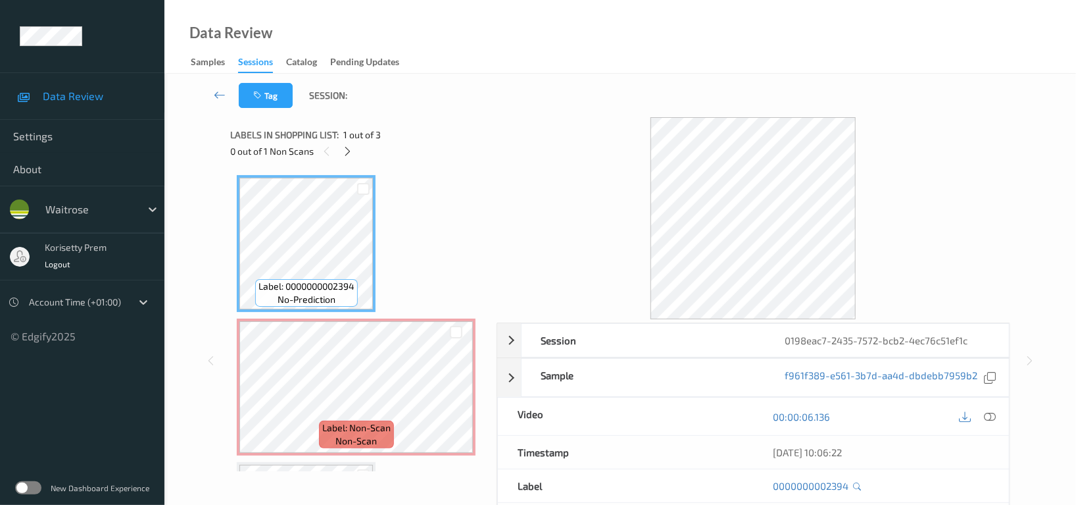
click at [620, 43] on div "Data Review Samples Sessions Catalog Pending Updates" at bounding box center [620, 37] width 912 height 74
click at [347, 151] on icon at bounding box center [348, 151] width 11 height 12
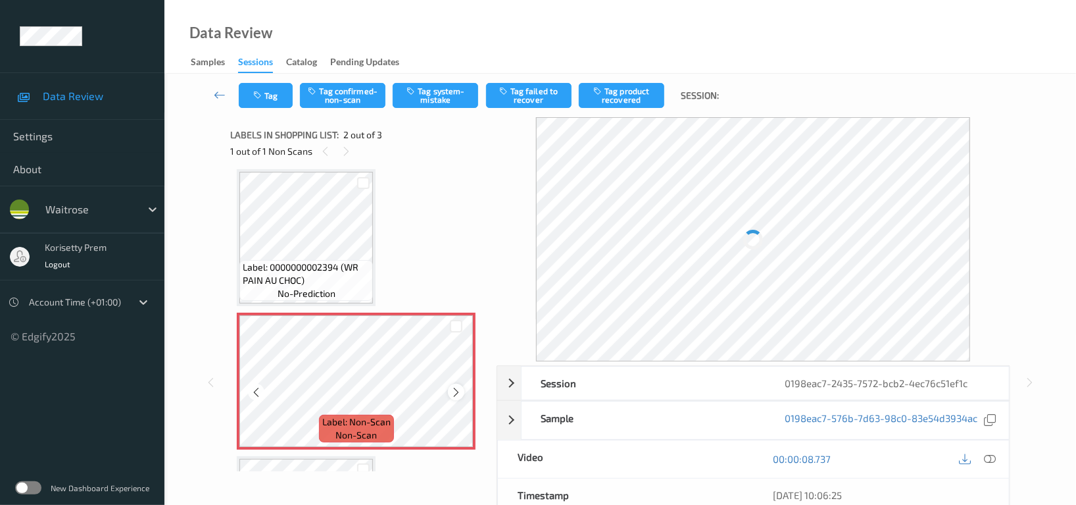
click at [455, 393] on icon at bounding box center [456, 392] width 11 height 12
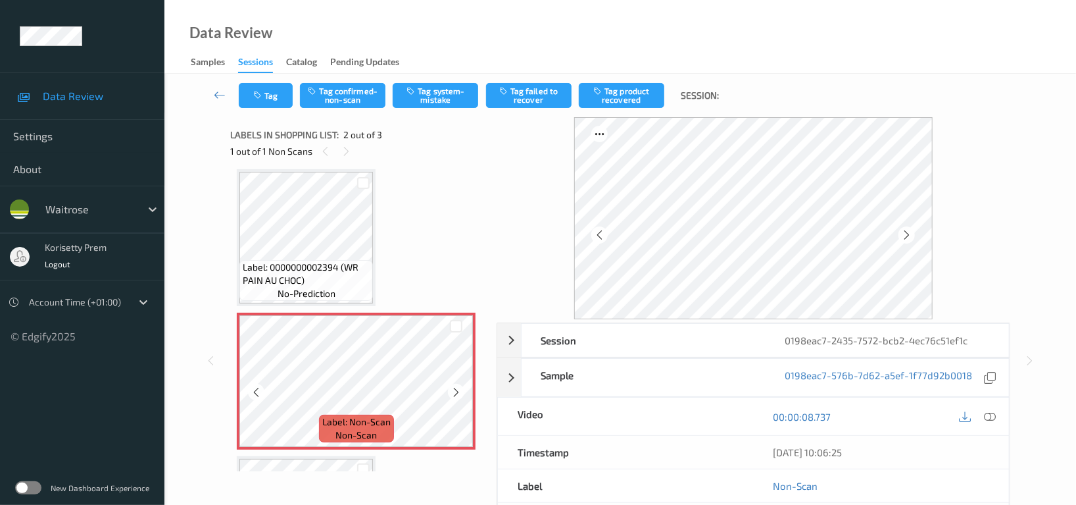
click at [455, 393] on icon at bounding box center [456, 392] width 11 height 12
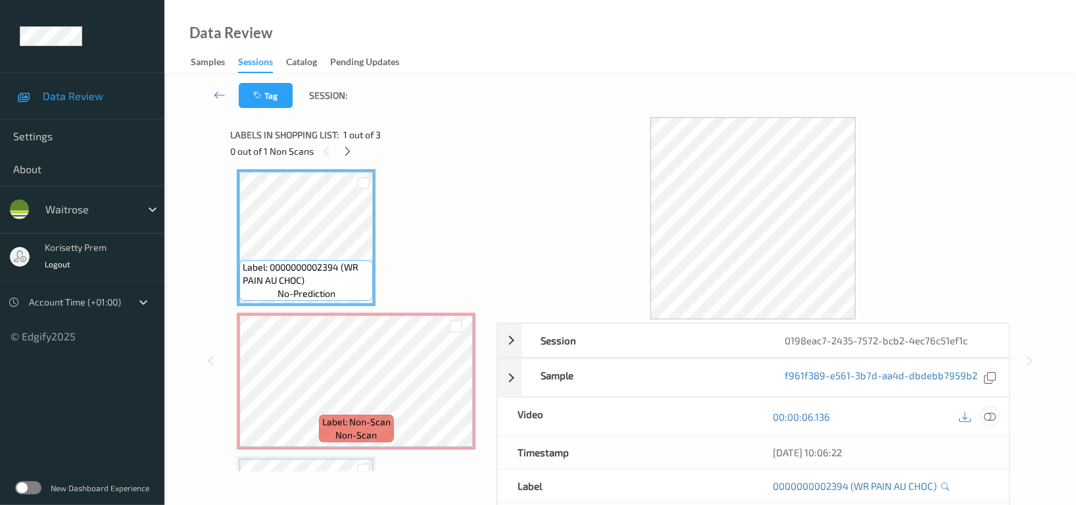
click at [995, 416] on icon at bounding box center [990, 417] width 12 height 12
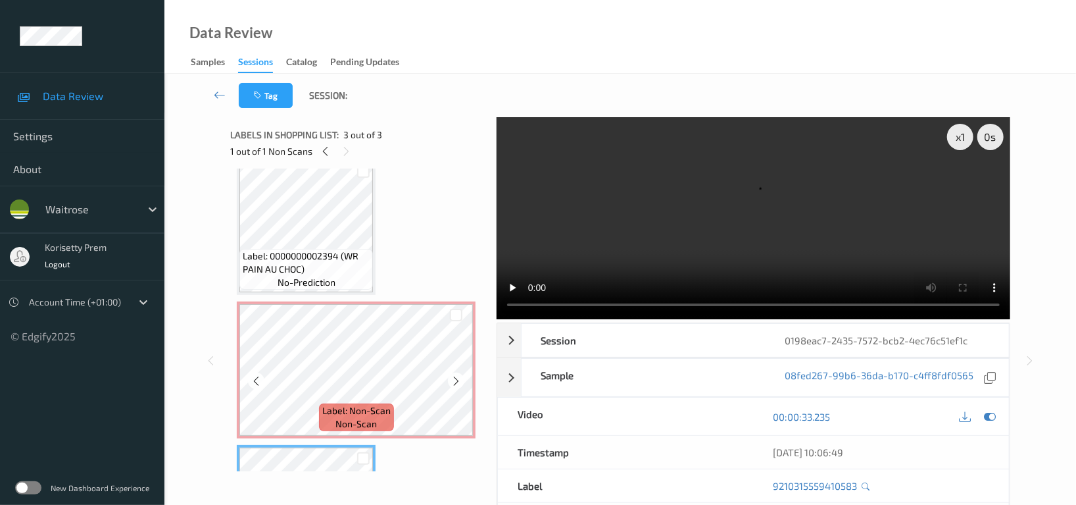
scroll to position [0, 0]
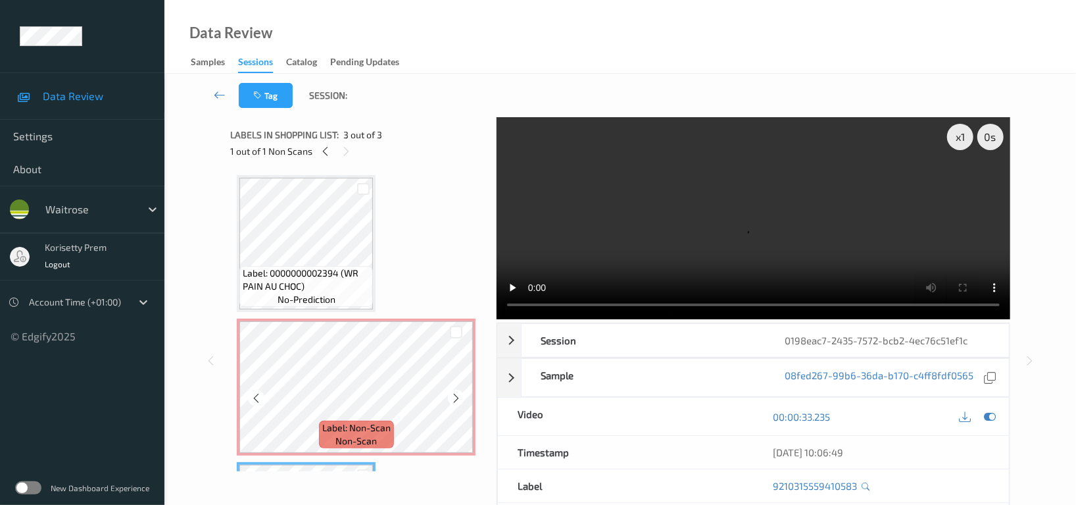
click at [295, 302] on span "no-prediction" at bounding box center [307, 299] width 58 height 13
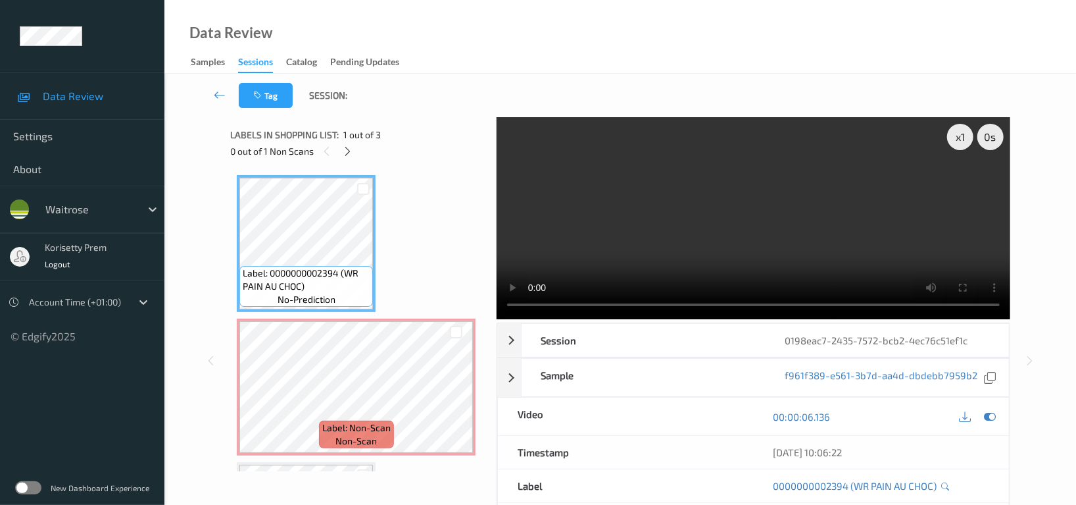
click at [591, 226] on video at bounding box center [754, 218] width 514 height 202
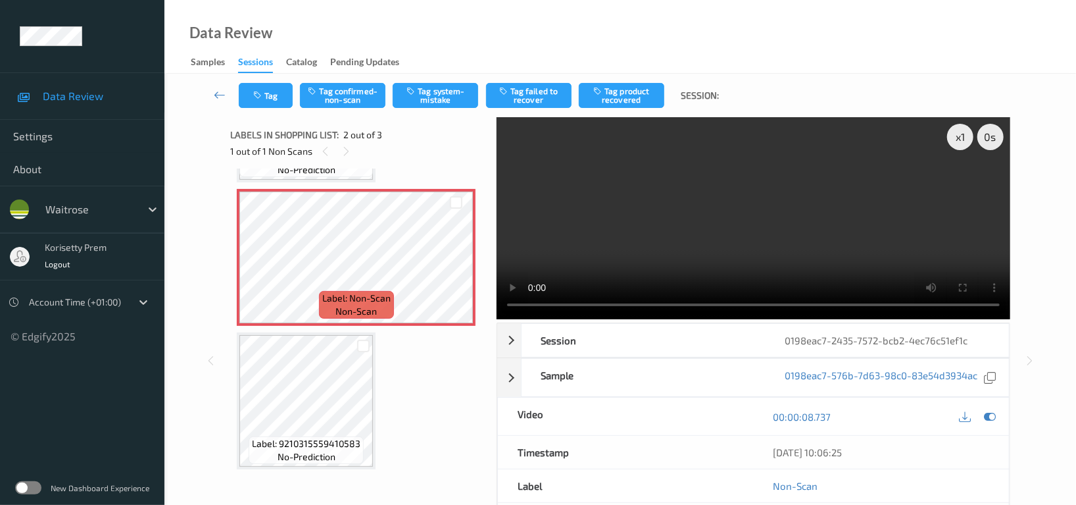
scroll to position [132, 0]
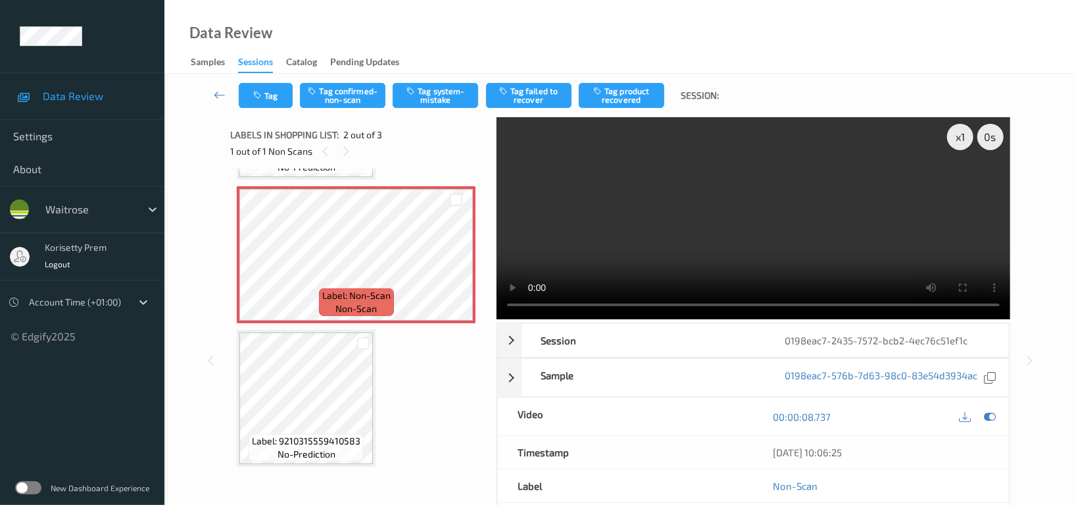
click at [678, 222] on video at bounding box center [754, 218] width 514 height 202
click at [341, 148] on icon at bounding box center [346, 151] width 11 height 12
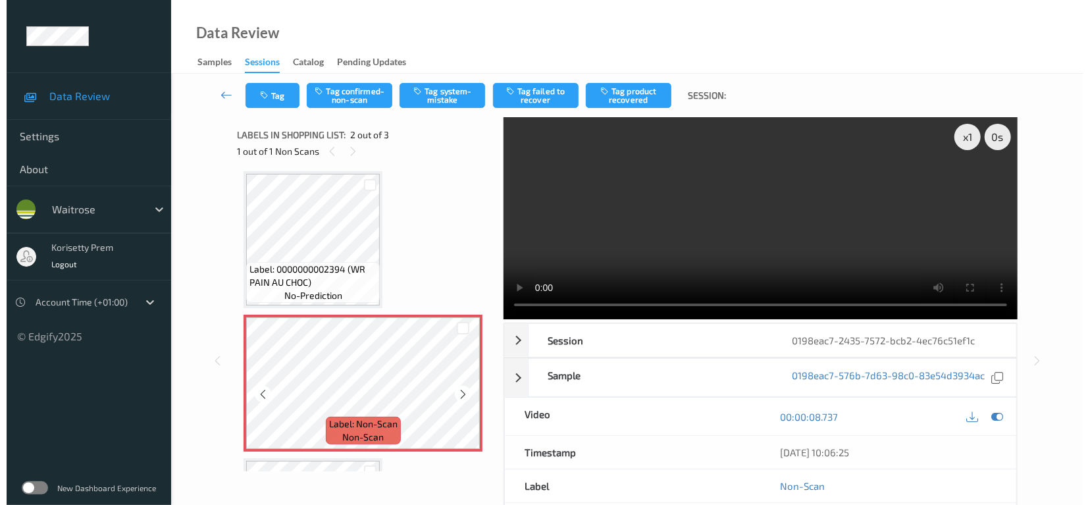
scroll to position [0, 0]
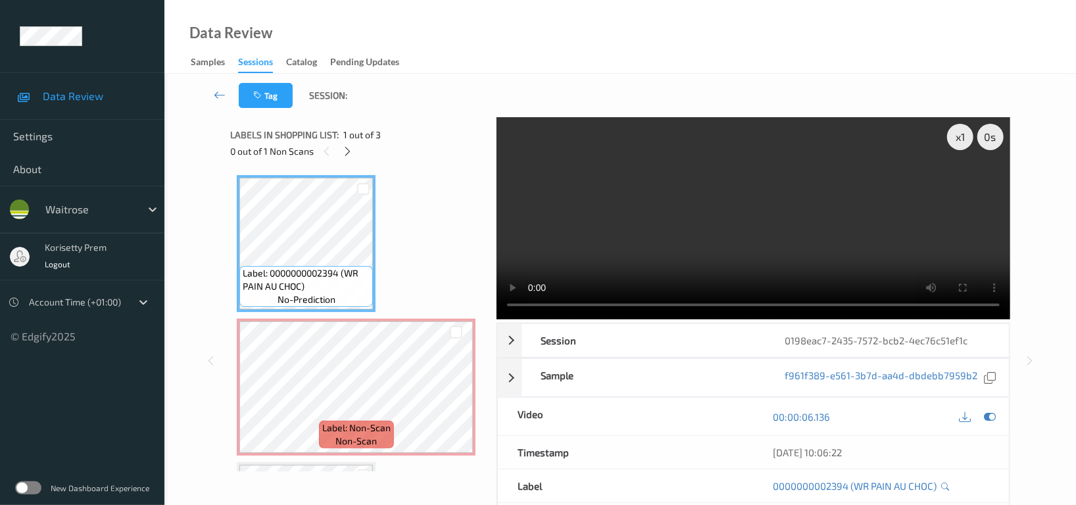
click at [719, 245] on video at bounding box center [754, 218] width 514 height 202
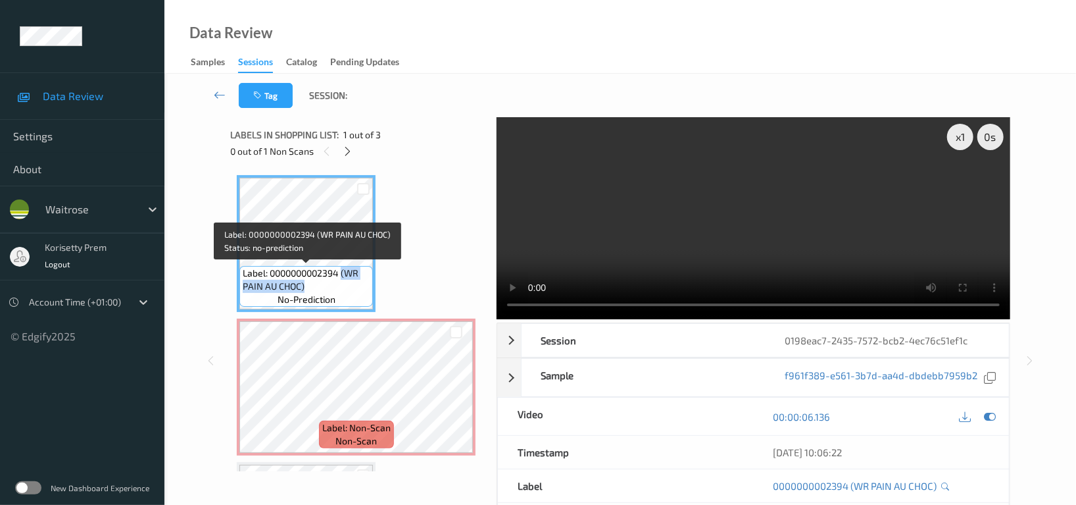
drag, startPoint x: 343, startPoint y: 272, endPoint x: 340, endPoint y: 282, distance: 10.4
click at [340, 282] on span "Label: 0000000002394 (WR PAIN AU CHOC)" at bounding box center [306, 279] width 127 height 26
copy span "(WR PAIN AU CHOC)"
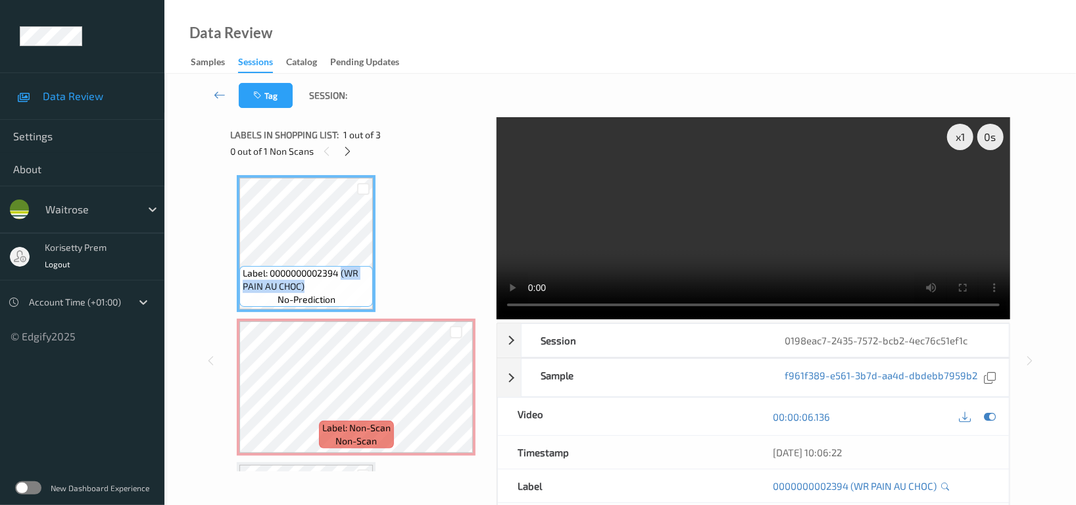
click at [664, 224] on video at bounding box center [754, 218] width 514 height 202
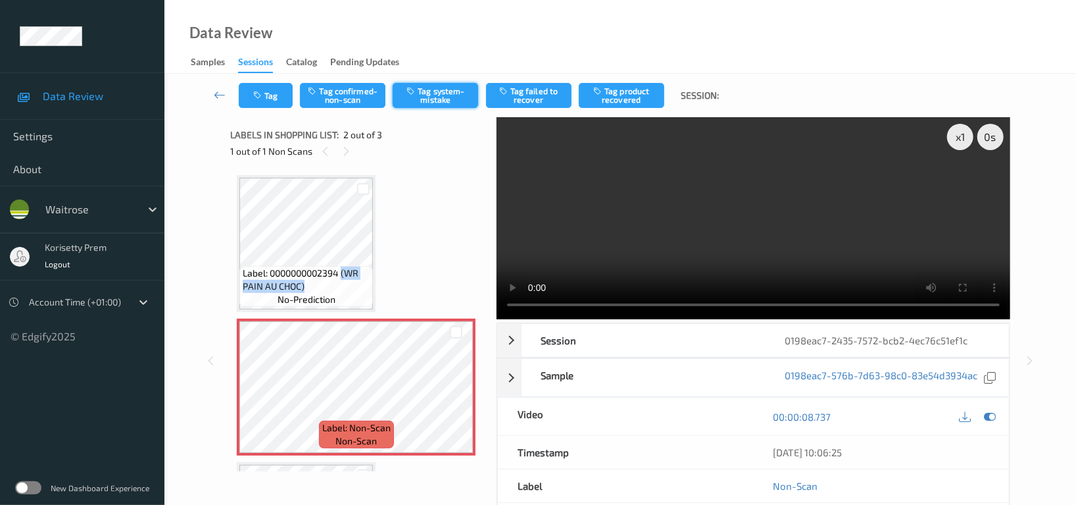
click at [450, 95] on button "Tag system-mistake" at bounding box center [436, 95] width 86 height 25
click at [273, 91] on button "Tag" at bounding box center [266, 95] width 54 height 25
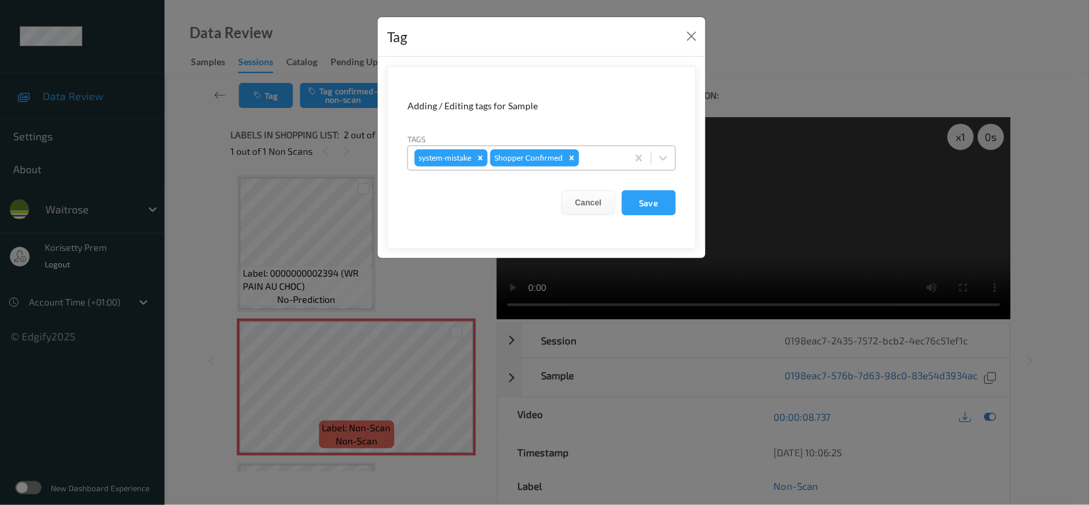
click at [593, 160] on div at bounding box center [601, 158] width 39 height 16
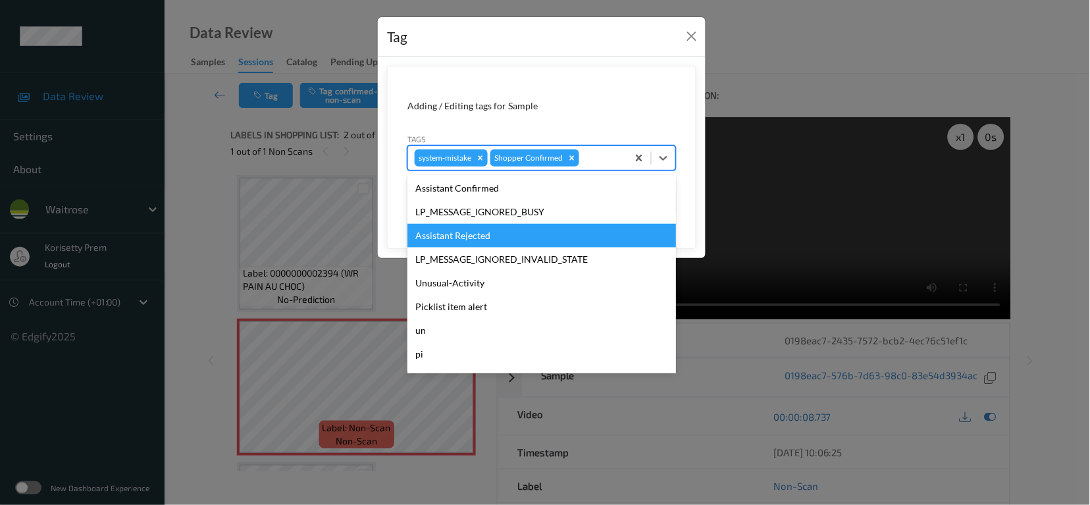
scroll to position [280, 0]
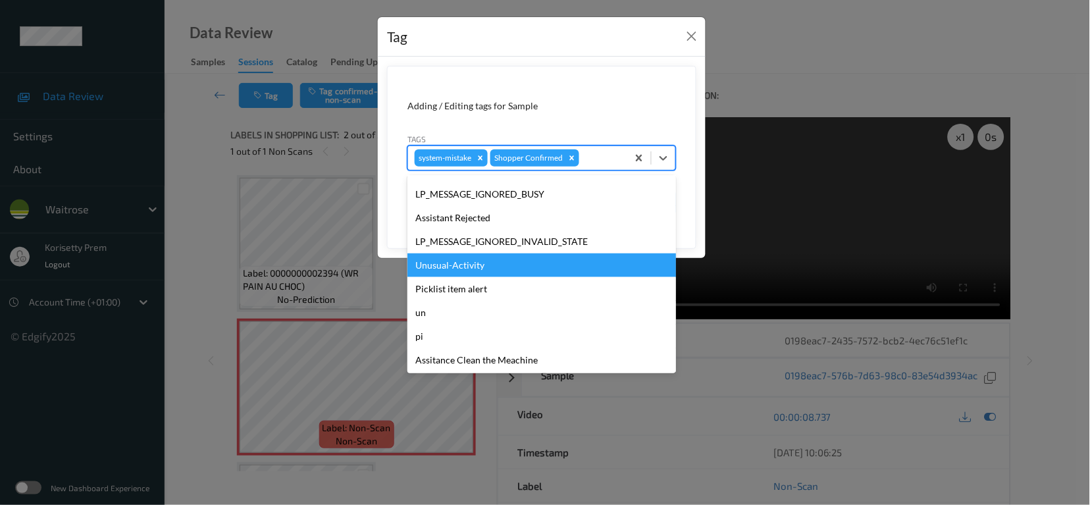
click at [463, 268] on div "Unusual-Activity" at bounding box center [541, 265] width 268 height 24
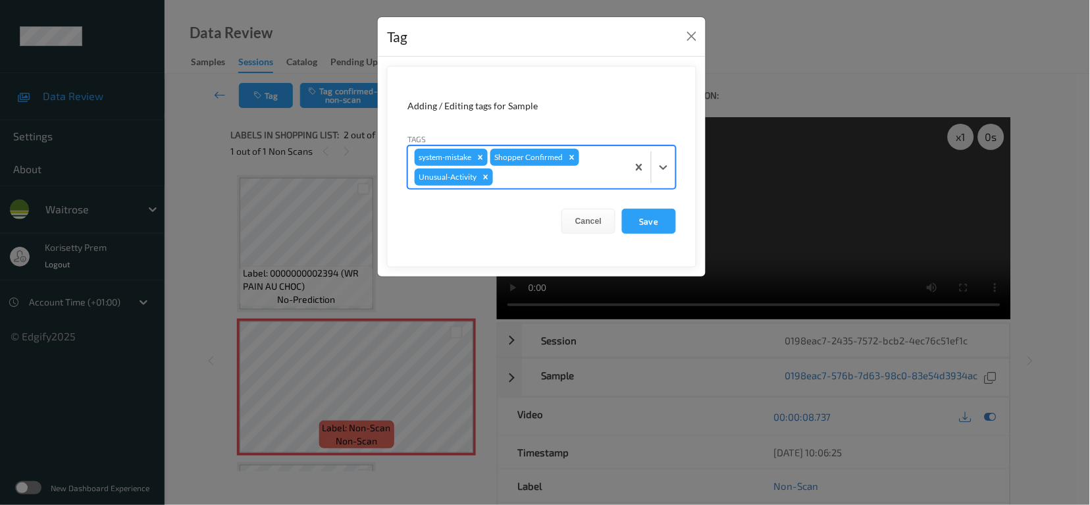
click at [596, 169] on div at bounding box center [557, 177] width 125 height 16
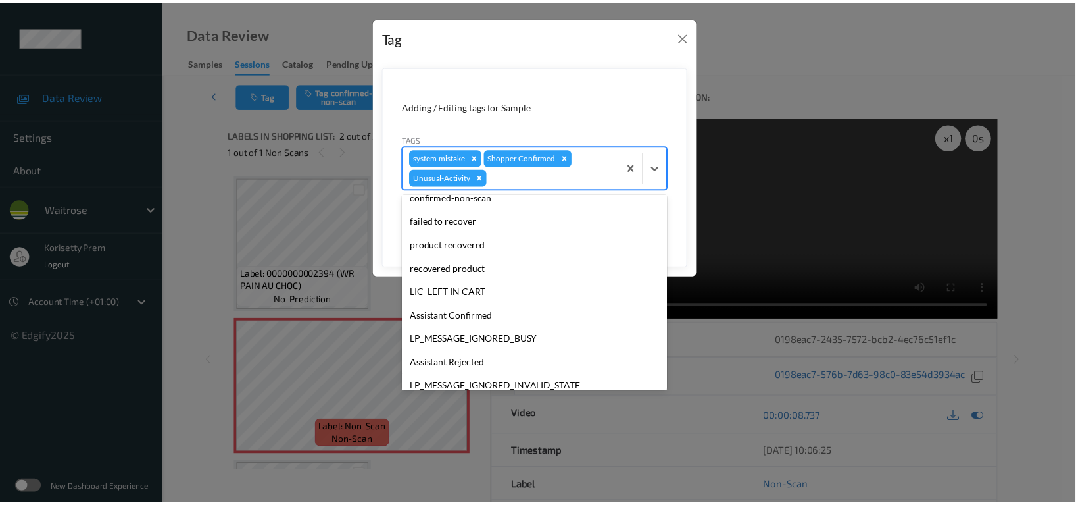
scroll to position [257, 0]
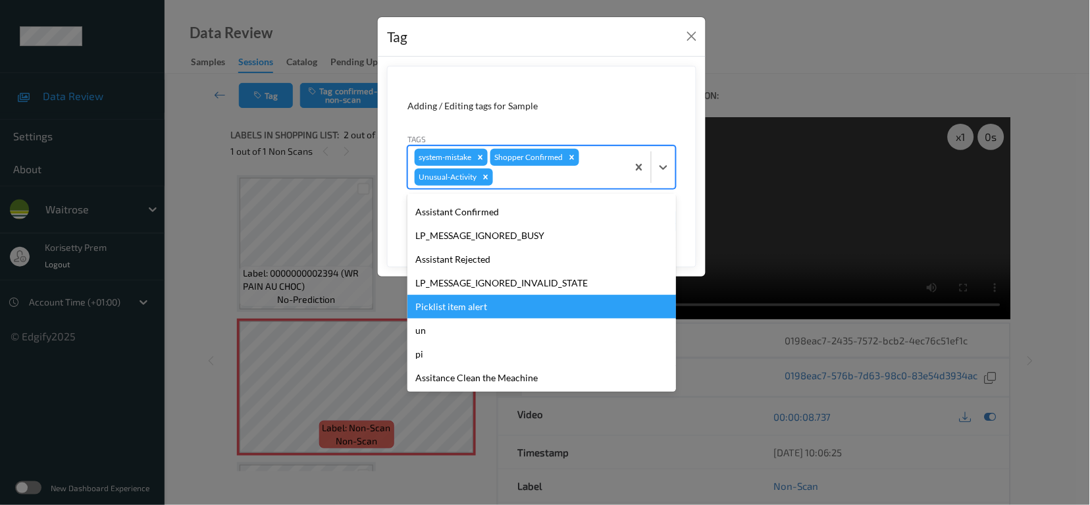
click at [508, 304] on div "Picklist item alert" at bounding box center [541, 307] width 268 height 24
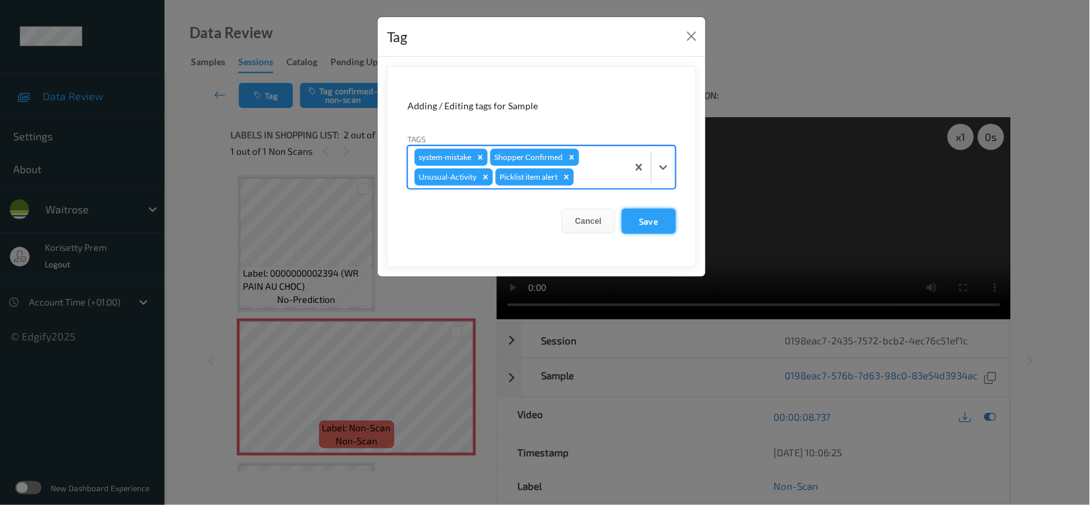
click at [640, 221] on button "Save" at bounding box center [649, 221] width 54 height 25
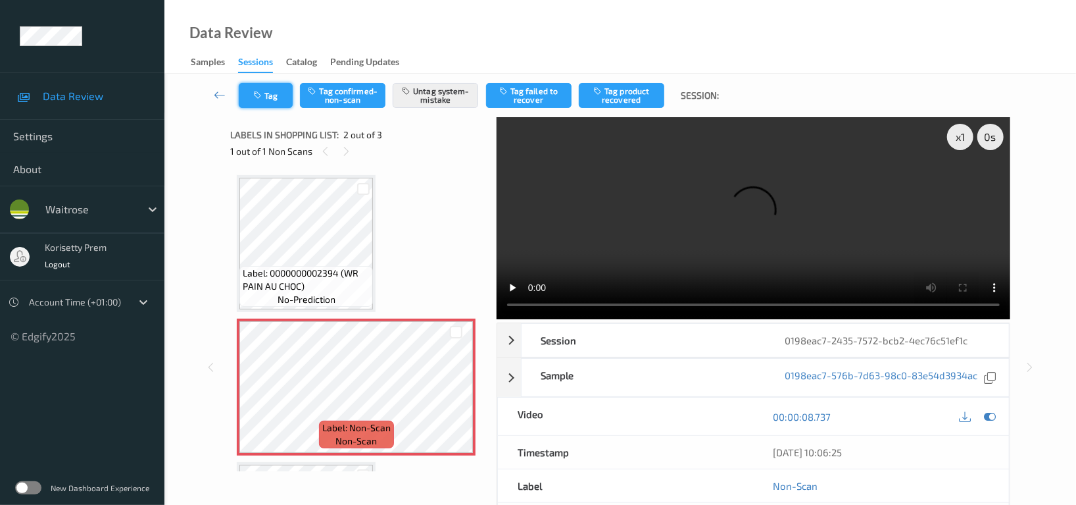
click at [265, 91] on button "Tag" at bounding box center [266, 95] width 54 height 25
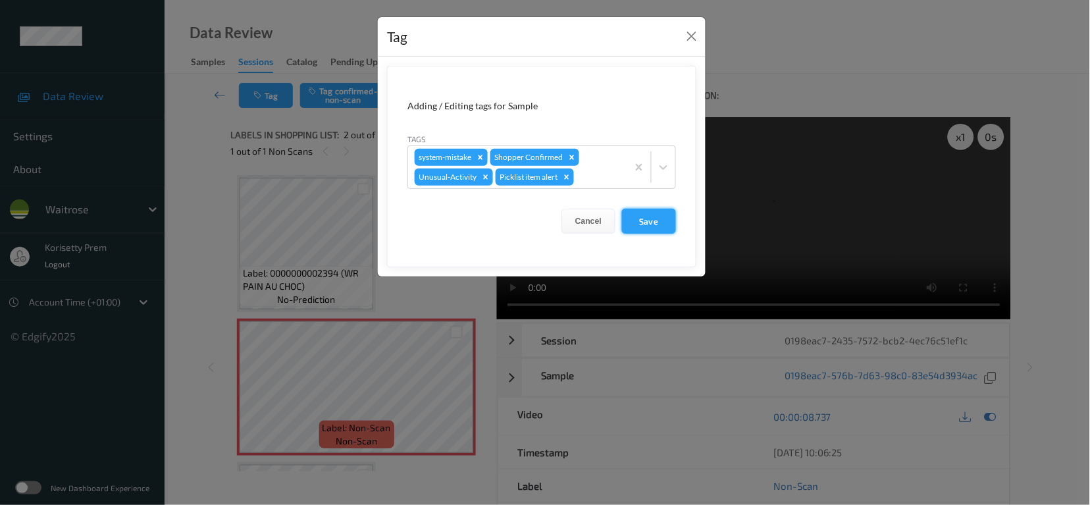
click at [641, 216] on button "Save" at bounding box center [649, 221] width 54 height 25
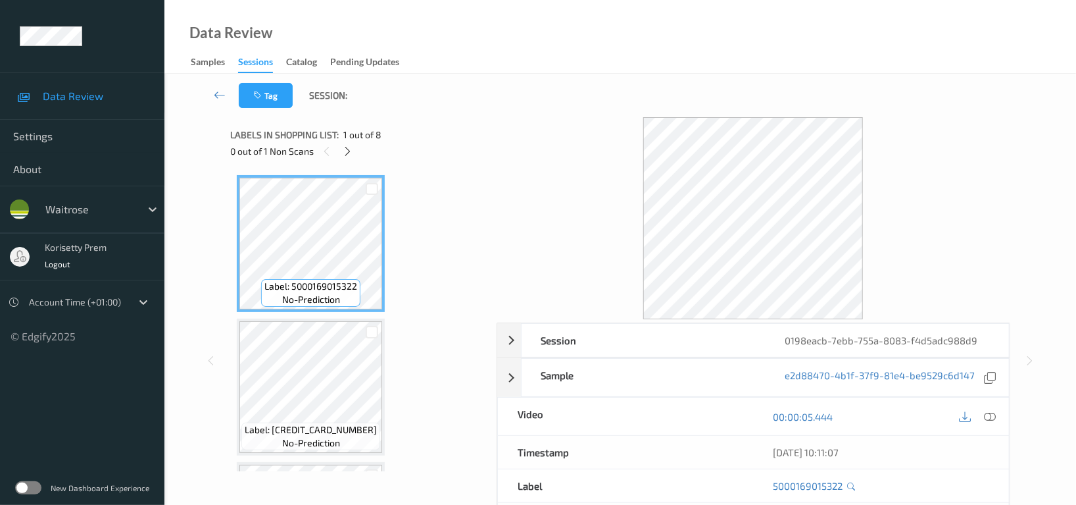
click at [510, 89] on div "Tag Session:" at bounding box center [620, 95] width 858 height 43
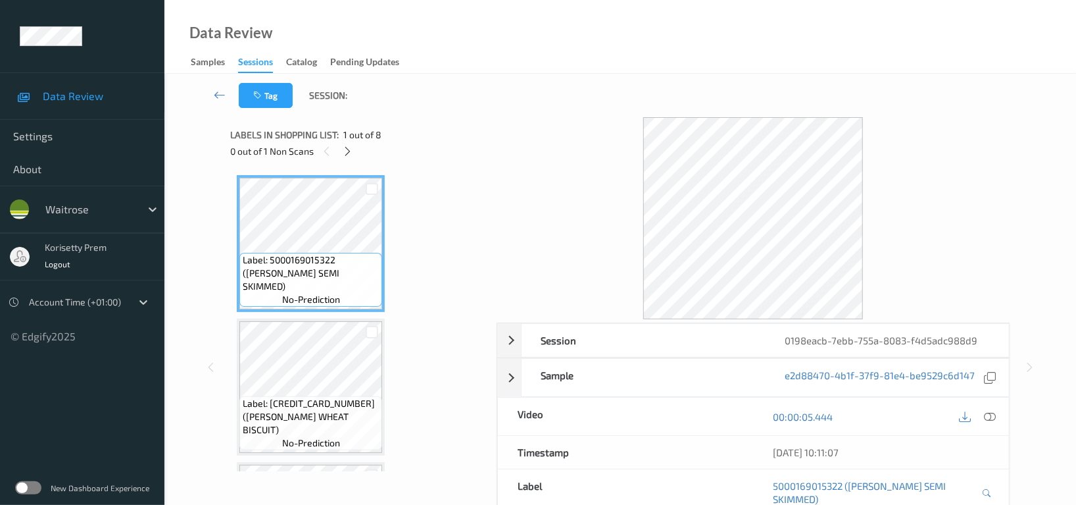
click at [453, 80] on div "Tag Session:" at bounding box center [620, 95] width 858 height 43
click at [344, 149] on icon at bounding box center [348, 151] width 11 height 12
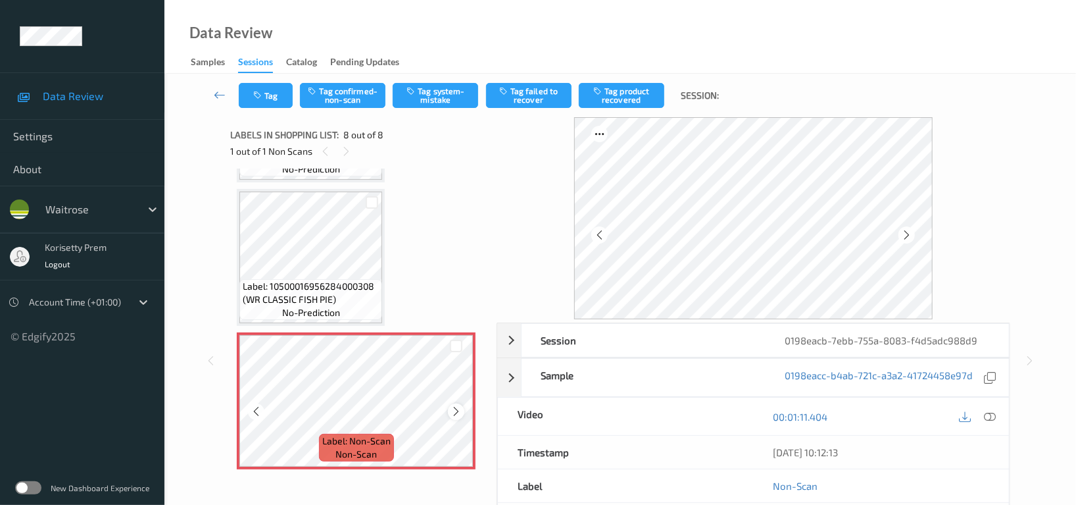
click at [453, 406] on icon at bounding box center [456, 411] width 11 height 12
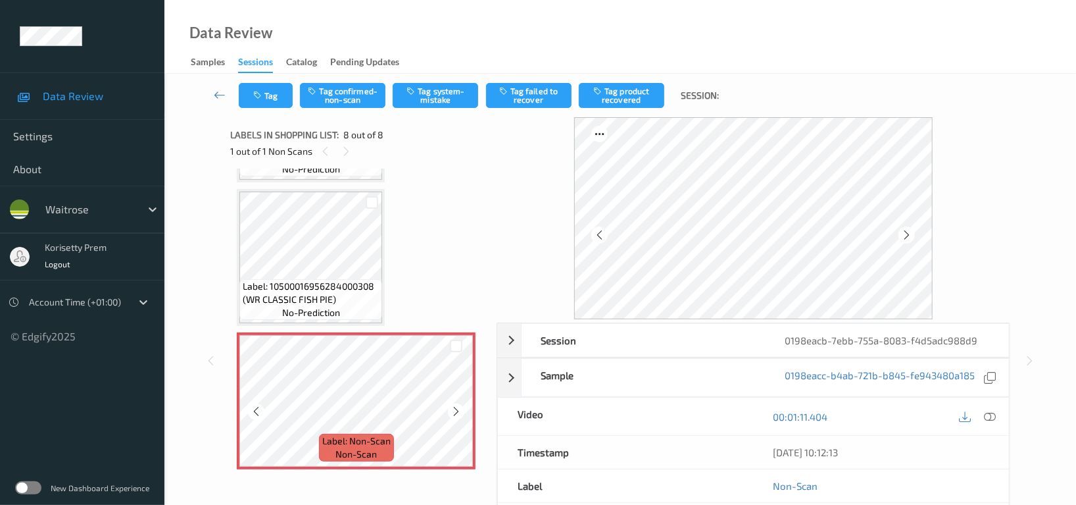
click at [453, 406] on icon at bounding box center [456, 411] width 11 height 12
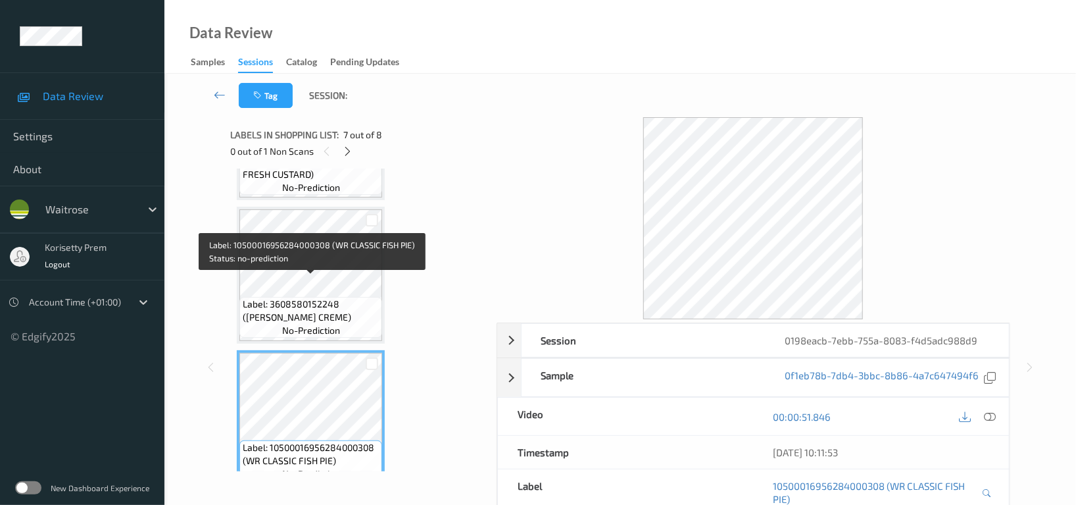
scroll to position [671, 0]
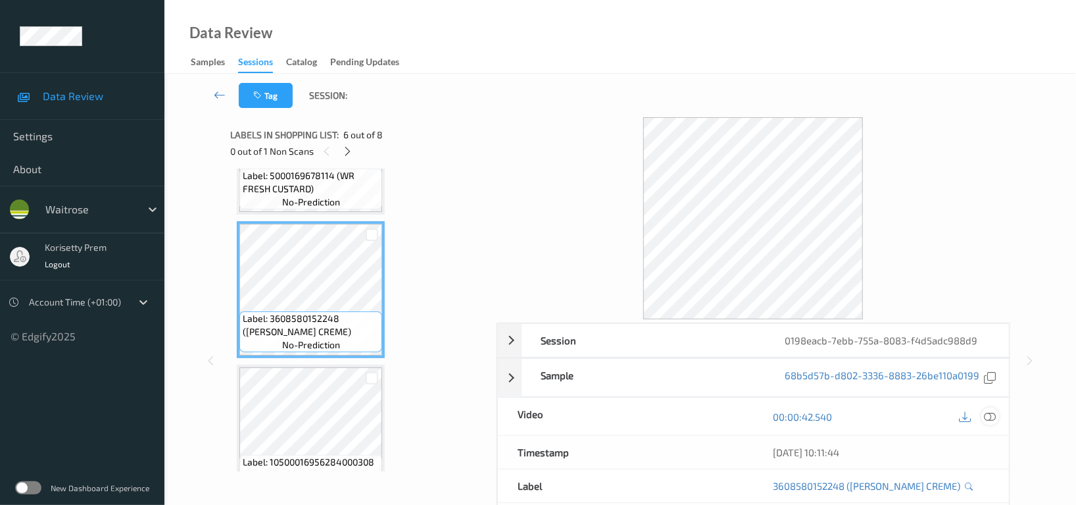
click at [987, 418] on icon at bounding box center [990, 417] width 12 height 12
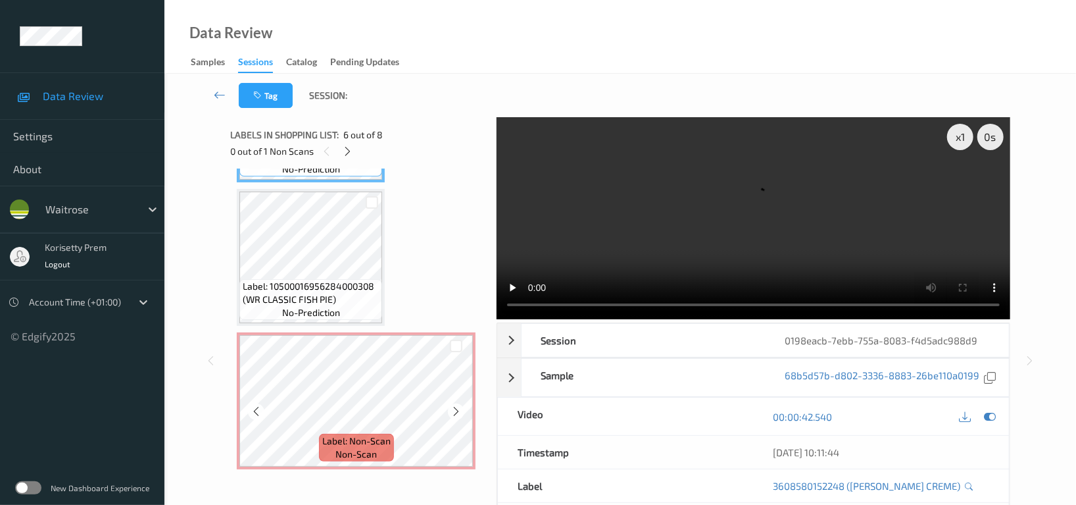
scroll to position [759, 0]
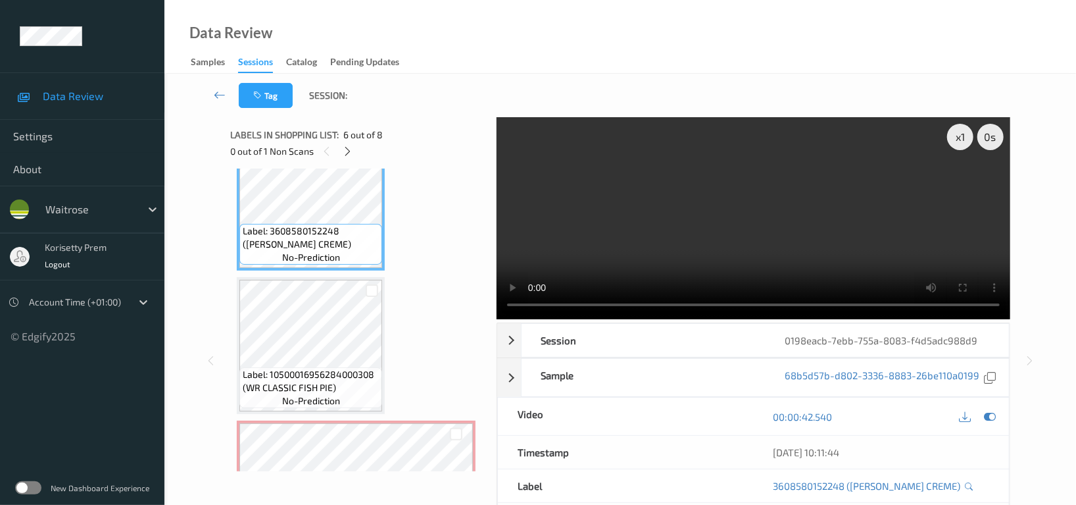
click at [694, 229] on video at bounding box center [754, 218] width 514 height 202
click at [770, 155] on video at bounding box center [754, 218] width 514 height 202
click at [743, 238] on video at bounding box center [754, 218] width 514 height 202
click at [698, 209] on video at bounding box center [754, 218] width 514 height 202
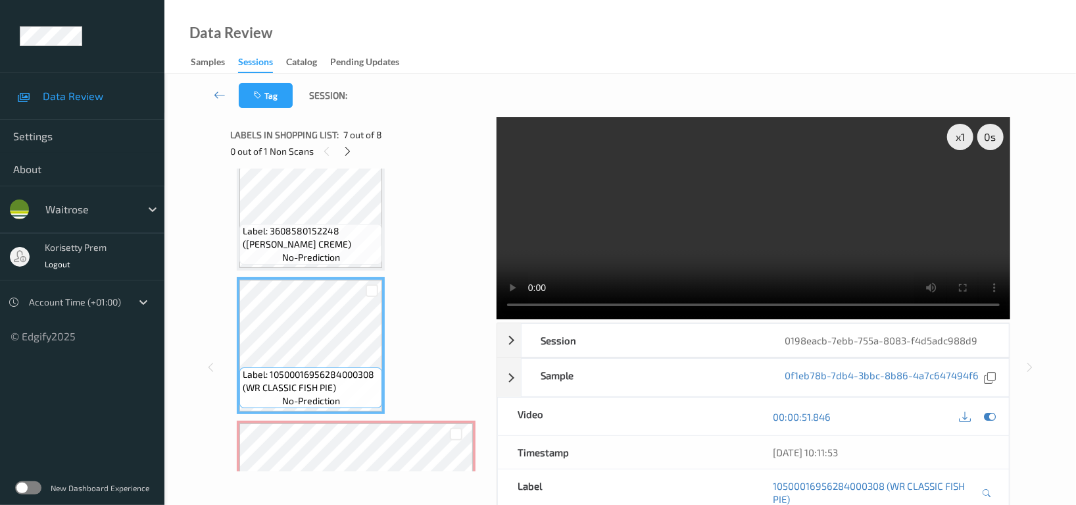
click at [862, 221] on video at bounding box center [754, 218] width 514 height 202
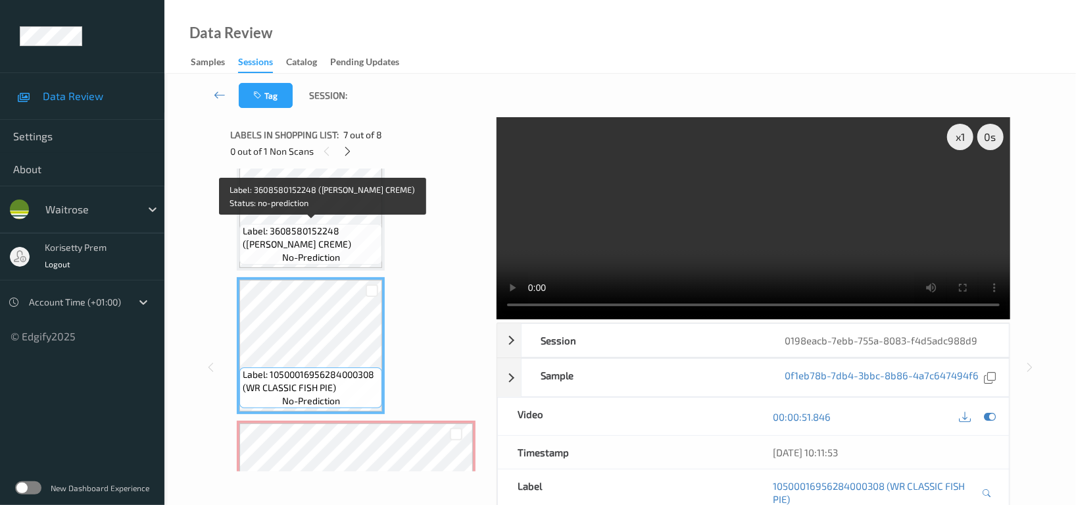
click at [309, 233] on span "Label: 3608580152248 (BM LEMON CREME)" at bounding box center [311, 237] width 136 height 26
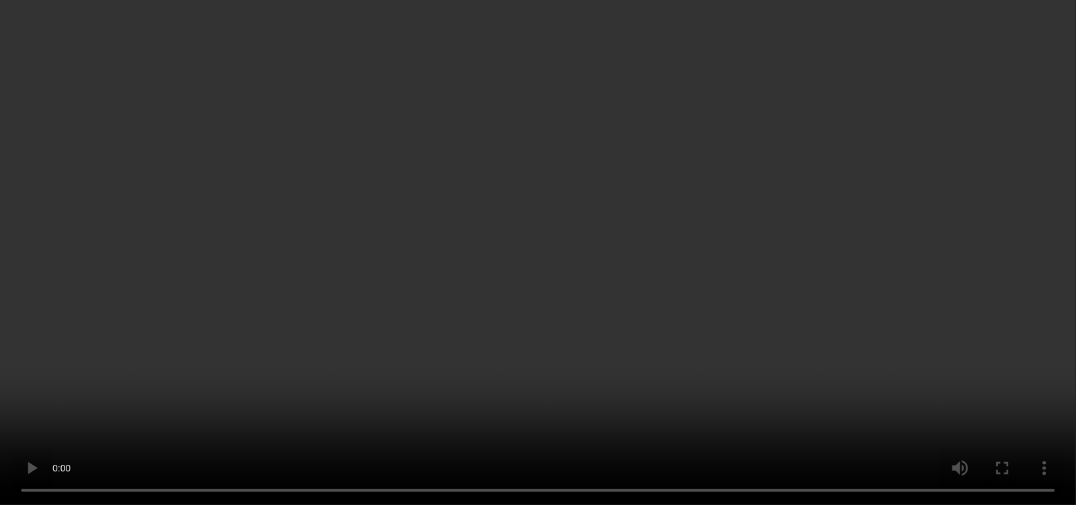
scroll to position [826, 0]
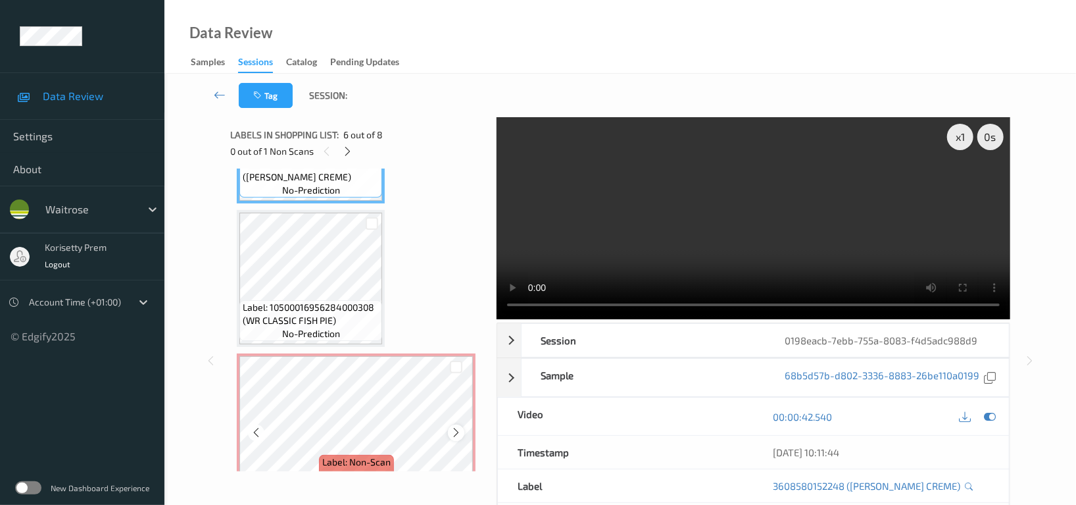
click at [449, 433] on div at bounding box center [456, 432] width 16 height 16
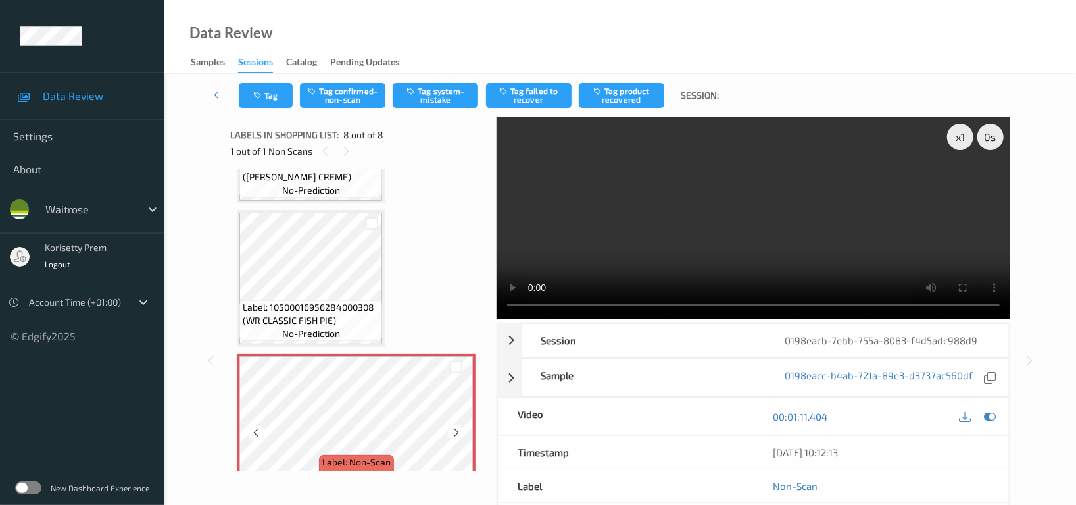
click at [449, 433] on div at bounding box center [456, 432] width 16 height 16
click at [767, 227] on video at bounding box center [754, 218] width 514 height 202
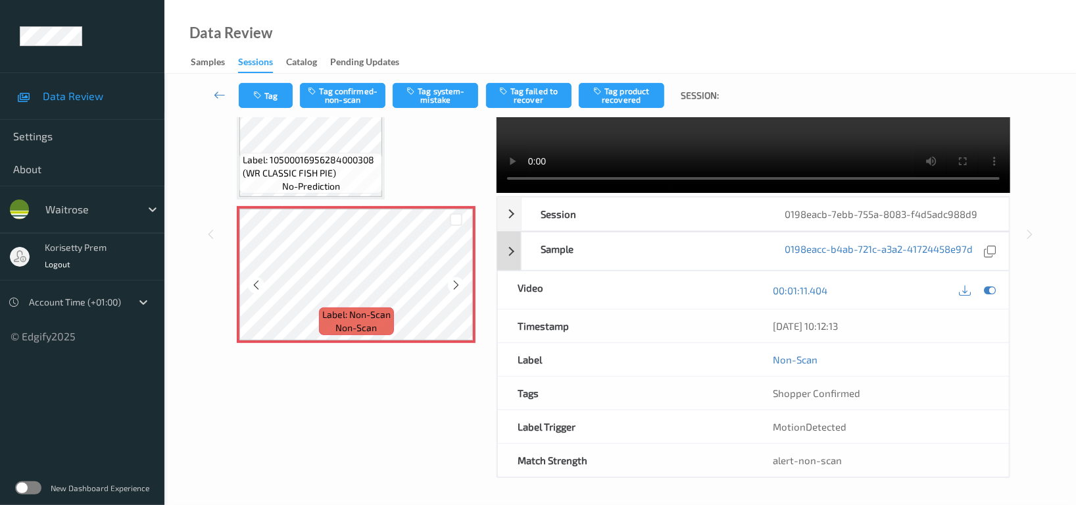
scroll to position [128, 0]
click at [429, 98] on button "Tag system-mistake" at bounding box center [436, 95] width 86 height 25
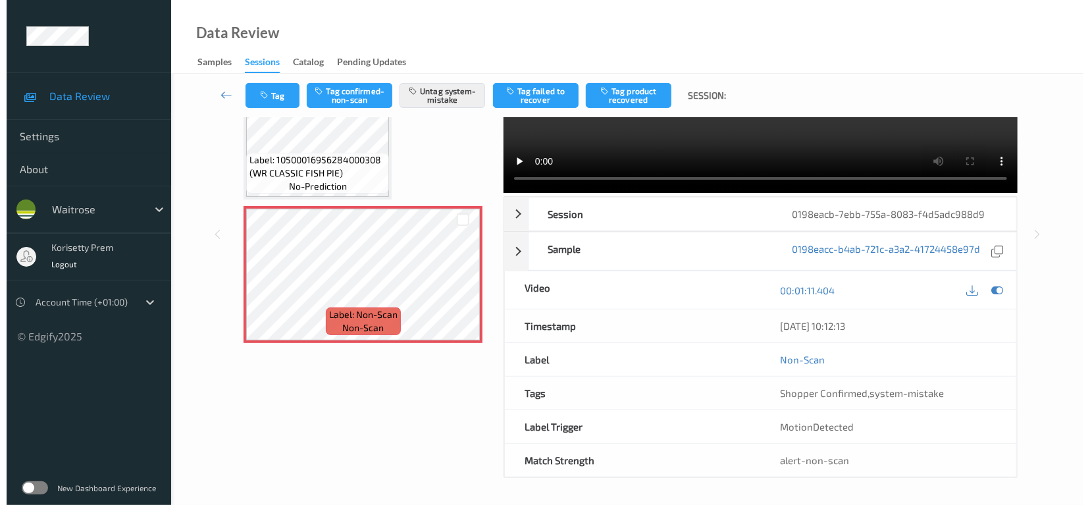
scroll to position [25, 0]
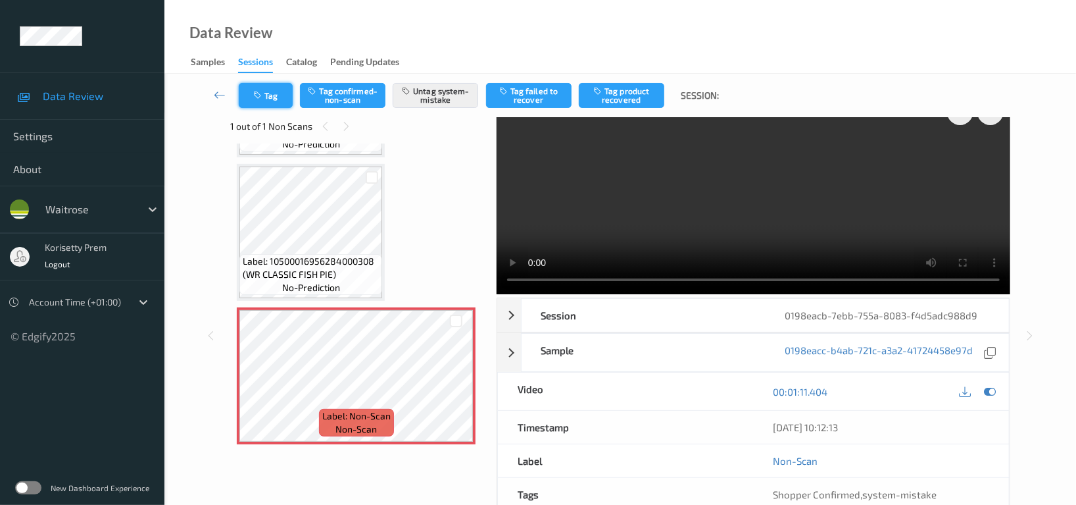
click at [273, 95] on button "Tag" at bounding box center [266, 95] width 54 height 25
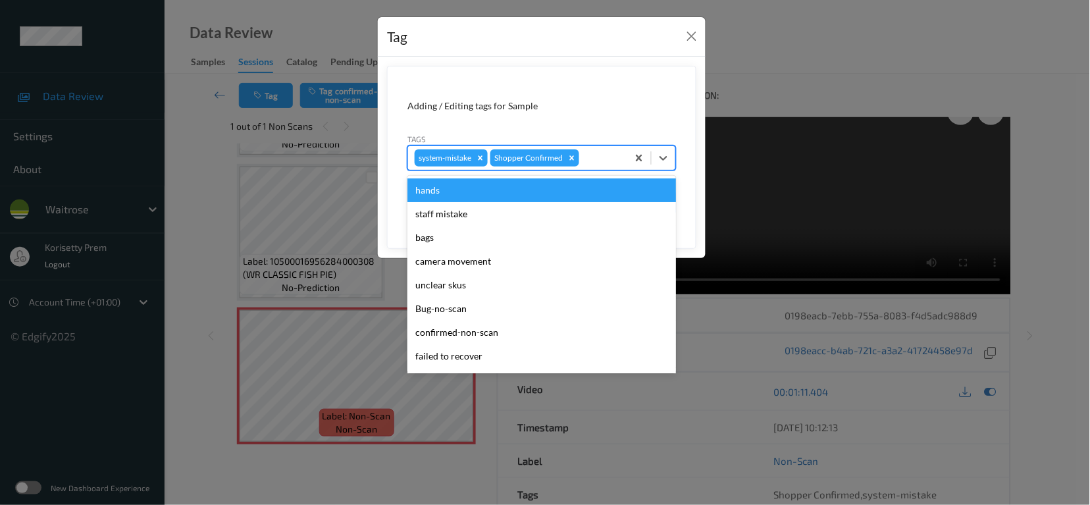
click at [591, 162] on div at bounding box center [601, 158] width 39 height 16
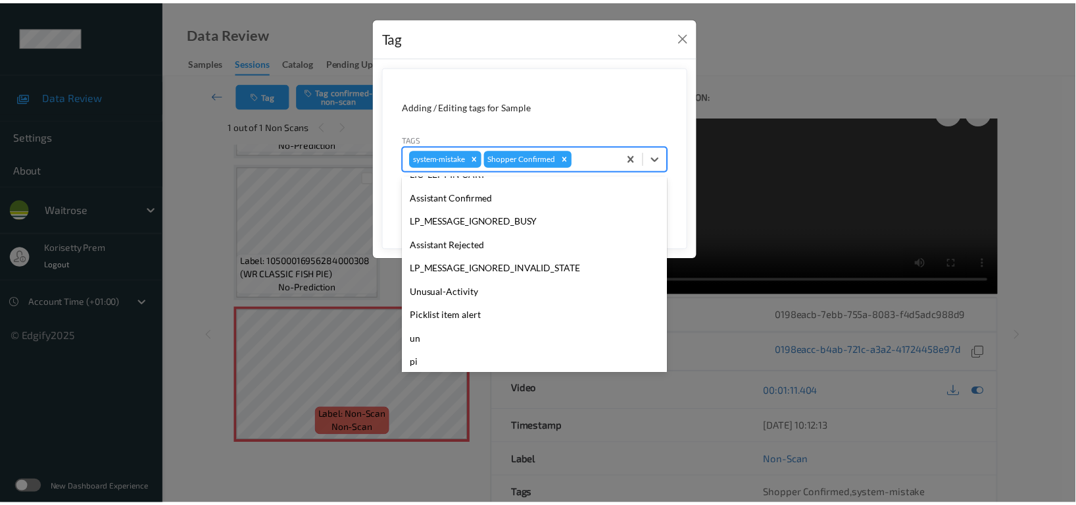
scroll to position [259, 0]
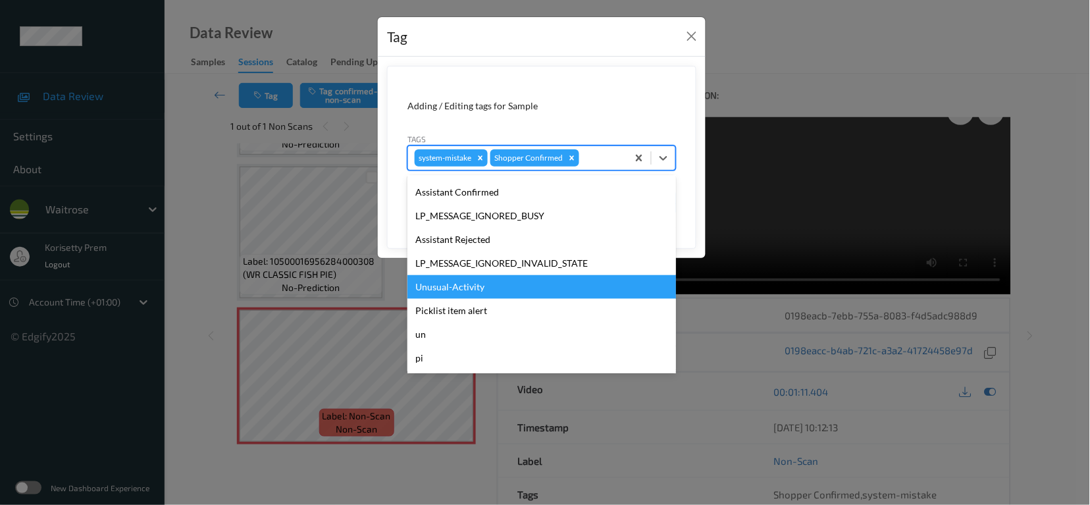
click at [487, 279] on div "Unusual-Activity" at bounding box center [541, 287] width 268 height 24
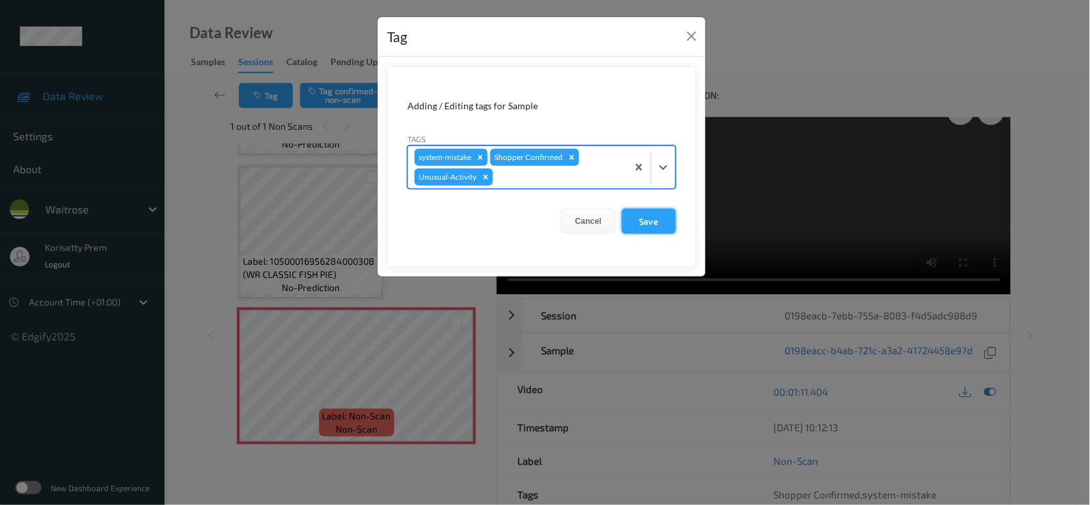
click at [641, 219] on button "Save" at bounding box center [649, 221] width 54 height 25
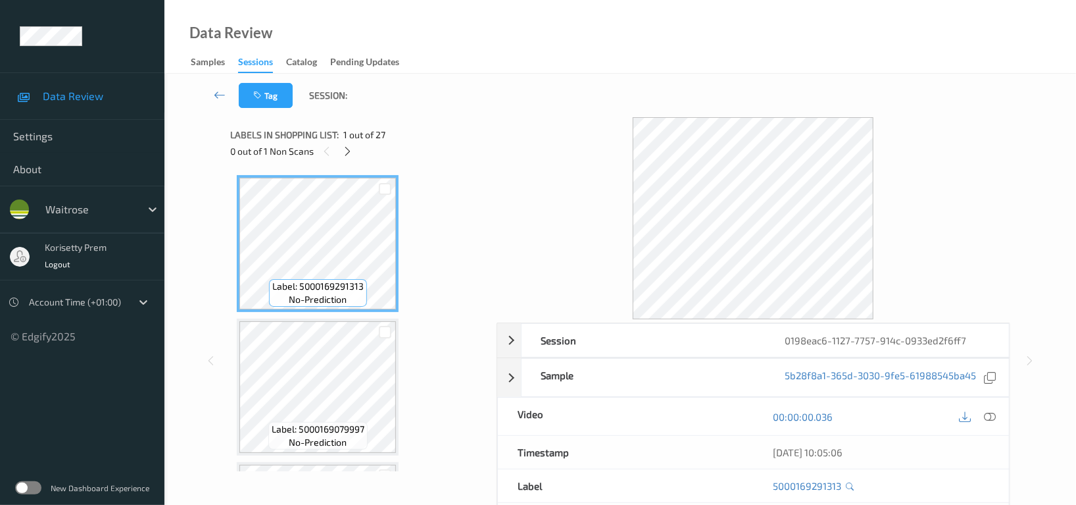
click at [521, 78] on div "Tag Session:" at bounding box center [620, 95] width 858 height 43
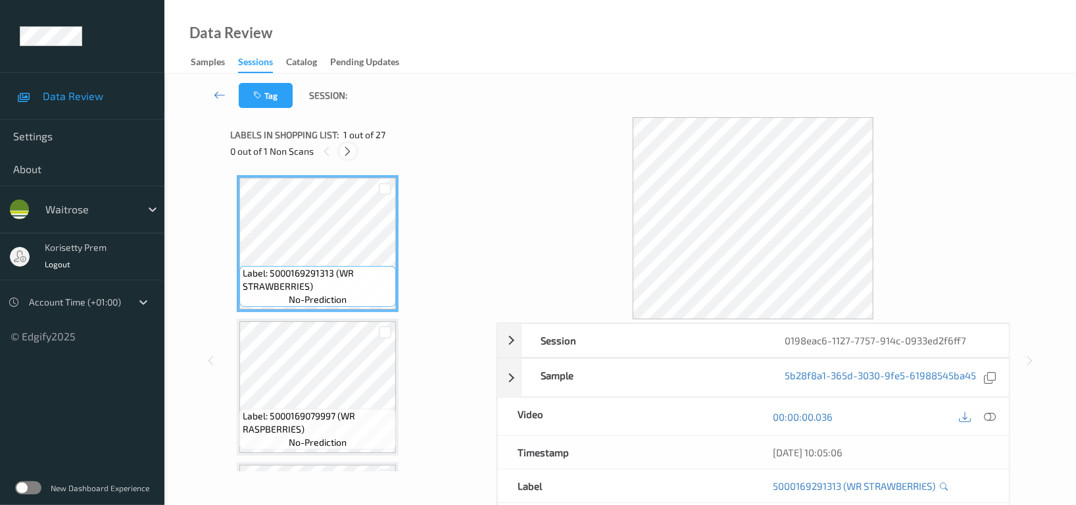
click at [347, 150] on icon at bounding box center [348, 151] width 11 height 12
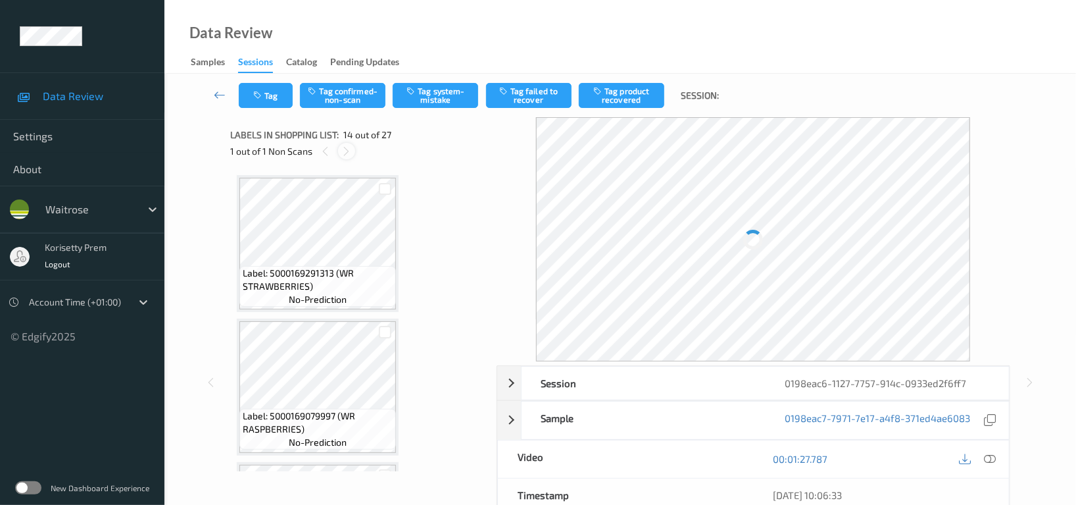
scroll to position [1721, 0]
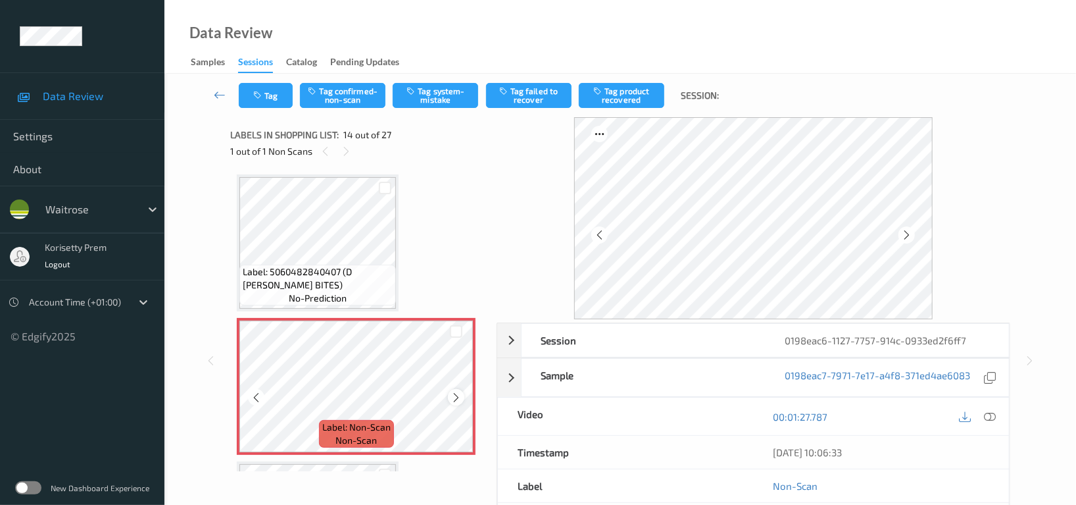
click at [455, 391] on icon at bounding box center [456, 397] width 11 height 12
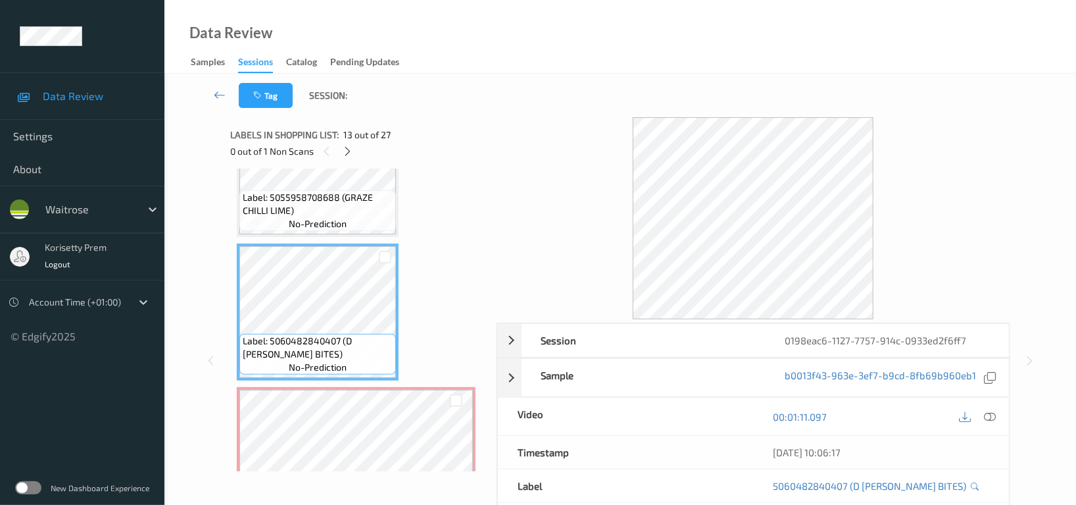
scroll to position [1546, 0]
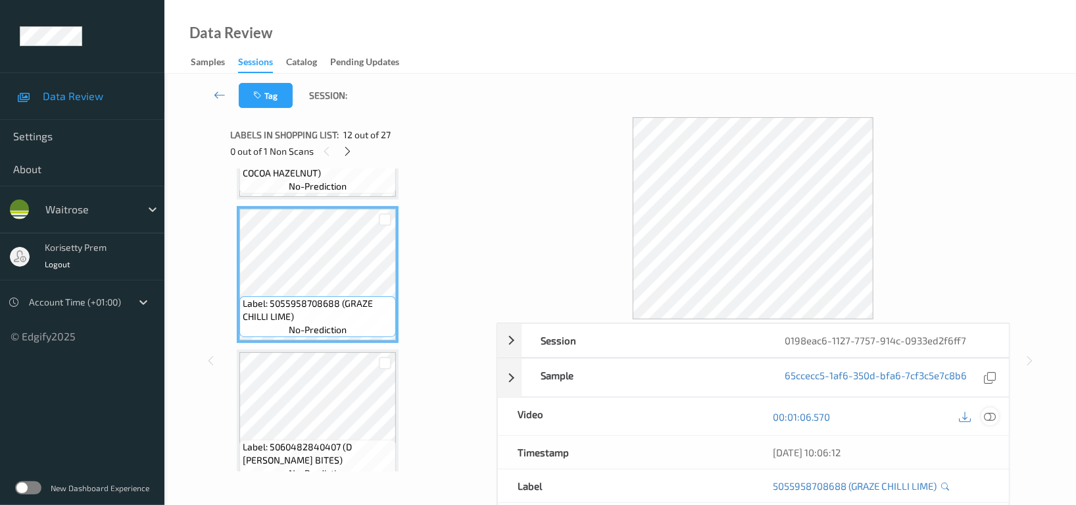
click at [988, 418] on icon at bounding box center [990, 417] width 12 height 12
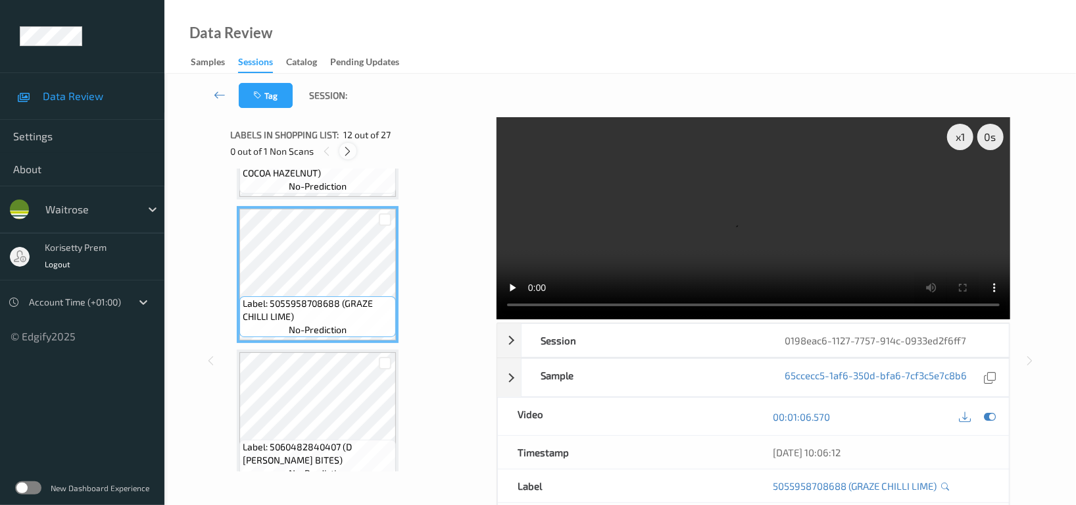
click at [350, 149] on icon at bounding box center [348, 151] width 11 height 12
click at [768, 212] on video at bounding box center [754, 218] width 514 height 202
click at [298, 180] on span "no-prediction" at bounding box center [318, 186] width 58 height 13
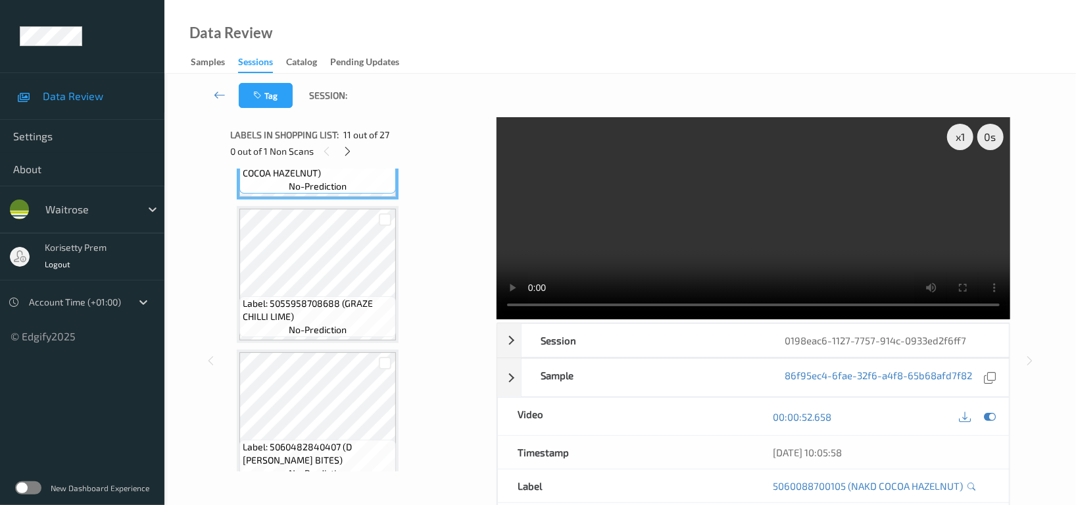
click at [668, 249] on video at bounding box center [754, 218] width 514 height 202
click at [672, 268] on video at bounding box center [754, 218] width 514 height 202
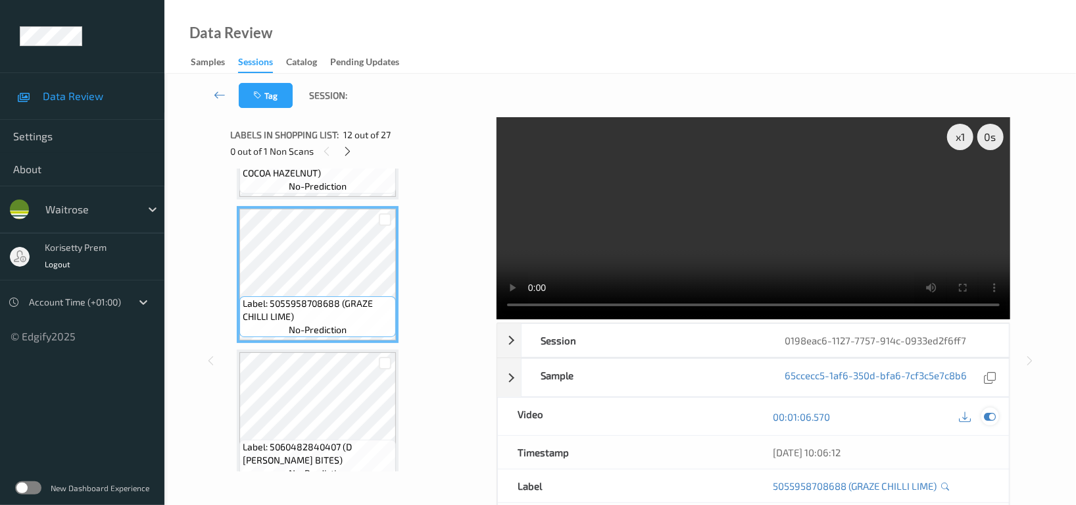
click at [991, 411] on icon at bounding box center [990, 417] width 12 height 12
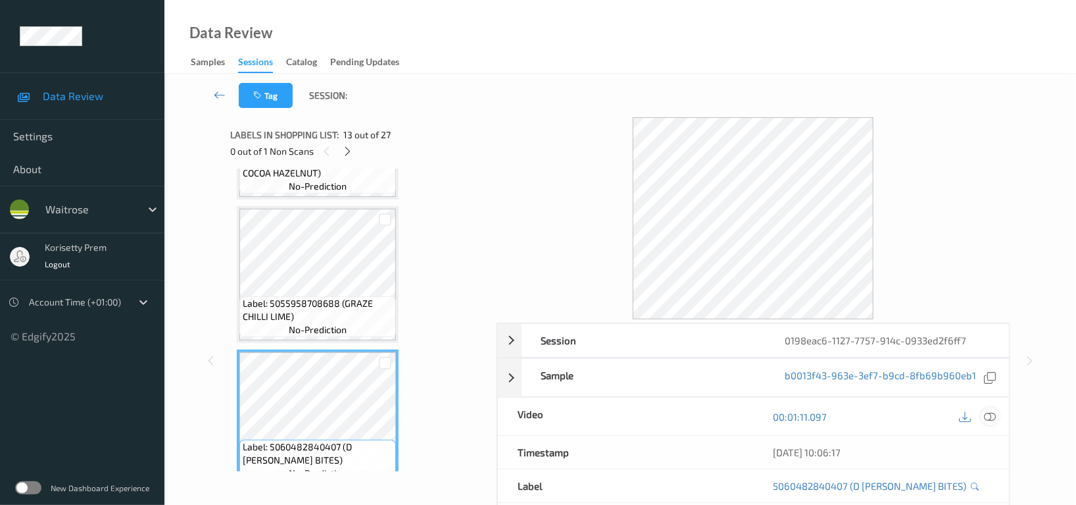
click at [989, 418] on icon at bounding box center [990, 417] width 12 height 12
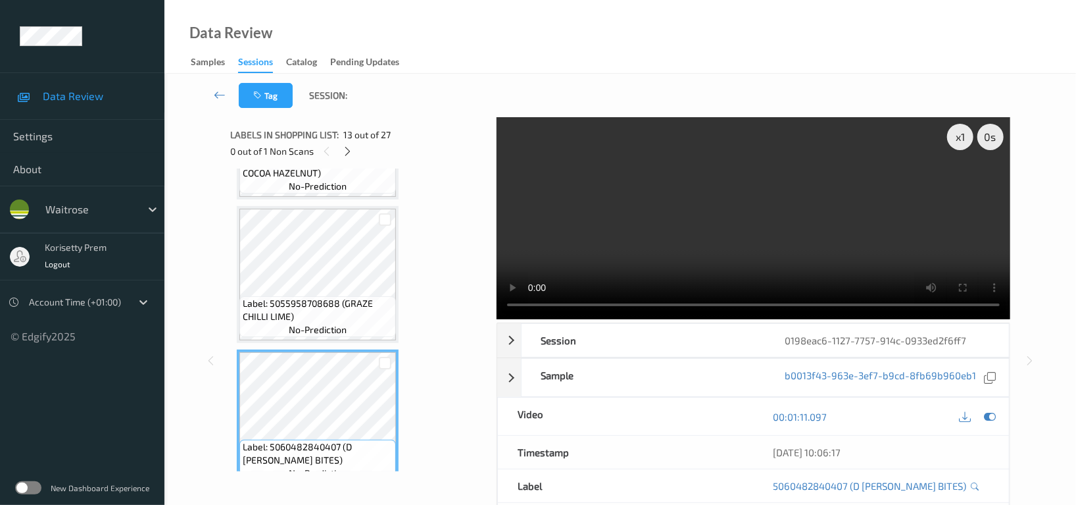
click at [832, 210] on video at bounding box center [754, 218] width 514 height 202
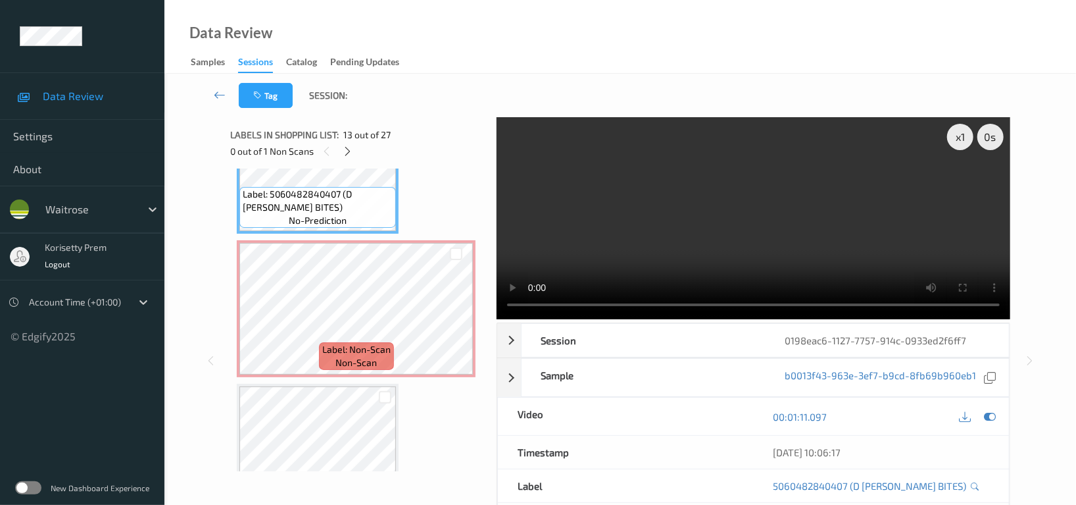
scroll to position [1809, 0]
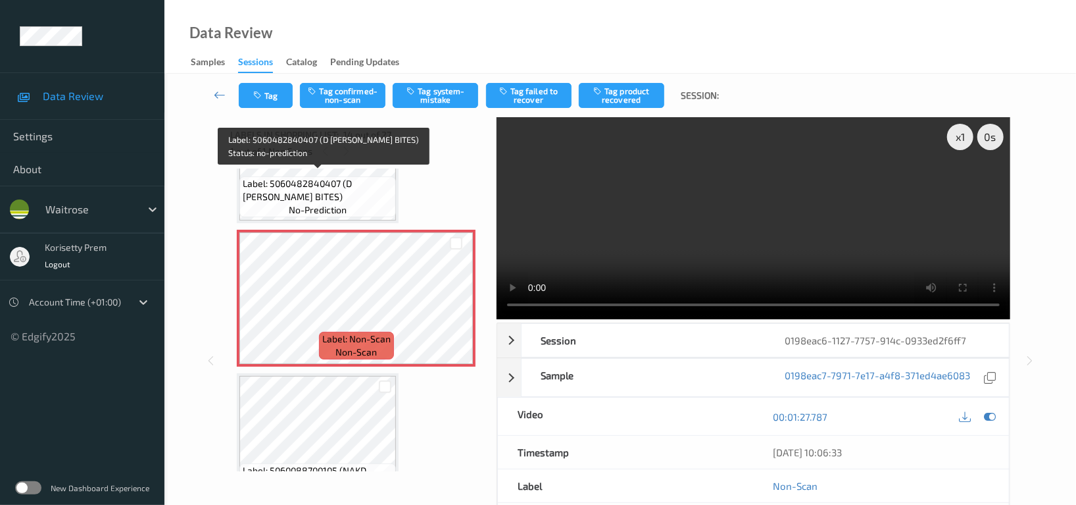
click at [384, 193] on span "Label: 5060482840407 (D ELLA ALMOND BITES)" at bounding box center [318, 190] width 150 height 26
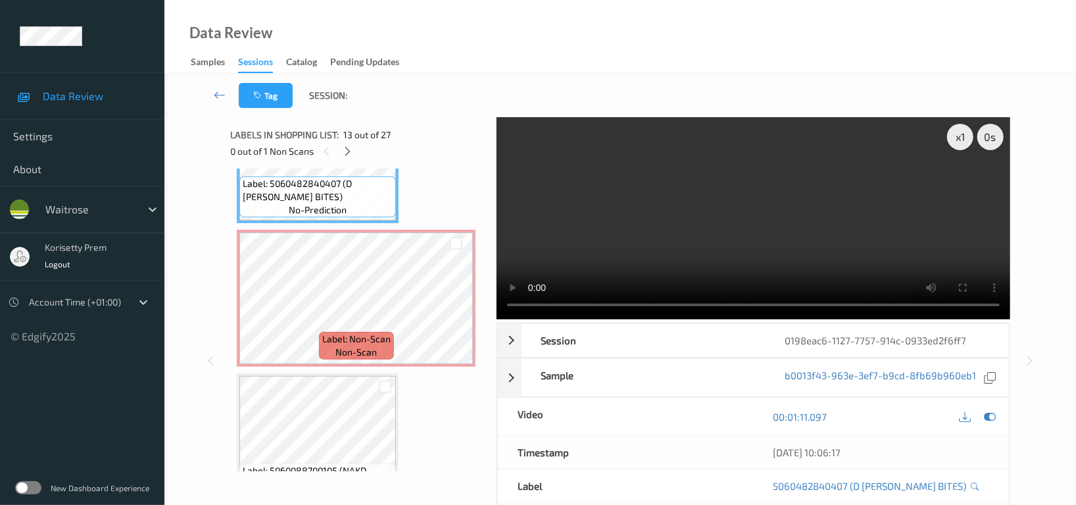
click at [822, 201] on video at bounding box center [754, 218] width 514 height 202
click at [795, 231] on video at bounding box center [754, 218] width 514 height 202
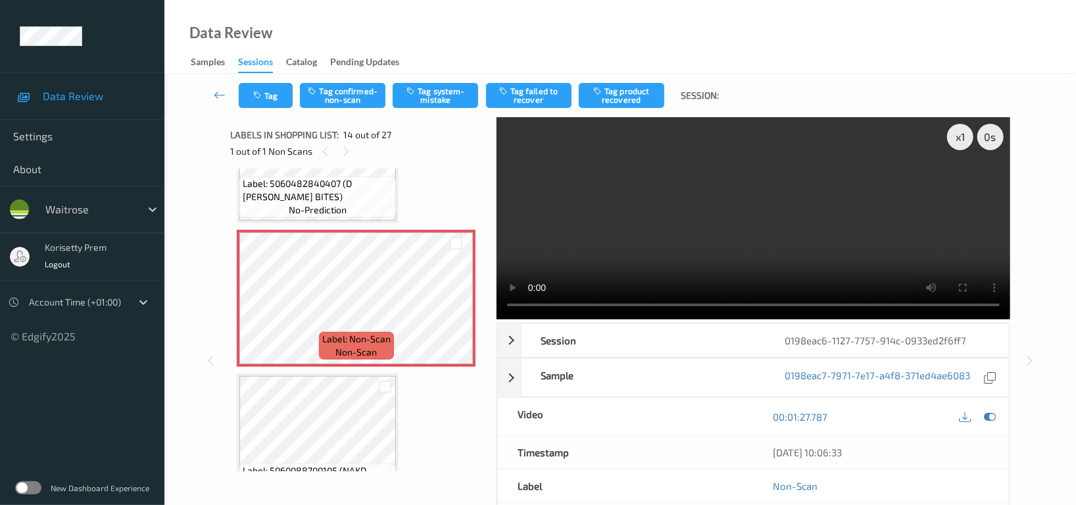
click at [664, 230] on video at bounding box center [754, 218] width 514 height 202
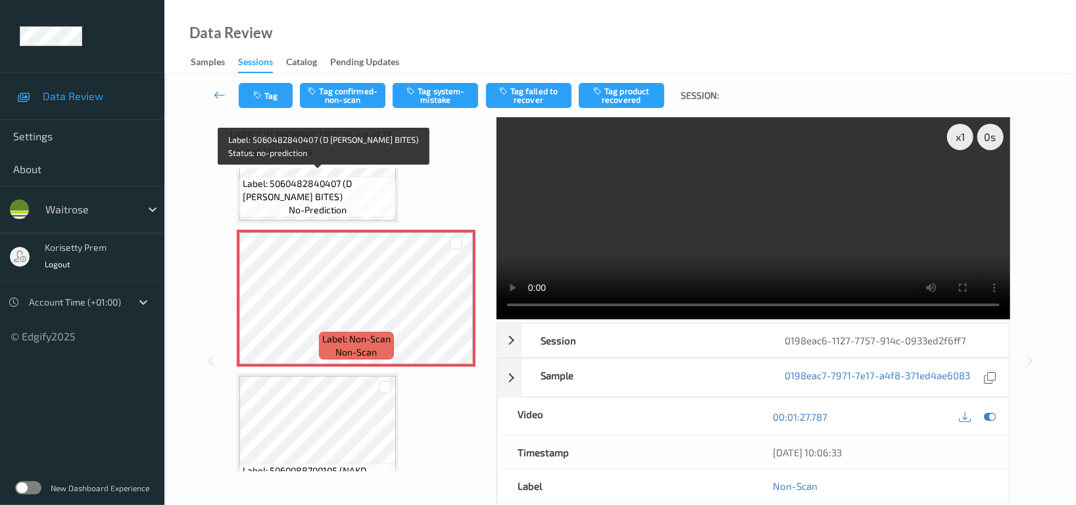
click at [316, 203] on span "no-prediction" at bounding box center [318, 209] width 58 height 13
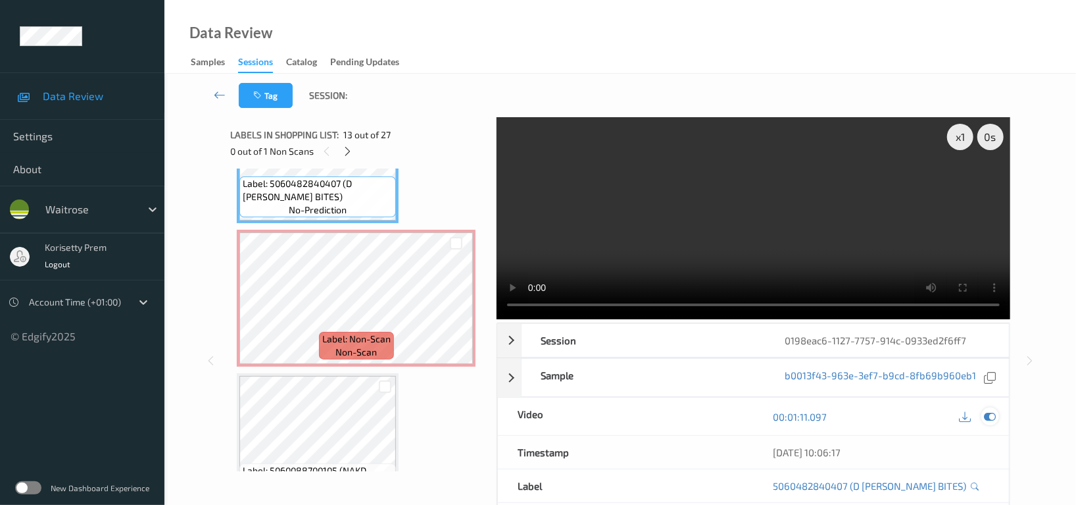
click at [994, 416] on icon at bounding box center [990, 417] width 12 height 12
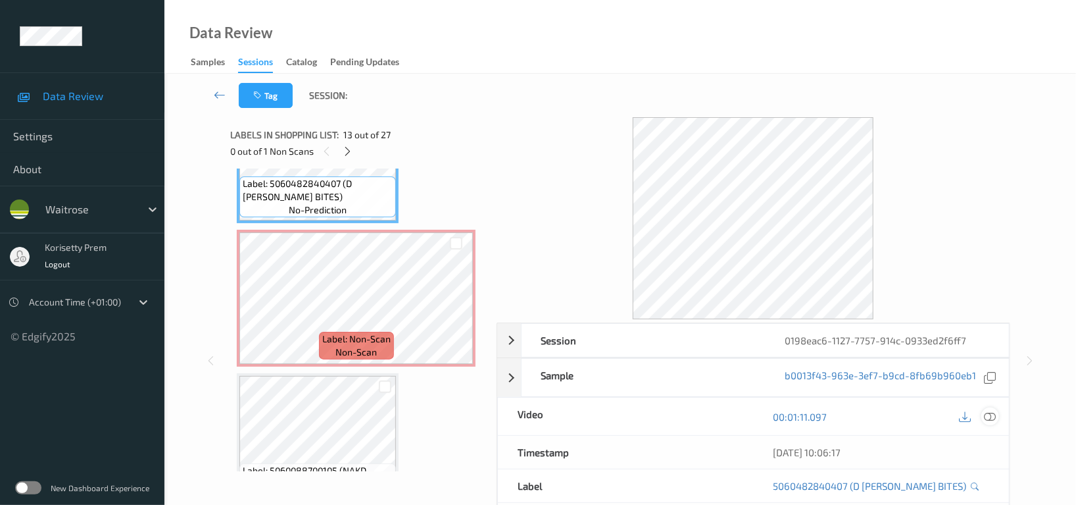
click at [994, 416] on icon at bounding box center [990, 417] width 12 height 12
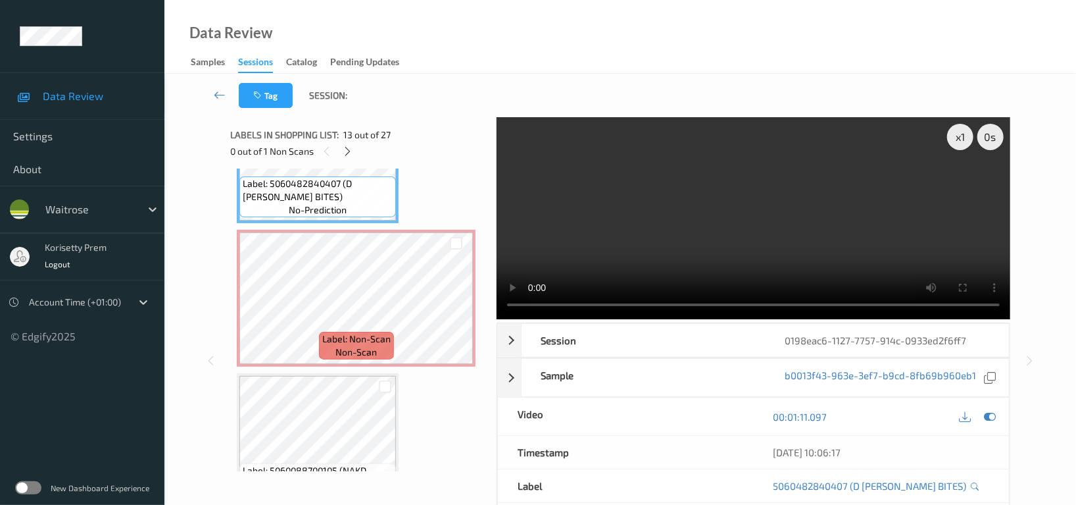
click at [697, 209] on video at bounding box center [754, 218] width 514 height 202
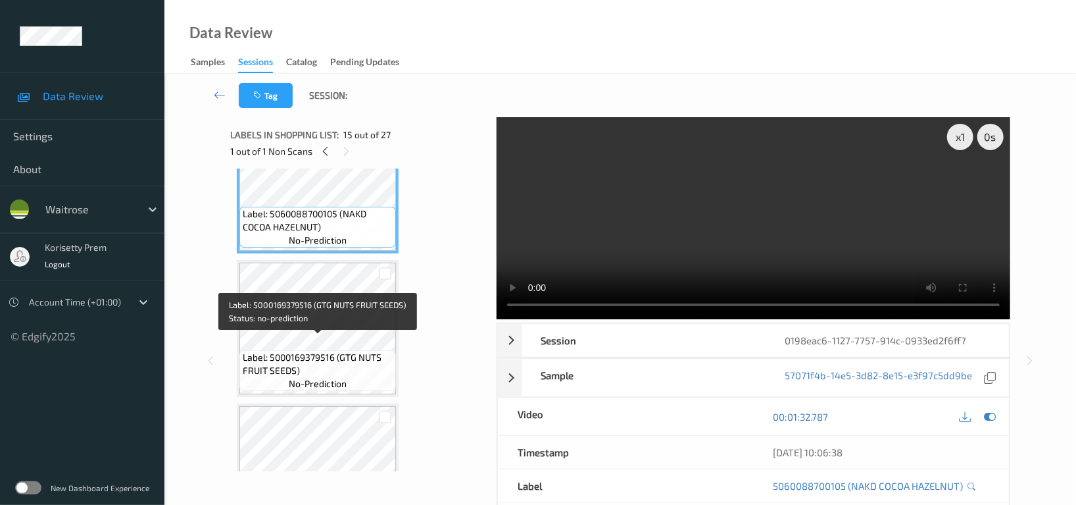
scroll to position [2072, 0]
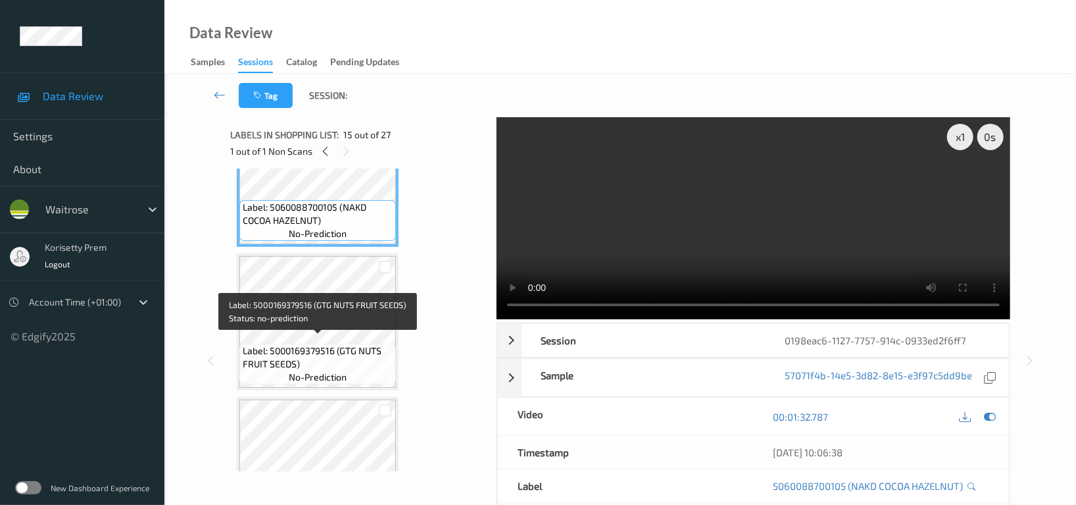
click at [290, 344] on span "Label: 5000169379516 (GTG NUTS FRUIT SEEDS)" at bounding box center [318, 357] width 150 height 26
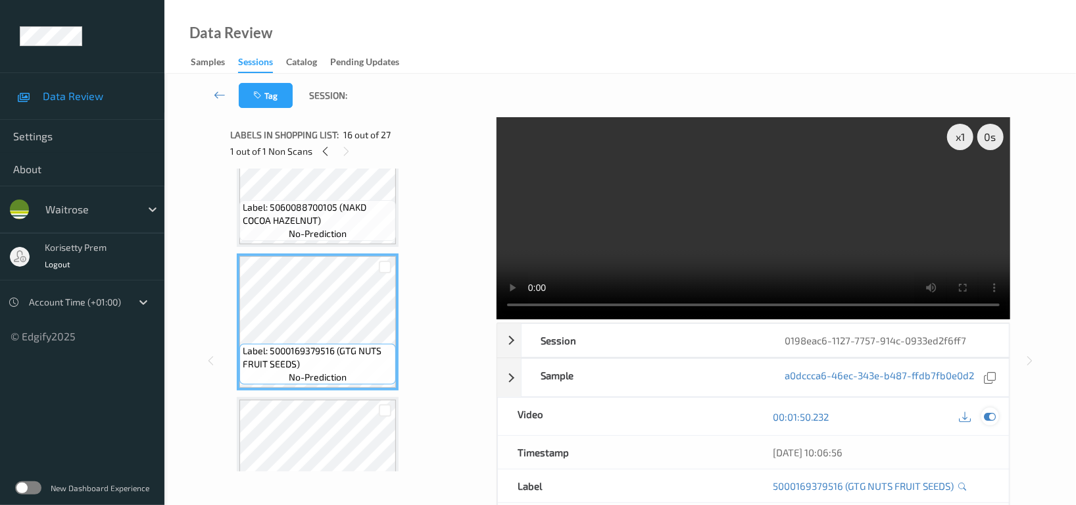
click at [995, 417] on div at bounding box center [991, 416] width 18 height 18
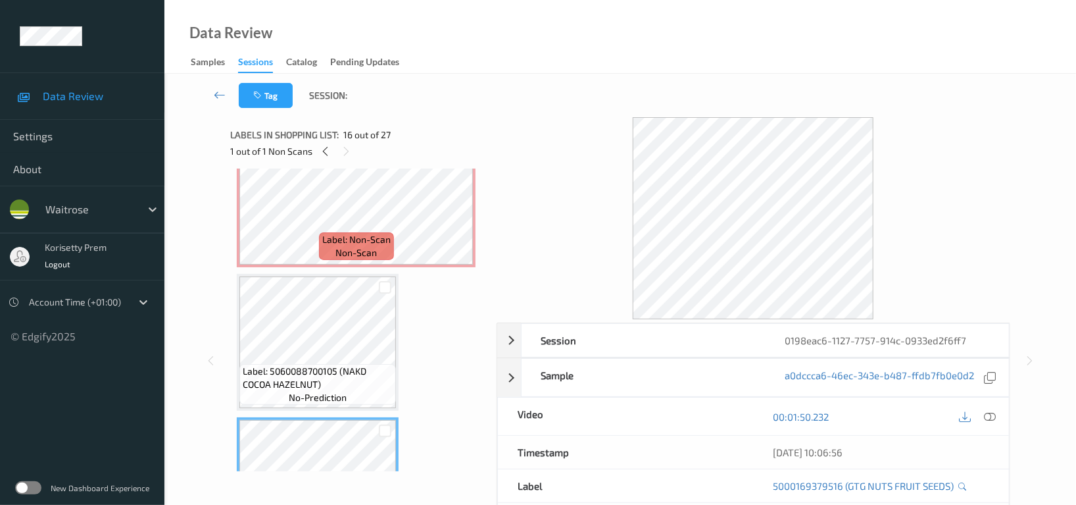
scroll to position [1897, 0]
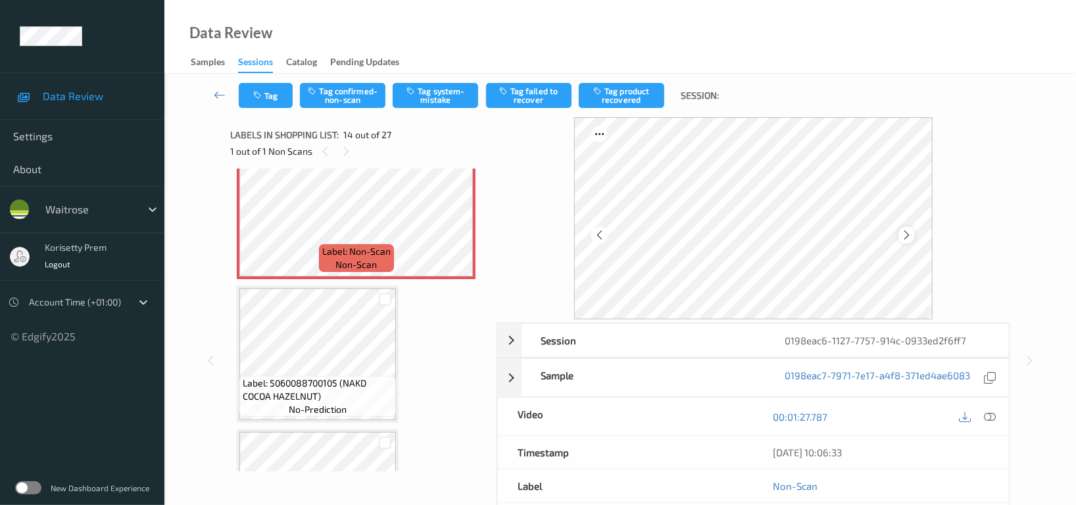
click at [905, 235] on icon at bounding box center [906, 235] width 11 height 12
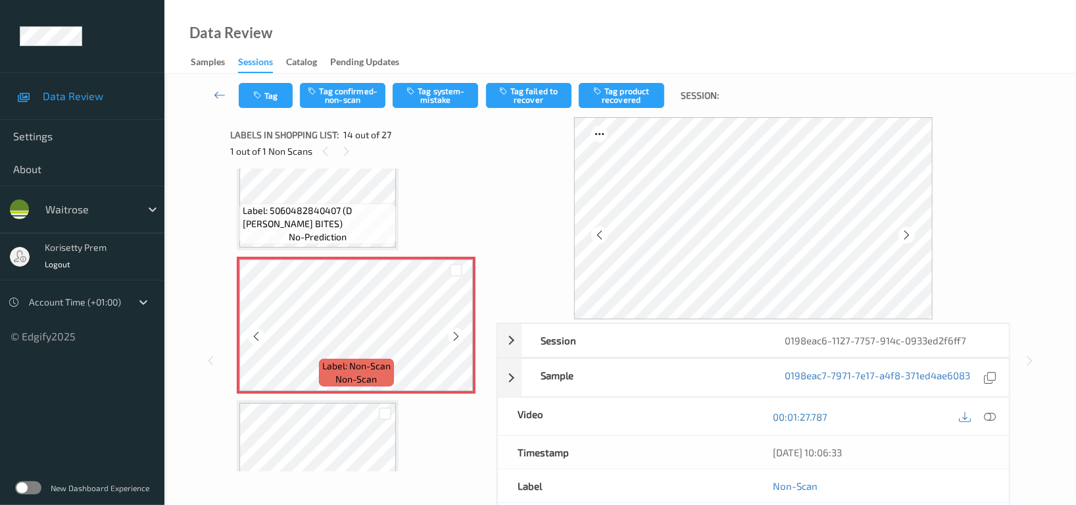
scroll to position [1721, 0]
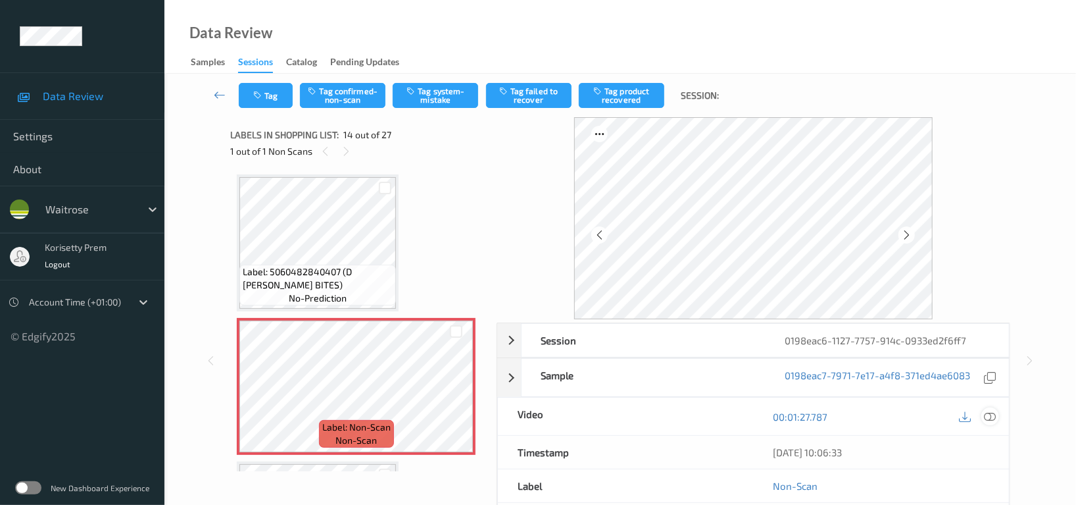
click at [986, 411] on icon at bounding box center [990, 417] width 12 height 12
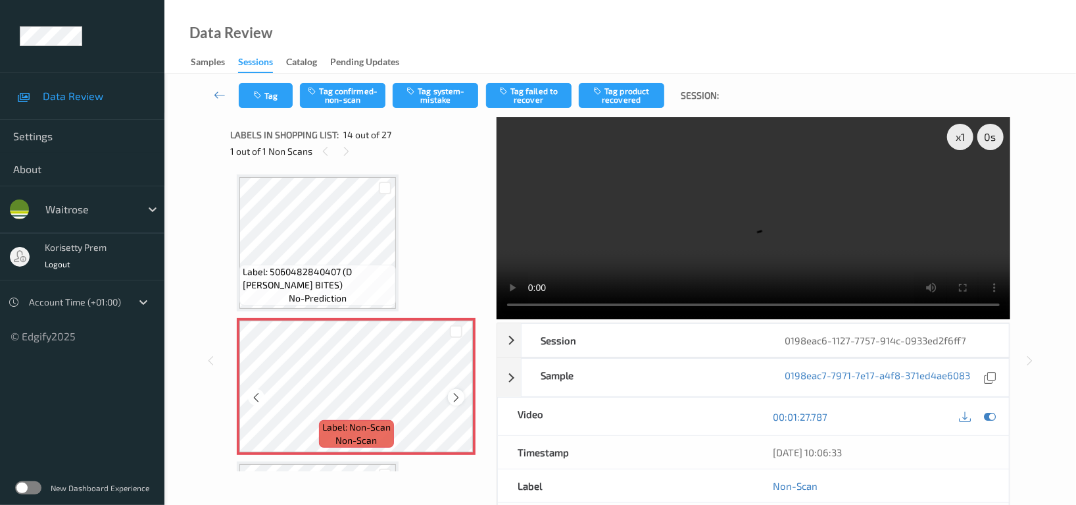
click at [449, 393] on div at bounding box center [456, 397] width 16 height 16
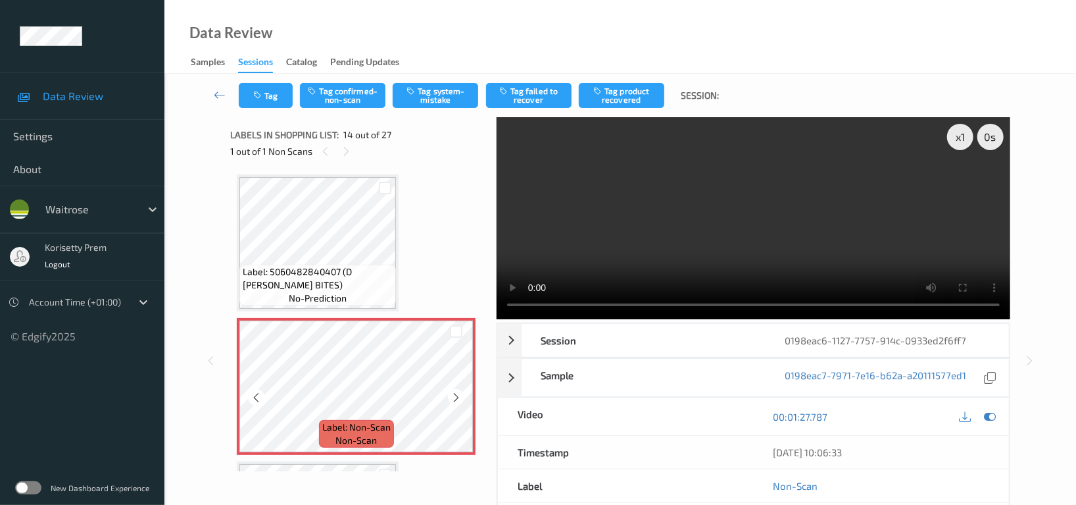
click at [449, 393] on div at bounding box center [456, 397] width 16 height 16
click at [632, 177] on video at bounding box center [754, 218] width 514 height 202
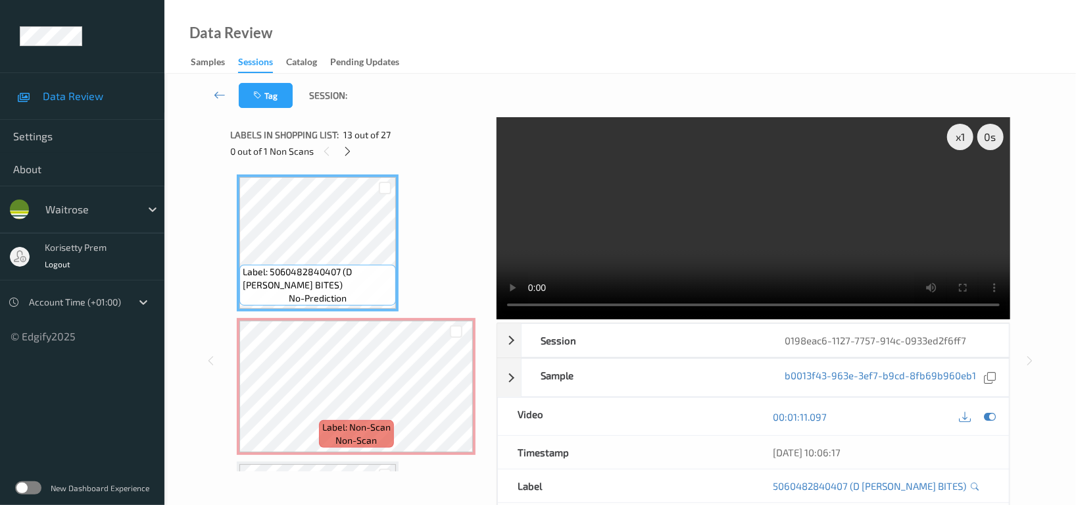
click at [721, 161] on video at bounding box center [754, 218] width 514 height 202
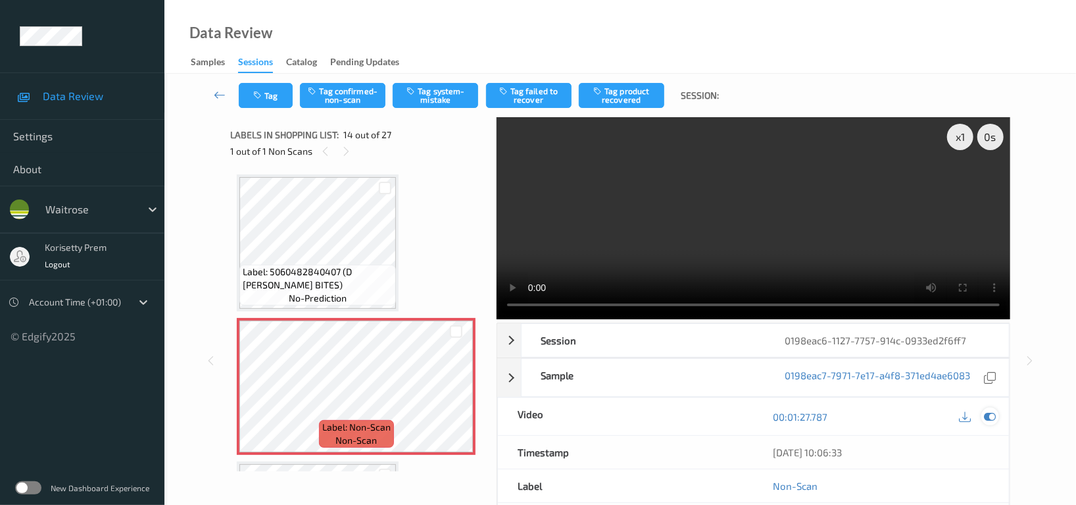
click at [990, 420] on icon at bounding box center [990, 417] width 12 height 12
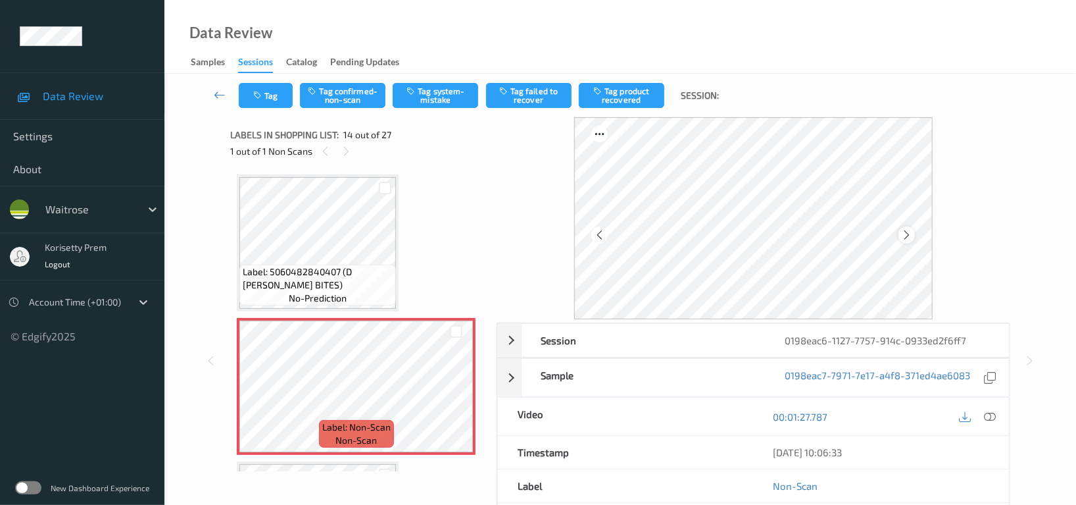
click at [901, 239] on icon at bounding box center [906, 235] width 11 height 12
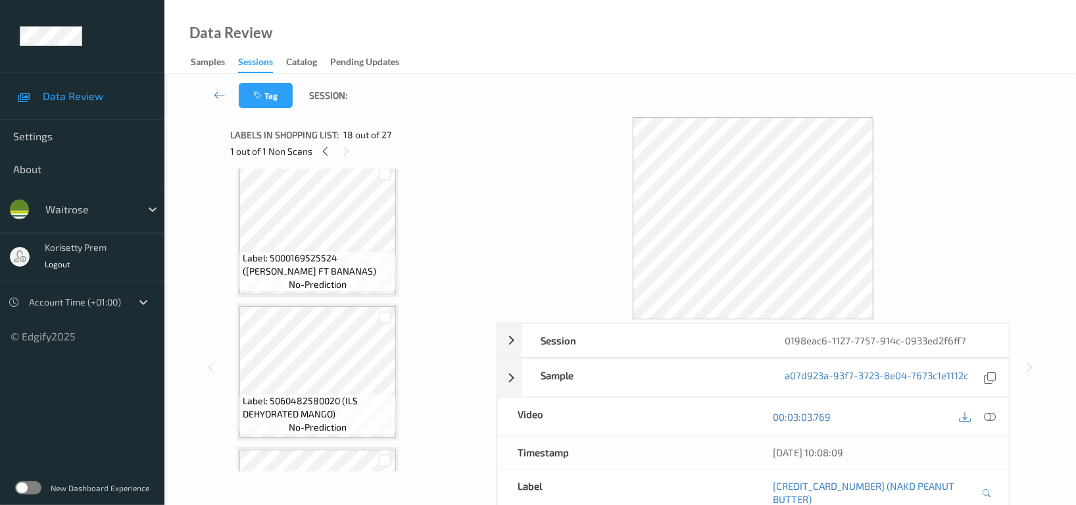
scroll to position [2599, 0]
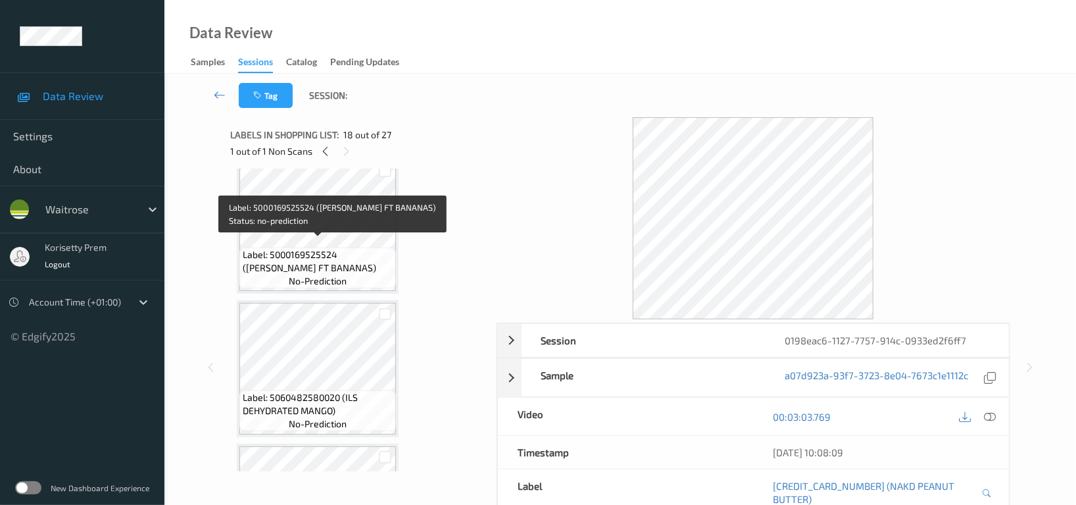
click at [332, 248] on span "Label: 5000169525524 (WR DORG FT BANANAS)" at bounding box center [318, 261] width 150 height 26
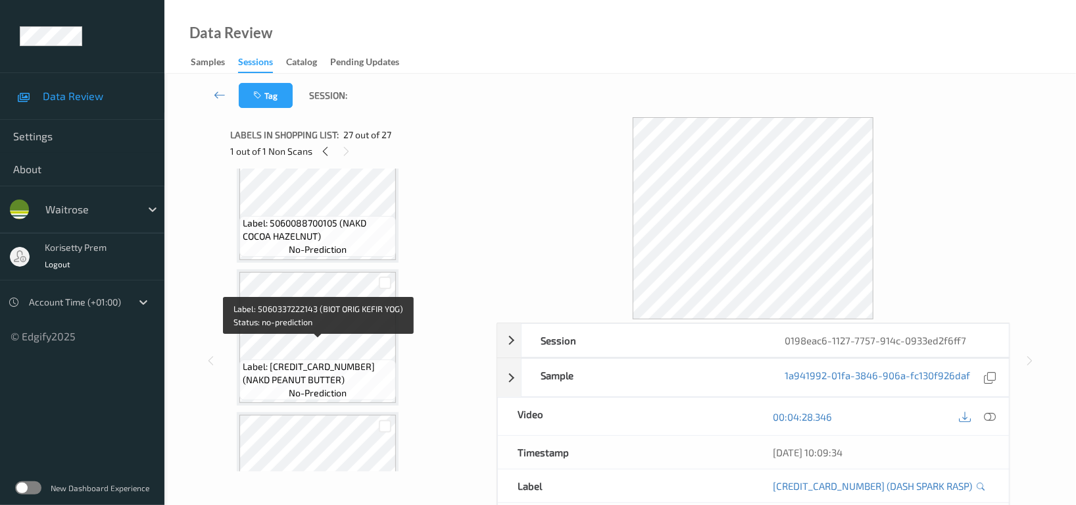
scroll to position [2335, 0]
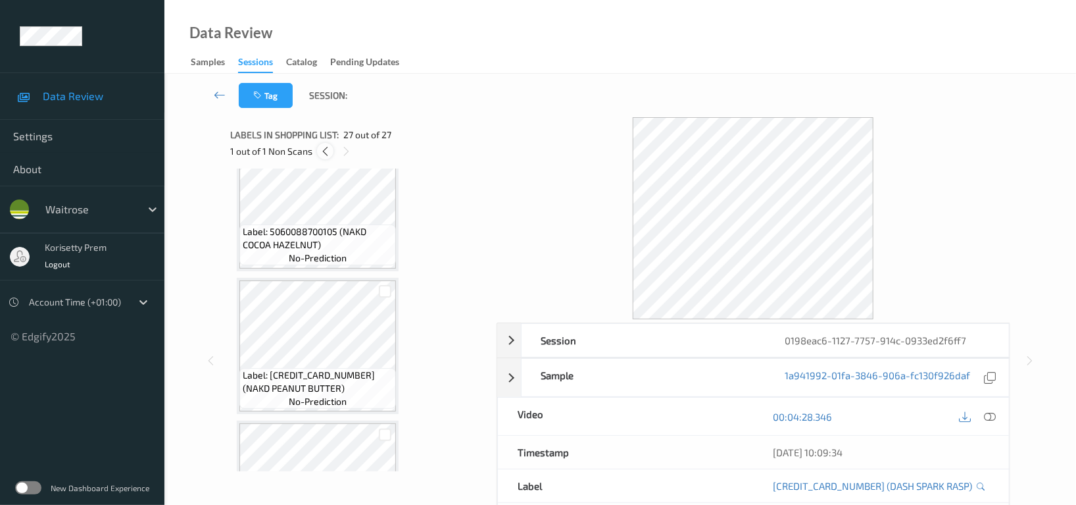
click at [325, 154] on icon at bounding box center [325, 151] width 11 height 12
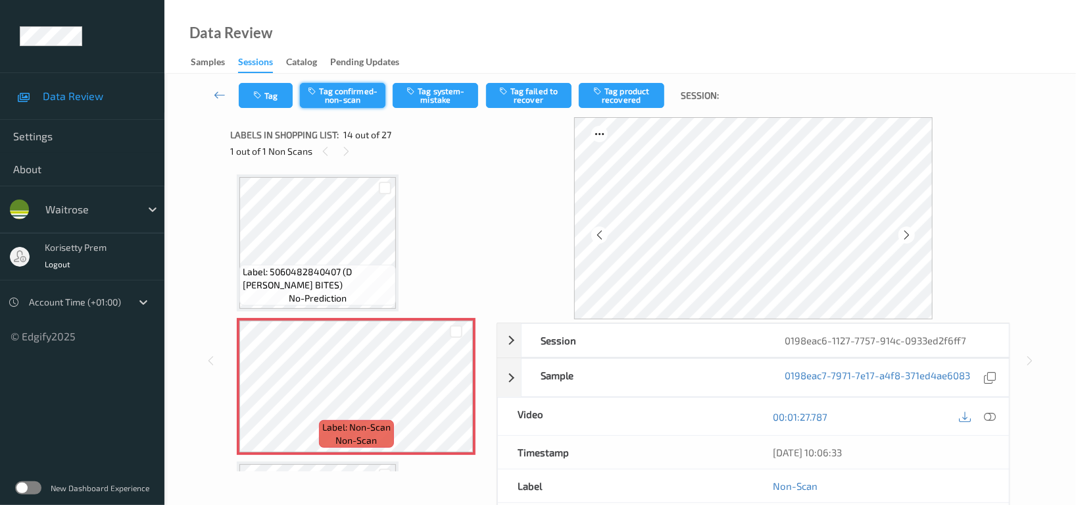
click at [374, 99] on button "Tag confirmed-non-scan" at bounding box center [343, 95] width 86 height 25
click at [525, 89] on button "Tag failed to recover" at bounding box center [529, 95] width 86 height 25
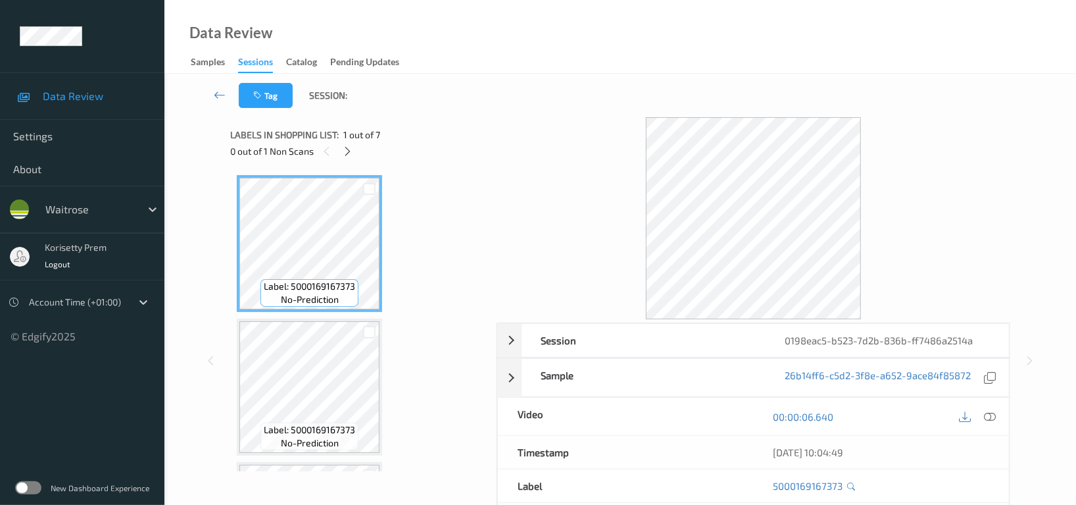
click at [542, 88] on div "Tag Session:" at bounding box center [620, 95] width 858 height 43
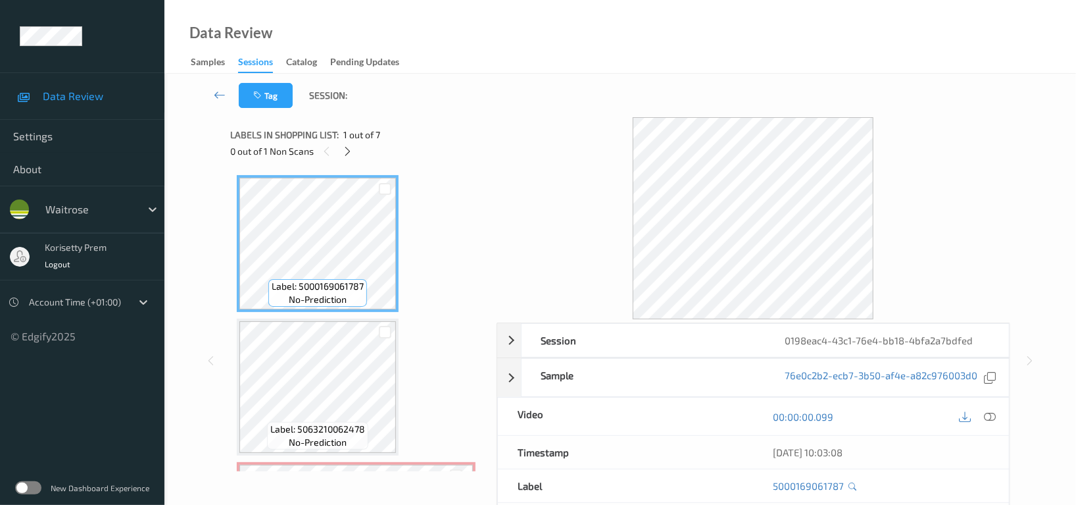
click at [552, 61] on div "Data Review Samples Sessions Catalog Pending Updates" at bounding box center [620, 37] width 912 height 74
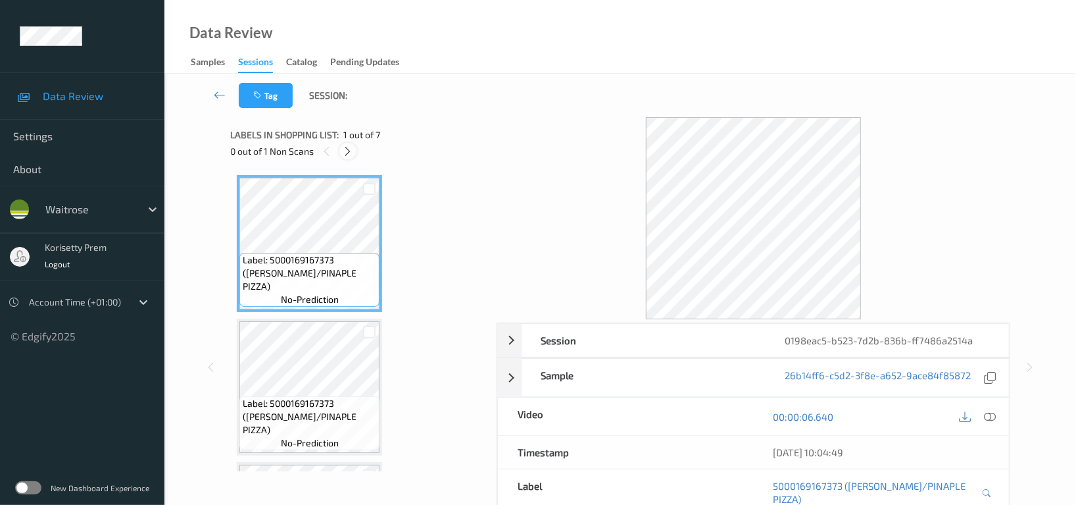
click at [347, 146] on icon at bounding box center [348, 151] width 11 height 12
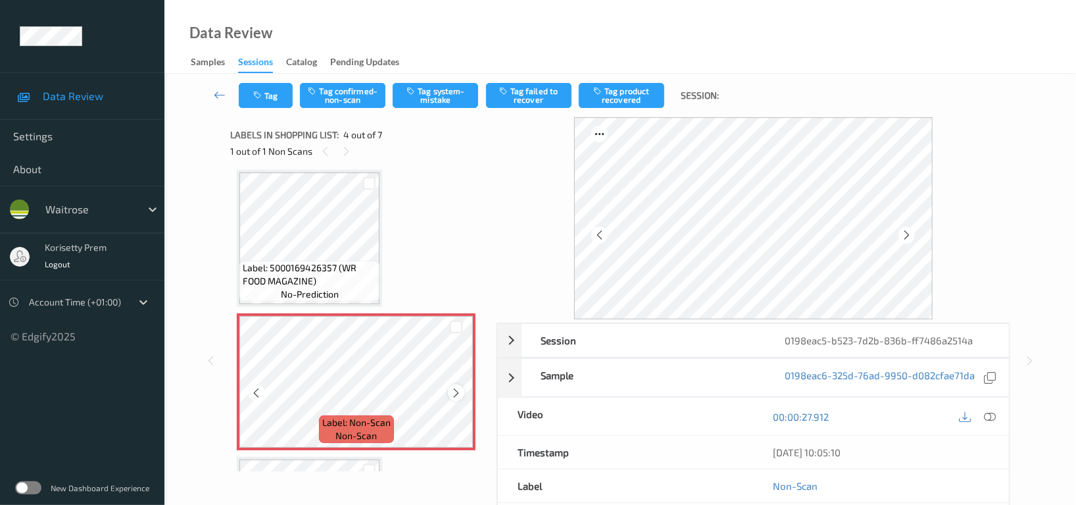
click at [458, 388] on icon at bounding box center [456, 393] width 11 height 12
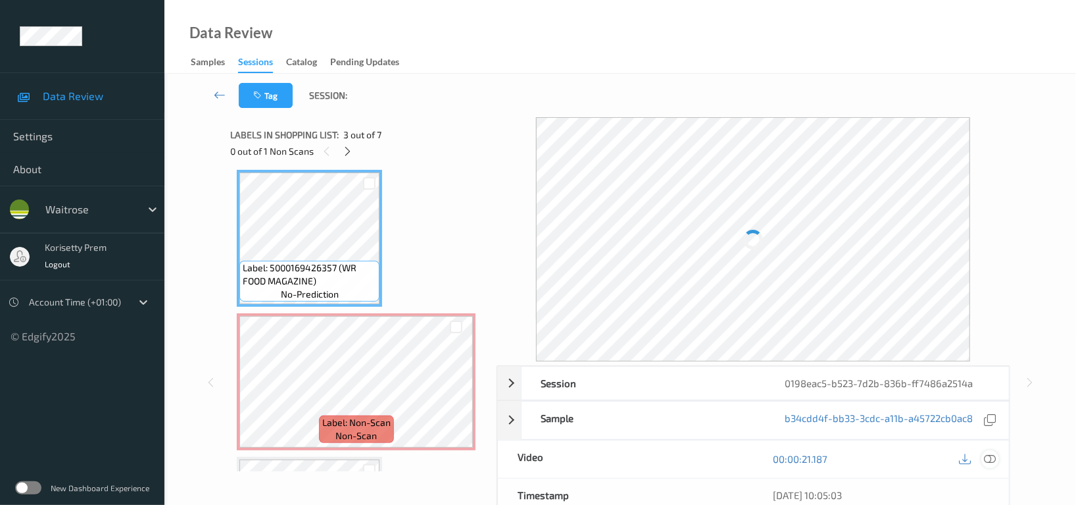
click at [995, 464] on icon at bounding box center [990, 459] width 12 height 12
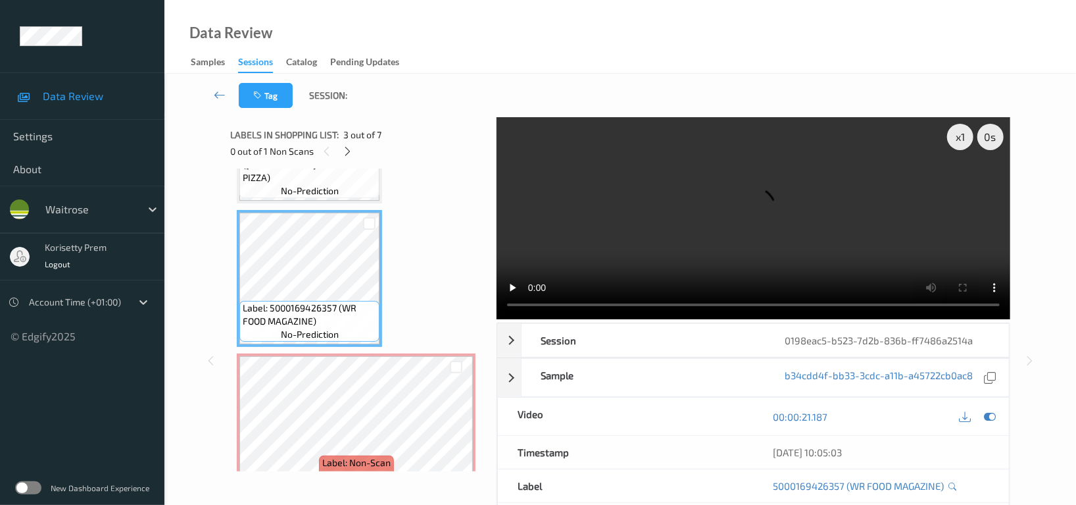
scroll to position [205, 0]
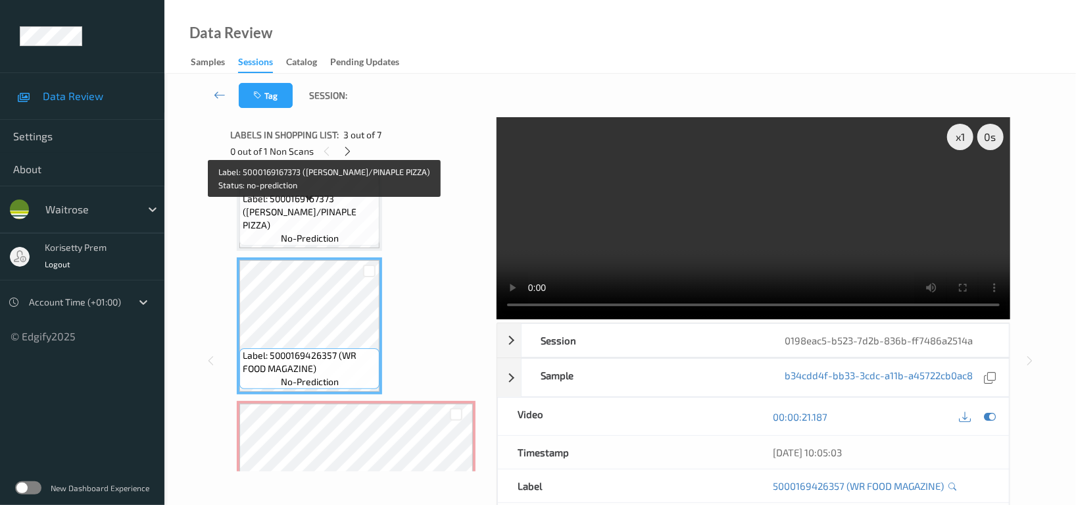
click at [331, 220] on span "Label: 5000169167373 ([PERSON_NAME]/PINAPLE PIZZA)" at bounding box center [310, 211] width 134 height 39
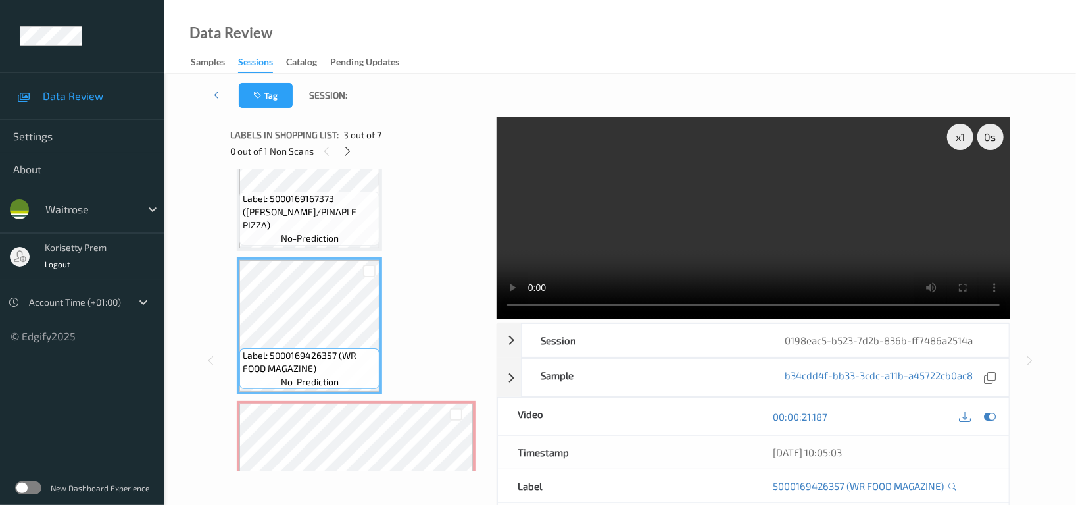
click at [801, 219] on video at bounding box center [754, 218] width 514 height 202
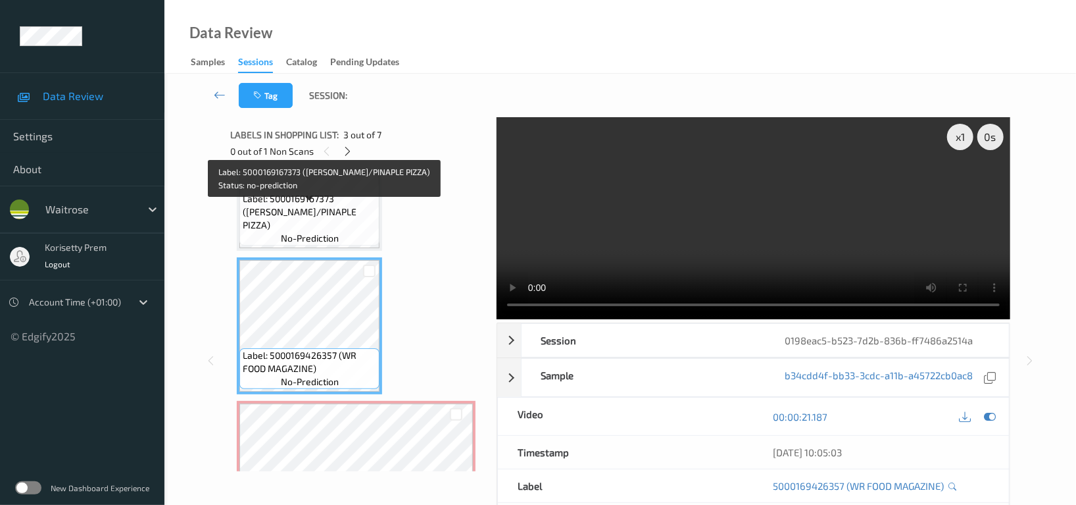
click at [298, 214] on span "Label: 5000169167373 (WR HAM/PINAPLE PIZZA)" at bounding box center [310, 211] width 134 height 39
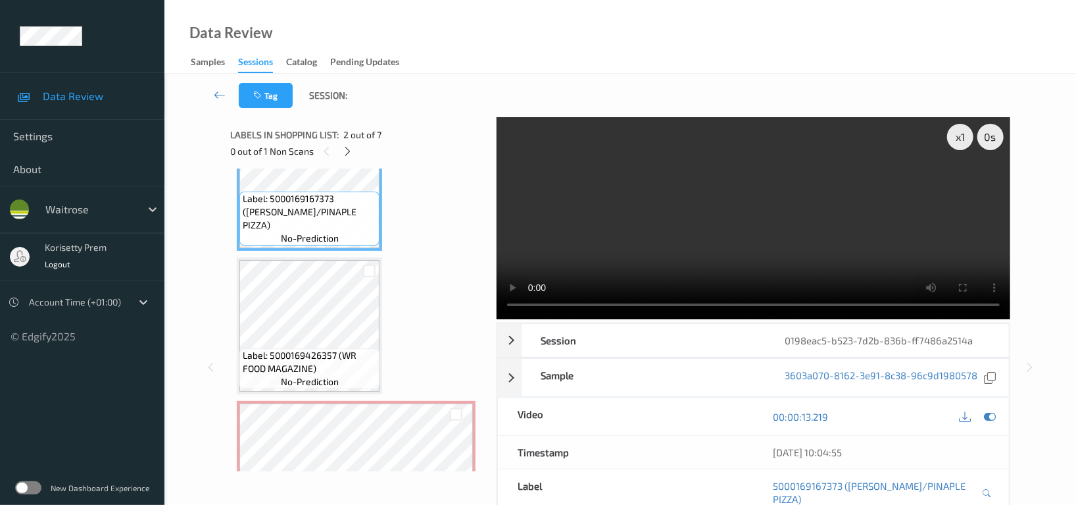
scroll to position [292, 0]
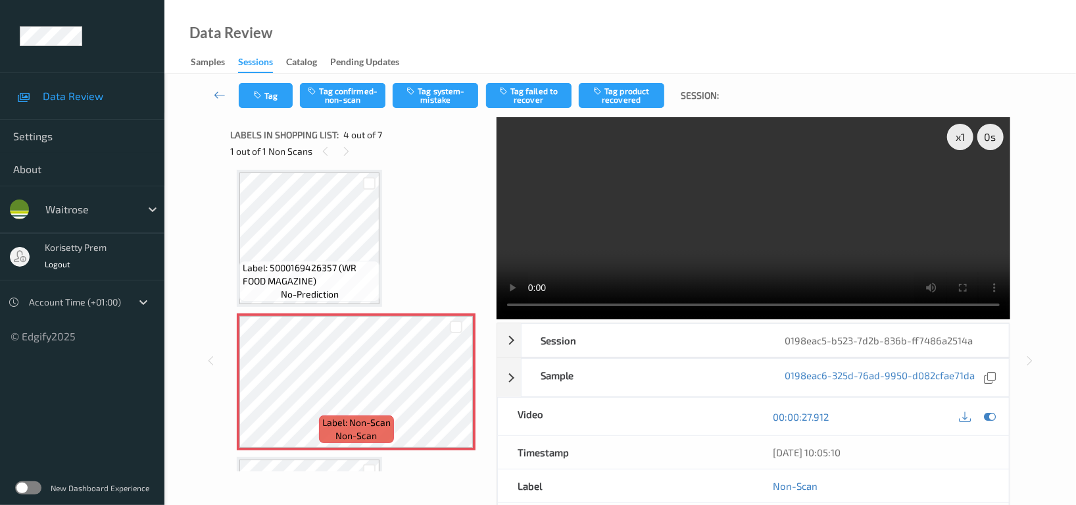
click at [715, 234] on video at bounding box center [754, 218] width 514 height 202
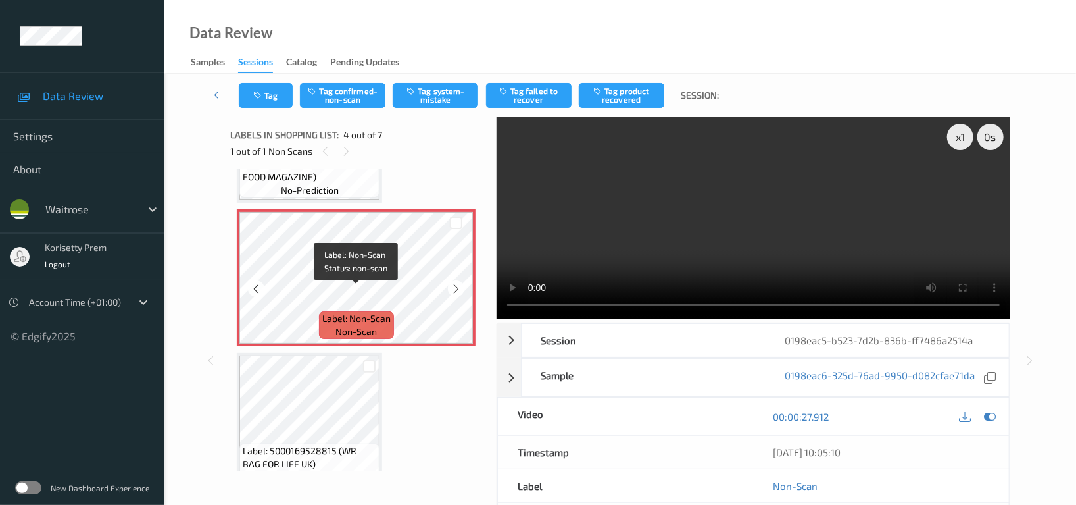
scroll to position [351, 0]
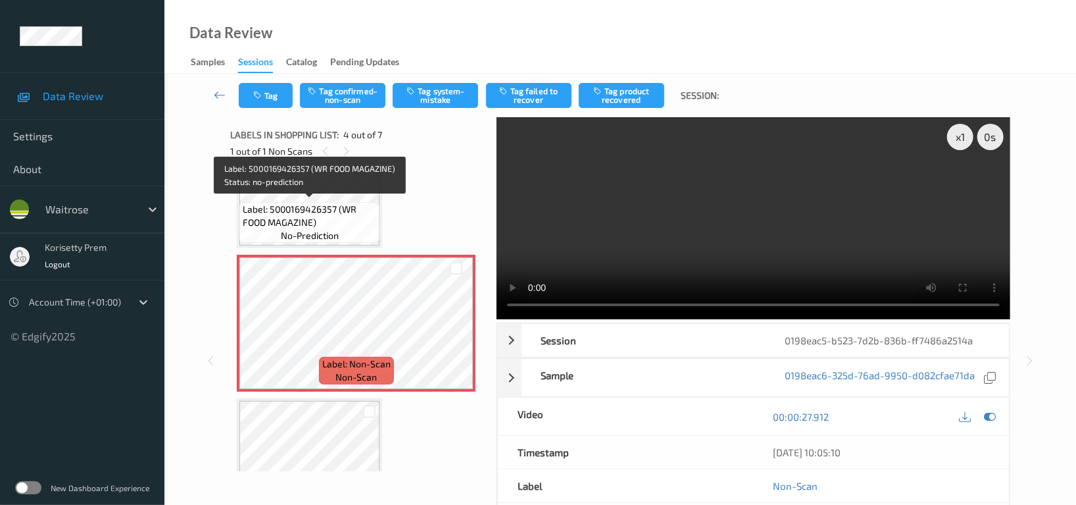
click at [288, 203] on span "Label: 5000169426357 (WR FOOD MAGAZINE)" at bounding box center [310, 216] width 134 height 26
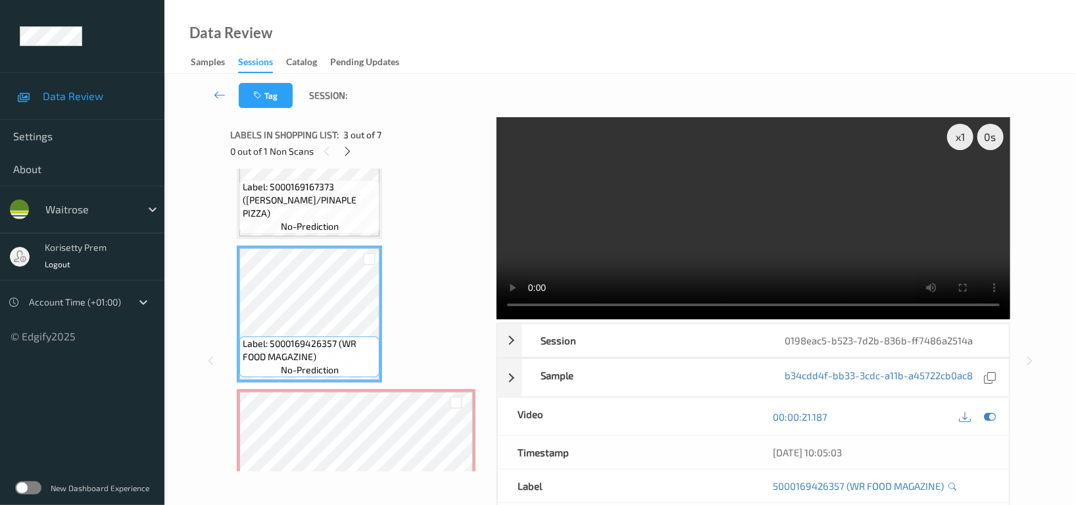
scroll to position [175, 0]
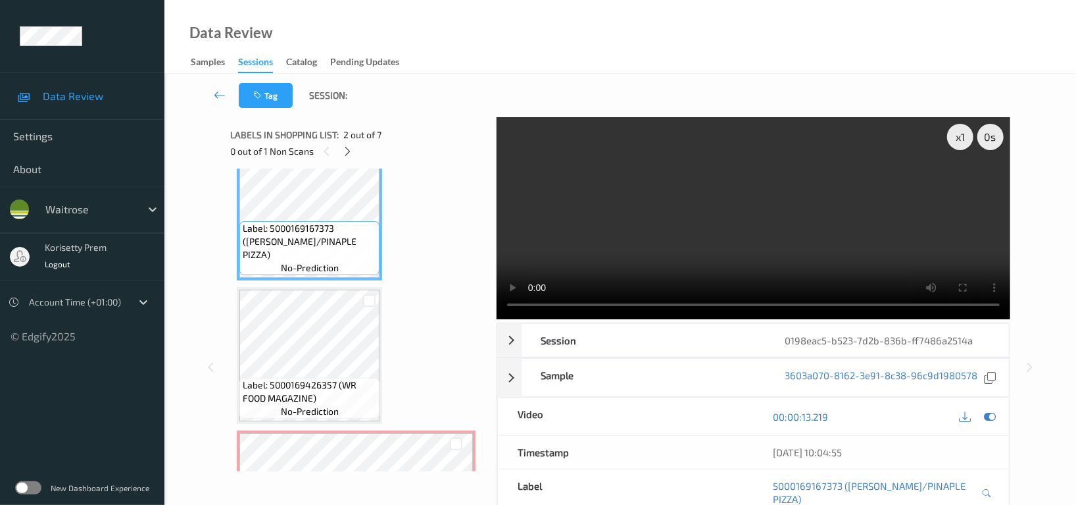
click at [704, 172] on video at bounding box center [754, 218] width 514 height 202
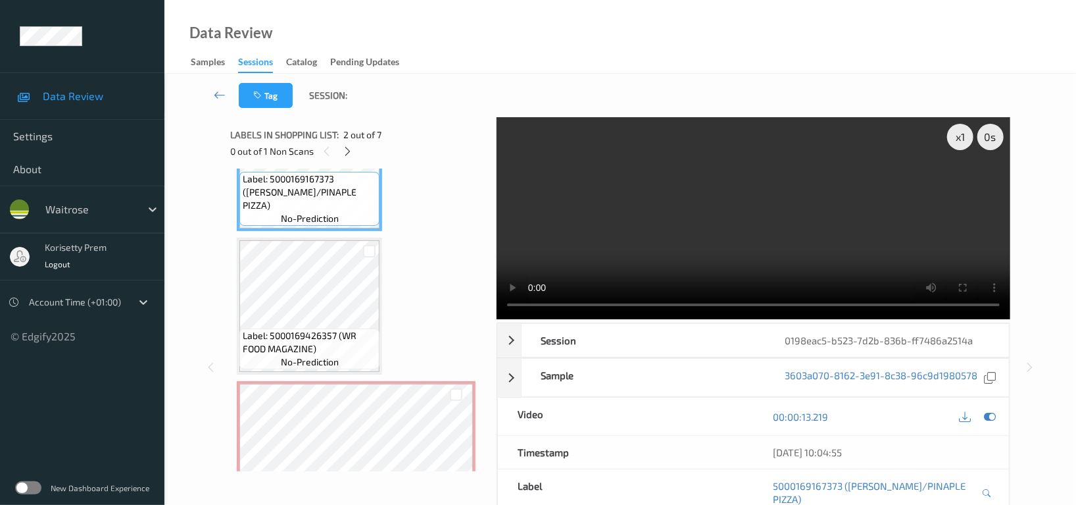
scroll to position [438, 0]
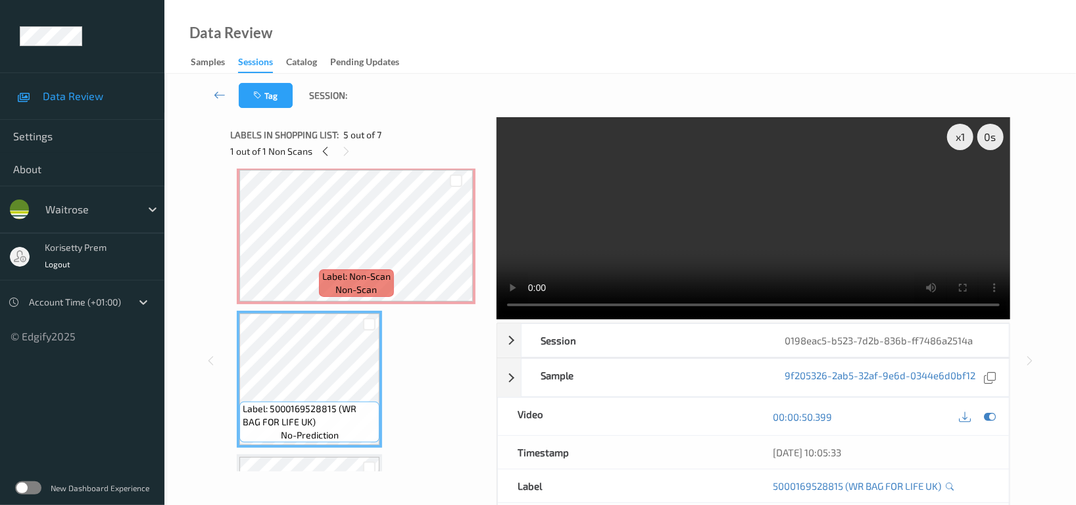
click at [648, 172] on video at bounding box center [754, 218] width 514 height 202
click at [991, 419] on icon at bounding box center [990, 417] width 12 height 12
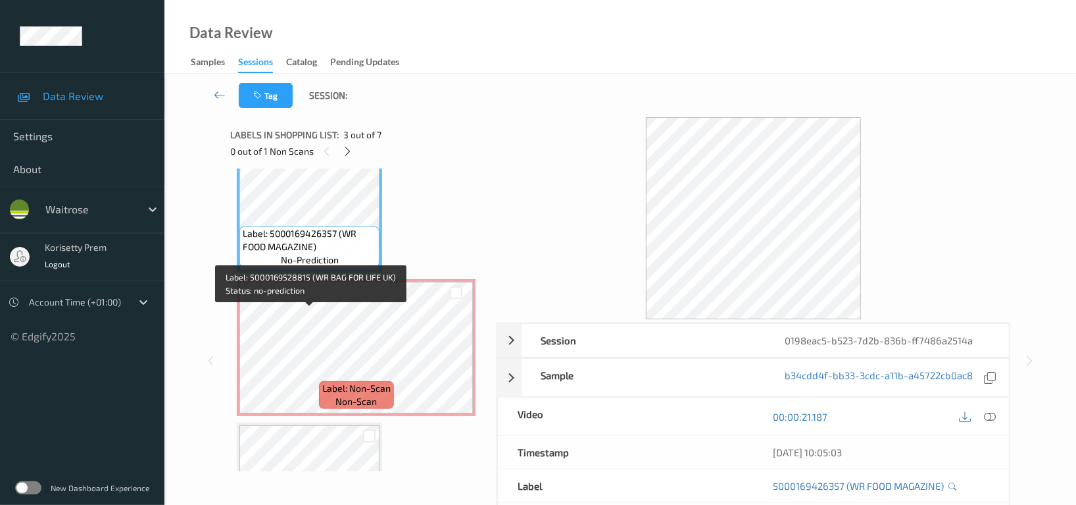
scroll to position [265, 0]
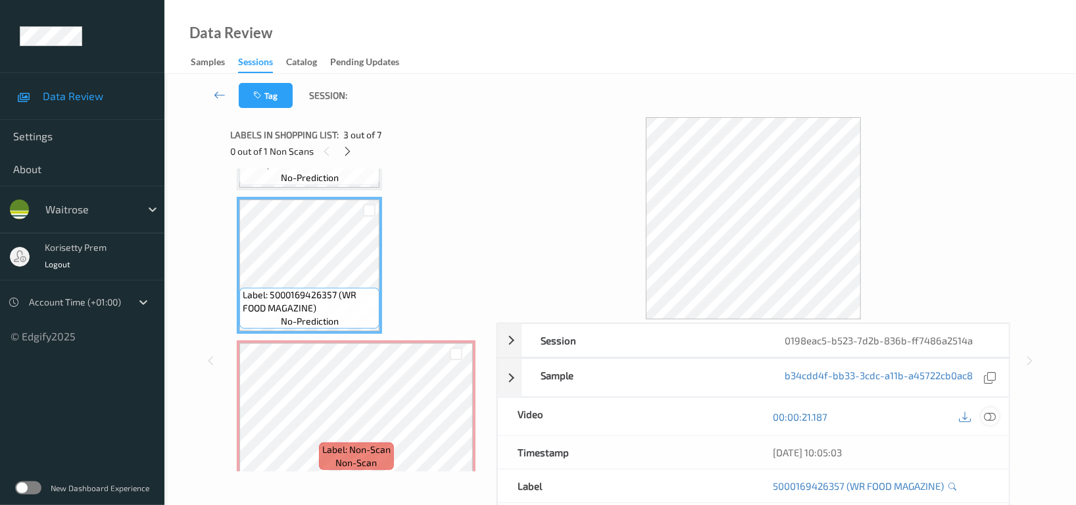
click at [993, 419] on icon at bounding box center [990, 417] width 12 height 12
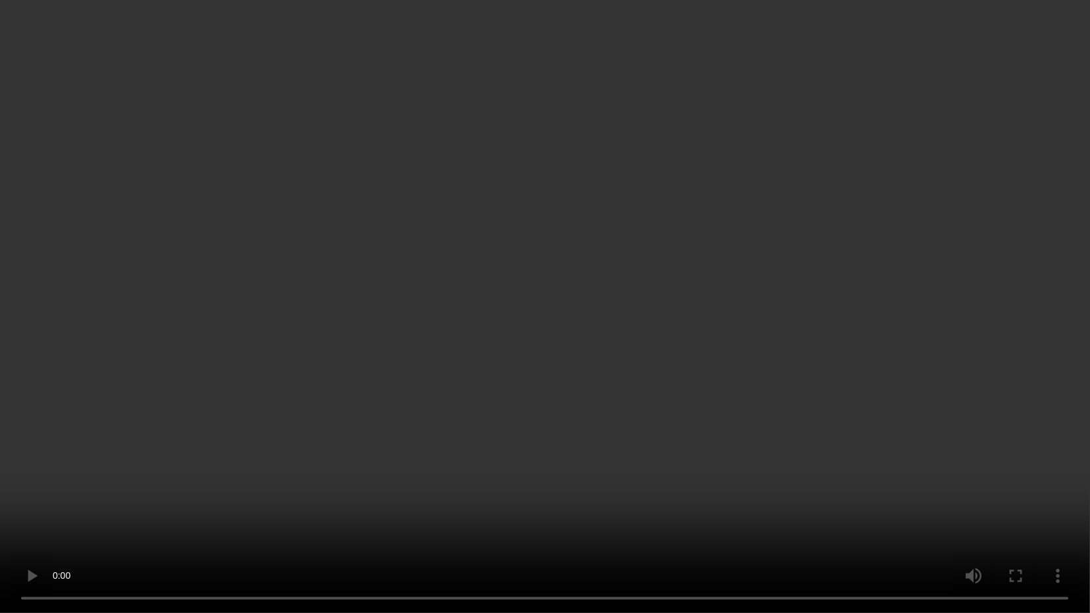
click at [490, 399] on video at bounding box center [545, 306] width 1090 height 613
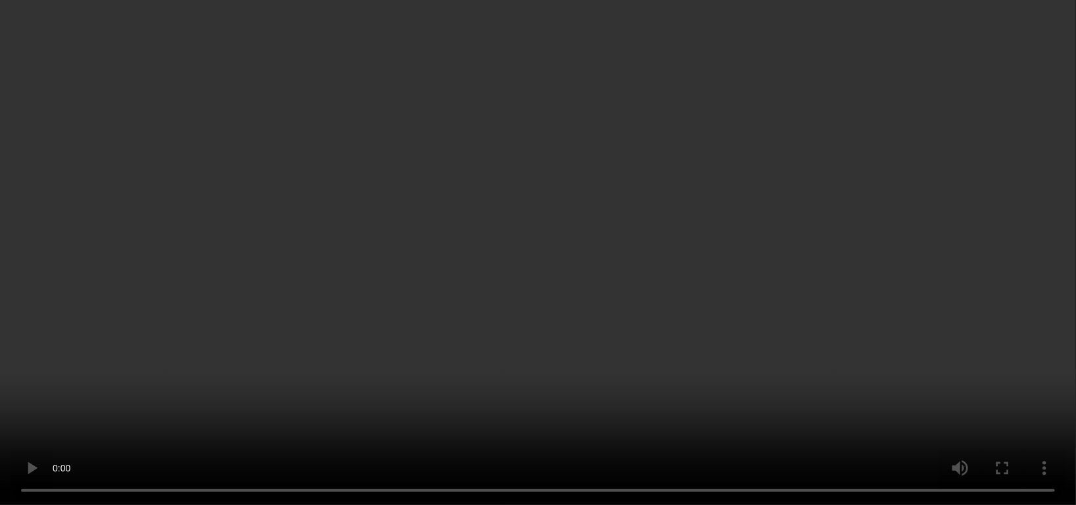
scroll to position [616, 0]
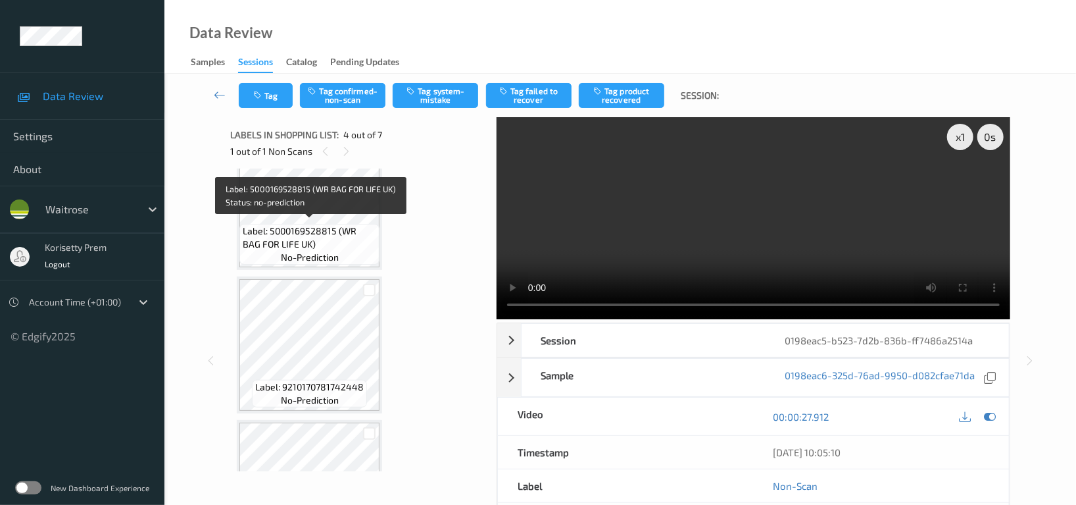
click at [332, 243] on span "Label: 5000169528815 (WR BAG FOR LIFE UK)" at bounding box center [310, 237] width 134 height 26
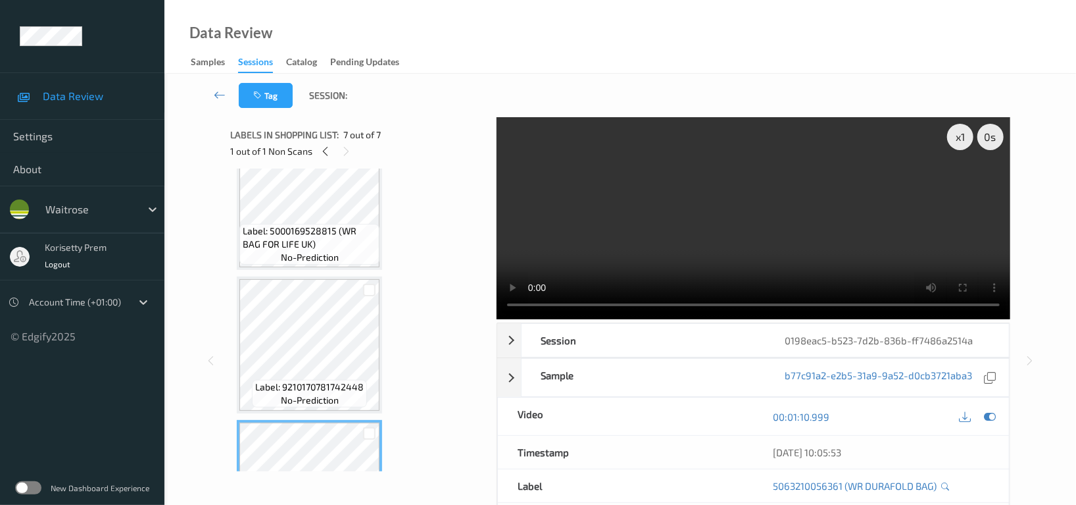
click at [618, 227] on video at bounding box center [754, 218] width 514 height 202
click at [620, 227] on video at bounding box center [754, 218] width 514 height 202
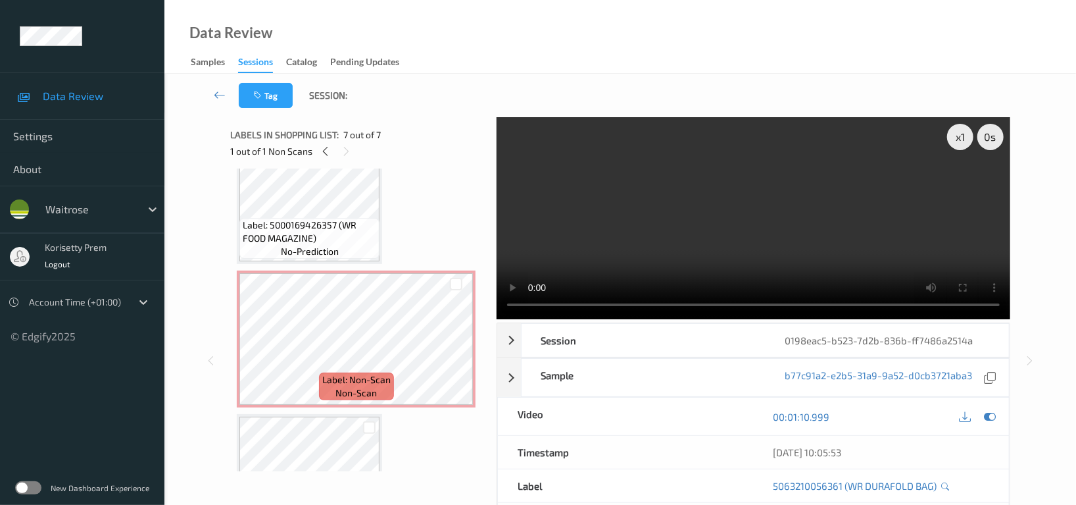
scroll to position [265, 0]
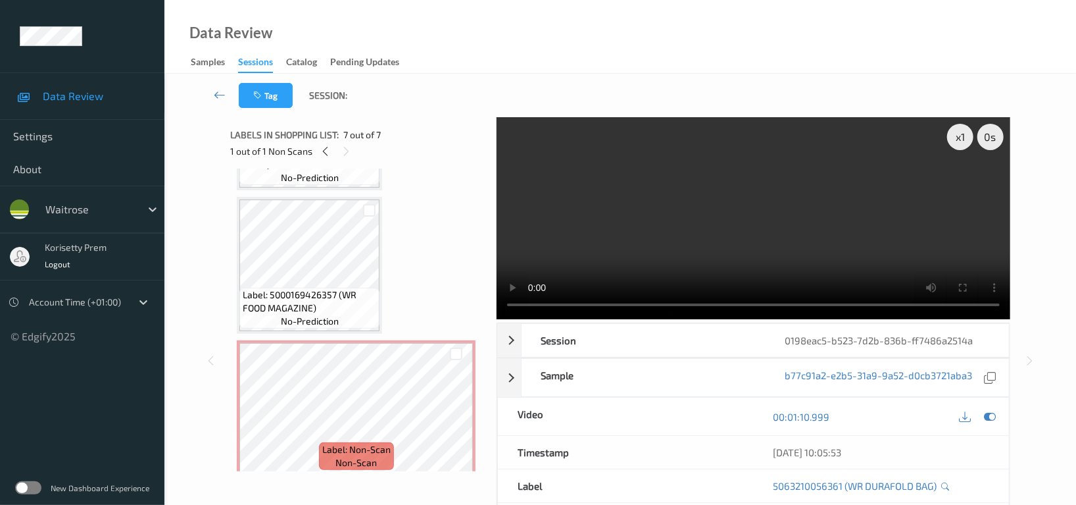
click at [335, 151] on div "1 out of 1 Non Scans" at bounding box center [358, 151] width 257 height 16
click at [330, 154] on icon at bounding box center [325, 151] width 11 height 12
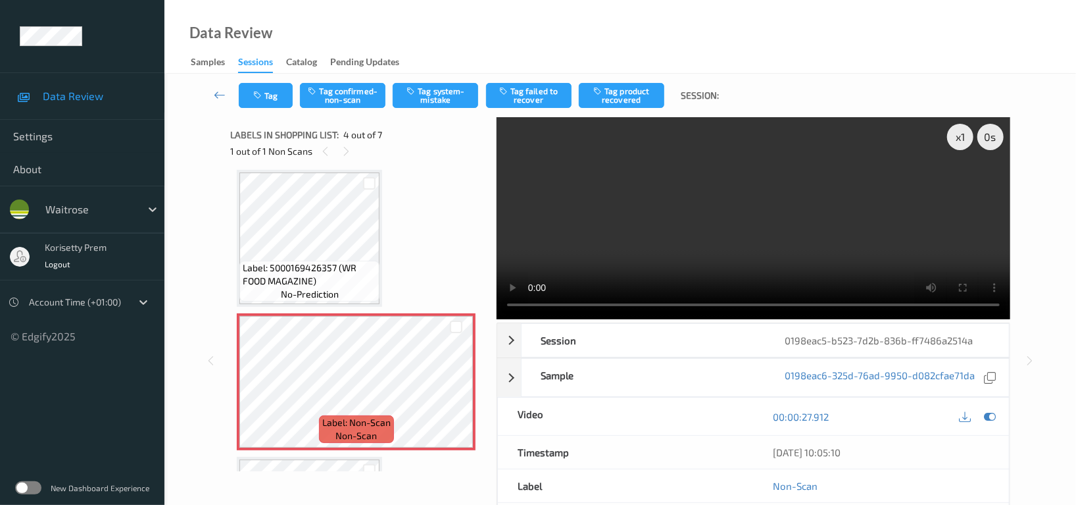
click at [799, 184] on video at bounding box center [754, 218] width 514 height 202
click at [348, 89] on button "Tag confirmed-non-scan" at bounding box center [343, 95] width 86 height 25
click at [531, 99] on button "Tag failed to recover" at bounding box center [529, 95] width 86 height 25
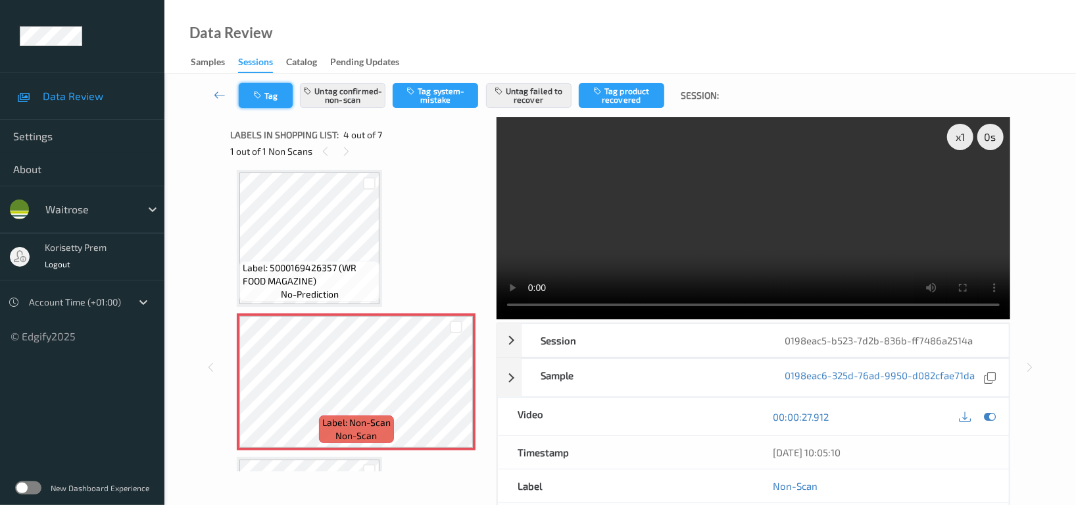
click at [280, 98] on button "Tag" at bounding box center [266, 95] width 54 height 25
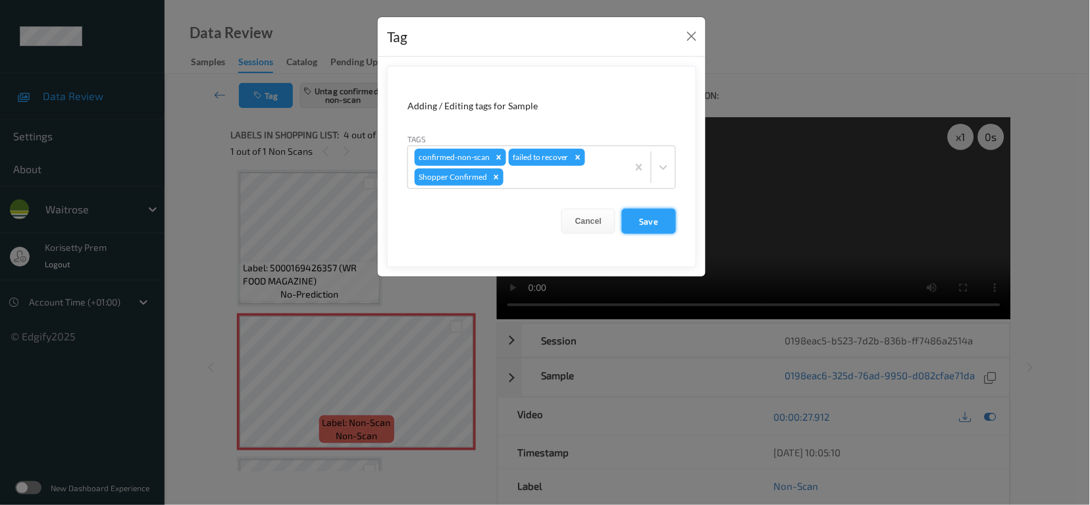
click at [644, 222] on button "Save" at bounding box center [649, 221] width 54 height 25
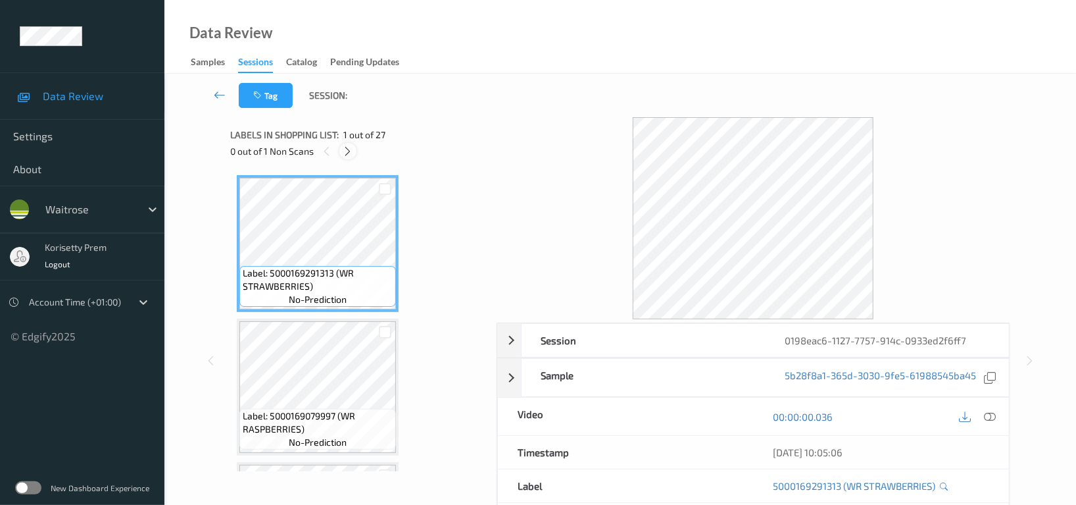
click at [354, 156] on div at bounding box center [347, 151] width 16 height 16
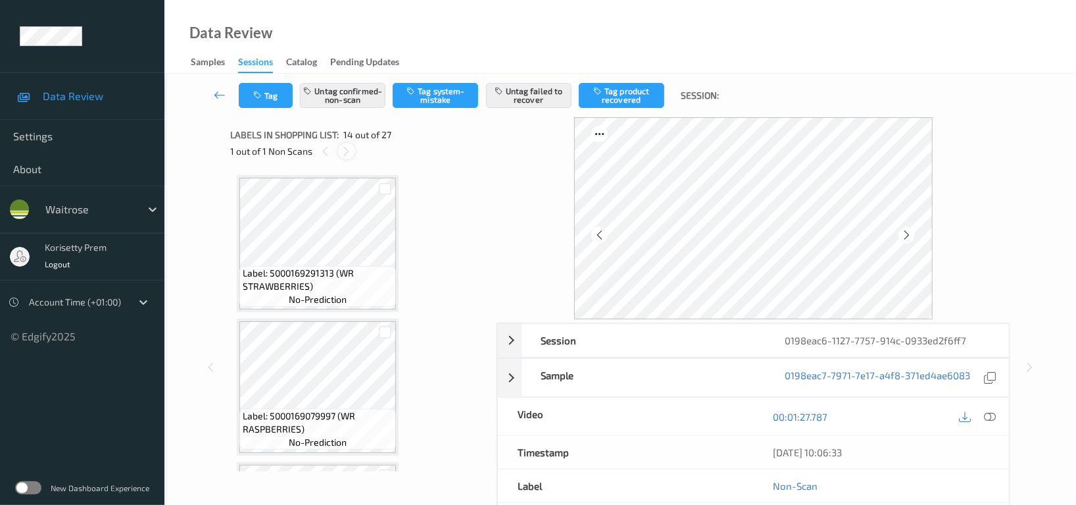
scroll to position [1721, 0]
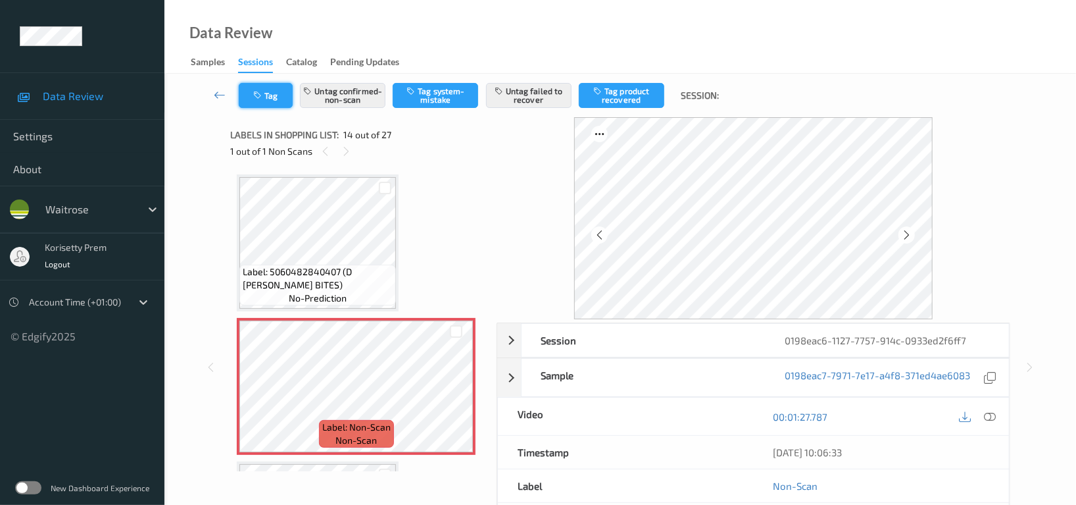
click at [279, 98] on button "Tag" at bounding box center [266, 95] width 54 height 25
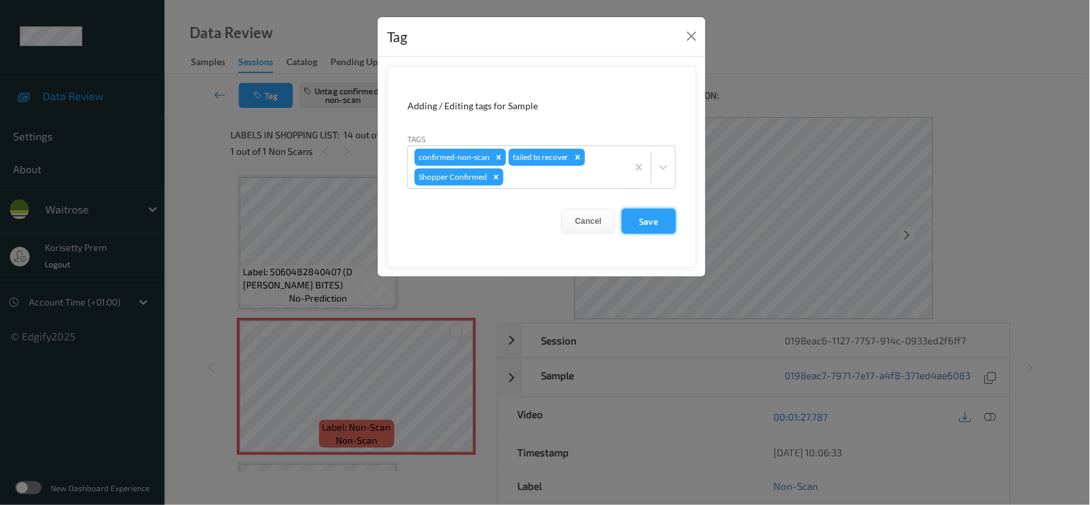
click at [638, 221] on button "Save" at bounding box center [649, 221] width 54 height 25
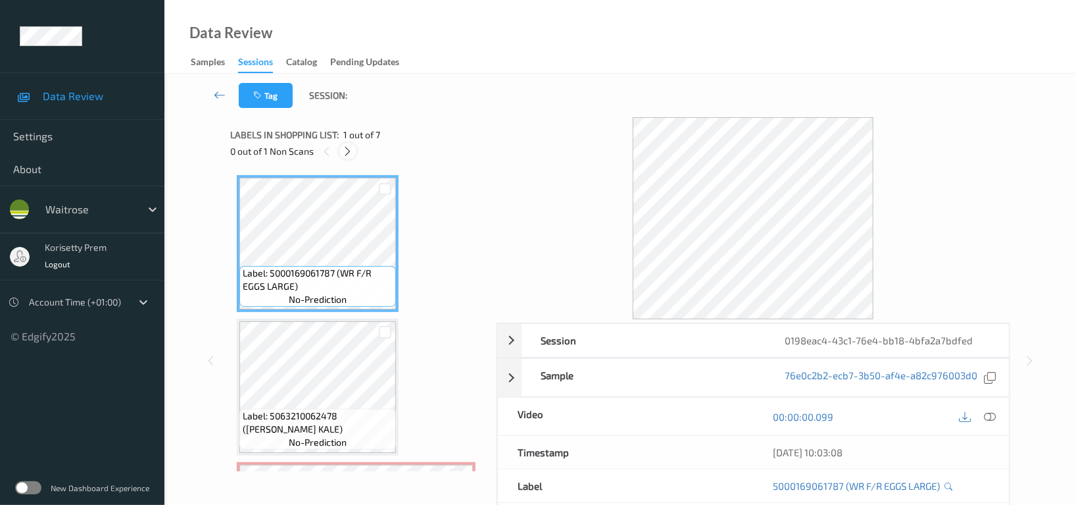
click at [354, 151] on div at bounding box center [347, 151] width 16 height 16
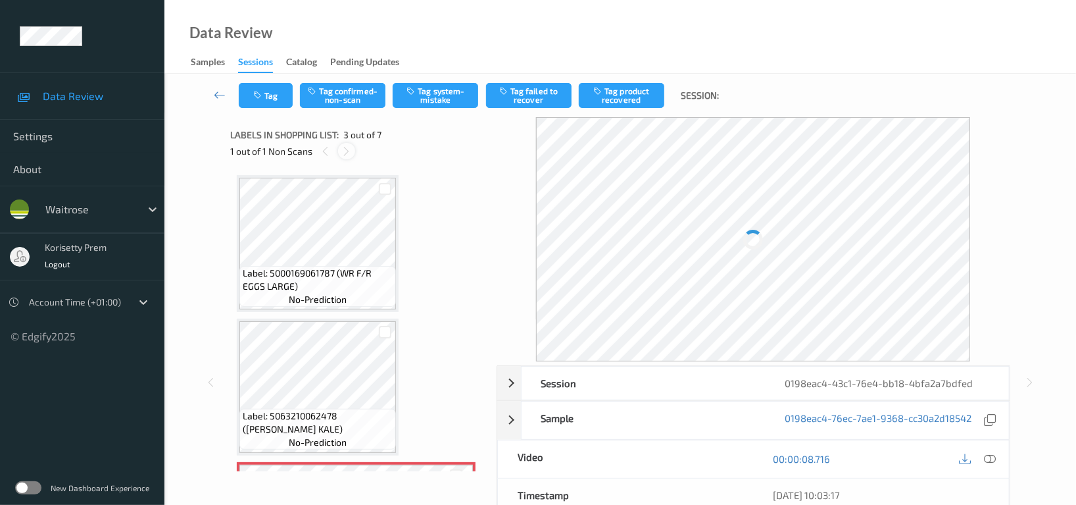
scroll to position [149, 0]
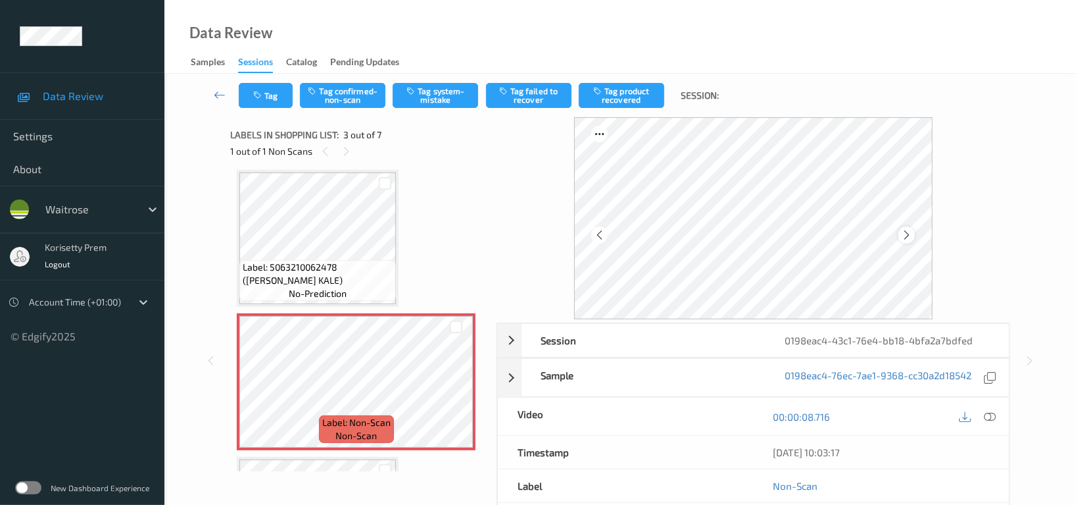
click at [903, 237] on icon at bounding box center [906, 235] width 11 height 12
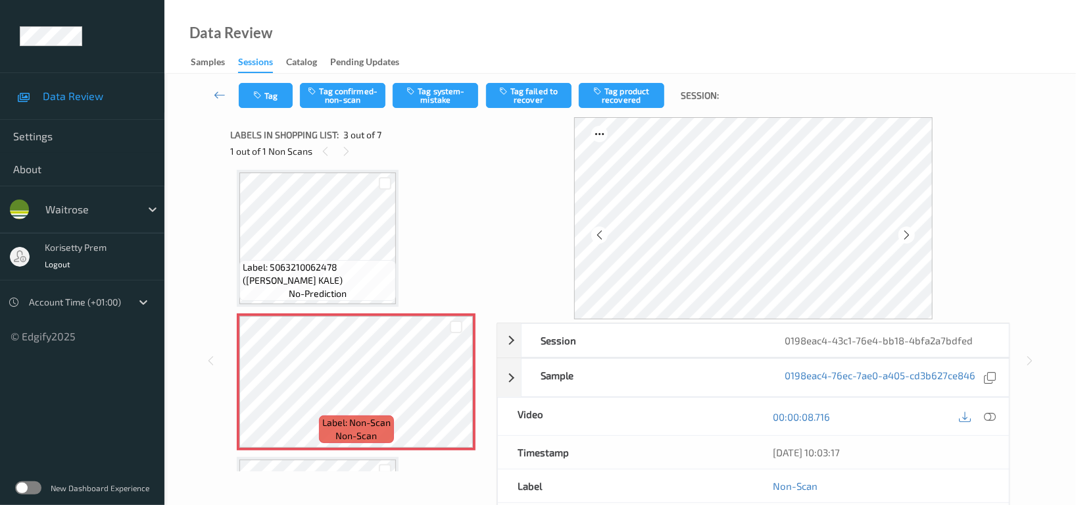
click at [903, 237] on icon at bounding box center [906, 235] width 11 height 12
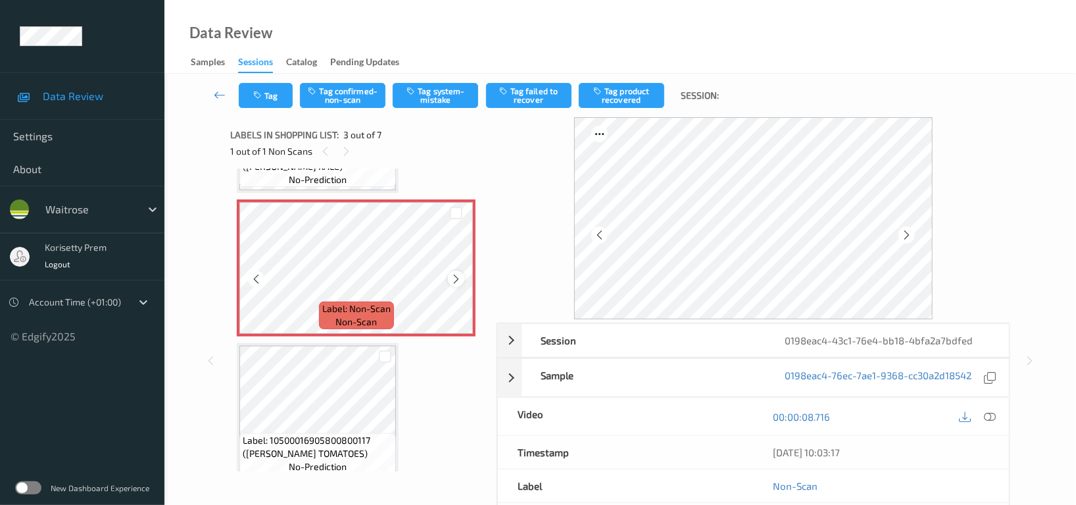
scroll to position [175, 0]
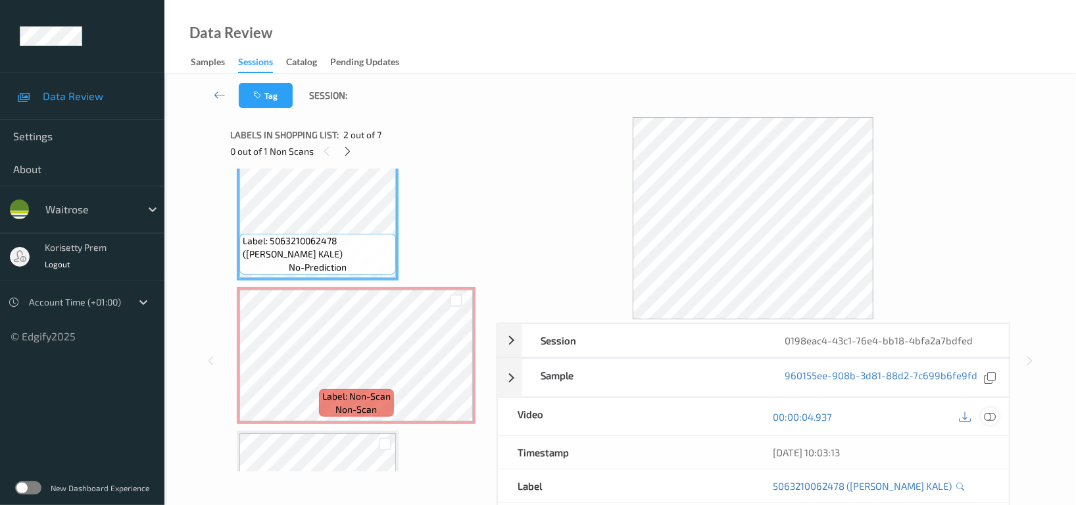
click at [986, 416] on icon at bounding box center [990, 417] width 12 height 12
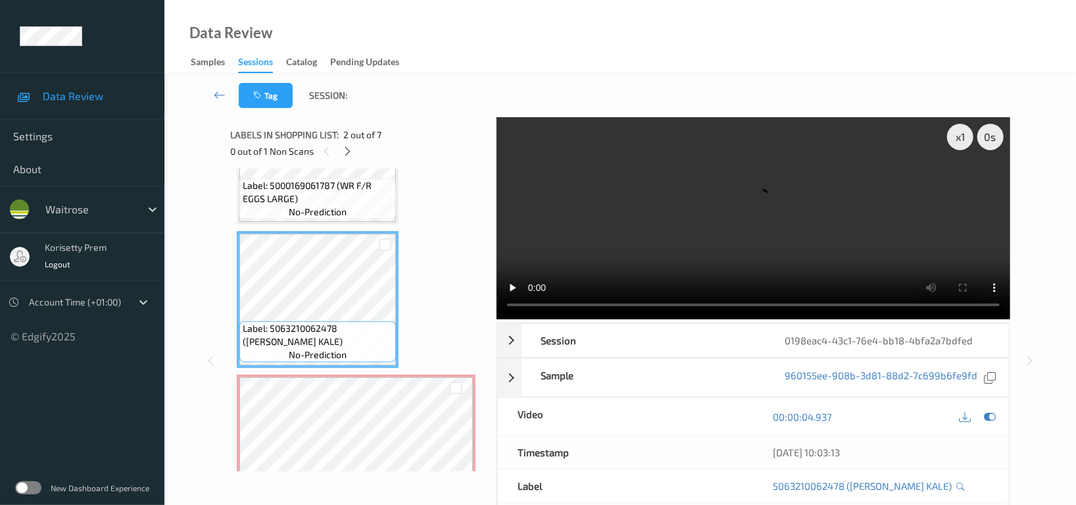
scroll to position [0, 0]
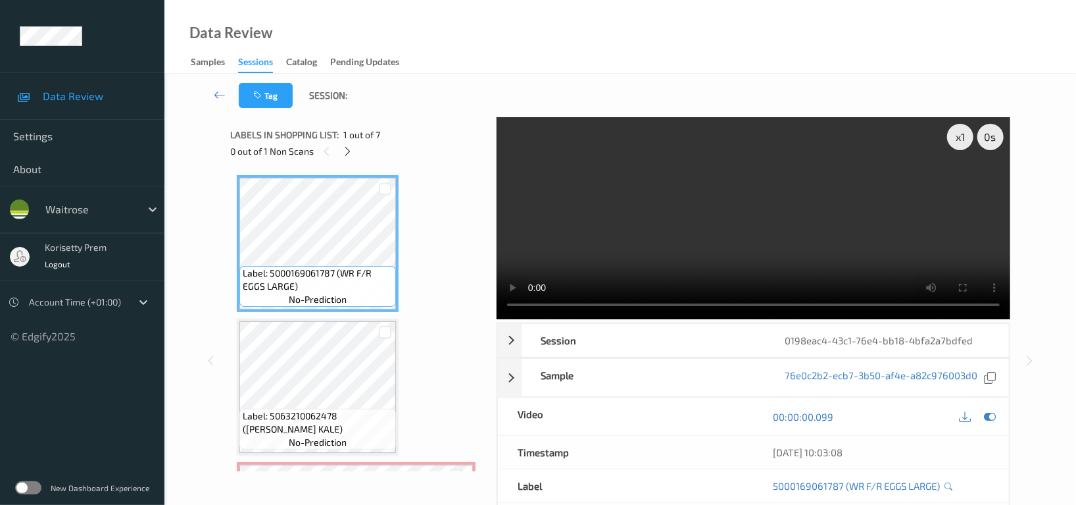
click at [617, 245] on video at bounding box center [754, 218] width 514 height 202
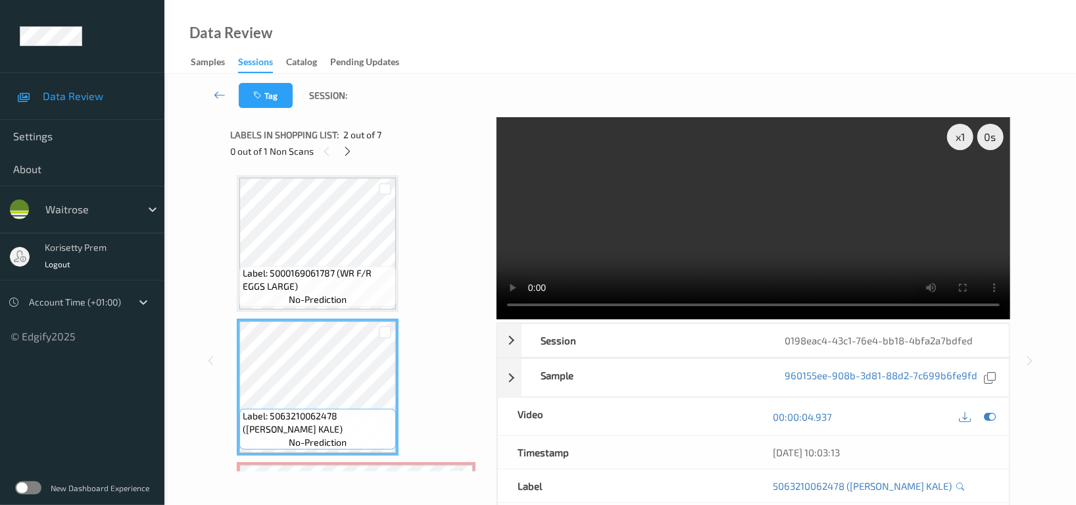
click at [704, 228] on video at bounding box center [754, 218] width 514 height 202
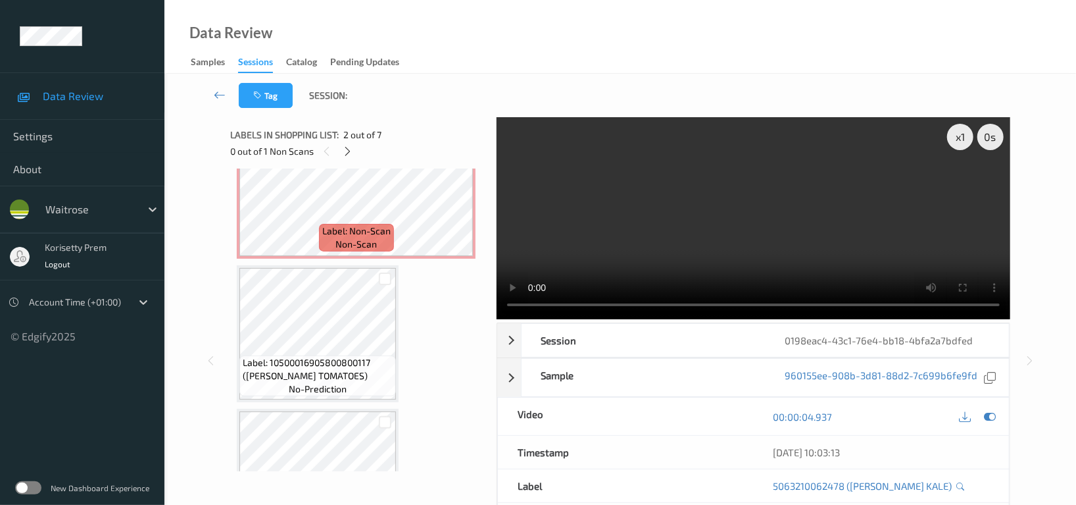
scroll to position [351, 0]
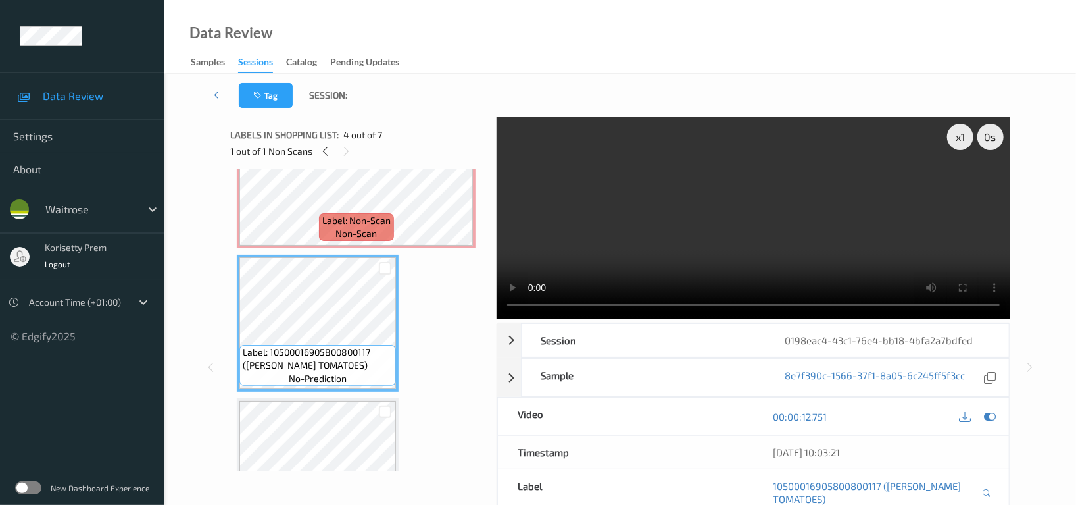
click at [755, 242] on video at bounding box center [754, 218] width 514 height 202
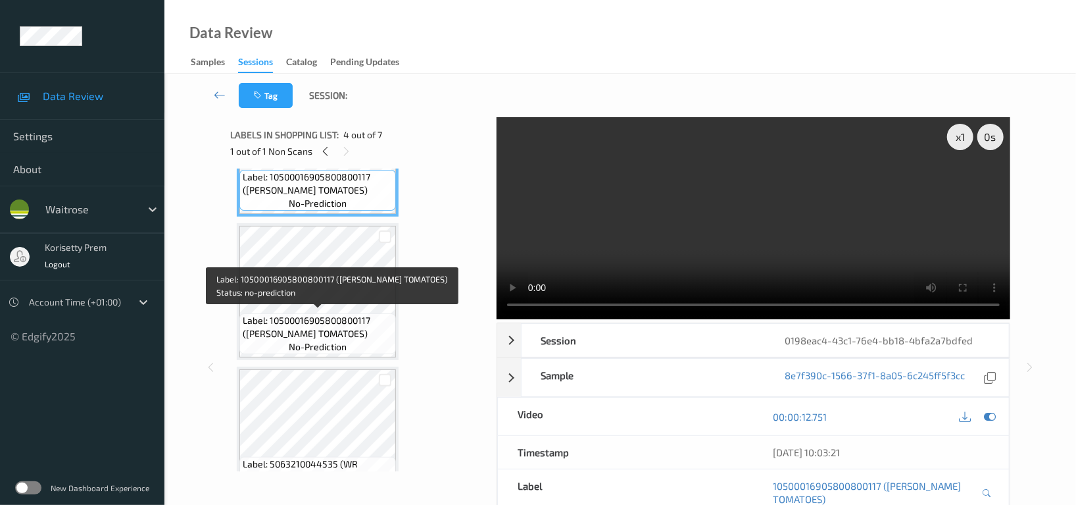
click at [337, 314] on span "Label: 10500016905800800117 (WR PLUM TOMATOES)" at bounding box center [318, 327] width 150 height 26
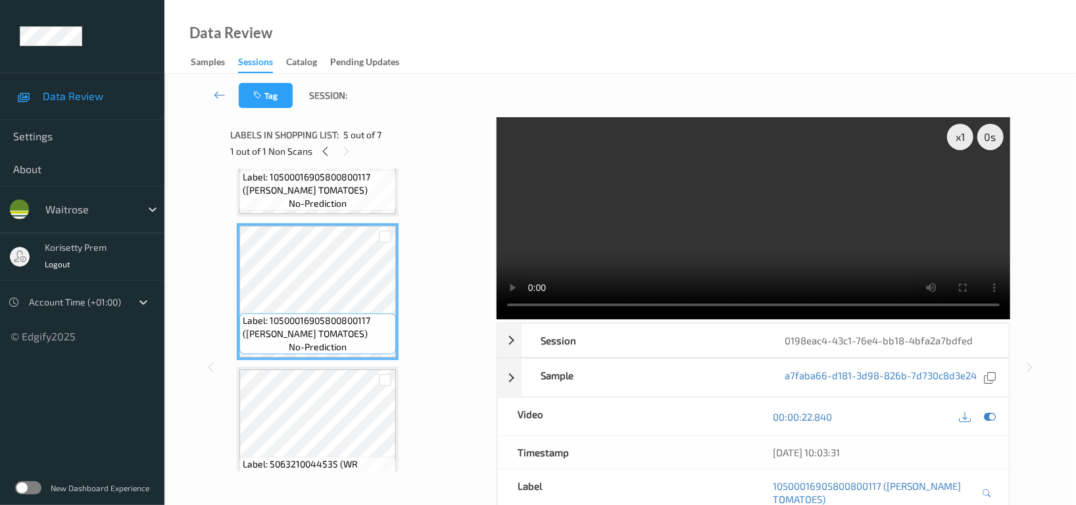
click at [761, 237] on video at bounding box center [754, 218] width 514 height 202
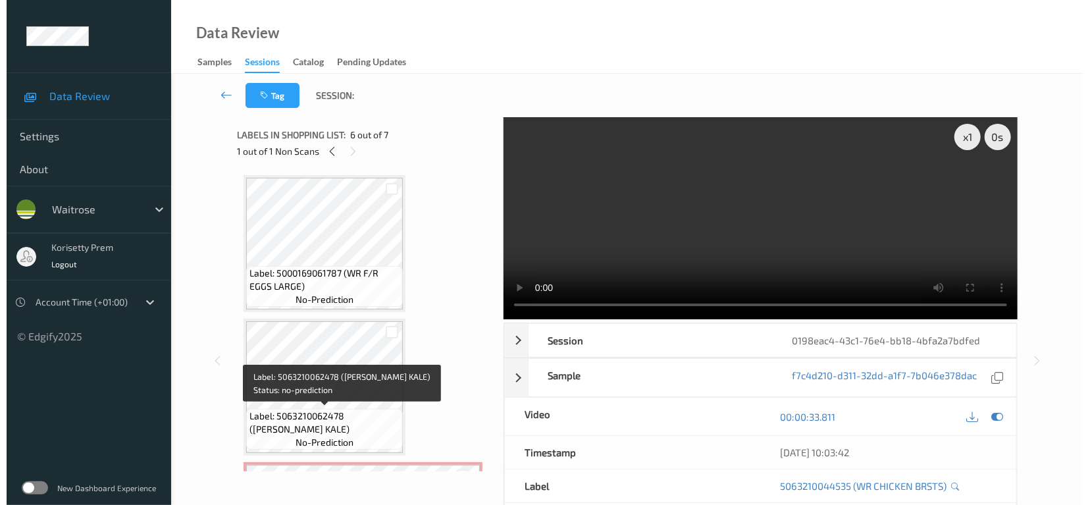
scroll to position [88, 0]
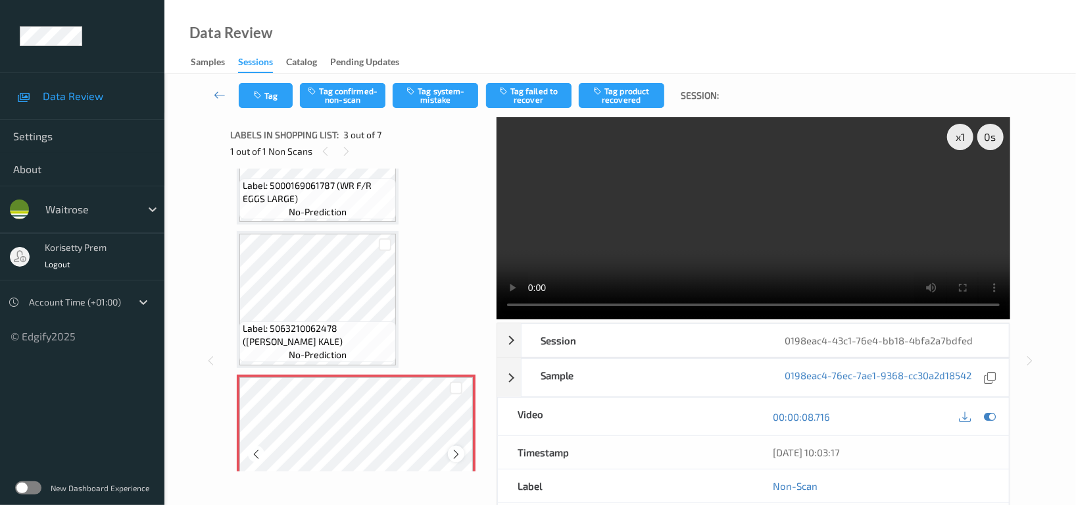
click at [449, 449] on div at bounding box center [456, 453] width 16 height 16
click at [453, 449] on icon at bounding box center [456, 454] width 11 height 12
click at [449, 98] on button "Tag system-mistake" at bounding box center [436, 95] width 86 height 25
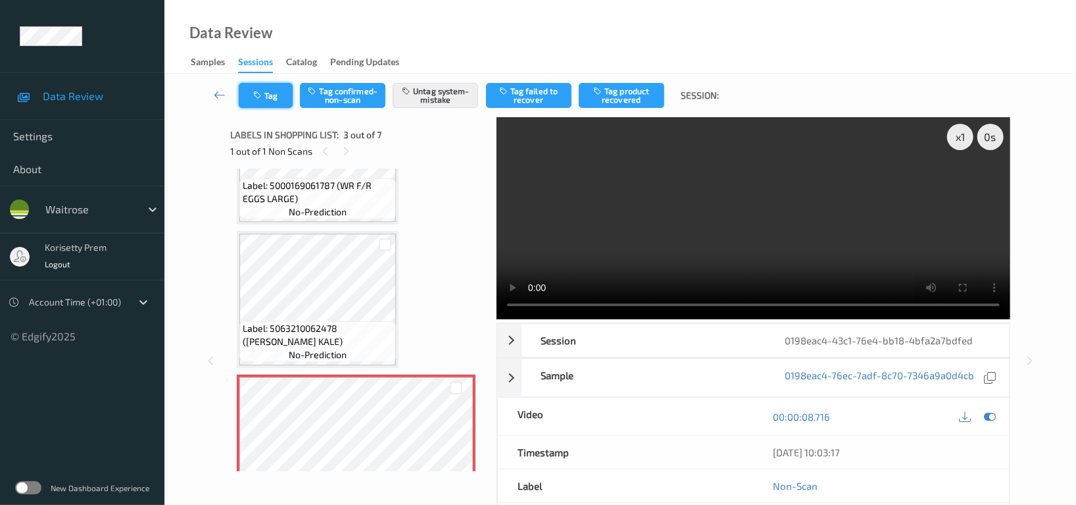
click at [272, 99] on button "Tag" at bounding box center [266, 95] width 54 height 25
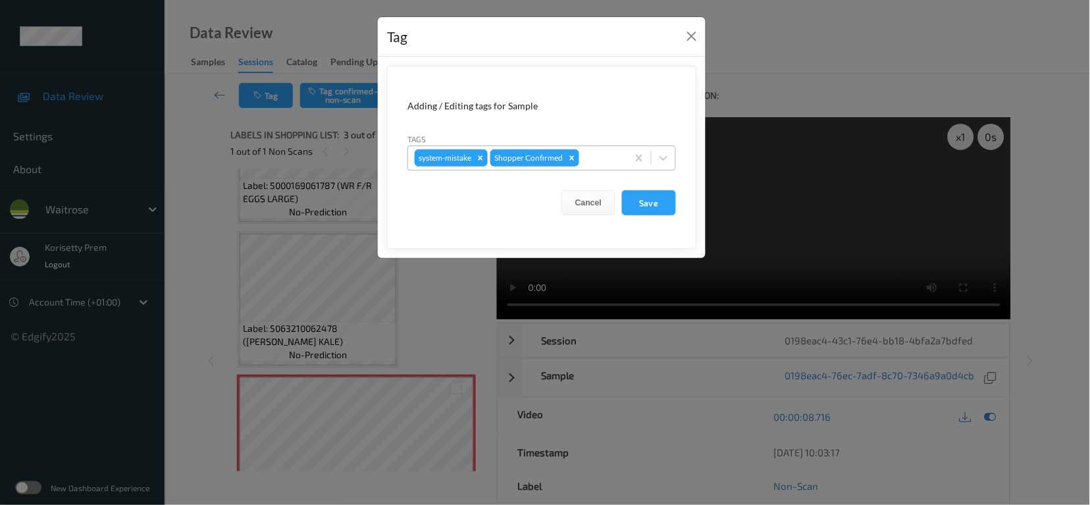
click at [585, 157] on div at bounding box center [601, 158] width 39 height 16
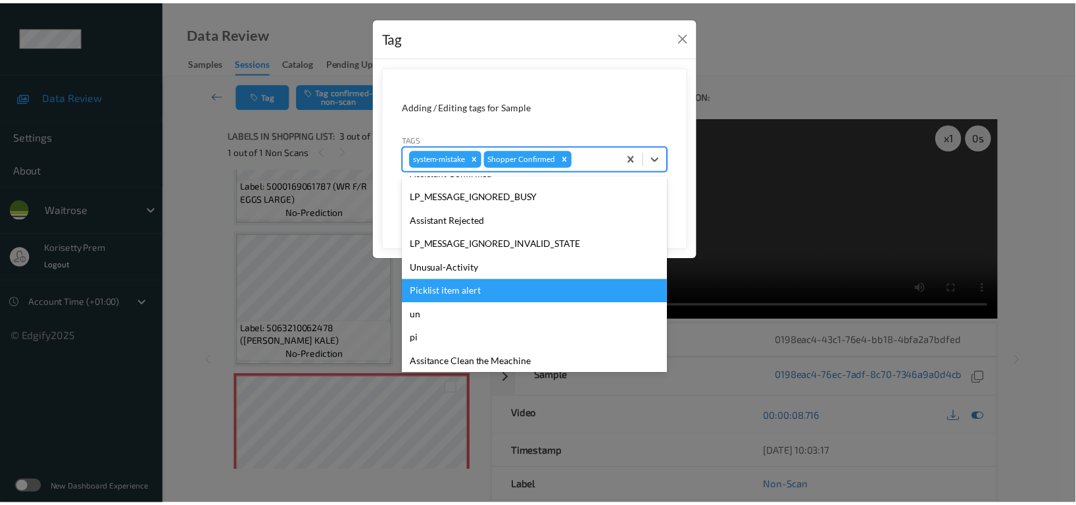
scroll to position [280, 0]
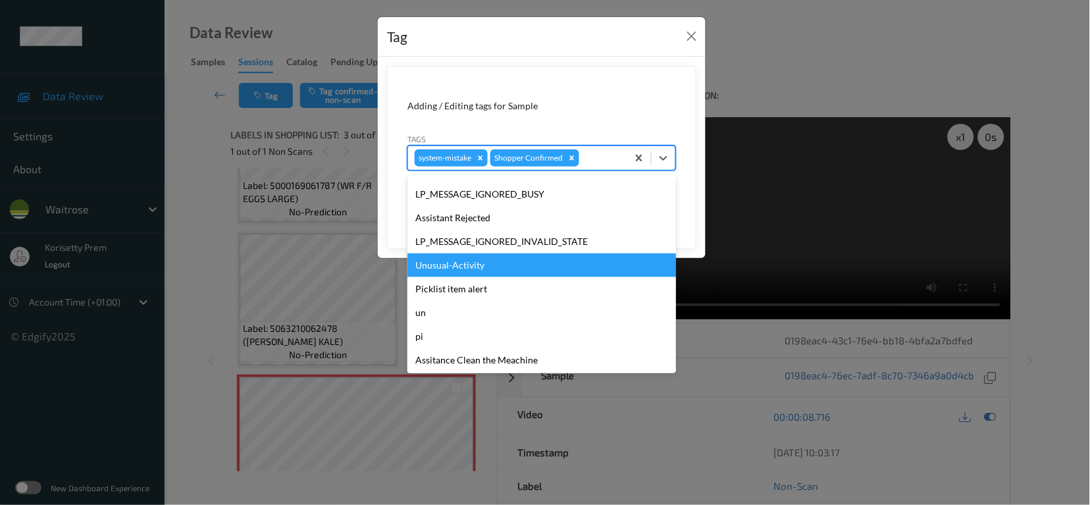
click at [464, 264] on div "Unusual-Activity" at bounding box center [541, 265] width 268 height 24
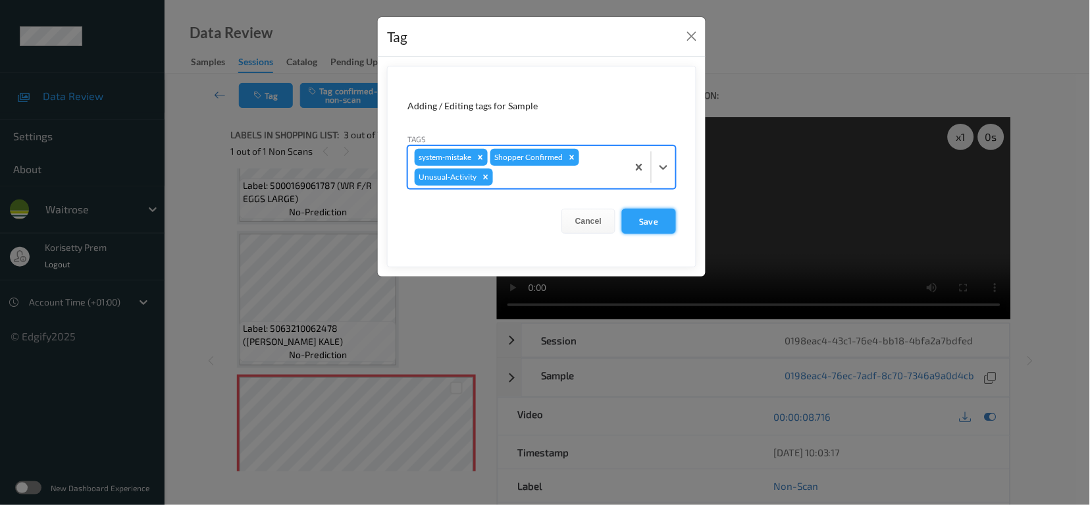
click at [638, 218] on button "Save" at bounding box center [649, 221] width 54 height 25
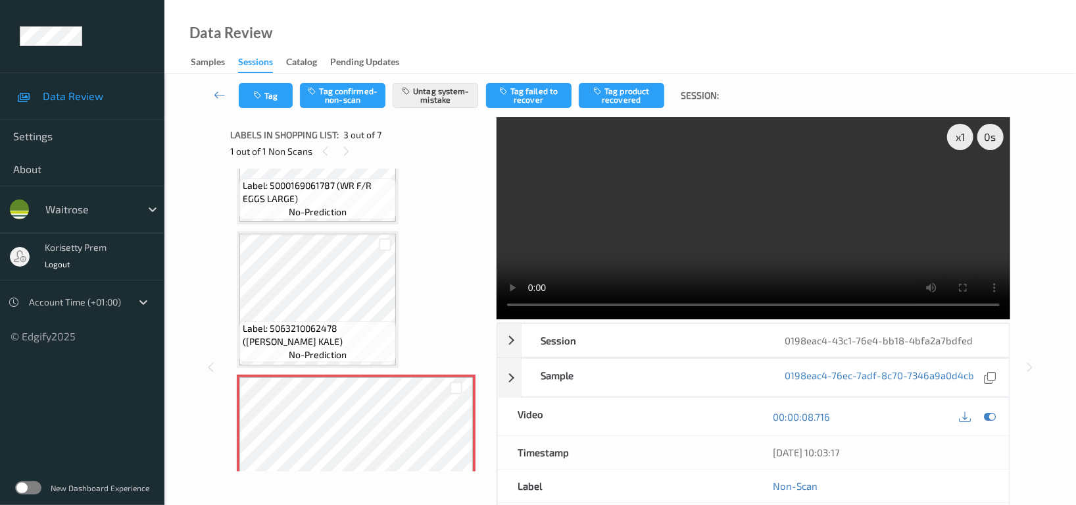
click at [761, 72] on div "Data Review Samples Sessions Catalog Pending Updates" at bounding box center [620, 37] width 912 height 74
click at [711, 203] on video at bounding box center [754, 218] width 514 height 202
click at [260, 91] on icon "button" at bounding box center [258, 95] width 11 height 9
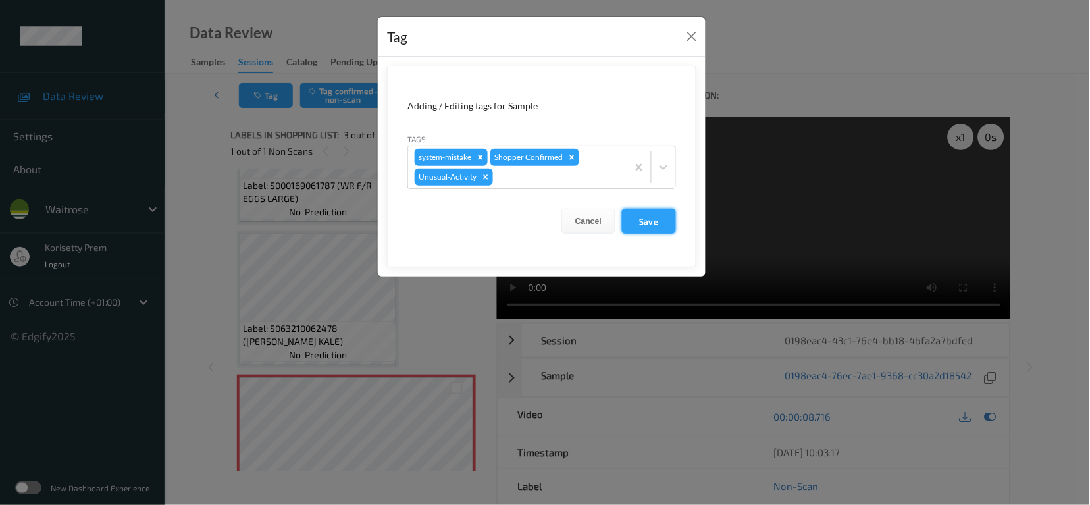
click at [647, 214] on button "Save" at bounding box center [649, 221] width 54 height 25
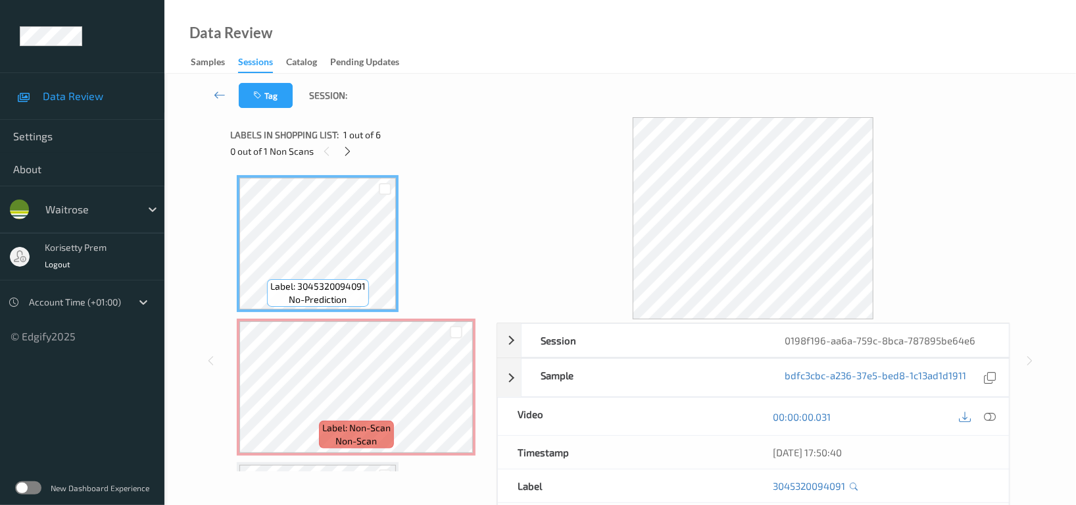
click at [501, 74] on div "Tag Session:" at bounding box center [620, 95] width 858 height 43
click at [353, 147] on icon at bounding box center [348, 151] width 11 height 12
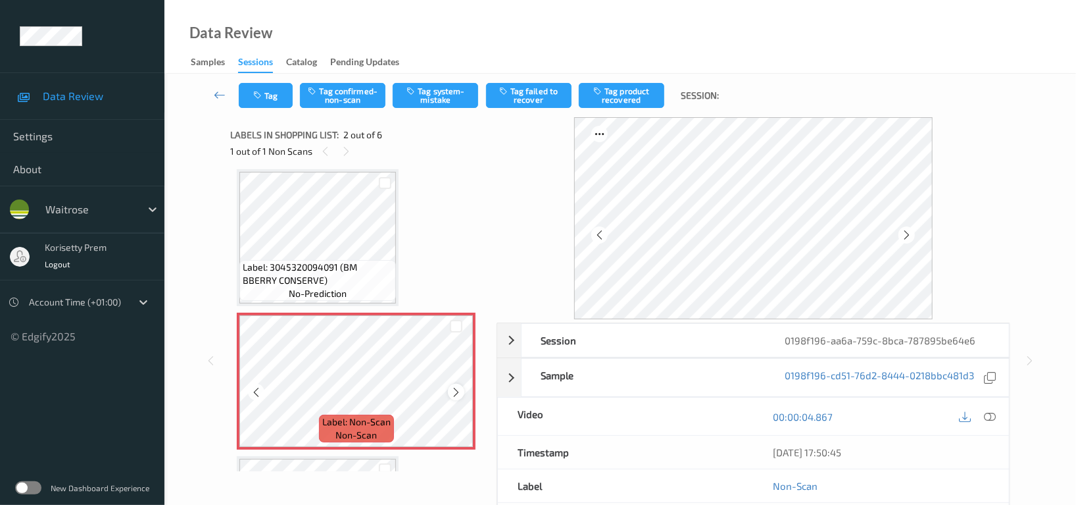
click at [453, 392] on icon at bounding box center [456, 392] width 11 height 12
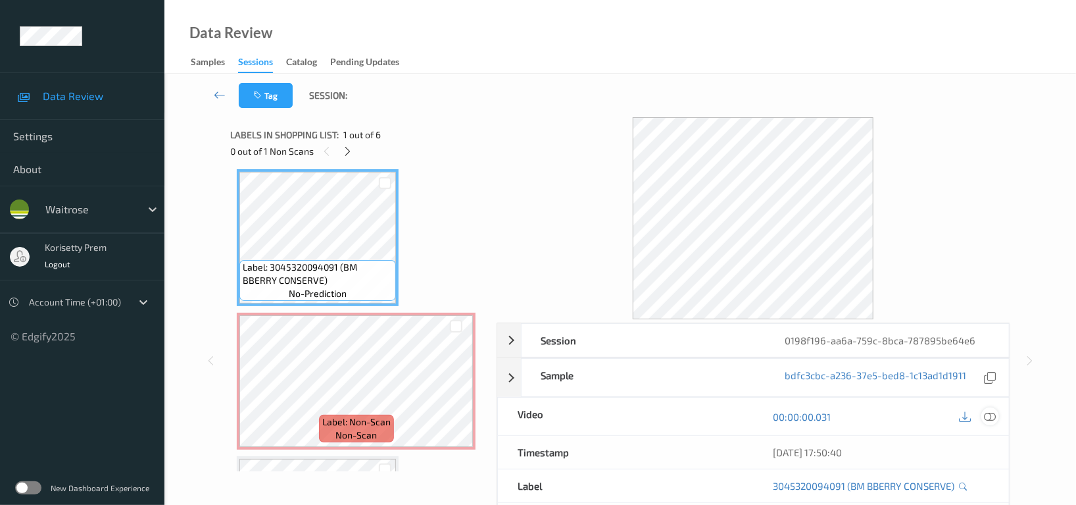
click at [991, 415] on icon at bounding box center [990, 417] width 12 height 12
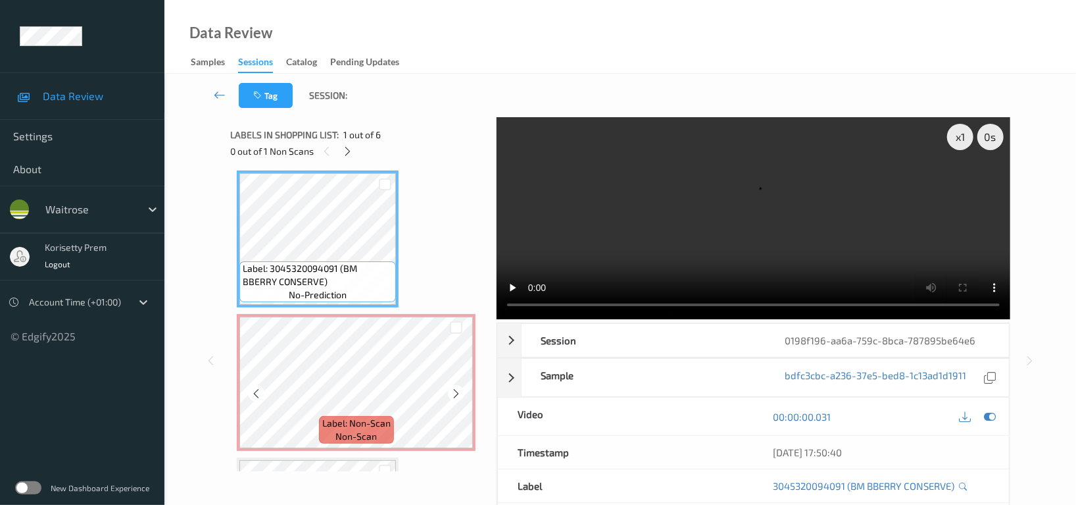
scroll to position [0, 0]
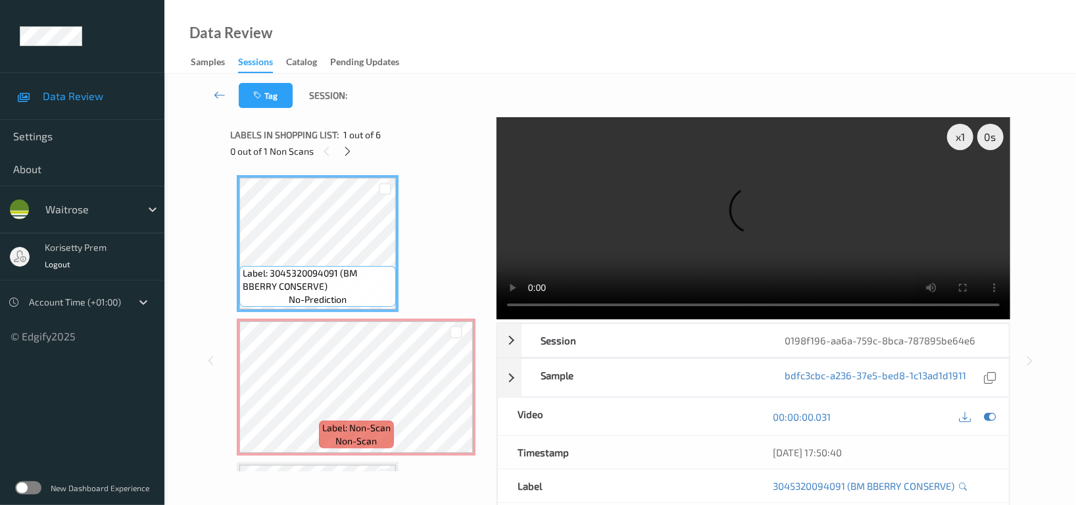
click at [598, 226] on video at bounding box center [754, 218] width 514 height 202
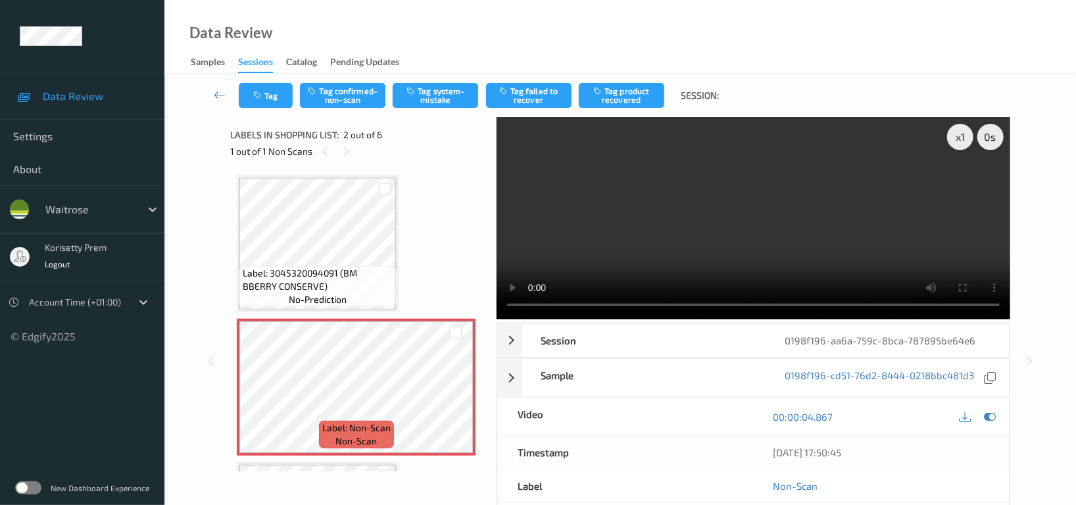
click at [710, 230] on video at bounding box center [754, 218] width 514 height 202
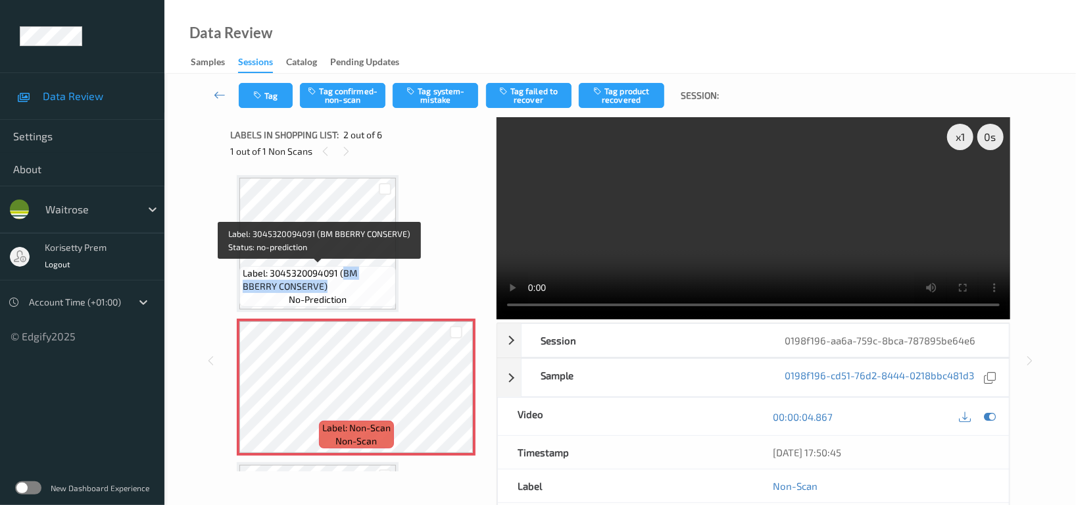
drag, startPoint x: 343, startPoint y: 266, endPoint x: 336, endPoint y: 287, distance: 21.6
click at [336, 287] on span "Label: 3045320094091 (BM BBERRY CONSERVE)" at bounding box center [318, 279] width 150 height 26
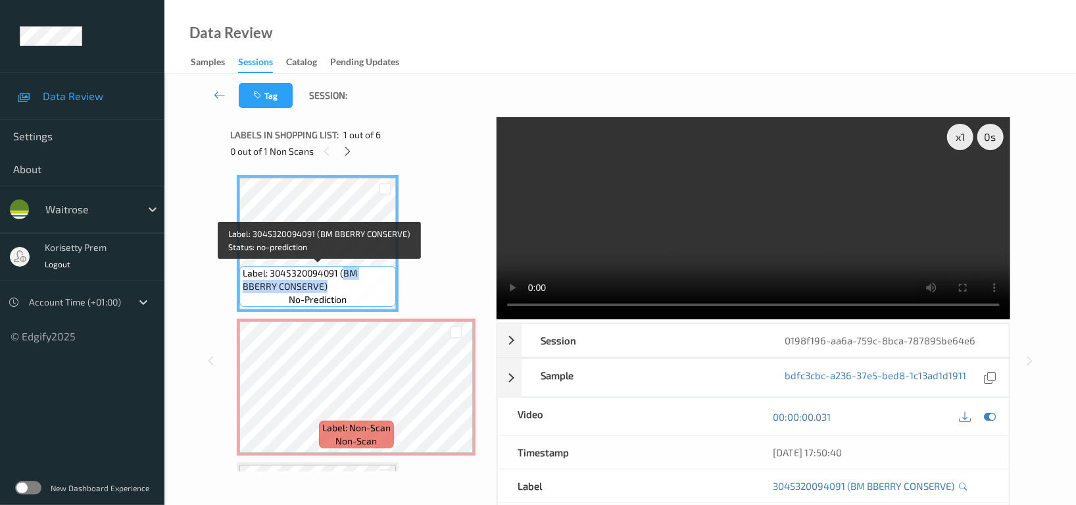
copy span "BM BBERRY CONSERVE)"
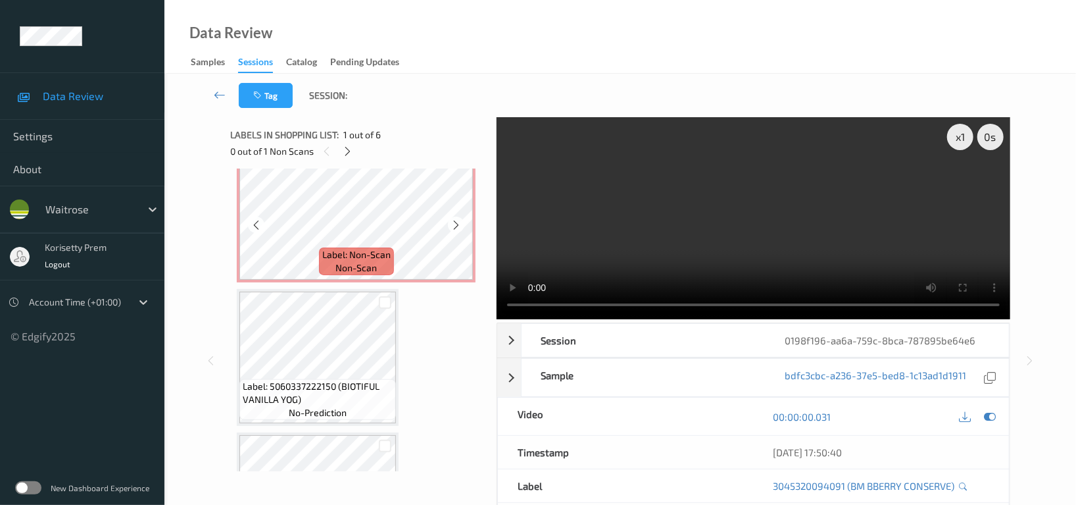
scroll to position [175, 0]
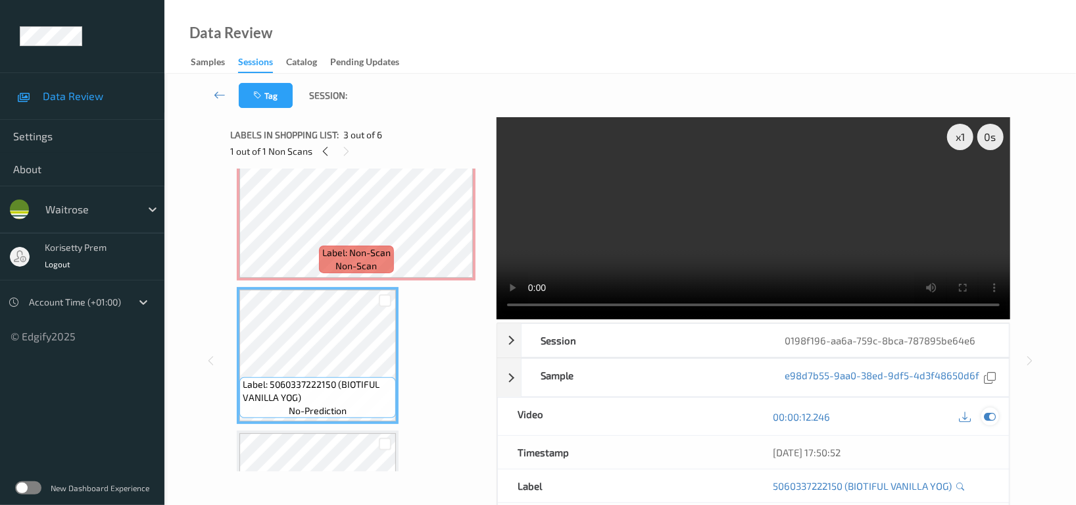
click at [986, 417] on icon at bounding box center [990, 417] width 12 height 12
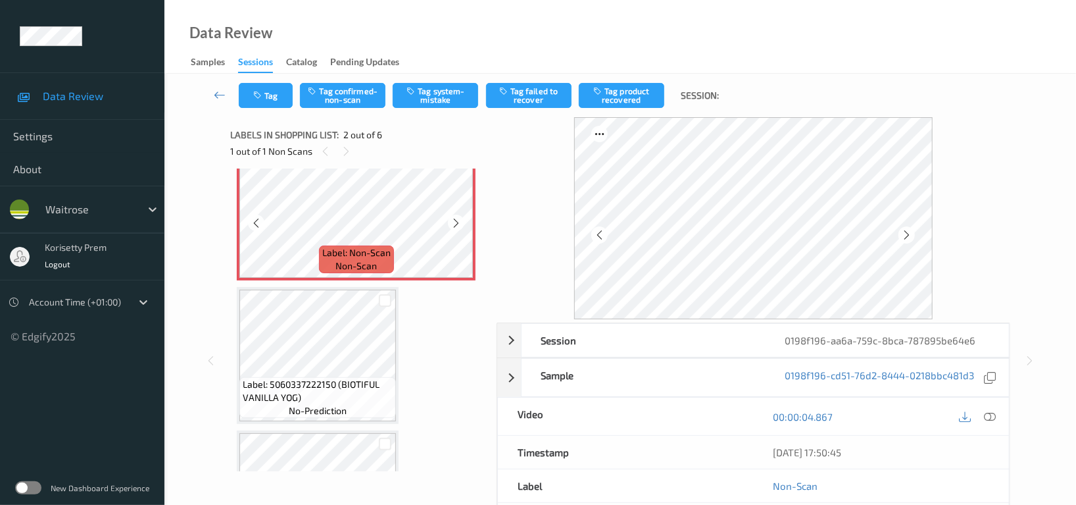
scroll to position [88, 0]
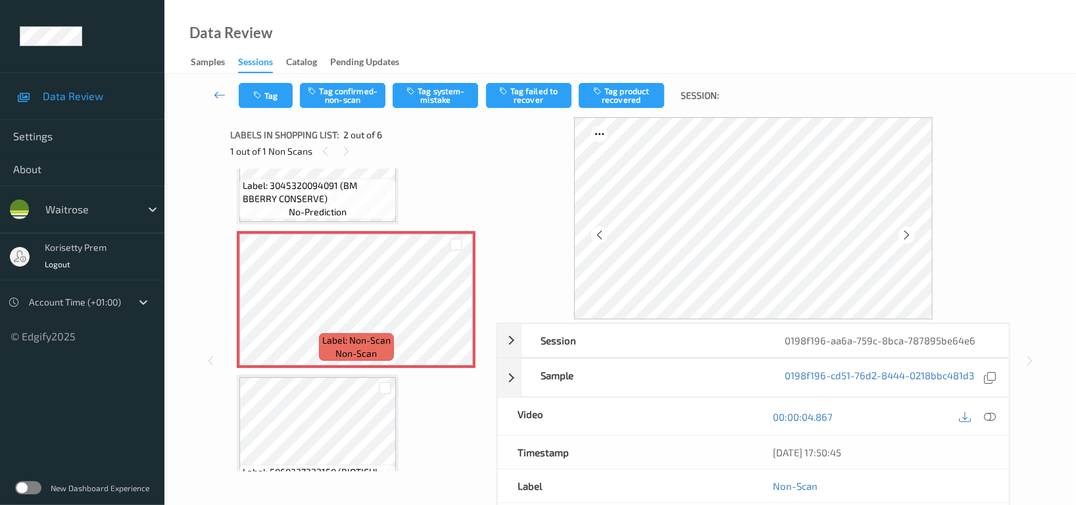
click at [348, 197] on span "Label: 3045320094091 (BM BBERRY CONSERVE)" at bounding box center [318, 192] width 150 height 26
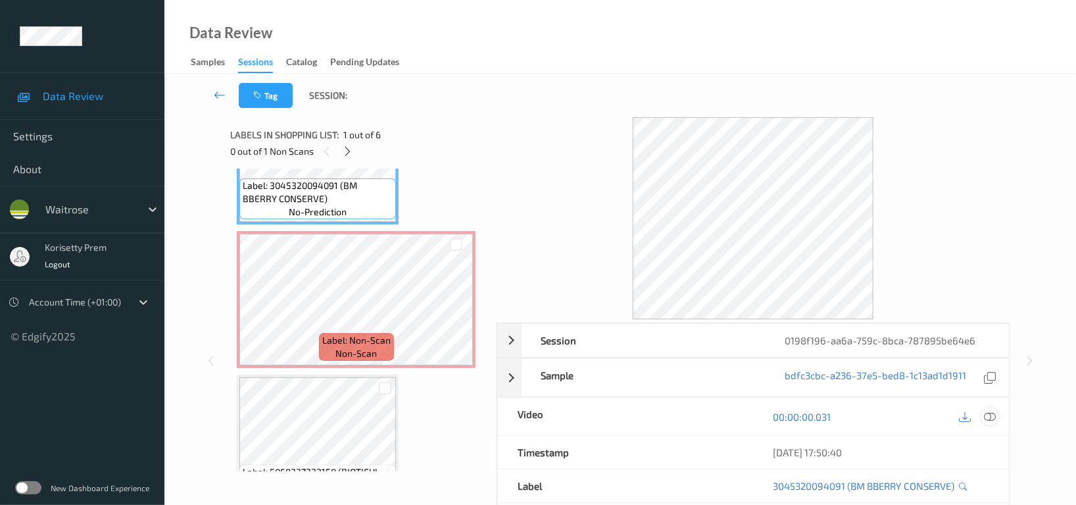
click at [991, 414] on icon at bounding box center [990, 417] width 12 height 12
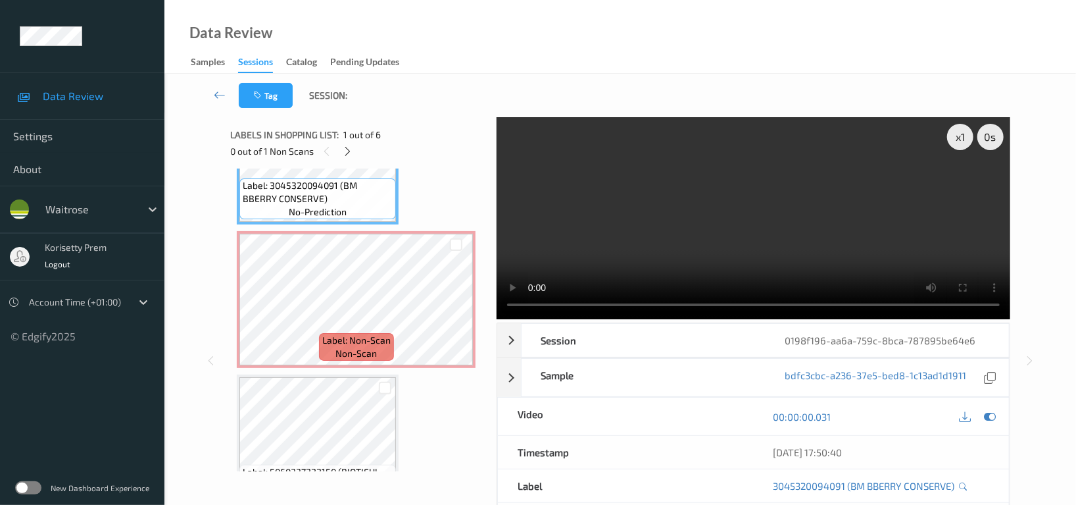
click at [690, 225] on video at bounding box center [754, 218] width 514 height 202
click at [795, 222] on video at bounding box center [754, 218] width 514 height 202
click at [997, 419] on div at bounding box center [991, 416] width 18 height 18
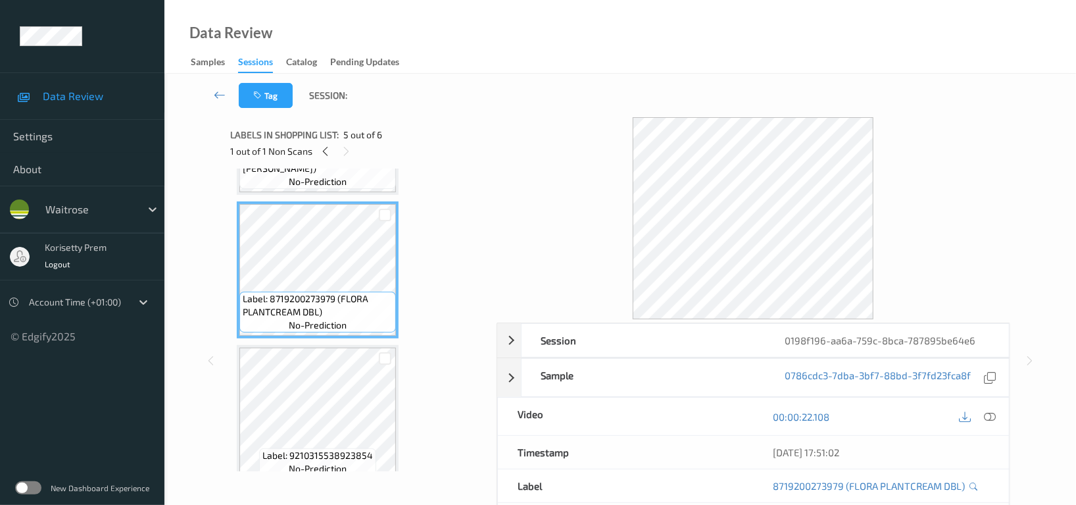
scroll to position [561, 0]
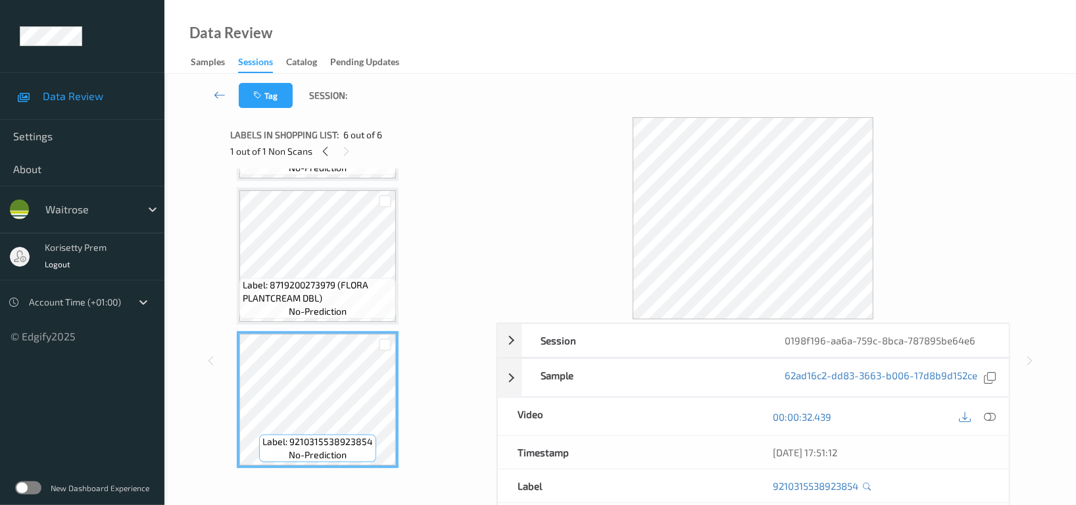
click at [316, 278] on span "Label: 8719200273979 (FLORA PLANTCREAM DBL)" at bounding box center [318, 291] width 150 height 26
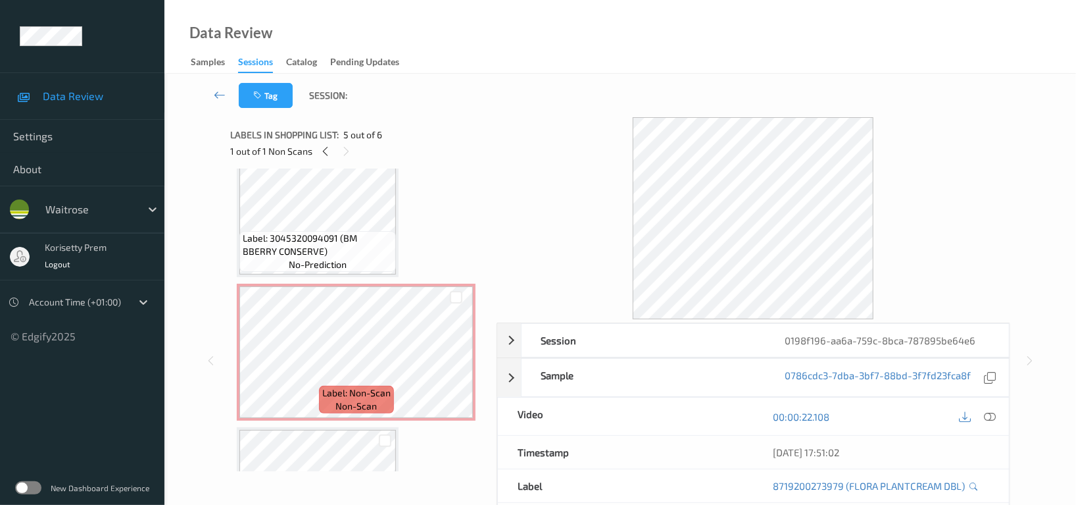
scroll to position [0, 0]
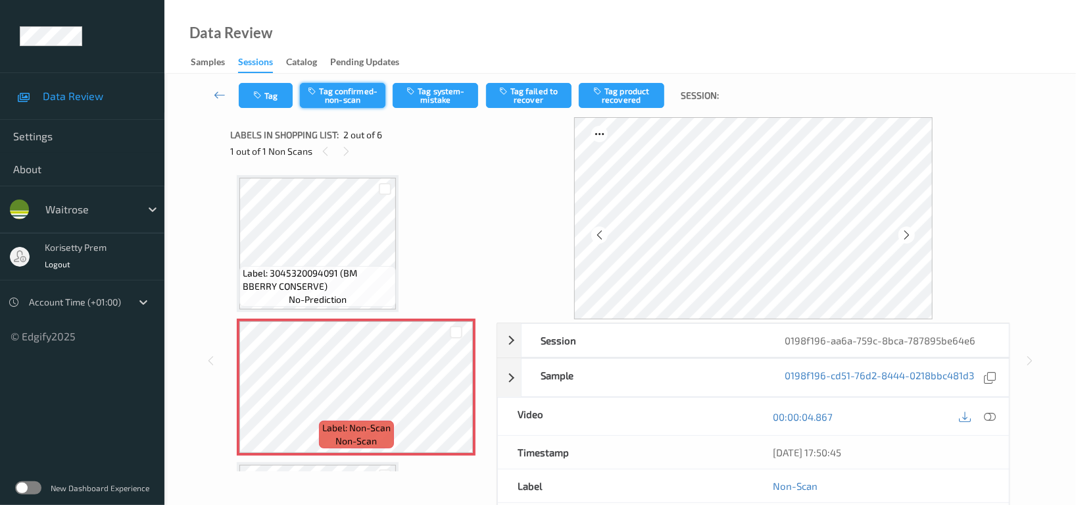
click at [344, 97] on button "Tag confirmed-non-scan" at bounding box center [343, 95] width 86 height 25
click at [539, 103] on button "Tag failed to recover" at bounding box center [529, 95] width 86 height 25
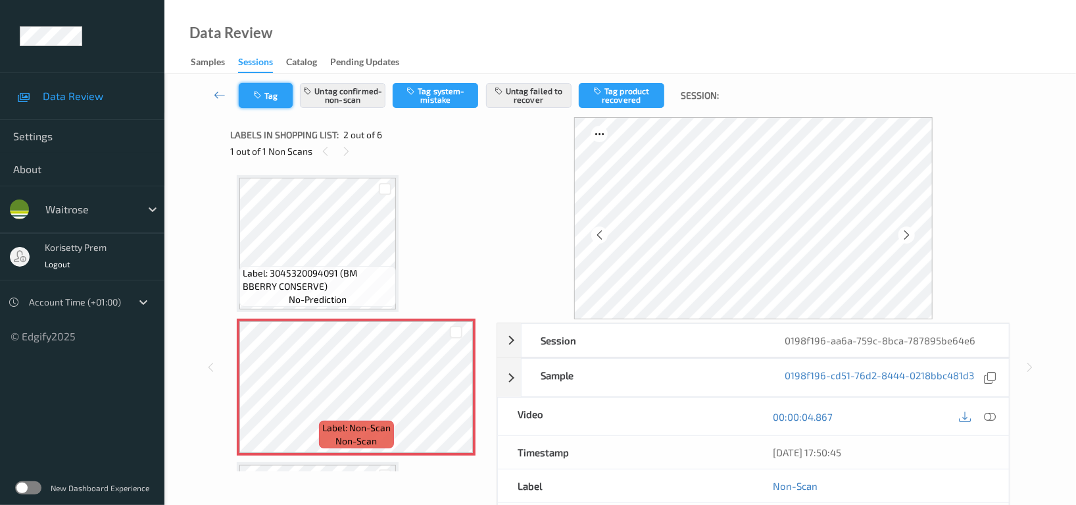
click at [257, 91] on icon "button" at bounding box center [258, 95] width 11 height 9
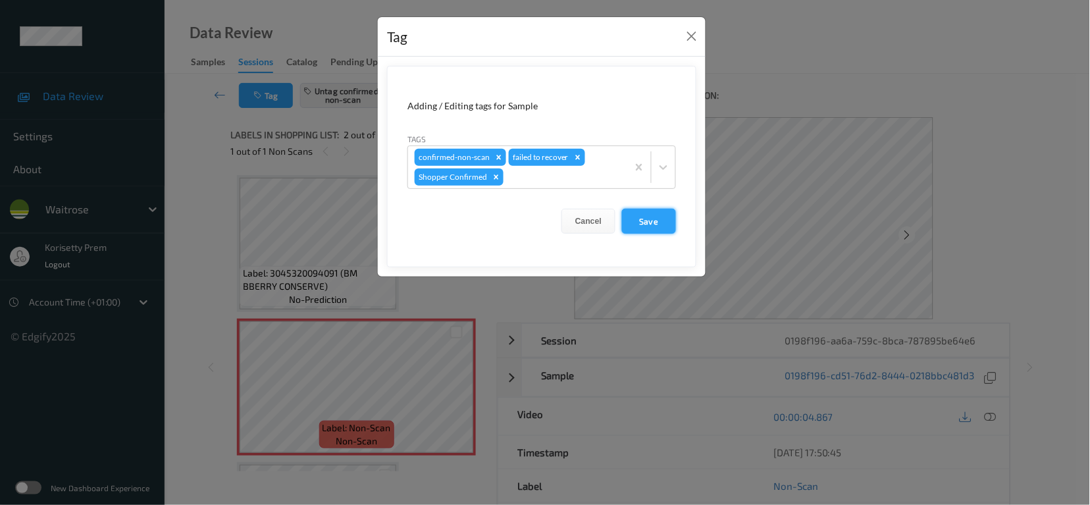
click at [647, 214] on button "Save" at bounding box center [649, 221] width 54 height 25
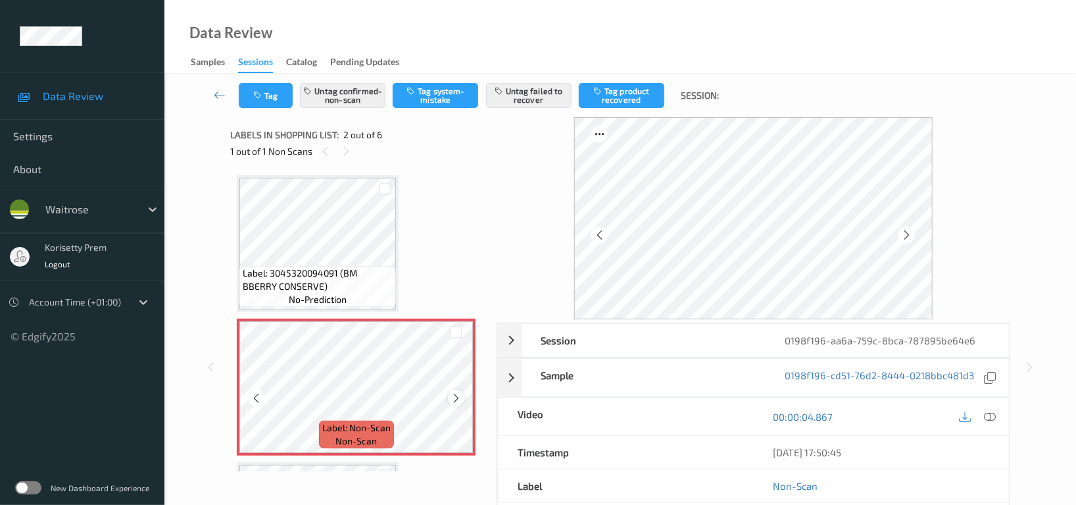
click at [454, 399] on icon at bounding box center [456, 398] width 11 height 12
click at [455, 399] on icon at bounding box center [456, 398] width 11 height 12
click at [456, 399] on icon at bounding box center [456, 398] width 11 height 12
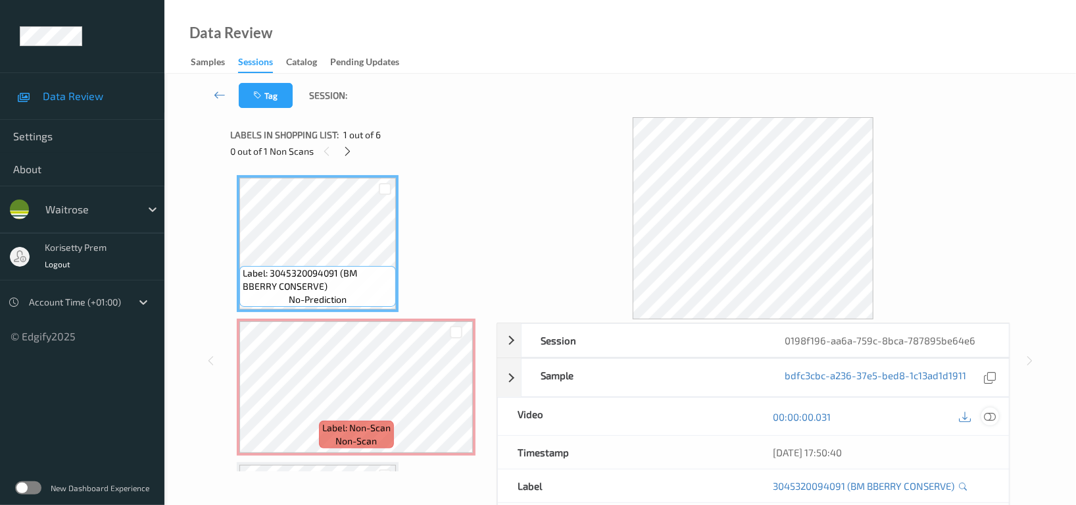
click at [993, 420] on icon at bounding box center [990, 417] width 12 height 12
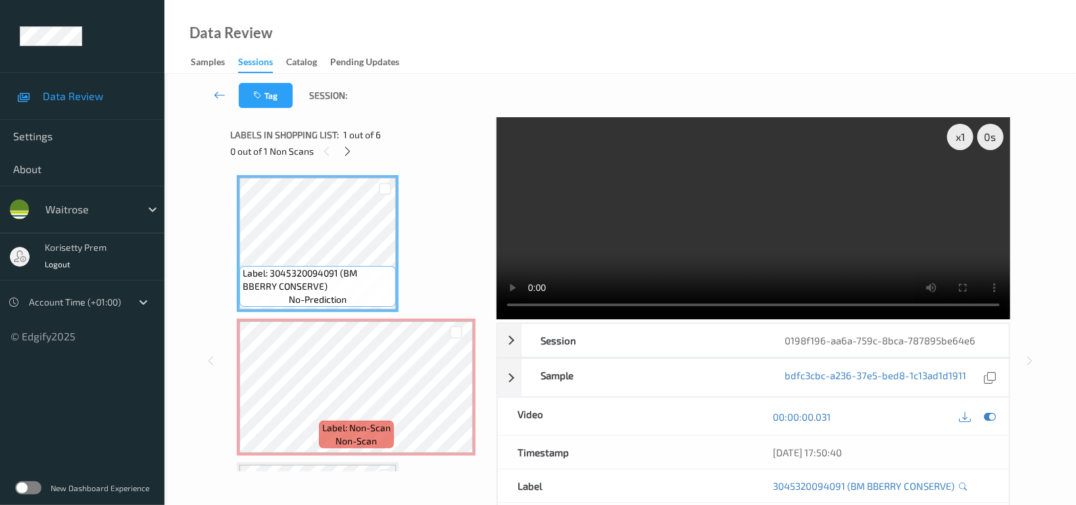
click at [731, 204] on video at bounding box center [754, 218] width 514 height 202
click at [745, 241] on video at bounding box center [754, 218] width 514 height 202
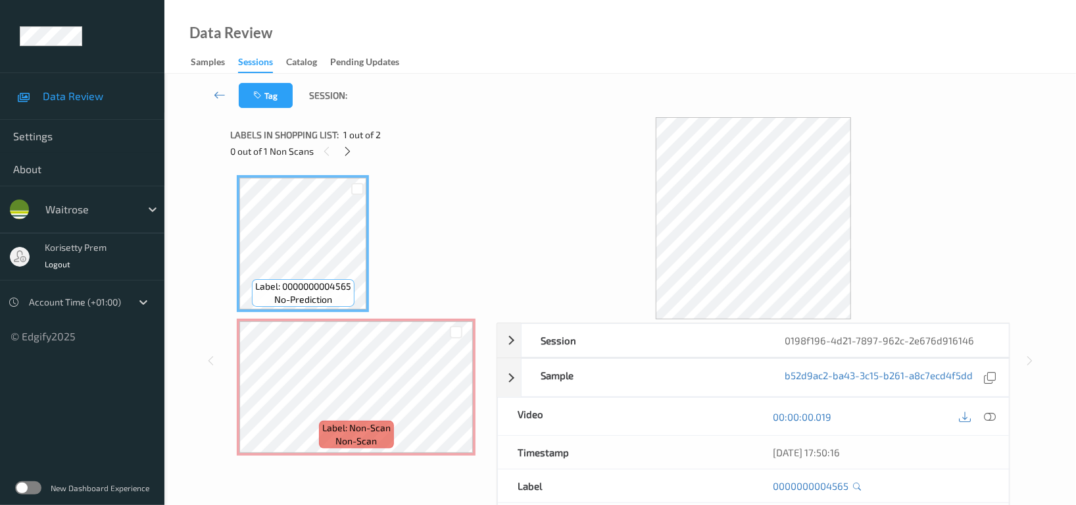
click at [591, 49] on div "Data Review Samples Sessions Catalog Pending Updates" at bounding box center [620, 37] width 912 height 74
click at [351, 151] on icon at bounding box center [348, 151] width 11 height 12
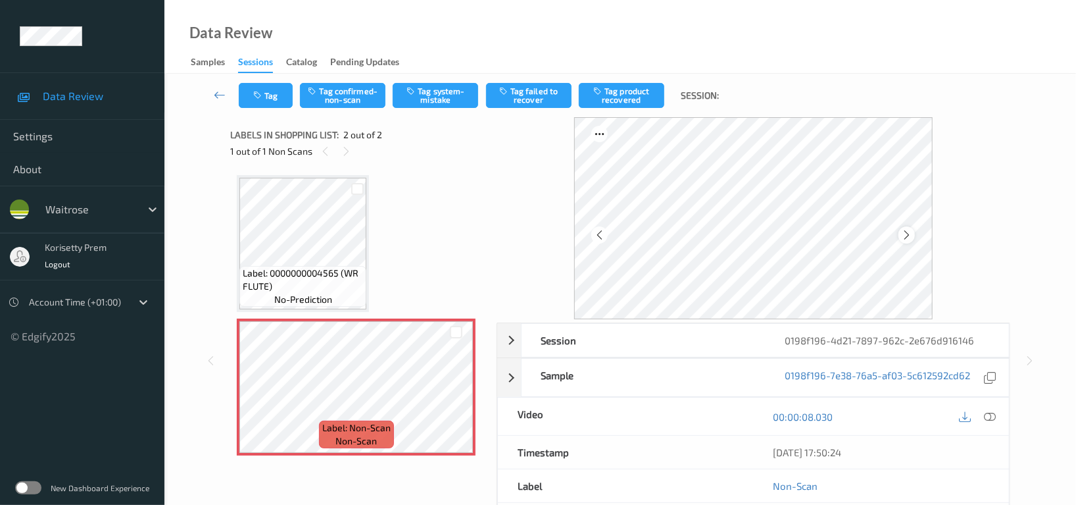
click at [905, 230] on icon at bounding box center [906, 235] width 11 height 12
click at [907, 232] on icon at bounding box center [906, 235] width 11 height 12
click at [907, 234] on icon at bounding box center [906, 235] width 11 height 12
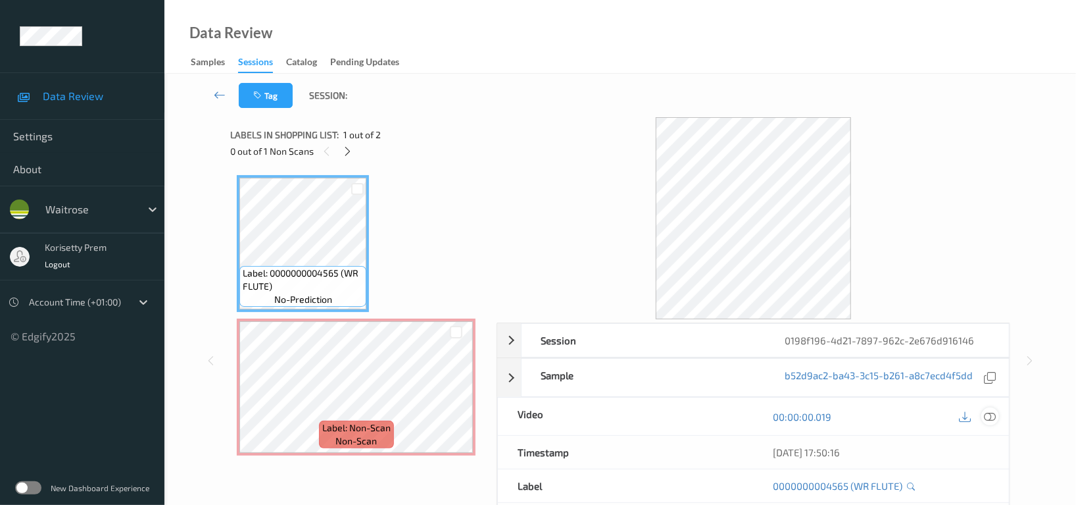
click at [990, 417] on icon at bounding box center [990, 417] width 12 height 12
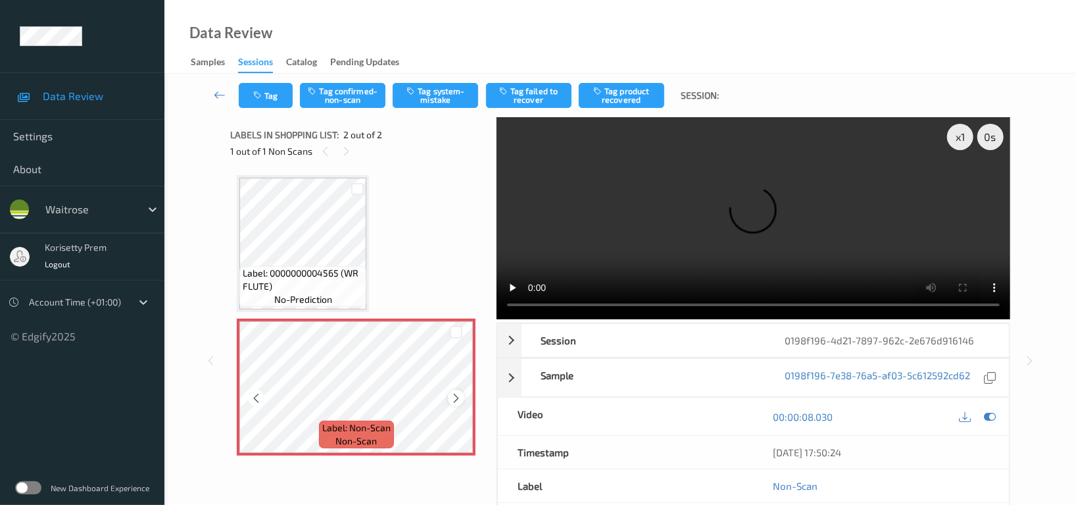
click at [459, 398] on icon at bounding box center [456, 398] width 11 height 12
click at [780, 234] on video at bounding box center [754, 218] width 514 height 202
click at [437, 89] on button "Tag system-mistake" at bounding box center [436, 95] width 86 height 25
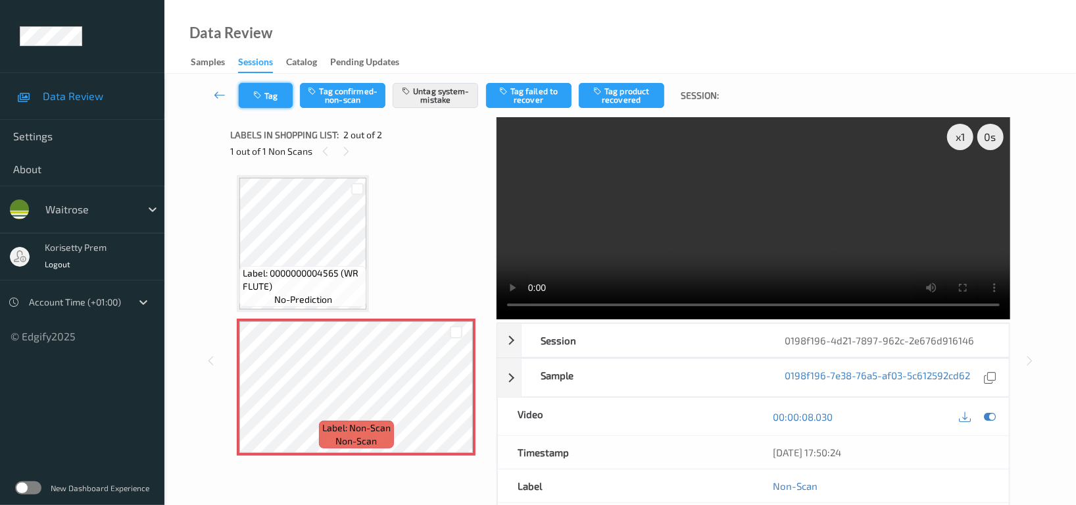
click at [264, 94] on icon "button" at bounding box center [258, 95] width 11 height 9
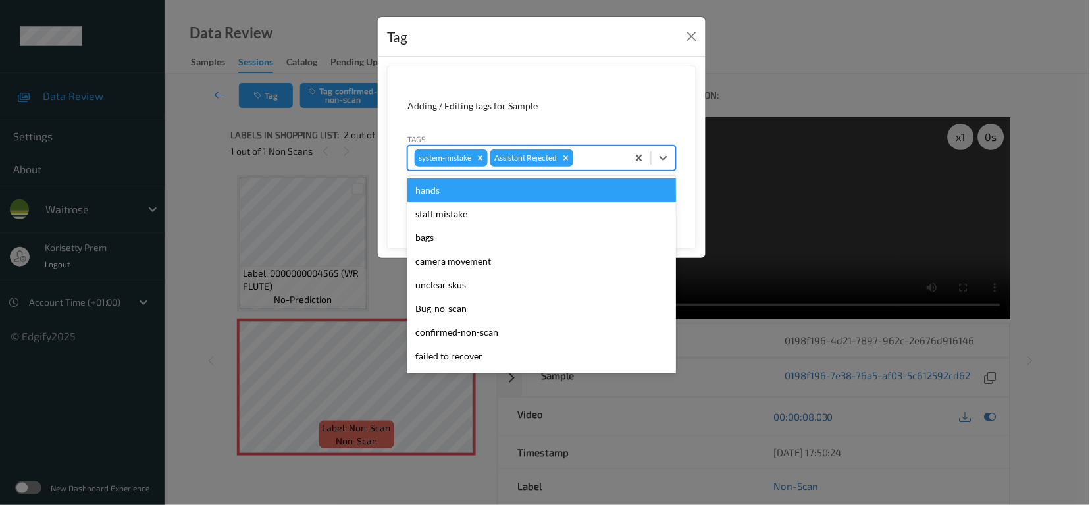
click at [582, 152] on div at bounding box center [598, 158] width 45 height 16
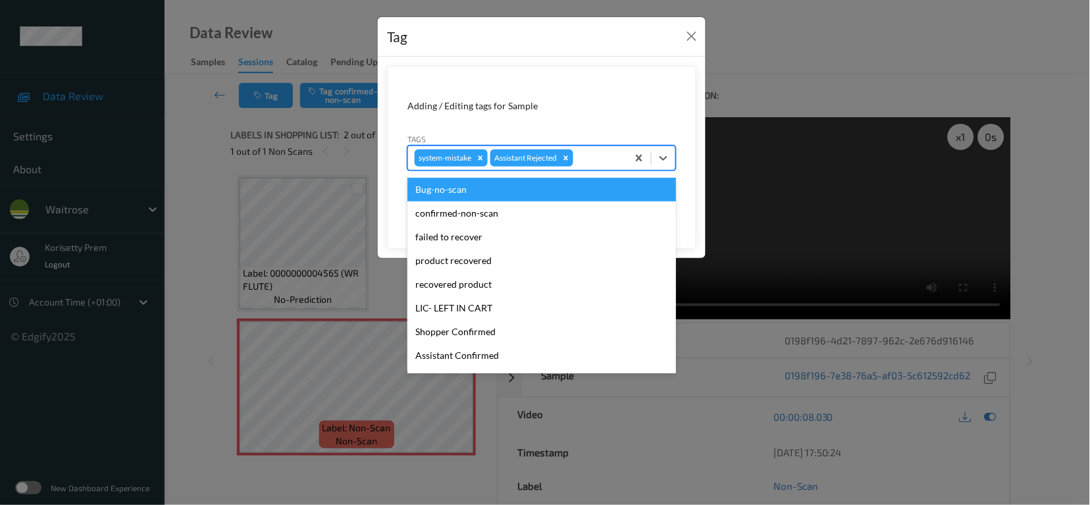
scroll to position [280, 0]
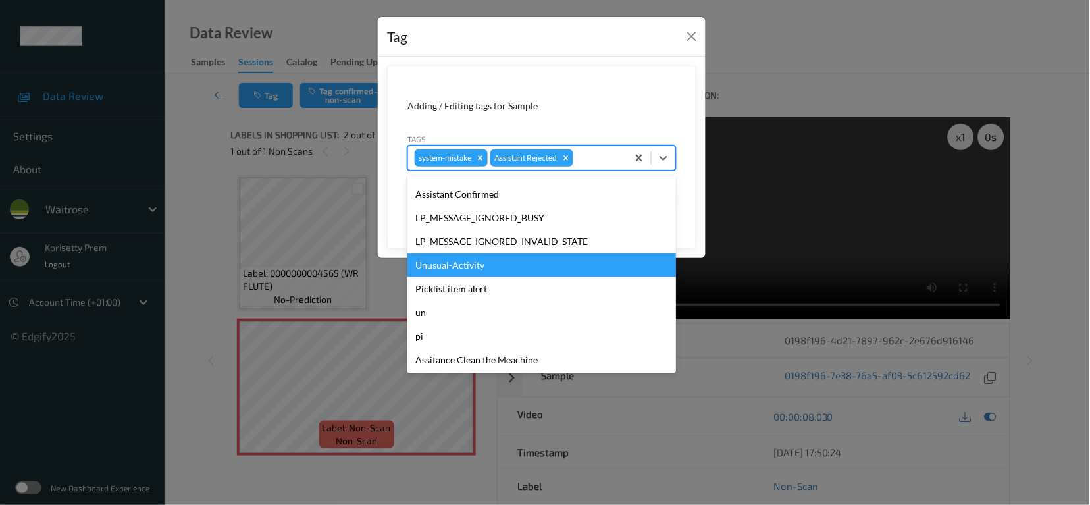
click at [460, 274] on div "Unusual-Activity" at bounding box center [541, 265] width 268 height 24
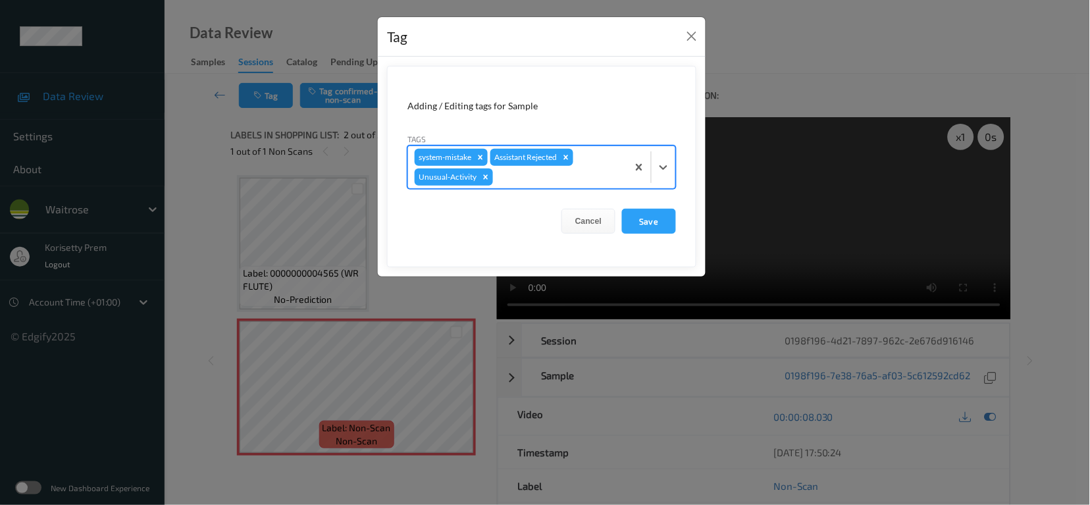
click at [544, 178] on div at bounding box center [557, 177] width 125 height 16
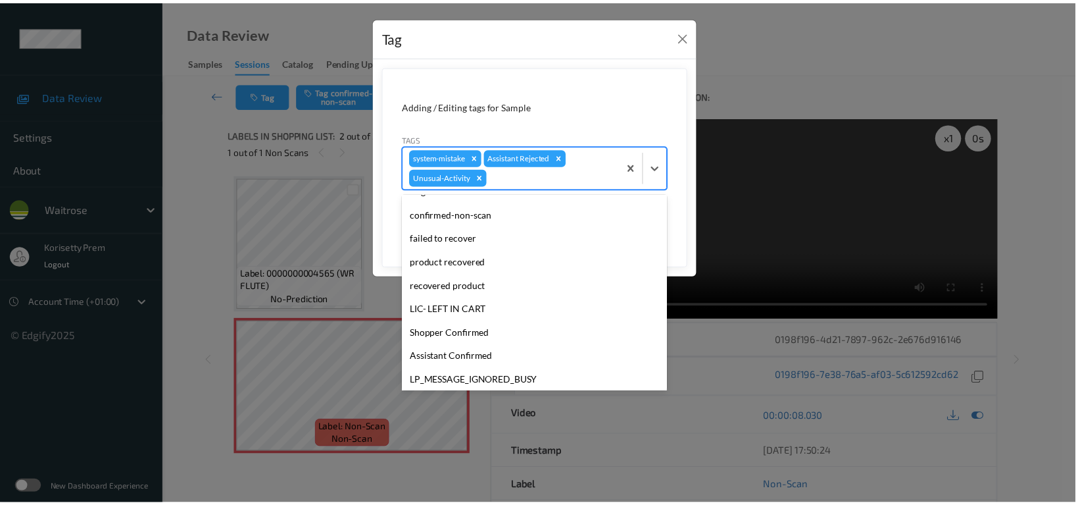
scroll to position [257, 0]
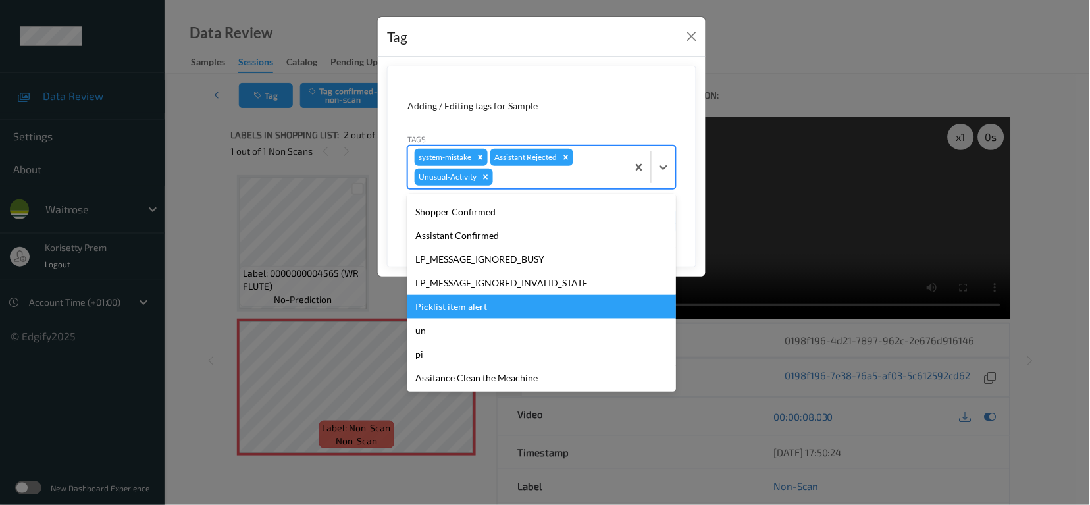
click at [460, 309] on div "Picklist item alert" at bounding box center [541, 307] width 268 height 24
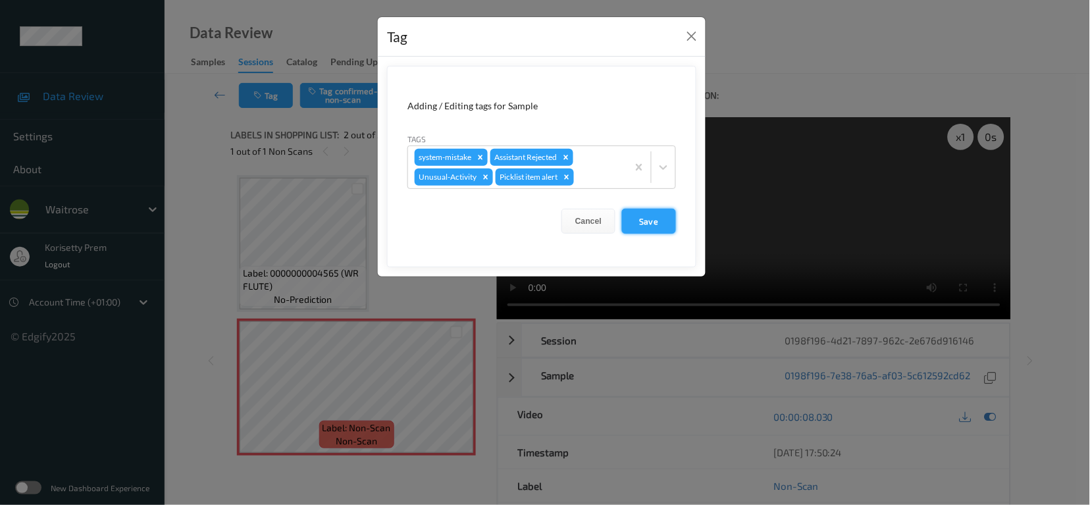
click at [647, 222] on button "Save" at bounding box center [649, 221] width 54 height 25
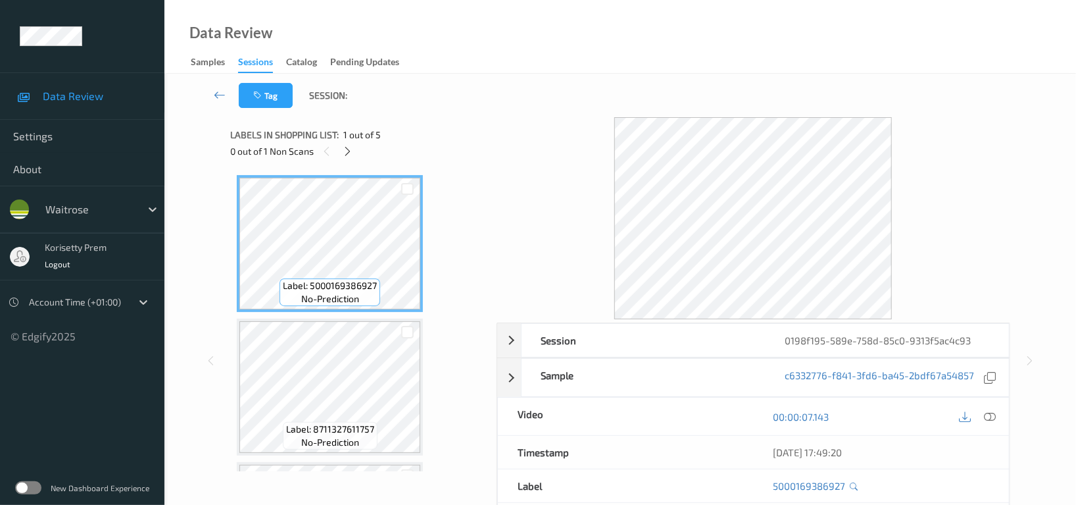
click at [515, 109] on div "Tag Session:" at bounding box center [620, 95] width 858 height 43
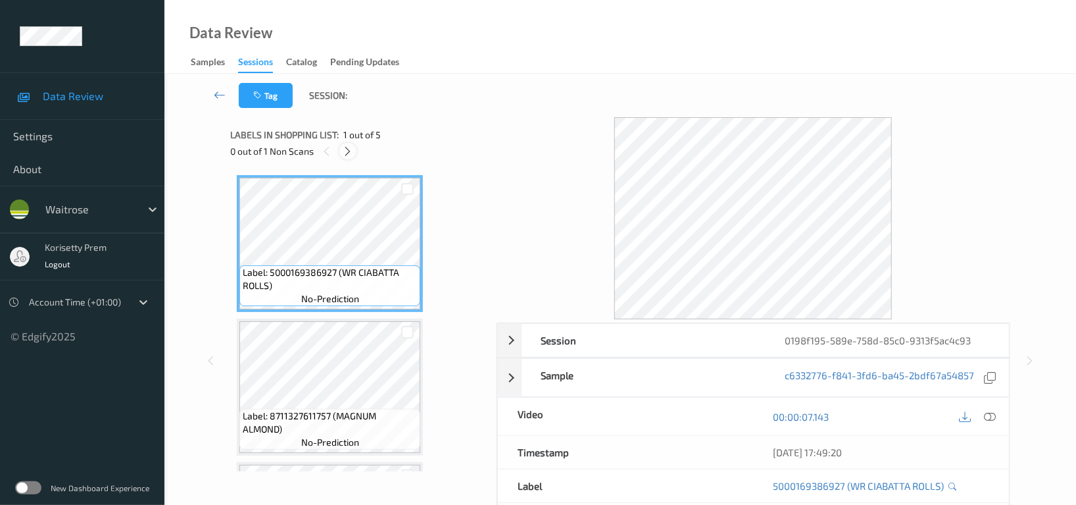
click at [347, 151] on icon at bounding box center [348, 151] width 11 height 12
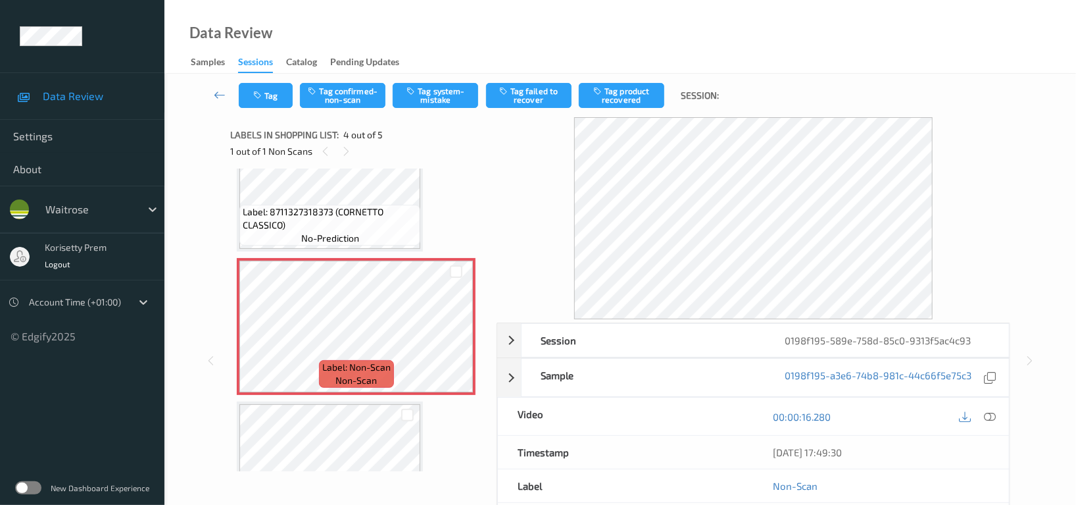
scroll to position [380, 0]
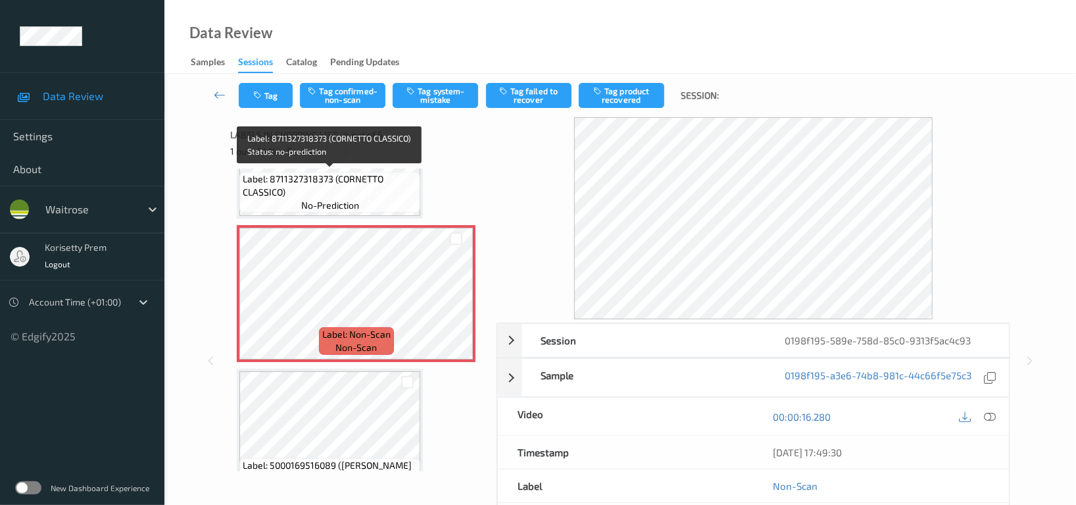
click at [332, 188] on span "Label: 8711327318373 (CORNETTO CLASSICO)" at bounding box center [330, 185] width 174 height 26
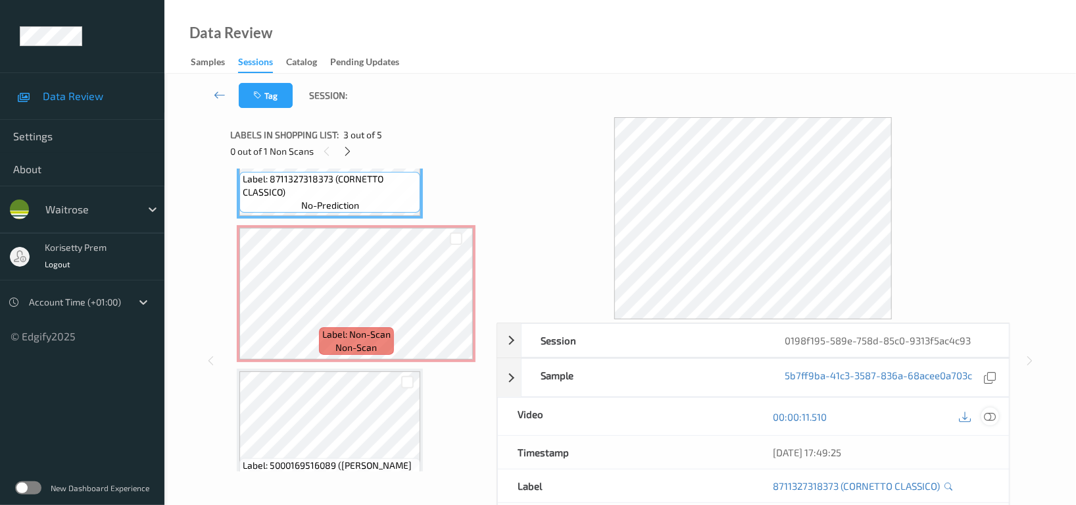
click at [988, 415] on icon at bounding box center [990, 417] width 12 height 12
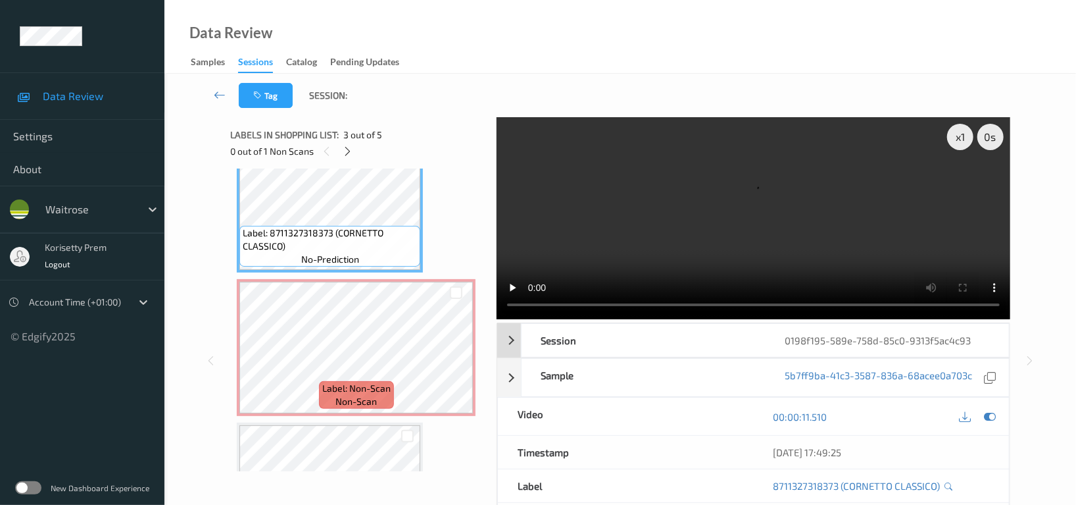
scroll to position [292, 0]
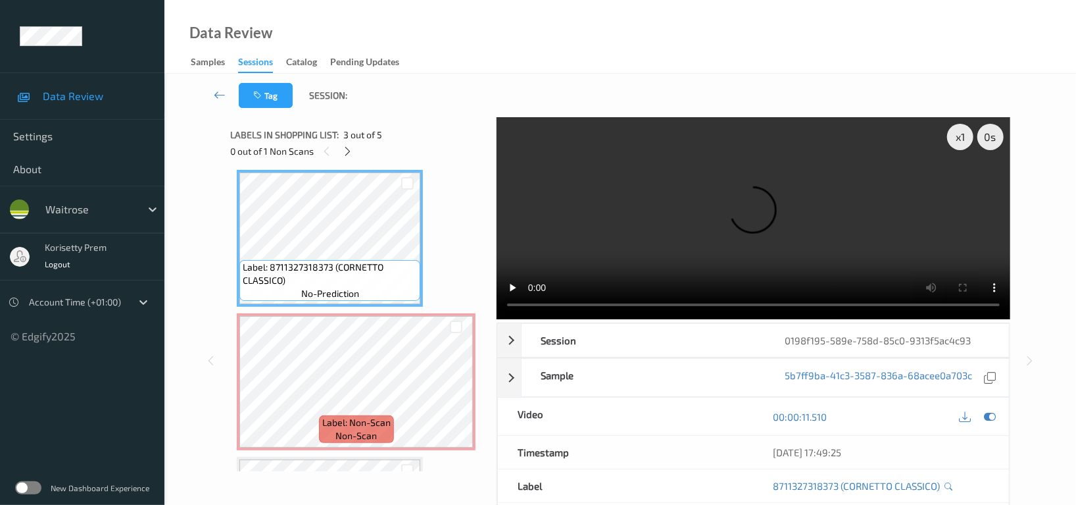
click at [596, 212] on video at bounding box center [754, 218] width 514 height 202
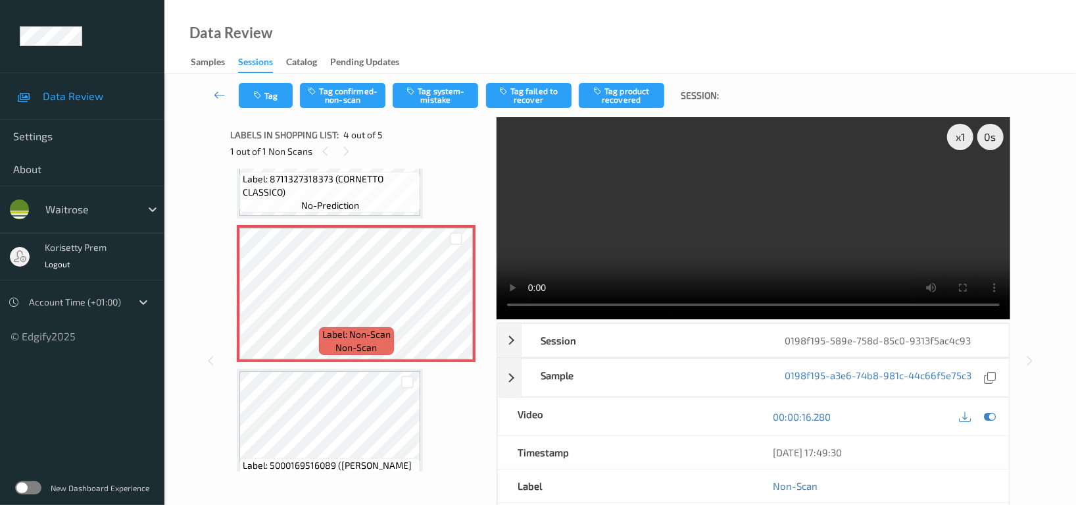
click at [741, 193] on video at bounding box center [754, 218] width 514 height 202
click at [991, 413] on icon at bounding box center [990, 417] width 12 height 12
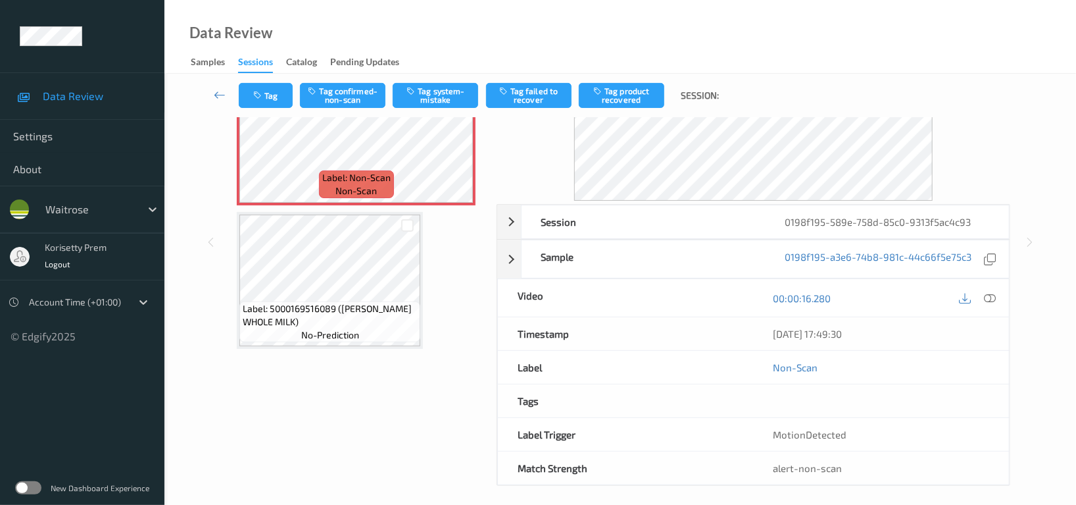
scroll to position [128, 0]
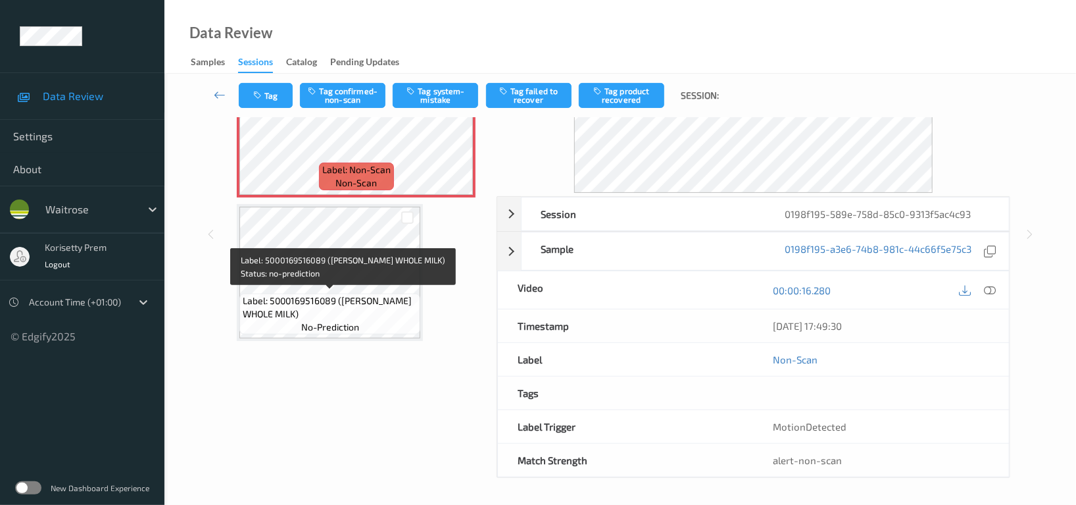
click at [384, 294] on span "Label: 5000169516089 ([PERSON_NAME] WHOLE MILK)" at bounding box center [330, 307] width 174 height 26
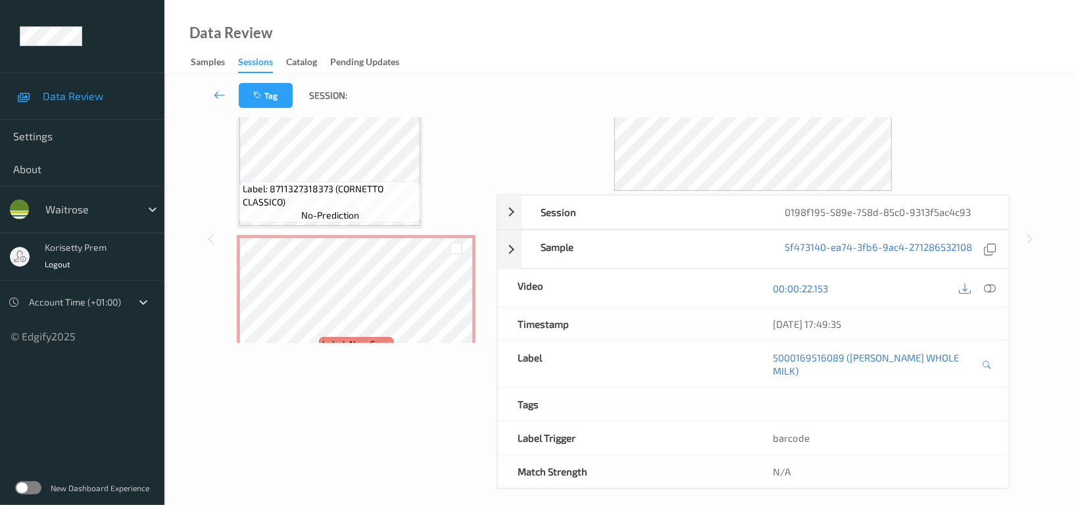
scroll to position [243, 0]
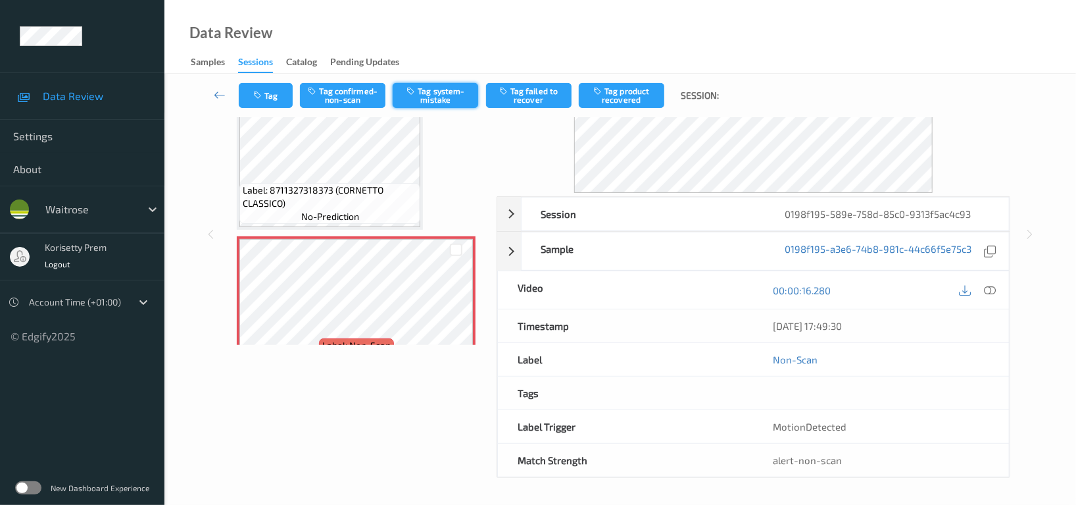
click at [436, 95] on button "Tag system-mistake" at bounding box center [436, 95] width 86 height 25
click at [266, 97] on button "Tag" at bounding box center [266, 95] width 54 height 25
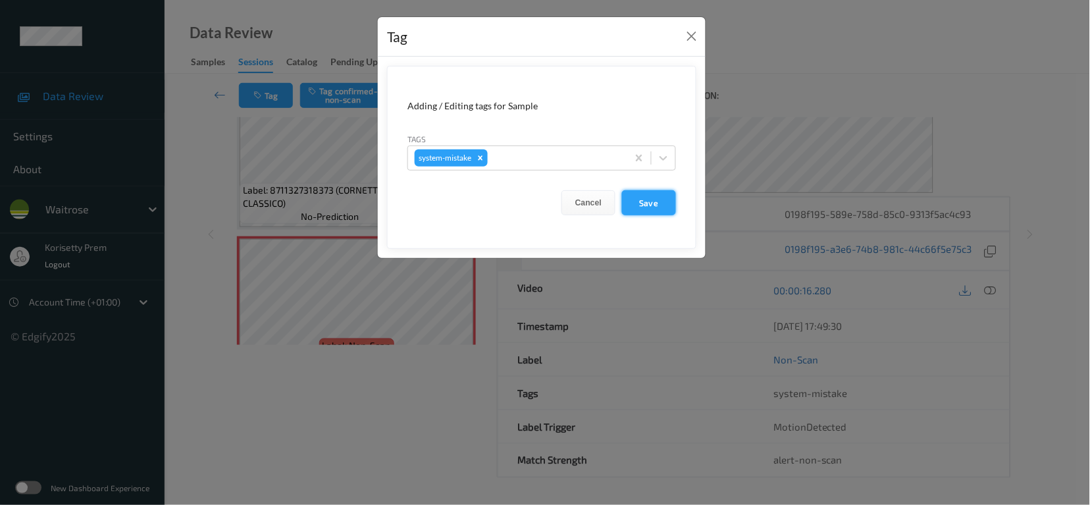
click at [651, 202] on button "Save" at bounding box center [649, 202] width 54 height 25
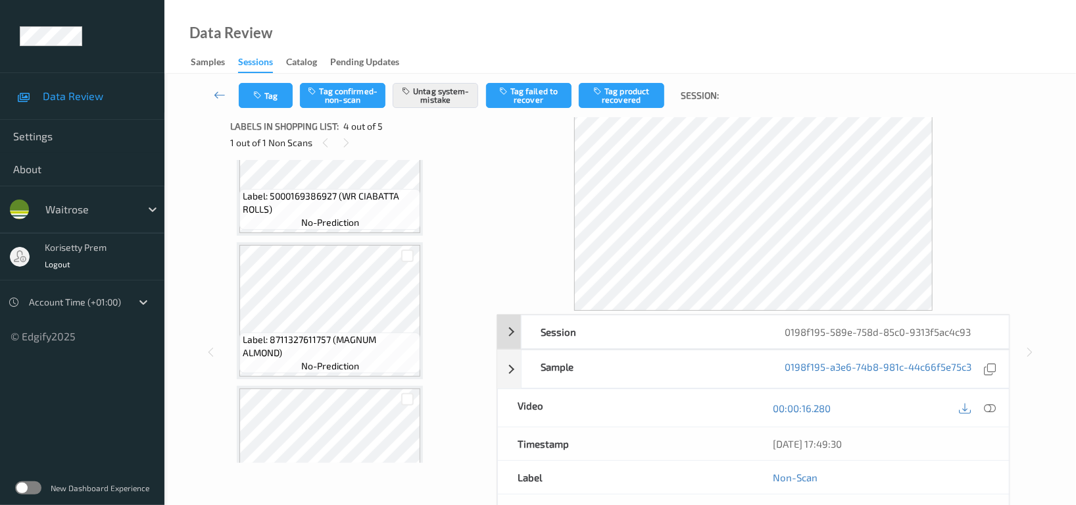
scroll to position [0, 0]
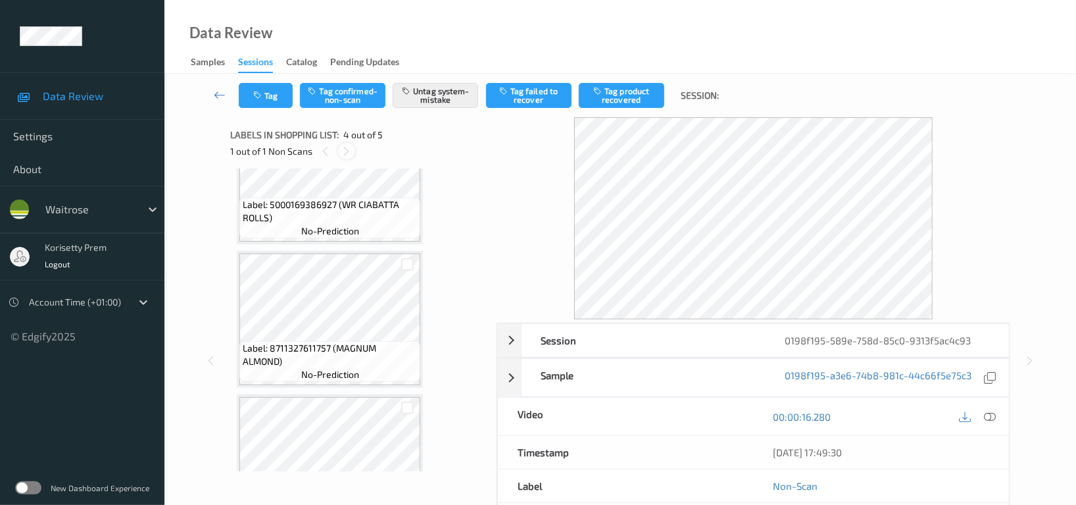
click at [346, 152] on icon at bounding box center [346, 151] width 11 height 12
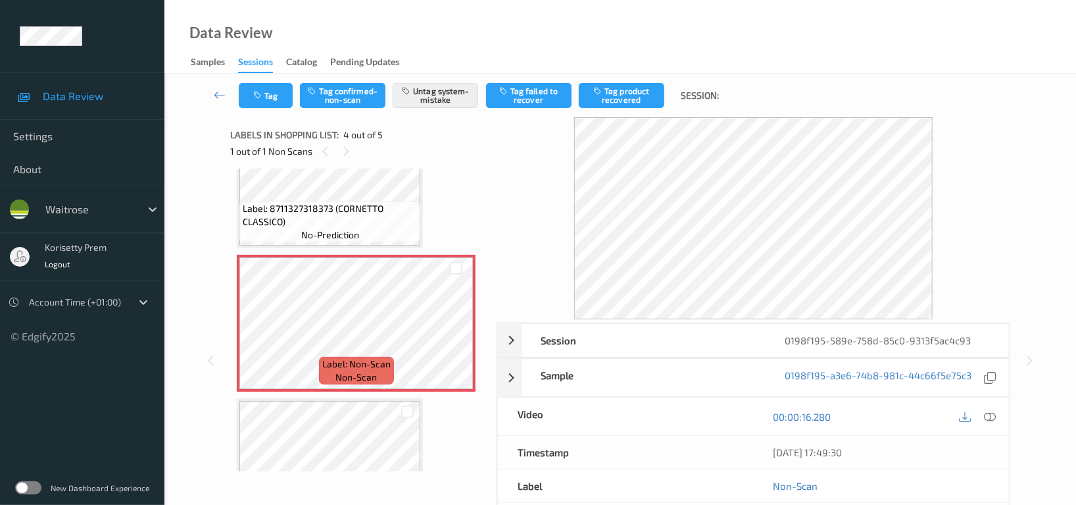
scroll to position [418, 0]
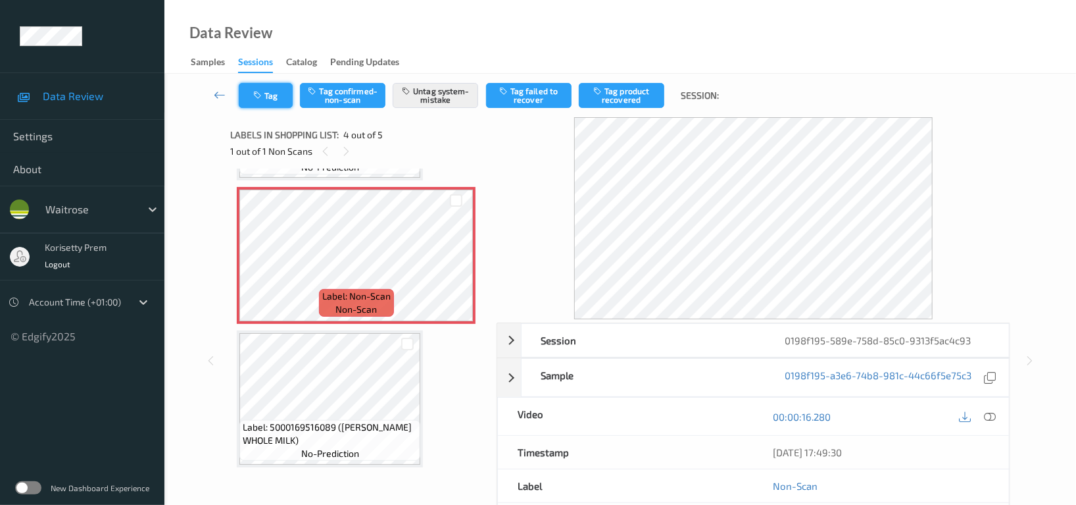
click at [274, 90] on button "Tag" at bounding box center [266, 95] width 54 height 25
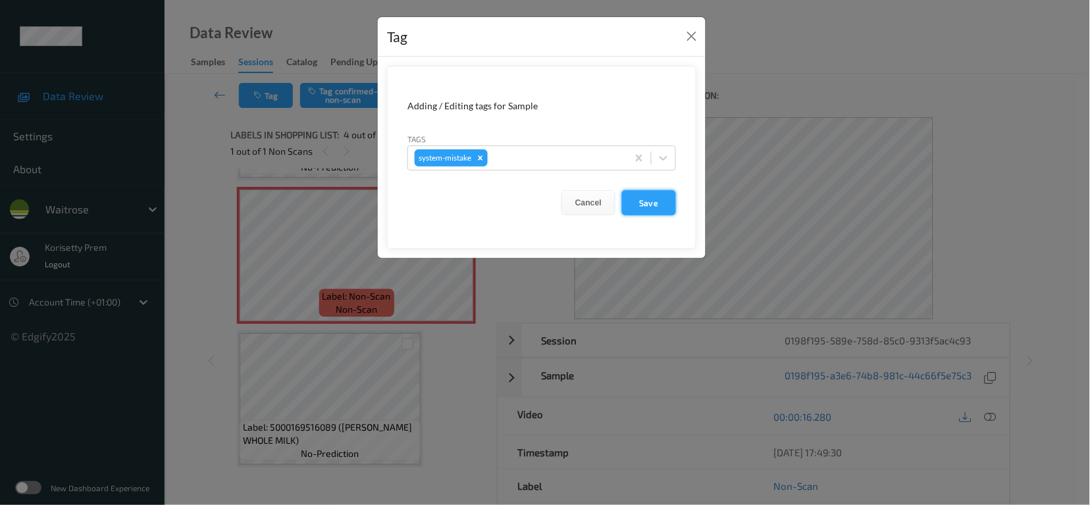
click at [670, 204] on button "Save" at bounding box center [649, 202] width 54 height 25
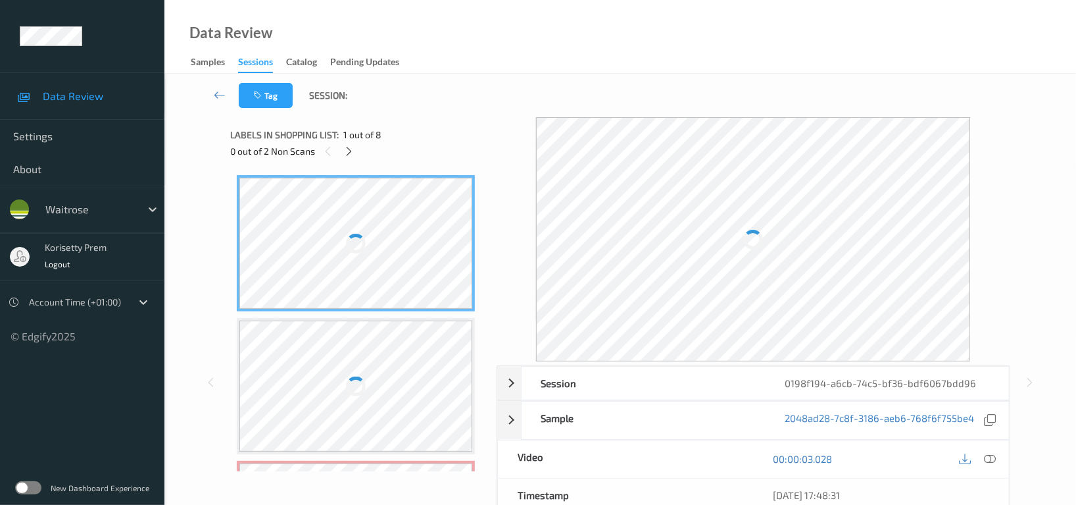
click at [604, 69] on div "Data Review Samples Sessions Catalog Pending Updates" at bounding box center [620, 37] width 912 height 74
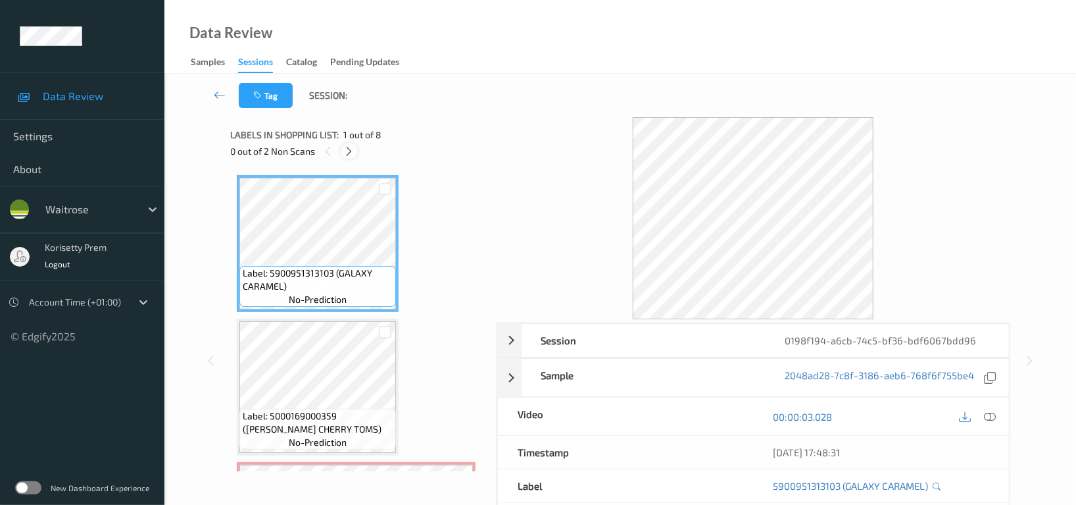
click at [355, 153] on icon at bounding box center [349, 151] width 11 height 12
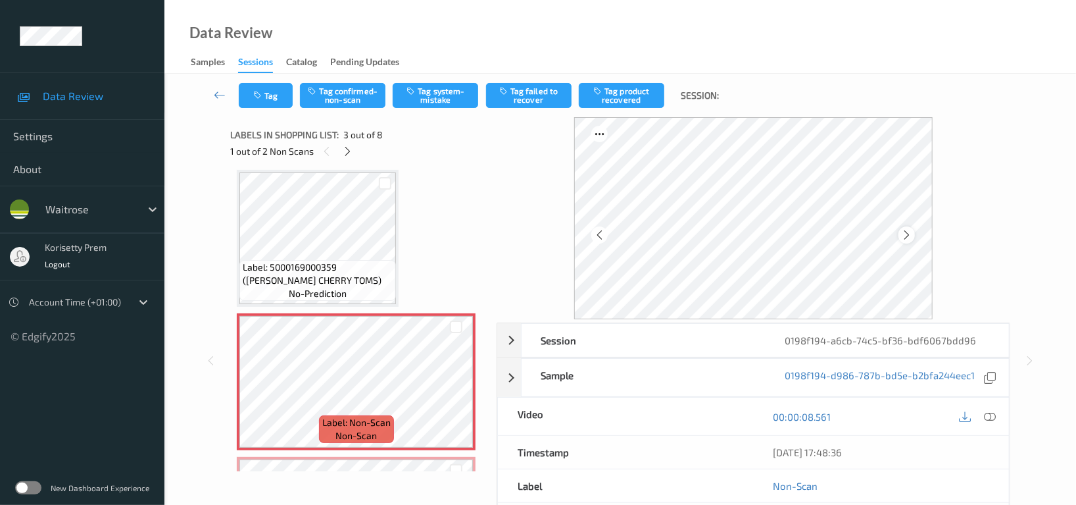
click at [914, 239] on div at bounding box center [907, 234] width 16 height 16
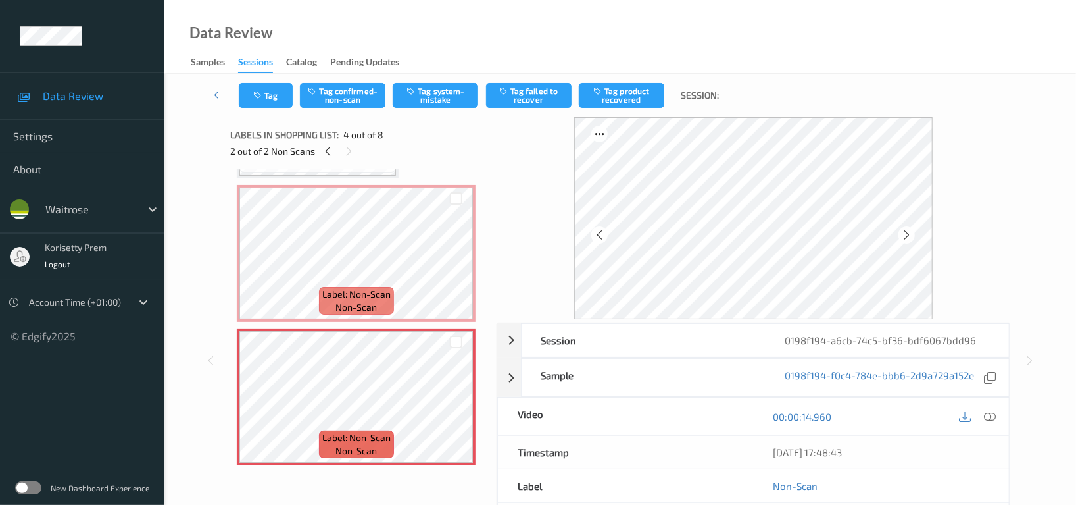
scroll to position [236, 0]
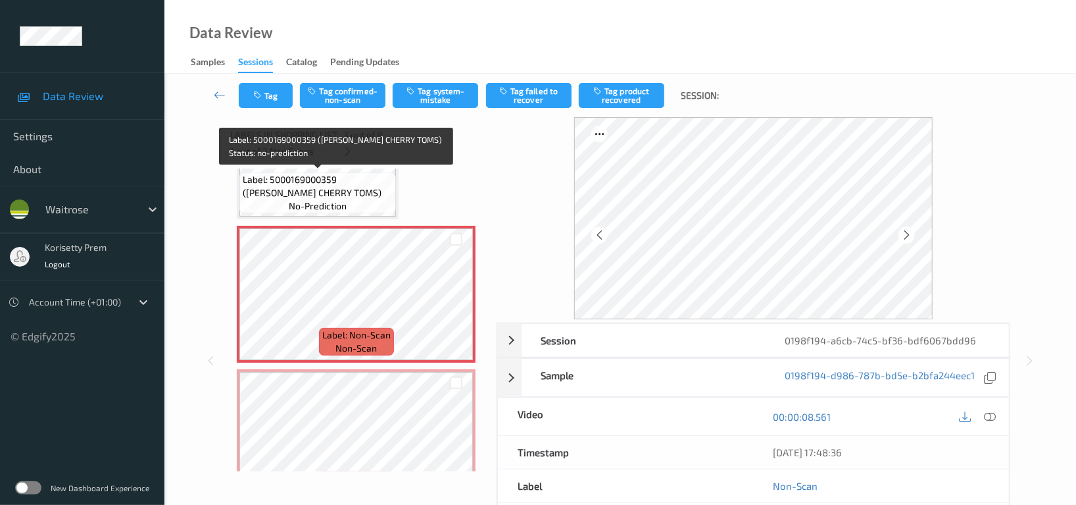
click at [322, 182] on span "Label: 5000169000359 (WR ESS CHERRY TOMS)" at bounding box center [318, 186] width 150 height 26
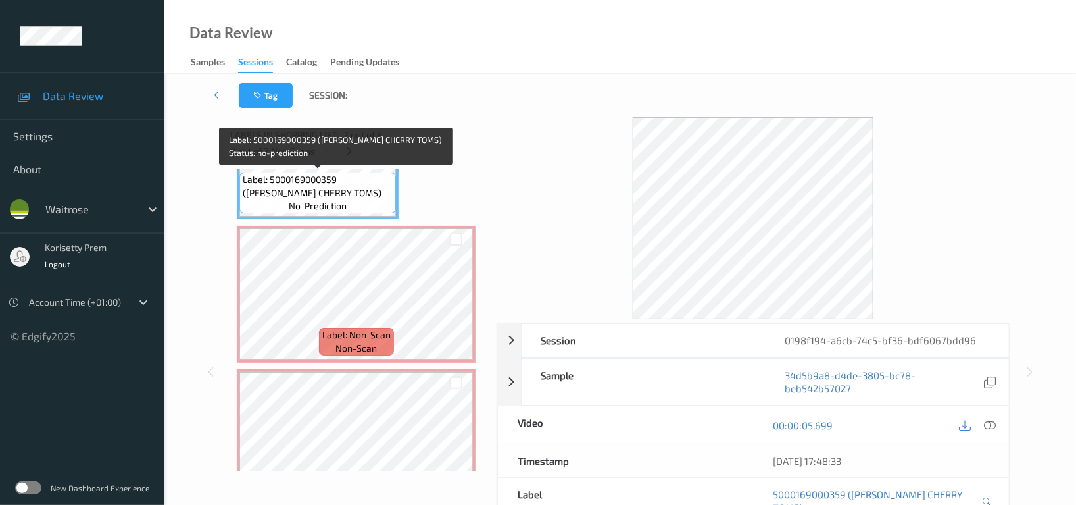
scroll to position [0, 0]
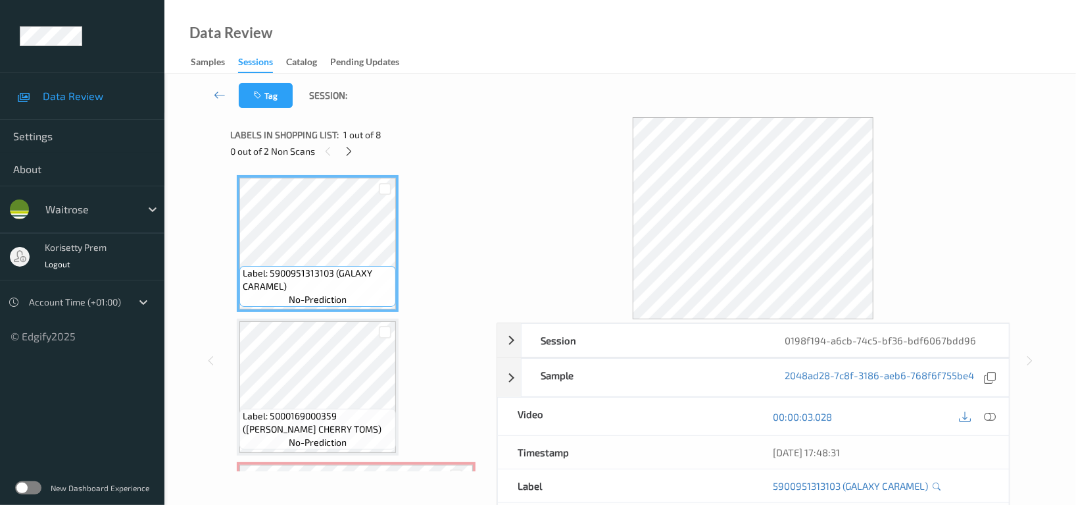
click at [984, 417] on icon at bounding box center [990, 417] width 12 height 12
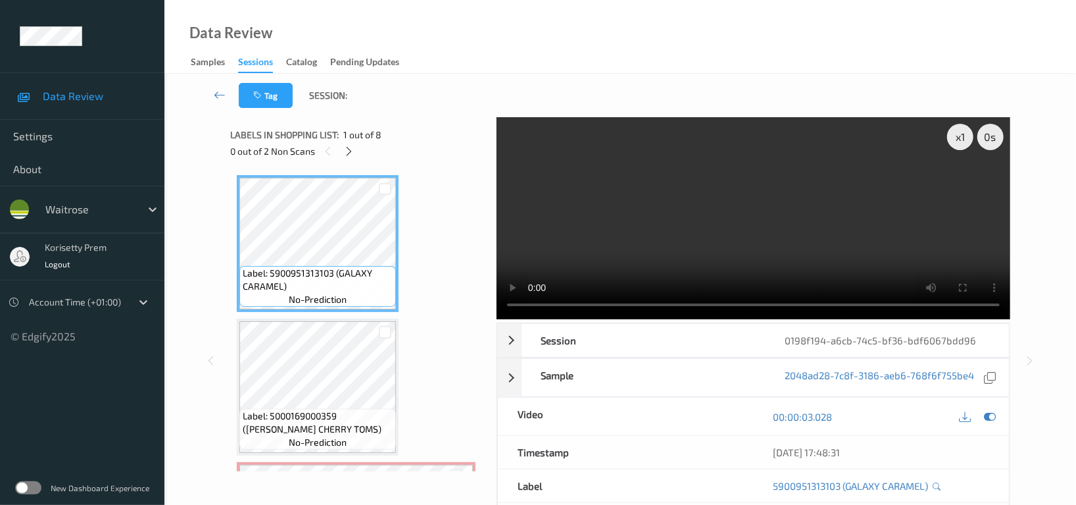
click at [782, 199] on video at bounding box center [754, 218] width 514 height 202
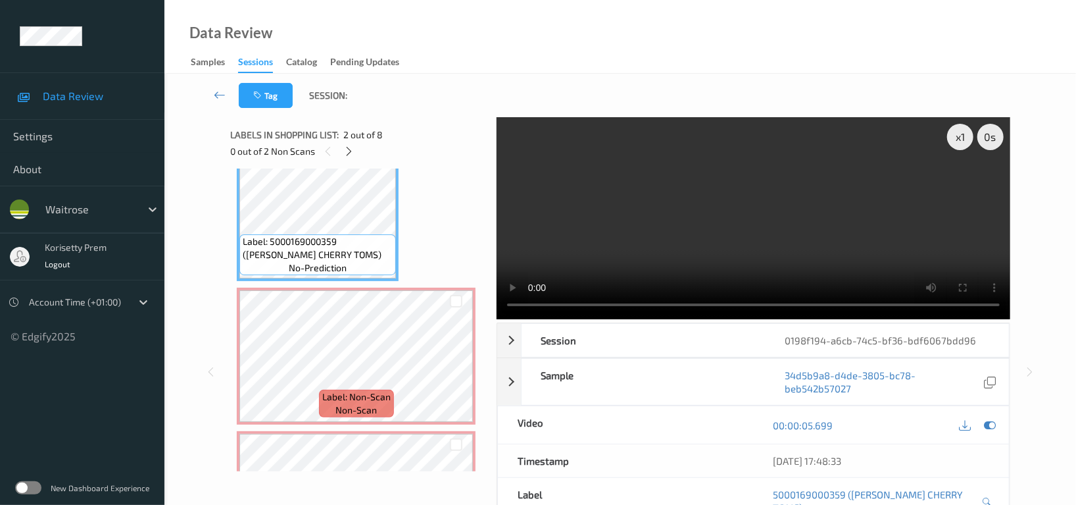
scroll to position [175, 0]
click at [801, 266] on video at bounding box center [754, 218] width 514 height 202
click at [988, 419] on icon at bounding box center [990, 425] width 12 height 12
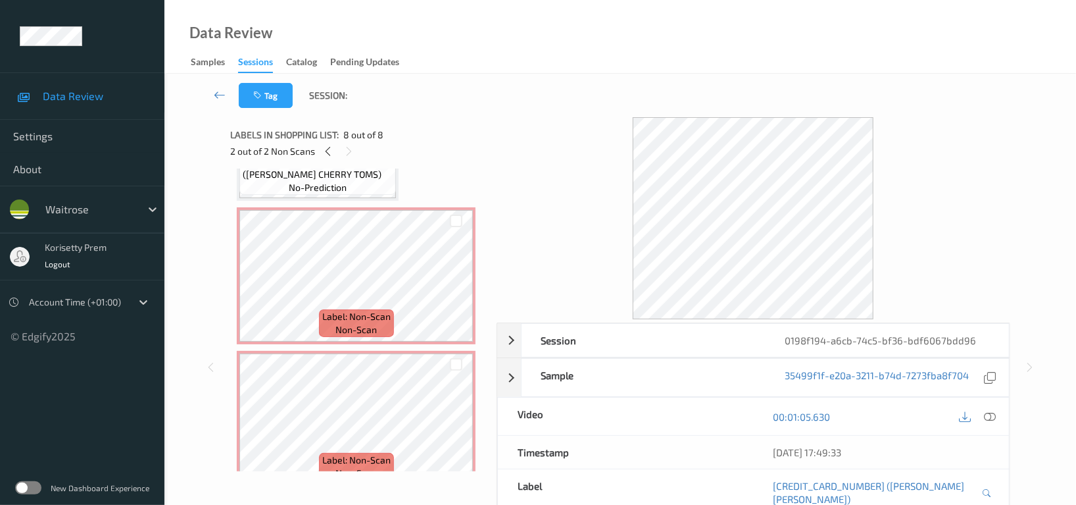
scroll to position [234, 0]
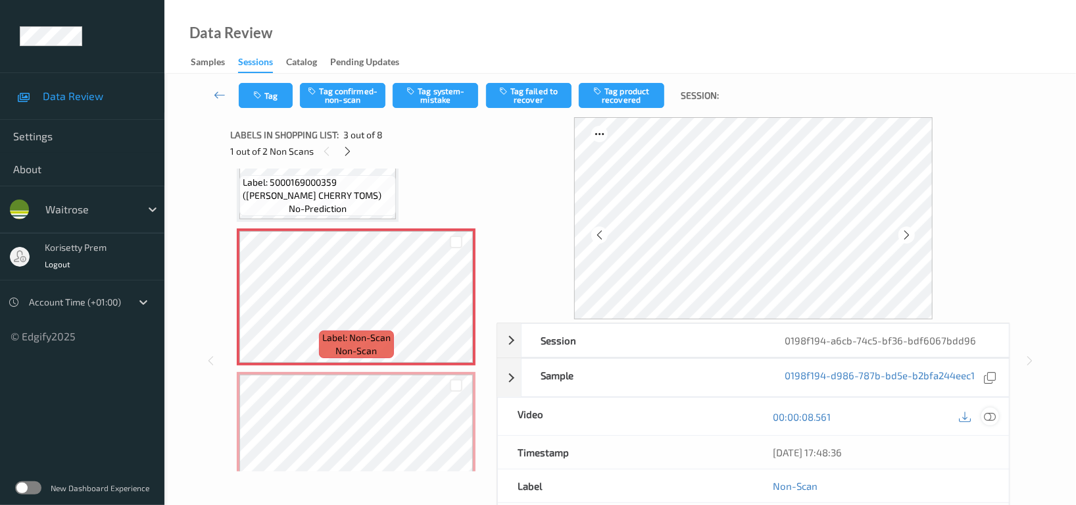
click at [987, 421] on icon at bounding box center [990, 417] width 12 height 12
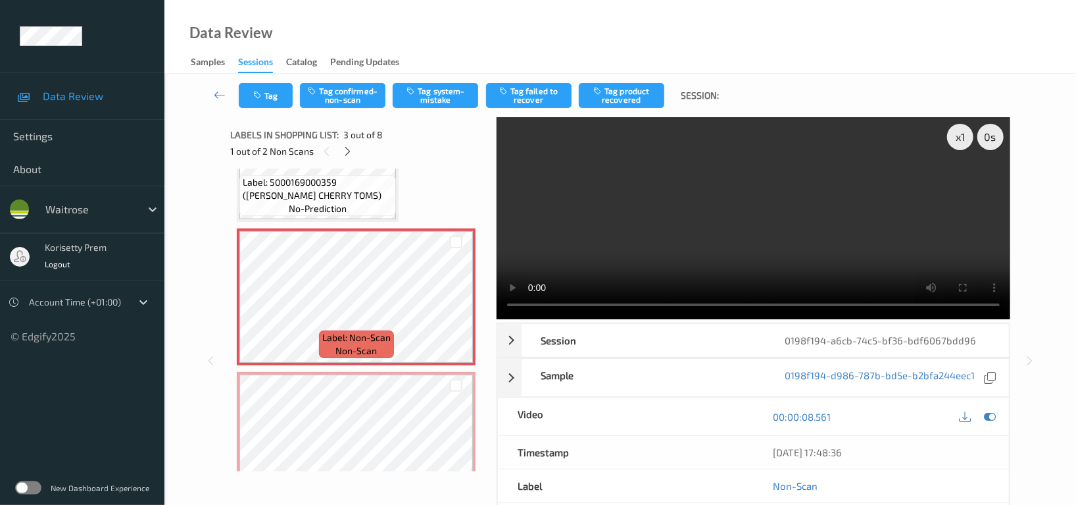
click at [757, 247] on video at bounding box center [754, 218] width 514 height 202
click at [453, 307] on icon at bounding box center [456, 308] width 11 height 12
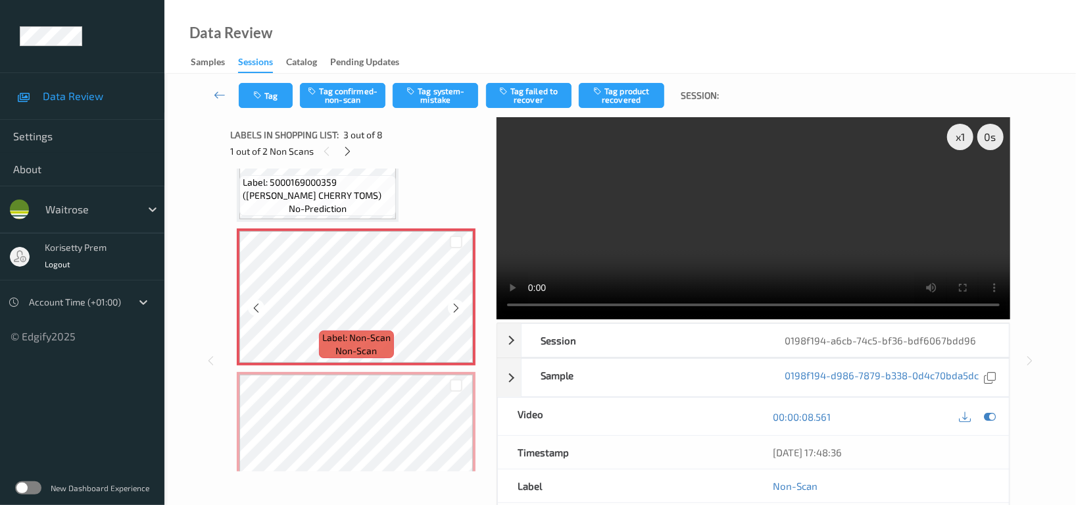
click at [453, 307] on icon at bounding box center [456, 308] width 11 height 12
click at [679, 177] on video at bounding box center [754, 218] width 514 height 202
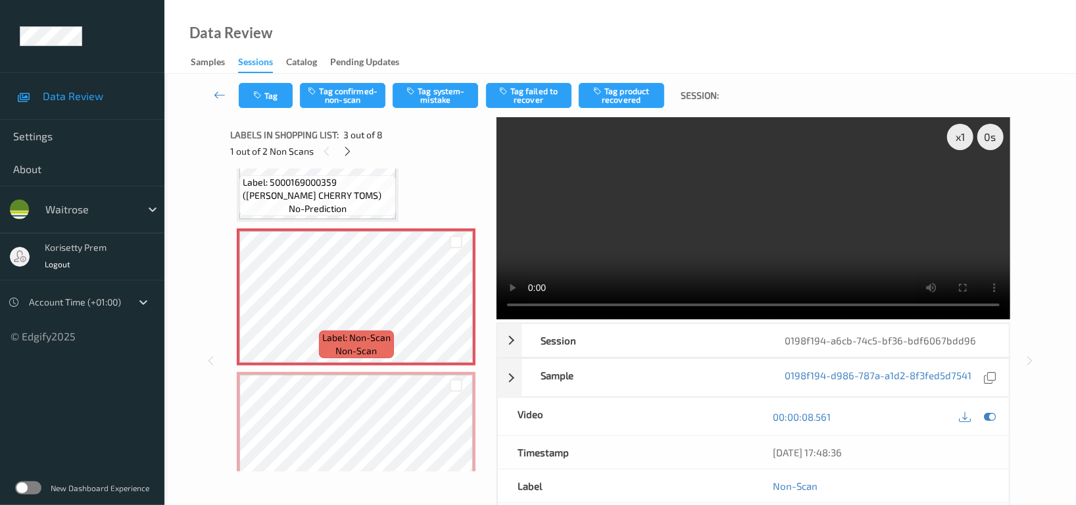
click at [811, 249] on video at bounding box center [754, 218] width 514 height 202
click at [366, 93] on button "Tag confirmed-non-scan" at bounding box center [343, 95] width 86 height 25
click at [622, 93] on button "Tag product recovered" at bounding box center [622, 95] width 86 height 25
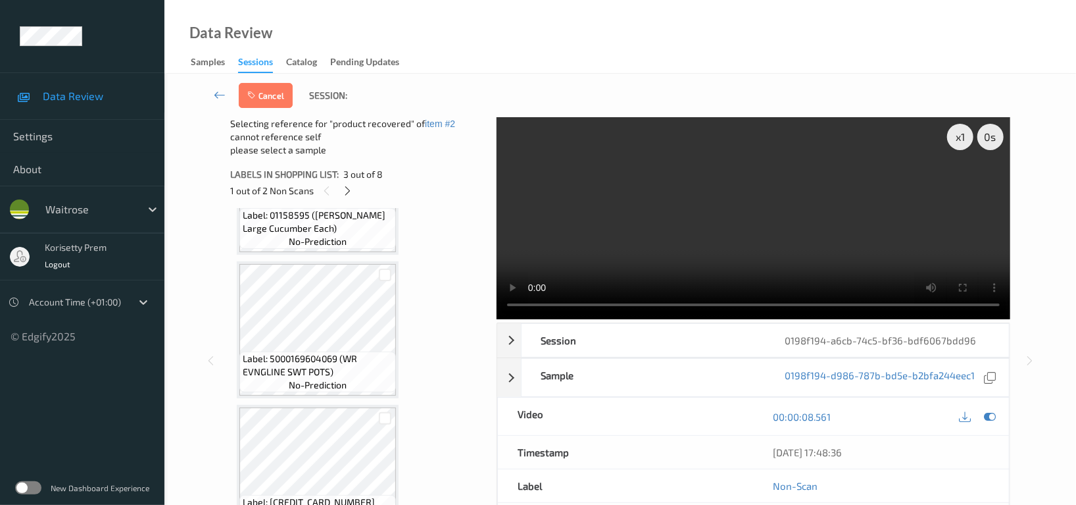
scroll to position [847, 0]
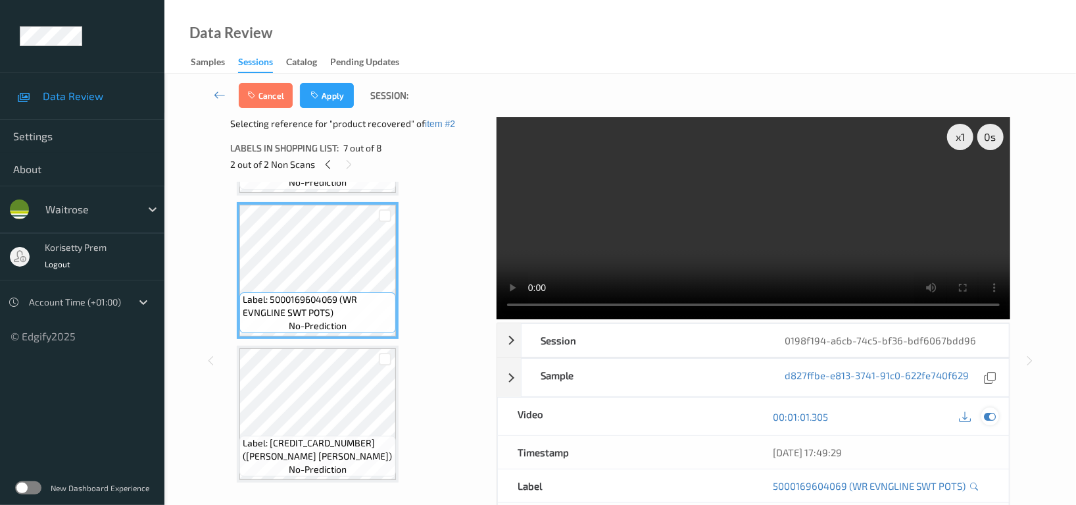
click at [997, 317] on div "x 1 0 s Session 0198f194-a6cb-74c5-bf36-bdf6067bdd96 Session ID 0198f194-a6cb-7…" at bounding box center [754, 360] width 514 height 487
click at [986, 414] on icon at bounding box center [990, 417] width 12 height 12
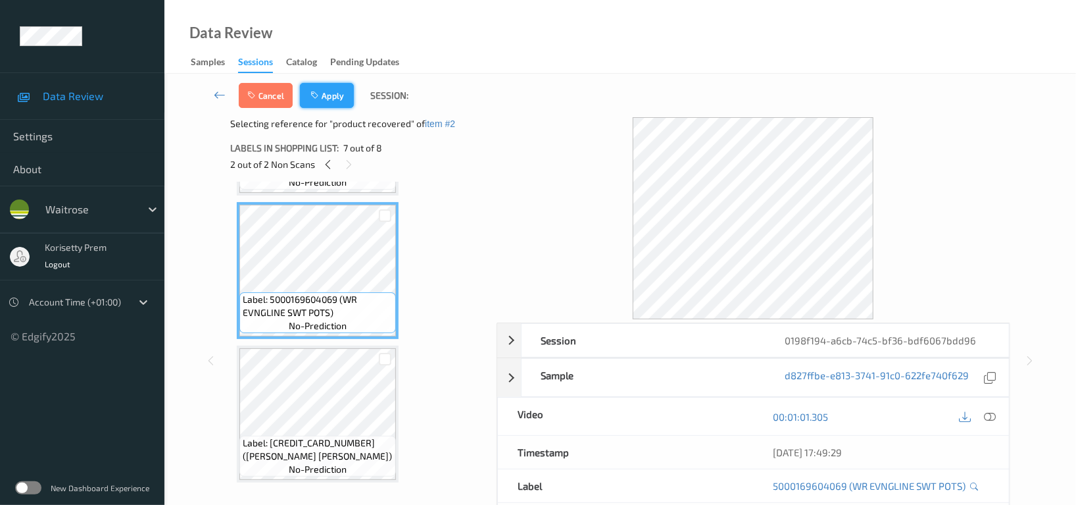
click at [336, 88] on button "Apply" at bounding box center [327, 95] width 54 height 25
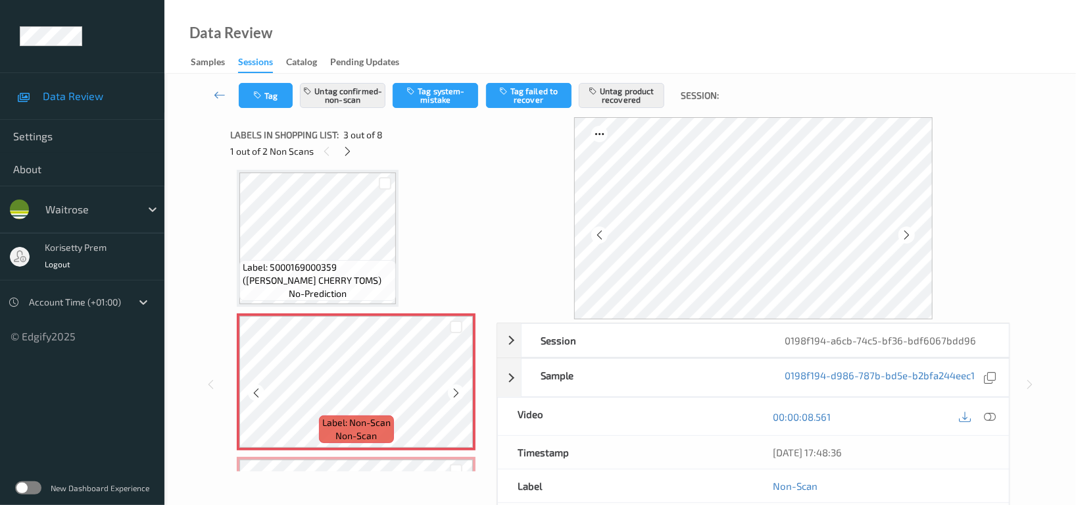
scroll to position [324, 0]
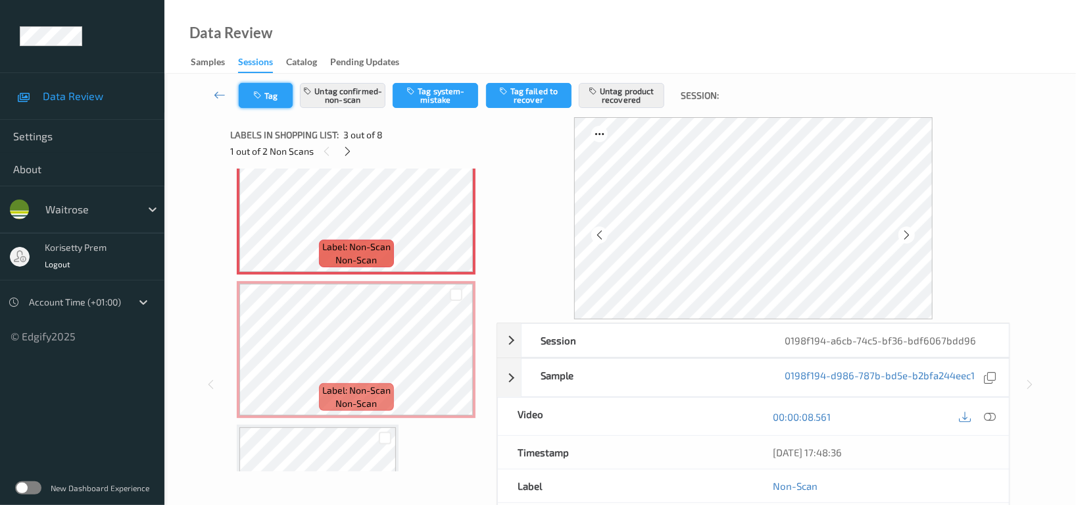
click at [261, 91] on icon "button" at bounding box center [258, 95] width 11 height 9
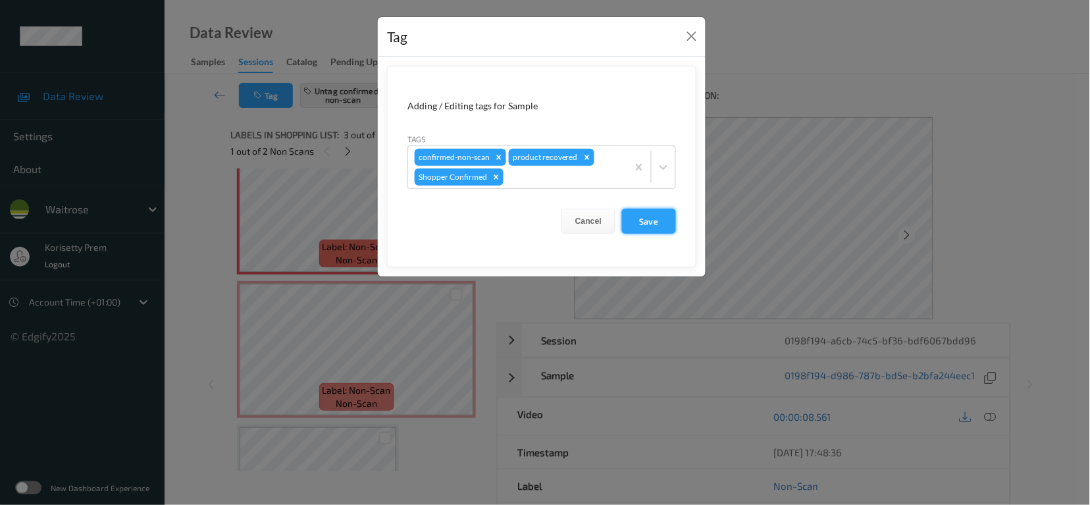
click at [649, 225] on button "Save" at bounding box center [649, 221] width 54 height 25
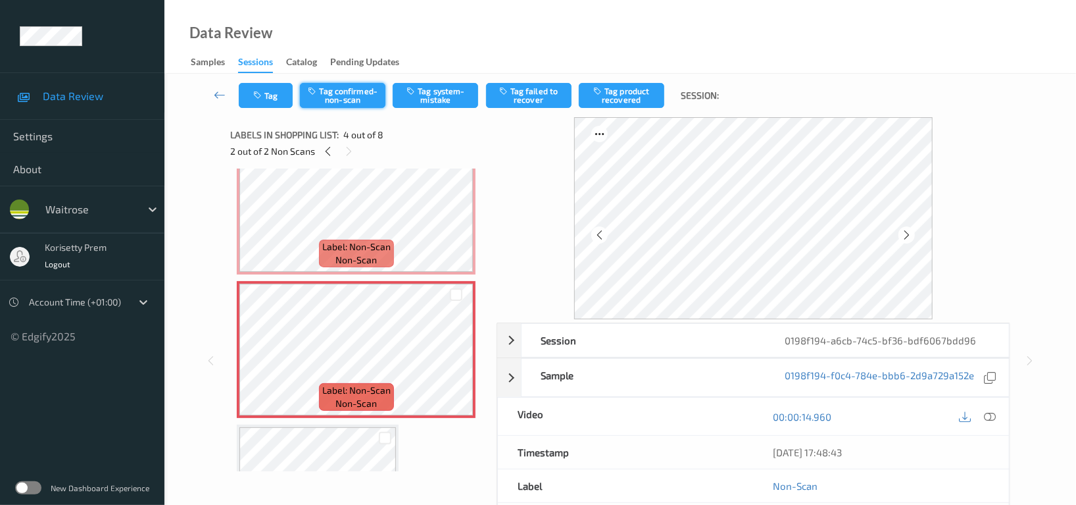
click at [358, 95] on button "Tag confirmed-non-scan" at bounding box center [343, 95] width 86 height 25
click at [638, 94] on button "Tag product recovered" at bounding box center [622, 95] width 86 height 25
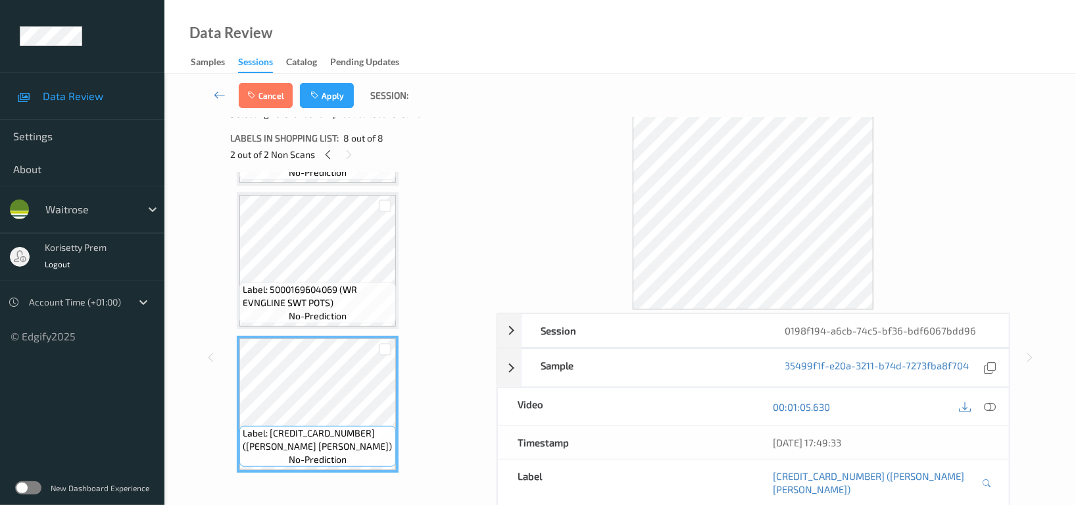
scroll to position [0, 0]
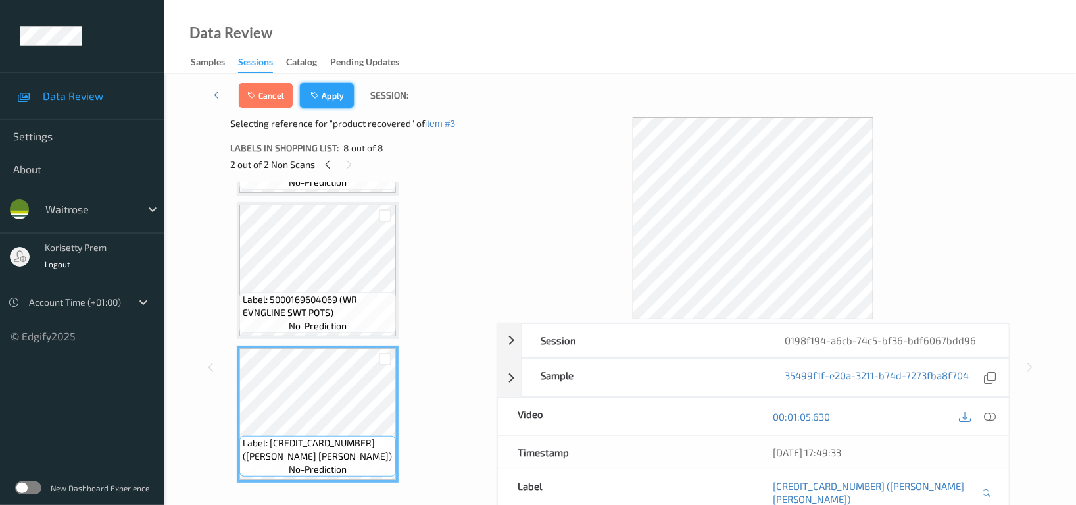
click at [335, 91] on button "Apply" at bounding box center [327, 95] width 54 height 25
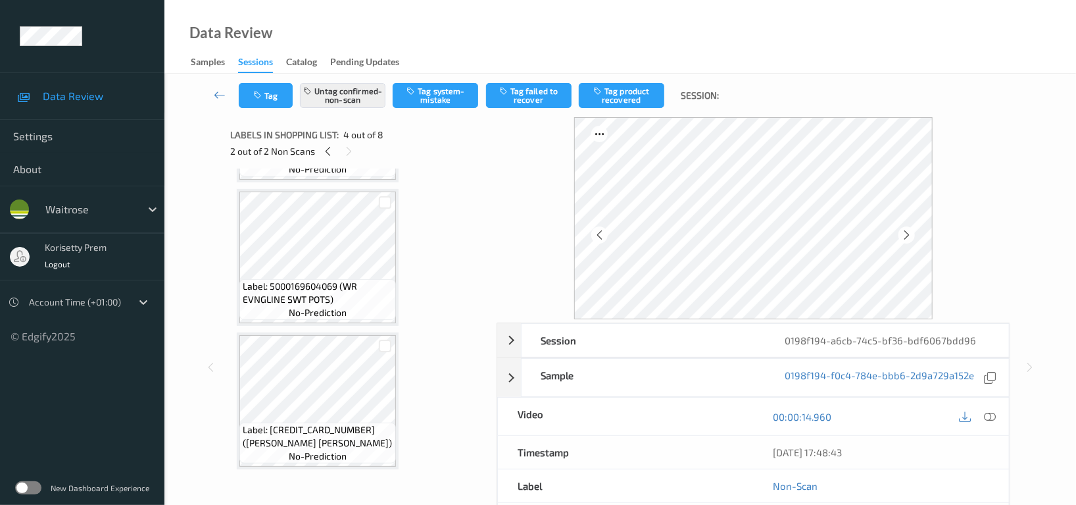
scroll to position [292, 0]
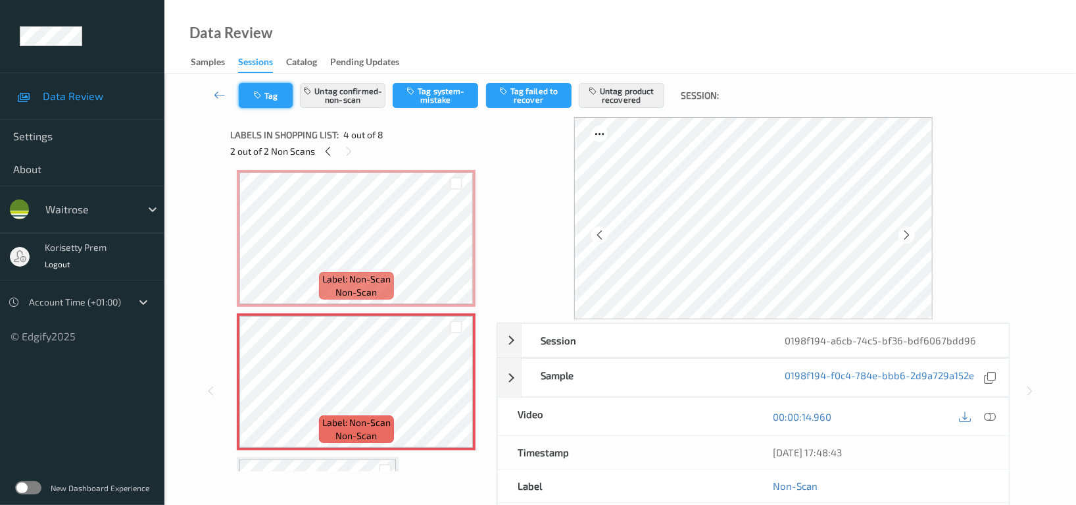
click at [266, 97] on button "Tag" at bounding box center [266, 95] width 54 height 25
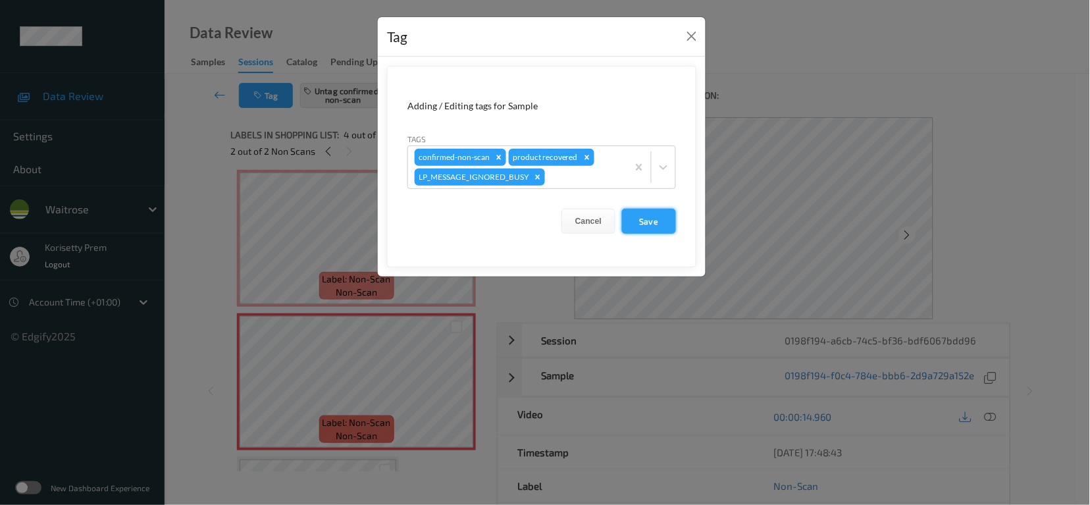
click at [645, 221] on button "Save" at bounding box center [649, 221] width 54 height 25
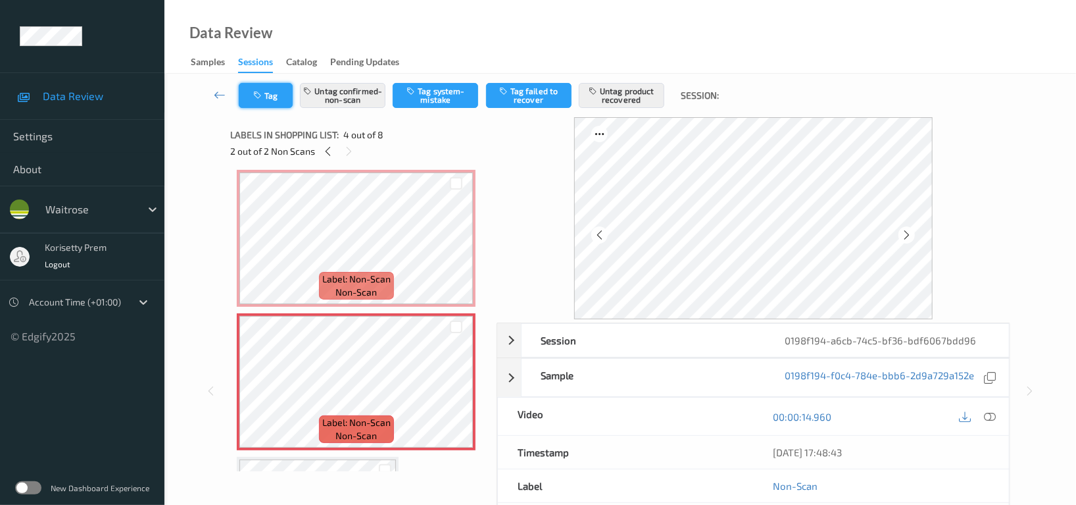
click at [261, 101] on button "Tag" at bounding box center [266, 95] width 54 height 25
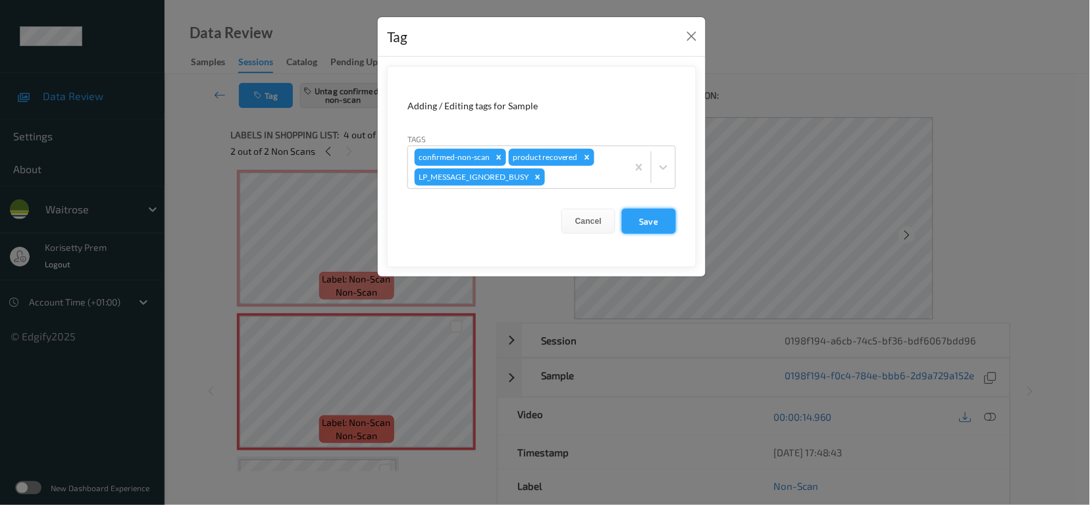
click at [657, 224] on button "Save" at bounding box center [649, 221] width 54 height 25
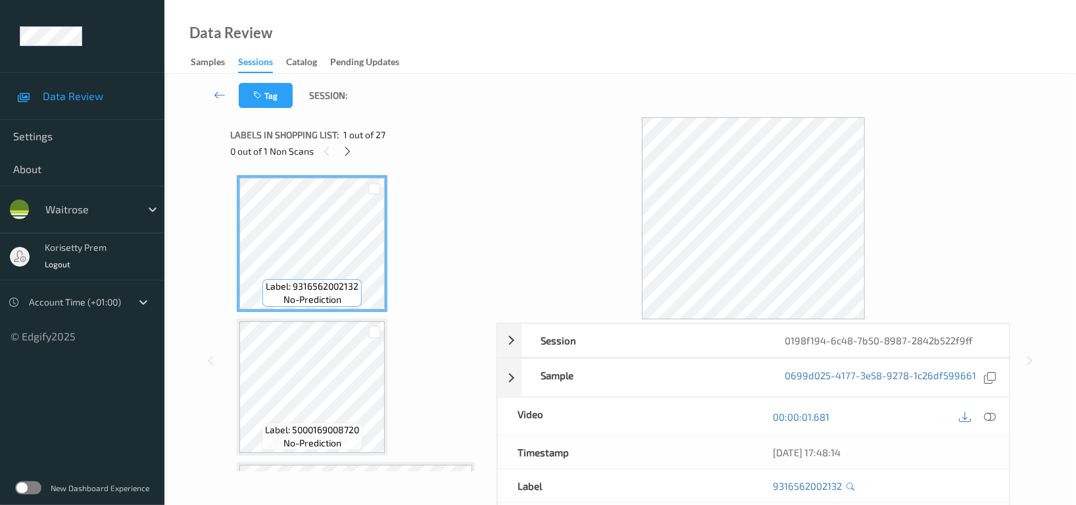
click at [549, 118] on div at bounding box center [754, 218] width 514 height 202
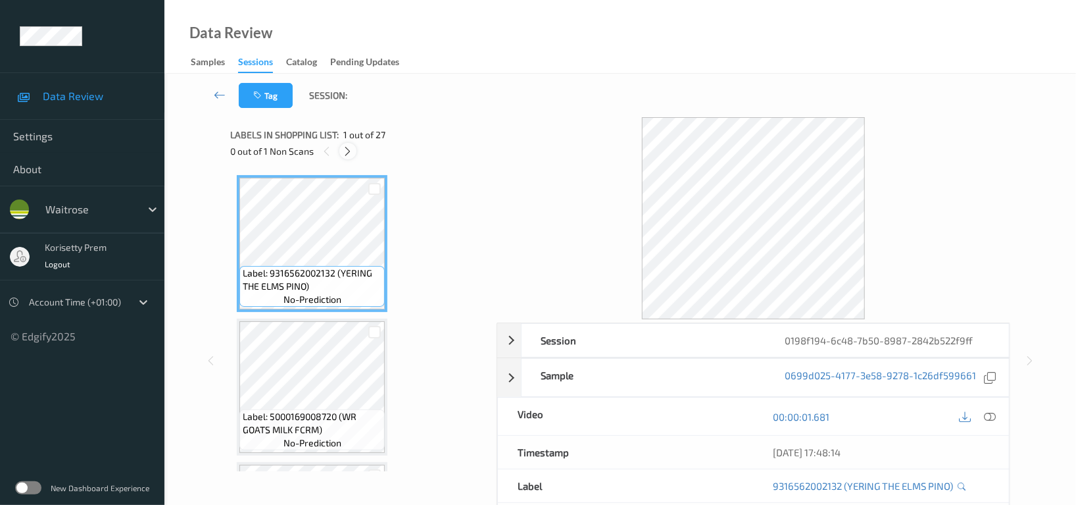
click at [343, 155] on icon at bounding box center [348, 151] width 11 height 12
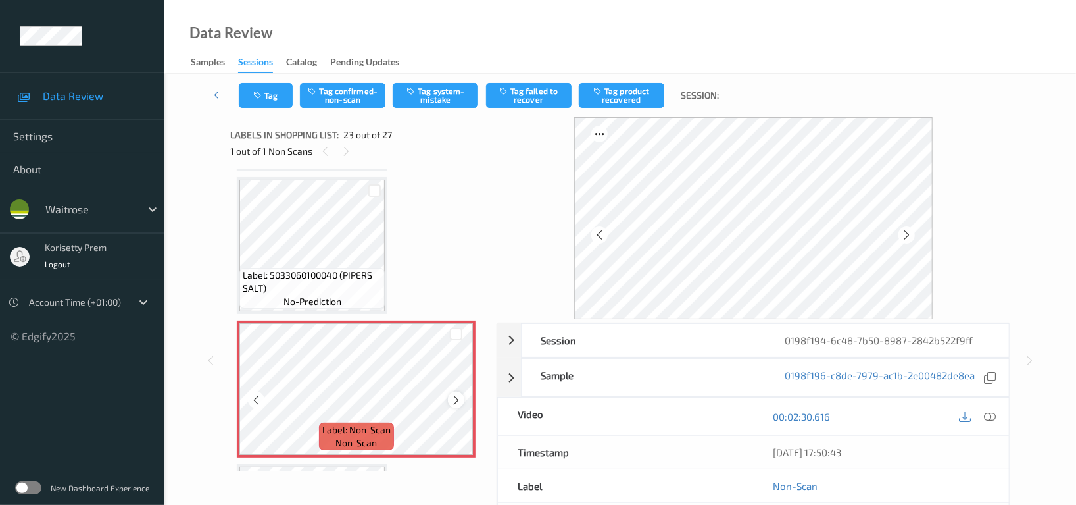
click at [456, 394] on icon at bounding box center [456, 400] width 11 height 12
click at [461, 394] on icon at bounding box center [456, 400] width 11 height 12
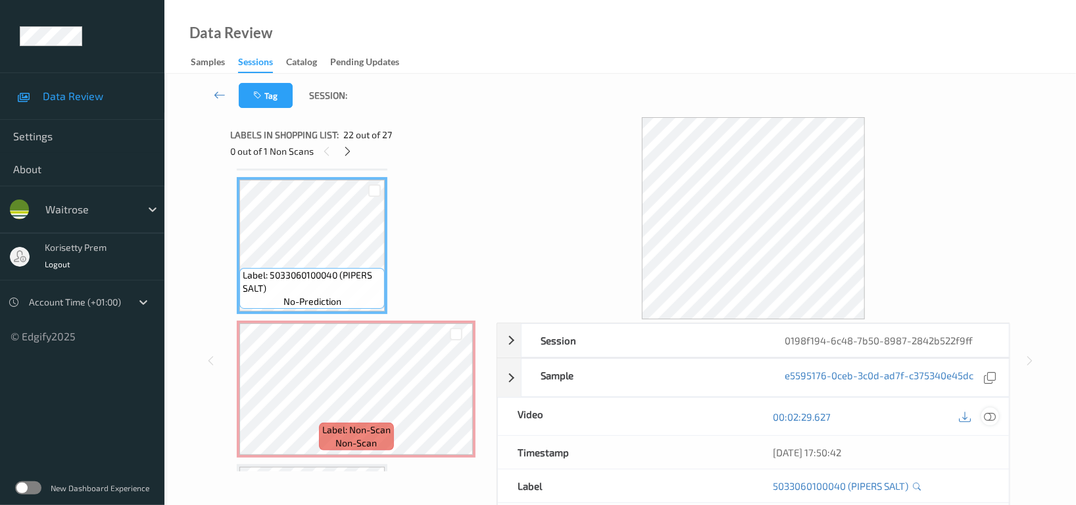
click at [990, 417] on icon at bounding box center [990, 417] width 12 height 12
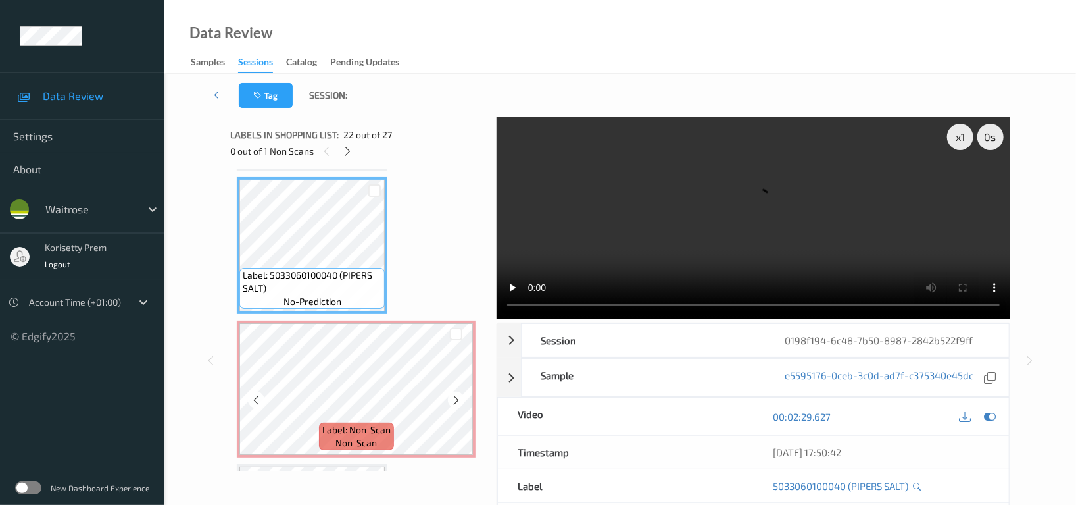
scroll to position [3096, 0]
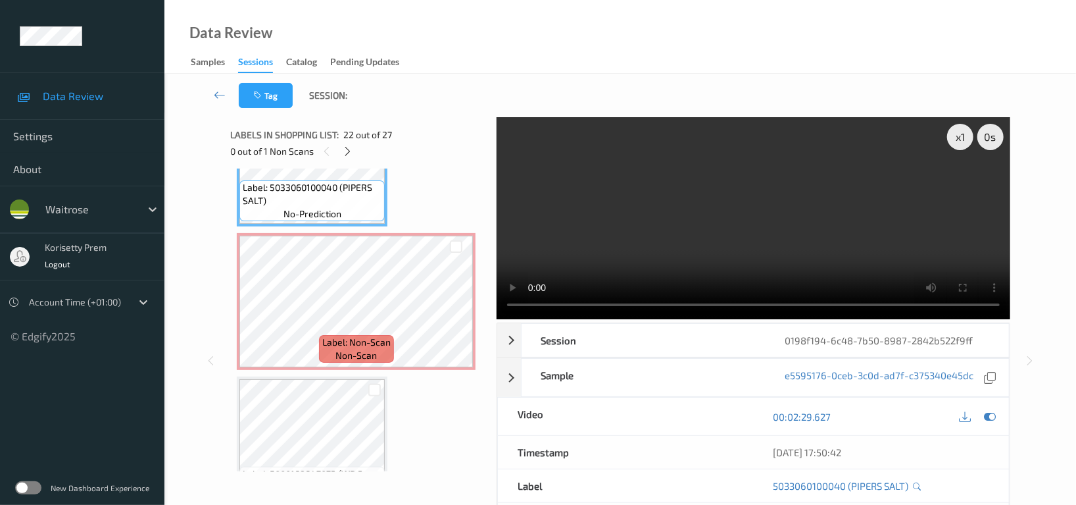
click at [703, 245] on video at bounding box center [754, 218] width 514 height 202
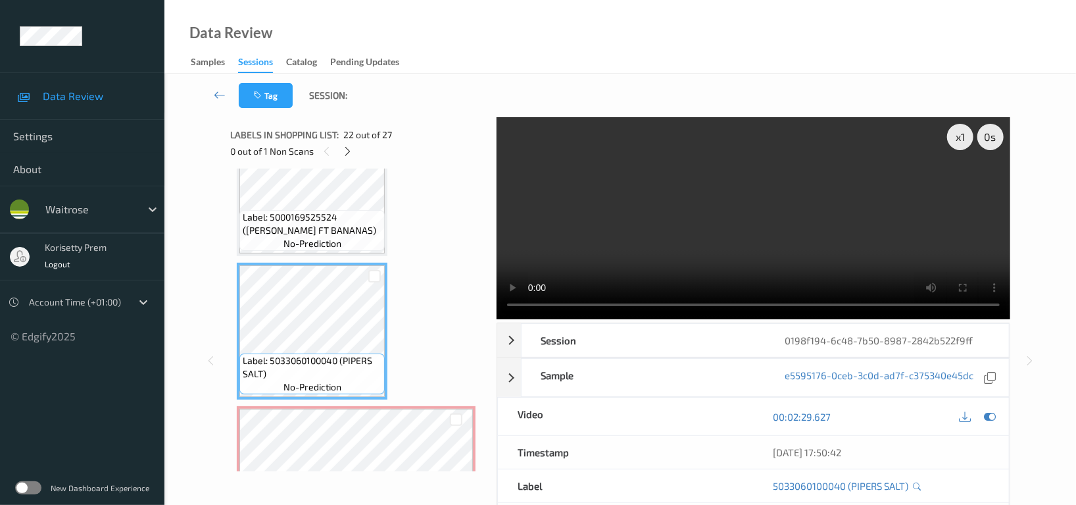
scroll to position [2921, 0]
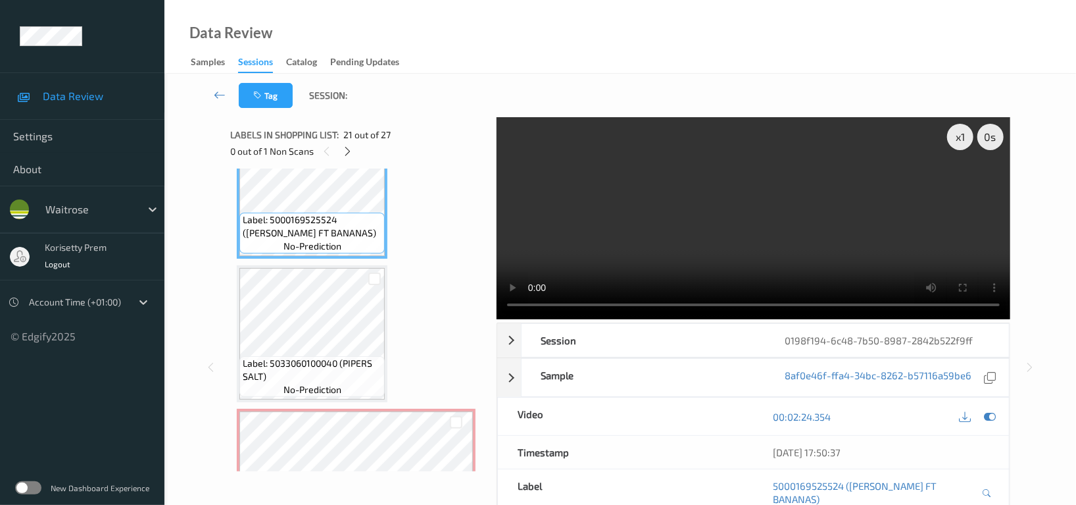
click at [753, 219] on video at bounding box center [754, 218] width 514 height 202
click at [686, 251] on video at bounding box center [754, 218] width 514 height 202
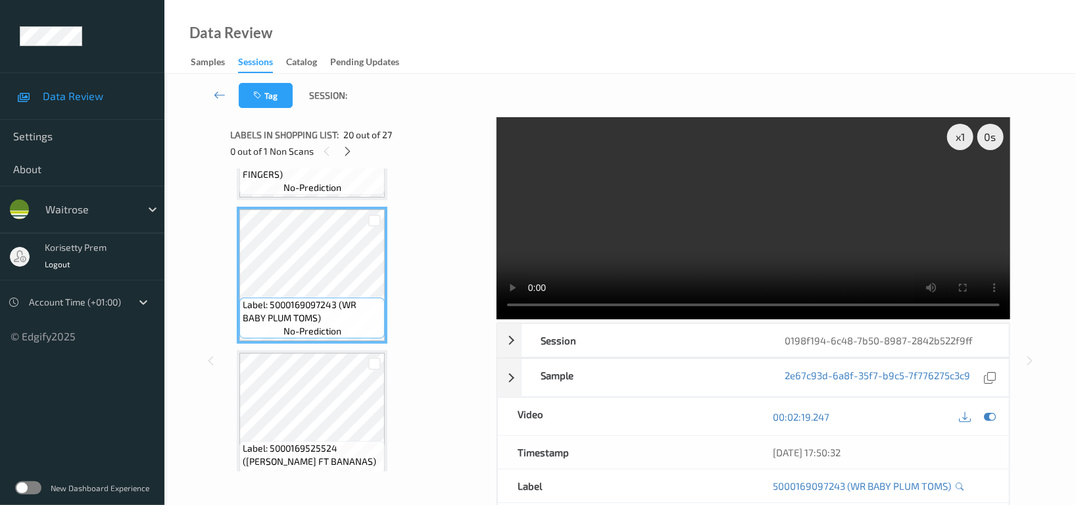
scroll to position [2657, 0]
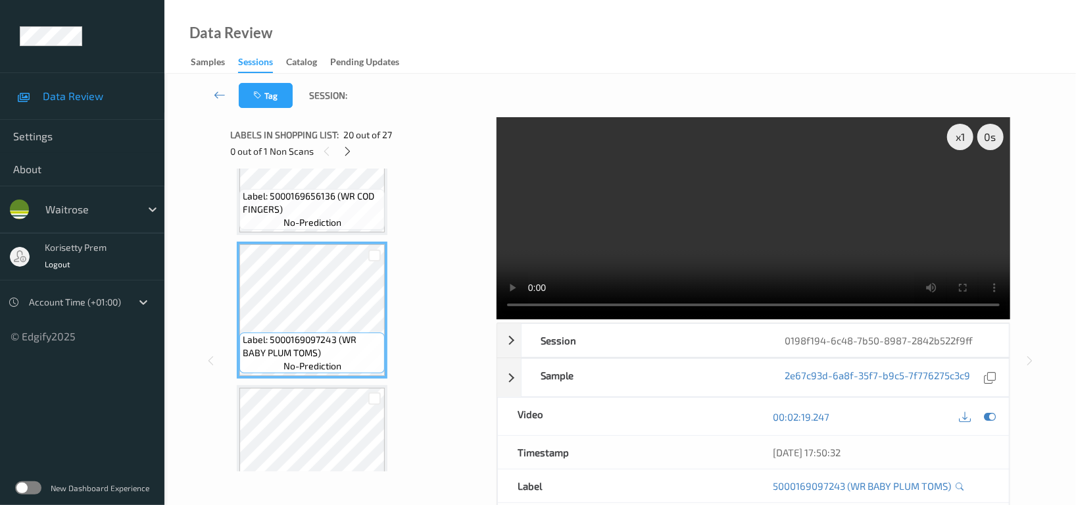
click at [592, 217] on video at bounding box center [754, 218] width 514 height 202
click at [995, 415] on icon at bounding box center [990, 417] width 12 height 12
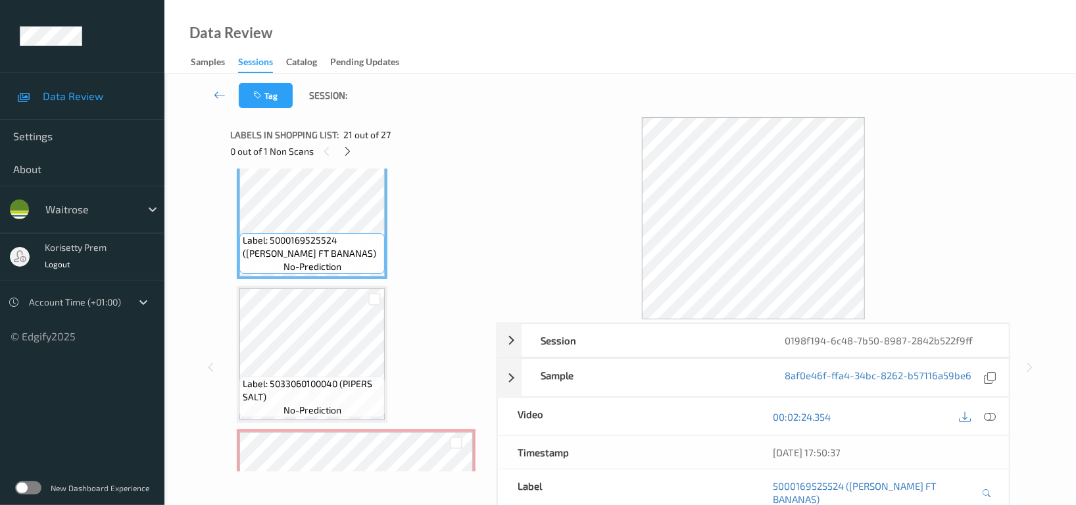
scroll to position [2921, 0]
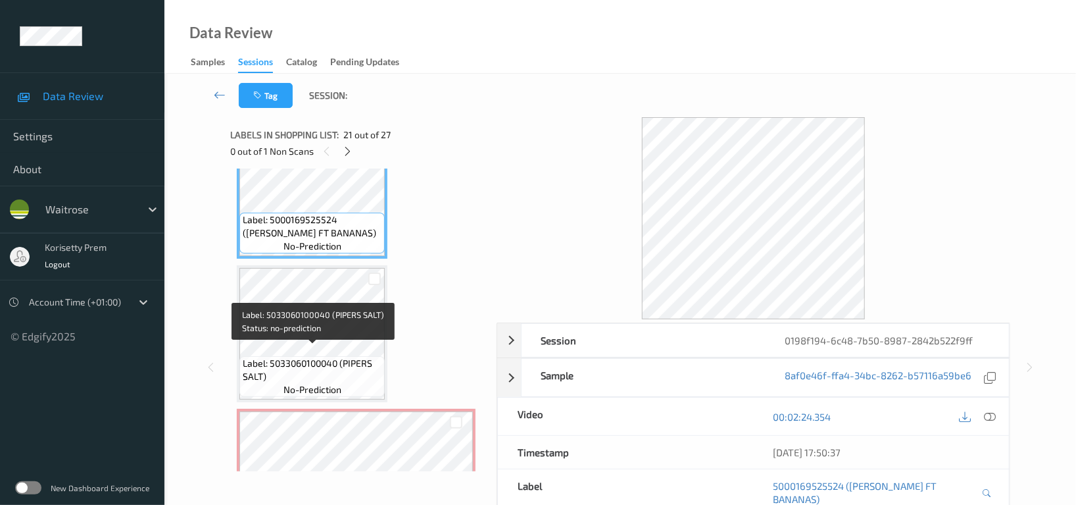
click at [313, 370] on span "Label: 5033060100040 (PIPERS SALT)" at bounding box center [312, 370] width 139 height 26
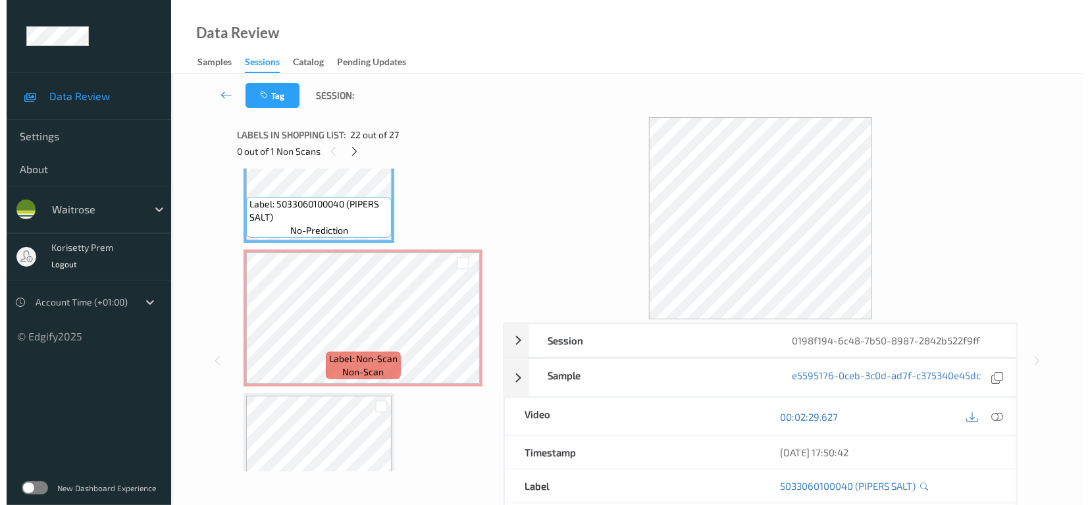
scroll to position [3096, 0]
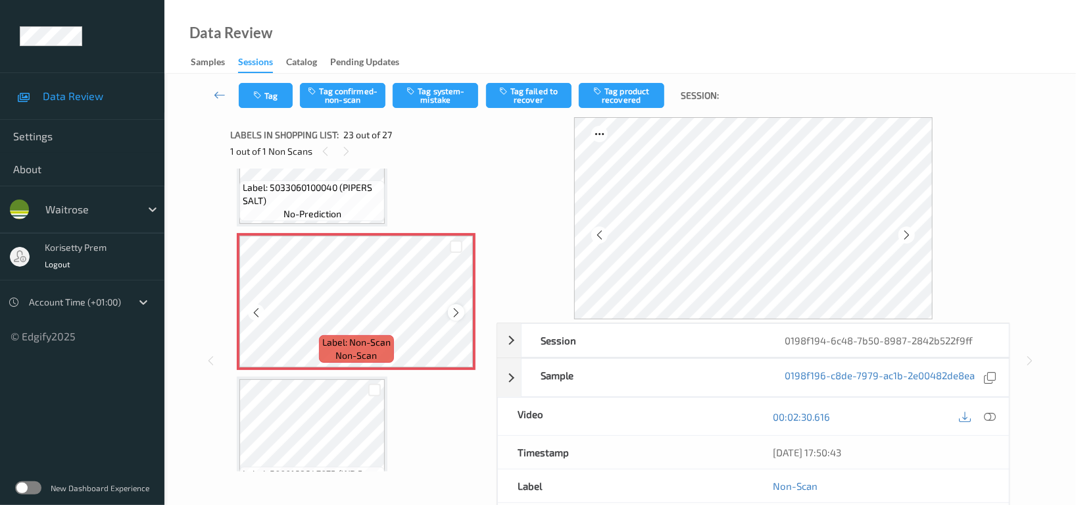
click at [457, 307] on icon at bounding box center [456, 313] width 11 height 12
click at [434, 101] on button "Tag system-mistake" at bounding box center [436, 95] width 86 height 25
click at [269, 105] on button "Tag" at bounding box center [266, 95] width 54 height 25
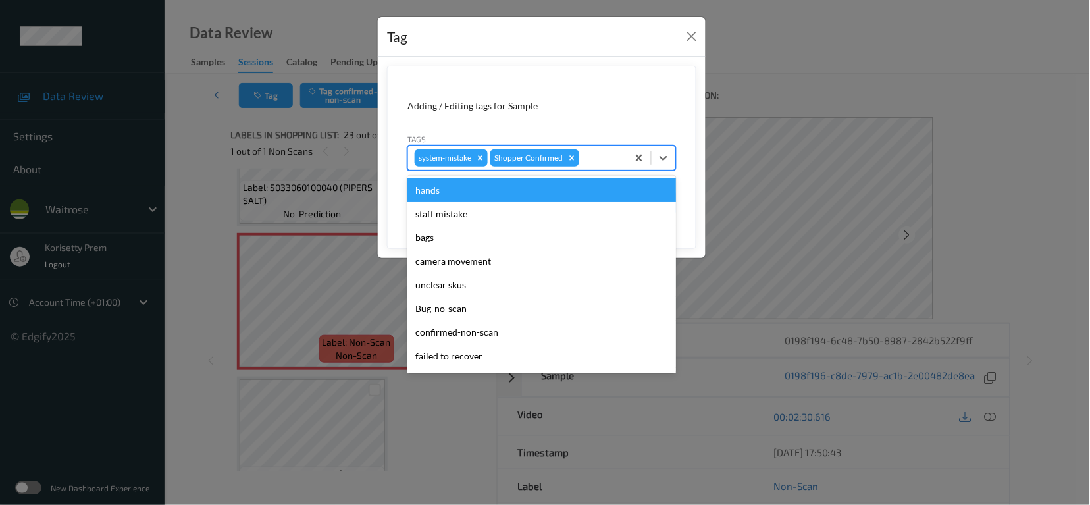
click at [597, 166] on div at bounding box center [601, 158] width 39 height 16
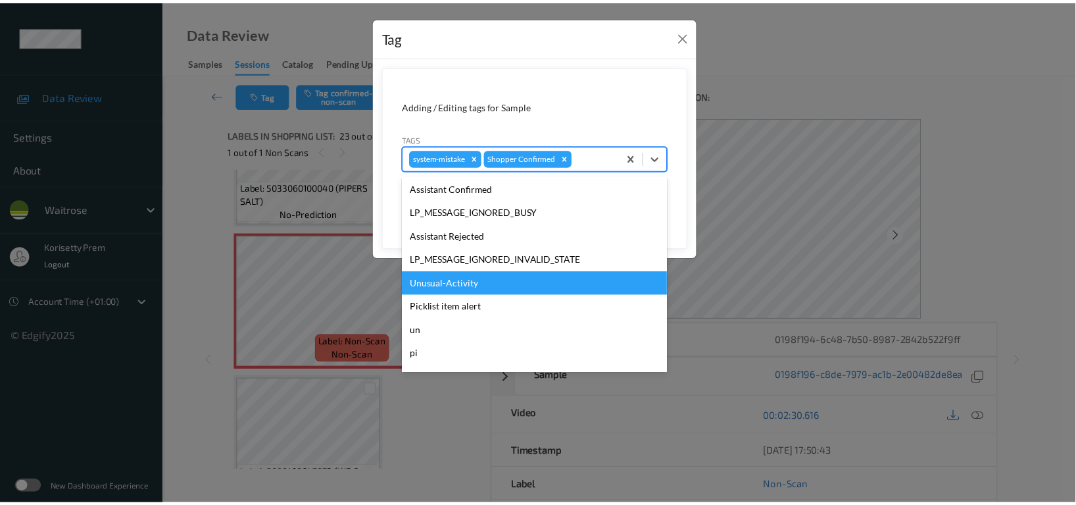
scroll to position [280, 0]
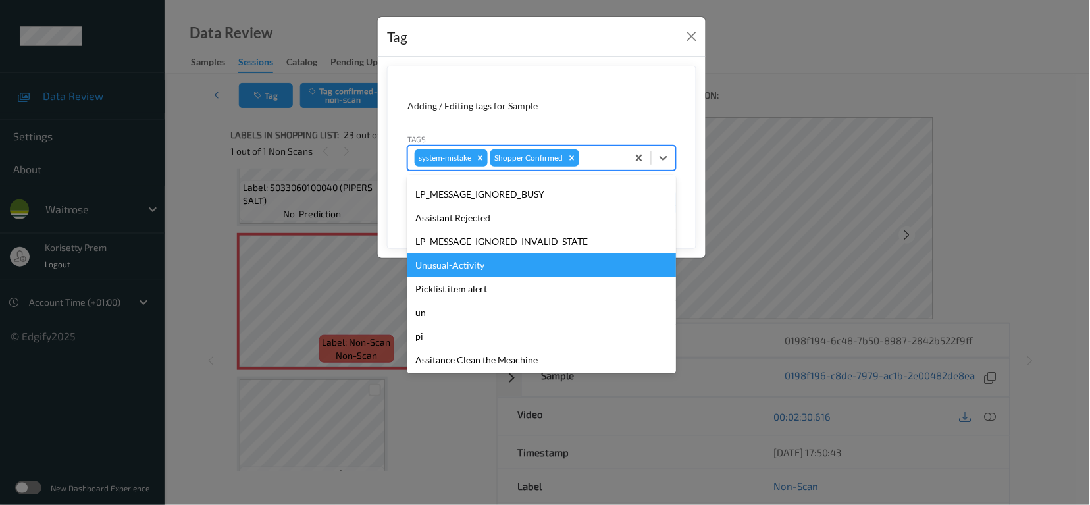
click at [482, 268] on div "Unusual-Activity" at bounding box center [541, 265] width 268 height 24
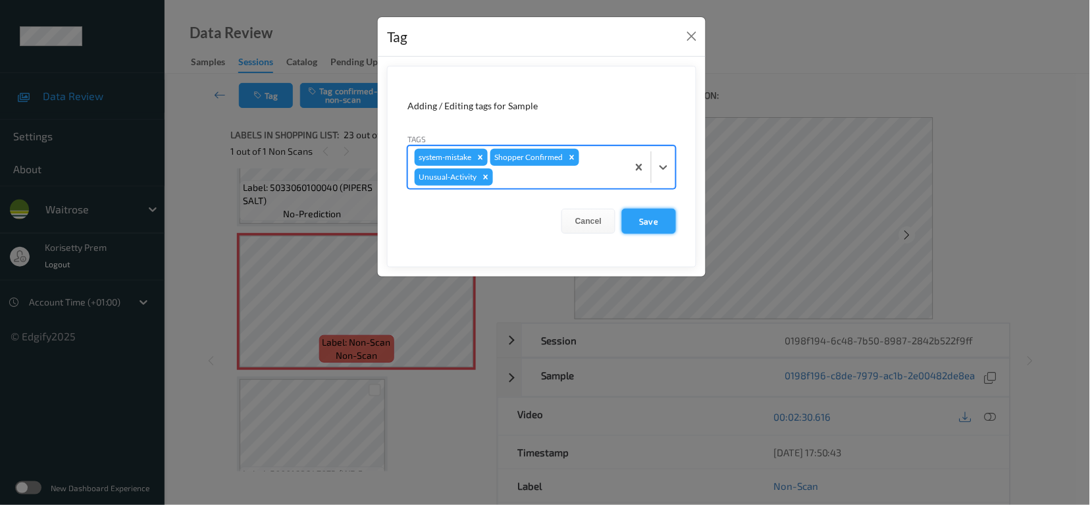
click at [652, 224] on button "Save" at bounding box center [649, 221] width 54 height 25
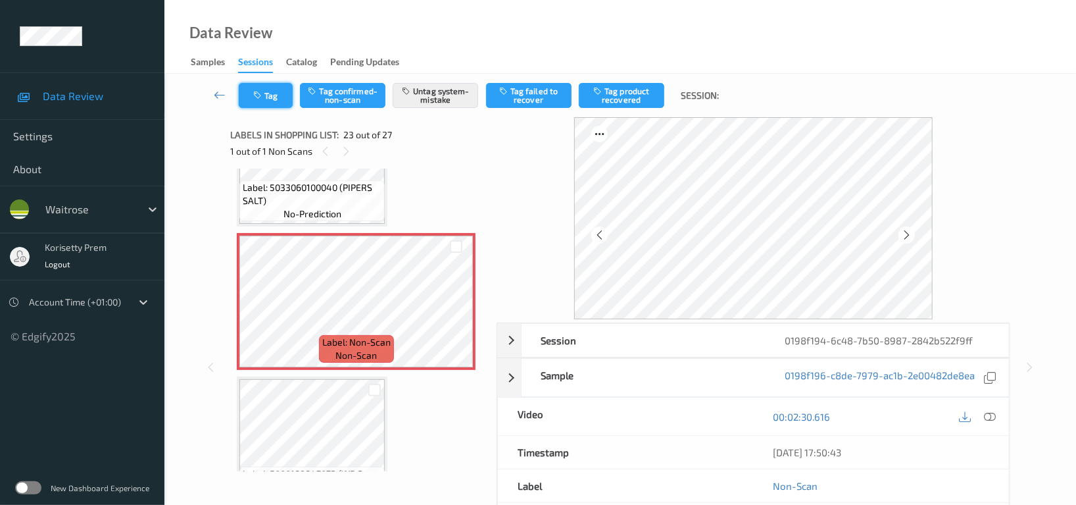
click at [272, 94] on button "Tag" at bounding box center [266, 95] width 54 height 25
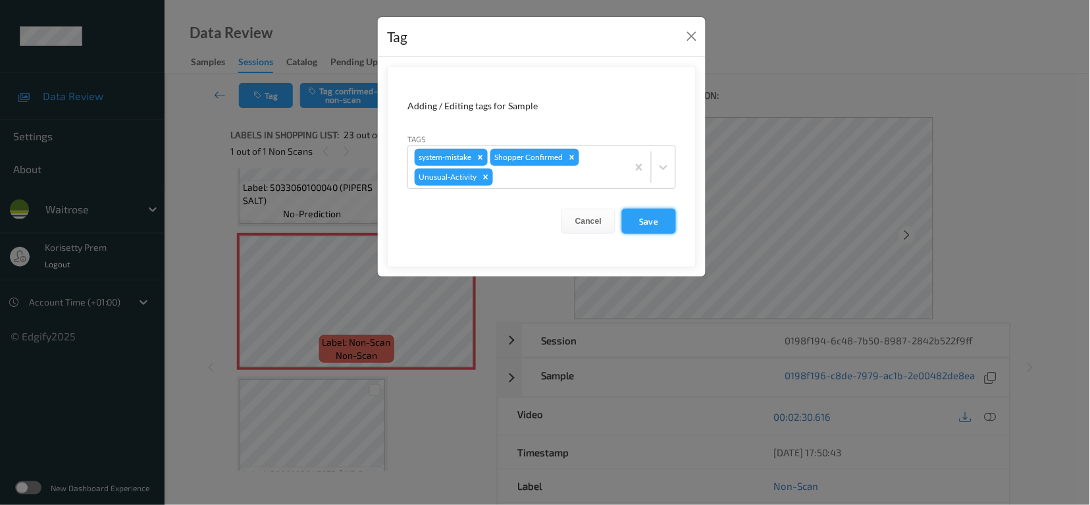
click at [641, 227] on button "Save" at bounding box center [649, 221] width 54 height 25
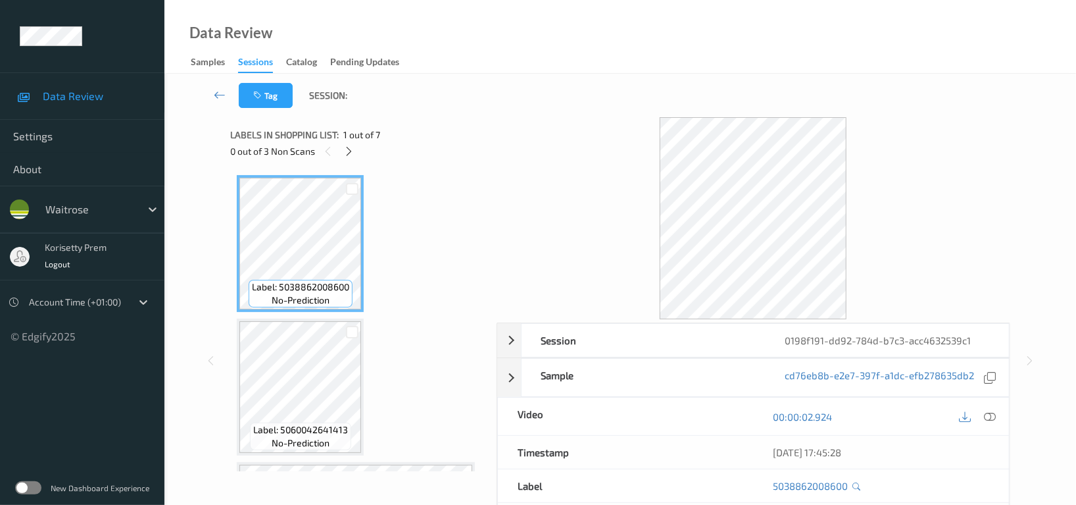
click at [584, 64] on div "Data Review Samples Sessions Catalog Pending Updates" at bounding box center [620, 37] width 912 height 74
click at [350, 151] on icon at bounding box center [349, 151] width 11 height 12
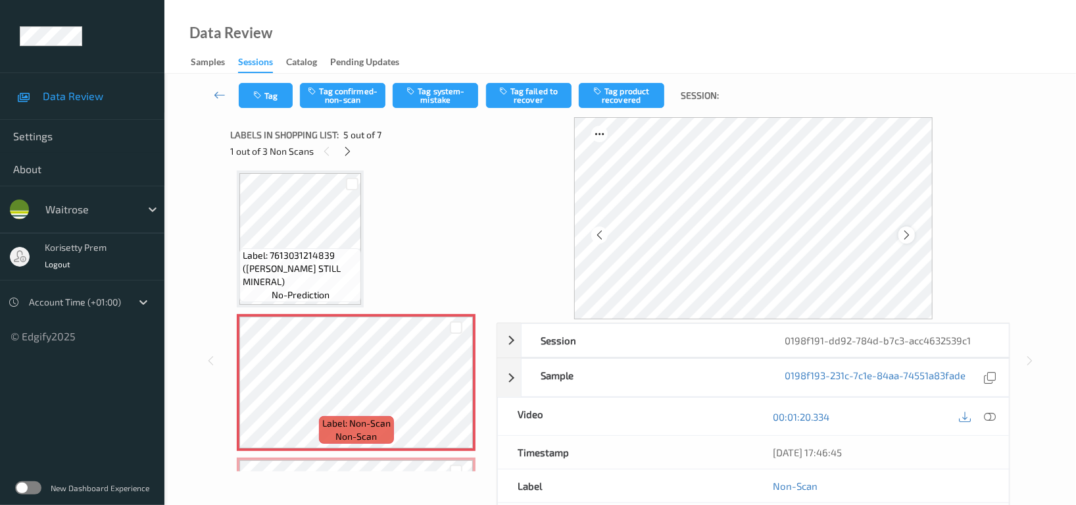
click at [905, 234] on icon at bounding box center [906, 235] width 11 height 12
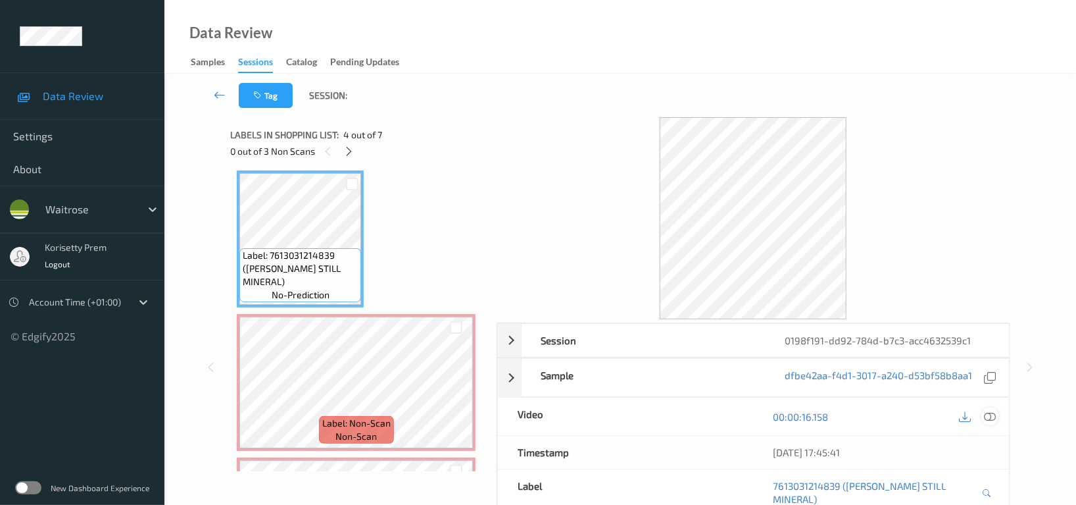
click at [988, 425] on div at bounding box center [991, 416] width 18 height 18
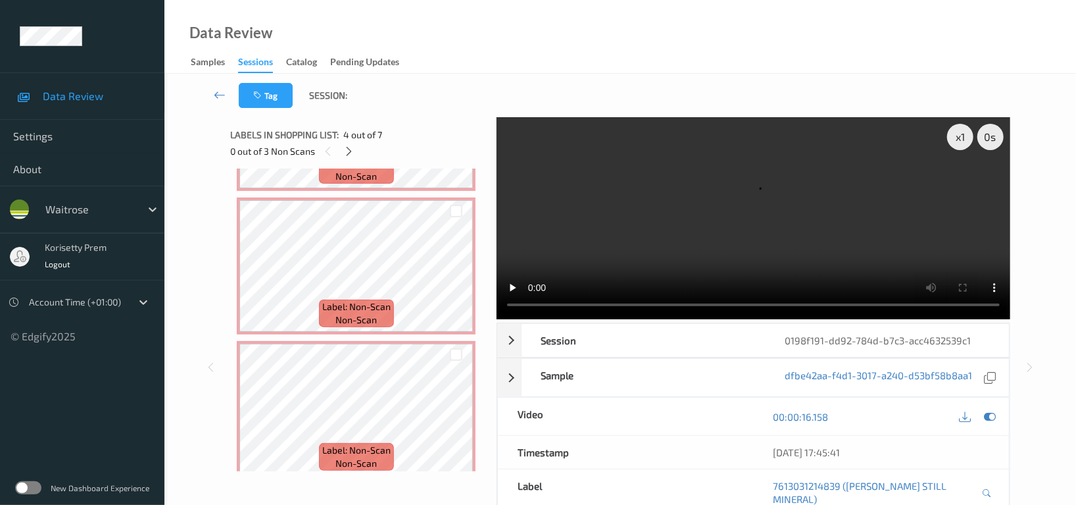
scroll to position [698, 0]
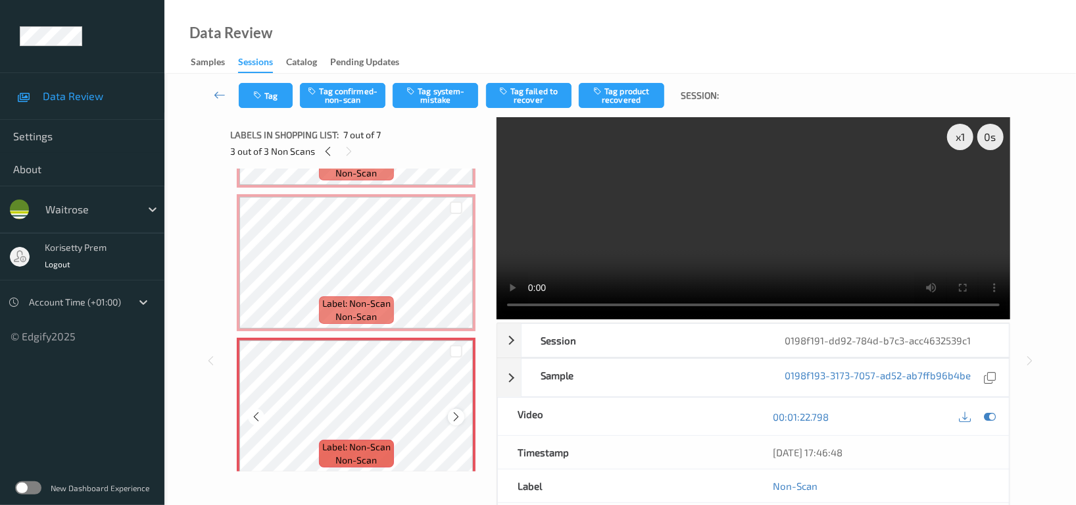
click at [456, 411] on icon at bounding box center [456, 417] width 11 height 12
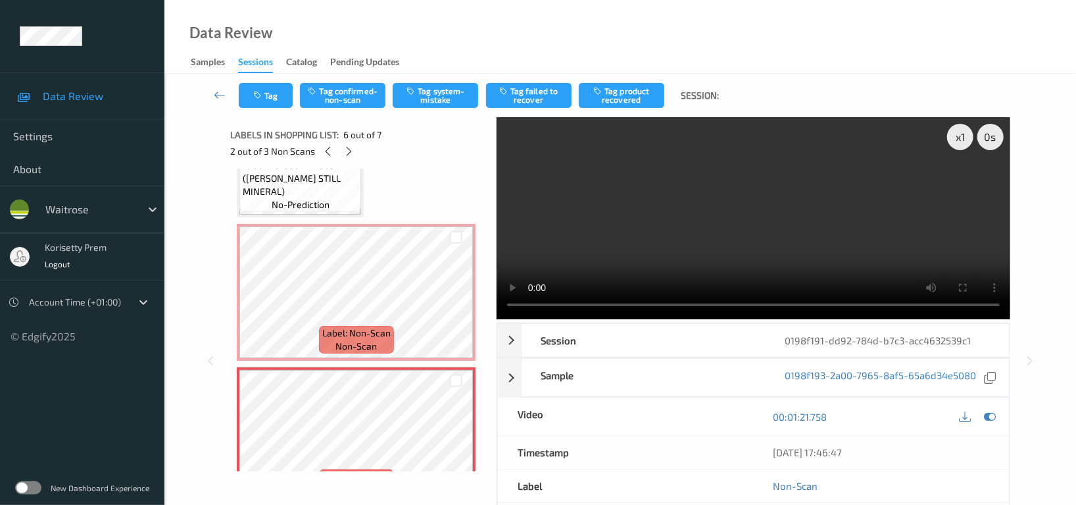
scroll to position [523, 0]
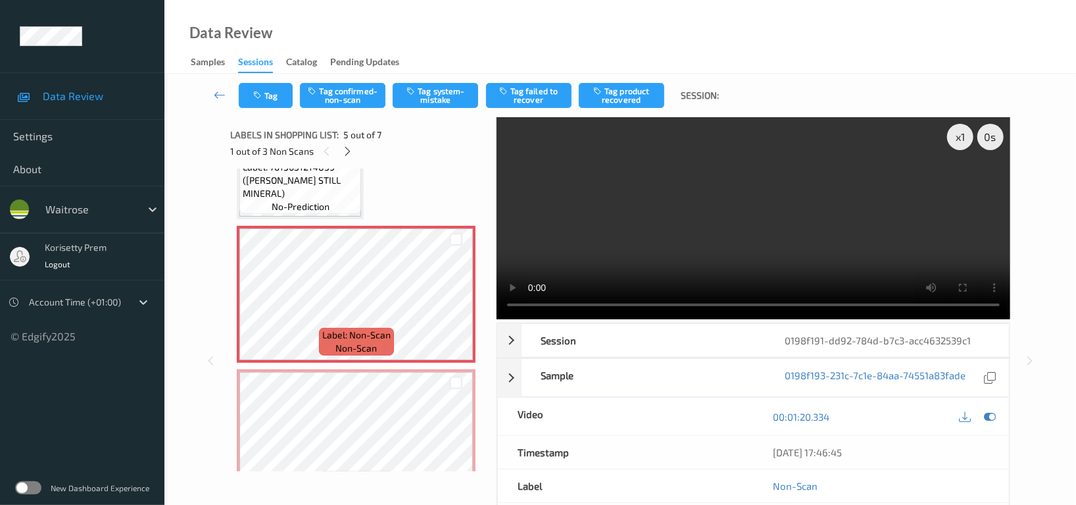
click at [328, 204] on span "no-prediction" at bounding box center [301, 206] width 58 height 13
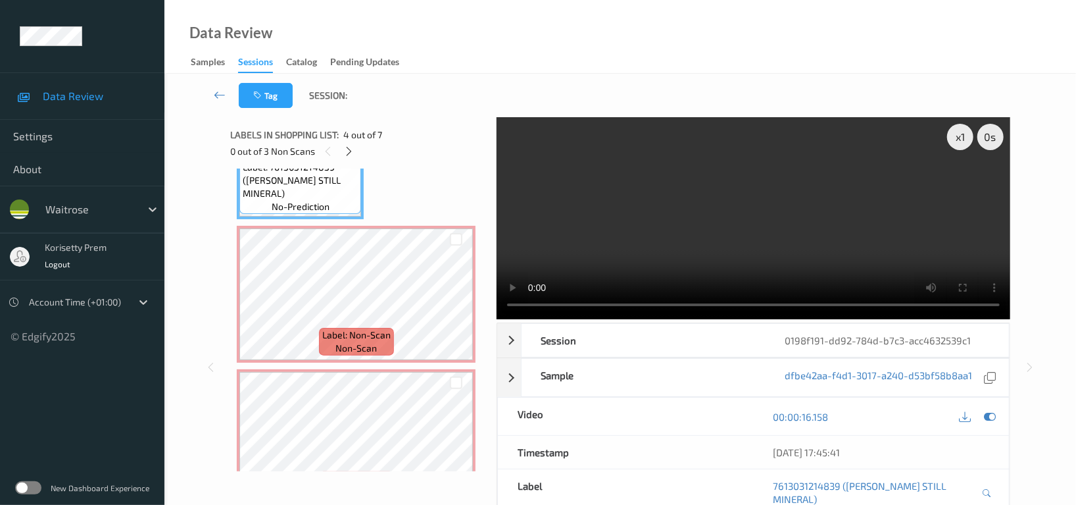
click at [719, 264] on video at bounding box center [754, 218] width 514 height 202
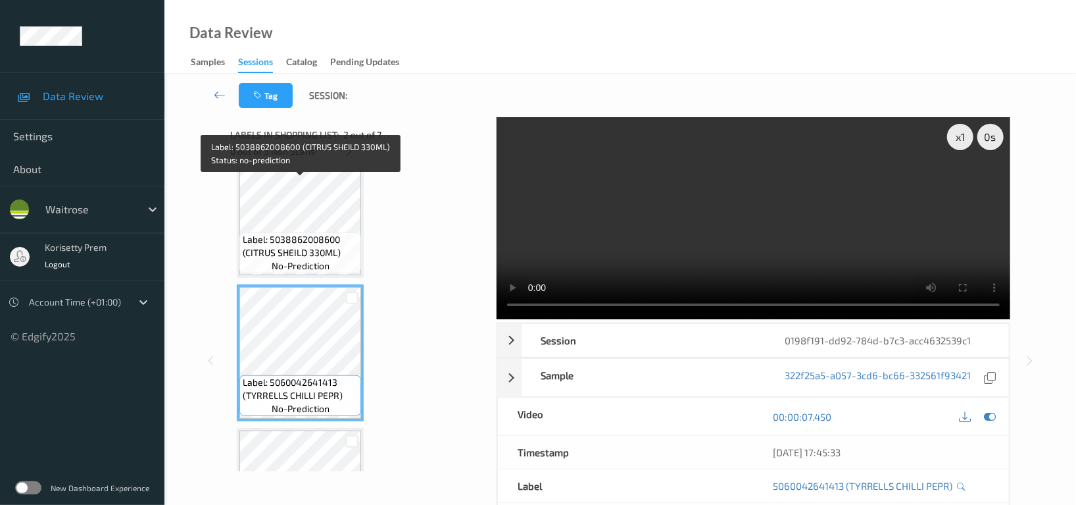
scroll to position [0, 0]
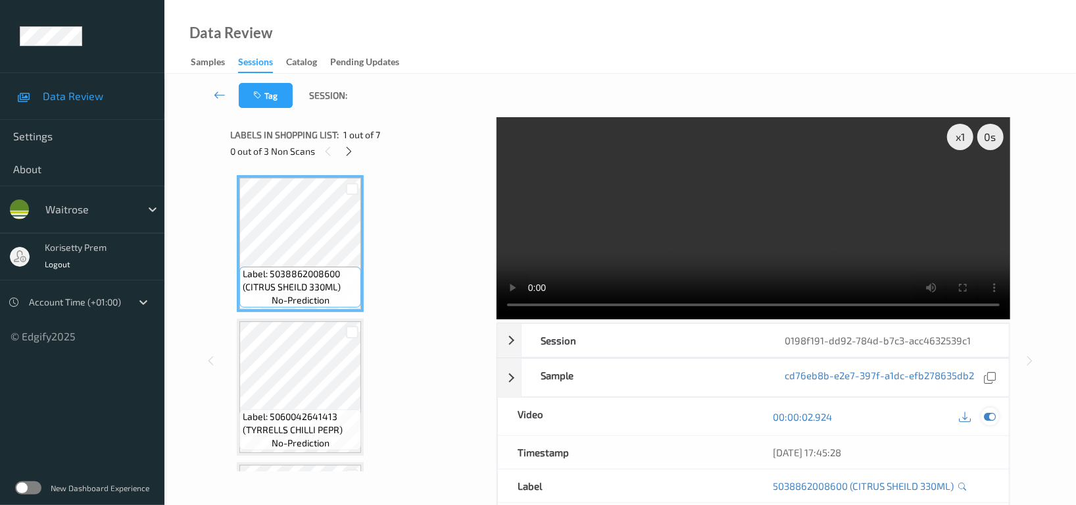
click at [984, 416] on icon at bounding box center [990, 417] width 12 height 12
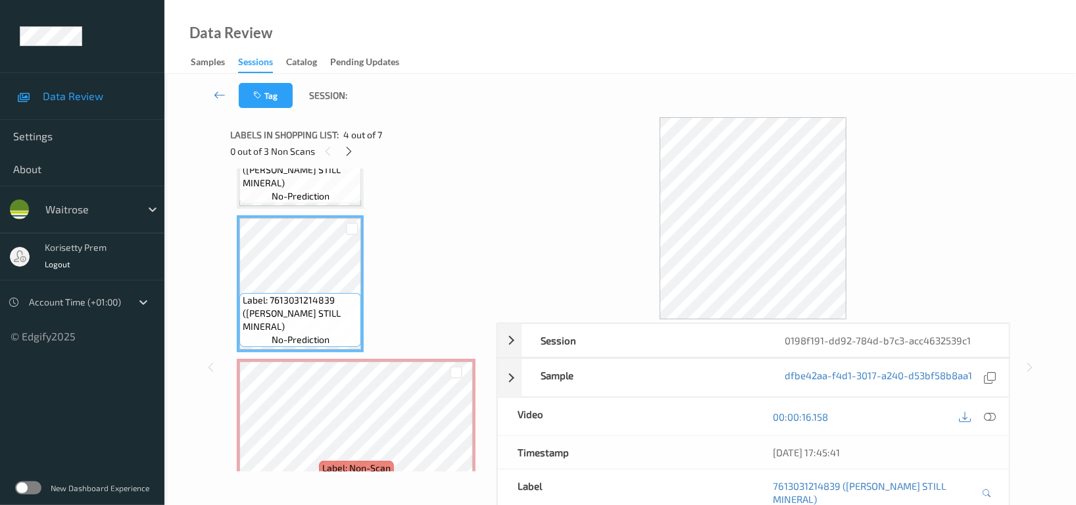
scroll to position [438, 0]
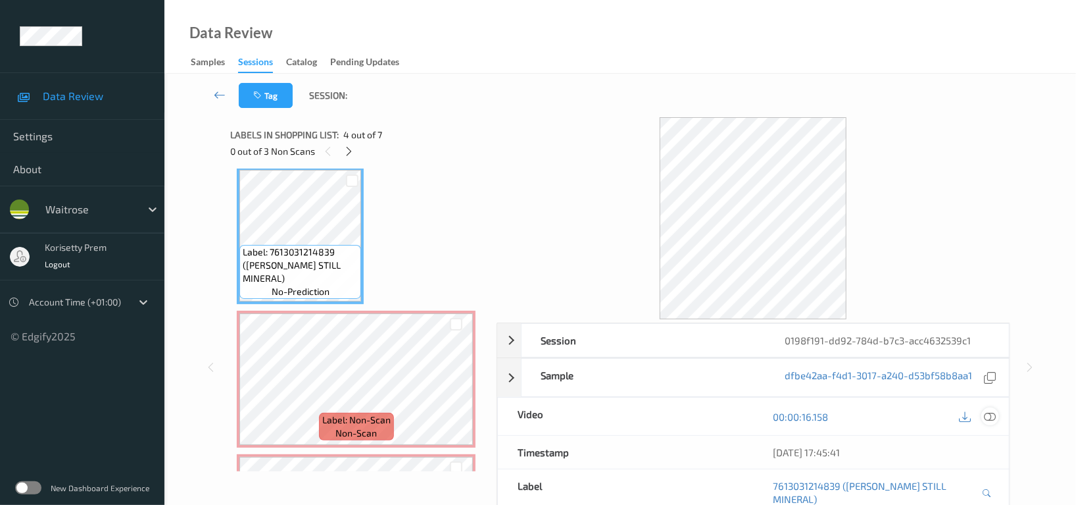
click at [986, 417] on icon at bounding box center [990, 417] width 12 height 12
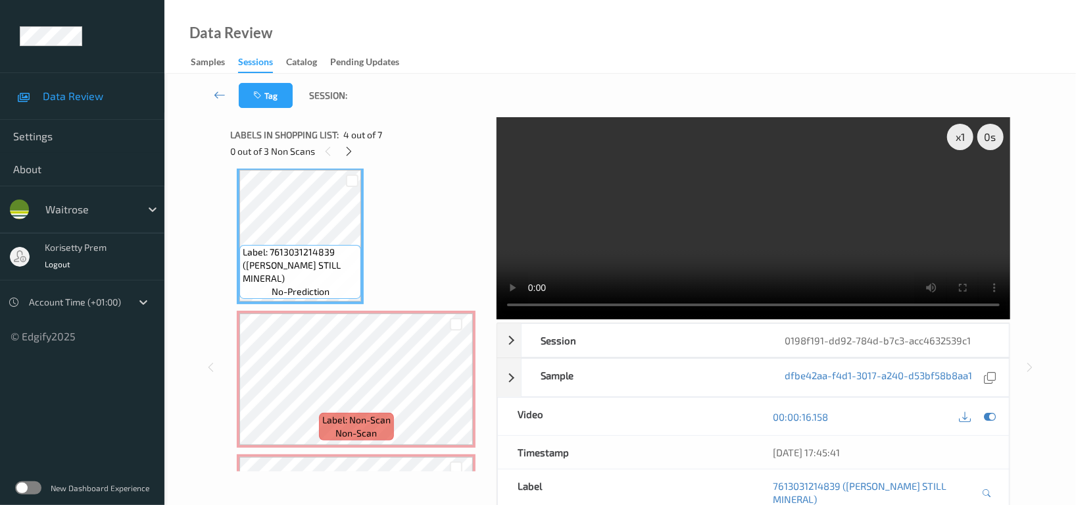
click at [581, 230] on video at bounding box center [754, 218] width 514 height 202
click at [959, 417] on icon at bounding box center [965, 417] width 12 height 12
click at [648, 68] on div "Data Review Samples Sessions Catalog Pending Updates" at bounding box center [620, 37] width 912 height 74
click at [993, 418] on icon at bounding box center [990, 417] width 12 height 12
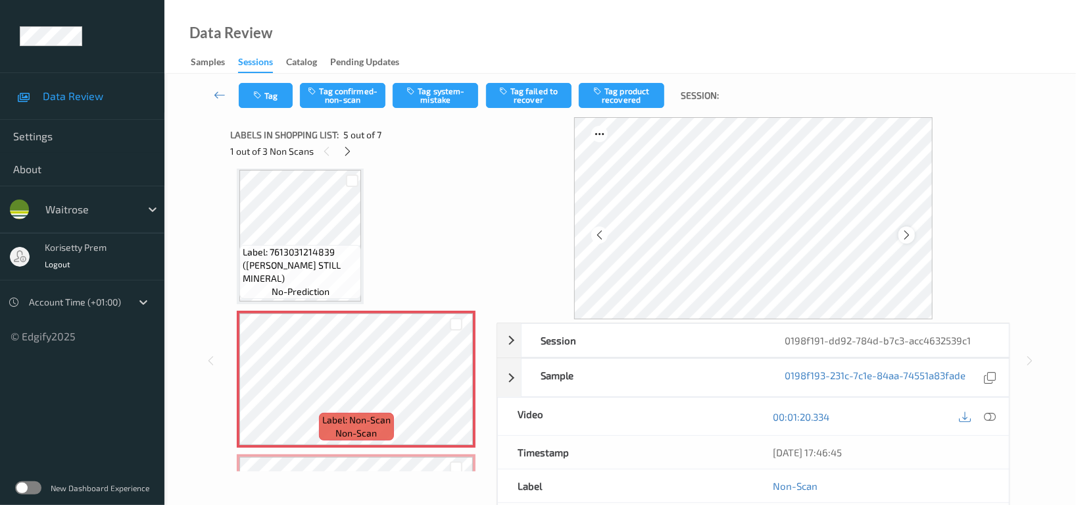
click at [907, 230] on icon at bounding box center [906, 235] width 11 height 12
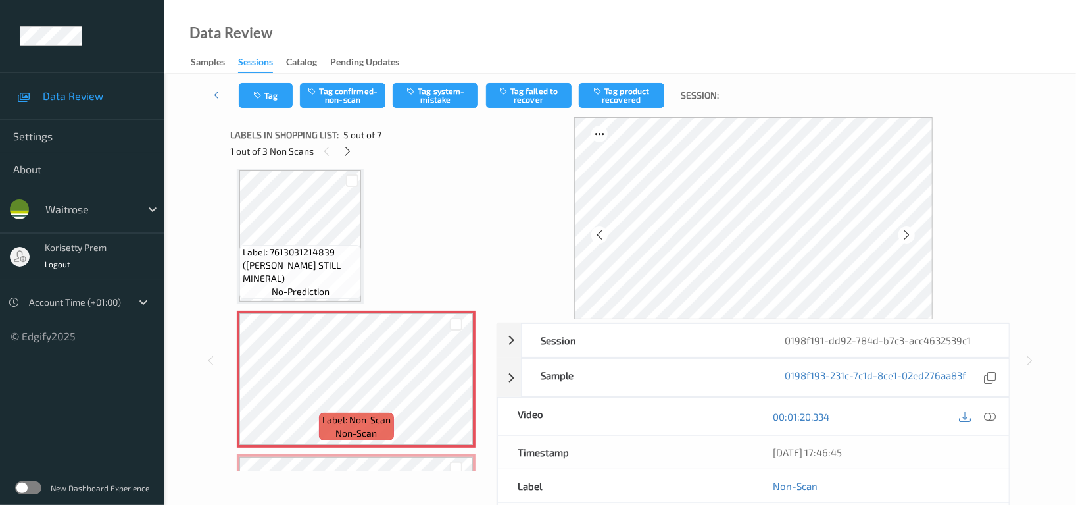
click at [907, 230] on icon at bounding box center [906, 235] width 11 height 12
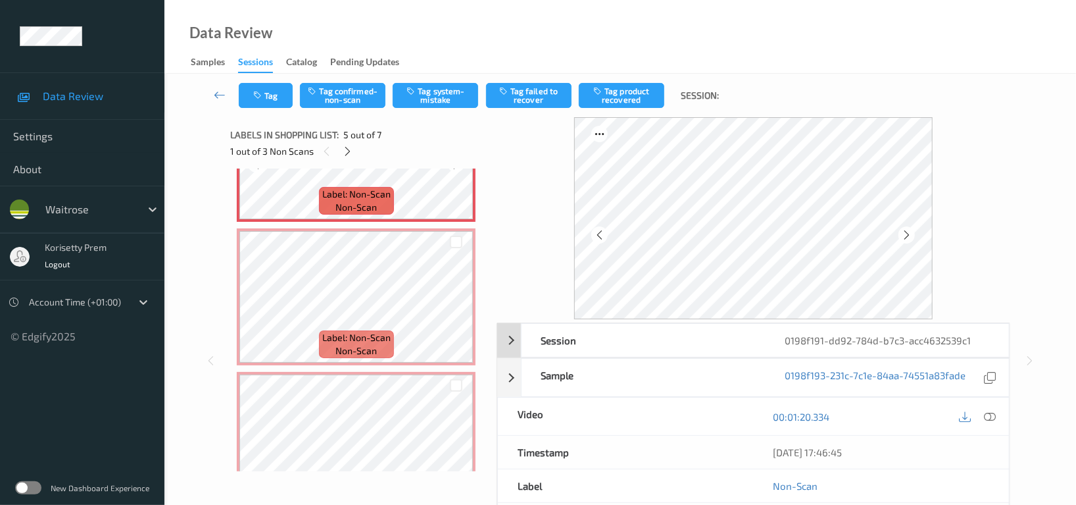
scroll to position [701, 0]
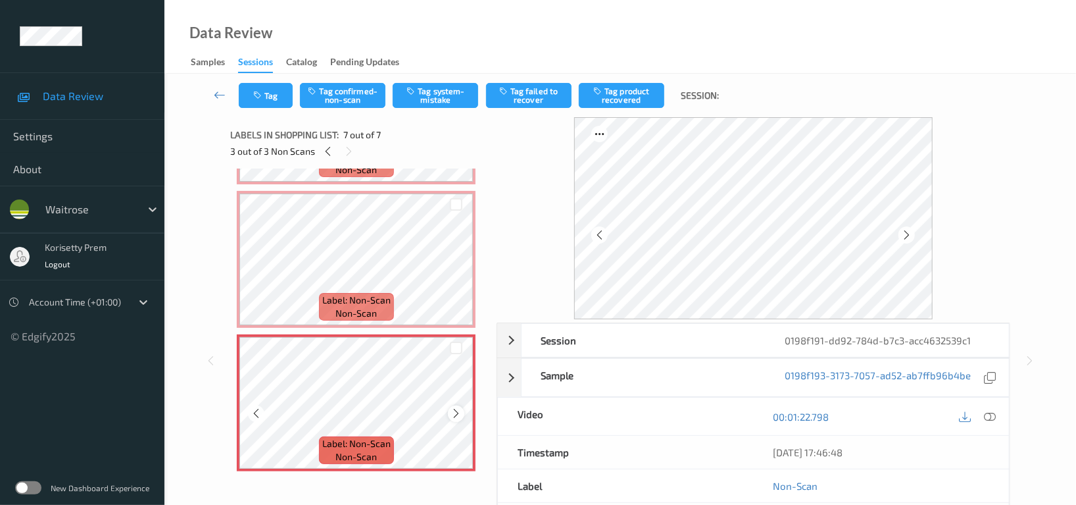
click at [464, 409] on div "Label: Non-Scan non-scan" at bounding box center [356, 402] width 239 height 137
click at [458, 409] on icon at bounding box center [456, 413] width 11 height 12
click at [456, 409] on icon at bounding box center [456, 413] width 11 height 12
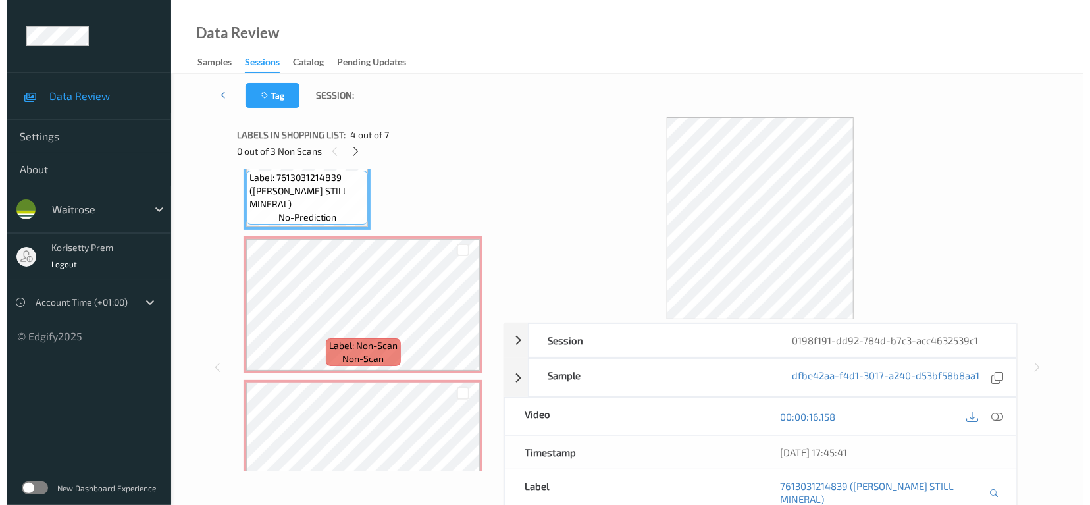
scroll to position [616, 0]
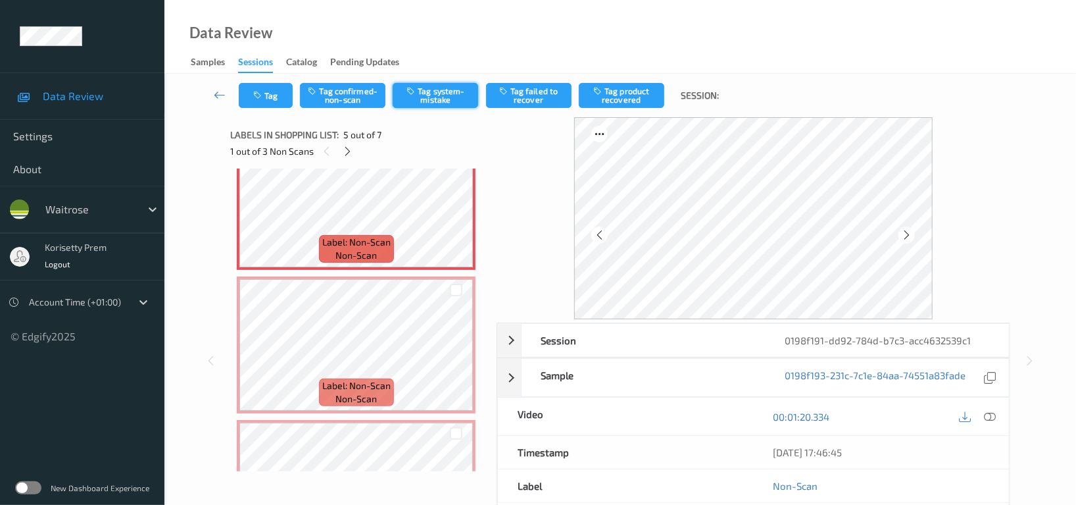
click at [442, 92] on button "Tag system-mistake" at bounding box center [436, 95] width 86 height 25
click at [273, 97] on button "Tag" at bounding box center [266, 95] width 54 height 25
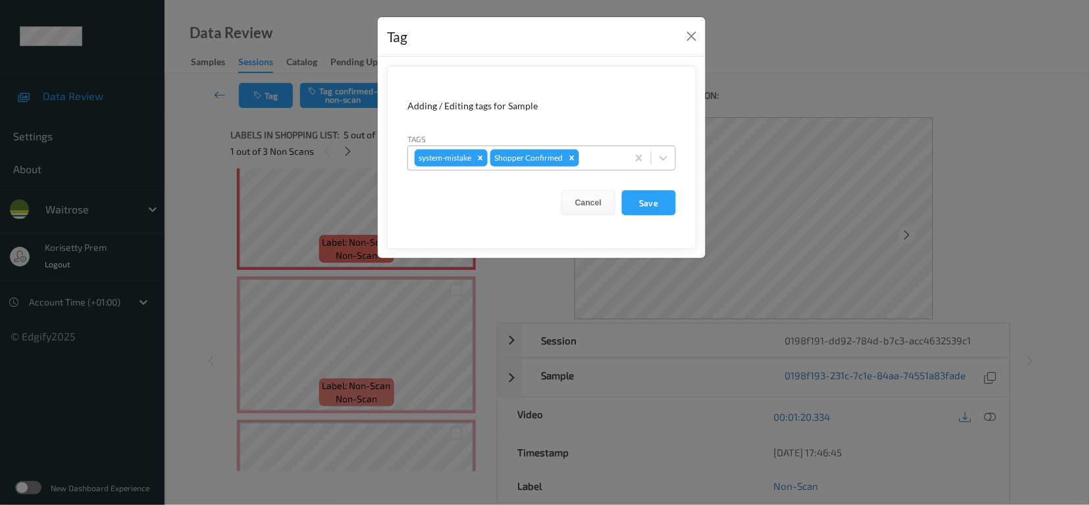
click at [620, 159] on div "system-mistake Shopper Confirmed" at bounding box center [517, 158] width 219 height 22
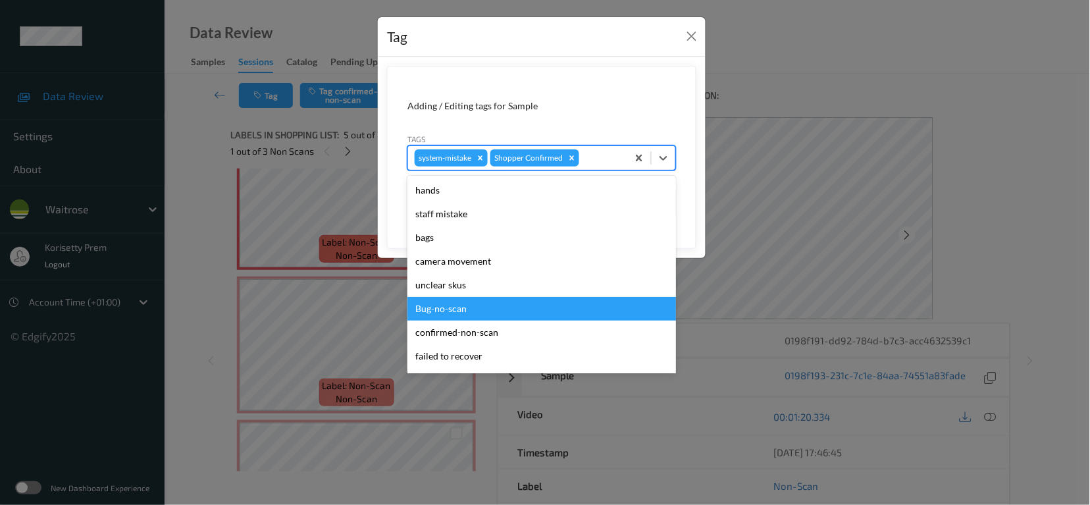
scroll to position [280, 0]
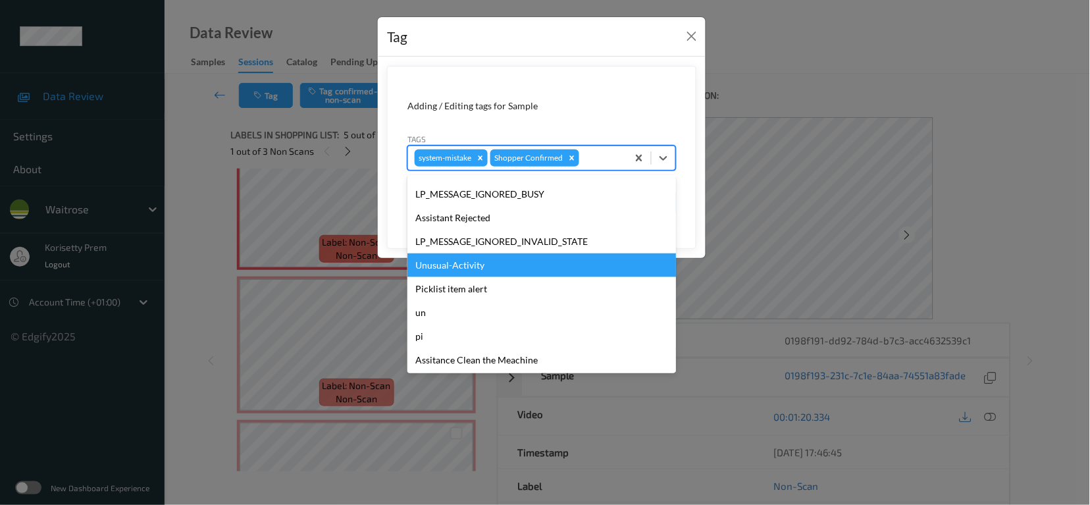
click at [464, 267] on div "Unusual-Activity" at bounding box center [541, 265] width 268 height 24
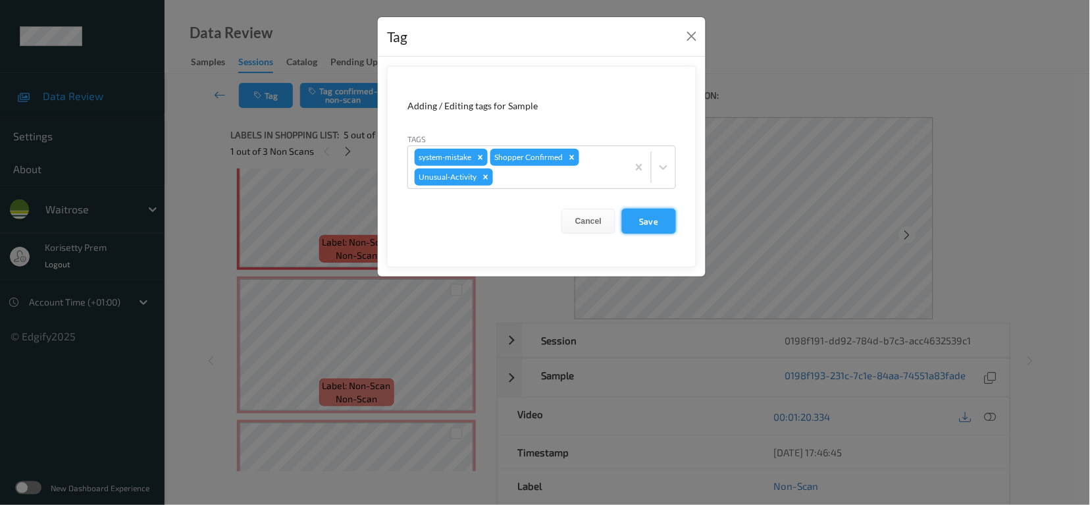
click at [640, 213] on button "Save" at bounding box center [649, 221] width 54 height 25
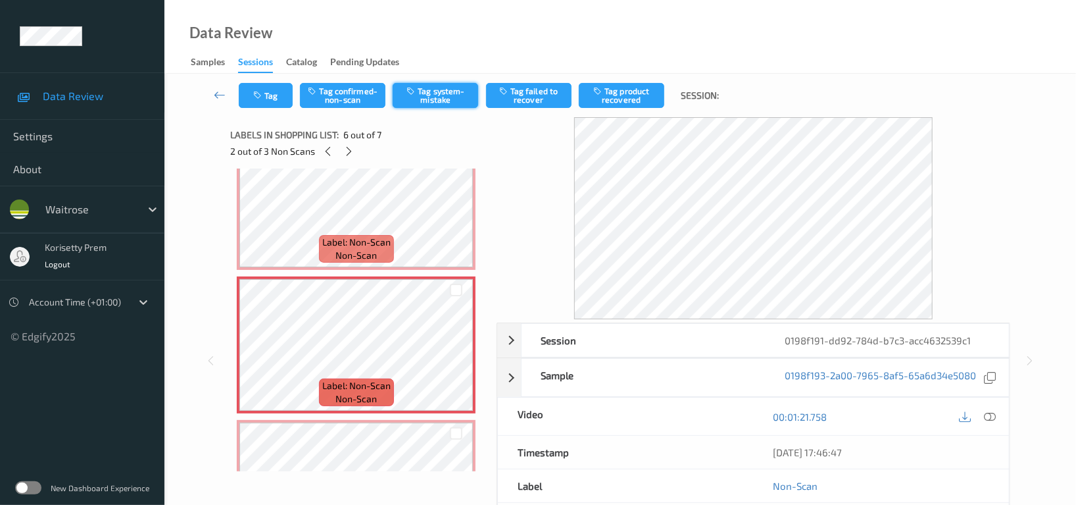
click at [452, 95] on button "Tag system-mistake" at bounding box center [436, 95] width 86 height 25
click at [260, 98] on icon "button" at bounding box center [258, 95] width 11 height 9
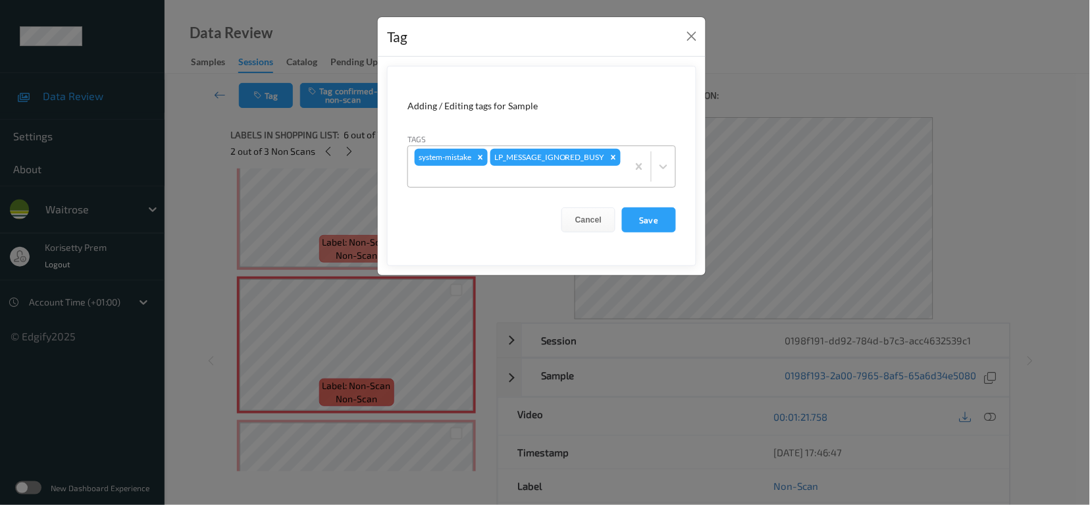
click at [601, 174] on div at bounding box center [517, 176] width 206 height 16
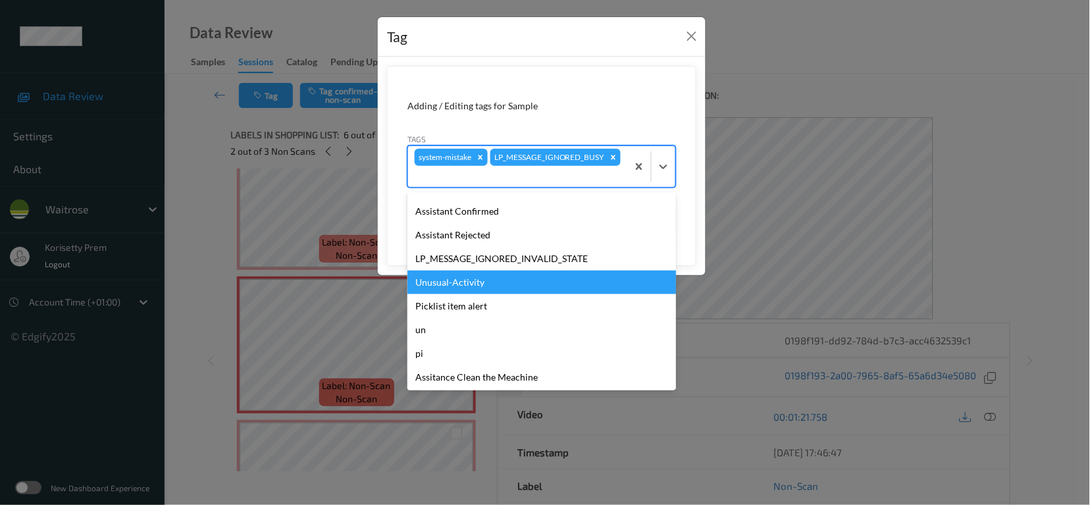
click at [457, 286] on div "Unusual-Activity" at bounding box center [541, 282] width 268 height 24
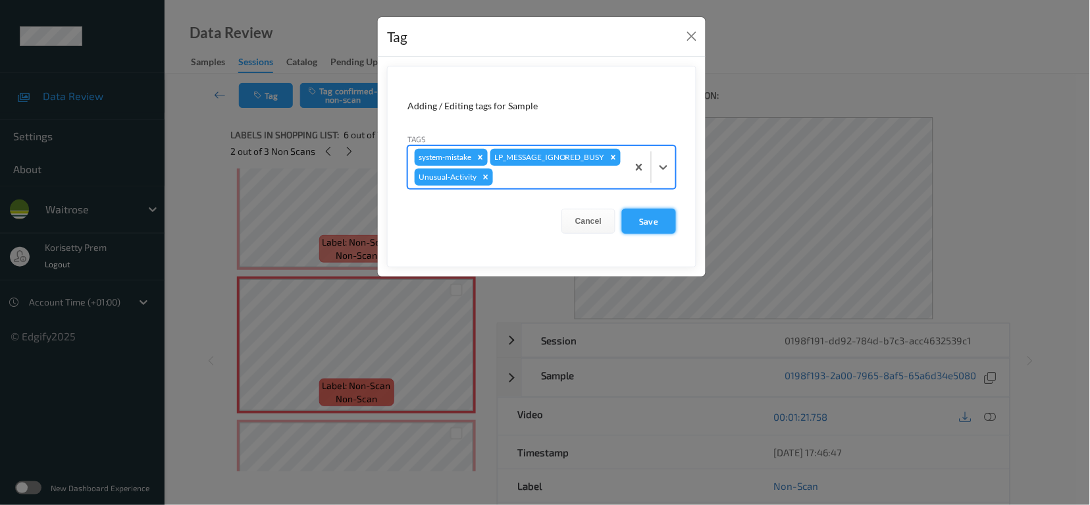
click at [643, 234] on button "Save" at bounding box center [649, 221] width 54 height 25
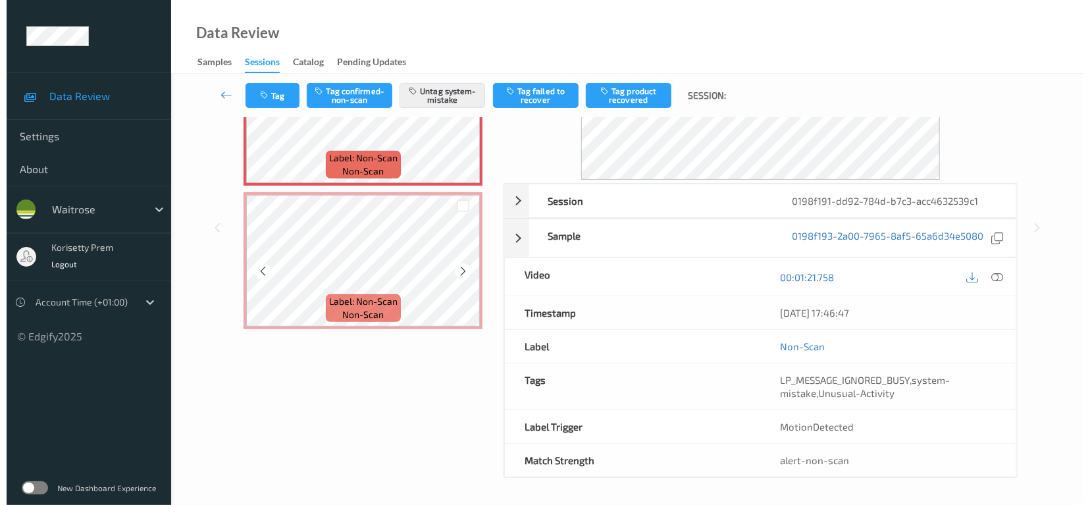
scroll to position [128, 0]
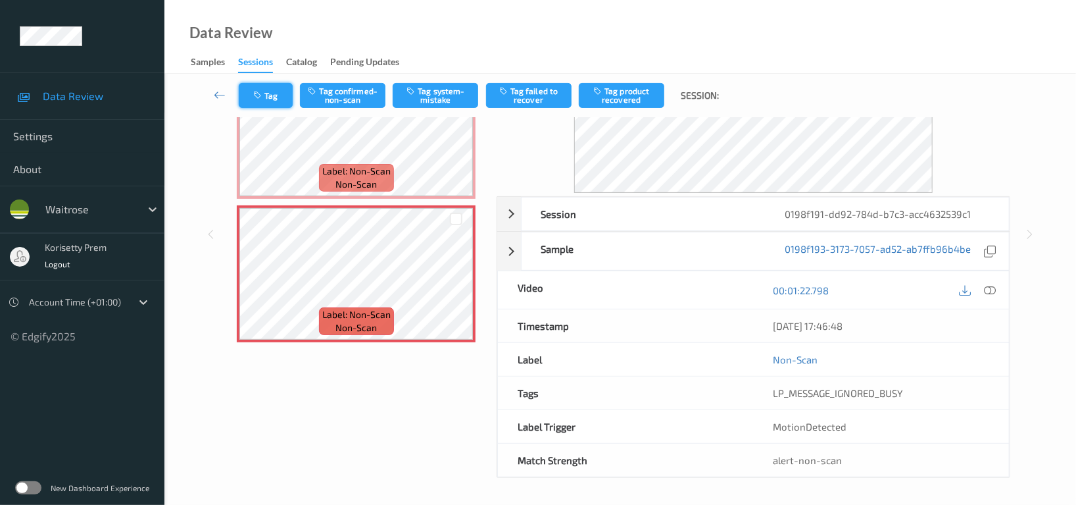
click at [268, 93] on button "Tag" at bounding box center [266, 95] width 54 height 25
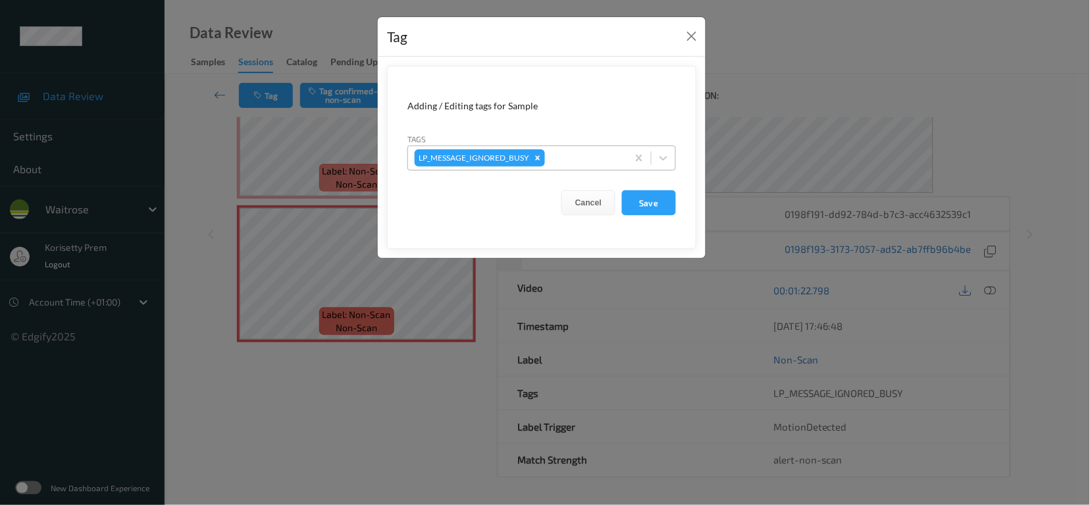
click at [597, 162] on div at bounding box center [583, 158] width 73 height 16
click at [315, 249] on div "Tag Adding / Editing tags for Sample Tags LP_MESSAGE_IGNORED_BUSY Cancel Save" at bounding box center [545, 252] width 1090 height 505
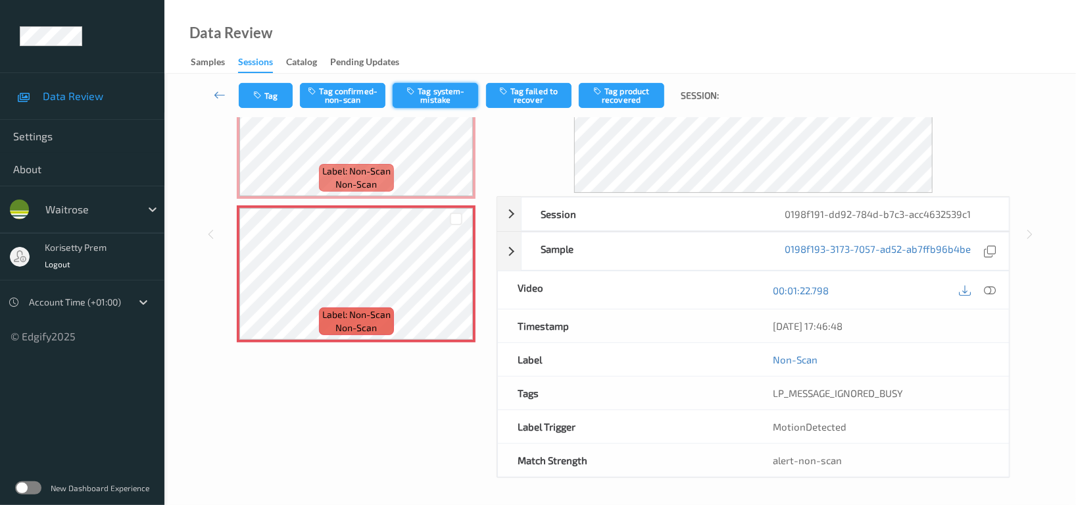
click at [440, 91] on button "Tag system-mistake" at bounding box center [436, 95] width 86 height 25
click at [272, 101] on button "Tag" at bounding box center [266, 95] width 54 height 25
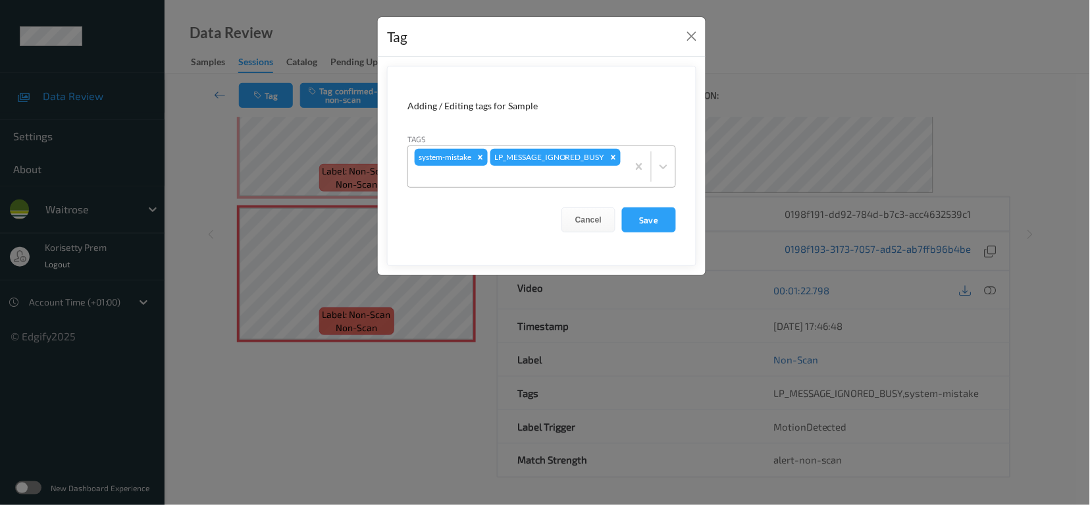
click at [609, 159] on div "system-mistake LP_MESSAGE_IGNORED_BUSY" at bounding box center [517, 166] width 219 height 41
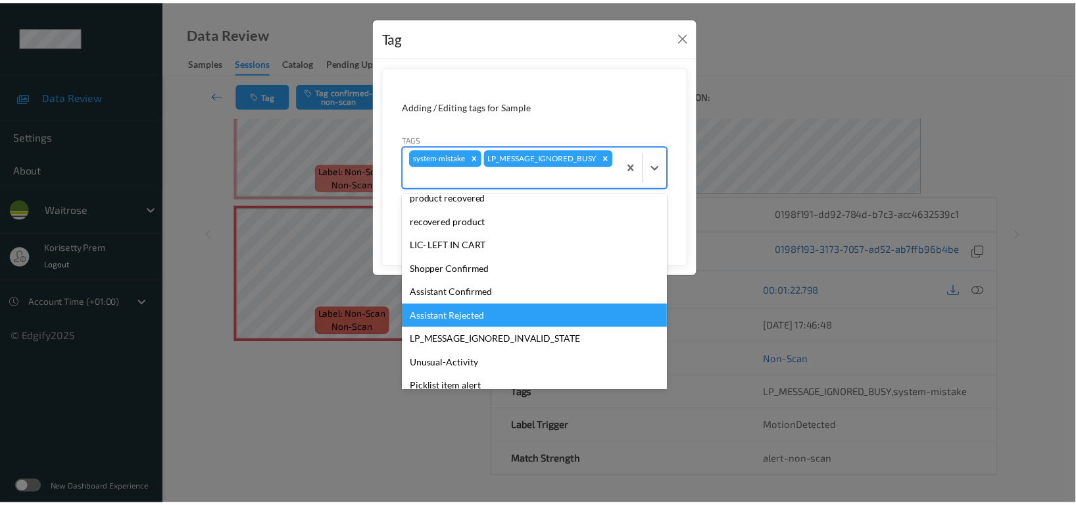
scroll to position [280, 0]
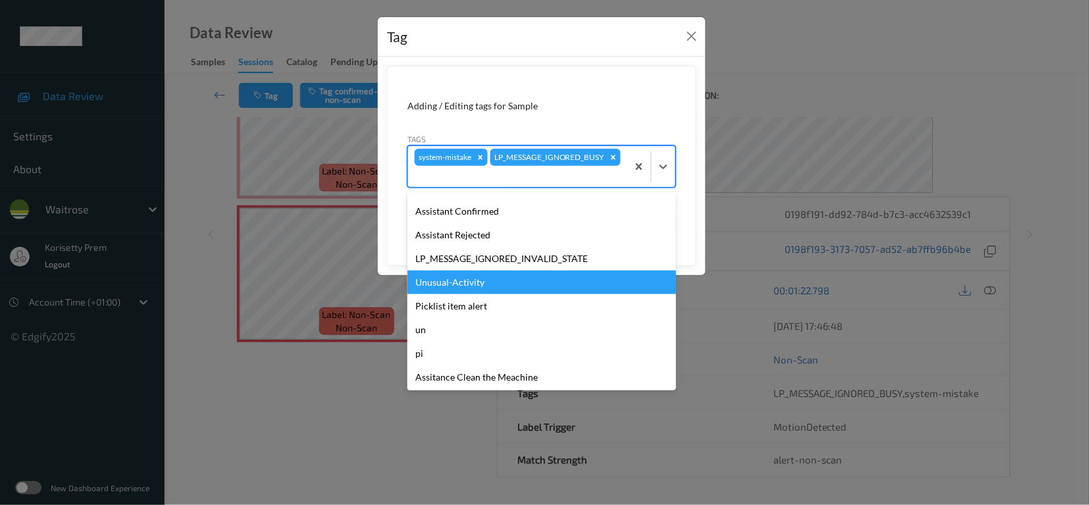
click at [456, 287] on div "Unusual-Activity" at bounding box center [541, 282] width 268 height 24
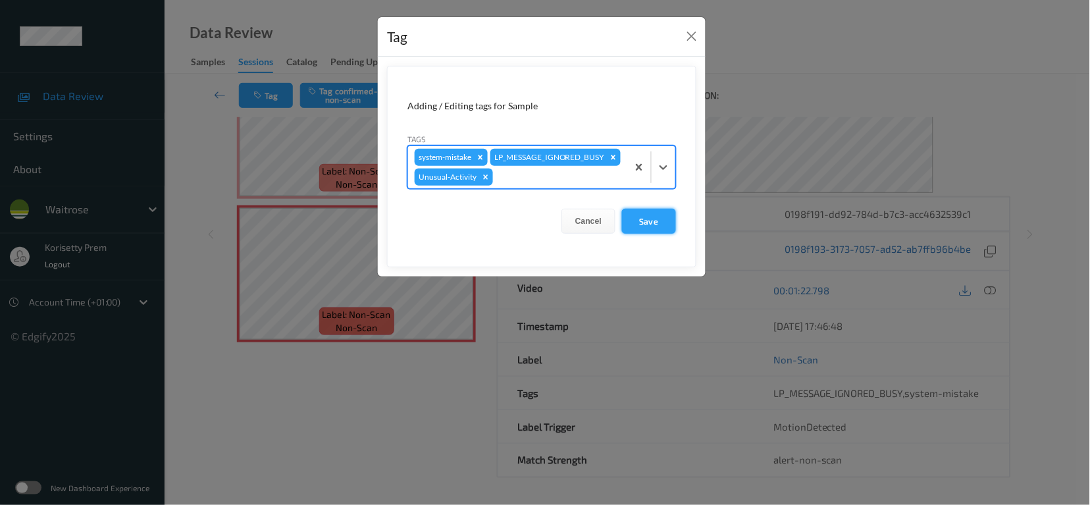
click at [656, 234] on button "Save" at bounding box center [649, 221] width 54 height 25
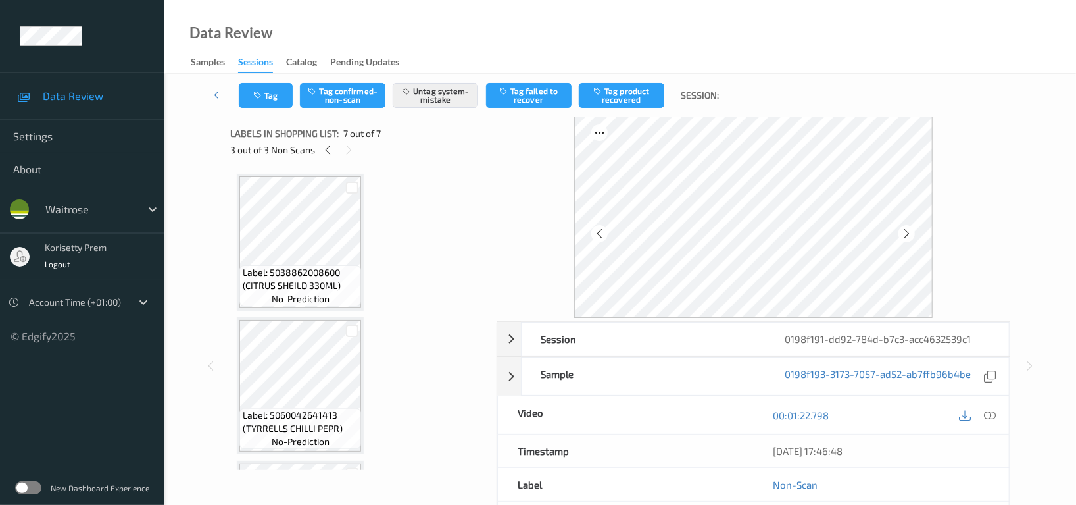
scroll to position [0, 0]
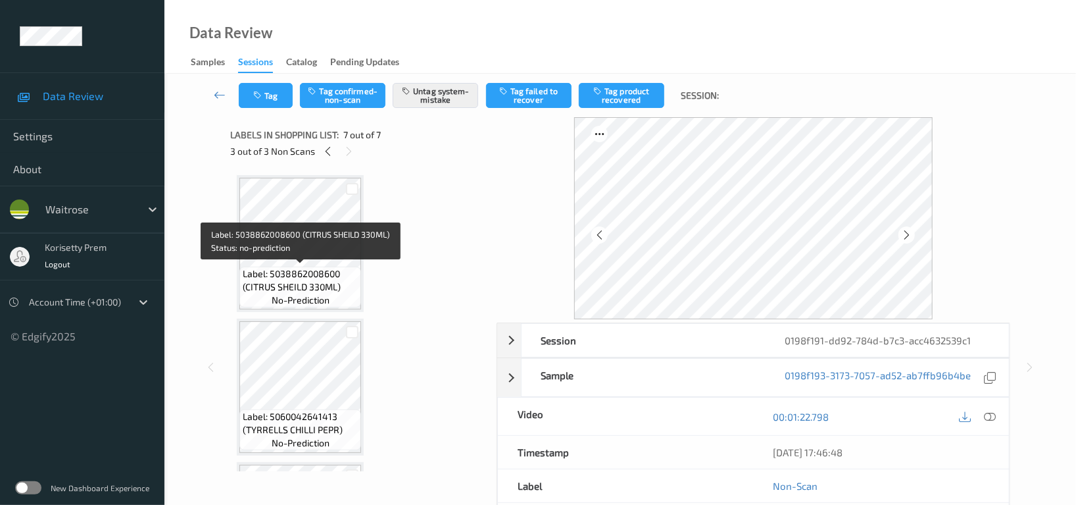
click at [315, 267] on span "Label: 5038862008600 (CITRUS SHEILD 330ML)" at bounding box center [300, 280] width 115 height 26
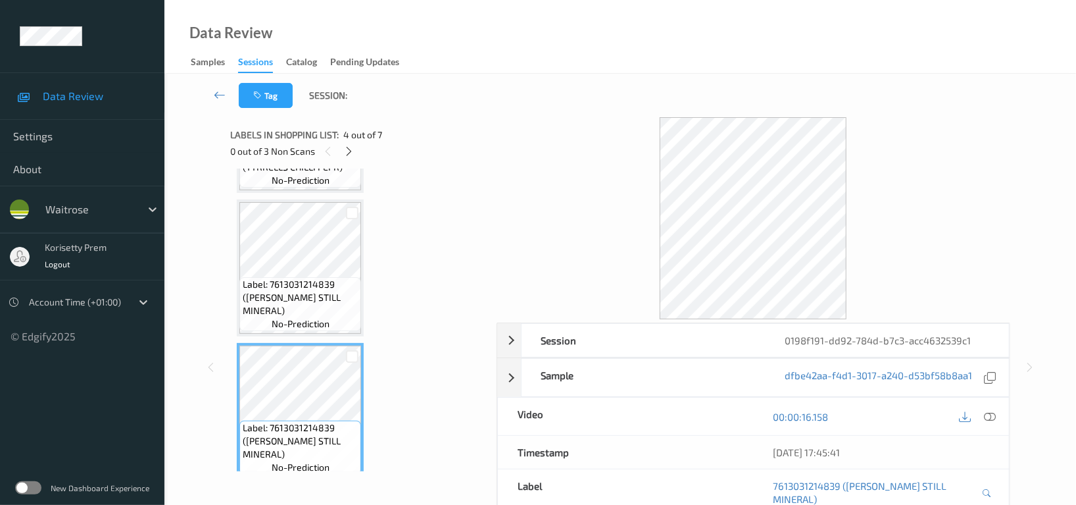
scroll to position [351, 0]
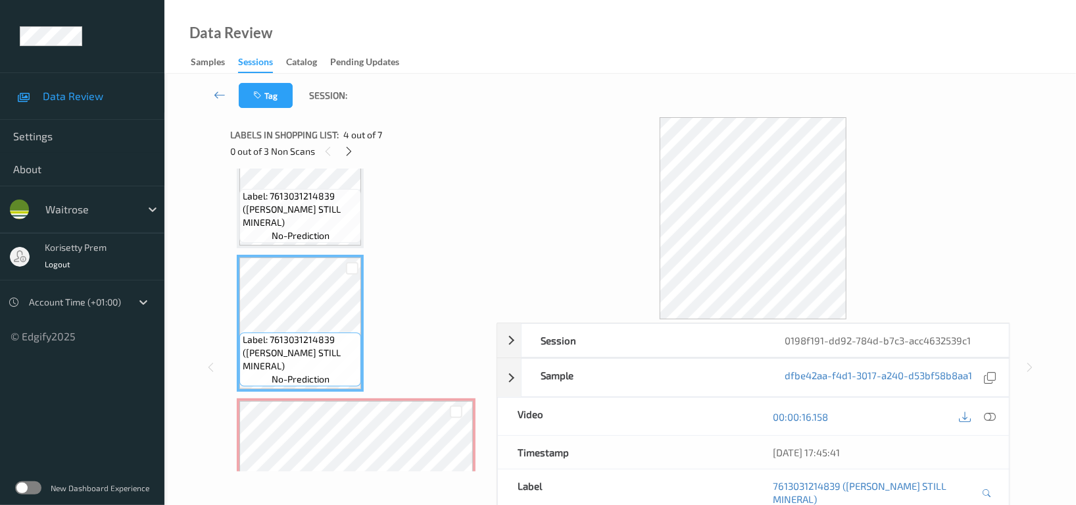
click at [303, 389] on div "Label: 7613031214839 (BUXTON STILL MINERAL) no-prediction" at bounding box center [300, 323] width 127 height 137
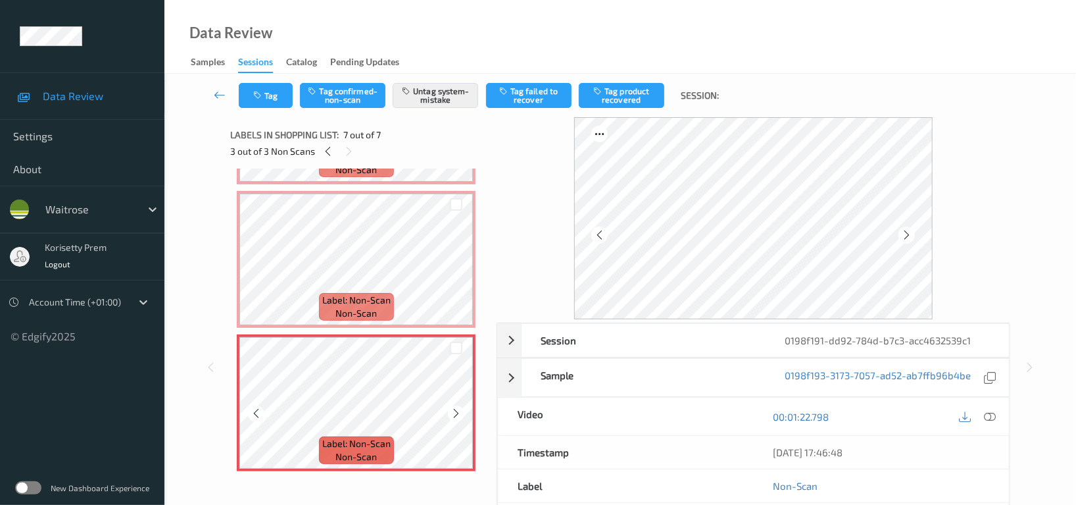
scroll to position [704, 0]
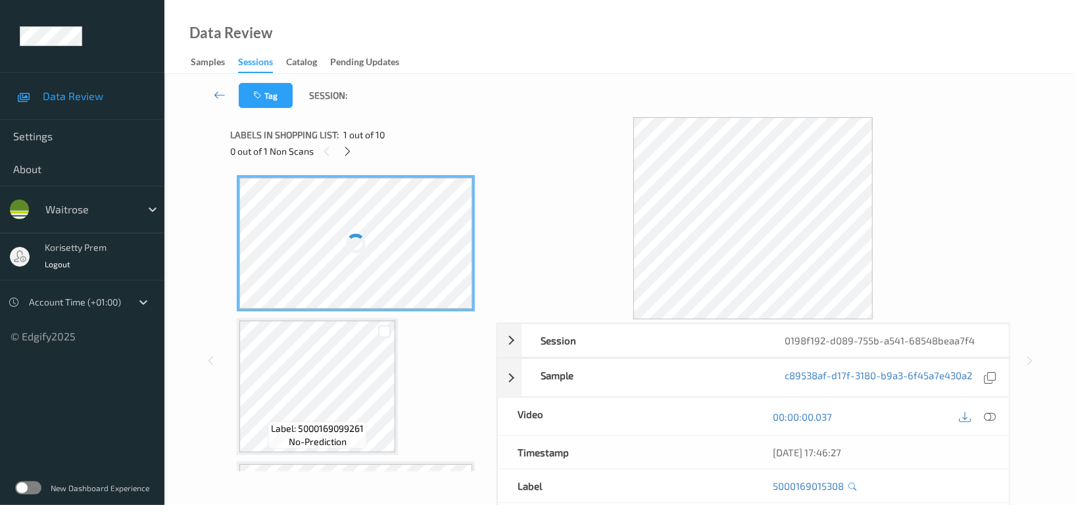
click at [551, 86] on div "Tag Session:" at bounding box center [620, 95] width 858 height 43
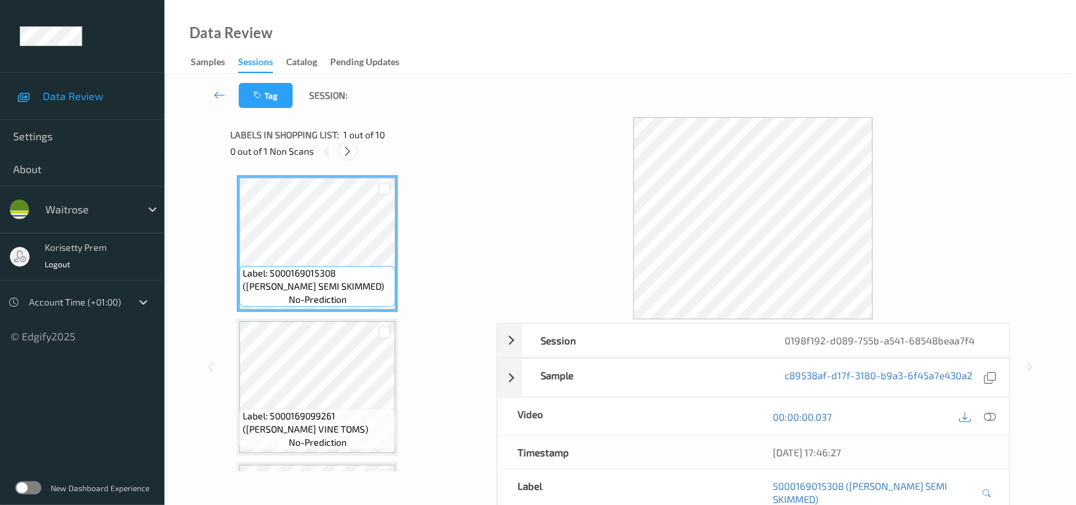
click at [347, 158] on div at bounding box center [347, 151] width 16 height 16
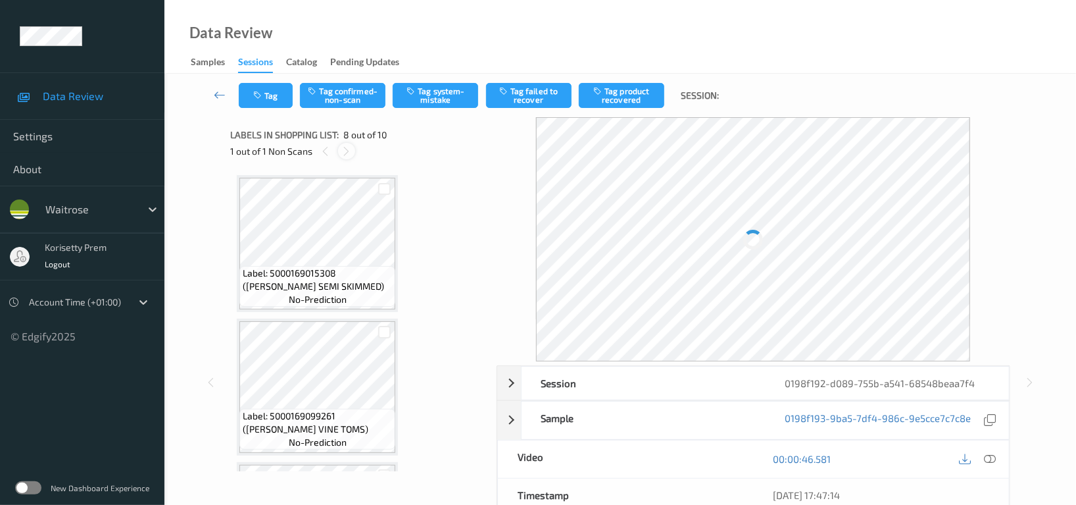
scroll to position [864, 0]
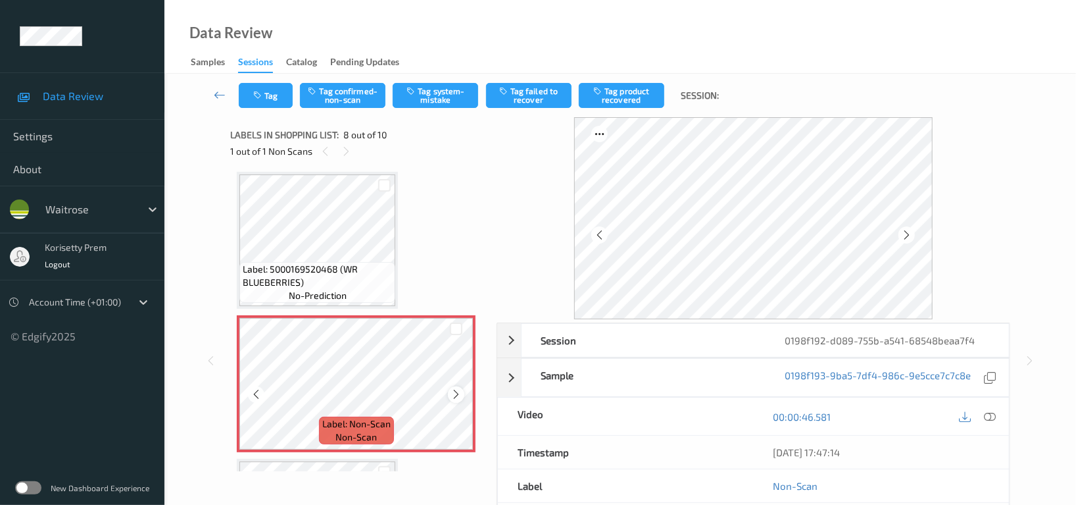
click at [453, 391] on icon at bounding box center [456, 394] width 11 height 12
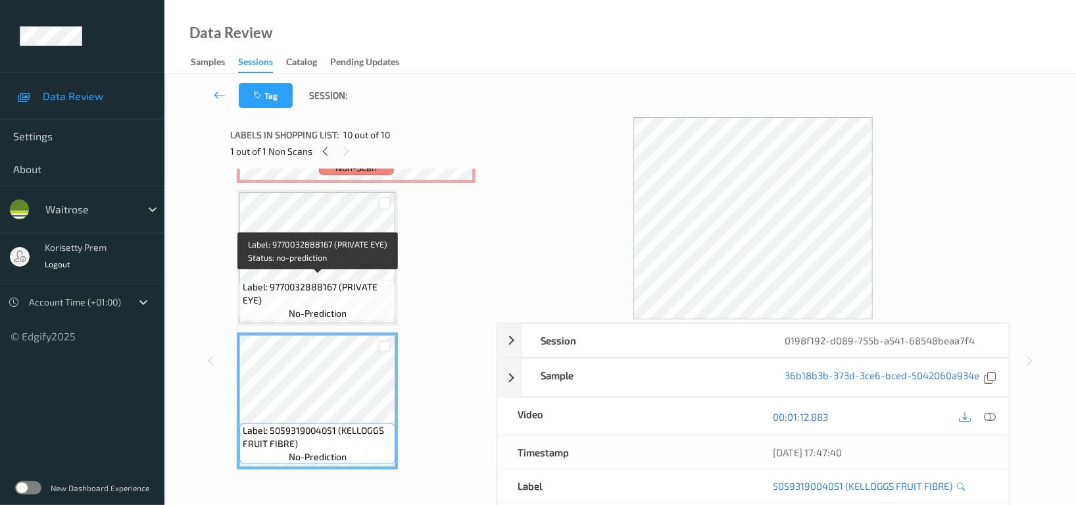
scroll to position [1045, 0]
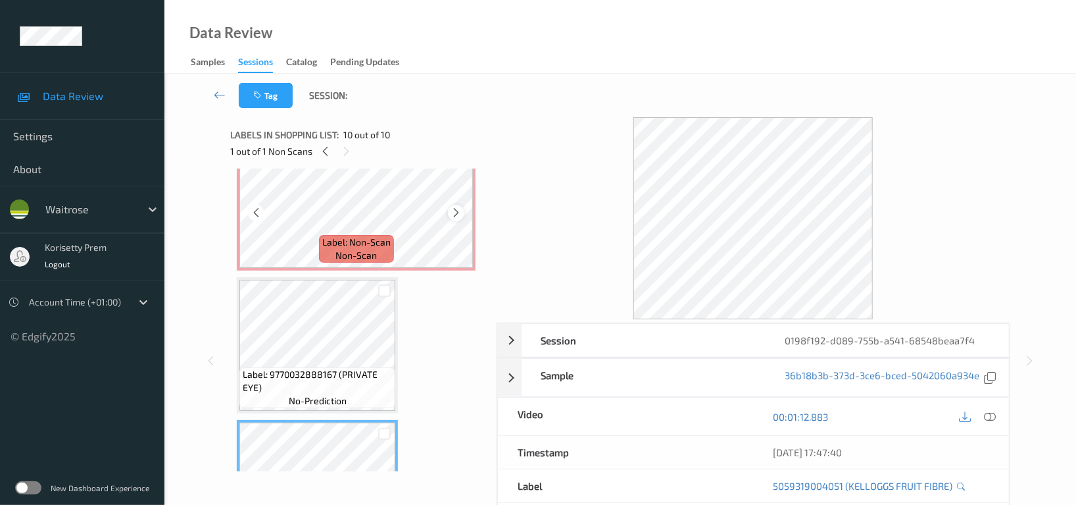
click at [459, 209] on icon at bounding box center [456, 213] width 11 height 12
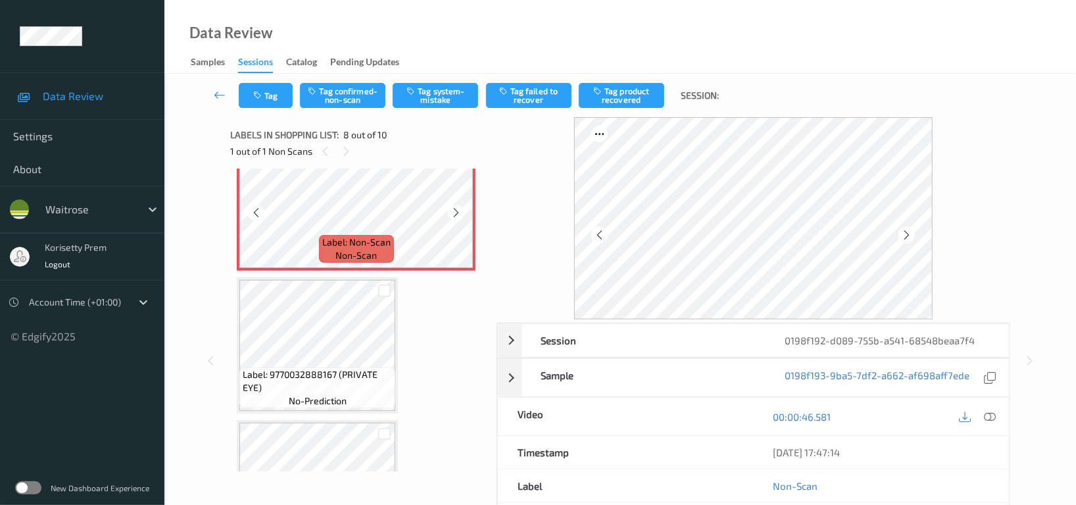
click at [459, 209] on icon at bounding box center [456, 213] width 11 height 12
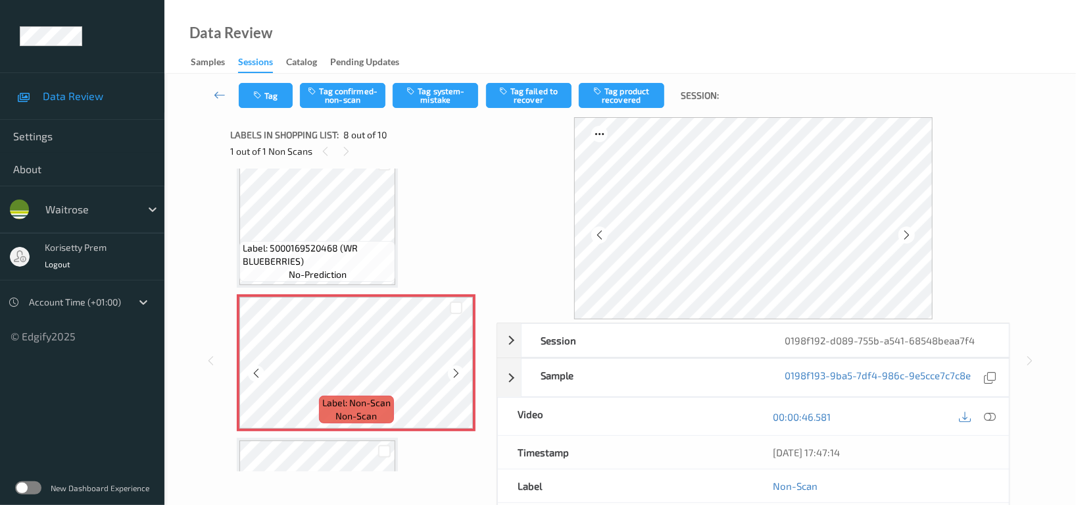
scroll to position [870, 0]
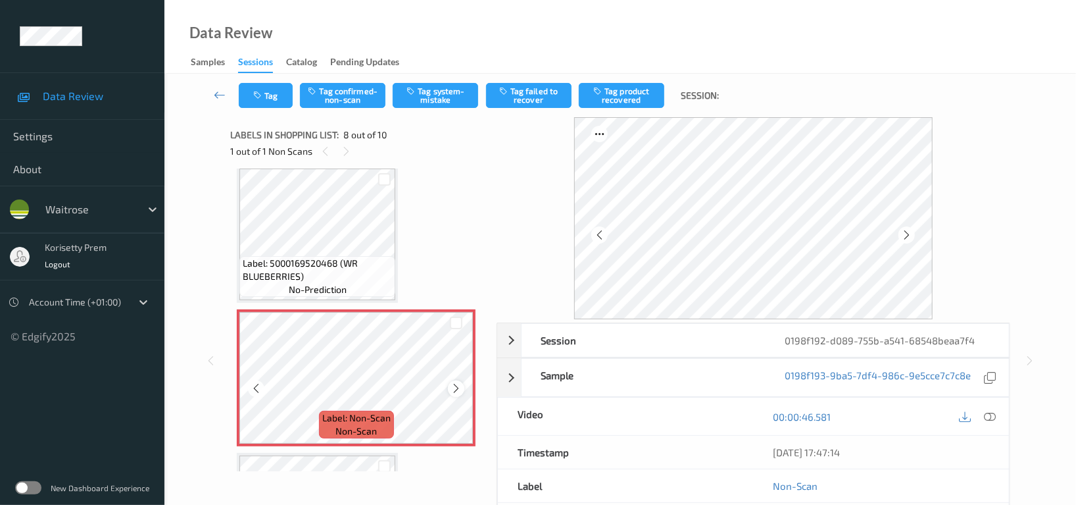
click at [453, 386] on icon at bounding box center [456, 388] width 11 height 12
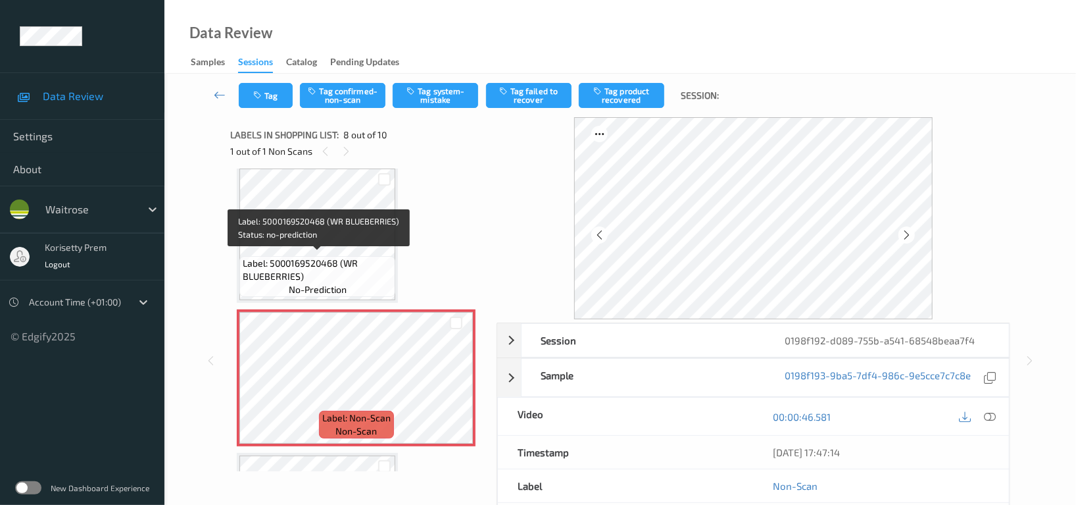
click at [324, 259] on span "Label: 5000169520468 (WR BLUEBERRIES)" at bounding box center [317, 270] width 149 height 26
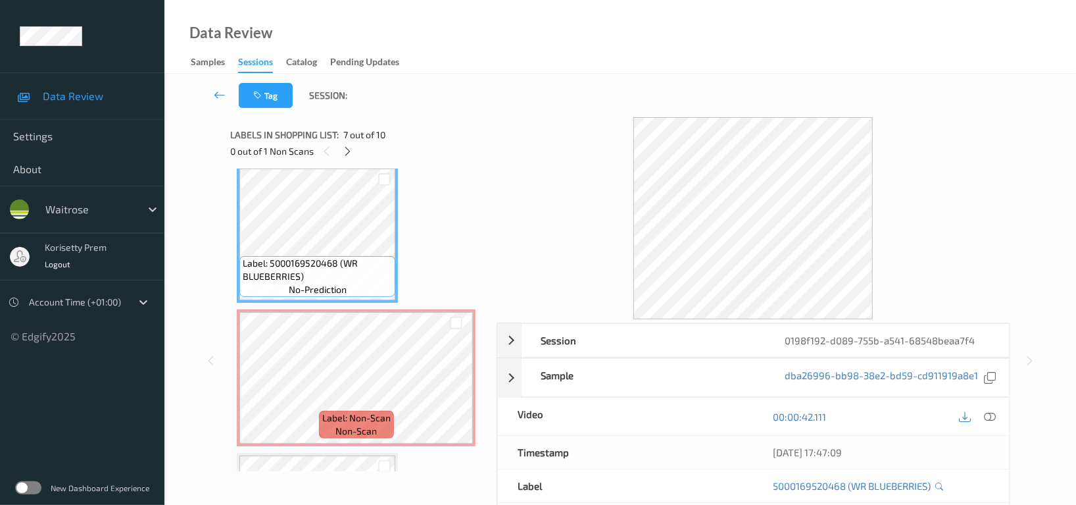
click at [1006, 418] on div "00:00:42.111" at bounding box center [880, 416] width 255 height 38
click at [994, 418] on icon at bounding box center [990, 417] width 12 height 12
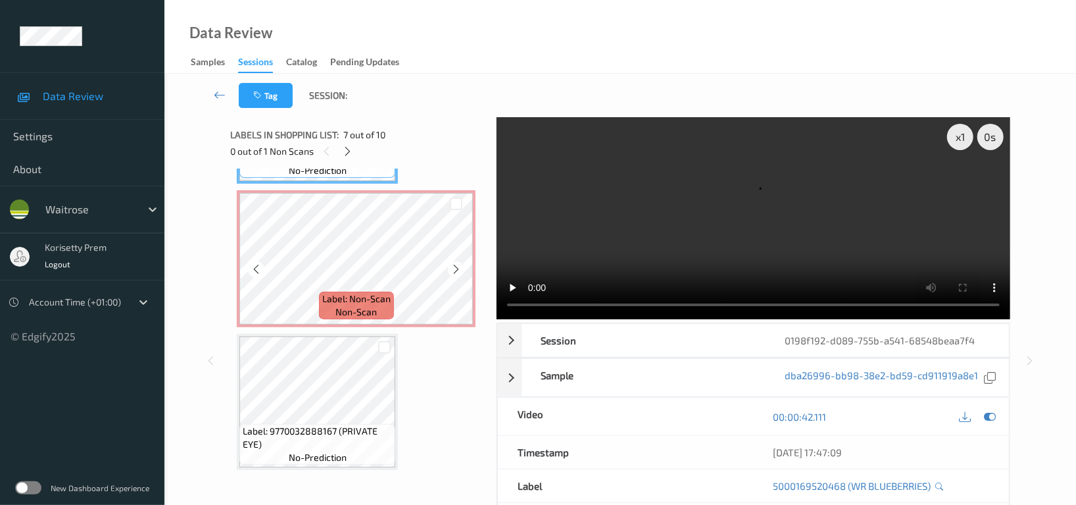
scroll to position [1045, 0]
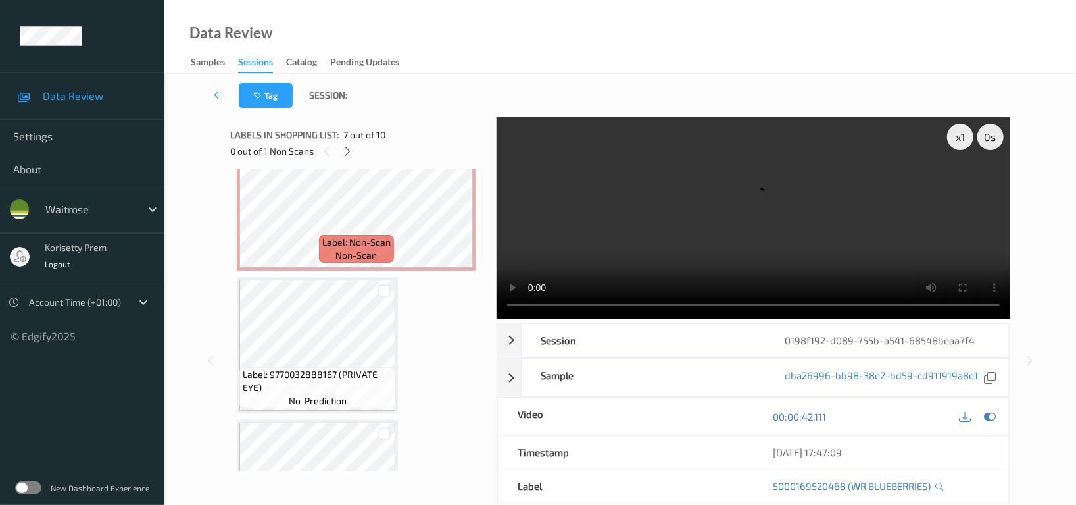
click at [615, 259] on video at bounding box center [754, 218] width 514 height 202
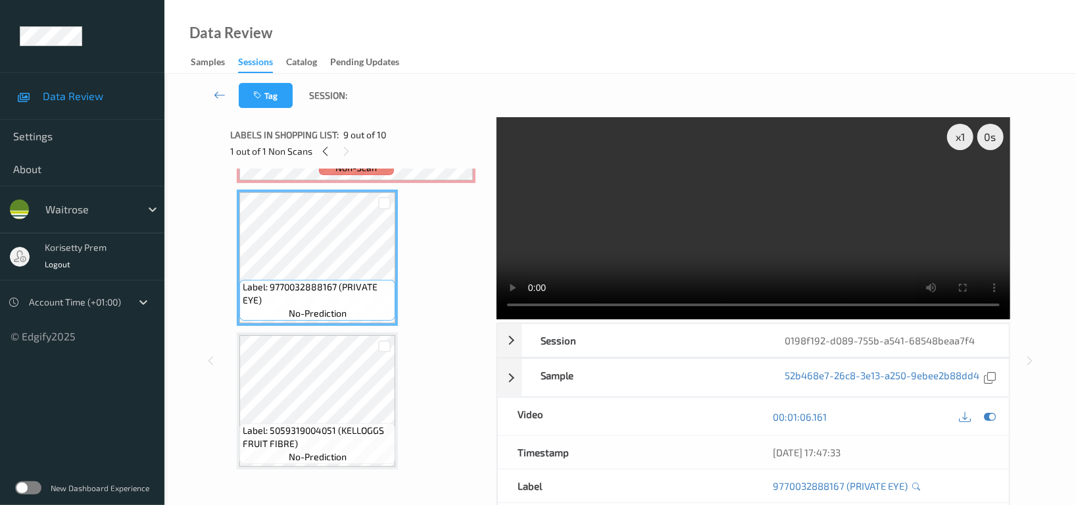
scroll to position [957, 0]
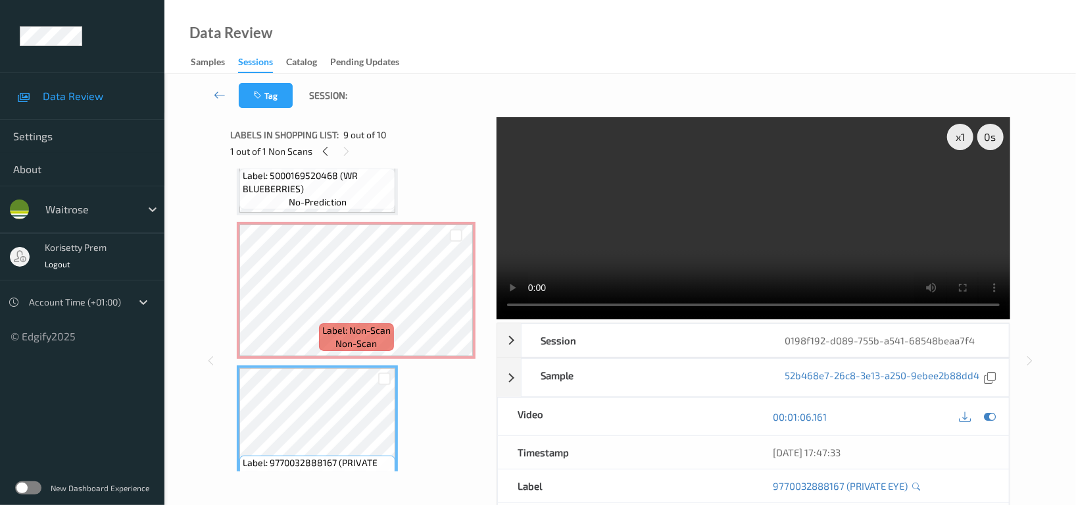
click at [713, 197] on video at bounding box center [754, 218] width 514 height 202
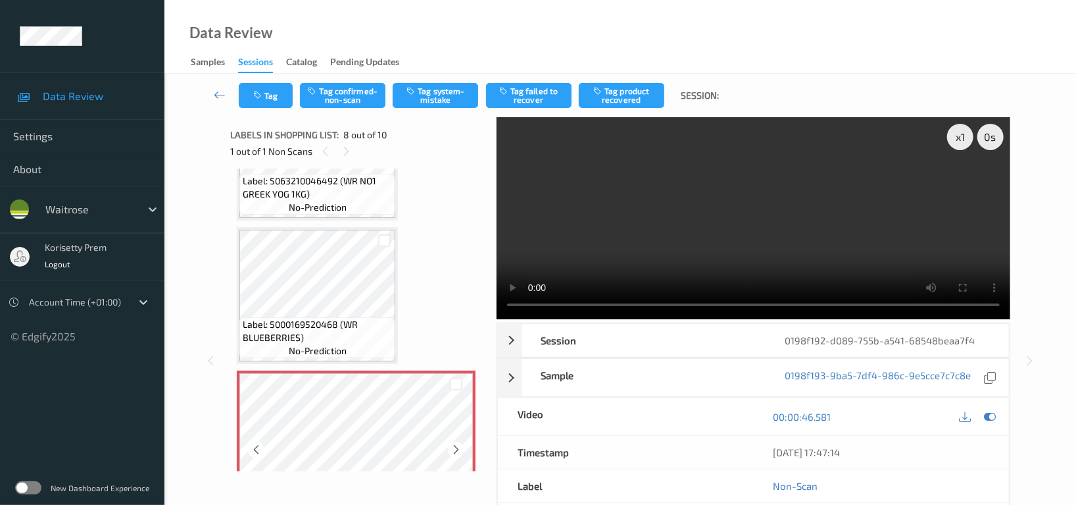
scroll to position [782, 0]
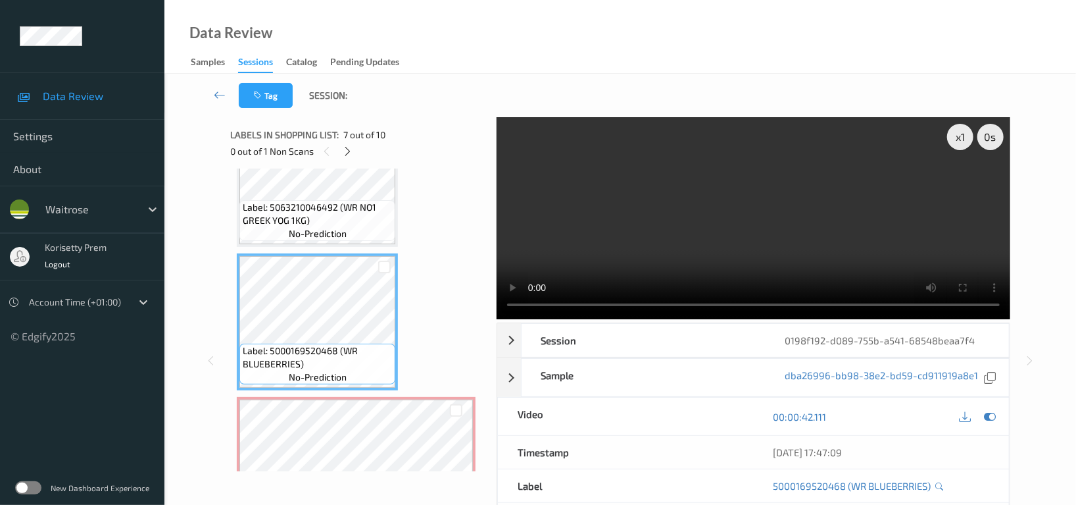
click at [803, 234] on video at bounding box center [754, 218] width 514 height 202
click at [674, 226] on video at bounding box center [754, 218] width 514 height 202
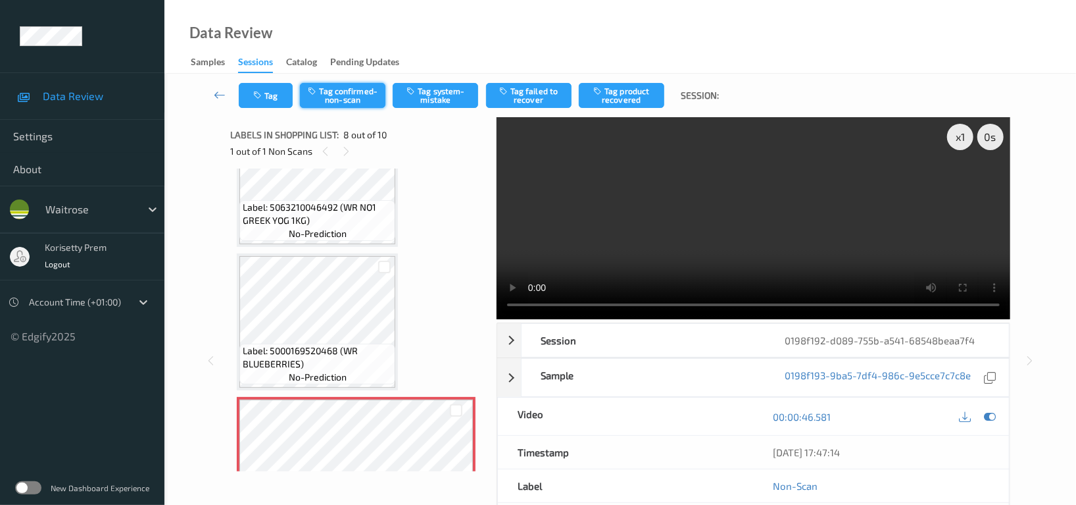
click at [339, 95] on button "Tag confirmed-non-scan" at bounding box center [343, 95] width 86 height 25
click at [627, 98] on button "Tag product recovered" at bounding box center [622, 95] width 86 height 25
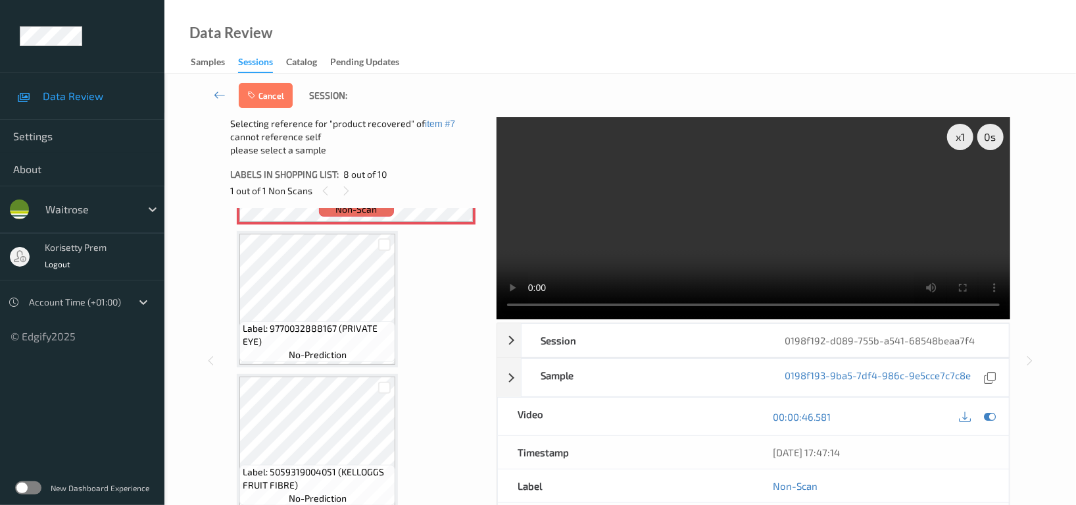
scroll to position [1133, 0]
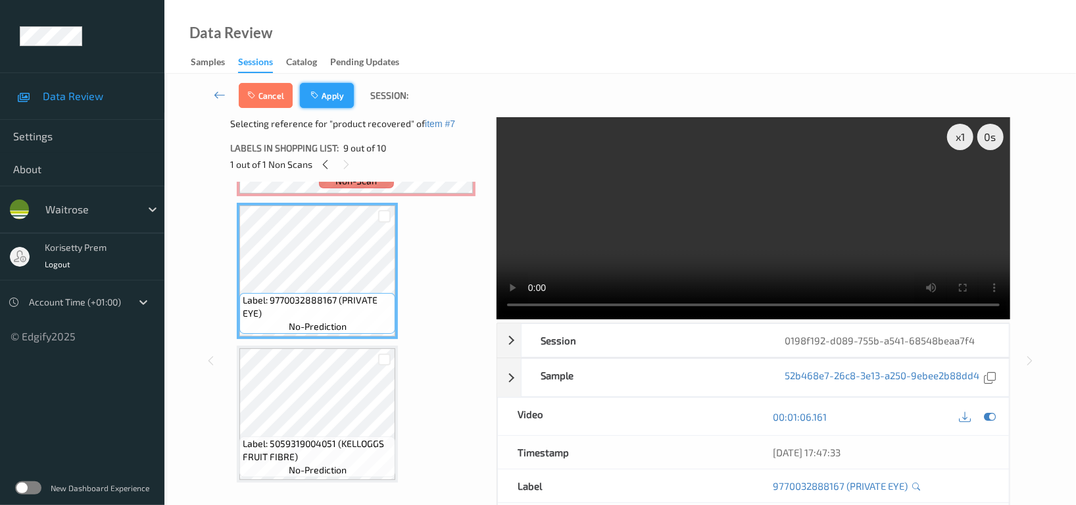
click at [331, 106] on button "Apply" at bounding box center [327, 95] width 54 height 25
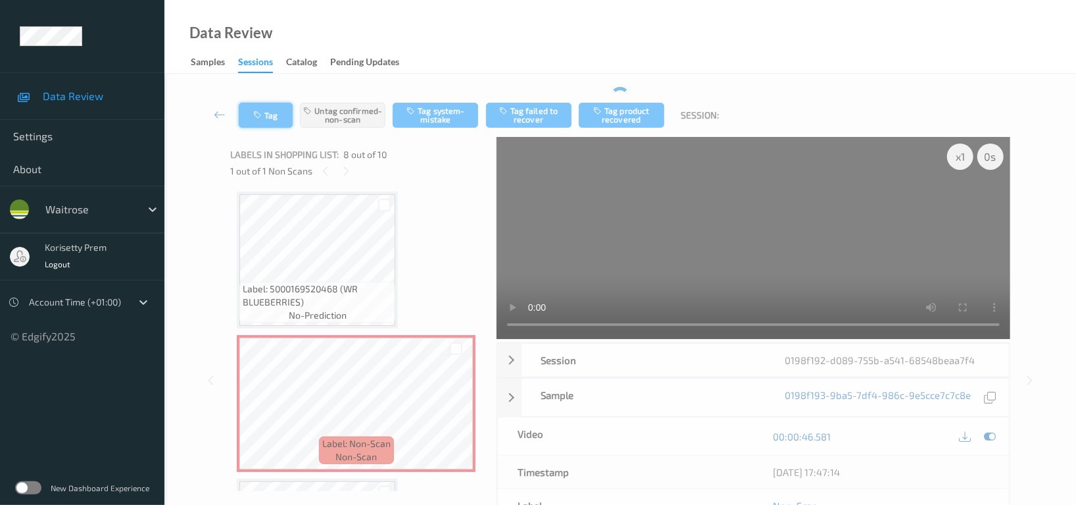
click at [276, 112] on div "Tag Untag confirmed-non-scan Tag system-mistake Tag failed to recover Tag produ…" at bounding box center [620, 114] width 858 height 43
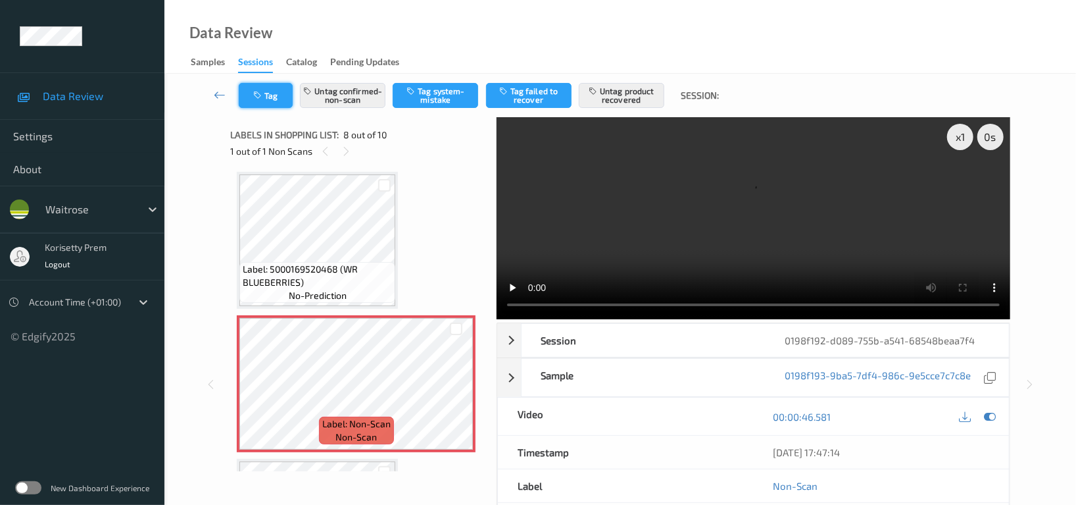
click at [265, 87] on button "Tag" at bounding box center [266, 95] width 54 height 25
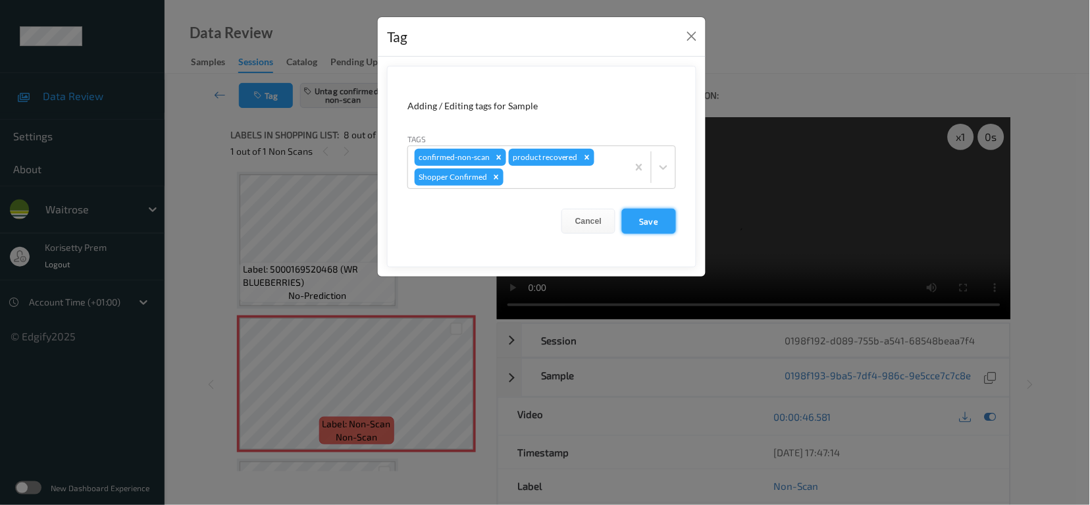
click at [652, 216] on button "Save" at bounding box center [649, 221] width 54 height 25
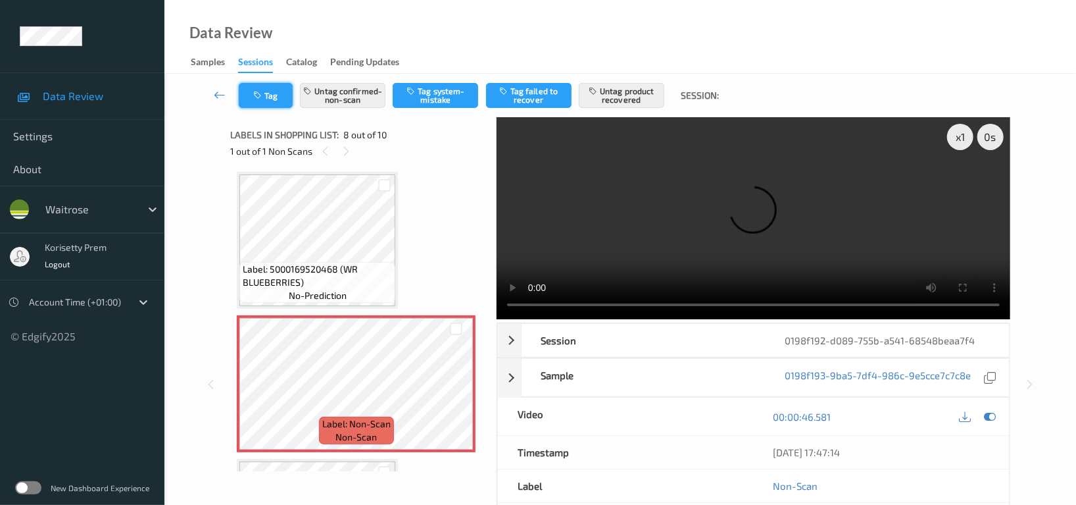
click at [266, 97] on button "Tag" at bounding box center [266, 95] width 54 height 25
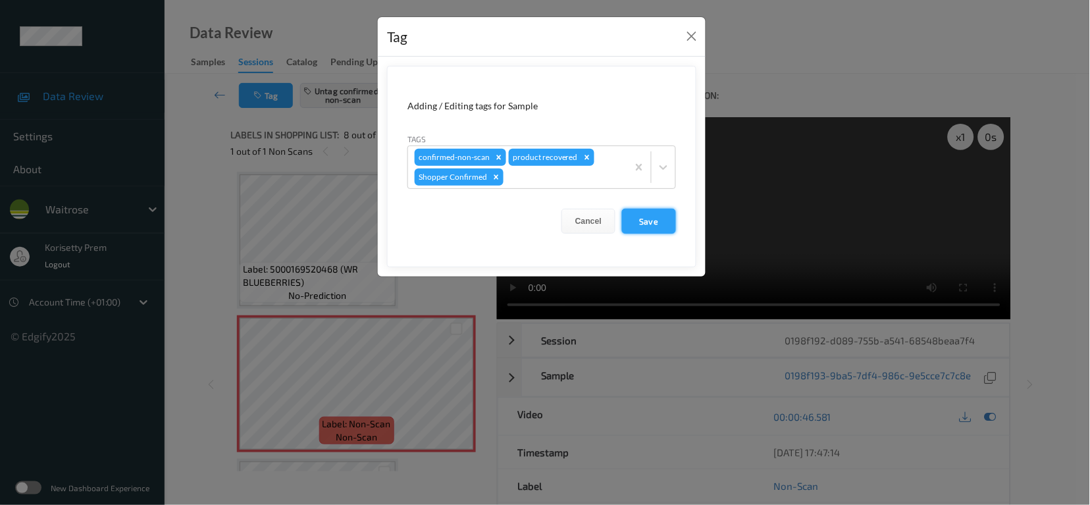
click at [660, 226] on button "Save" at bounding box center [649, 221] width 54 height 25
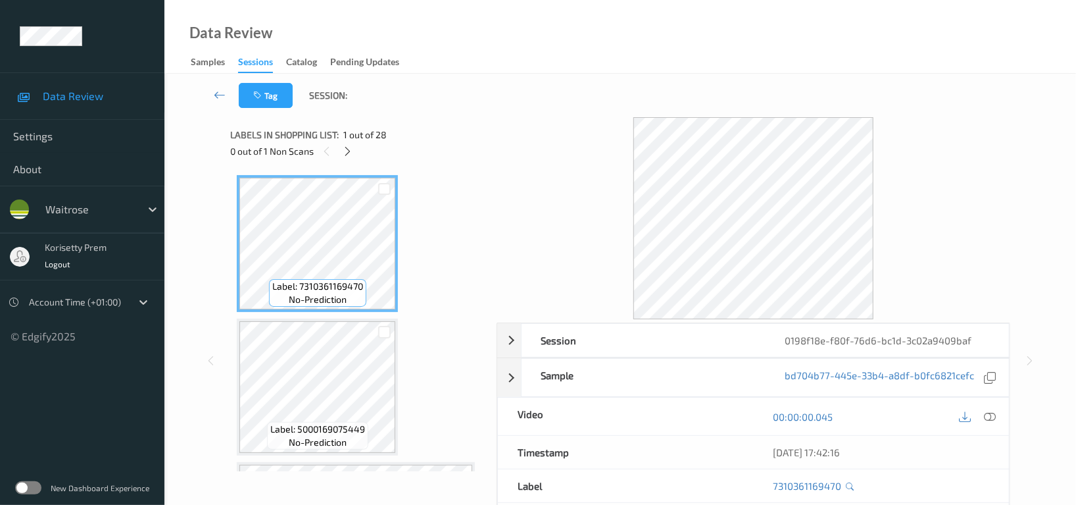
click at [600, 80] on div "Tag Session:" at bounding box center [620, 95] width 858 height 43
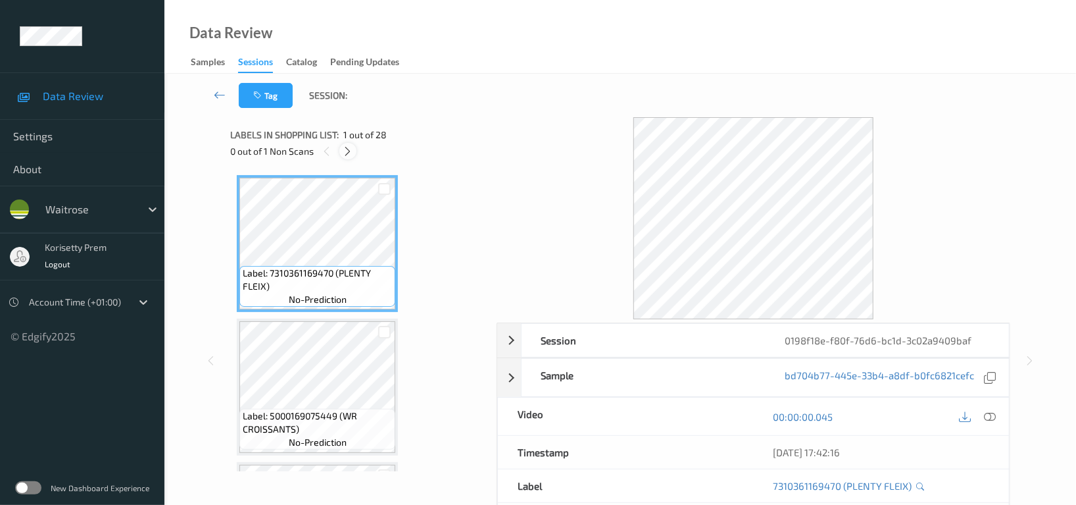
click at [354, 155] on div at bounding box center [347, 151] width 16 height 16
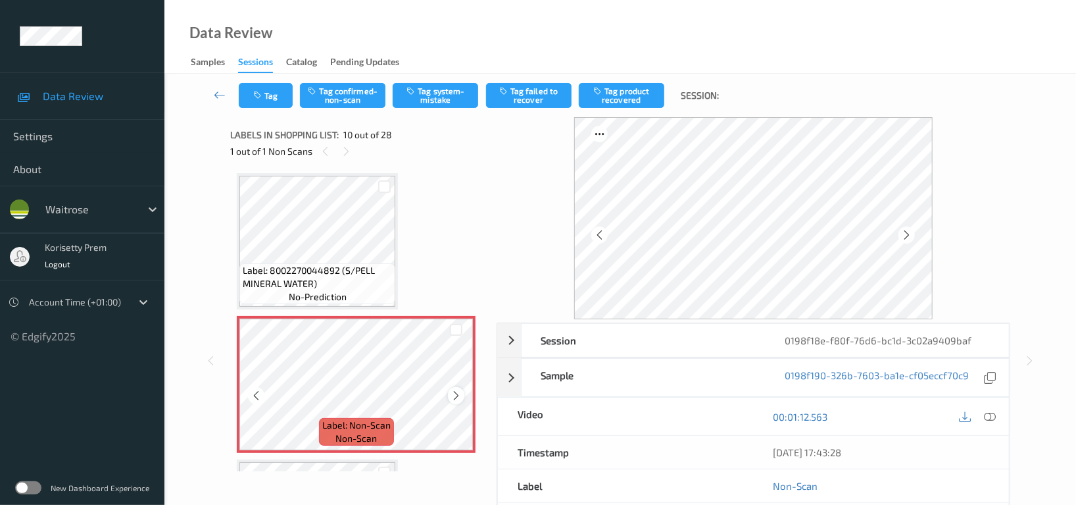
click at [455, 391] on icon at bounding box center [456, 395] width 11 height 12
click at [456, 391] on icon at bounding box center [456, 395] width 11 height 12
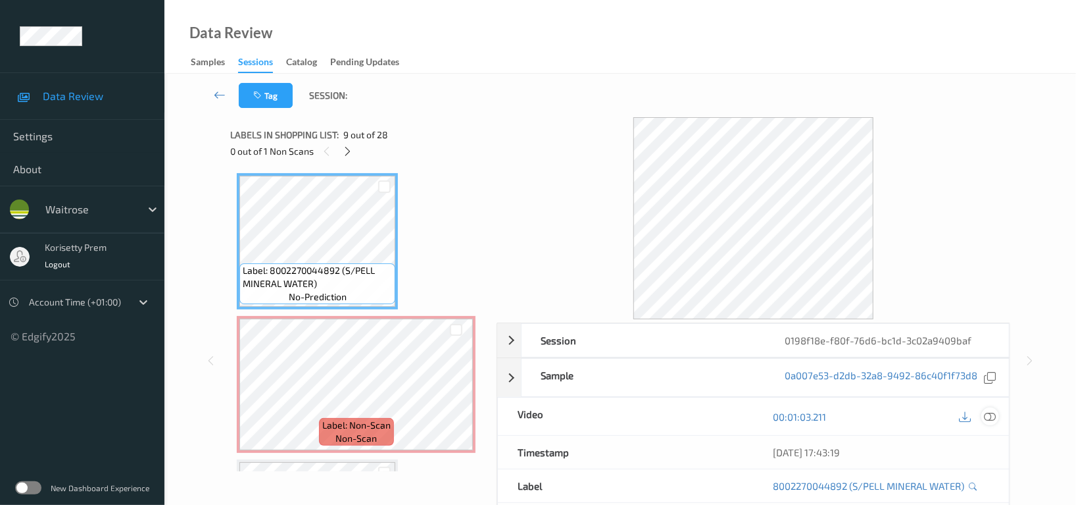
click at [993, 413] on icon at bounding box center [990, 417] width 12 height 12
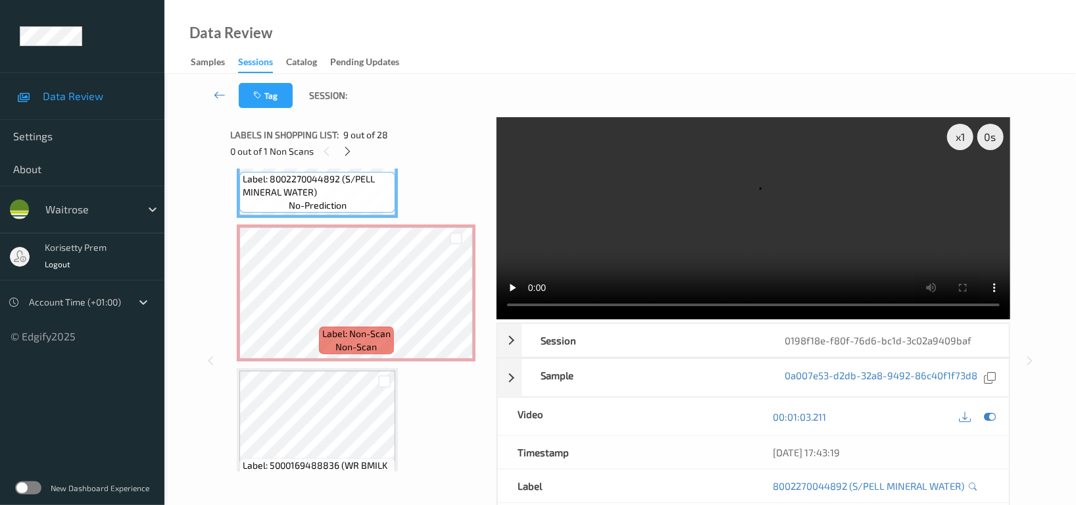
scroll to position [1238, 0]
click at [647, 222] on video at bounding box center [754, 218] width 514 height 202
click at [765, 220] on video at bounding box center [754, 218] width 514 height 202
click at [456, 309] on icon at bounding box center [456, 307] width 11 height 12
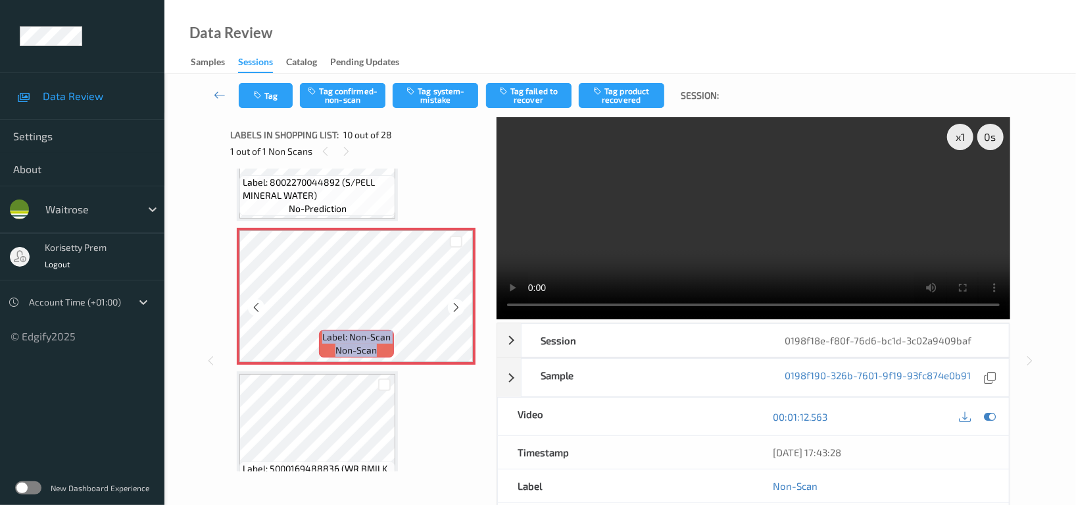
click at [456, 309] on icon at bounding box center [456, 307] width 11 height 12
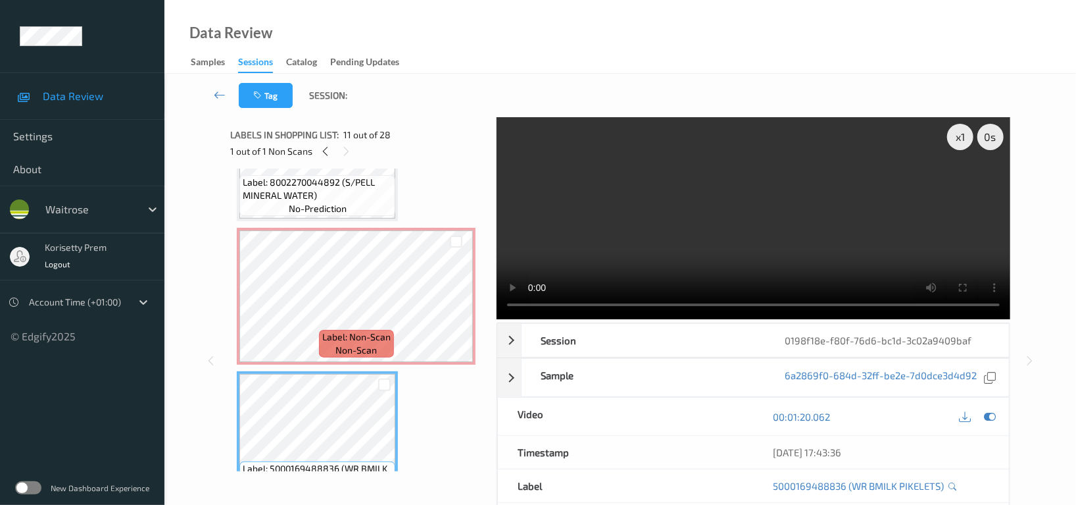
click at [759, 228] on video at bounding box center [754, 218] width 514 height 202
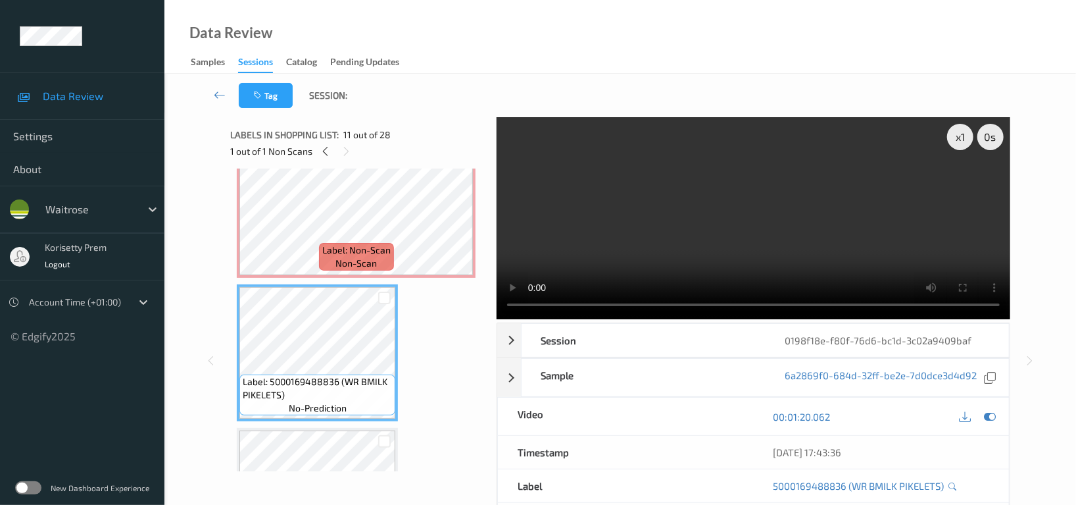
scroll to position [1325, 0]
click at [824, 230] on video at bounding box center [754, 218] width 514 height 202
click at [840, 236] on video at bounding box center [754, 218] width 514 height 202
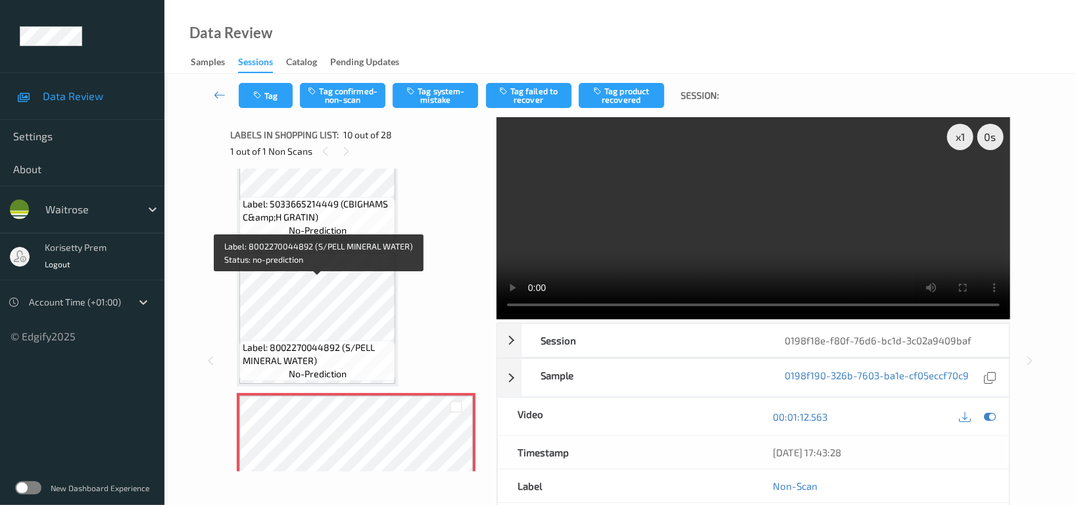
scroll to position [1062, 0]
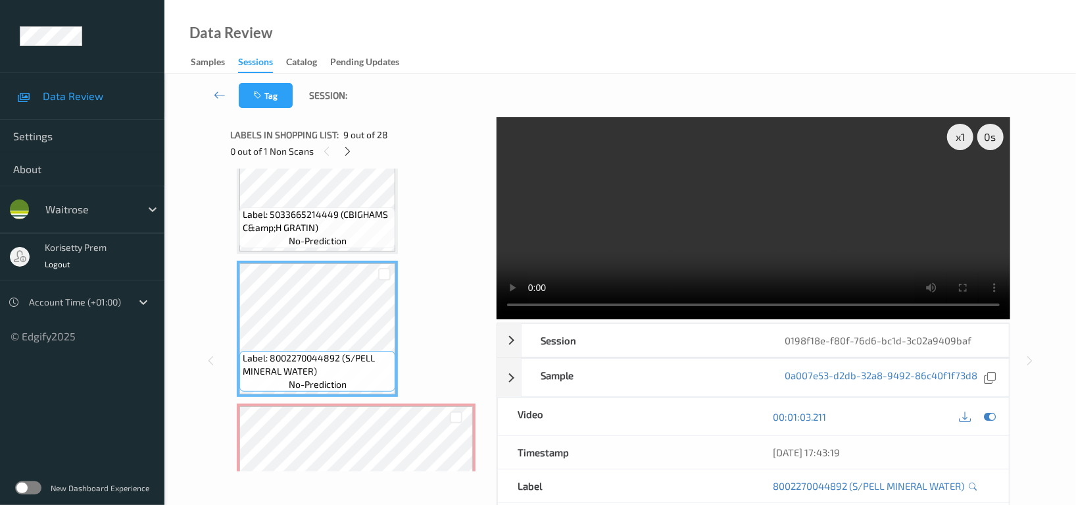
click at [742, 203] on video at bounding box center [754, 218] width 514 height 202
click at [995, 418] on icon at bounding box center [990, 417] width 12 height 12
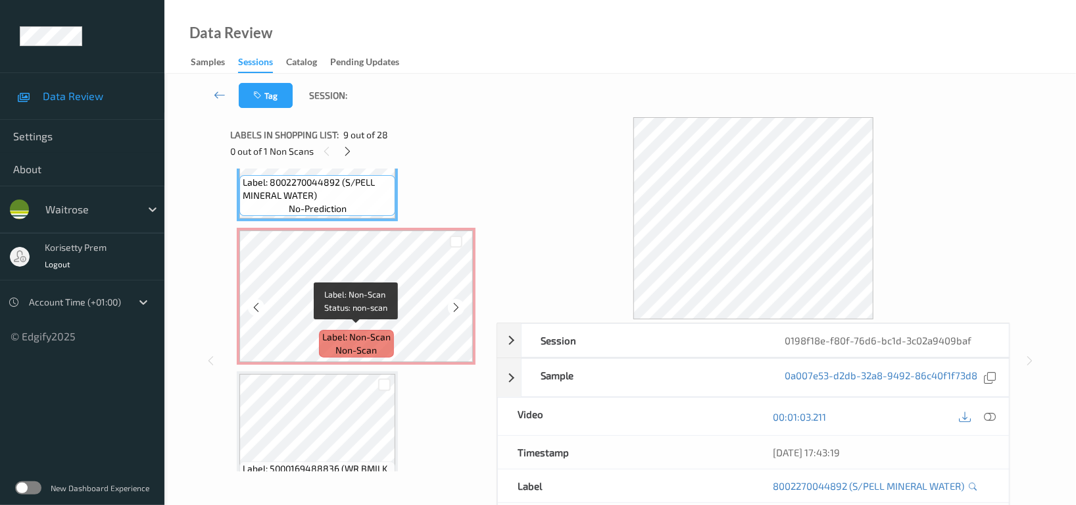
click at [332, 339] on div "Label: Non-Scan non-scan" at bounding box center [356, 344] width 75 height 28
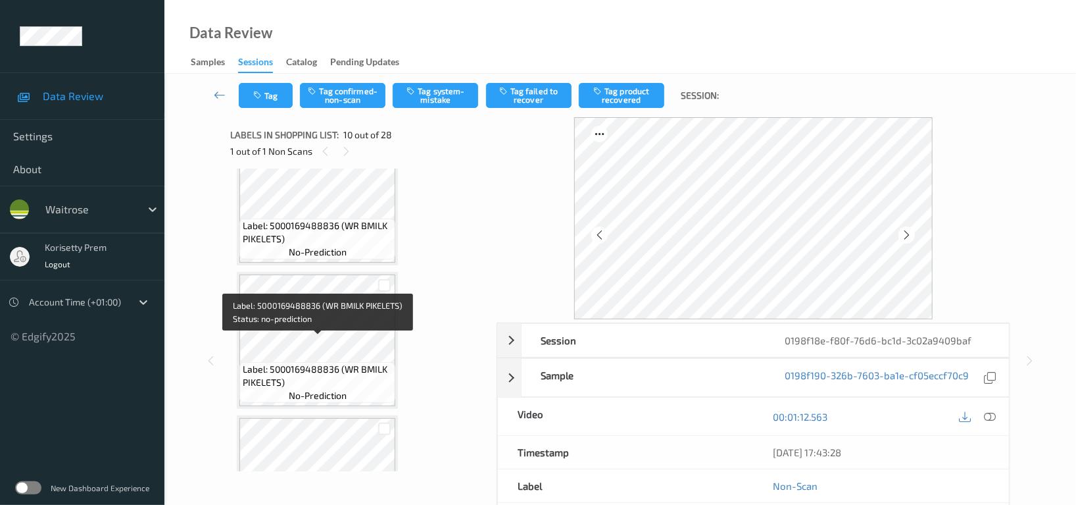
scroll to position [1501, 0]
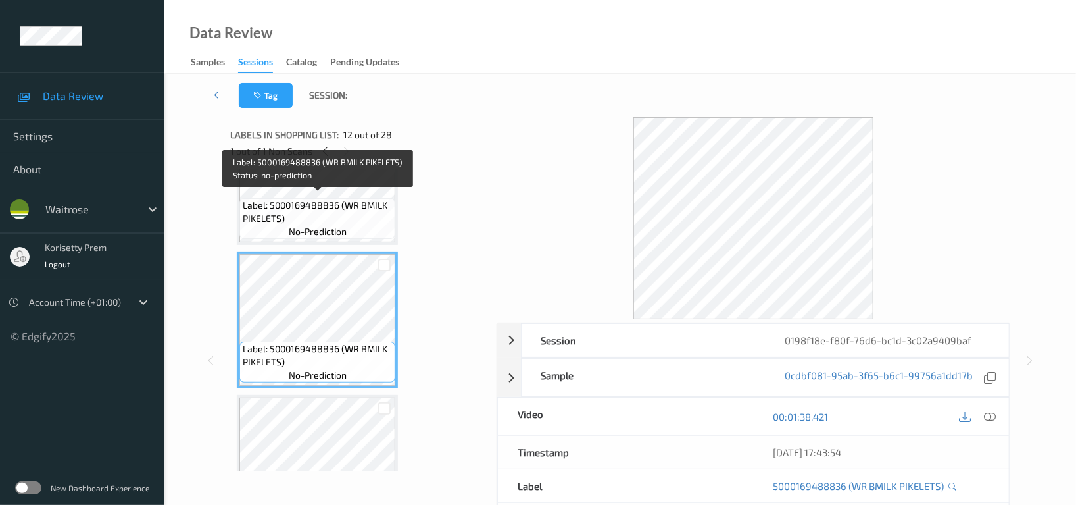
click at [293, 211] on span "Label: 5000169488836 (WR BMILK PIKELETS)" at bounding box center [317, 212] width 149 height 26
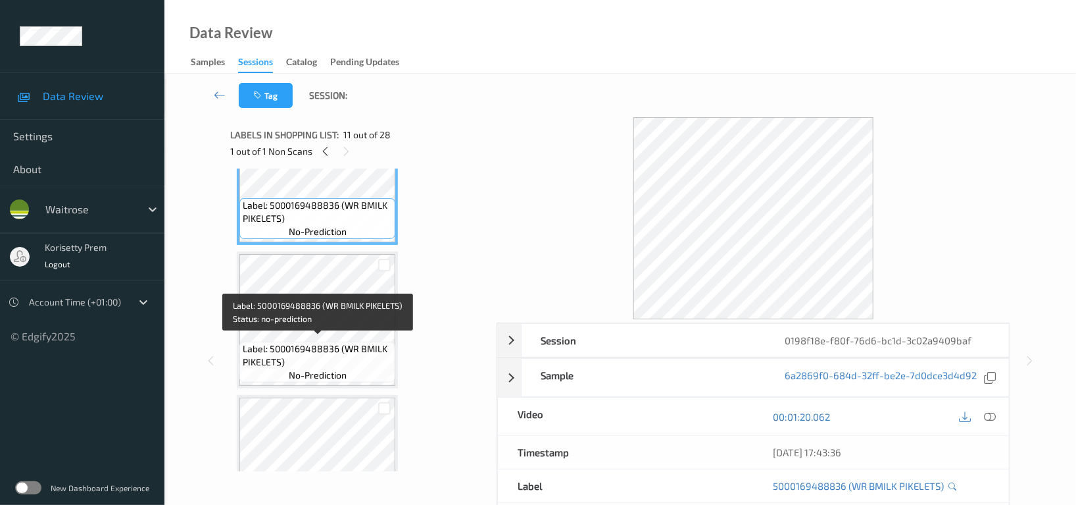
click at [347, 343] on span "Label: 5000169488836 (WR BMILK PIKELETS)" at bounding box center [317, 355] width 149 height 26
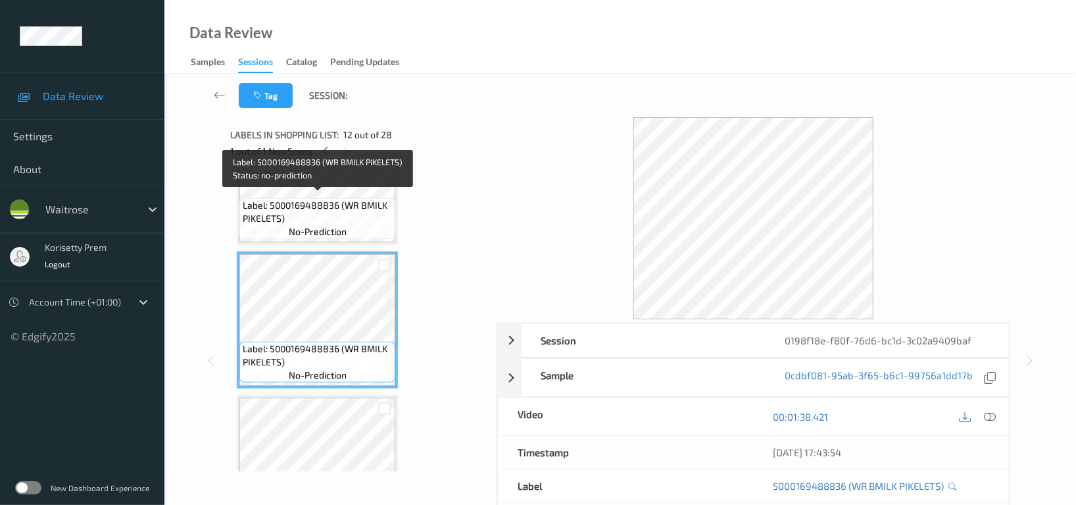
click at [335, 209] on span "Label: 5000169488836 (WR BMILK PIKELETS)" at bounding box center [317, 212] width 149 height 26
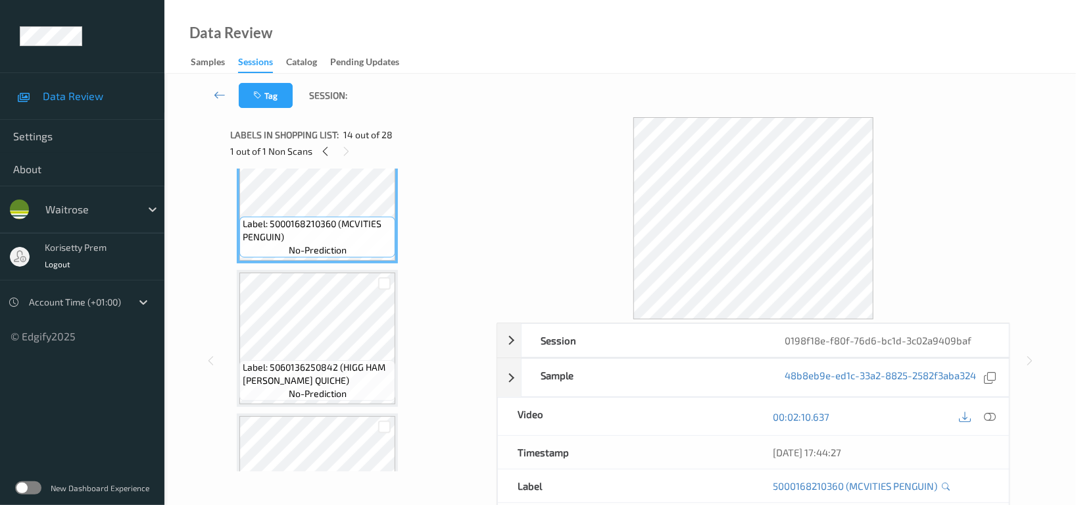
scroll to position [1939, 0]
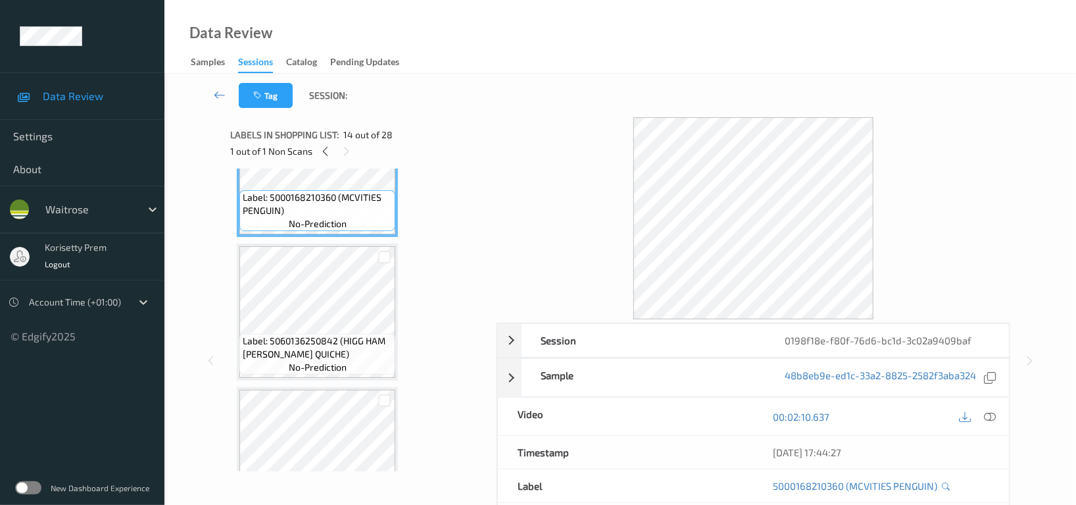
click at [336, 361] on span "no-prediction" at bounding box center [318, 367] width 58 height 13
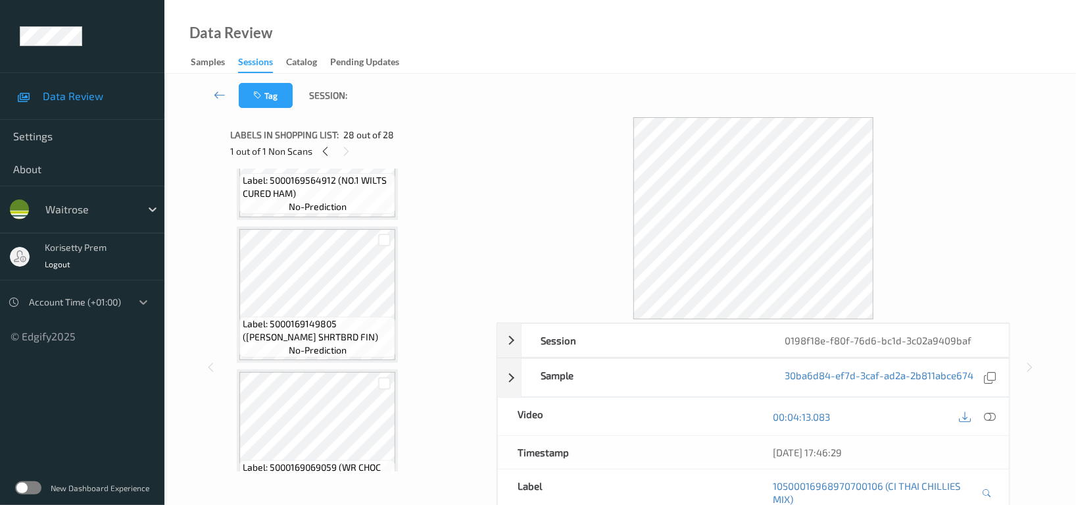
scroll to position [2127, 0]
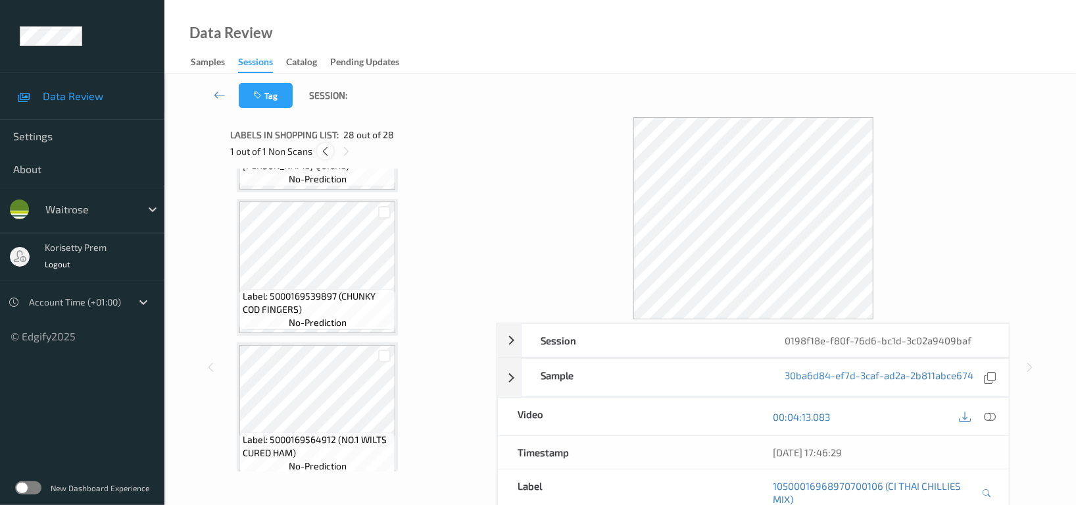
click at [324, 155] on icon at bounding box center [325, 151] width 11 height 12
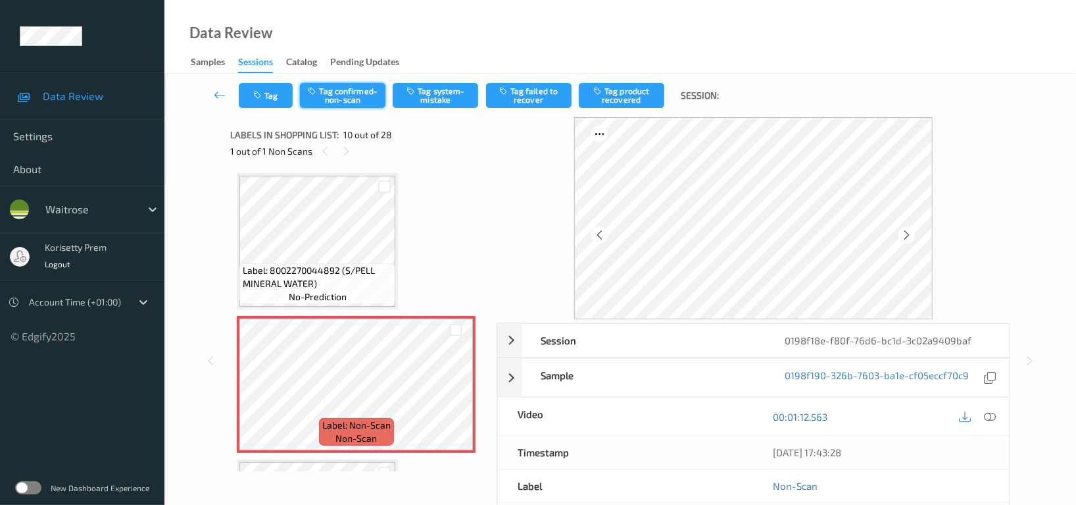
click at [349, 101] on button "Tag confirmed-non-scan" at bounding box center [343, 95] width 86 height 25
click at [539, 97] on button "Tag failed to recover" at bounding box center [529, 95] width 86 height 25
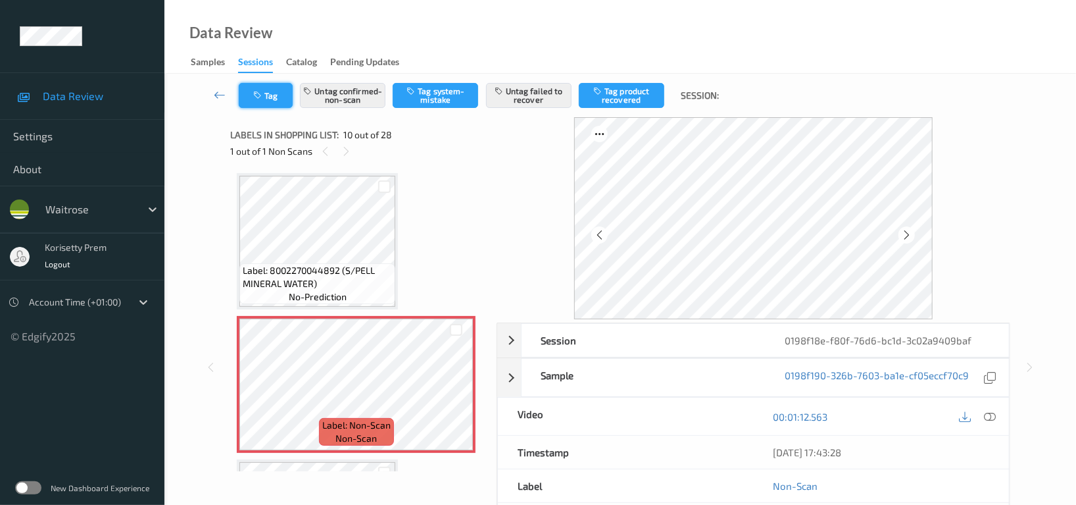
click at [266, 88] on button "Tag" at bounding box center [266, 95] width 54 height 25
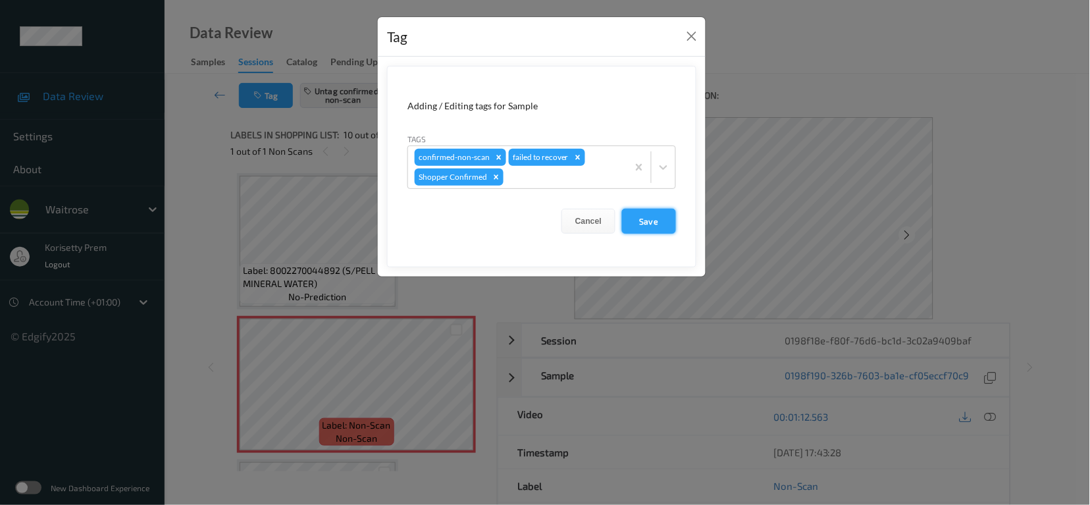
click at [642, 219] on button "Save" at bounding box center [649, 221] width 54 height 25
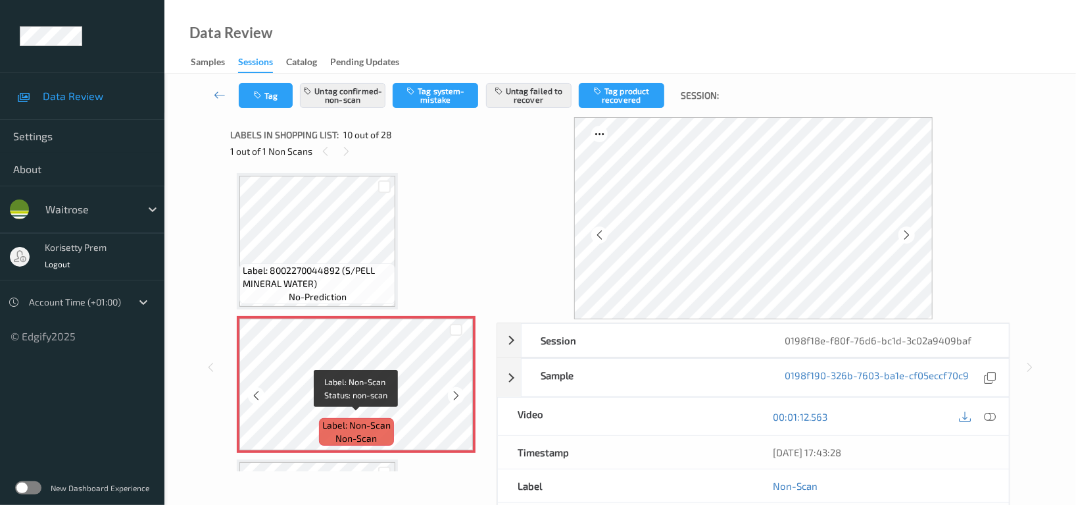
click at [322, 418] on span "Label: Non-Scan" at bounding box center [356, 424] width 68 height 13
click at [270, 90] on button "Tag" at bounding box center [266, 95] width 54 height 25
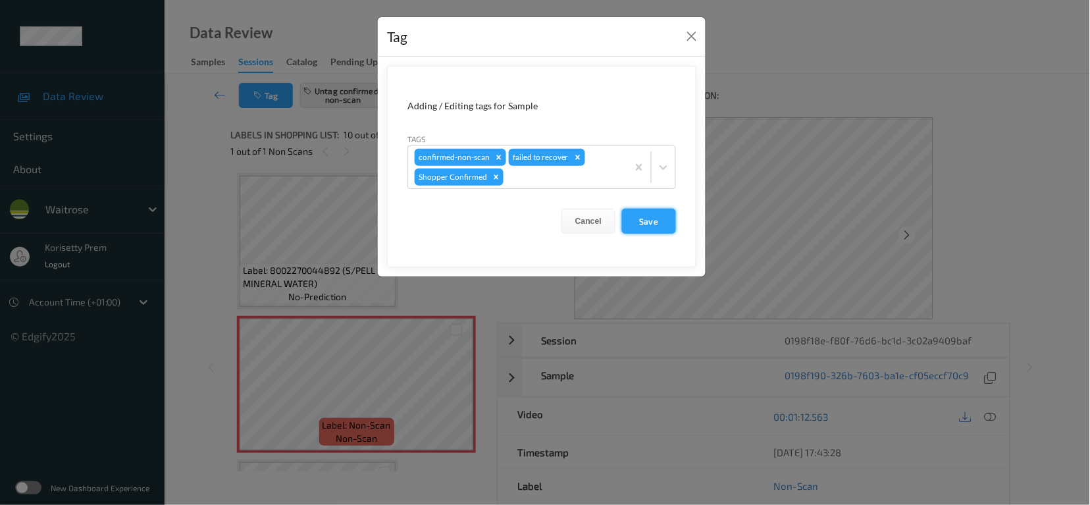
click at [647, 226] on button "Save" at bounding box center [649, 221] width 54 height 25
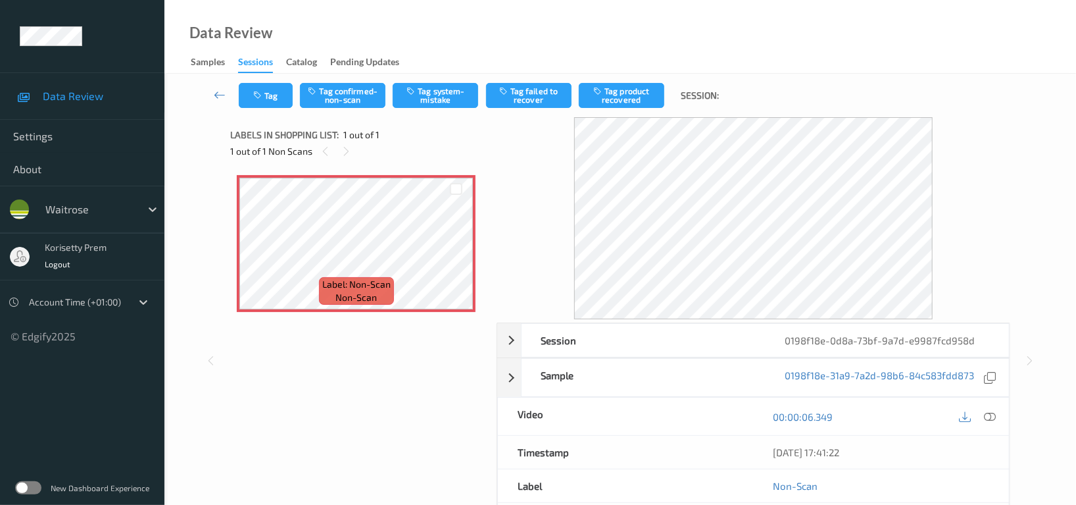
click at [869, 51] on div "Data Review Samples Sessions Catalog Pending Updates" at bounding box center [620, 37] width 912 height 74
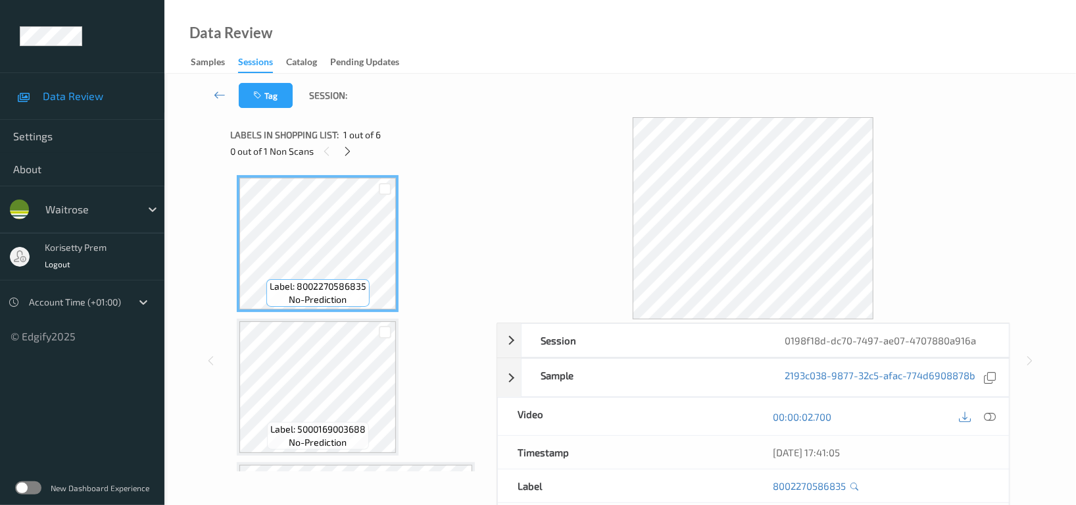
click at [664, 43] on div "Data Review Samples Sessions Catalog Pending Updates" at bounding box center [620, 37] width 912 height 74
